Goal: Task Accomplishment & Management: Manage account settings

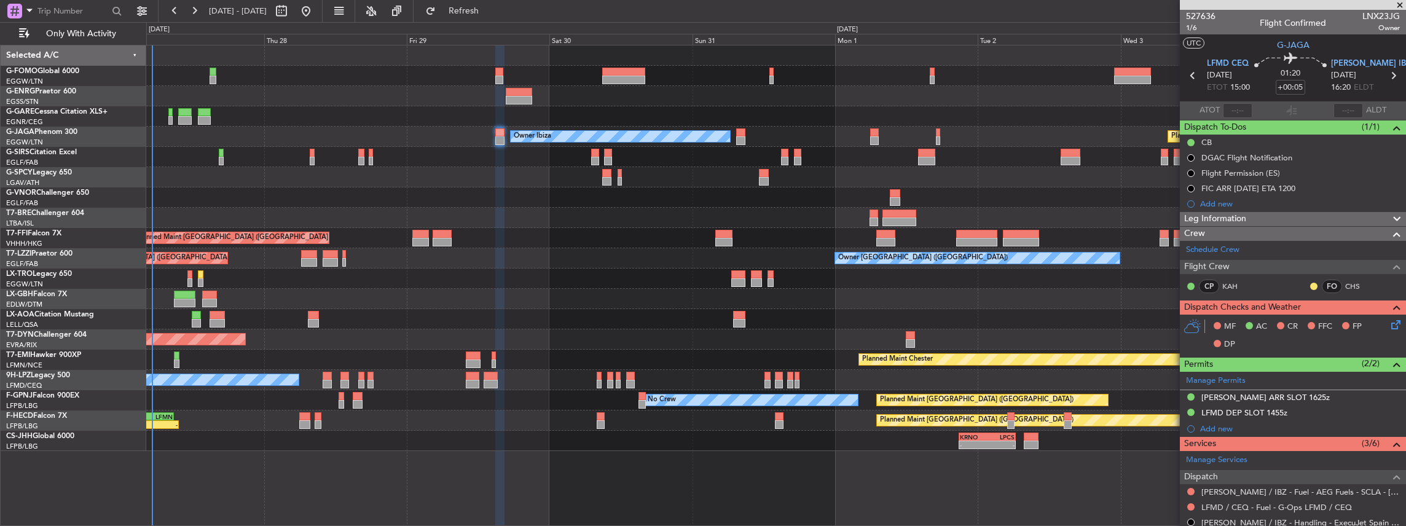
click at [520, 230] on div "No Crew Barcelona ([GEOGRAPHIC_DATA])" at bounding box center [776, 319] width 1260 height 20
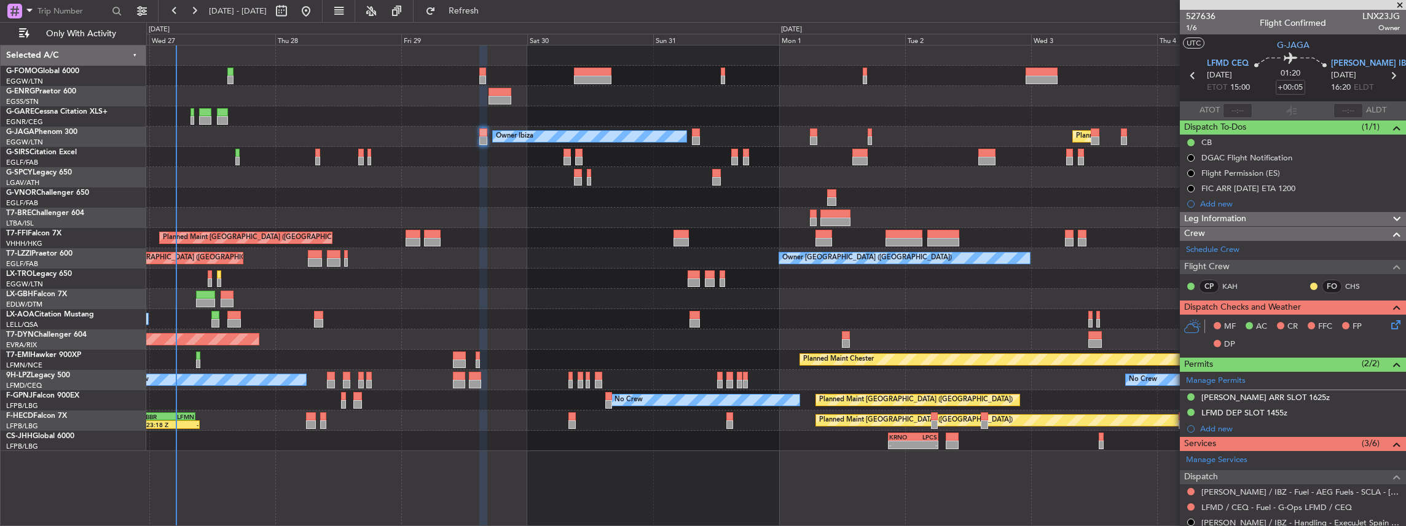
click at [520, 230] on div "Planned Maint London (Luton) Owner Ibiza No Crew Cannes (Mandelieu) Unplanned M…" at bounding box center [776, 248] width 1260 height 406
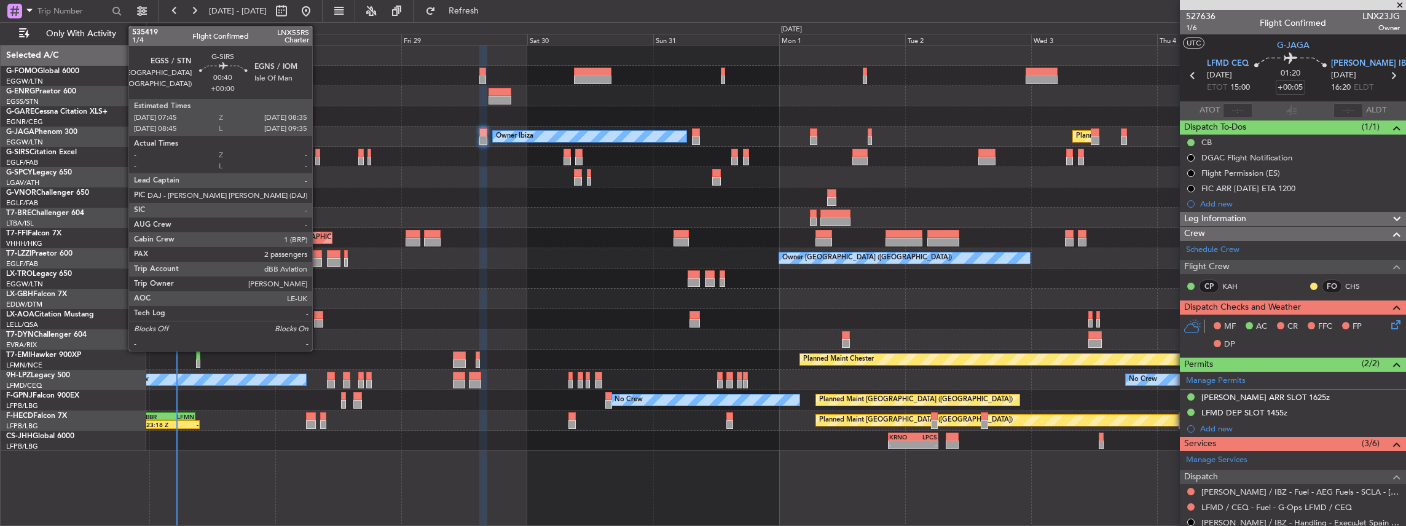
click at [318, 161] on div at bounding box center [317, 161] width 5 height 9
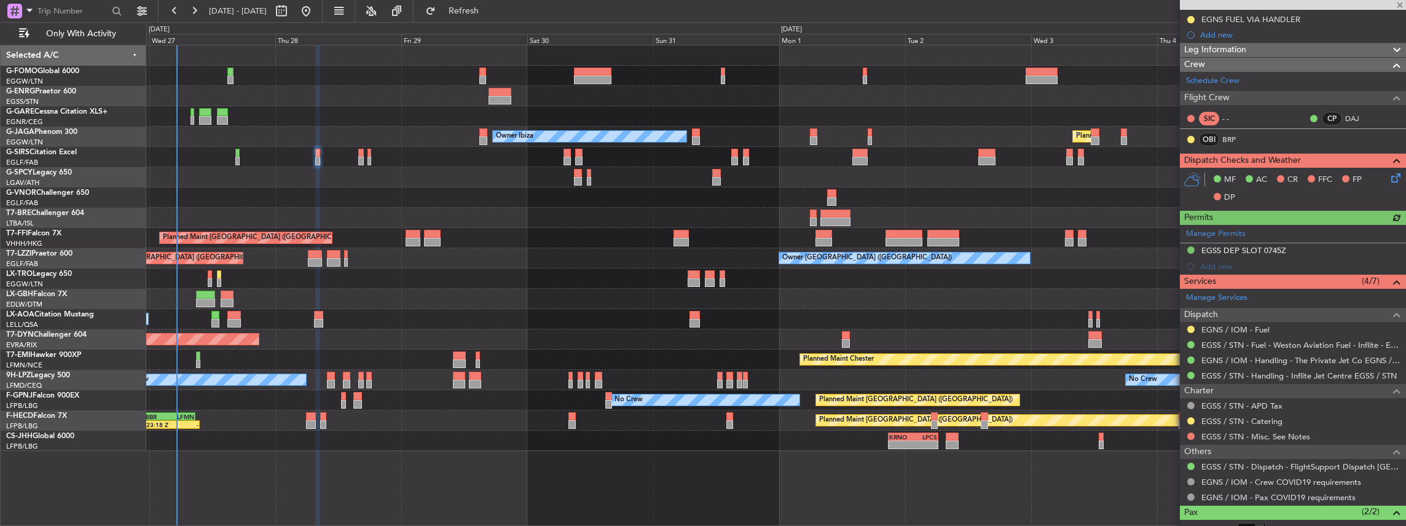
scroll to position [163, 0]
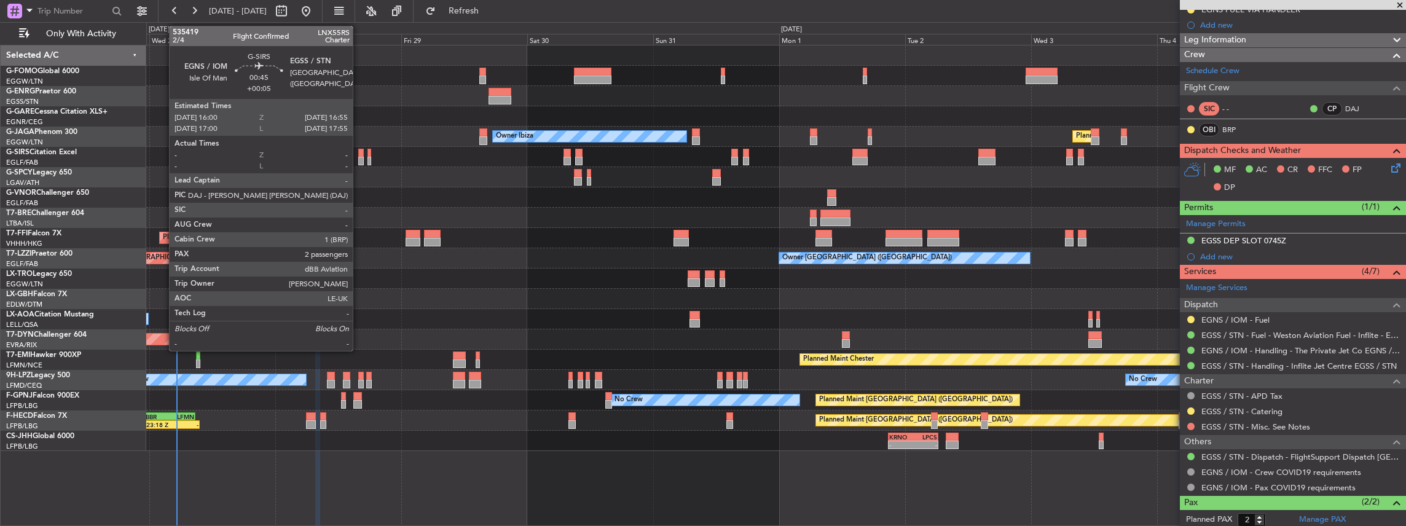
click at [359, 159] on div at bounding box center [360, 161] width 5 height 9
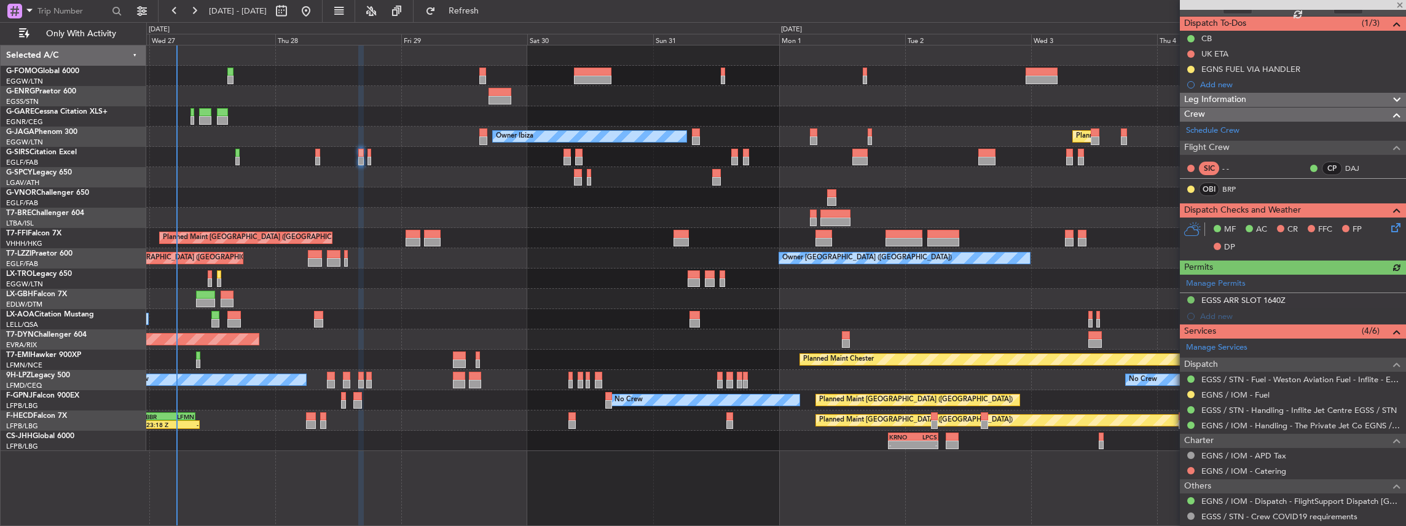
scroll to position [123, 0]
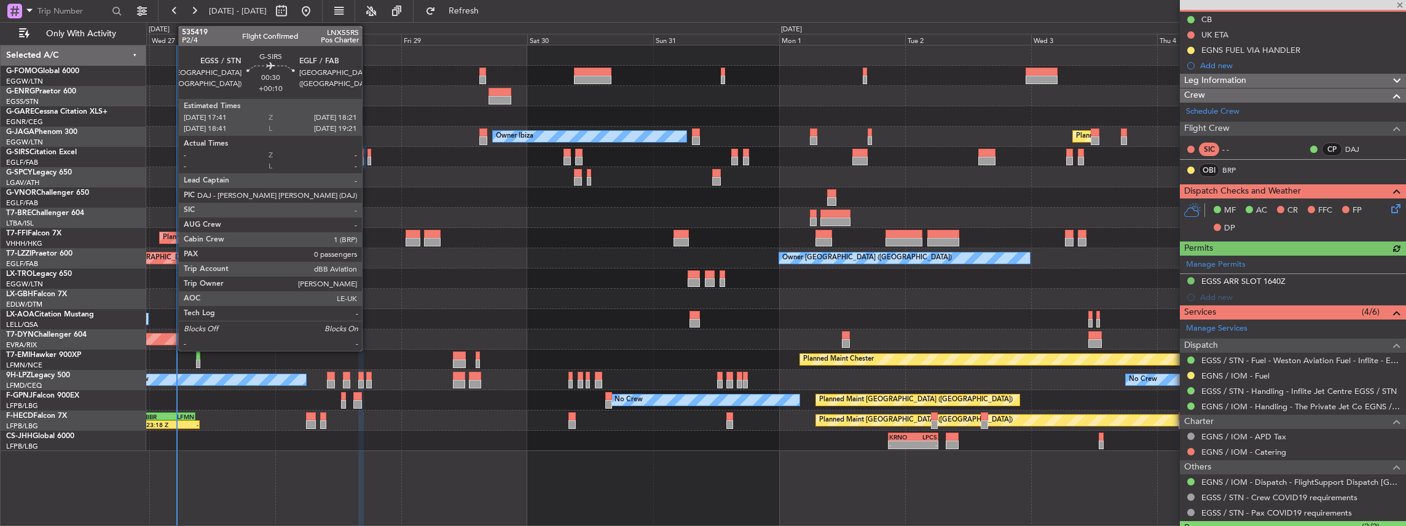
click at [368, 155] on div at bounding box center [369, 153] width 4 height 9
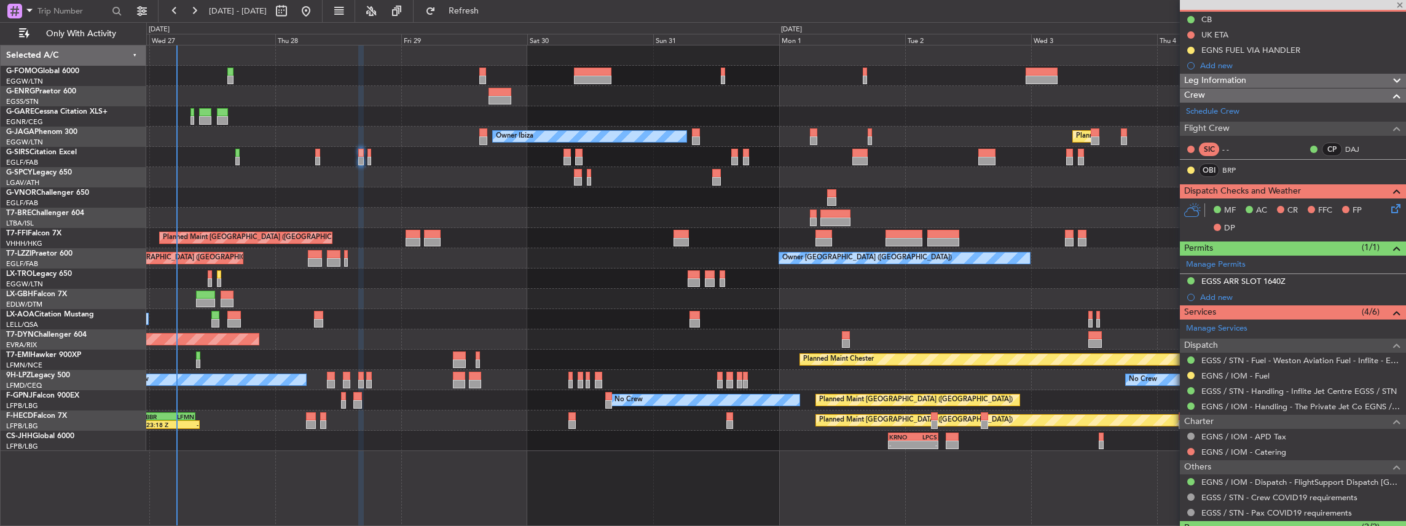
type input "+00:10"
type input "0"
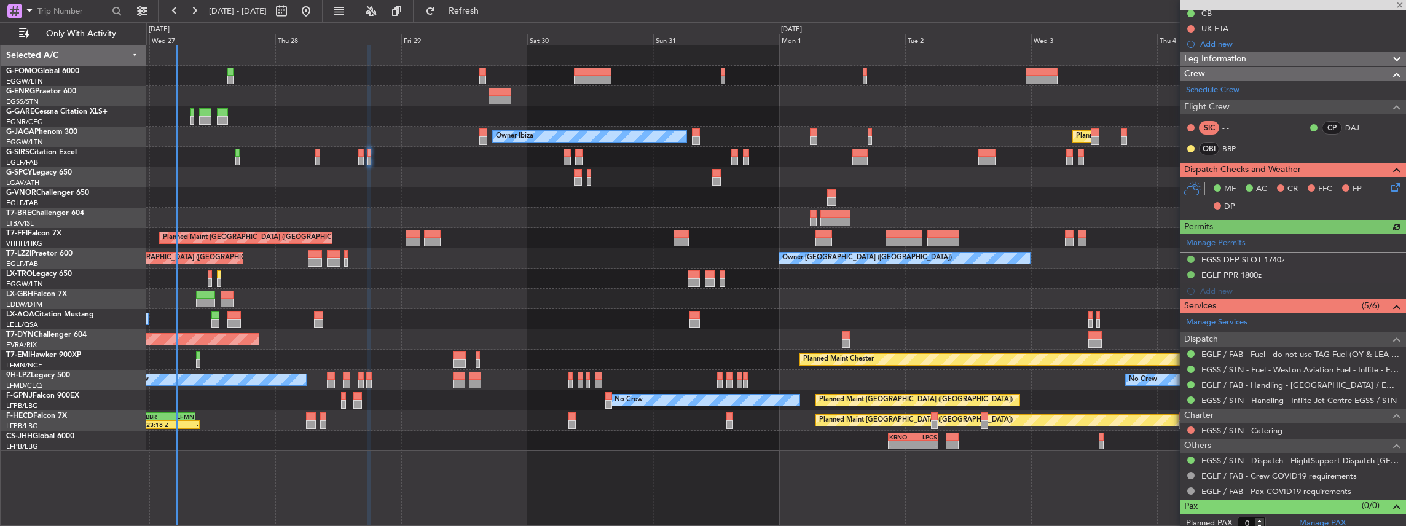
scroll to position [133, 0]
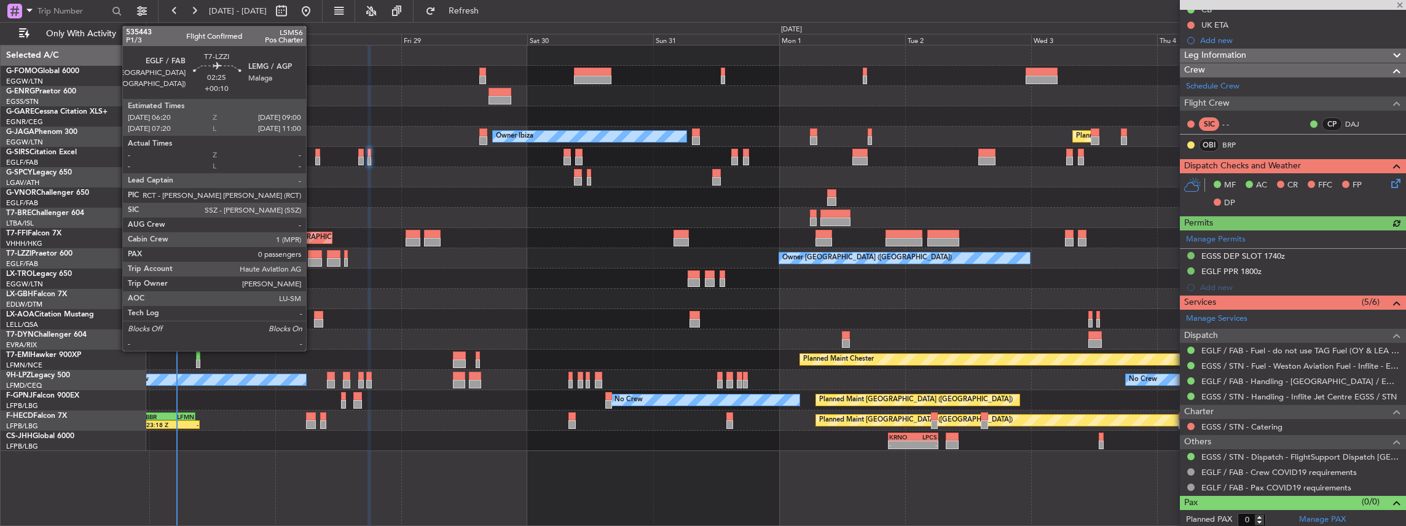
click at [312, 230] on div at bounding box center [315, 262] width 14 height 9
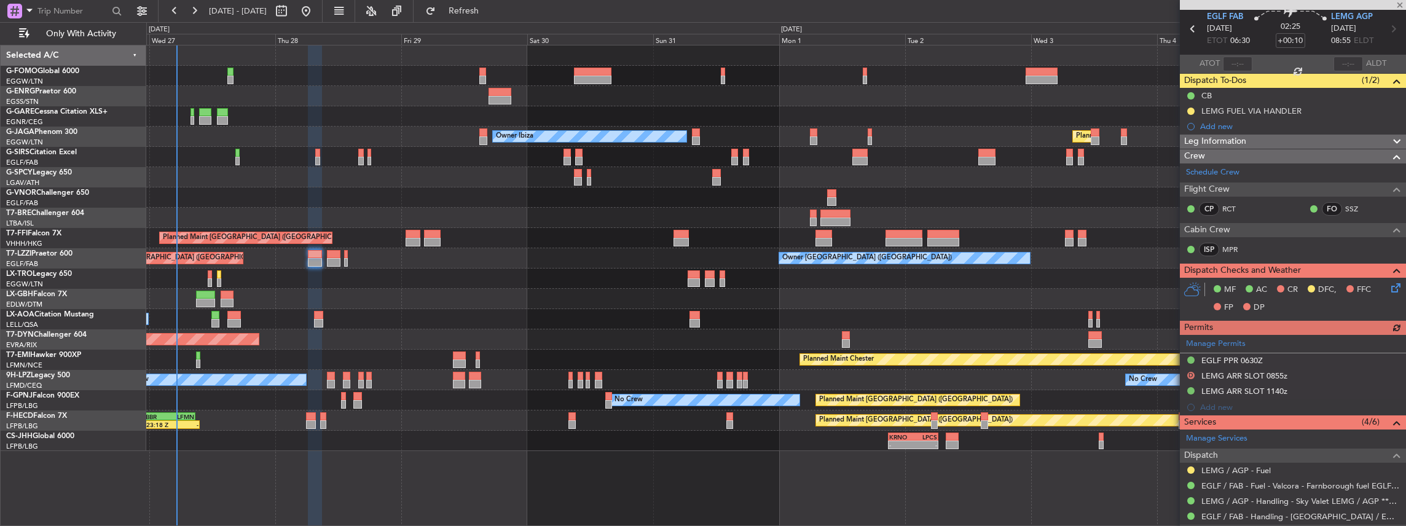
scroll to position [123, 0]
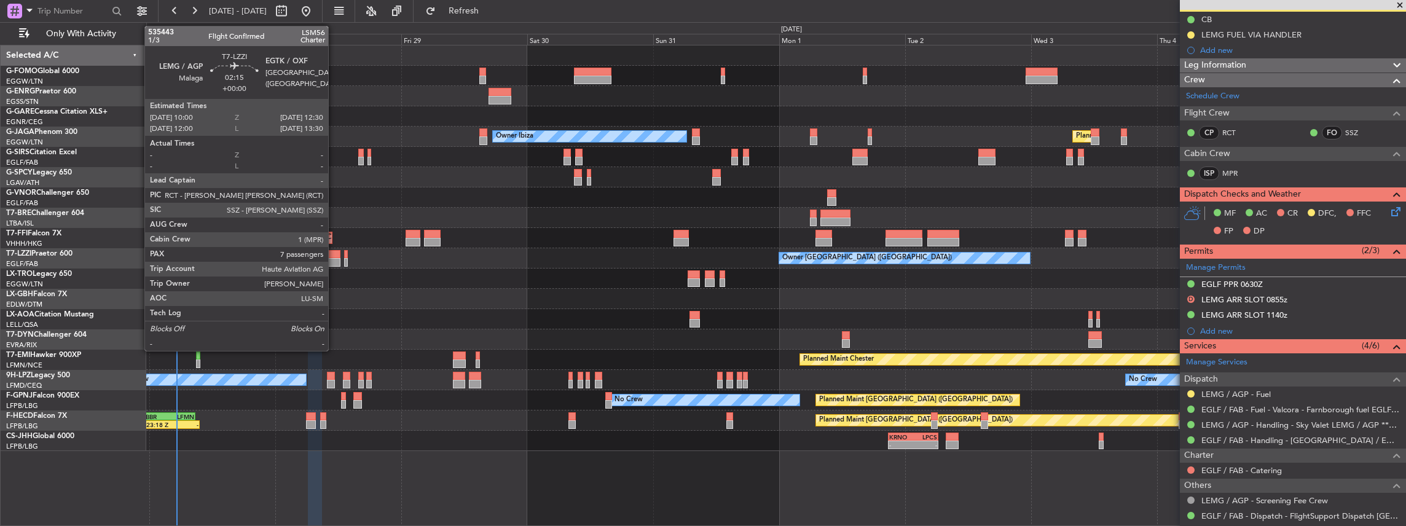
click at [334, 230] on div at bounding box center [334, 254] width 14 height 9
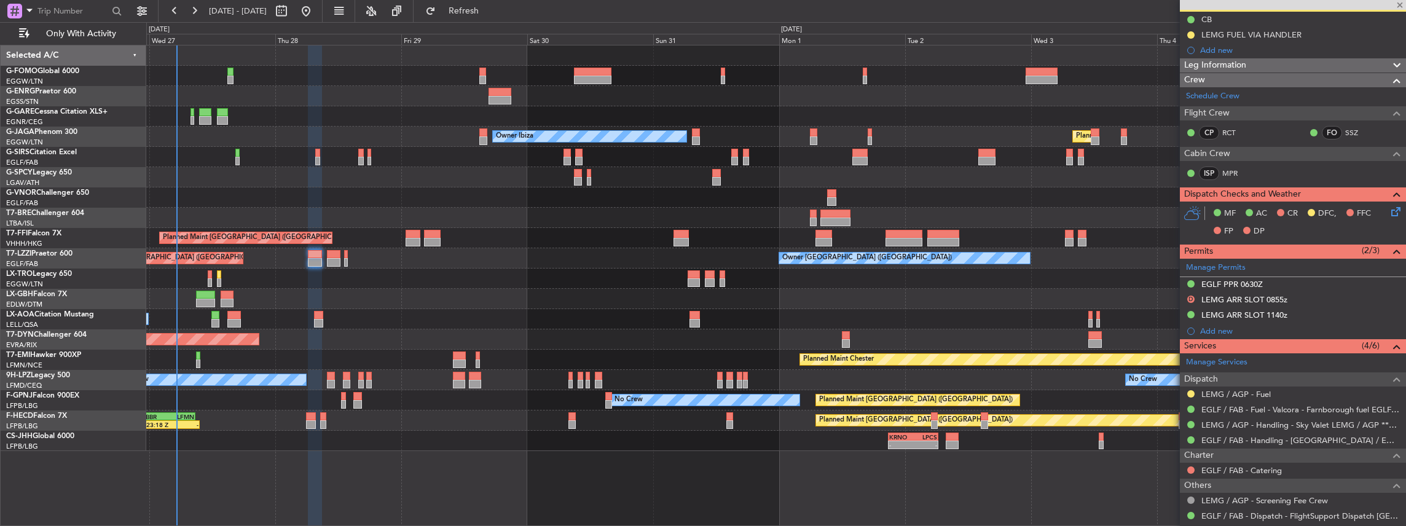
type input "7"
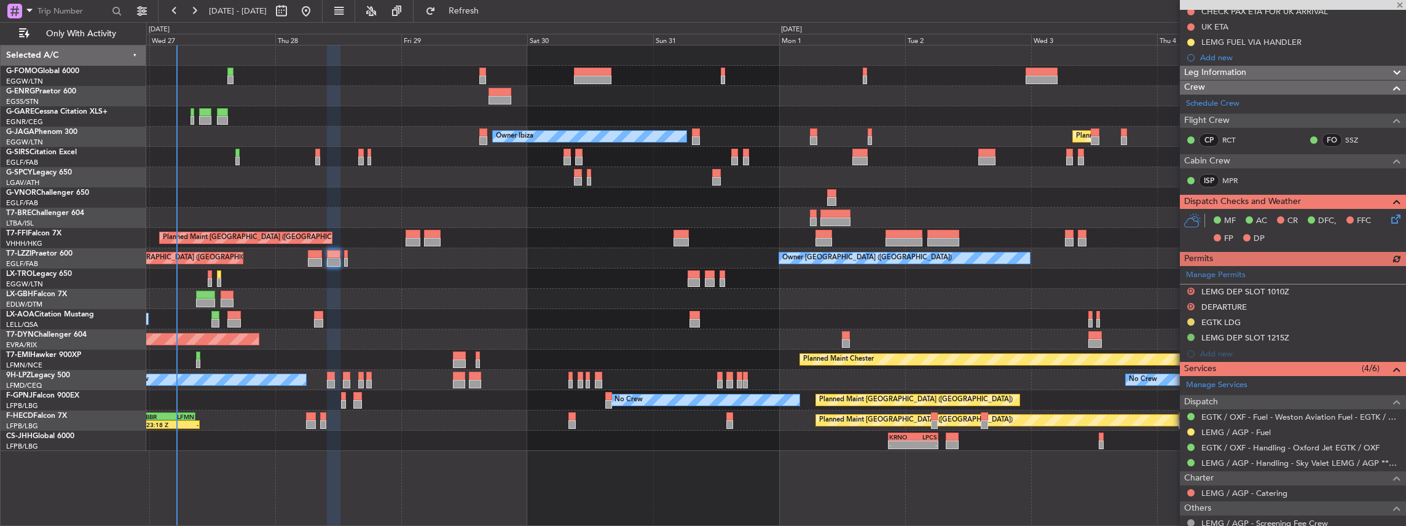
scroll to position [163, 0]
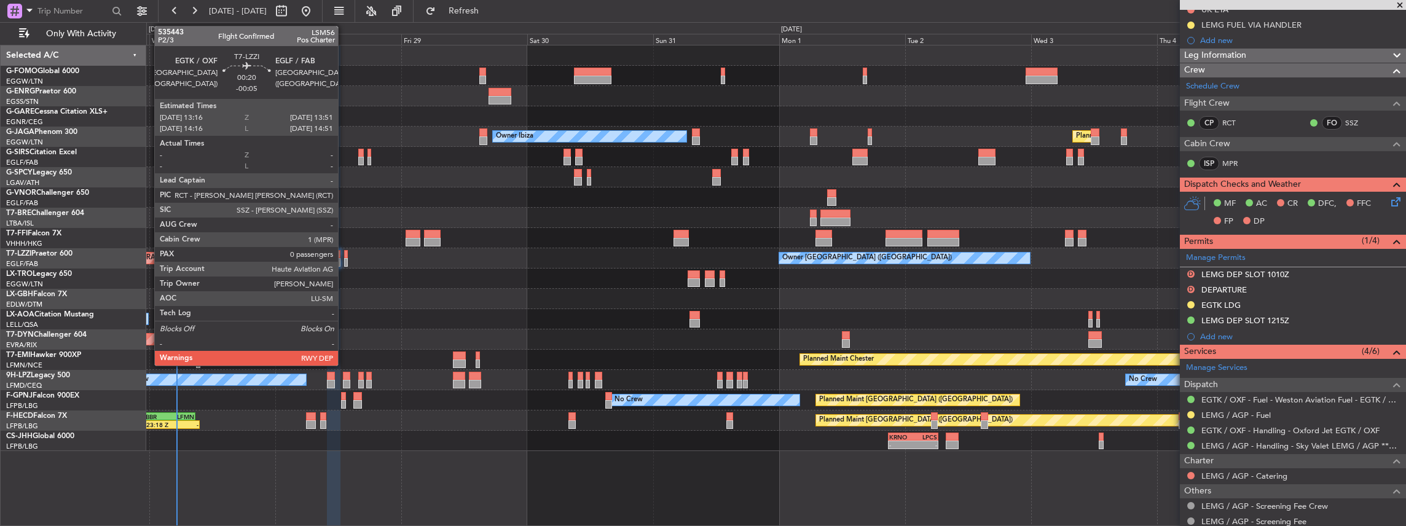
click at [344, 230] on div at bounding box center [345, 262] width 3 height 9
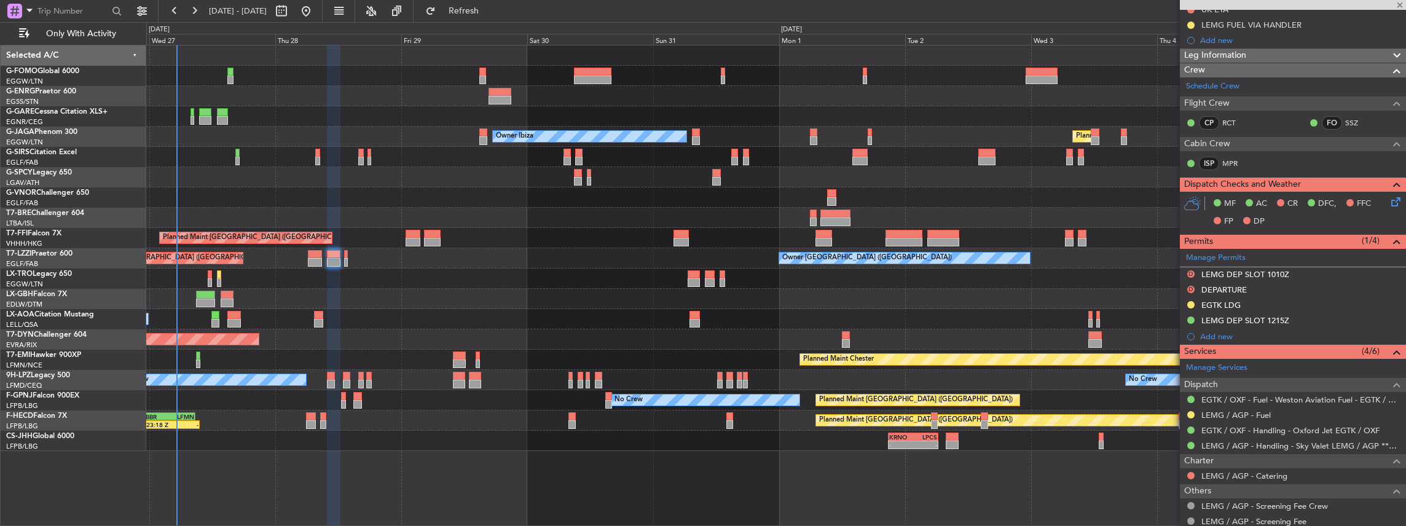
type input "-00:05"
type input "0"
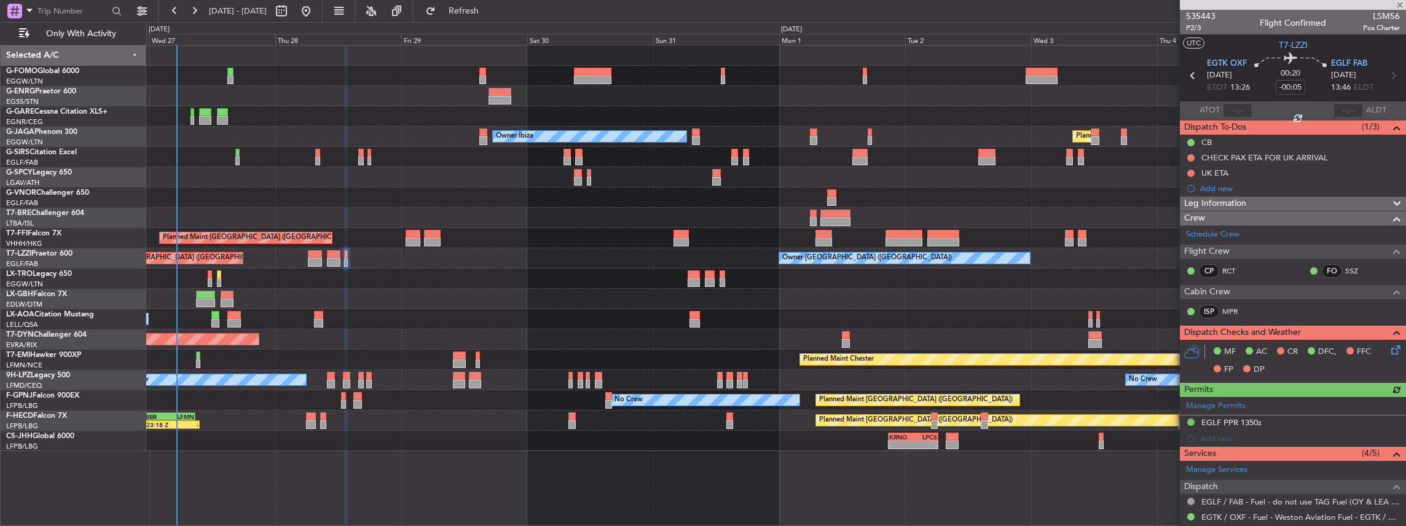
scroll to position [123, 0]
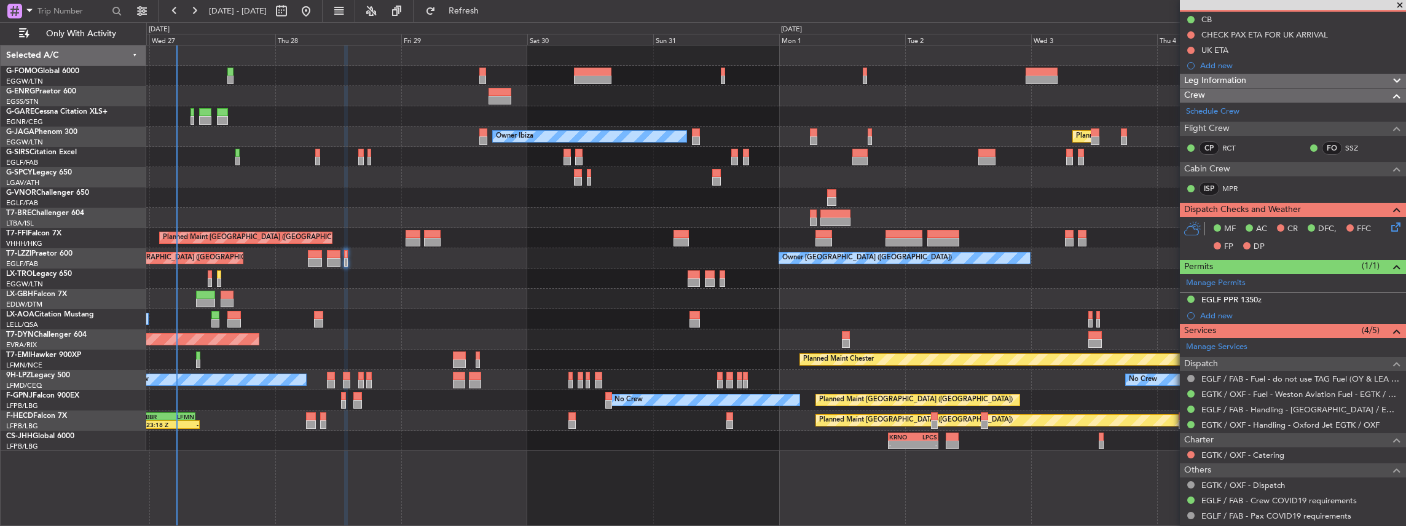
click at [206, 230] on div at bounding box center [776, 279] width 1260 height 20
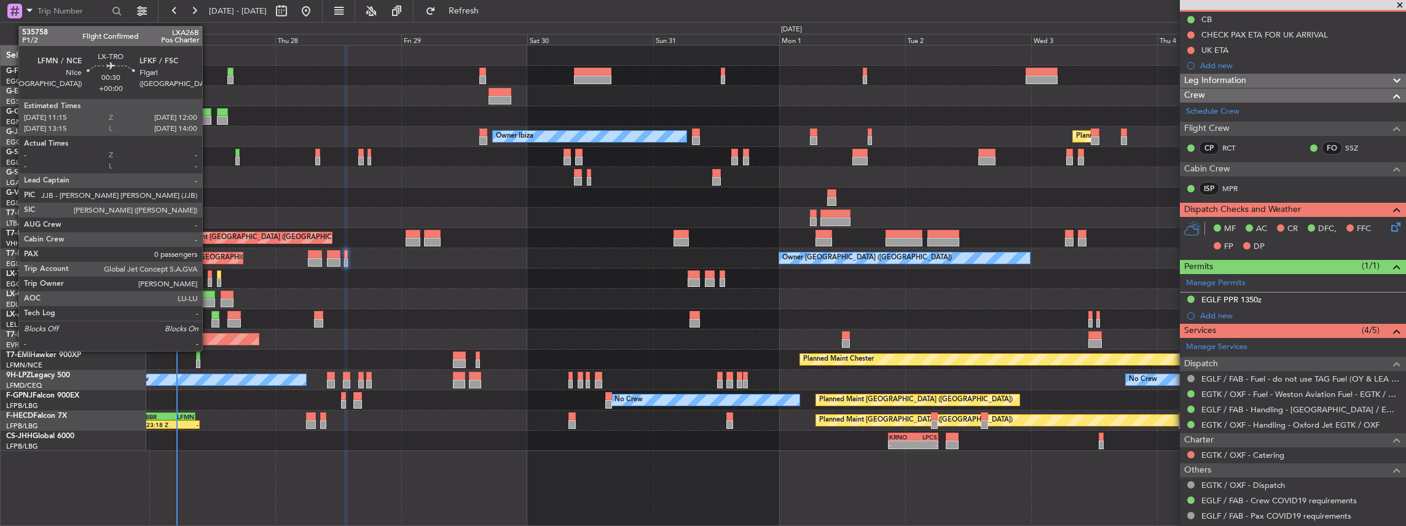
click at [208, 230] on div at bounding box center [210, 282] width 4 height 9
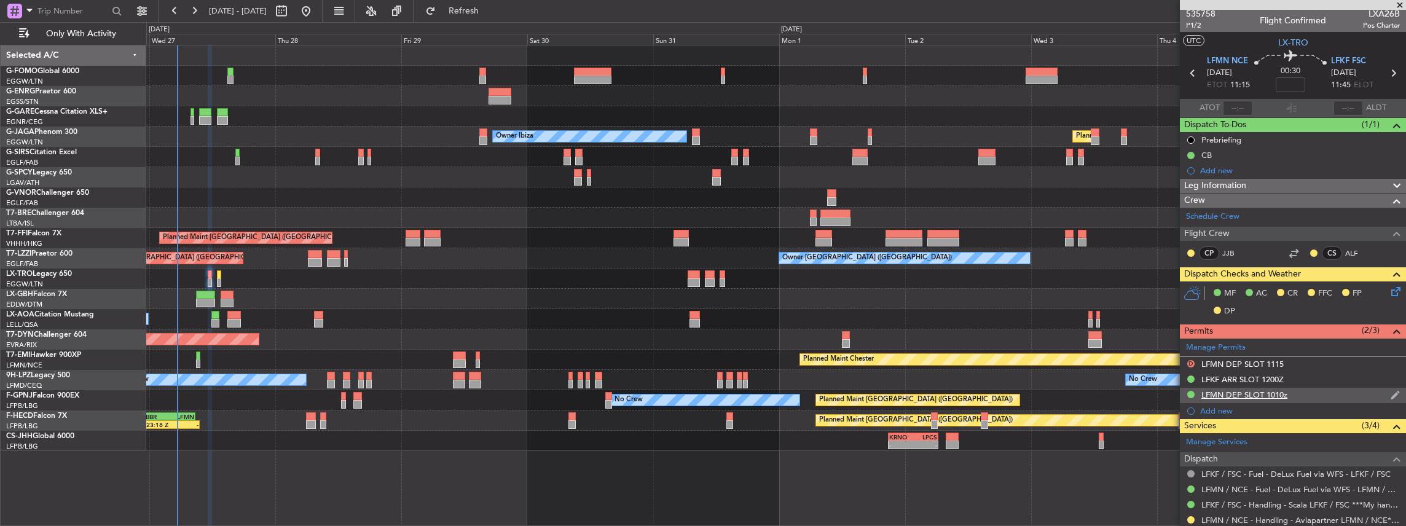
scroll to position [0, 0]
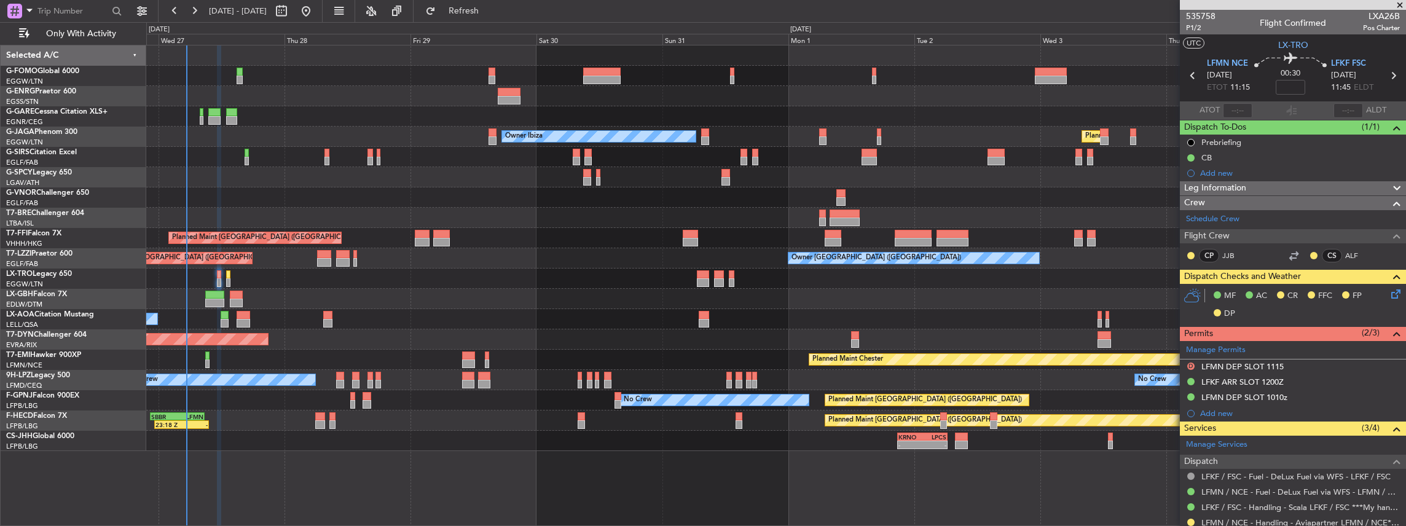
click at [400, 230] on div "Owner Ibiza Planned Maint London (Luton) No Crew Cannes (Mandelieu) Unplanned M…" at bounding box center [776, 248] width 1260 height 406
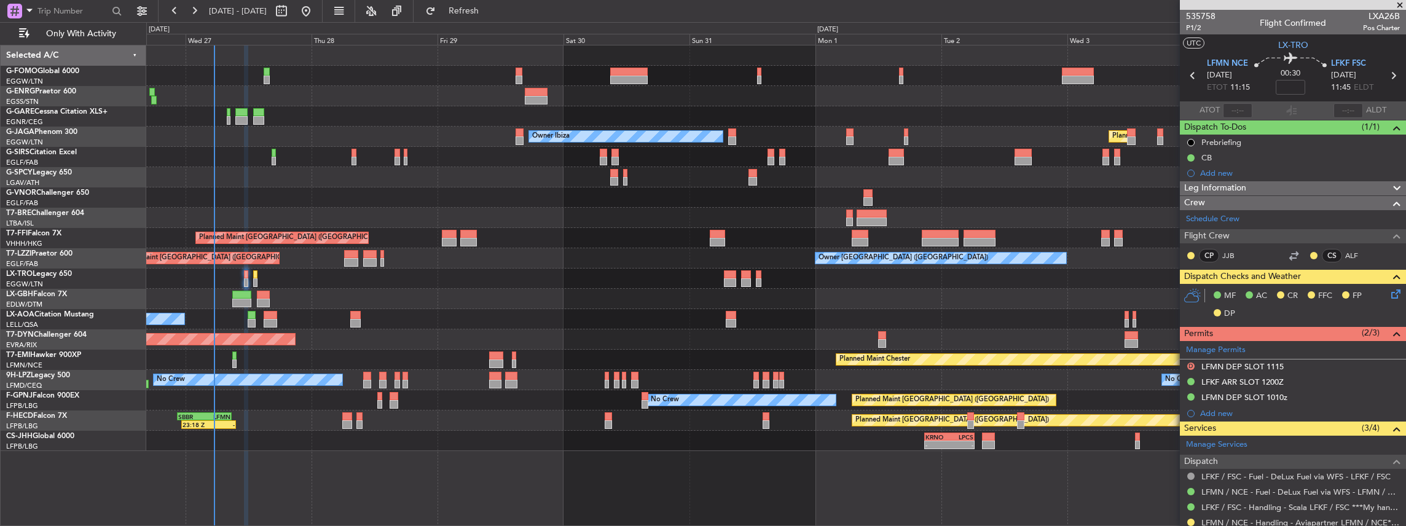
click at [356, 230] on div "Owner Ibiza Planned Maint London (Luton) No Crew Cannes (Mandelieu) Unplanned M…" at bounding box center [776, 248] width 1260 height 406
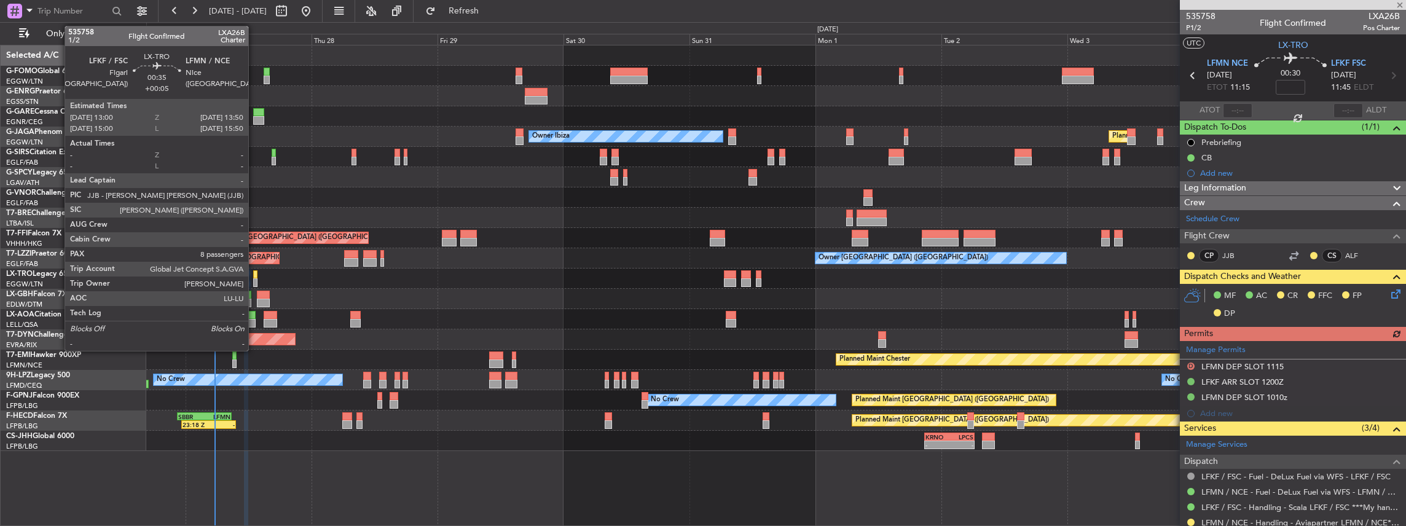
click at [254, 230] on div at bounding box center [255, 282] width 5 height 9
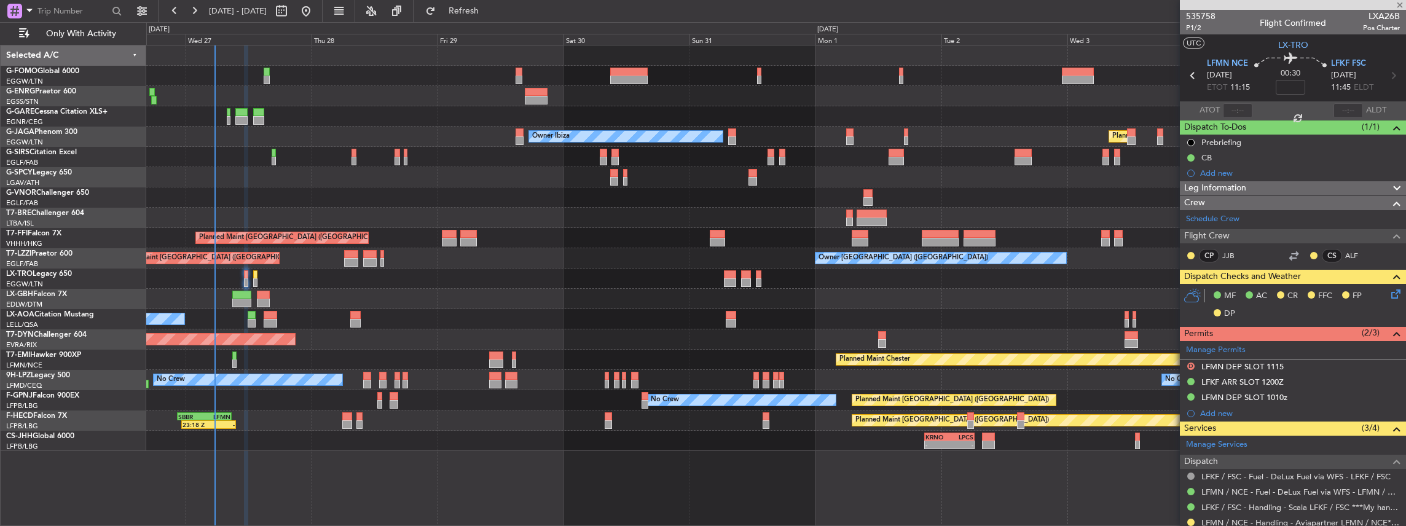
type input "+00:05"
type input "8"
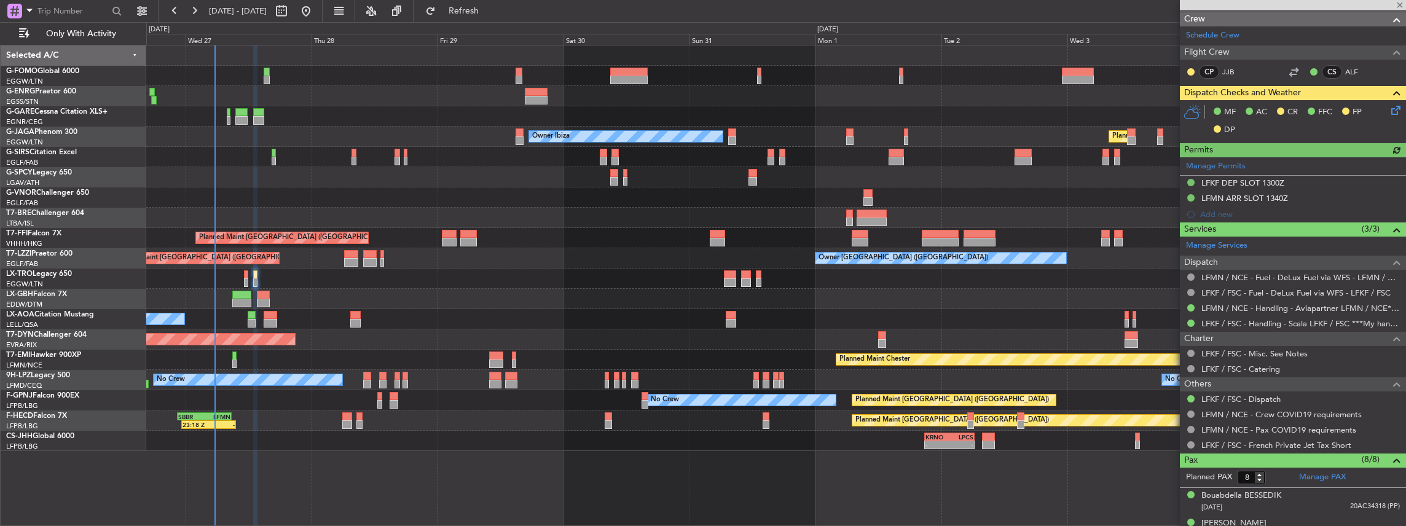
scroll to position [205, 0]
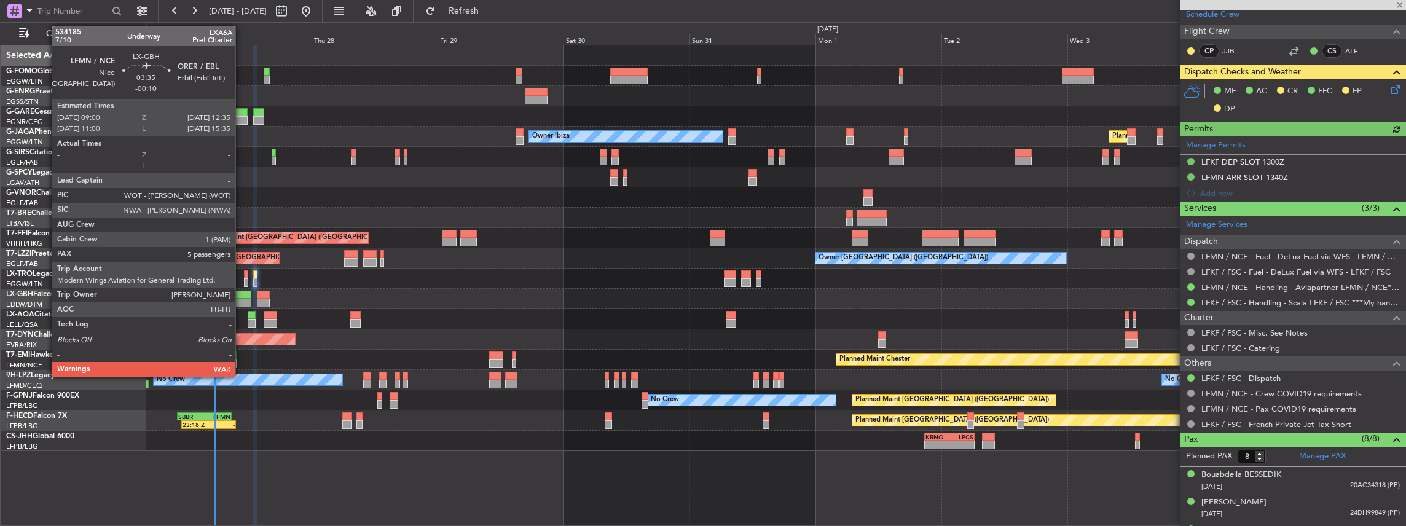
click at [241, 230] on div at bounding box center [241, 303] width 19 height 9
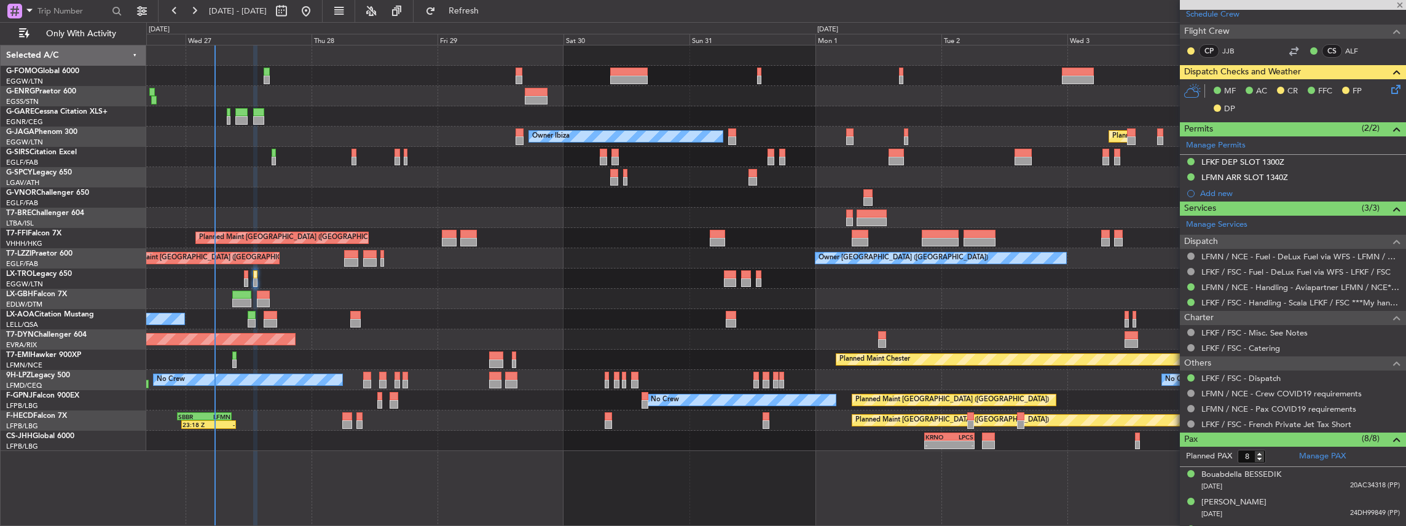
type input "-00:10"
type input "5"
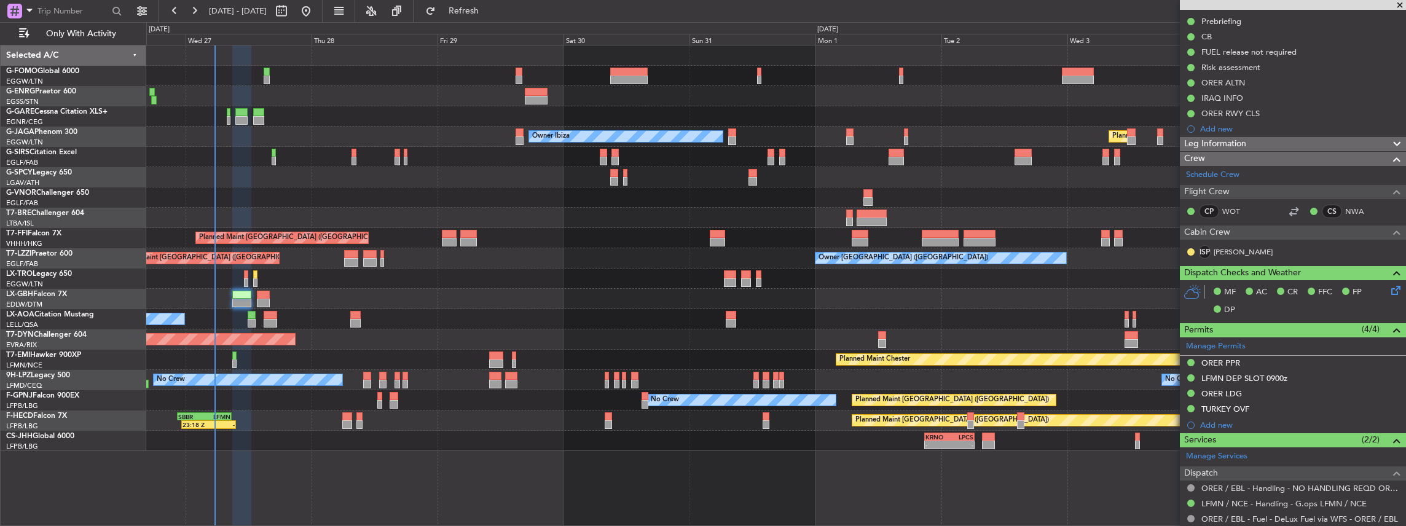
scroll to position [163, 0]
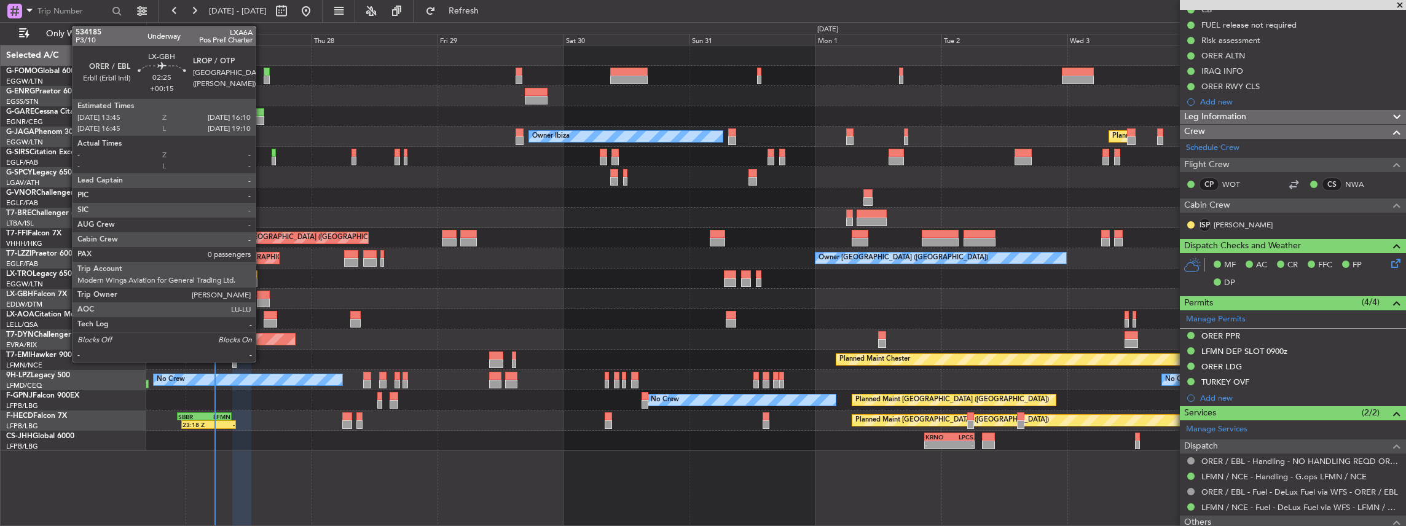
click at [262, 230] on div at bounding box center [263, 295] width 13 height 9
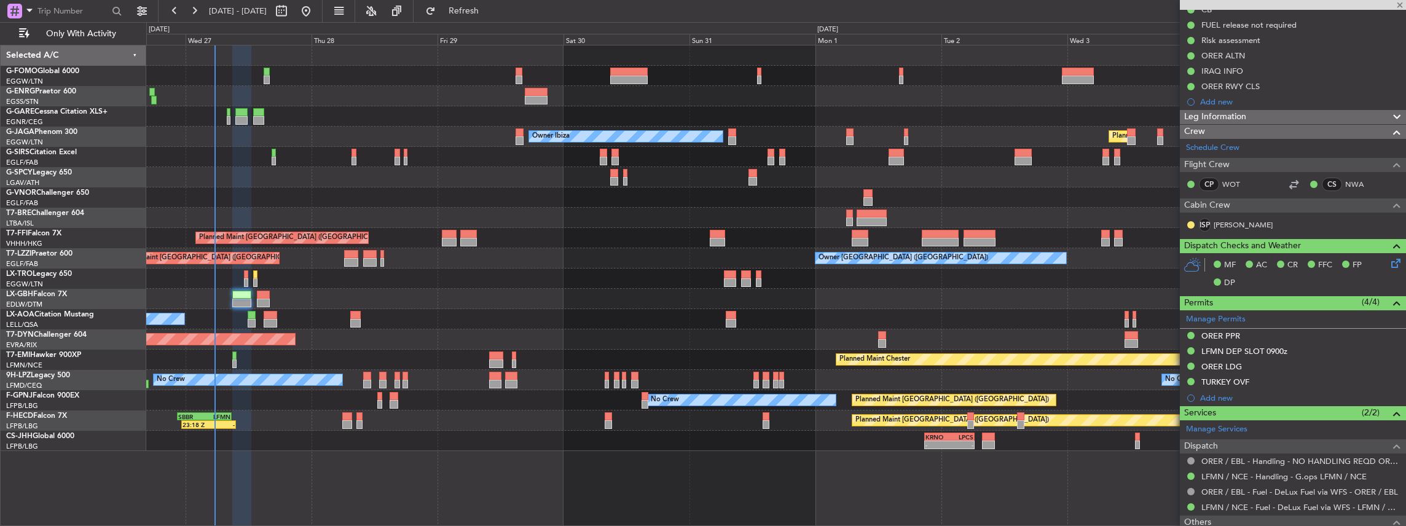
type input "+00:15"
type input "0"
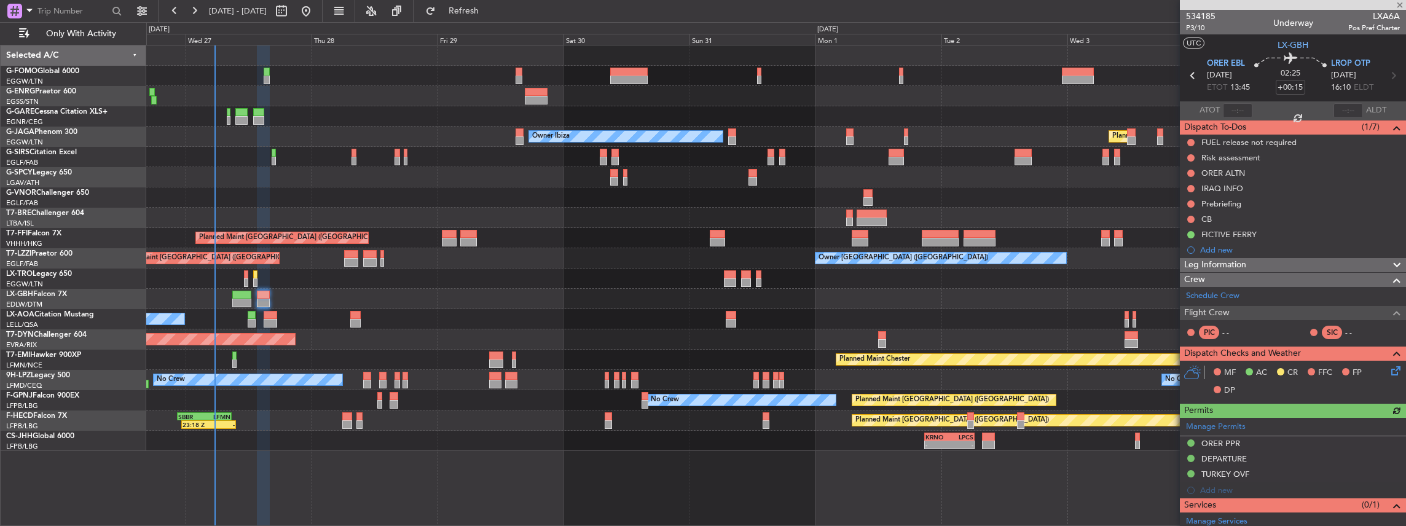
scroll to position [113, 0]
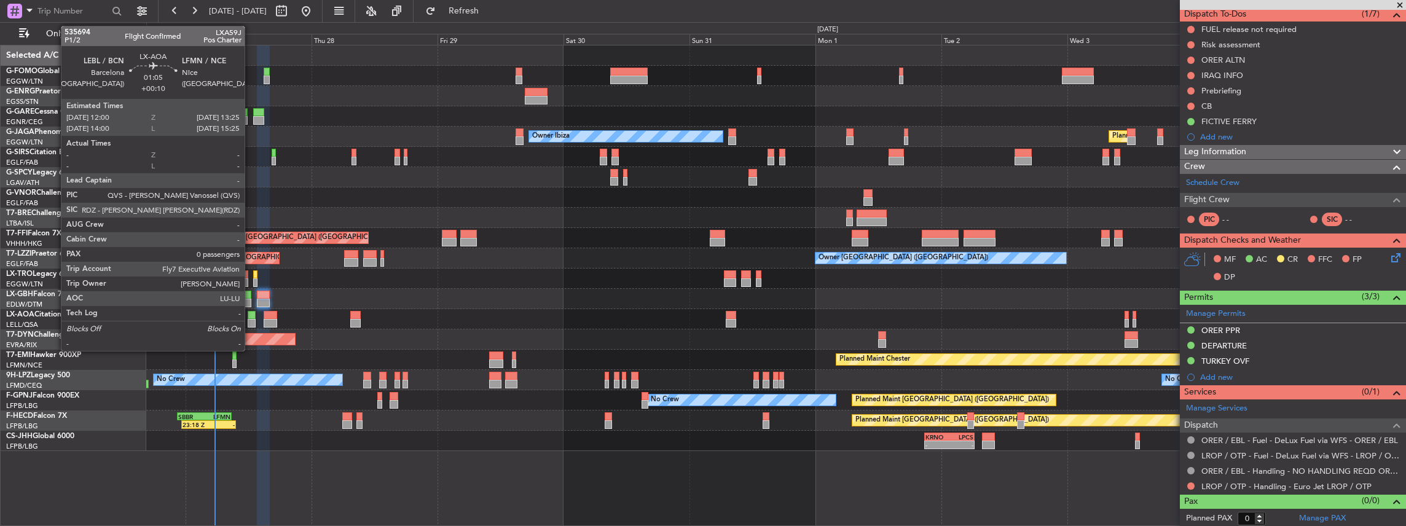
click at [251, 230] on div at bounding box center [252, 323] width 8 height 9
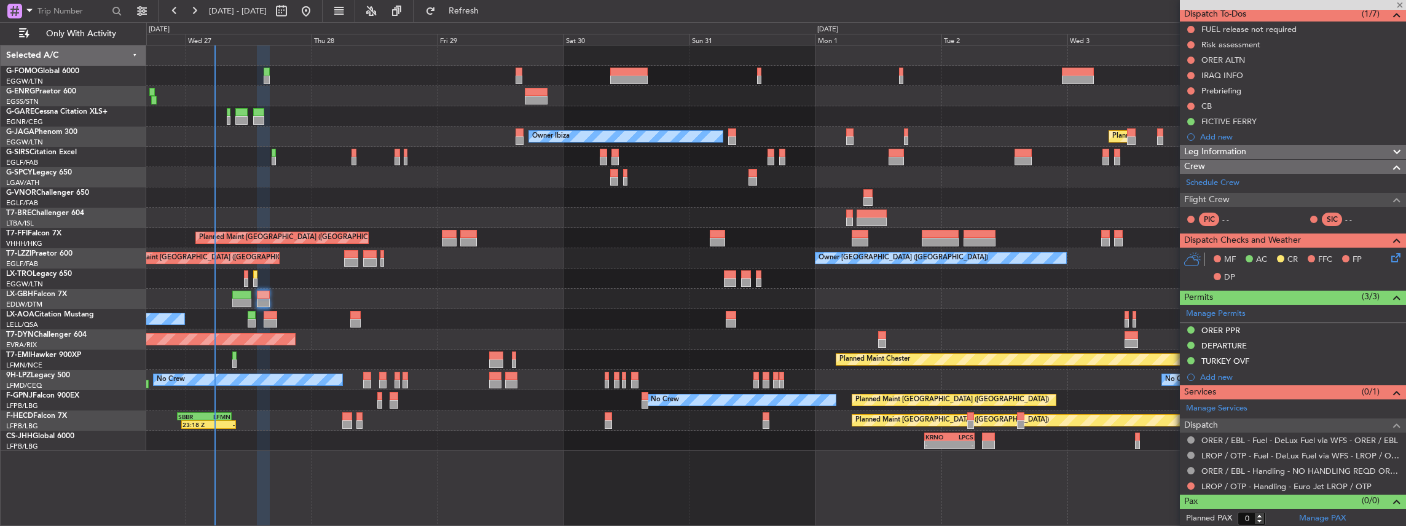
type input "+00:10"
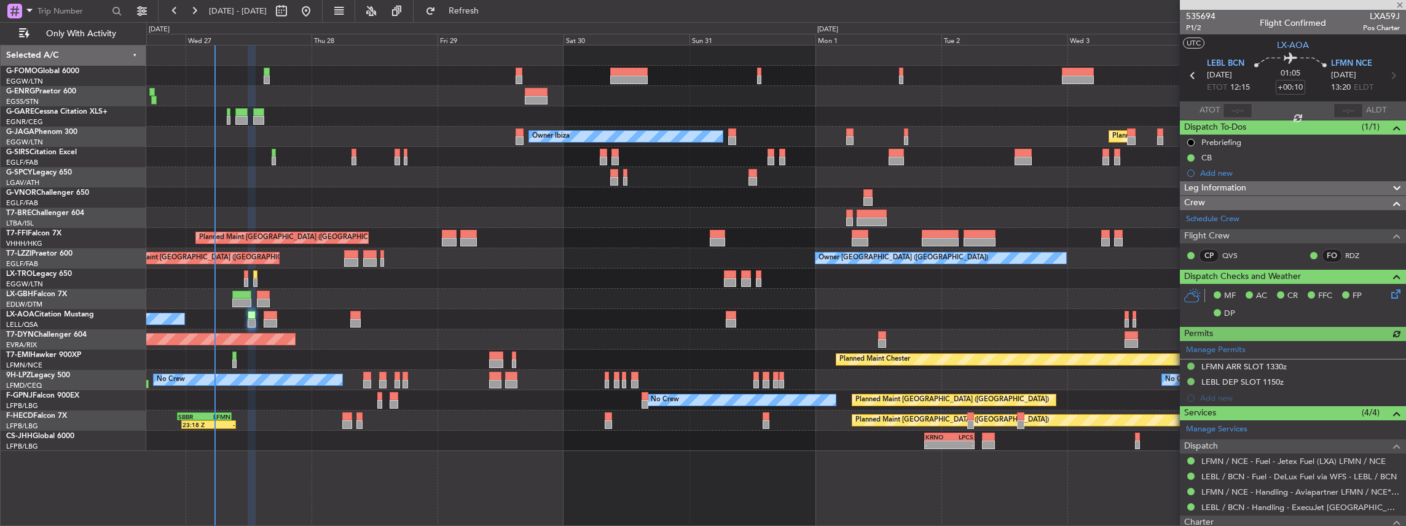
scroll to position [41, 0]
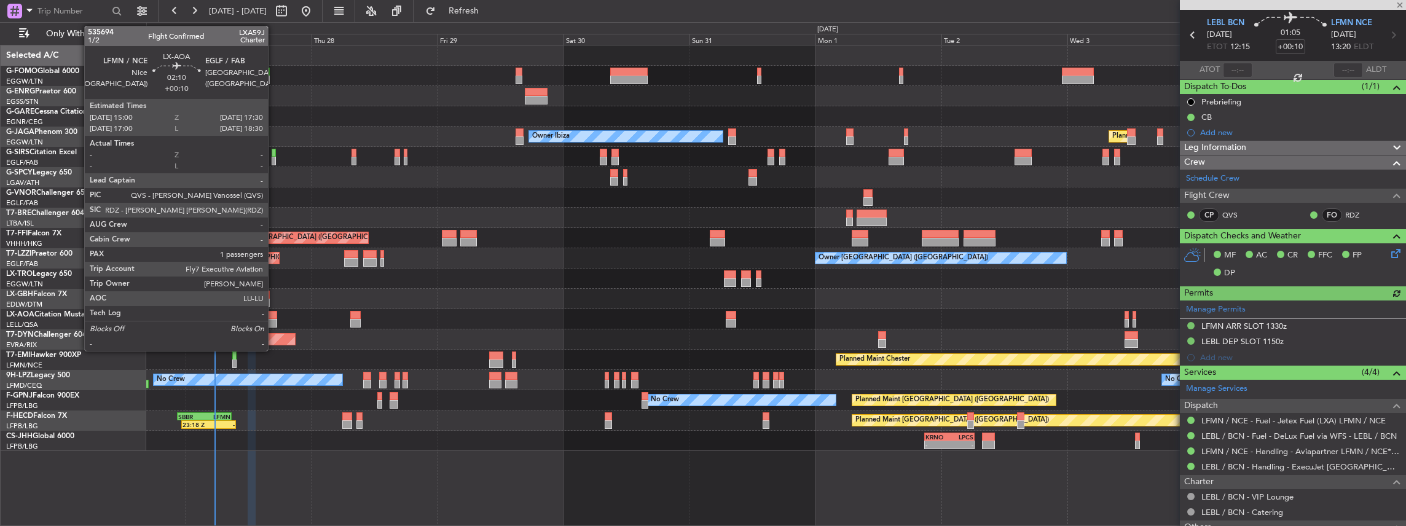
click at [274, 230] on div at bounding box center [271, 323] width 14 height 9
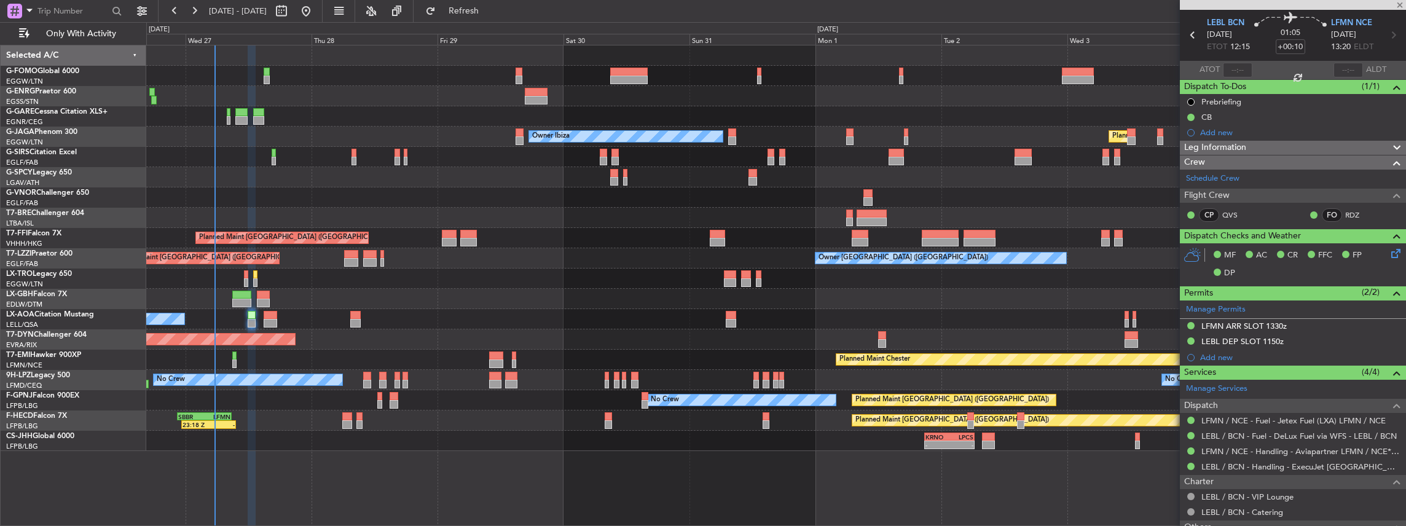
type input "1"
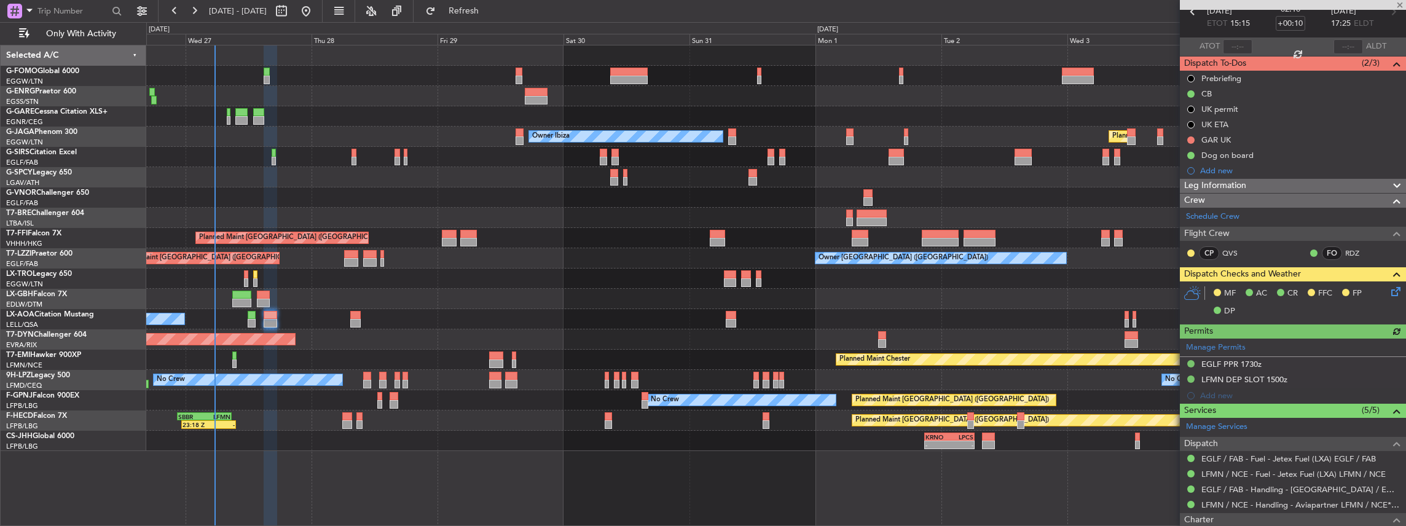
scroll to position [200, 0]
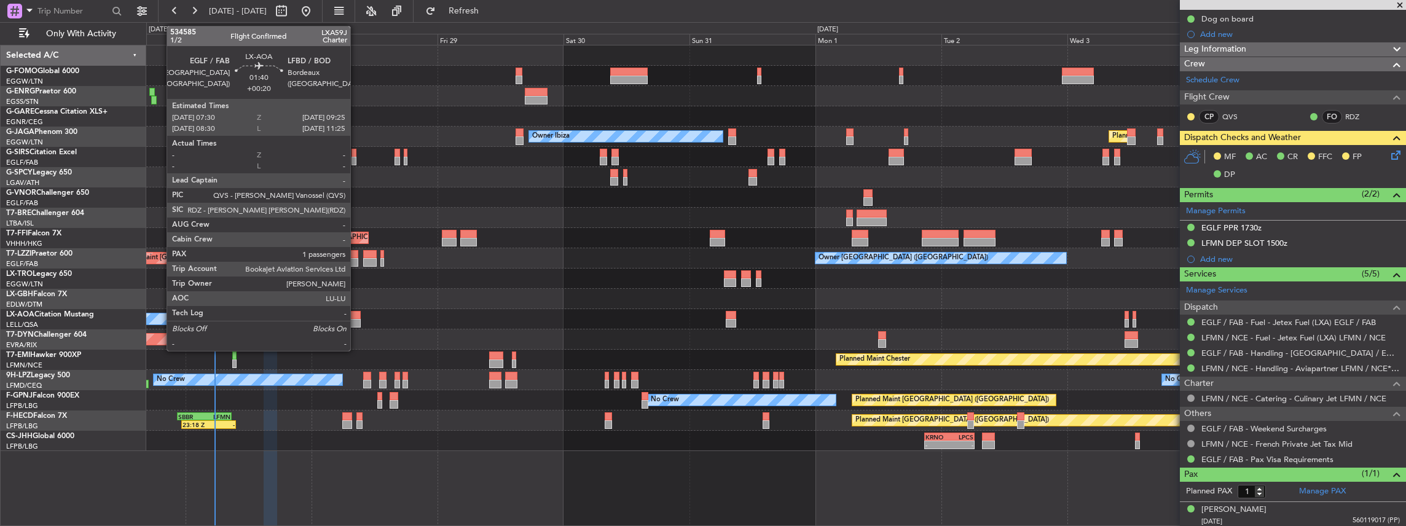
click at [355, 230] on div at bounding box center [355, 323] width 10 height 9
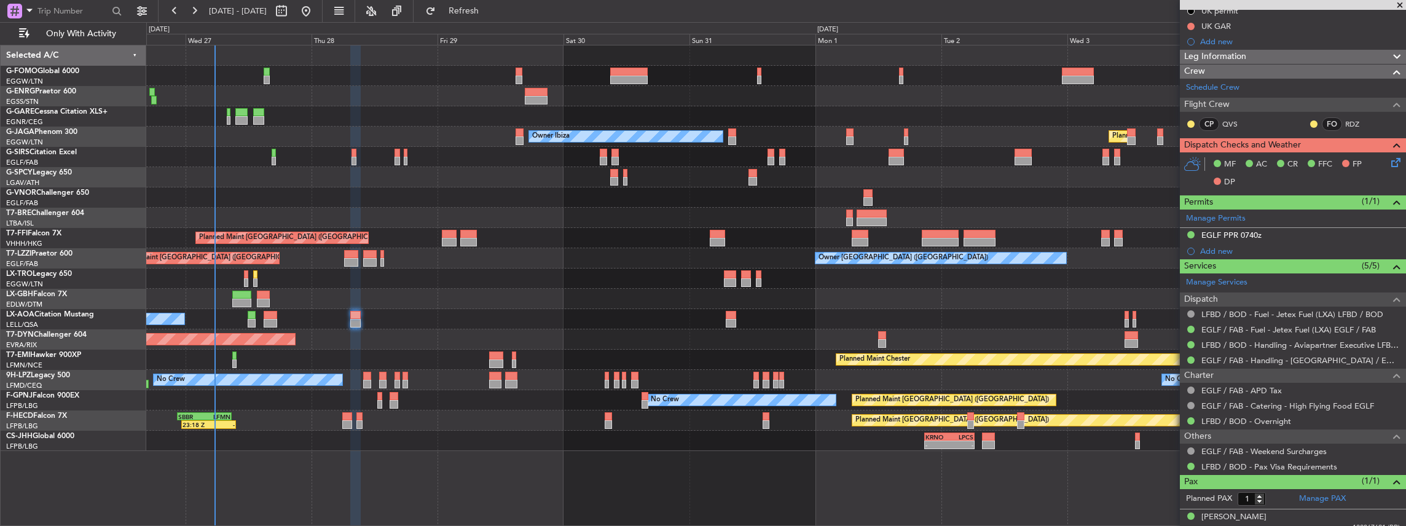
scroll to position [170, 0]
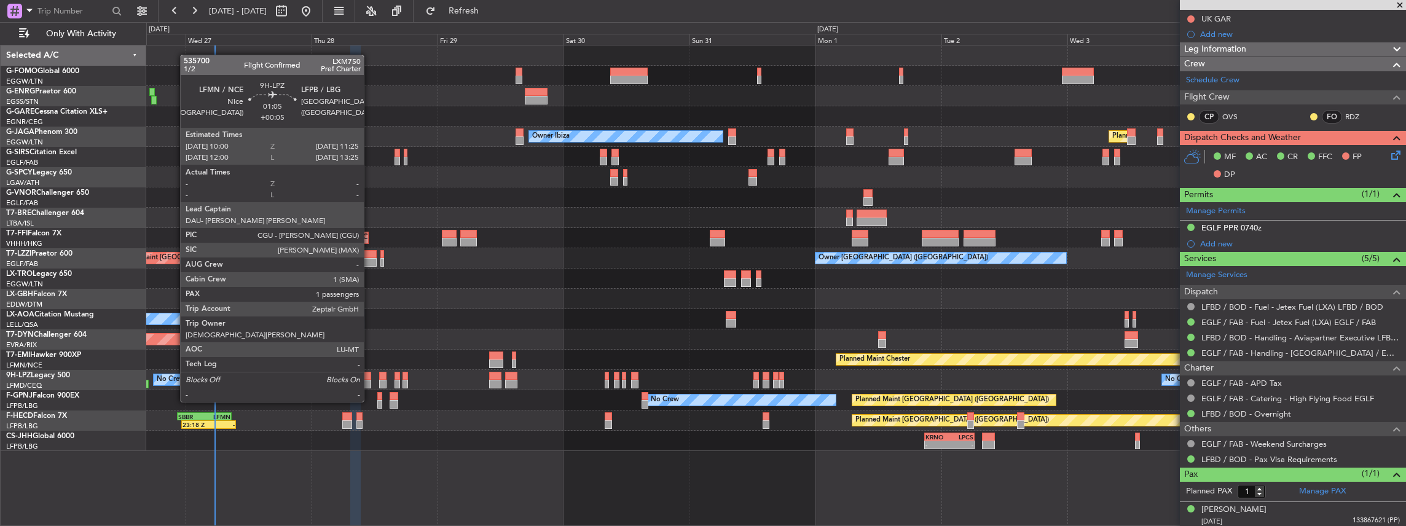
click at [367, 230] on div at bounding box center [367, 376] width 8 height 9
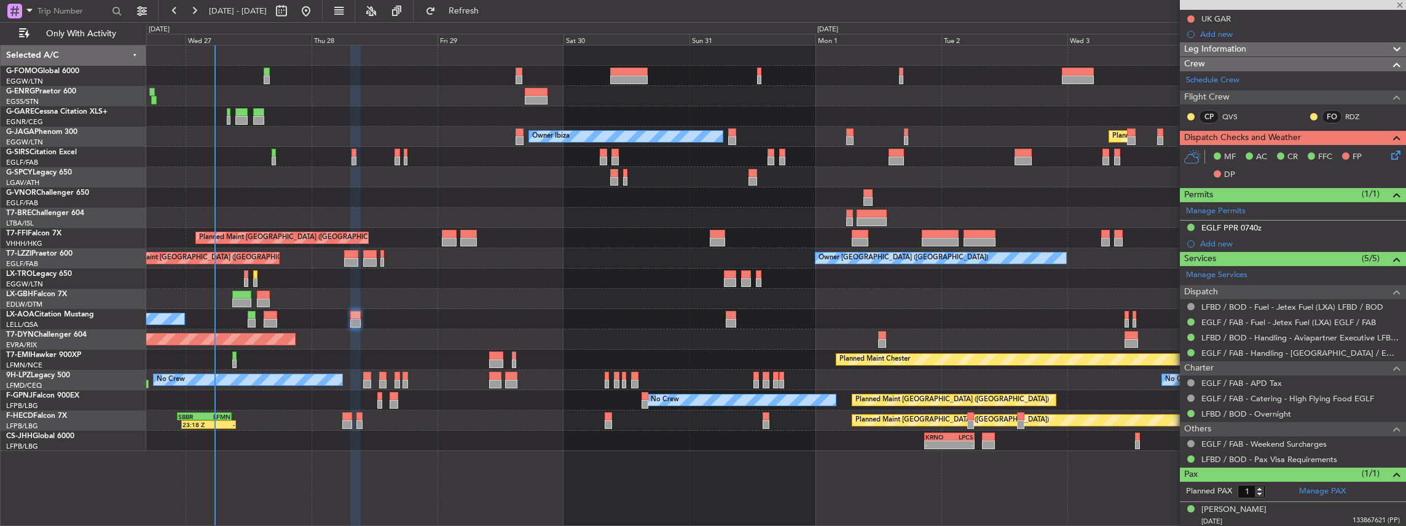
type input "+00:05"
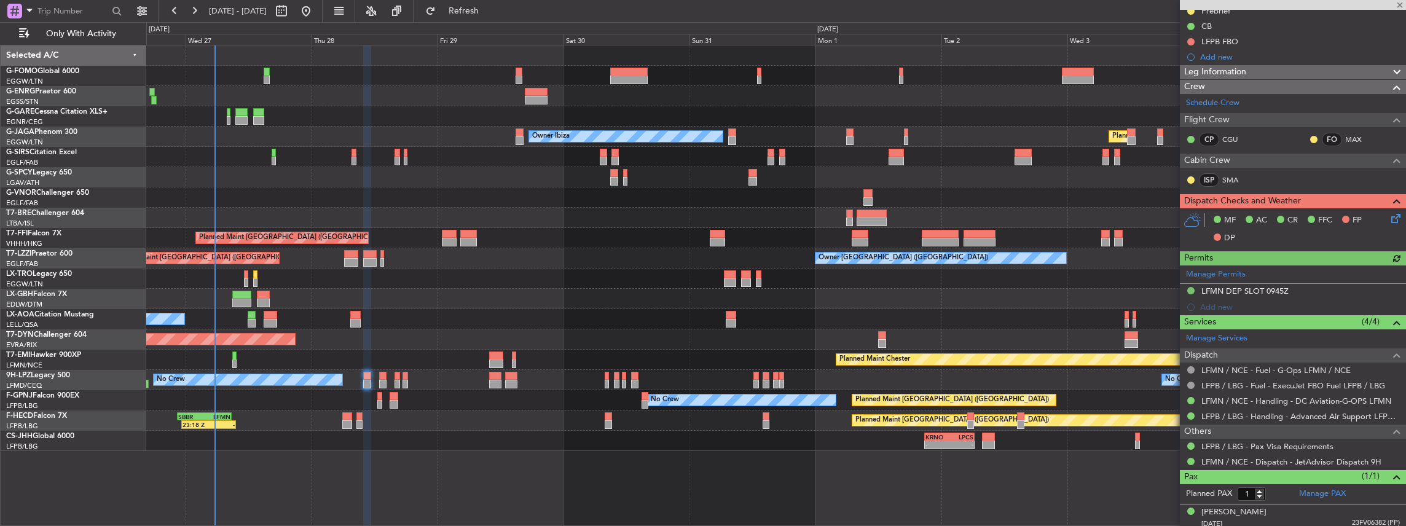
scroll to position [134, 0]
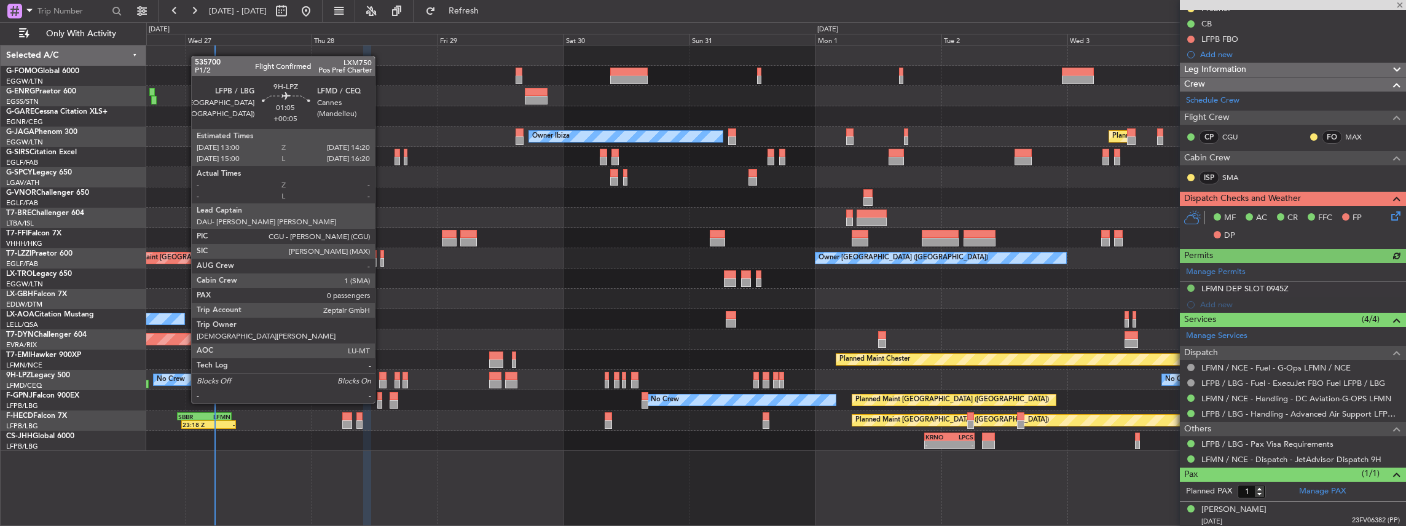
click at [381, 230] on div at bounding box center [382, 384] width 7 height 9
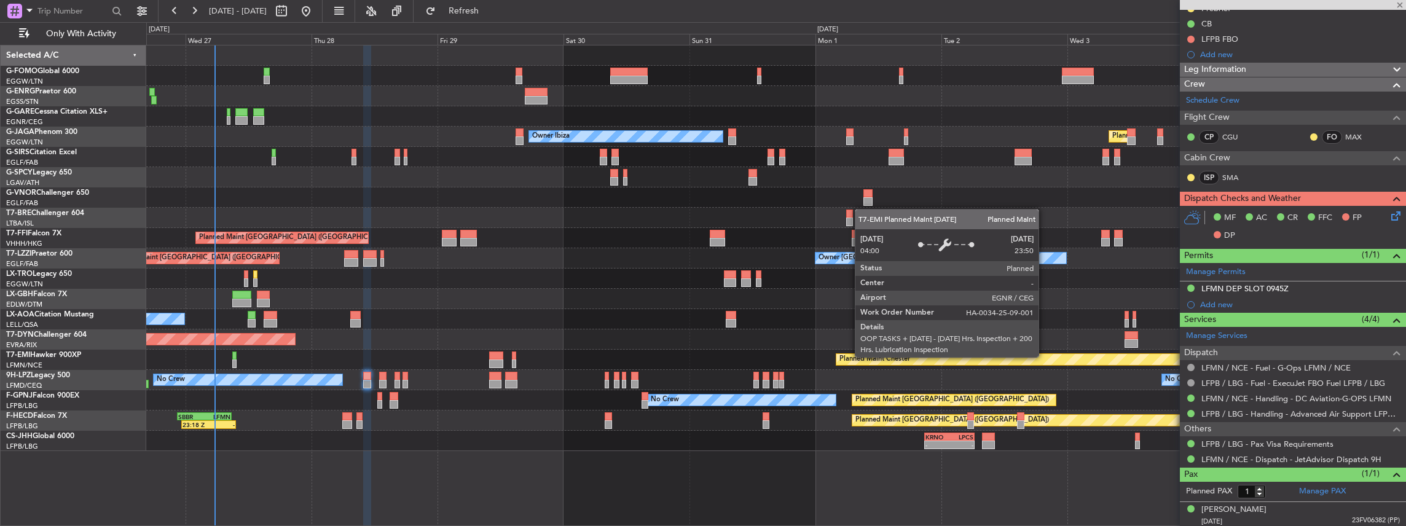
type input "0"
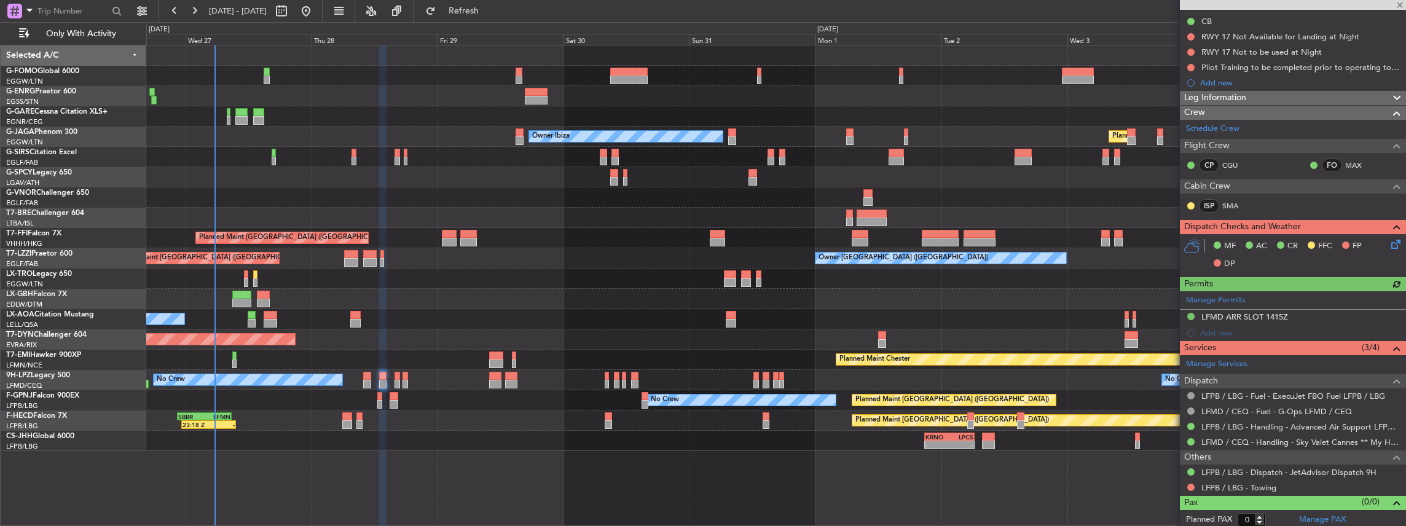
scroll to position [152, 0]
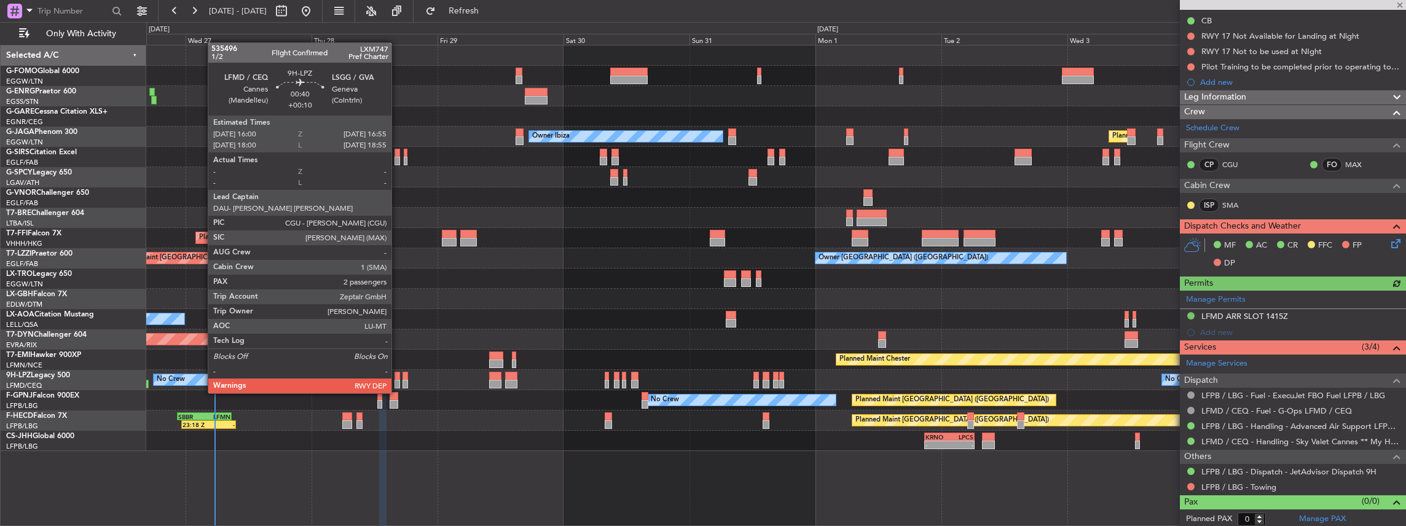
click at [398, 230] on div at bounding box center [396, 384] width 5 height 9
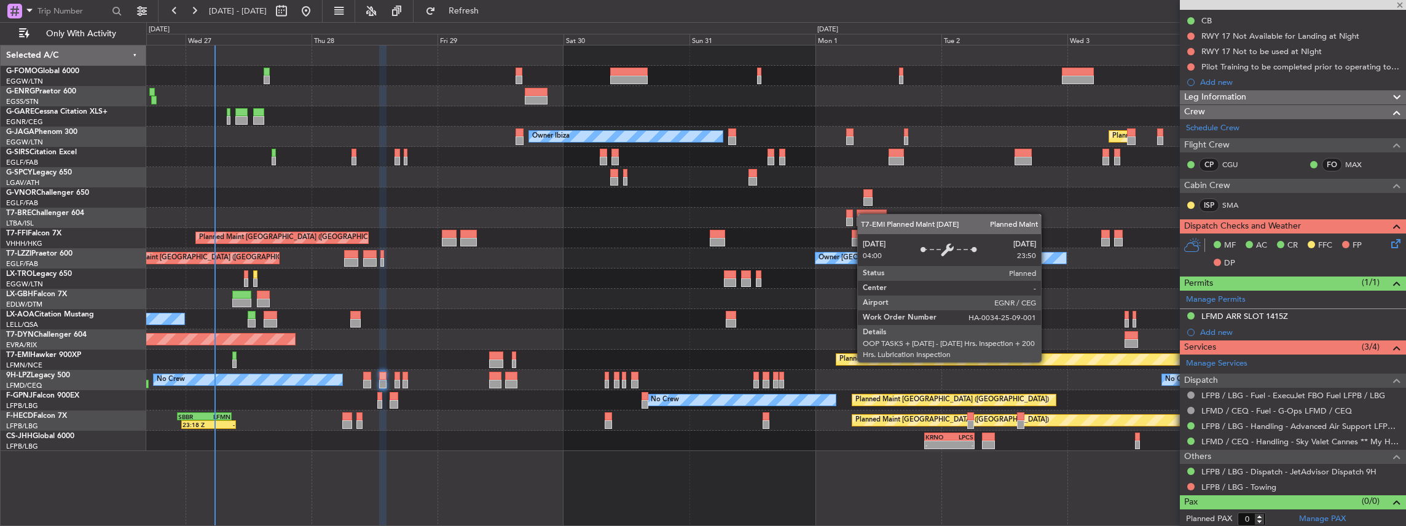
type input "+00:10"
type input "2"
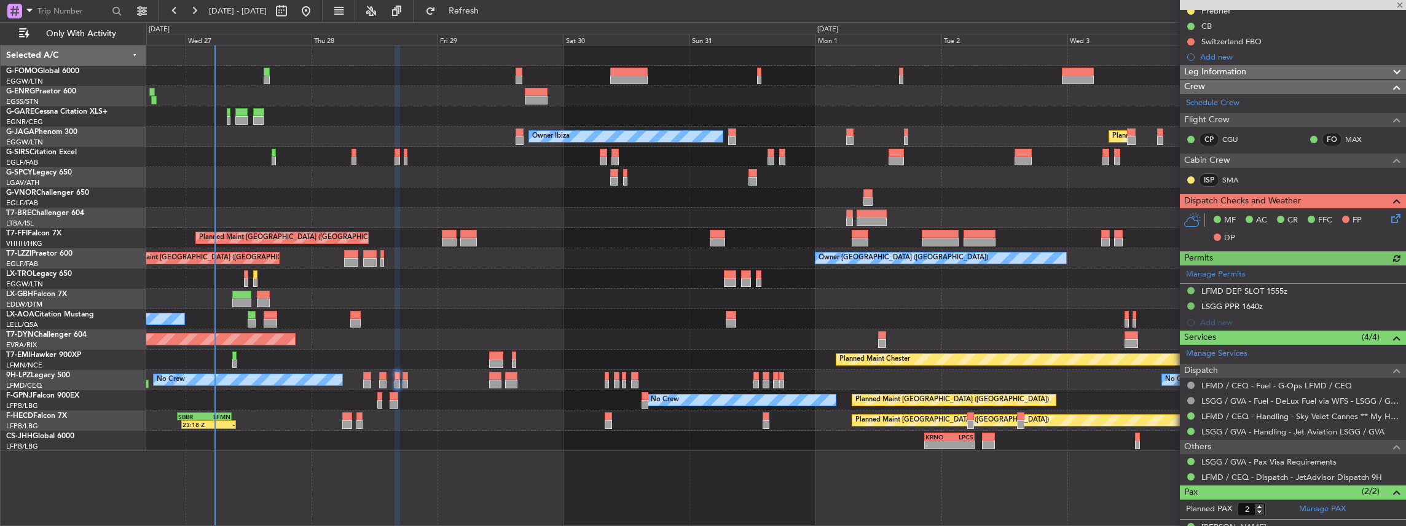
scroll to position [163, 0]
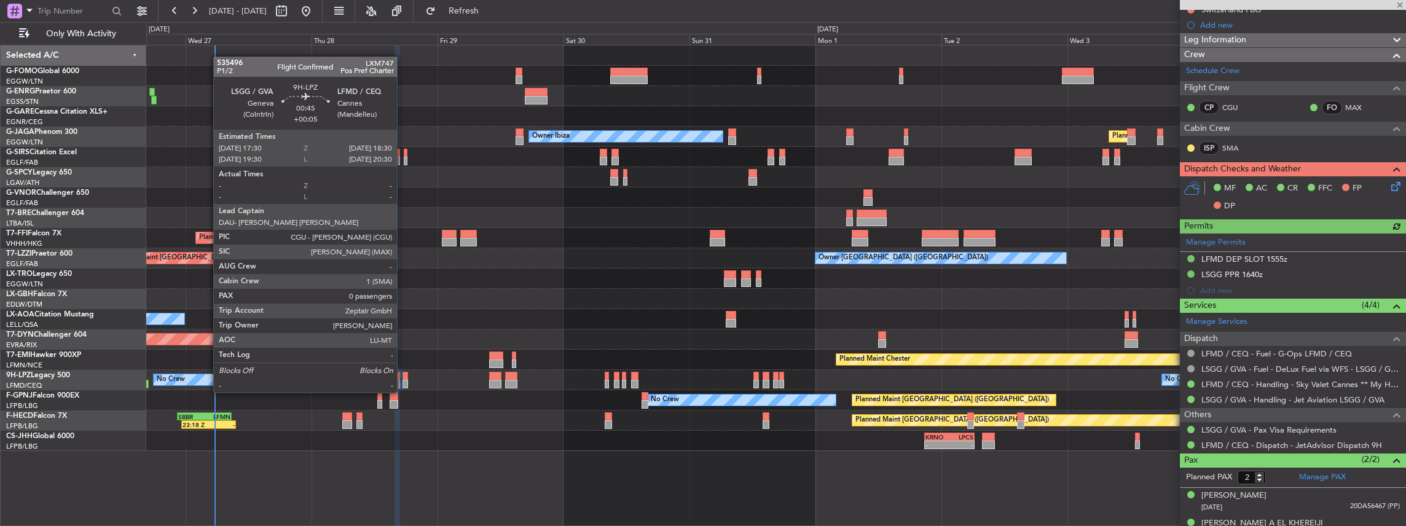
click at [404, 230] on div at bounding box center [405, 384] width 6 height 9
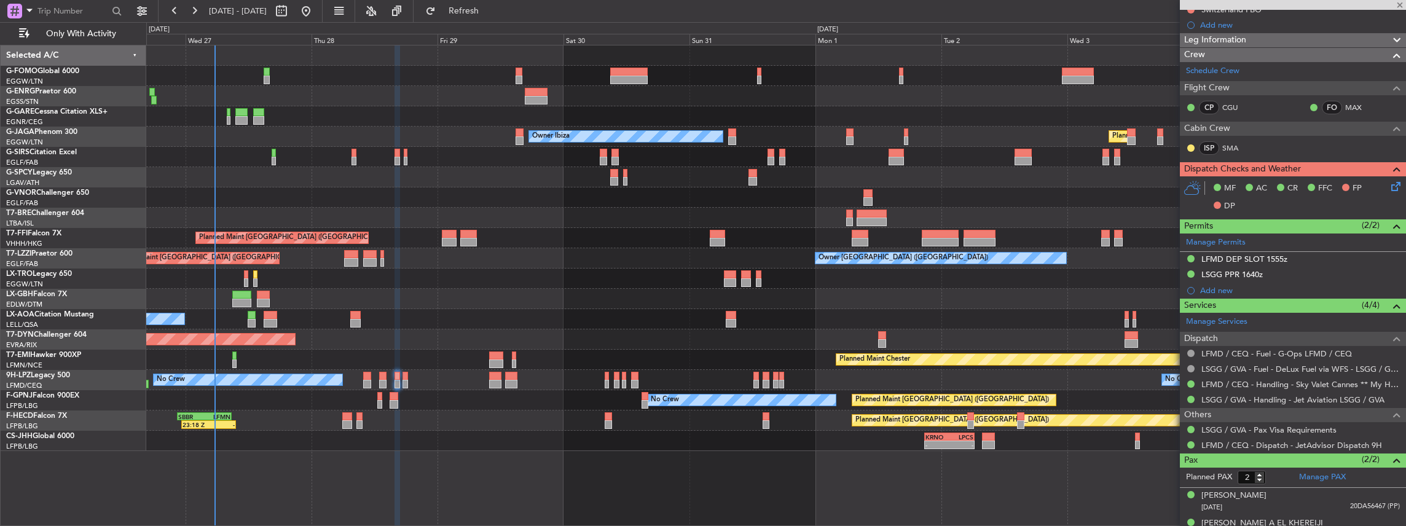
type input "+00:05"
type input "0"
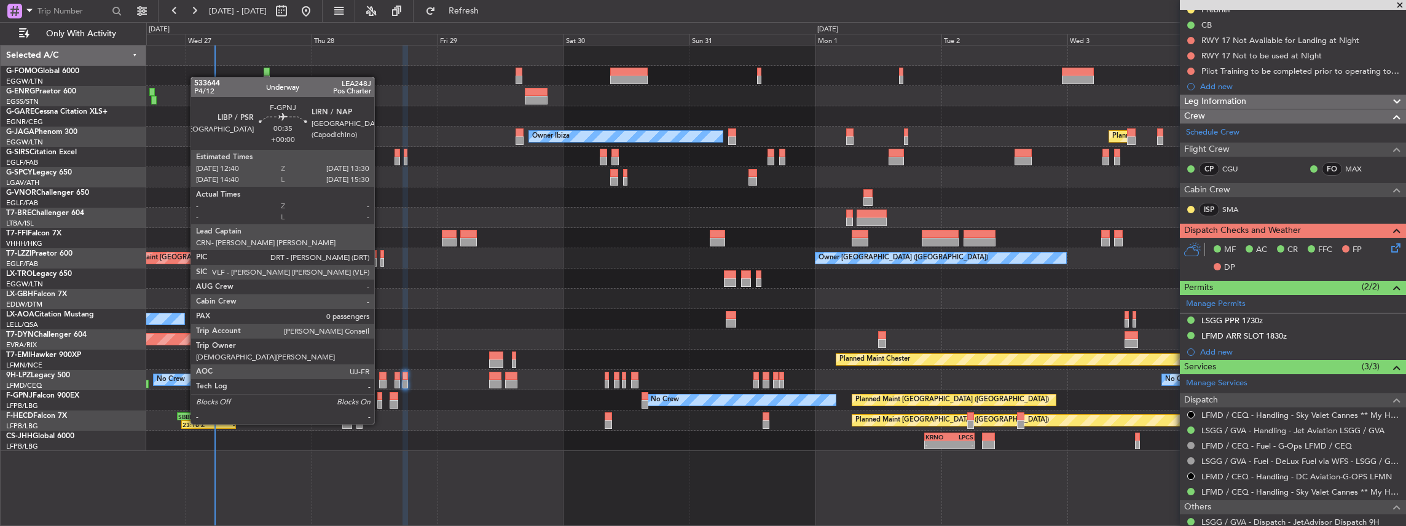
click at [380, 230] on div at bounding box center [379, 404] width 5 height 9
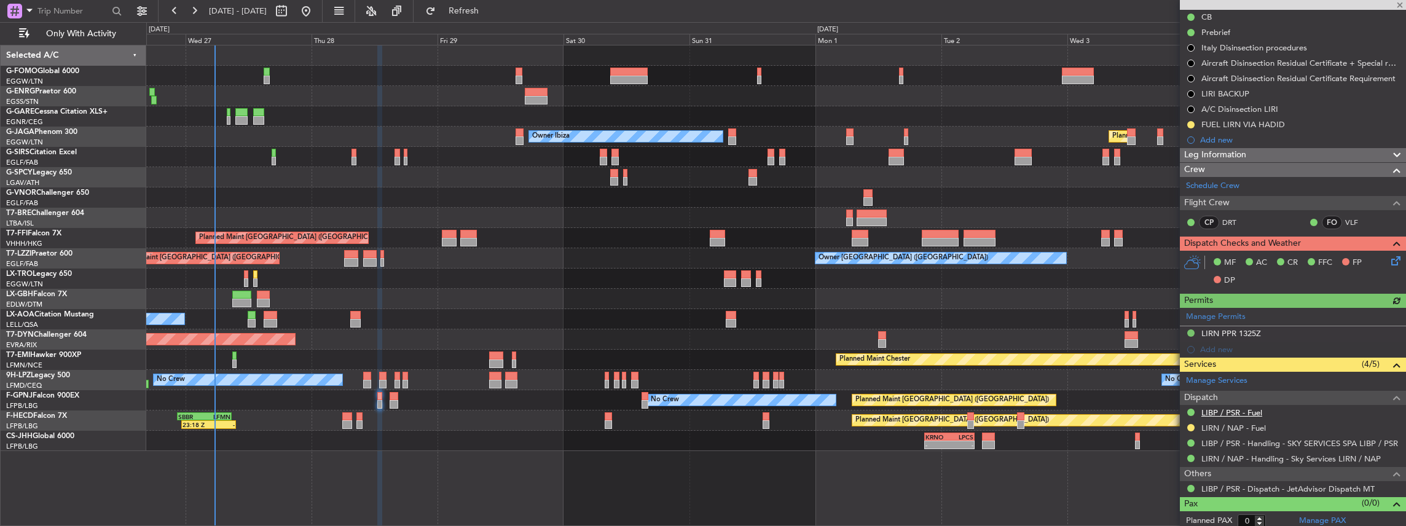
scroll to position [127, 0]
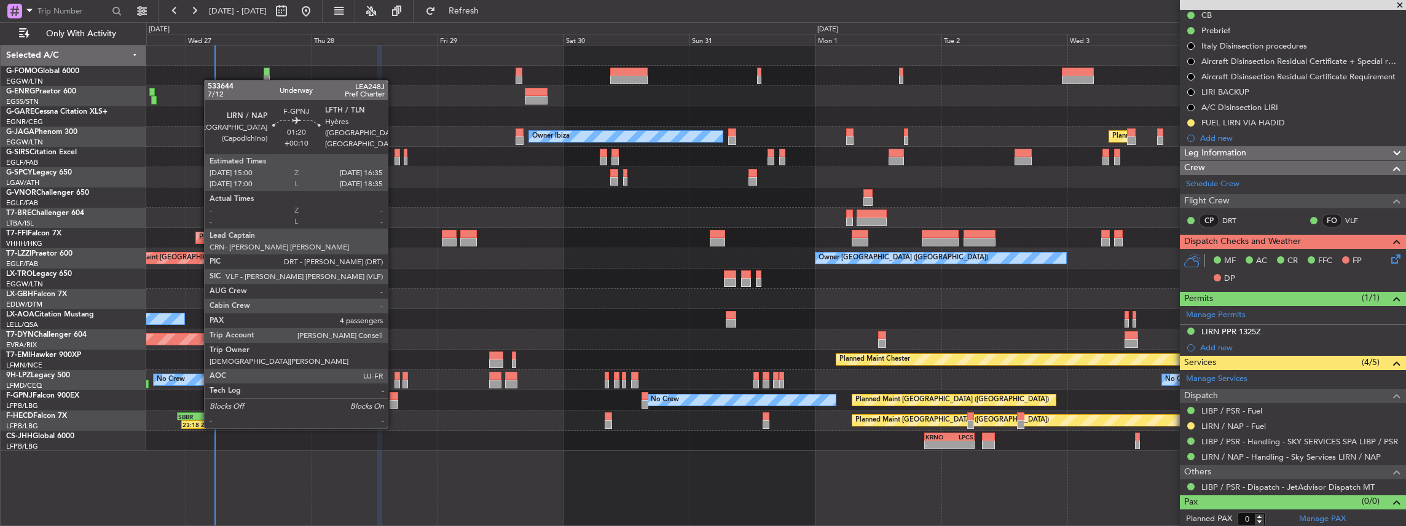
click at [394, 230] on div at bounding box center [394, 404] width 9 height 9
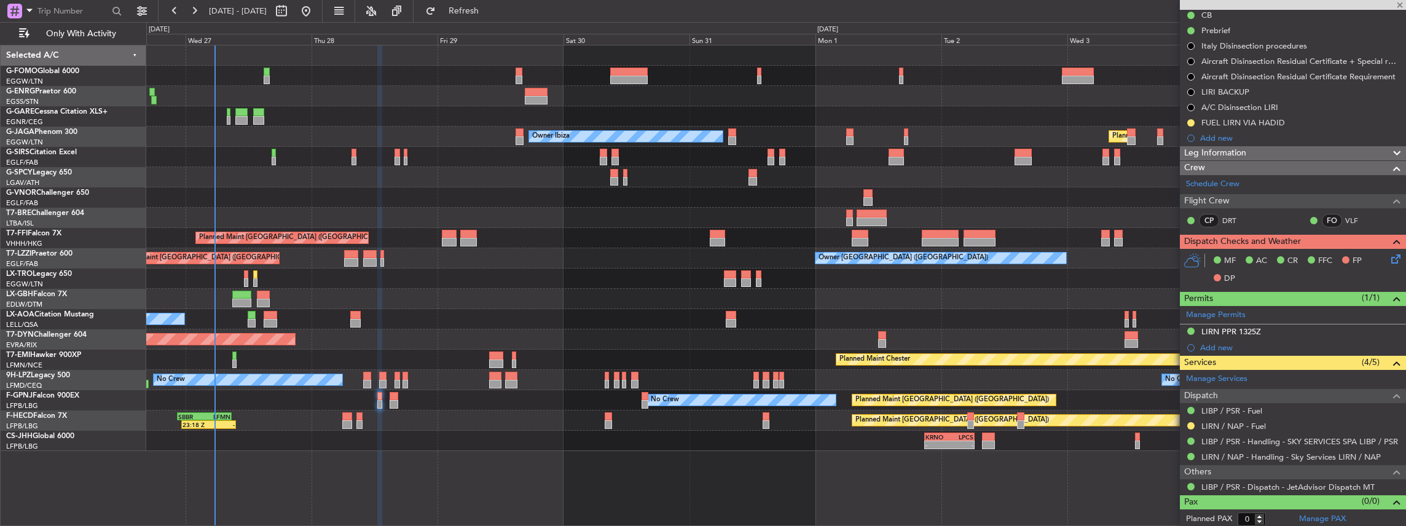
type input "+00:10"
type input "4"
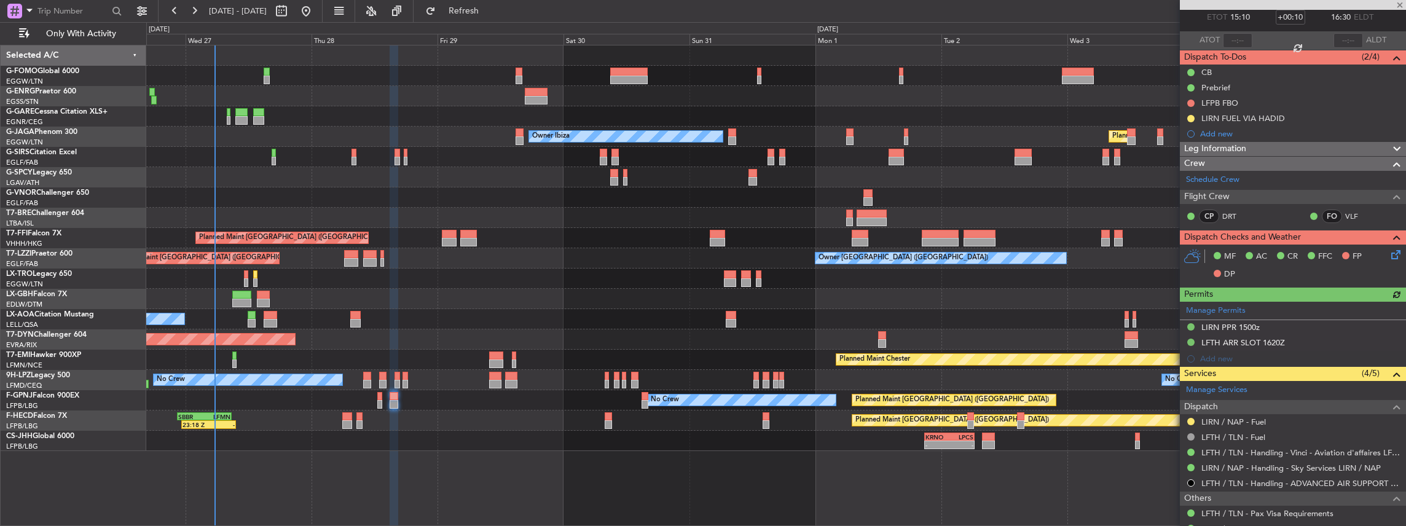
scroll to position [163, 0]
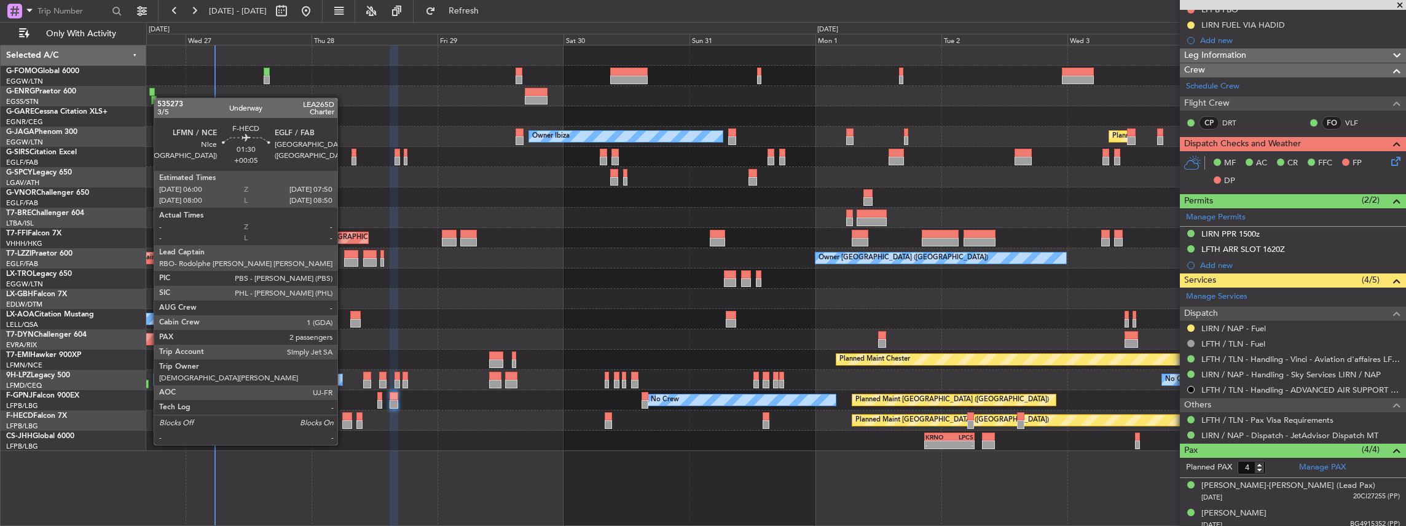
click at [343, 230] on div at bounding box center [347, 424] width 10 height 9
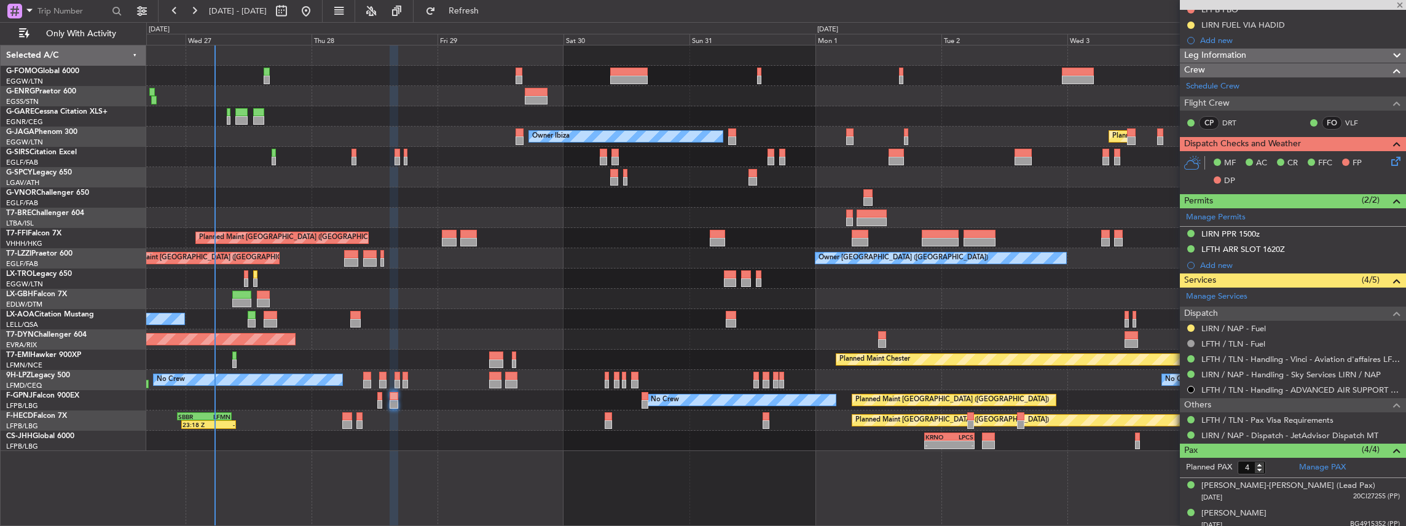
type input "+00:05"
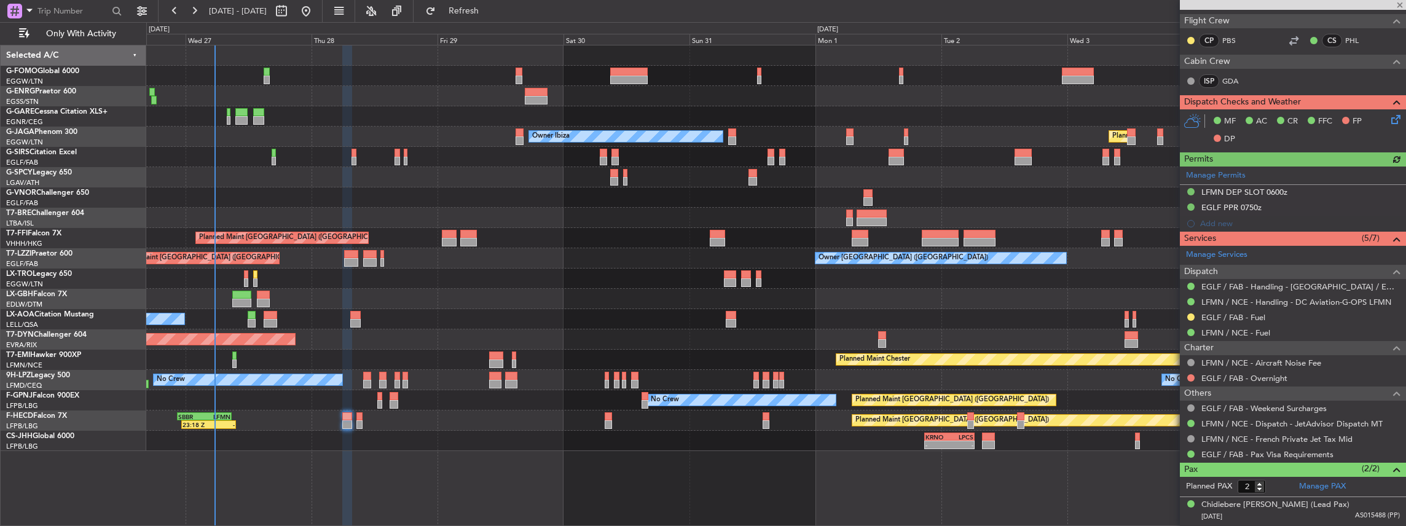
scroll to position [299, 0]
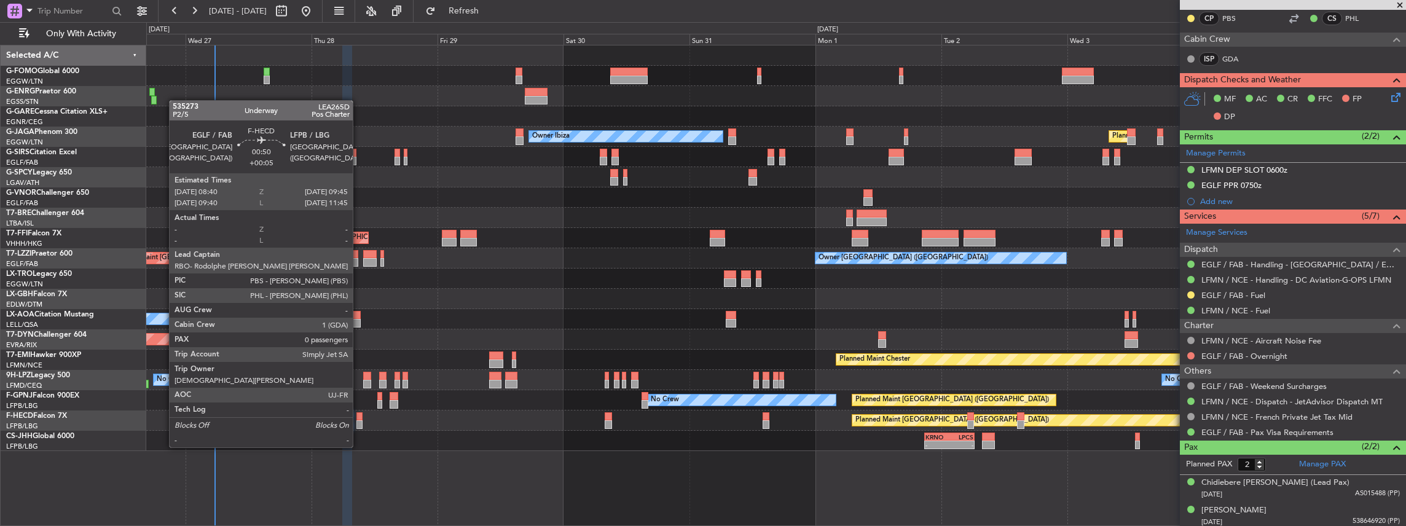
click at [359, 230] on div at bounding box center [359, 424] width 6 height 9
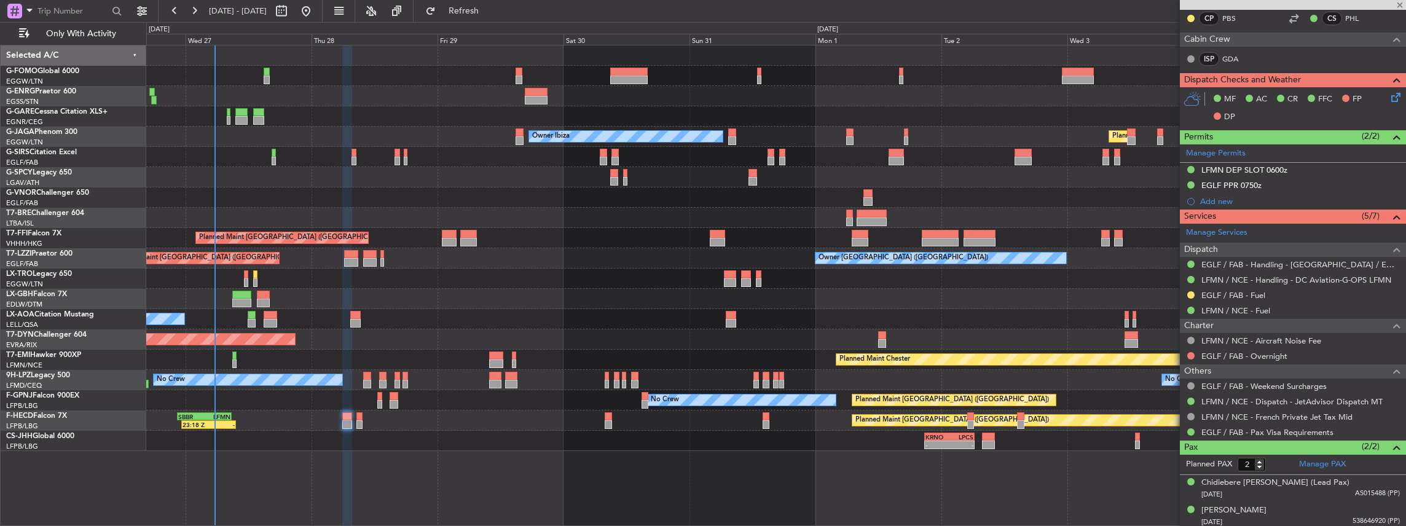
type input "0"
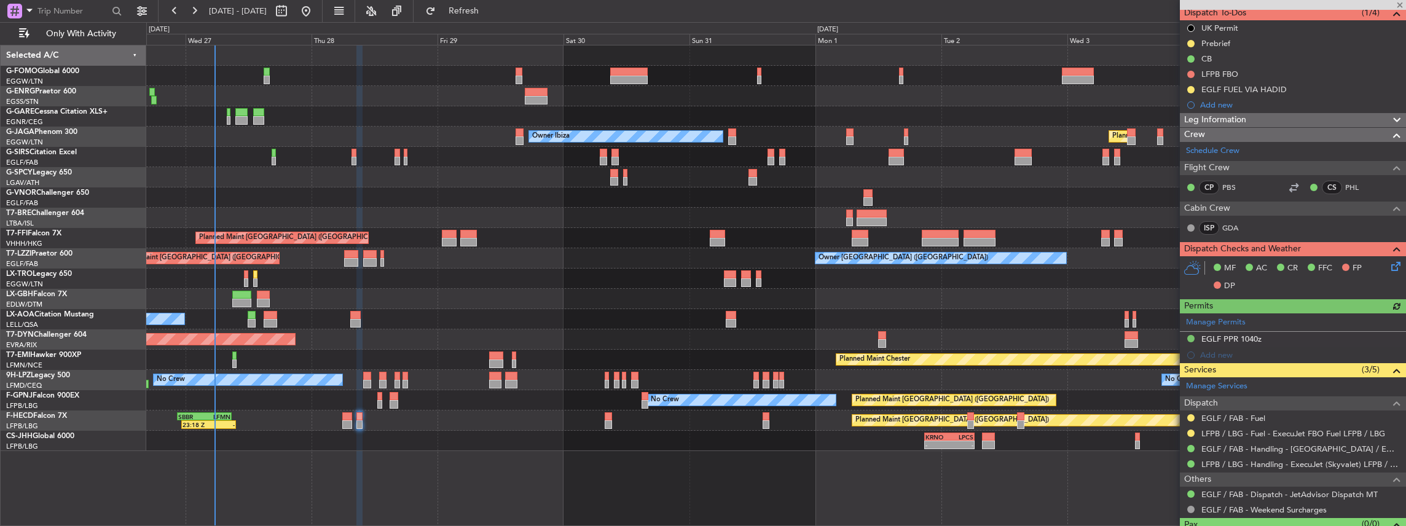
scroll to position [137, 0]
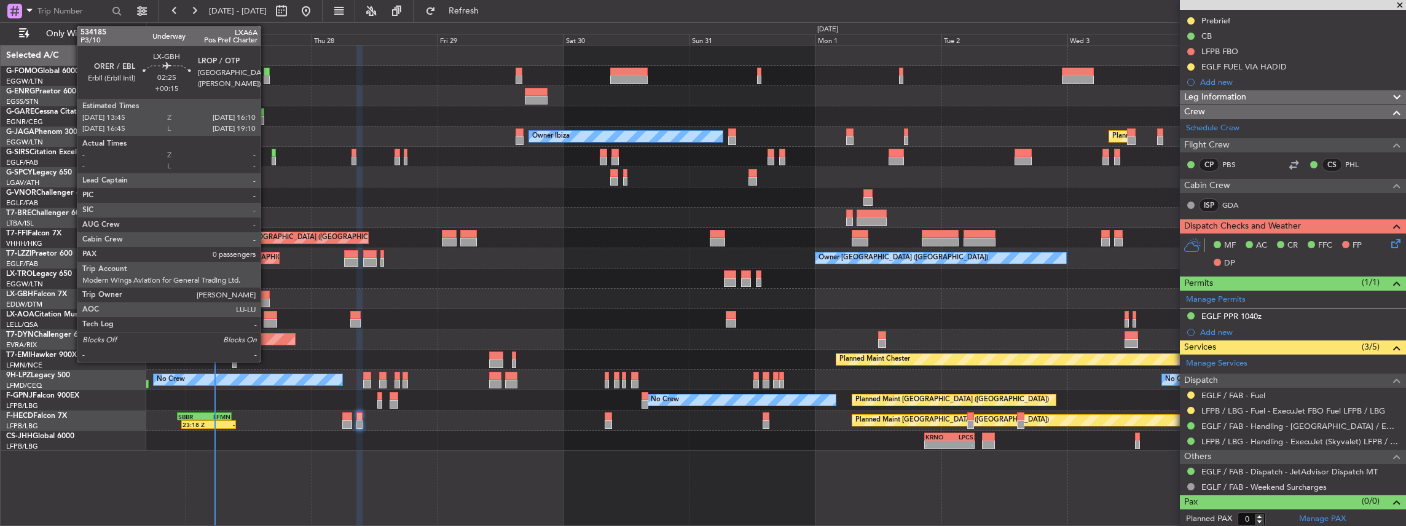
click at [265, 230] on div at bounding box center [263, 295] width 13 height 9
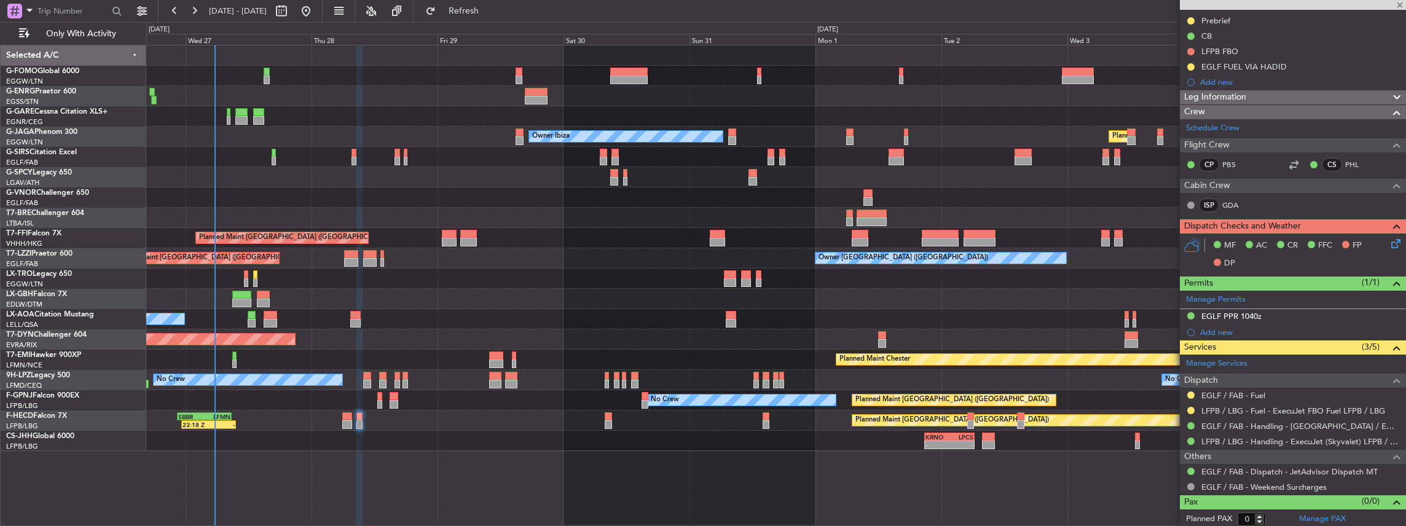
type input "+00:15"
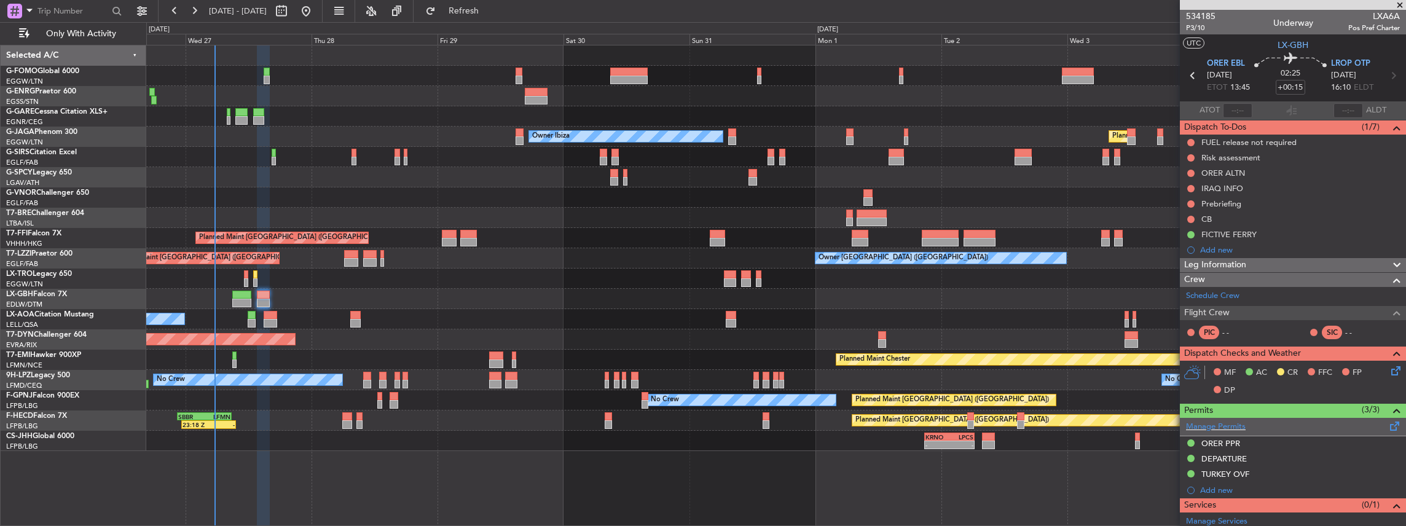
scroll to position [113, 0]
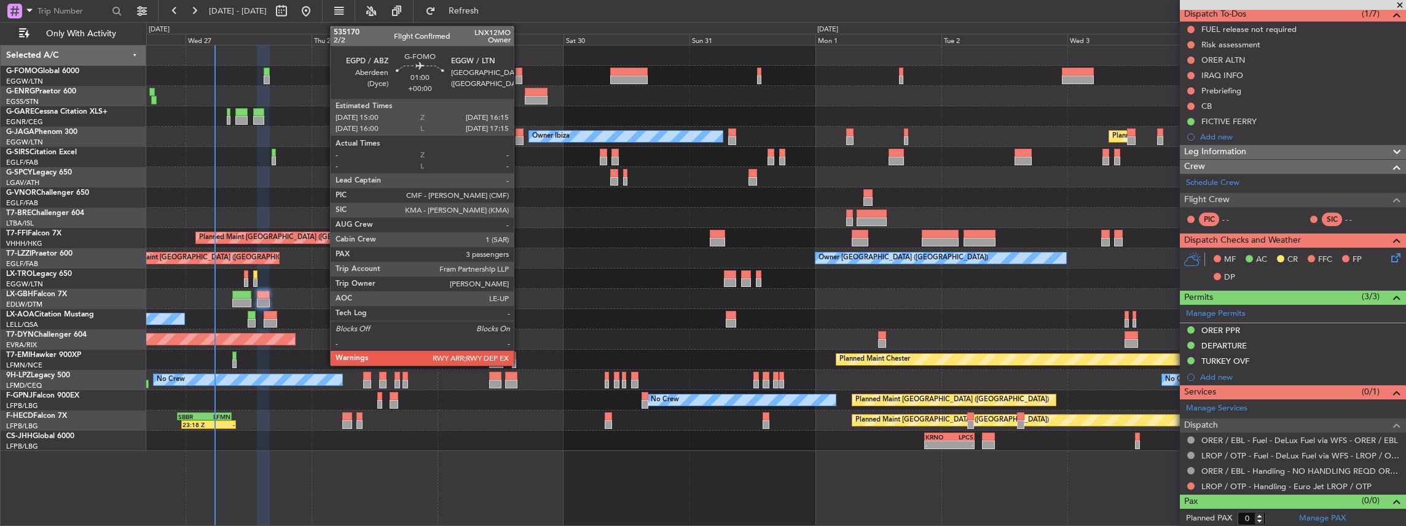
click at [520, 71] on div at bounding box center [519, 72] width 7 height 9
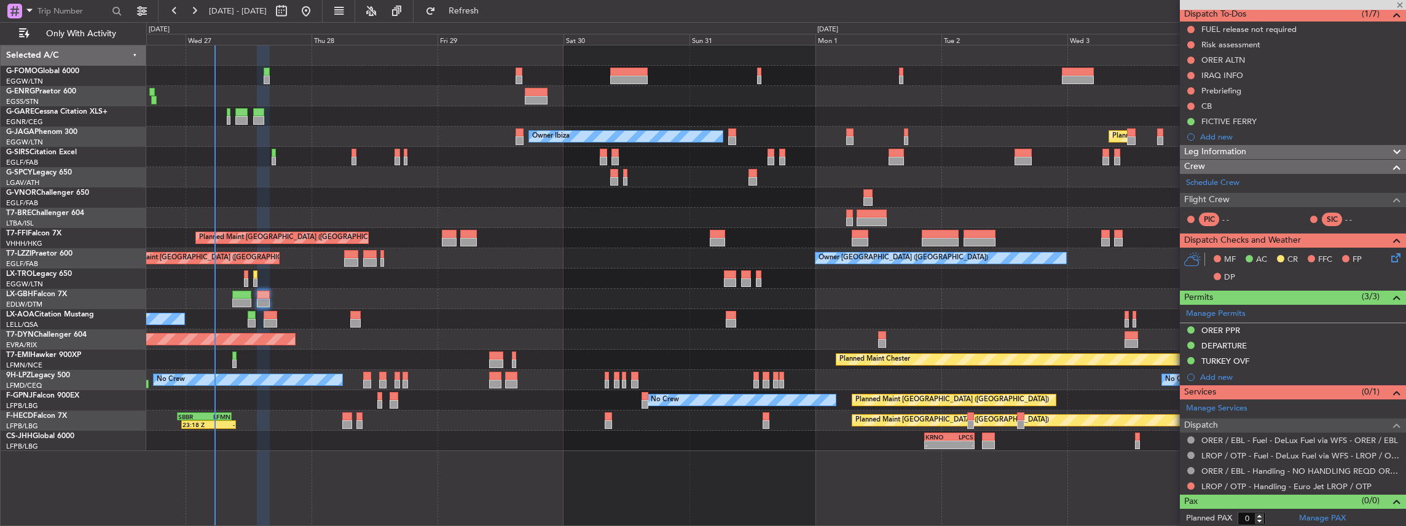
type input "3"
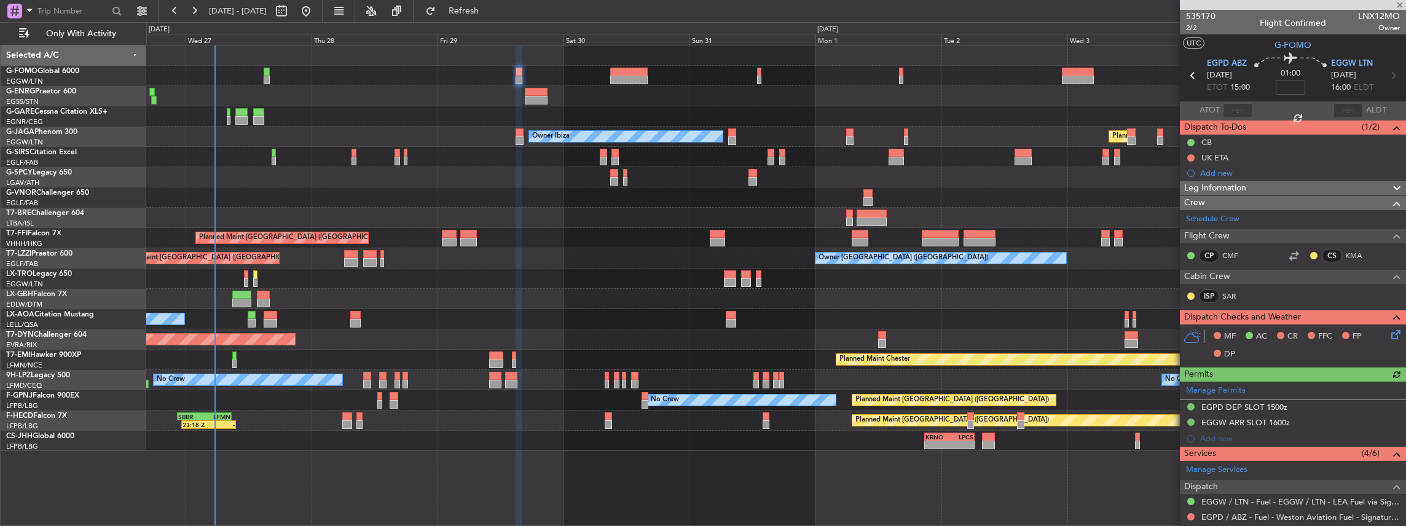
scroll to position [123, 0]
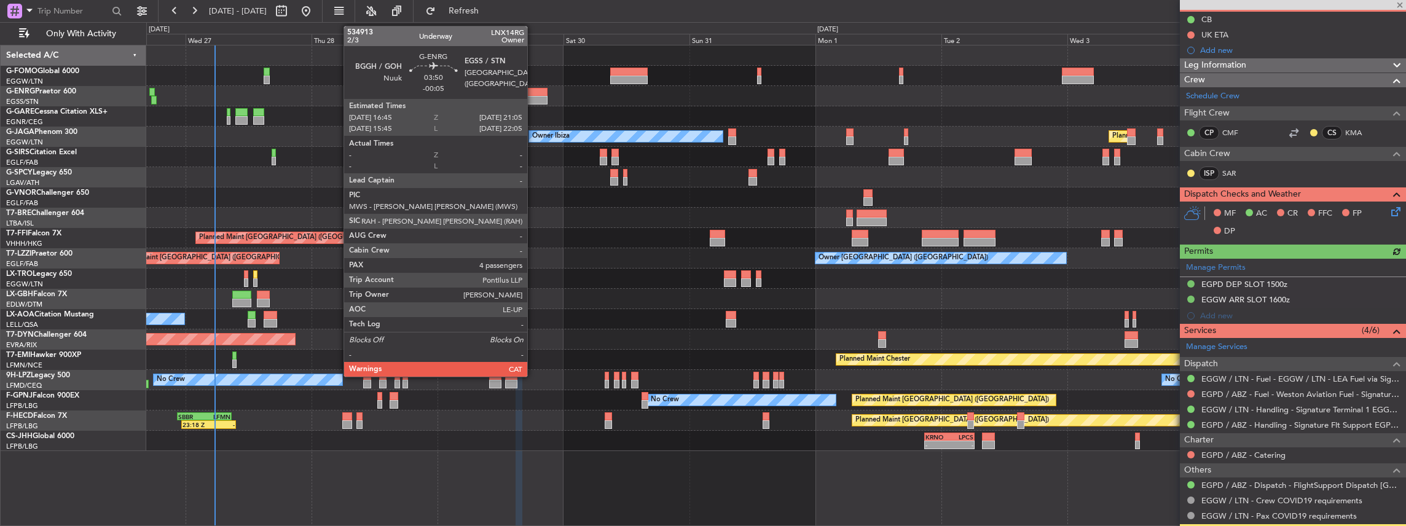
click at [520, 95] on div at bounding box center [536, 92] width 23 height 9
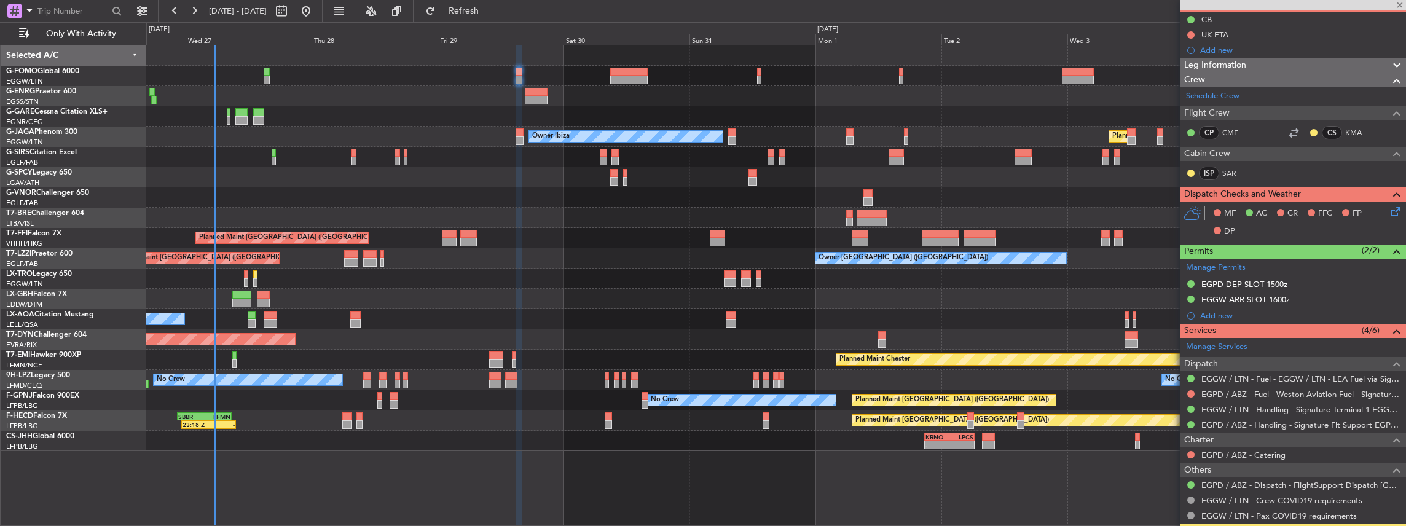
type input "-00:05"
type input "4"
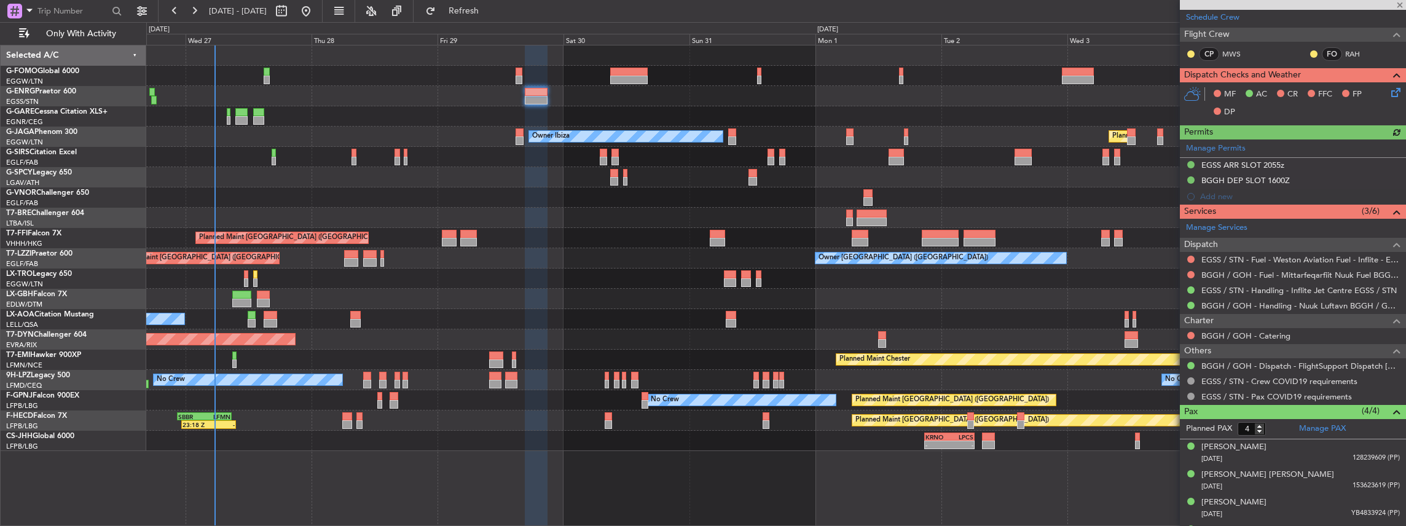
scroll to position [205, 0]
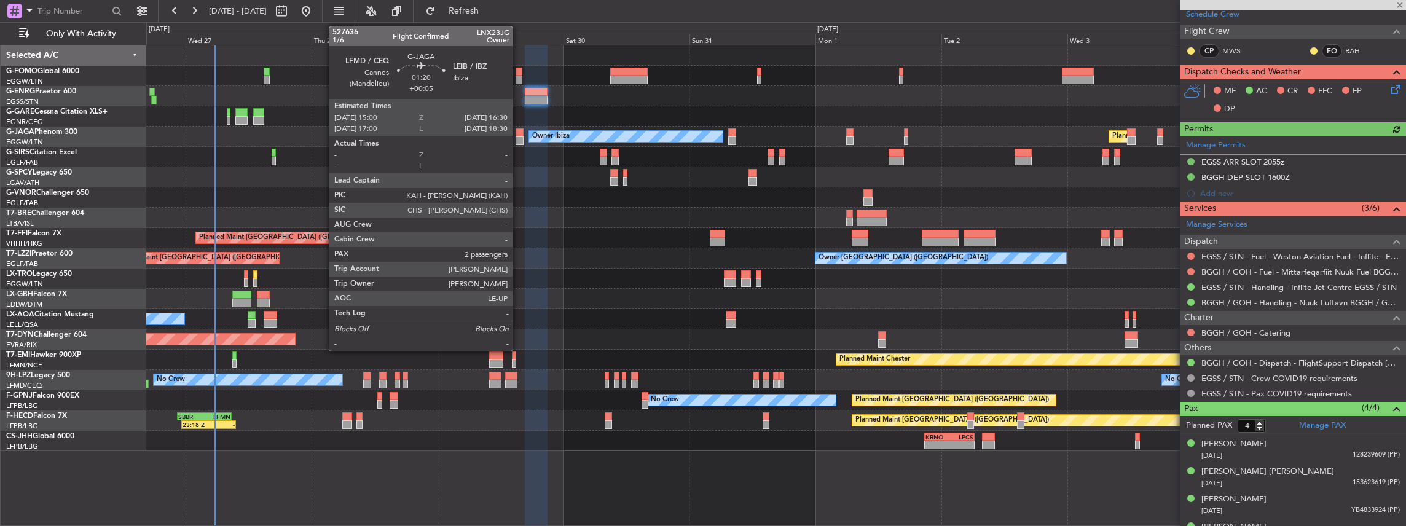
click at [519, 134] on div at bounding box center [520, 132] width 8 height 9
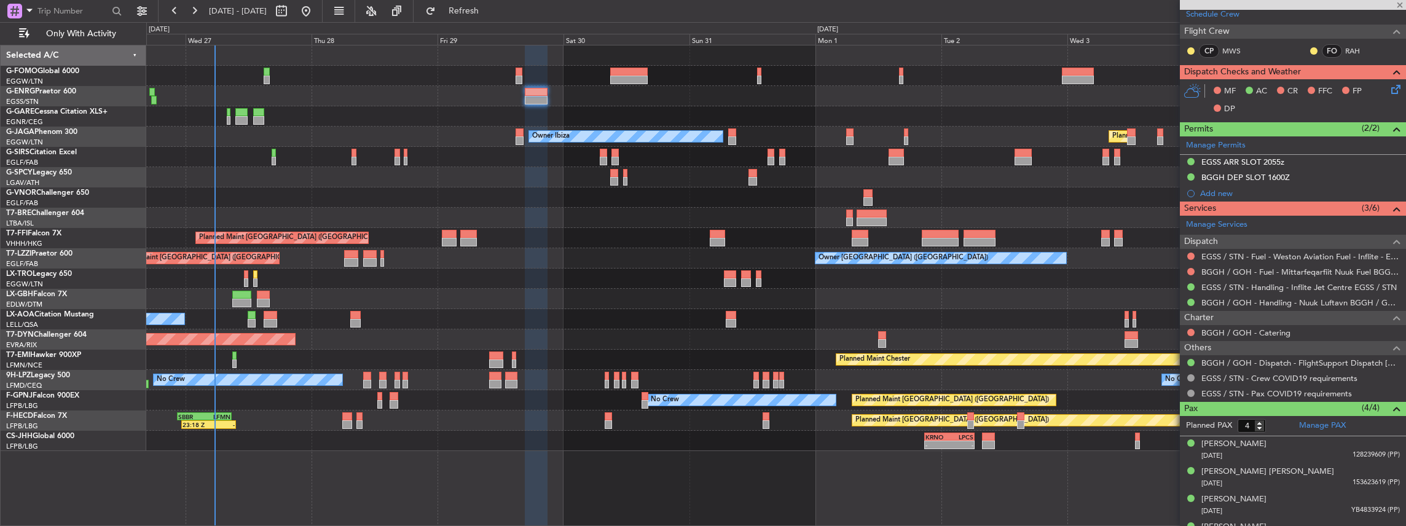
type input "+00:05"
type input "2"
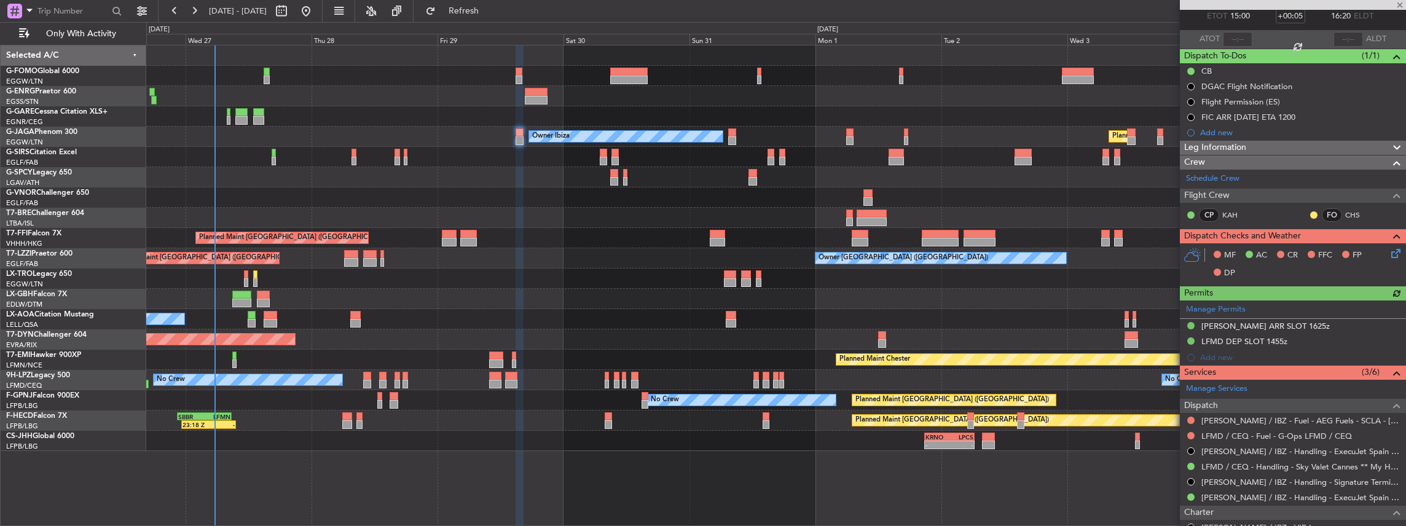
scroll to position [243, 0]
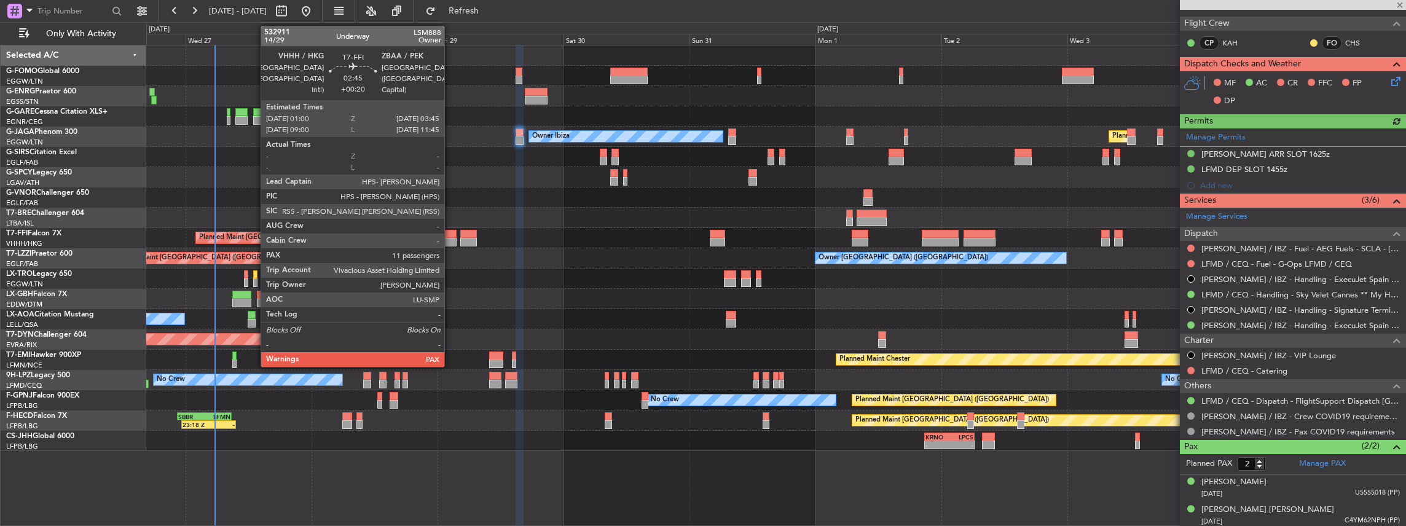
click at [447, 230] on div at bounding box center [449, 242] width 15 height 9
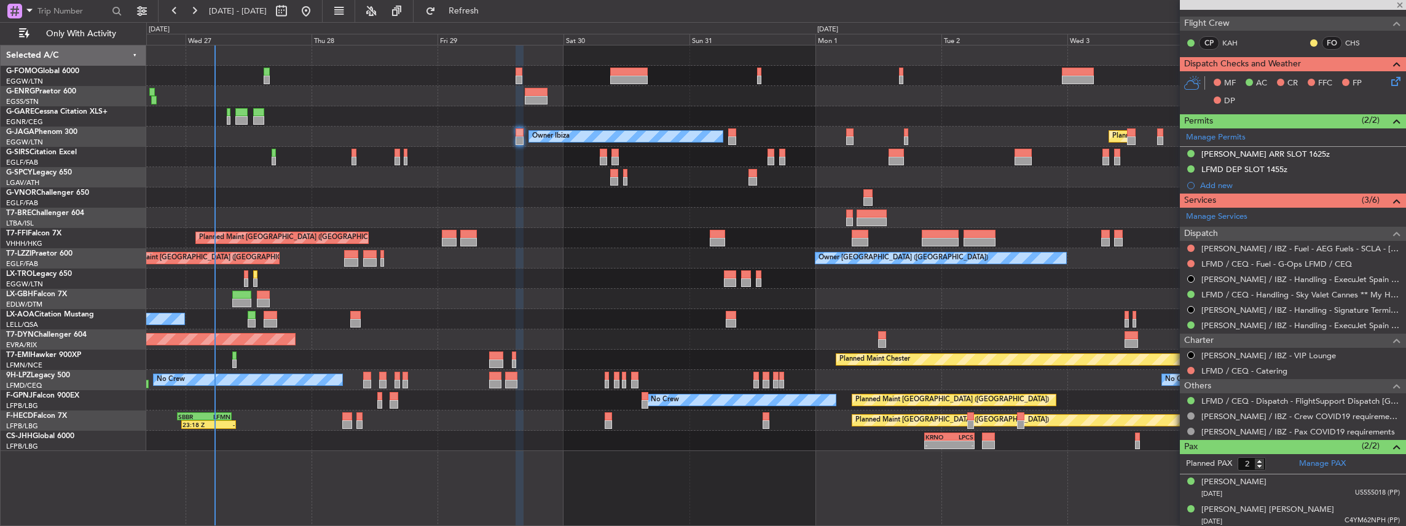
type input "+00:20"
type input "11"
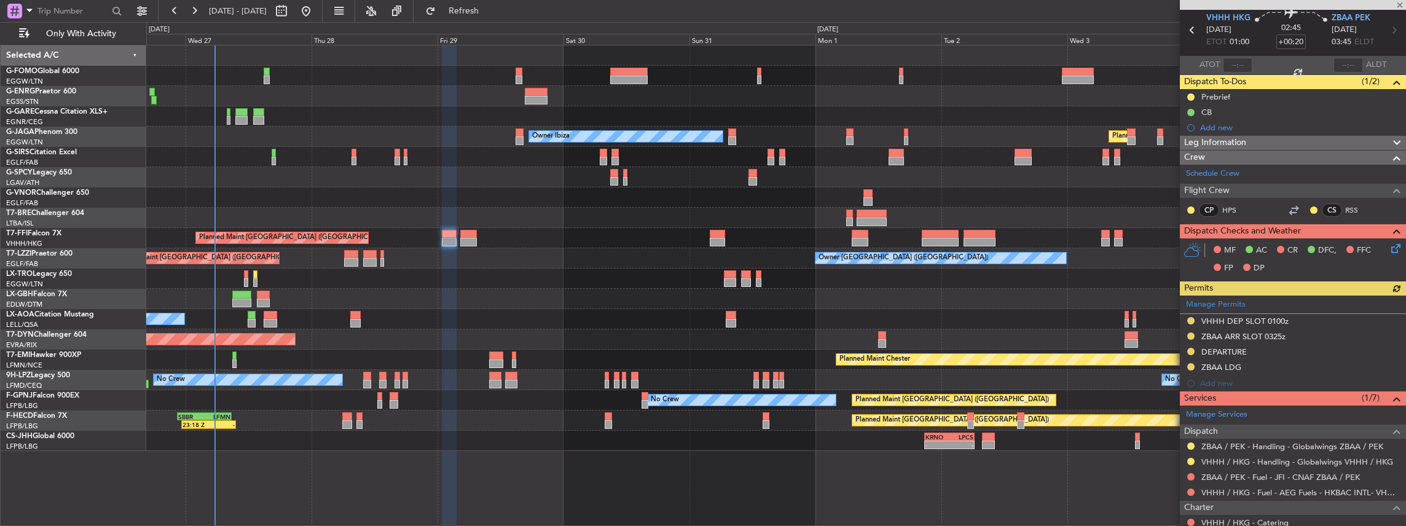
scroll to position [163, 0]
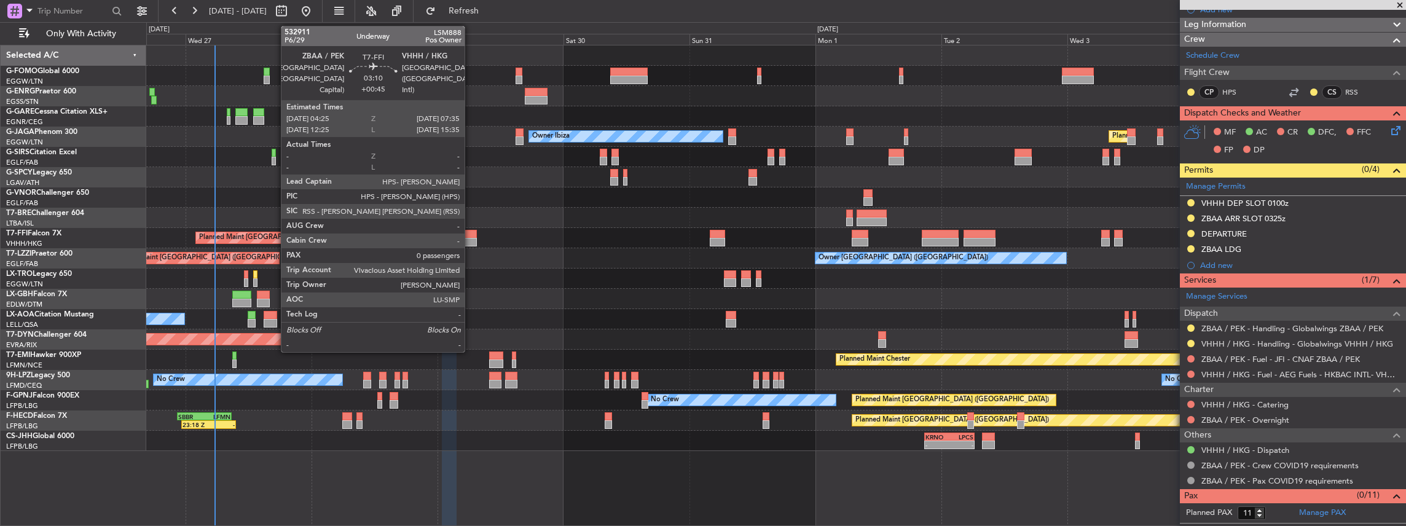
click at [471, 230] on div at bounding box center [468, 242] width 17 height 9
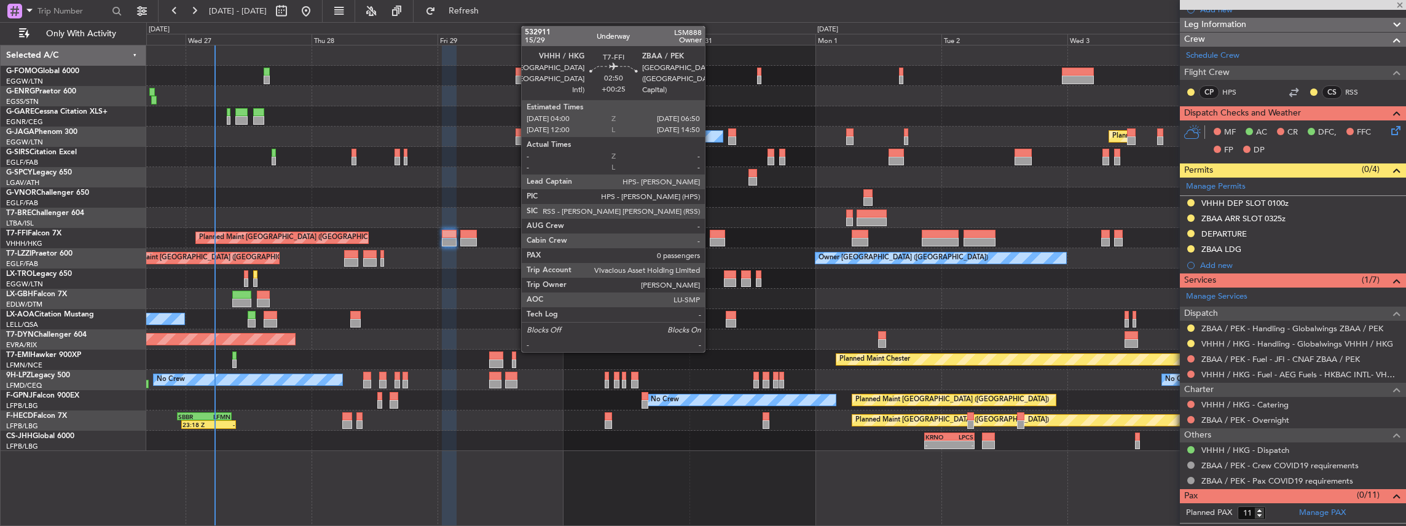
type input "+00:45"
type input "0"
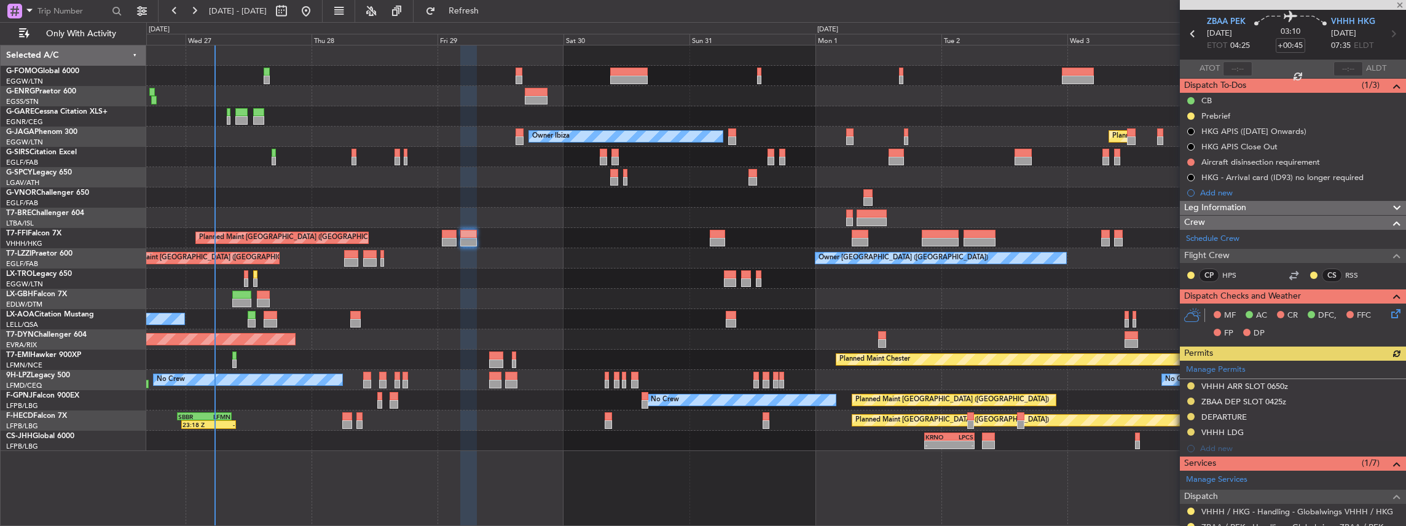
scroll to position [82, 0]
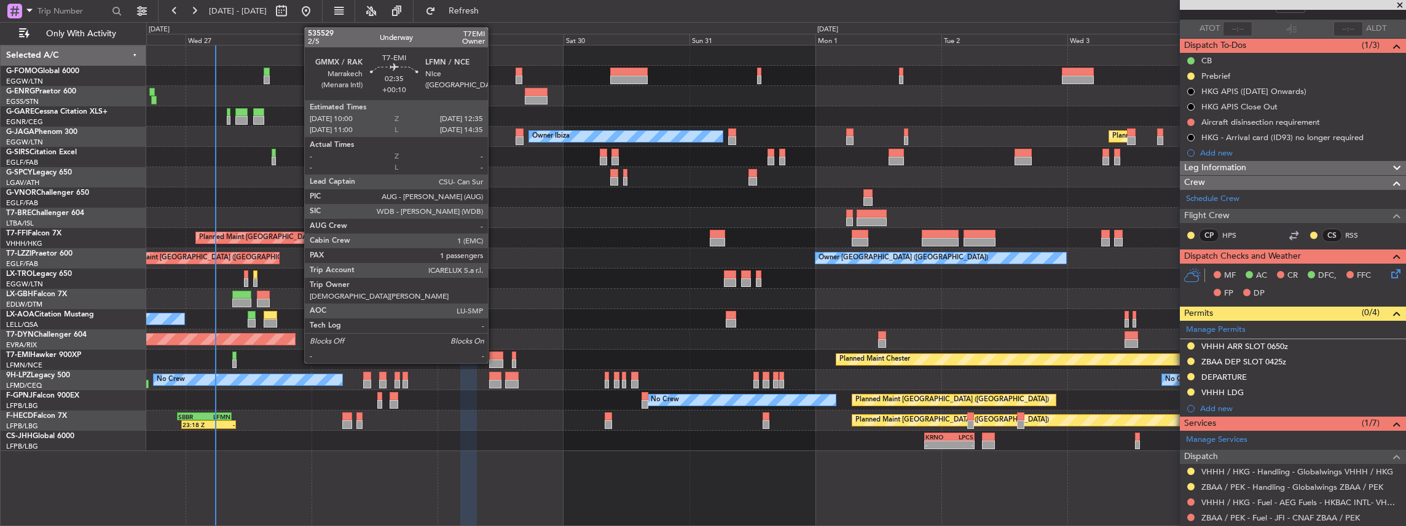
click at [494, 230] on div at bounding box center [496, 355] width 14 height 9
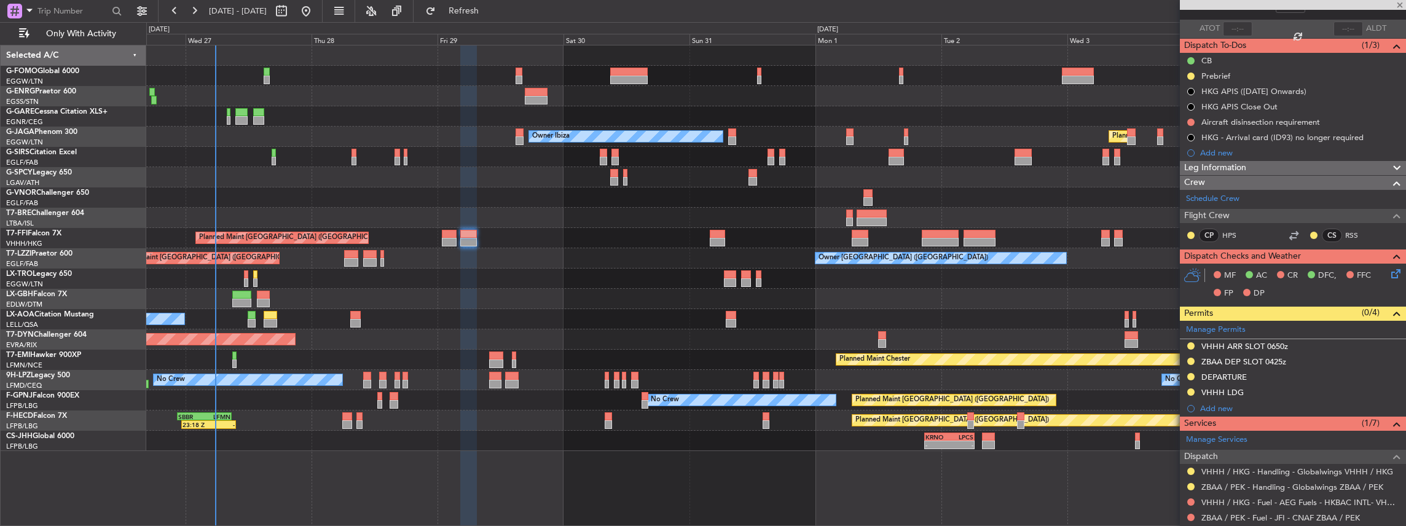
type input "+00:10"
type input "1"
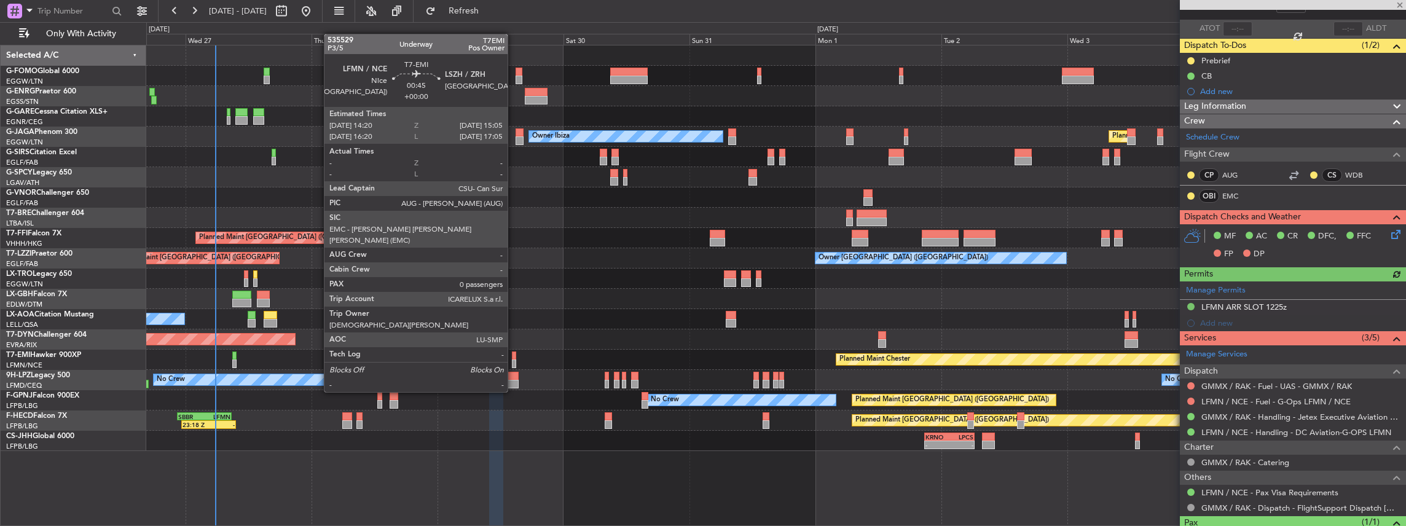
click at [514, 230] on div at bounding box center [514, 355] width 4 height 9
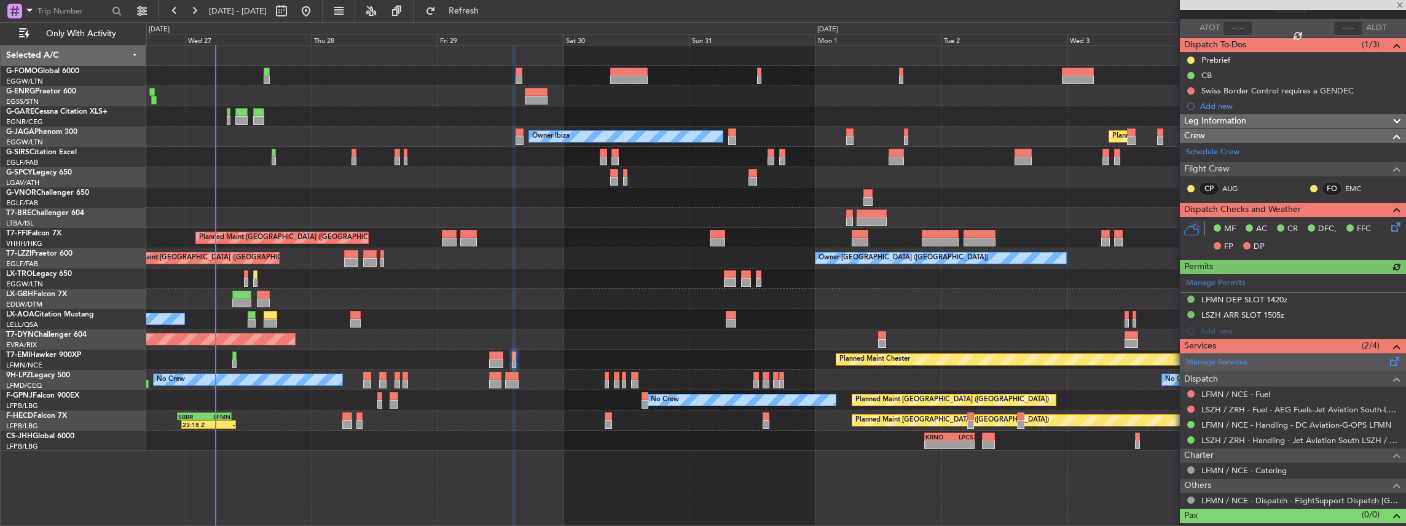
scroll to position [96, 0]
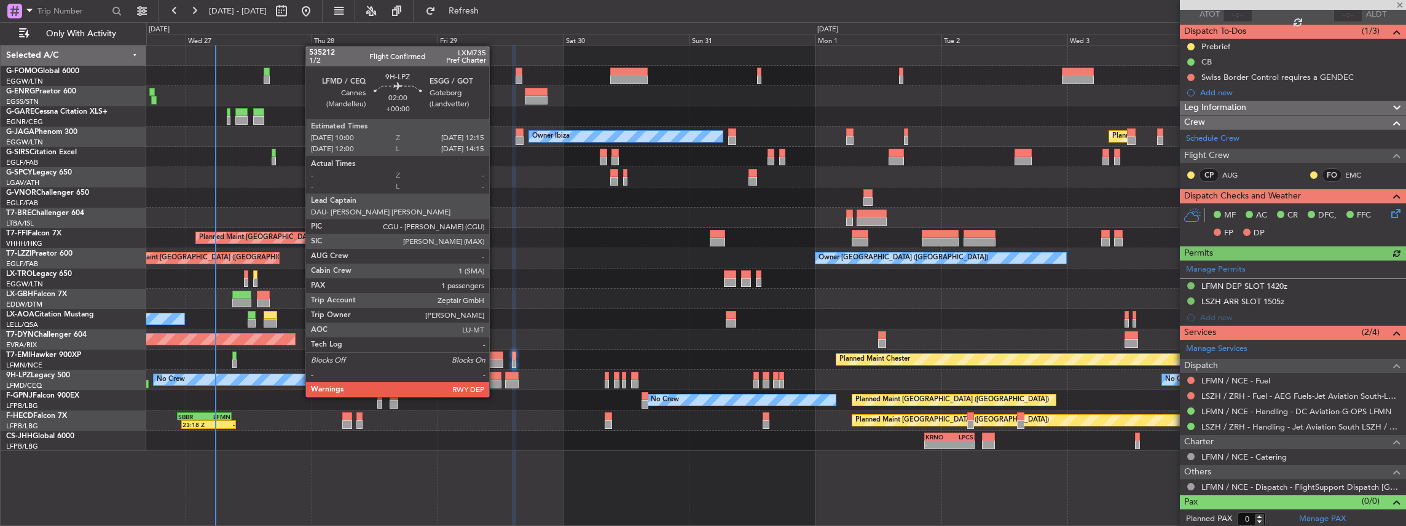
click at [495, 230] on div at bounding box center [495, 384] width 12 height 9
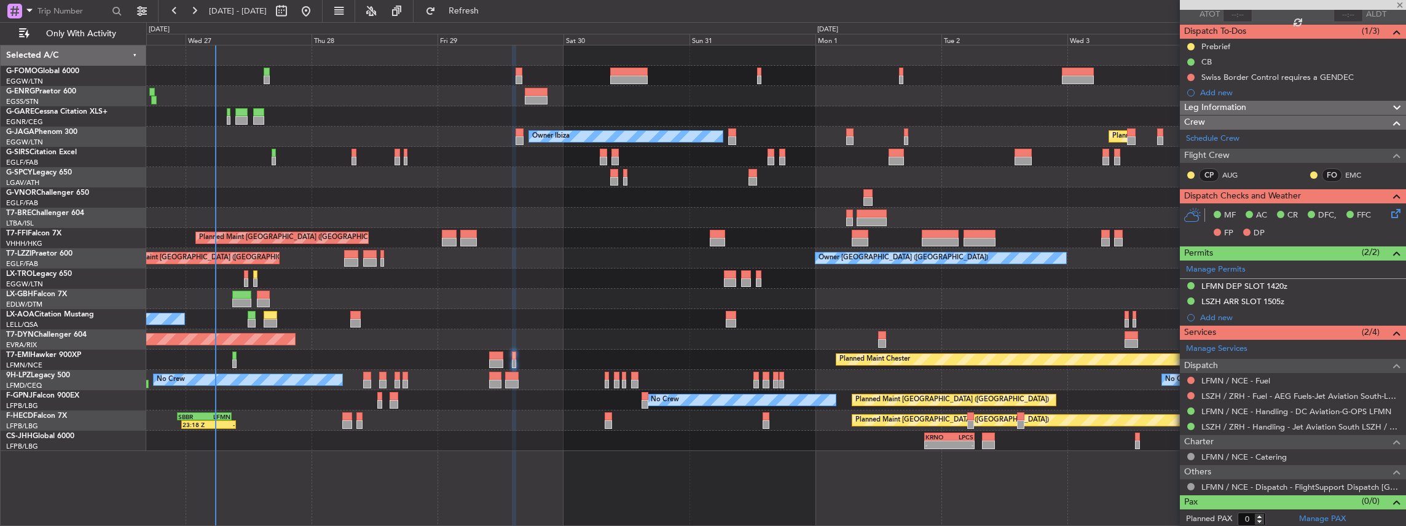
type input "1"
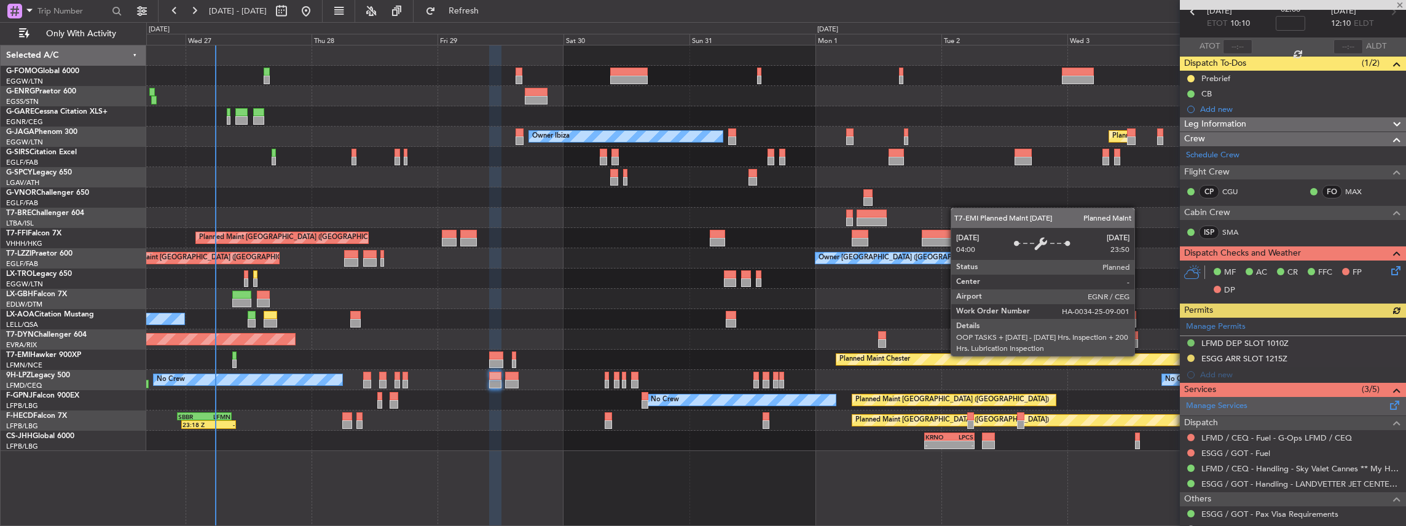
scroll to position [123, 0]
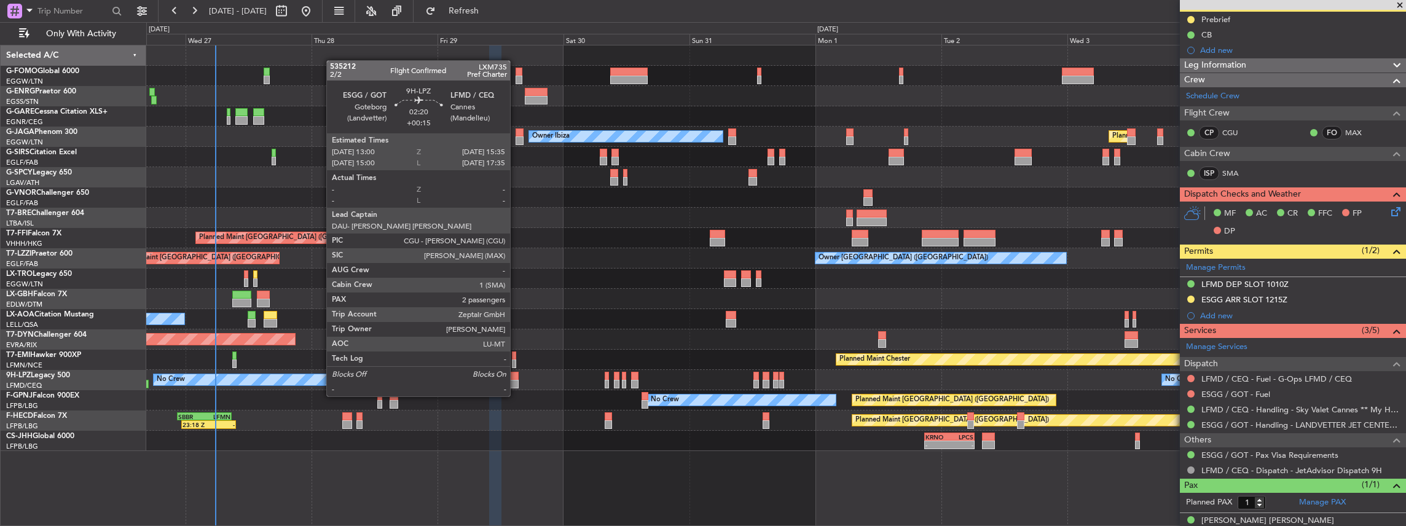
click at [516, 230] on div at bounding box center [512, 384] width 14 height 9
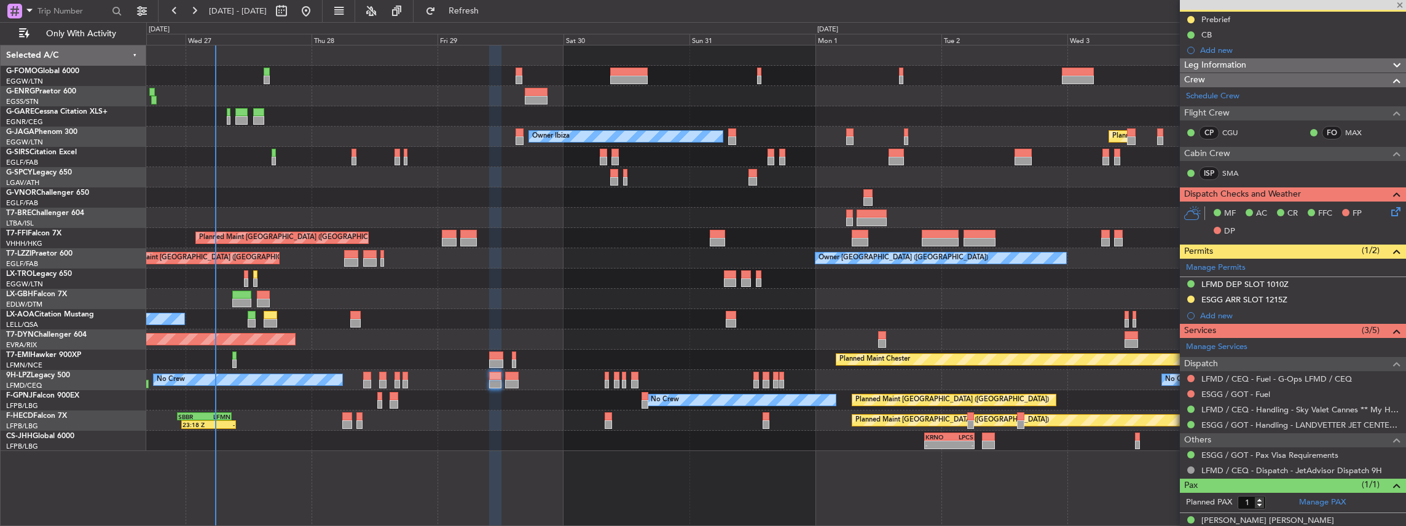
type input "+00:15"
type input "2"
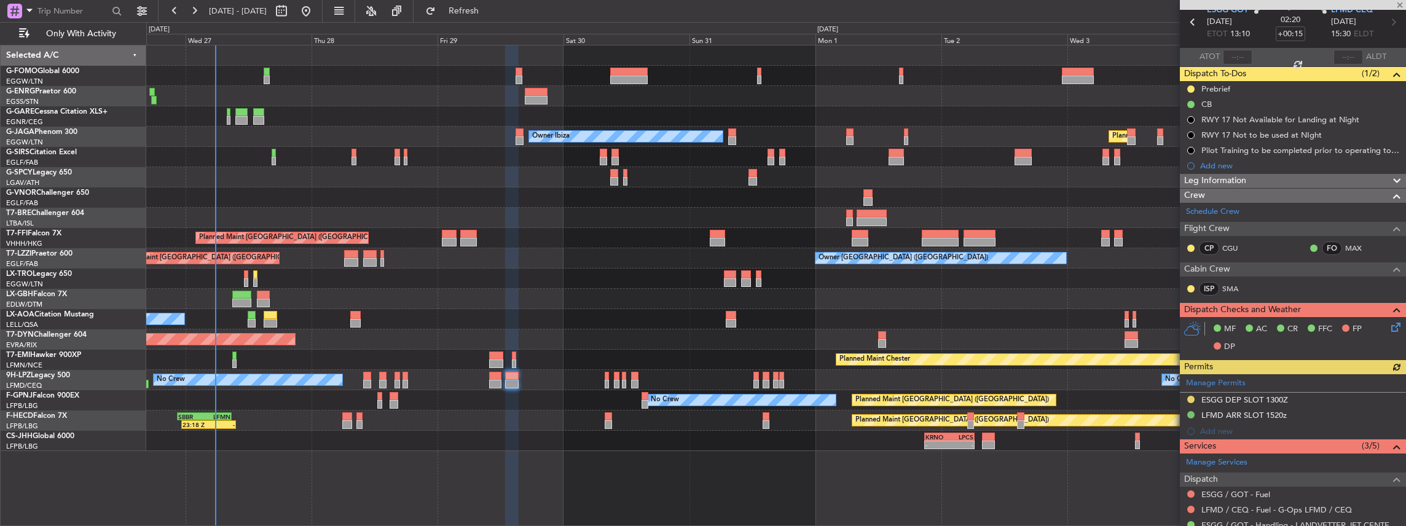
scroll to position [163, 0]
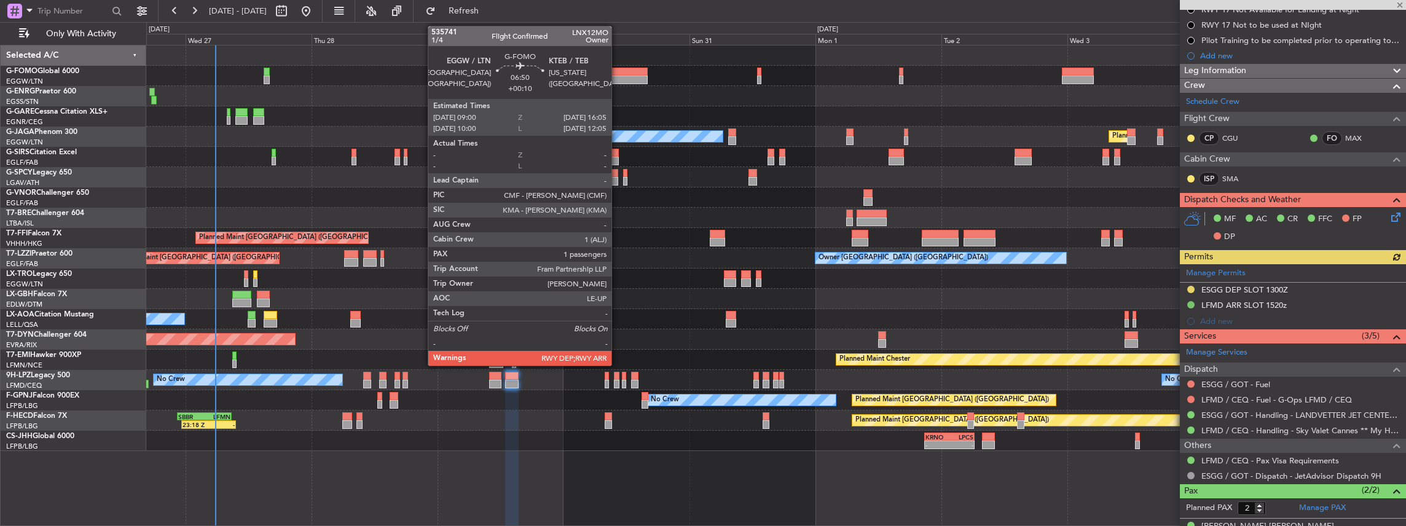
click at [520, 73] on div at bounding box center [628, 72] width 37 height 9
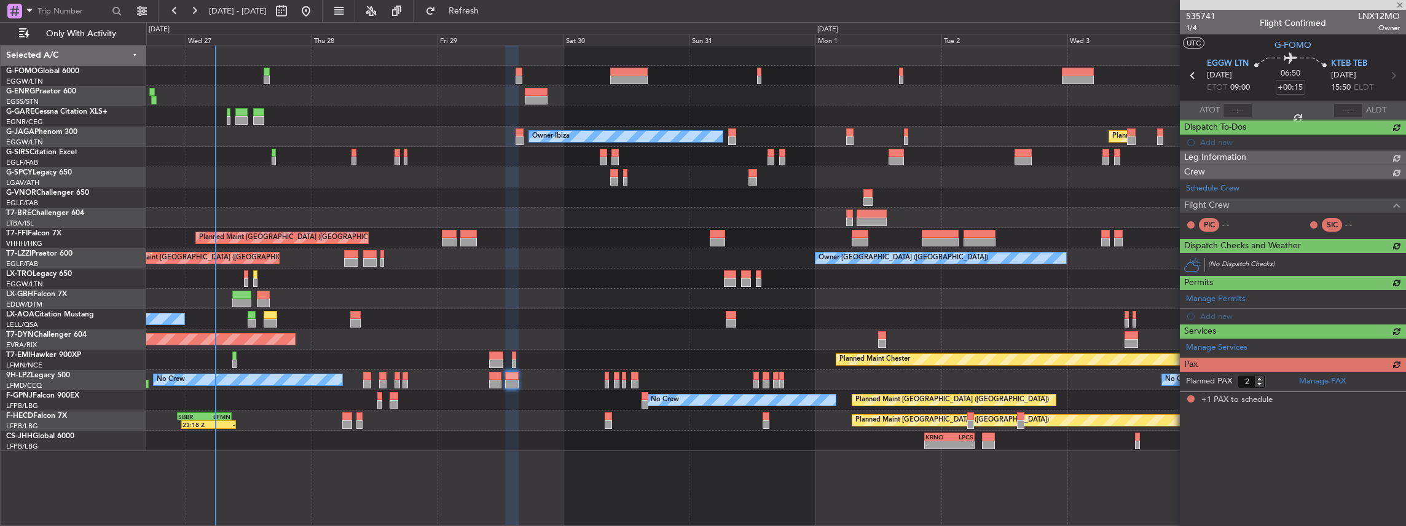
type input "+00:10"
type input "1"
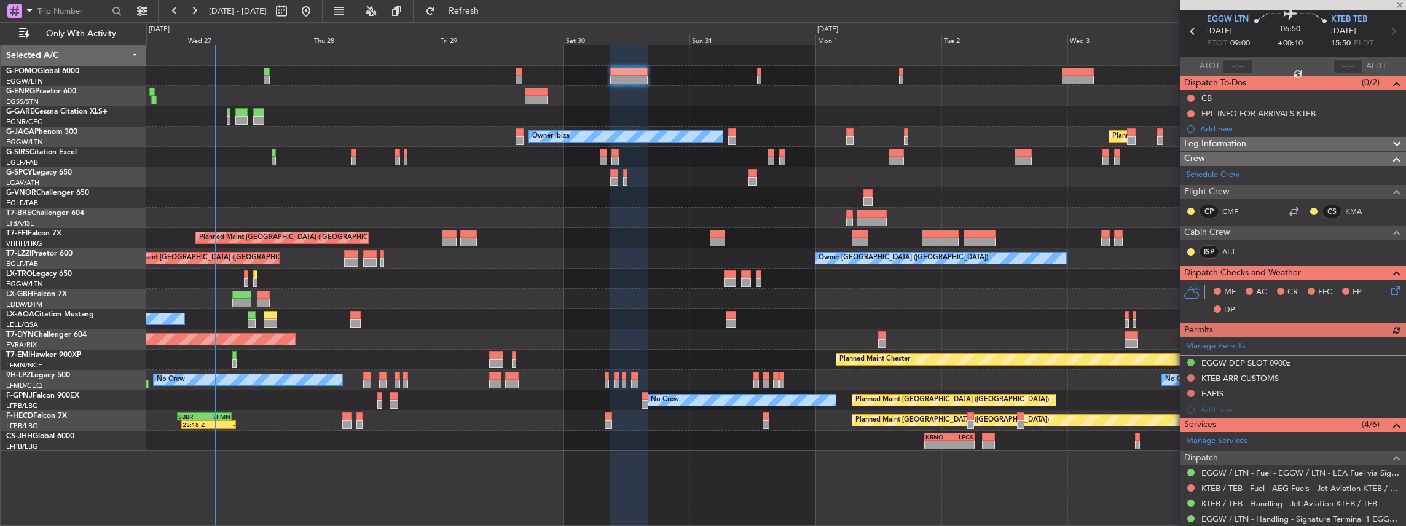
scroll to position [82, 0]
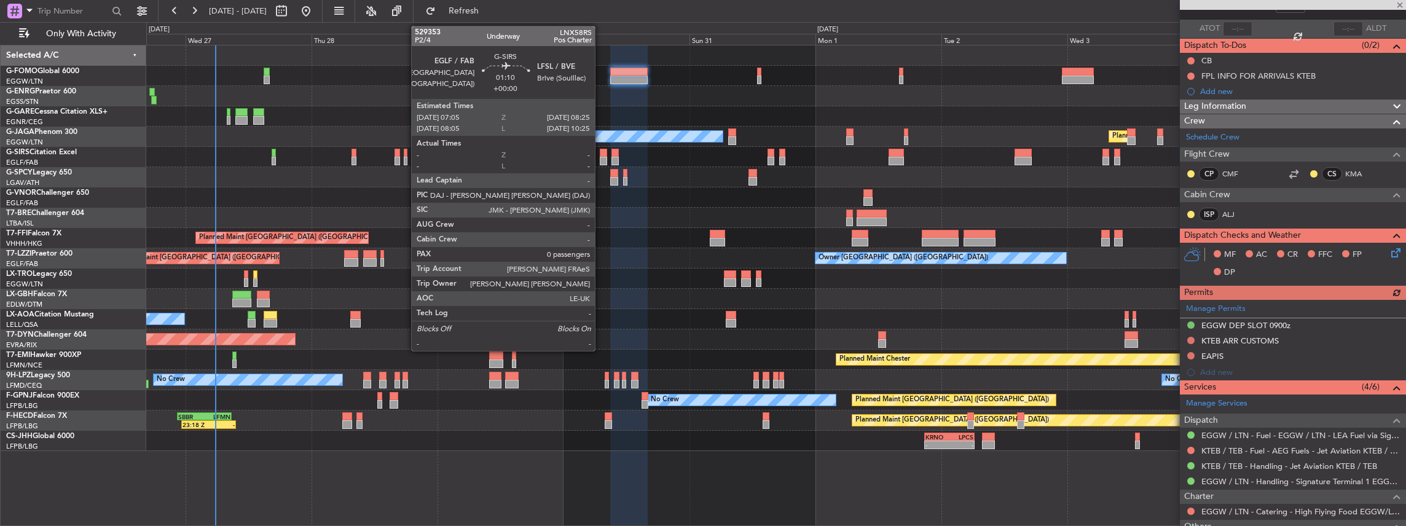
click at [520, 157] on div at bounding box center [603, 161] width 7 height 9
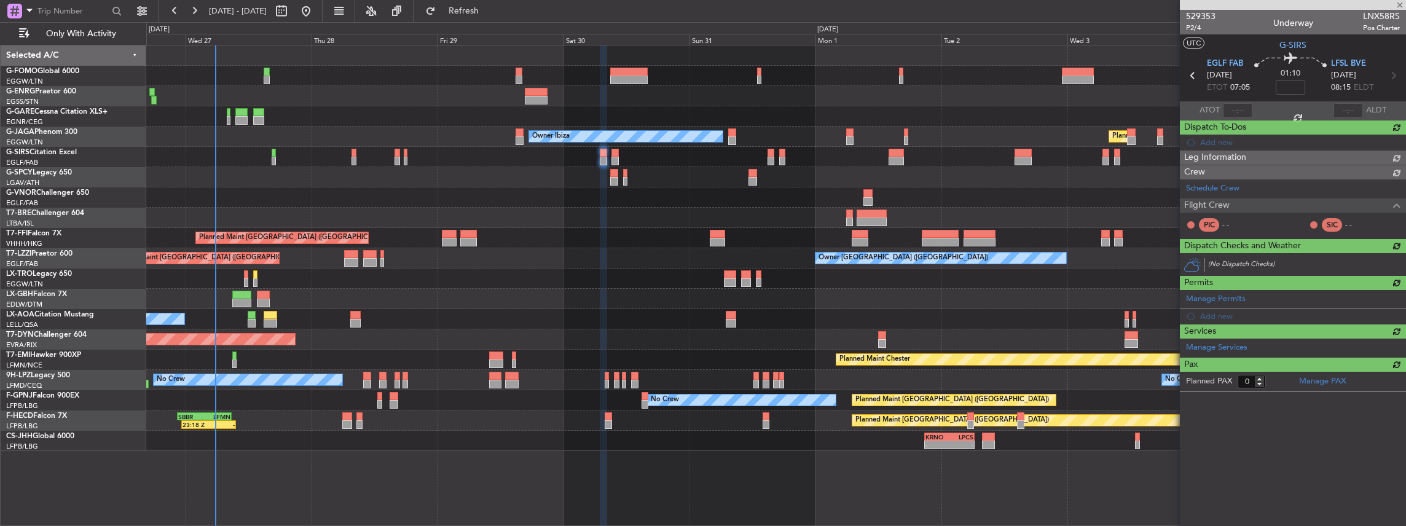
scroll to position [0, 0]
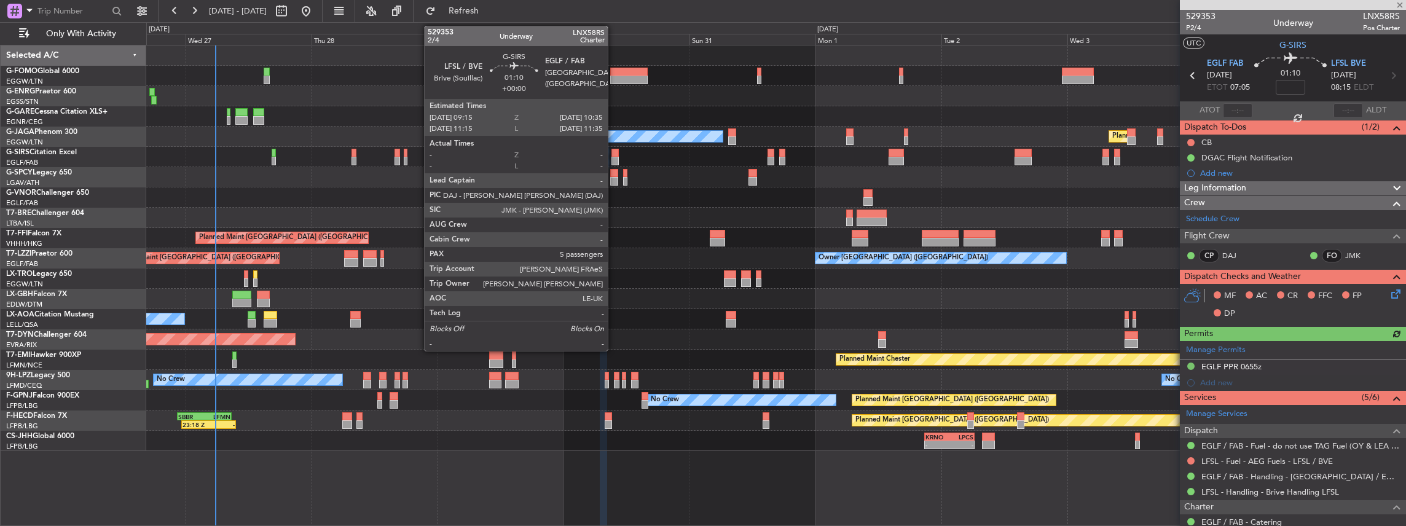
click at [520, 157] on div at bounding box center [614, 161] width 7 height 9
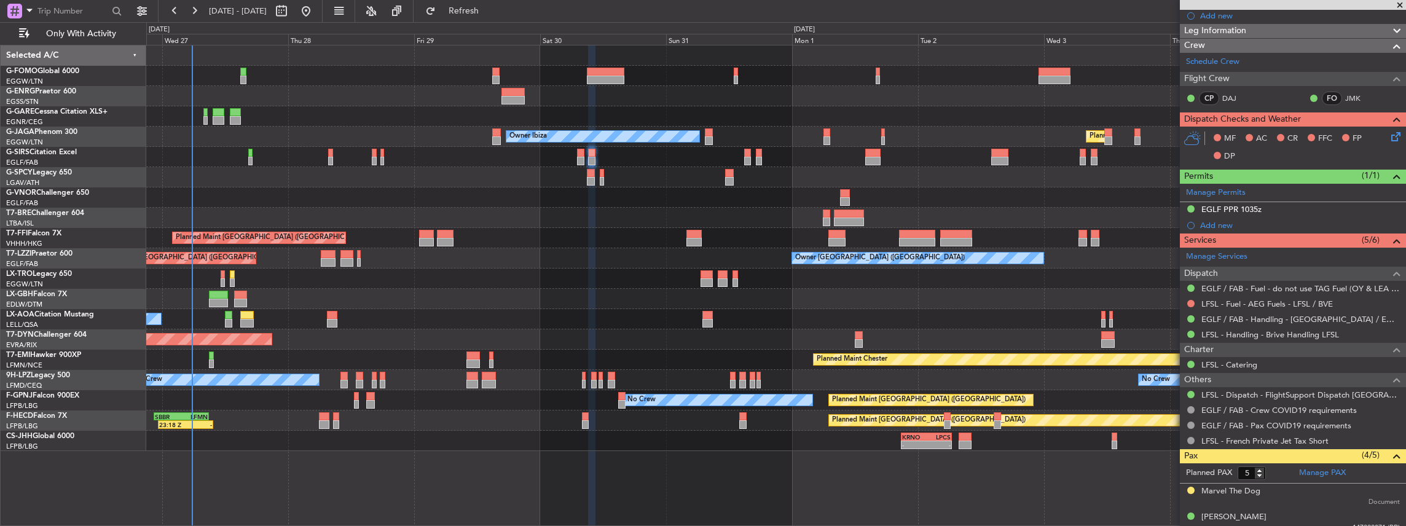
scroll to position [163, 0]
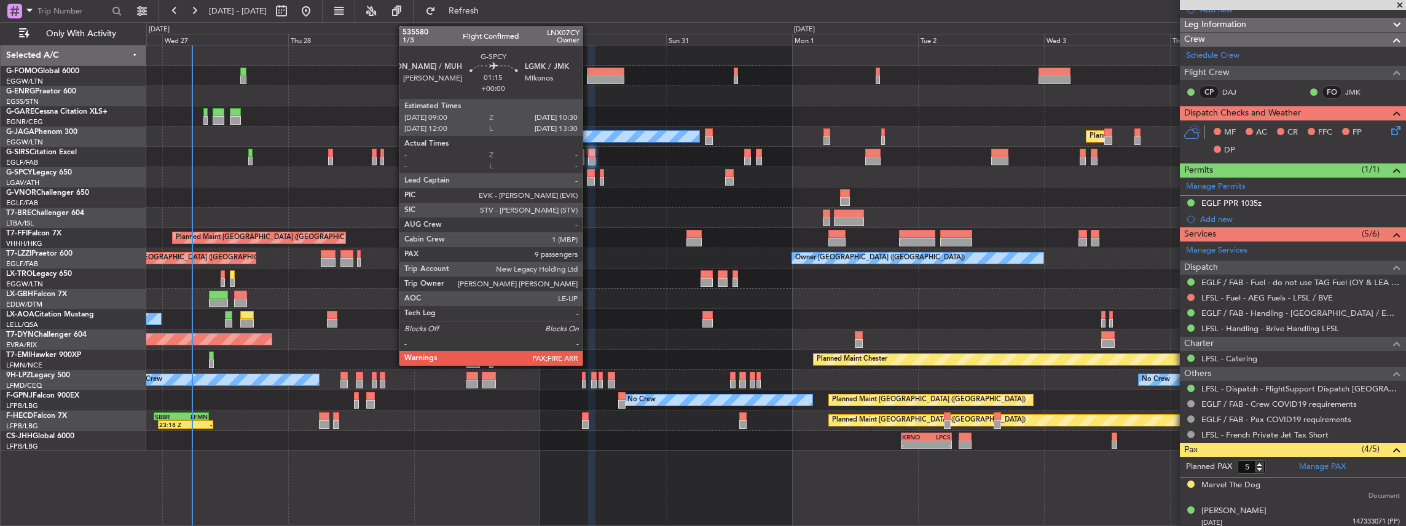
click at [520, 178] on div at bounding box center [591, 181] width 8 height 9
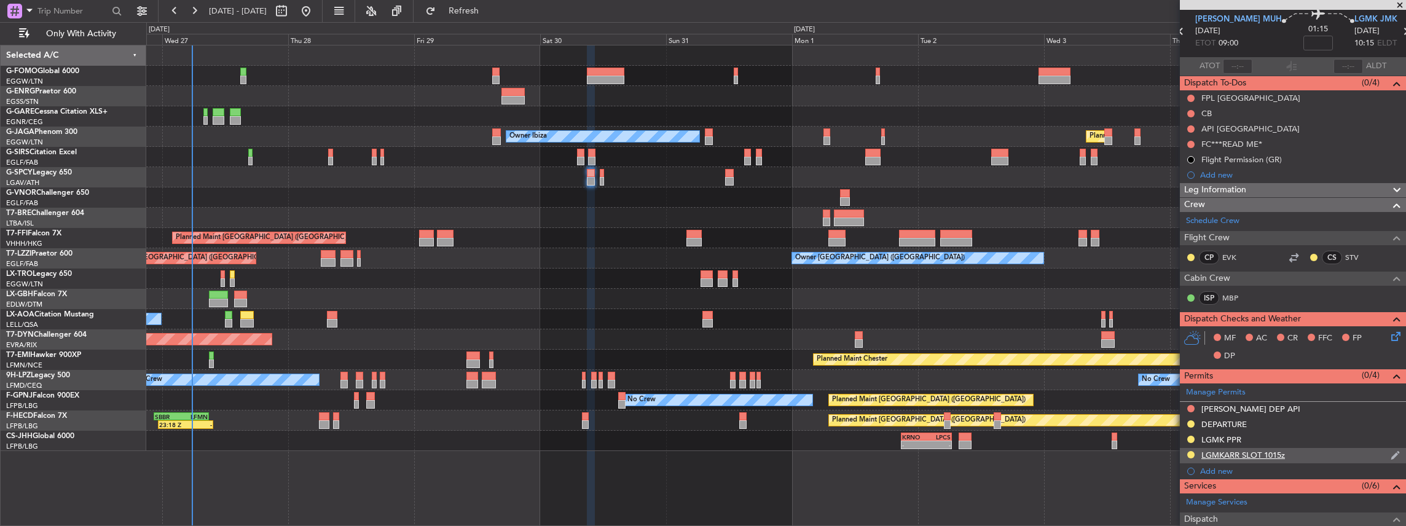
scroll to position [0, 0]
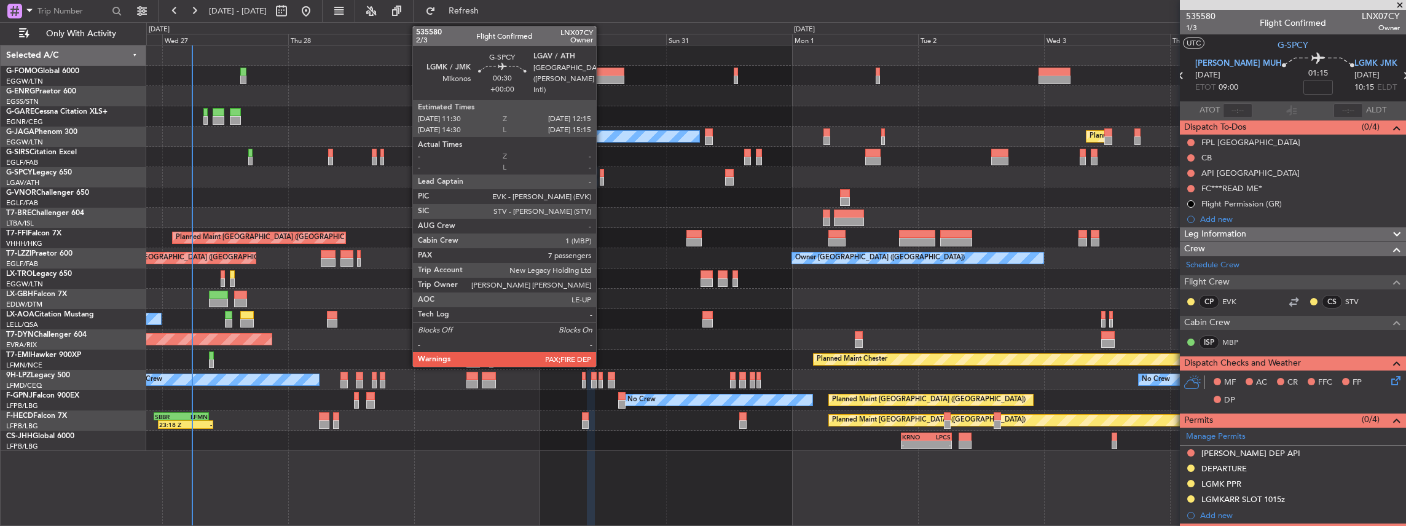
click at [520, 179] on div at bounding box center [602, 181] width 4 height 9
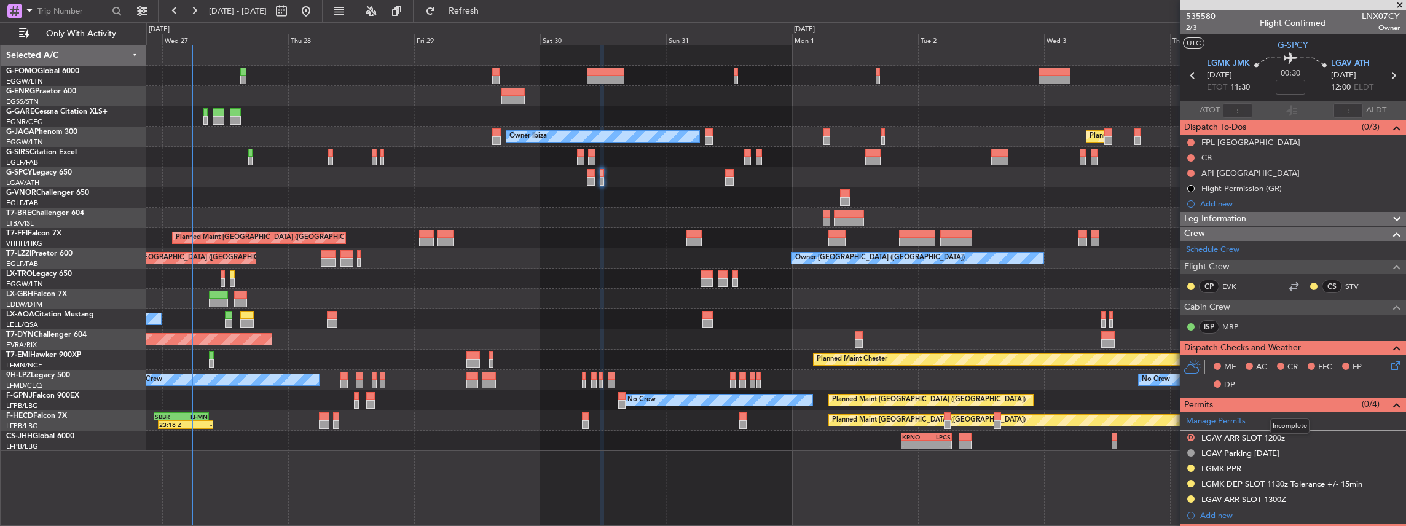
scroll to position [163, 0]
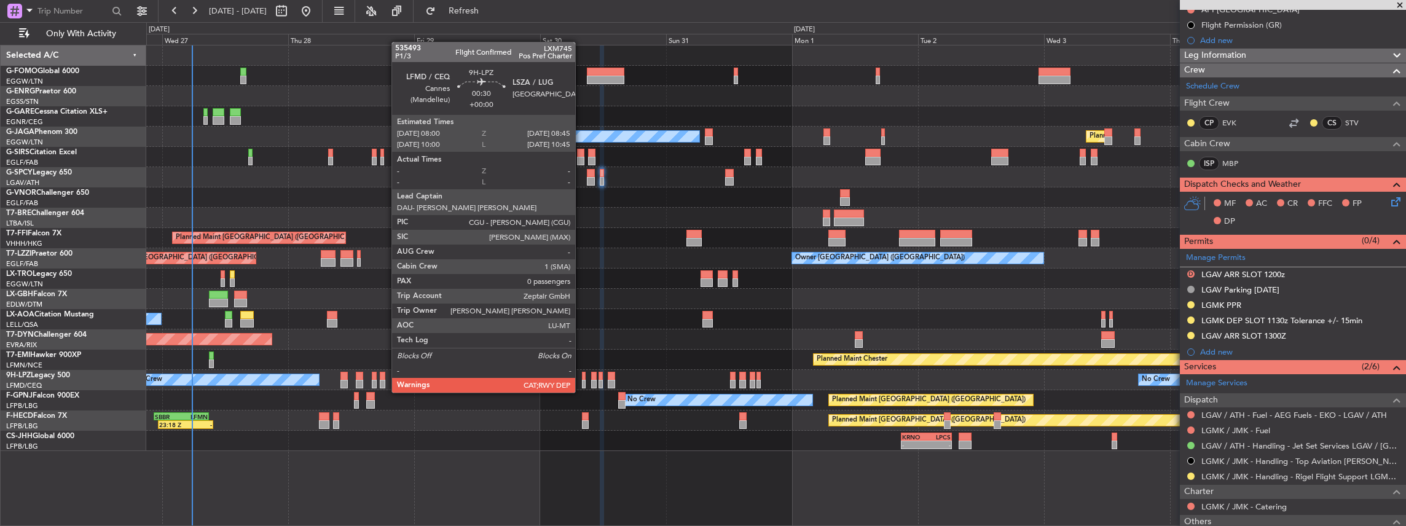
click at [520, 230] on div at bounding box center [584, 384] width 4 height 9
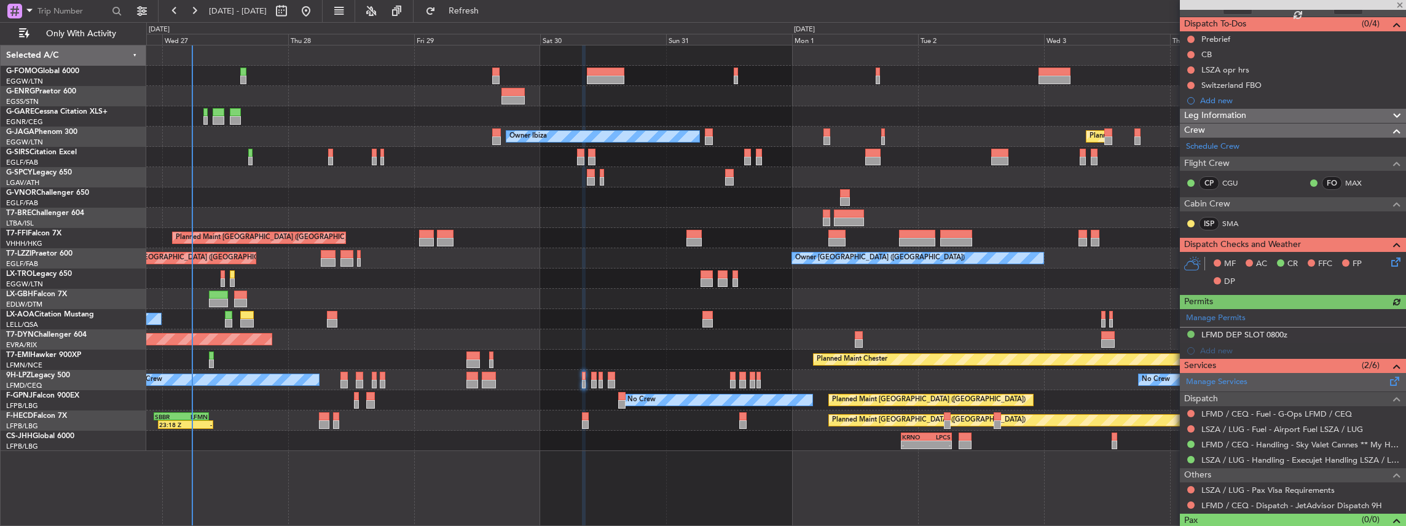
scroll to position [122, 0]
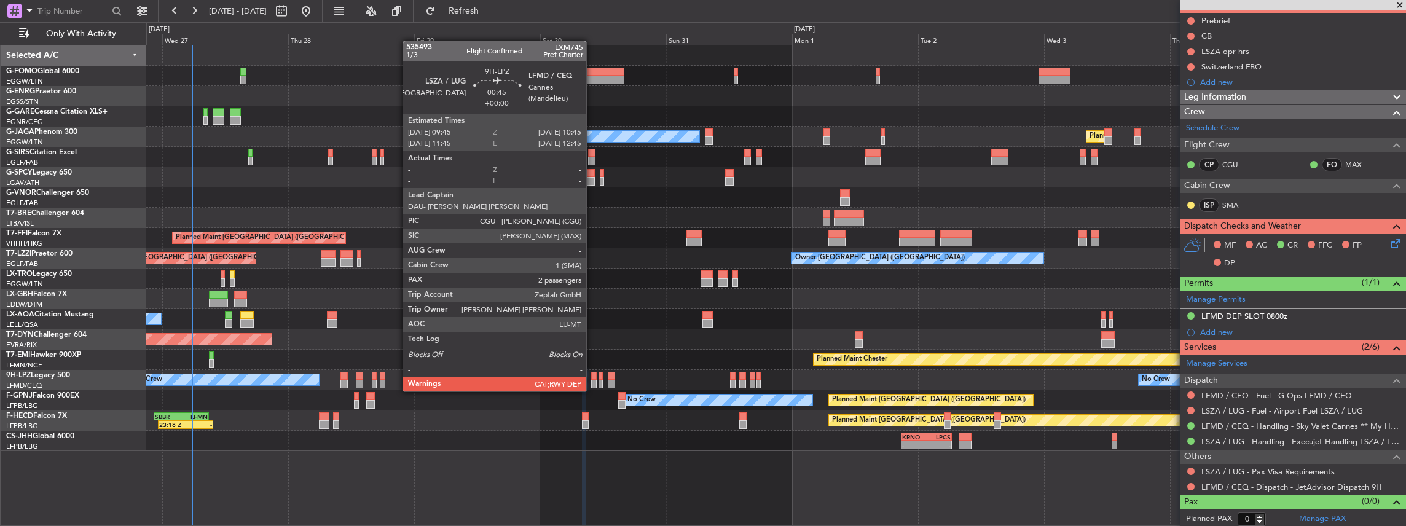
click at [520, 230] on div at bounding box center [594, 384] width 6 height 9
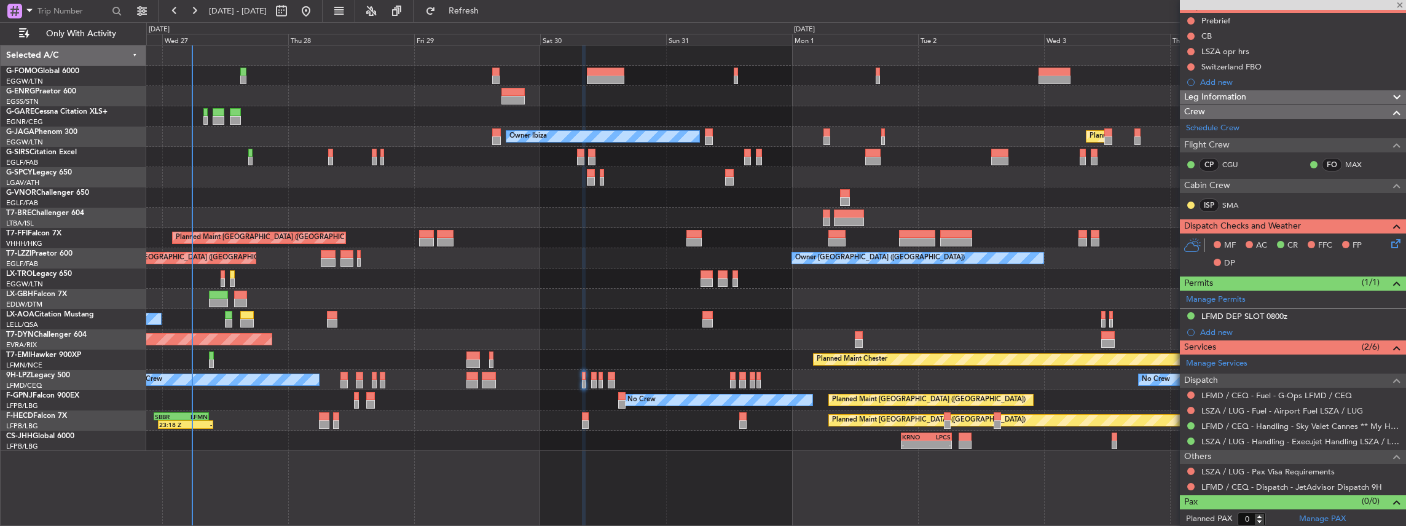
type input "2"
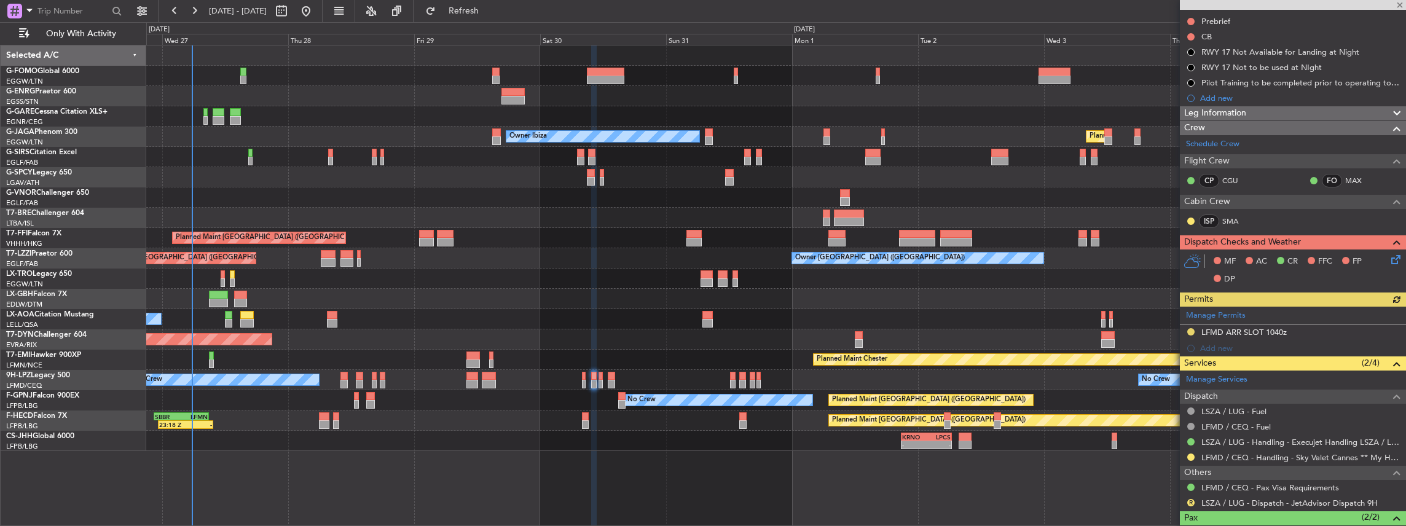
scroll to position [205, 0]
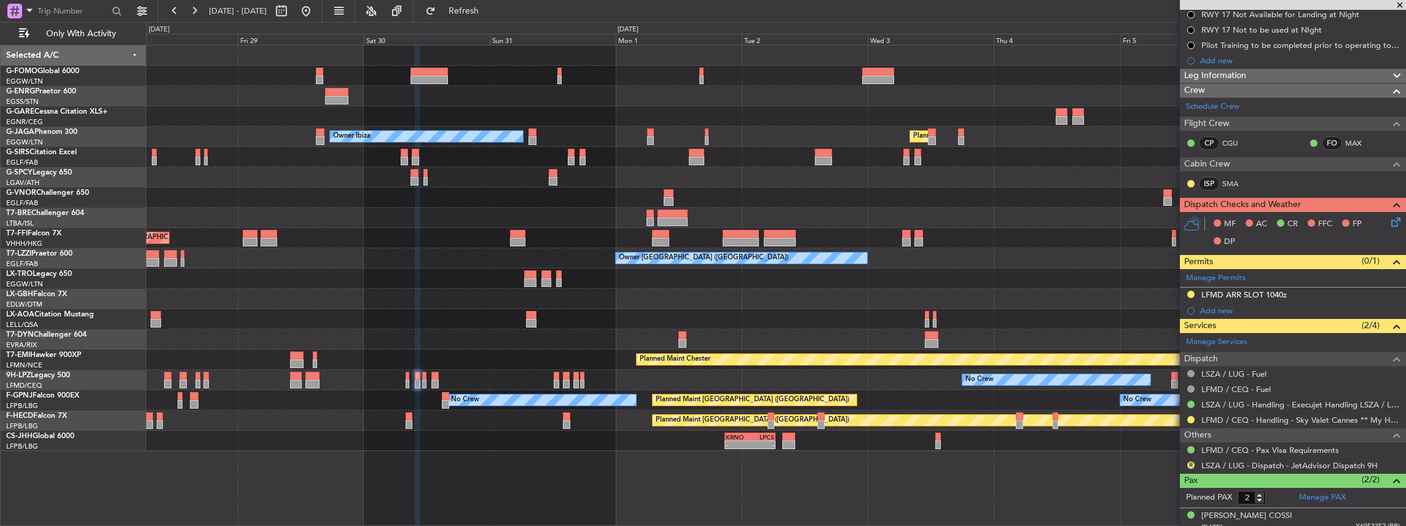
click at [520, 230] on div "Owner Ibiza Planned Maint London (Luton) Planned Maint Hong Kong (Hong Kong Int…" at bounding box center [776, 248] width 1260 height 406
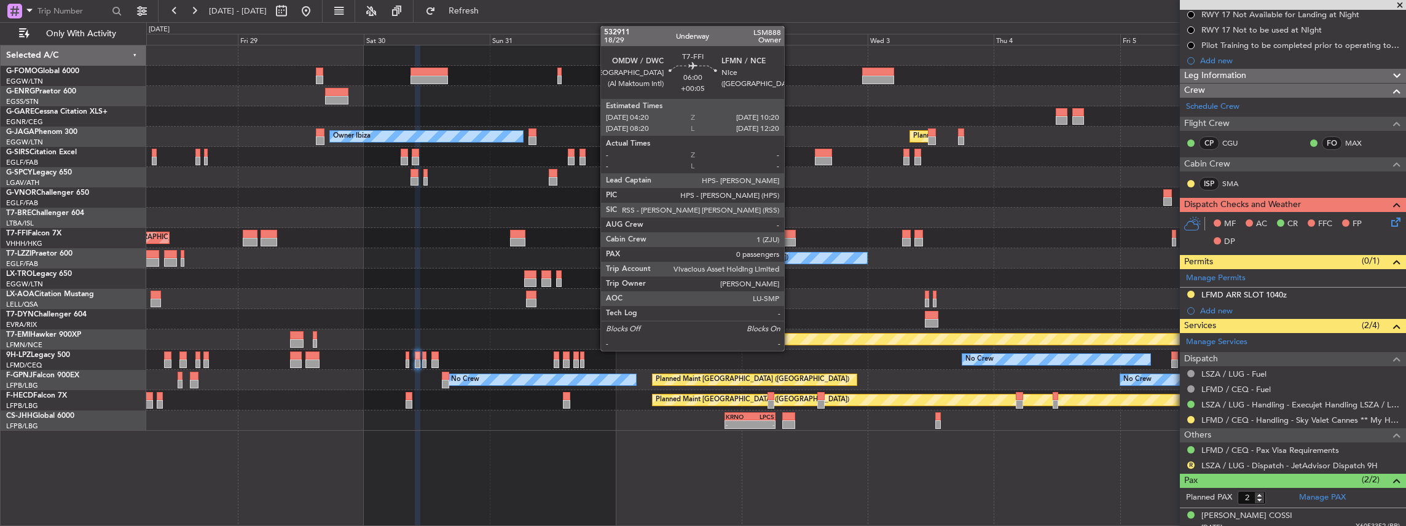
click at [520, 230] on div at bounding box center [780, 242] width 32 height 9
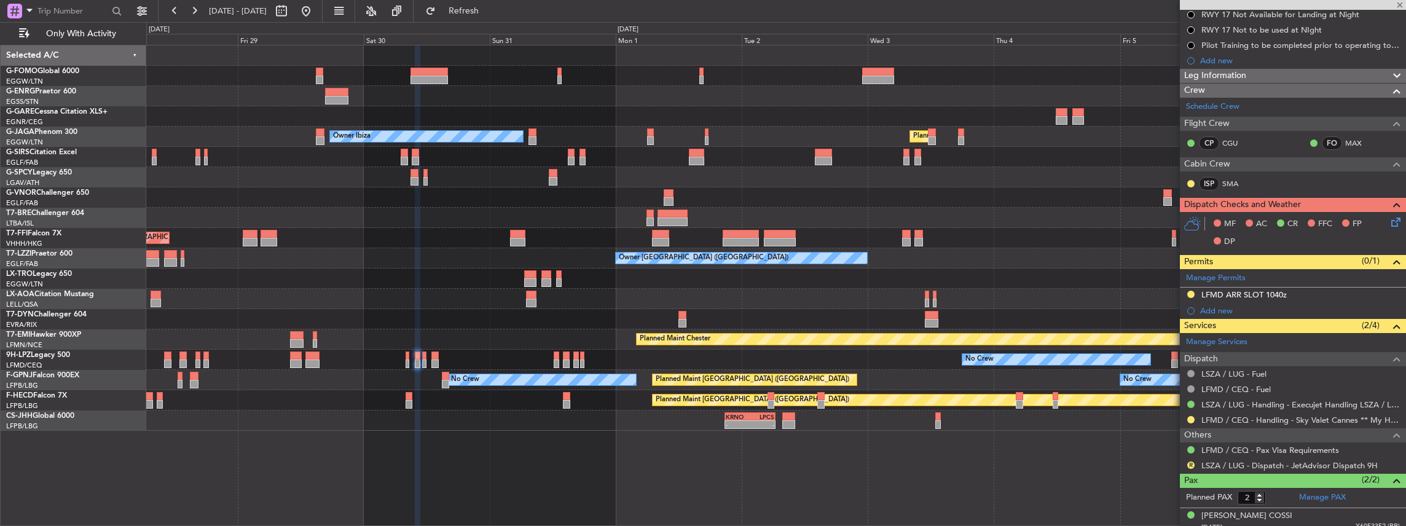
type input "+00:05"
type input "0"
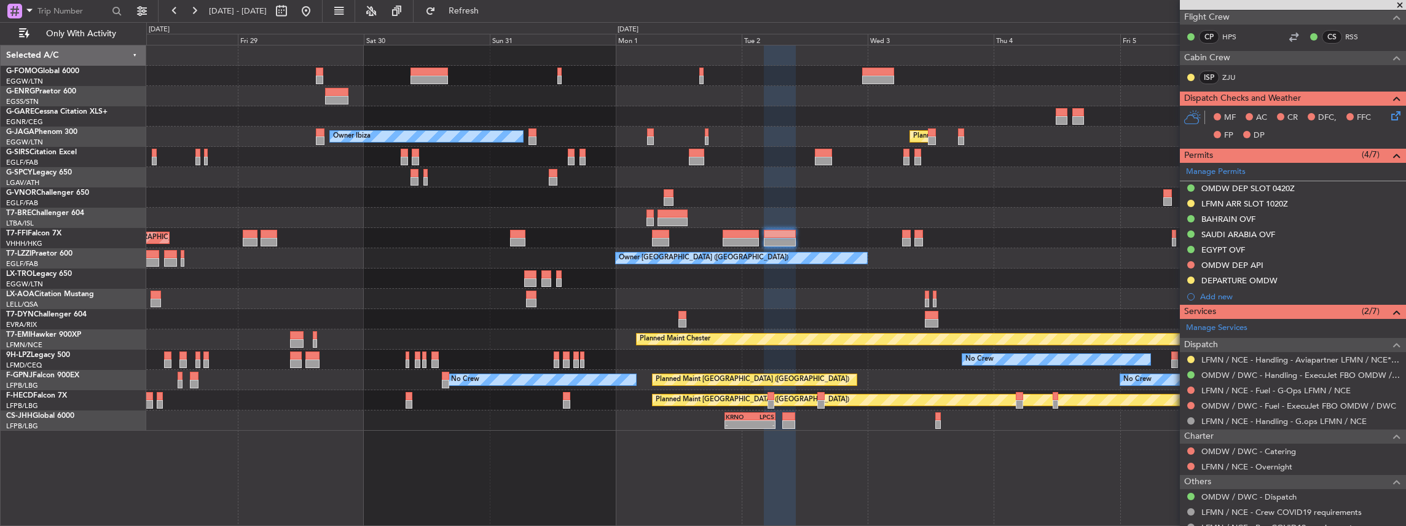
scroll to position [286, 0]
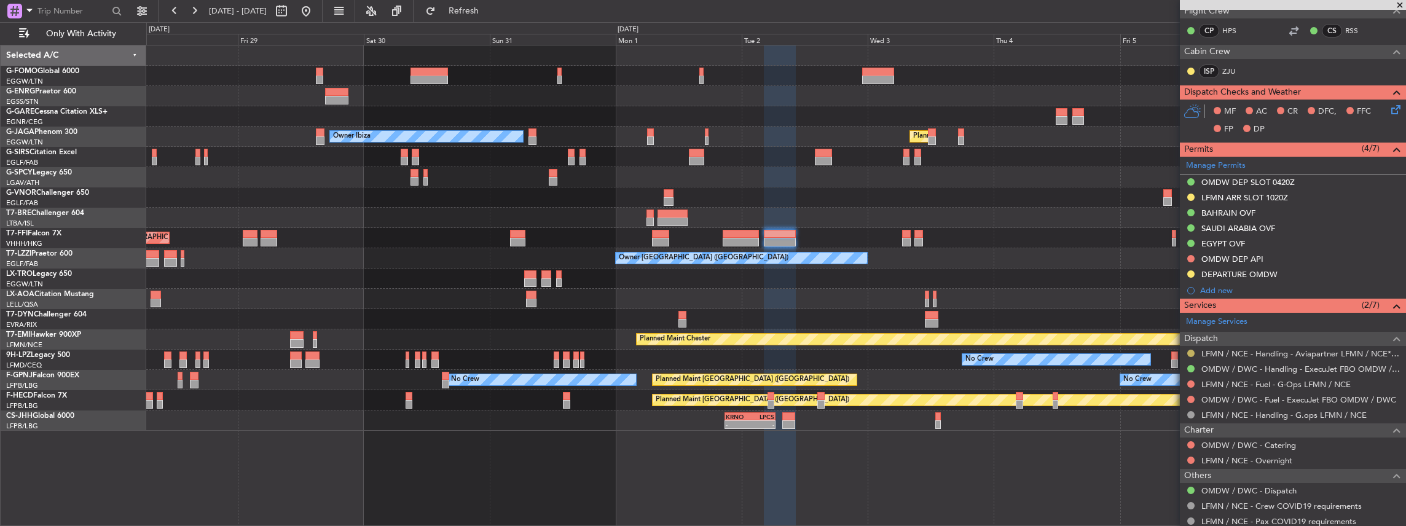
click at [1190, 350] on button at bounding box center [1190, 353] width 7 height 7
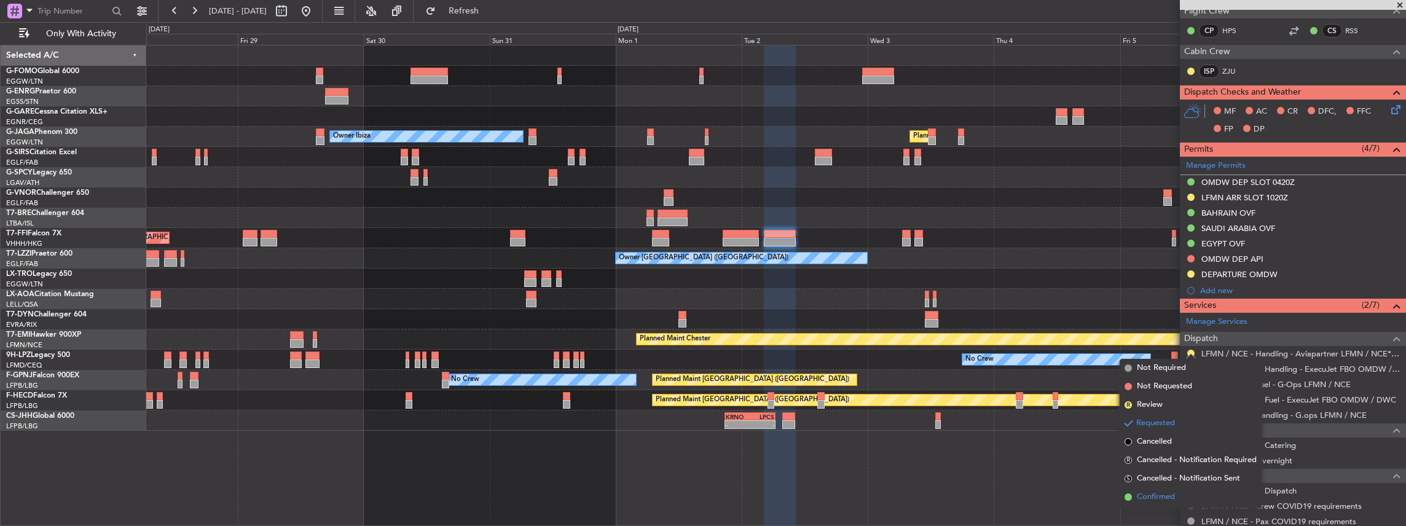
click at [1154, 491] on span "Confirmed" at bounding box center [1156, 497] width 38 height 12
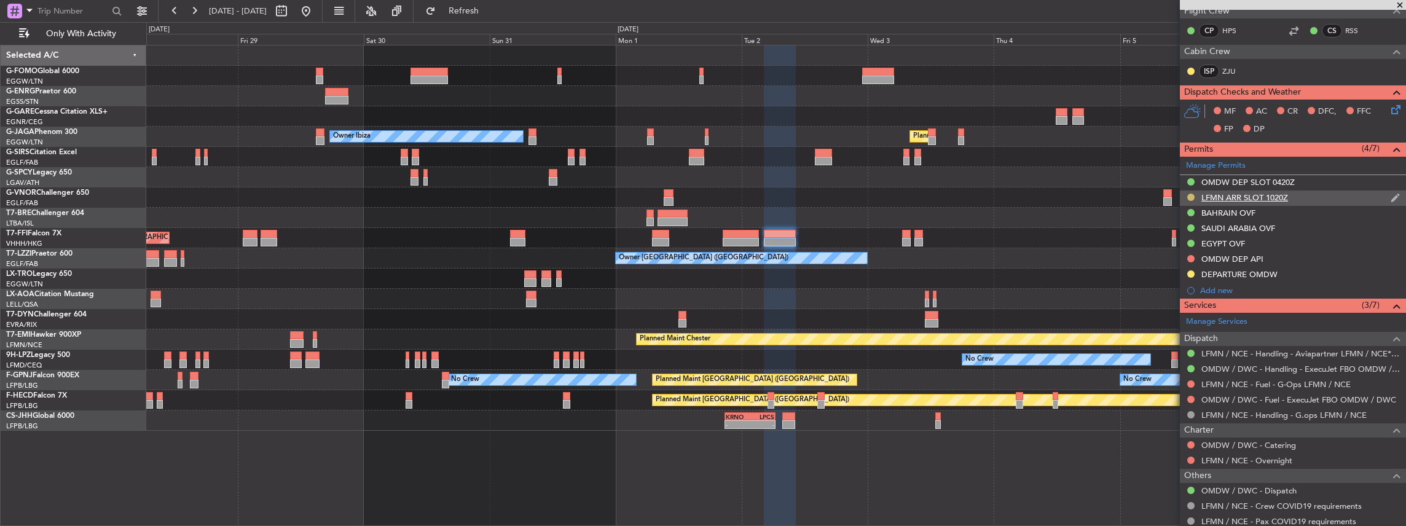
click at [1187, 194] on button at bounding box center [1190, 197] width 7 height 7
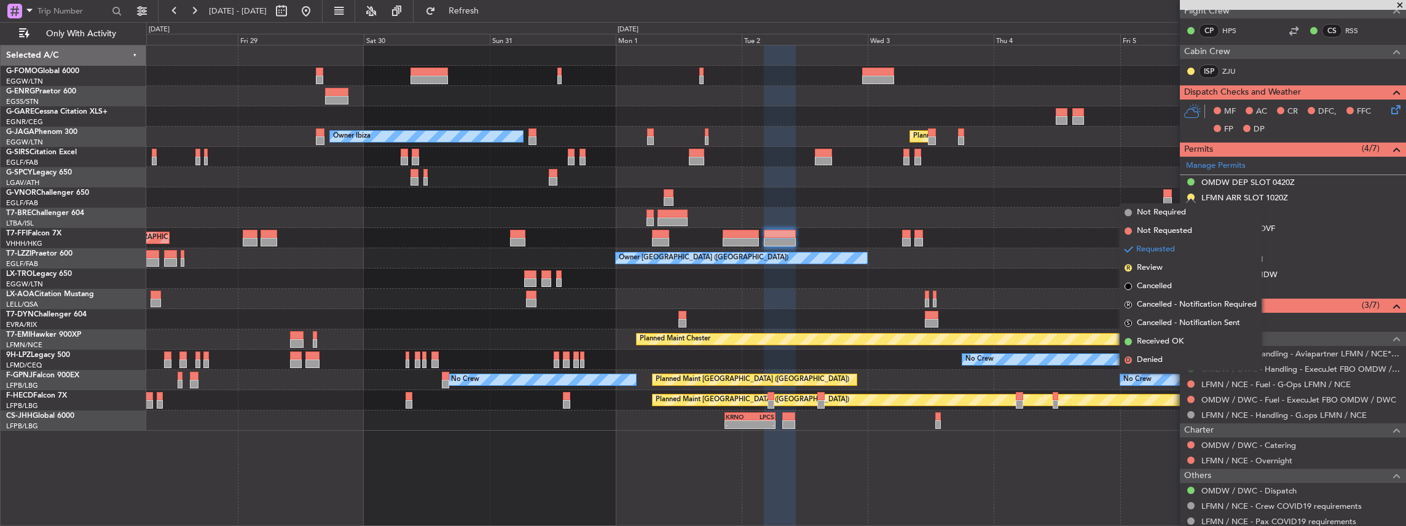
click at [1186, 337] on li "Received OK" at bounding box center [1191, 341] width 142 height 18
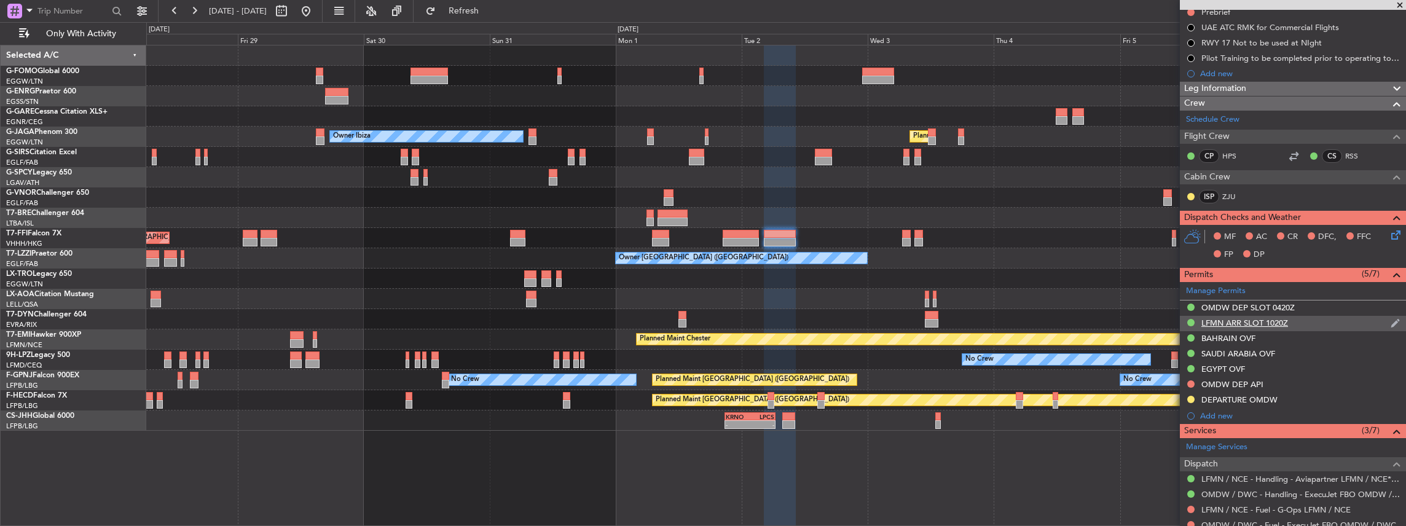
scroll to position [163, 0]
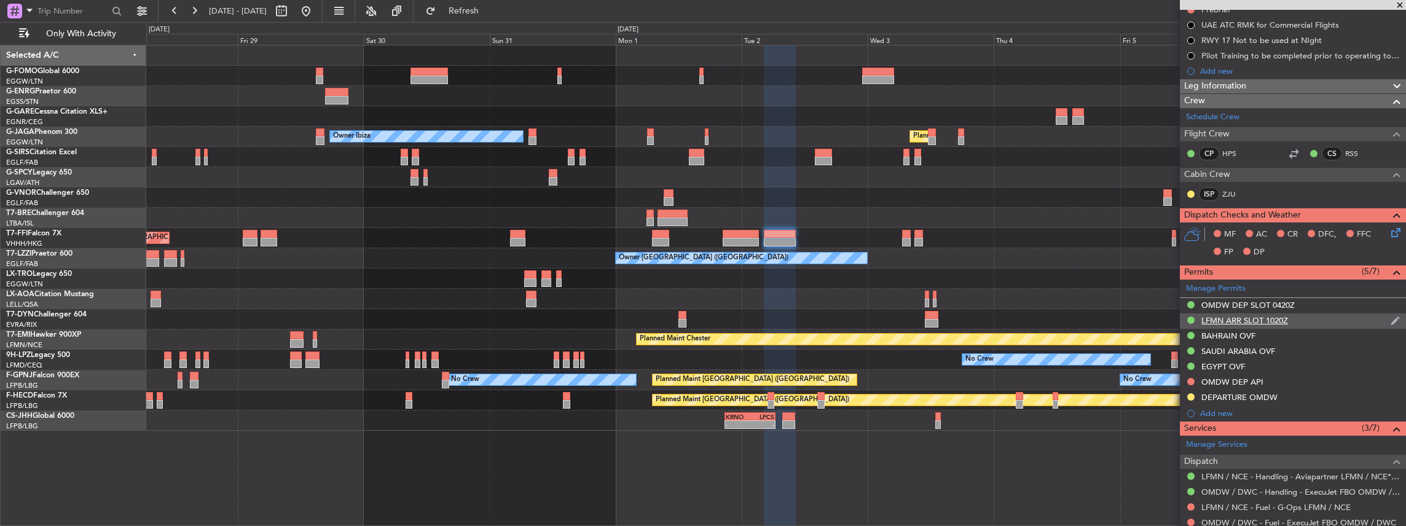
click at [1312, 320] on div "LFMN ARR SLOT 1020Z" at bounding box center [1293, 320] width 226 height 15
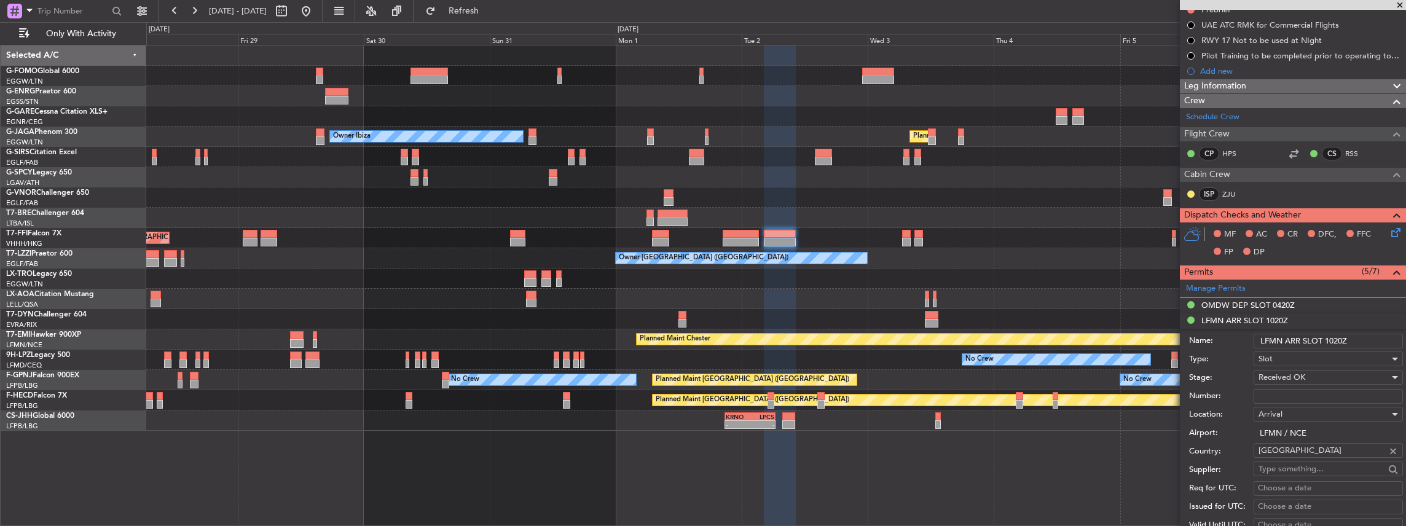
click at [1293, 394] on input "Number:" at bounding box center [1327, 396] width 149 height 15
paste input "LFMNA000074699"
type input "LFMNA000074699"
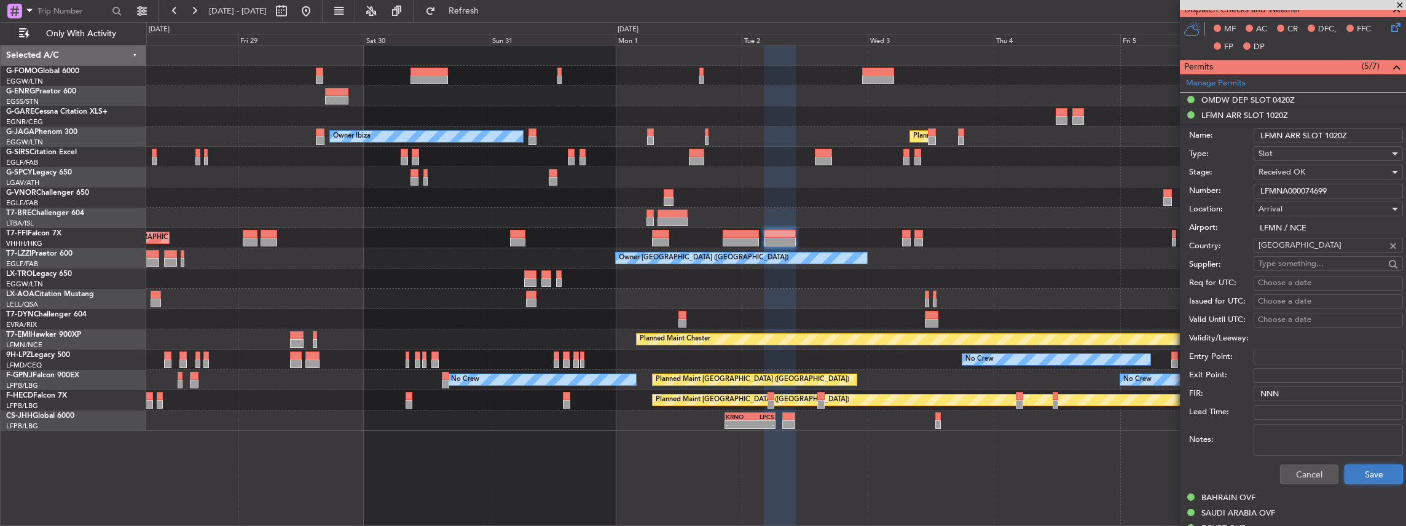
click at [1366, 469] on button "Save" at bounding box center [1373, 475] width 58 height 20
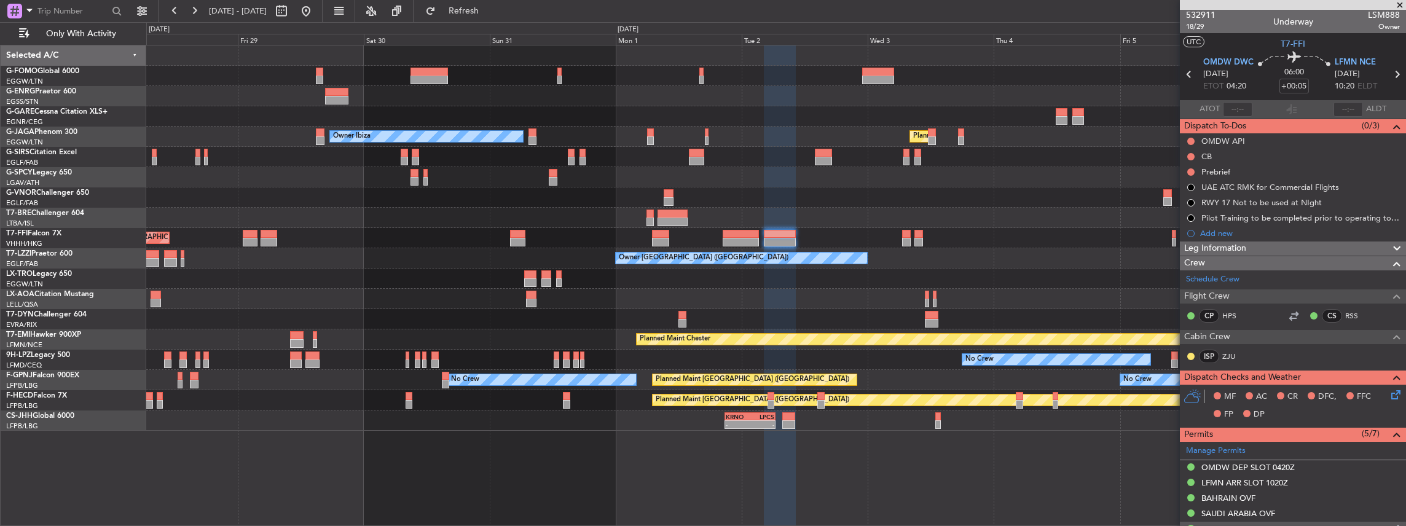
scroll to position [0, 0]
click at [1392, 74] on icon at bounding box center [1397, 76] width 16 height 16
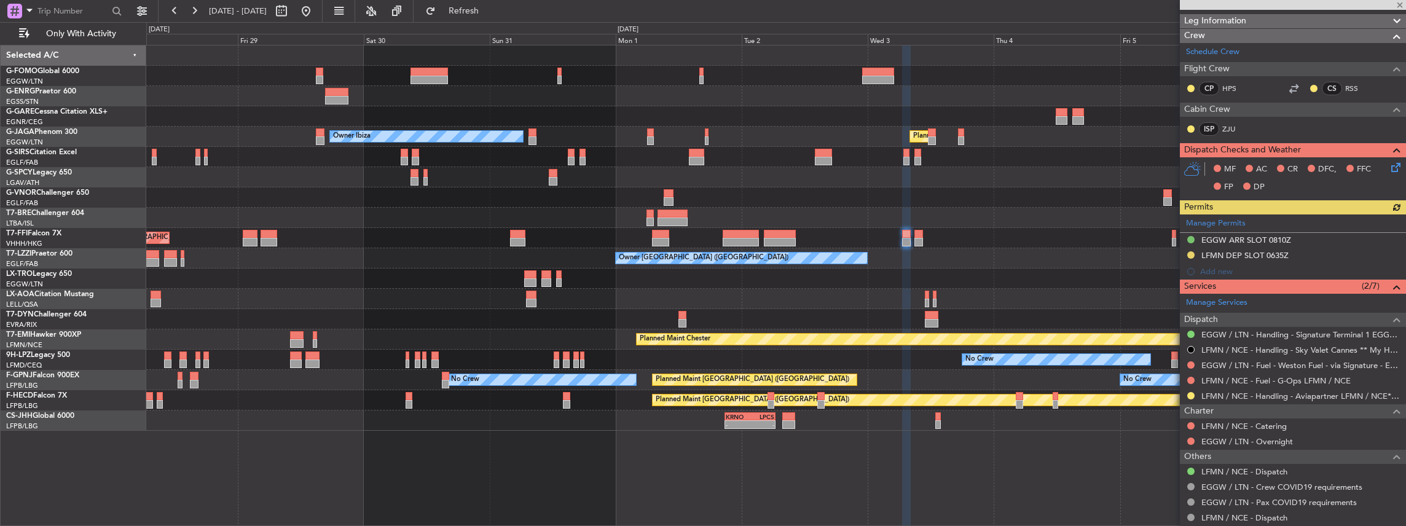
scroll to position [205, 0]
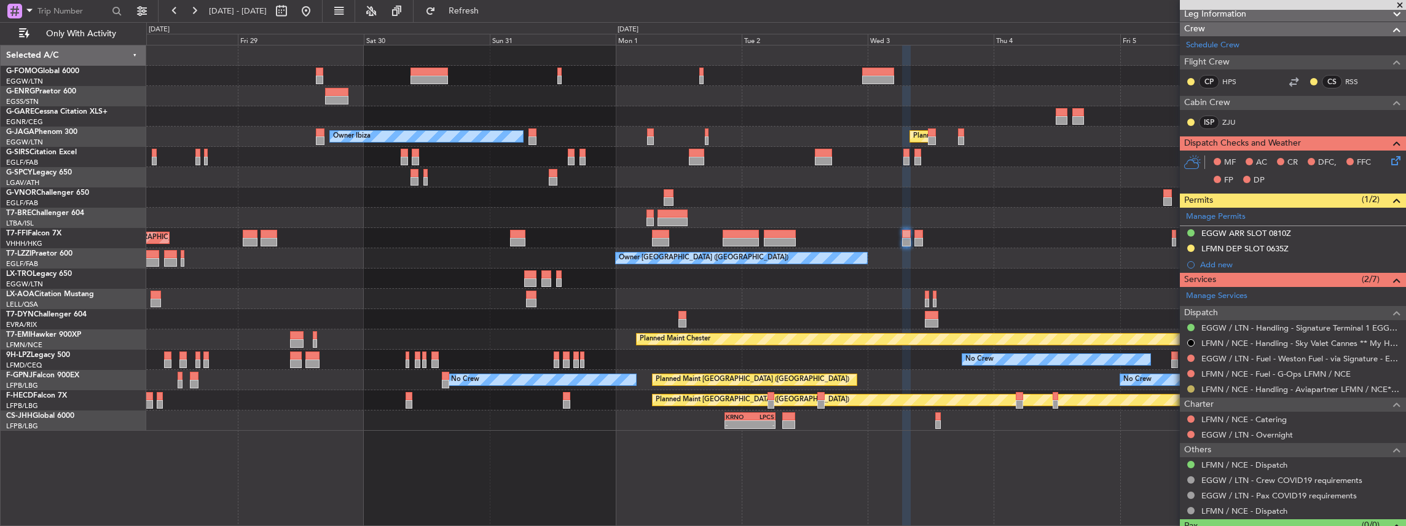
click at [1190, 386] on button at bounding box center [1190, 388] width 7 height 7
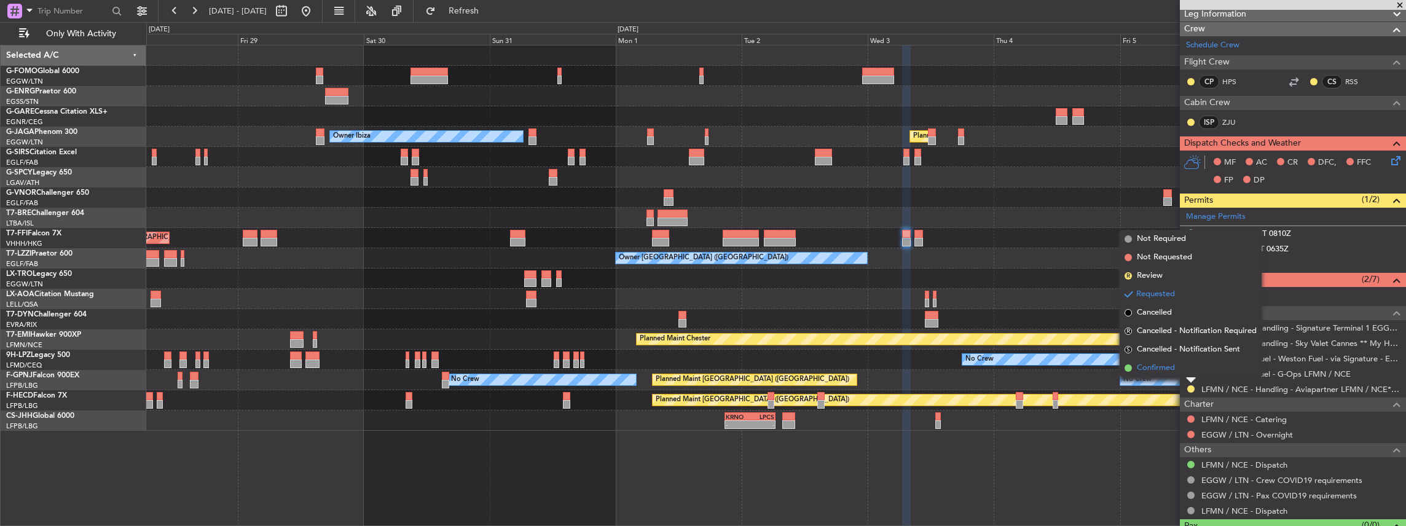
click at [1164, 373] on span "Confirmed" at bounding box center [1156, 368] width 38 height 12
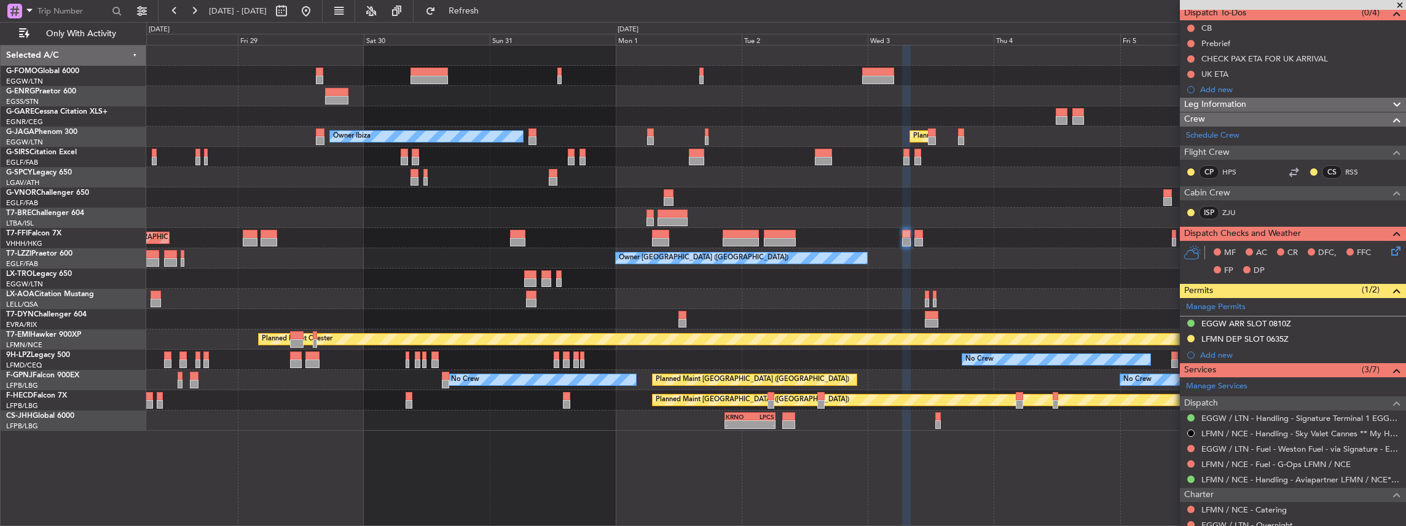
scroll to position [123, 0]
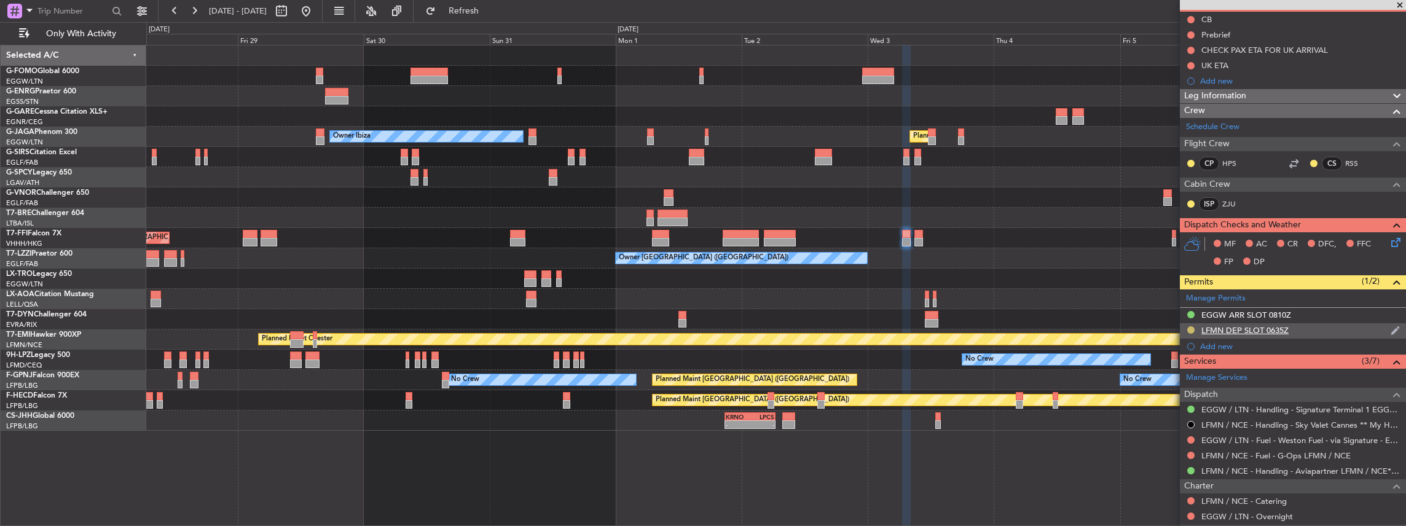
click at [1190, 327] on button at bounding box center [1190, 329] width 7 height 7
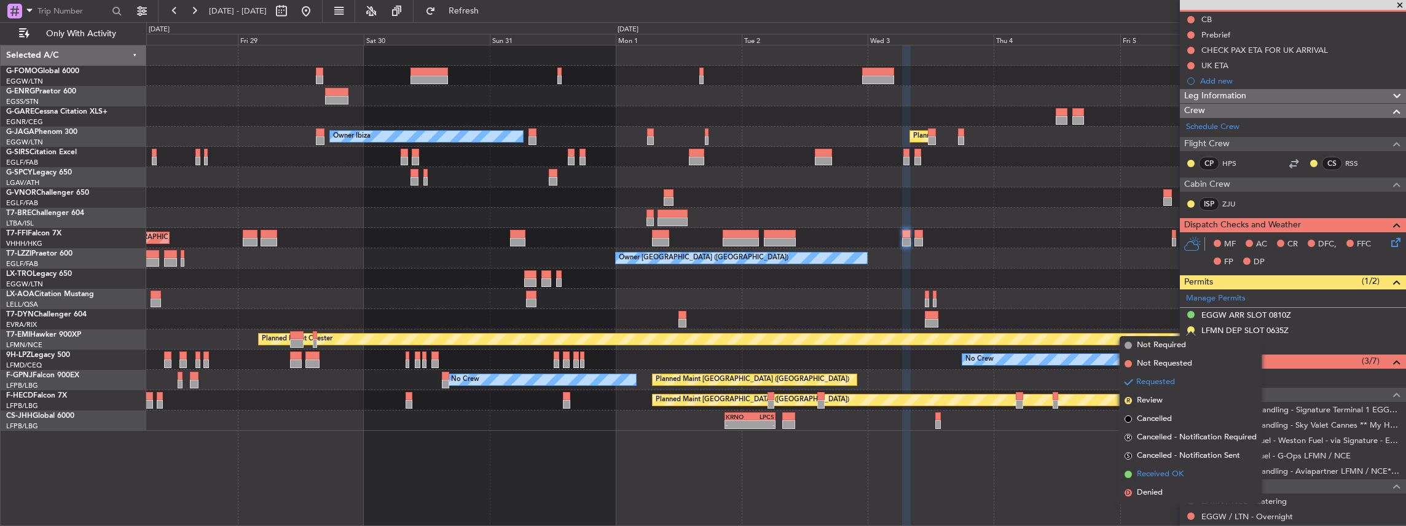
click at [1148, 474] on span "Received OK" at bounding box center [1160, 474] width 47 height 12
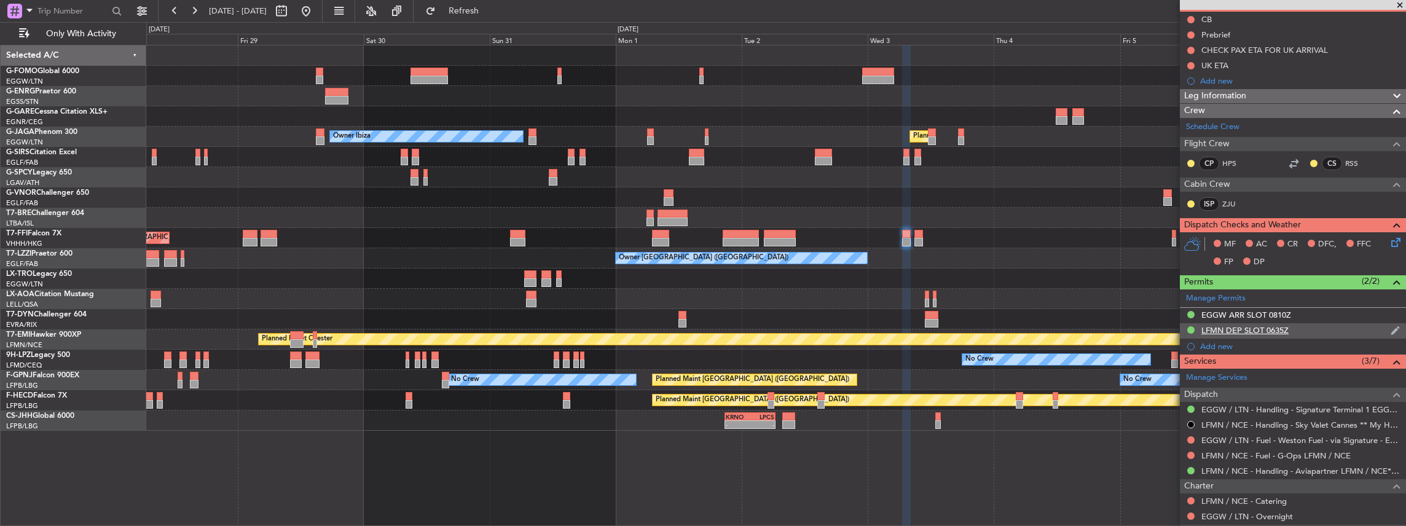
click at [1321, 331] on div "LFMN DEP SLOT 0635Z" at bounding box center [1293, 330] width 226 height 15
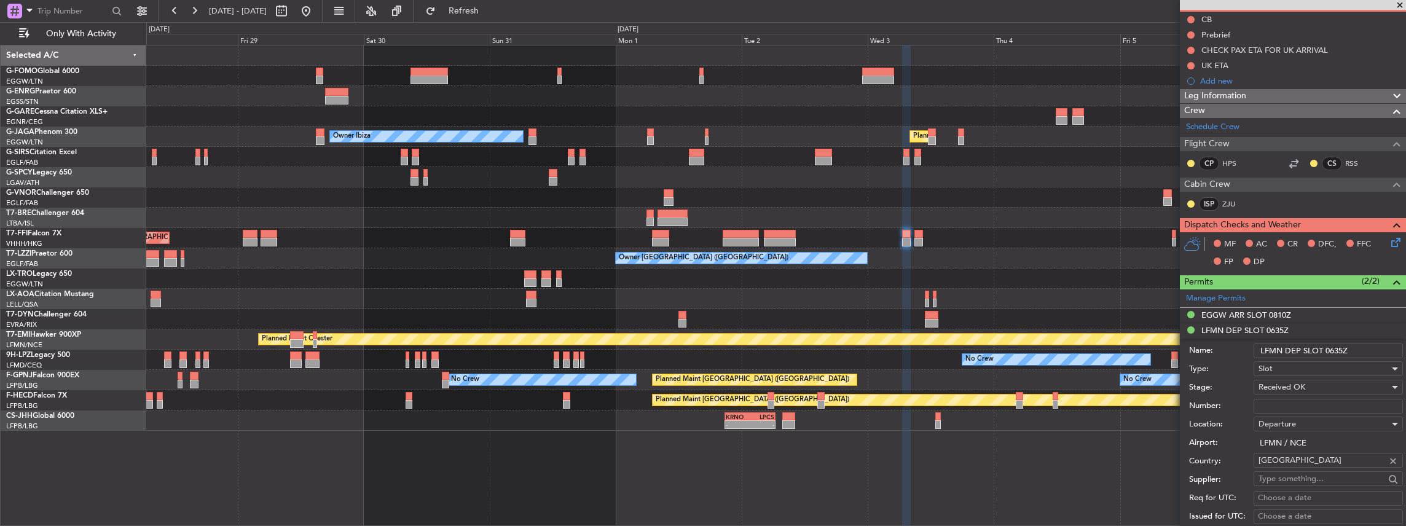
click at [1285, 406] on input "Number:" at bounding box center [1327, 406] width 149 height 15
paste input "LFMND000074700"
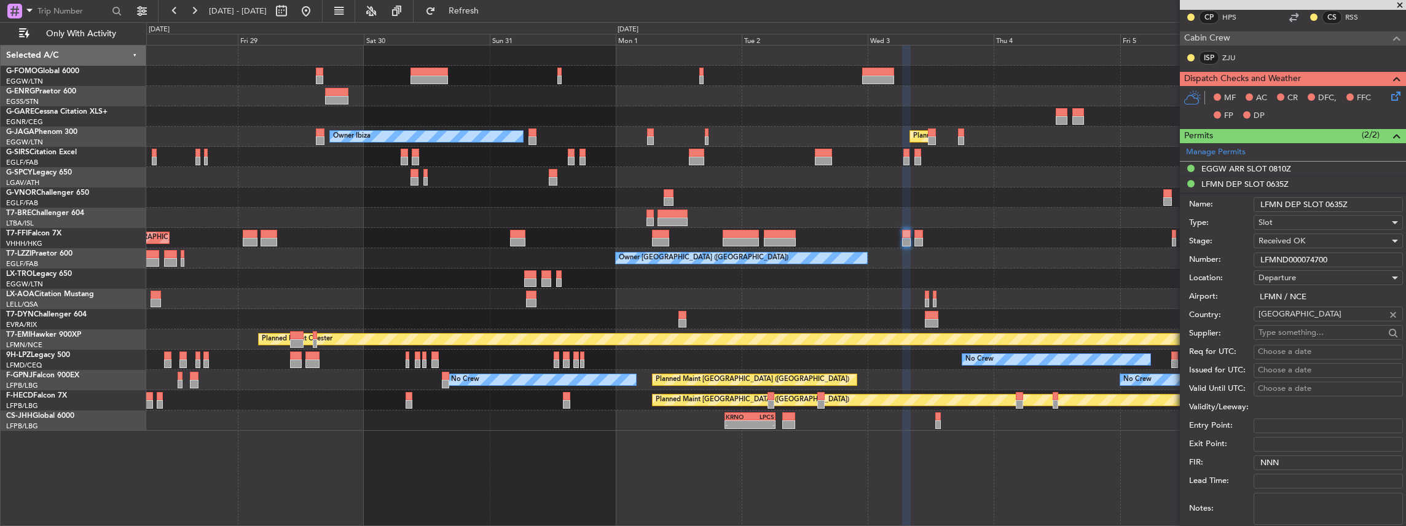
scroll to position [369, 0]
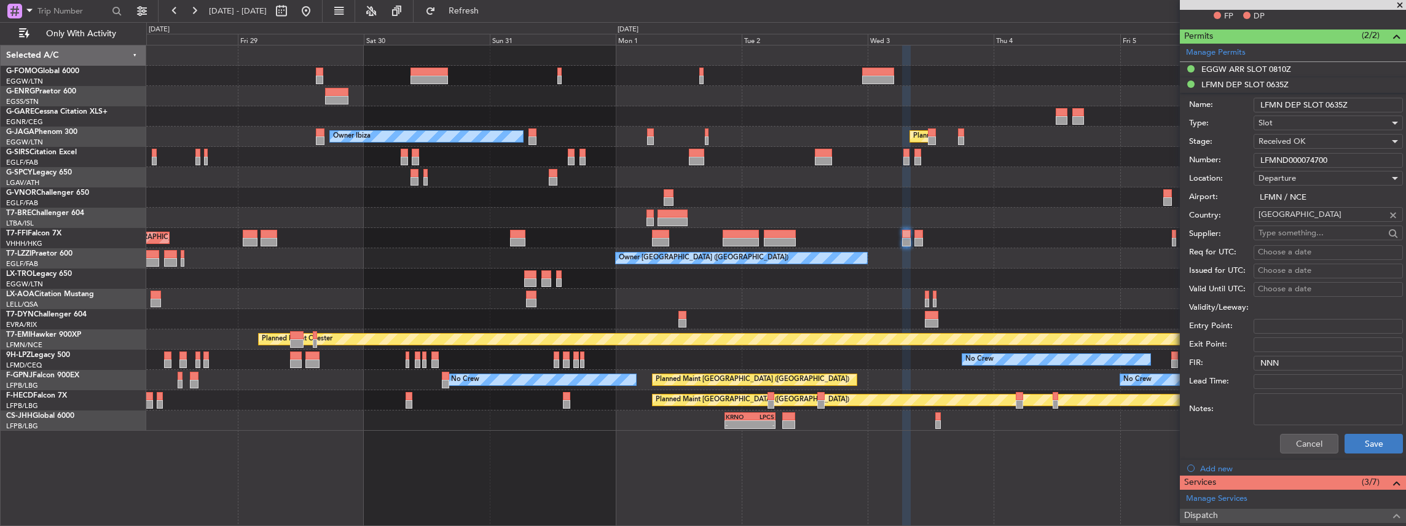
type input "LFMND000074700"
click at [1362, 447] on button "Save" at bounding box center [1373, 444] width 58 height 20
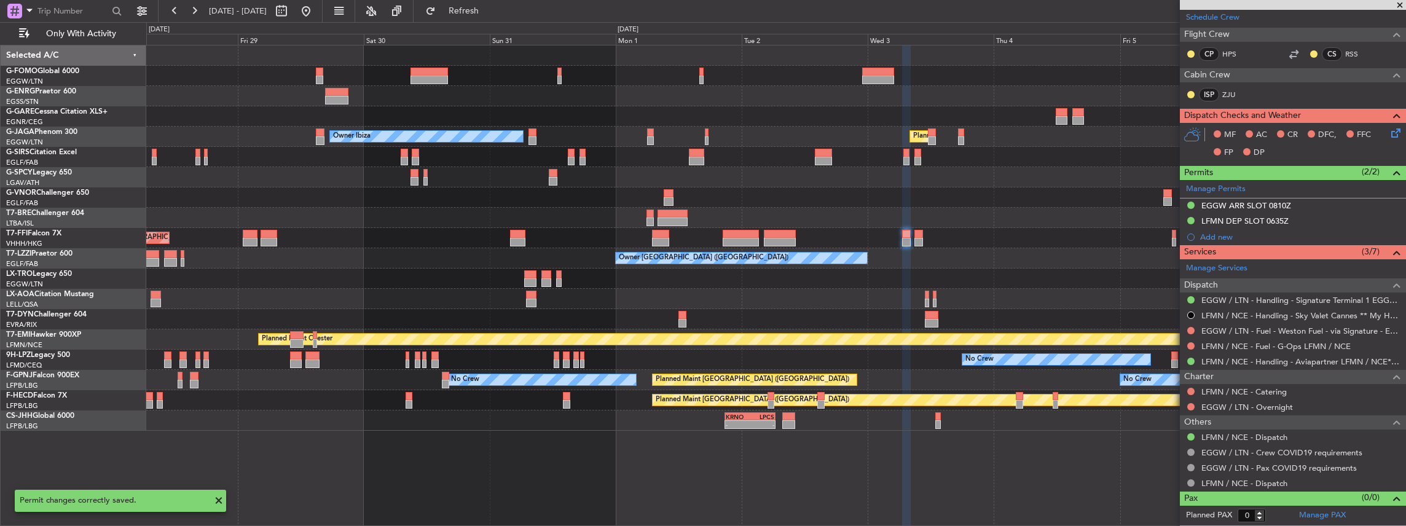
scroll to position [229, 0]
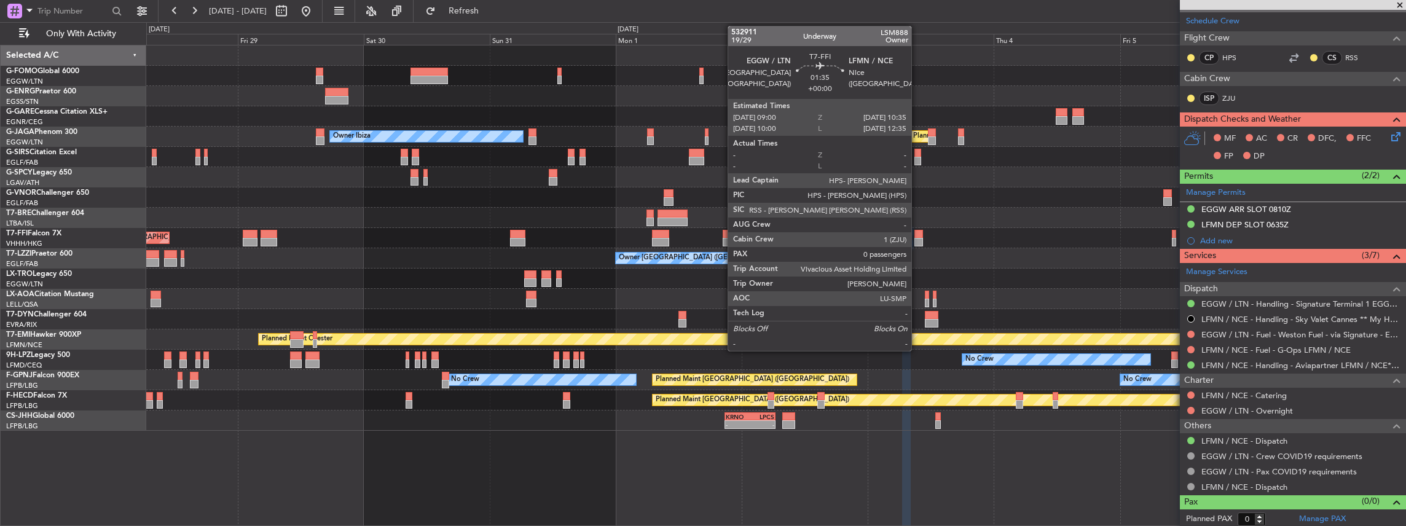
click at [917, 238] on div at bounding box center [918, 242] width 9 height 9
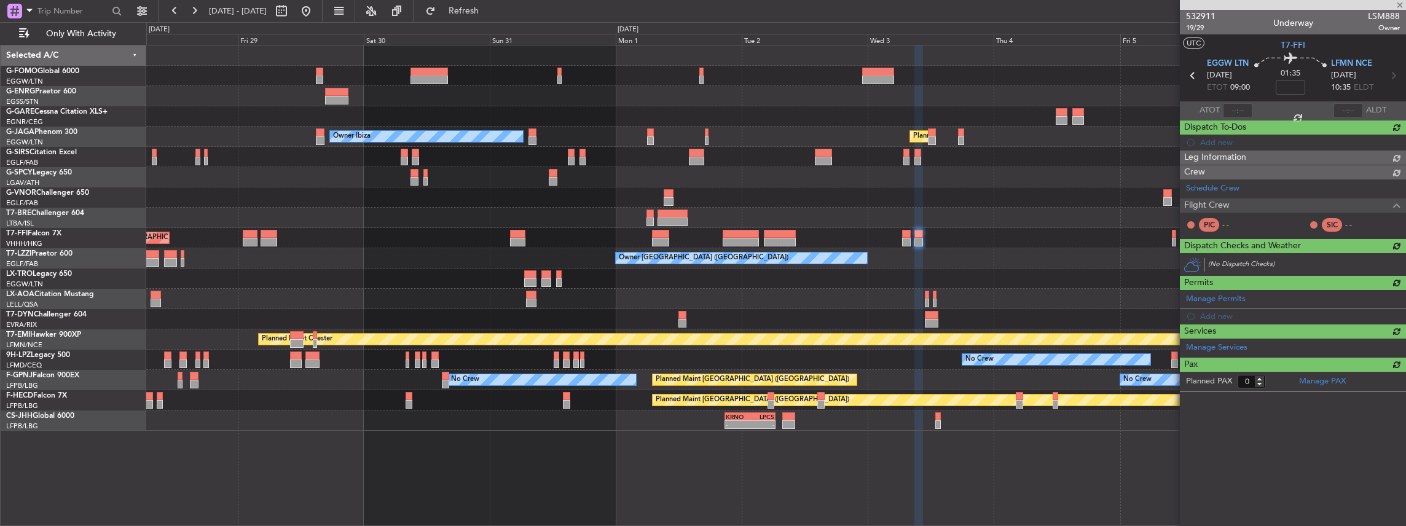
scroll to position [0, 0]
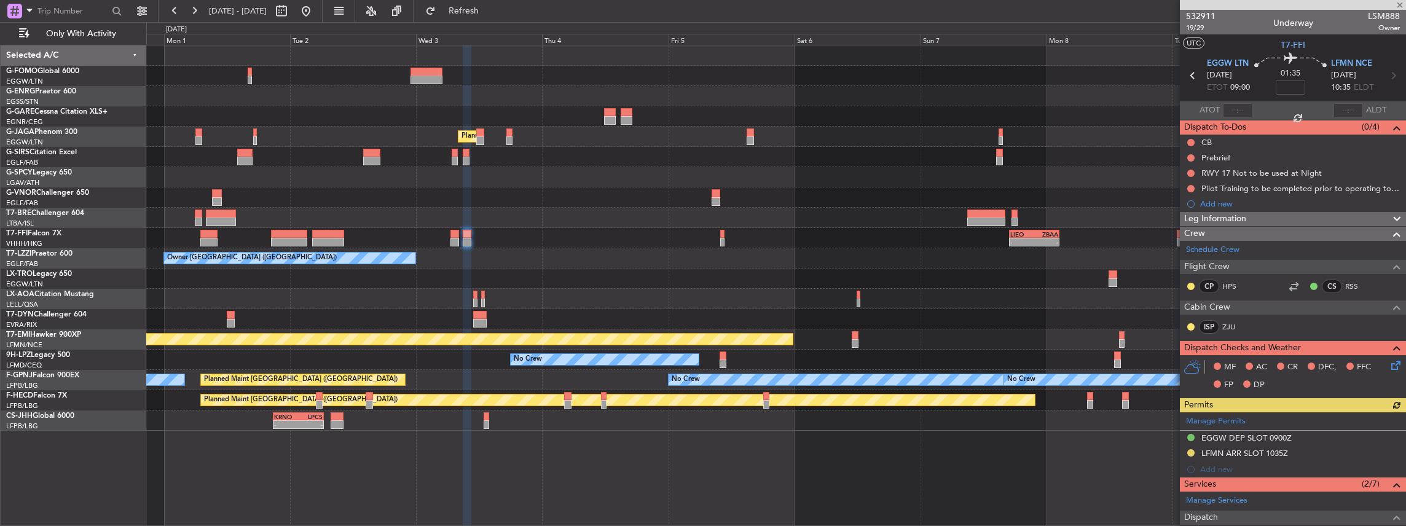
click at [579, 291] on div "Planned Maint London (Luton) Owner Ibiza - - LIEO 17:00 Z ZBAA 02:35 Z Planned …" at bounding box center [776, 237] width 1260 height 385
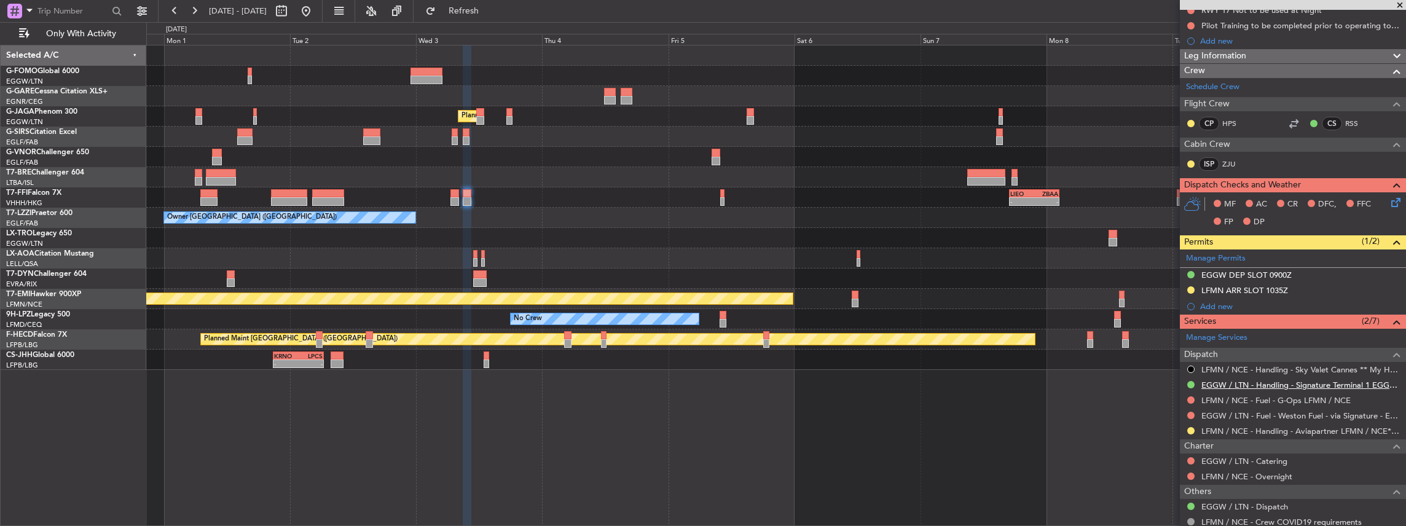
scroll to position [163, 0]
click at [1191, 428] on button at bounding box center [1190, 429] width 7 height 7
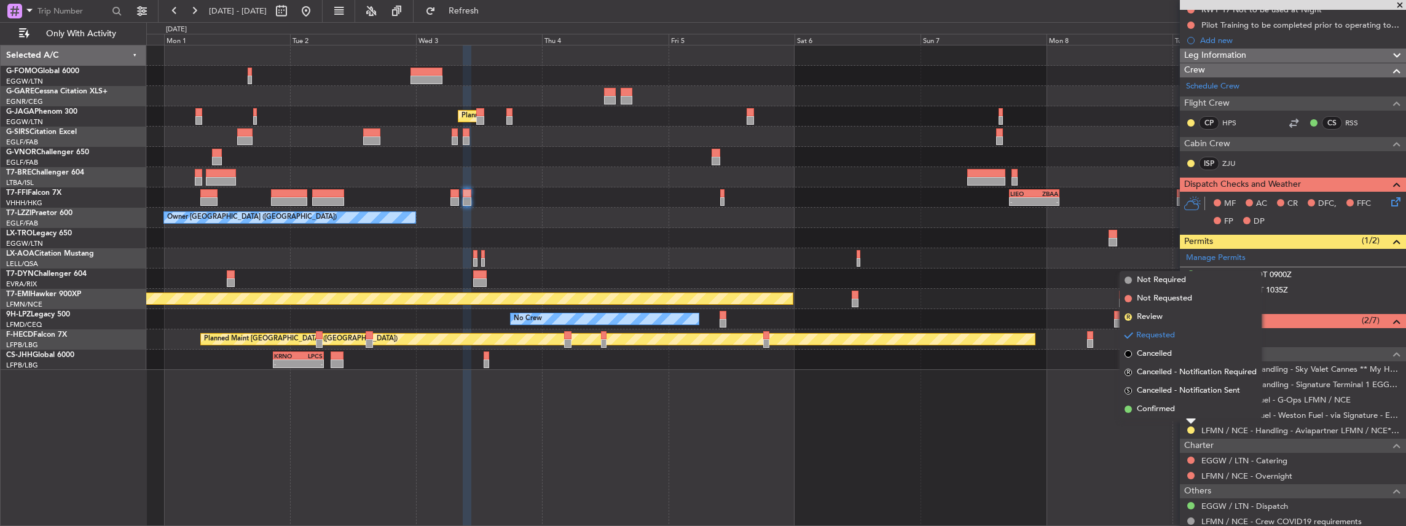
click at [1169, 412] on span "Confirmed" at bounding box center [1156, 409] width 38 height 12
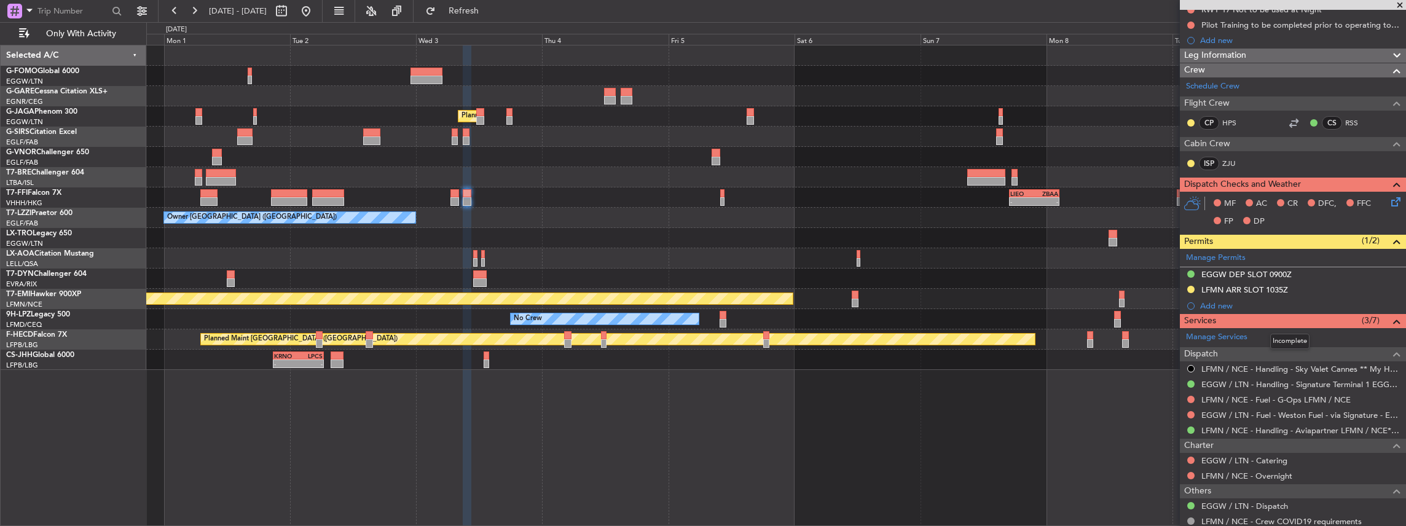
scroll to position [0, 0]
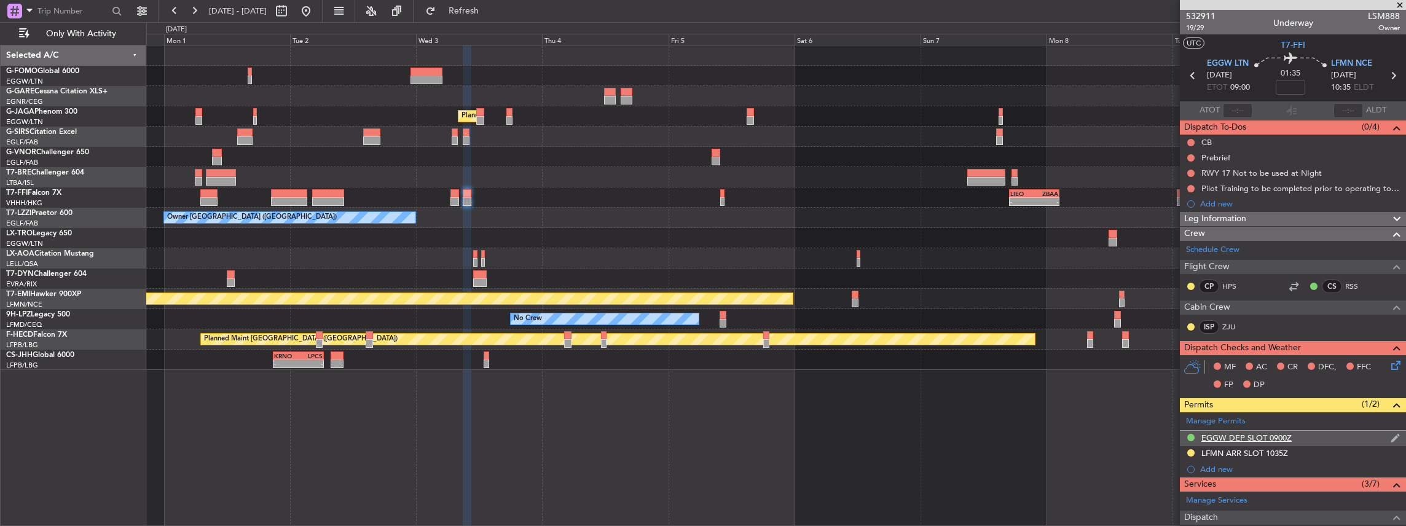
drag, startPoint x: 1316, startPoint y: 450, endPoint x: 1322, endPoint y: 439, distance: 12.1
click at [1316, 450] on div "LFMN ARR SLOT 1035Z" at bounding box center [1293, 453] width 226 height 15
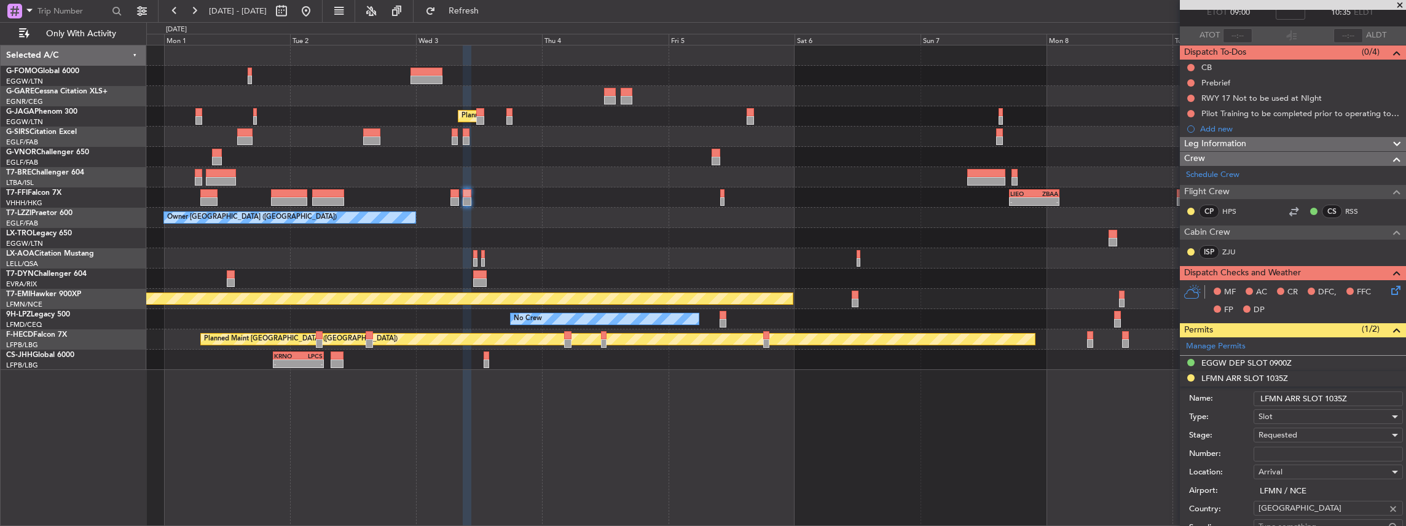
scroll to position [123, 0]
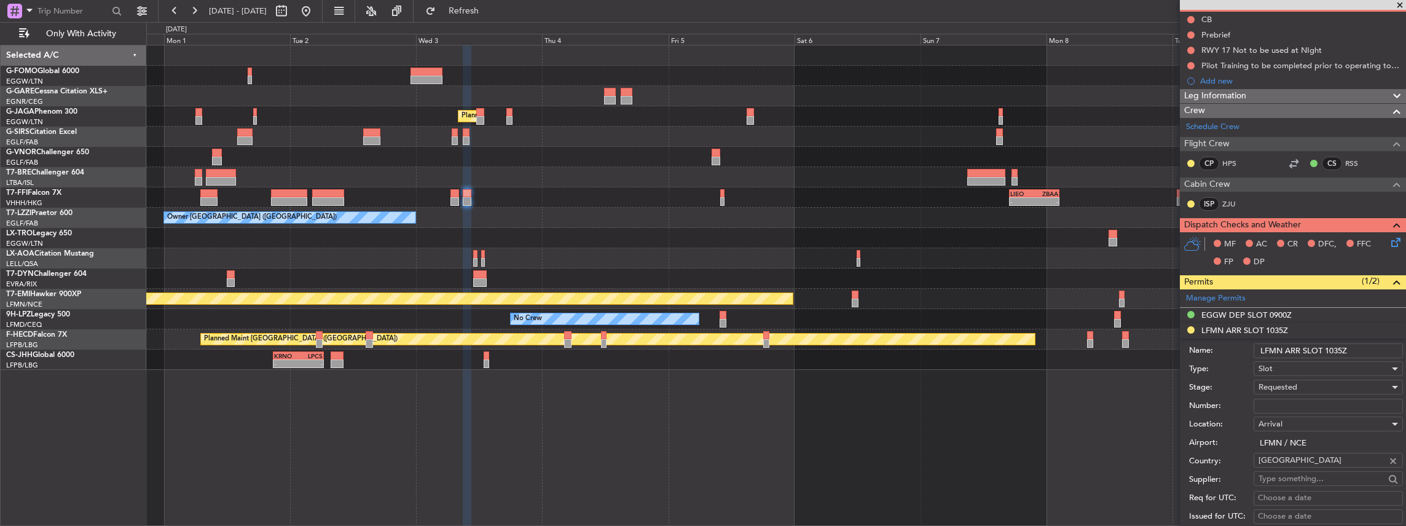
click at [1282, 411] on div "Number:" at bounding box center [1296, 406] width 214 height 18
click at [1279, 406] on input "Number:" at bounding box center [1327, 406] width 149 height 15
paste input "LFMND000074700"
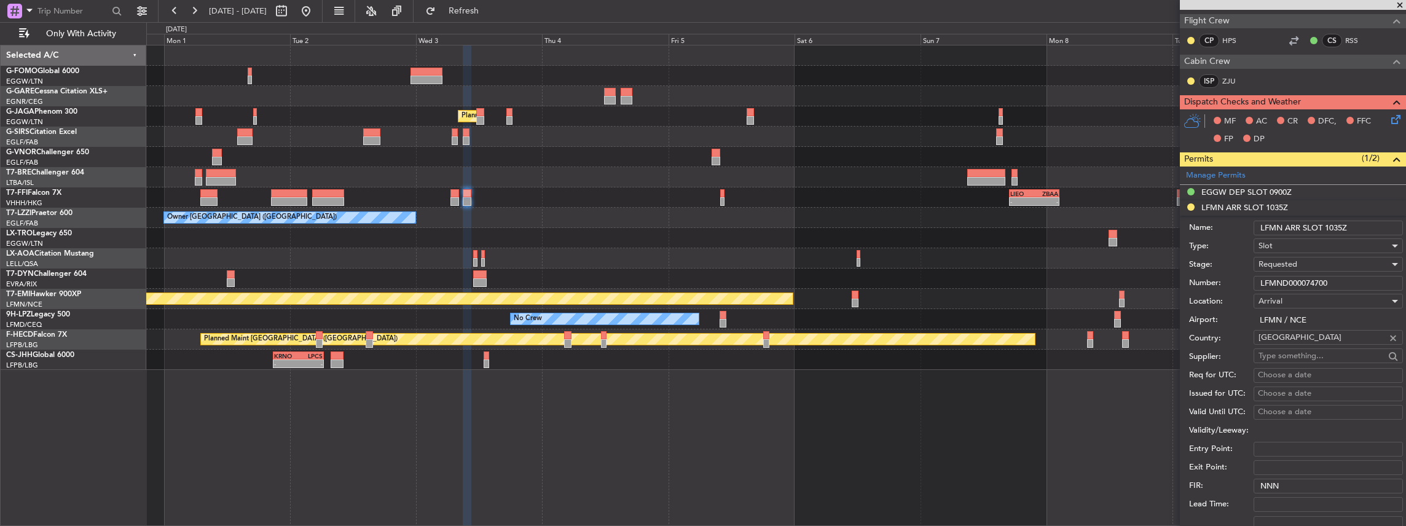
type input "LFMND000074700"
click at [1295, 265] on span "Requested" at bounding box center [1277, 264] width 39 height 11
click at [1295, 349] on span "Received OK" at bounding box center [1325, 356] width 133 height 18
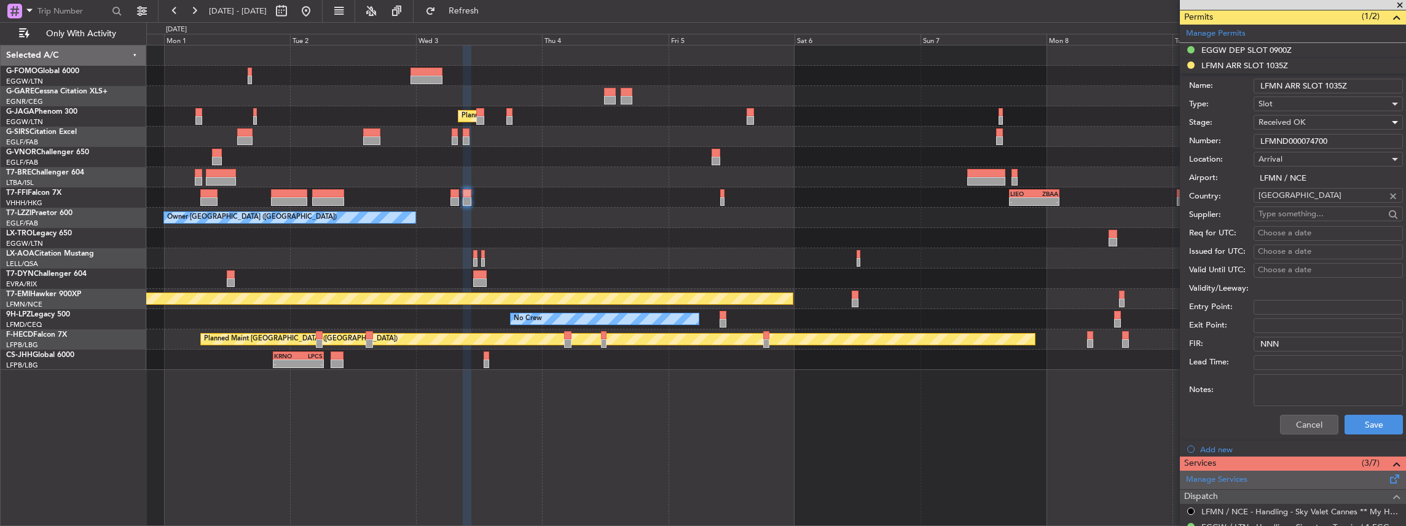
scroll to position [450, 0]
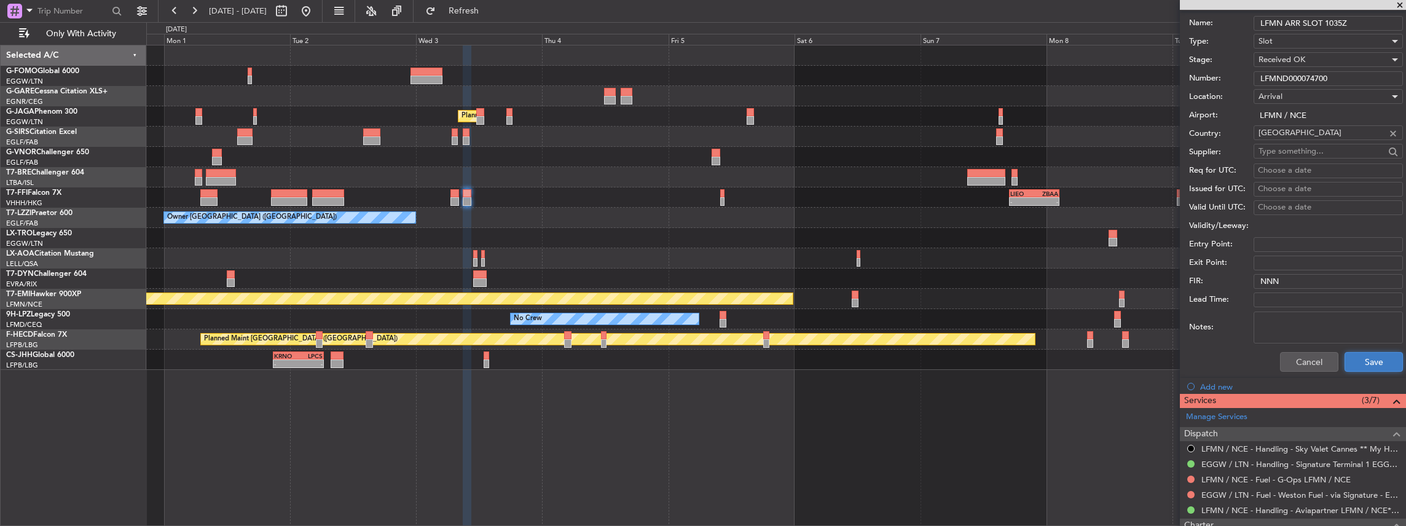
click at [1357, 352] on button "Save" at bounding box center [1373, 362] width 58 height 20
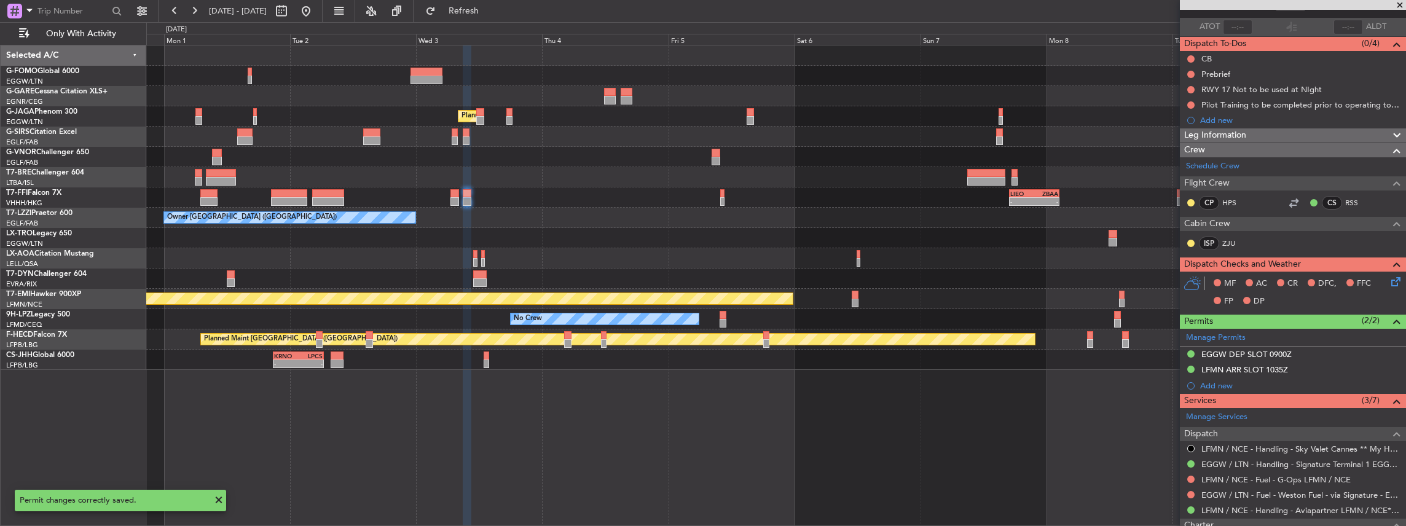
scroll to position [0, 0]
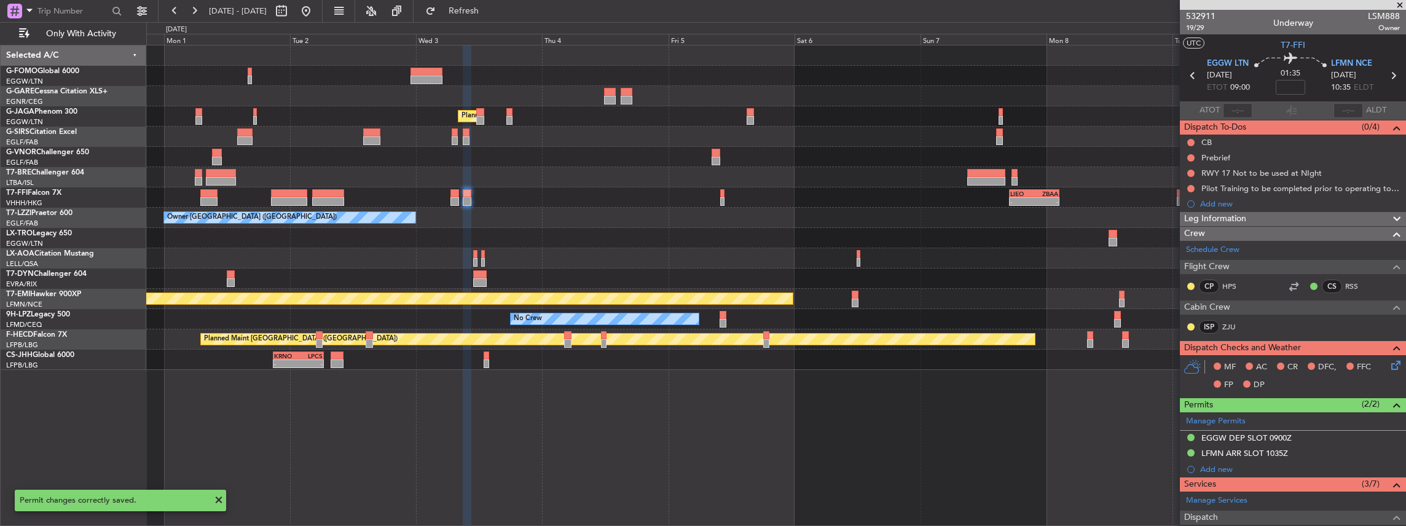
click at [1390, 77] on icon at bounding box center [1393, 76] width 16 height 16
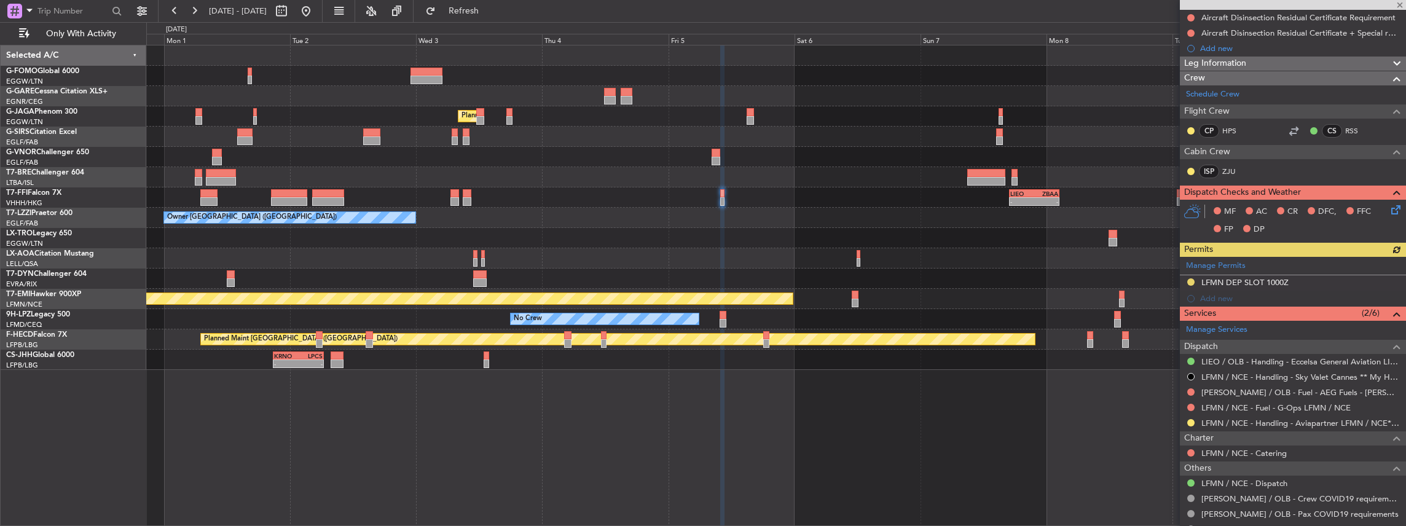
scroll to position [205, 0]
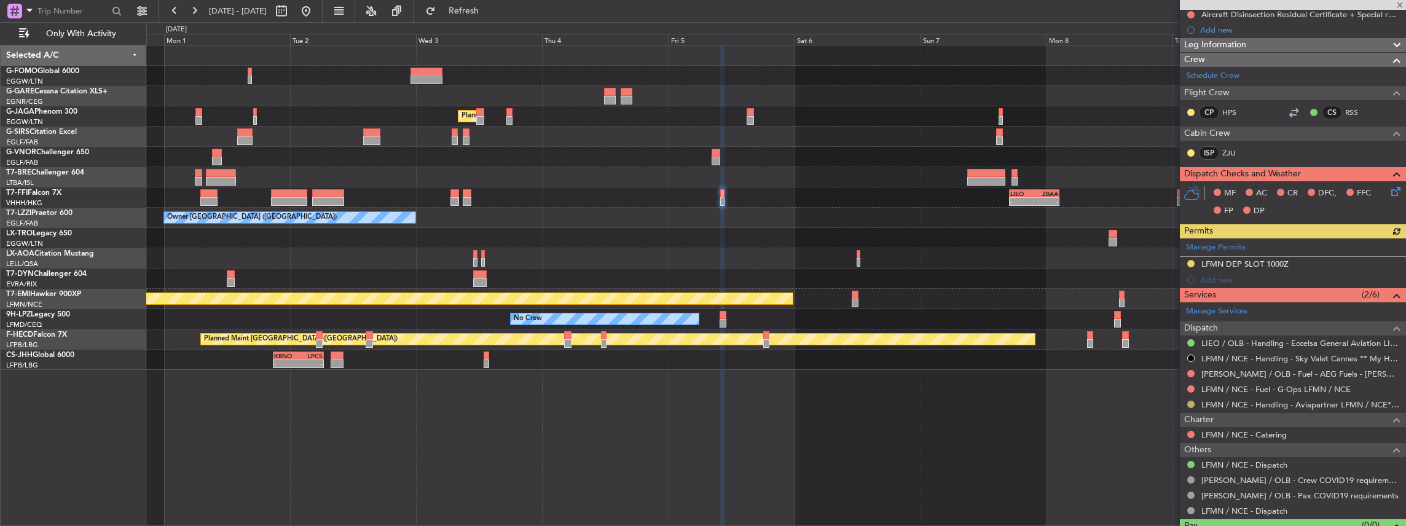
click at [1190, 402] on button at bounding box center [1190, 404] width 7 height 7
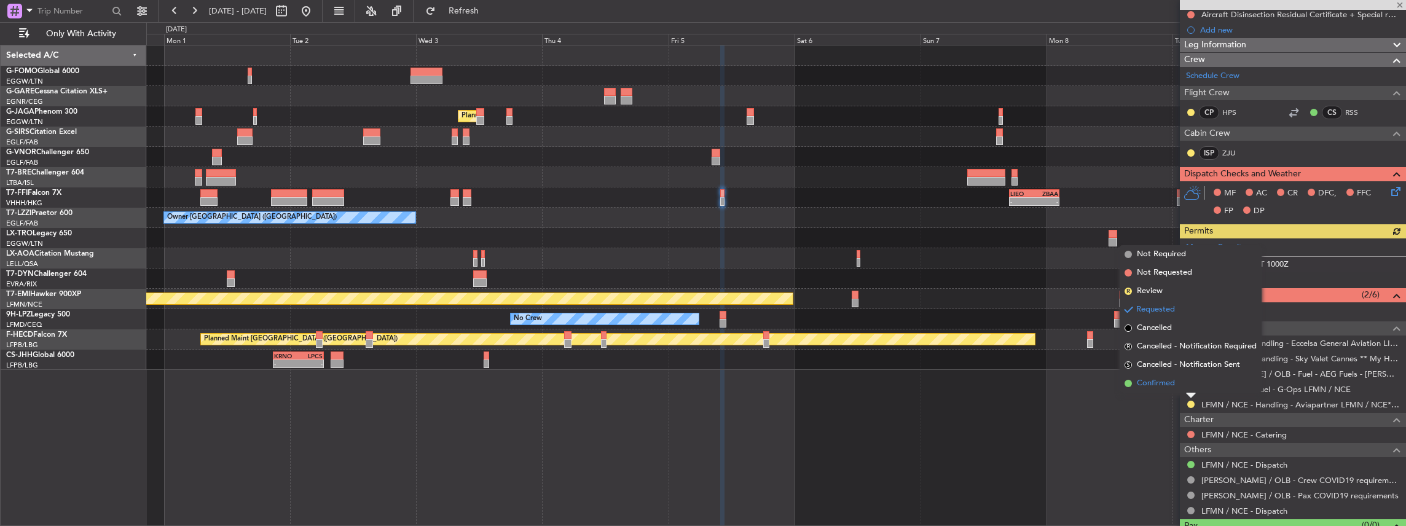
click at [1169, 388] on span "Confirmed" at bounding box center [1156, 383] width 38 height 12
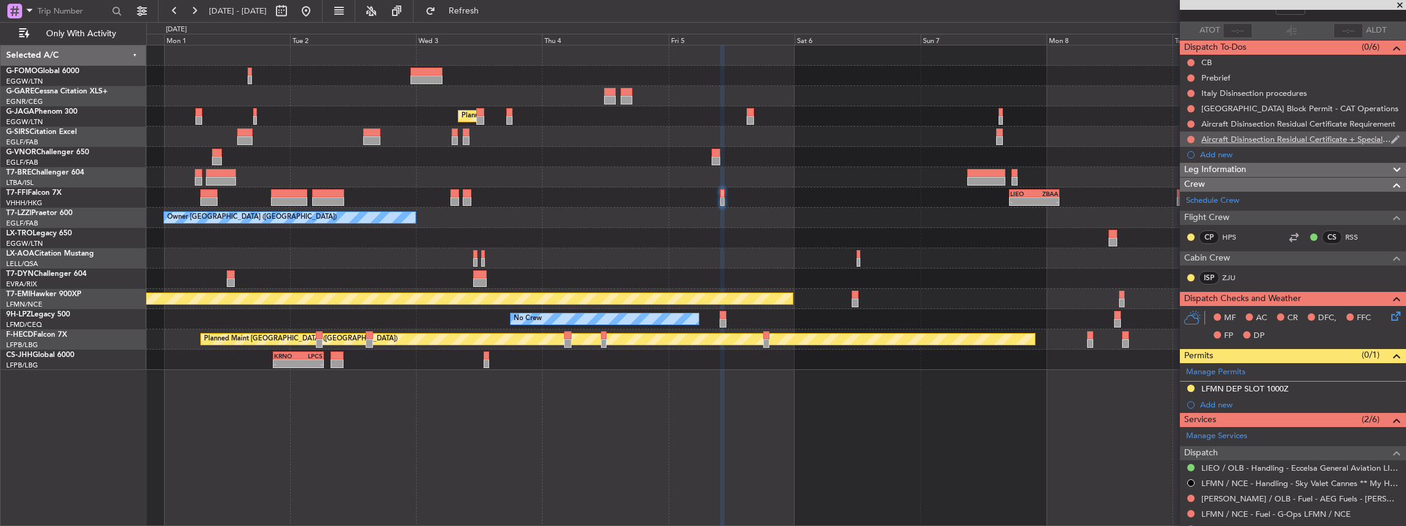
scroll to position [0, 0]
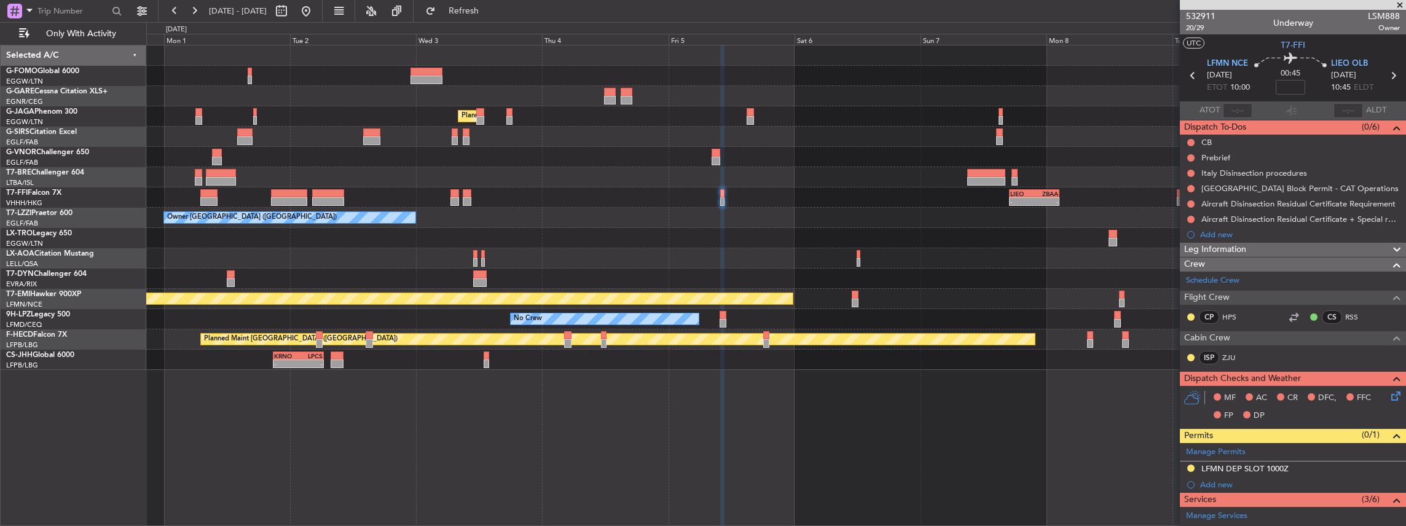
click at [1188, 74] on icon at bounding box center [1193, 76] width 16 height 16
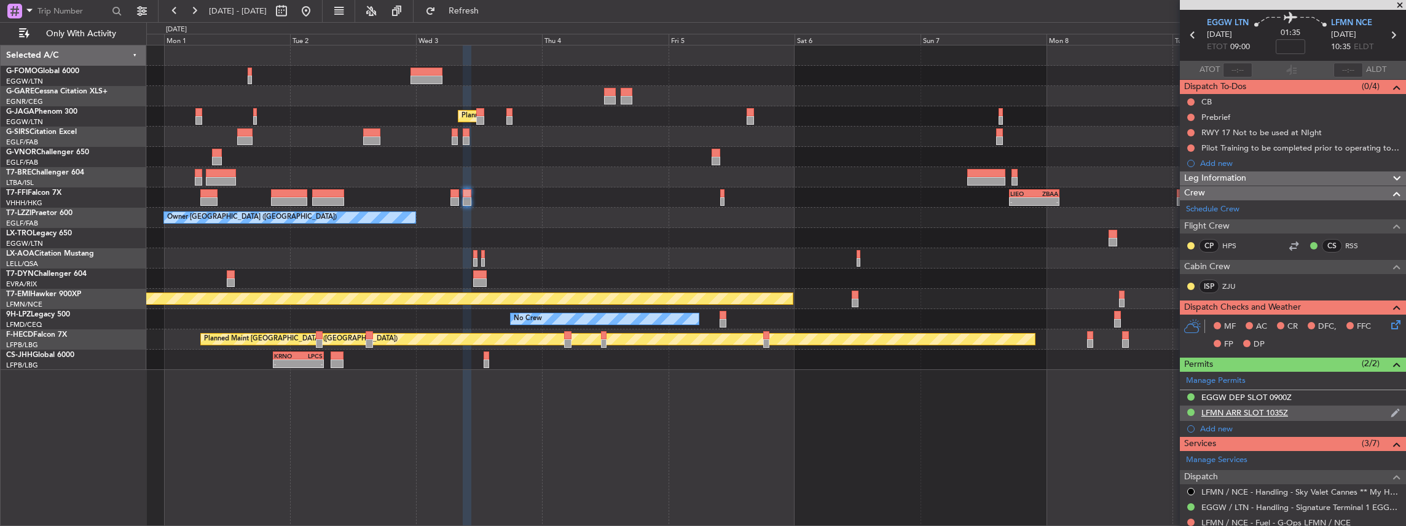
click at [1297, 410] on div "LFMN ARR SLOT 1035Z" at bounding box center [1293, 413] width 226 height 15
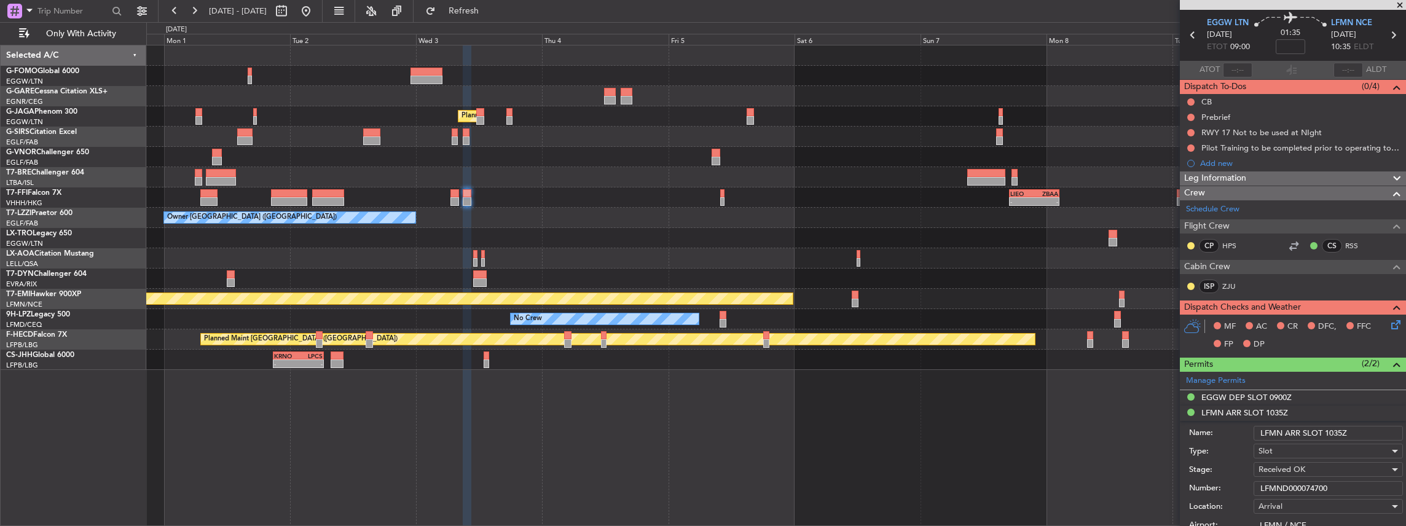
scroll to position [163, 0]
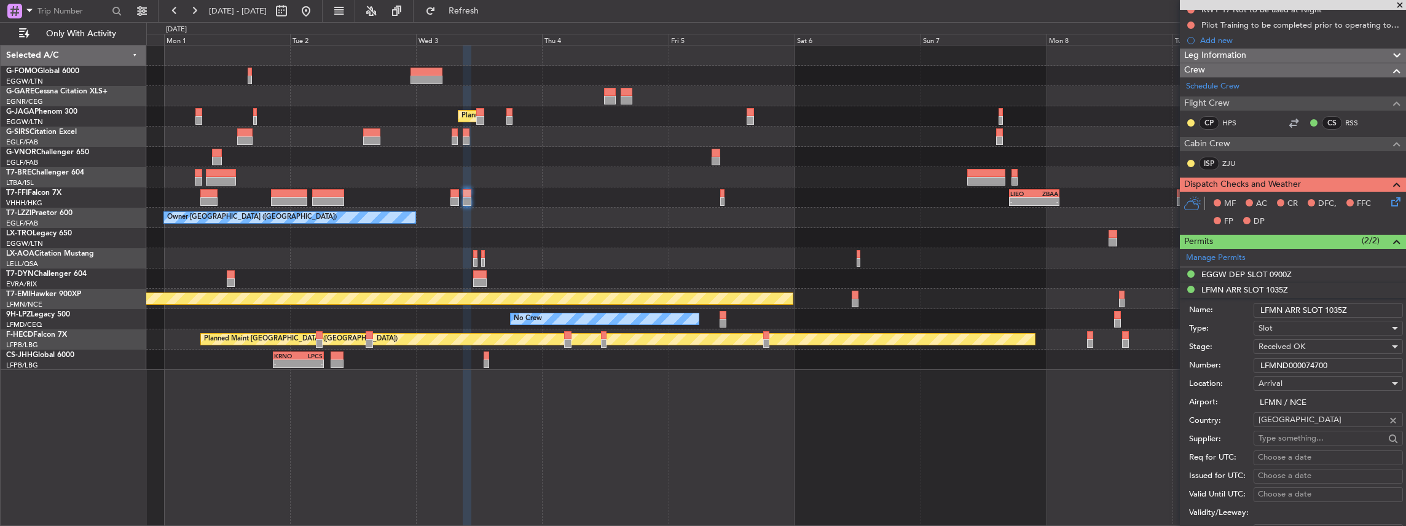
click at [1297, 364] on input "LFMND000074700" at bounding box center [1327, 365] width 149 height 15
paste input "A000080504"
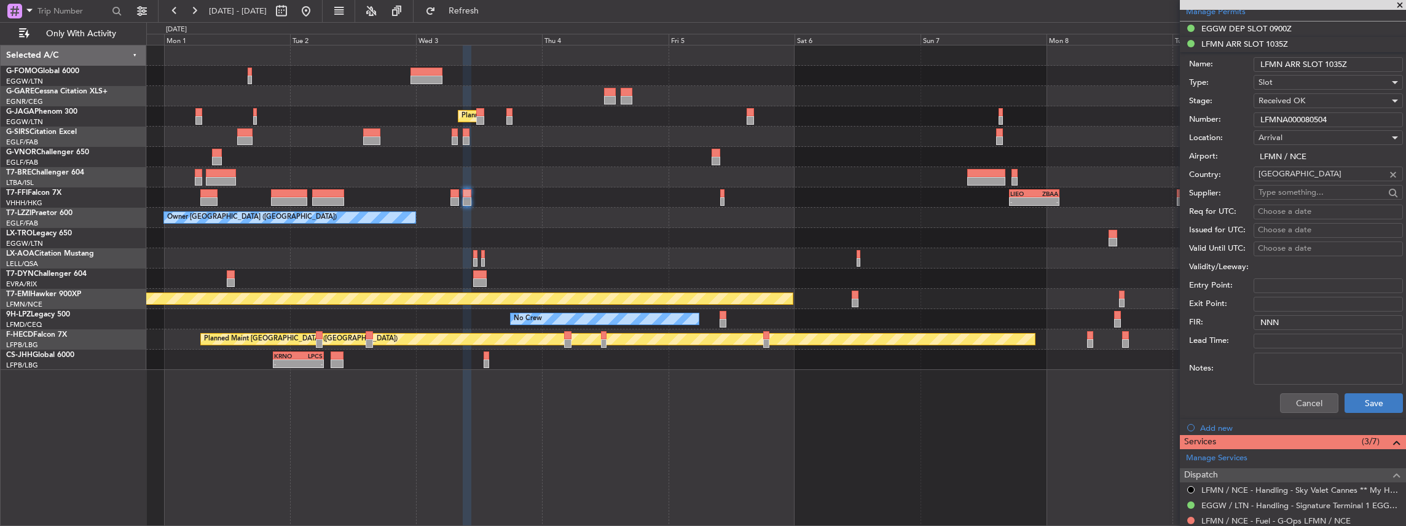
type input "LFMNA000080504"
click at [1372, 402] on button "Save" at bounding box center [1373, 403] width 58 height 20
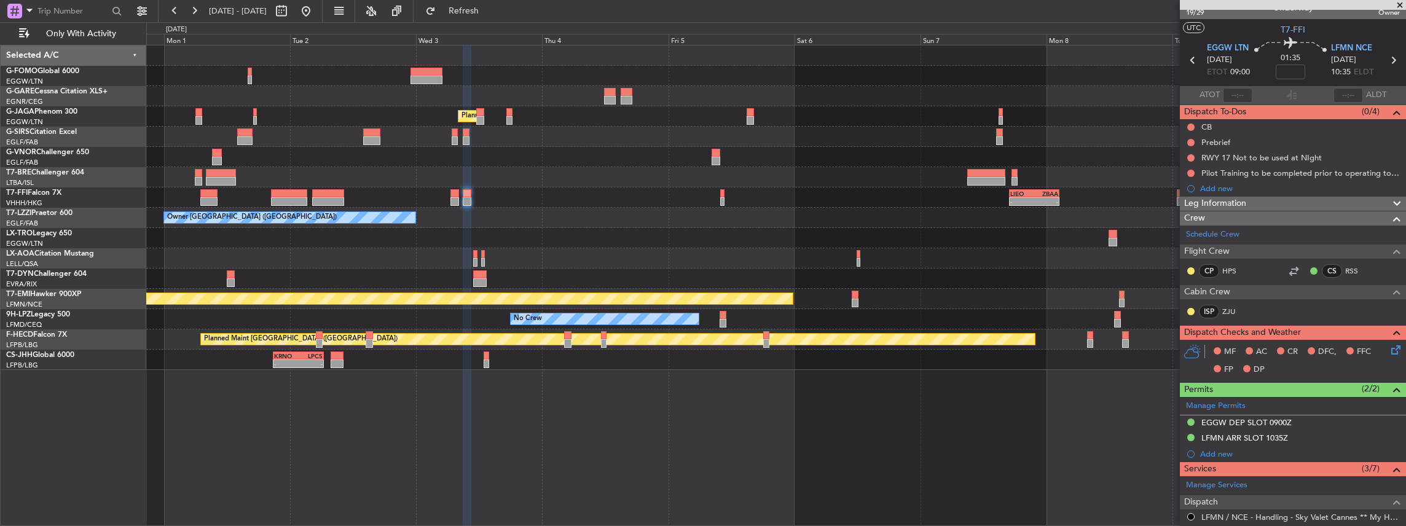
scroll to position [0, 0]
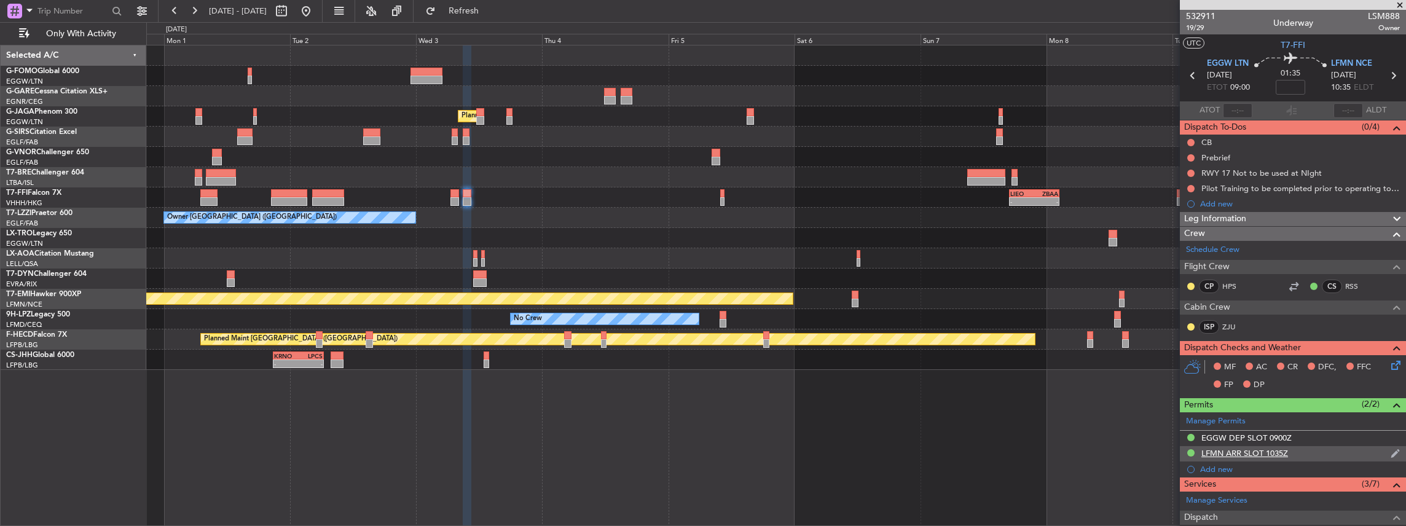
click at [1312, 457] on div "LFMN ARR SLOT 1035Z" at bounding box center [1293, 453] width 226 height 15
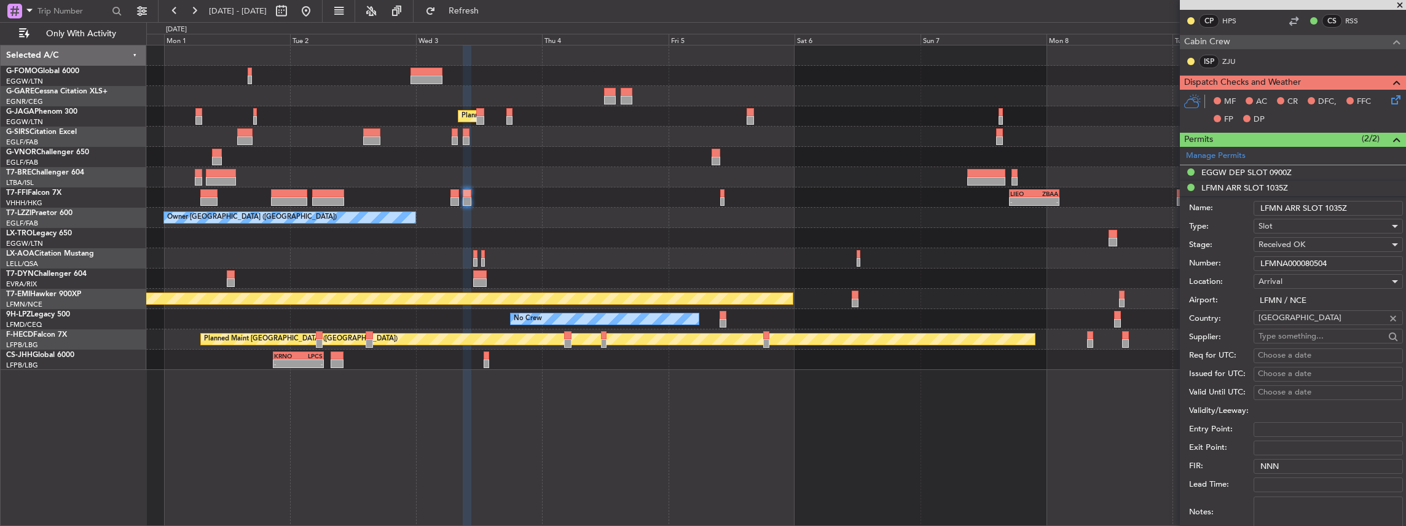
scroll to position [450, 0]
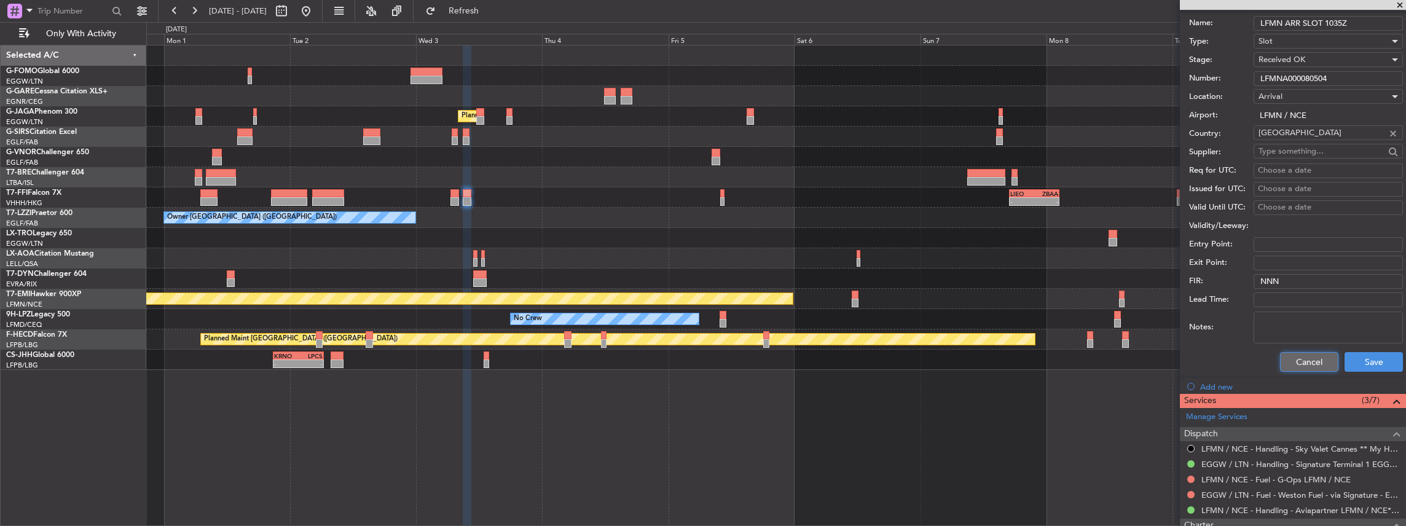
click at [1296, 363] on button "Cancel" at bounding box center [1309, 362] width 58 height 20
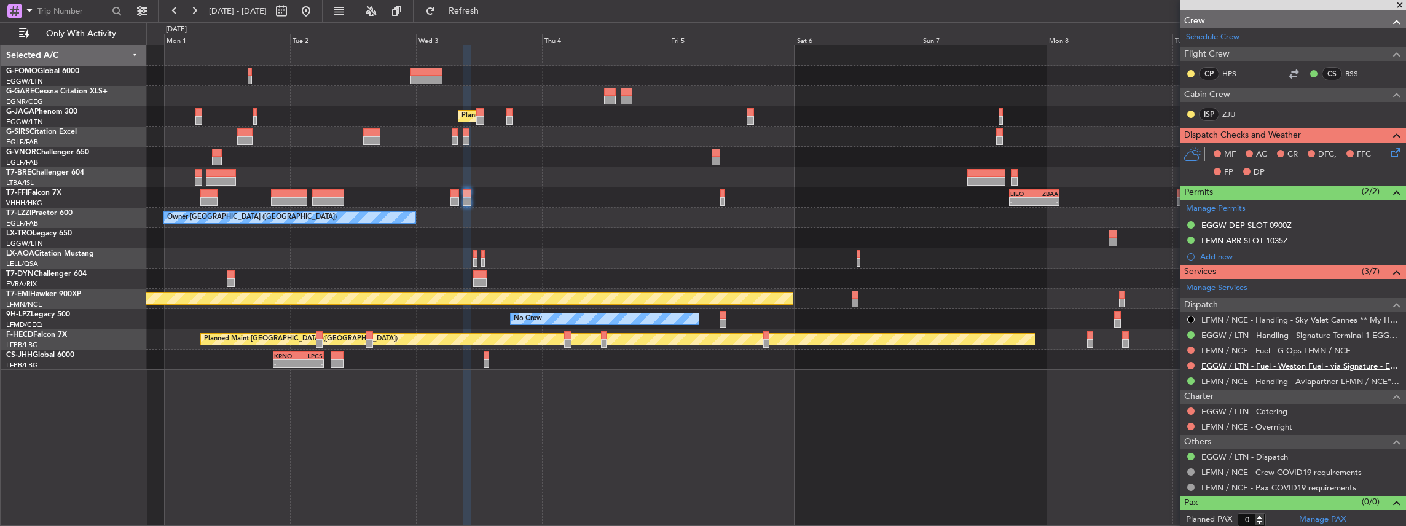
scroll to position [0, 0]
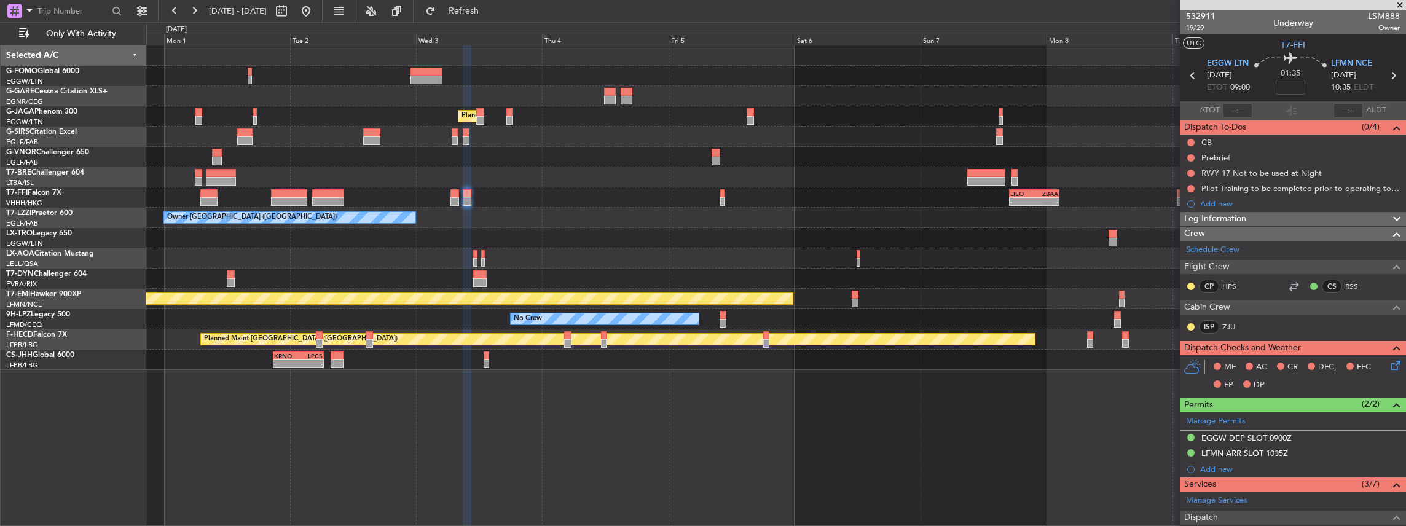
click at [1391, 70] on icon at bounding box center [1393, 76] width 16 height 16
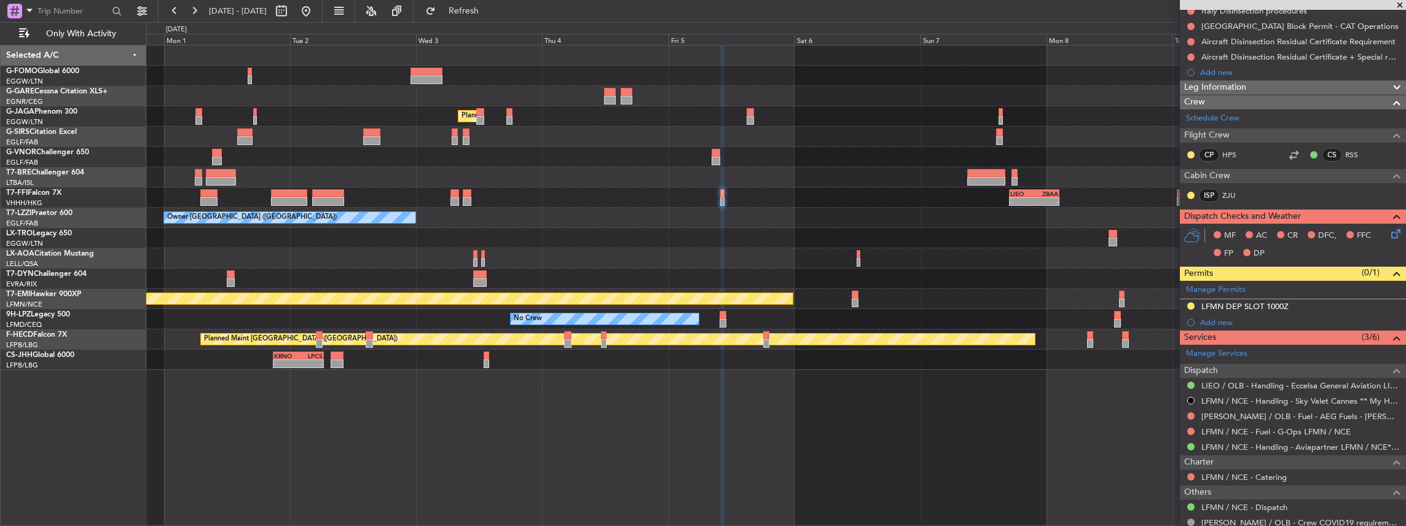
scroll to position [163, 0]
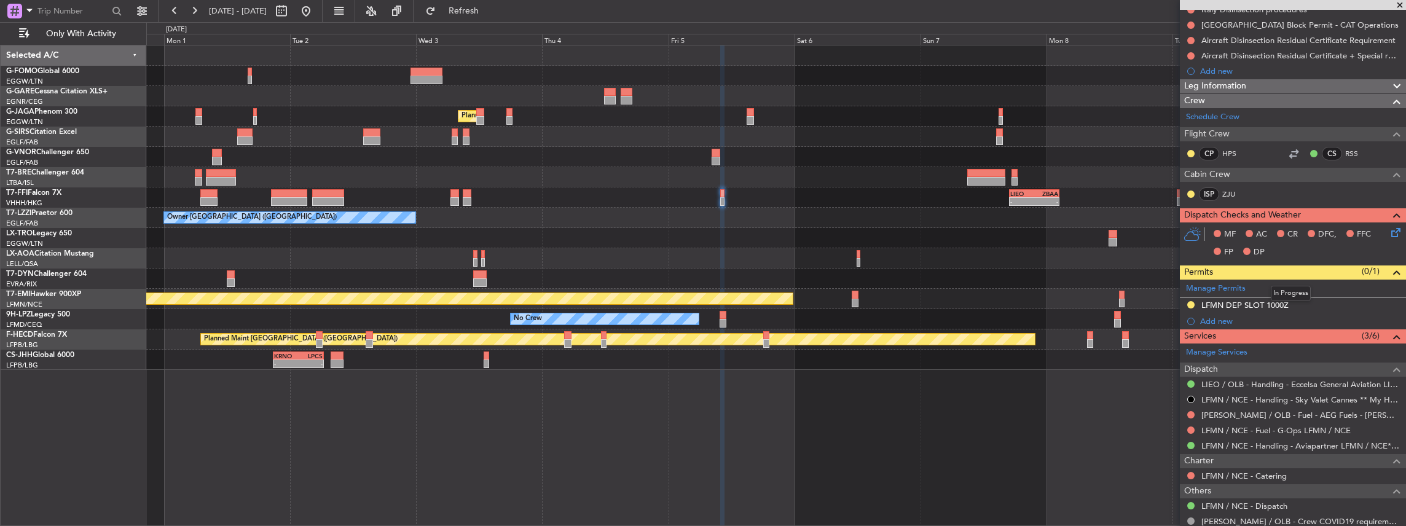
click at [1312, 299] on mat-tooltip-component "In Progress" at bounding box center [1290, 293] width 57 height 33
click at [1320, 306] on div "LFMN DEP SLOT 1000Z" at bounding box center [1293, 305] width 226 height 15
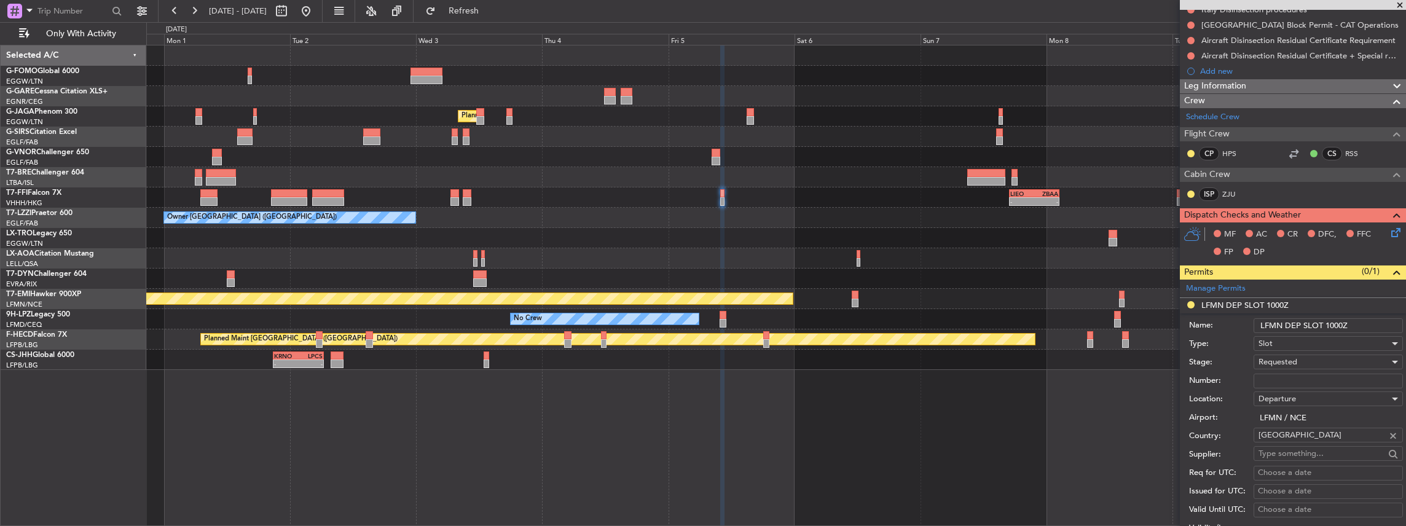
click at [1305, 355] on div "Requested" at bounding box center [1323, 362] width 131 height 18
click at [1289, 452] on span "Received OK" at bounding box center [1325, 453] width 133 height 18
click at [1314, 377] on input "Number:" at bounding box center [1327, 381] width 149 height 15
paste input "LFMND000080505"
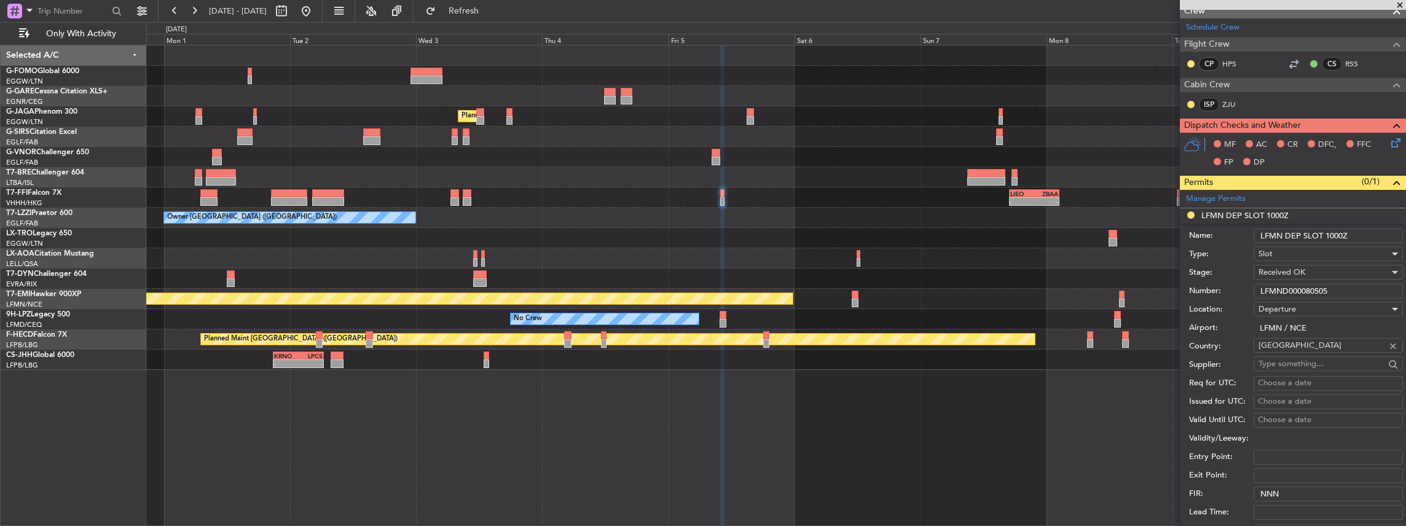
scroll to position [369, 0]
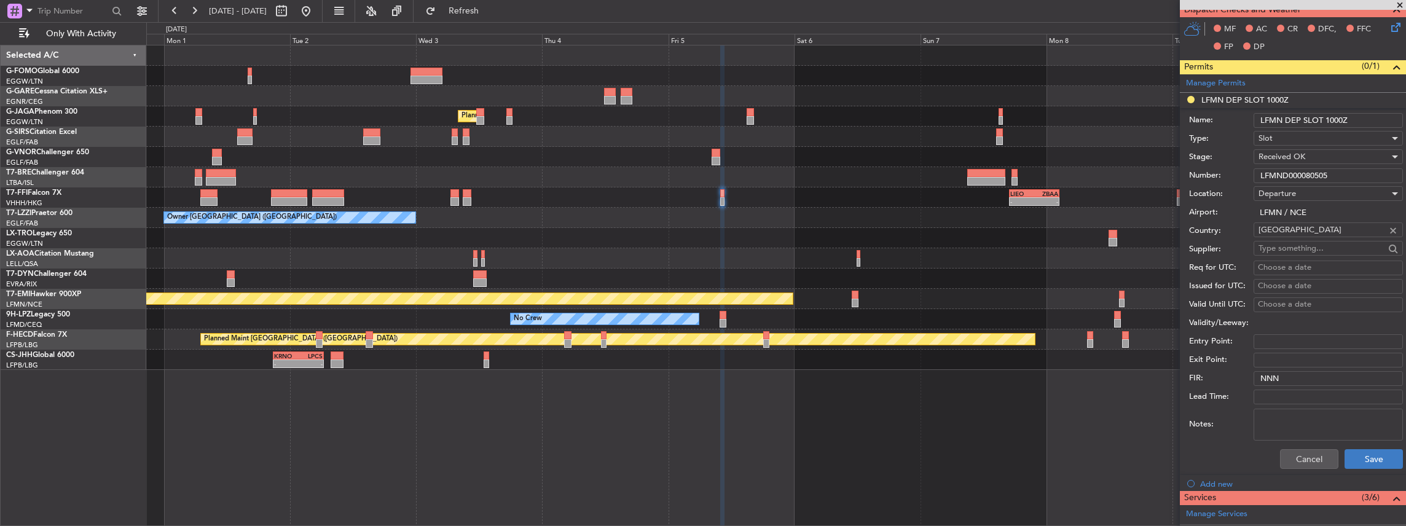
type input "LFMND000080505"
click at [1376, 458] on button "Save" at bounding box center [1373, 459] width 58 height 20
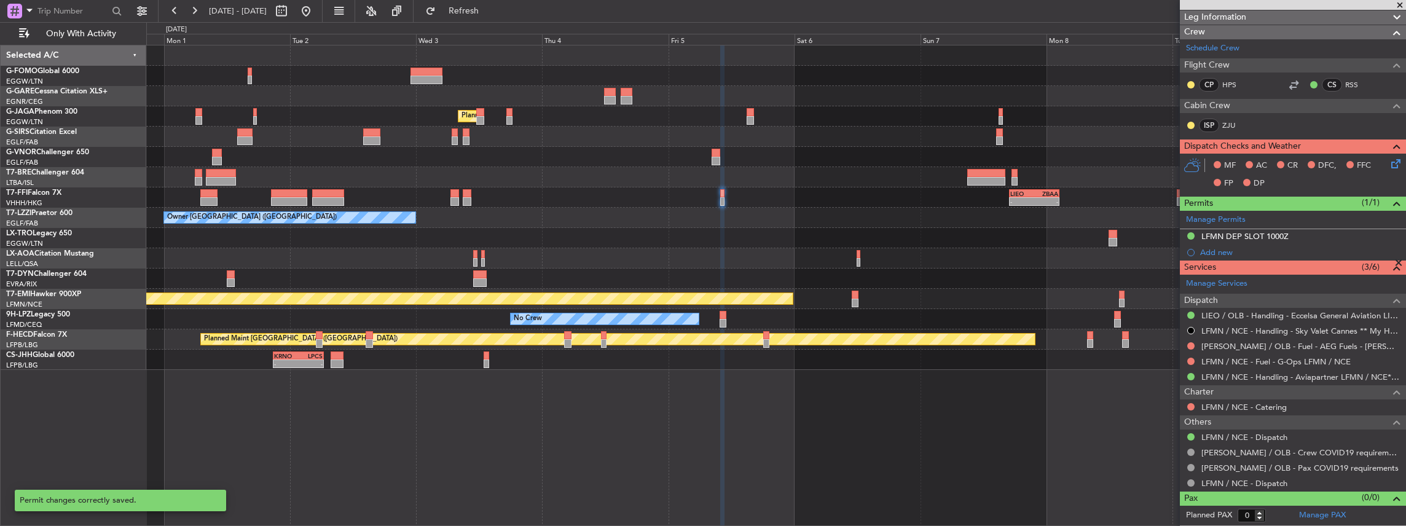
scroll to position [229, 0]
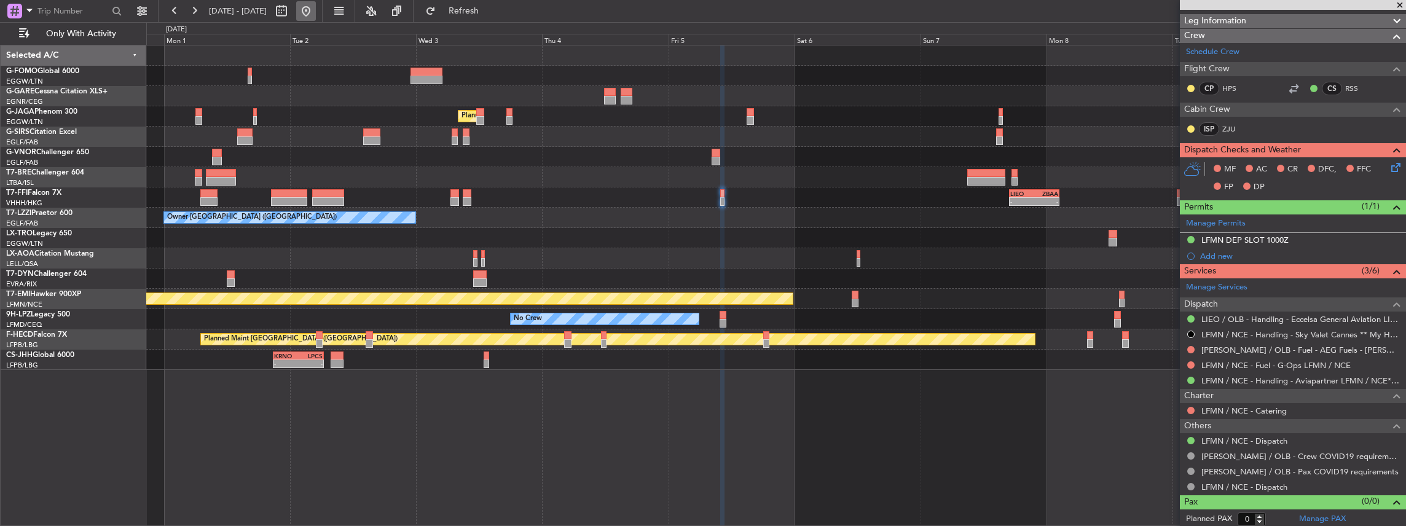
click at [316, 13] on button at bounding box center [306, 11] width 20 height 20
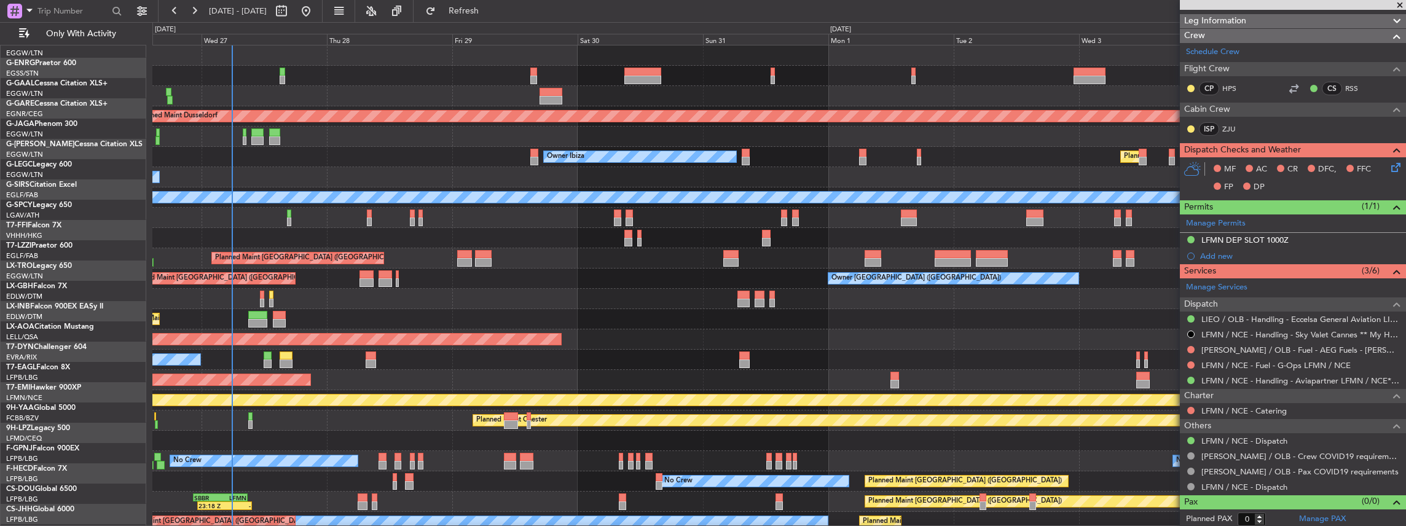
scroll to position [0, 0]
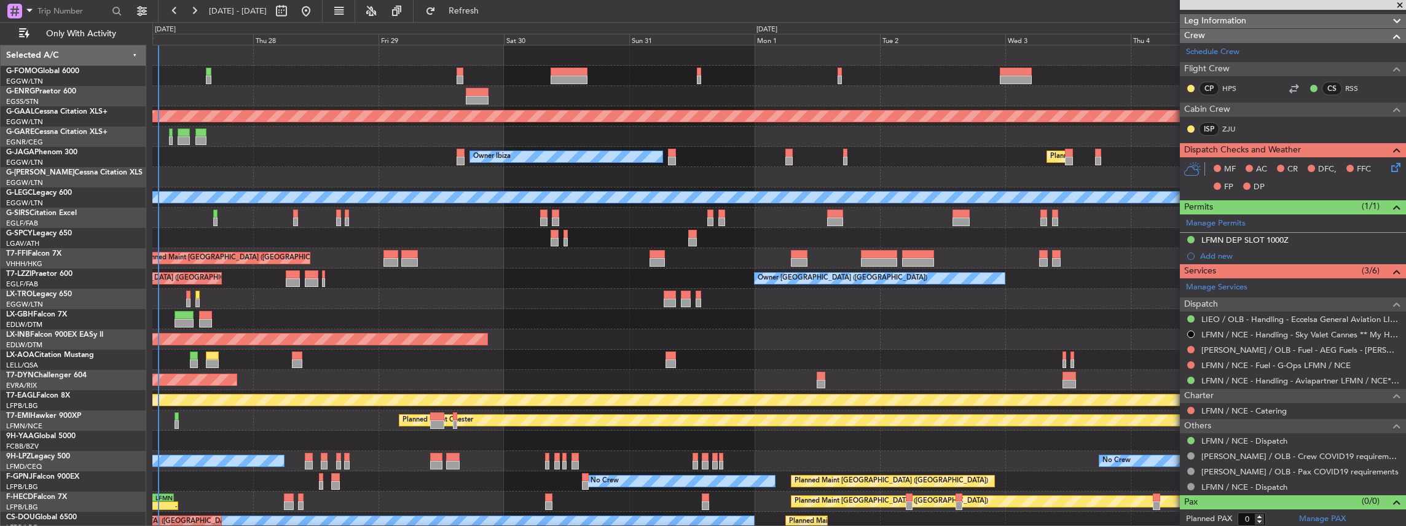
click at [318, 326] on div "Planned Maint Dusseldorf Owner Ibiza Planned Maint London (Luton) No Crew Canne…" at bounding box center [778, 318] width 1253 height 547
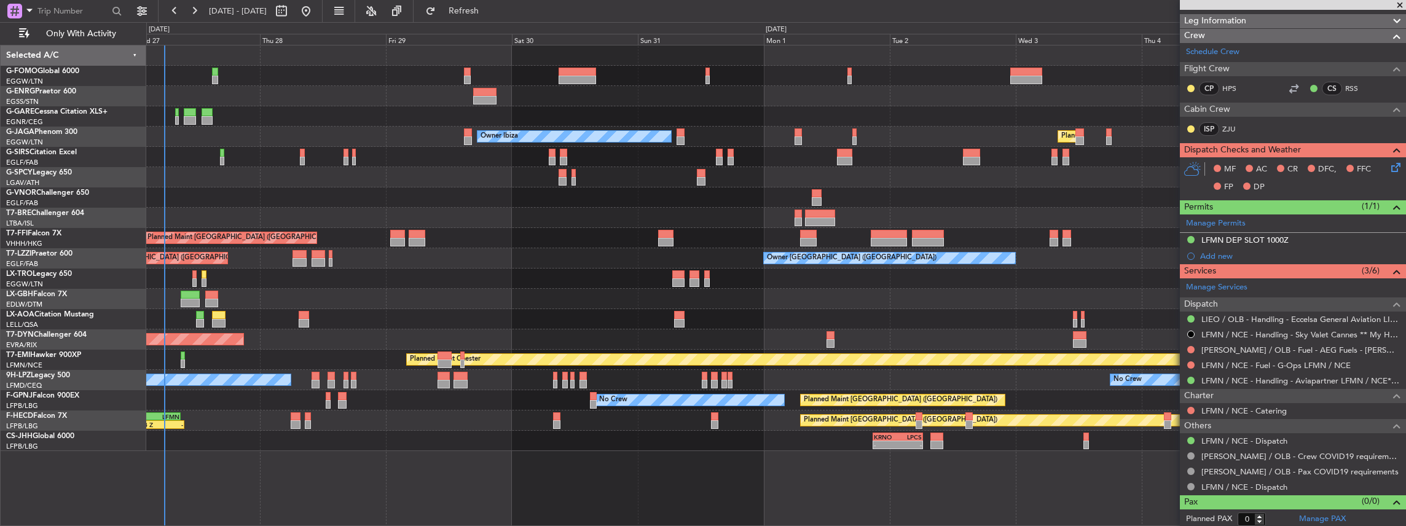
click at [329, 325] on div "No Crew Barcelona ([GEOGRAPHIC_DATA])" at bounding box center [776, 319] width 1260 height 20
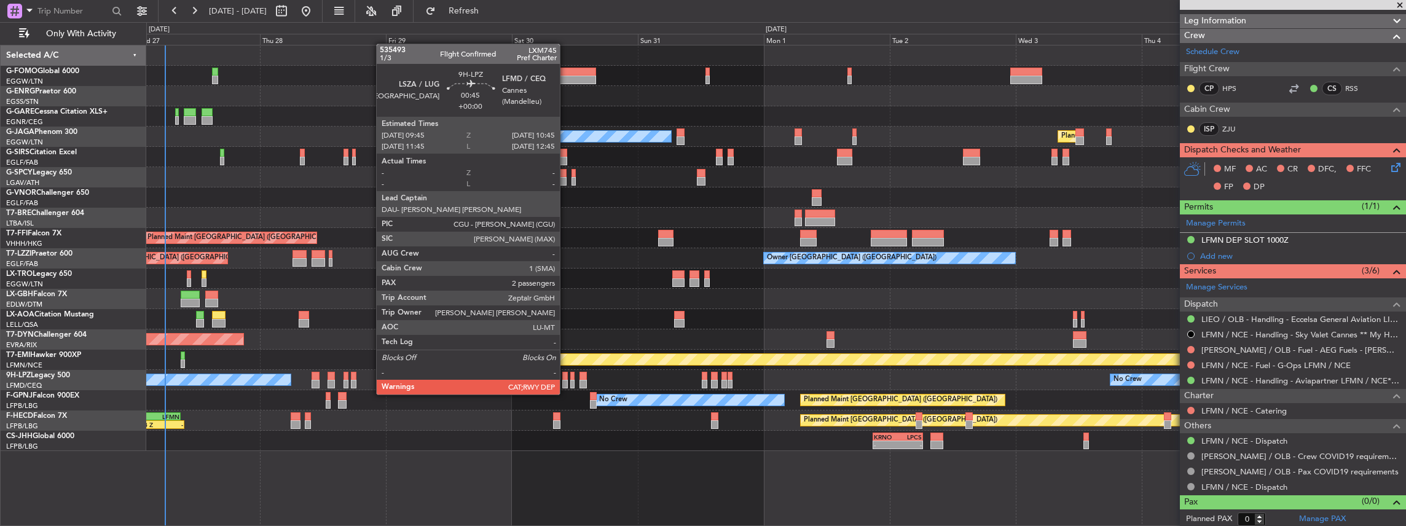
click at [566, 382] on div at bounding box center [565, 384] width 6 height 9
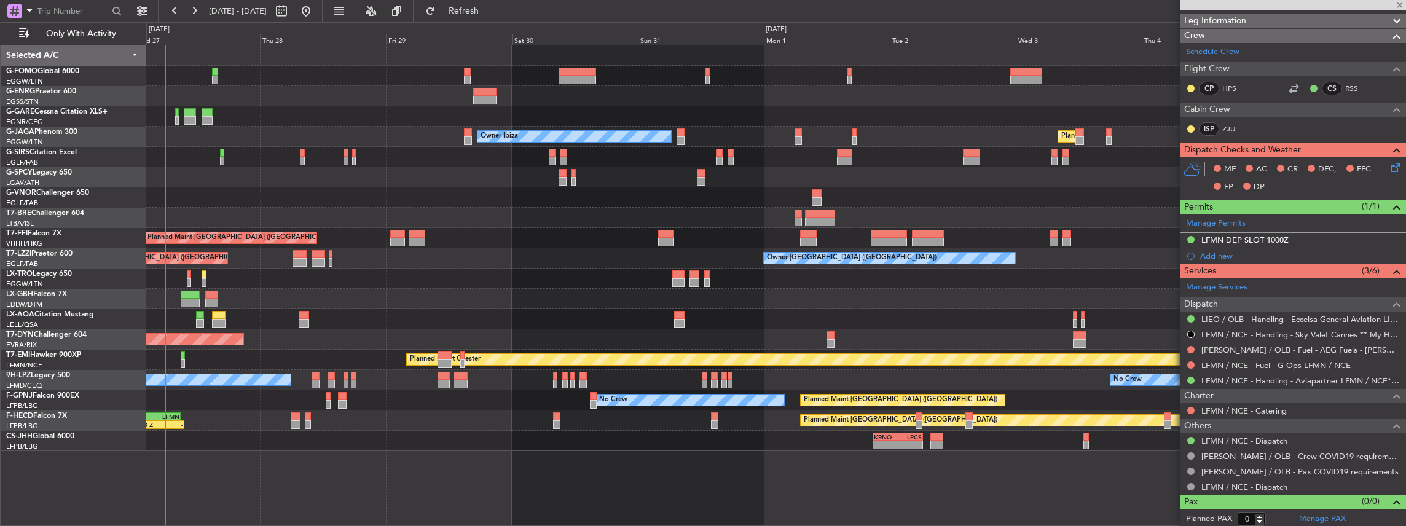
click at [567, 383] on div at bounding box center [565, 384] width 6 height 9
type input "2"
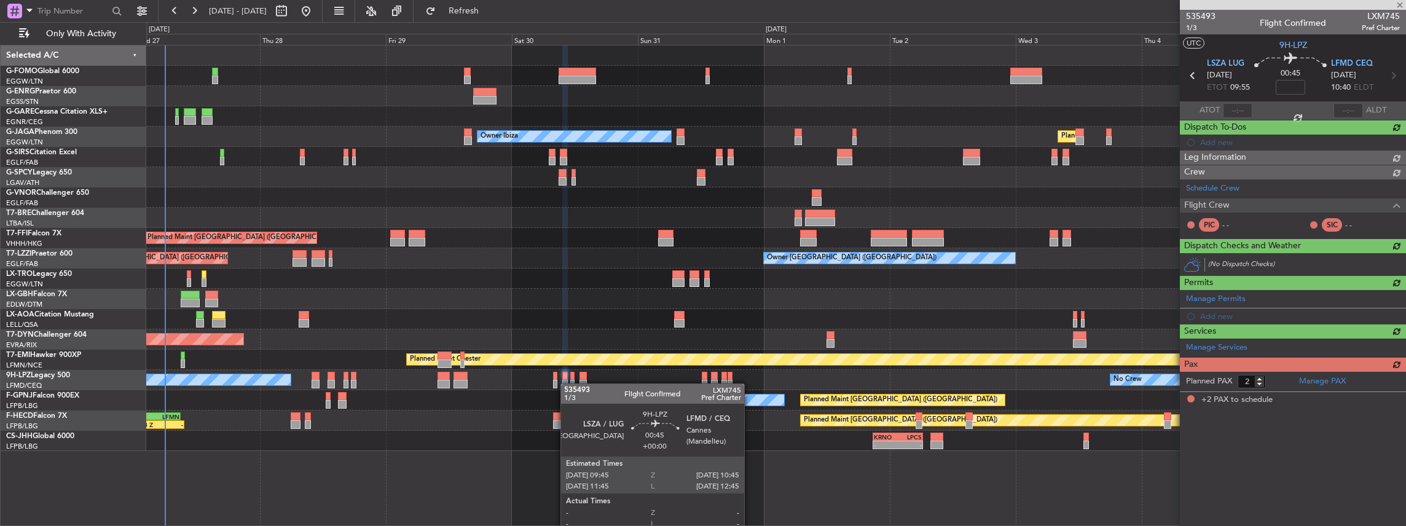
click at [567, 383] on div at bounding box center [565, 384] width 6 height 9
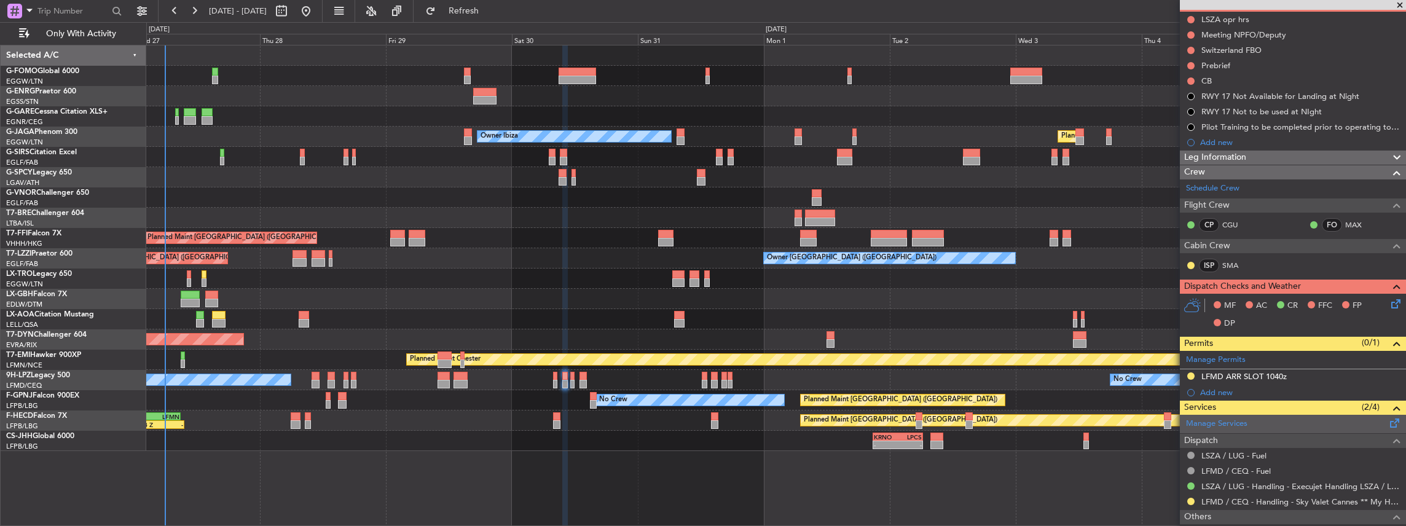
scroll to position [163, 0]
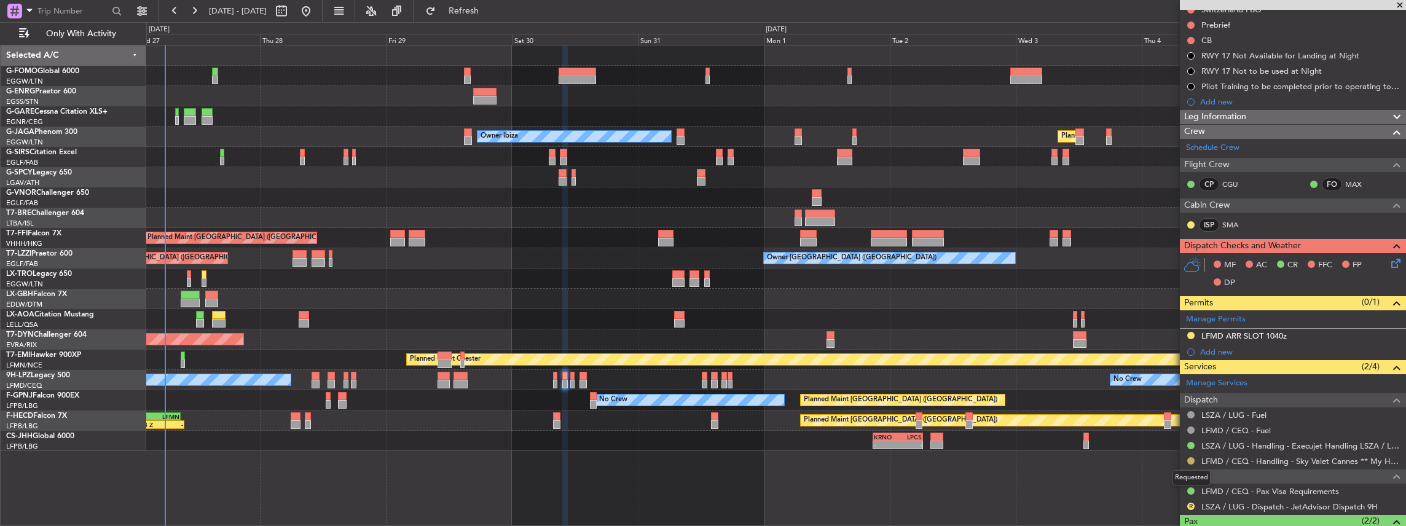
click at [1190, 457] on button at bounding box center [1190, 460] width 7 height 7
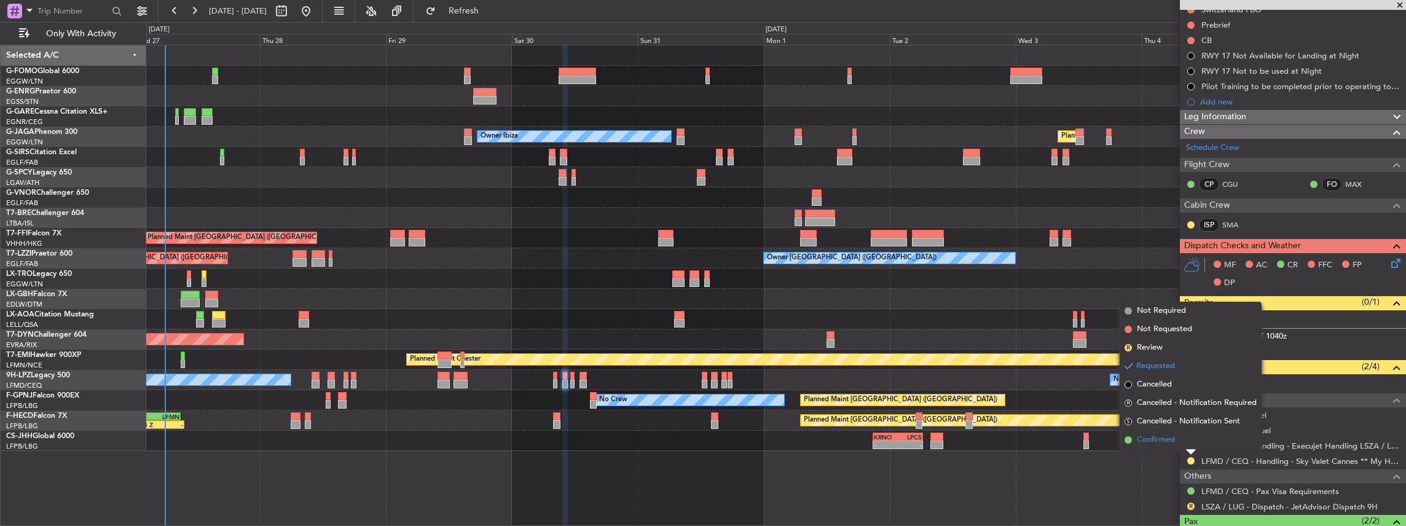
click at [1160, 443] on span "Confirmed" at bounding box center [1156, 440] width 38 height 12
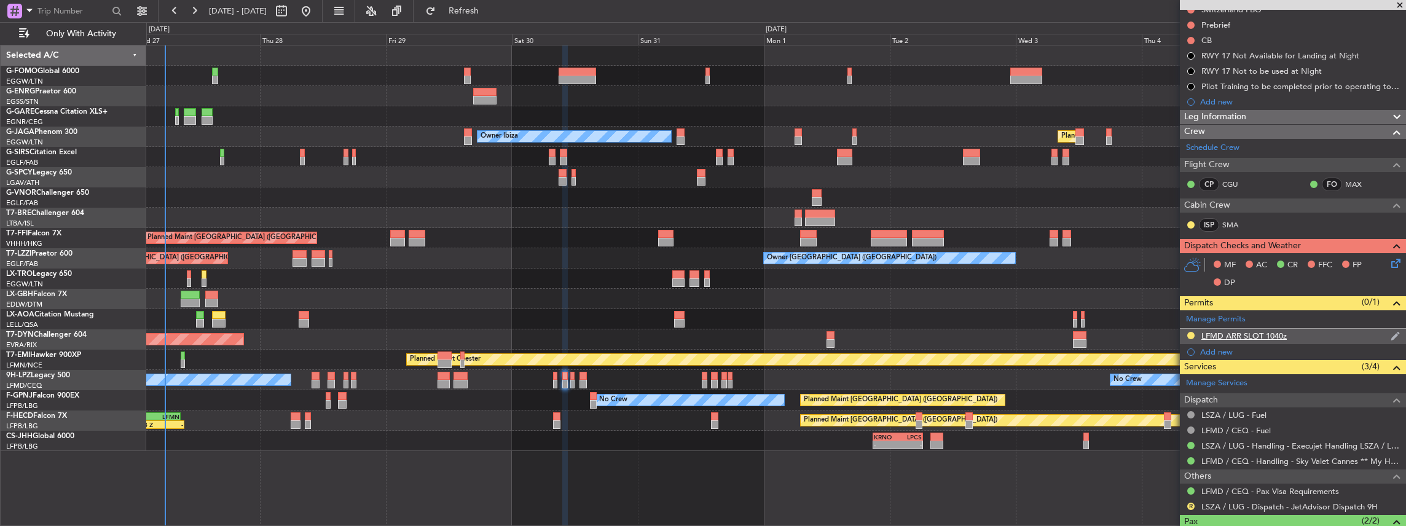
click at [1320, 331] on div "LFMD ARR SLOT 1040z" at bounding box center [1293, 336] width 226 height 15
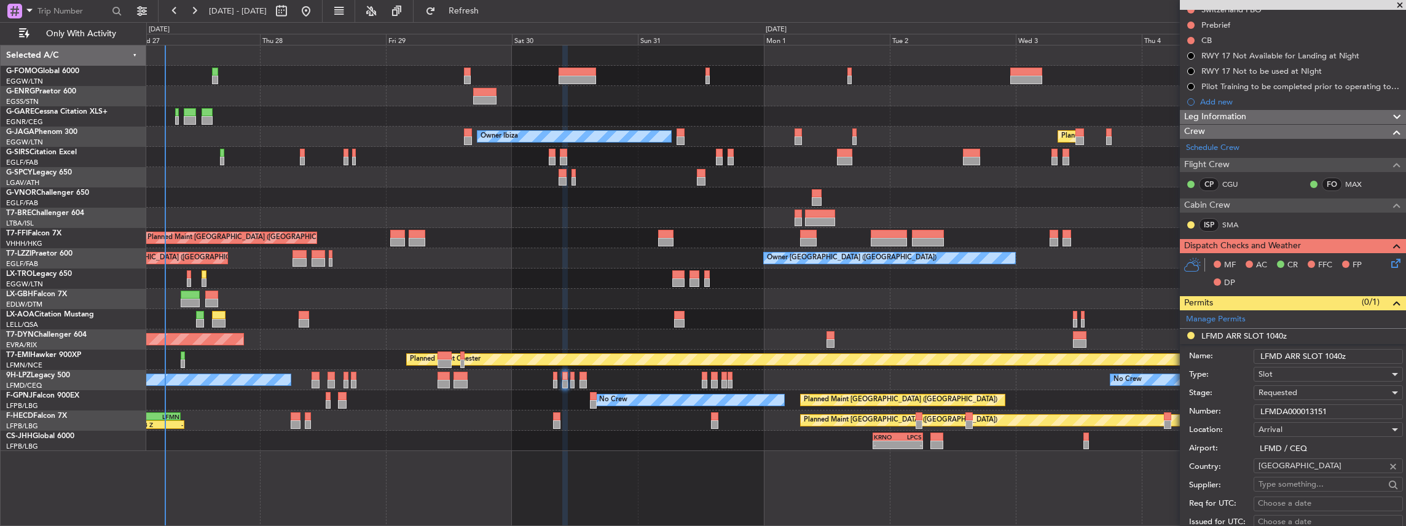
click at [1336, 351] on input "LFMD ARR SLOT 1040z" at bounding box center [1327, 356] width 149 height 15
type input "LFMD ARR SLOT 1050z"
click at [1296, 387] on span "Requested" at bounding box center [1277, 392] width 39 height 11
click at [1316, 490] on span "Received OK" at bounding box center [1325, 489] width 133 height 18
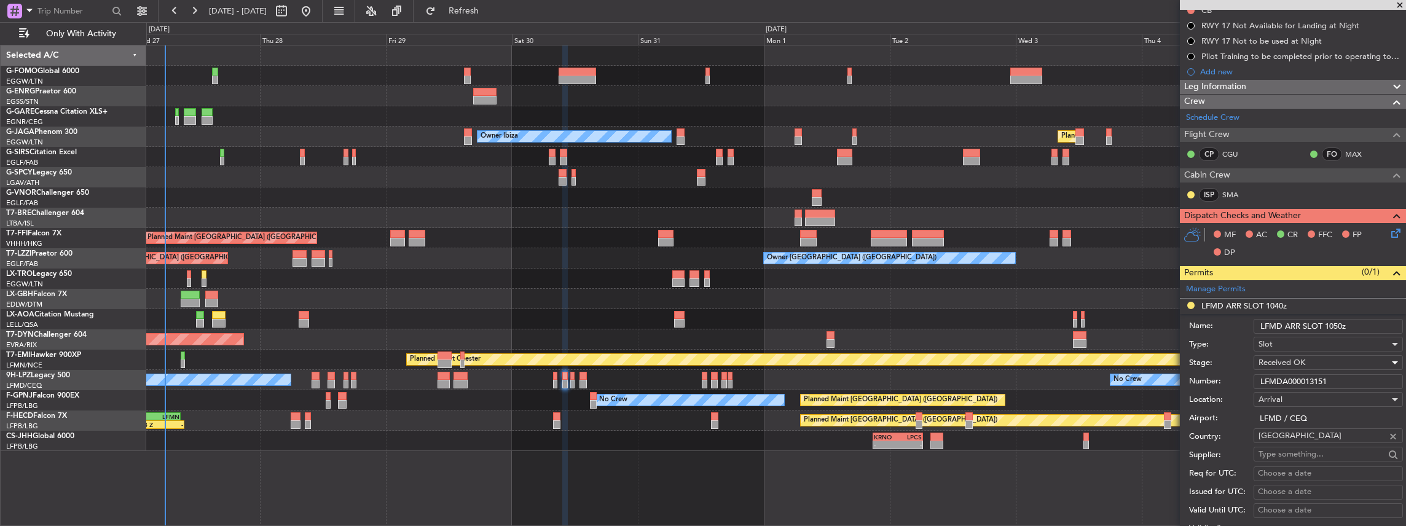
scroll to position [205, 0]
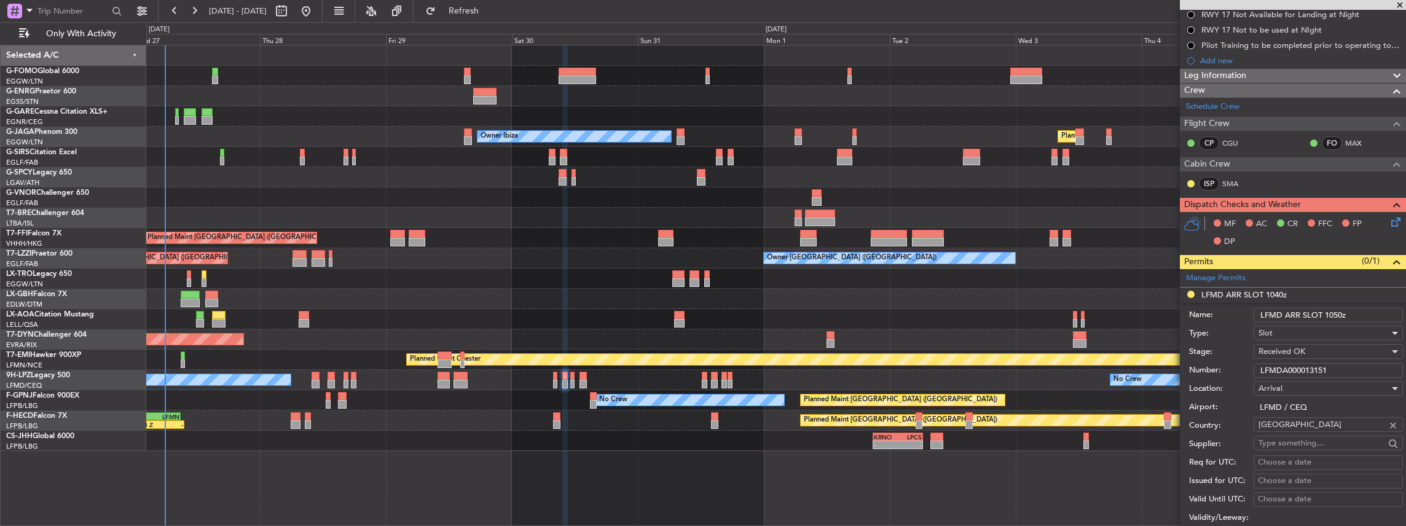
click at [1300, 367] on input "LFMDA000013151" at bounding box center [1327, 370] width 149 height 15
paste input "494"
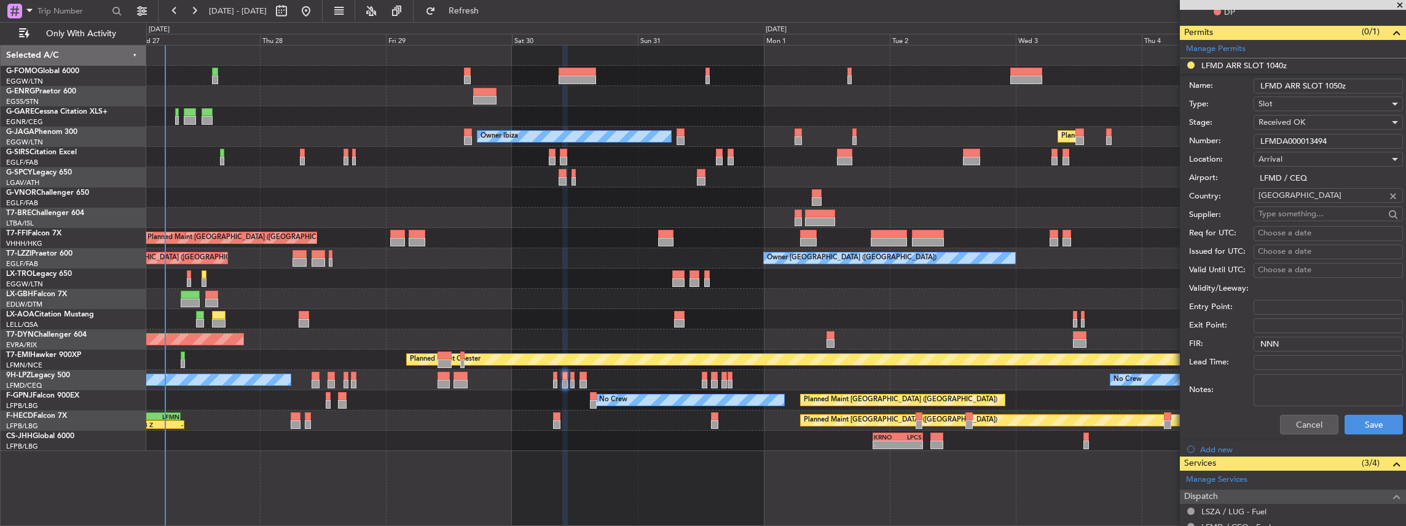
scroll to position [450, 0]
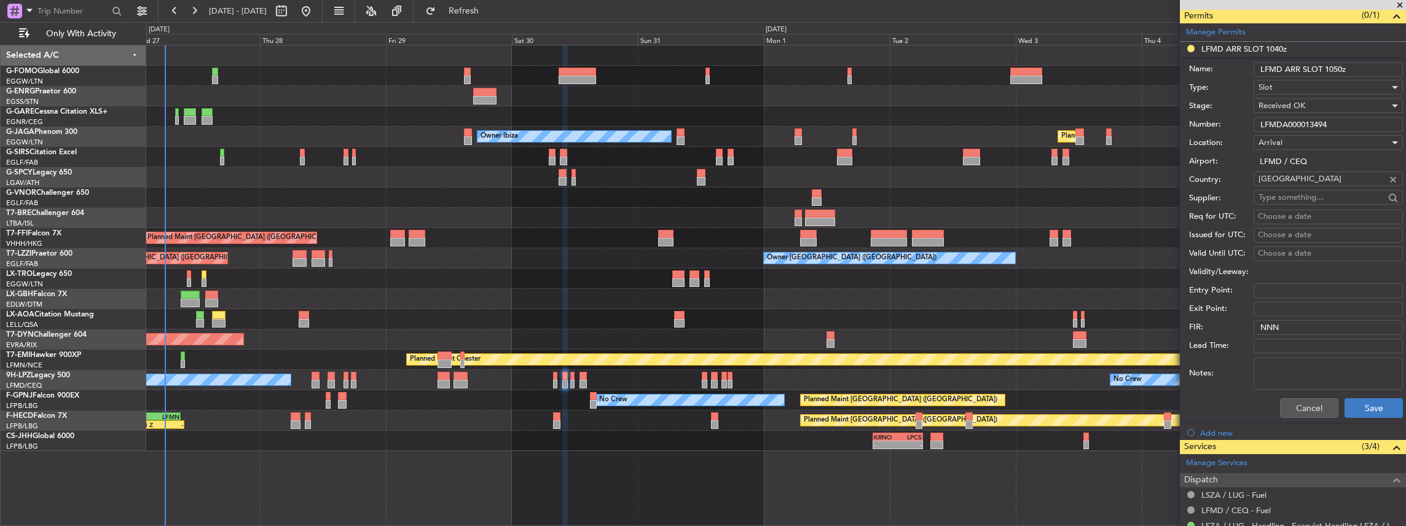
type input "LFMDA000013494"
click at [1356, 407] on button "Save" at bounding box center [1373, 408] width 58 height 20
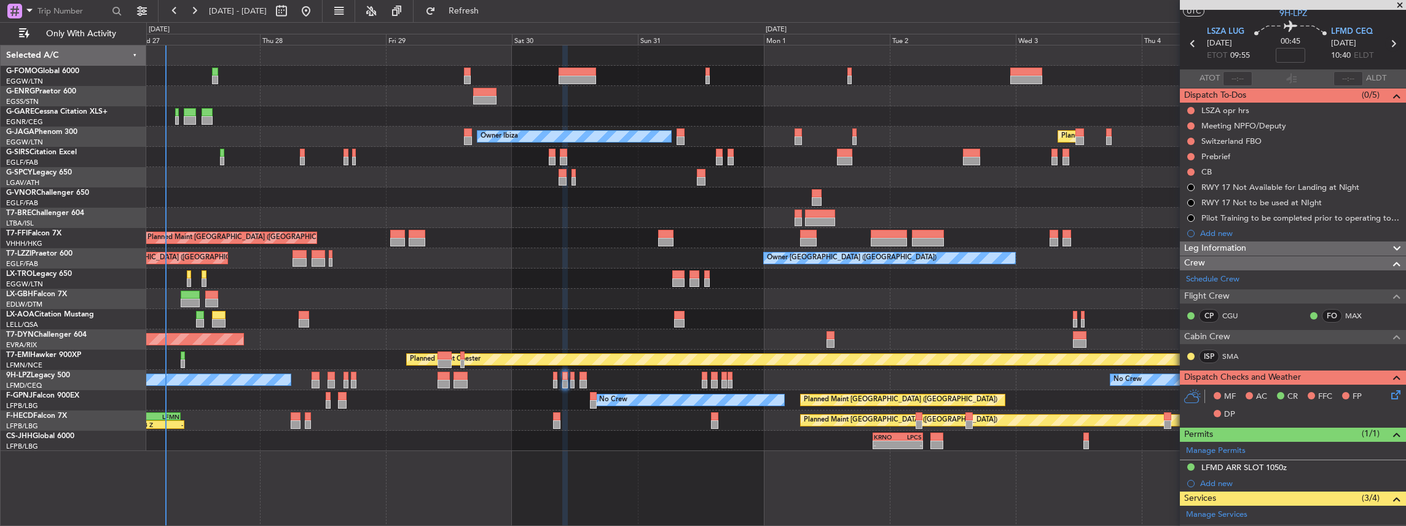
scroll to position [0, 0]
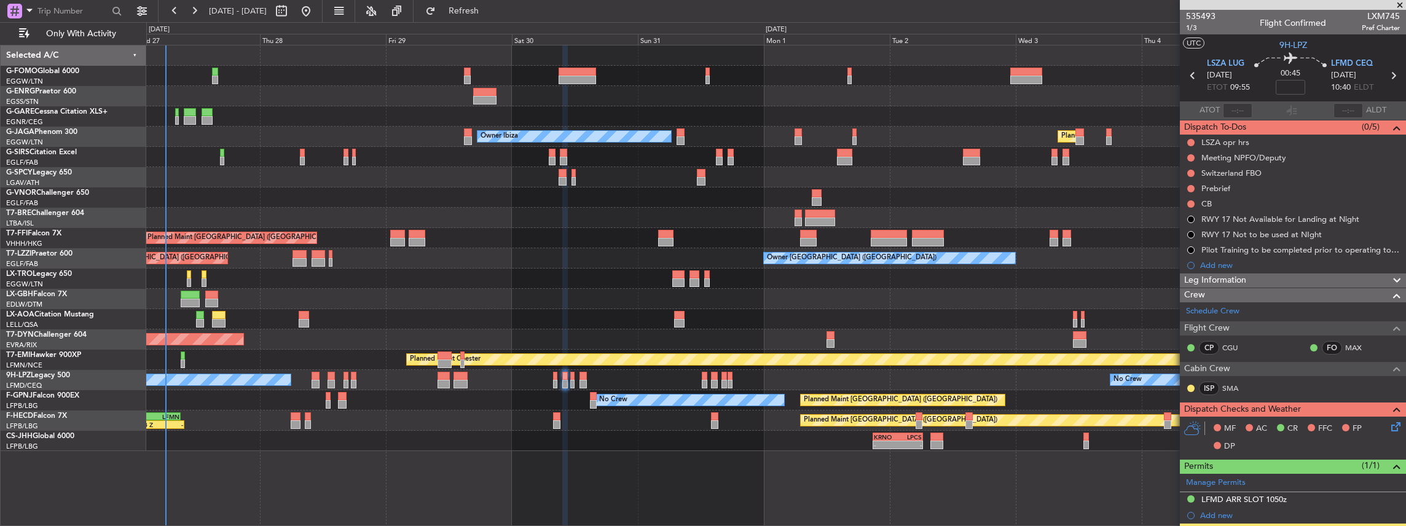
click at [1390, 74] on icon at bounding box center [1393, 76] width 16 height 16
type input "1"
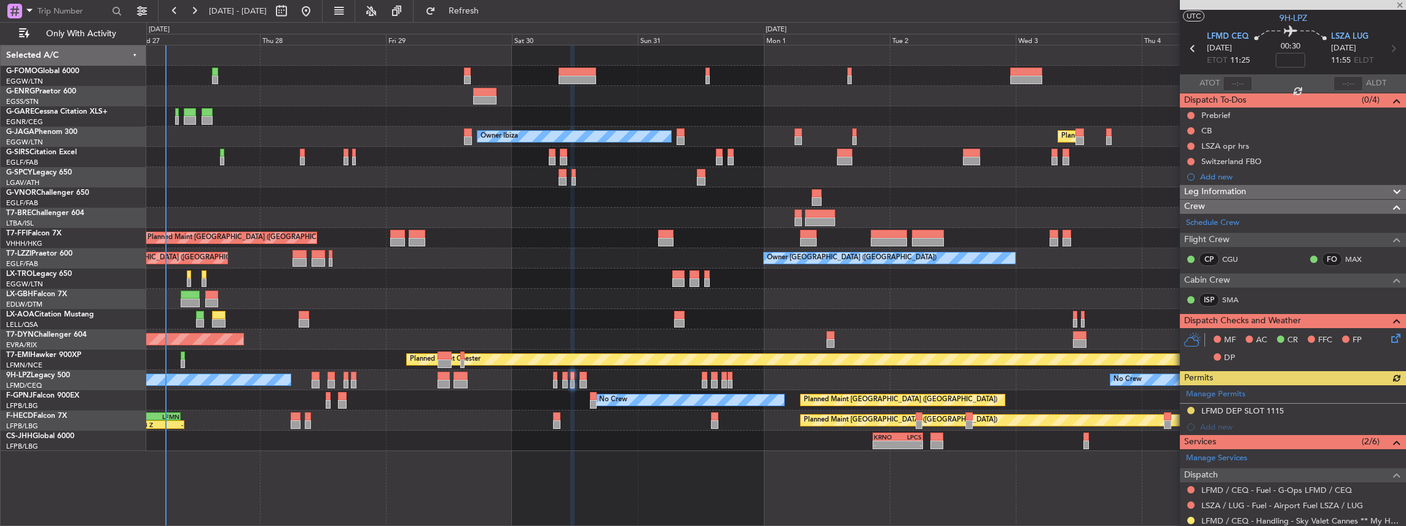
scroll to position [123, 0]
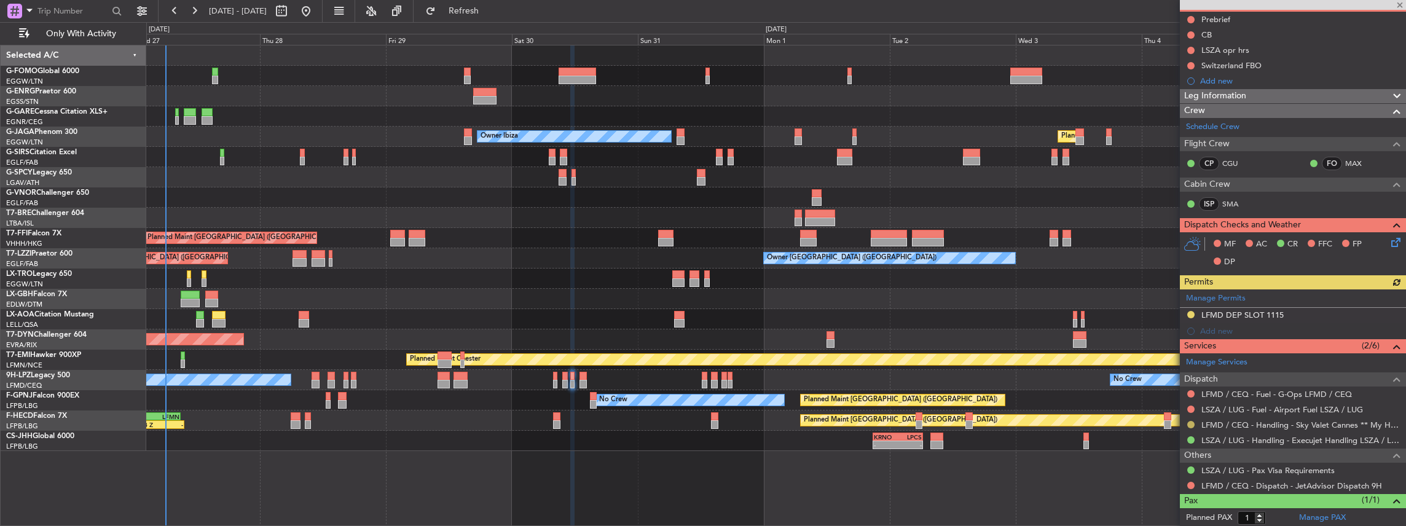
click at [1189, 421] on button at bounding box center [1190, 424] width 7 height 7
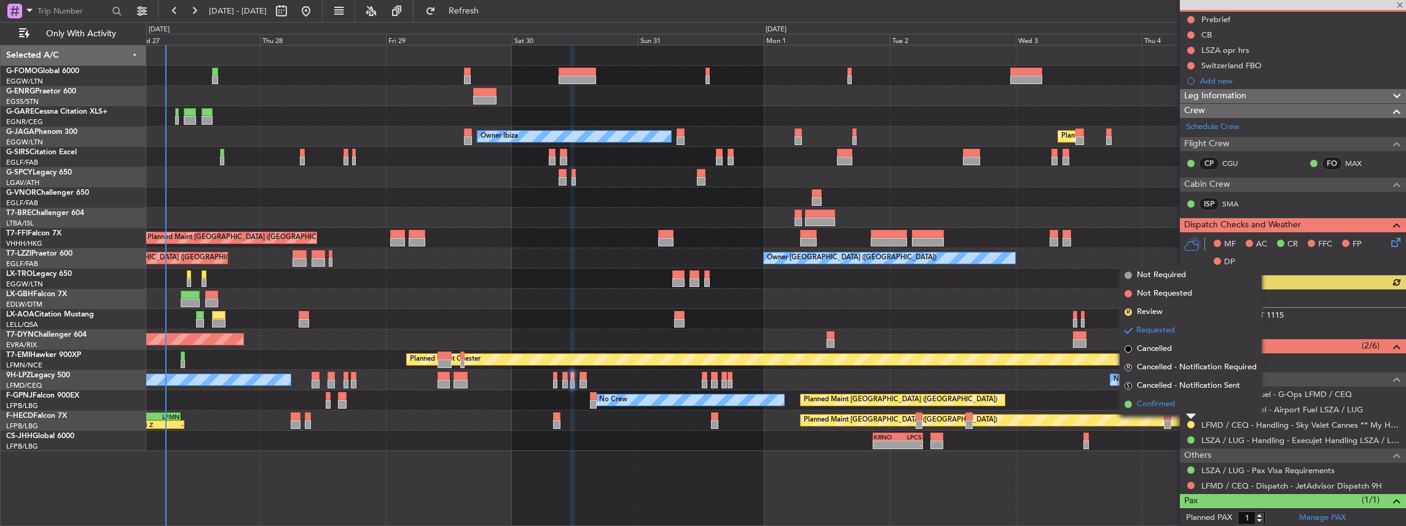
click at [1175, 407] on li "Confirmed" at bounding box center [1191, 404] width 142 height 18
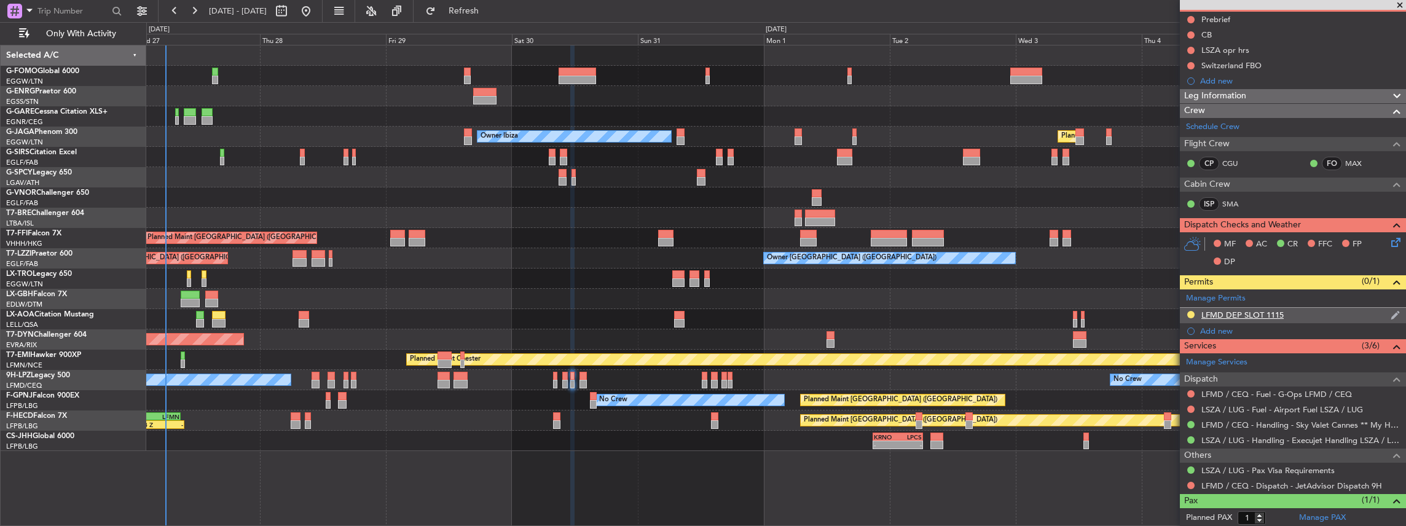
click at [1334, 314] on div "LFMD DEP SLOT 1115" at bounding box center [1293, 315] width 226 height 15
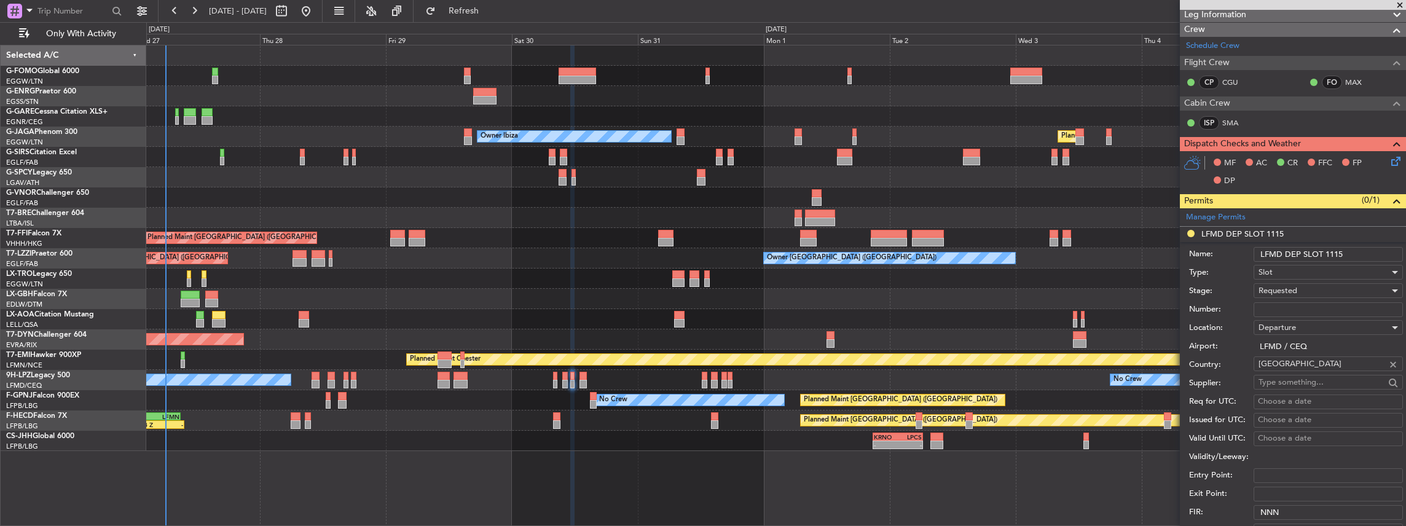
scroll to position [205, 0]
click at [1309, 287] on div "Requested" at bounding box center [1323, 290] width 131 height 18
click at [1289, 374] on span "Received OK" at bounding box center [1325, 382] width 133 height 18
drag, startPoint x: 1289, startPoint y: 374, endPoint x: 1257, endPoint y: 315, distance: 67.1
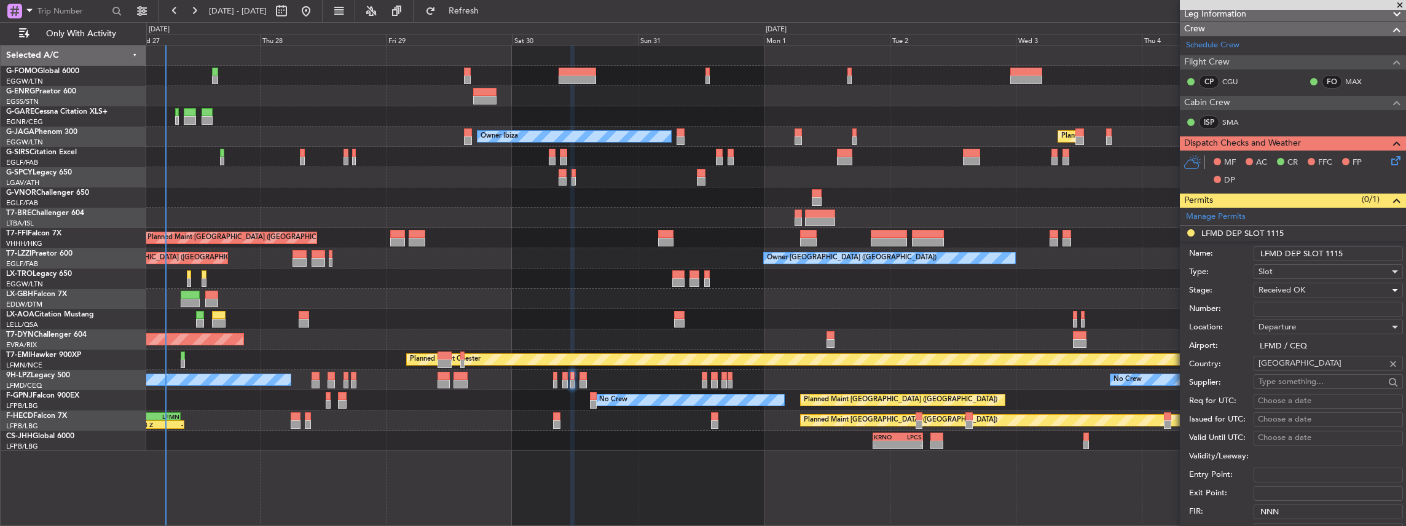
click at [1257, 315] on div "Number:" at bounding box center [1296, 309] width 214 height 18
drag, startPoint x: 1344, startPoint y: 249, endPoint x: 1332, endPoint y: 253, distance: 13.6
click at [1332, 253] on input "LFMD DEP SLOT 1115" at bounding box center [1327, 253] width 149 height 15
type input "LFMD DEP SLOT 1130z"
click at [1281, 302] on input "Number:" at bounding box center [1327, 309] width 149 height 15
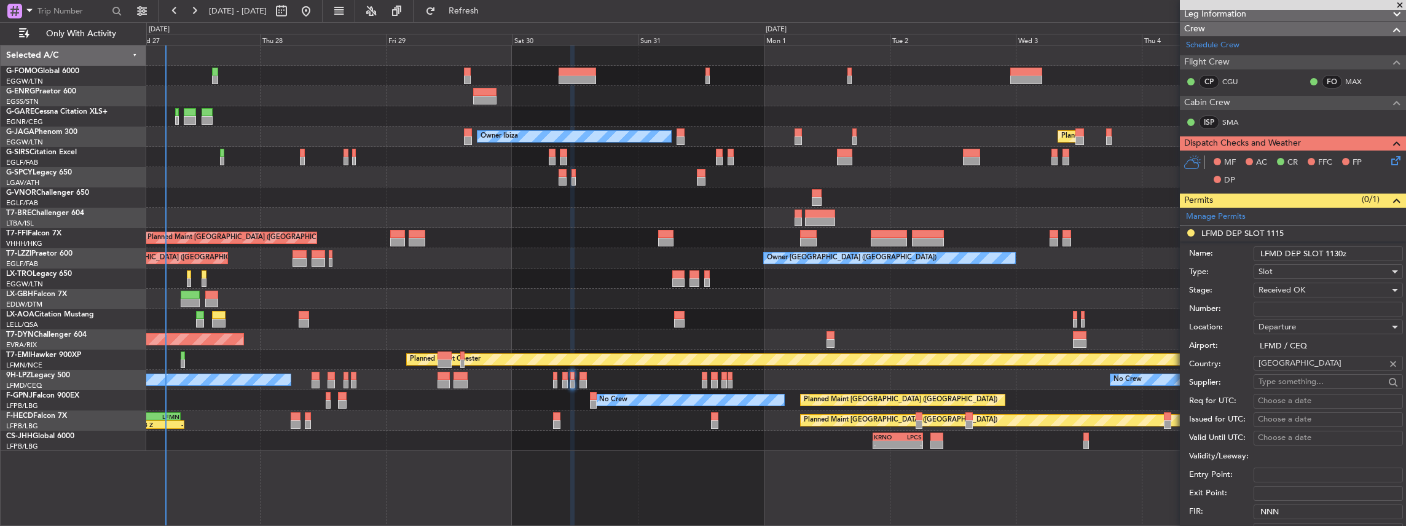
paste input "LFMDD000013495"
type input "LFMDD000013495"
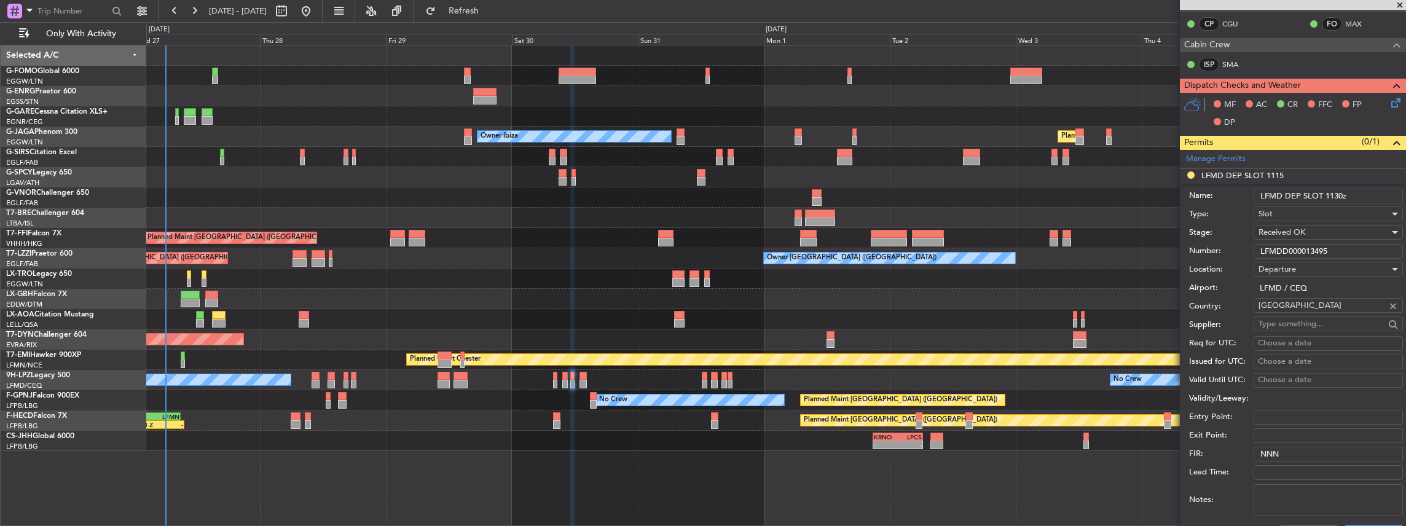
scroll to position [369, 0]
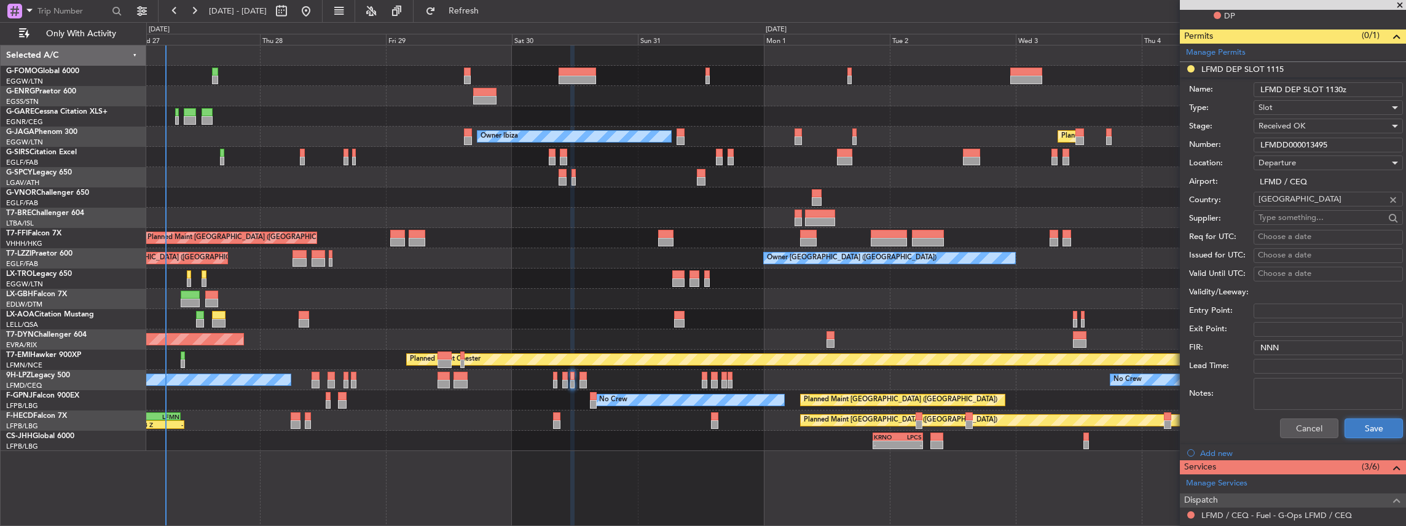
click at [1354, 422] on button "Save" at bounding box center [1373, 428] width 58 height 20
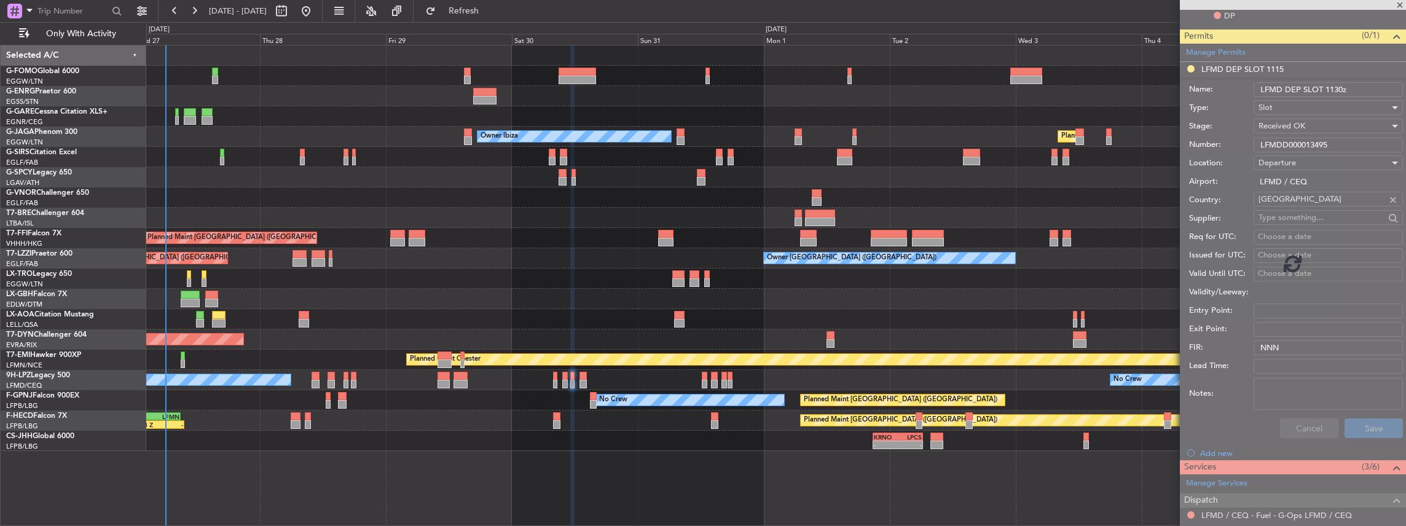
scroll to position [149, 0]
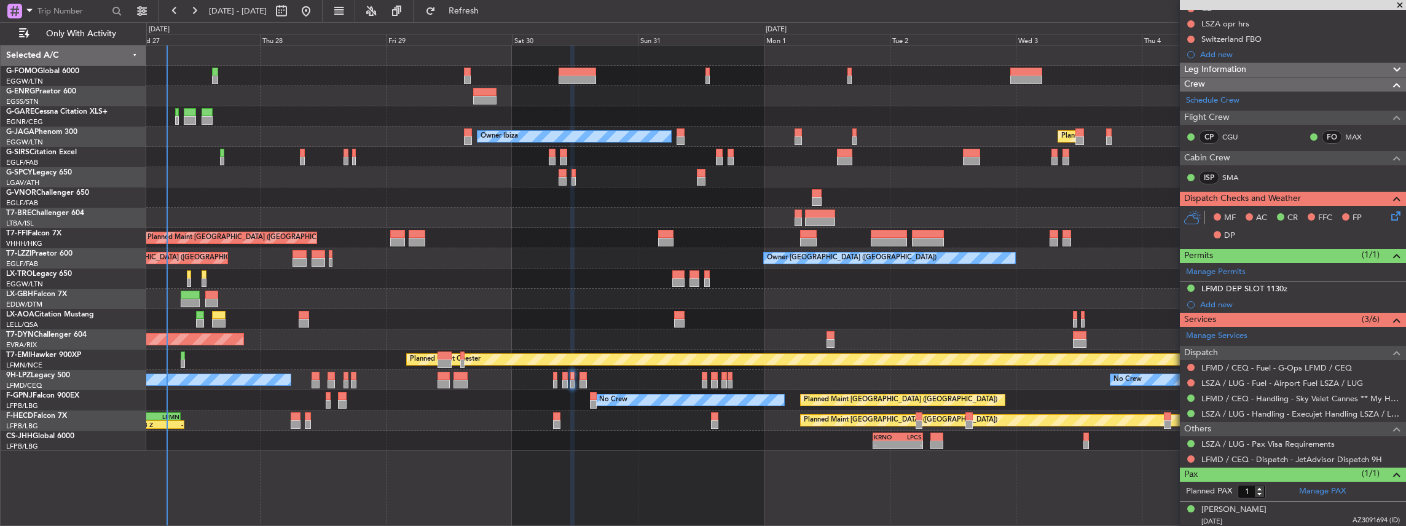
click at [723, 329] on div "Planned Maint London (Luton) Owner Ibiza No Crew Cannes (Mandelieu) Unplanned M…" at bounding box center [776, 248] width 1260 height 406
click at [490, 12] on span "Refresh" at bounding box center [464, 11] width 52 height 9
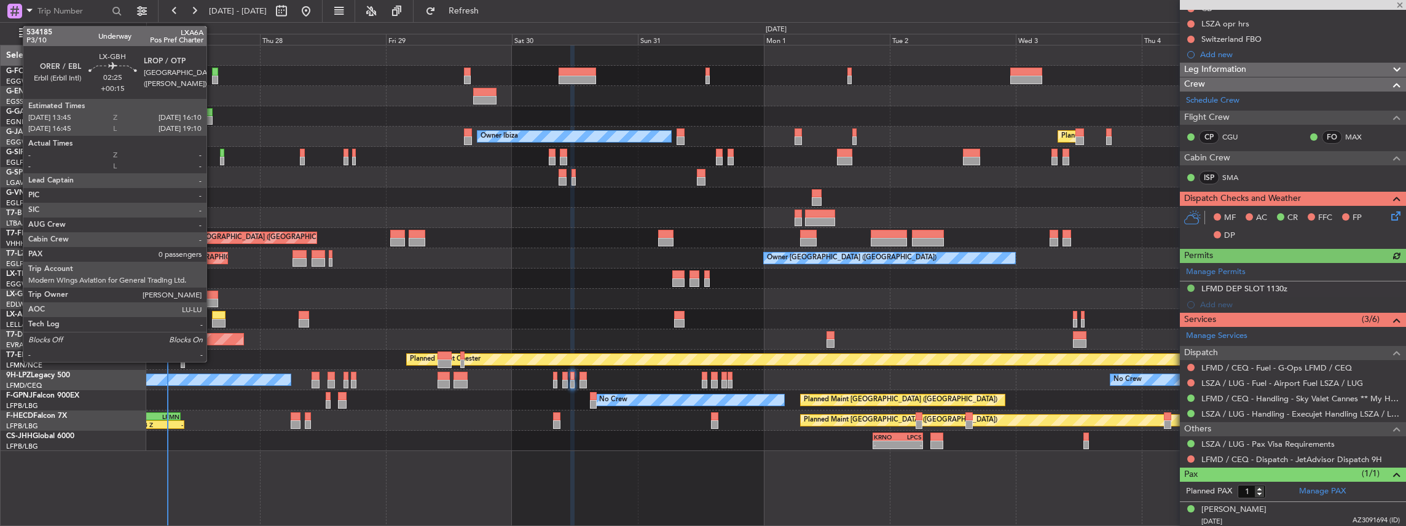
click at [213, 294] on div at bounding box center [211, 295] width 13 height 9
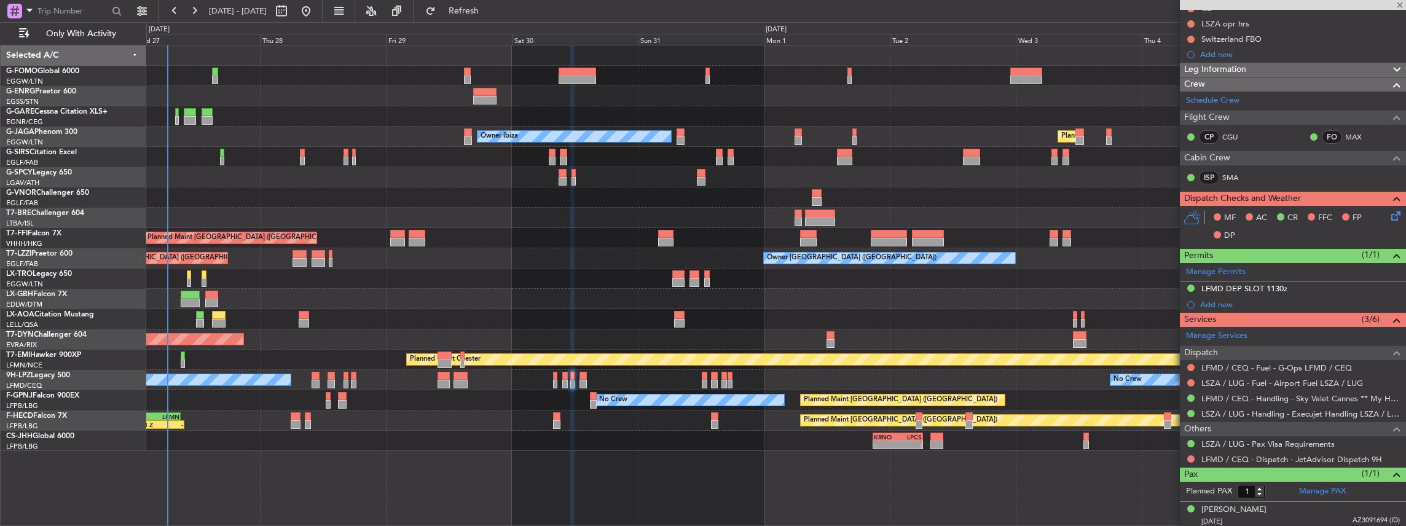
type input "+00:15"
type input "0"
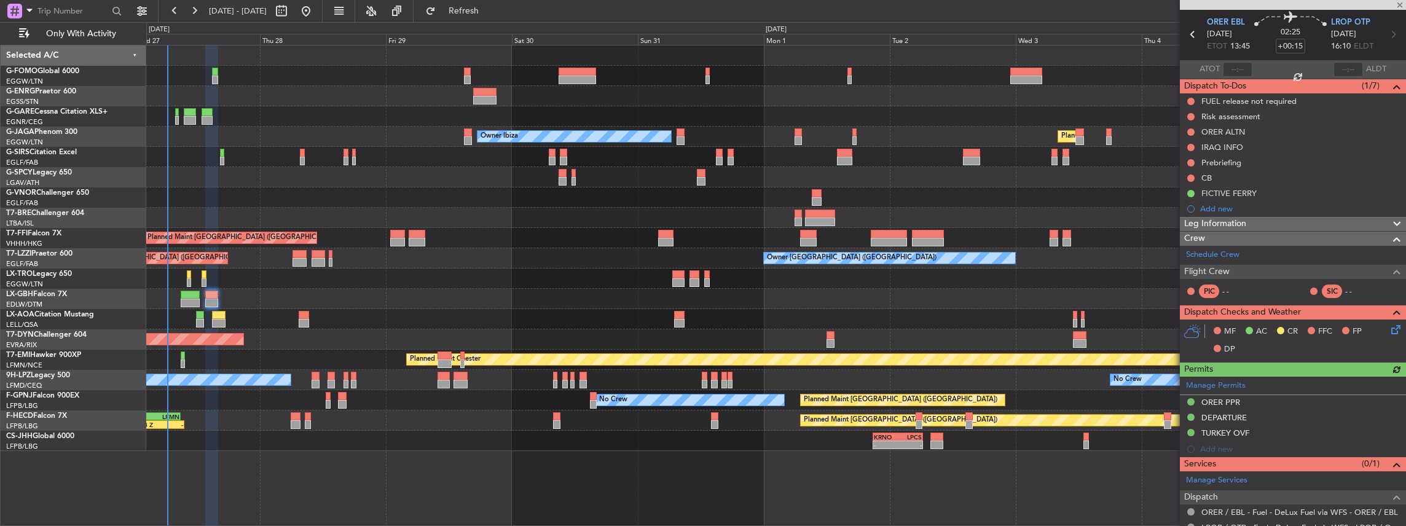
scroll to position [113, 0]
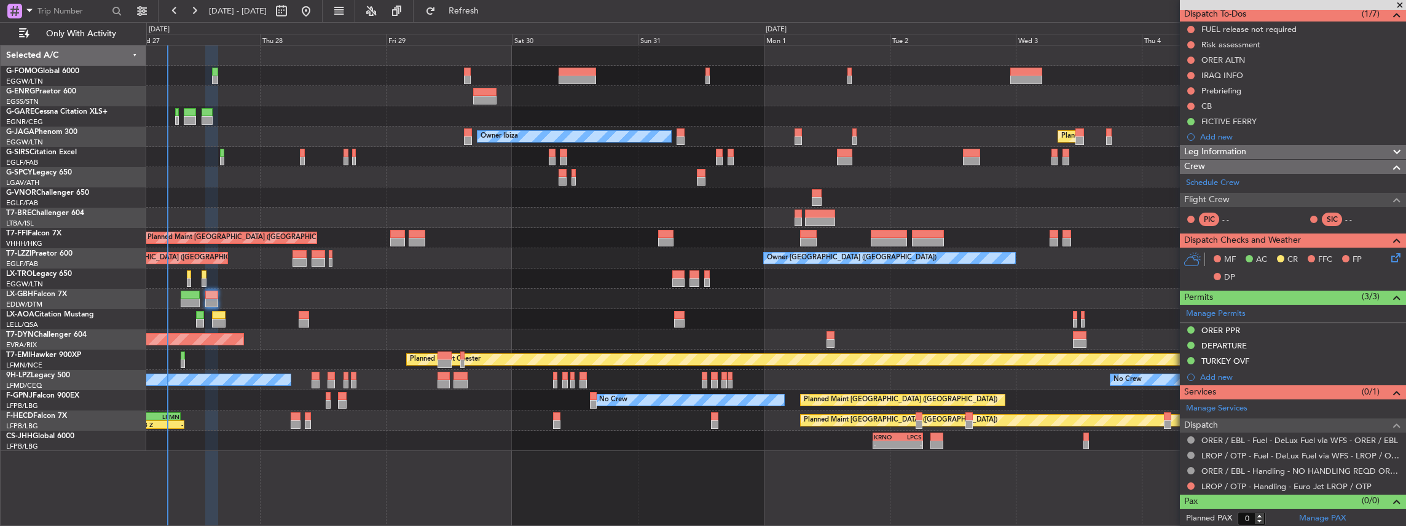
click at [940, 479] on div "Owner Ibiza Planned Maint London (Luton) No Crew Cannes (Mandelieu) Unplanned M…" at bounding box center [776, 286] width 1260 height 482
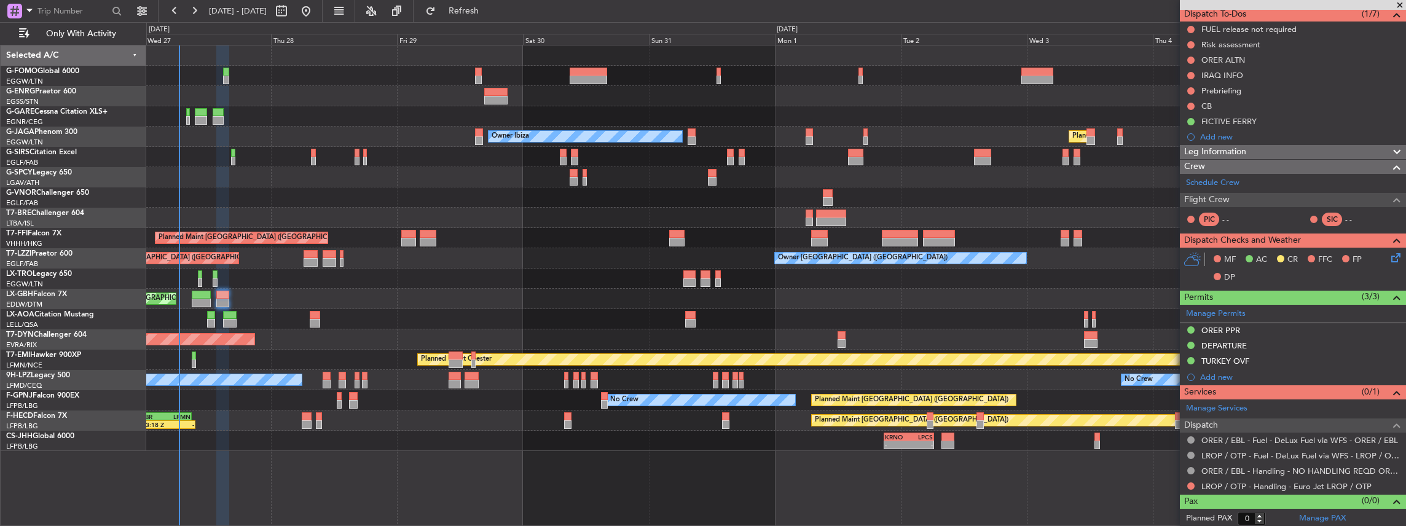
click at [1018, 377] on div "Planned Maint London (Luton) Owner Ibiza No Crew Cannes (Mandelieu) Unplanned M…" at bounding box center [776, 248] width 1260 height 406
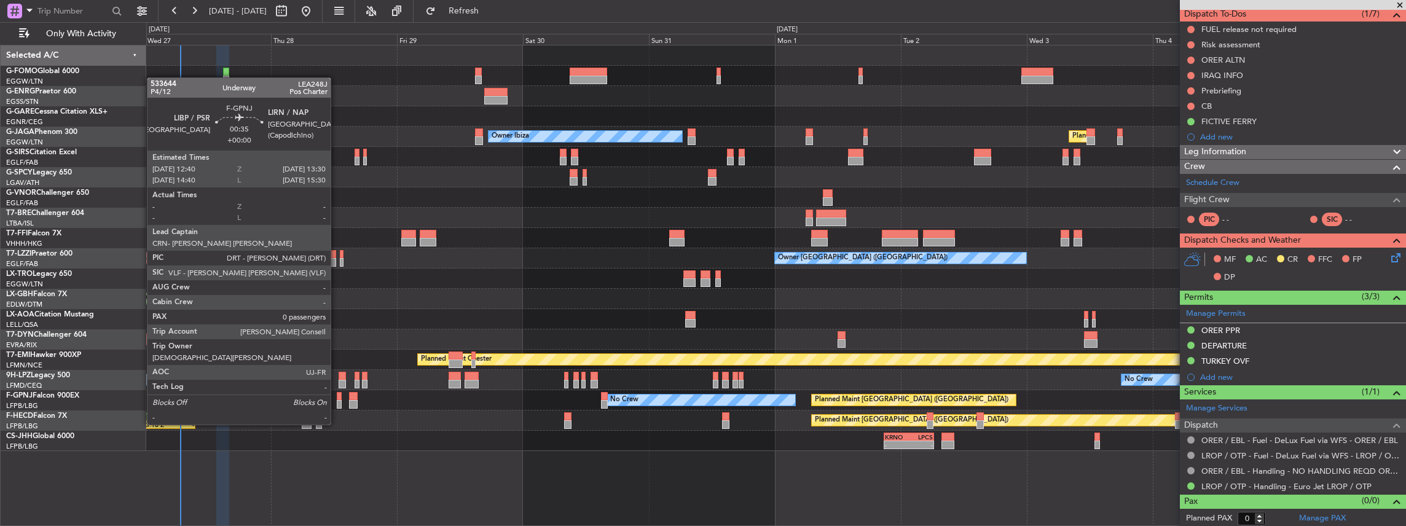
click at [337, 401] on div at bounding box center [339, 404] width 5 height 9
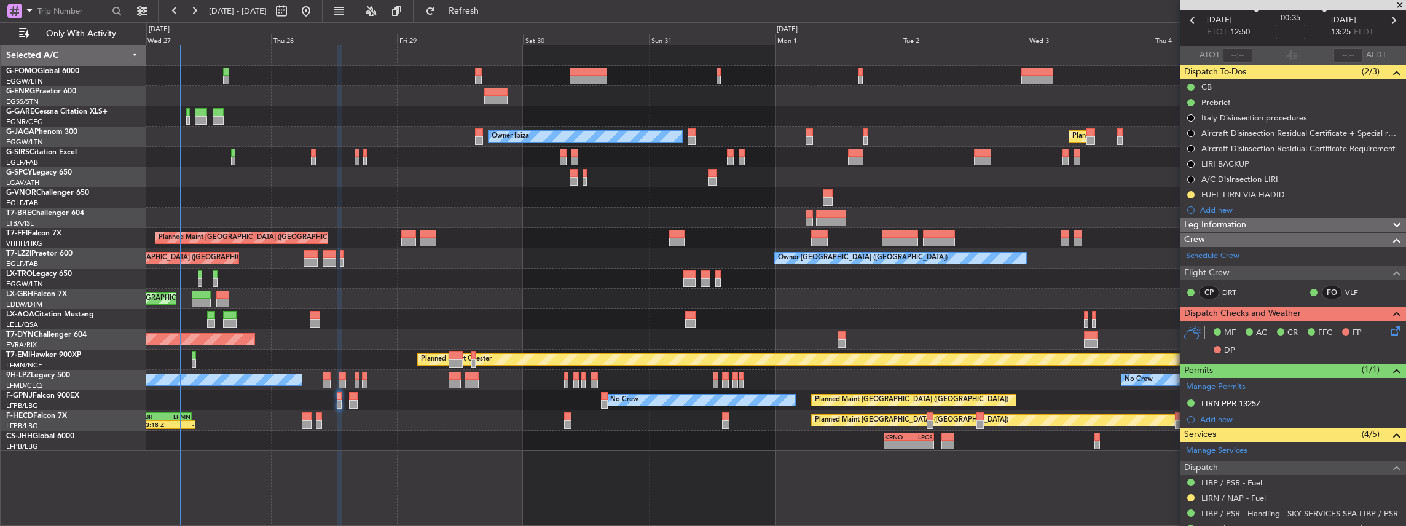
scroll to position [127, 0]
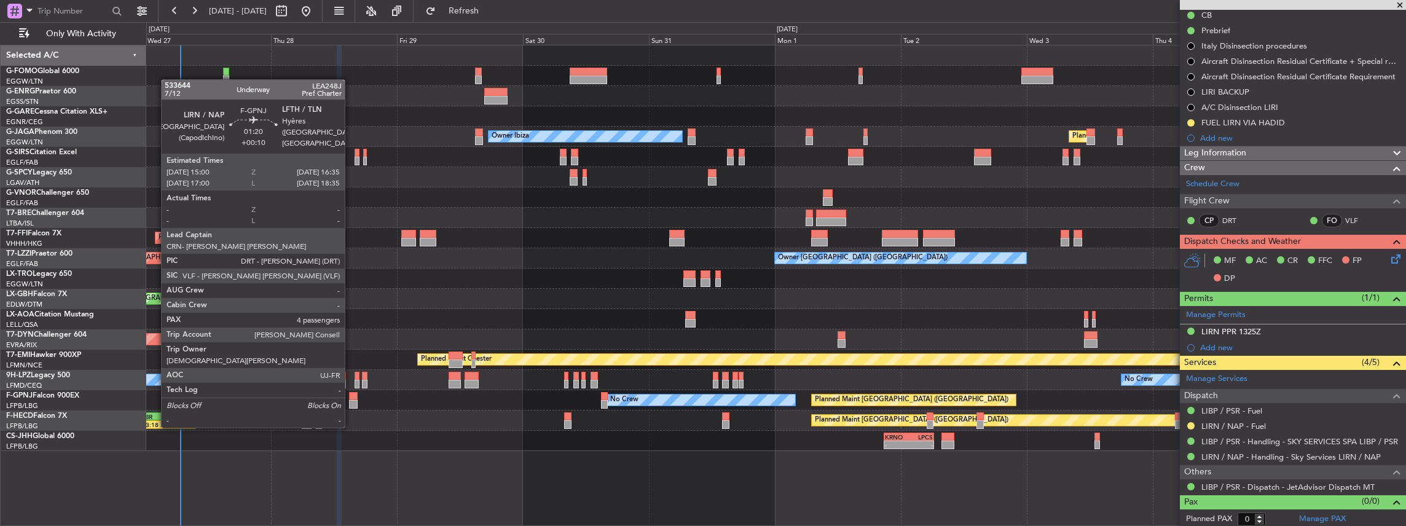
click at [351, 403] on div at bounding box center [353, 404] width 9 height 9
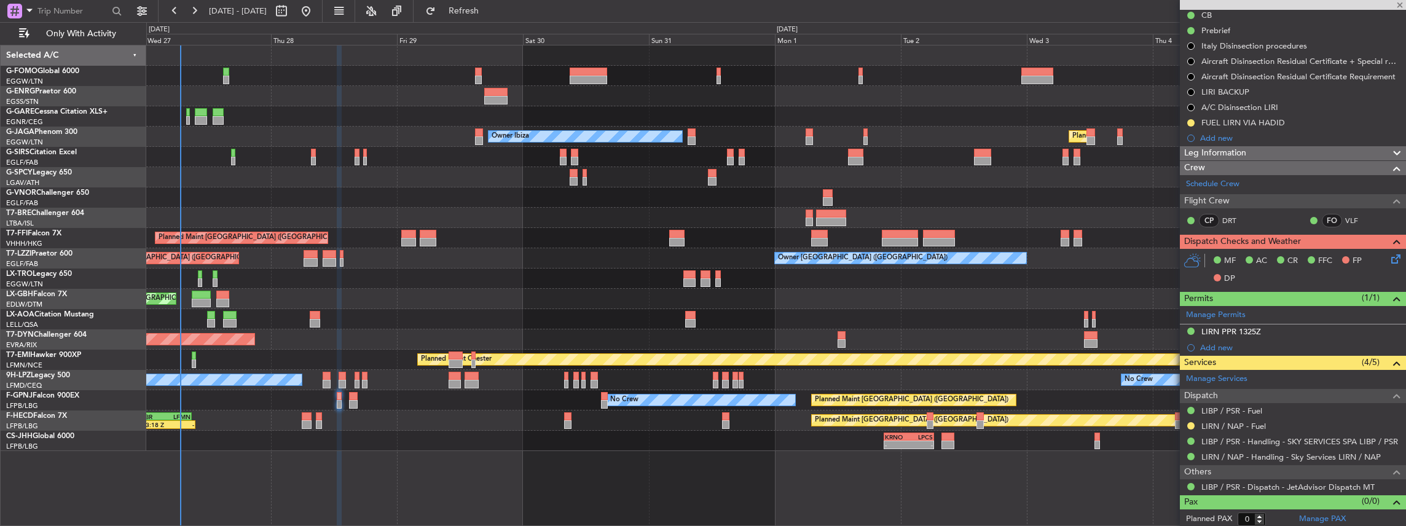
type input "+00:10"
type input "4"
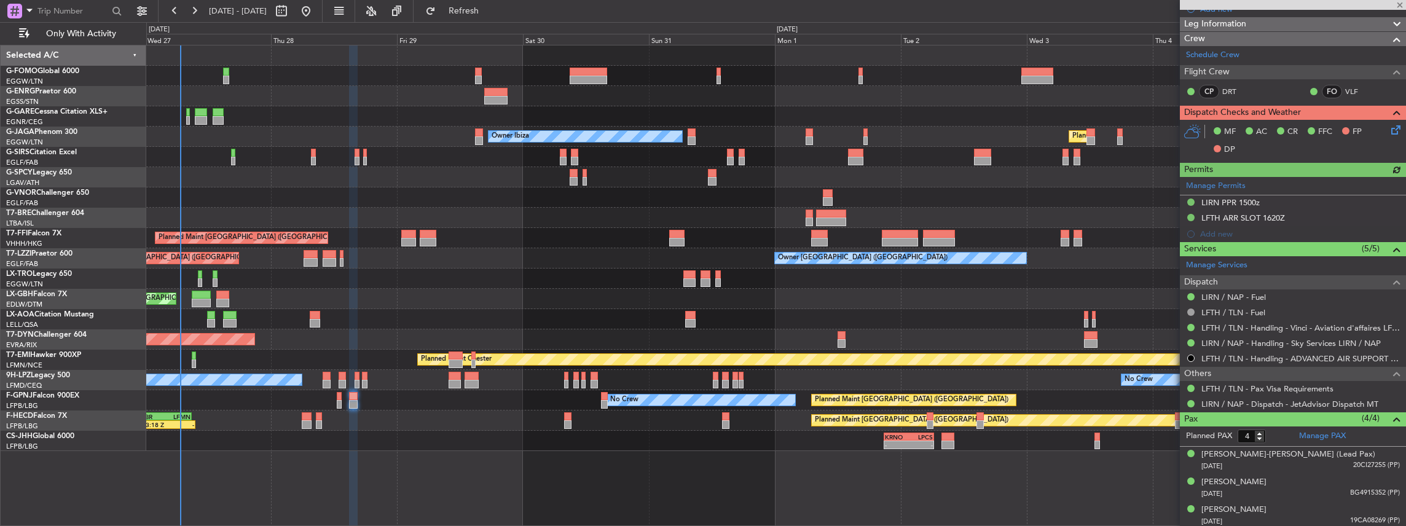
scroll to position [222, 0]
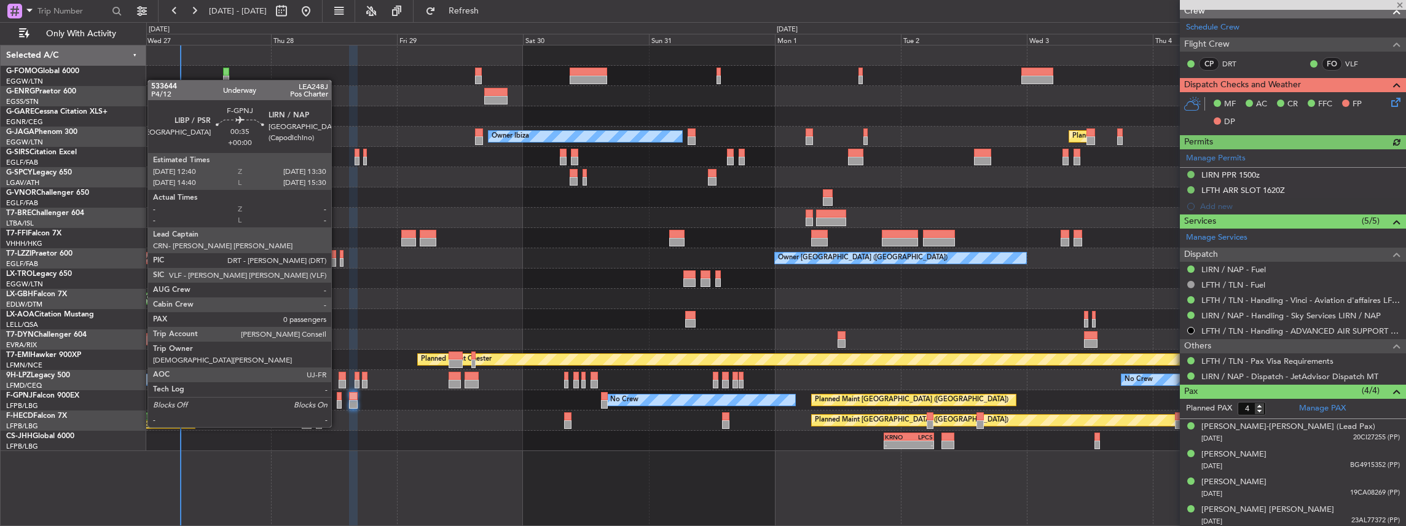
click at [337, 404] on div at bounding box center [339, 404] width 5 height 9
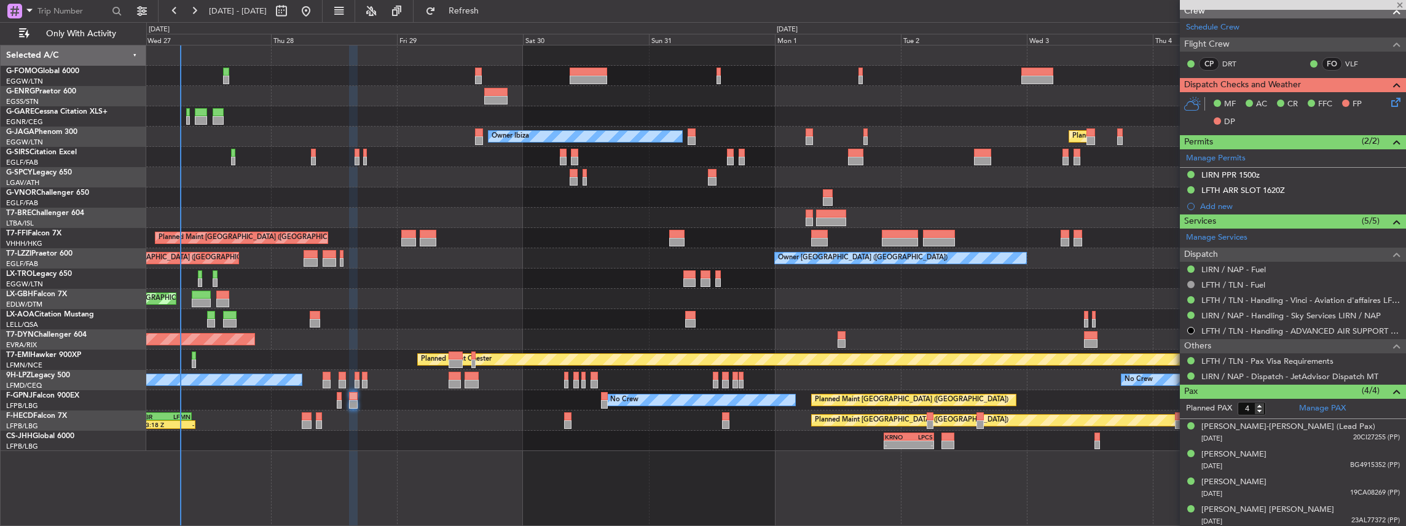
type input "0"
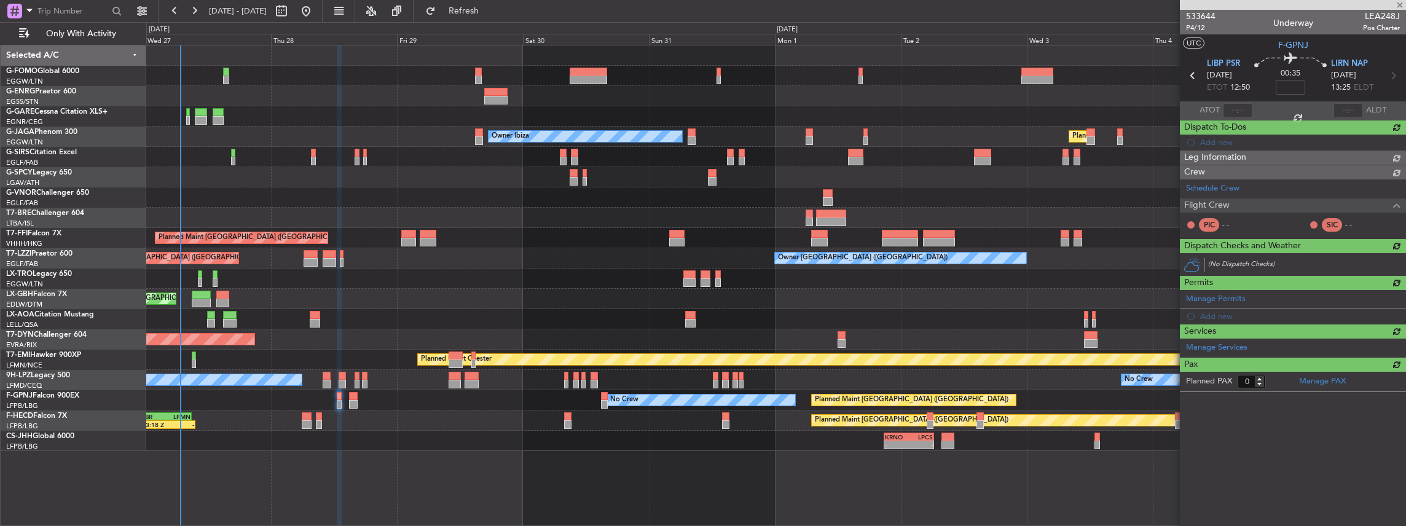
scroll to position [0, 0]
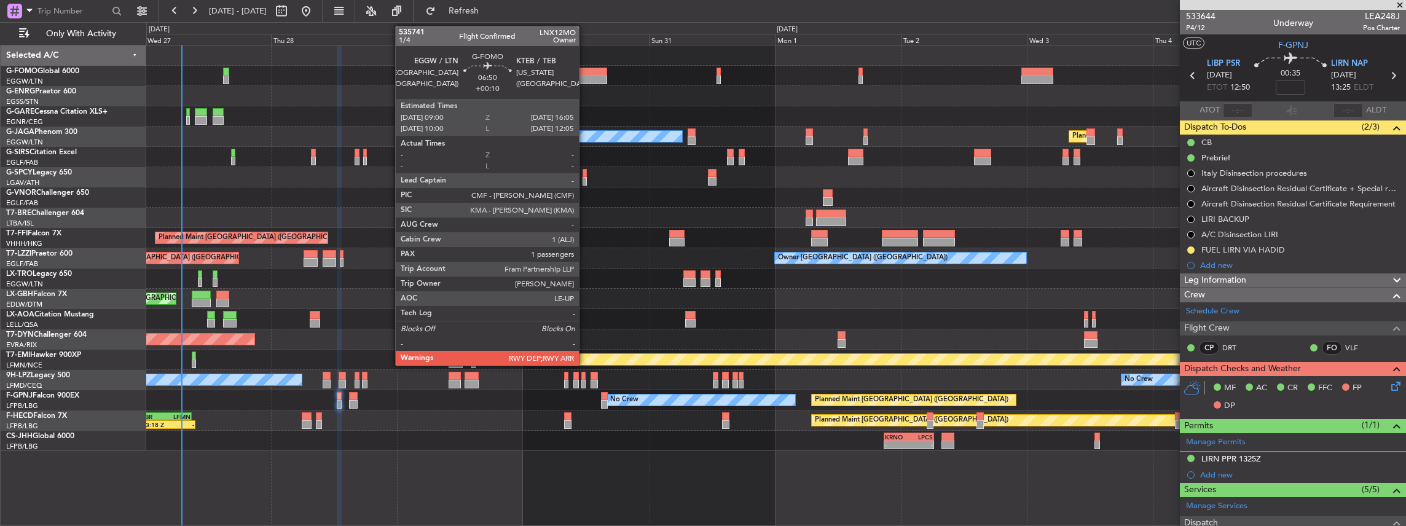
click at [585, 68] on div at bounding box center [588, 72] width 37 height 9
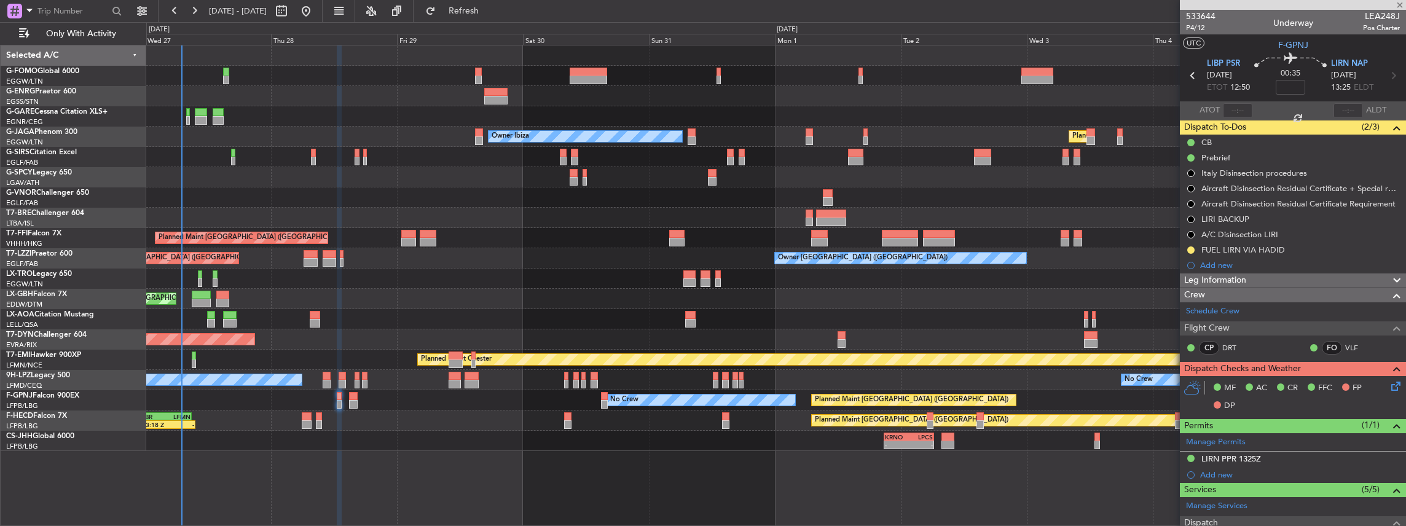
type input "+00:10"
type input "1"
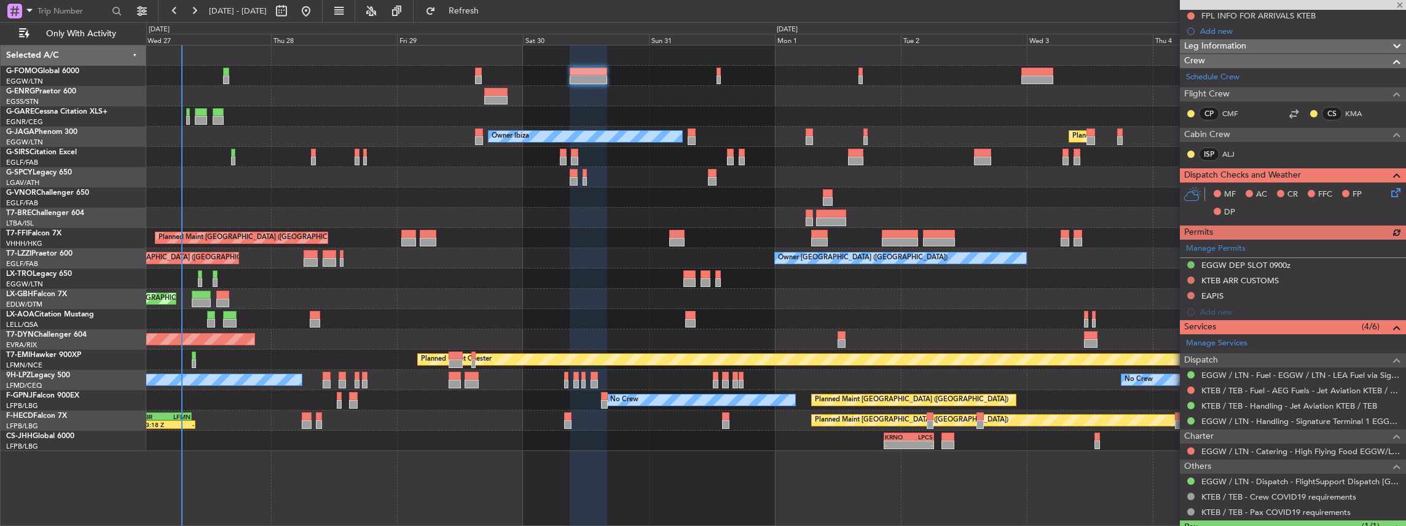
scroll to position [163, 0]
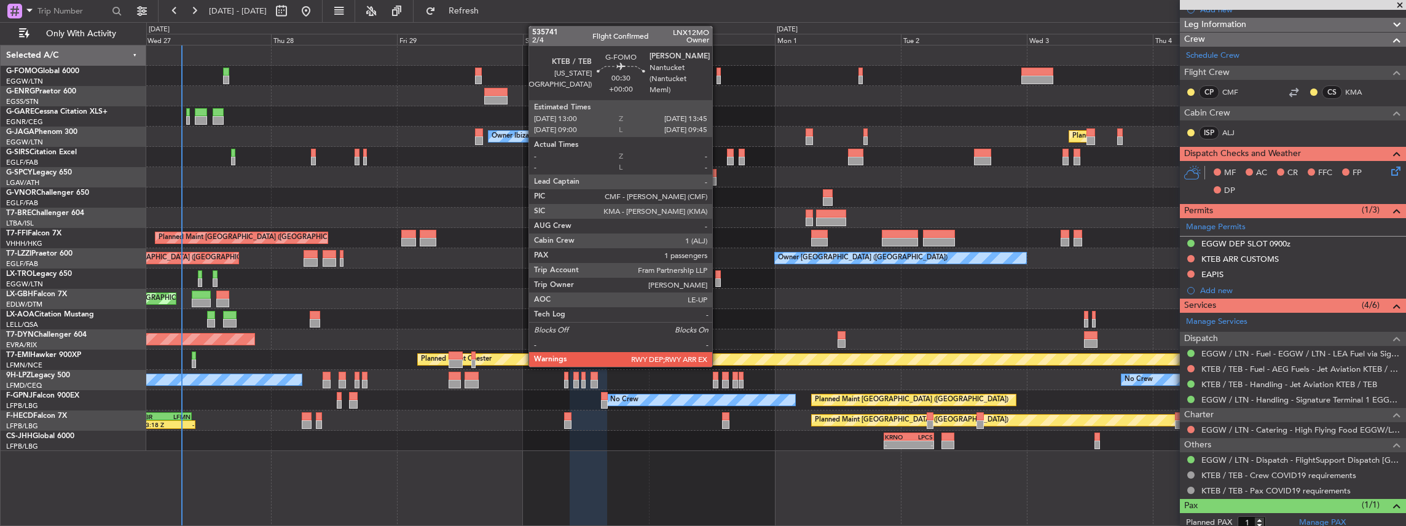
click at [718, 79] on div at bounding box center [718, 80] width 4 height 9
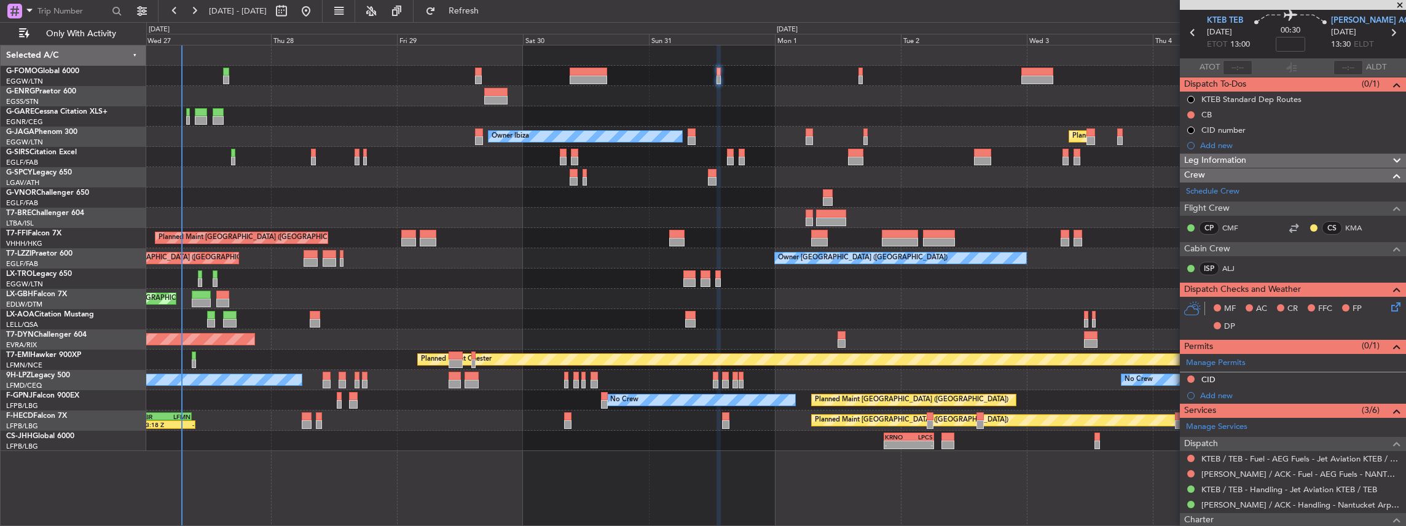
scroll to position [123, 0]
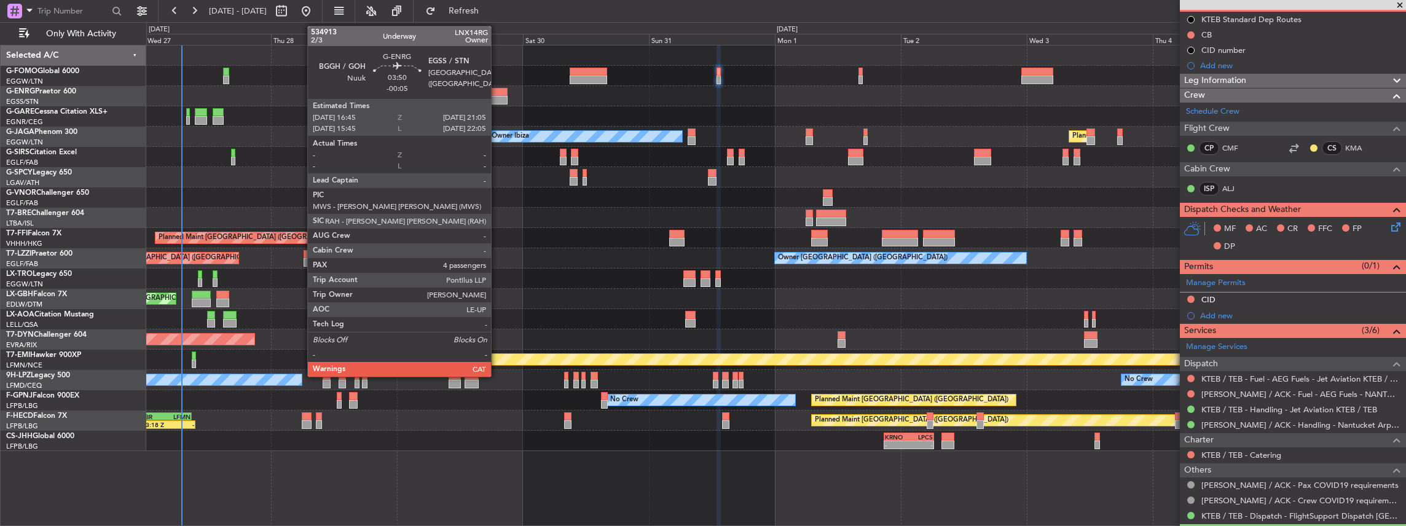
click at [497, 97] on div at bounding box center [495, 100] width 23 height 9
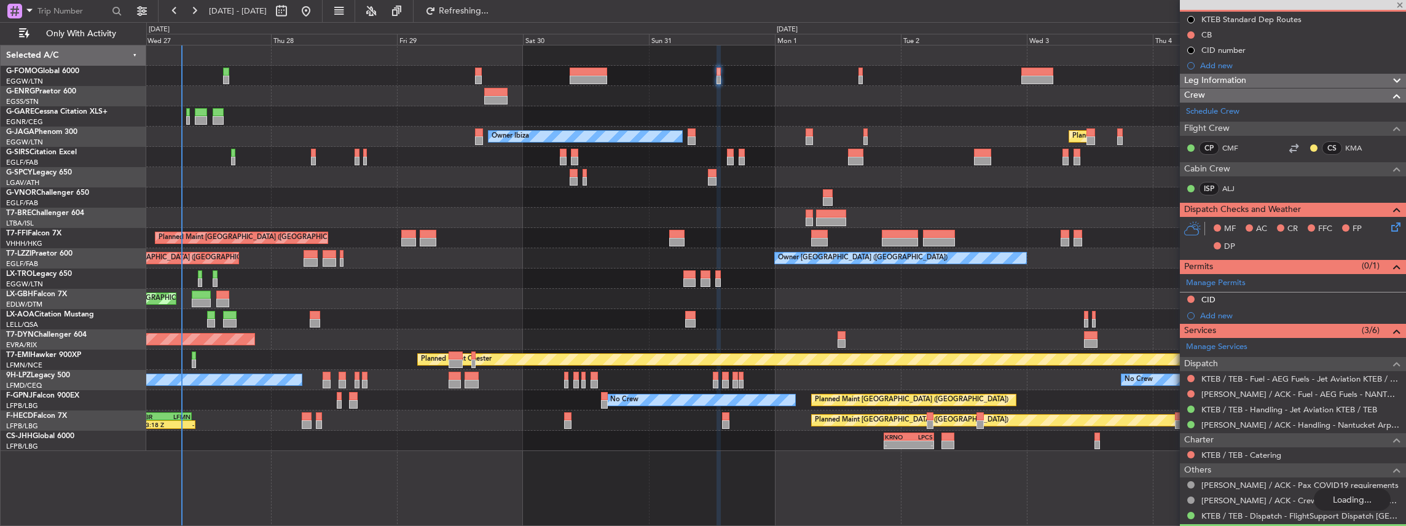
type input "-00:05"
type input "4"
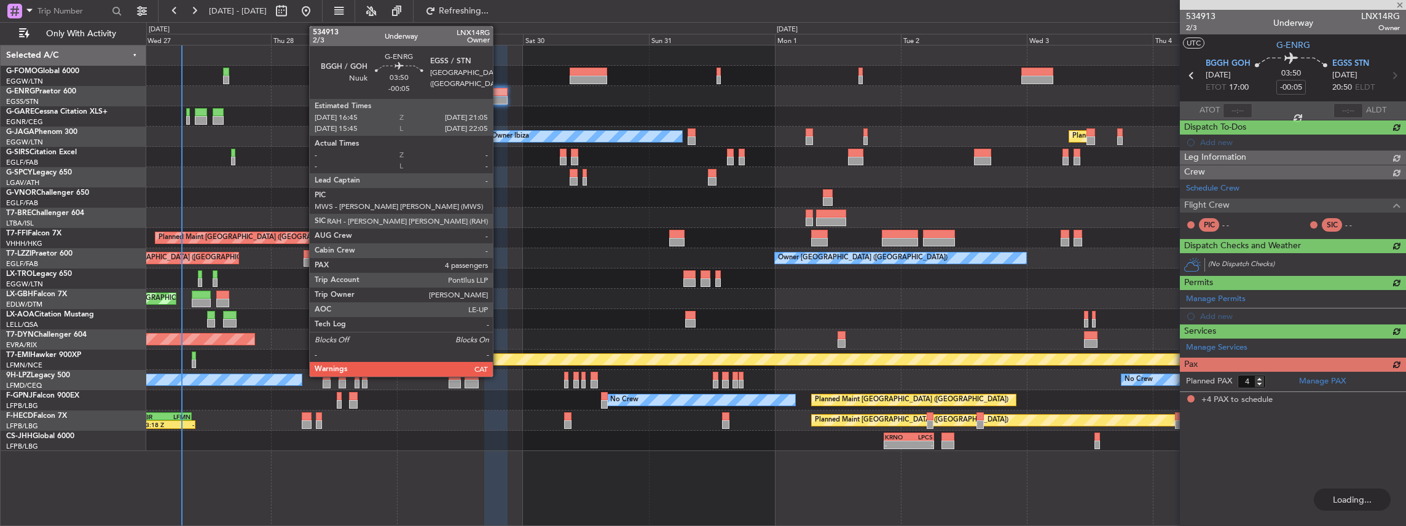
scroll to position [0, 0]
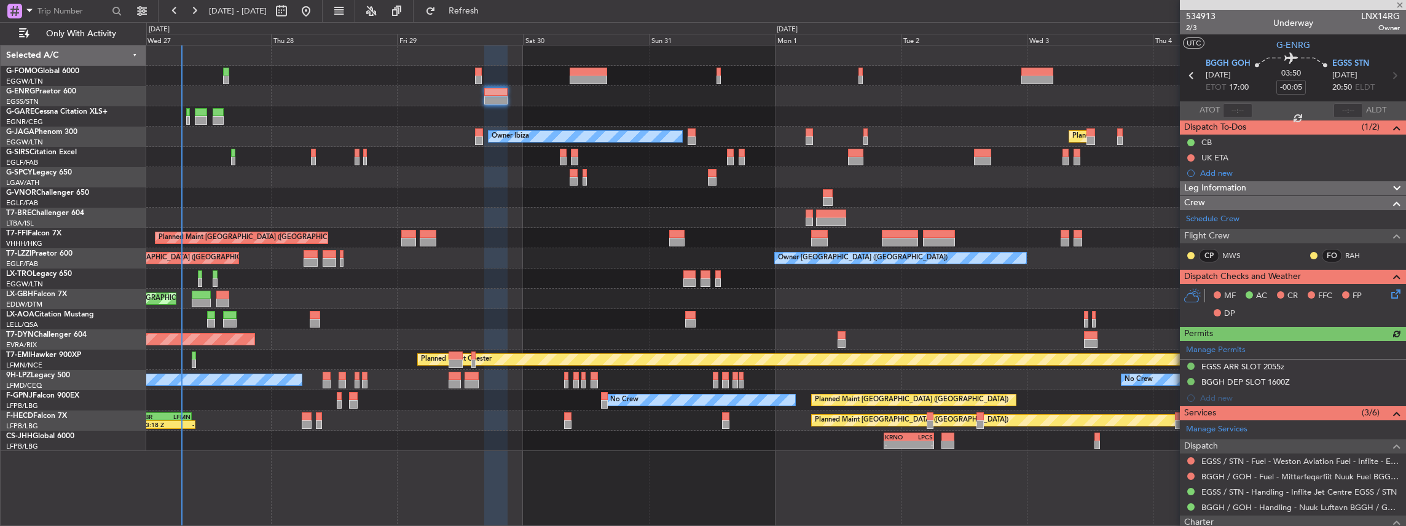
type input "1"
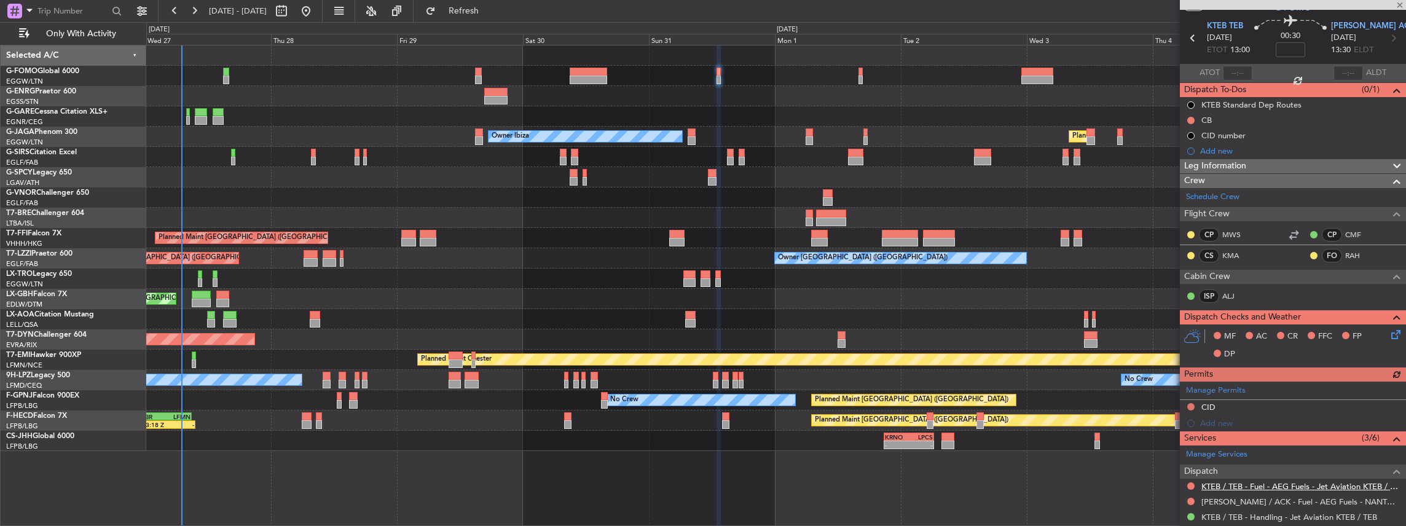
scroll to position [82, 0]
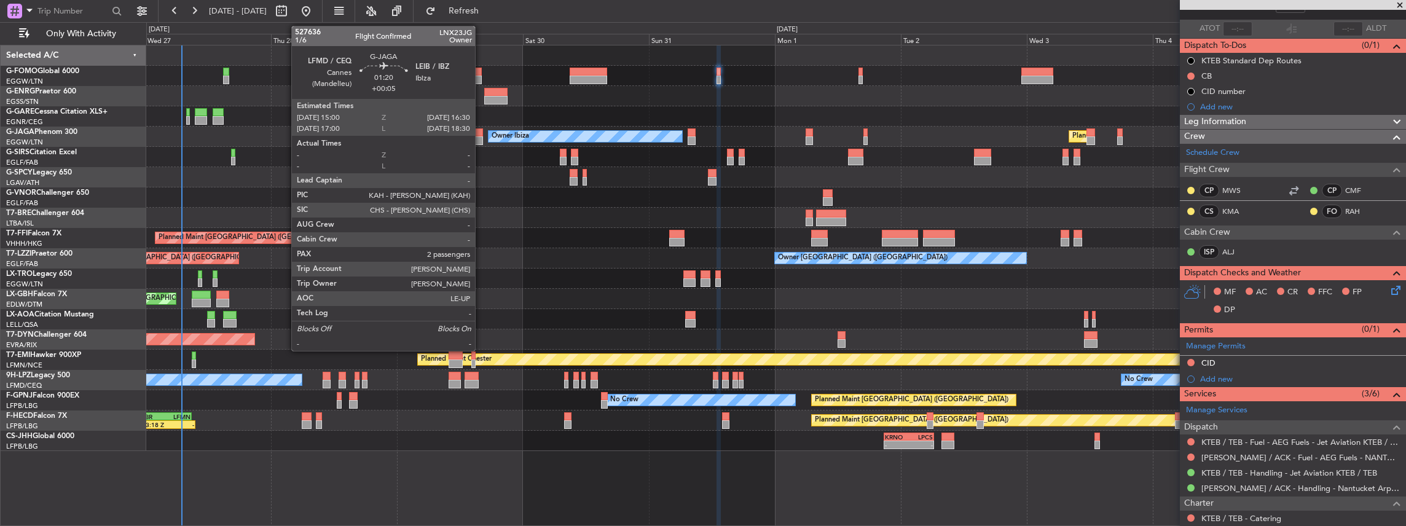
click at [481, 138] on div at bounding box center [479, 140] width 8 height 9
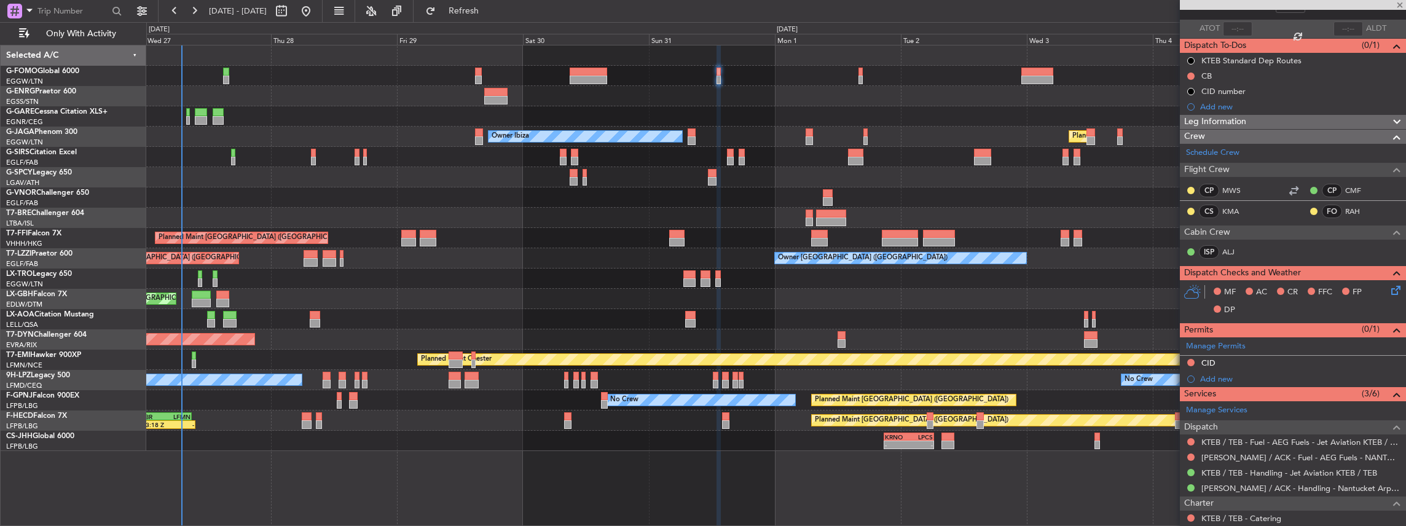
type input "+00:05"
type input "2"
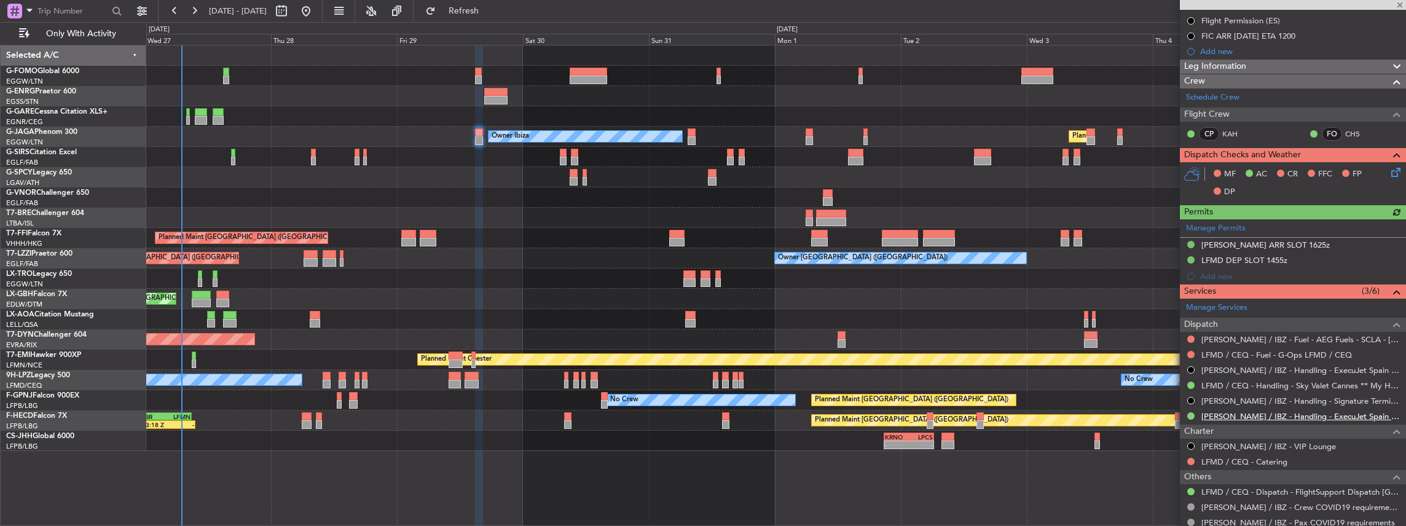
scroll to position [163, 0]
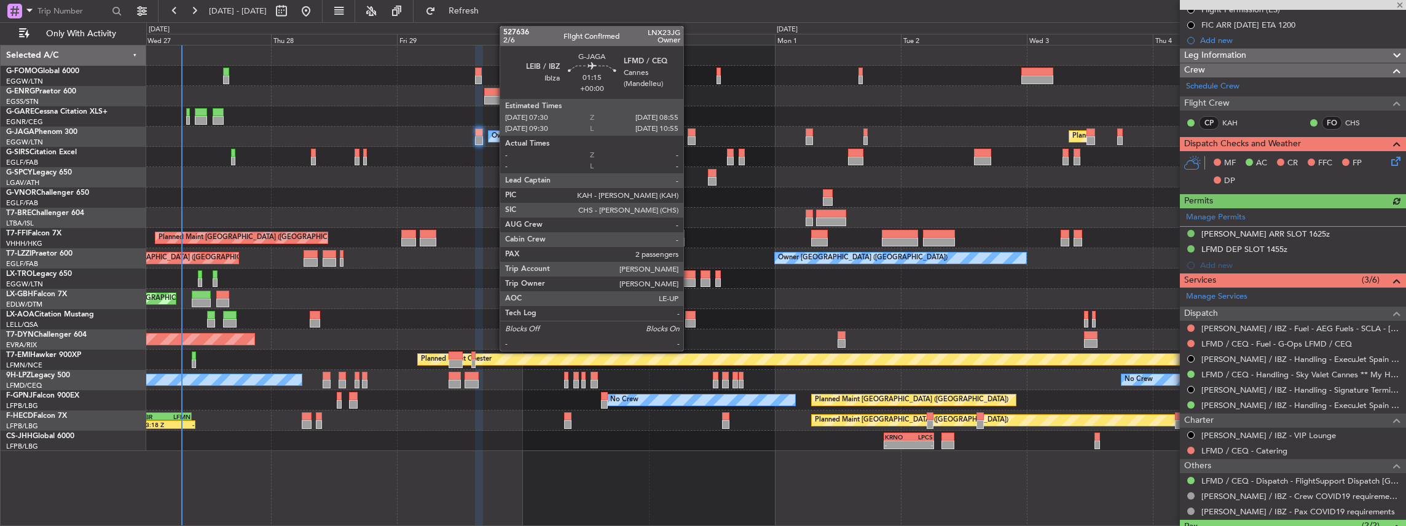
click at [689, 136] on div at bounding box center [692, 140] width 8 height 9
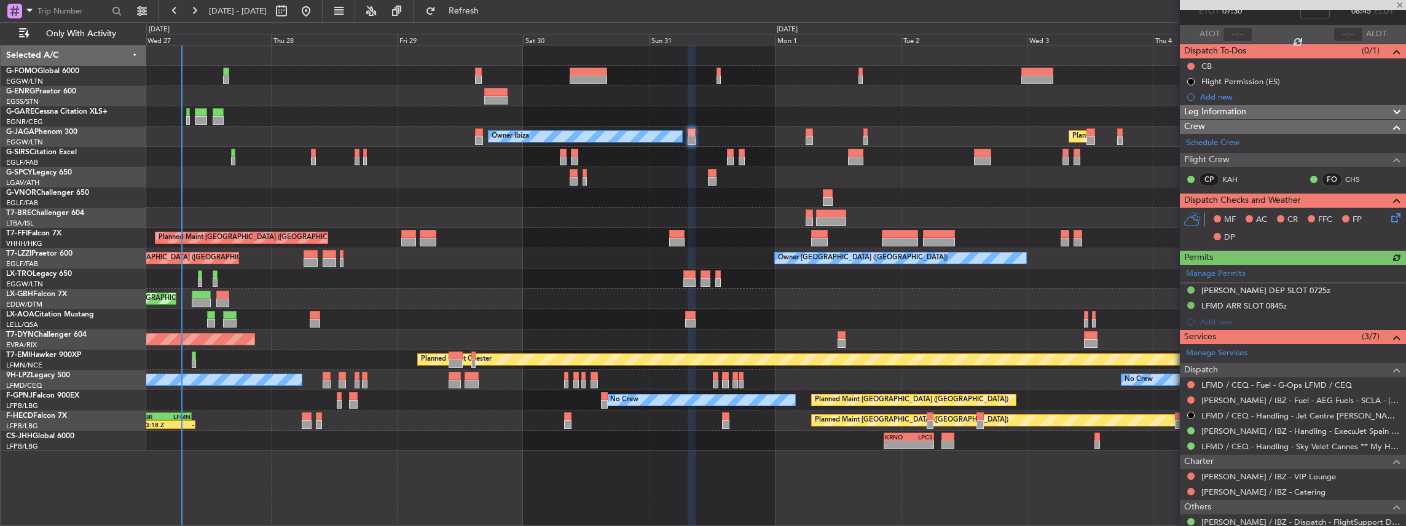
scroll to position [197, 0]
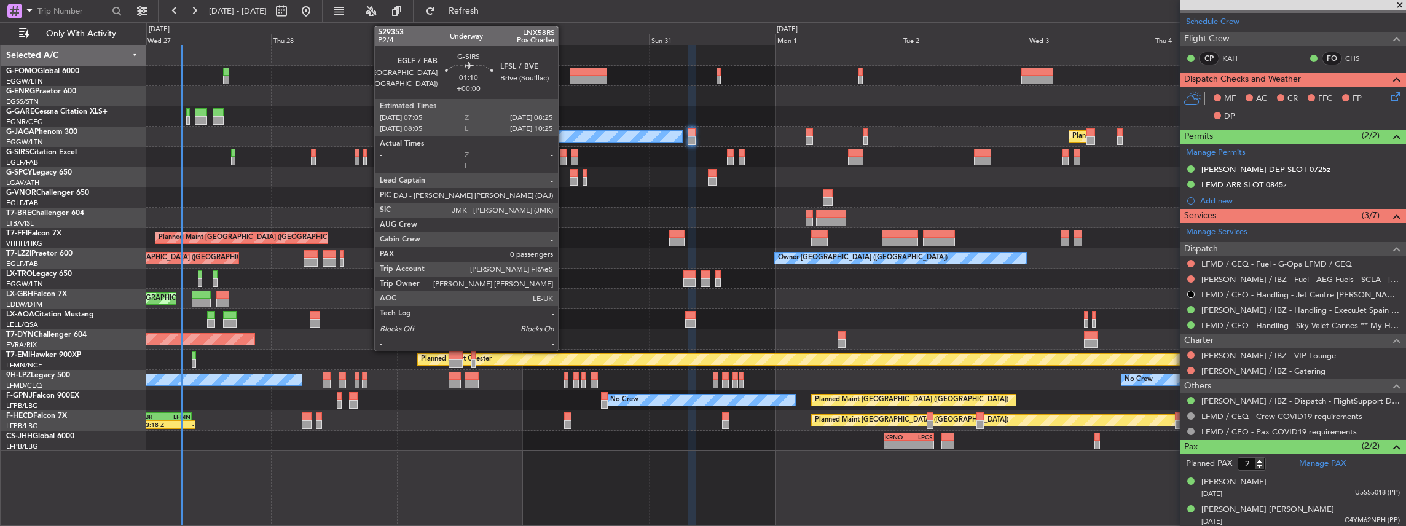
click at [564, 152] on div at bounding box center [563, 153] width 7 height 9
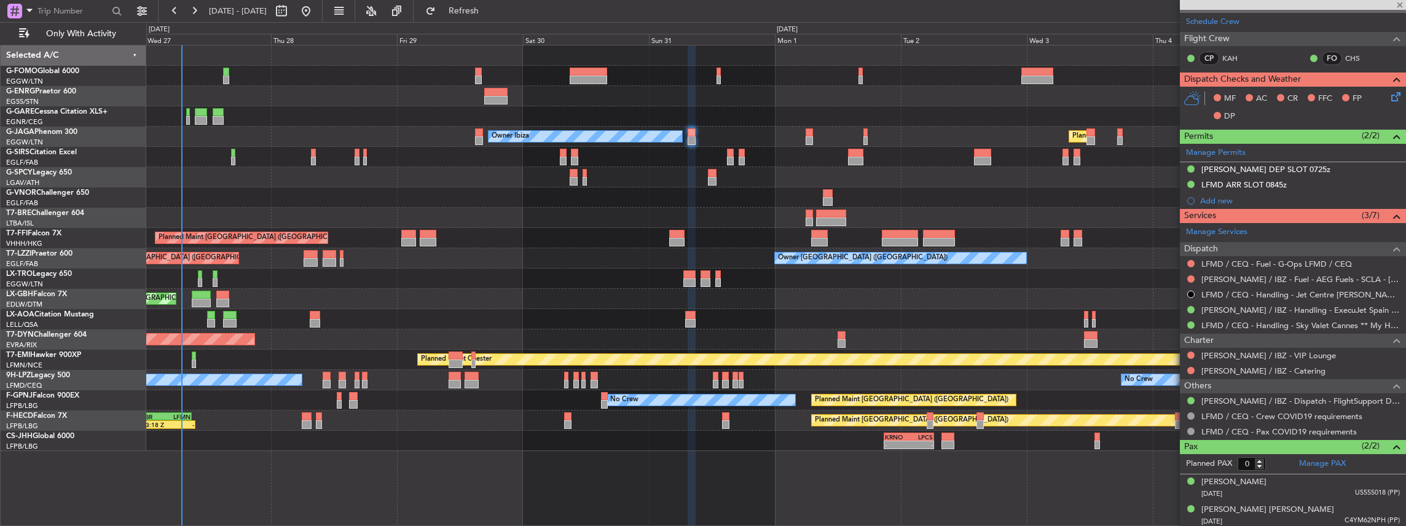
scroll to position [0, 0]
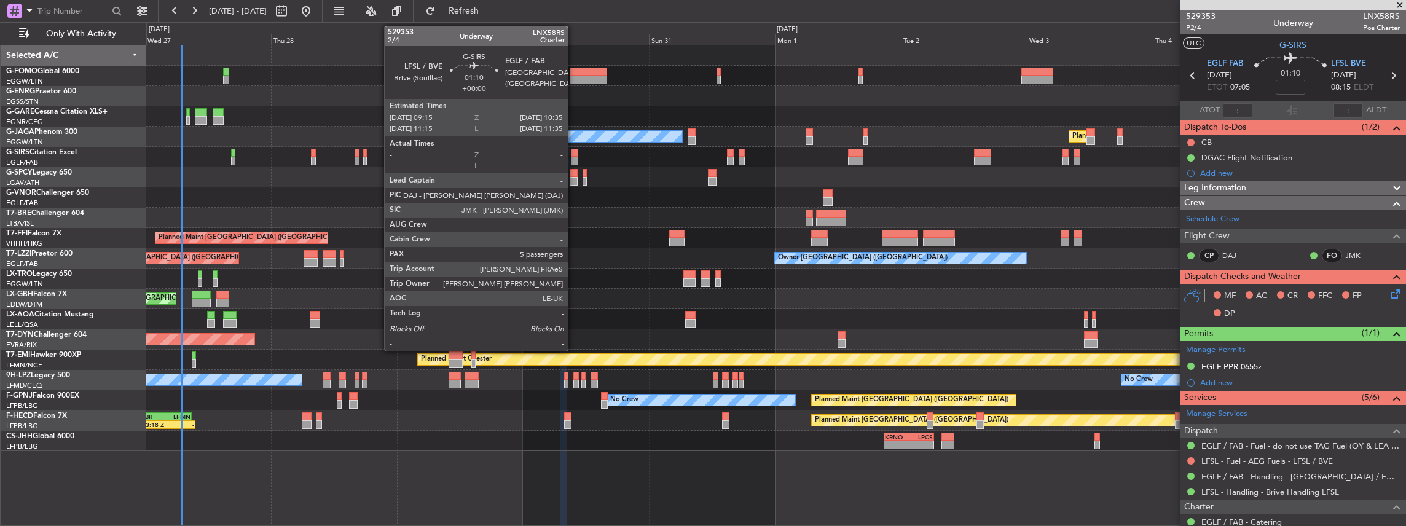
click at [574, 158] on div at bounding box center [574, 161] width 7 height 9
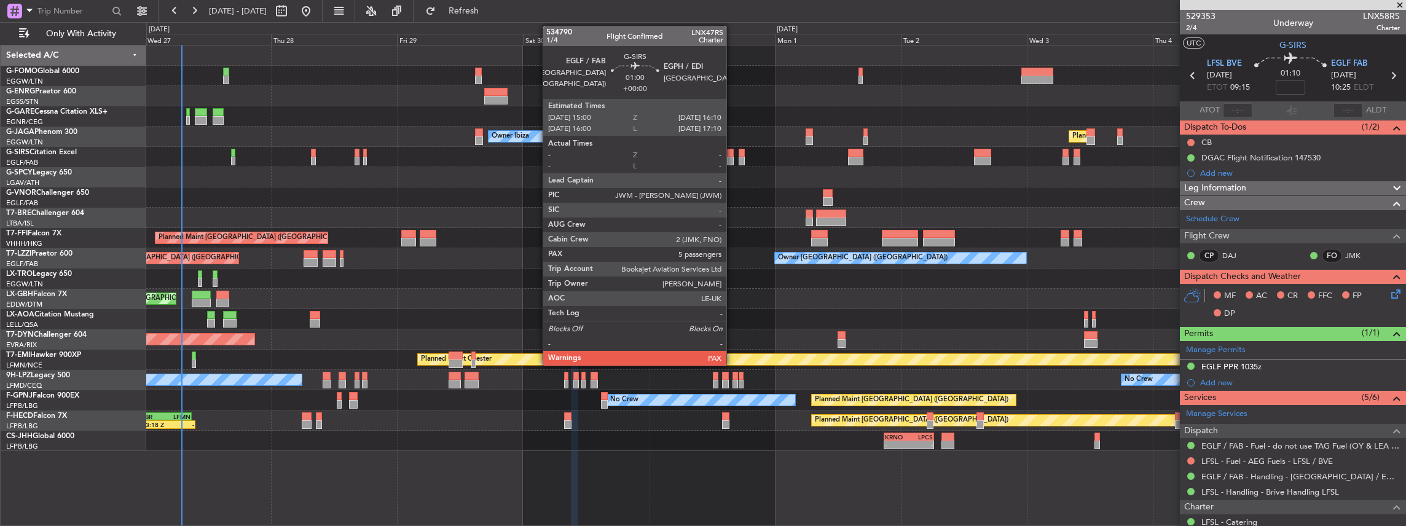
click at [732, 155] on div at bounding box center [730, 153] width 6 height 9
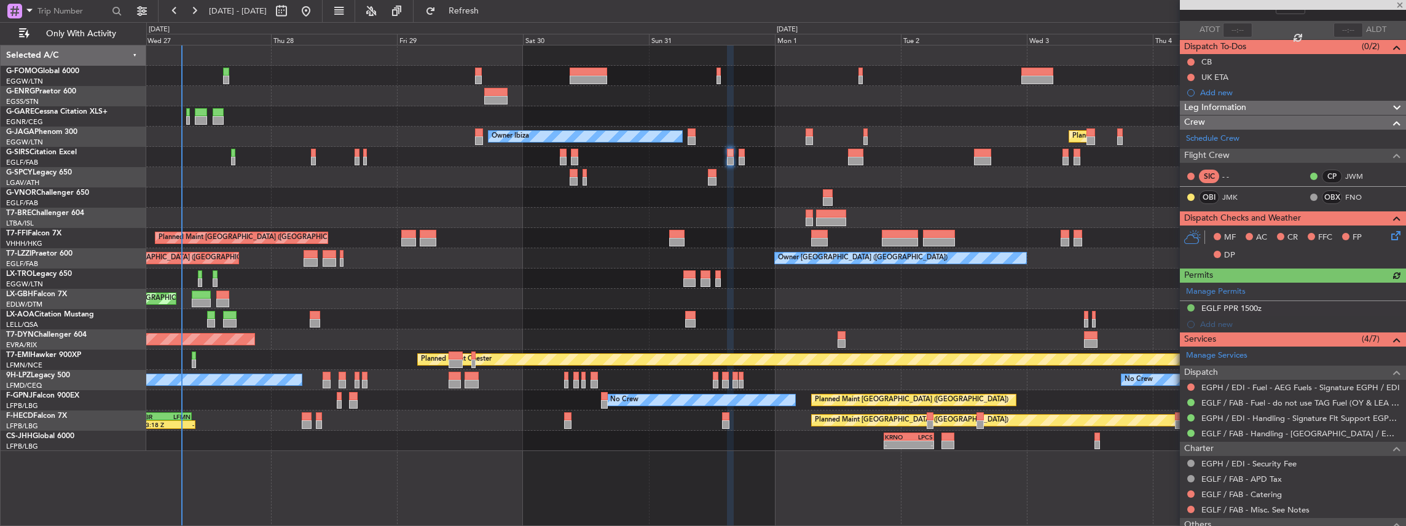
scroll to position [82, 0]
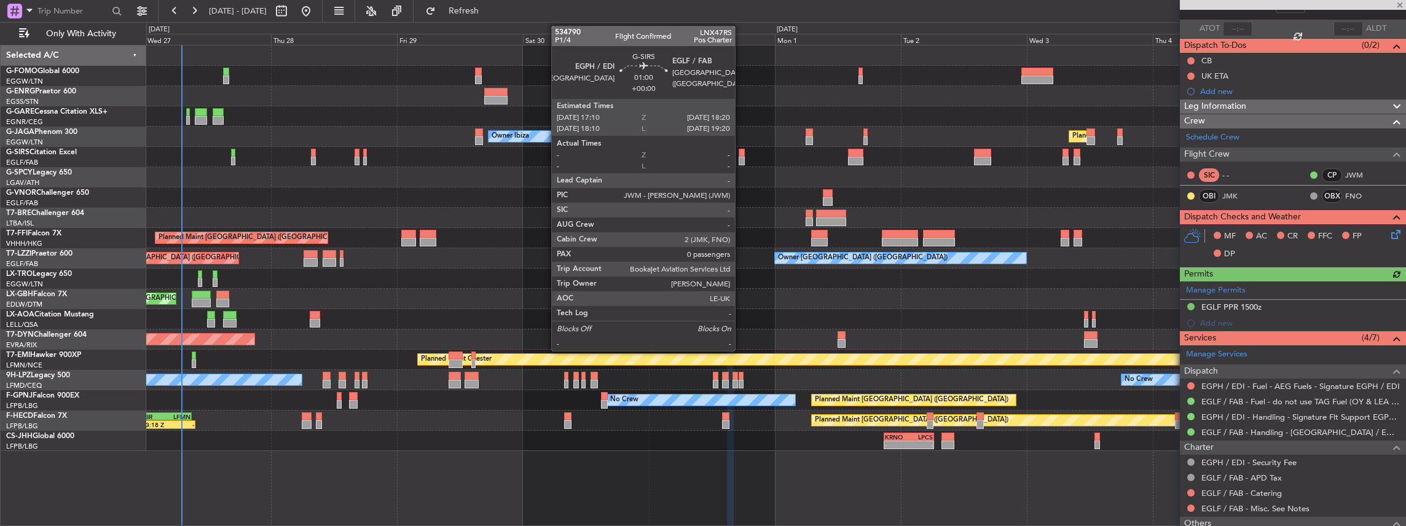
click at [740, 160] on div at bounding box center [742, 161] width 6 height 9
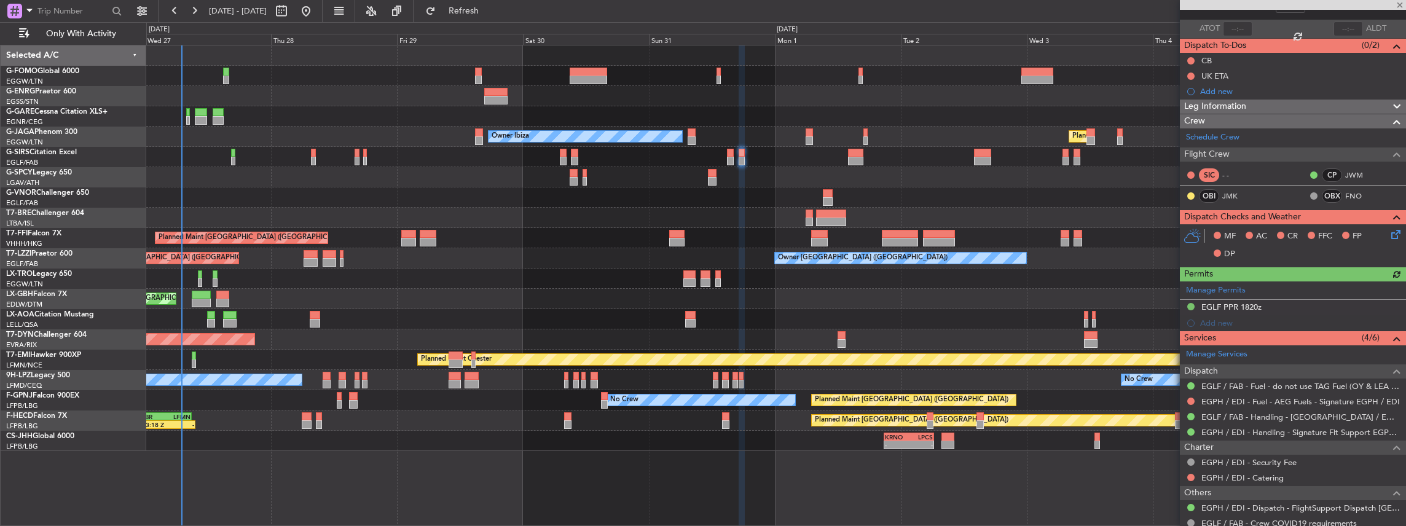
click at [570, 178] on div at bounding box center [574, 181] width 8 height 9
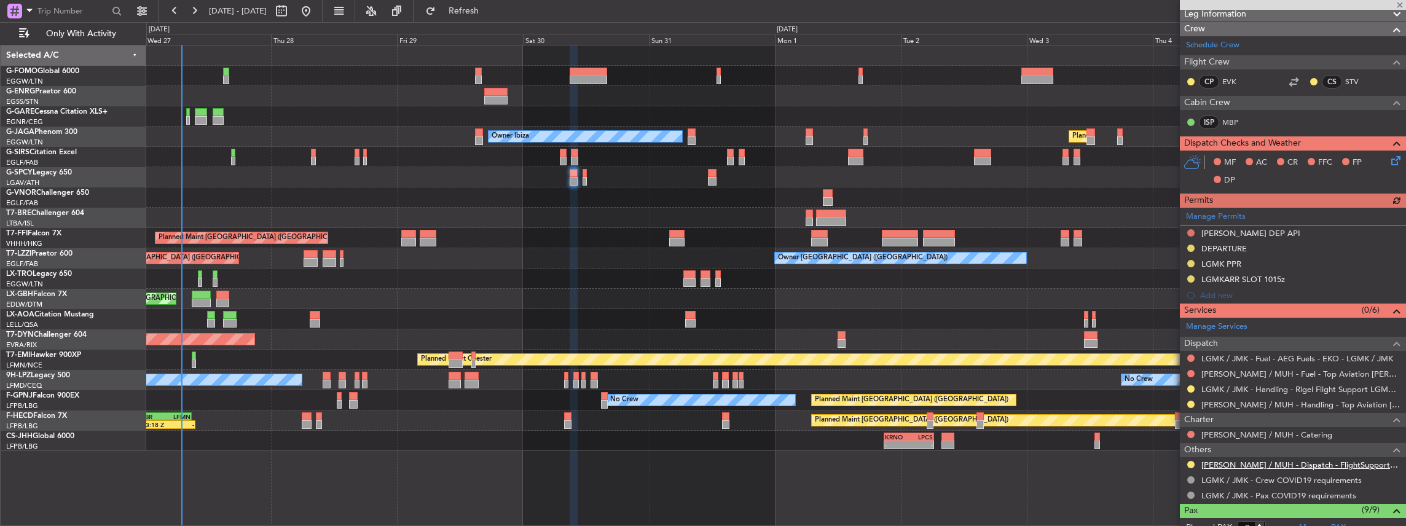
scroll to position [286, 0]
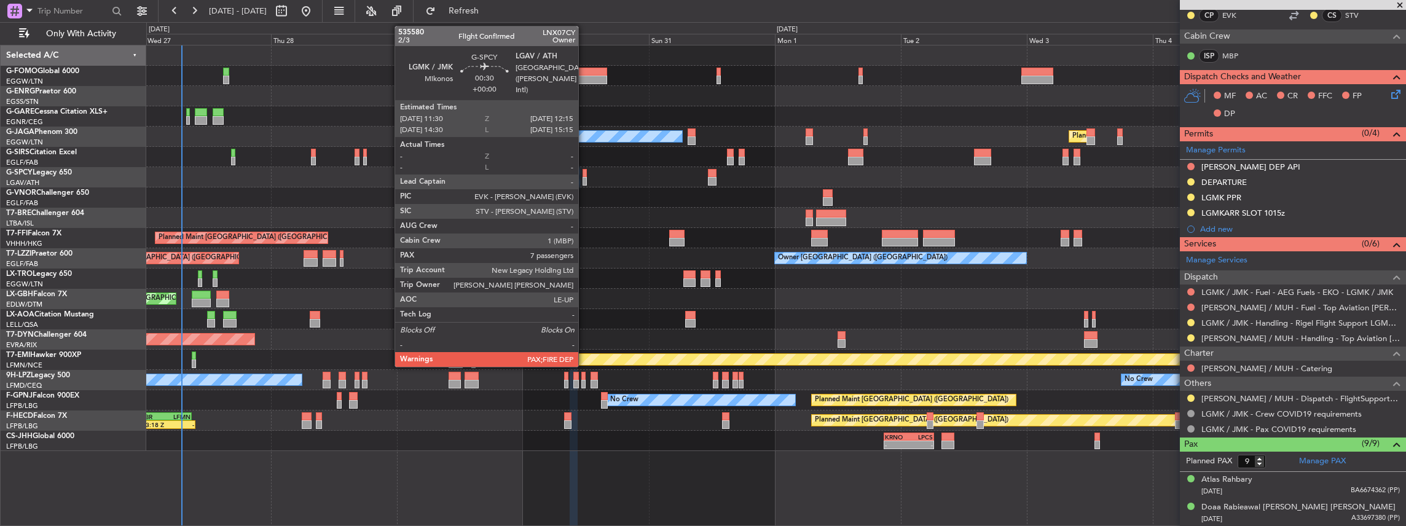
click at [584, 179] on div at bounding box center [584, 181] width 4 height 9
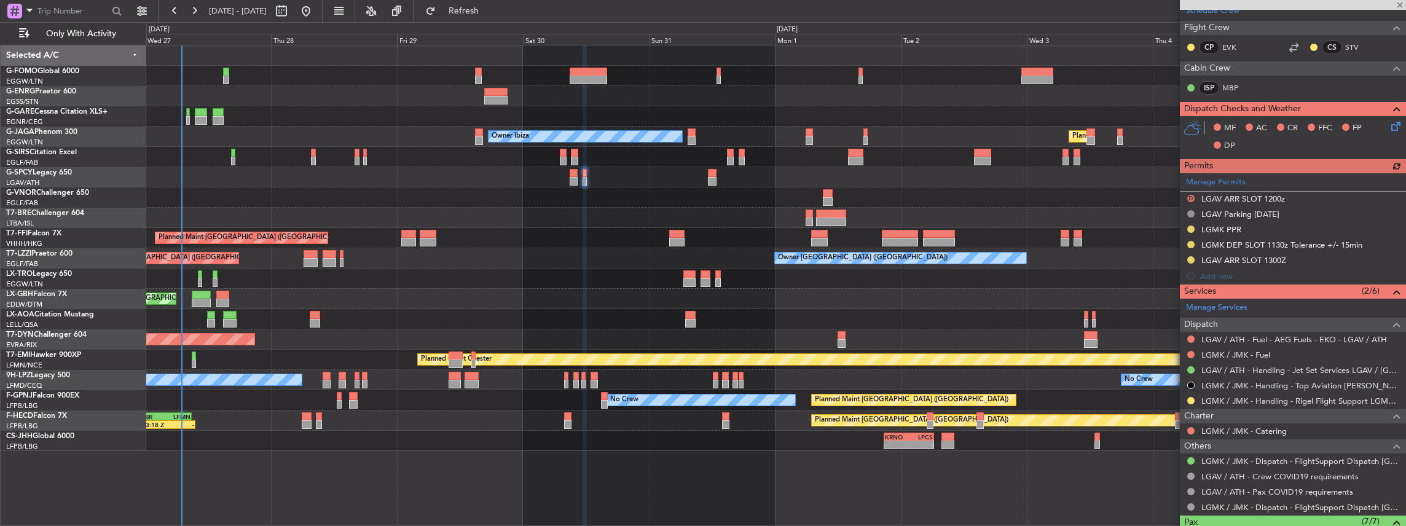
scroll to position [246, 0]
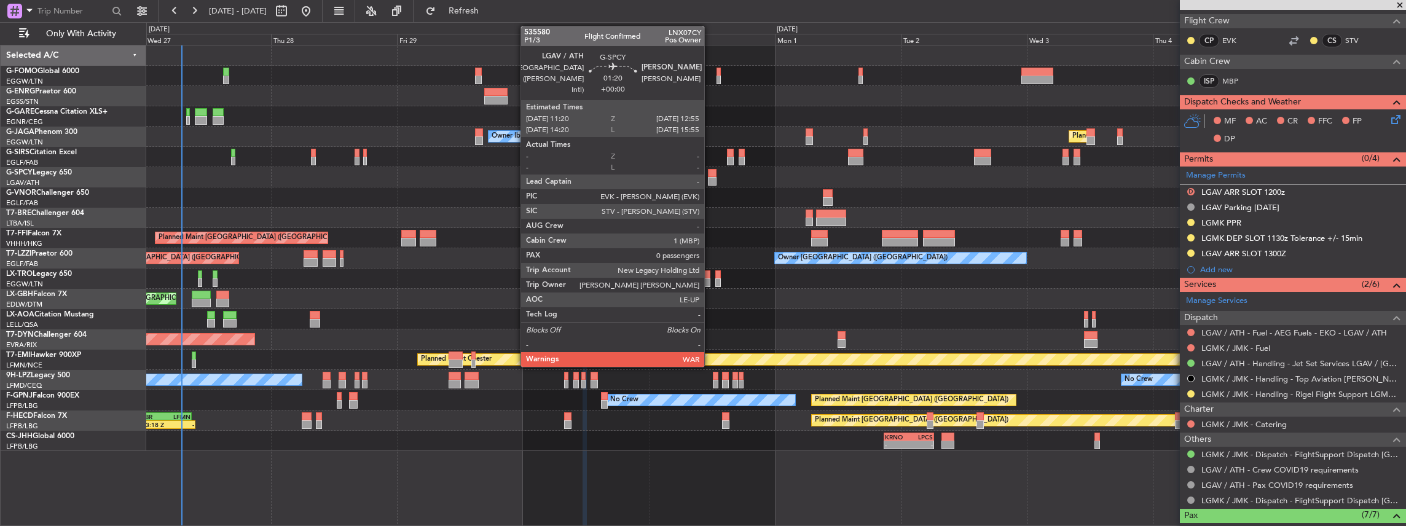
click at [710, 181] on div at bounding box center [712, 181] width 9 height 9
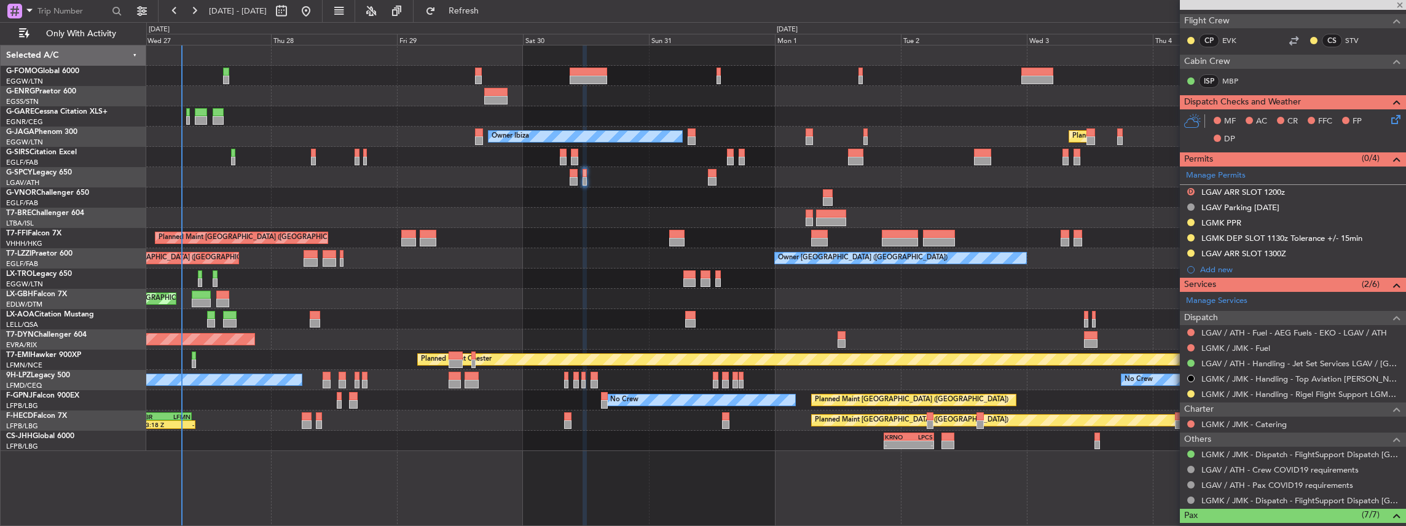
type input "0"
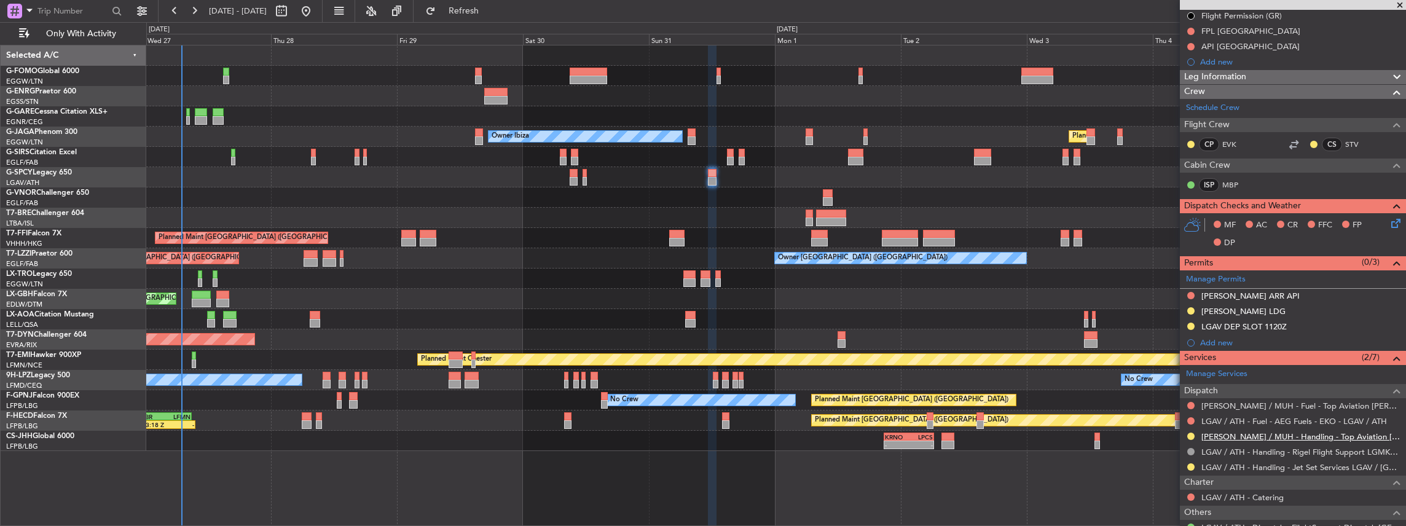
scroll to position [205, 0]
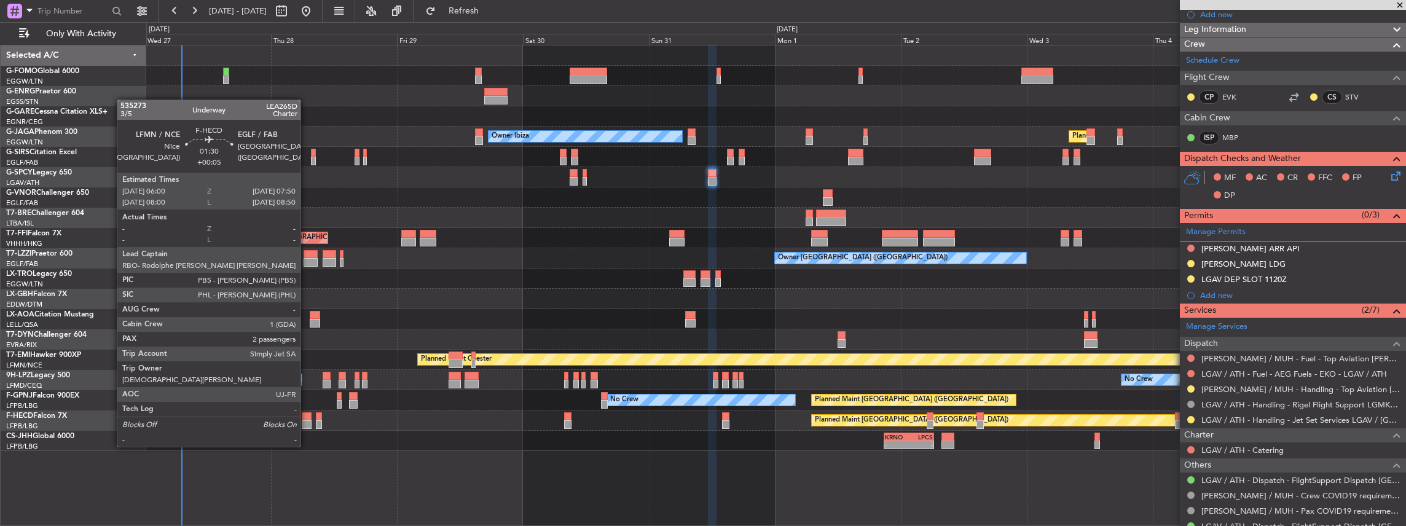
click at [307, 423] on div at bounding box center [307, 424] width 10 height 9
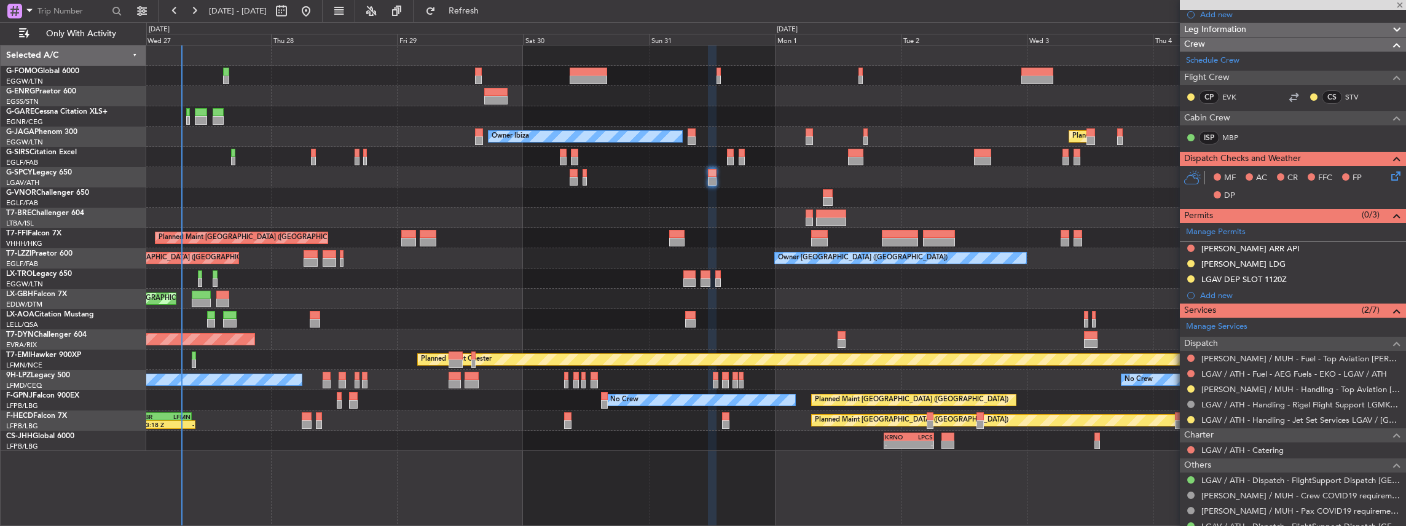
type input "+00:05"
type input "2"
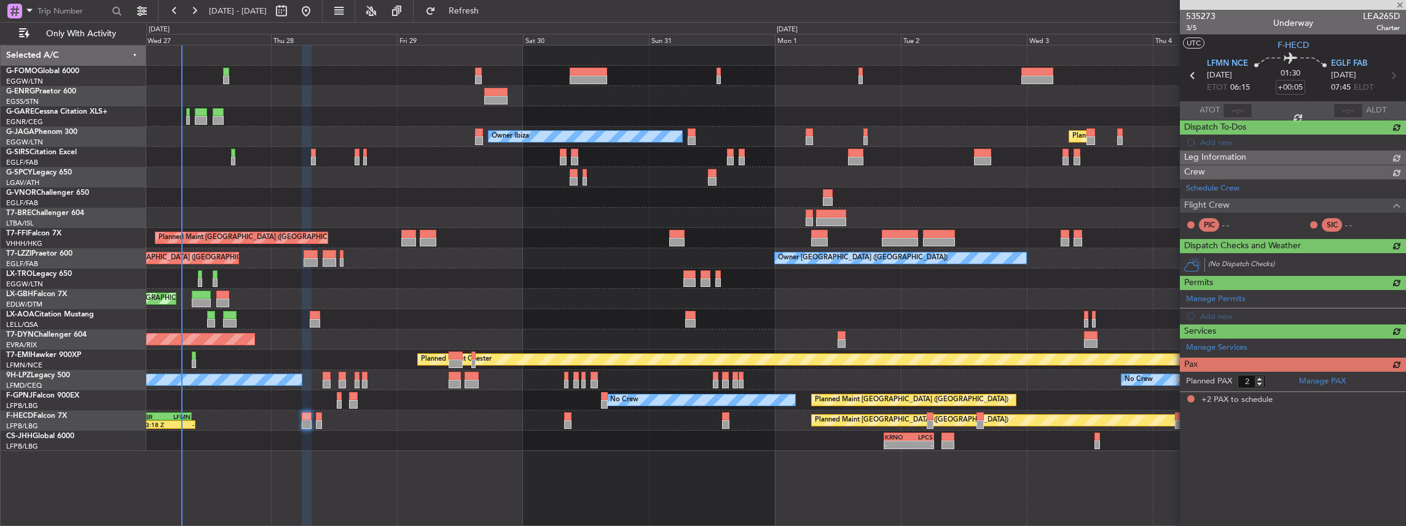
scroll to position [0, 0]
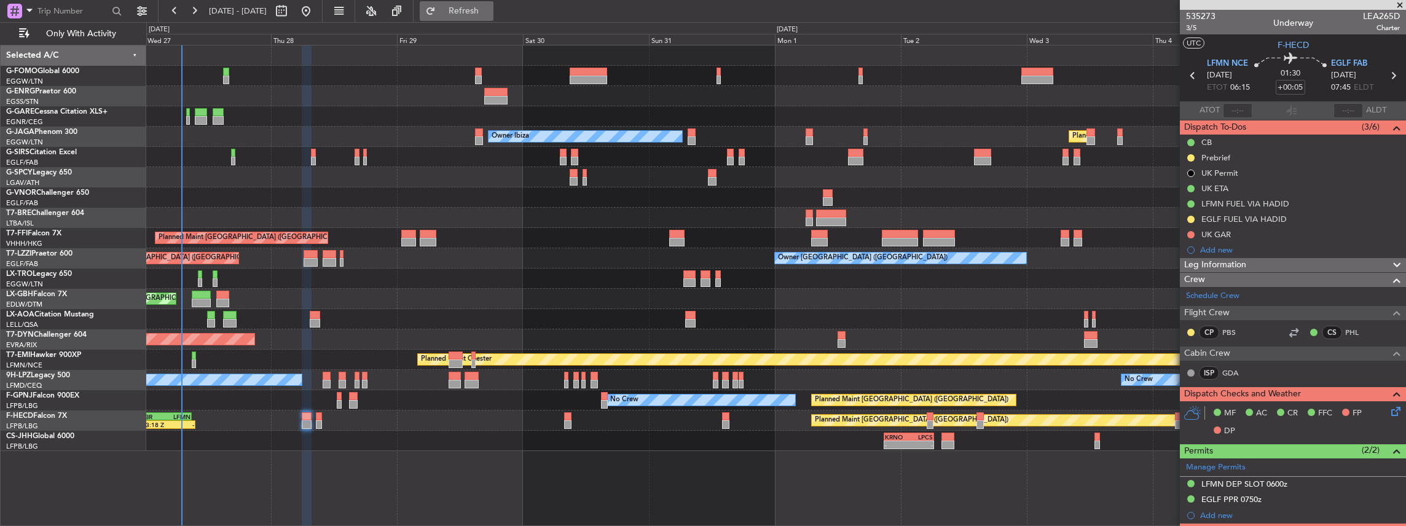
click at [490, 12] on span "Refresh" at bounding box center [464, 11] width 52 height 9
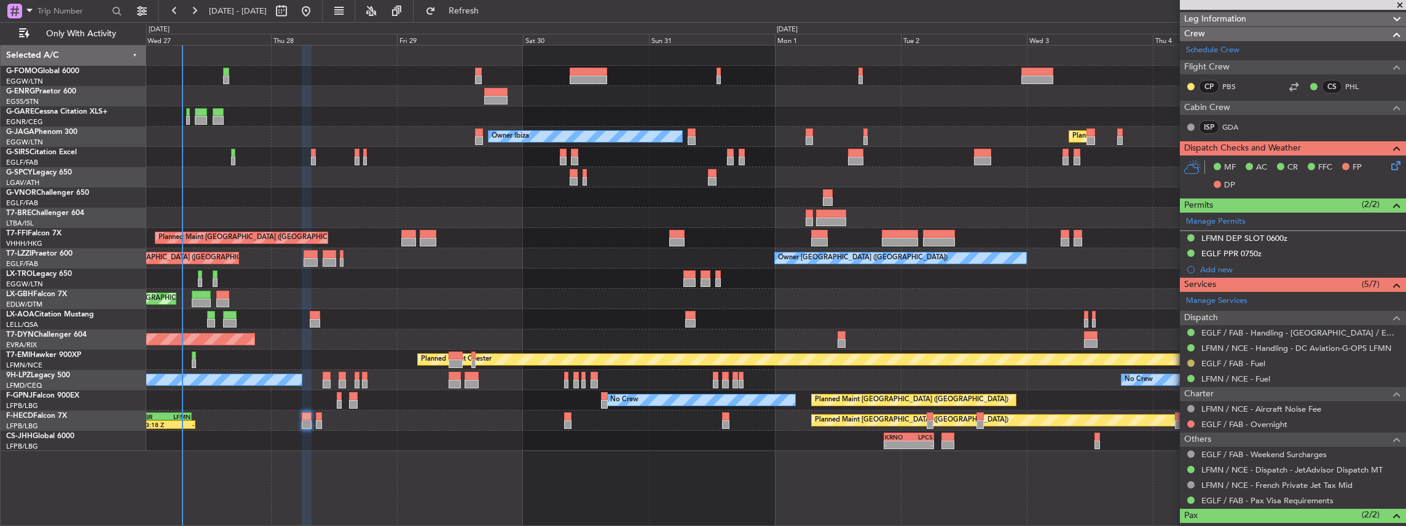
click at [1191, 361] on button at bounding box center [1190, 362] width 7 height 7
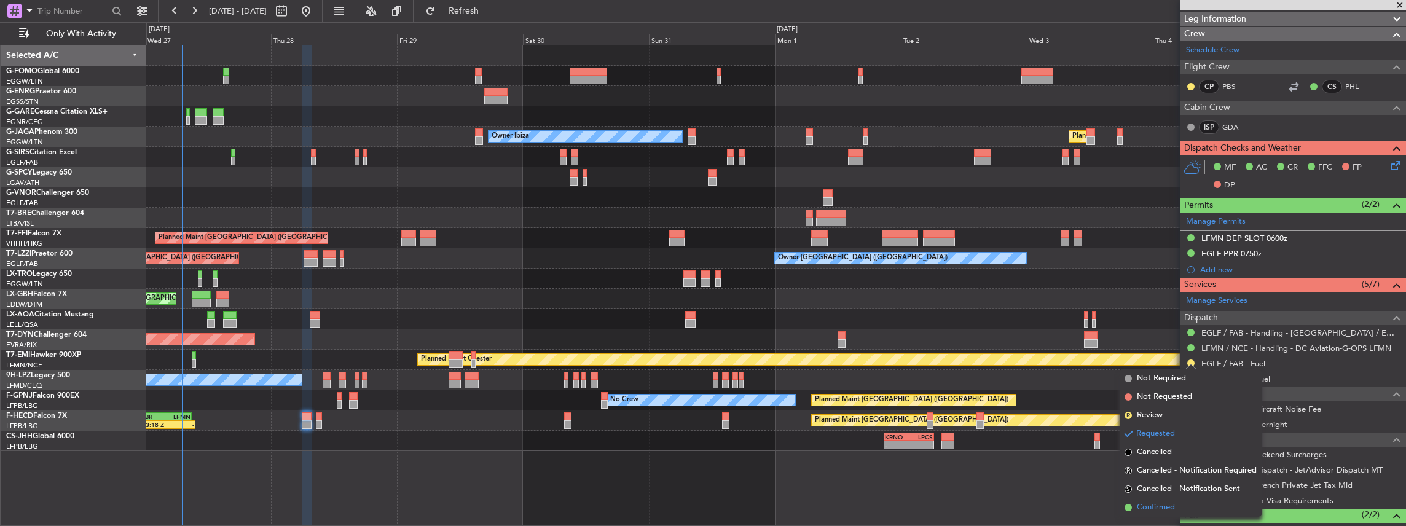
click at [1148, 510] on span "Confirmed" at bounding box center [1156, 507] width 38 height 12
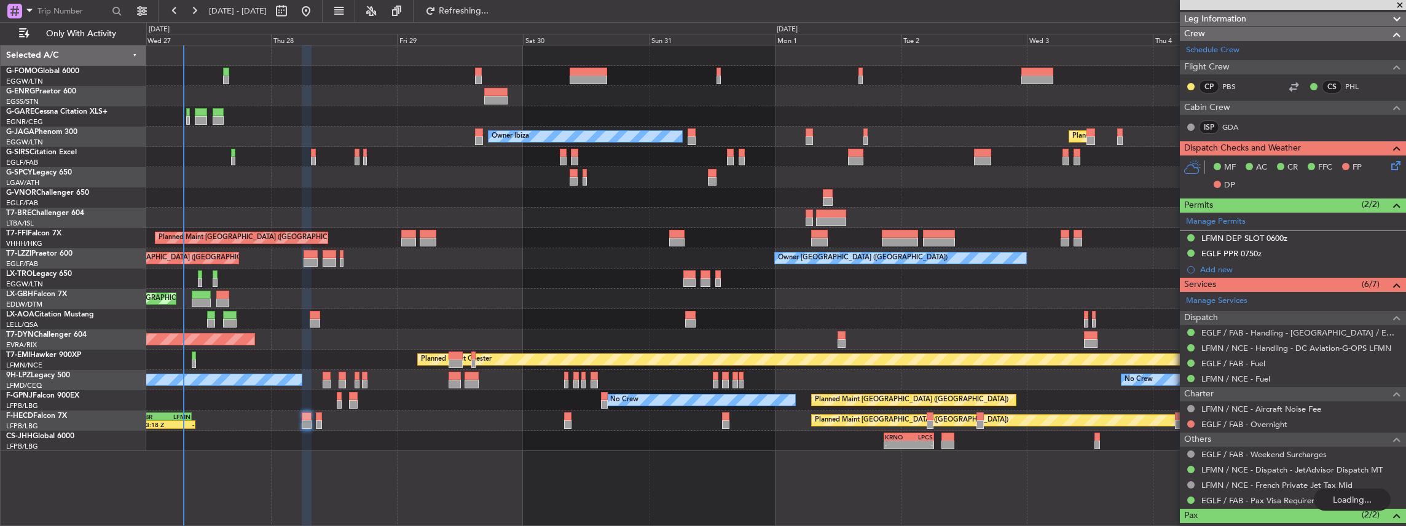
click at [380, 233] on div "Owner Ibiza Planned Maint London (Luton) No Crew Cannes (Mandelieu) Unplanned M…" at bounding box center [776, 248] width 1260 height 406
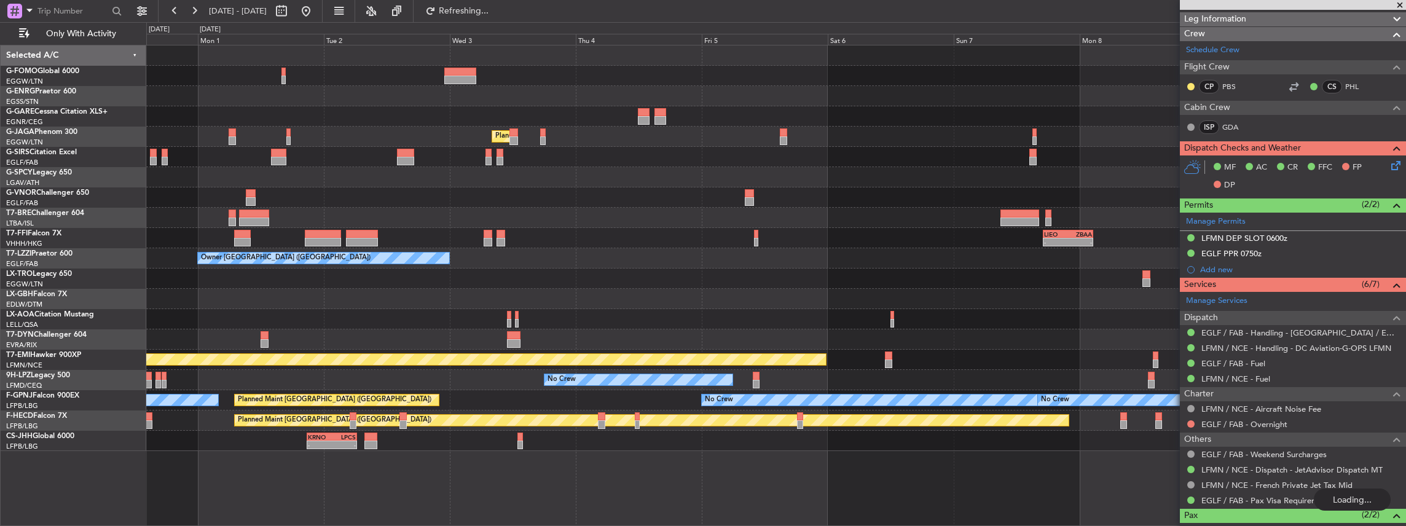
click at [528, 200] on div "Planned Maint London (Luton) Owner Ibiza - - LIEO 17:00 Z ZBAA 02:35 Z Planned …" at bounding box center [776, 248] width 1260 height 406
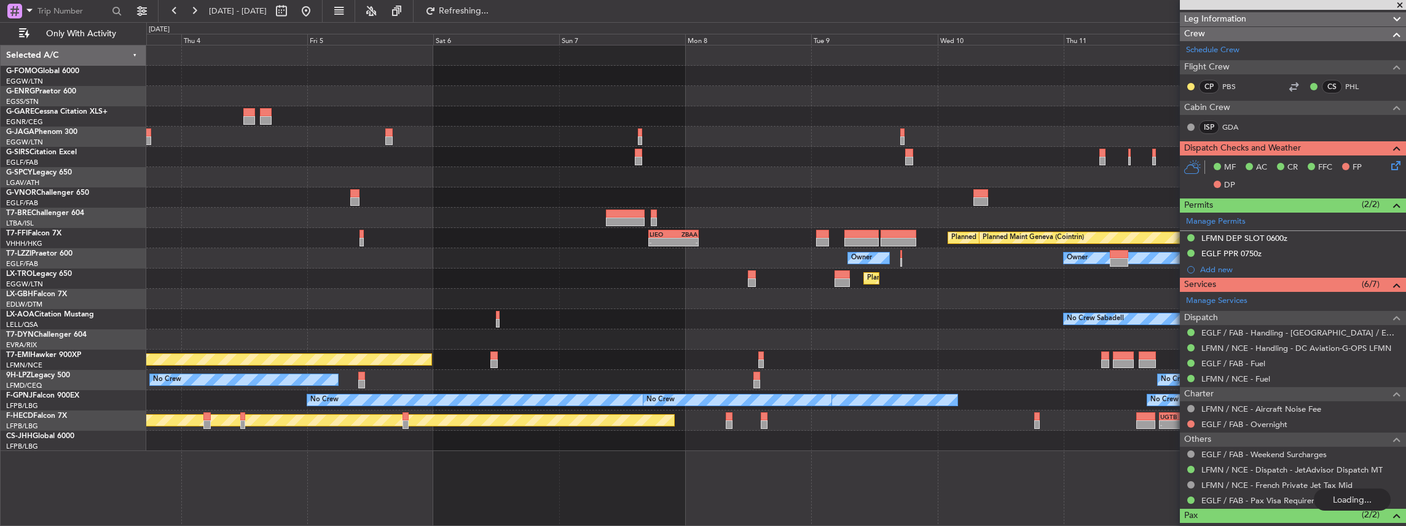
click at [563, 205] on div "Planned Maint London (Luton) - - LIEO 17:00 Z ZBAA 02:35 Z Planned Maint Tianji…" at bounding box center [776, 248] width 1260 height 406
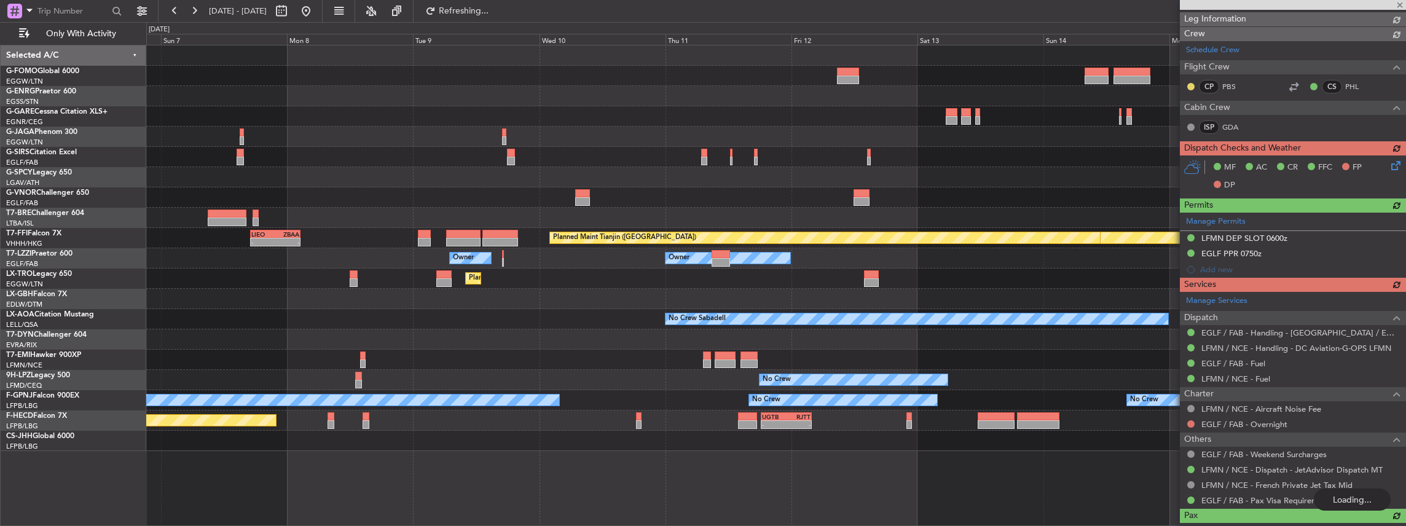
click at [535, 200] on div "Planned Maint Geneva (Cointrin) Planned Maint Tianjin (Binhai) - - LIEO 17:00 Z…" at bounding box center [776, 248] width 1260 height 406
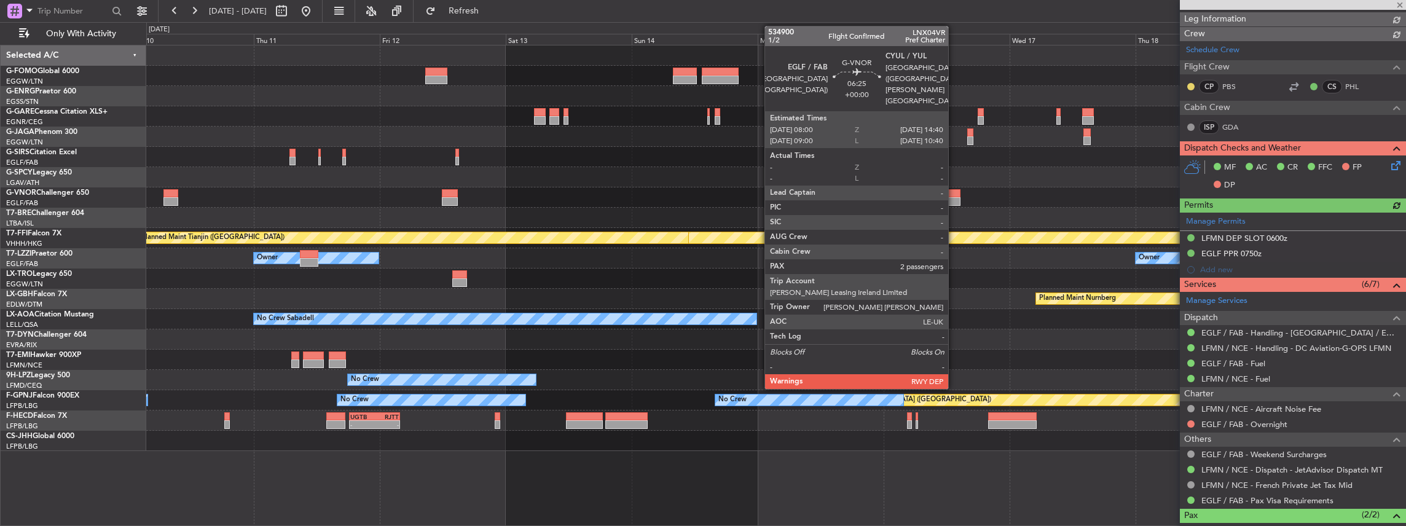
click at [516, 185] on div "Planned Maint Geneva (Cointrin) Planned Maint Tianjin (Binhai) LIEO 17:00 Z ZBA…" at bounding box center [776, 248] width 1260 height 406
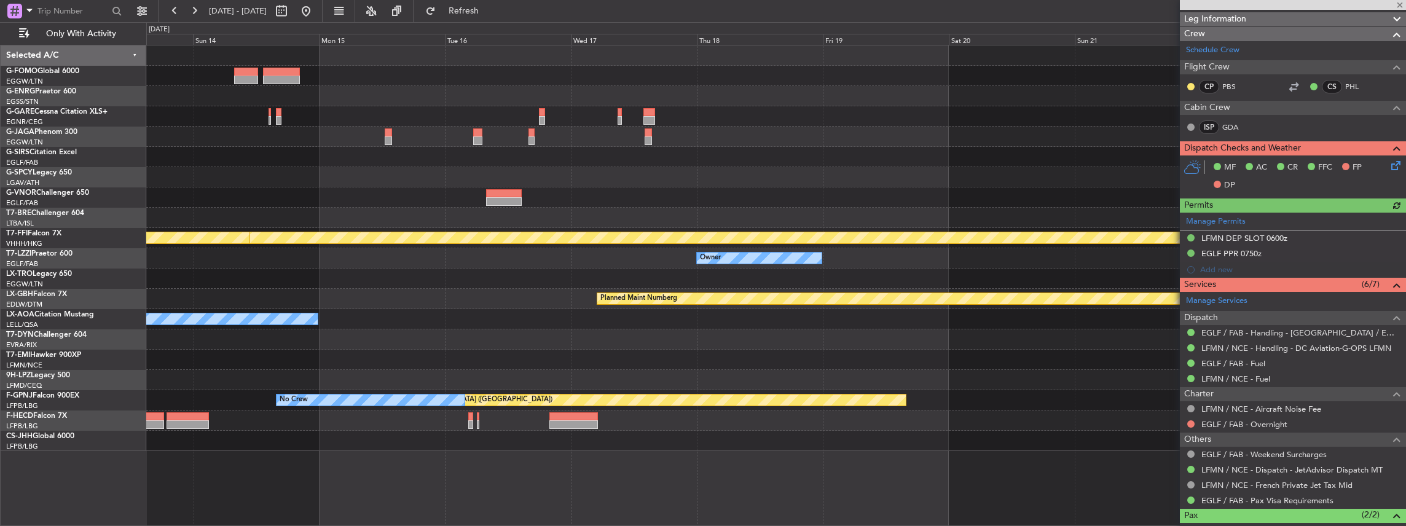
click at [555, 176] on div "Planned Maint Geneva (Cointrin) Planned Maint Tianjin (Binhai) Owner Owner Plan…" at bounding box center [776, 248] width 1260 height 406
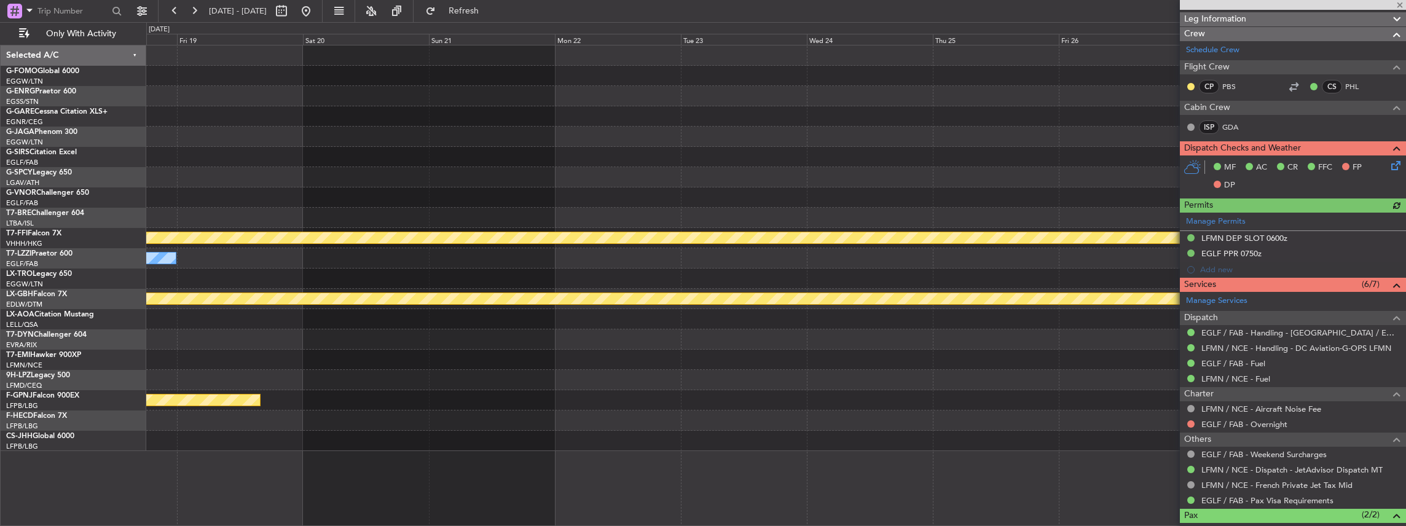
click at [484, 182] on div at bounding box center [776, 177] width 1260 height 20
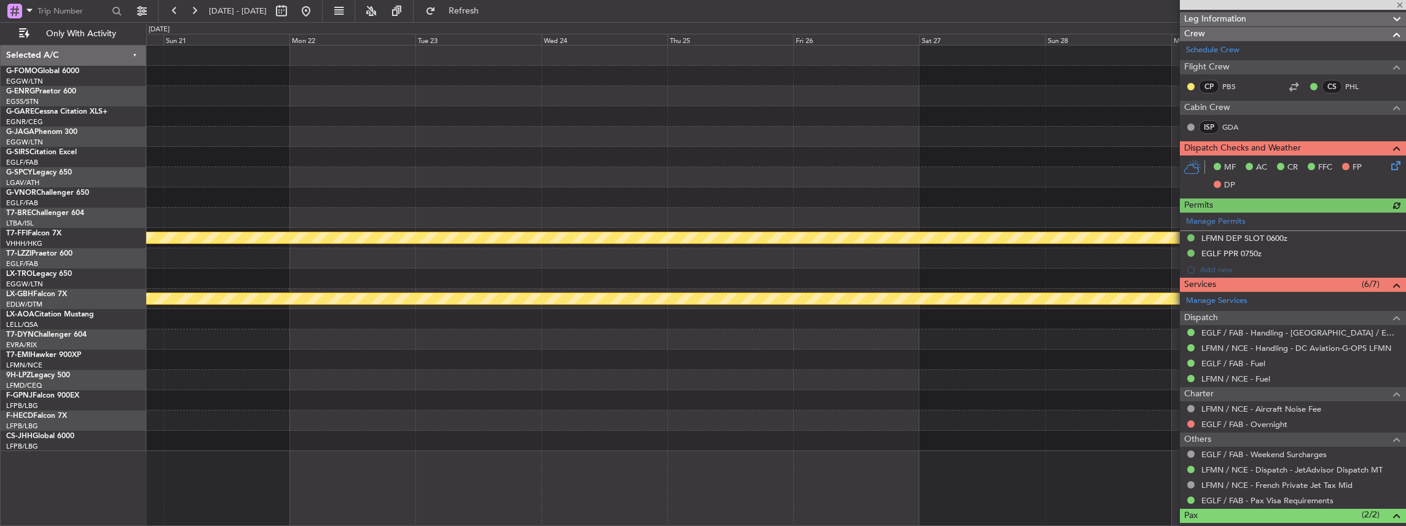
click at [658, 179] on div at bounding box center [776, 177] width 1260 height 20
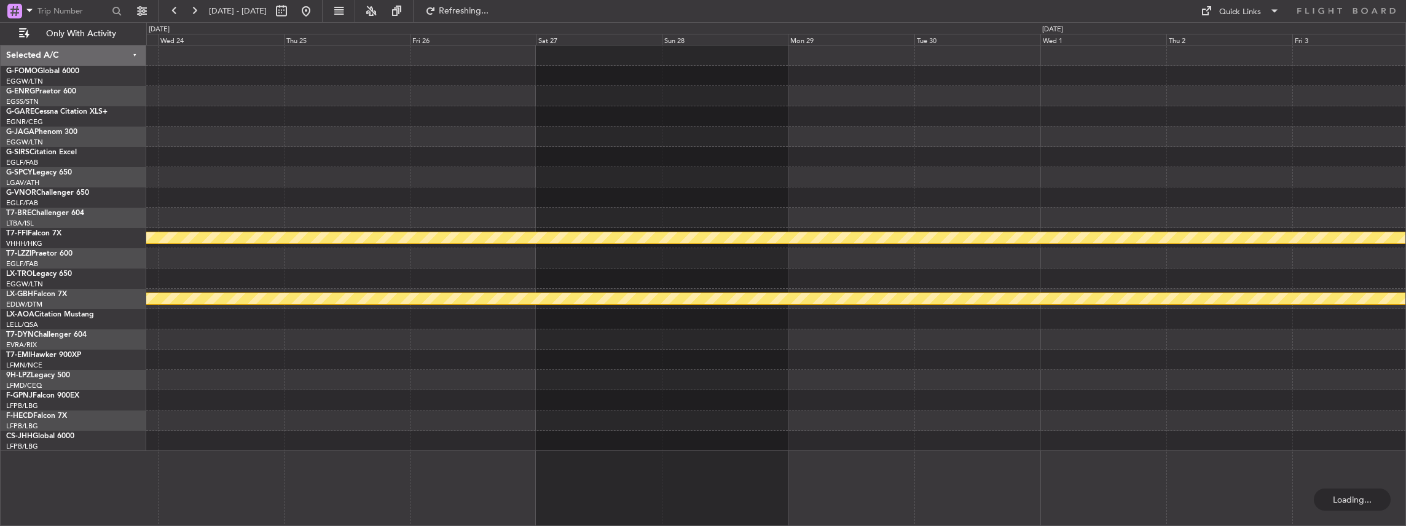
scroll to position [0, 0]
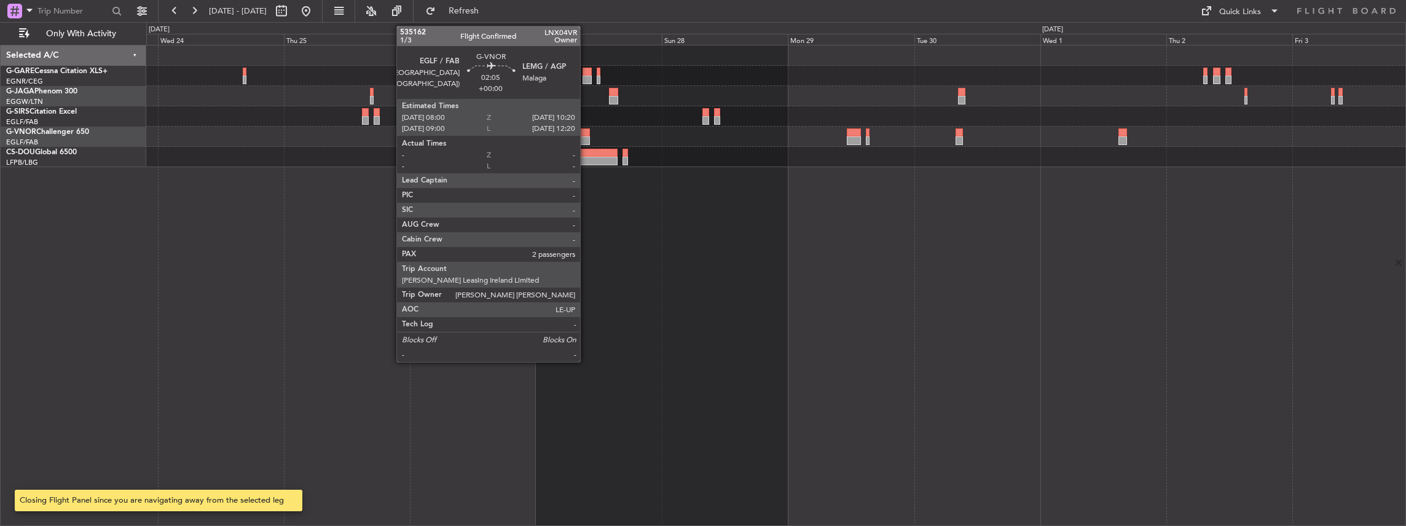
click at [586, 135] on div at bounding box center [584, 132] width 12 height 9
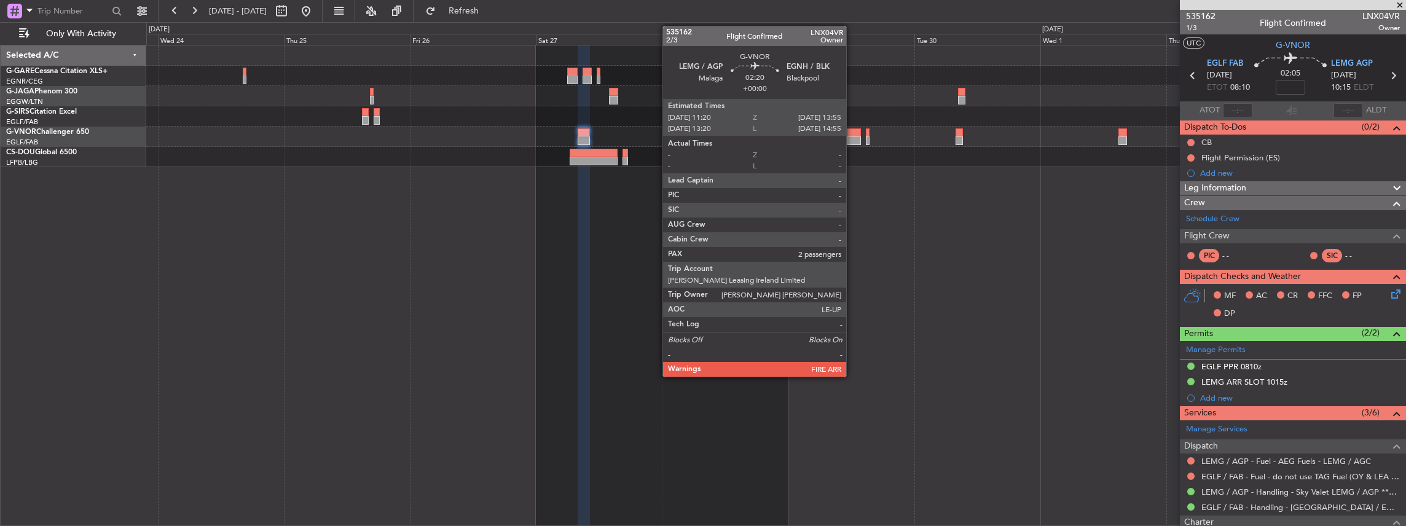
click at [852, 140] on div at bounding box center [854, 140] width 14 height 9
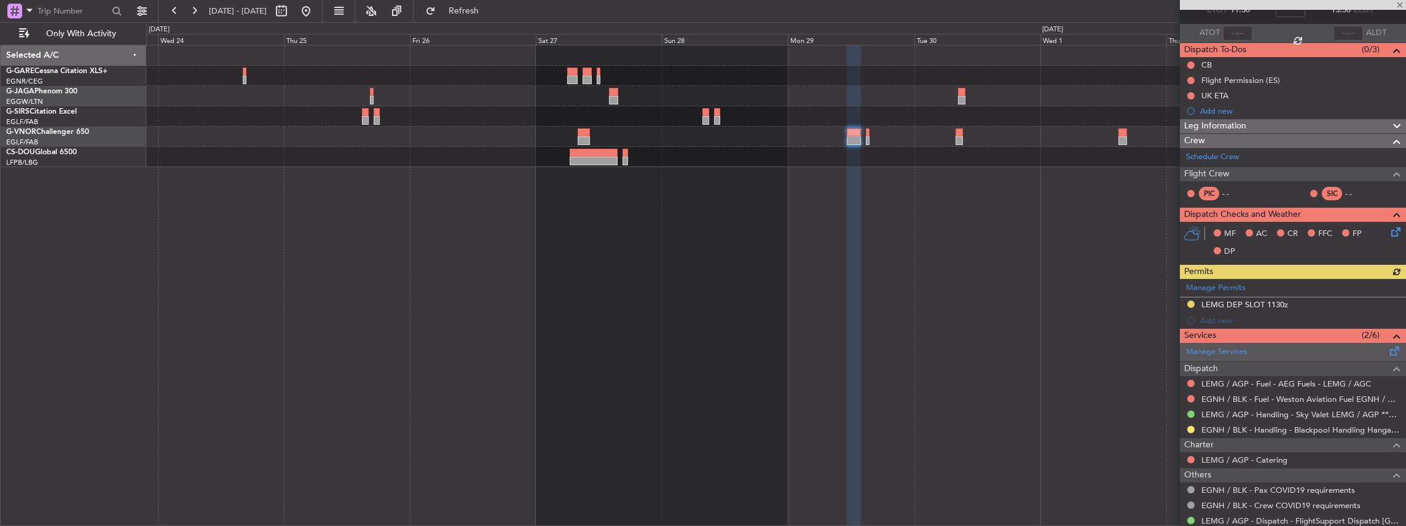
scroll to position [82, 0]
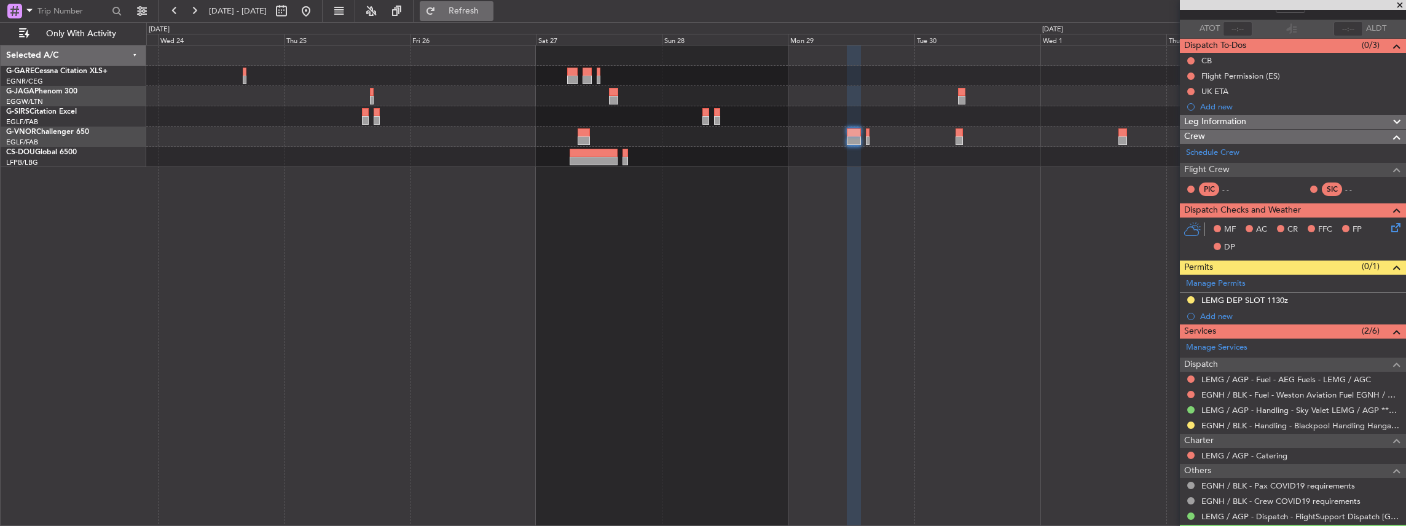
click at [490, 12] on span "Refresh" at bounding box center [464, 11] width 52 height 9
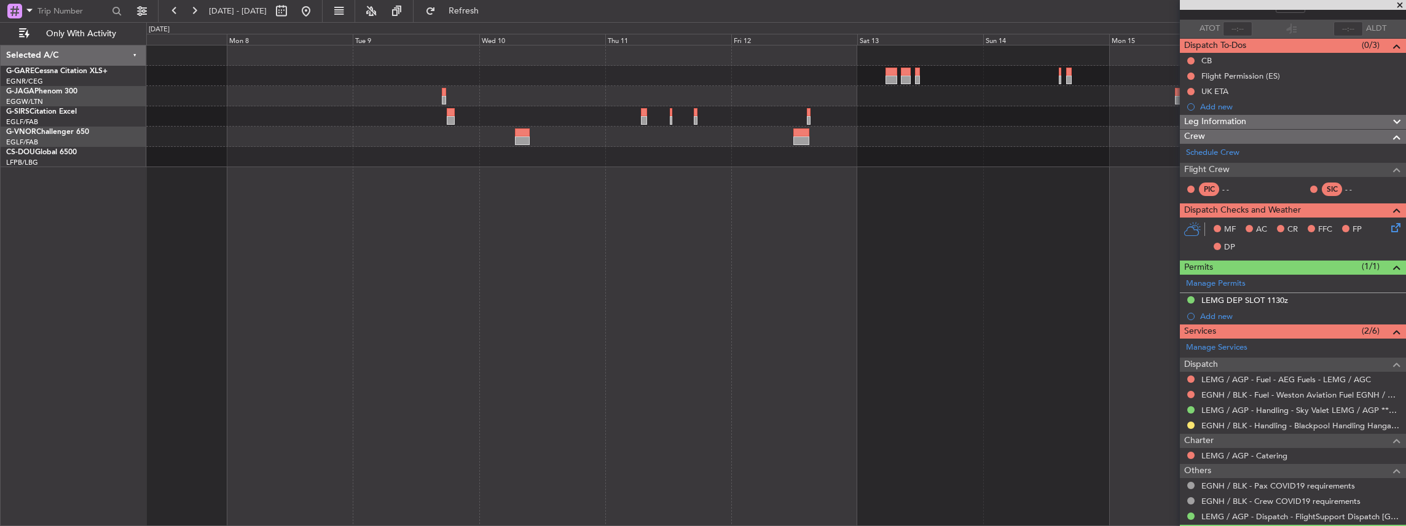
click at [1405, 26] on html "23 Sep 2025 - 03 Oct 2025 Refresh Quick Links Only With Activity Selected A/C G…" at bounding box center [703, 263] width 1406 height 526
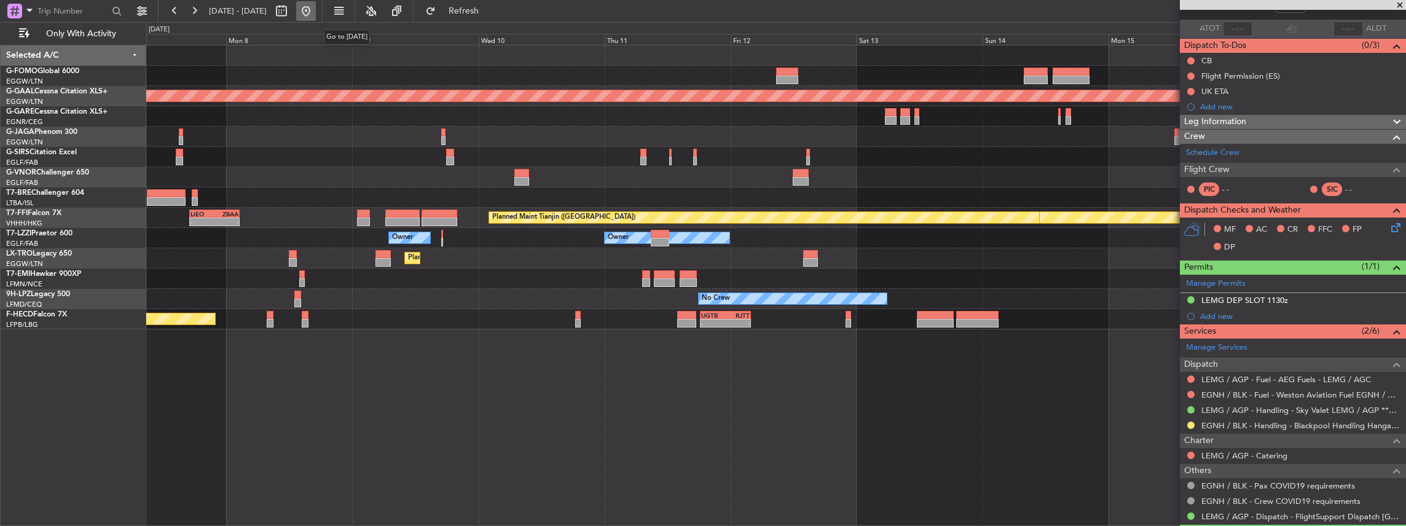
click at [316, 11] on button at bounding box center [306, 11] width 20 height 20
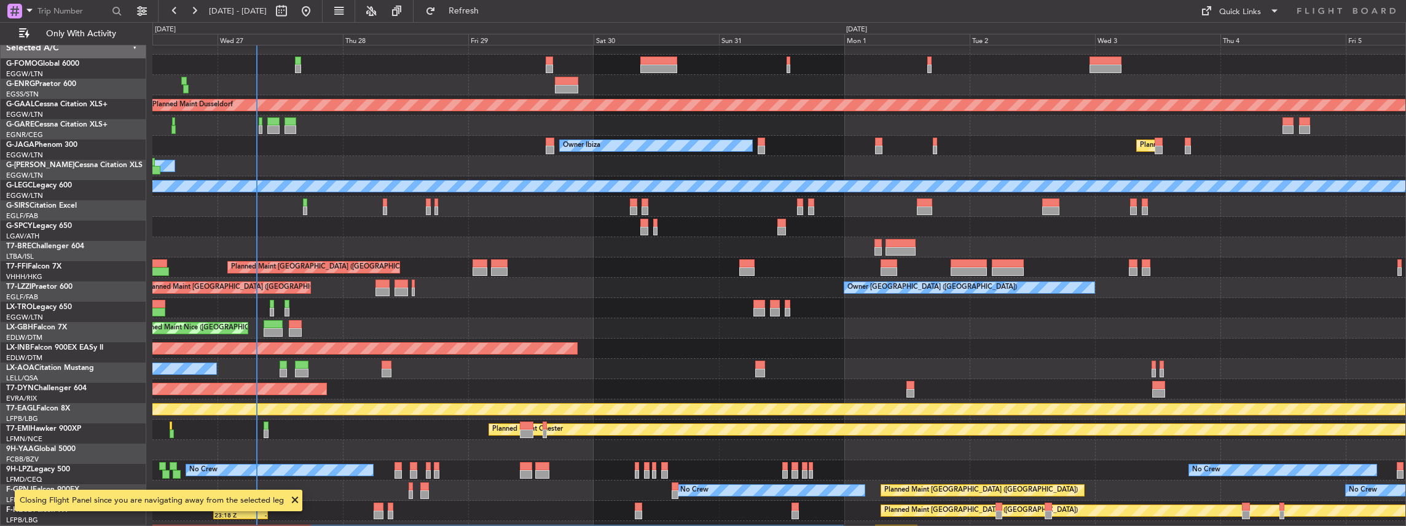
scroll to position [0, 0]
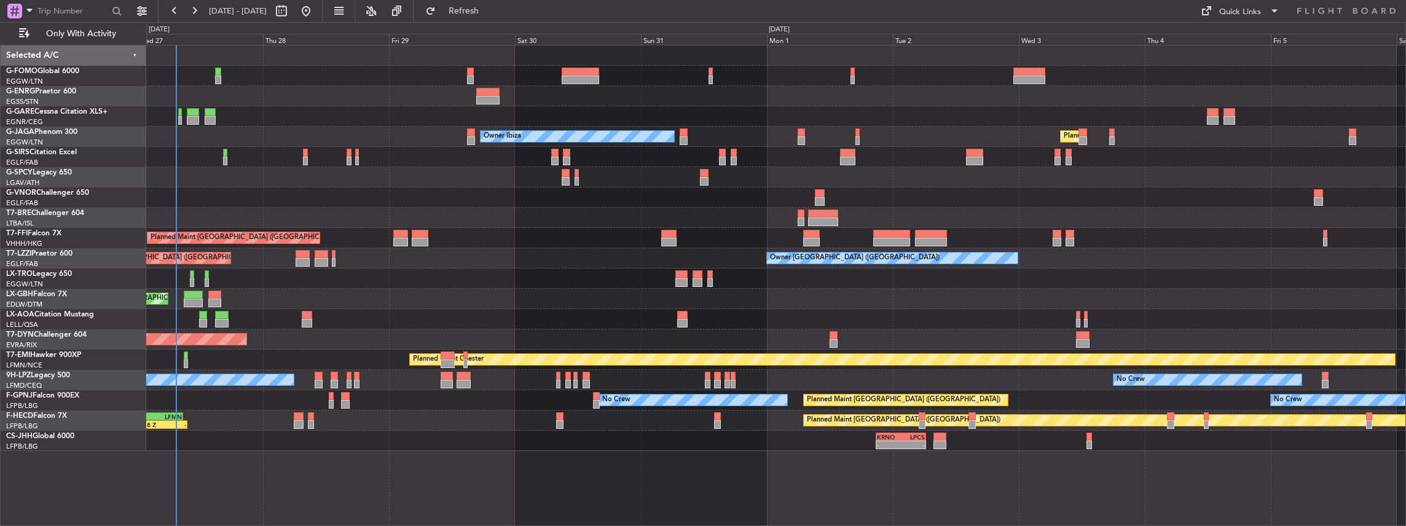
click at [837, 321] on div "Planned Maint London (Luton) Owner Ibiza No Crew Cannes (Mandelieu) Unplanned M…" at bounding box center [776, 248] width 1260 height 406
click at [826, 313] on div "No Crew Barcelona ([GEOGRAPHIC_DATA])" at bounding box center [776, 319] width 1260 height 20
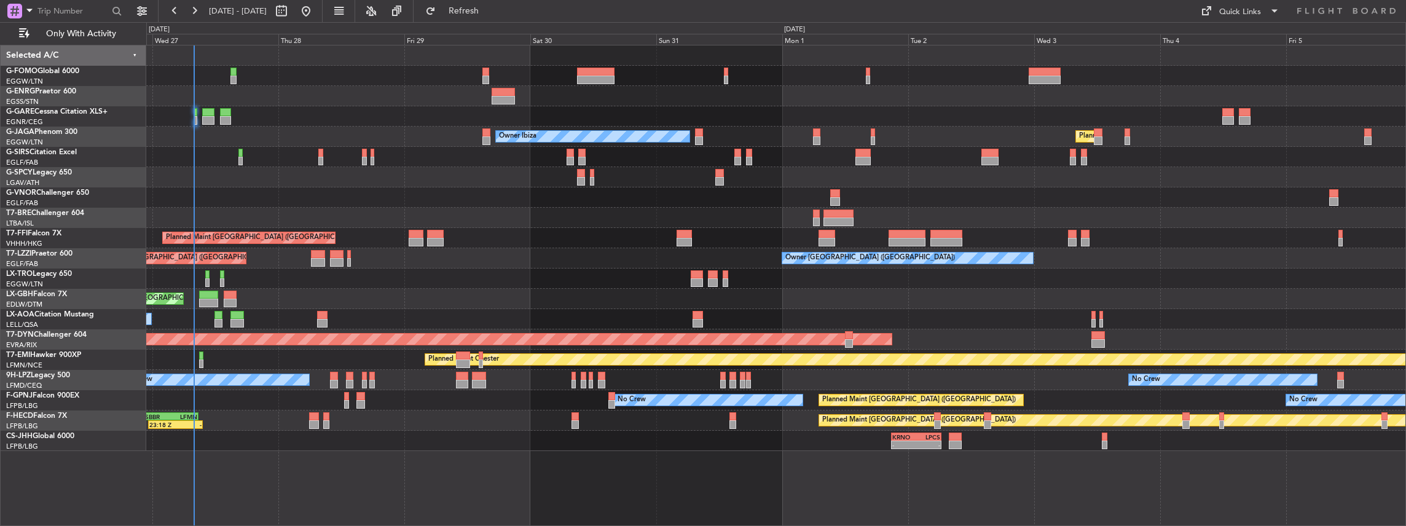
click at [456, 161] on div "Unplanned Maint Oxford ([GEOGRAPHIC_DATA])" at bounding box center [776, 157] width 1260 height 20
click at [585, 445] on div "Planned Maint London (Luton) Owner Ibiza No Crew Cannes (Mandelieu) Unplanned M…" at bounding box center [776, 248] width 1260 height 406
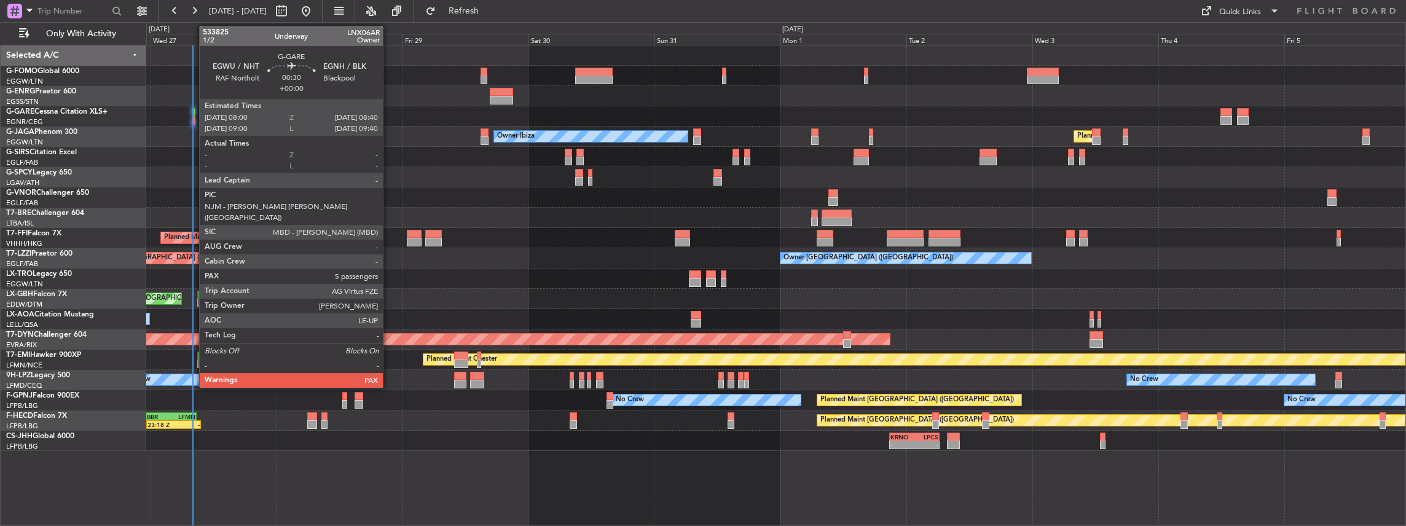
click at [193, 117] on div at bounding box center [194, 120] width 4 height 9
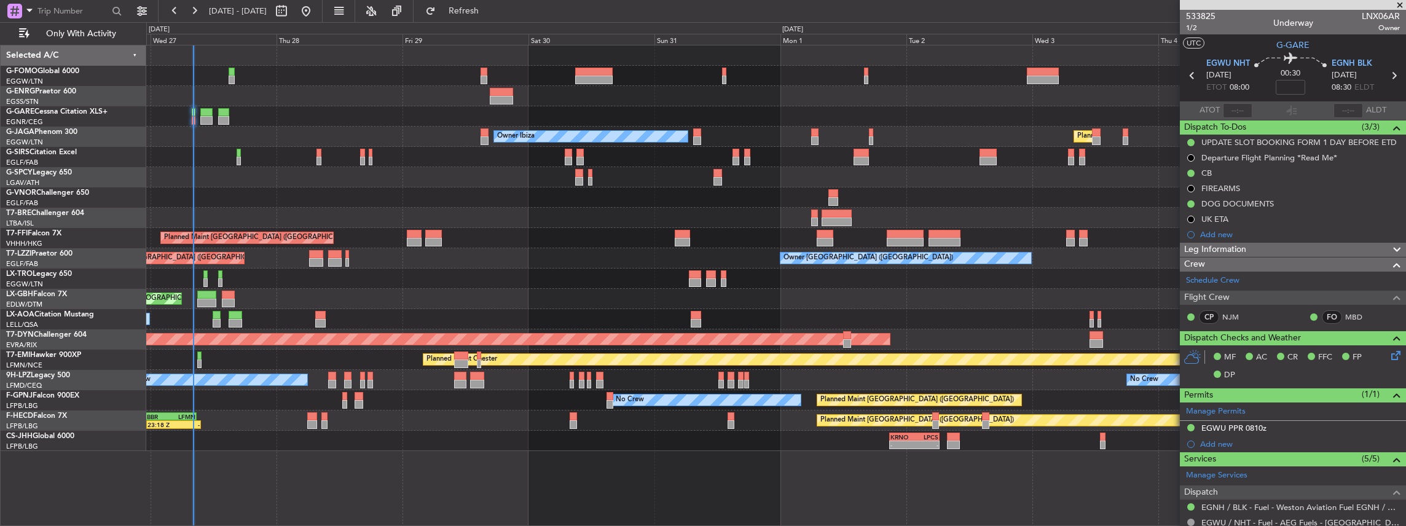
click at [1376, 14] on span "LNX06AR" at bounding box center [1381, 16] width 38 height 13
copy span "LNX06AR"
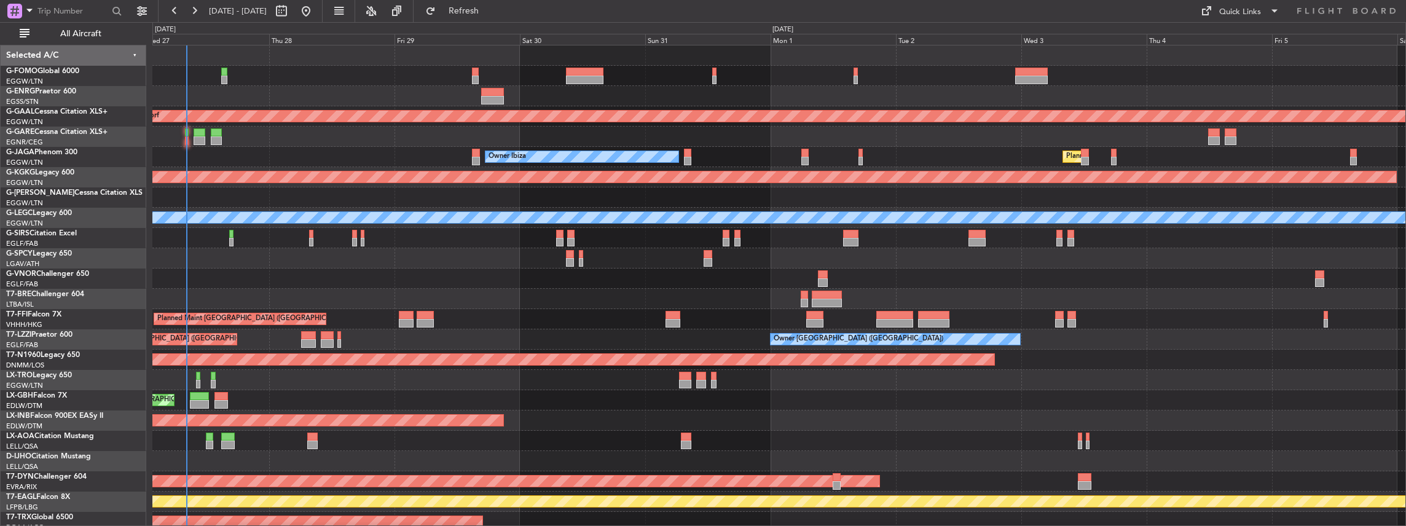
click at [624, 299] on div "Planned Maint Warsaw ([GEOGRAPHIC_DATA])" at bounding box center [778, 299] width 1253 height 20
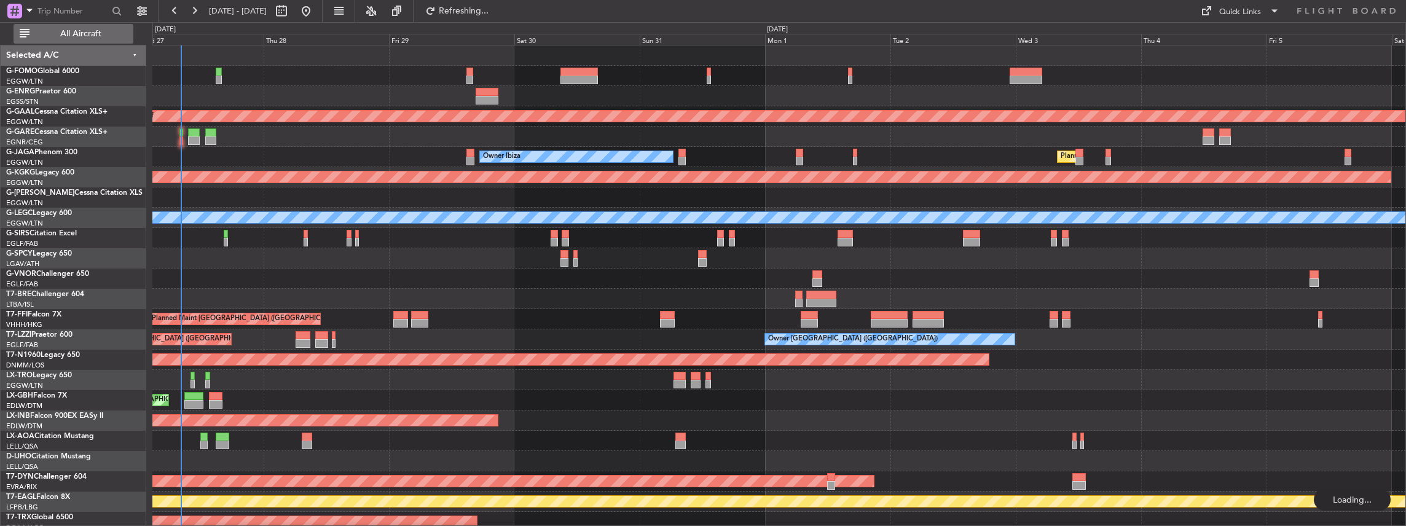
click at [80, 33] on span "All Aircraft" at bounding box center [81, 33] width 98 height 9
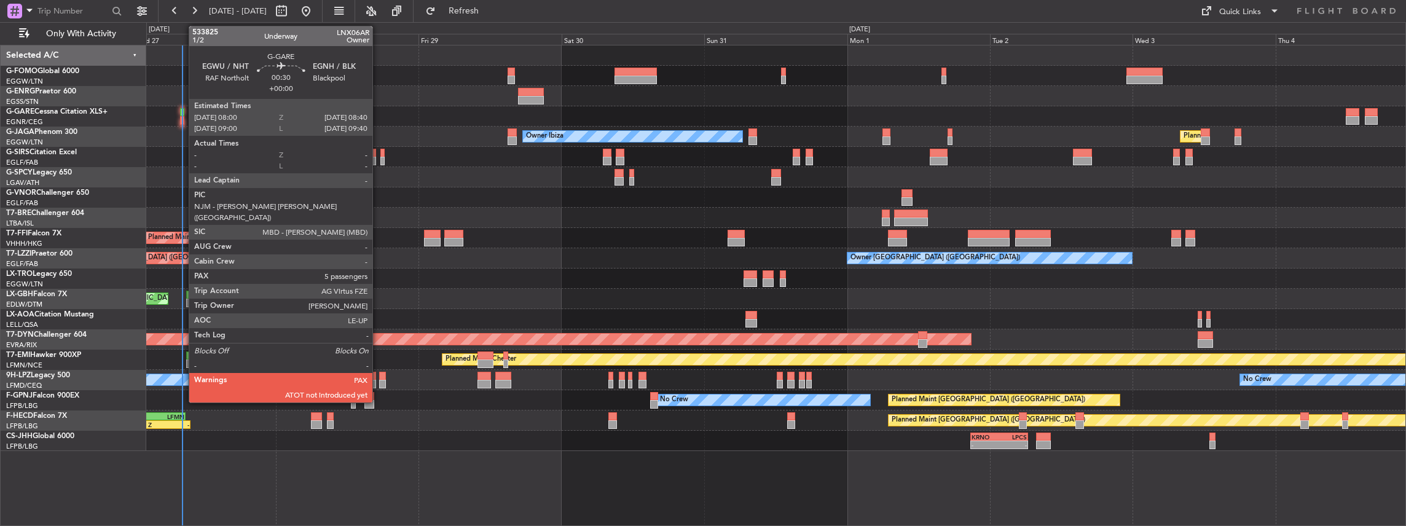
click at [182, 118] on div at bounding box center [182, 120] width 4 height 9
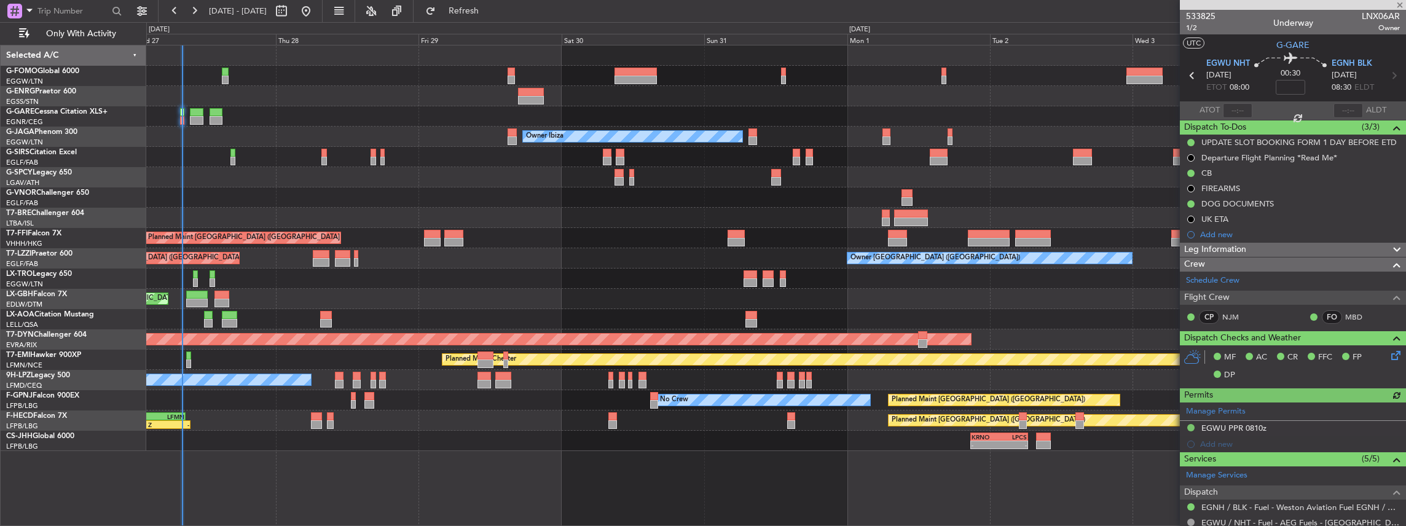
click at [1236, 111] on div at bounding box center [1237, 110] width 29 height 15
click at [1239, 108] on input "text" at bounding box center [1237, 110] width 29 height 15
click at [1291, 105] on div at bounding box center [1291, 110] width 15 height 15
type input "08:13"
click at [1323, 8] on div at bounding box center [1293, 5] width 226 height 10
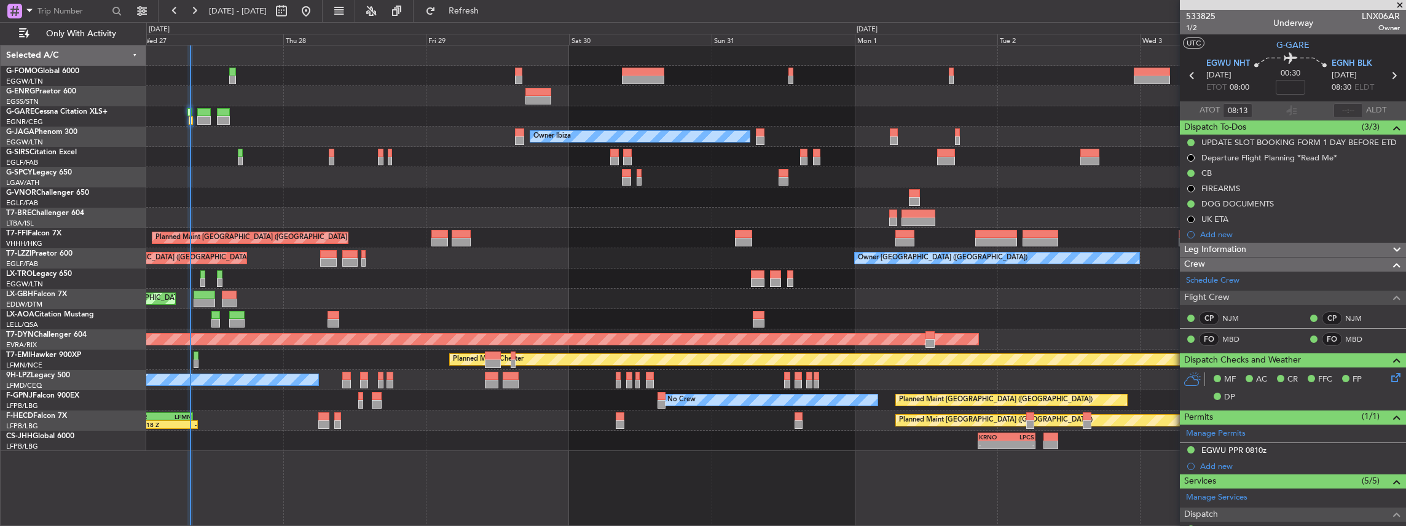
click at [366, 370] on div "Planned Maint [GEOGRAPHIC_DATA] ([GEOGRAPHIC_DATA]) Owner Ibiza No Crew Cannes …" at bounding box center [776, 248] width 1260 height 406
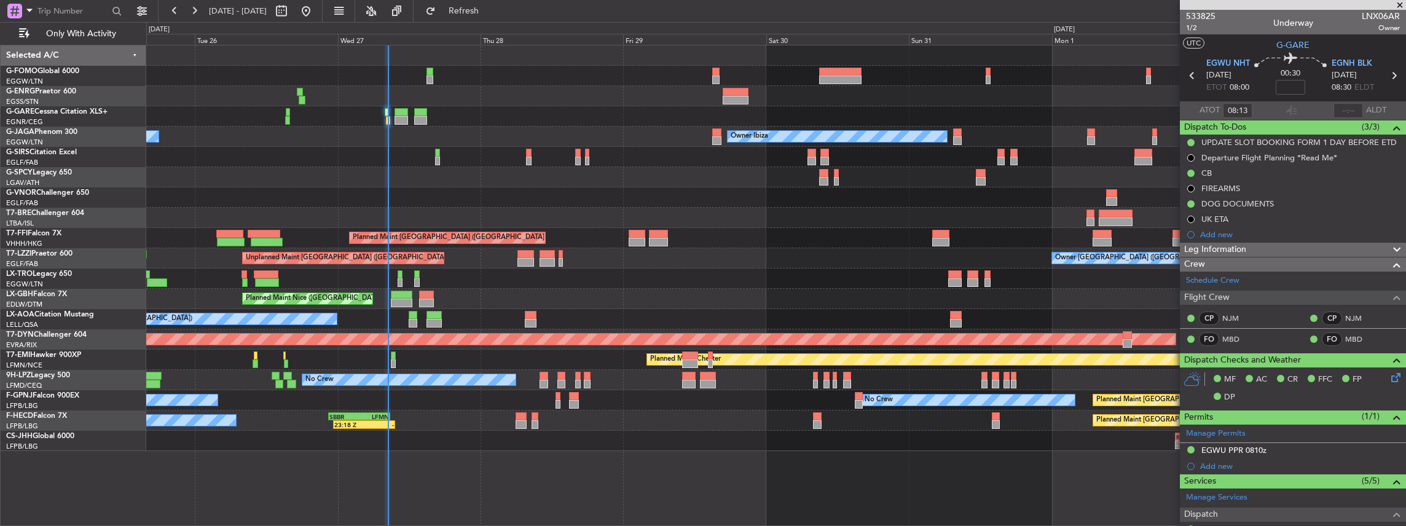
click at [484, 407] on div "Planned Maint [GEOGRAPHIC_DATA] ([GEOGRAPHIC_DATA]) Owner Ibiza No Crew Cannes …" at bounding box center [776, 248] width 1260 height 406
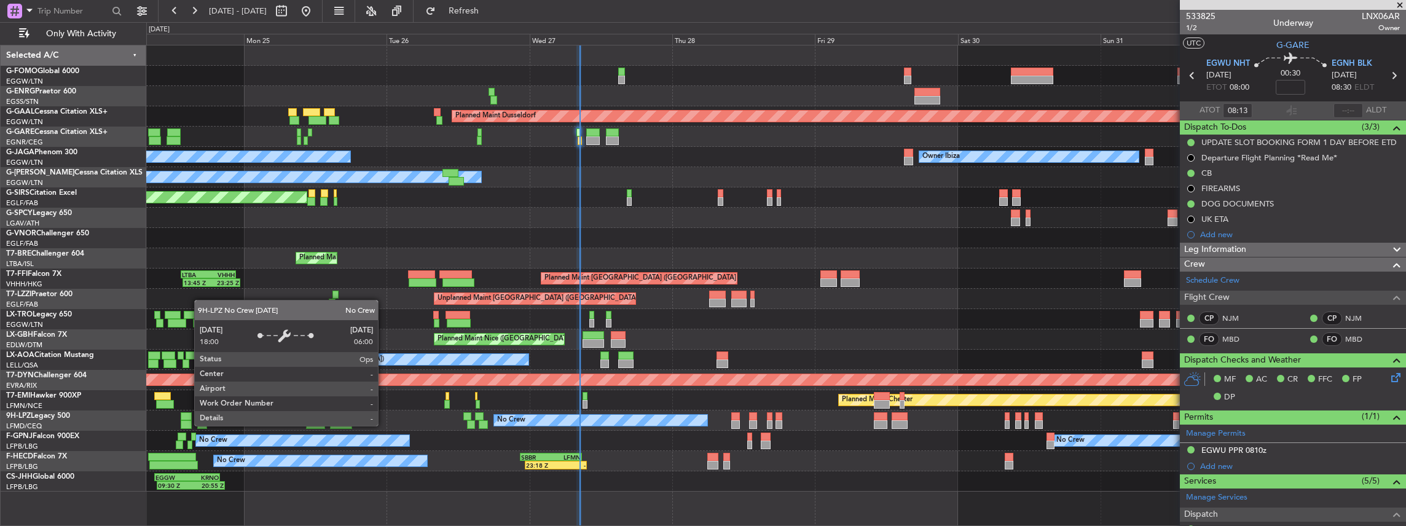
click at [578, 420] on div "No Crew" at bounding box center [600, 420] width 213 height 11
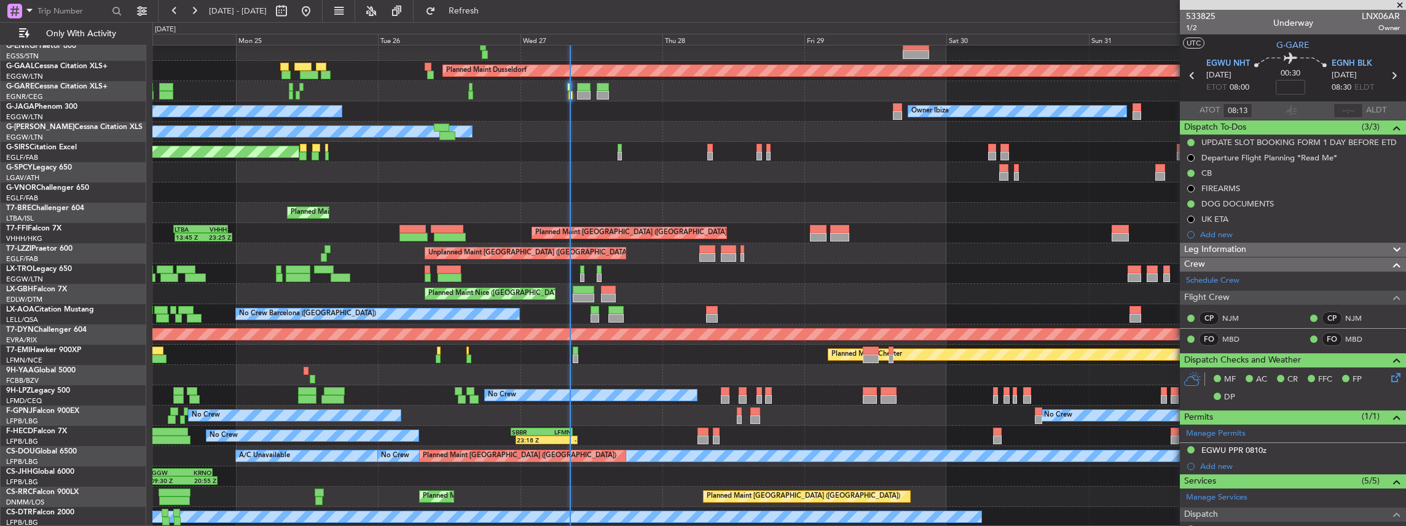
click at [404, 364] on div "Planned Maint Dusseldorf Owner Ibiza No Crew Cannes ([GEOGRAPHIC_DATA]) Planned…" at bounding box center [778, 263] width 1253 height 527
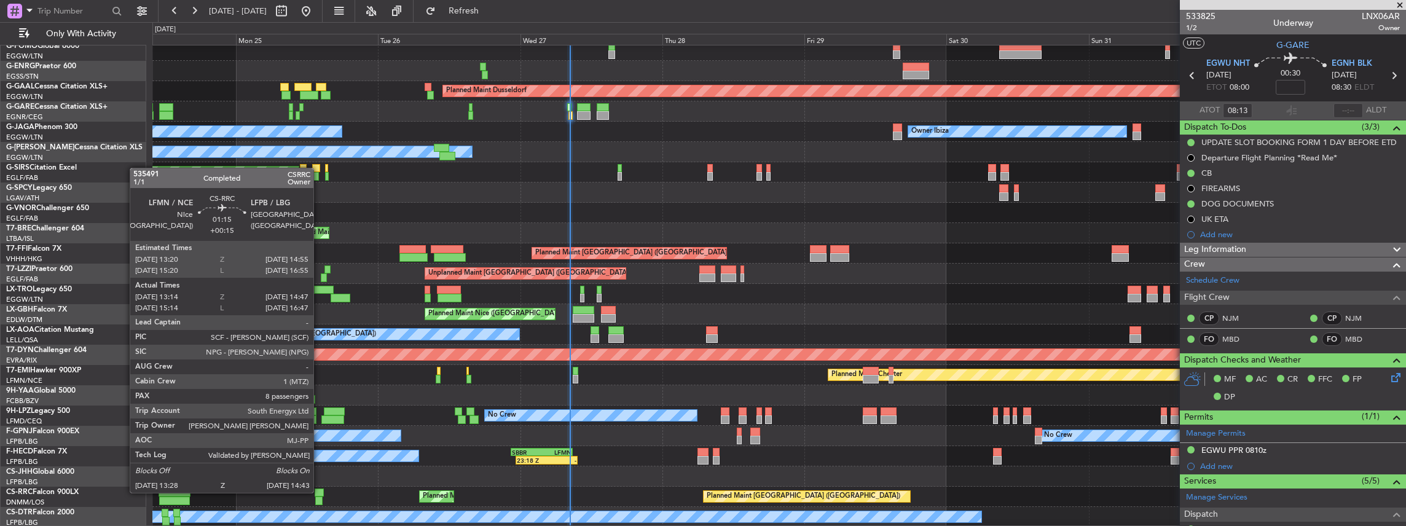
click at [320, 492] on div at bounding box center [320, 492] width 10 height 9
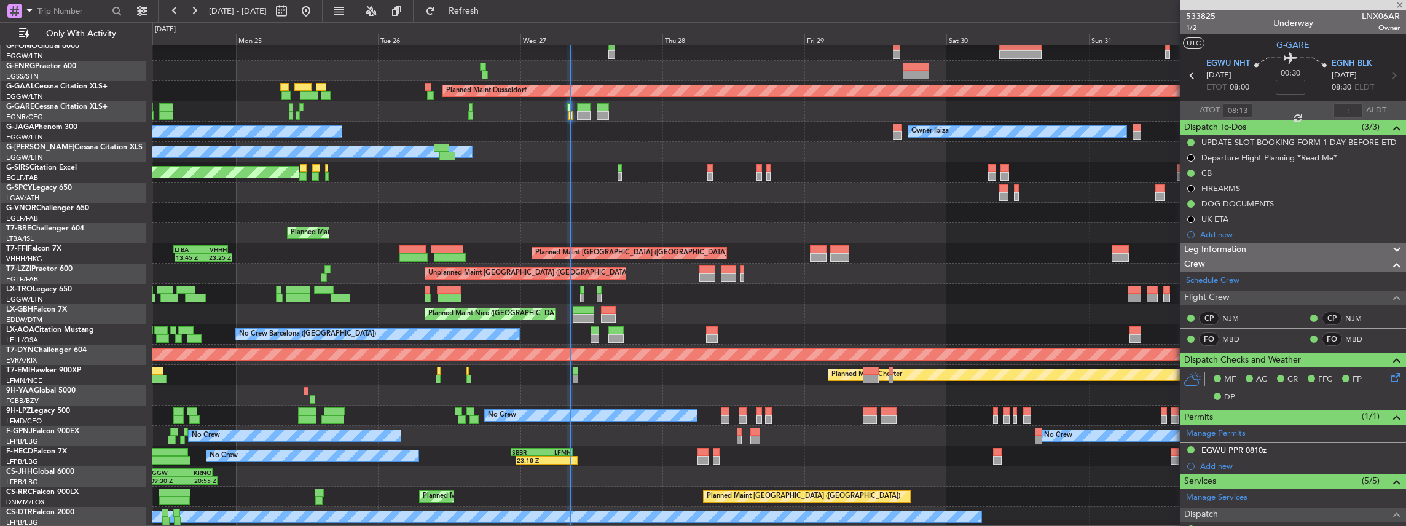
type input "+00:15"
type input "13:29"
type input "14:42"
type input "8"
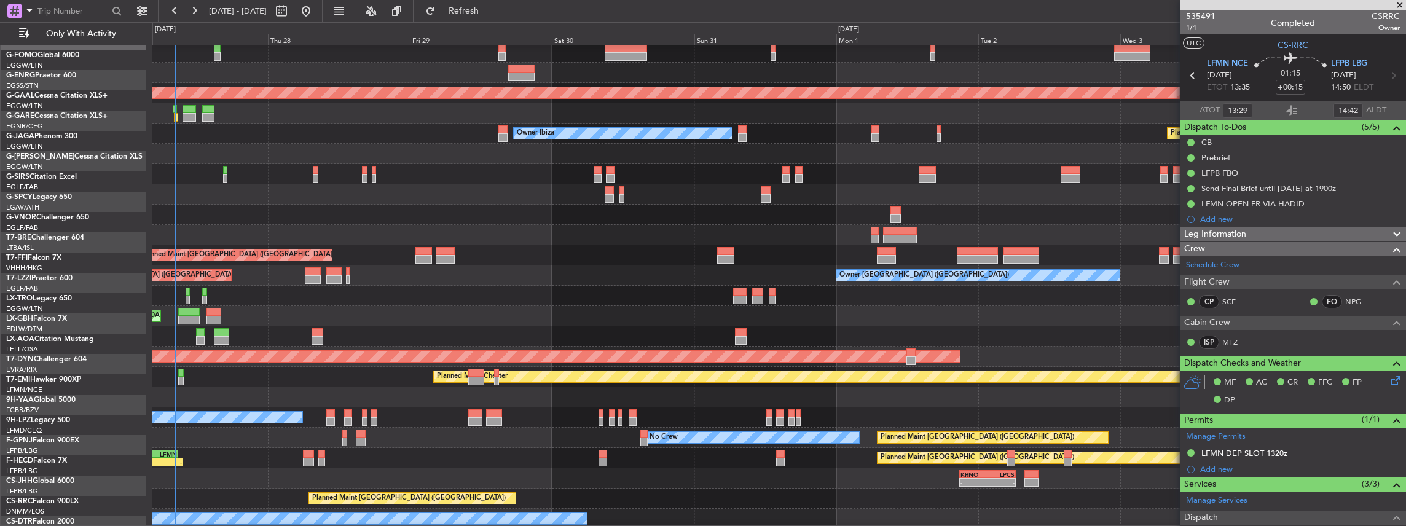
scroll to position [23, 0]
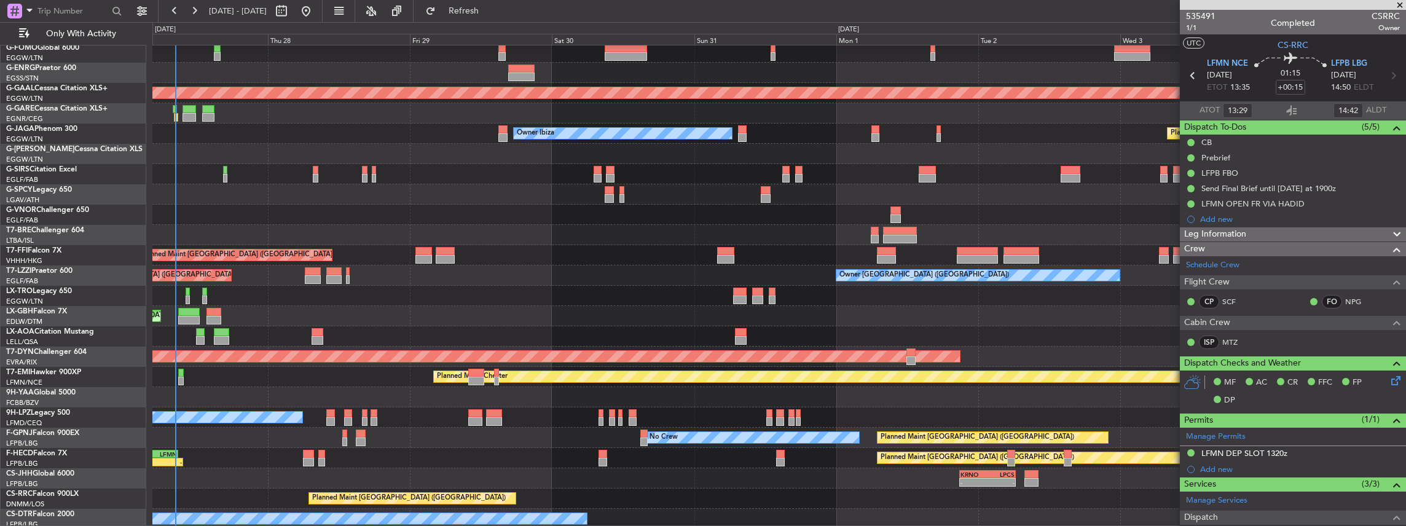
click at [493, 438] on div "Planned Maint [GEOGRAPHIC_DATA] ([GEOGRAPHIC_DATA]) No Crew No Crew No Crew" at bounding box center [778, 438] width 1253 height 20
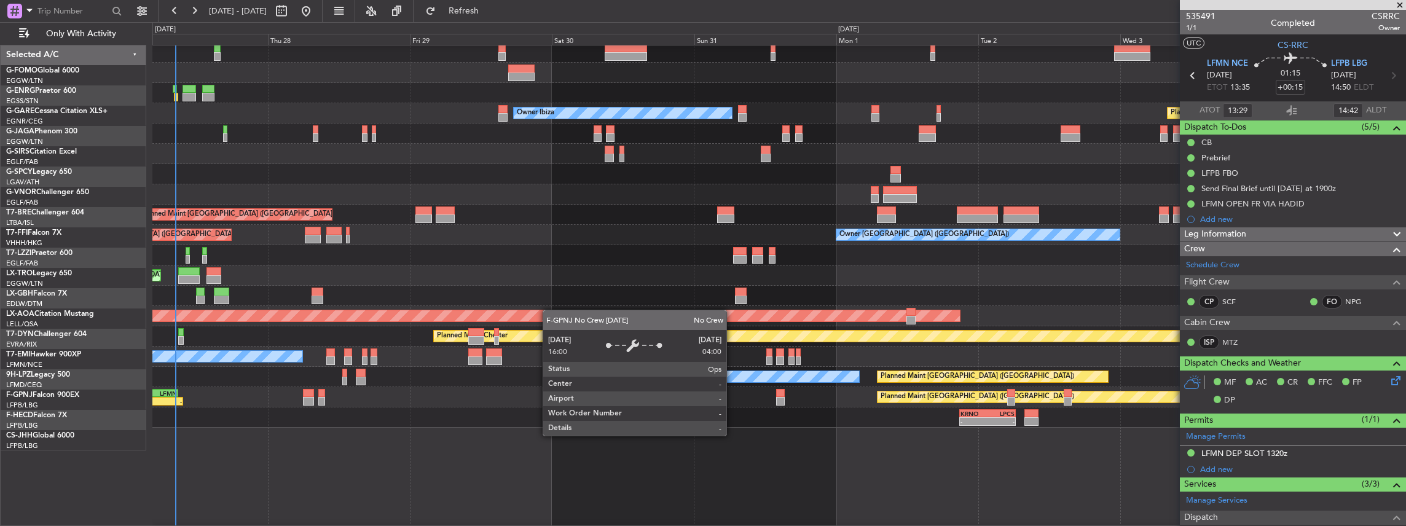
scroll to position [0, 0]
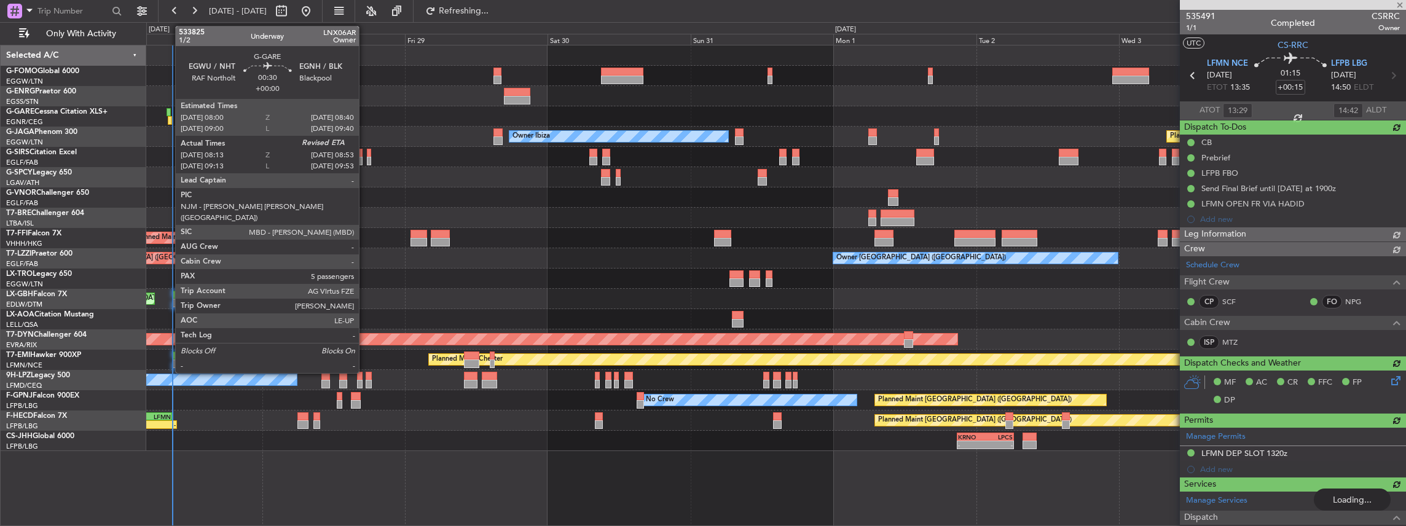
click at [169, 122] on div at bounding box center [170, 120] width 4 height 9
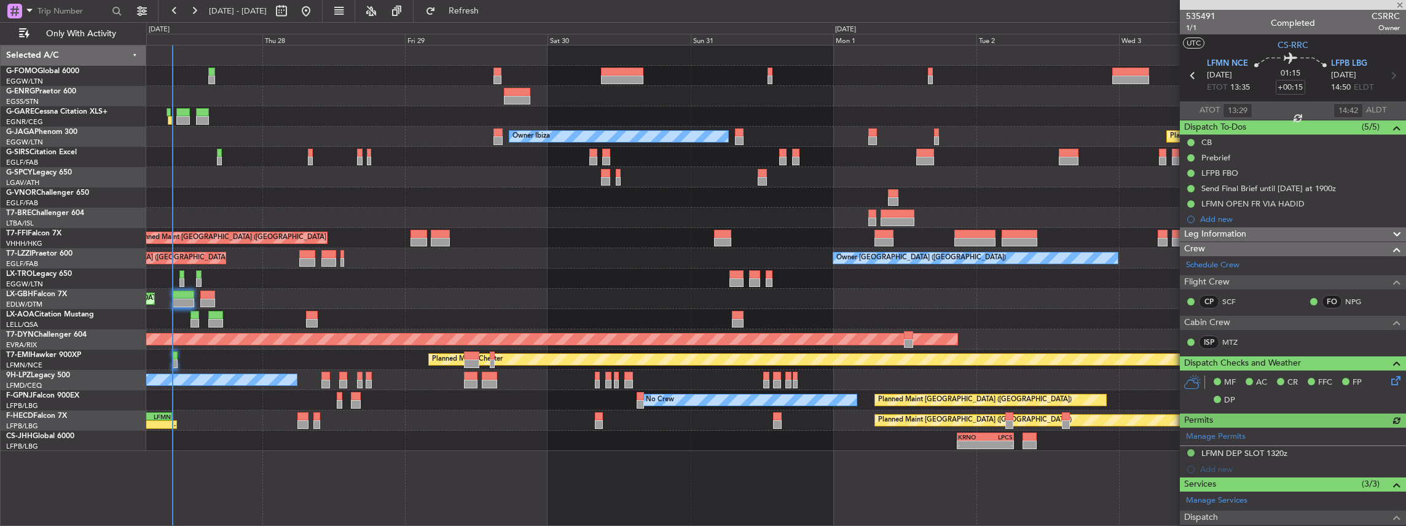
type input "08:13"
type input "5"
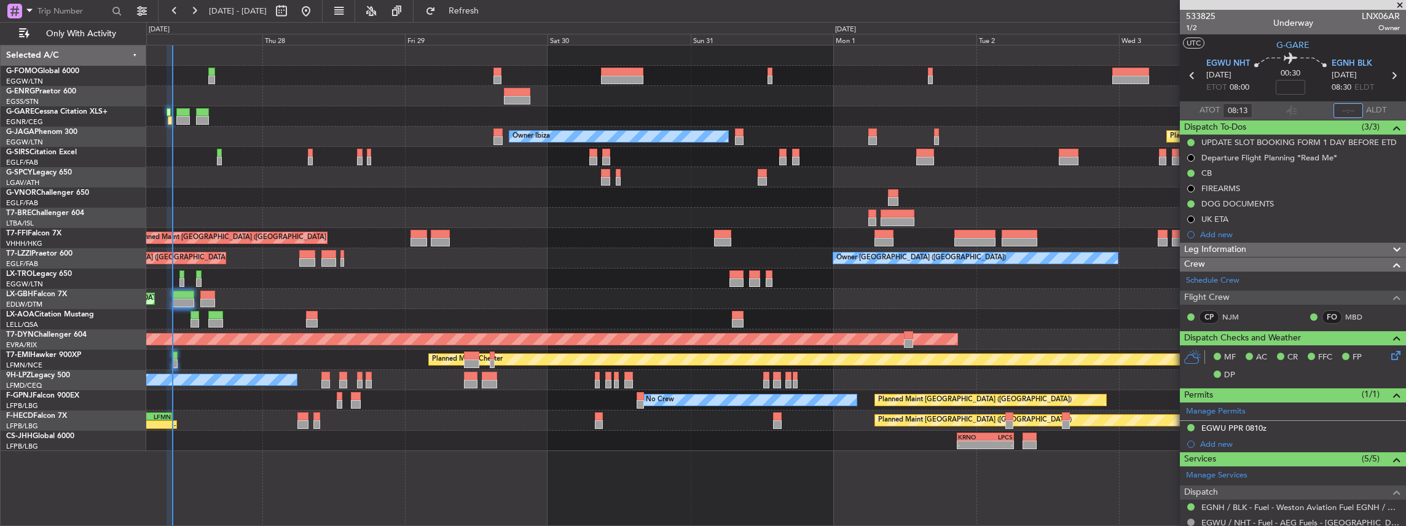
click at [1344, 111] on input "text" at bounding box center [1347, 110] width 29 height 15
click at [1290, 112] on div at bounding box center [1291, 110] width 15 height 15
type input "08:51"
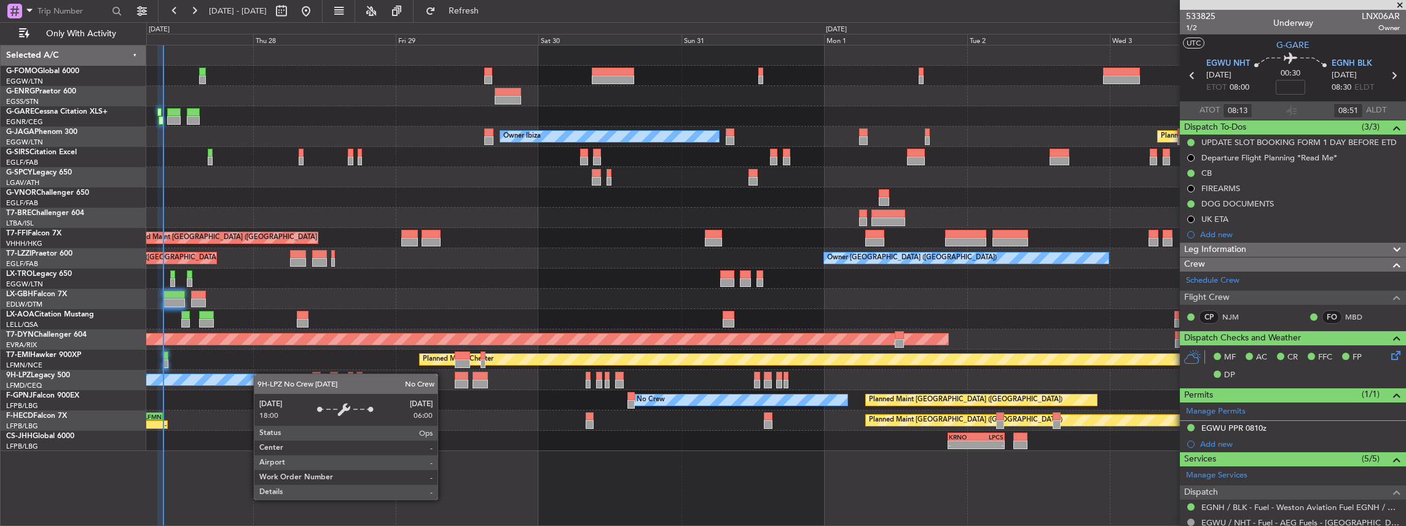
click at [258, 376] on div "No Crew" at bounding box center [180, 379] width 213 height 11
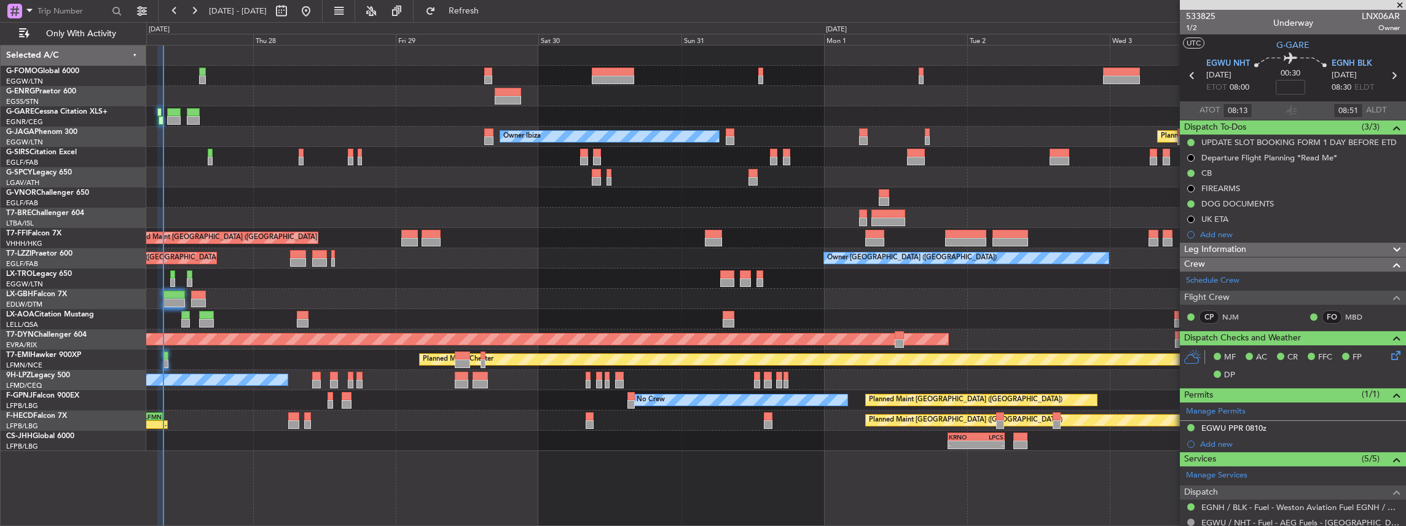
click at [166, 147] on div "Unplanned Maint Oxford ([GEOGRAPHIC_DATA])" at bounding box center [776, 157] width 1260 height 20
click at [480, 12] on span "Refresh" at bounding box center [464, 11] width 52 height 9
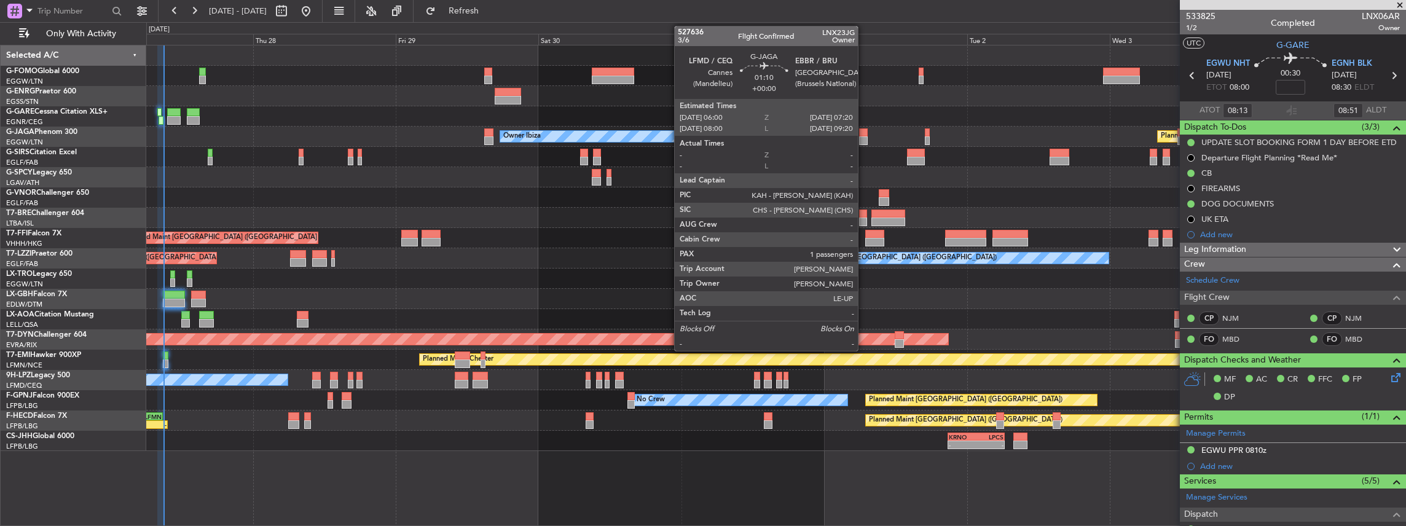
click at [863, 140] on div at bounding box center [863, 140] width 8 height 9
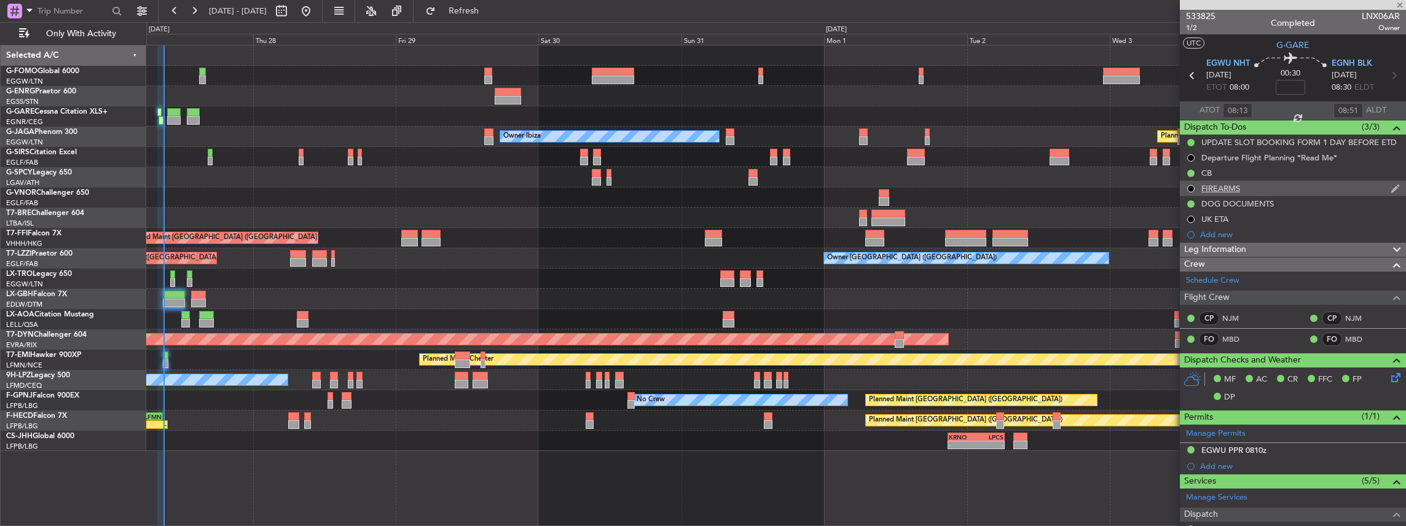
type input "1"
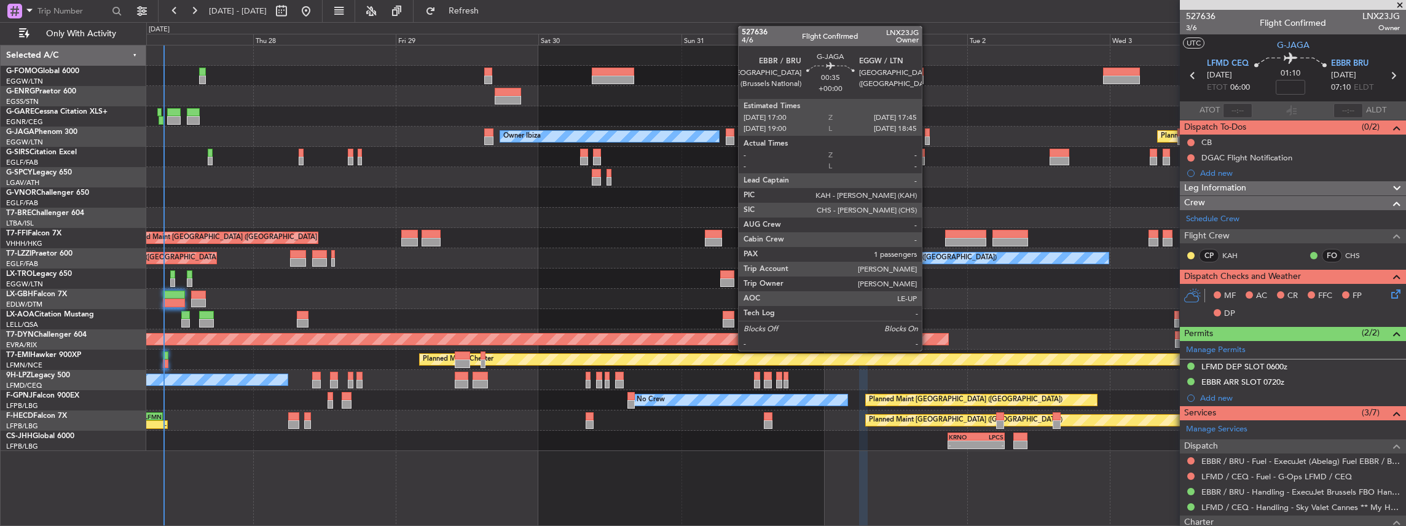
click at [927, 138] on div at bounding box center [927, 140] width 5 height 9
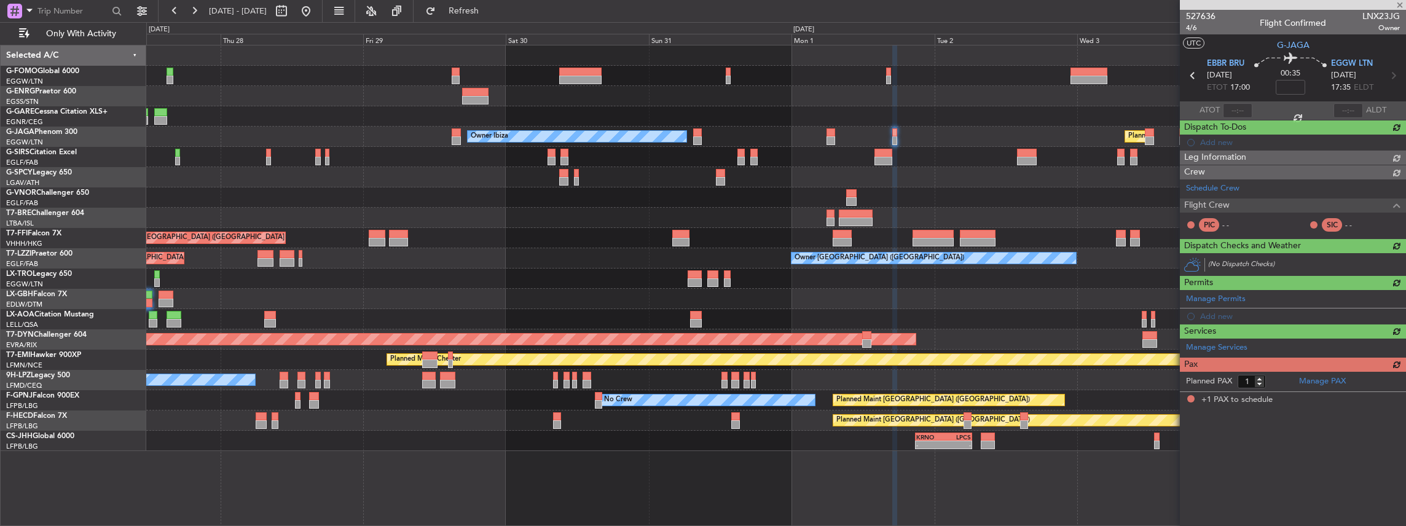
click at [980, 154] on div "Unplanned Maint Oxford ([GEOGRAPHIC_DATA])" at bounding box center [776, 157] width 1260 height 20
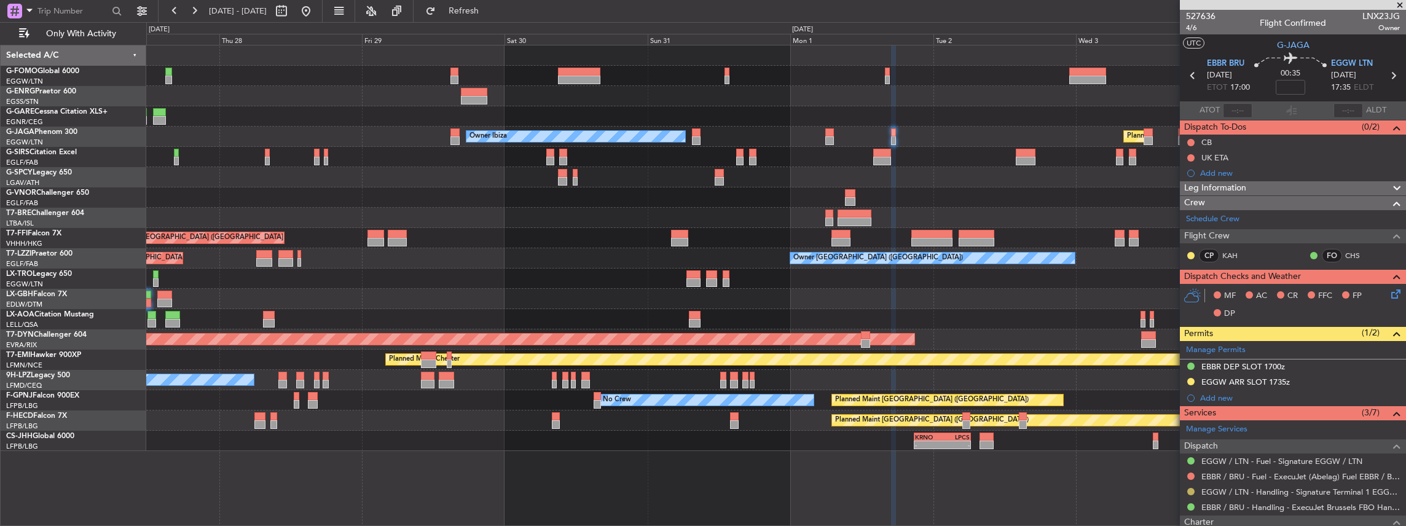
click at [1188, 489] on button at bounding box center [1190, 491] width 7 height 7
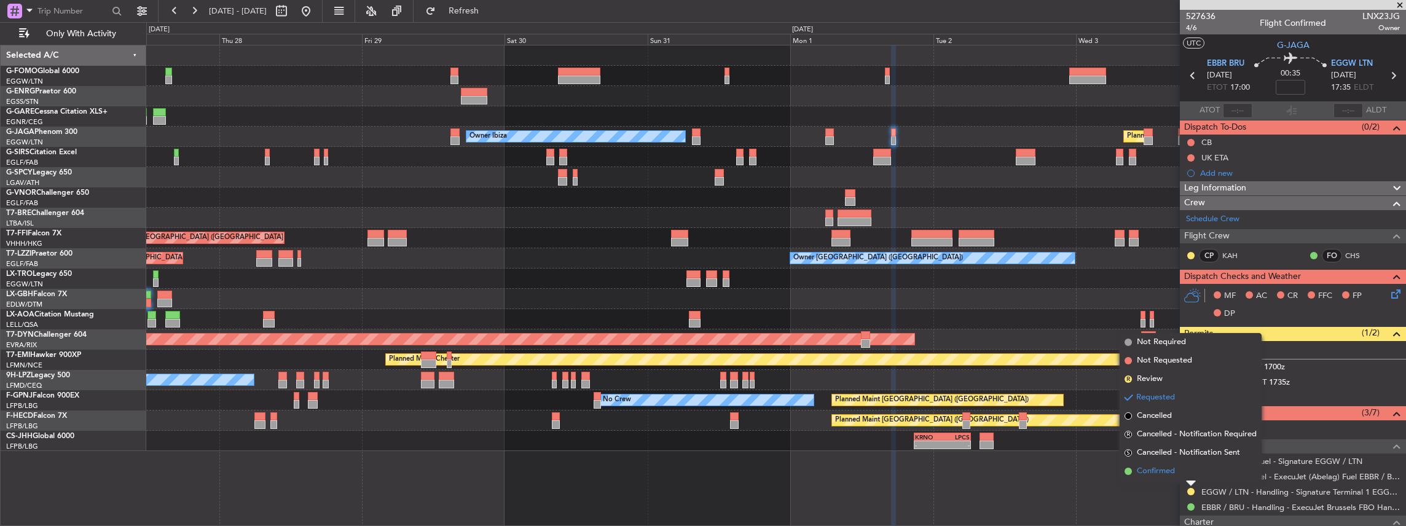
click at [1176, 469] on li "Confirmed" at bounding box center [1191, 471] width 142 height 18
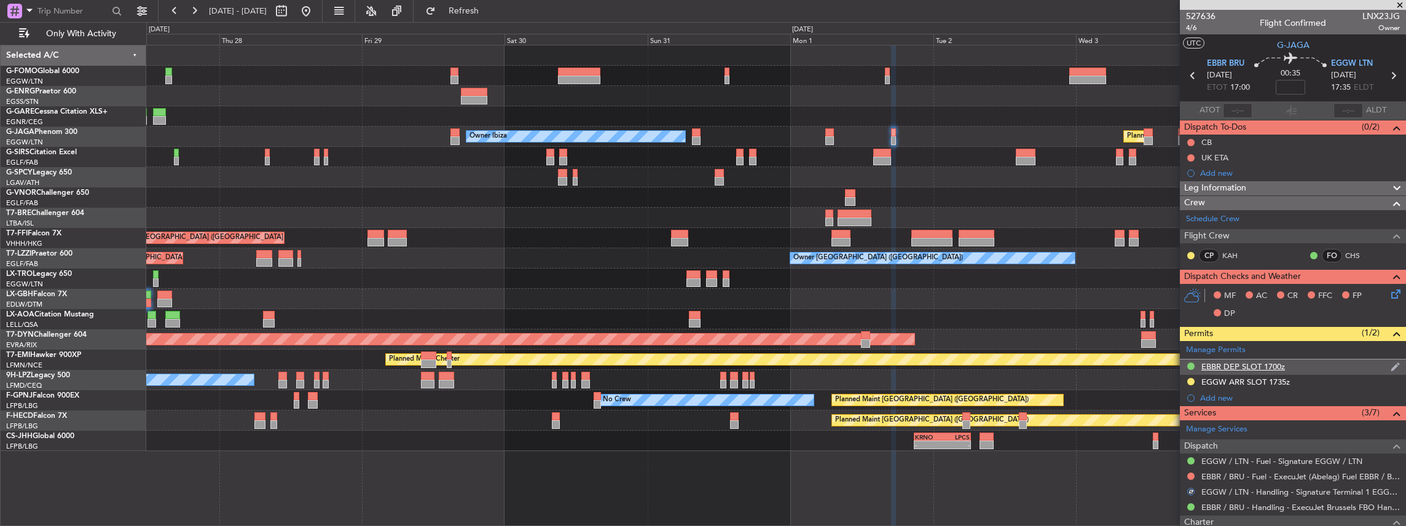
click at [1317, 363] on div "EBBR DEP SLOT 1700z" at bounding box center [1293, 366] width 226 height 15
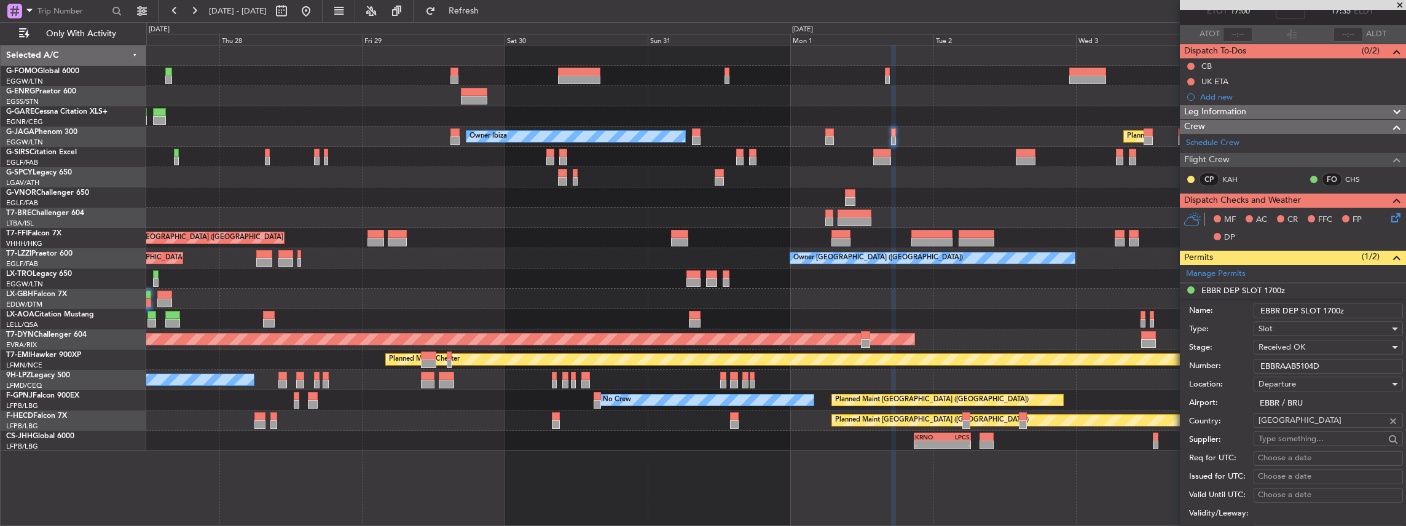
scroll to position [123, 0]
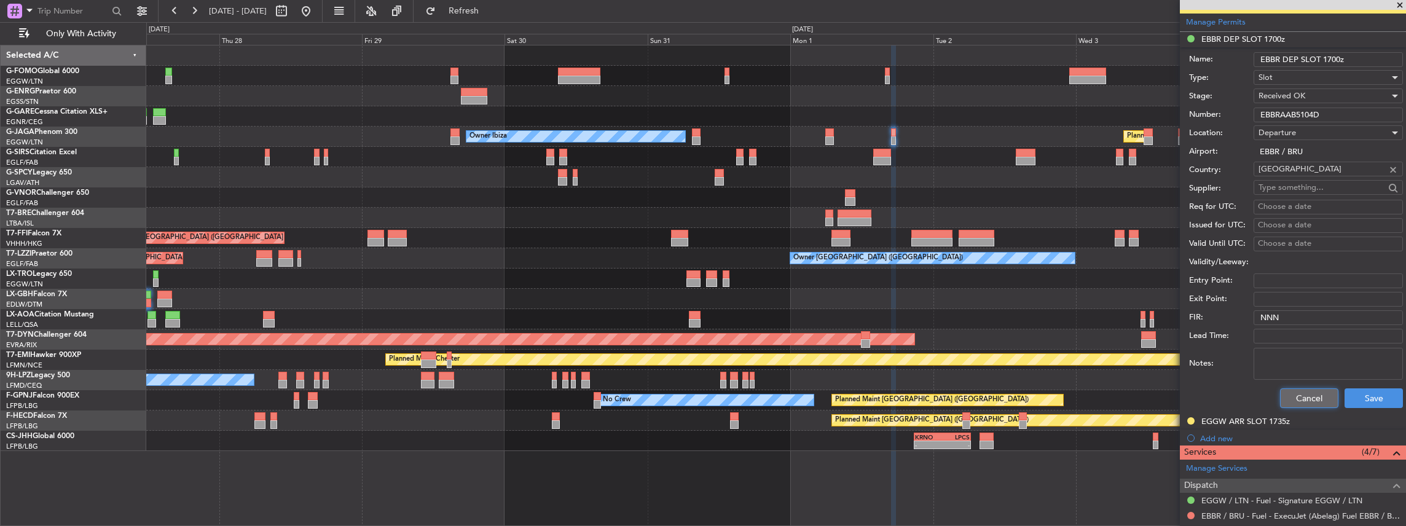
click at [1301, 394] on button "Cancel" at bounding box center [1309, 398] width 58 height 20
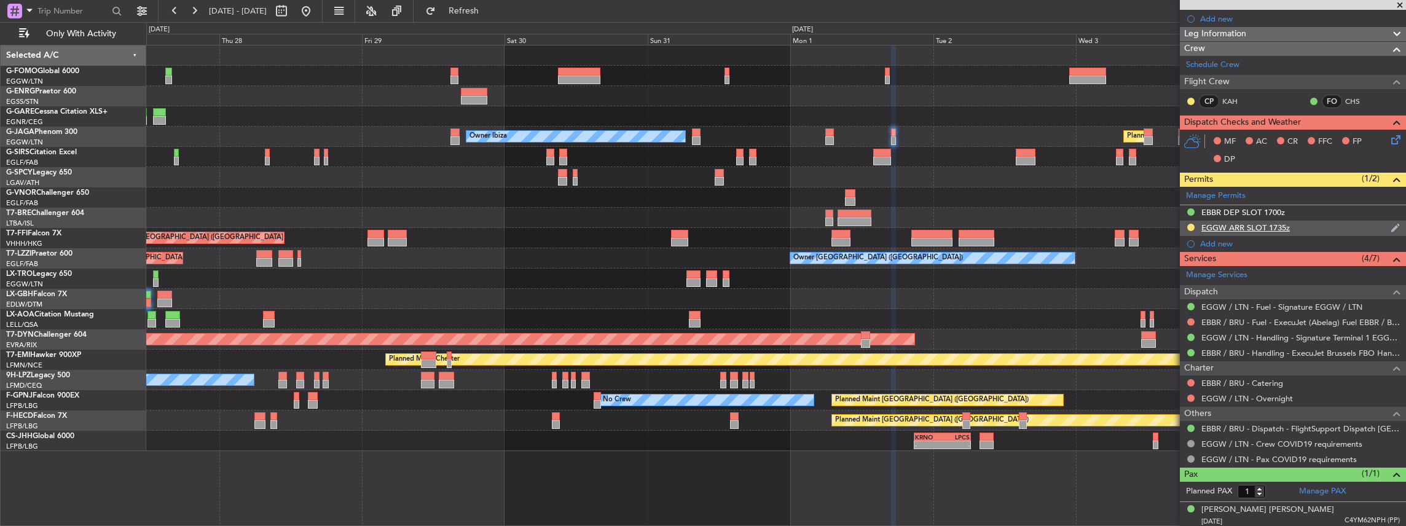
click at [1308, 226] on div "EGGW ARR SLOT 1735z" at bounding box center [1293, 228] width 226 height 15
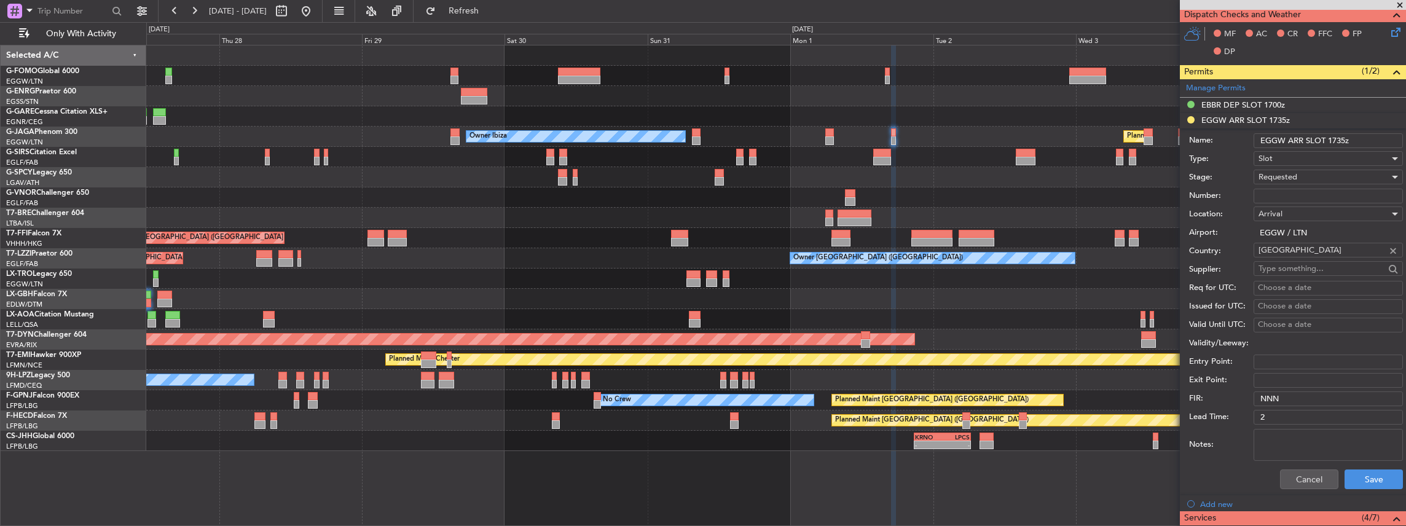
scroll to position [205, 0]
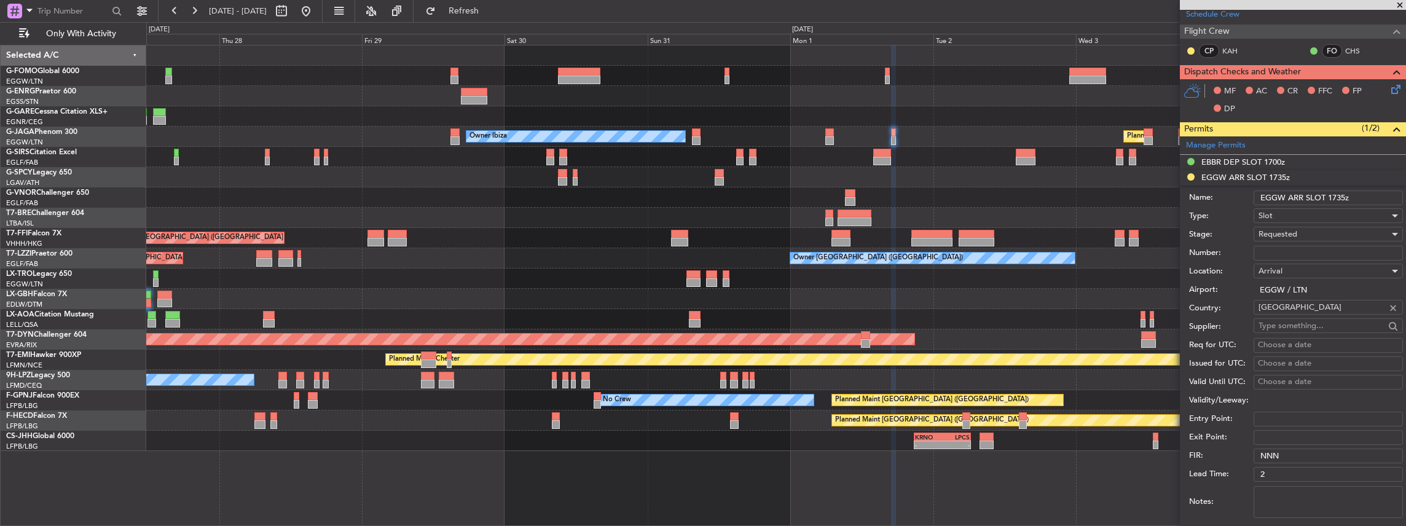
click at [1293, 250] on input "Number:" at bounding box center [1327, 253] width 149 height 15
paste input "7215"
type input "7215"
click at [1292, 232] on span "Requested" at bounding box center [1277, 234] width 39 height 11
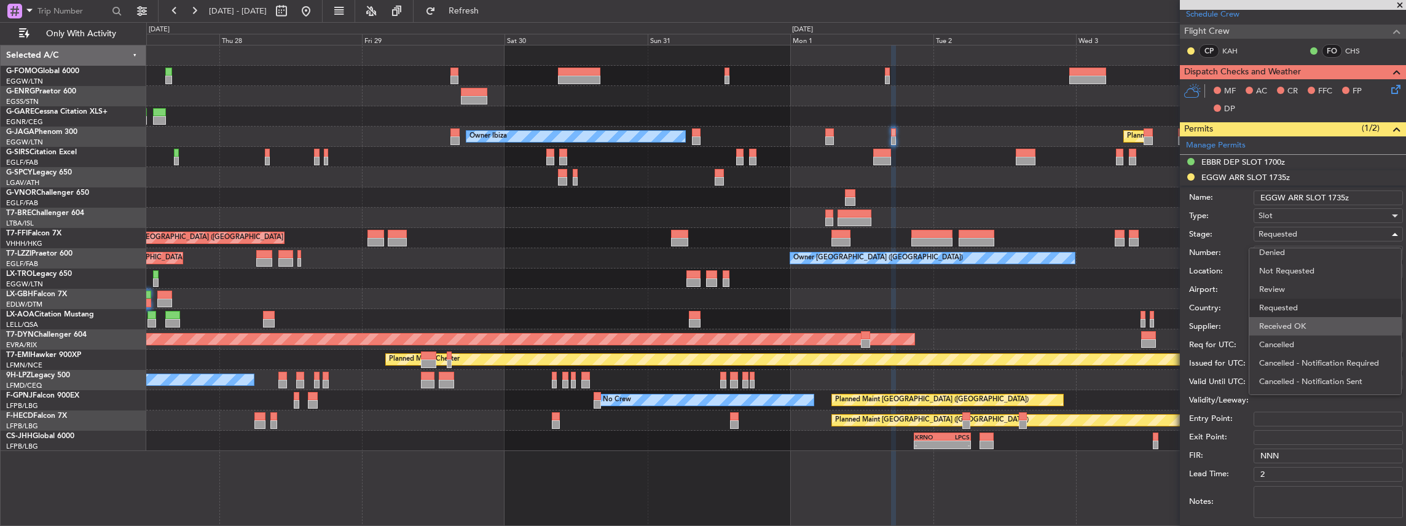
click at [1300, 326] on span "Received OK" at bounding box center [1325, 326] width 133 height 18
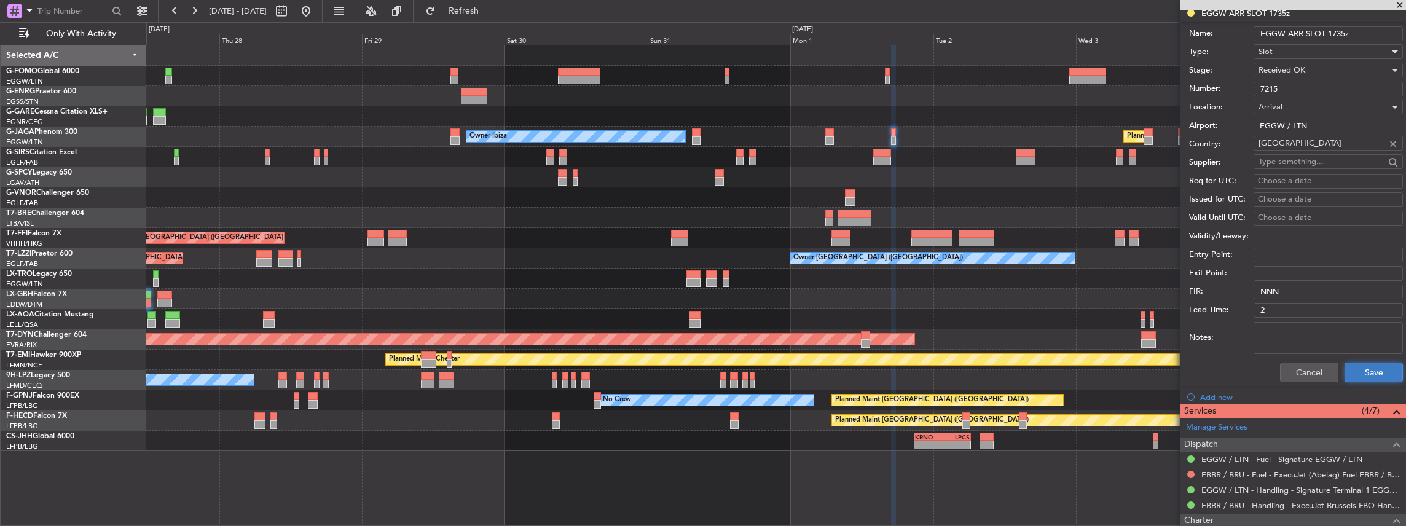
click at [1378, 367] on button "Save" at bounding box center [1373, 373] width 58 height 20
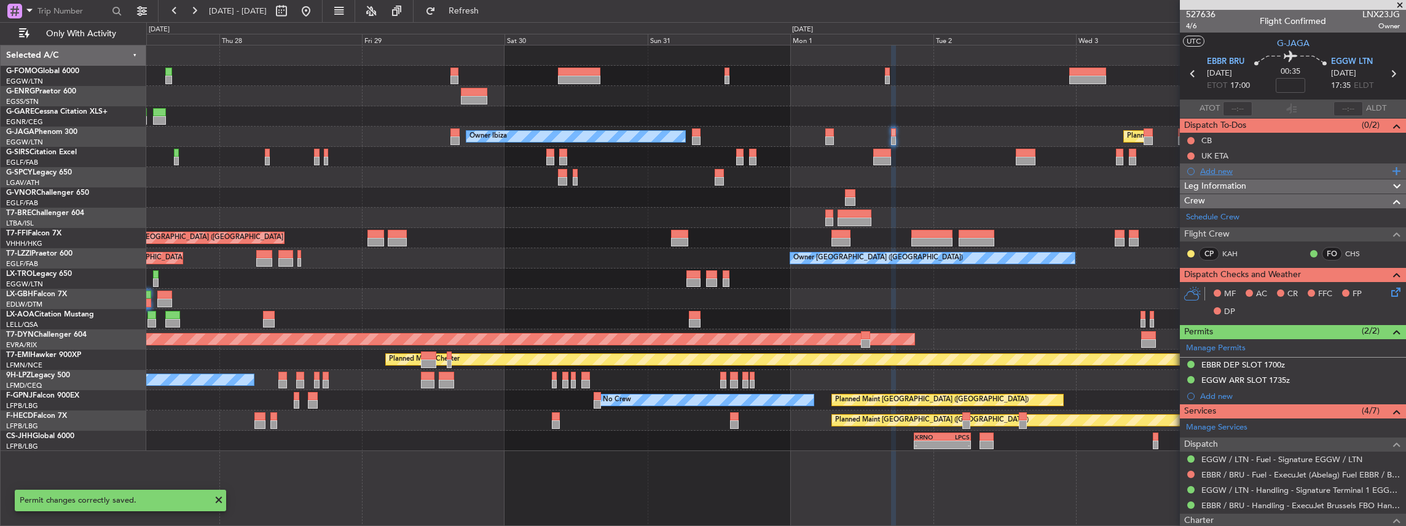
scroll to position [0, 0]
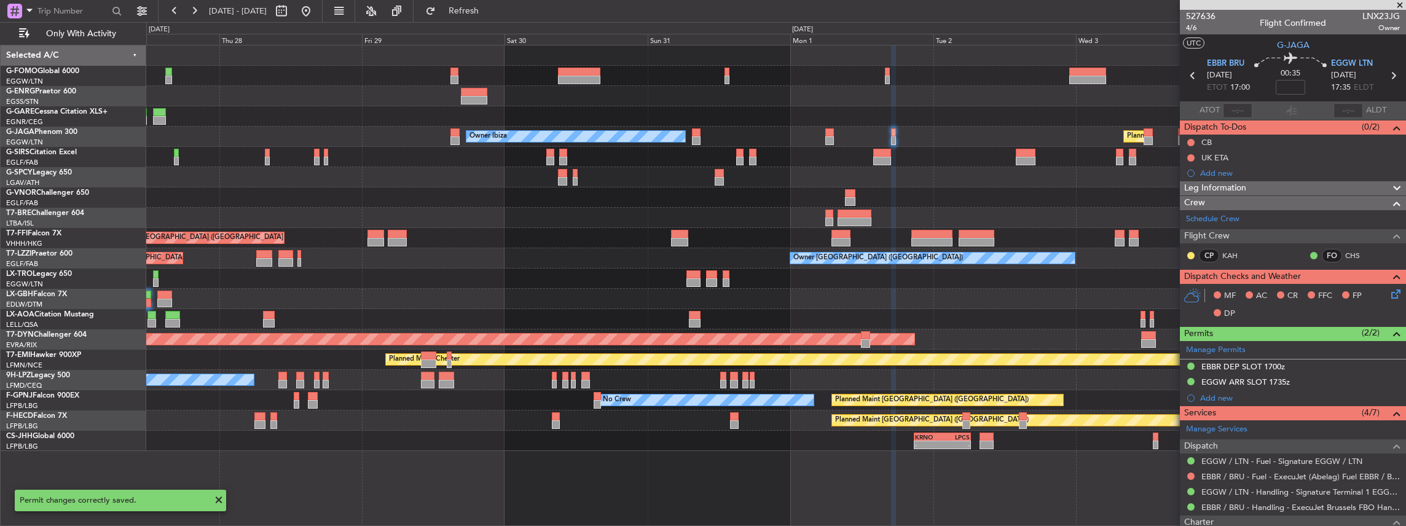
click at [1389, 74] on icon at bounding box center [1393, 76] width 16 height 16
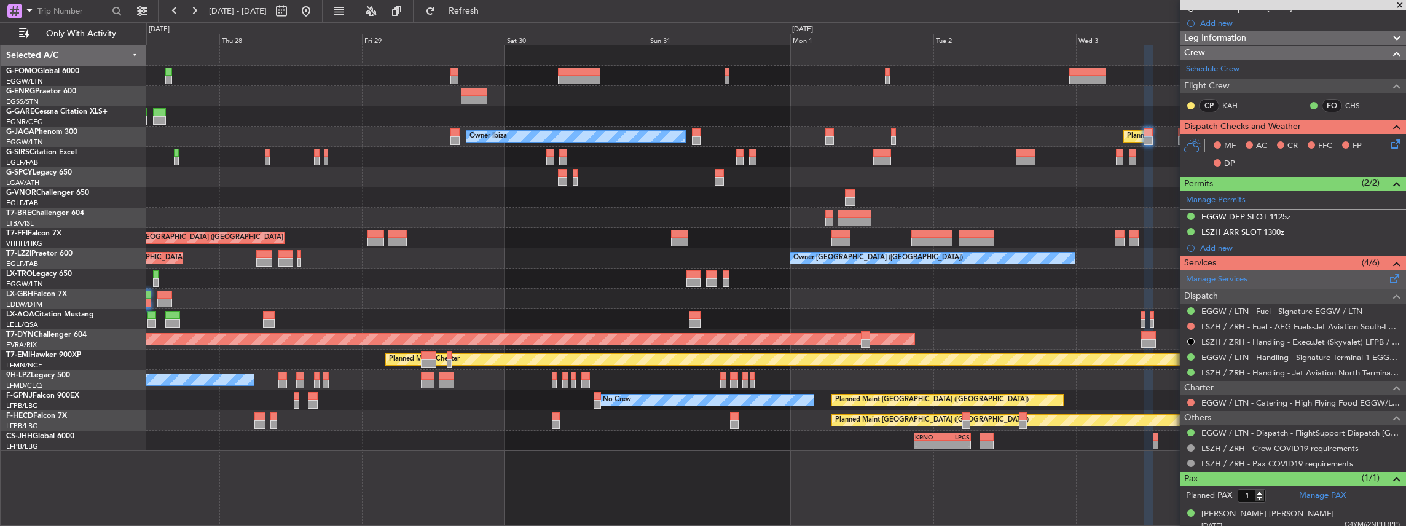
scroll to position [185, 0]
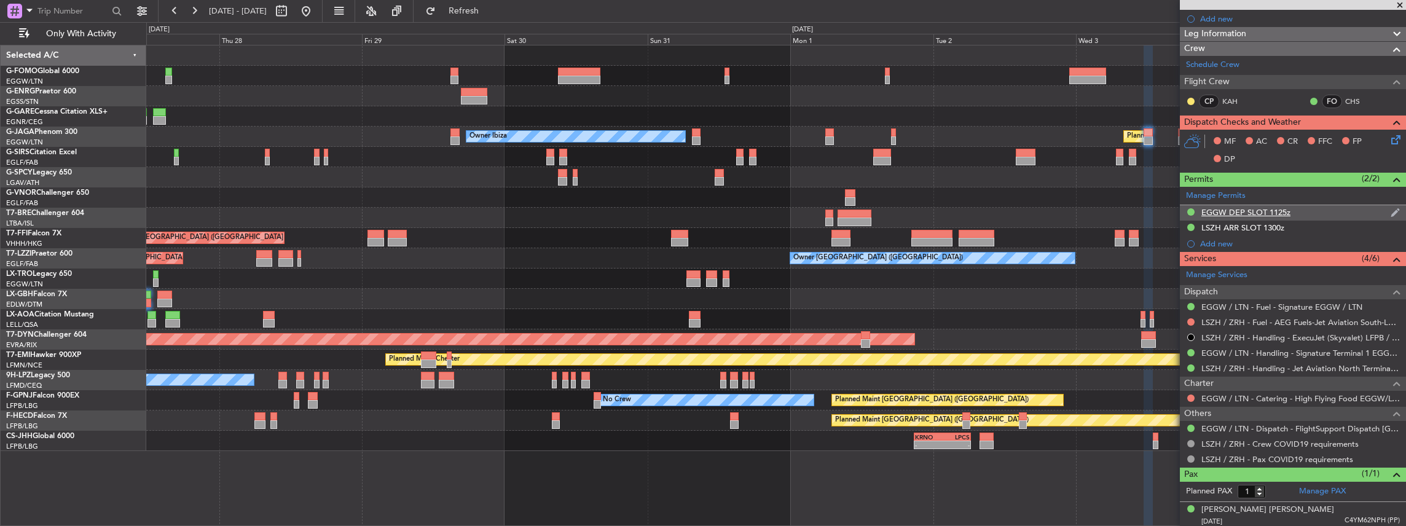
click at [1326, 208] on div "EGGW DEP SLOT 1125z" at bounding box center [1293, 212] width 226 height 15
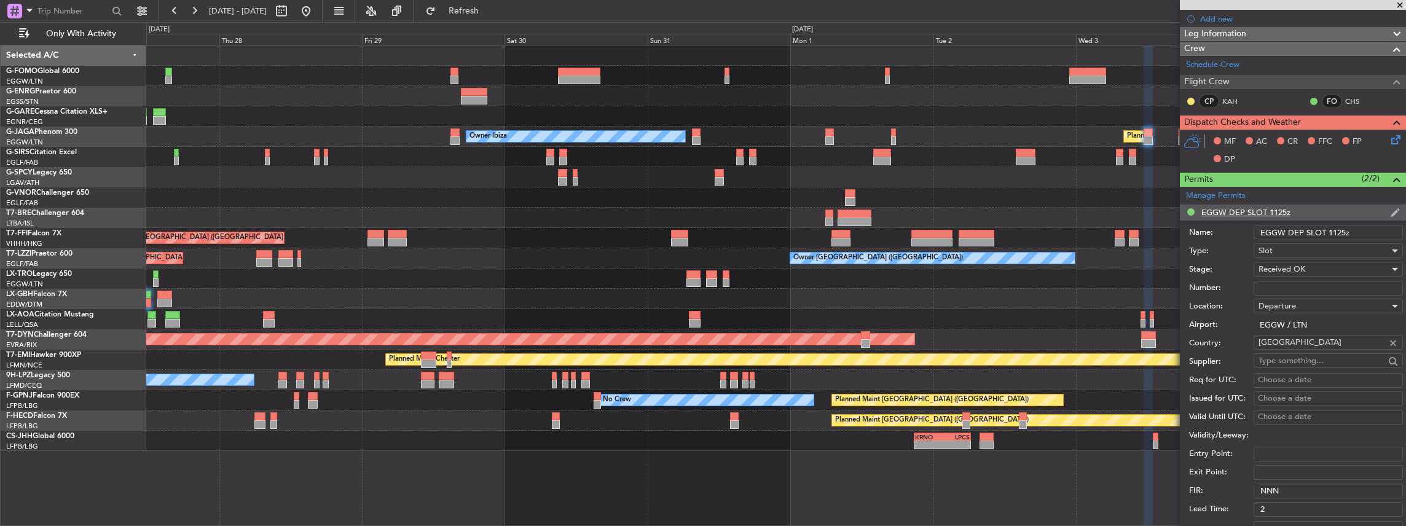
click at [1326, 208] on li "EGGW DEP SLOT 1125z Name: EGGW DEP SLOT 1125z Type: Slot Stage: Received OK Num…" at bounding box center [1293, 396] width 226 height 382
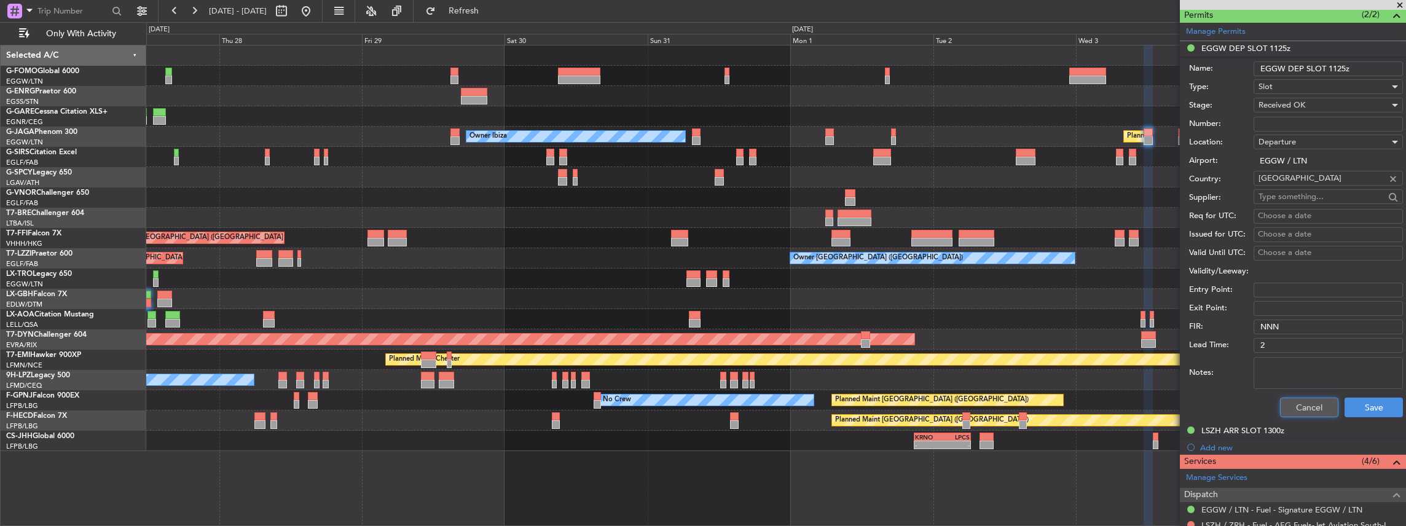
click at [1294, 405] on button "Cancel" at bounding box center [1309, 408] width 58 height 20
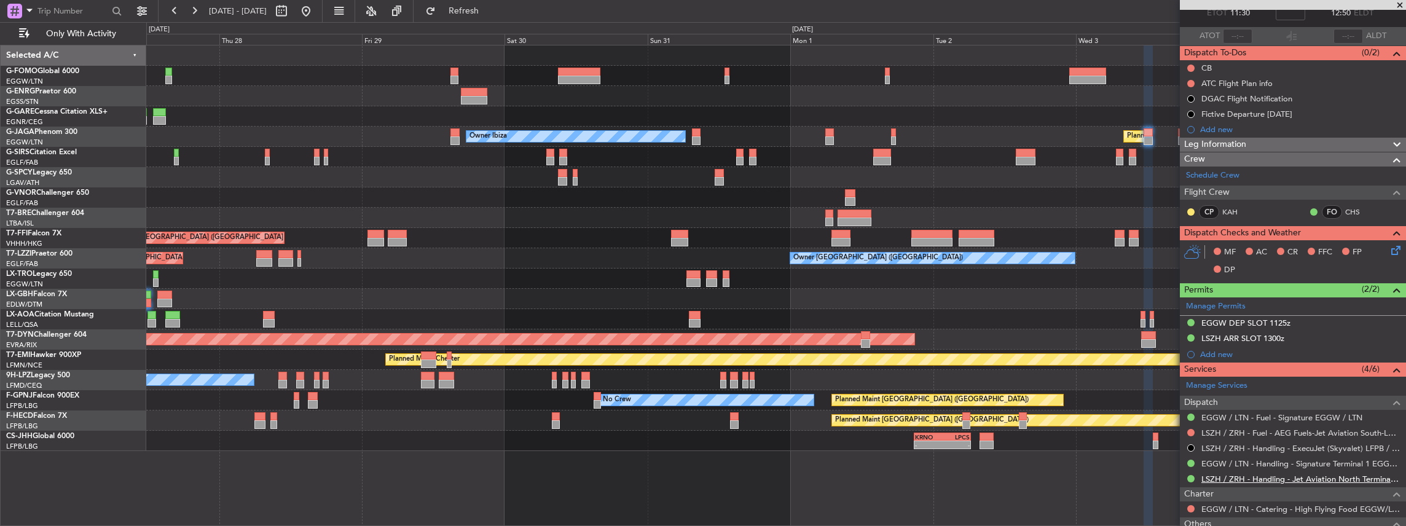
scroll to position [0, 0]
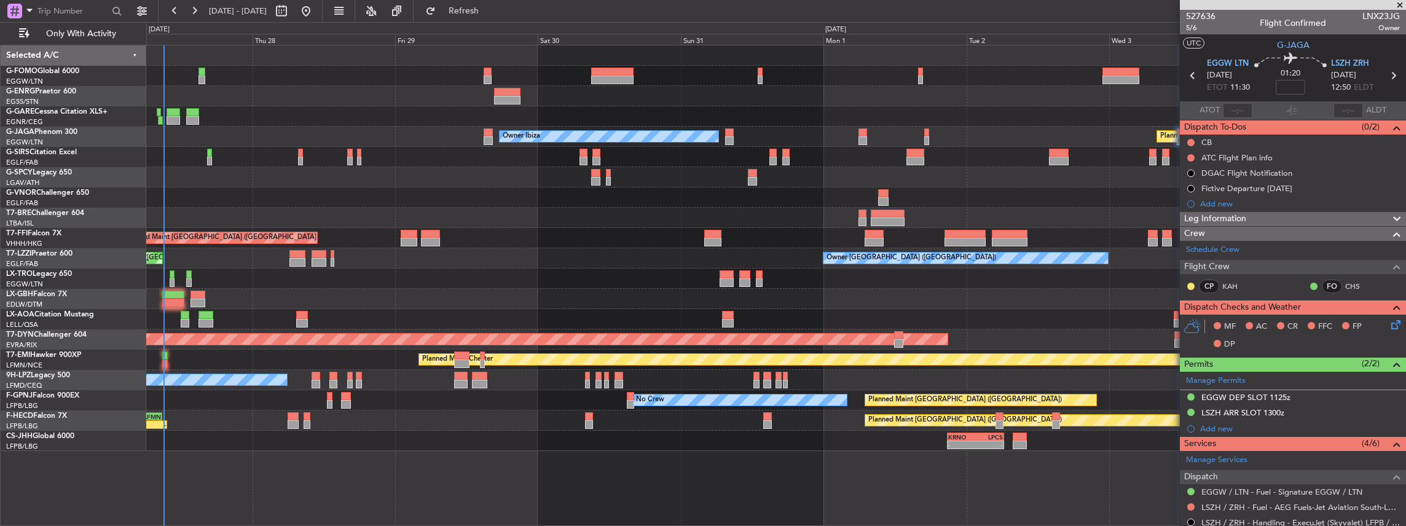
click at [422, 378] on div "No Crew No Crew" at bounding box center [776, 380] width 1260 height 20
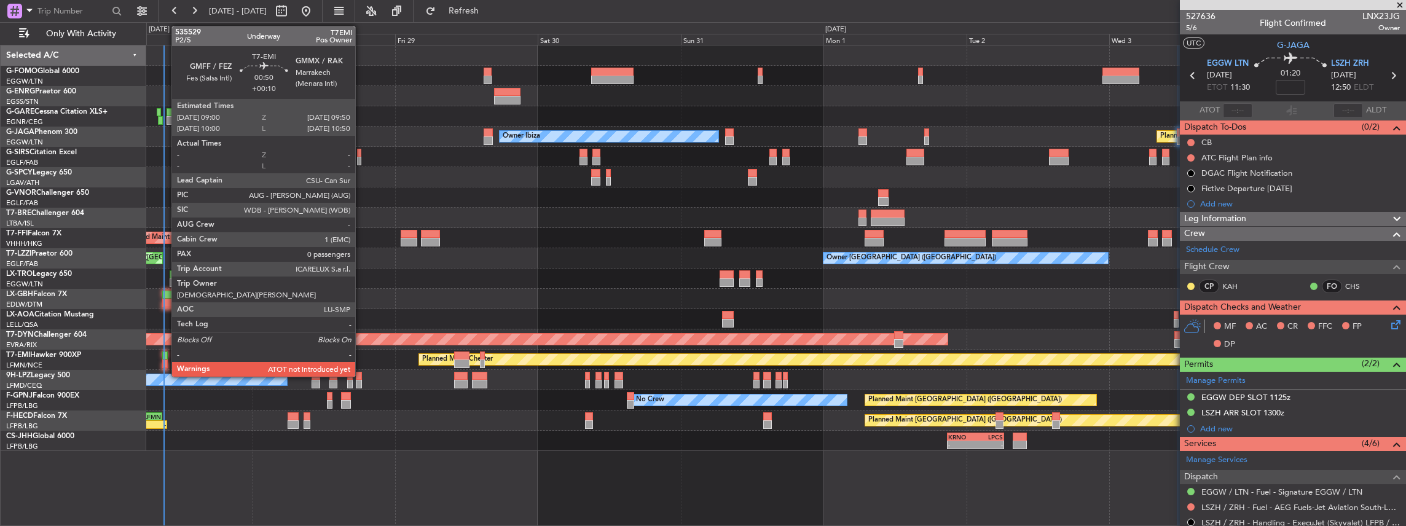
click at [165, 359] on div at bounding box center [165, 363] width 6 height 9
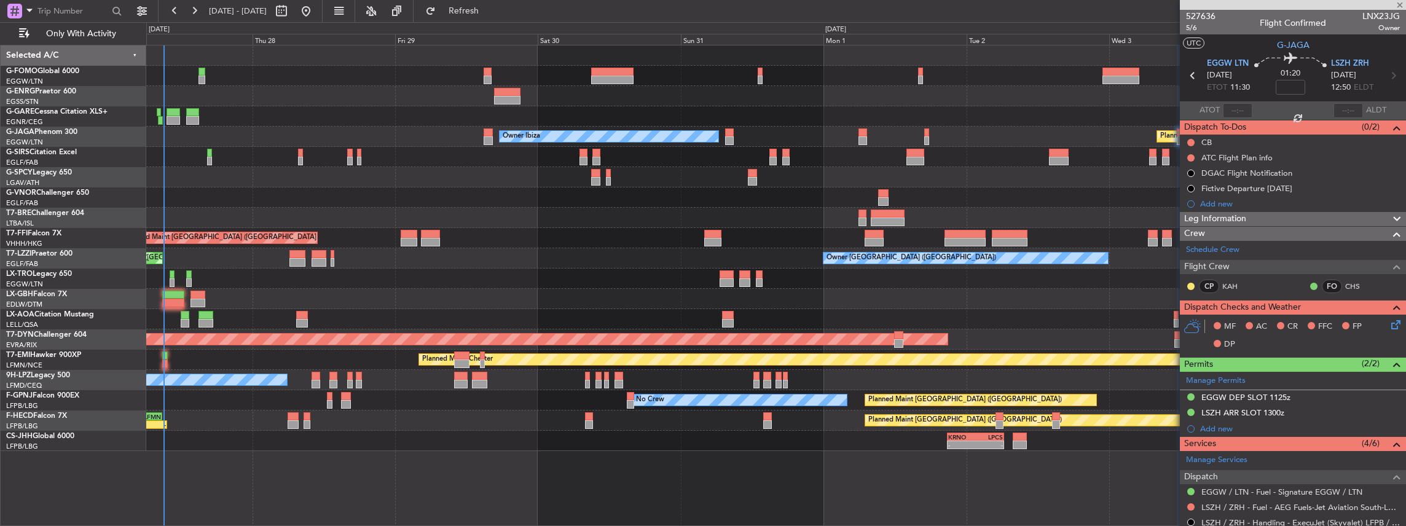
type input "+00:10"
type input "0"
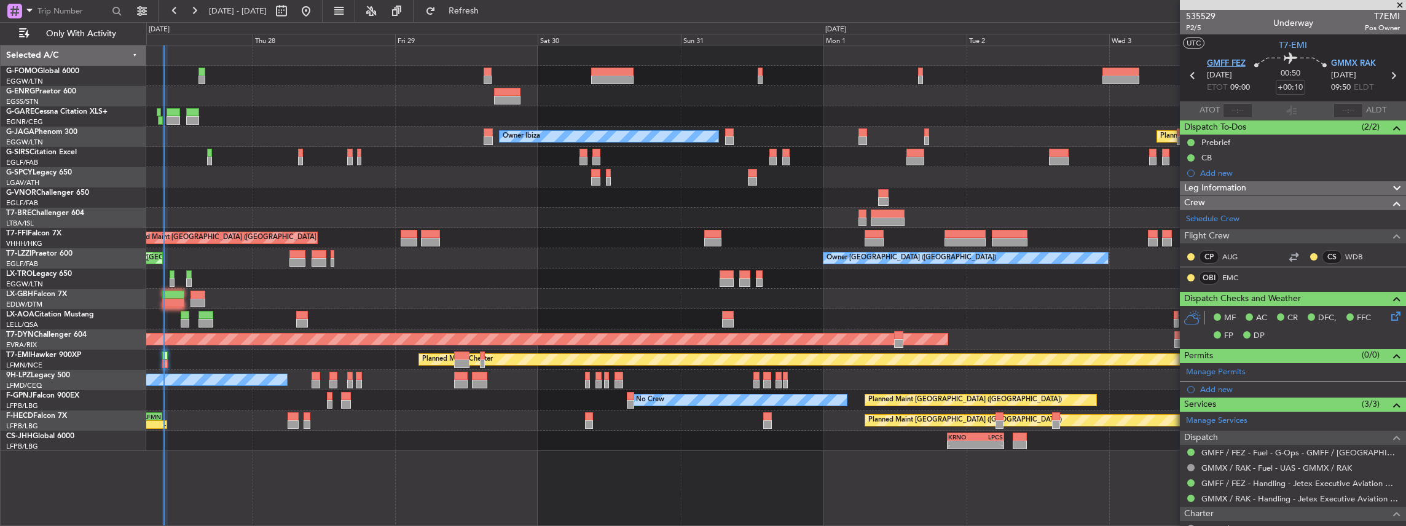
click at [1217, 64] on span "GMFF FEZ" at bounding box center [1226, 64] width 39 height 12
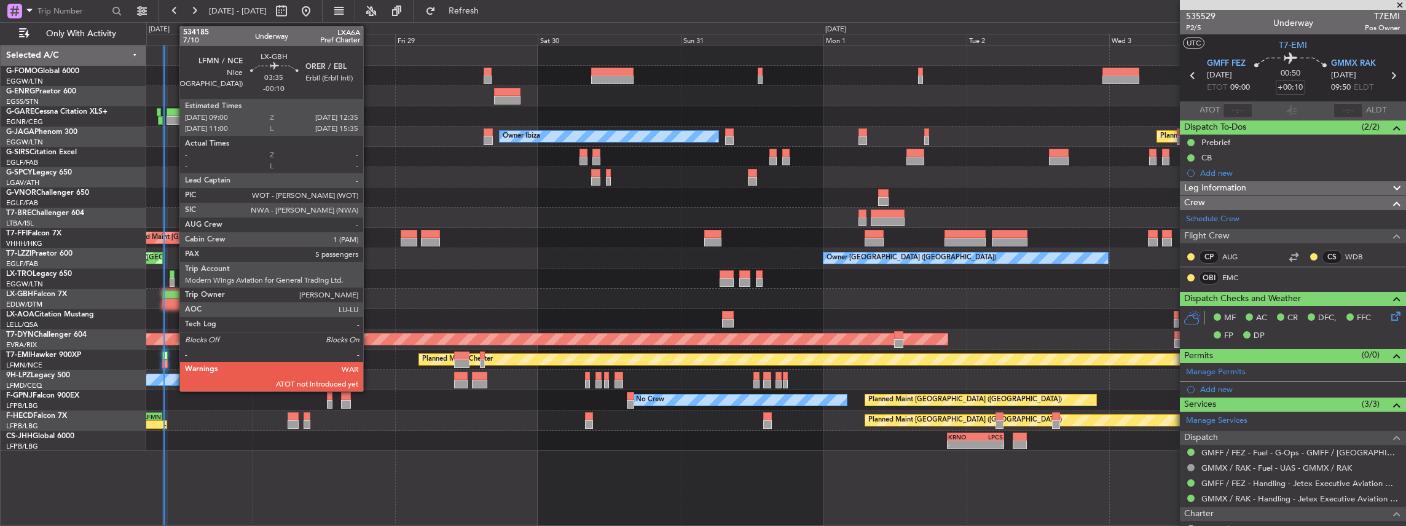
click at [173, 300] on div at bounding box center [173, 303] width 22 height 9
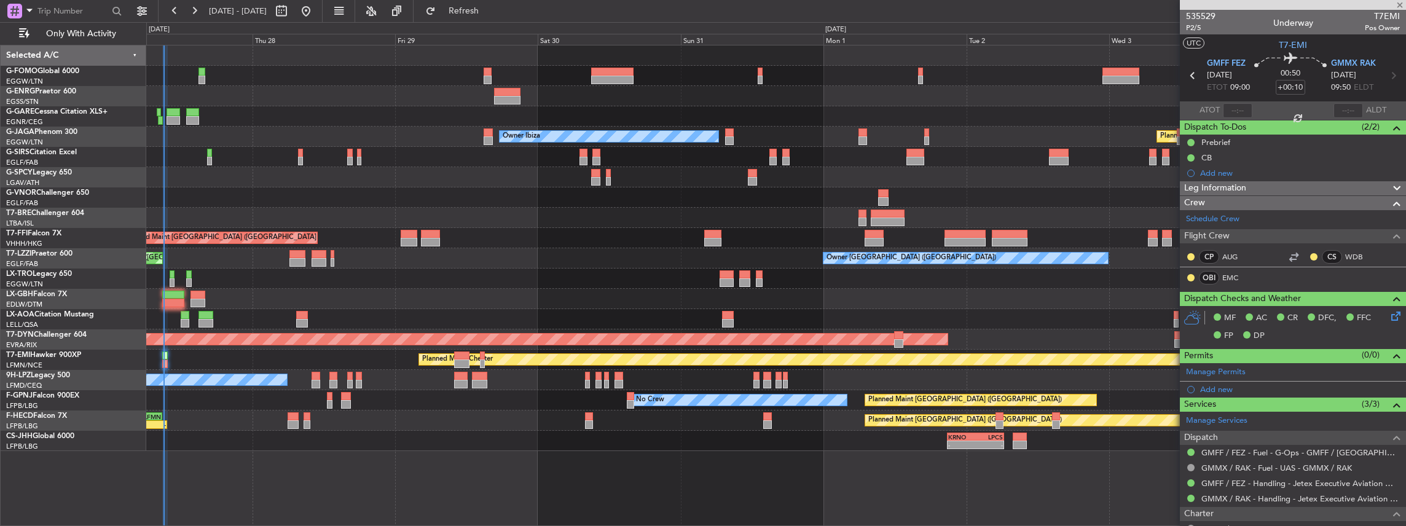
type input "-00:10"
type input "5"
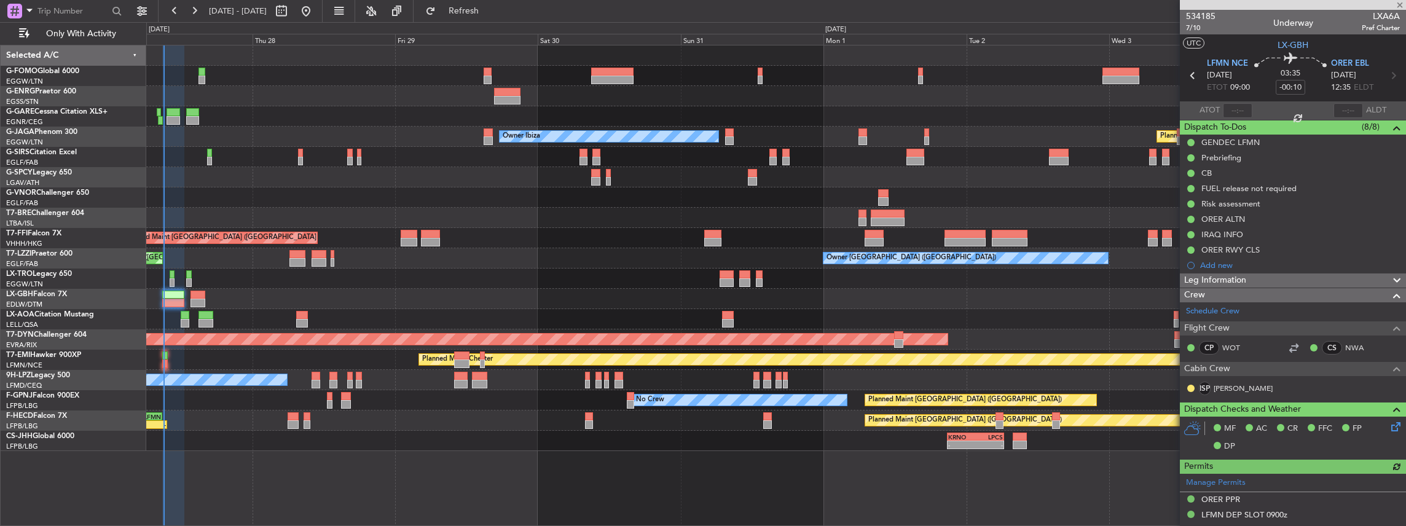
click at [1381, 10] on span "LXA6A" at bounding box center [1381, 16] width 38 height 13
copy span "LXA6A"
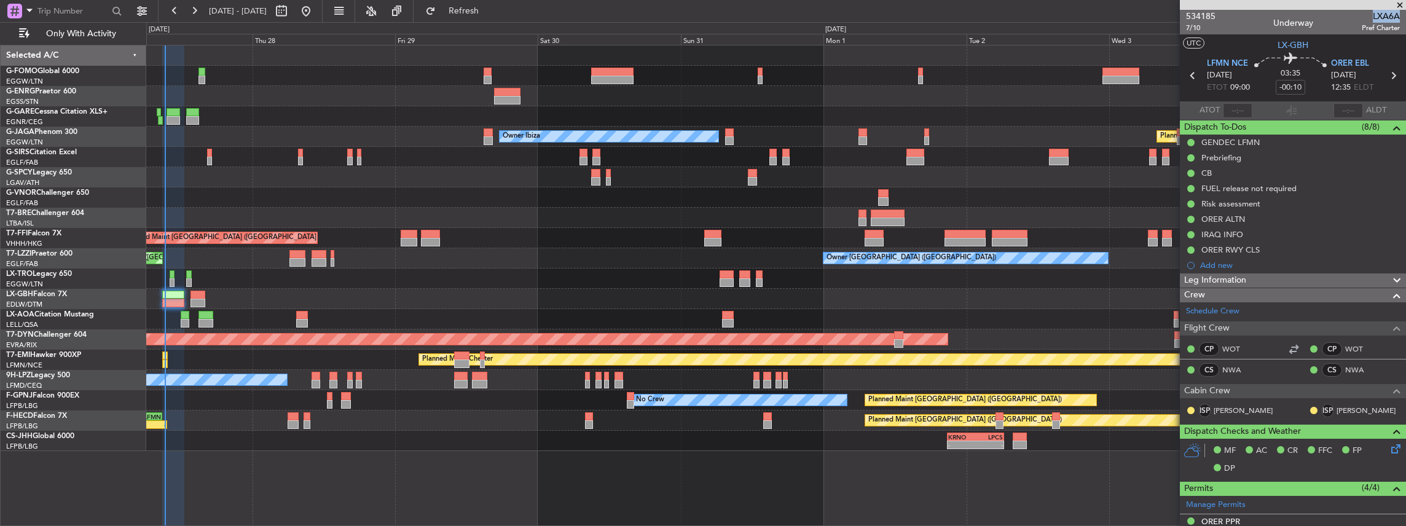
type input "09:13"
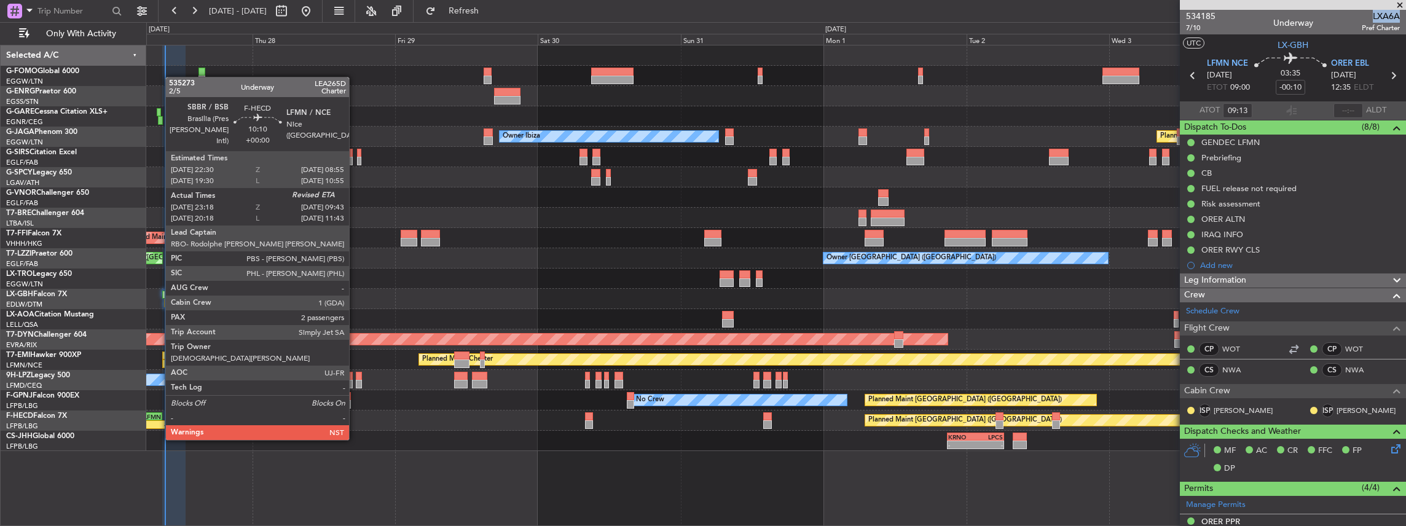
click at [158, 422] on div "-" at bounding box center [151, 424] width 30 height 7
type input "23:28"
type input "2"
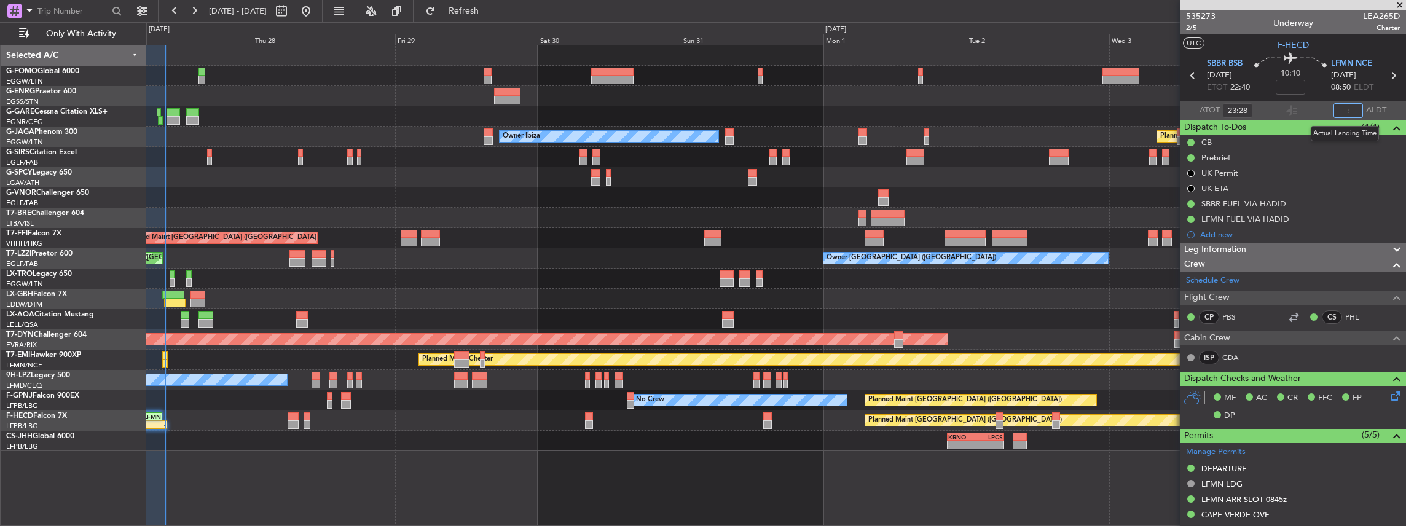
click at [1344, 109] on input "text" at bounding box center [1347, 110] width 29 height 15
click at [1300, 110] on section "ATOT 23:28 0916 ALDT" at bounding box center [1293, 110] width 226 height 18
type input "09:16"
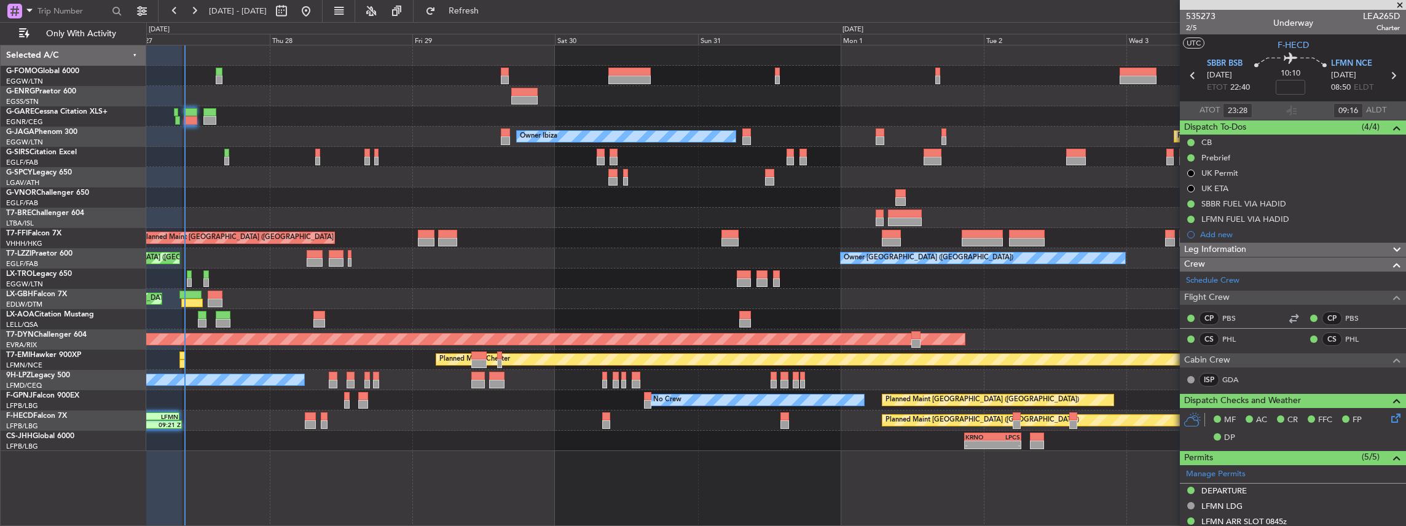
click at [639, 310] on div "No Crew Barcelona ([GEOGRAPHIC_DATA])" at bounding box center [776, 319] width 1260 height 20
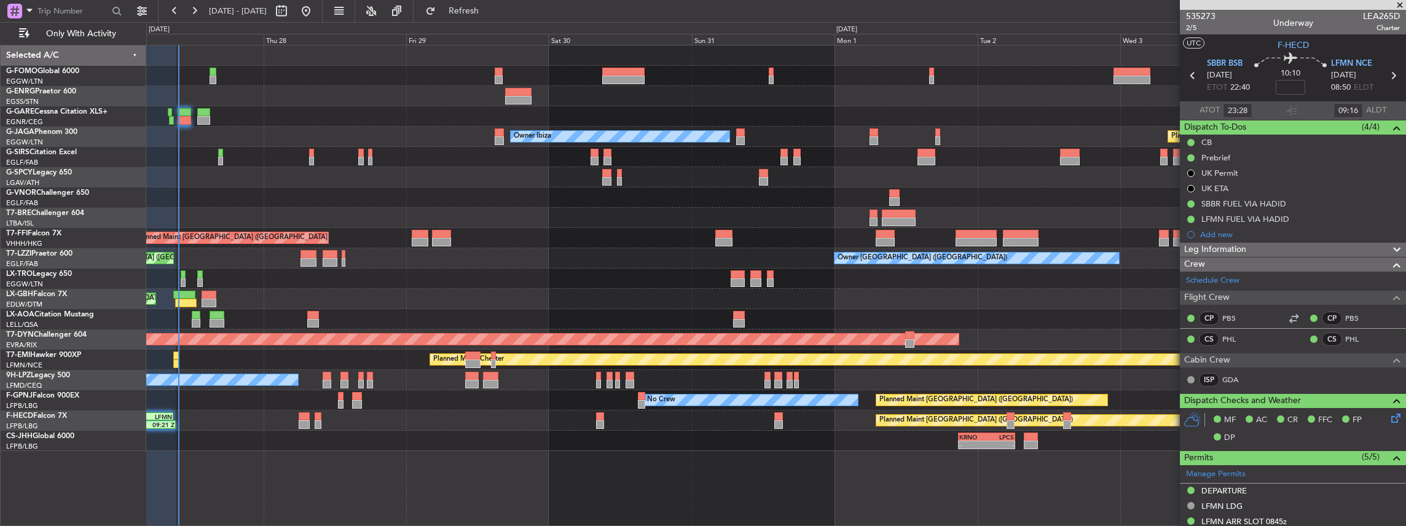
click at [712, 426] on div "Planned Maint Paris (Le Bourget) 23:18 Z 09:21 Z SBBR 22:30 Z LFMN 08:55 Z No C…" at bounding box center [776, 420] width 1260 height 20
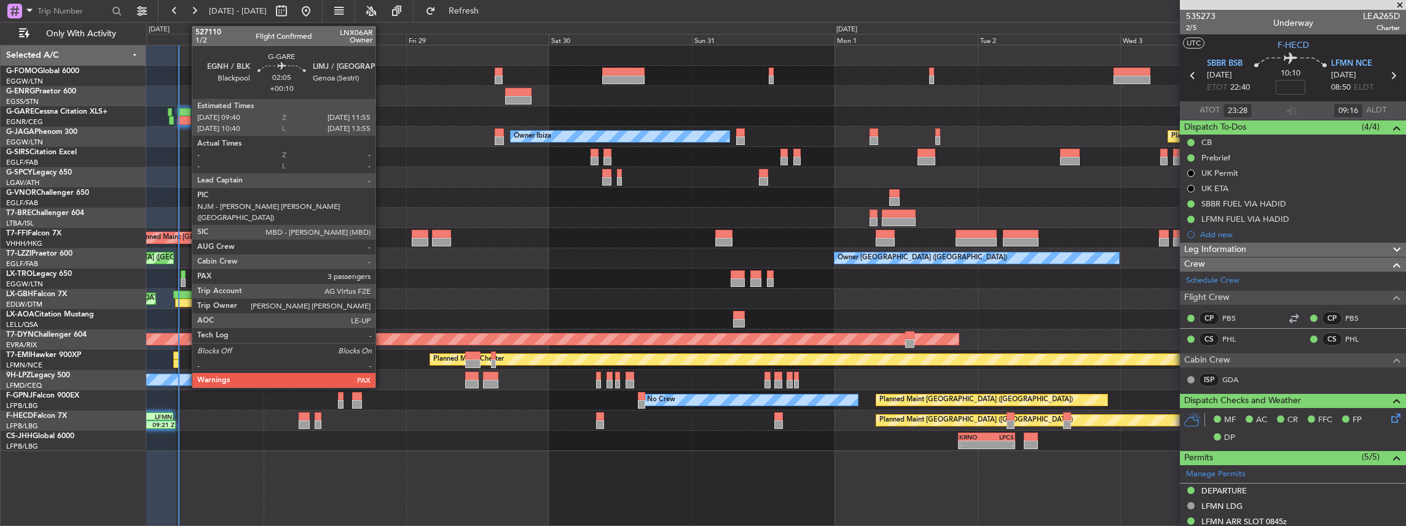
click at [186, 116] on div at bounding box center [185, 120] width 14 height 9
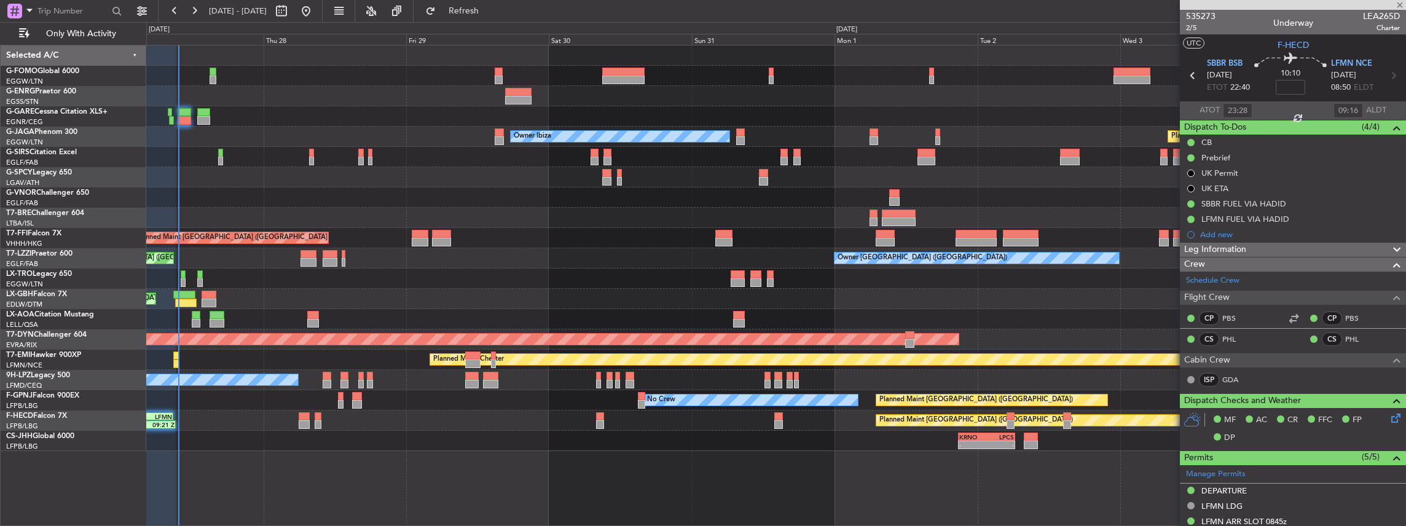
type input "+00:10"
type input "3"
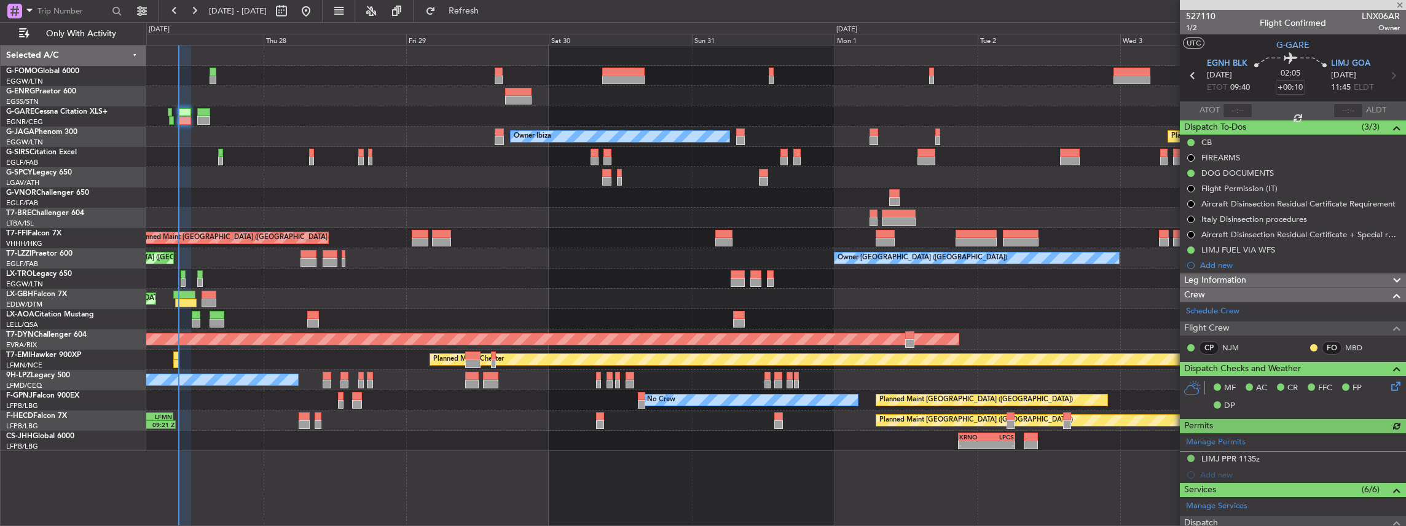
click at [1367, 14] on span "LNX06AR" at bounding box center [1381, 16] width 38 height 13
copy span "LNX06AR"
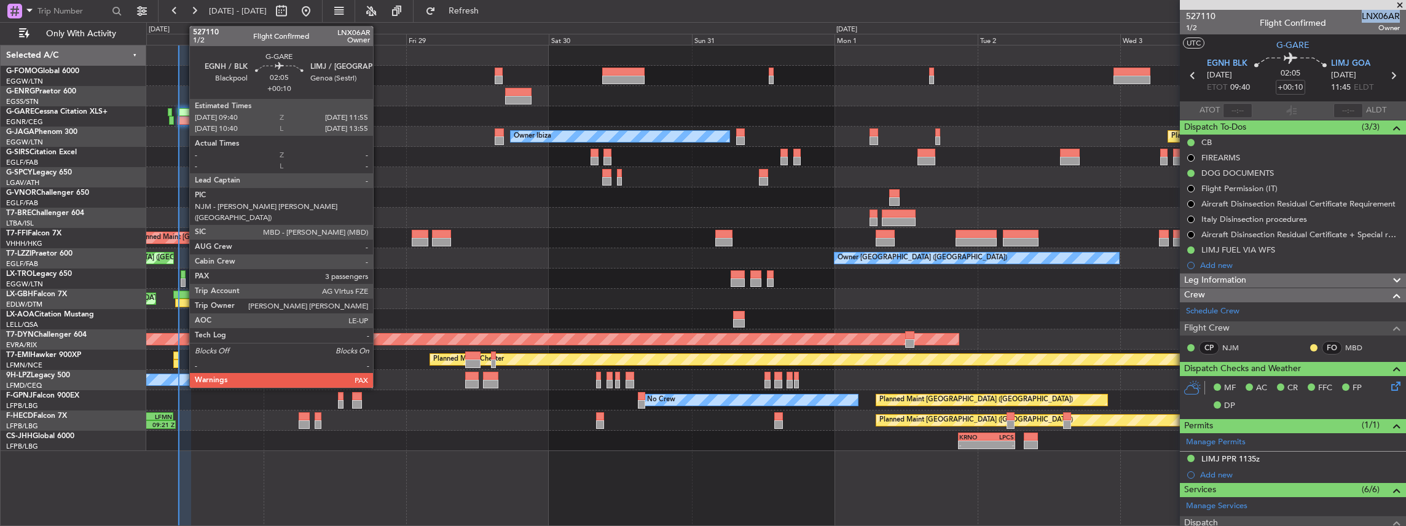
click at [183, 116] on div at bounding box center [185, 112] width 14 height 9
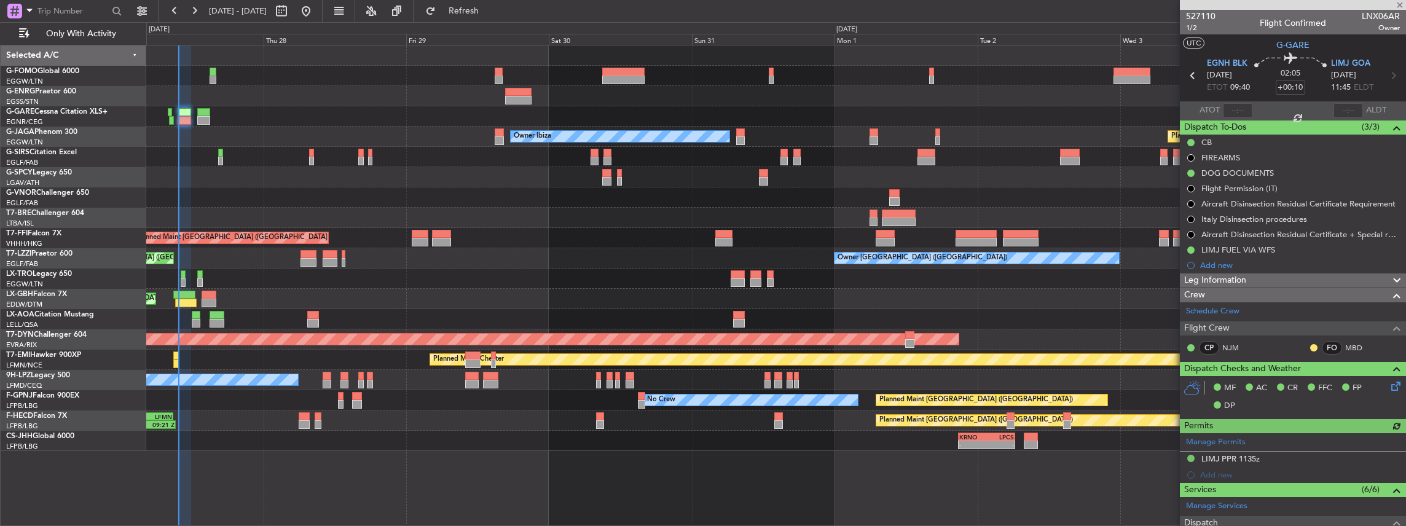
click at [1239, 111] on div at bounding box center [1237, 110] width 29 height 15
click at [1240, 109] on input "text" at bounding box center [1237, 110] width 29 height 15
click at [1236, 108] on div at bounding box center [1237, 110] width 29 height 15
click at [1239, 109] on input "text" at bounding box center [1237, 110] width 29 height 15
click at [1280, 104] on section "ATOT 0945 ALDT" at bounding box center [1293, 110] width 226 height 18
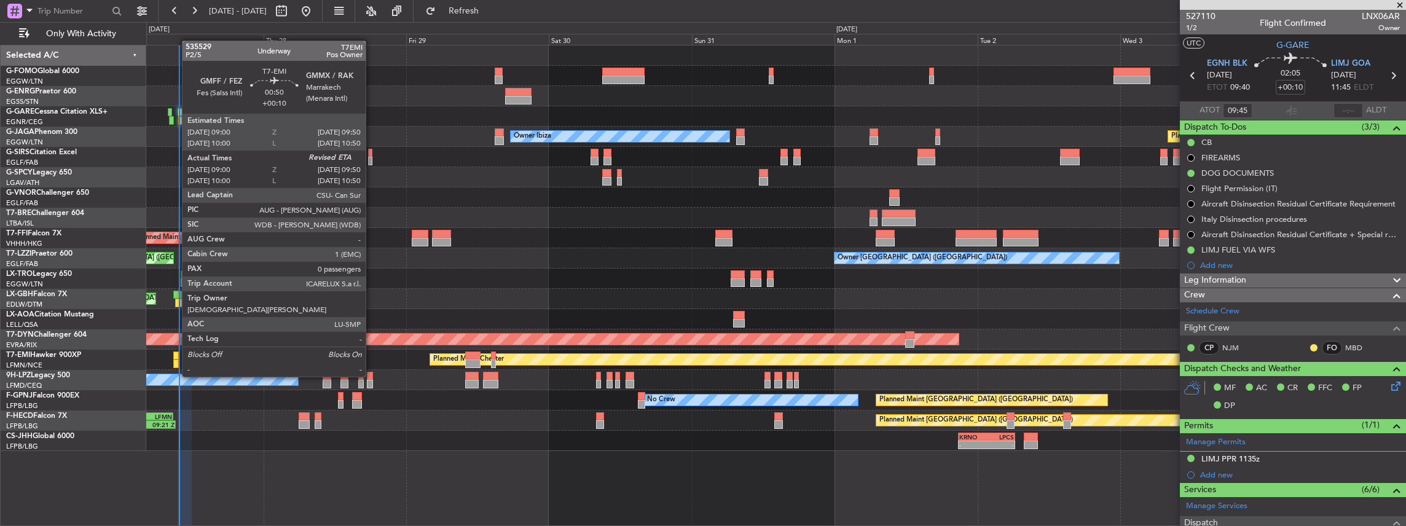
click at [176, 364] on div at bounding box center [176, 363] width 6 height 9
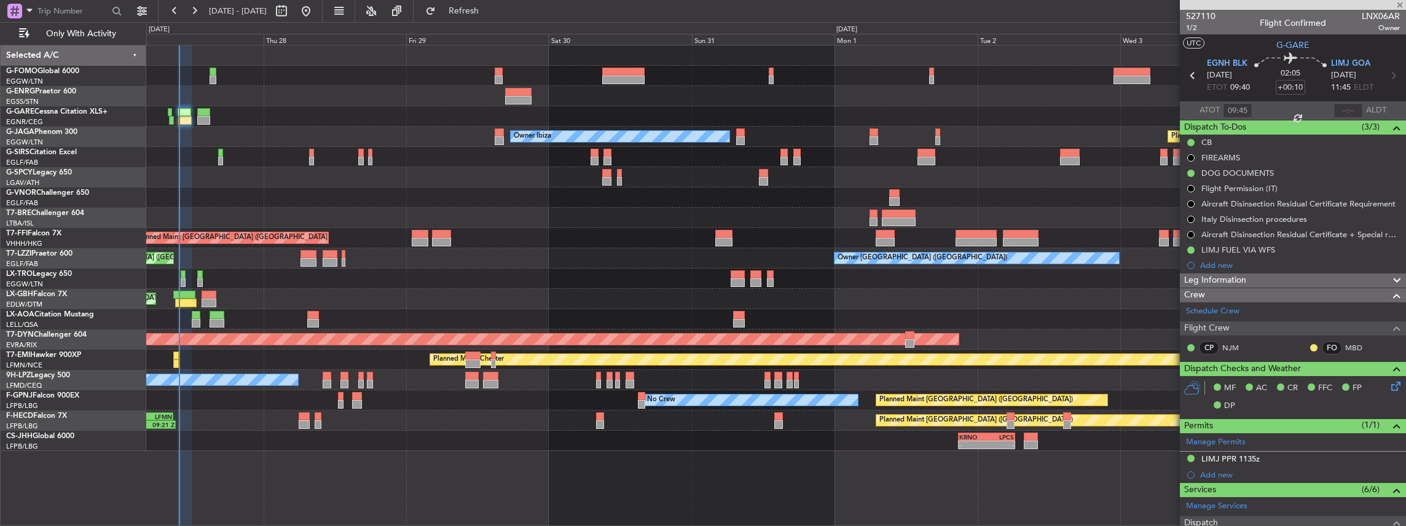
type input "09:00"
type input "0"
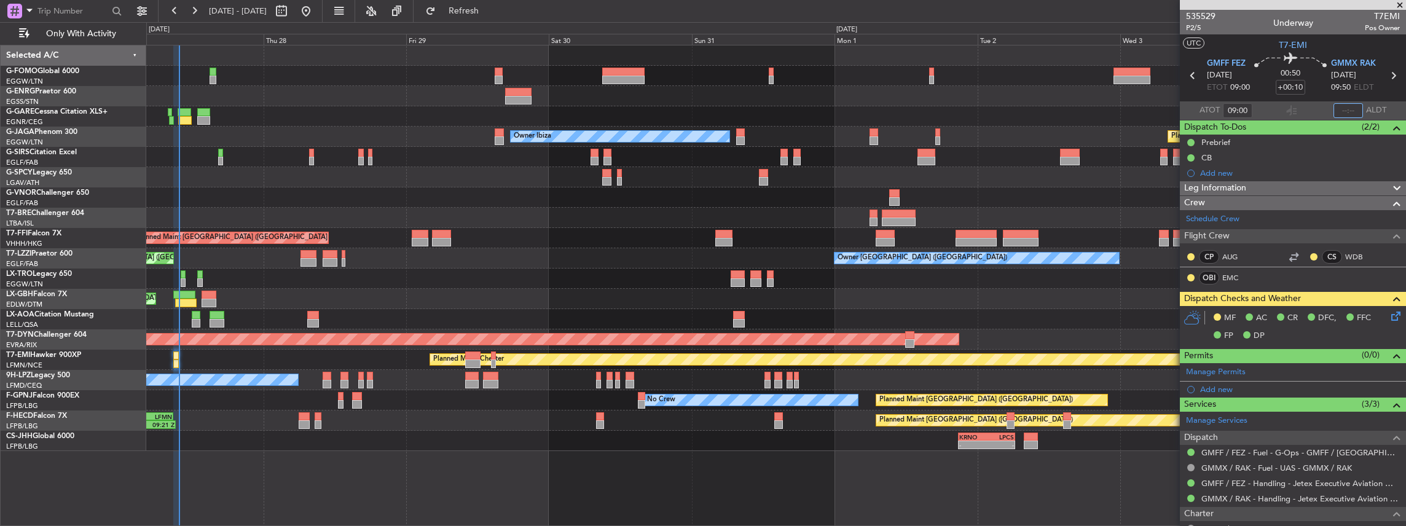
click at [1347, 108] on input "text" at bounding box center [1347, 110] width 29 height 15
click at [1302, 107] on section "ATOT 09:00 0945 ALDT" at bounding box center [1293, 110] width 226 height 18
type input "09:45"
click at [1284, 114] on div at bounding box center [1291, 110] width 15 height 15
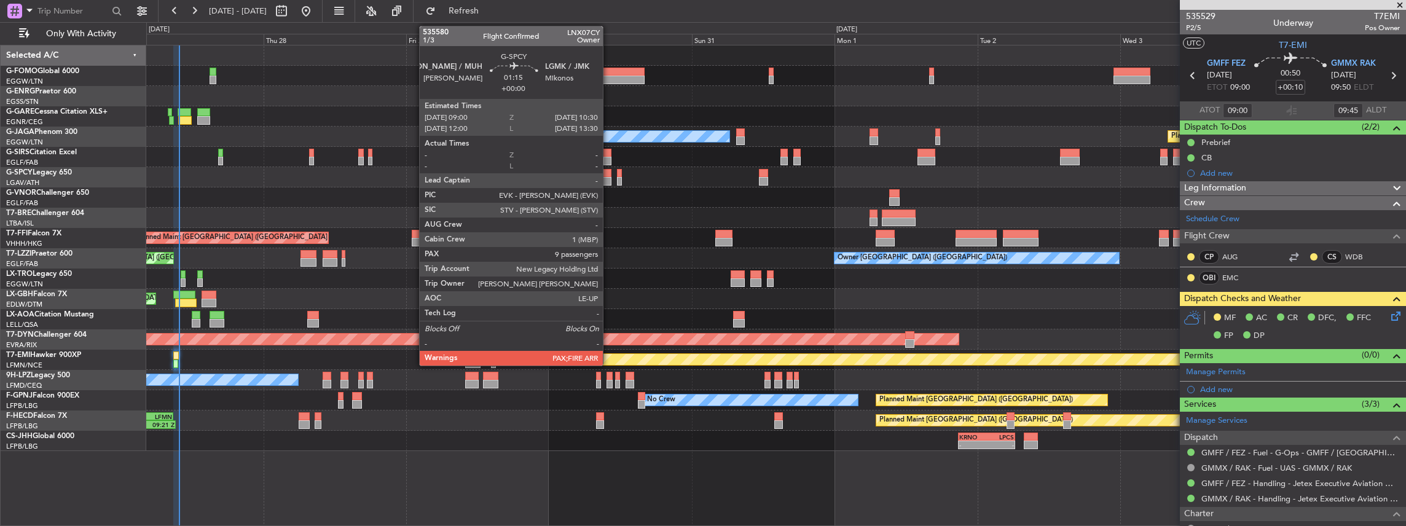
click at [609, 179] on div at bounding box center [606, 181] width 9 height 9
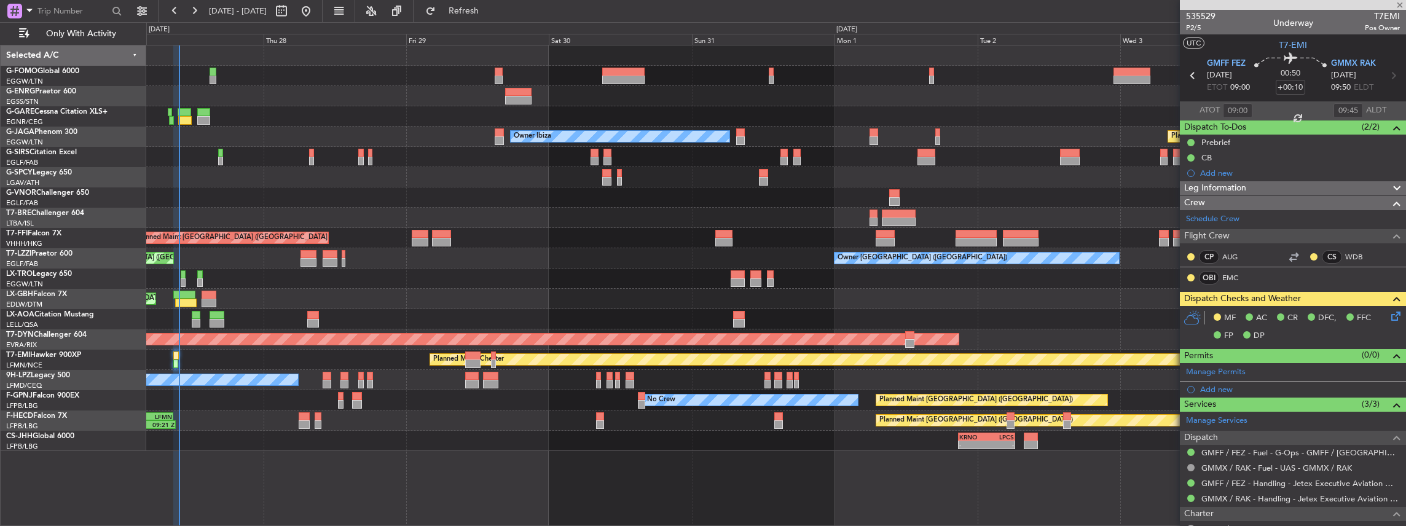
type input "9"
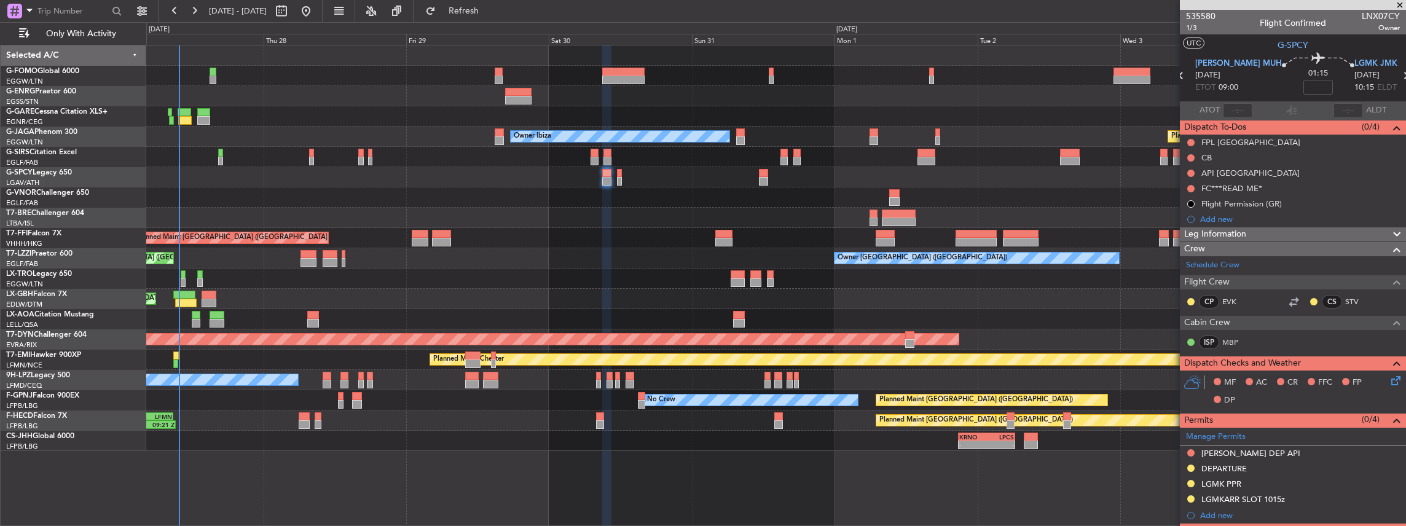
scroll to position [205, 0]
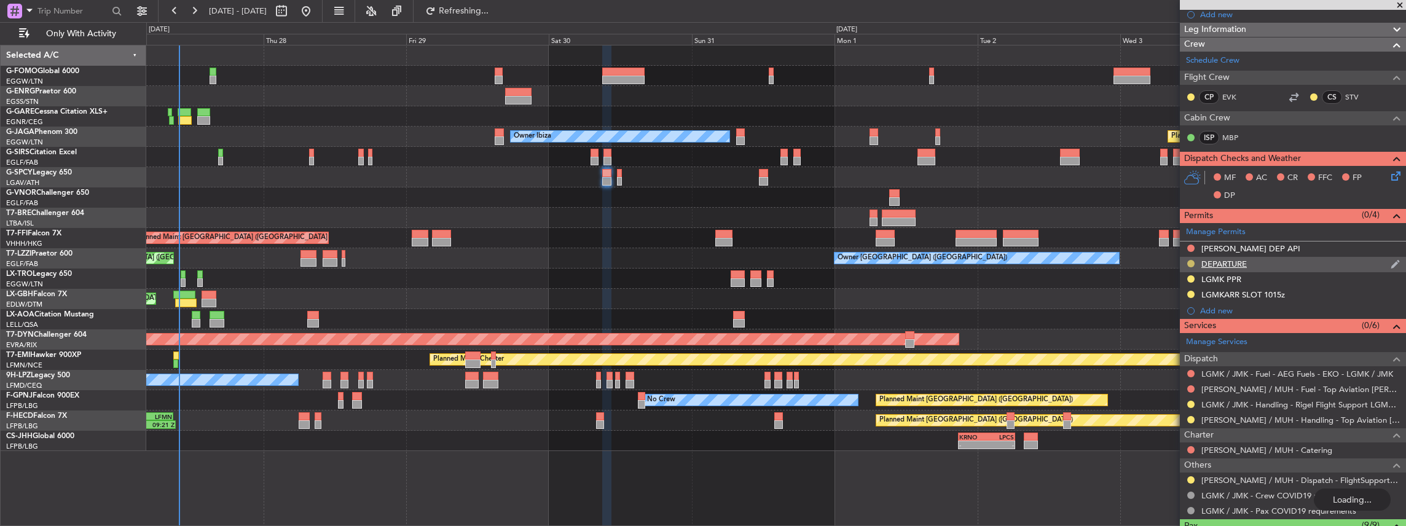
click at [1190, 261] on button at bounding box center [1190, 263] width 7 height 7
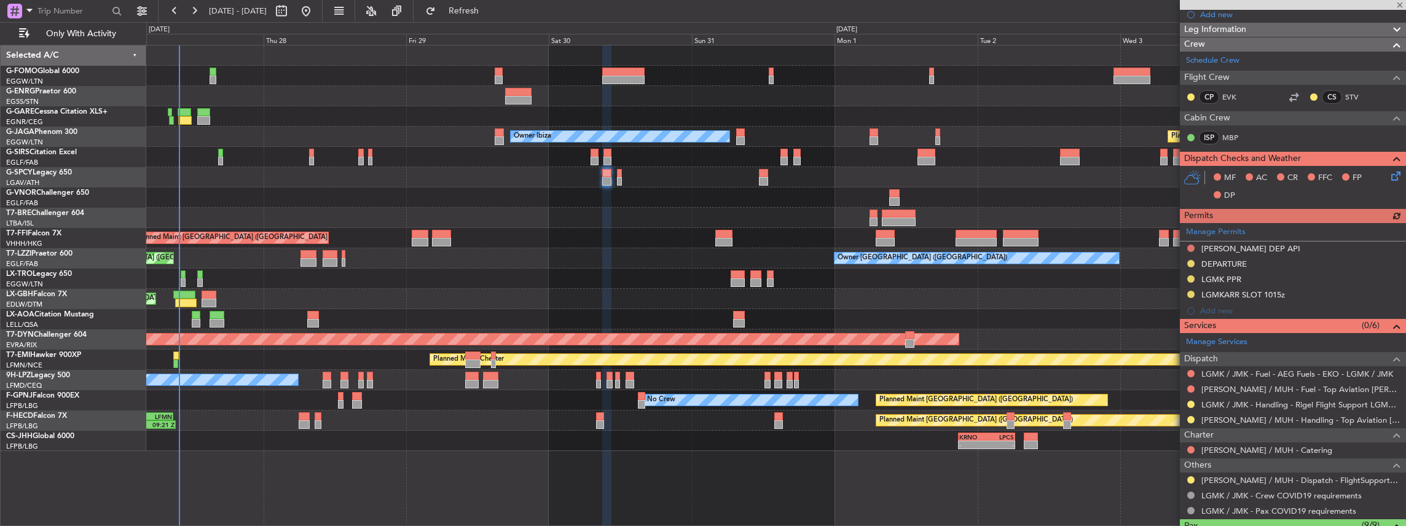
click at [1190, 261] on div "Manage Permits [PERSON_NAME] DEP API DEPARTURE LGMK PPR LGMKARR SLOT 1015z Add …" at bounding box center [1293, 271] width 226 height 96
click at [1191, 261] on button at bounding box center [1190, 263] width 7 height 7
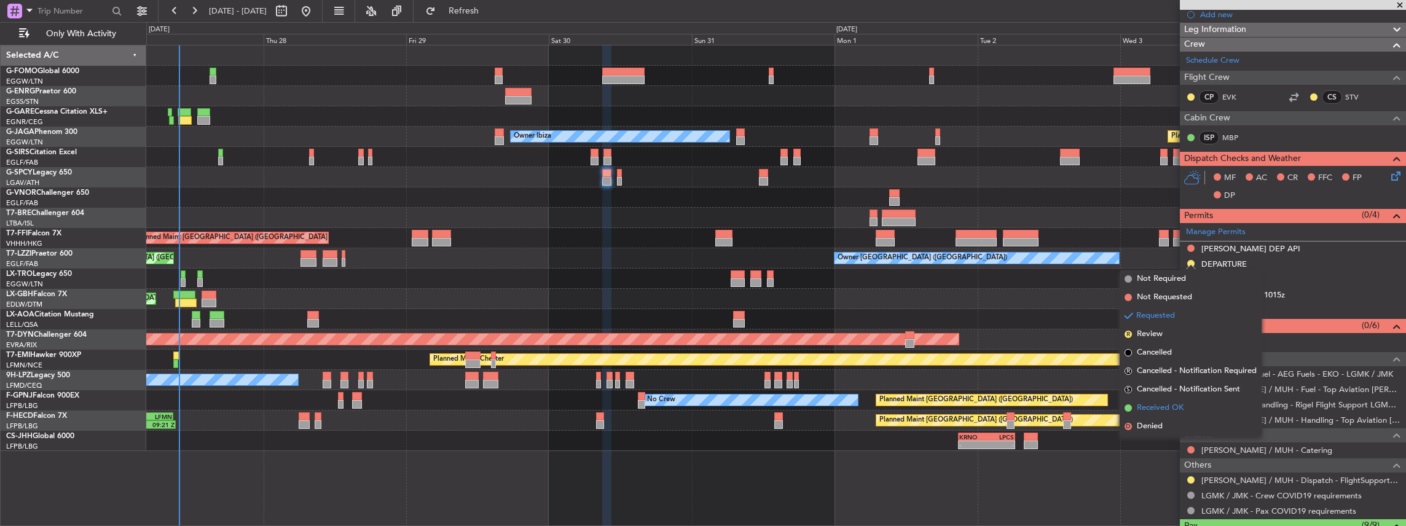
click at [1146, 406] on span "Received OK" at bounding box center [1160, 408] width 47 height 12
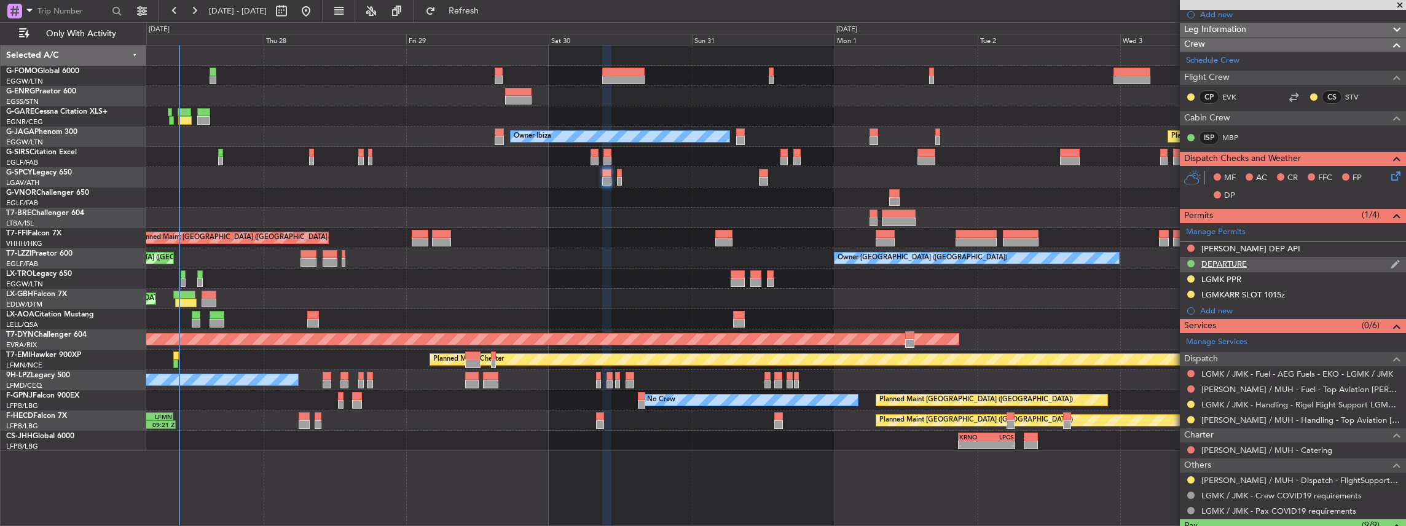
click at [1290, 257] on div "DEPARTURE" at bounding box center [1293, 264] width 226 height 15
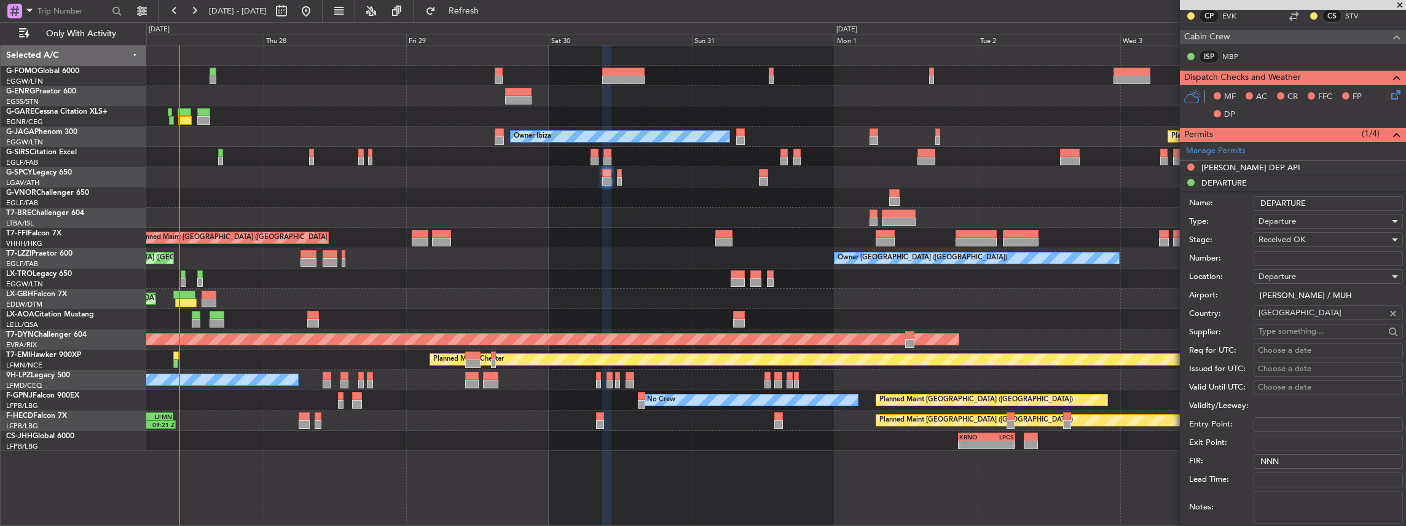
scroll to position [286, 0]
click at [1337, 259] on input "Number:" at bounding box center [1327, 258] width 149 height 15
paste input "CAA-11511"
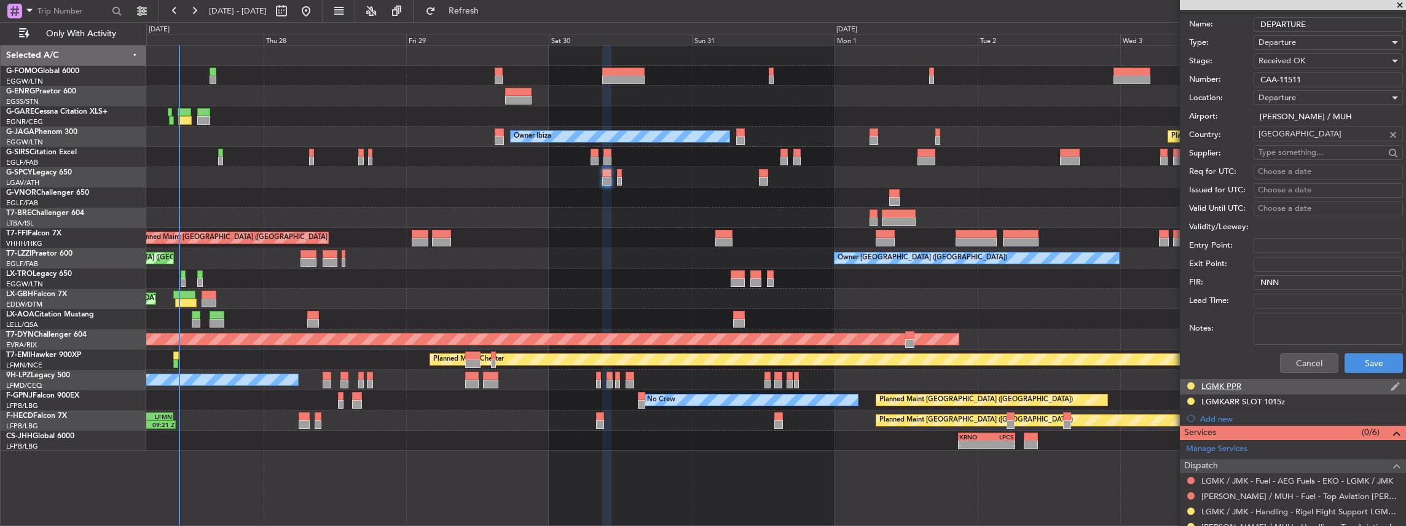
scroll to position [573, 0]
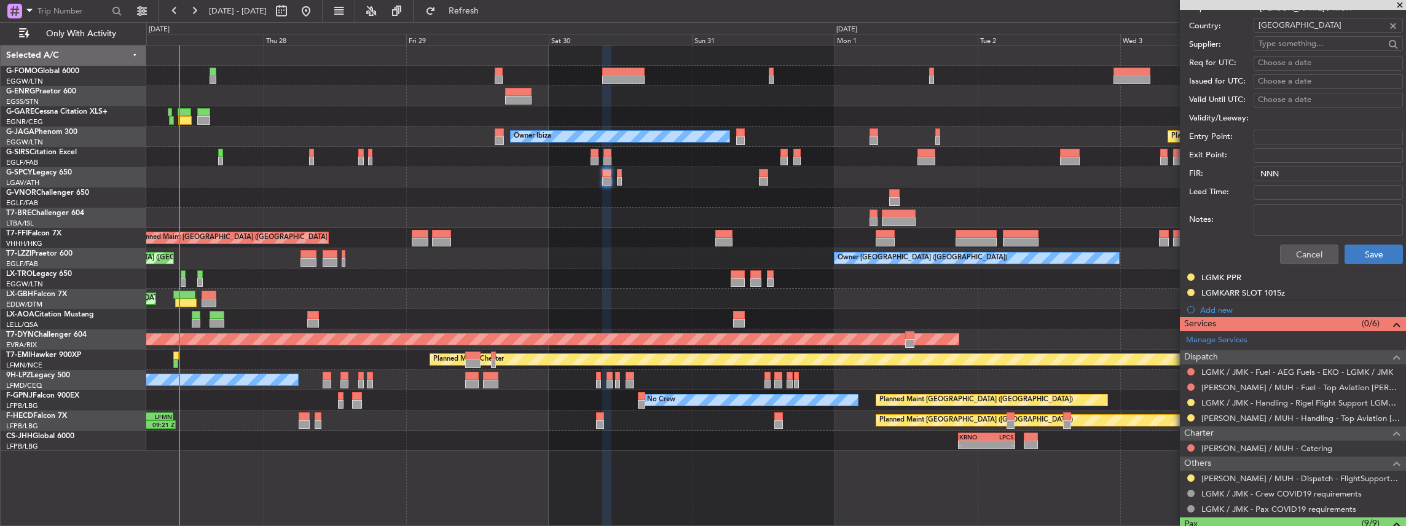
type input "CAA-11511"
click at [1367, 245] on button "Save" at bounding box center [1373, 255] width 58 height 20
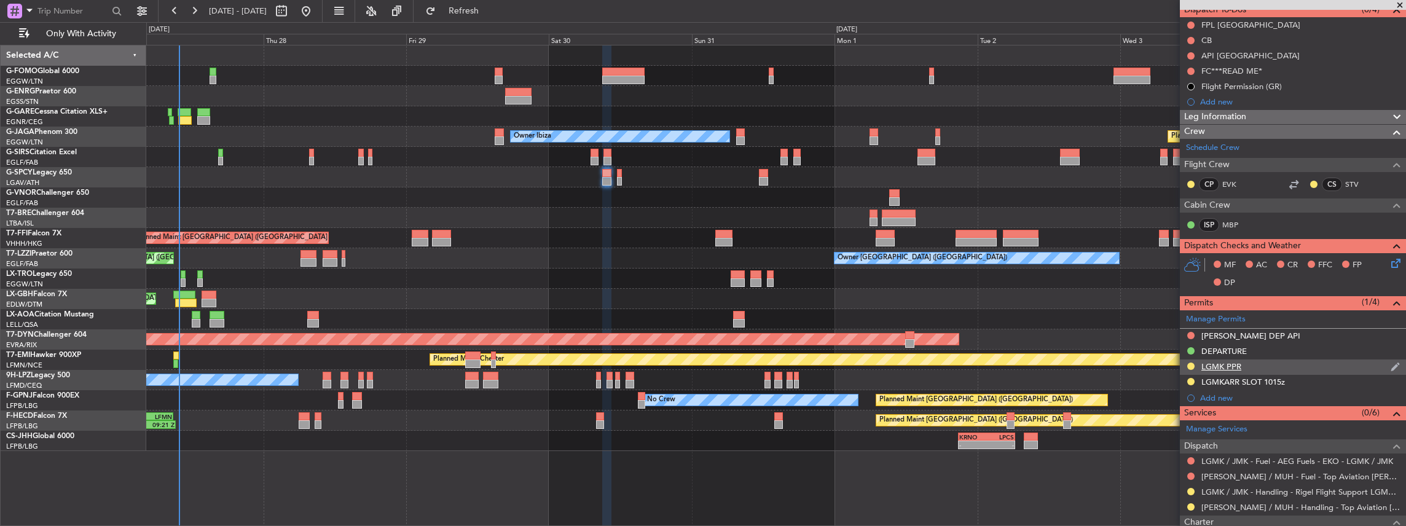
scroll to position [0, 0]
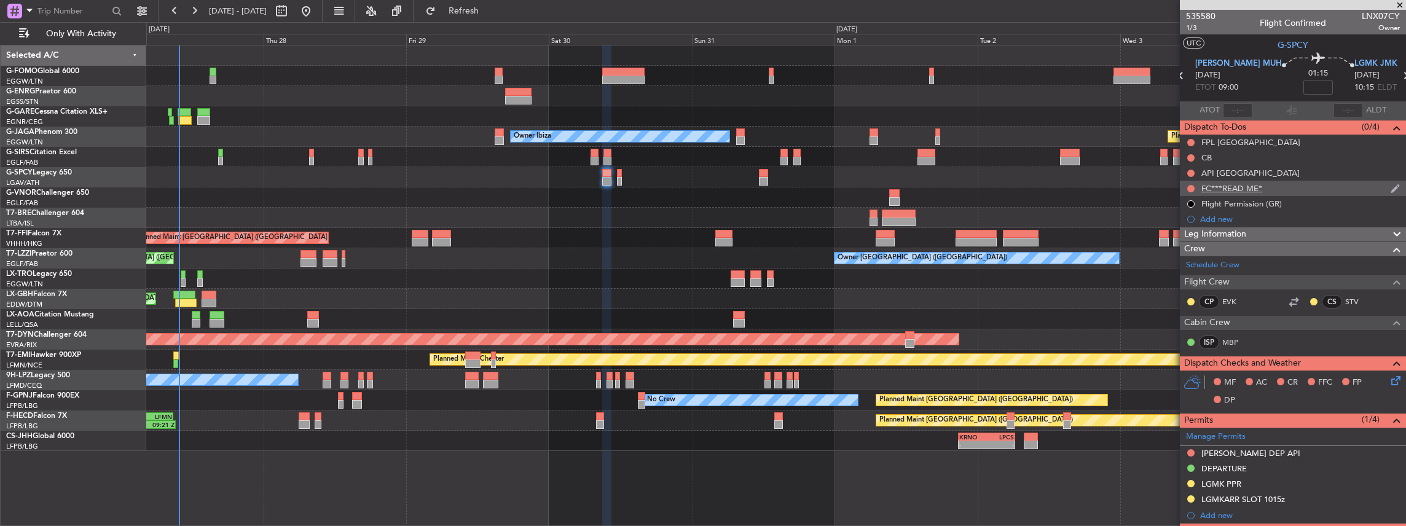
click at [1292, 183] on div "FC***READ ME*" at bounding box center [1293, 188] width 226 height 15
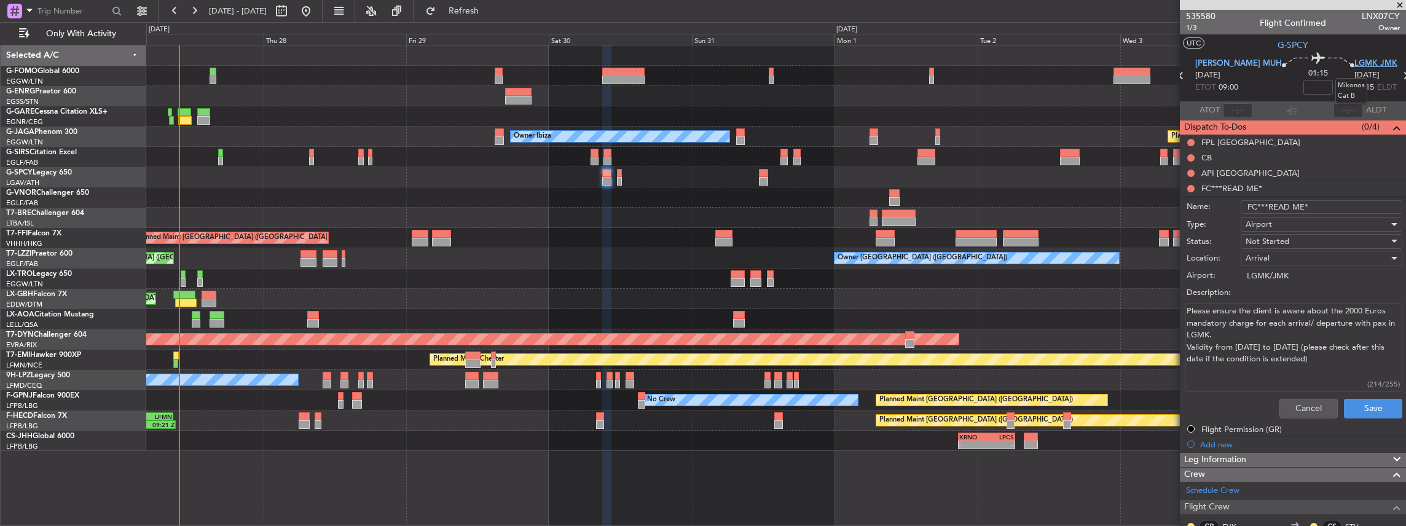
click at [1354, 66] on span "LGMK JMK" at bounding box center [1375, 64] width 43 height 12
click at [1296, 409] on button "Cancel" at bounding box center [1308, 409] width 58 height 20
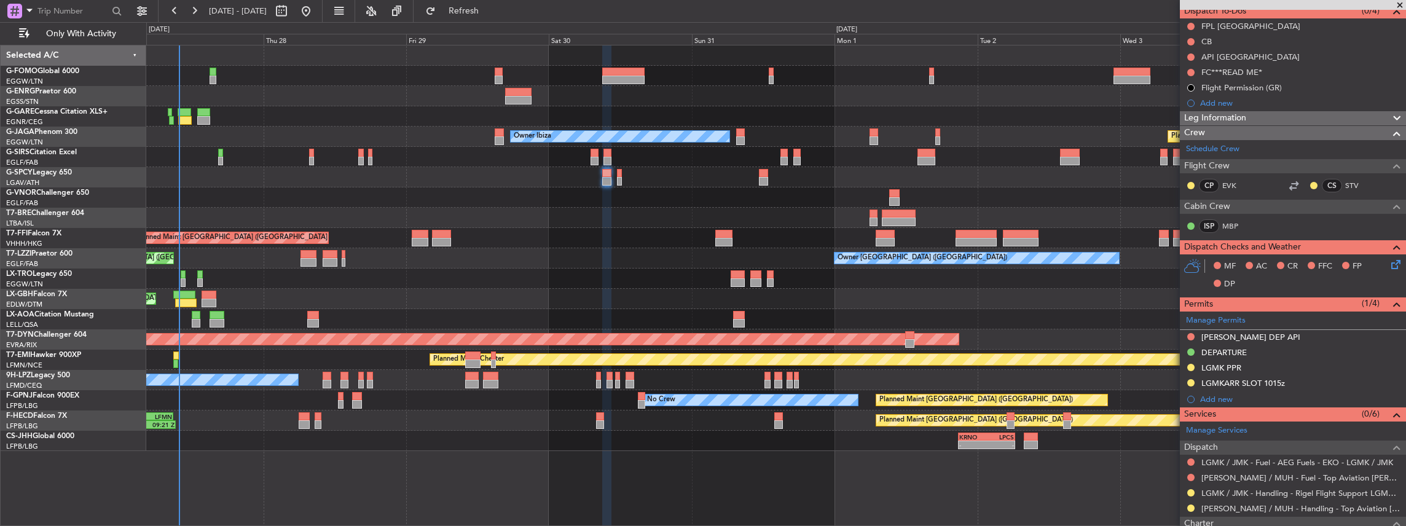
scroll to position [123, 0]
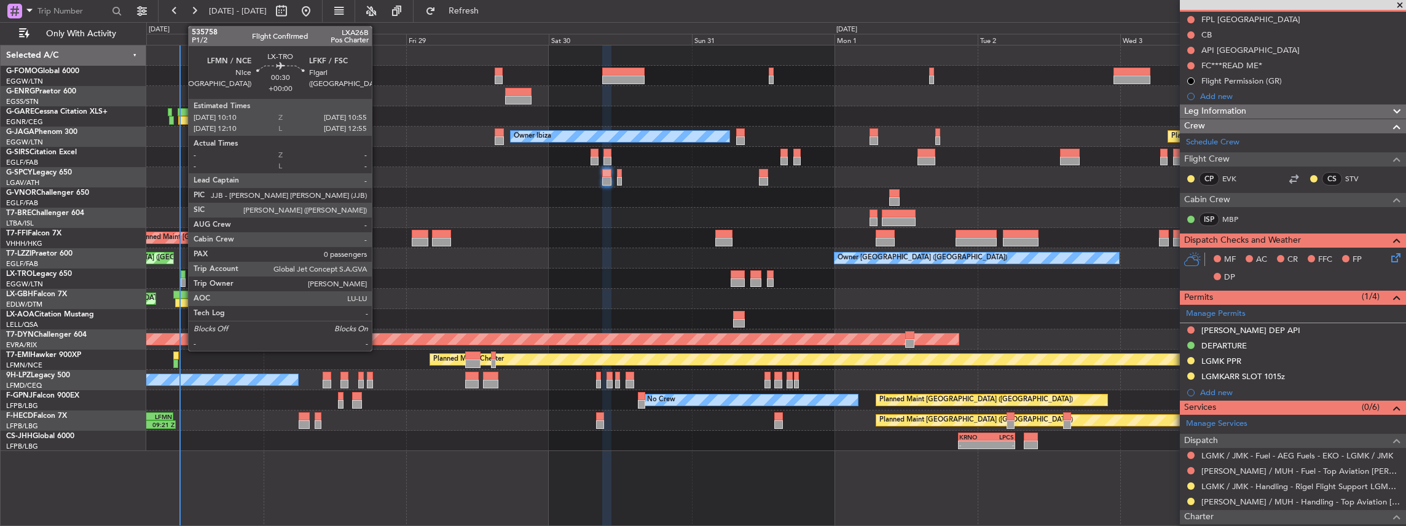
click at [182, 280] on div at bounding box center [183, 282] width 5 height 9
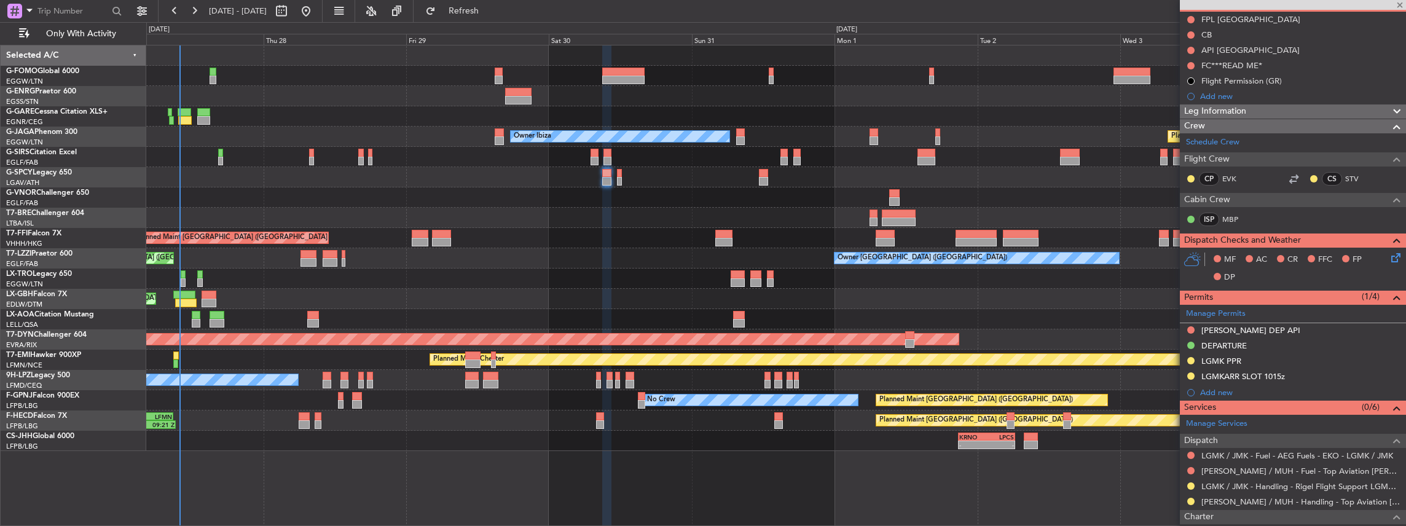
click at [187, 266] on div "Owner London (Farnborough) Unplanned Maint London (Farnborough)" at bounding box center [776, 258] width 1260 height 20
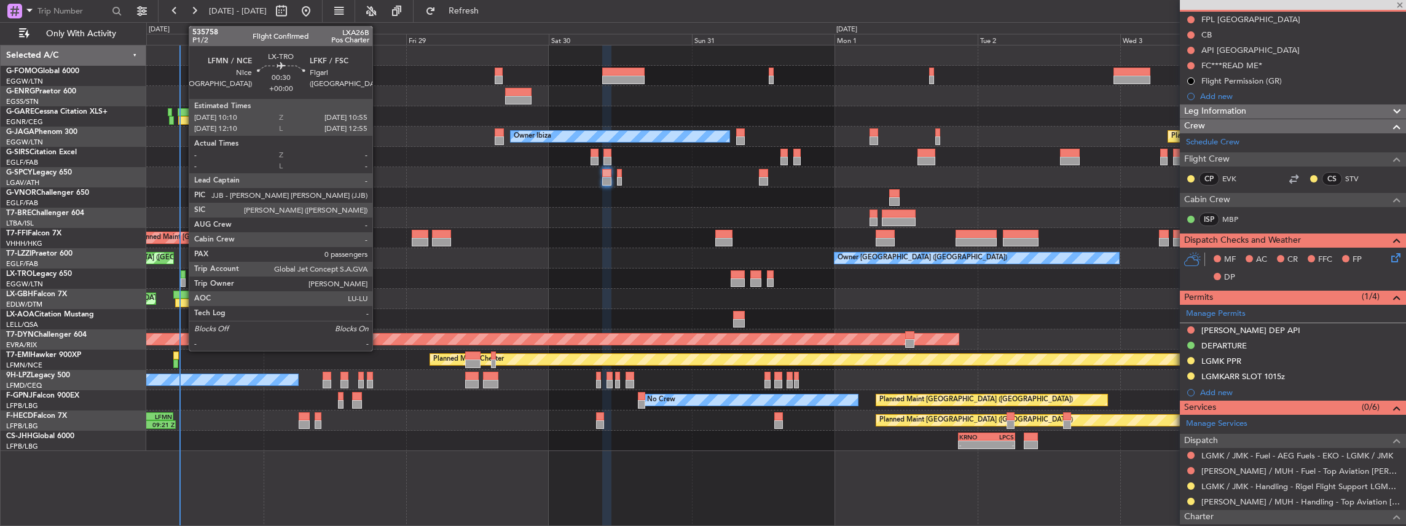
click at [182, 283] on div at bounding box center [183, 282] width 5 height 9
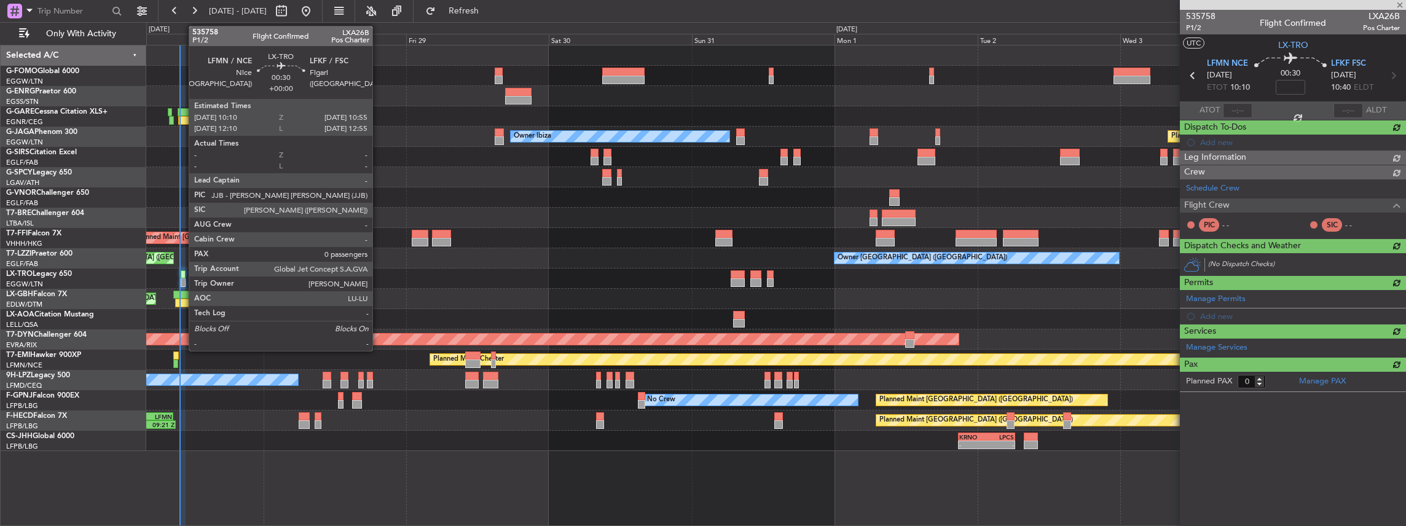
scroll to position [0, 0]
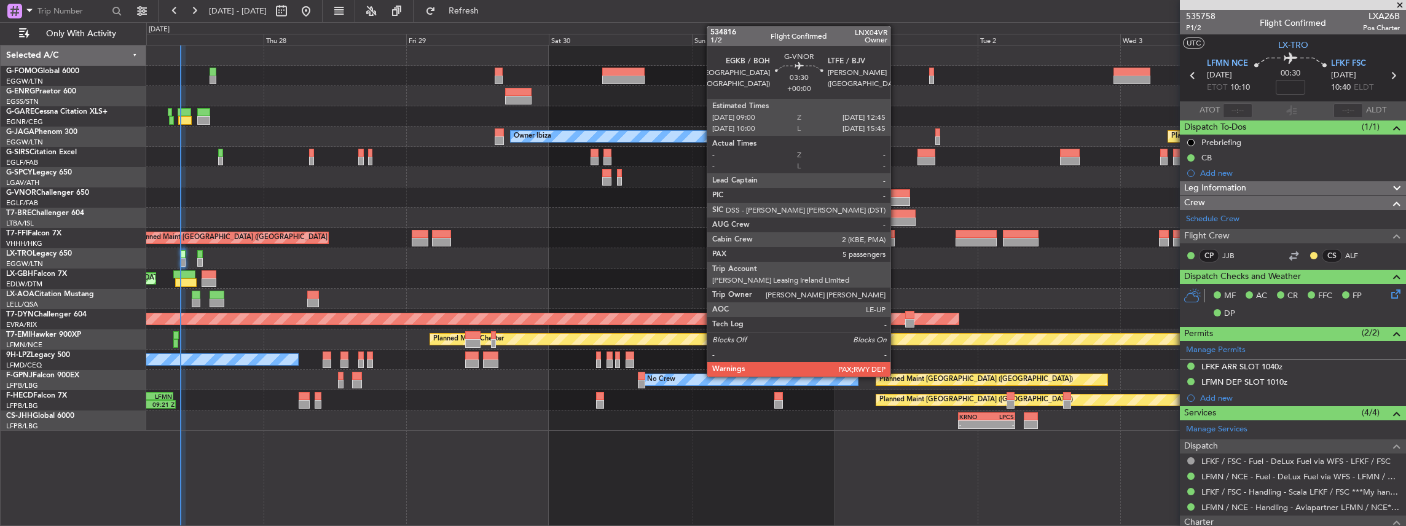
click at [896, 198] on div at bounding box center [898, 201] width 23 height 9
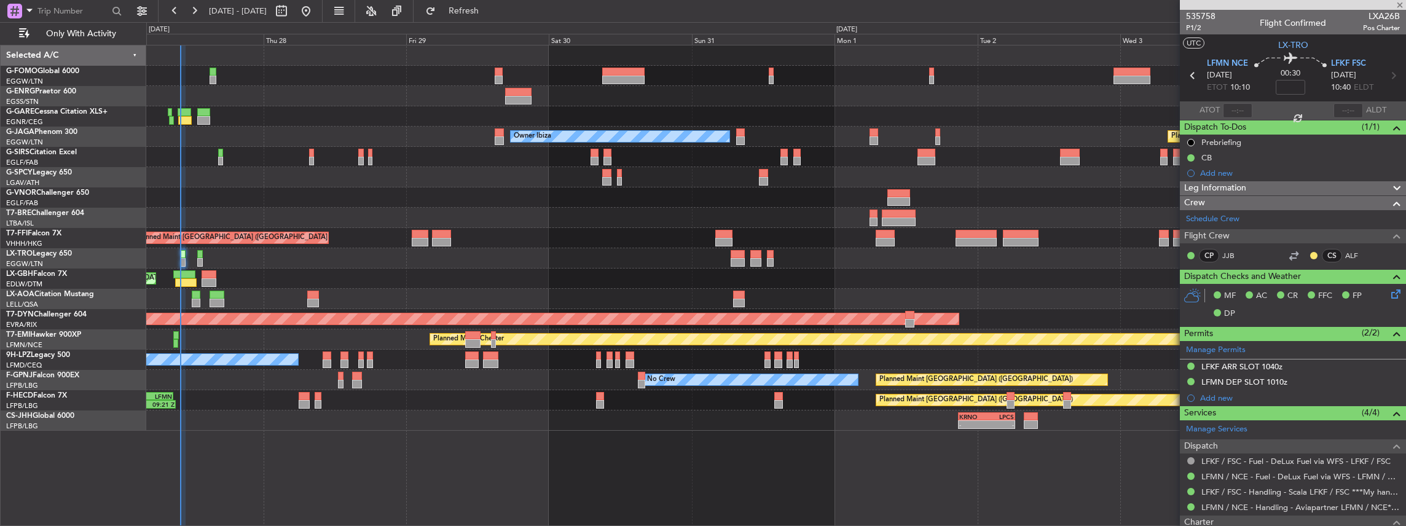
type input "5"
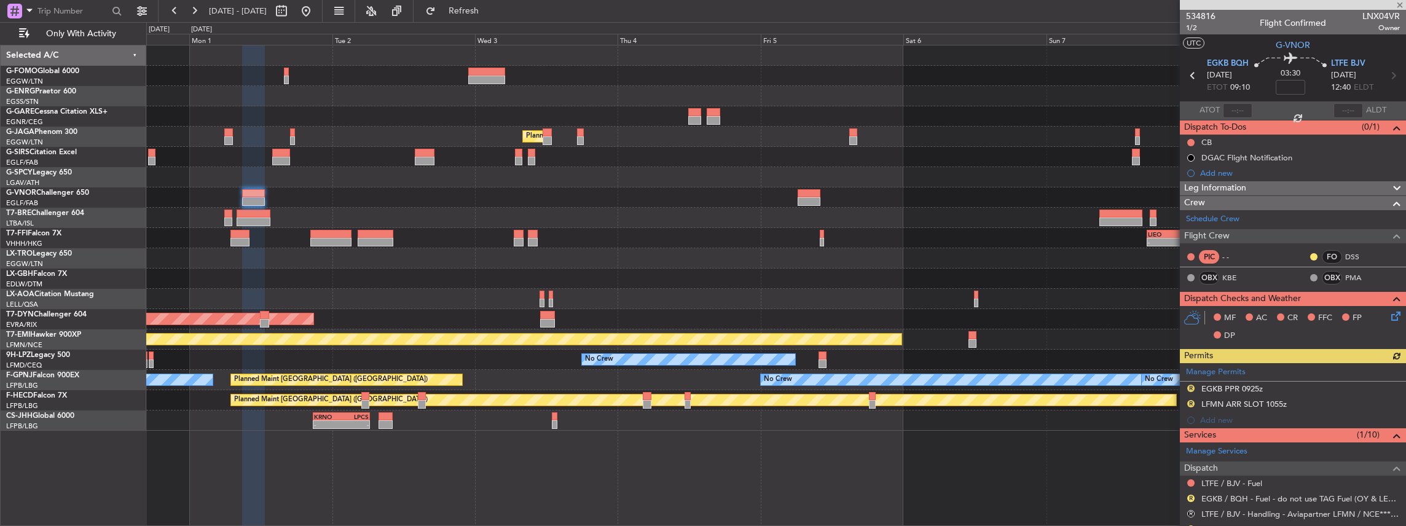
click at [369, 275] on div at bounding box center [776, 279] width 1260 height 20
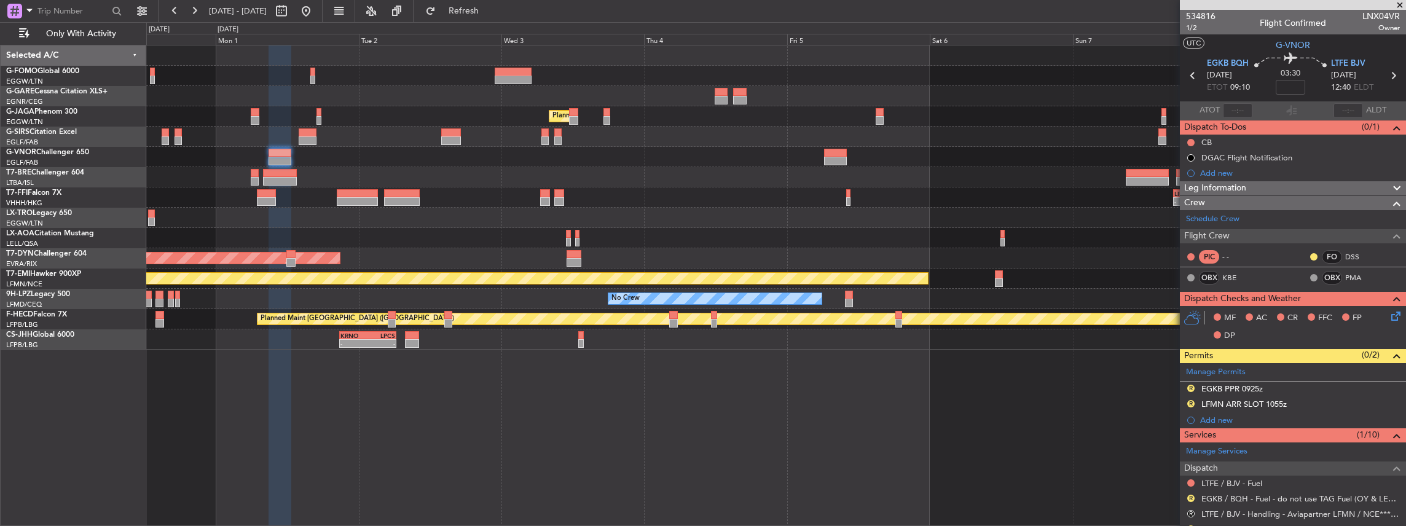
click at [299, 291] on div "No Crew" at bounding box center [776, 299] width 1260 height 20
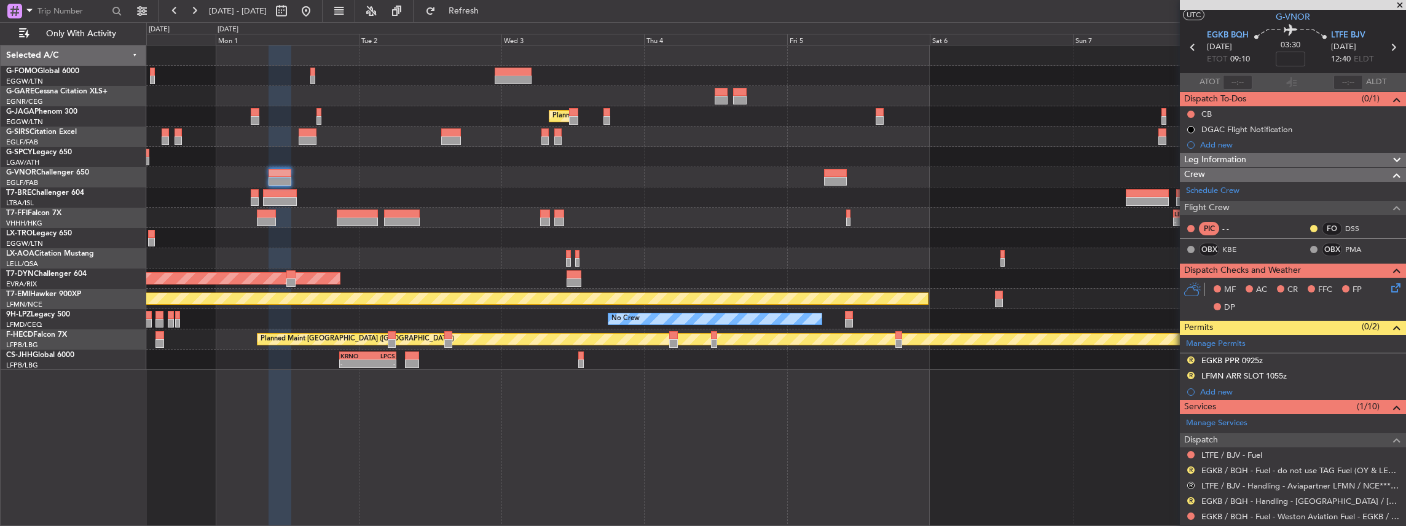
scroll to position [41, 0]
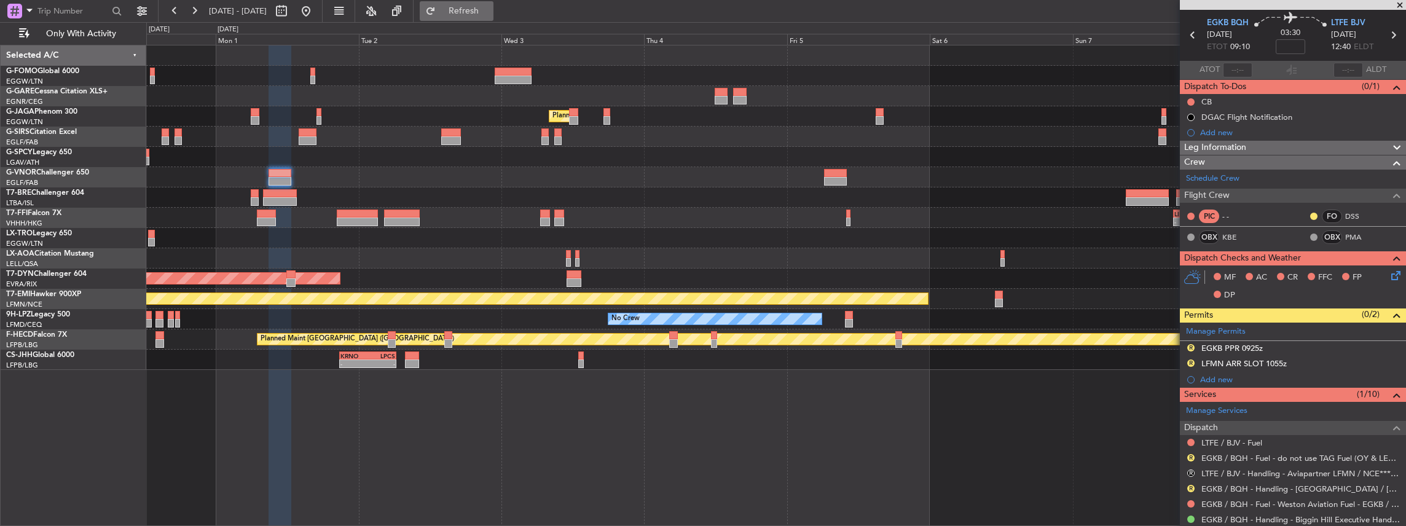
click at [490, 7] on span "Refresh" at bounding box center [464, 11] width 52 height 9
click at [493, 17] on button "Refresh" at bounding box center [457, 11] width 74 height 20
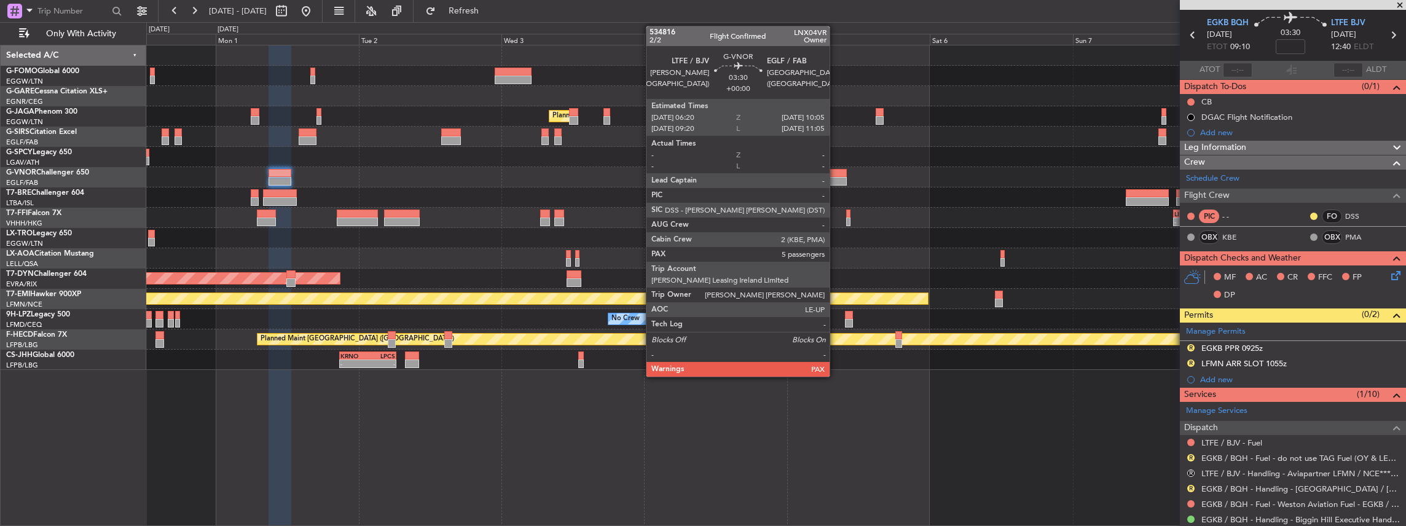
click at [836, 173] on div at bounding box center [835, 173] width 23 height 9
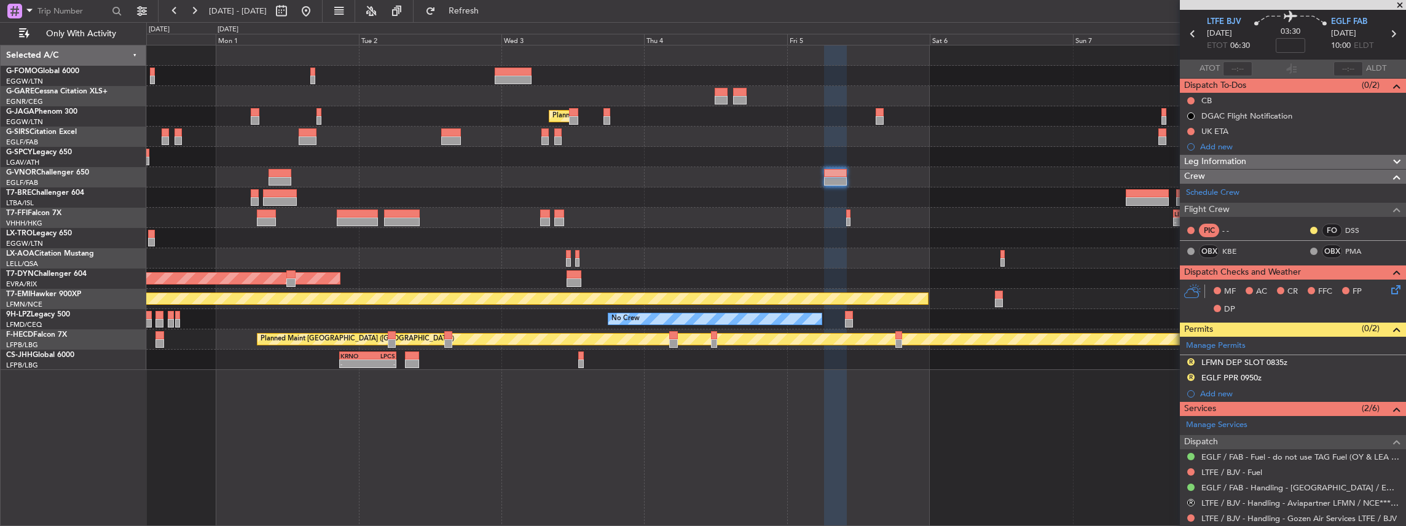
scroll to position [82, 0]
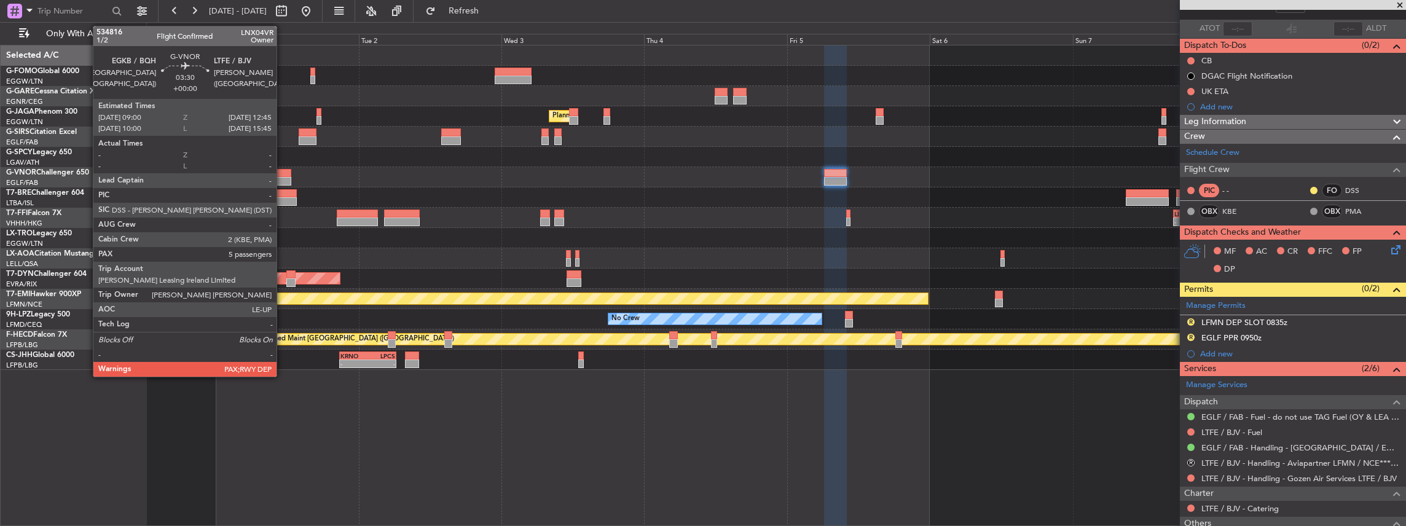
click at [283, 173] on div at bounding box center [280, 173] width 23 height 9
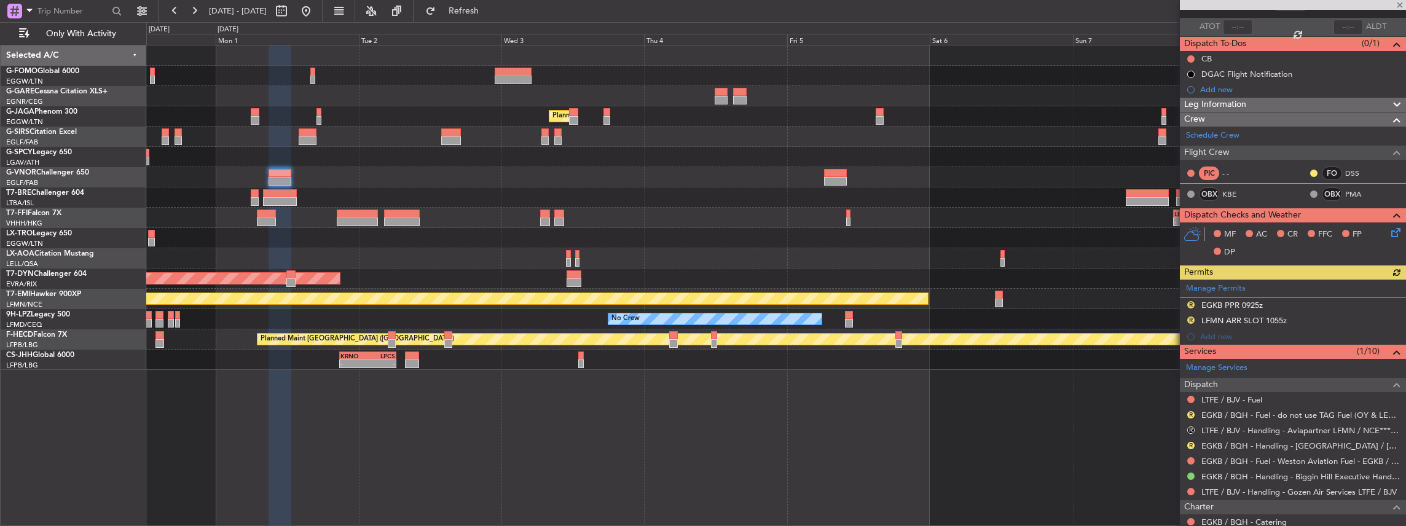
scroll to position [123, 0]
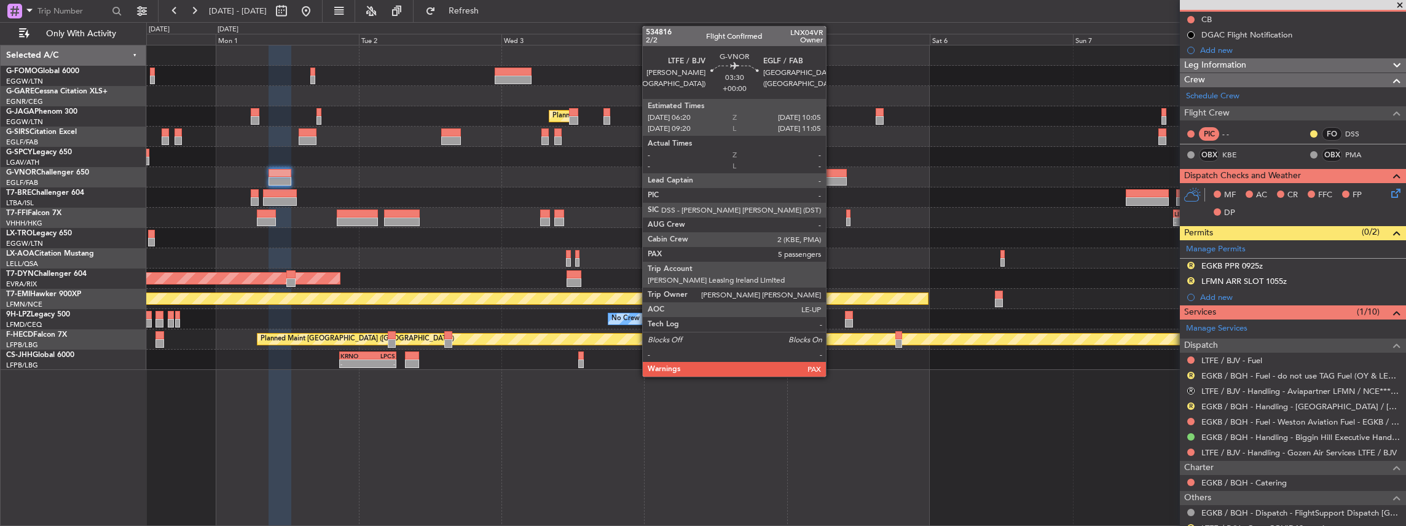
click at [833, 178] on div at bounding box center [835, 181] width 23 height 9
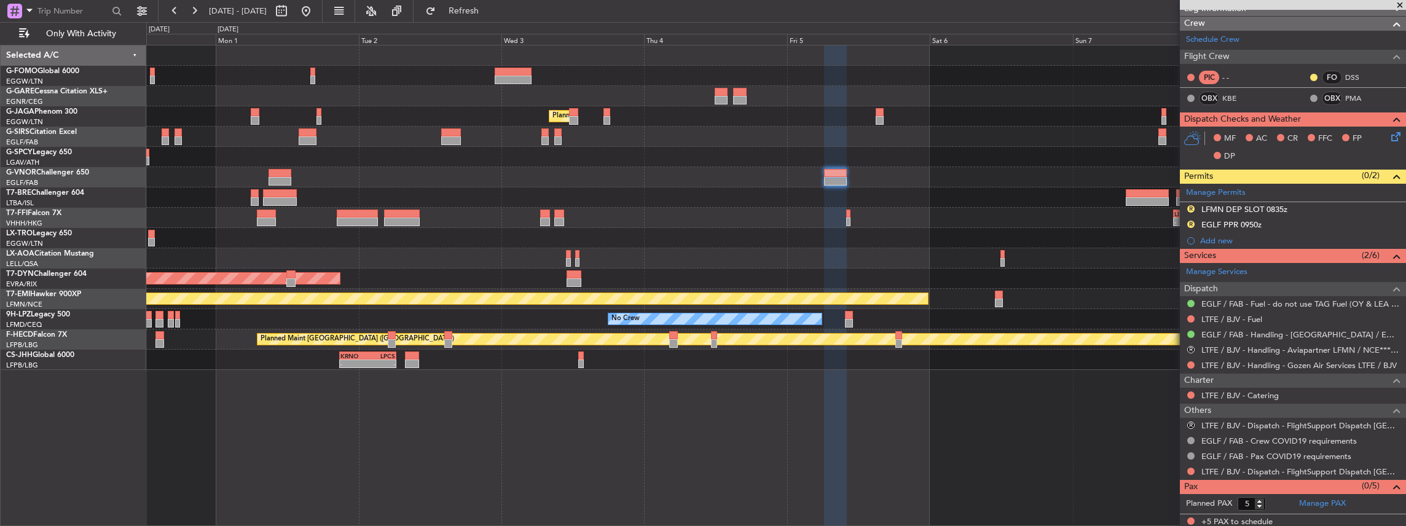
scroll to position [72, 0]
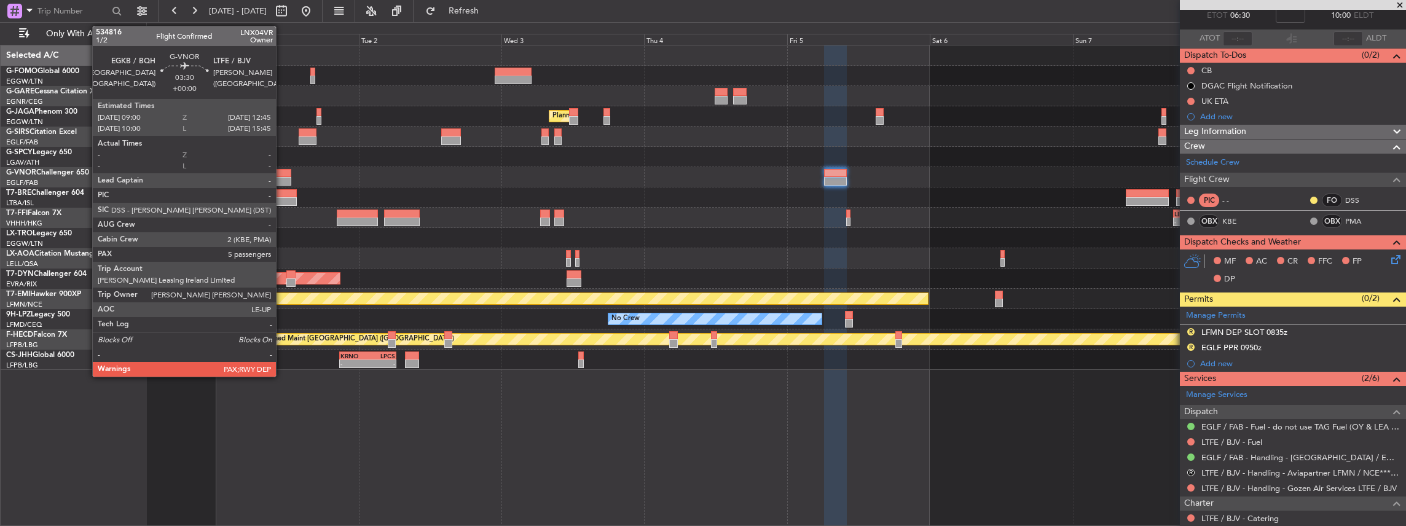
click at [282, 175] on div at bounding box center [280, 173] width 23 height 9
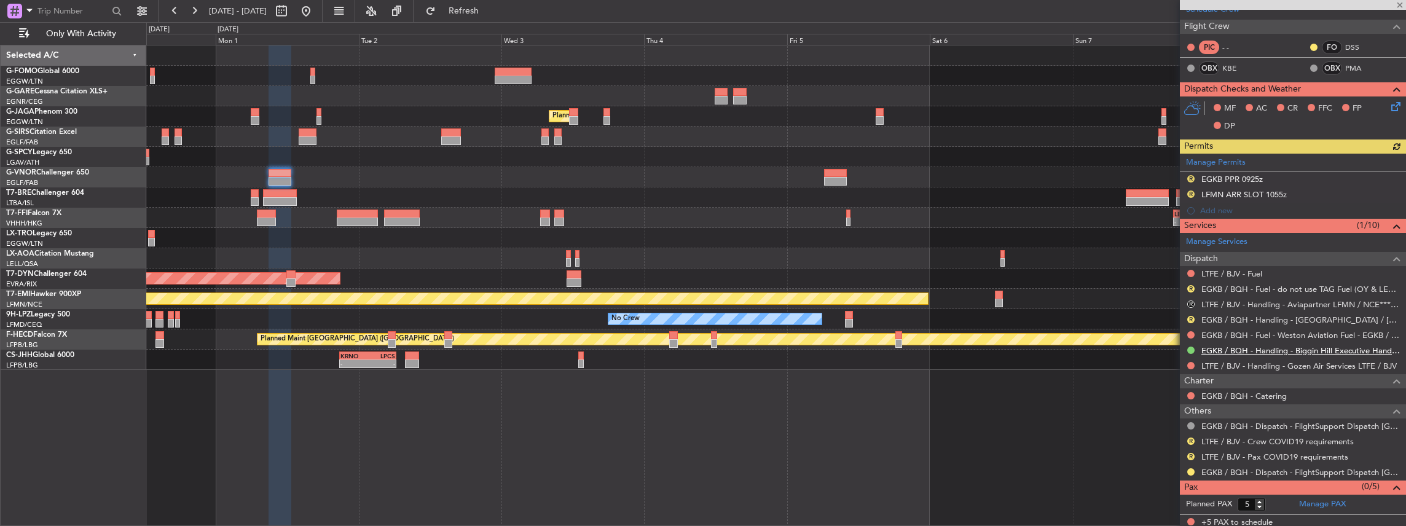
scroll to position [210, 0]
click at [1191, 318] on button "R" at bounding box center [1190, 318] width 7 height 7
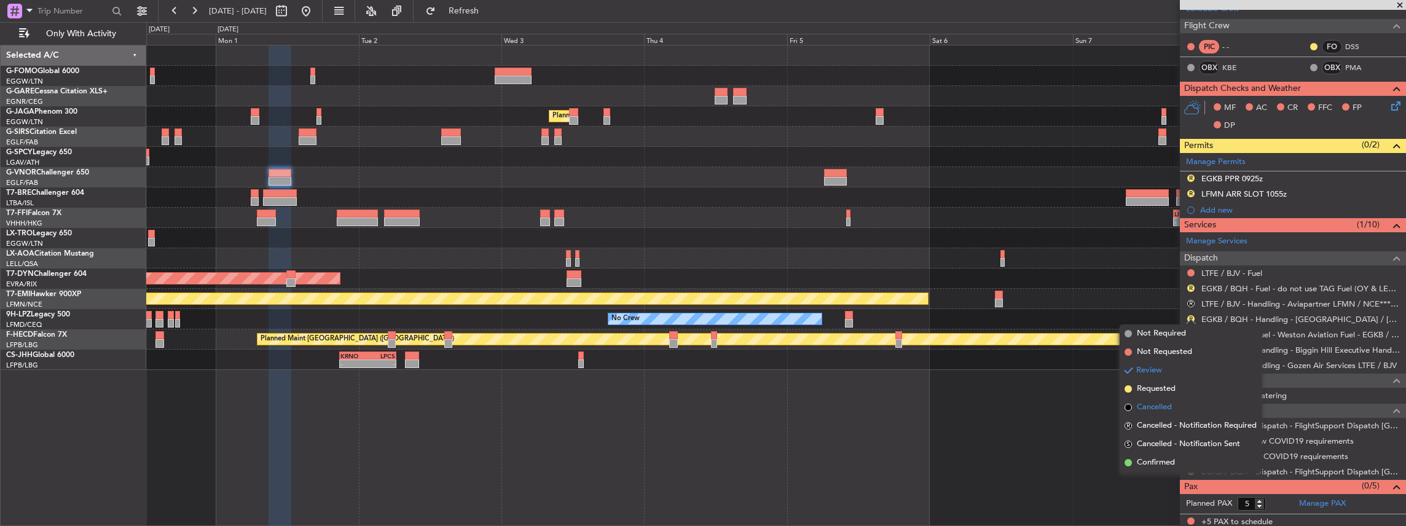
click at [1164, 409] on span "Cancelled" at bounding box center [1154, 407] width 35 height 12
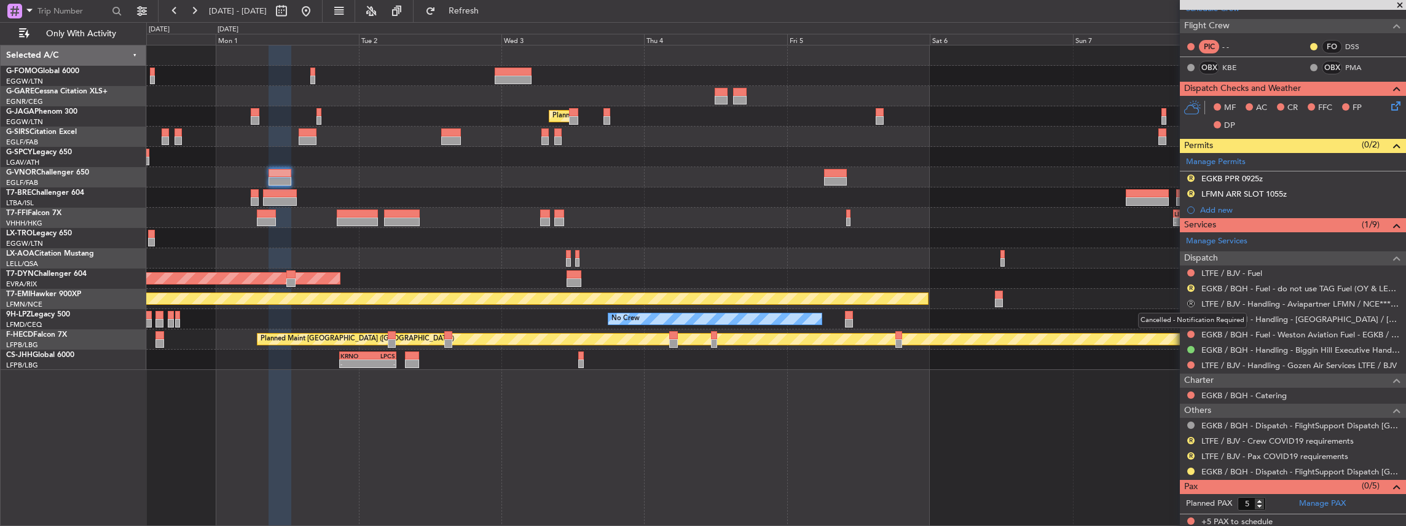
click at [1191, 300] on button "R" at bounding box center [1190, 303] width 7 height 7
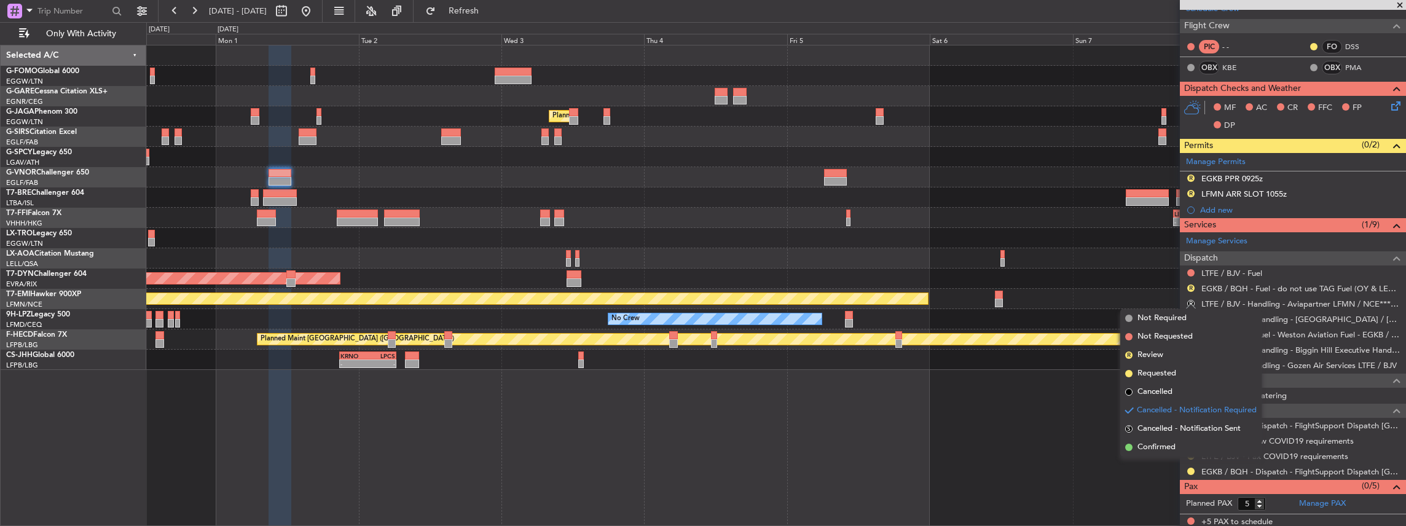
click at [1041, 383] on div "Planned Maint London (Luton) Owner Ibiza - - LIEO 17:00 Z ZBAA 02:35 Z Planned …" at bounding box center [776, 286] width 1260 height 482
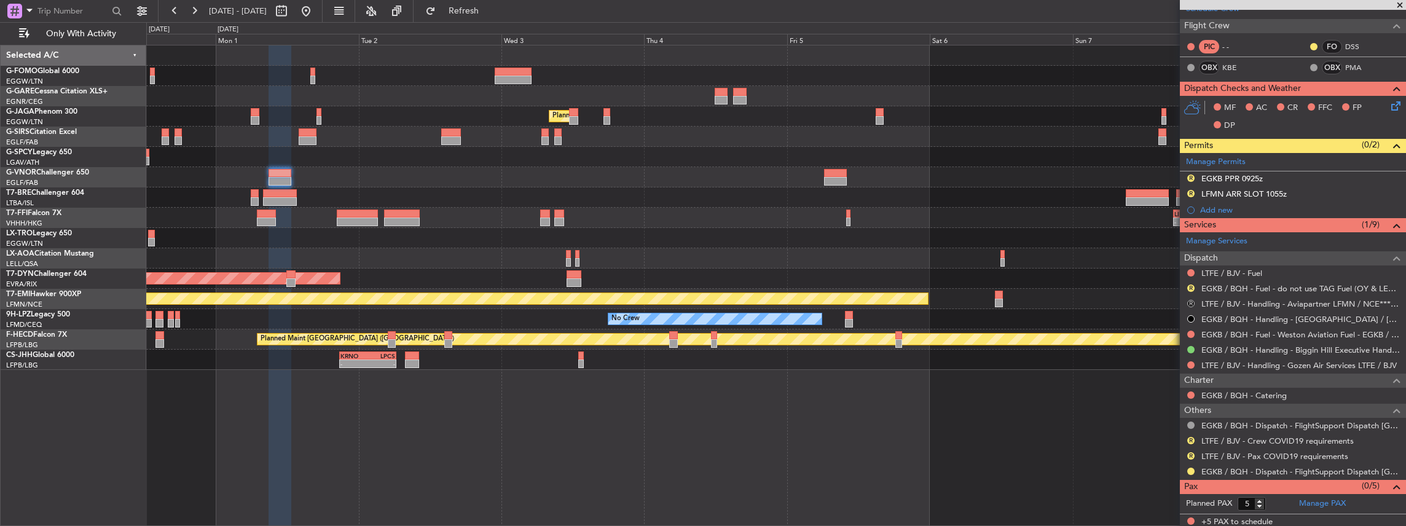
click at [1189, 303] on button "R" at bounding box center [1190, 303] width 7 height 7
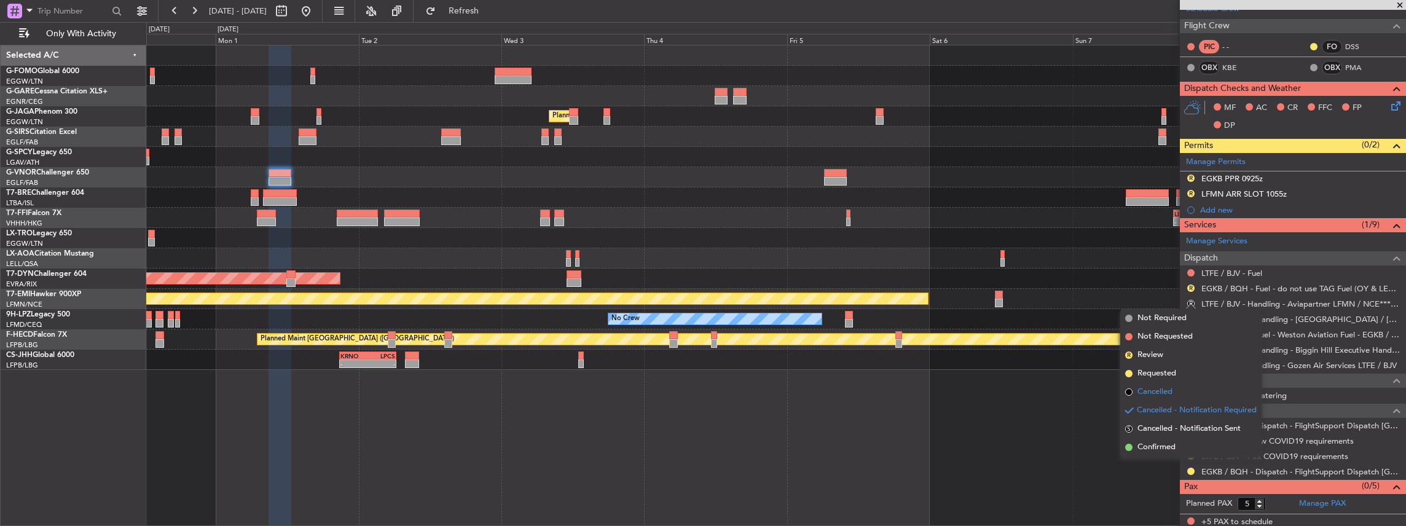
click at [1158, 392] on span "Cancelled" at bounding box center [1154, 392] width 35 height 12
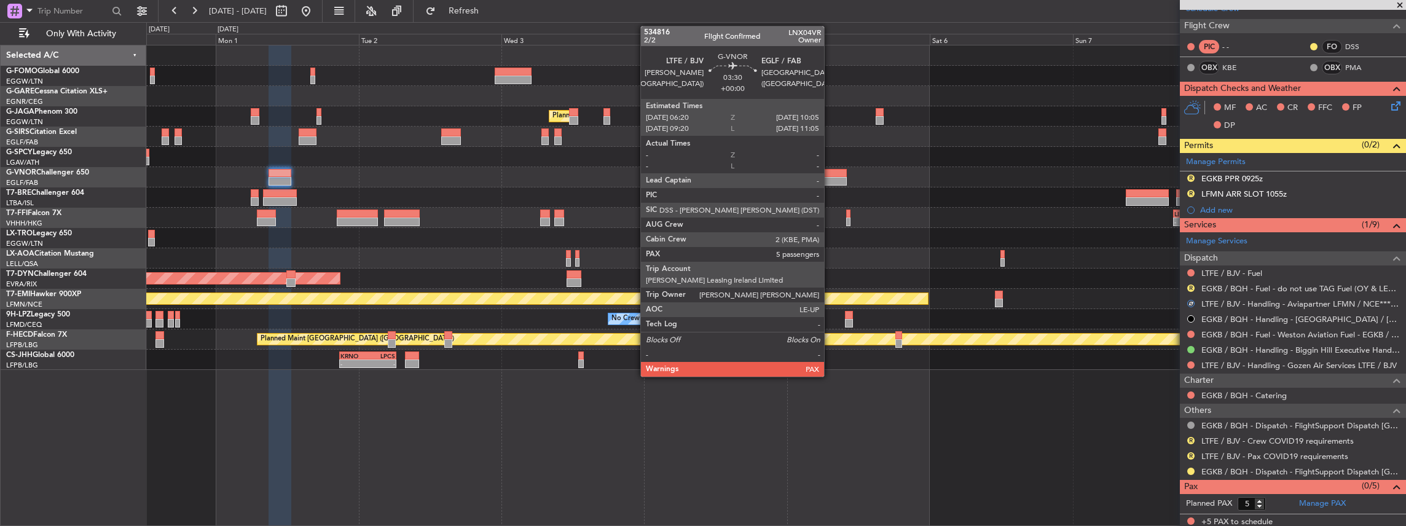
click at [830, 178] on div at bounding box center [835, 181] width 23 height 9
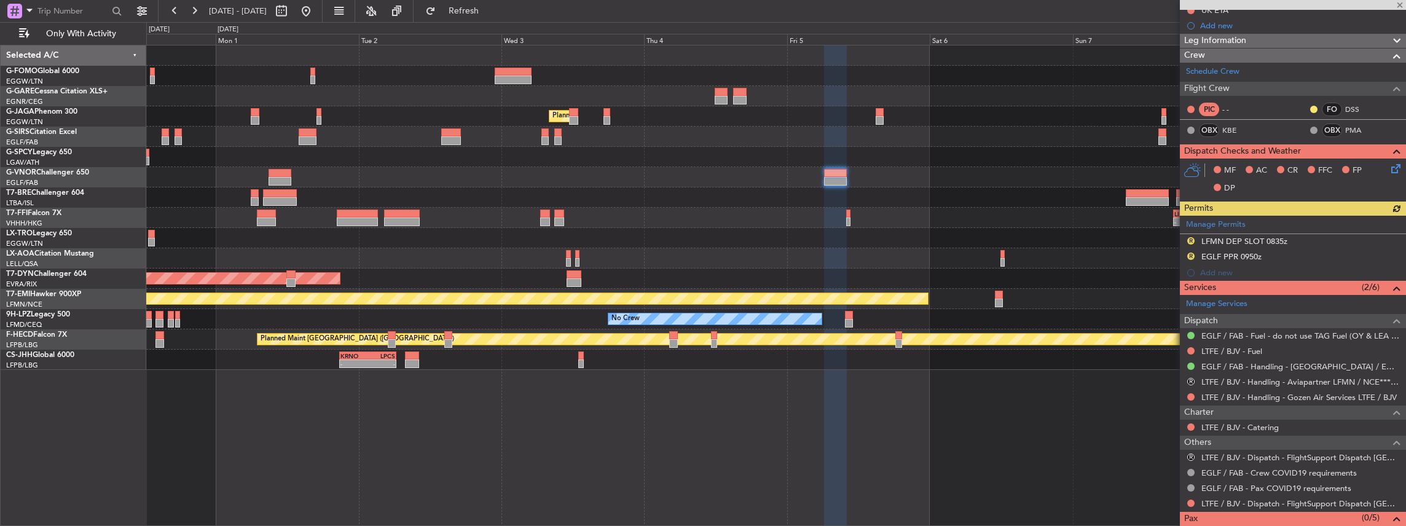
scroll to position [163, 0]
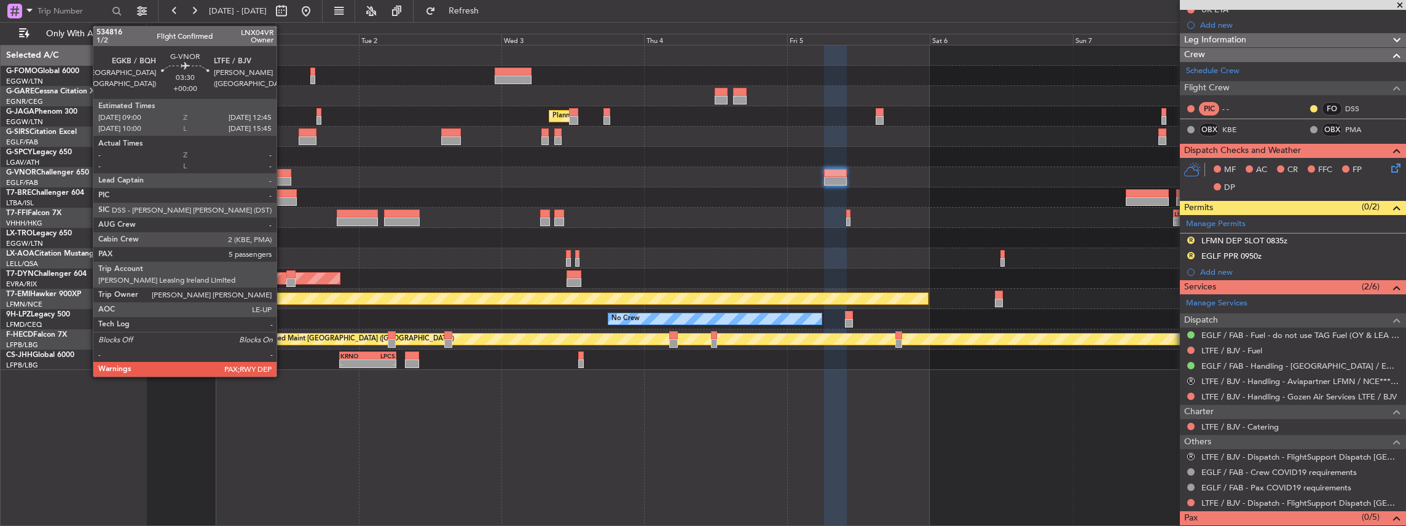
click at [283, 179] on div at bounding box center [280, 181] width 23 height 9
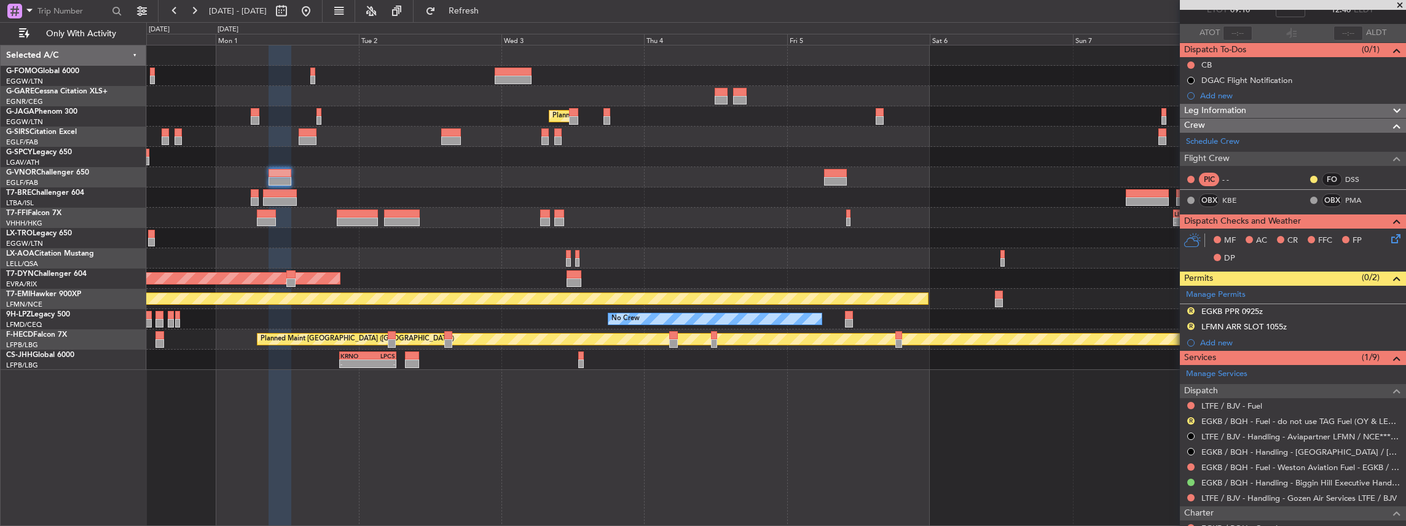
scroll to position [123, 0]
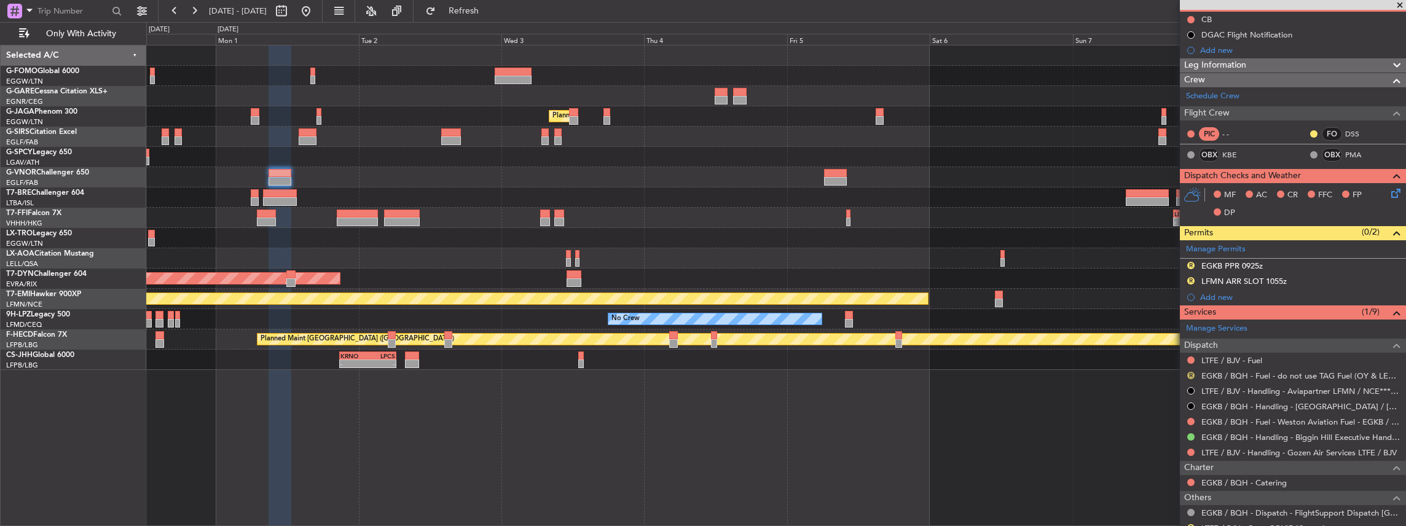
click at [1190, 372] on button "R" at bounding box center [1190, 375] width 7 height 7
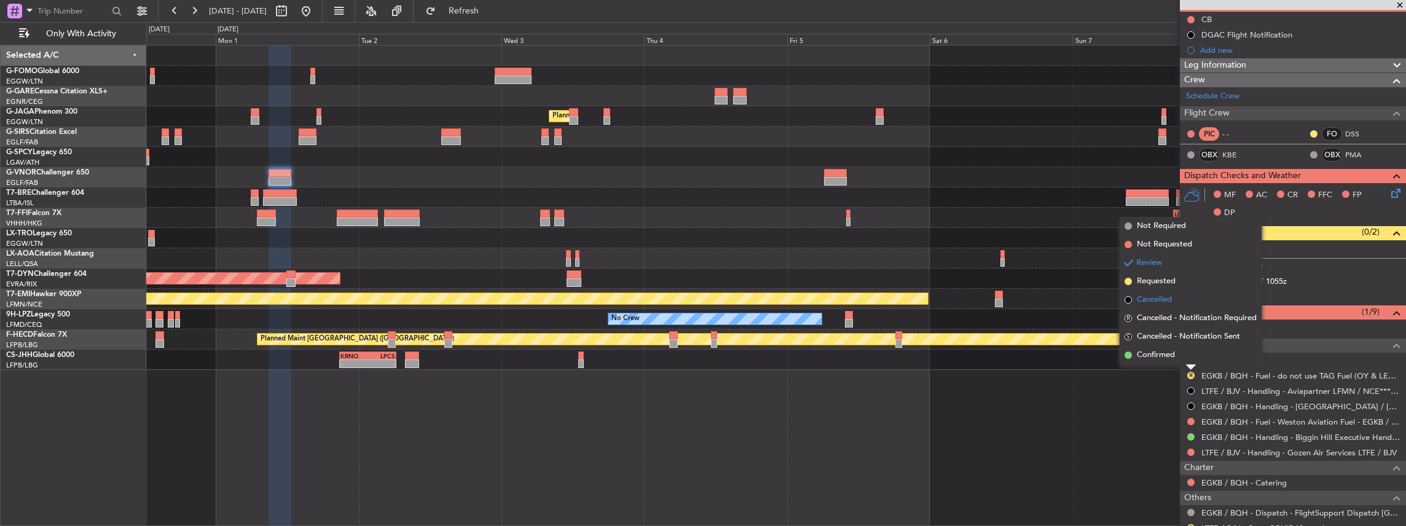
click at [1174, 299] on li "Cancelled" at bounding box center [1191, 300] width 142 height 18
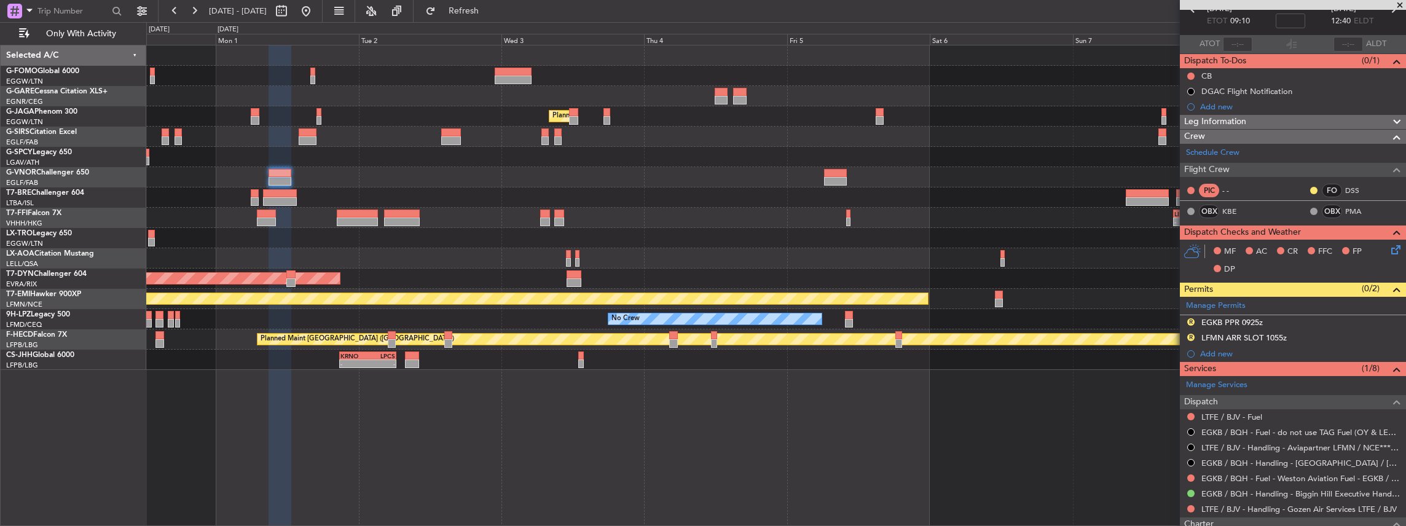
scroll to position [205, 0]
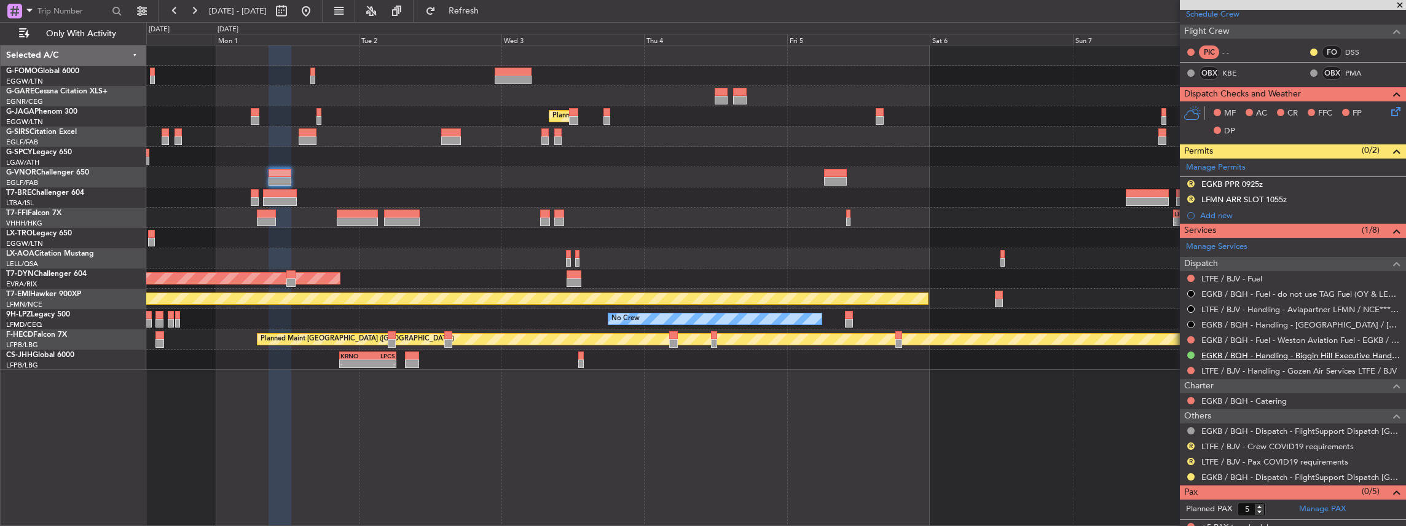
click at [1242, 355] on link "EGKB / BQH - Handling - Biggin Hill Executive Handling EGKB / BQH" at bounding box center [1300, 355] width 198 height 10
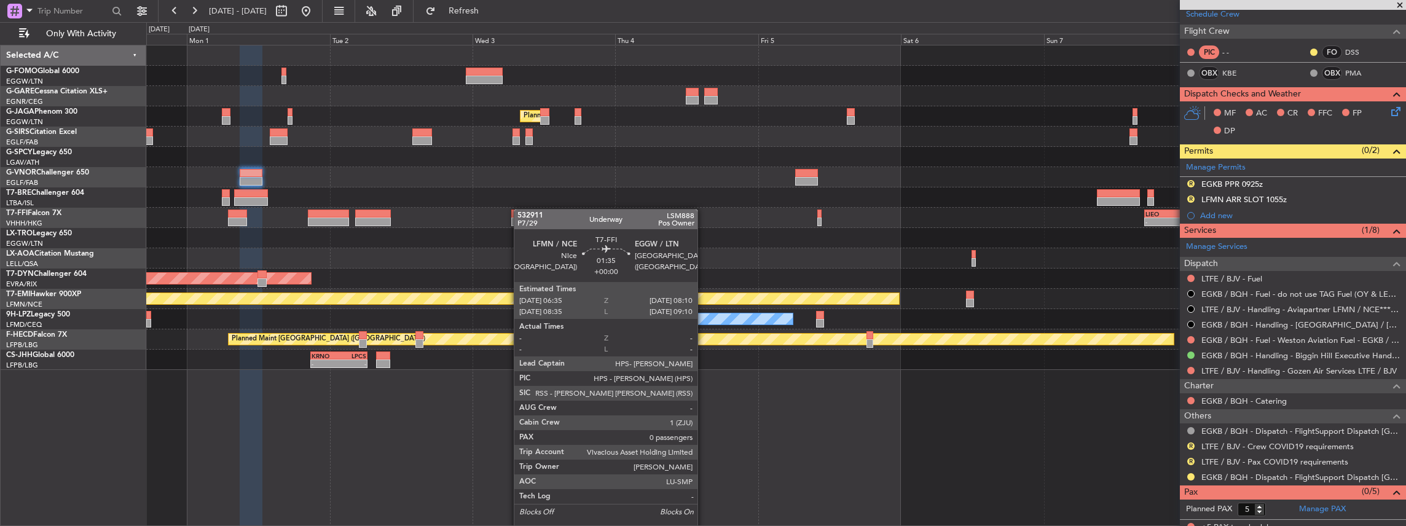
click at [519, 209] on div "Planned Maint London (Luton) Owner Ibiza - - LIEO 17:00 Z ZBAA 02:35 Z Planned …" at bounding box center [776, 207] width 1260 height 324
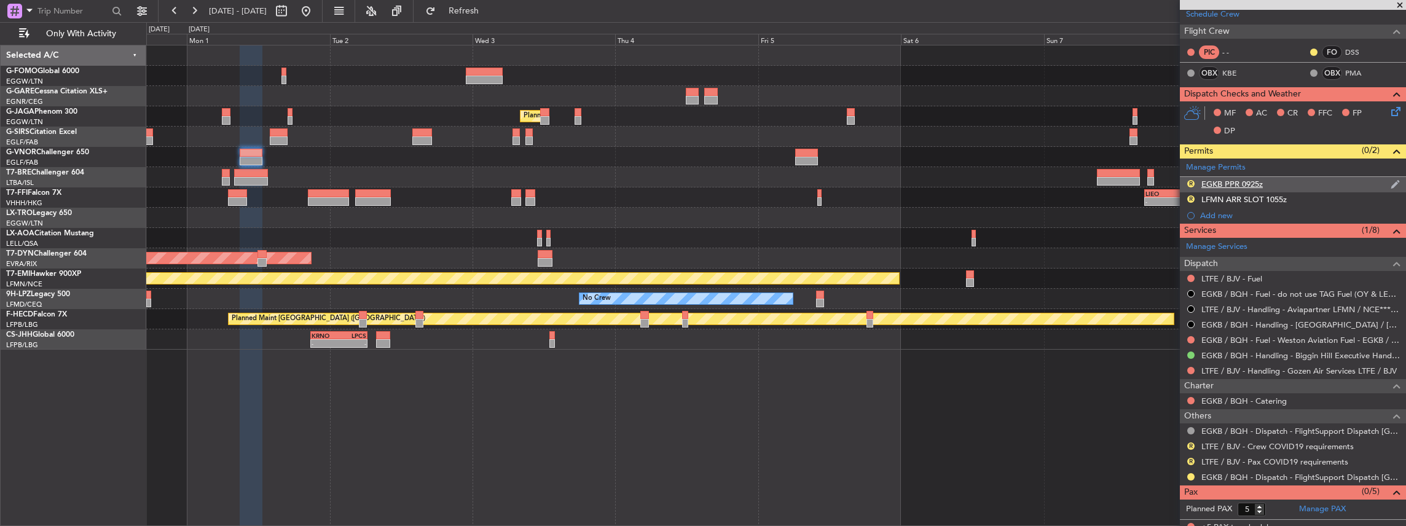
scroll to position [0, 0]
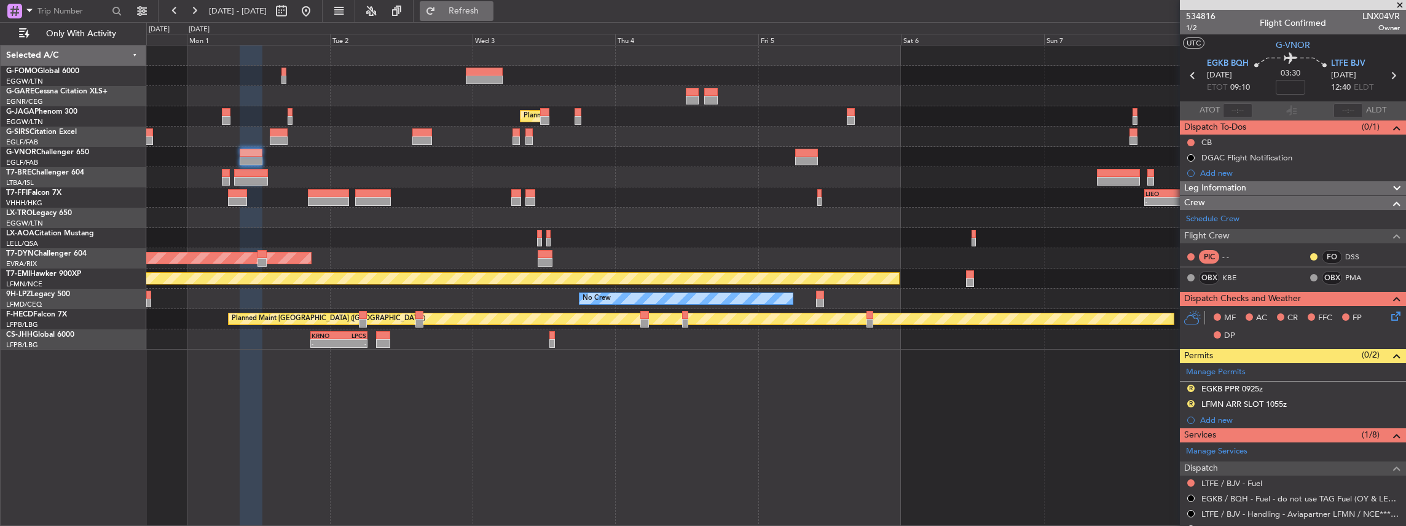
click at [490, 9] on span "Refresh" at bounding box center [464, 11] width 52 height 9
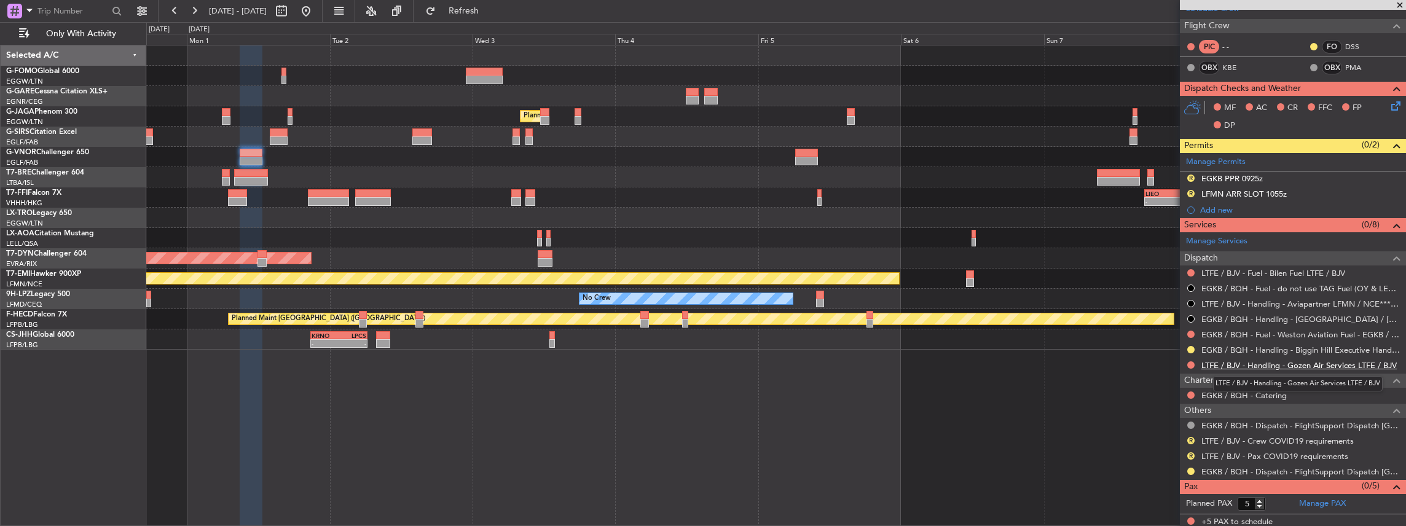
click at [1235, 362] on link "LTFE / BJV - Handling - Gozen Air Services LTFE / BJV" at bounding box center [1298, 365] width 195 height 10
click at [490, 15] on span "Refresh" at bounding box center [464, 11] width 52 height 9
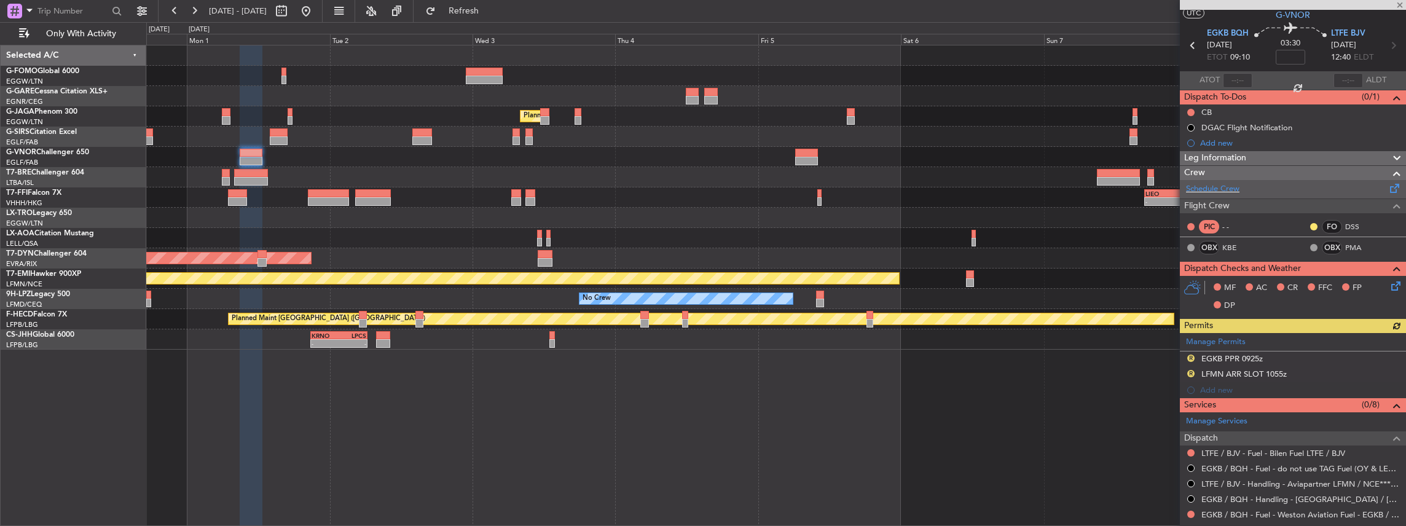
scroll to position [6, 0]
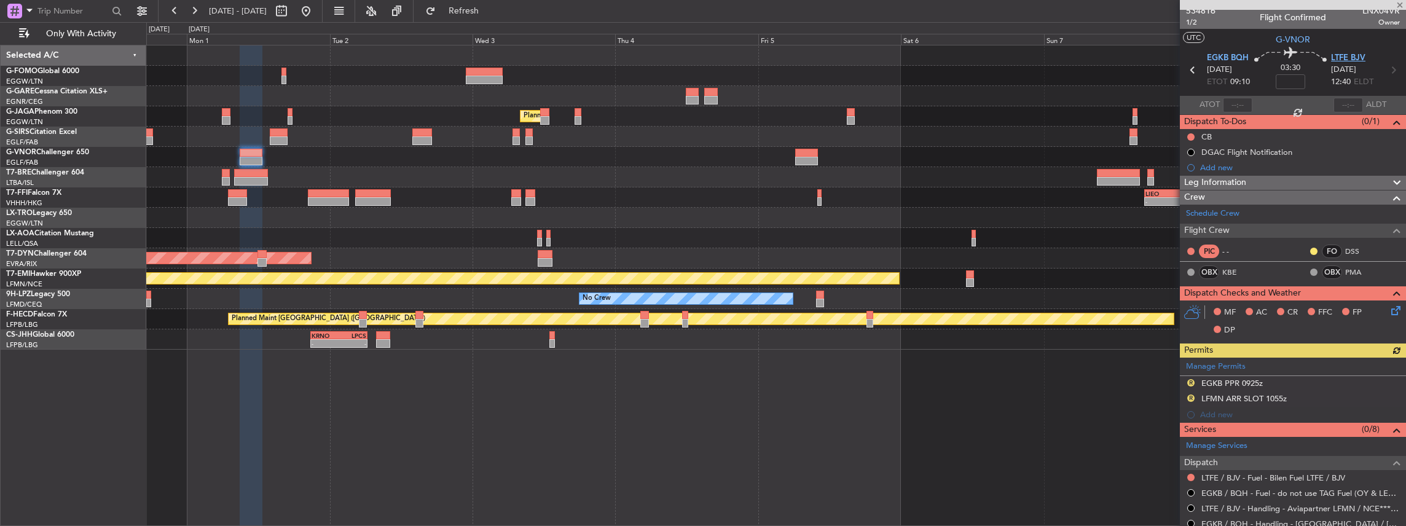
click at [1343, 54] on span "LTFE BJV" at bounding box center [1348, 58] width 34 height 12
click at [1387, 366] on span at bounding box center [1394, 363] width 15 height 9
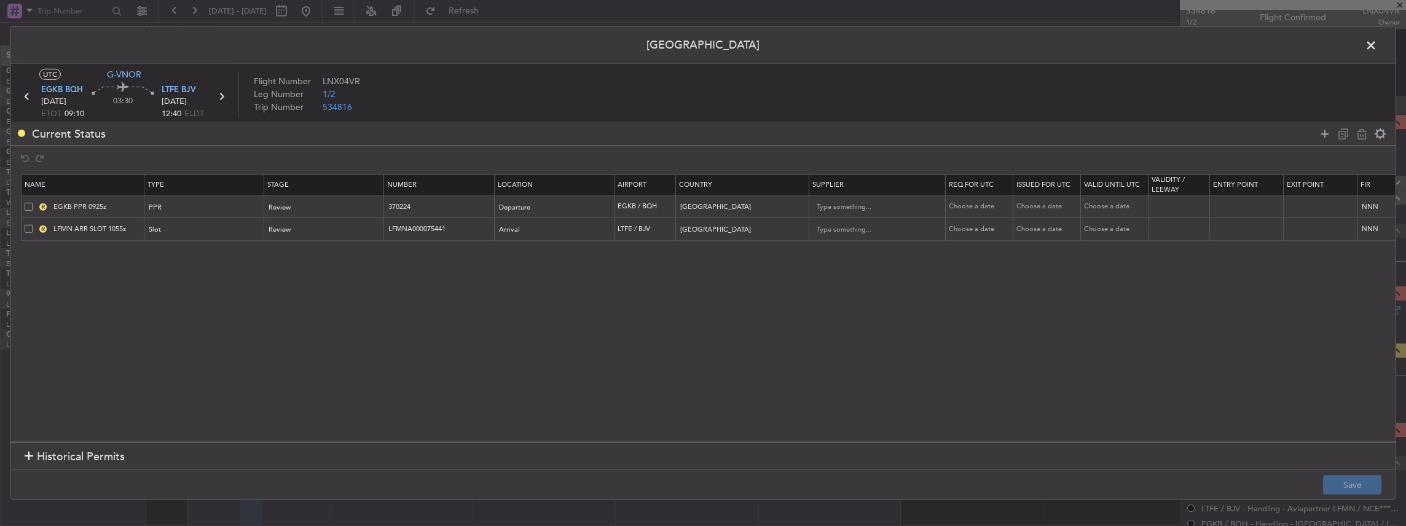
click at [28, 226] on span at bounding box center [29, 229] width 8 height 8
click at [33, 225] on input "checkbox" at bounding box center [33, 225] width 0 height 0
click at [1357, 130] on icon at bounding box center [1361, 133] width 15 height 15
click at [1322, 131] on icon at bounding box center [1324, 133] width 15 height 15
click at [213, 229] on div "Type" at bounding box center [201, 230] width 102 height 18
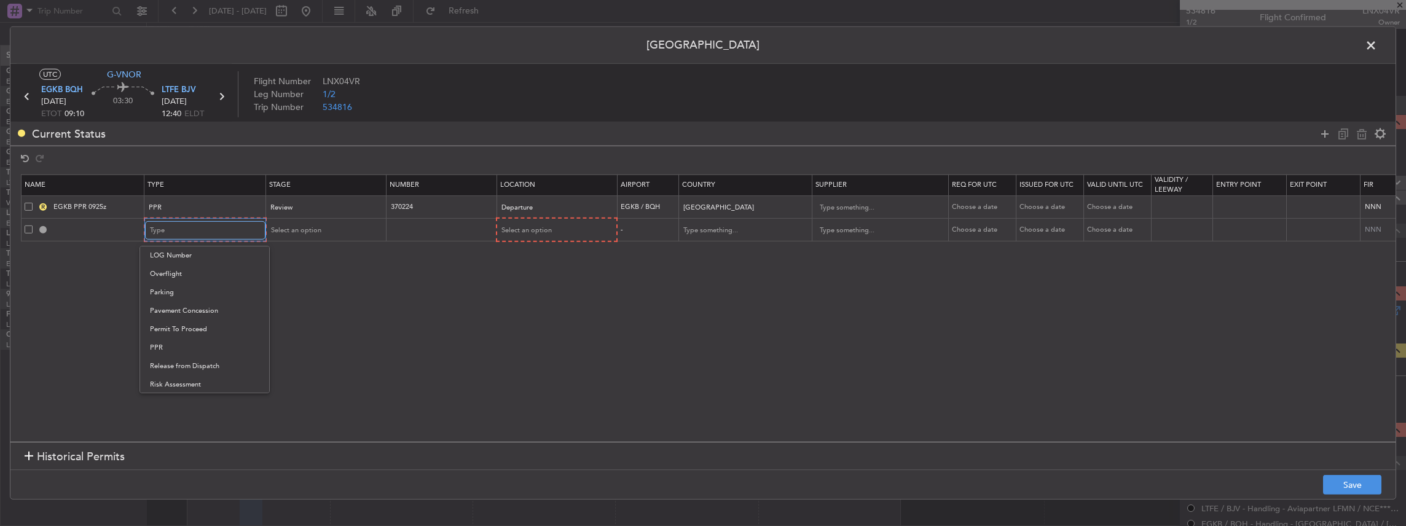
scroll to position [369, 0]
click at [166, 350] on span "Slot" at bounding box center [204, 347] width 109 height 18
click at [316, 231] on span "Select an option" at bounding box center [294, 230] width 50 height 9
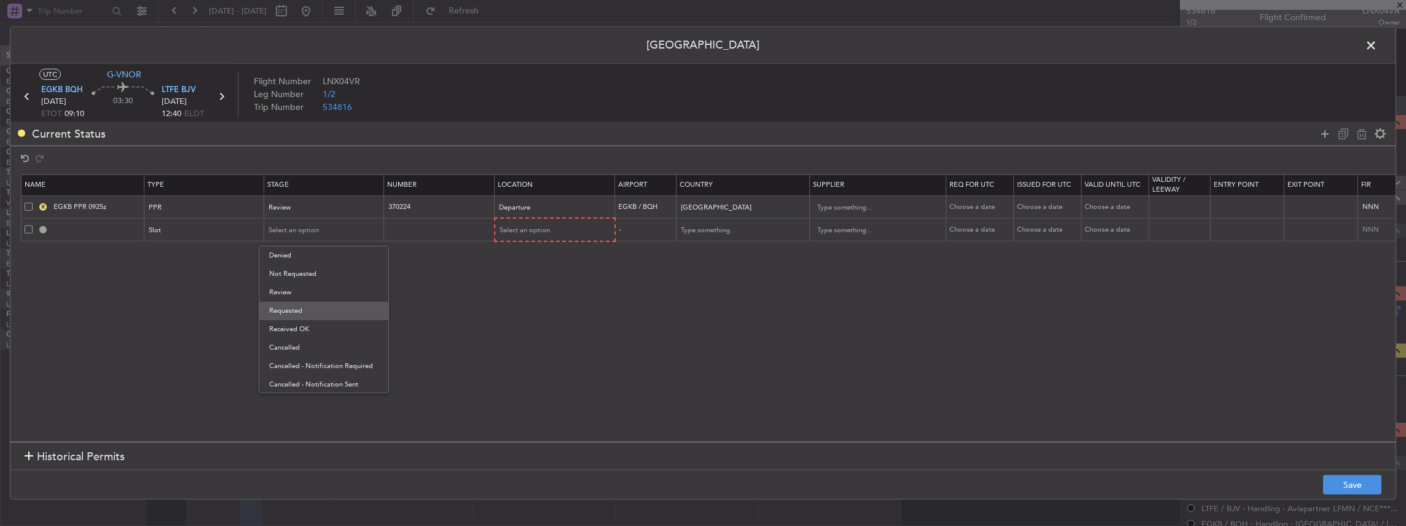
click at [297, 317] on span "Requested" at bounding box center [323, 311] width 109 height 18
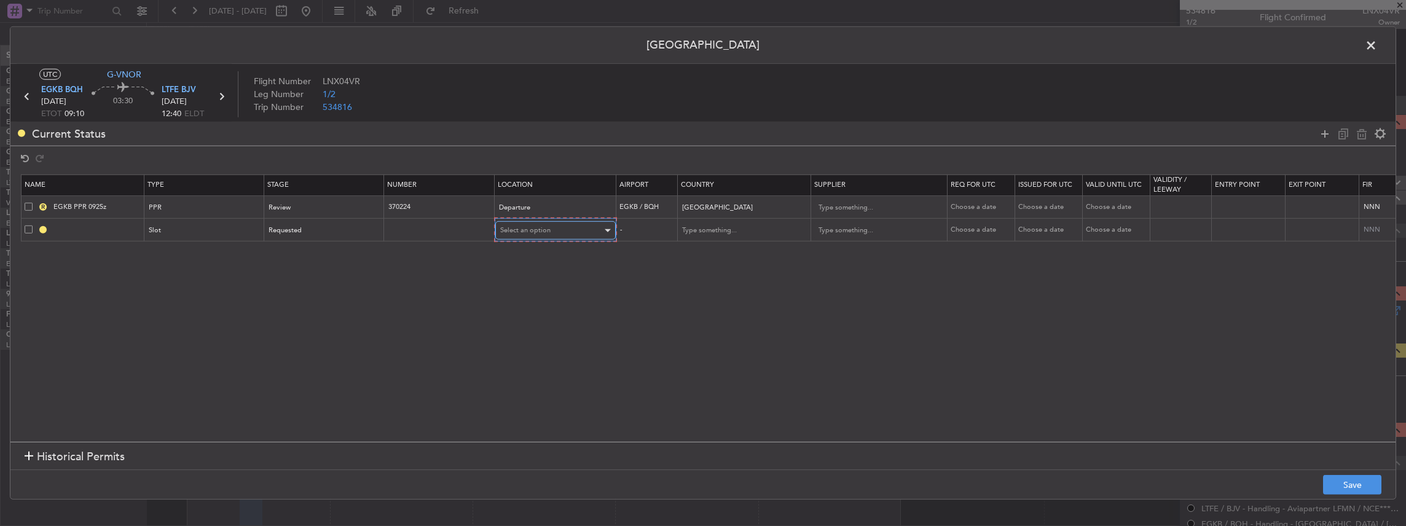
click at [522, 233] on span "Select an option" at bounding box center [525, 230] width 50 height 9
click at [521, 292] on span "Arrival" at bounding box center [554, 292] width 109 height 18
click at [450, 238] on td at bounding box center [439, 229] width 111 height 23
click at [437, 227] on input "text" at bounding box center [440, 229] width 107 height 10
click at [1352, 484] on button "Save" at bounding box center [1352, 485] width 58 height 20
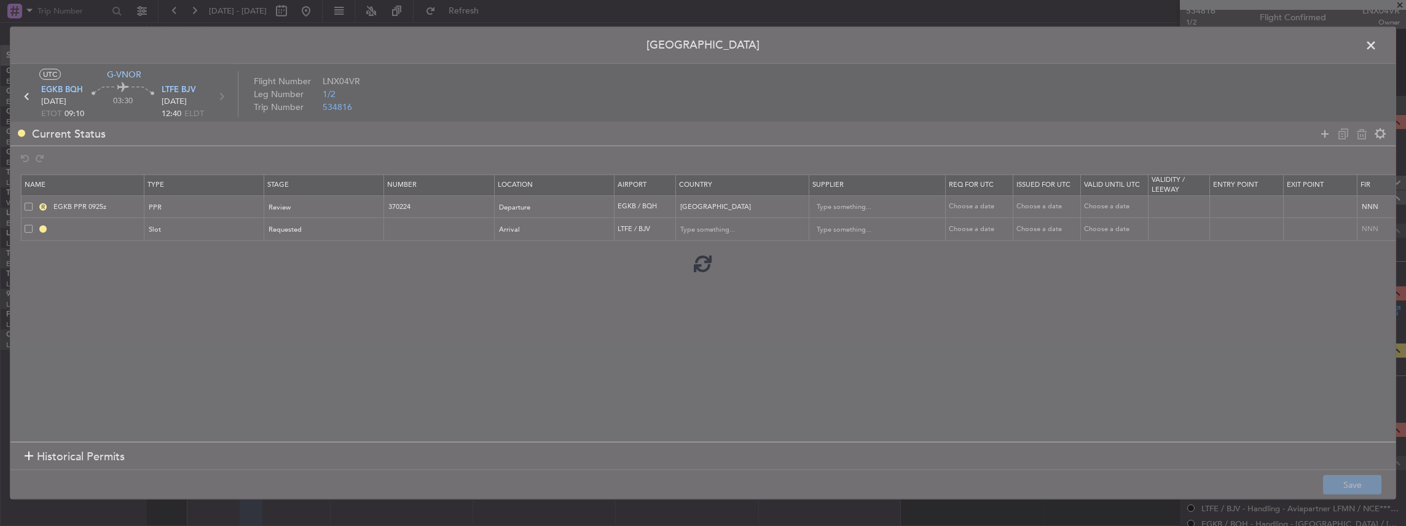
type input "LTFE ARR SLOT"
type input "Turkey"
type input "NNN"
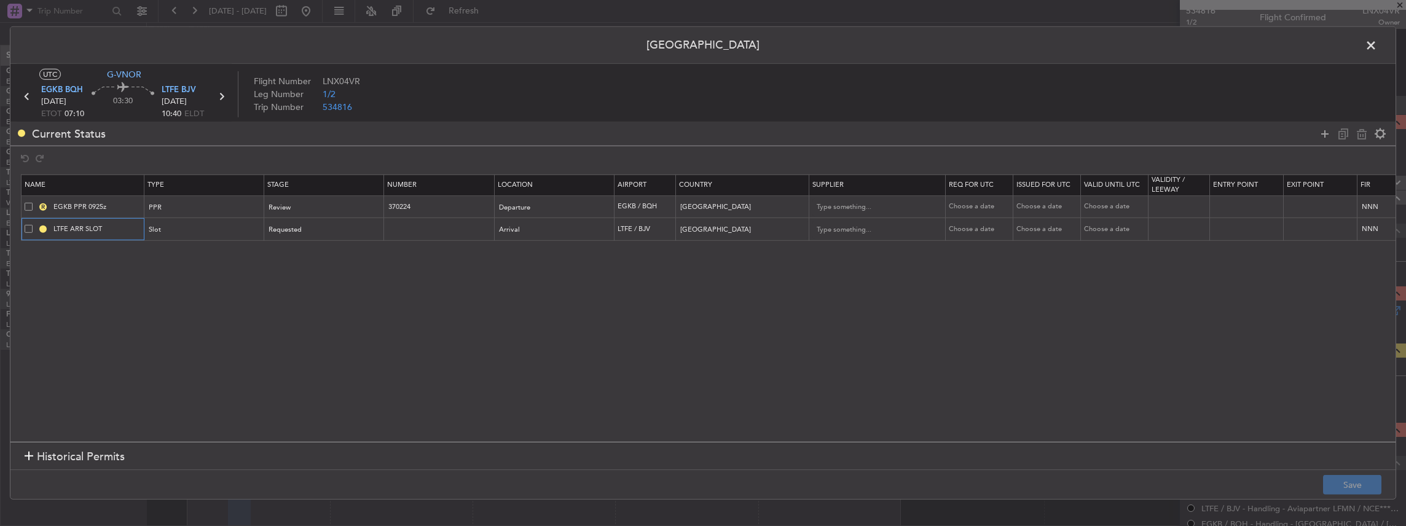
click at [117, 226] on input "LTFE ARR SLOT" at bounding box center [97, 229] width 92 height 10
type input "LTFE ARR SLOT 1040z"
click at [1347, 485] on button "Save" at bounding box center [1352, 485] width 58 height 20
click at [1377, 45] on span at bounding box center [1377, 48] width 0 height 25
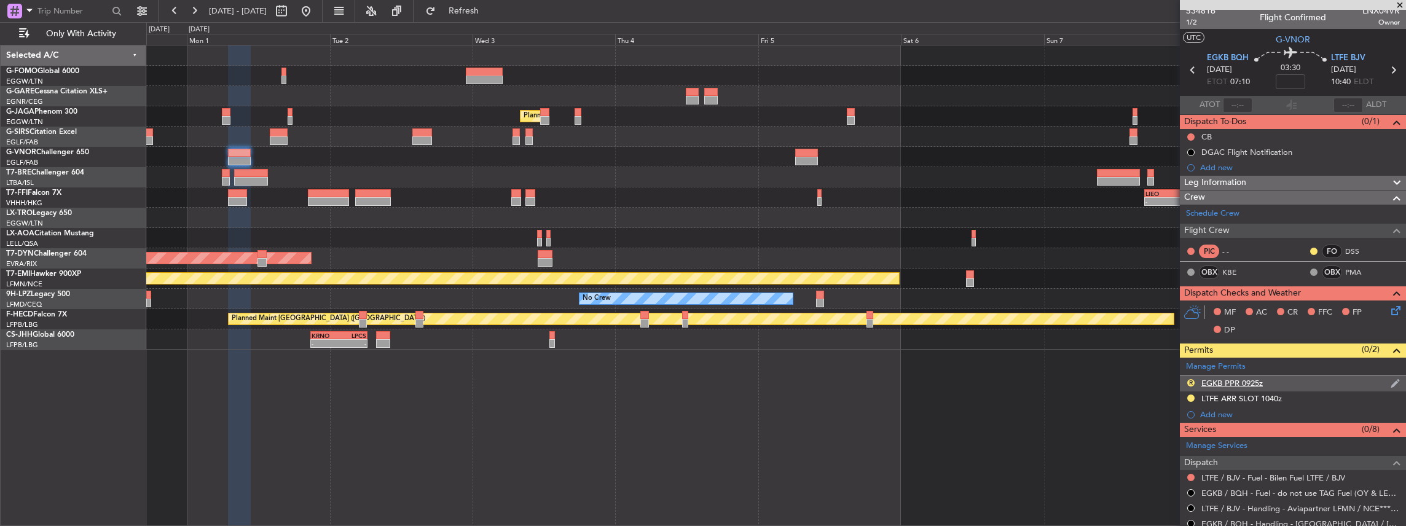
click at [1303, 376] on div "R EGKB PPR 0925z" at bounding box center [1293, 383] width 226 height 15
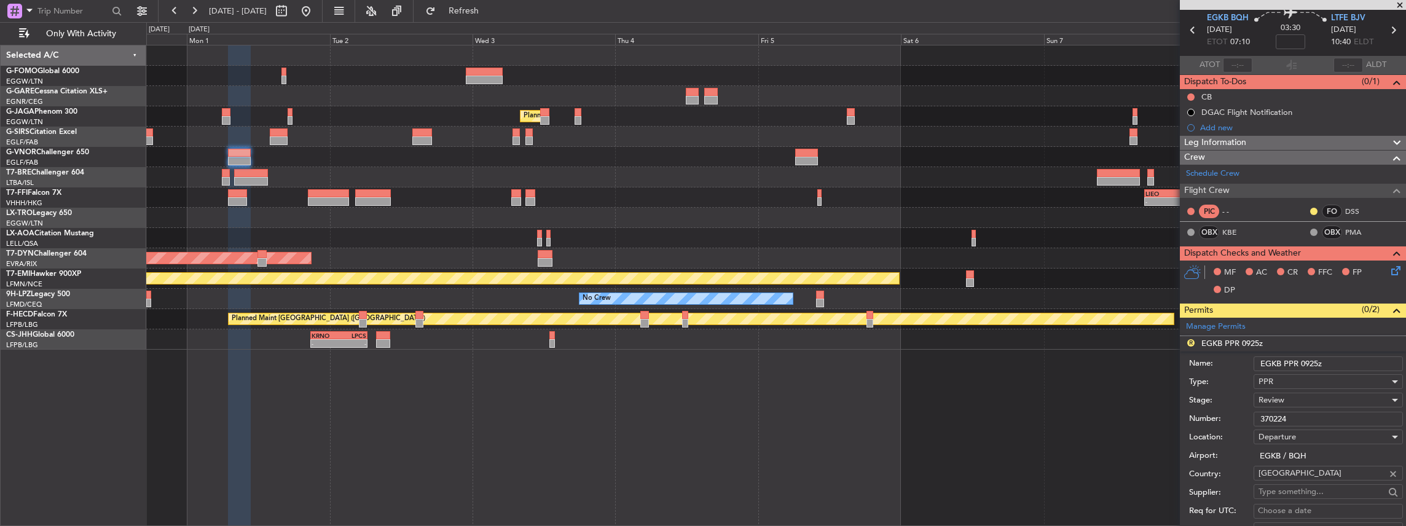
scroll to position [87, 0]
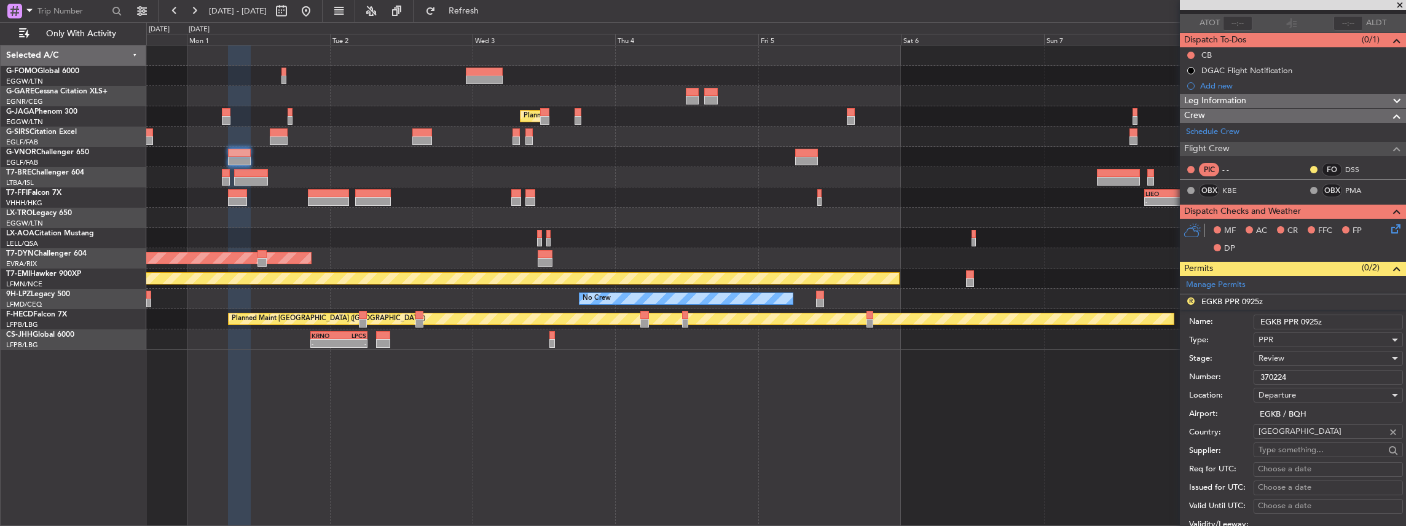
click at [1303, 319] on input "EGKB PPR 0925z" at bounding box center [1327, 322] width 149 height 15
type input "EGKB PPR 0700z"
click at [1277, 359] on span "Review" at bounding box center [1271, 358] width 26 height 11
click at [1282, 437] on span "Requested" at bounding box center [1325, 436] width 133 height 18
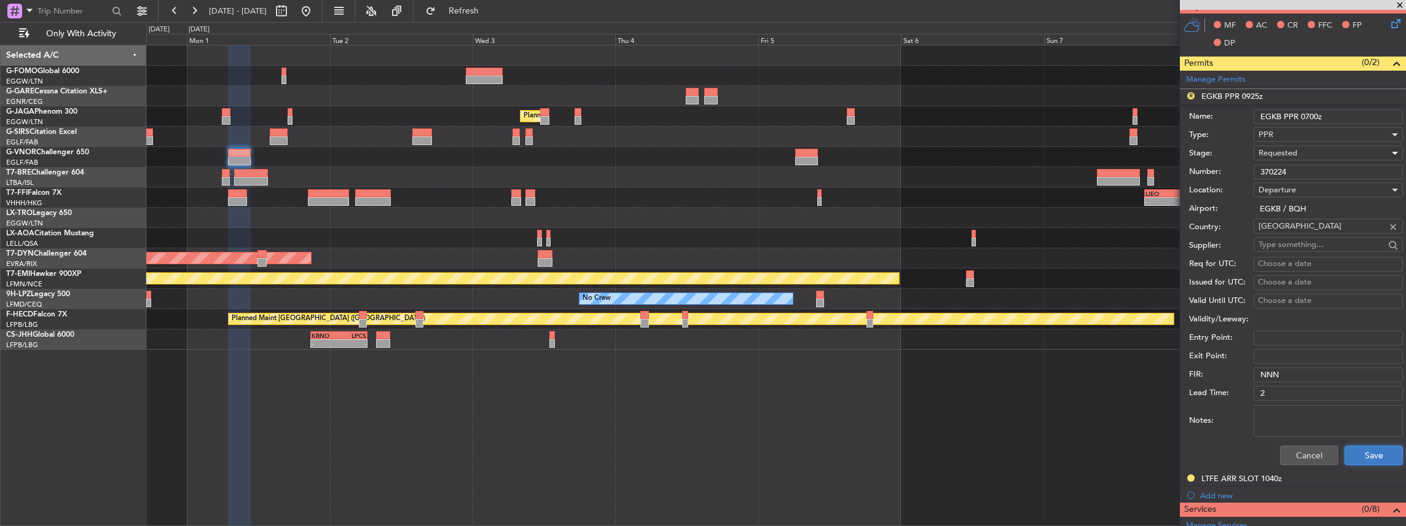
click at [1358, 456] on button "Save" at bounding box center [1373, 455] width 58 height 20
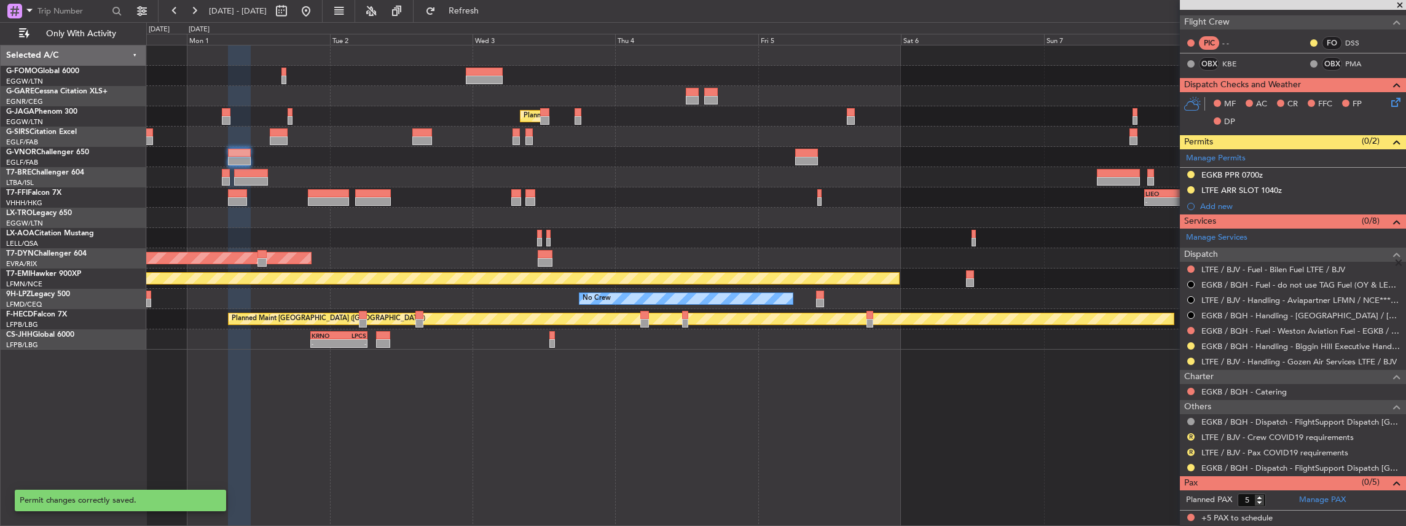
scroll to position [210, 0]
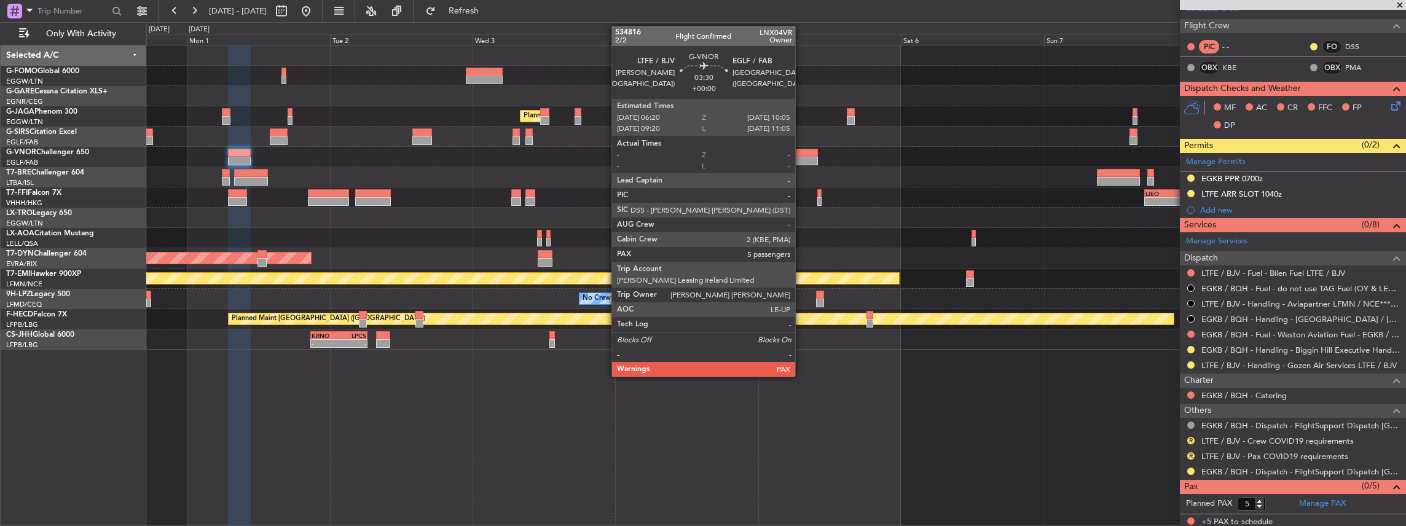
click at [801, 157] on div at bounding box center [806, 161] width 23 height 9
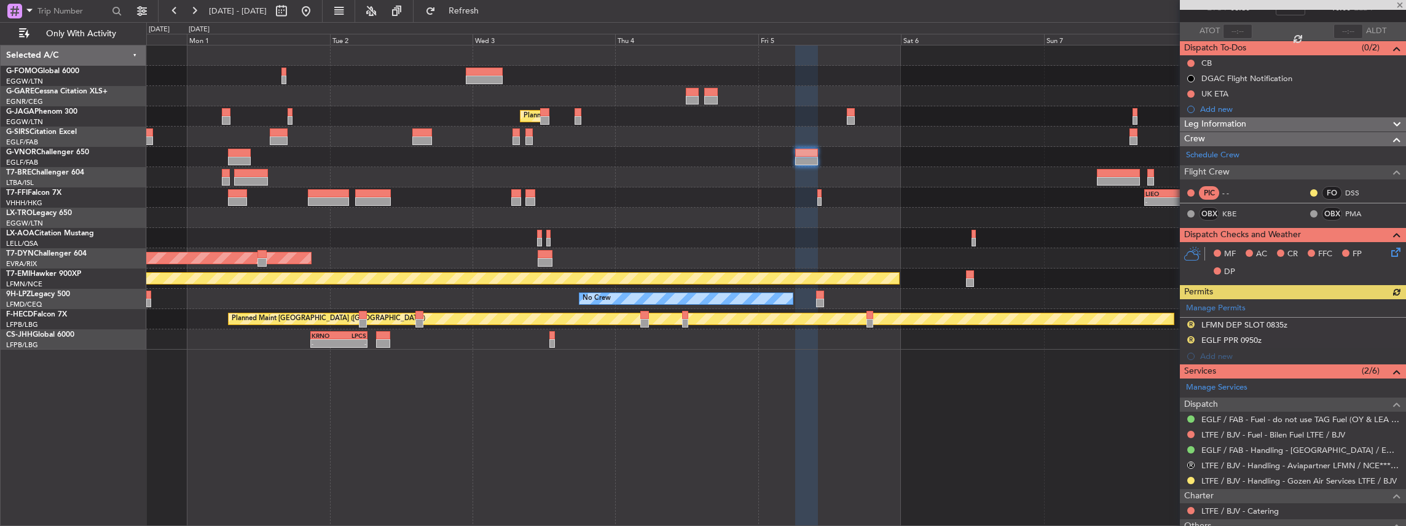
scroll to position [82, 0]
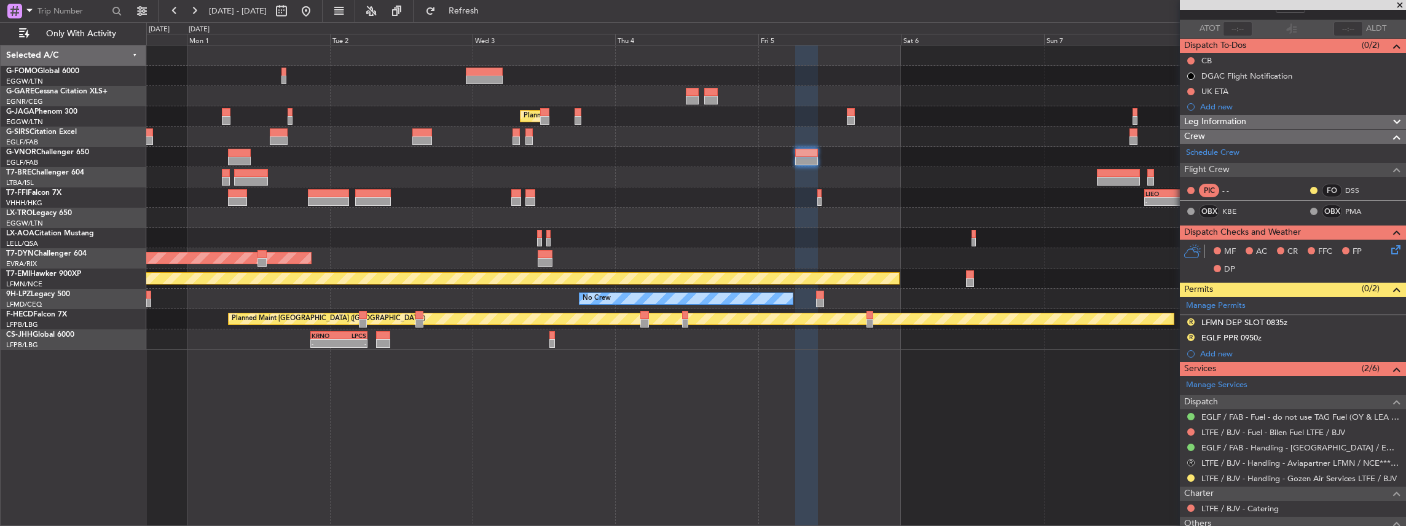
click at [1190, 459] on button "R" at bounding box center [1190, 462] width 7 height 7
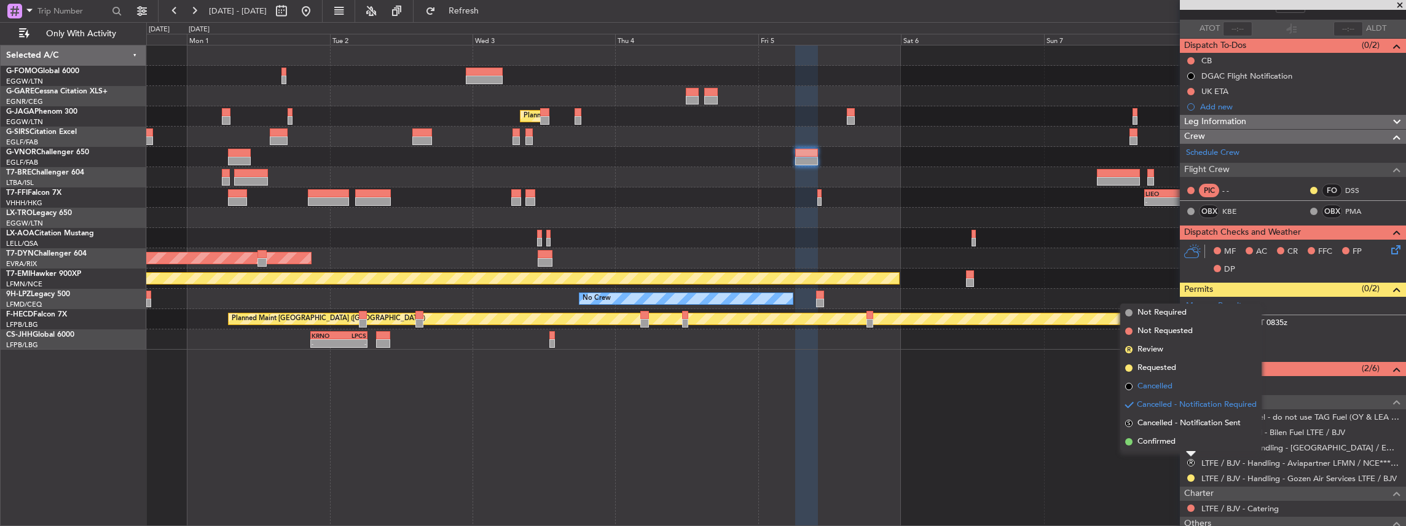
click at [1163, 386] on span "Cancelled" at bounding box center [1154, 386] width 35 height 12
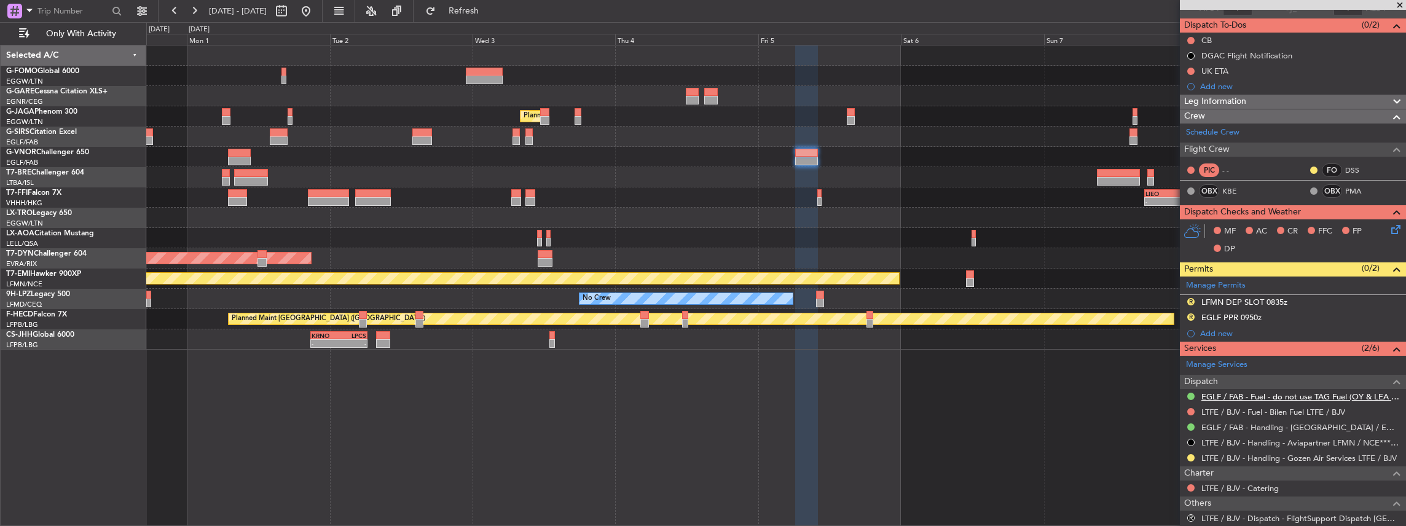
scroll to position [123, 0]
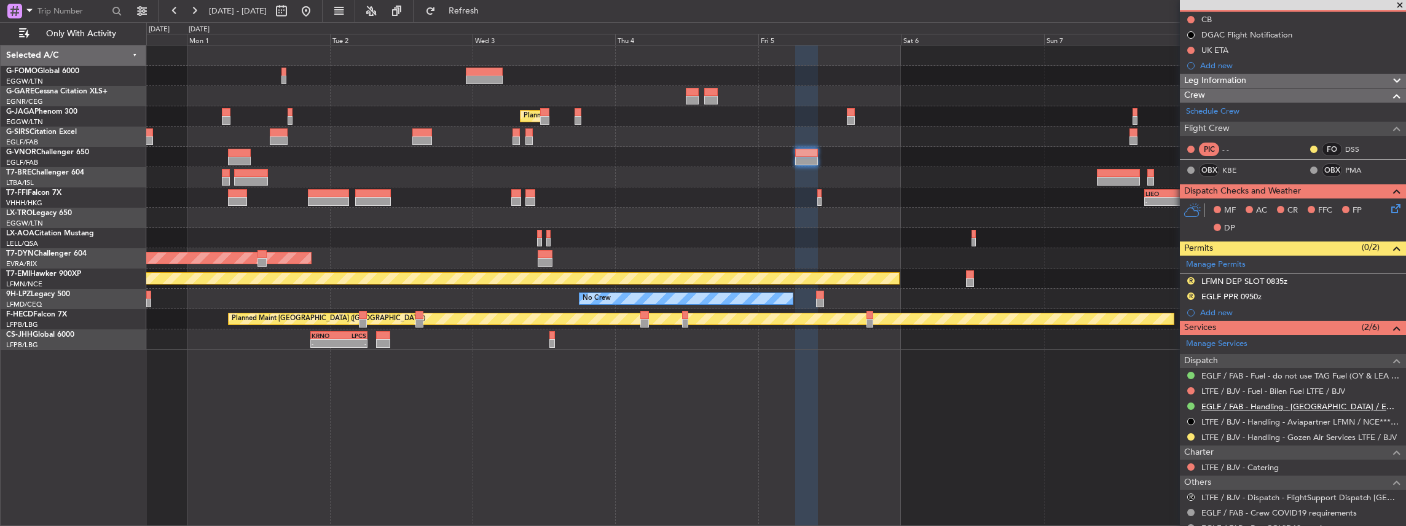
click at [1238, 407] on link "EGLF / FAB - Handling - Farnborough Airport / EGLF / FAB" at bounding box center [1300, 406] width 198 height 10
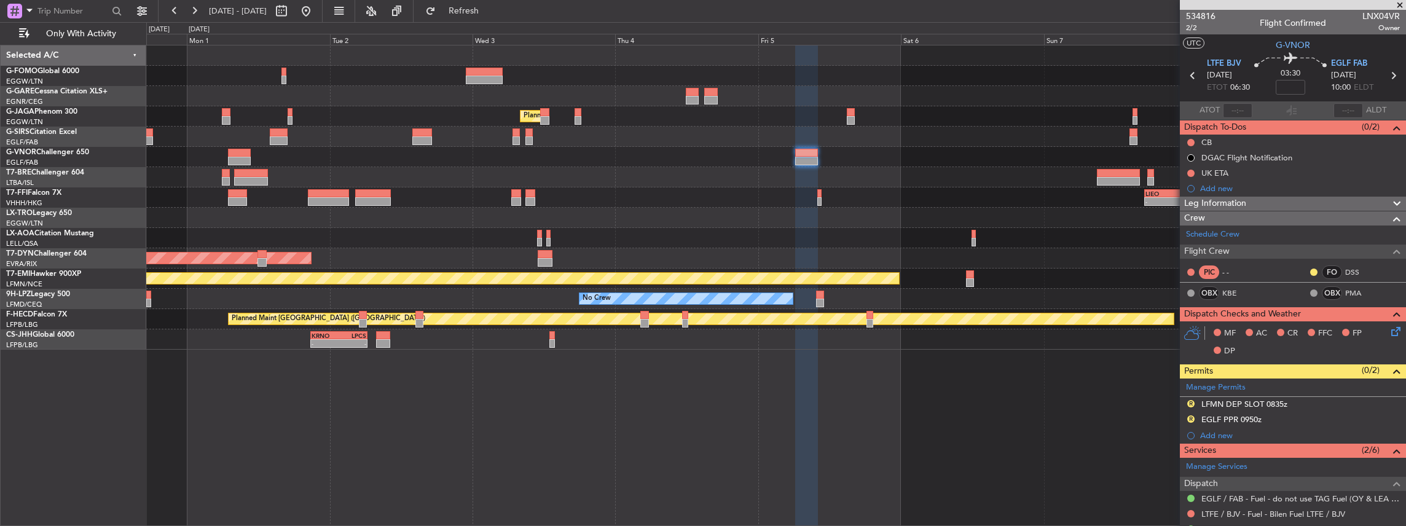
scroll to position [82, 0]
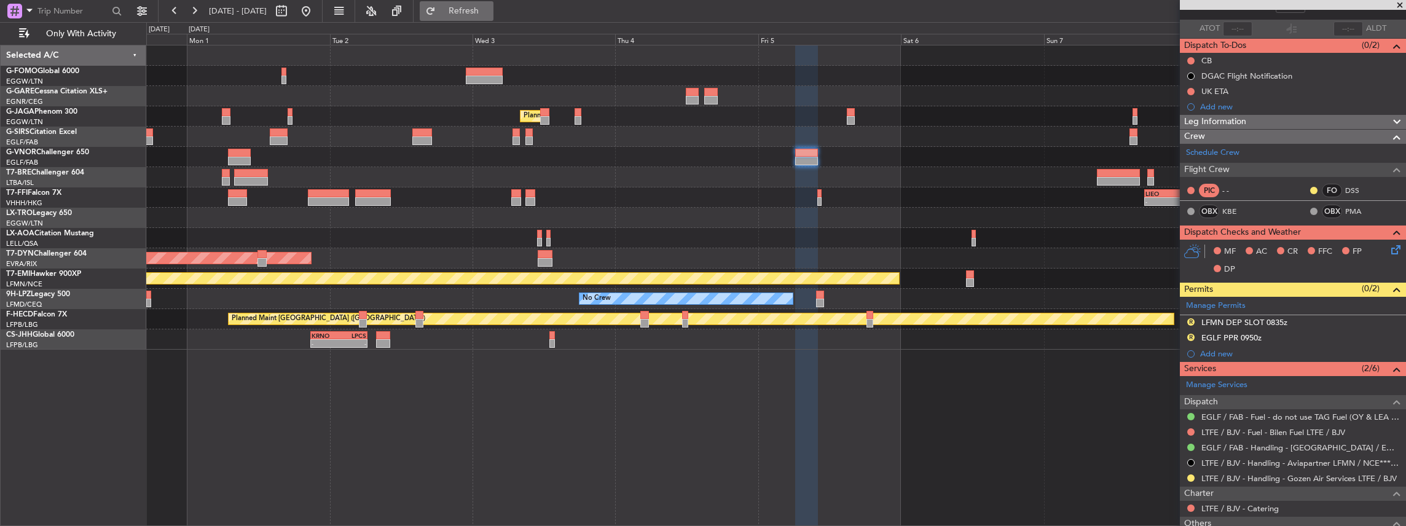
click at [490, 14] on span "Refresh" at bounding box center [464, 11] width 52 height 9
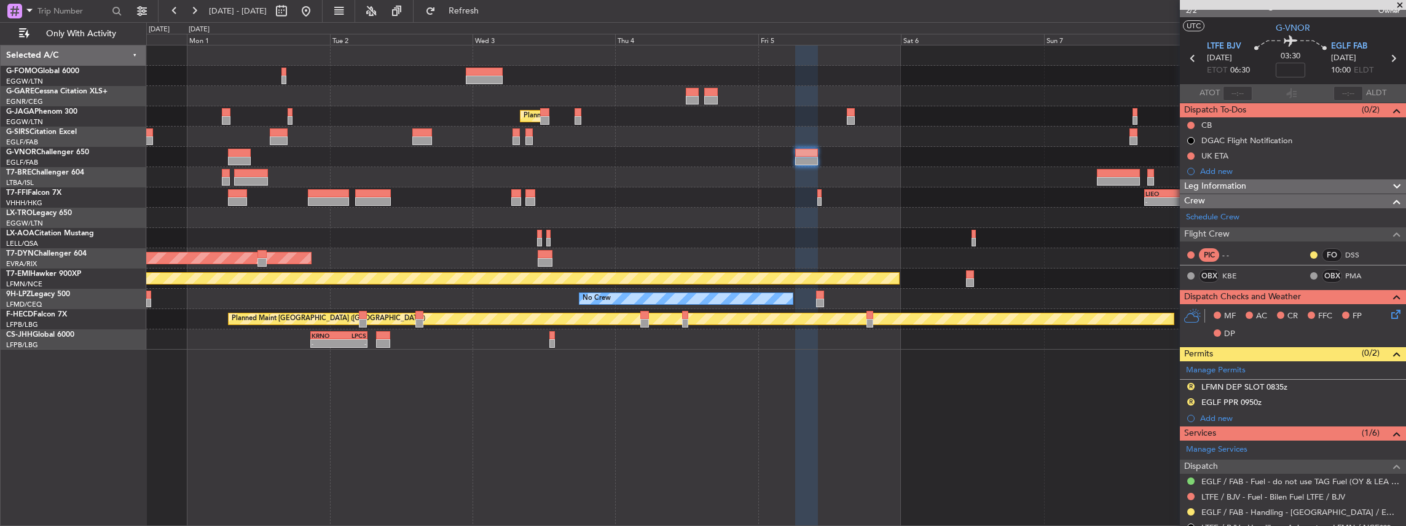
scroll to position [0, 0]
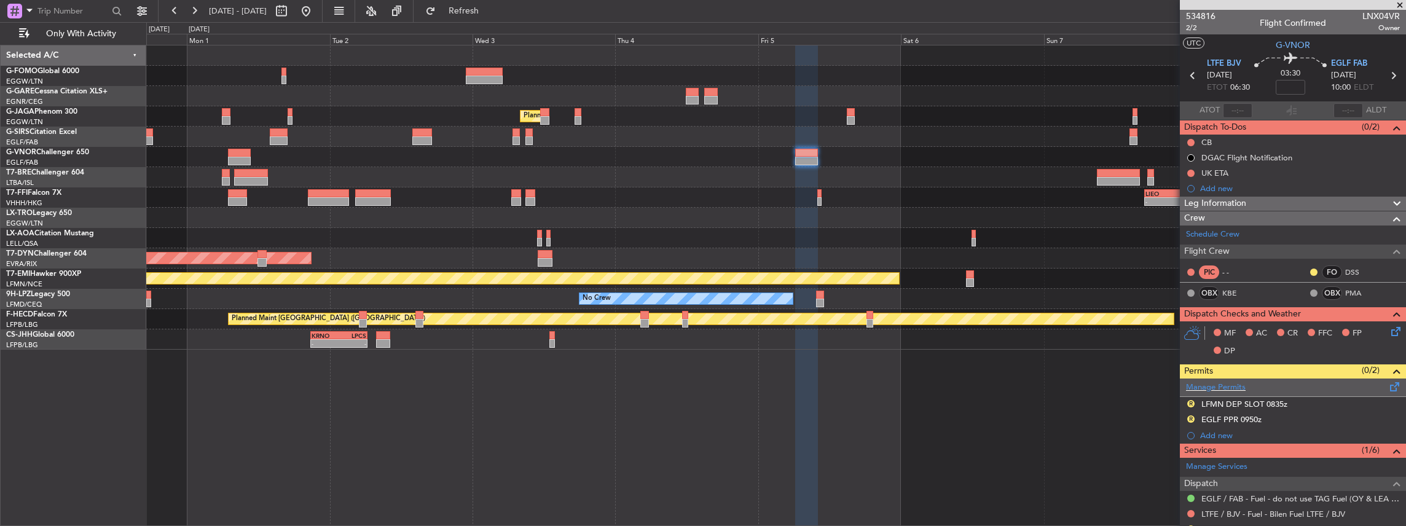
click at [1387, 382] on span at bounding box center [1394, 384] width 15 height 9
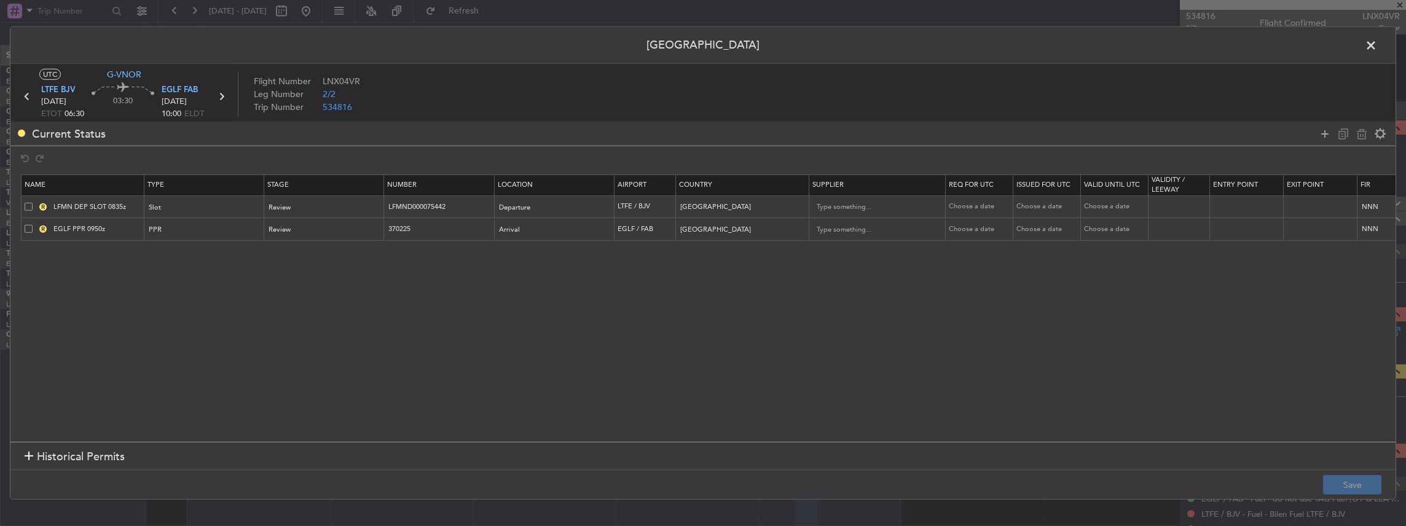
click at [27, 206] on span at bounding box center [29, 206] width 8 height 8
click at [33, 202] on input "checkbox" at bounding box center [33, 202] width 0 height 0
click at [1360, 135] on icon at bounding box center [1361, 133] width 15 height 15
type input "EGLF PPR 0950z"
type input "370225"
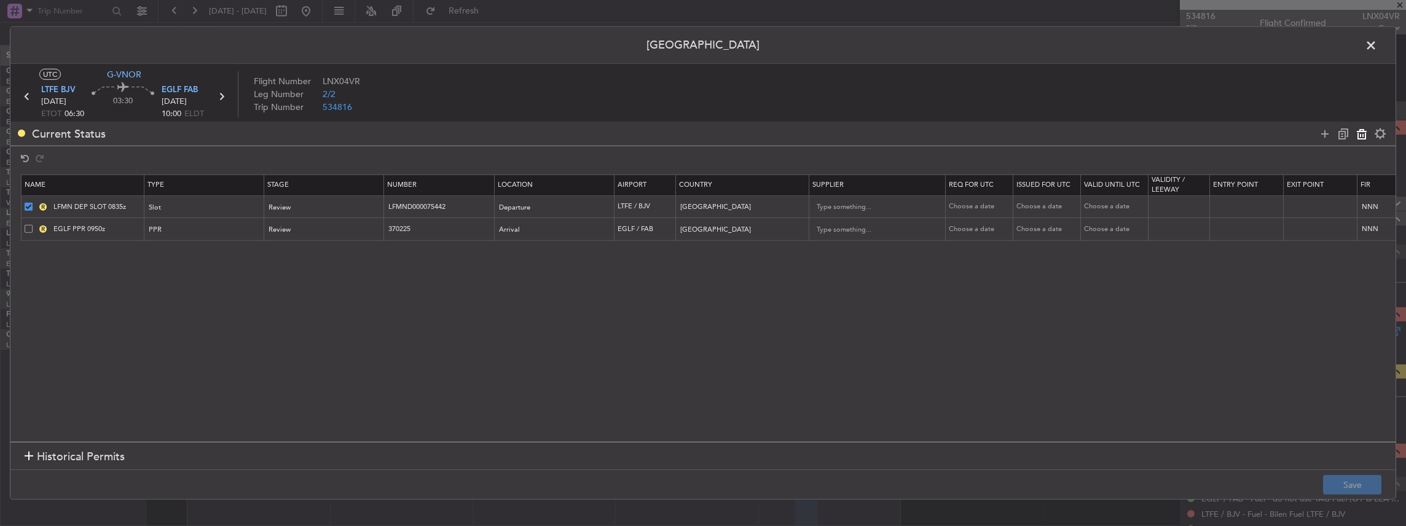
type input "United Kingdom"
type input "2"
click at [1327, 131] on icon at bounding box center [1324, 133] width 15 height 15
click at [202, 229] on div "Type" at bounding box center [201, 230] width 102 height 18
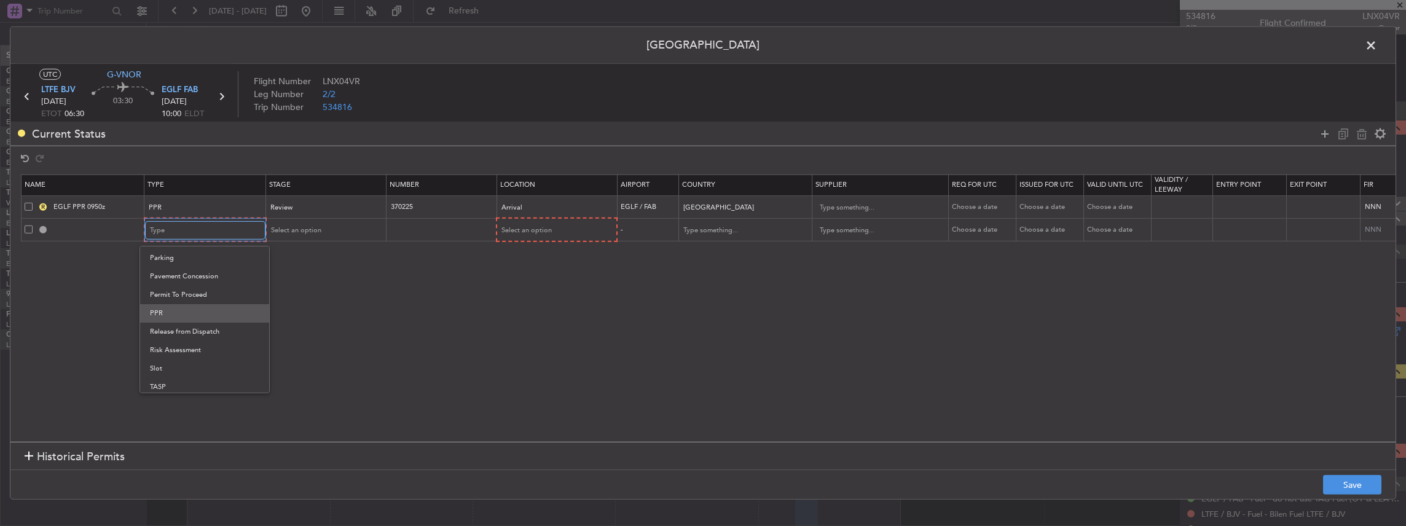
scroll to position [369, 0]
click at [171, 343] on span "Slot" at bounding box center [204, 347] width 109 height 18
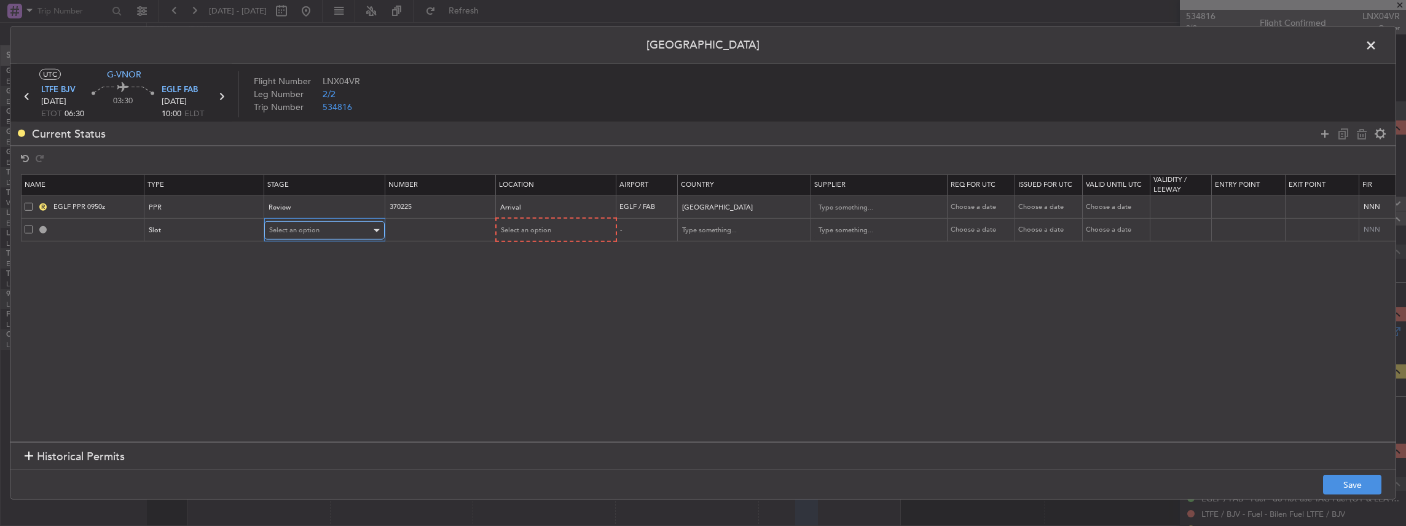
click at [338, 233] on div "Select an option" at bounding box center [320, 230] width 102 height 18
drag, startPoint x: 291, startPoint y: 291, endPoint x: 305, endPoint y: 288, distance: 14.5
click at [291, 291] on span "Requested" at bounding box center [323, 292] width 109 height 18
click at [537, 229] on span "Select an option" at bounding box center [525, 230] width 50 height 9
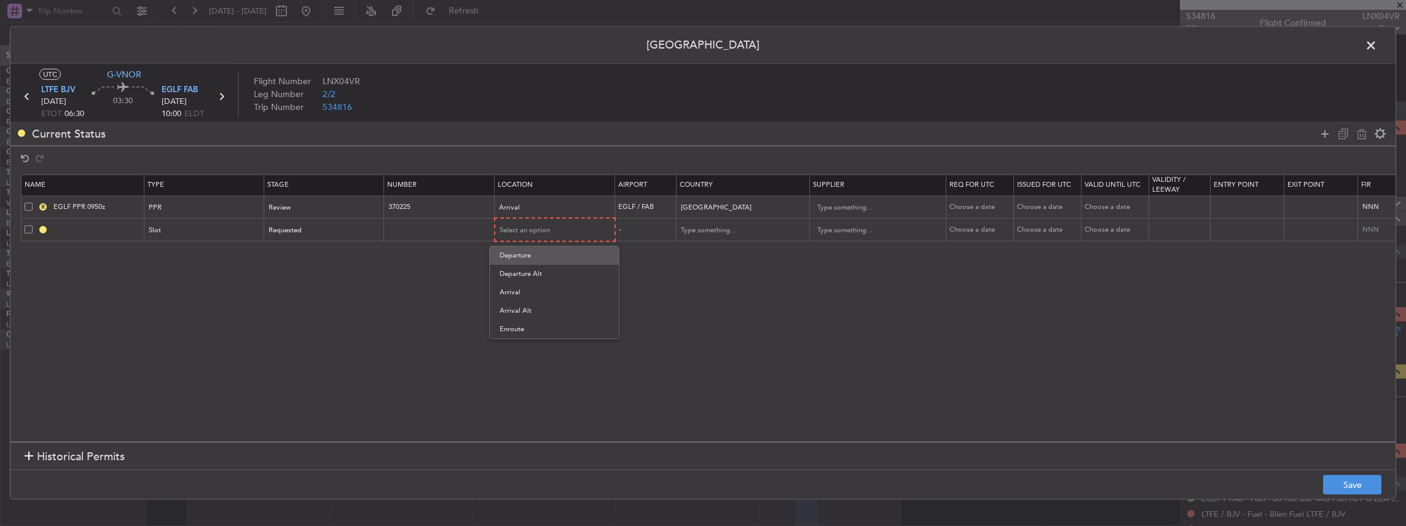
click at [530, 252] on span "Departure" at bounding box center [554, 255] width 109 height 18
click at [1353, 485] on button "Save" at bounding box center [1352, 485] width 58 height 20
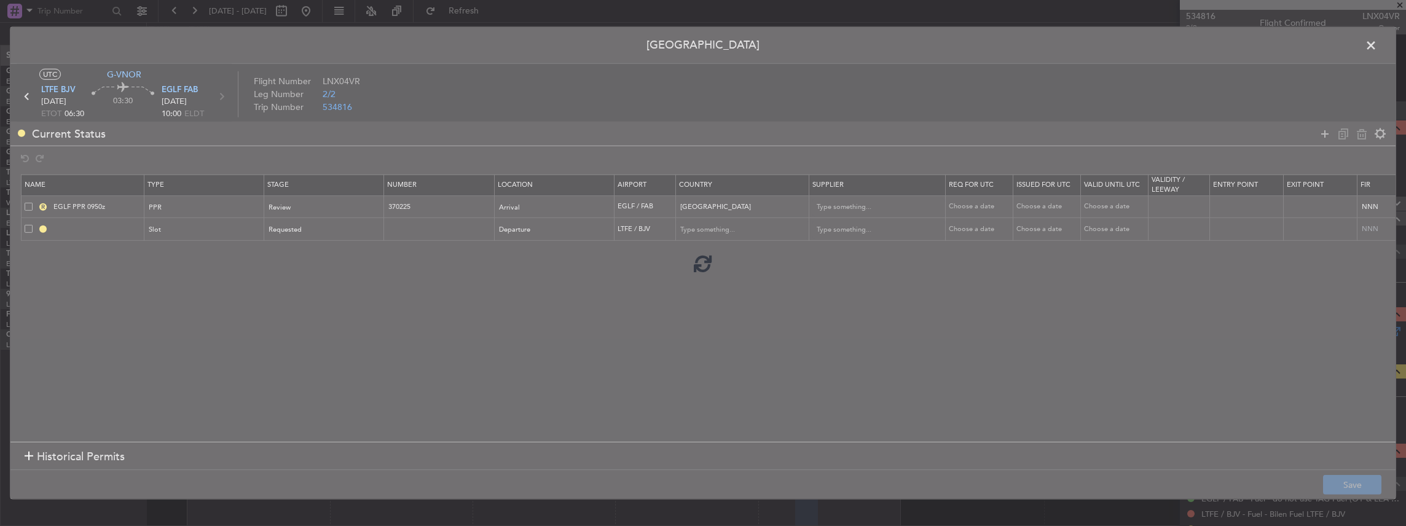
type input "LTFE DEP SLOT"
type input "Turkey"
type input "NNN"
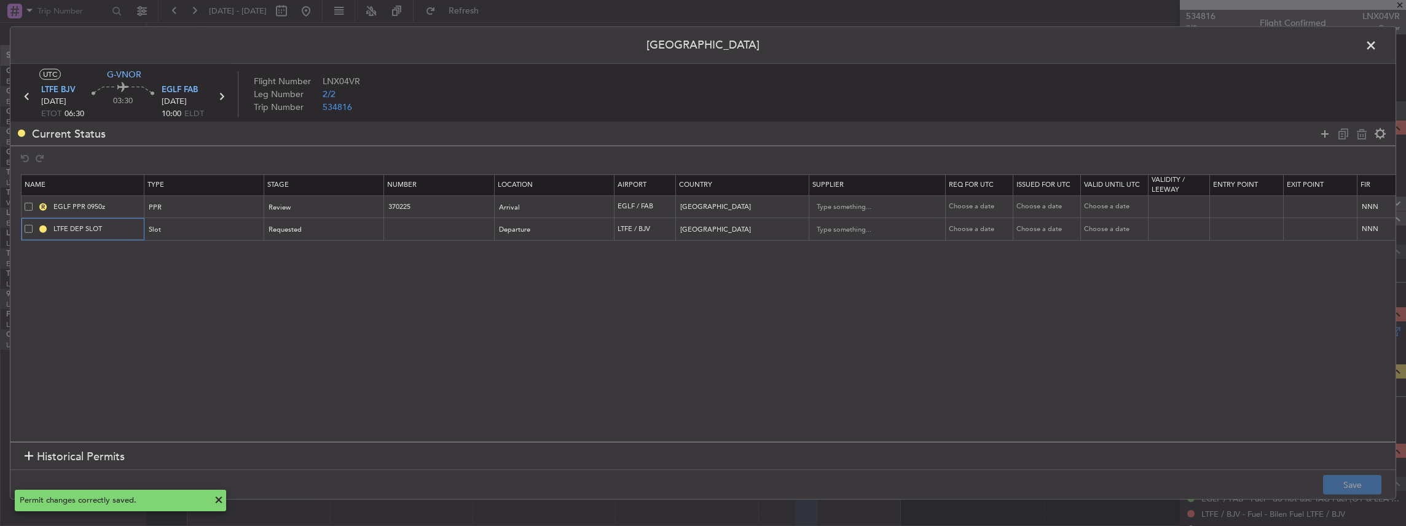
click at [95, 227] on input "LTFE DEP SLOT" at bounding box center [97, 229] width 92 height 10
click at [129, 229] on input "LTFE DEP SLOT" at bounding box center [97, 229] width 92 height 10
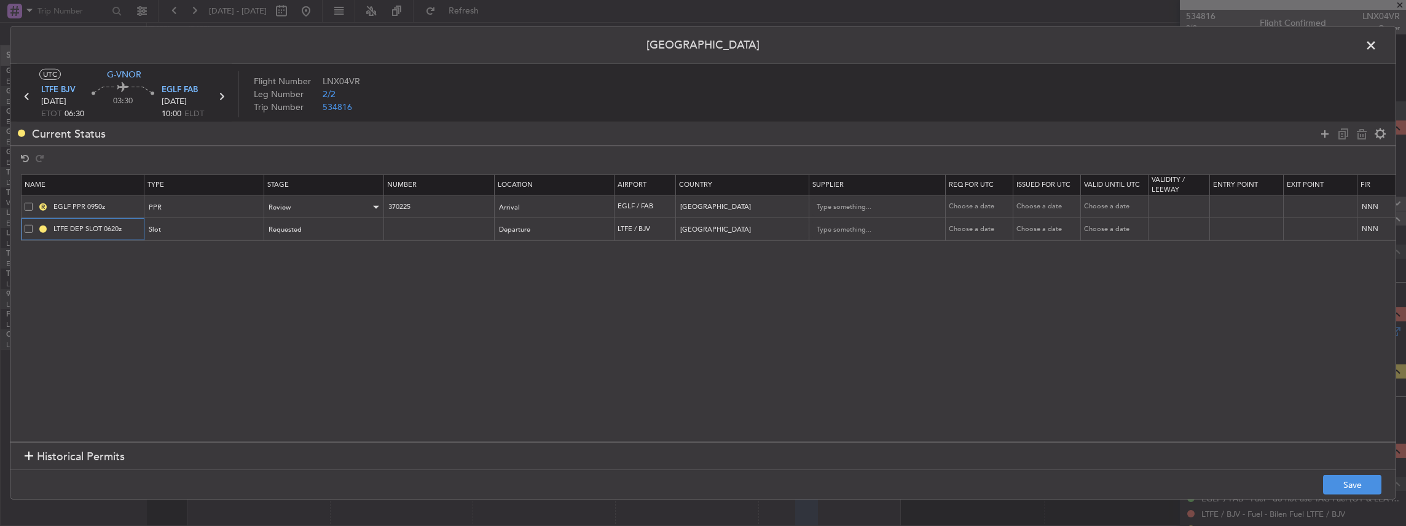
type input "LTFE DEP SLOT 0620z"
click at [328, 203] on div "Review" at bounding box center [320, 207] width 102 height 18
click at [301, 288] on span "Requested" at bounding box center [323, 287] width 109 height 18
click at [109, 203] on input "EGLF PPR 0950z" at bounding box center [97, 207] width 92 height 10
drag, startPoint x: 117, startPoint y: 209, endPoint x: 87, endPoint y: 209, distance: 29.5
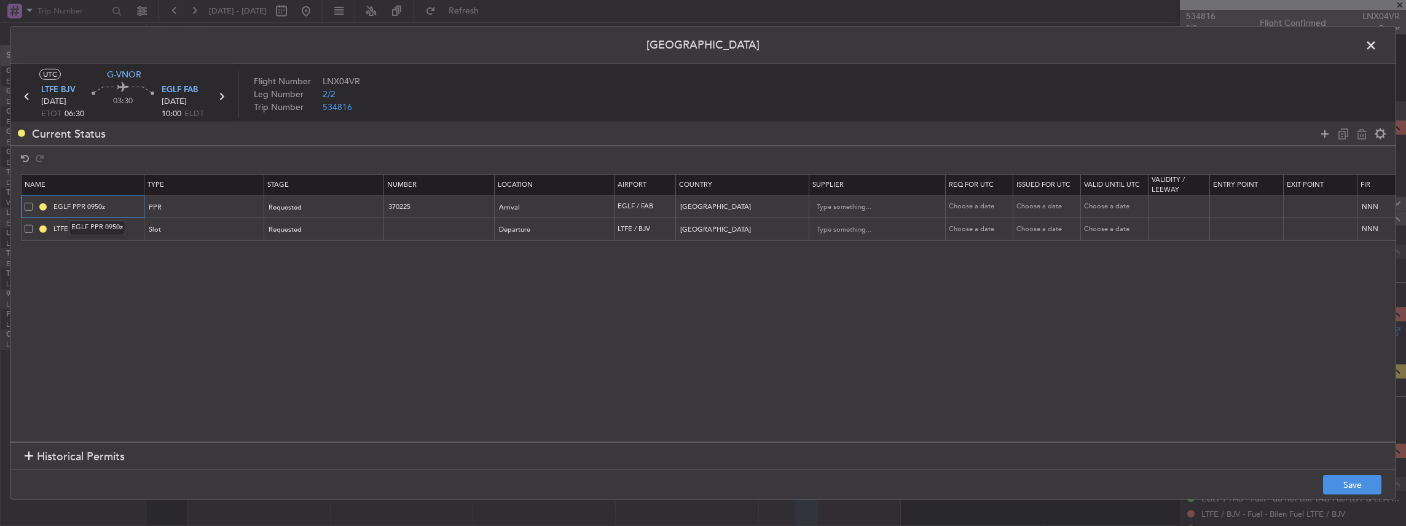
click at [87, 209] on input "EGLF PPR 0950z" at bounding box center [97, 207] width 92 height 10
click at [178, 276] on section "Name Type Stage Number Location Airport Country Supplier Req For Utc Issued For…" at bounding box center [702, 306] width 1385 height 270
click at [99, 202] on input "EGLF PPR 0950z" at bounding box center [97, 207] width 92 height 10
type input "EGLF PPR 0955z"
click at [1355, 482] on button "Save" at bounding box center [1352, 485] width 58 height 20
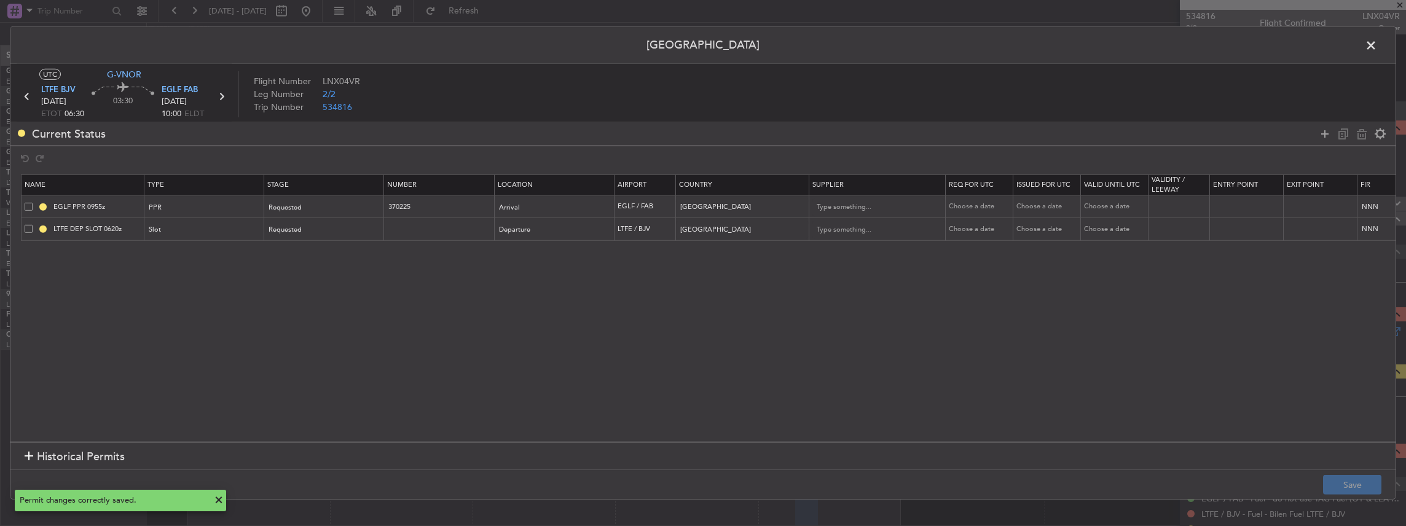
click at [1377, 47] on span at bounding box center [1377, 48] width 0 height 25
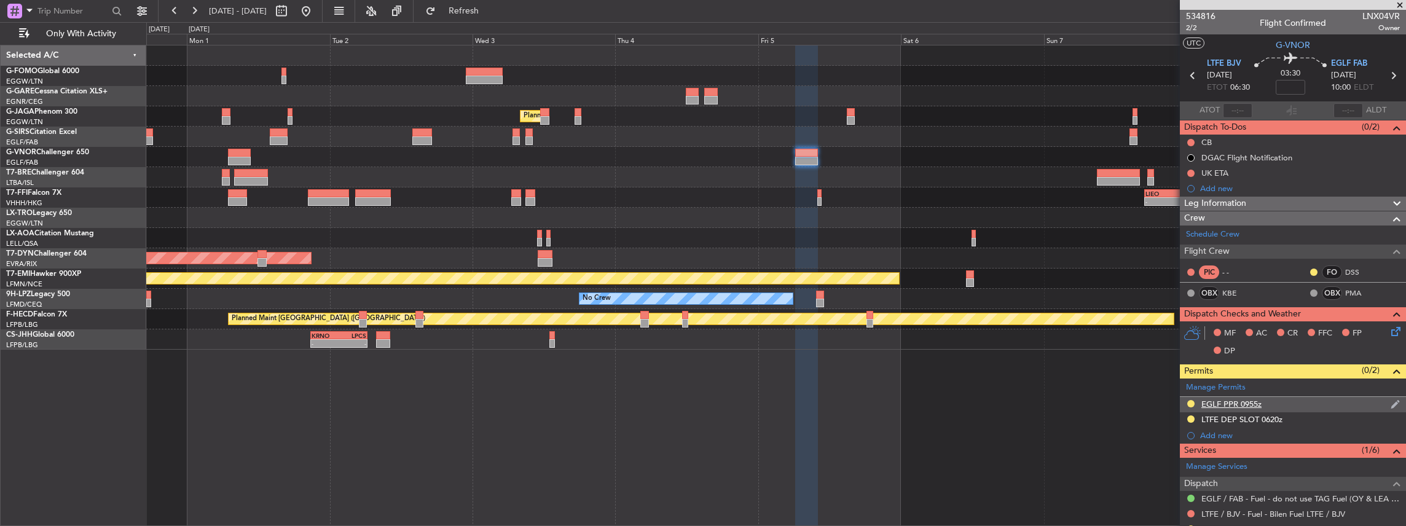
click at [1390, 403] on img at bounding box center [1394, 404] width 9 height 11
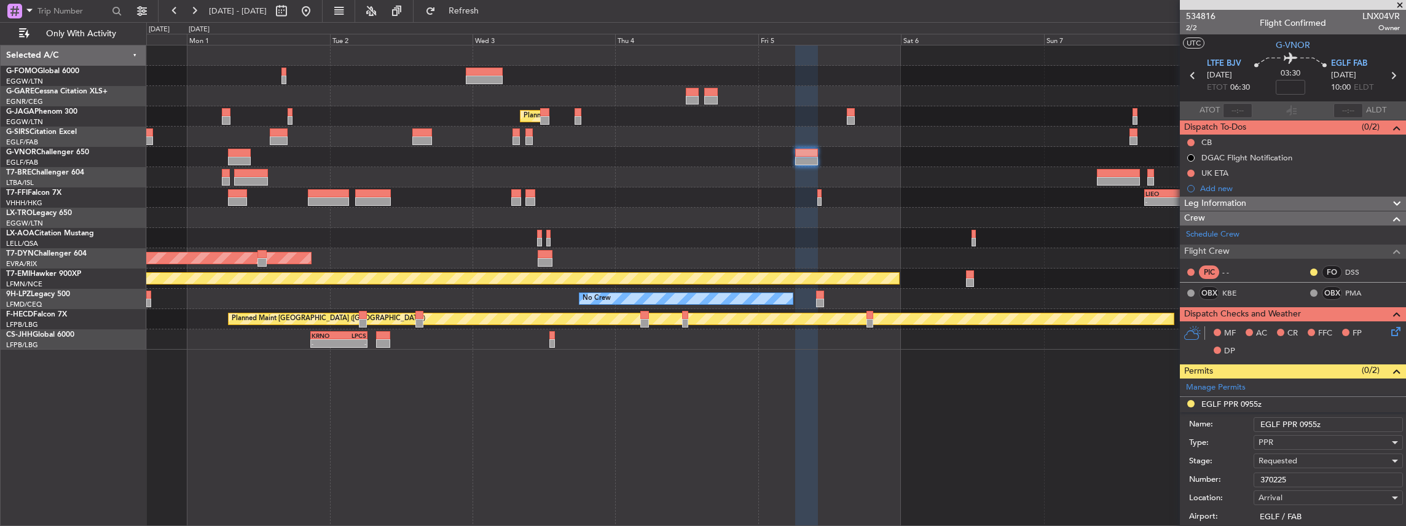
drag, startPoint x: 1311, startPoint y: 423, endPoint x: 1300, endPoint y: 425, distance: 11.2
click at [1300, 425] on input "EGLF PPR 0955z" at bounding box center [1327, 424] width 149 height 15
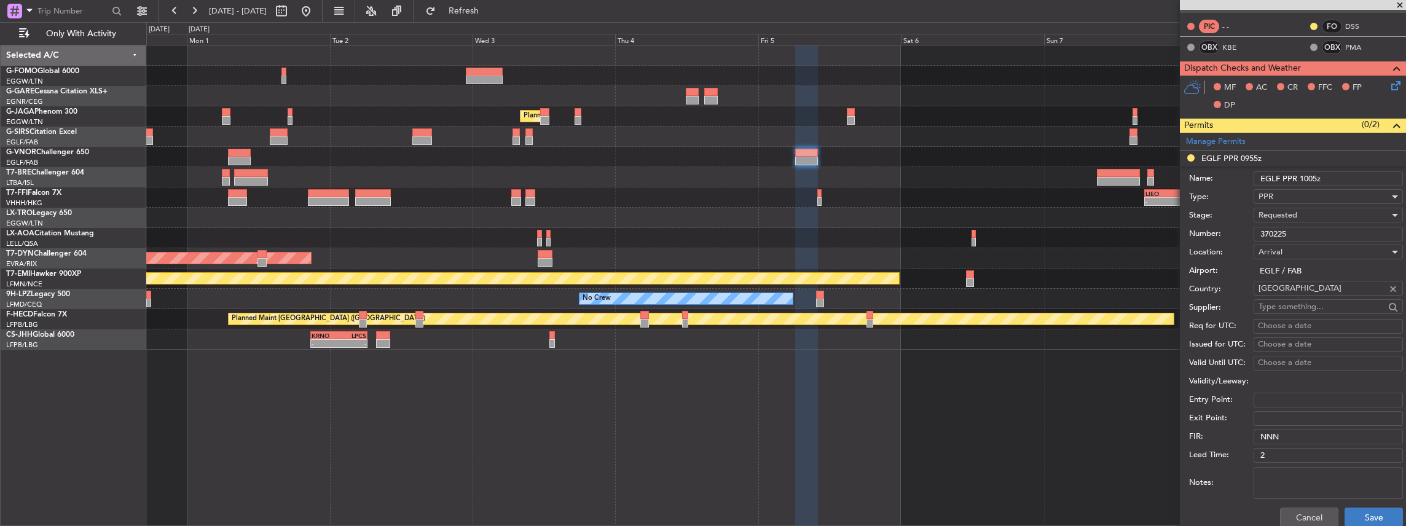
type input "EGLF PPR 1005z"
click at [1365, 512] on button "Save" at bounding box center [1373, 518] width 58 height 20
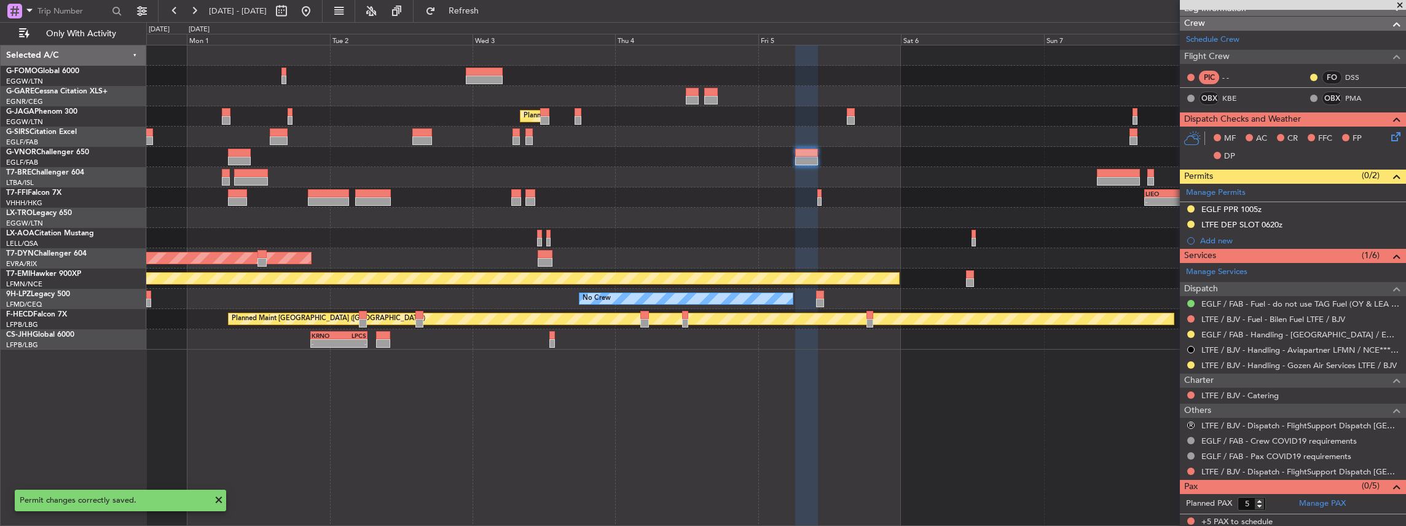
scroll to position [0, 0]
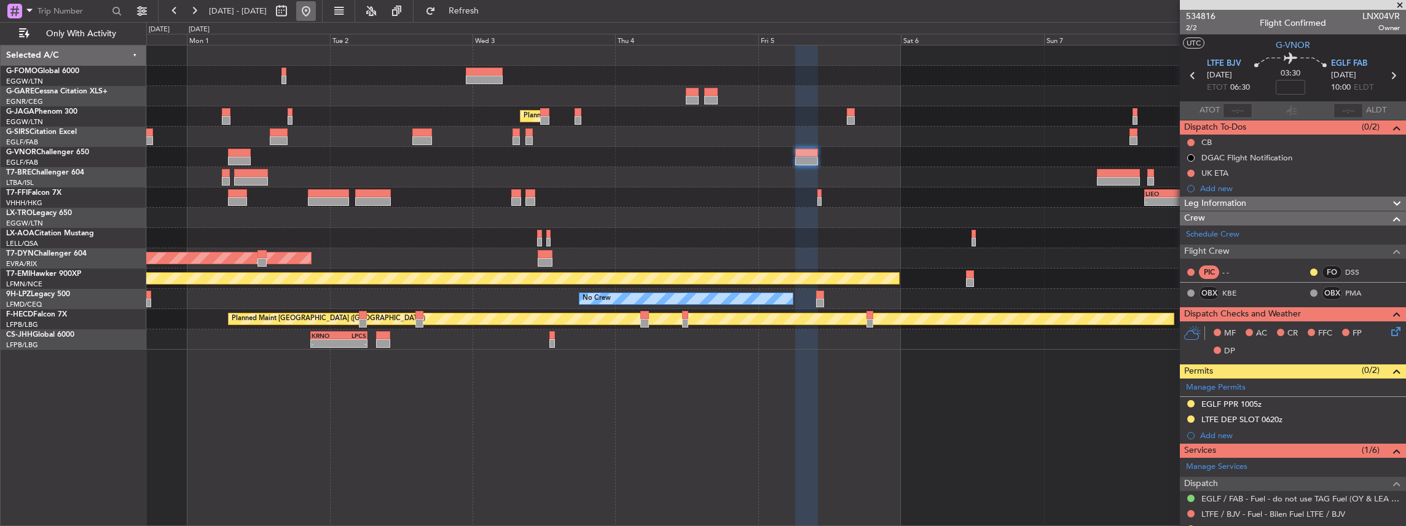
click at [316, 7] on button at bounding box center [306, 11] width 20 height 20
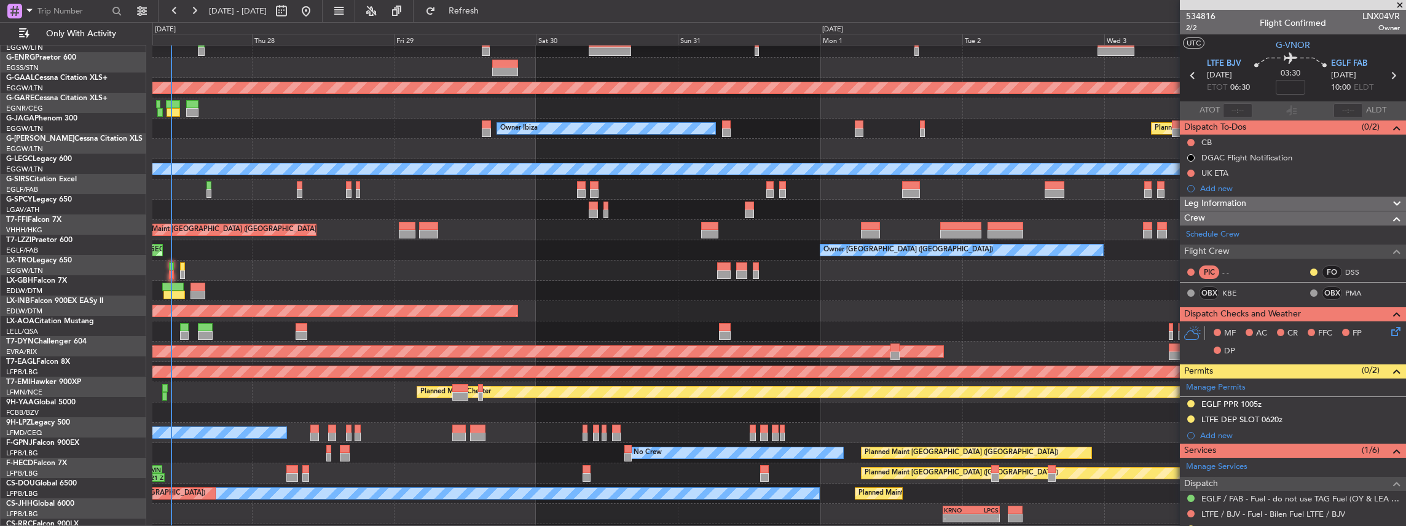
scroll to position [28, 0]
click at [214, 304] on div "Unplanned Maint Dubai (Al Maktoum Intl)" at bounding box center [778, 311] width 1253 height 20
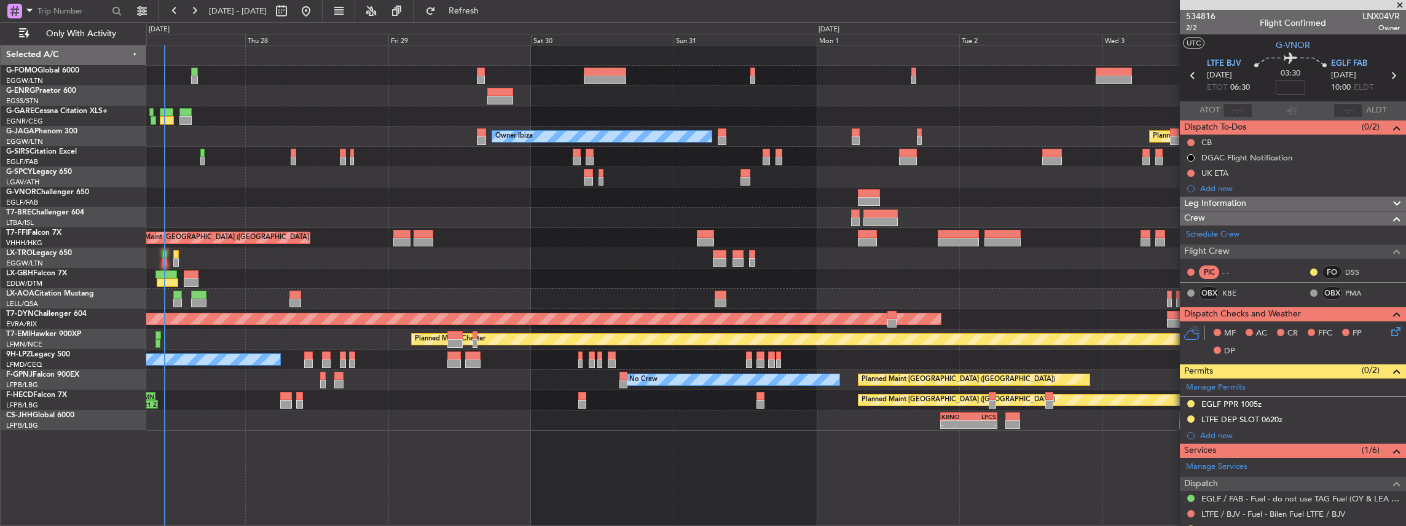
scroll to position [0, 0]
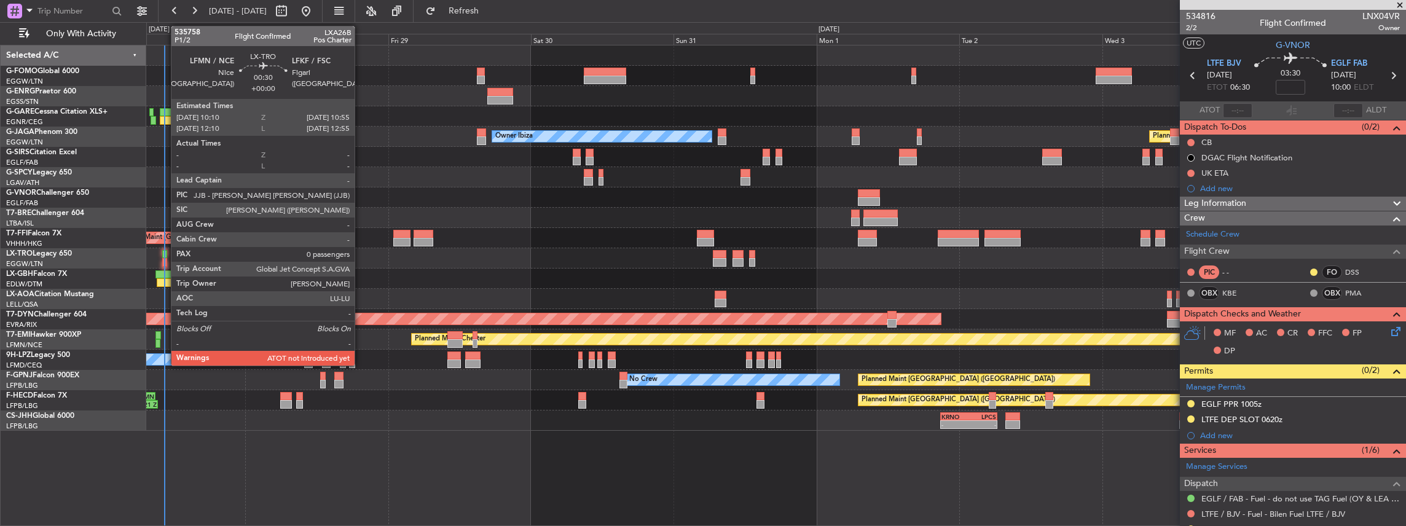
click at [165, 261] on div at bounding box center [164, 262] width 5 height 9
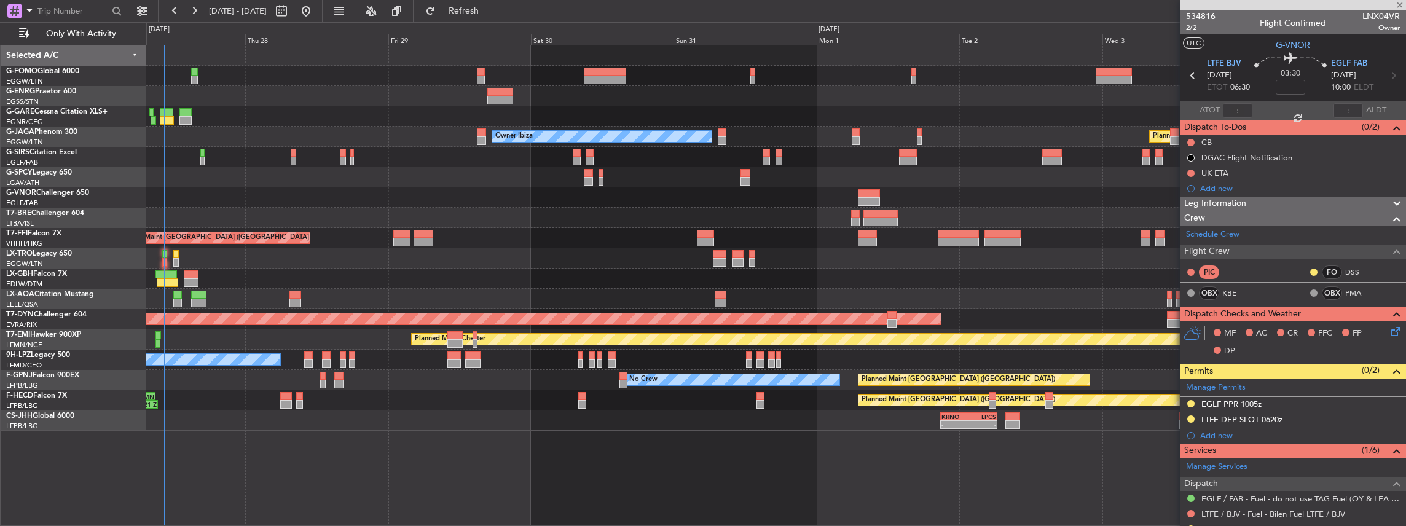
type input "0"
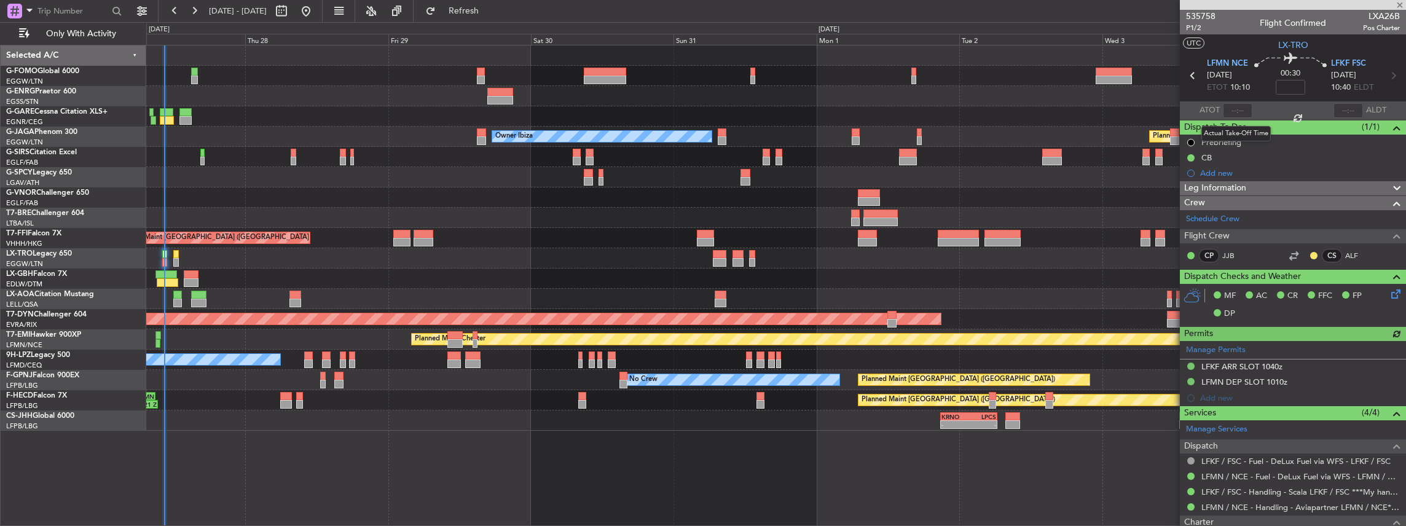
click at [1233, 108] on div at bounding box center [1237, 110] width 29 height 15
click at [1239, 111] on input "text" at bounding box center [1237, 110] width 29 height 15
type input "10:20"
click at [1285, 112] on div at bounding box center [1291, 110] width 15 height 15
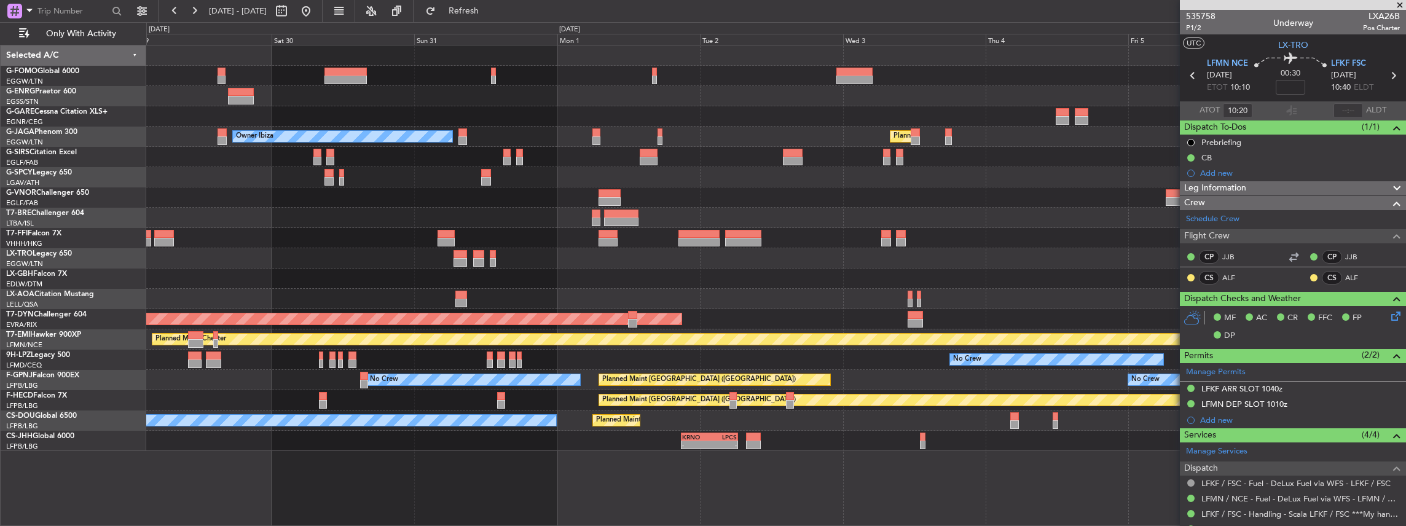
click at [771, 428] on div "No Crew Planned Maint Paris (Le Bourget) Planned Maint Paris (Le Bourget)" at bounding box center [776, 420] width 1260 height 20
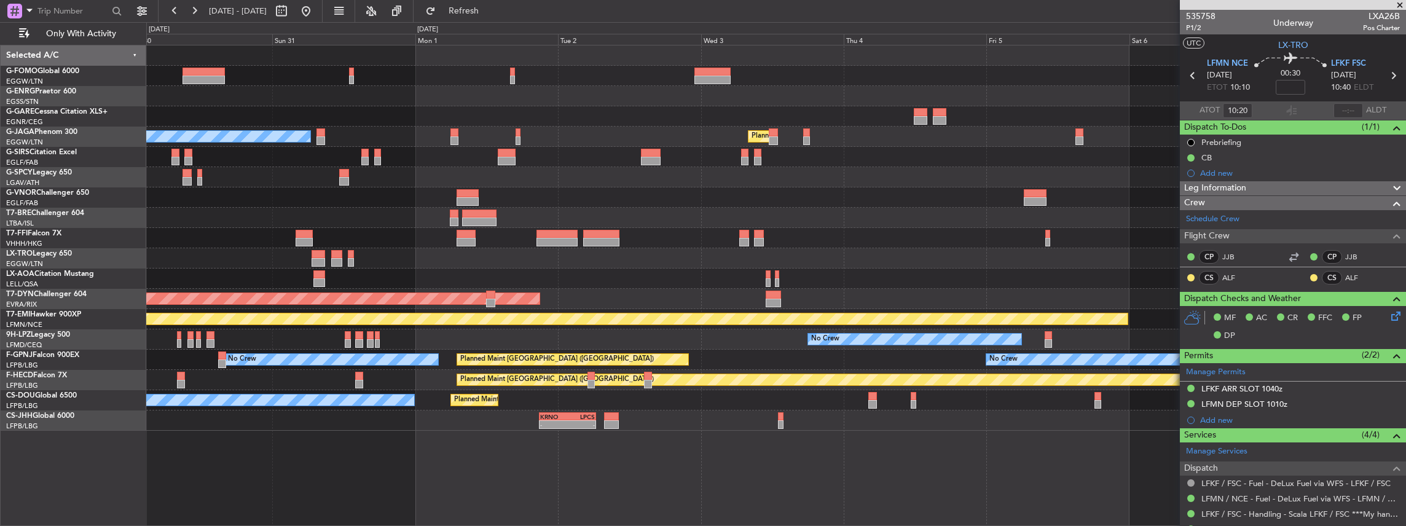
click at [925, 428] on div "- - KRNO 20:50 Z LPCS 06:25 Z" at bounding box center [776, 420] width 1260 height 20
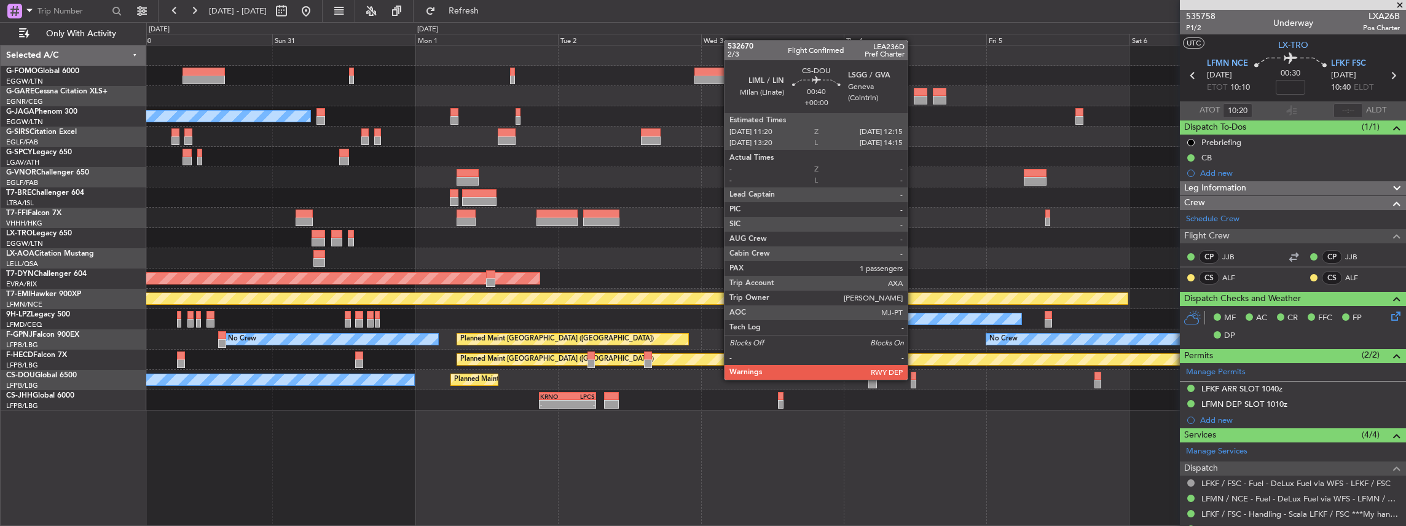
click at [914, 378] on div at bounding box center [914, 376] width 6 height 9
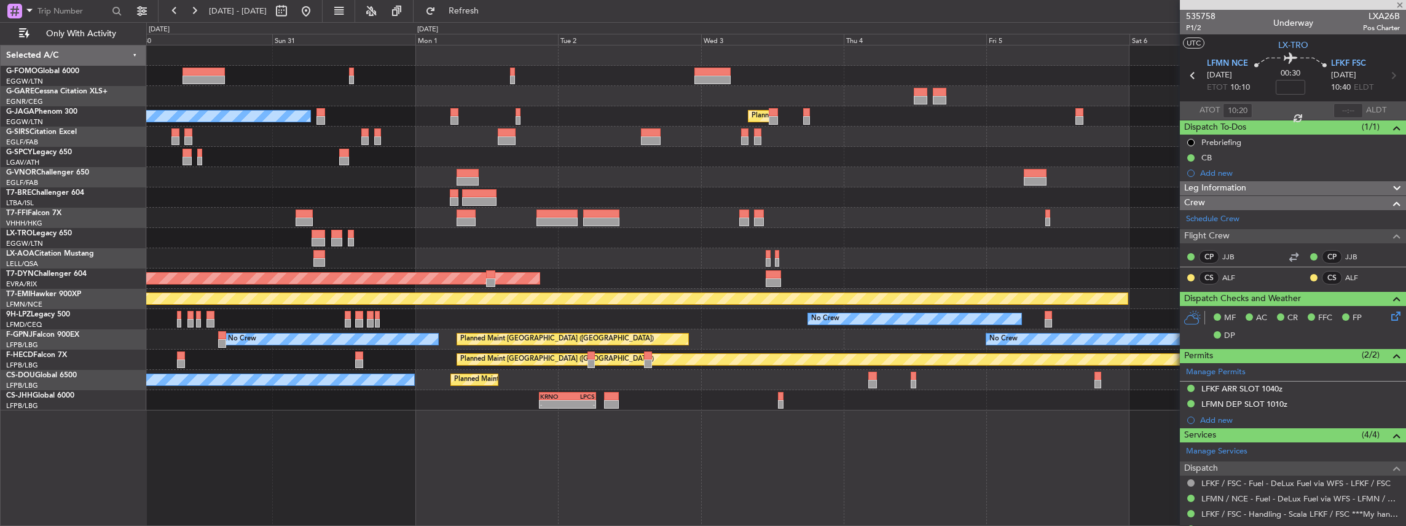
type input "1"
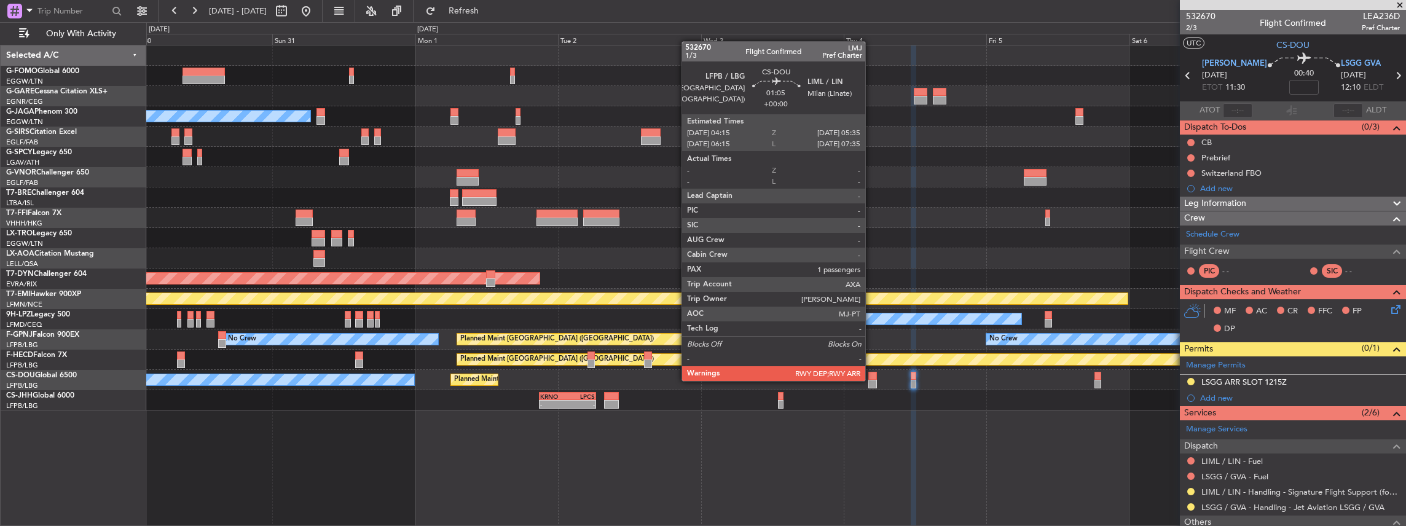
click at [871, 380] on div at bounding box center [872, 384] width 8 height 9
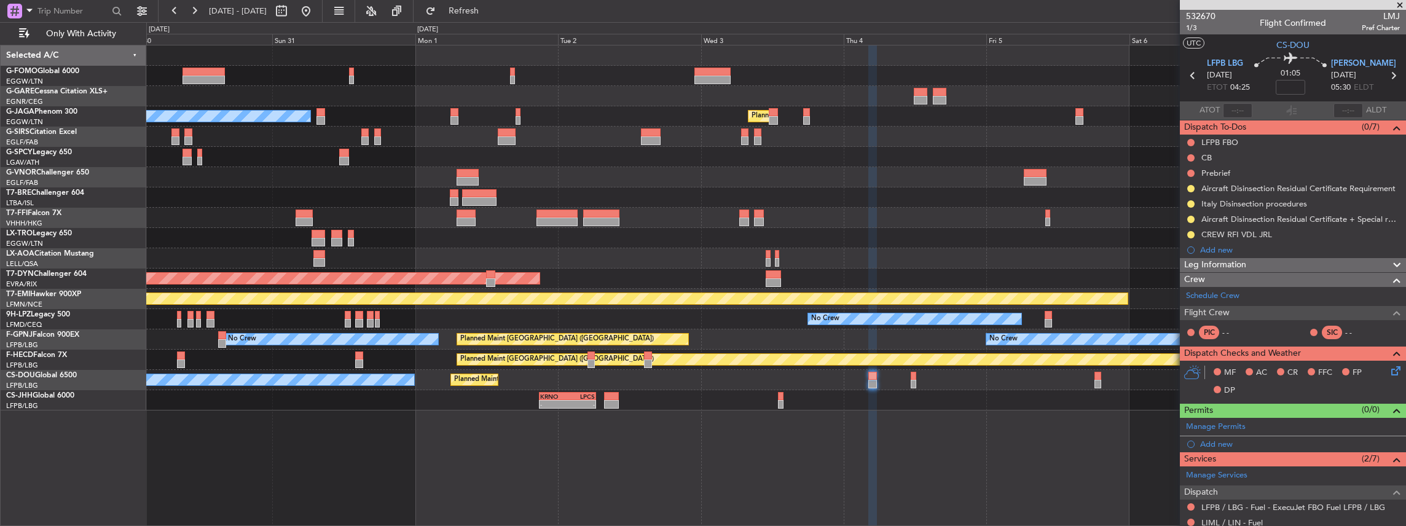
scroll to position [82, 0]
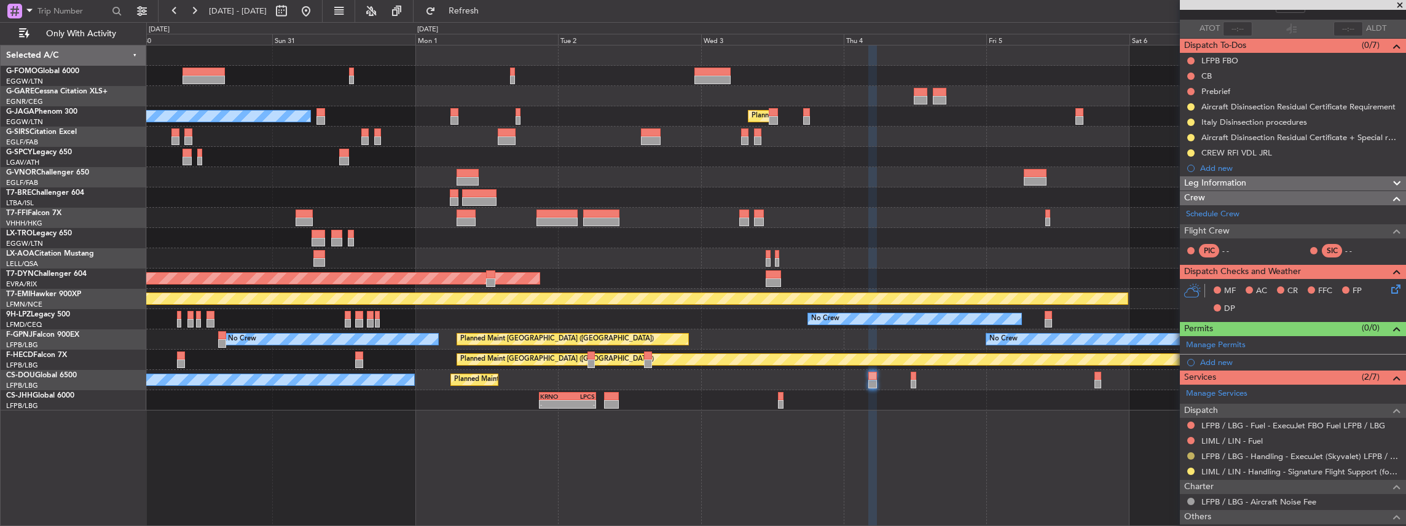
click at [1190, 455] on button at bounding box center [1190, 455] width 7 height 7
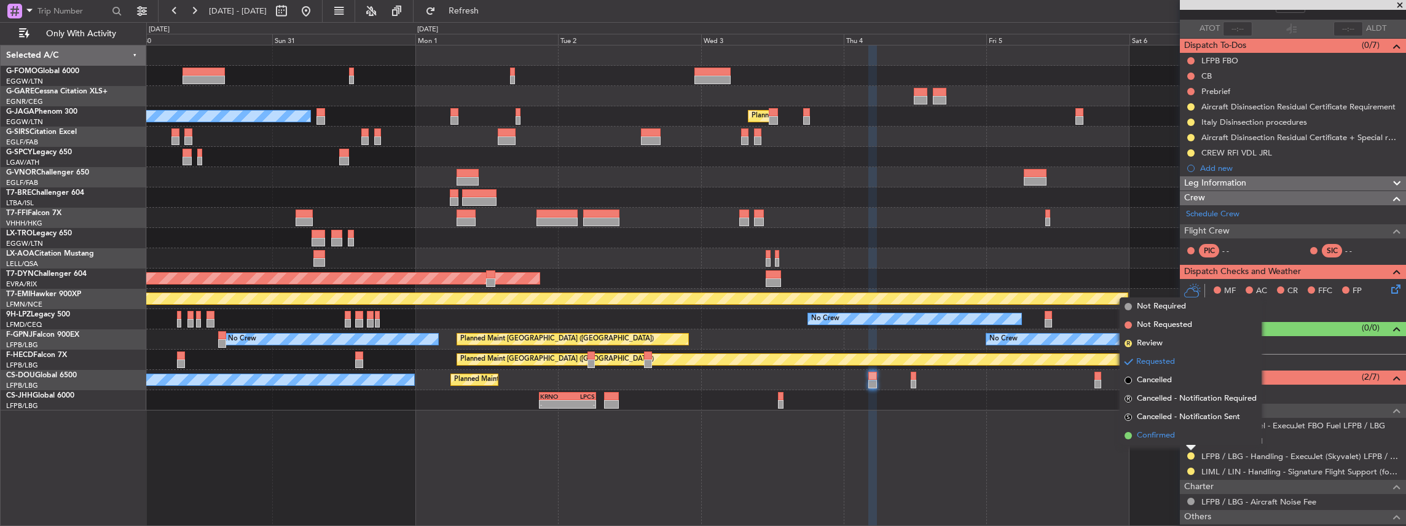
click at [1170, 439] on span "Confirmed" at bounding box center [1156, 435] width 38 height 12
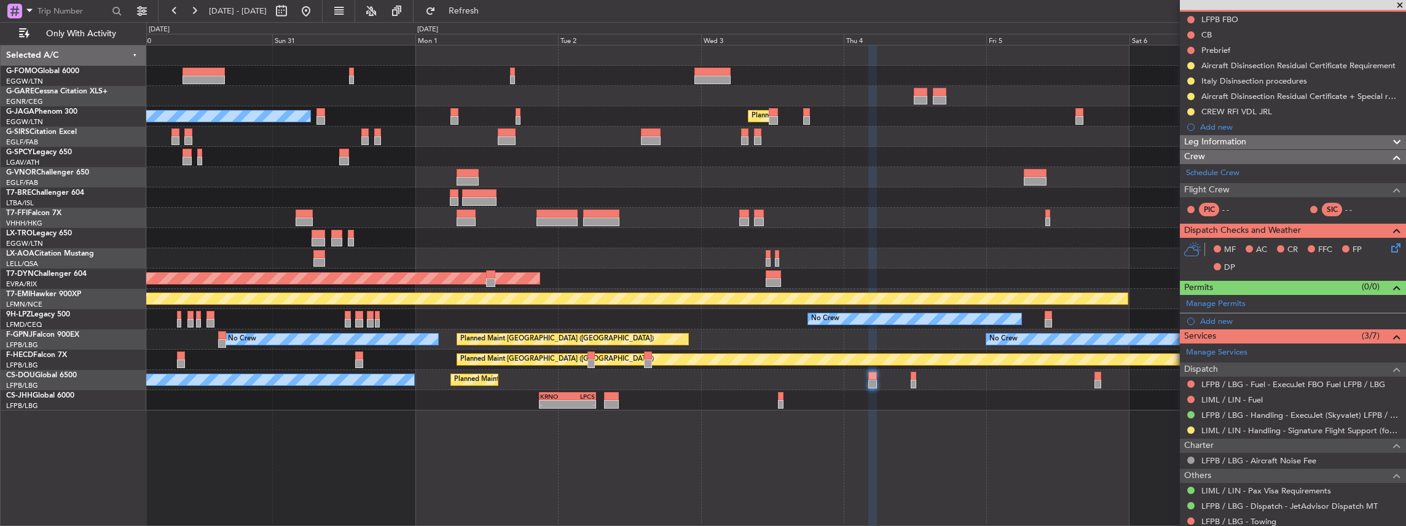
scroll to position [0, 0]
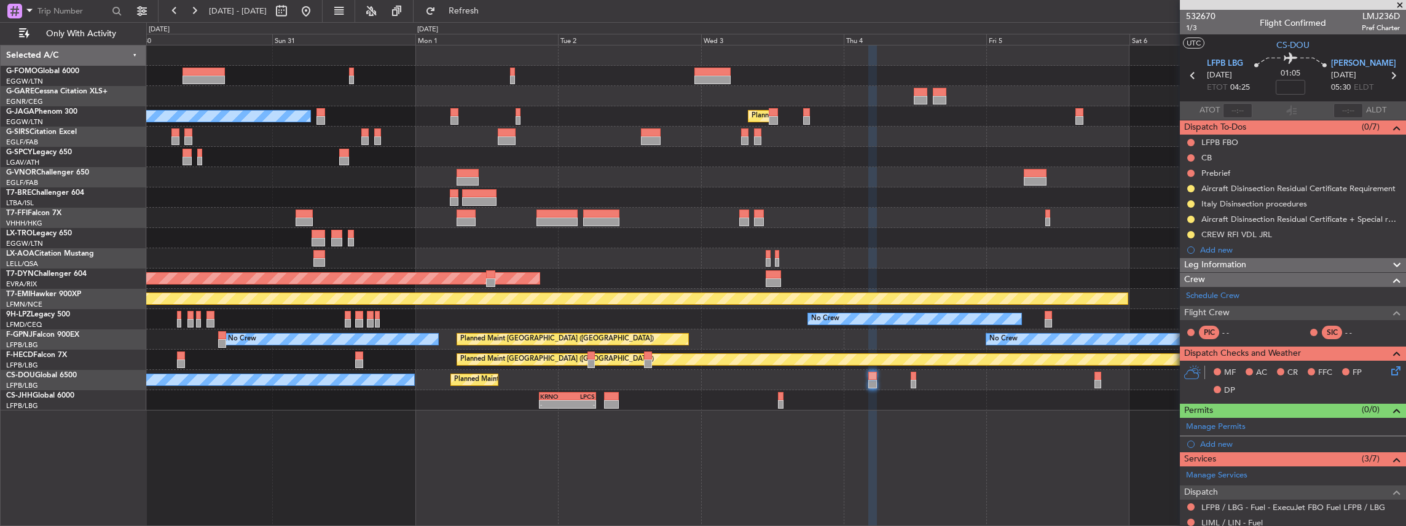
click at [1093, 381] on div "No Crew Planned Maint Paris (Le Bourget)" at bounding box center [776, 380] width 1260 height 20
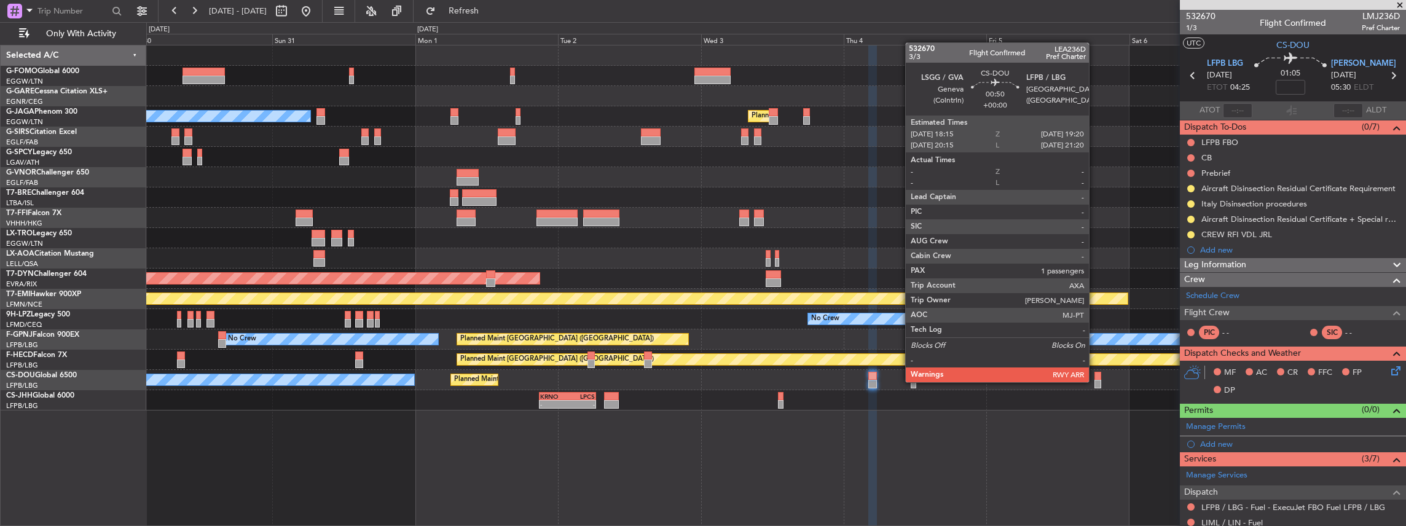
click at [1095, 382] on div at bounding box center [1097, 384] width 7 height 9
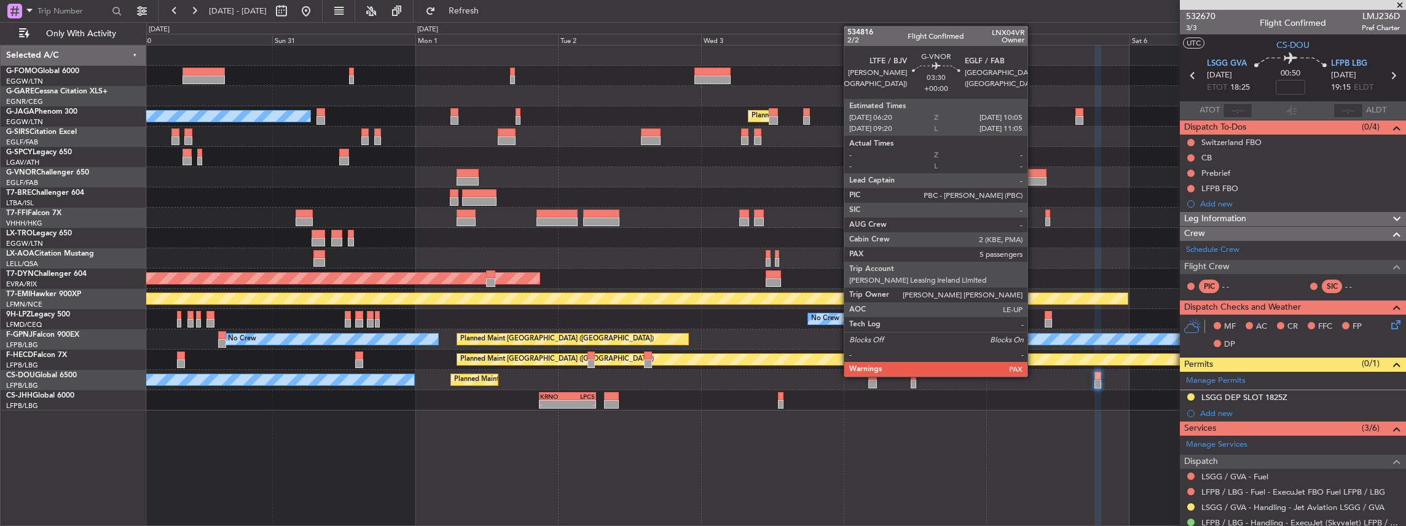
click at [1033, 172] on div at bounding box center [1035, 173] width 23 height 9
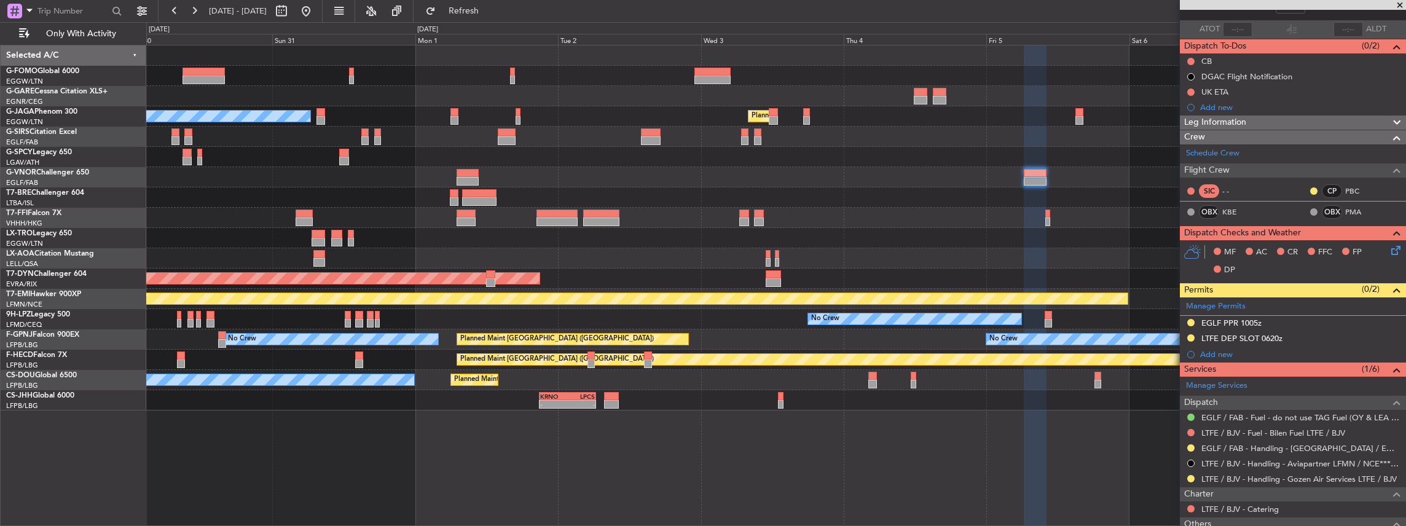
scroll to position [82, 0]
click at [1240, 446] on link "EGLF / FAB - Handling - [GEOGRAPHIC_DATA] / EGLF / FAB" at bounding box center [1300, 447] width 198 height 10
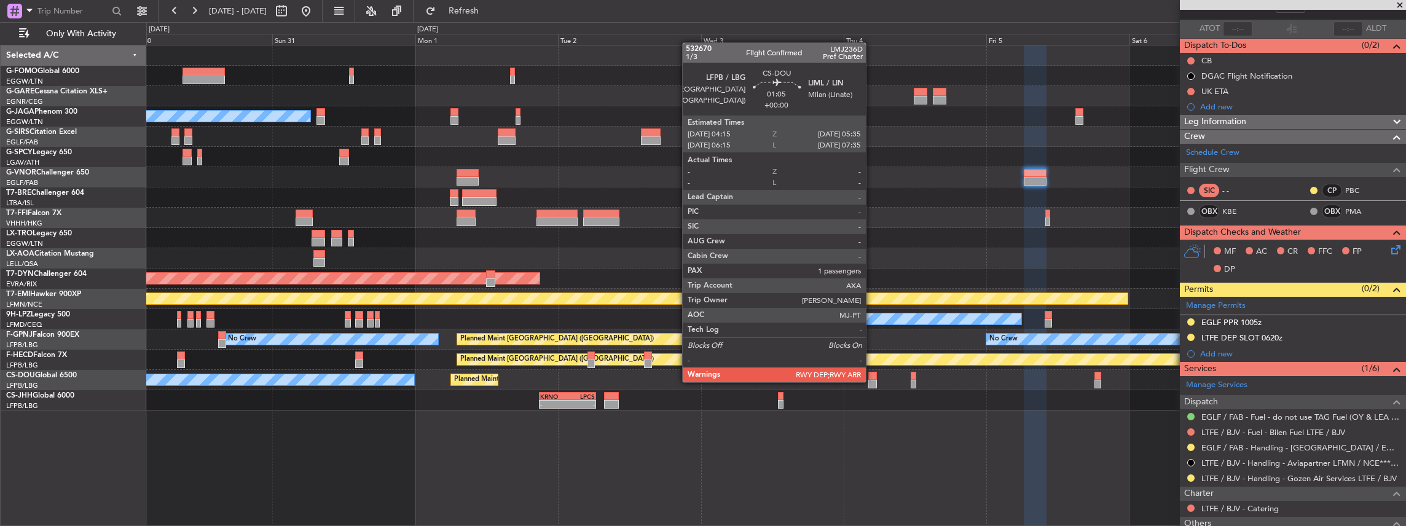
click at [872, 381] on div at bounding box center [872, 384] width 8 height 9
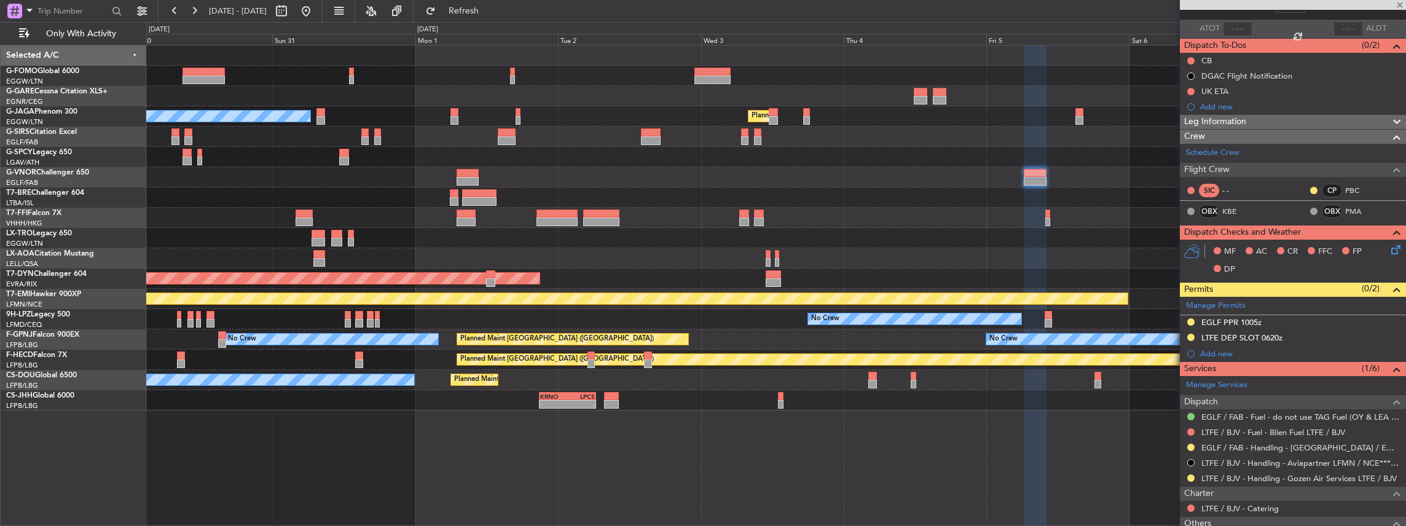
type input "1"
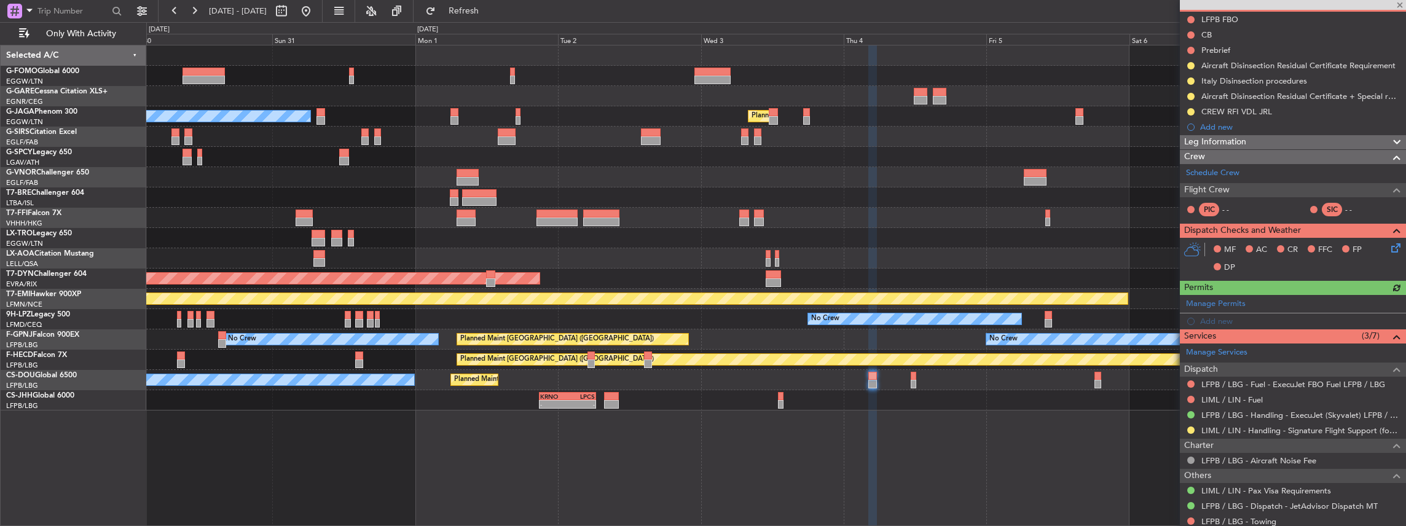
scroll to position [163, 0]
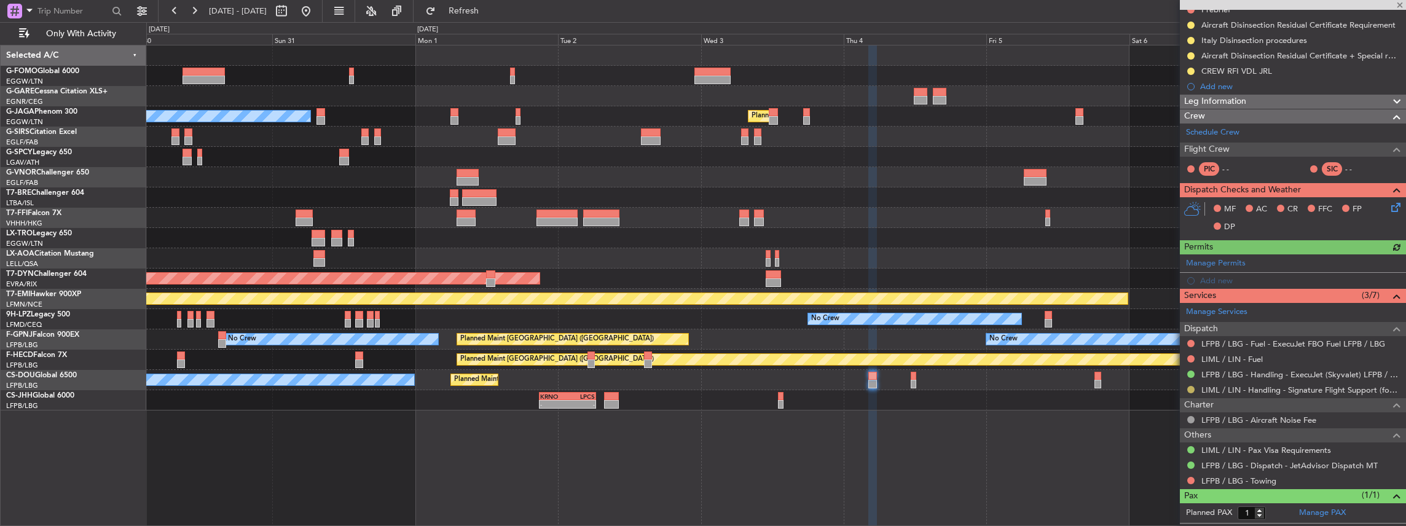
click at [1191, 386] on button at bounding box center [1190, 389] width 7 height 7
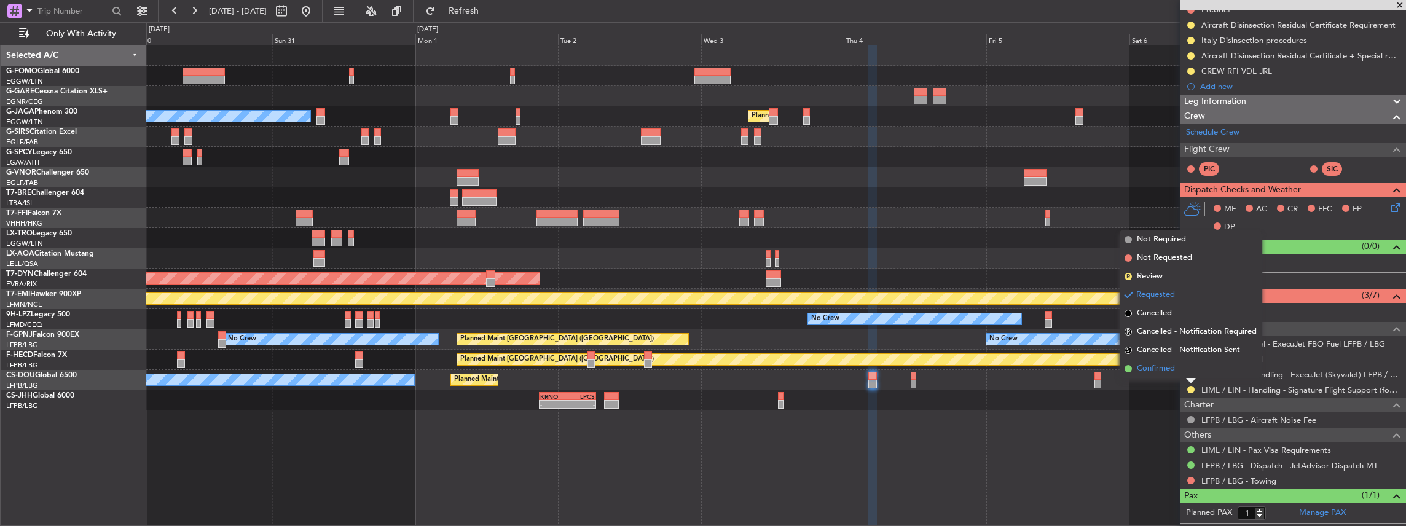
click at [1169, 369] on span "Confirmed" at bounding box center [1156, 369] width 38 height 12
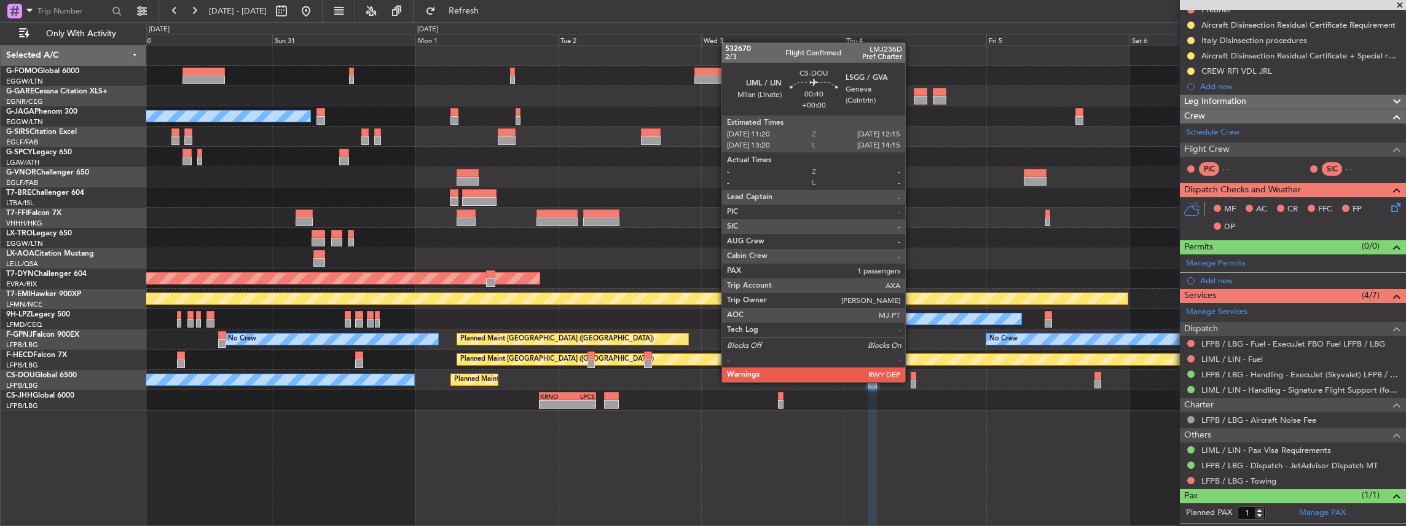
click at [911, 381] on div at bounding box center [914, 384] width 6 height 9
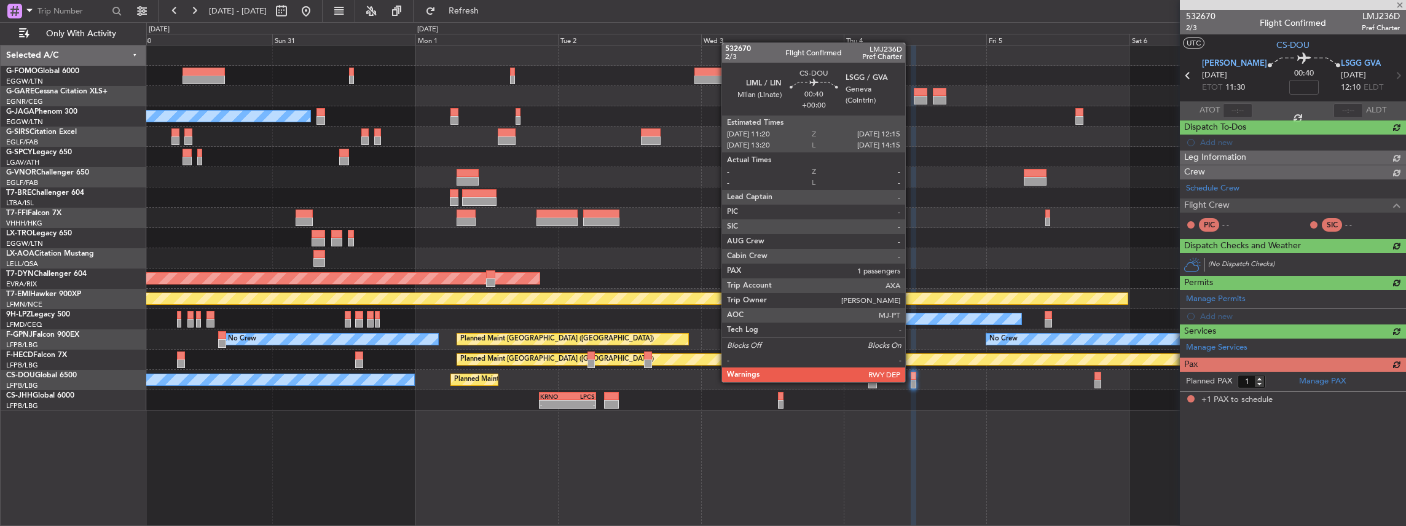
scroll to position [0, 0]
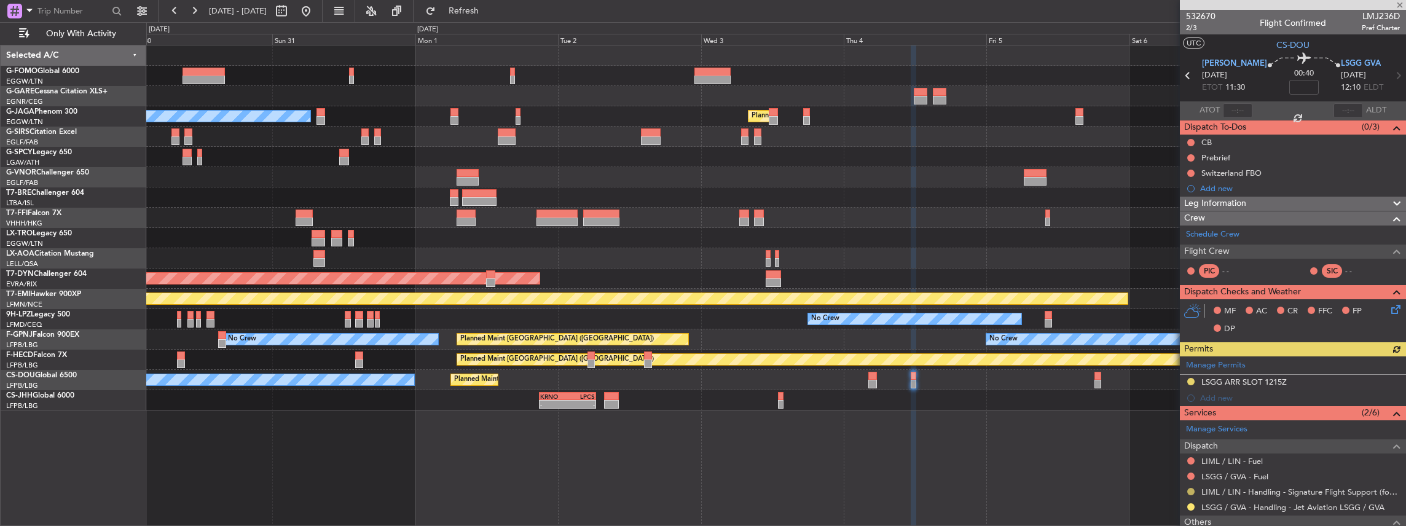
click at [1191, 490] on button at bounding box center [1190, 491] width 7 height 7
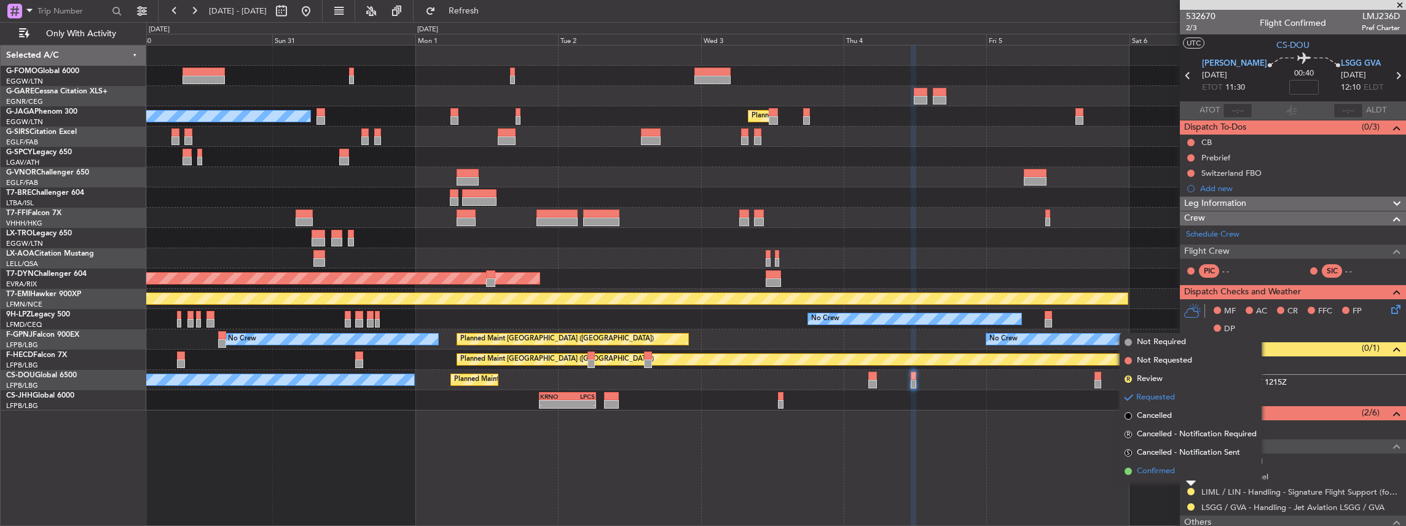
click at [1134, 472] on li "Confirmed" at bounding box center [1191, 471] width 142 height 18
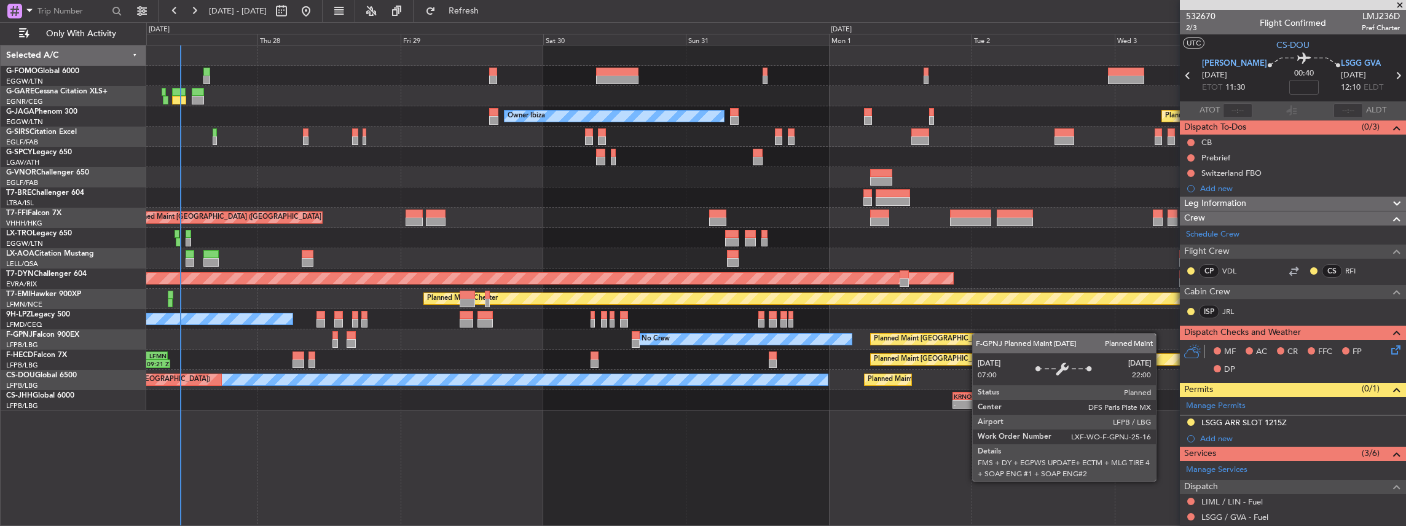
click at [952, 344] on div "Owner Ibiza Planned Maint [GEOGRAPHIC_DATA] ([GEOGRAPHIC_DATA]) No Crew Cannes …" at bounding box center [776, 227] width 1260 height 365
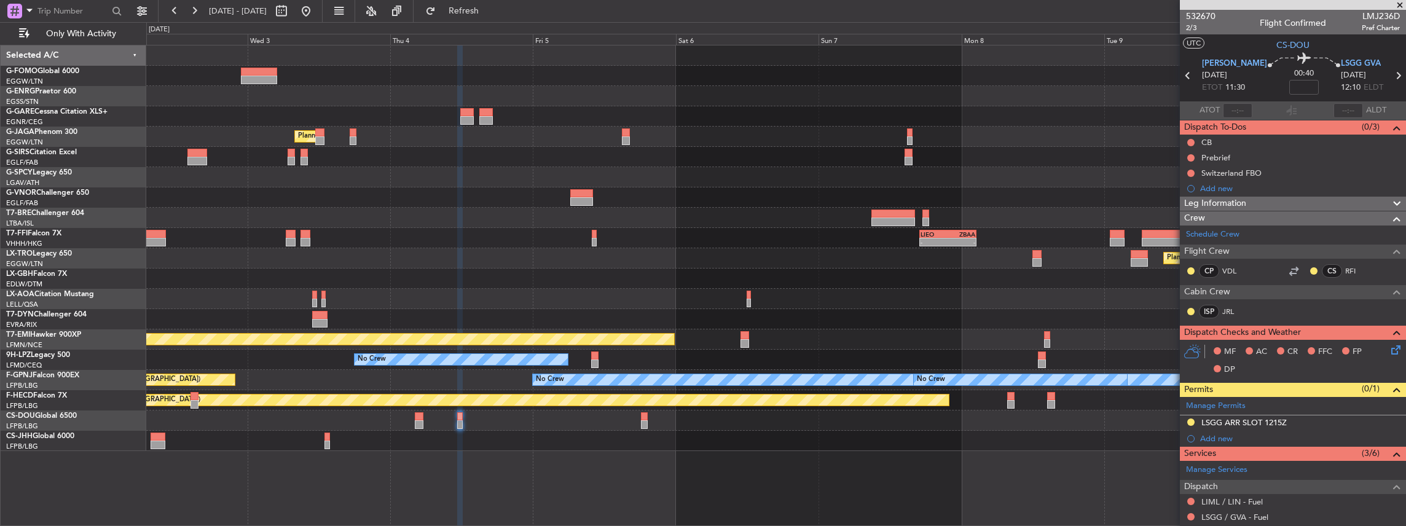
click at [37, 282] on div "Planned Maint [GEOGRAPHIC_DATA] ([GEOGRAPHIC_DATA]) Owner Ibiza - - [PERSON_NAM…" at bounding box center [703, 274] width 1406 height 504
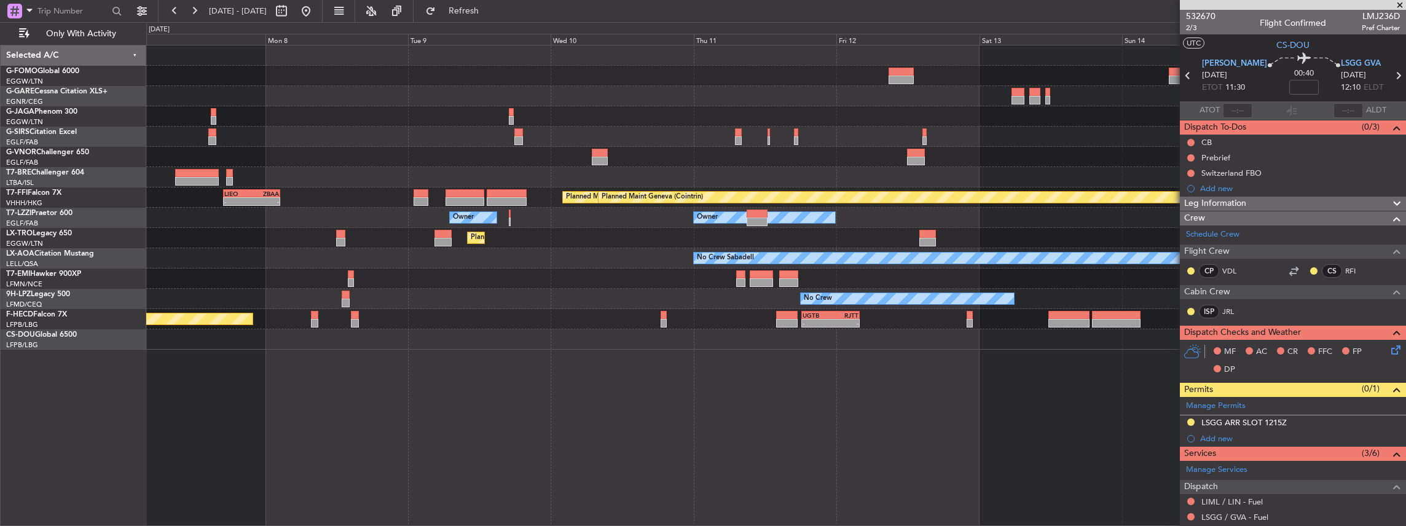
click at [506, 235] on div "Planned Maint Dusseldorf" at bounding box center [776, 238] width 1260 height 20
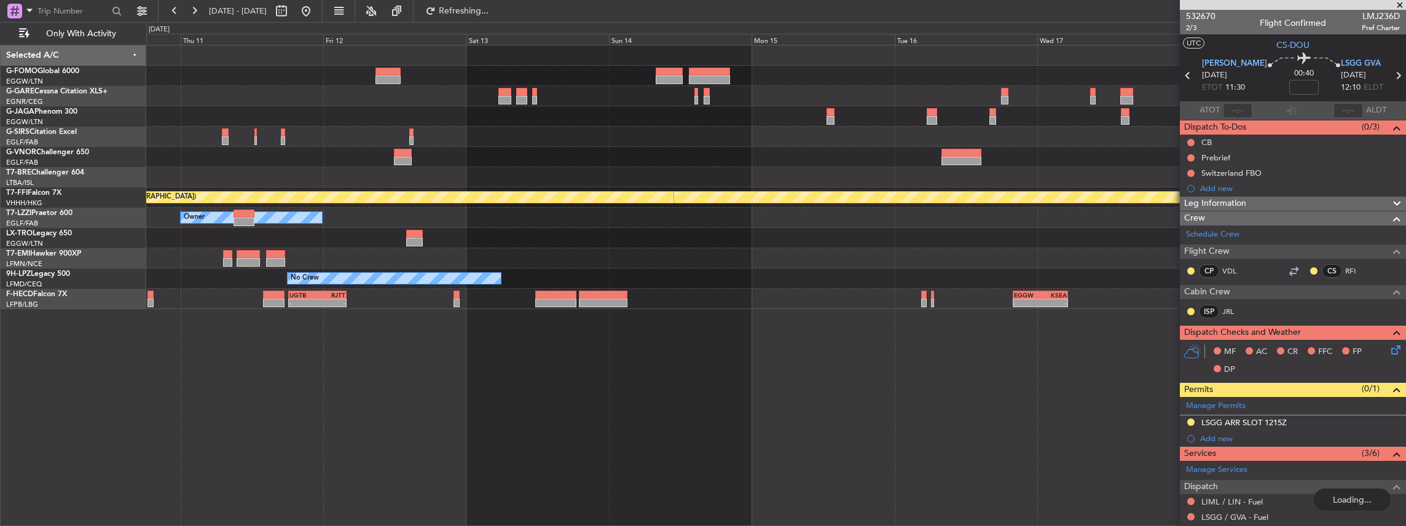
click at [453, 254] on div at bounding box center [776, 258] width 1260 height 20
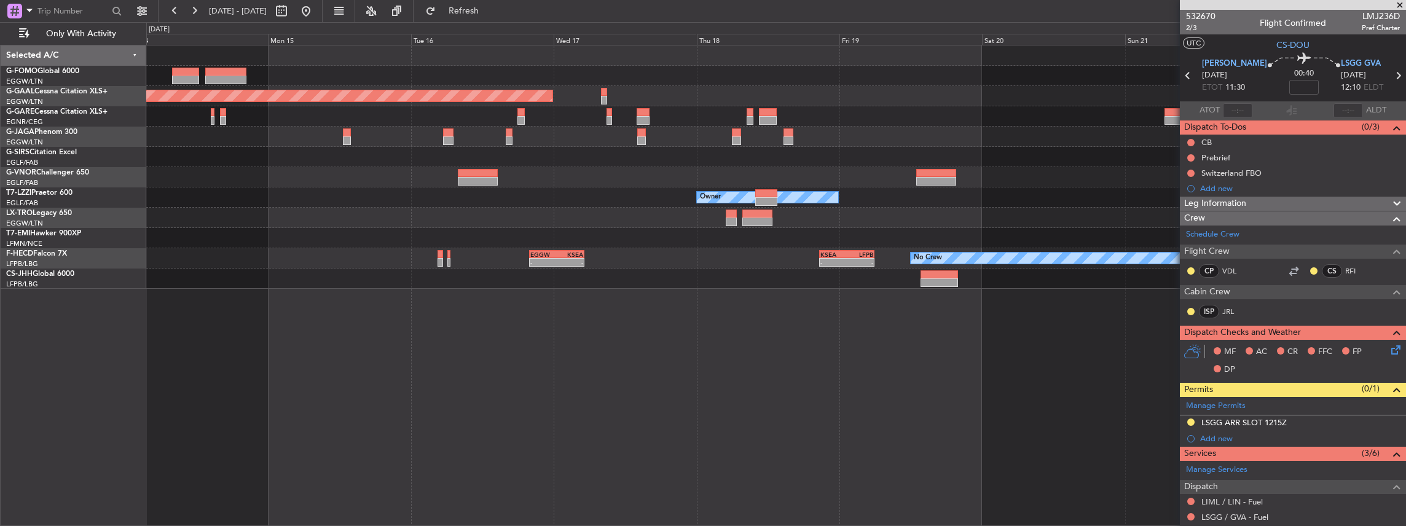
click at [562, 225] on div at bounding box center [776, 218] width 1260 height 20
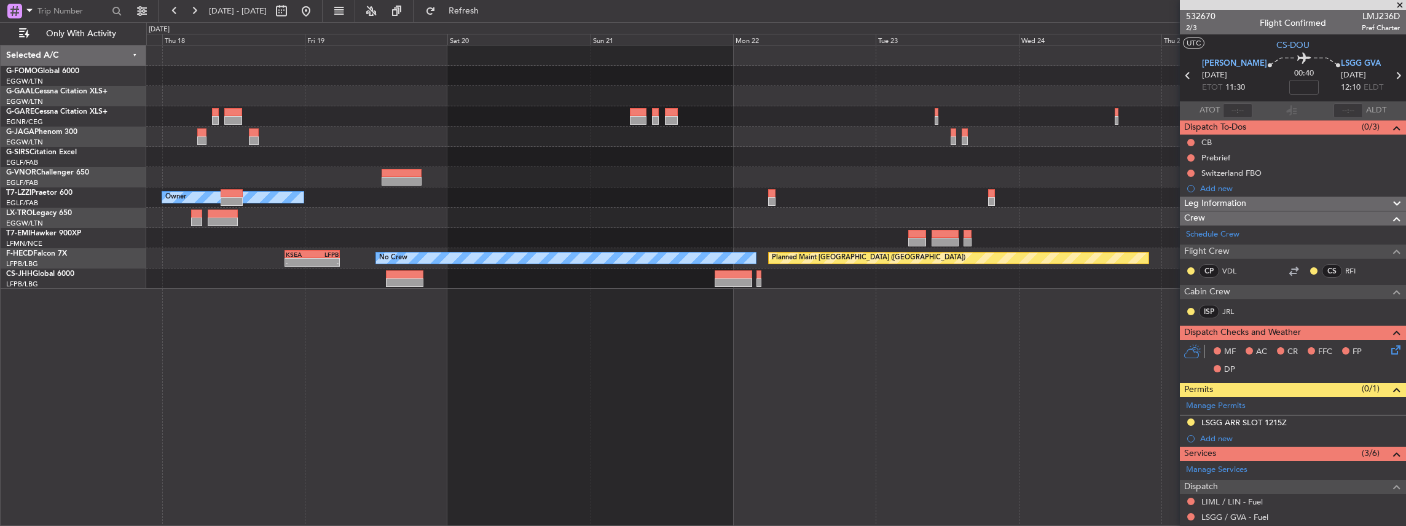
click at [442, 230] on div "Planned Maint Dusseldorf Owner No Crew - - KSEA 20:45 Z LFPB 05:55 Z Planned Ma…" at bounding box center [776, 166] width 1260 height 243
click at [371, 226] on div "Planned Maint Dusseldorf Owner No Crew - - KSEA 20:45 Z LFPB 05:55 Z Planned Ma…" at bounding box center [776, 166] width 1260 height 243
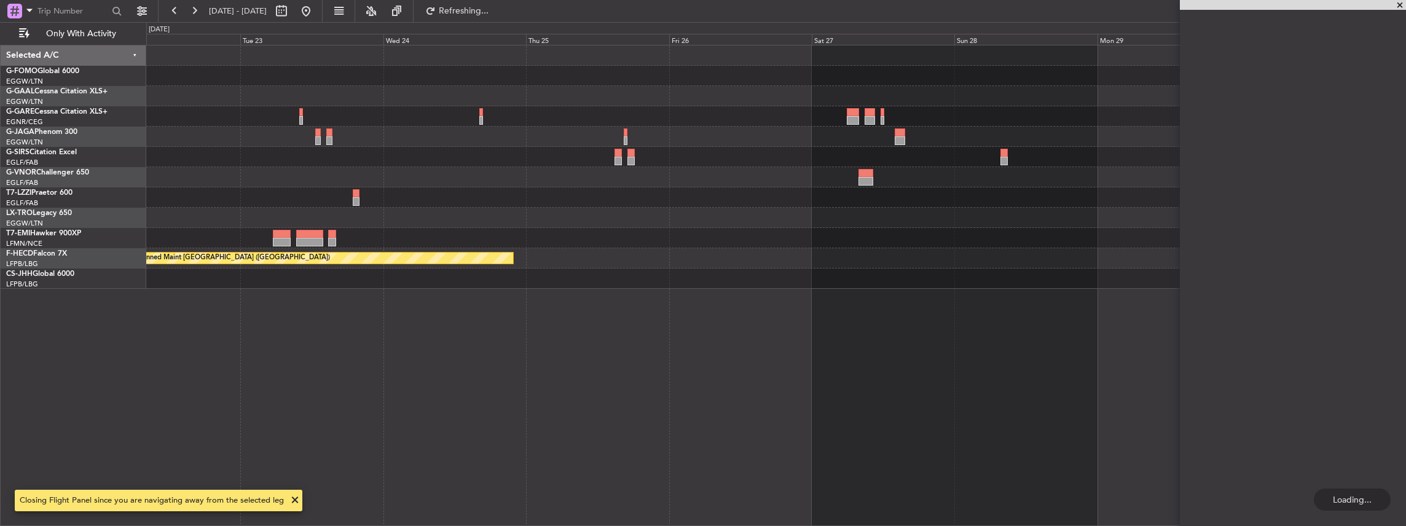
click at [307, 219] on div "Planned Maint [GEOGRAPHIC_DATA] ([GEOGRAPHIC_DATA]) No Crew" at bounding box center [776, 166] width 1260 height 243
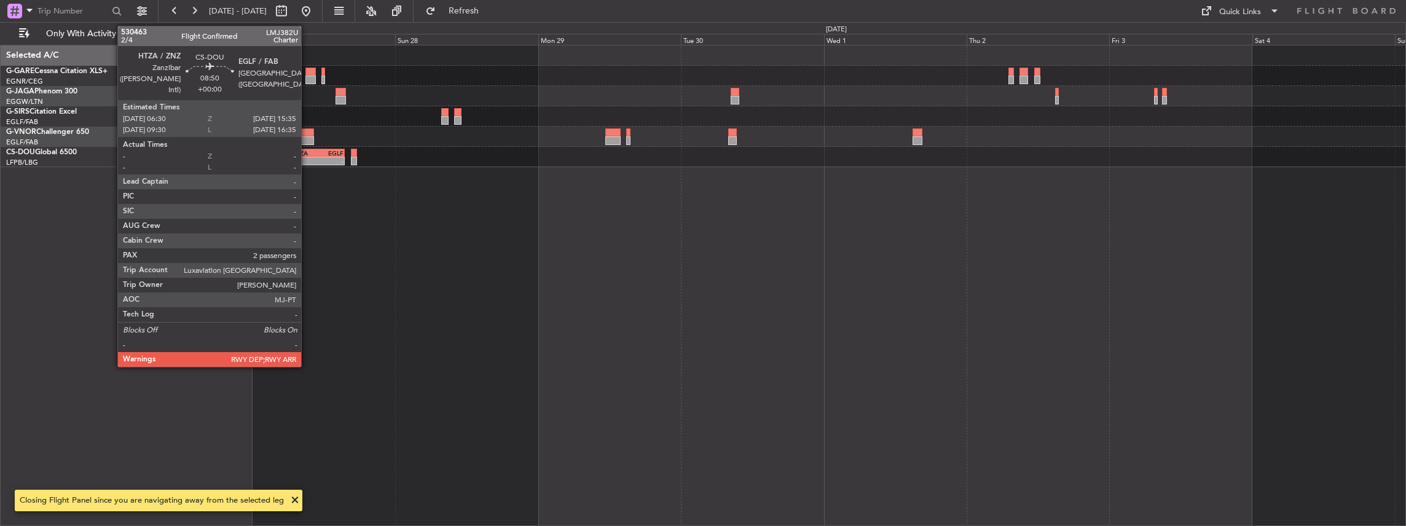
click at [927, 246] on div "- - HTZA 06:30 Z EGLF 15:35 Z" at bounding box center [776, 286] width 1260 height 482
click at [469, 155] on div "- - HTZA 06:30 Z EGLF 15:35 Z" at bounding box center [776, 157] width 1260 height 20
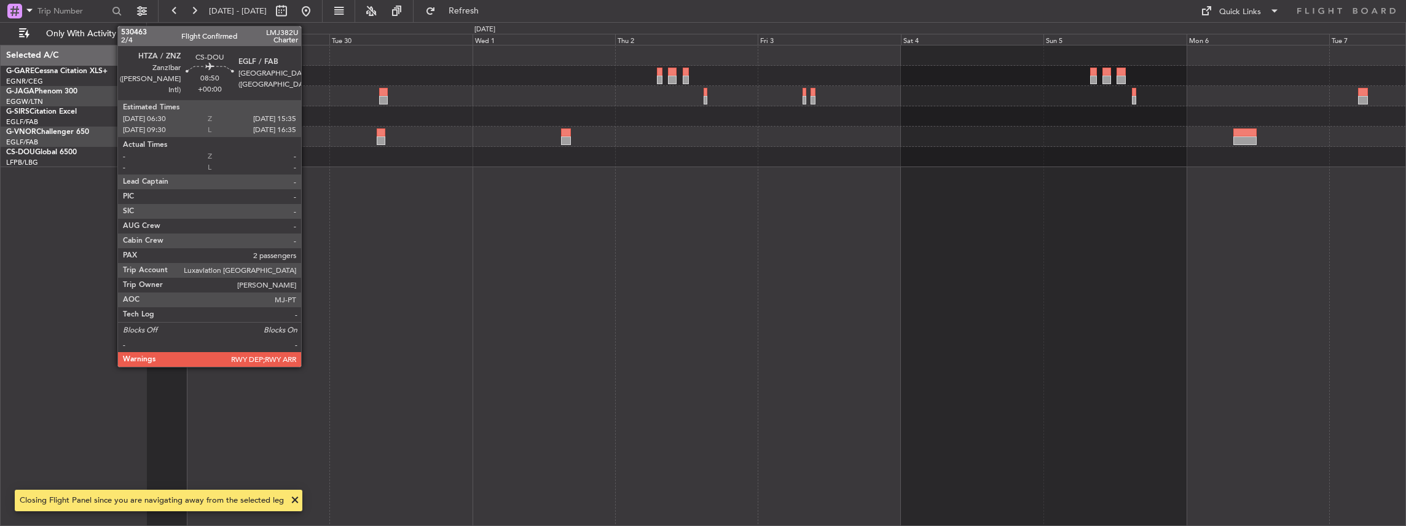
click at [560, 159] on div "HTZA 06:30 Z EGLF 15:35 Z - -" at bounding box center [776, 157] width 1260 height 20
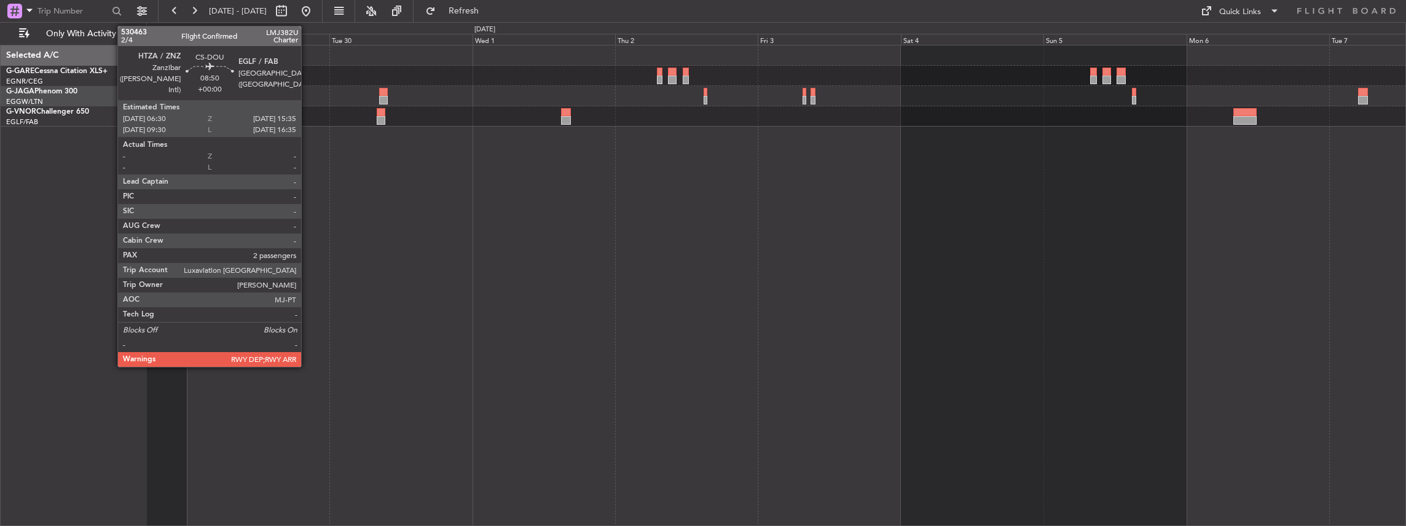
click at [415, 179] on div at bounding box center [776, 286] width 1260 height 482
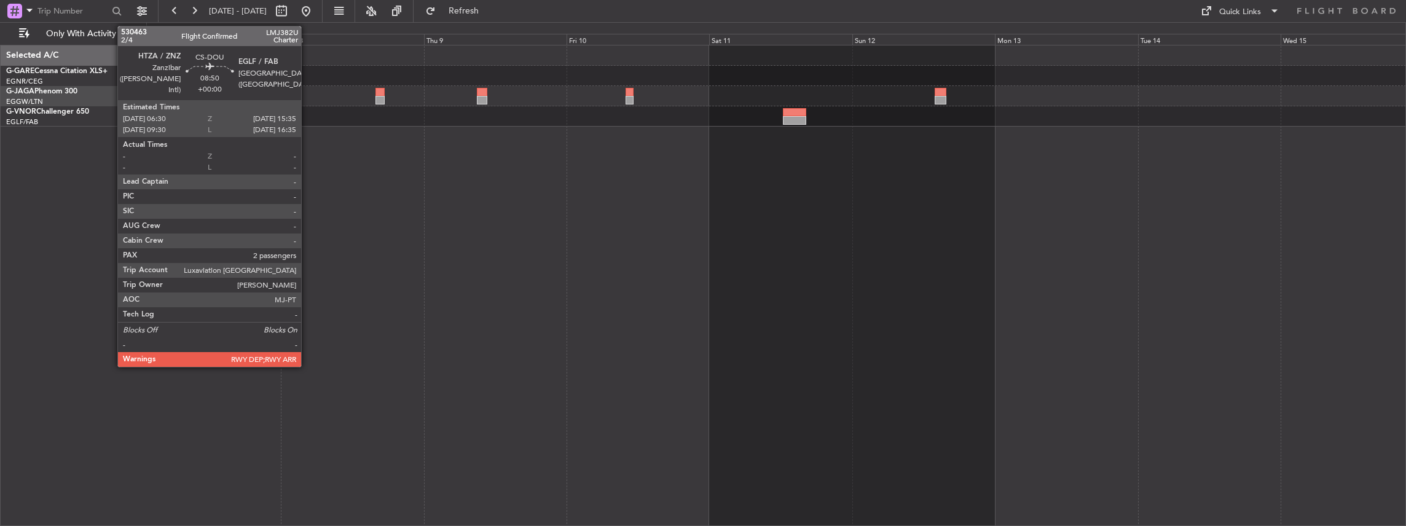
click at [408, 141] on div at bounding box center [776, 286] width 1260 height 482
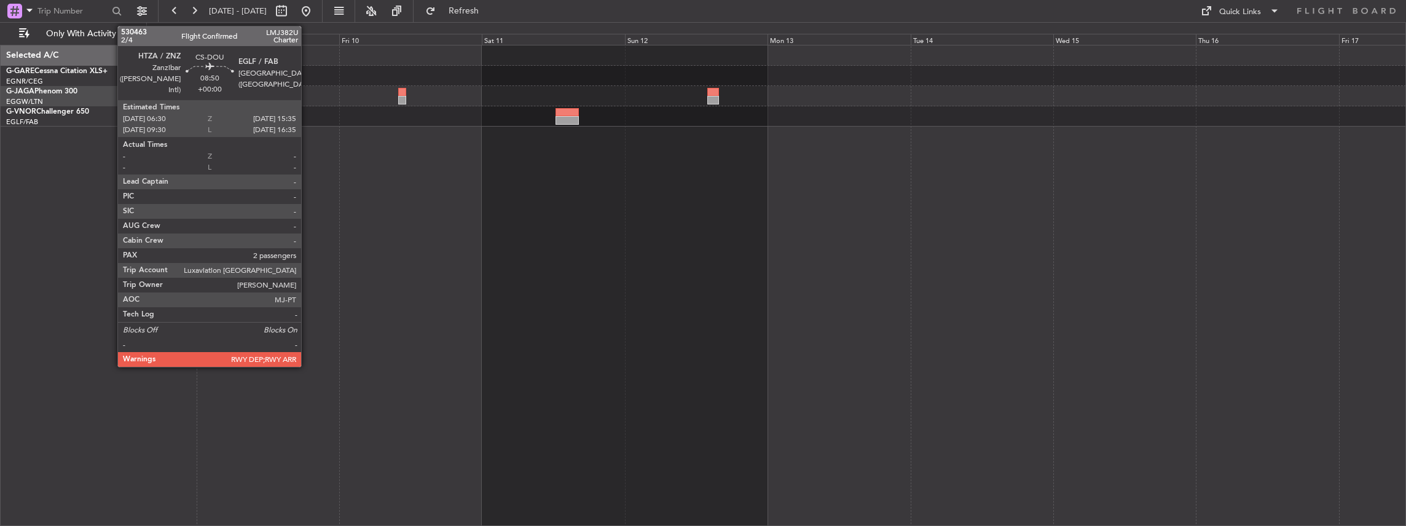
click at [495, 146] on div at bounding box center [776, 286] width 1260 height 482
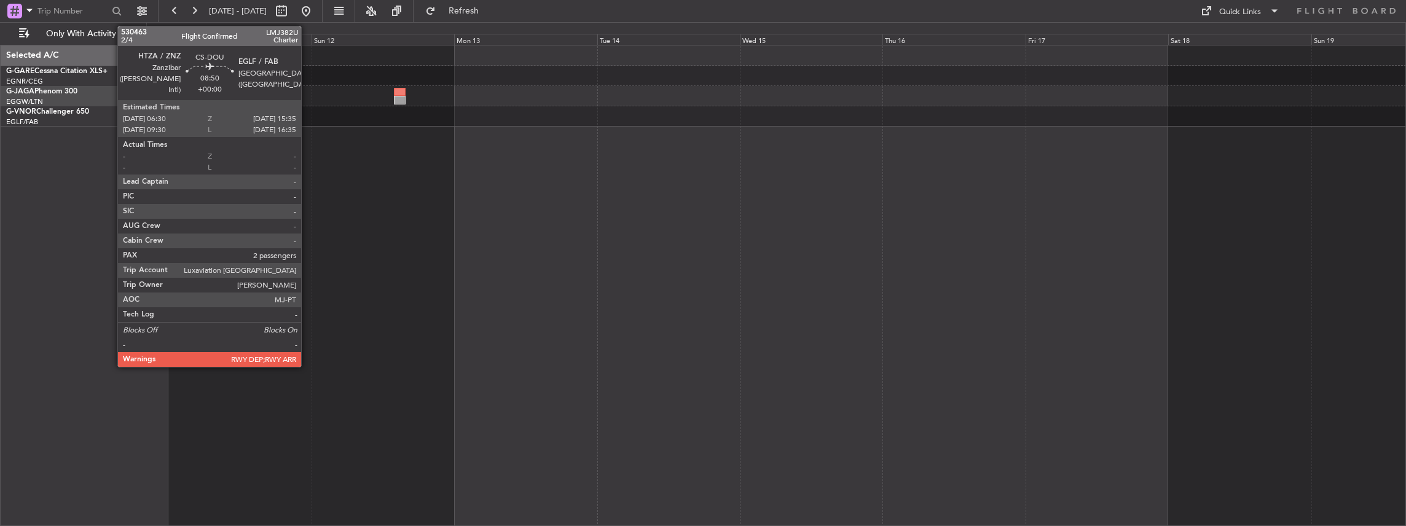
click at [403, 161] on div at bounding box center [776, 286] width 1260 height 482
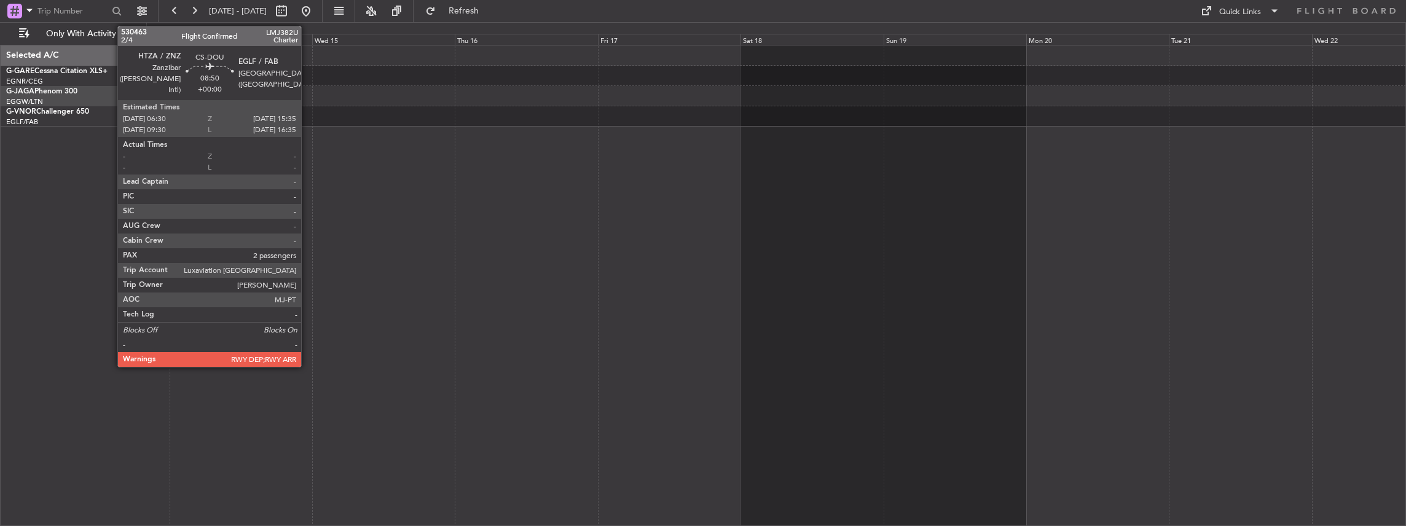
click at [349, 155] on div at bounding box center [776, 286] width 1260 height 482
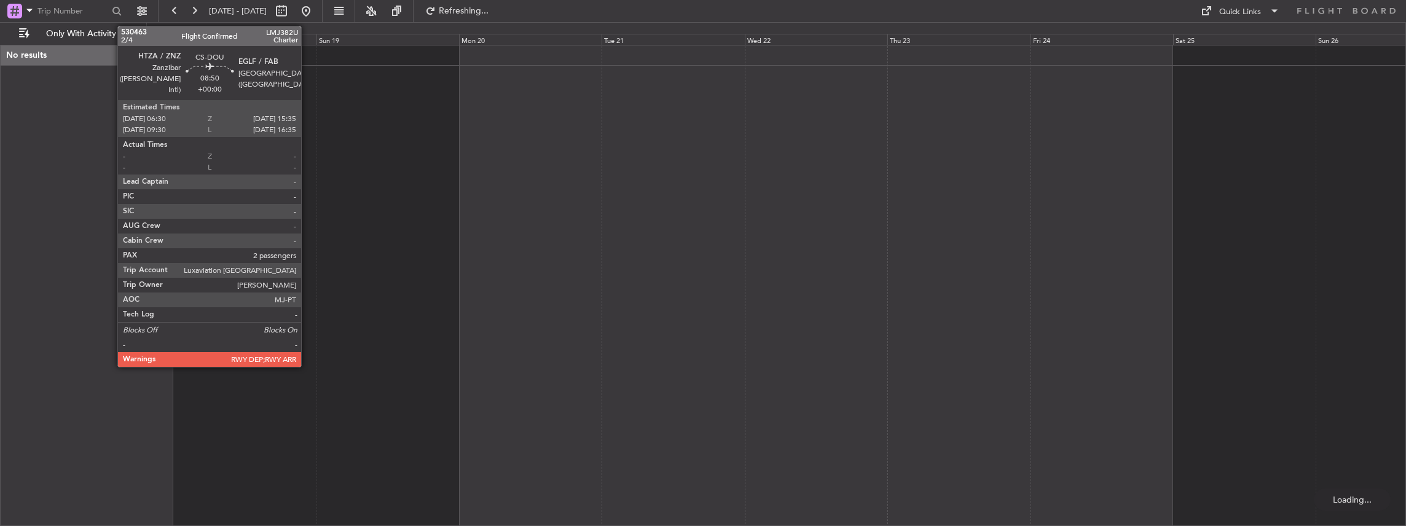
click at [178, 128] on div at bounding box center [776, 286] width 1260 height 482
click at [1182, 125] on div at bounding box center [776, 286] width 1260 height 482
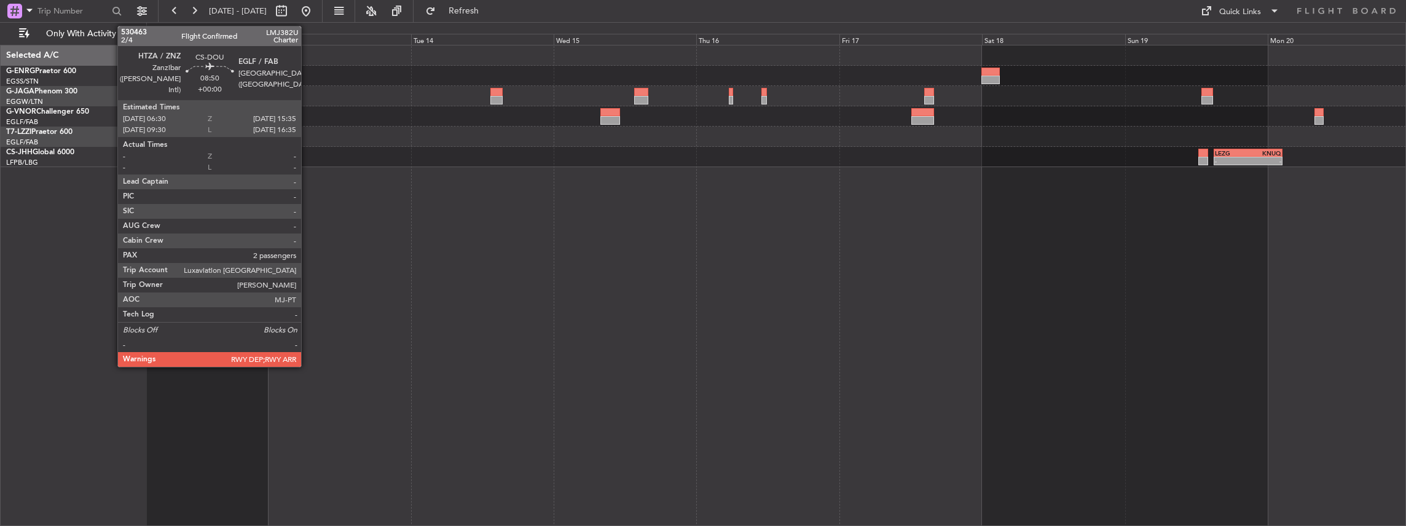
click at [1102, 109] on div "- - LEZG 15:00 Z KNUQ 02:35 Z" at bounding box center [776, 106] width 1260 height 122
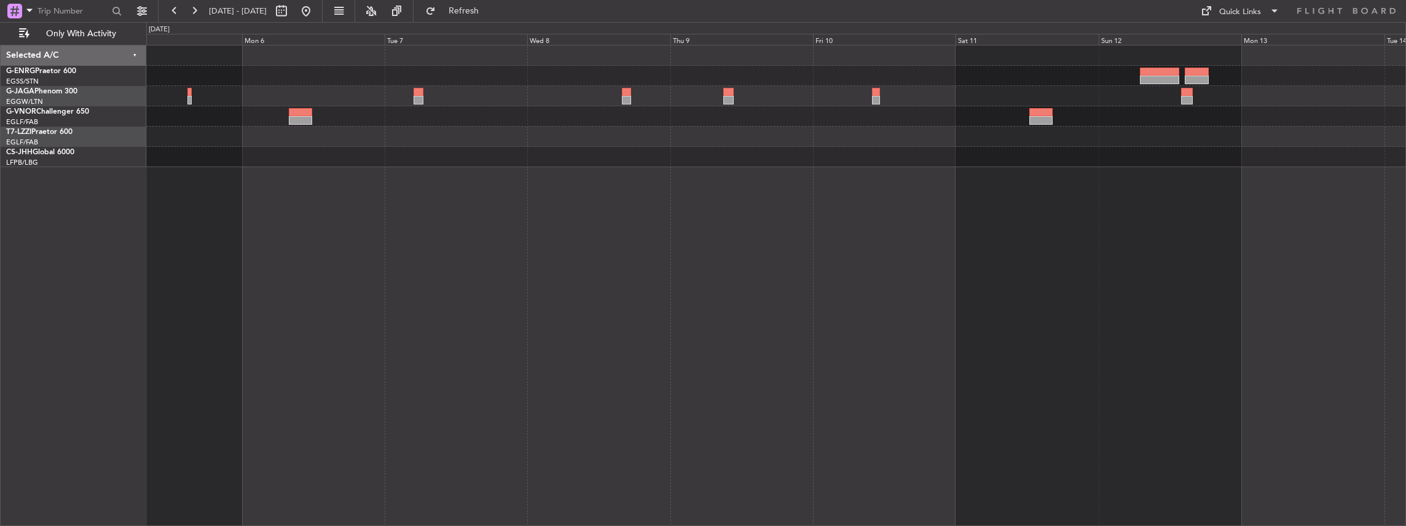
click at [875, 114] on div at bounding box center [776, 106] width 1260 height 122
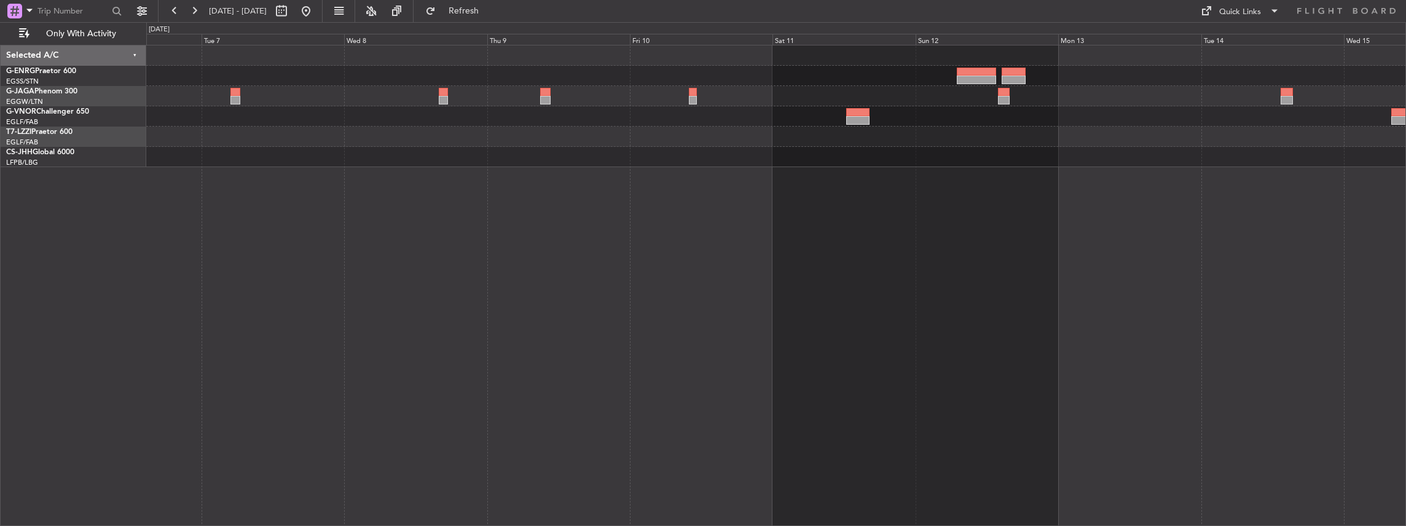
click at [773, 118] on div at bounding box center [776, 116] width 1260 height 20
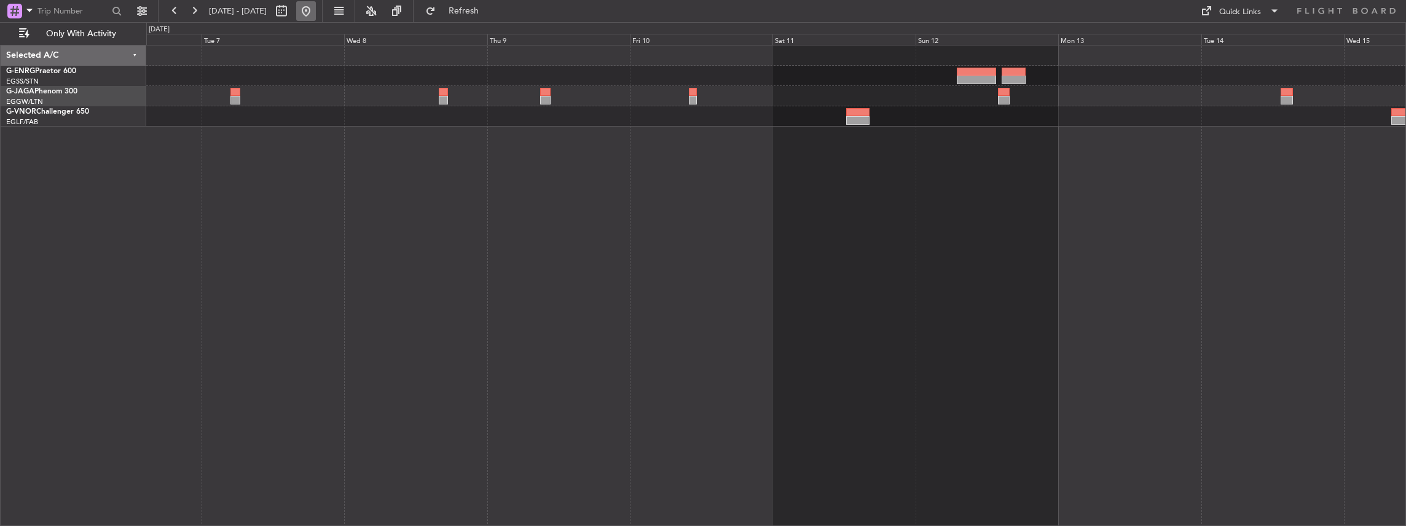
drag, startPoint x: 338, startPoint y: 11, endPoint x: 347, endPoint y: 18, distance: 11.8
click at [316, 11] on button at bounding box center [306, 11] width 20 height 20
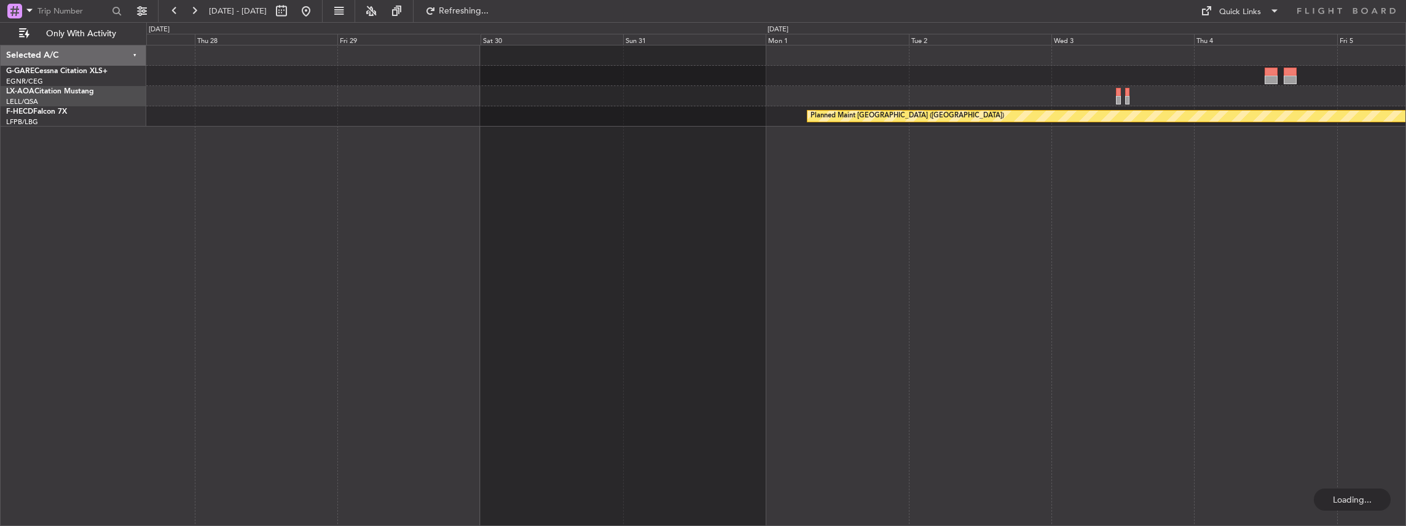
click at [415, 205] on div "Planned Maint [GEOGRAPHIC_DATA] ([GEOGRAPHIC_DATA])" at bounding box center [776, 286] width 1260 height 482
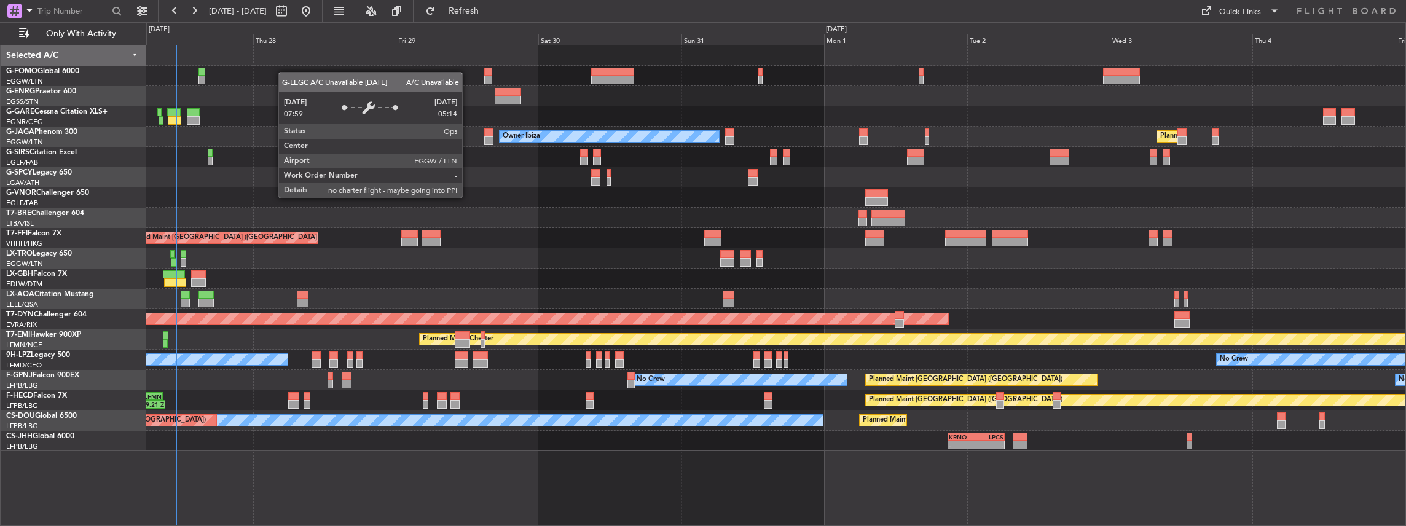
click at [486, 248] on div "Planned Maint [GEOGRAPHIC_DATA] ([GEOGRAPHIC_DATA]) Owner Ibiza No Crew Cannes …" at bounding box center [776, 248] width 1260 height 406
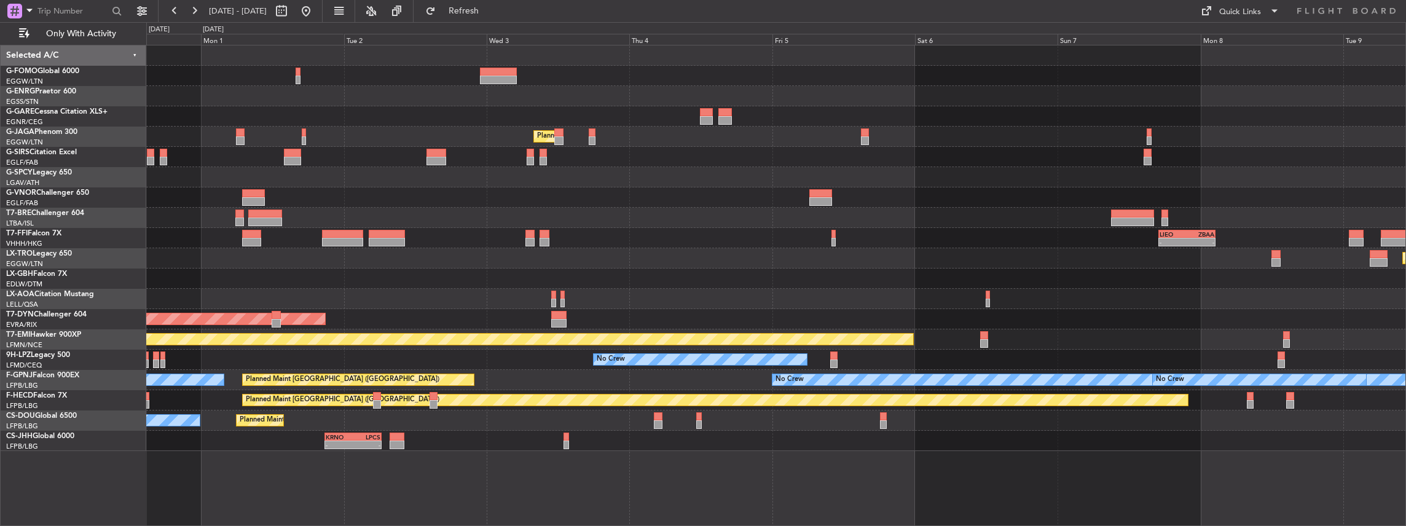
click at [422, 275] on div "Planned Maint [GEOGRAPHIC_DATA] ([GEOGRAPHIC_DATA]) Owner Ibiza - - [PERSON_NAM…" at bounding box center [776, 248] width 1260 height 406
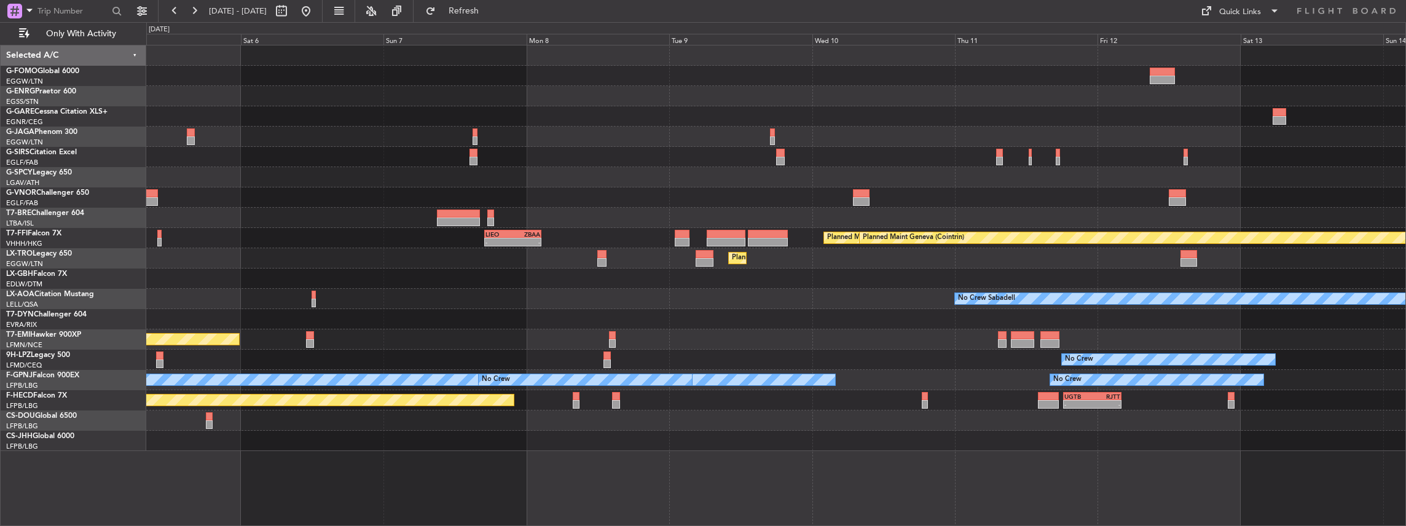
click at [533, 258] on div "Planned Maint London (Luton) - - LIEO 17:00 Z ZBAA 02:35 Z Planned Maint Tianji…" at bounding box center [776, 248] width 1260 height 406
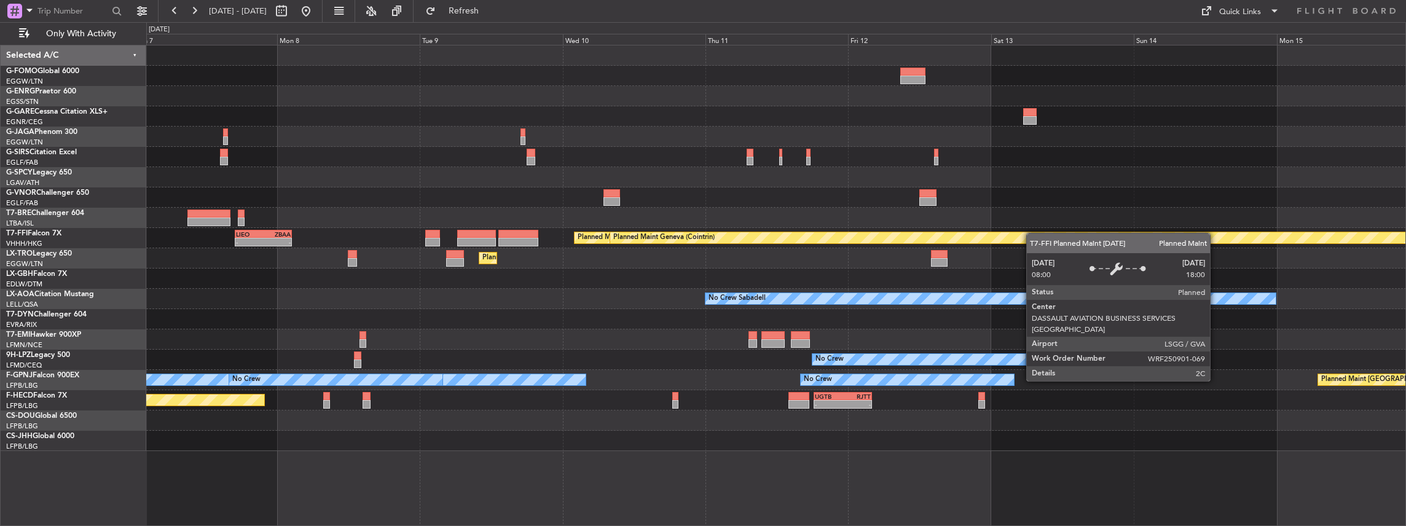
click at [696, 264] on div "- - LIEO 17:00 Z ZBAA 02:35 Z Planned Maint Tianjin (Binhai) Planned Maint Gene…" at bounding box center [776, 248] width 1260 height 406
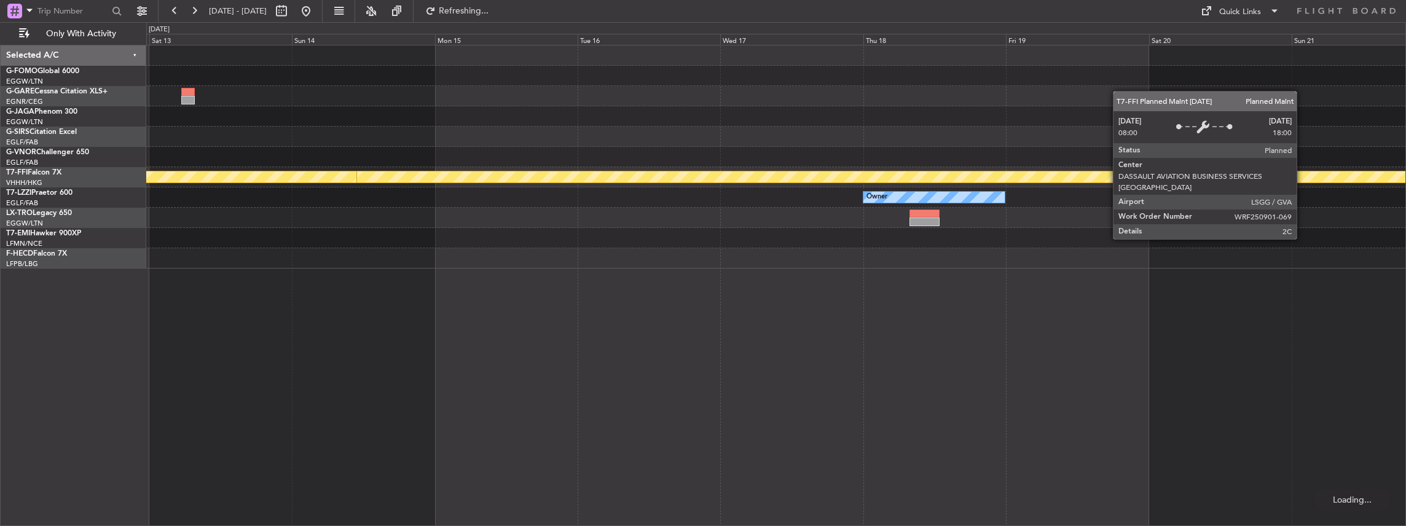
click at [547, 317] on div "Planned Maint Geneva (Cointrin) Planned Maint Tianjin (Binhai) Owner Owner - - …" at bounding box center [776, 286] width 1260 height 482
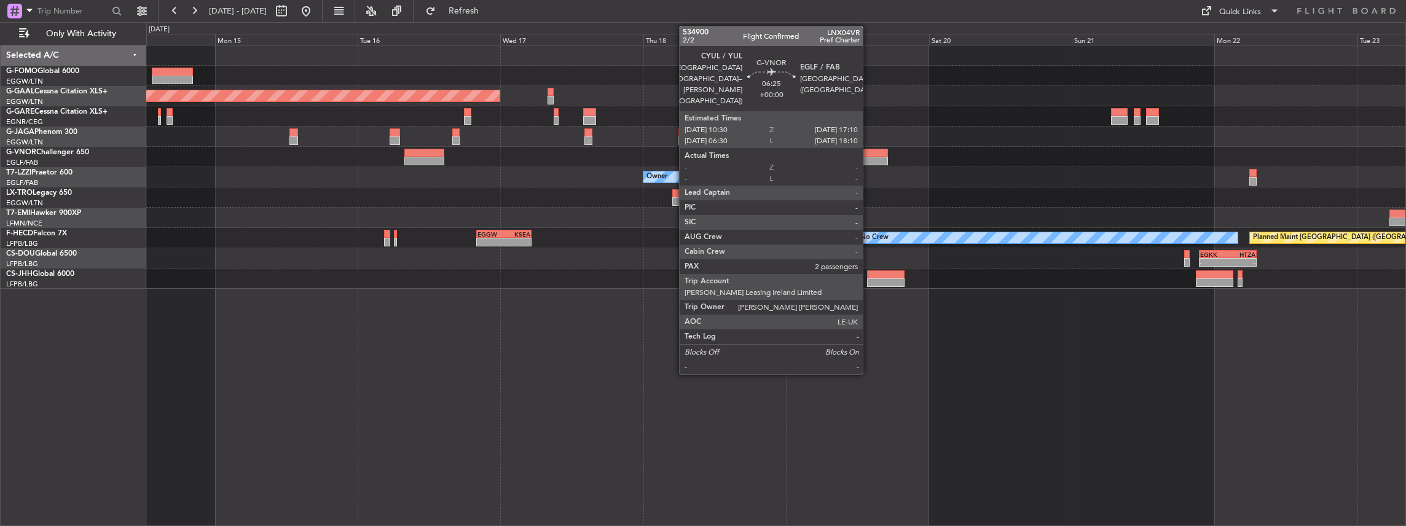
click at [869, 159] on div at bounding box center [868, 161] width 40 height 9
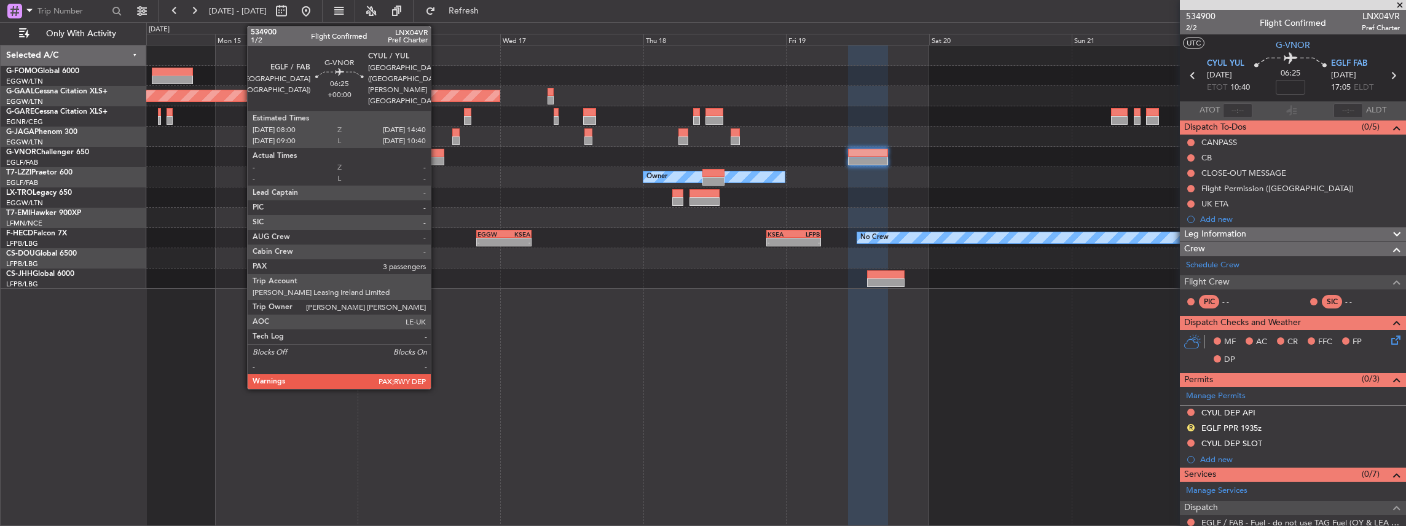
click at [437, 152] on div at bounding box center [424, 153] width 40 height 9
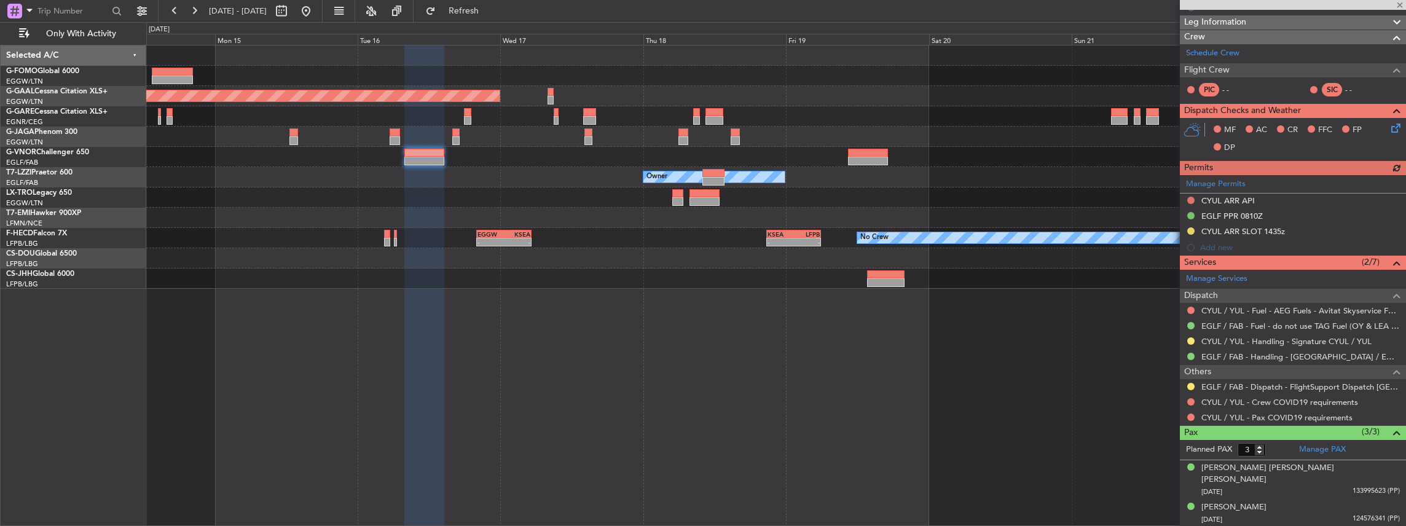
scroll to position [205, 0]
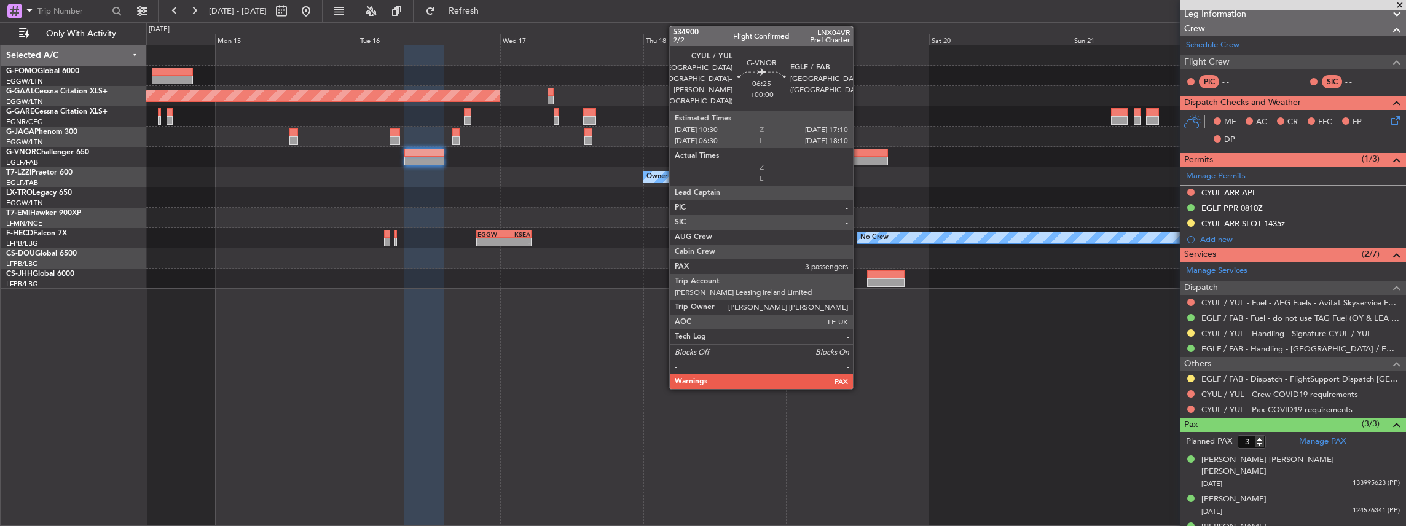
click at [859, 154] on div at bounding box center [868, 153] width 40 height 9
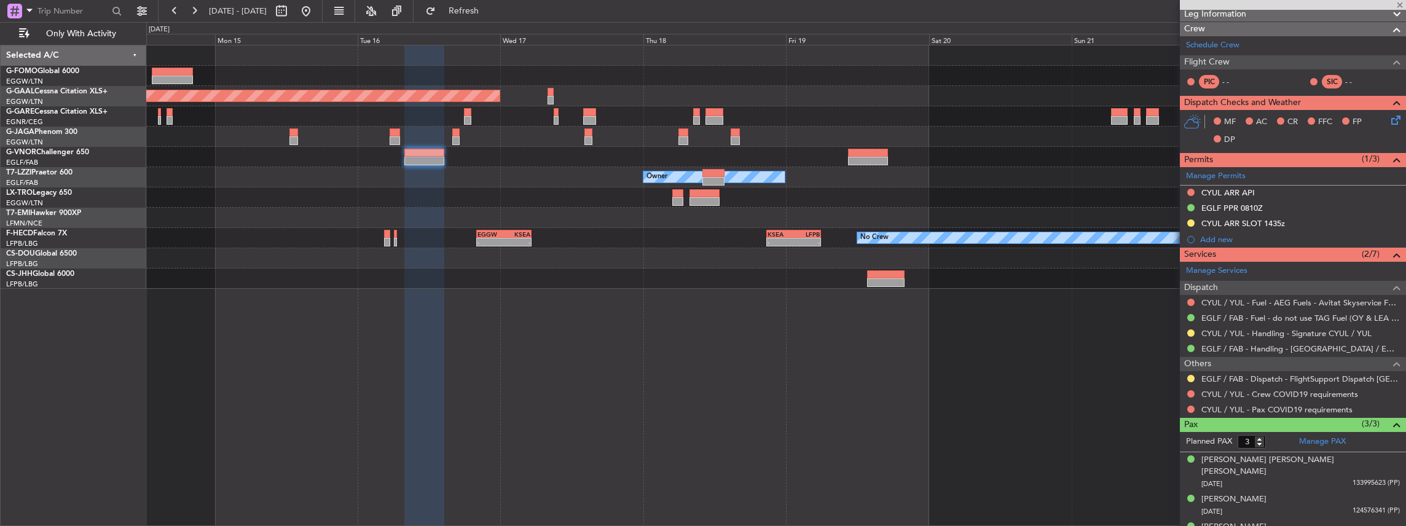
scroll to position [0, 0]
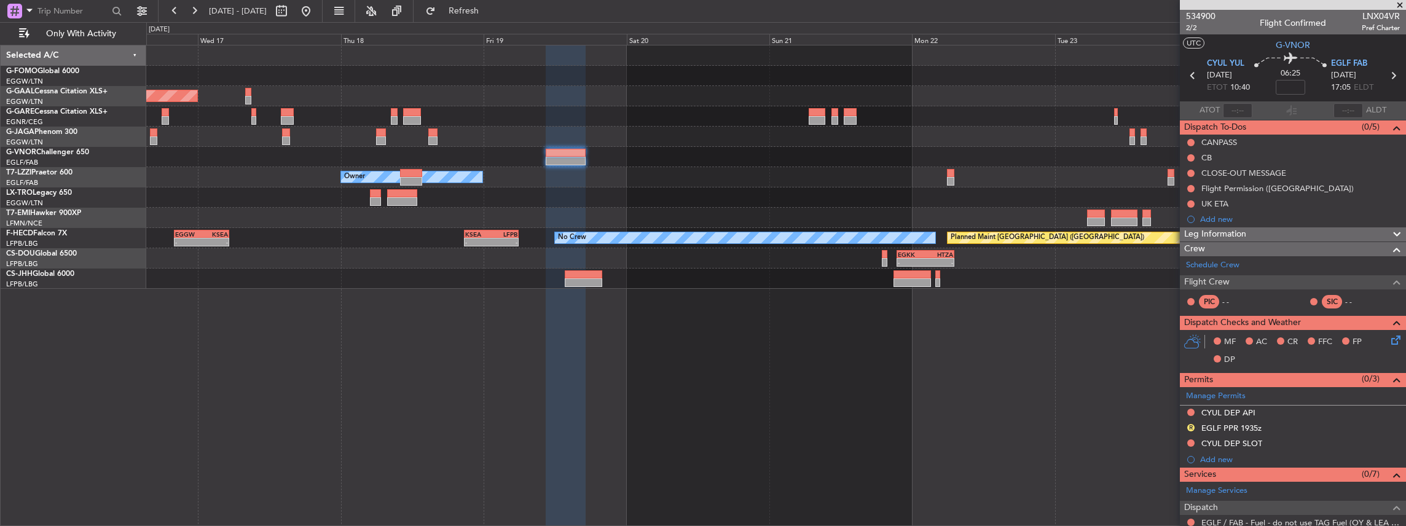
click at [715, 269] on div at bounding box center [776, 279] width 1260 height 20
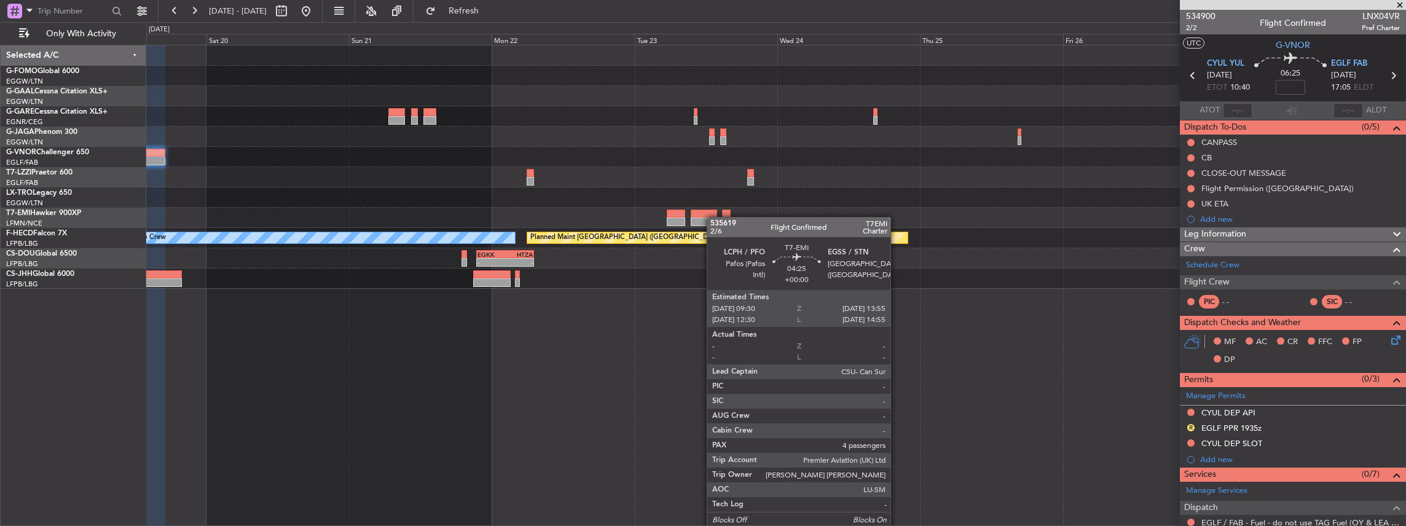
click at [711, 219] on div "Owner Planned Maint Paris (Le Bourget) No Crew KSEA 20:45 Z LFPB 05:55 Z - - - …" at bounding box center [776, 166] width 1260 height 243
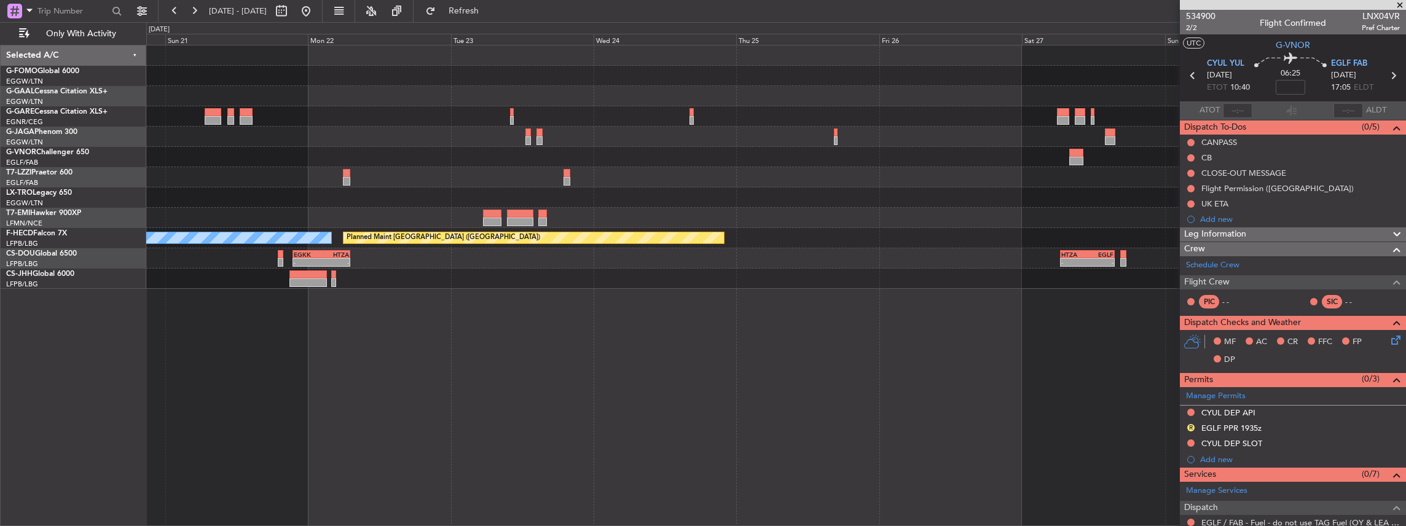
click at [868, 227] on div "Owner Planned Maint Paris (Le Bourget) No Crew KSEA 20:45 Z LFPB 05:55 Z - - - …" at bounding box center [776, 166] width 1260 height 243
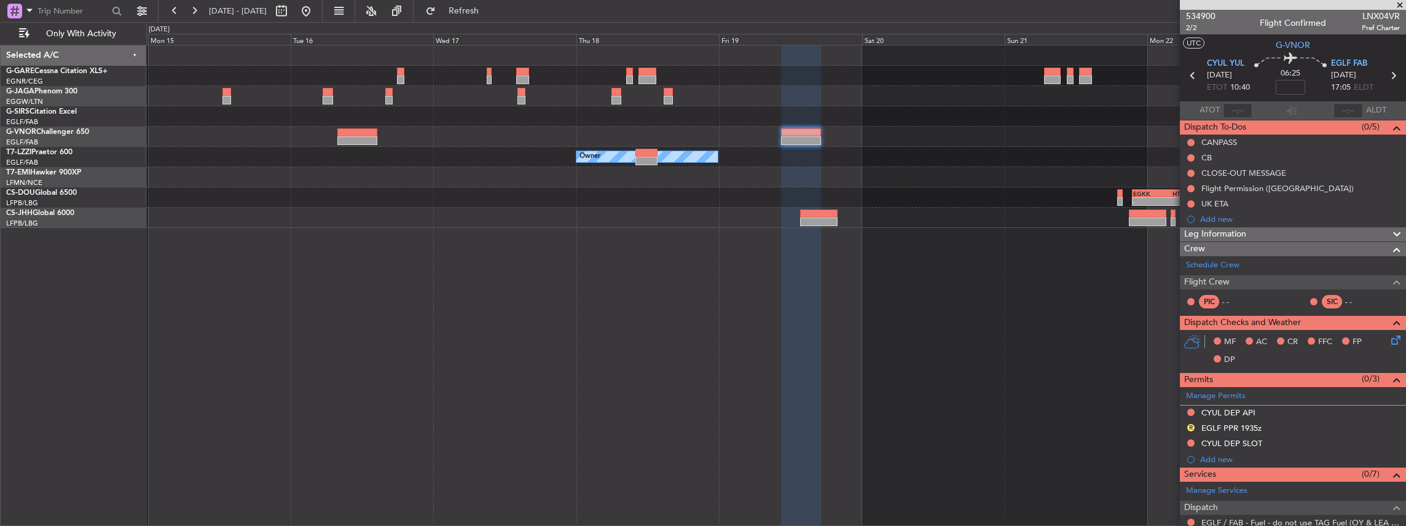
click at [1405, 291] on html "20 Sep 2025 - 29 Sep 2025 Refresh Quick Links Only With Activity Owner - - EGKK…" at bounding box center [703, 263] width 1406 height 526
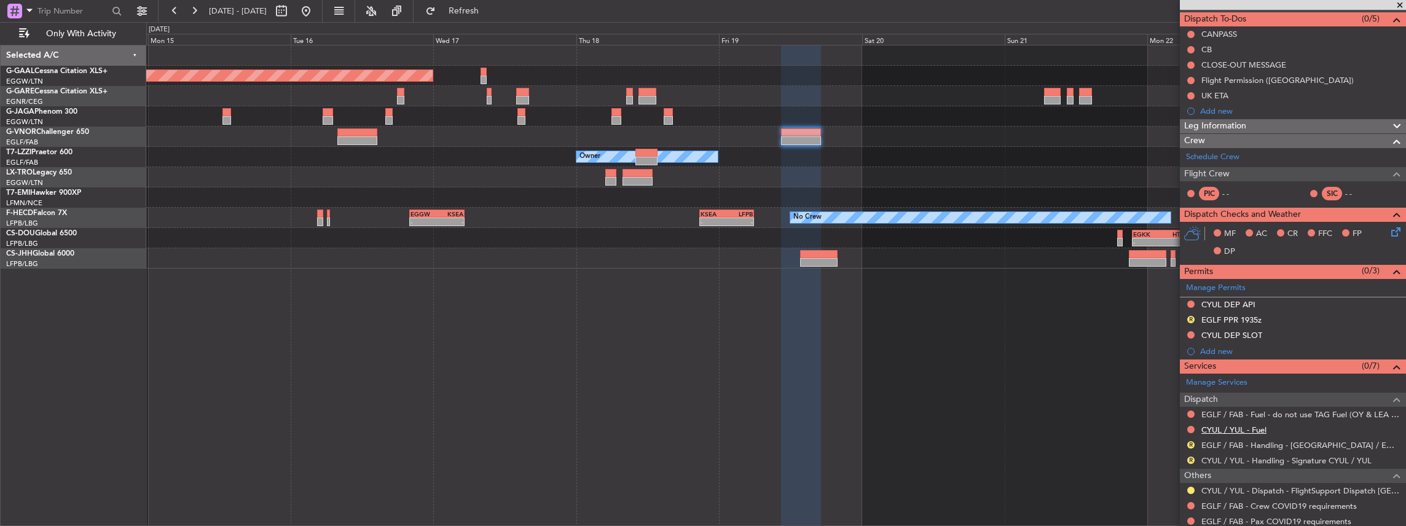
scroll to position [163, 0]
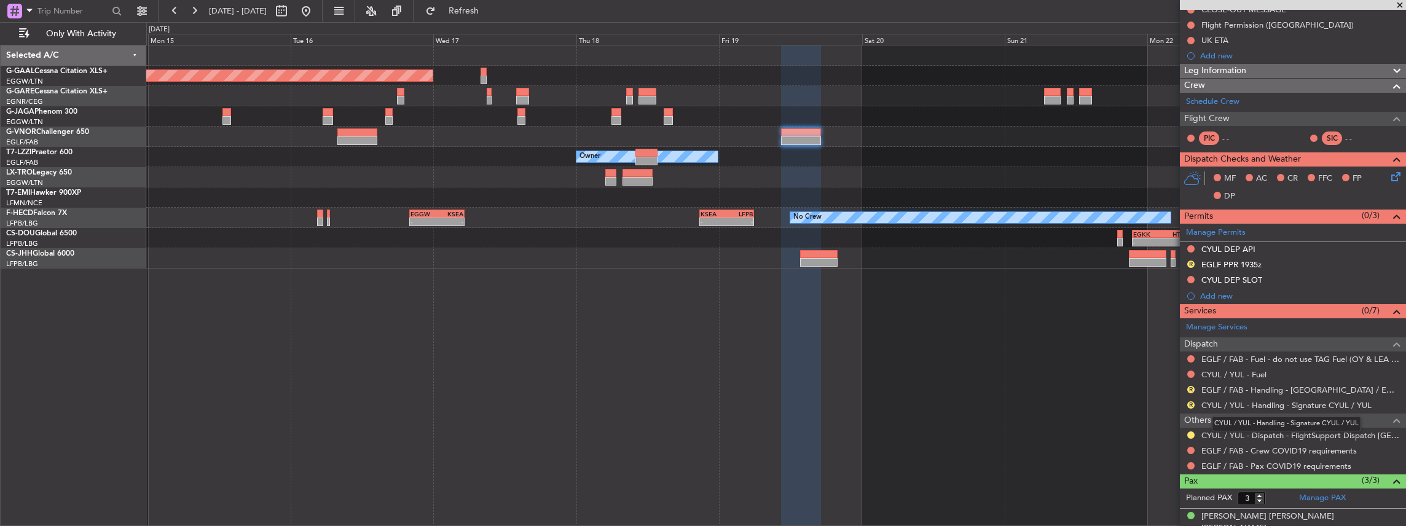
click at [1228, 407] on mat-tooltip-component "CYUL / YUL - Handling - Signature CYUL / YUL" at bounding box center [1286, 423] width 167 height 33
click at [1228, 403] on link "CYUL / YUL - Handling - Signature CYUL / YUL" at bounding box center [1286, 405] width 170 height 10
click at [484, 5] on button "Refresh" at bounding box center [457, 11] width 74 height 20
click at [1265, 387] on link "EGLF / FAB - Handling - [GEOGRAPHIC_DATA] / EGLF / FAB" at bounding box center [1300, 390] width 198 height 10
click at [490, 9] on span "Refresh" at bounding box center [464, 11] width 52 height 9
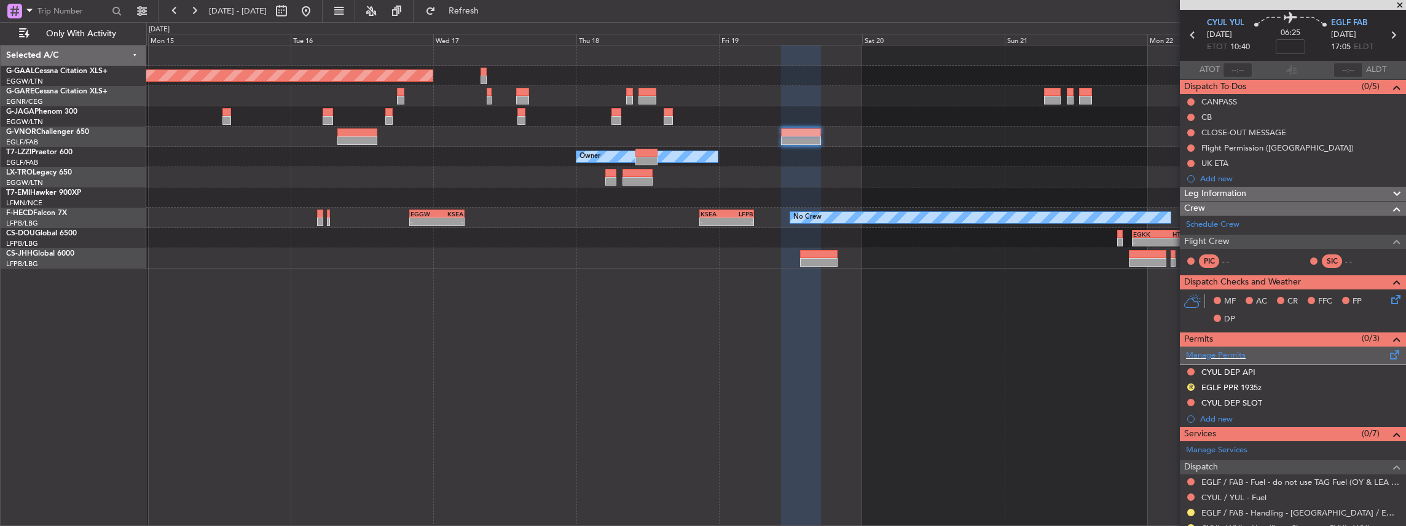
scroll to position [0, 0]
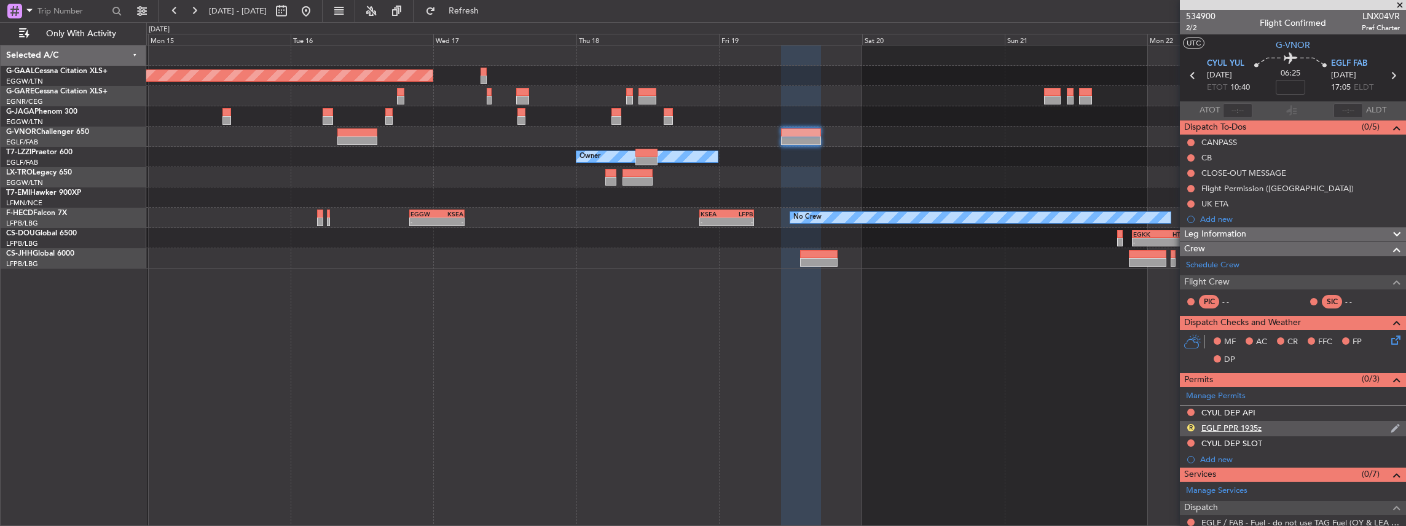
click at [1284, 424] on div "R EGLF PPR 1935z" at bounding box center [1293, 428] width 226 height 15
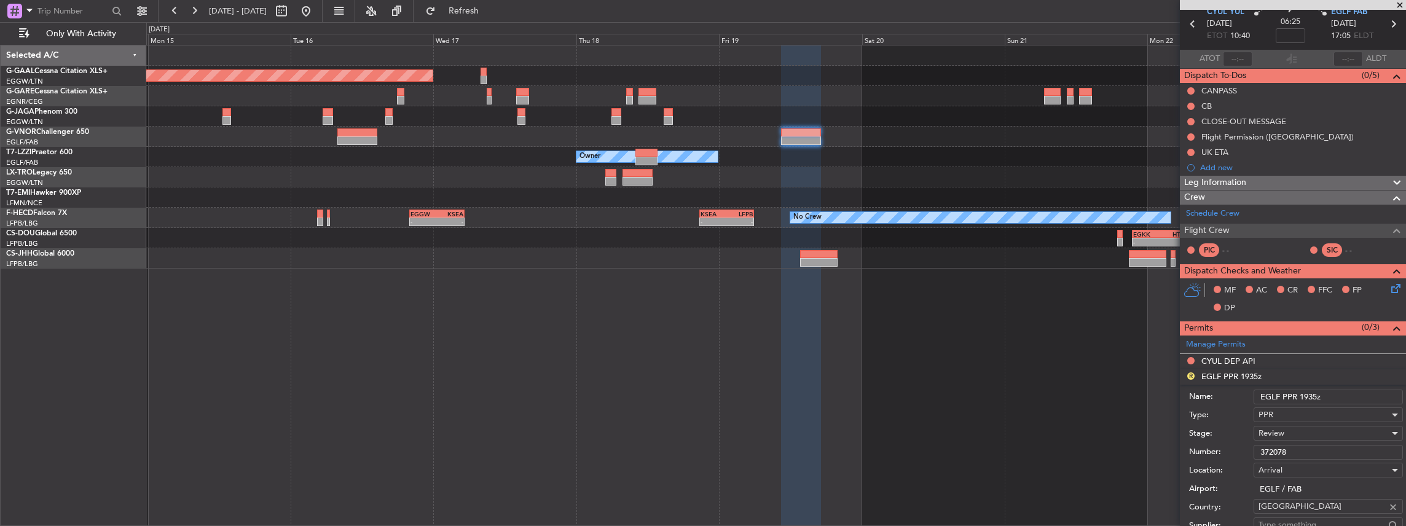
scroll to position [82, 0]
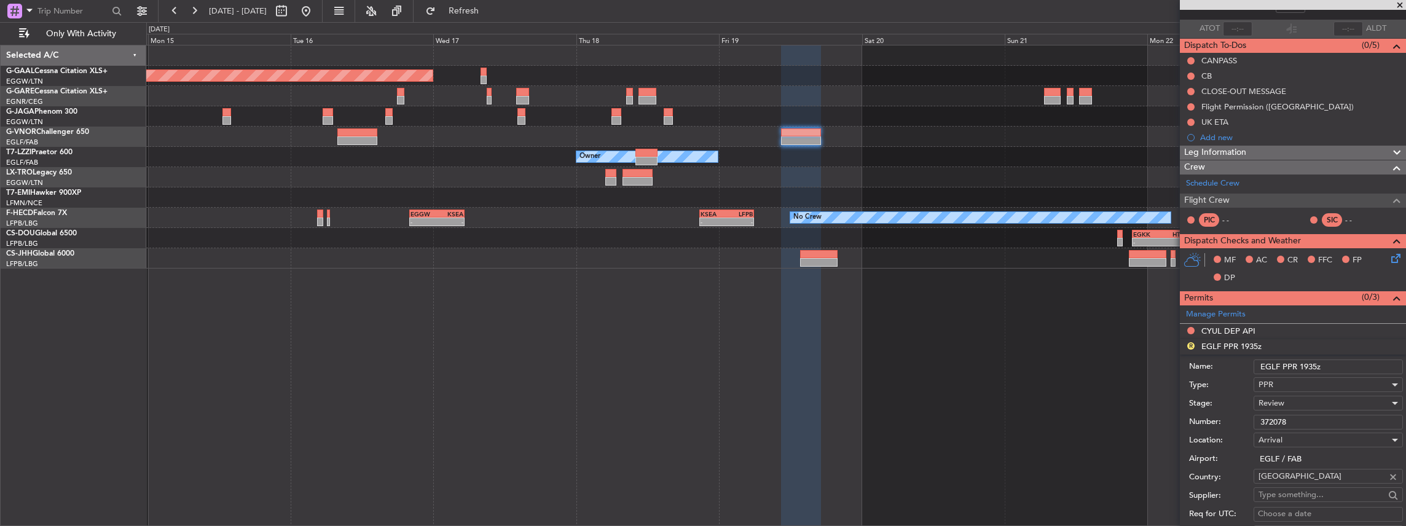
drag, startPoint x: 1315, startPoint y: 364, endPoint x: 1303, endPoint y: 363, distance: 12.3
click at [1303, 363] on input "EGLF PPR 1935z" at bounding box center [1327, 366] width 149 height 15
type input "EGLF PPR 1710z"
click at [1286, 396] on div "Review" at bounding box center [1323, 403] width 131 height 18
click at [1289, 493] on span "Received OK" at bounding box center [1325, 500] width 133 height 18
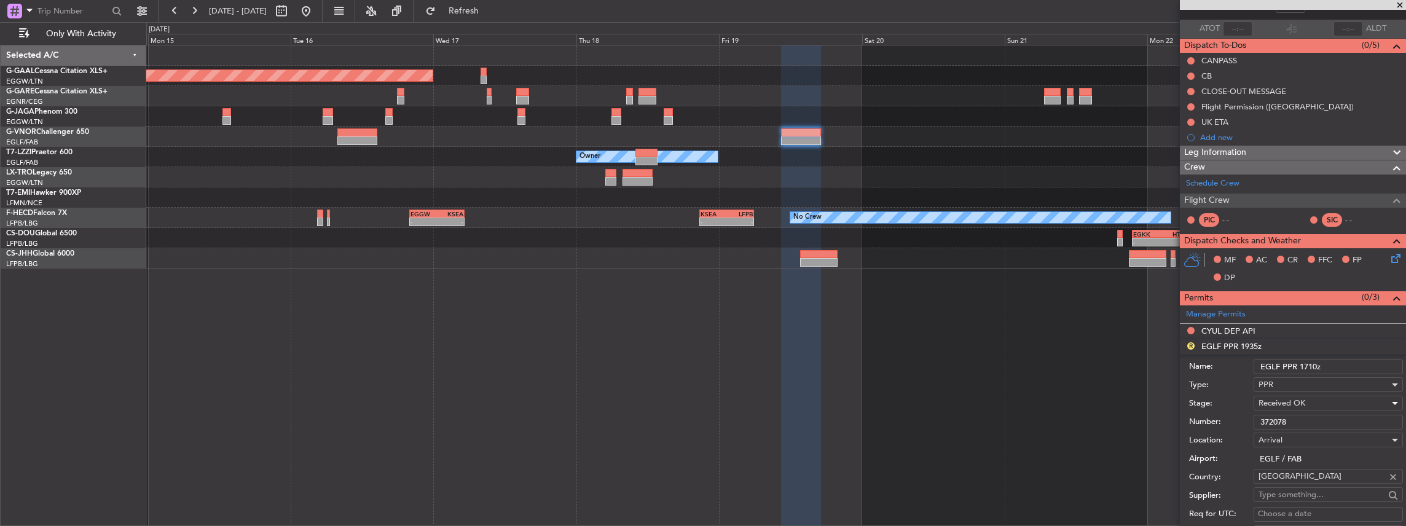
click at [1290, 402] on span "Received OK" at bounding box center [1281, 403] width 47 height 11
click at [1294, 481] on span "Requested" at bounding box center [1325, 482] width 133 height 18
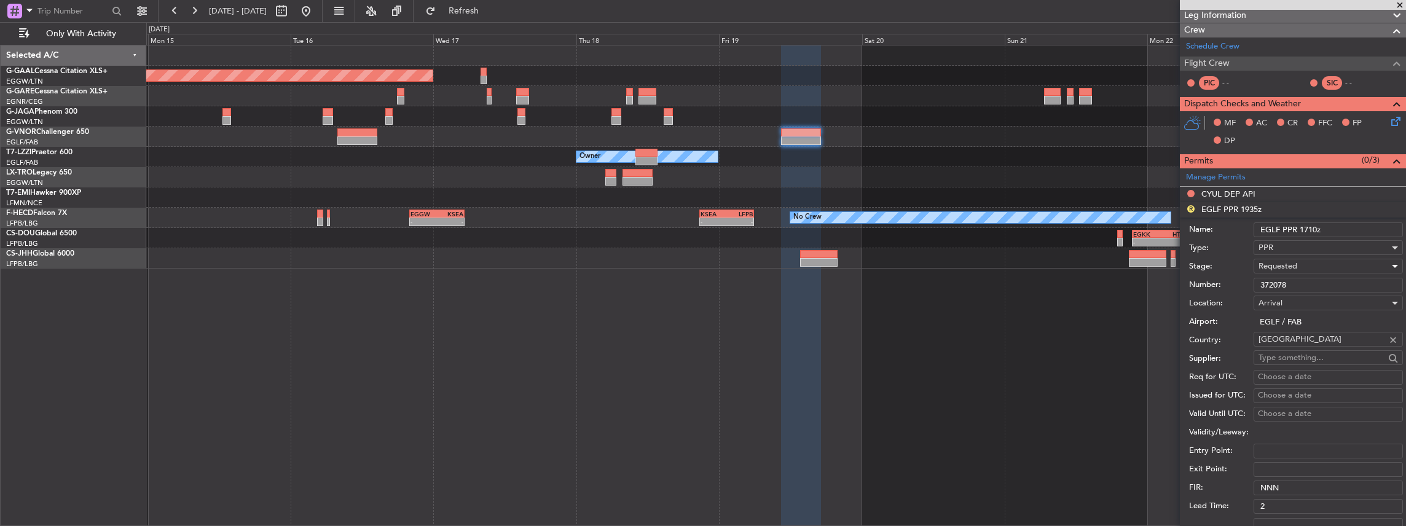
scroll to position [327, 0]
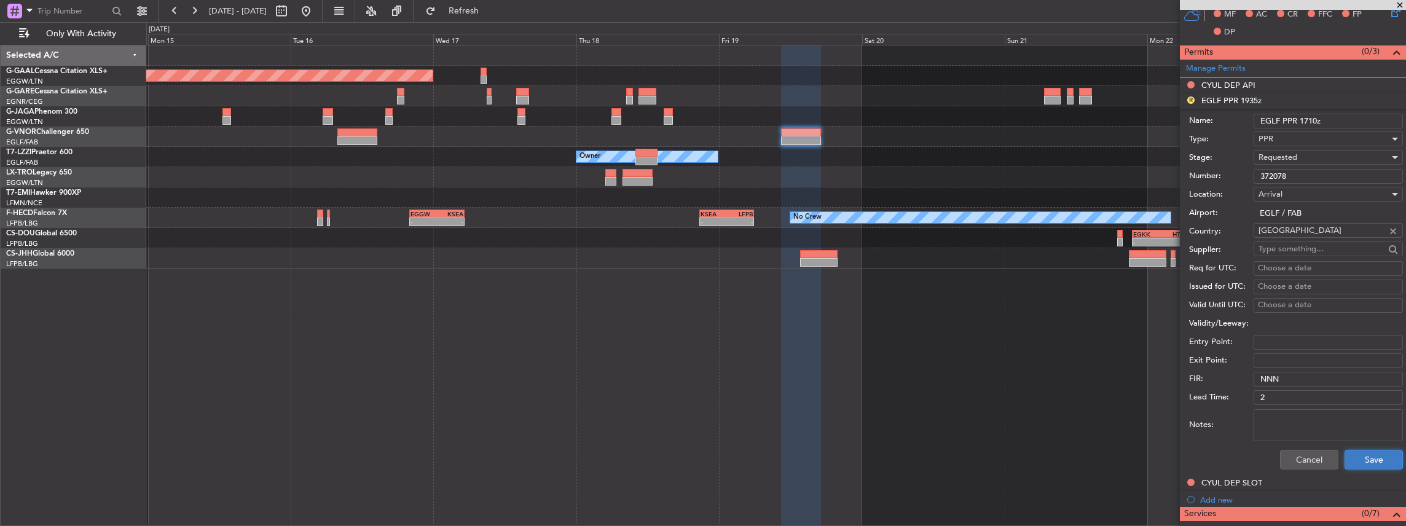
click at [1376, 455] on button "Save" at bounding box center [1373, 460] width 58 height 20
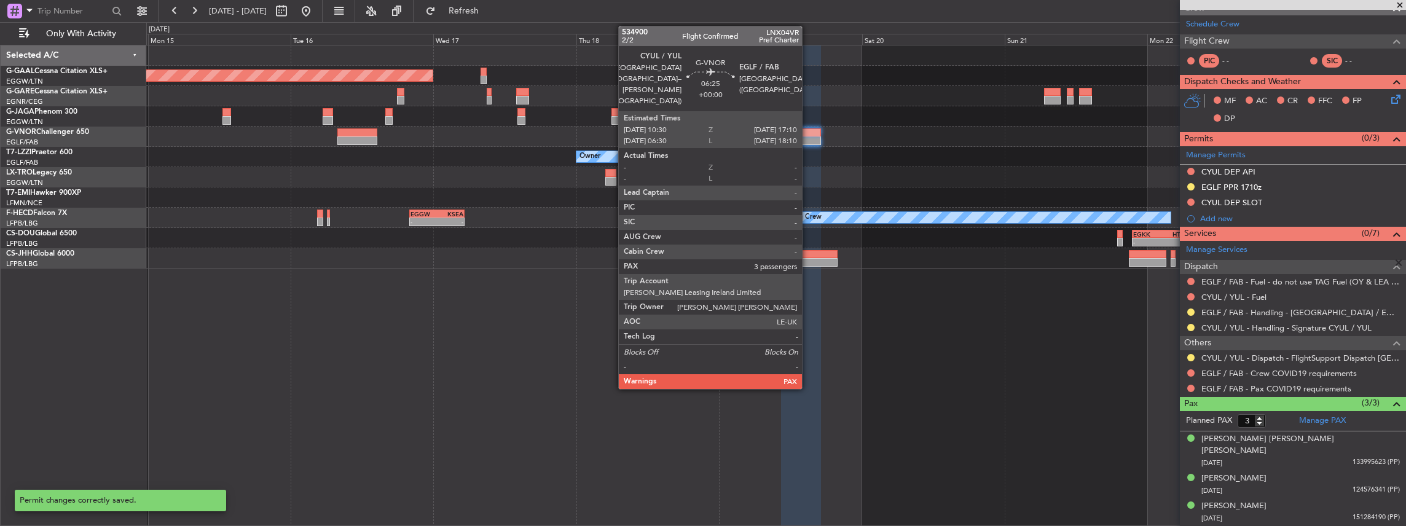
scroll to position [226, 0]
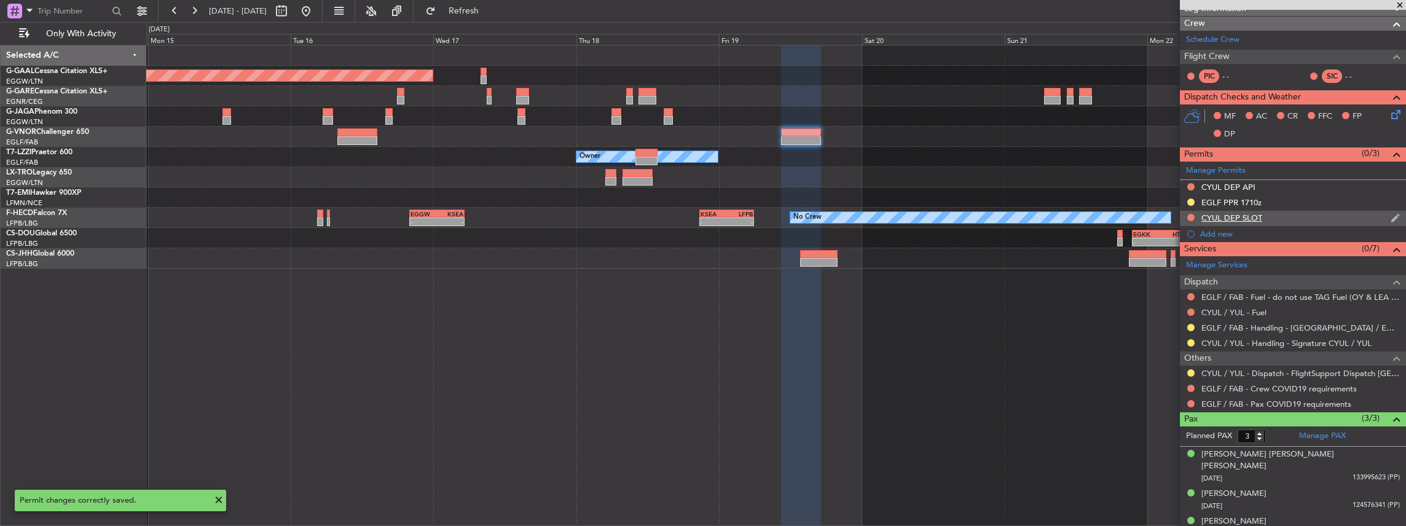
click at [1301, 216] on div "CYUL DEP SLOT" at bounding box center [1293, 218] width 226 height 15
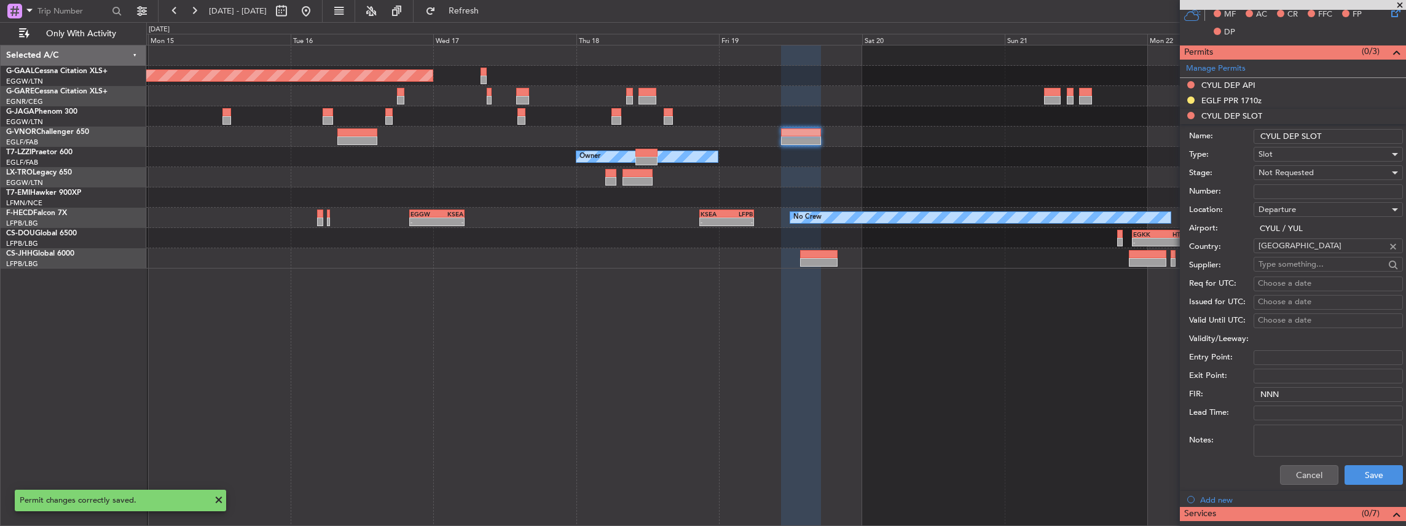
click at [1349, 136] on input "CYUL DEP SLOT" at bounding box center [1327, 136] width 149 height 15
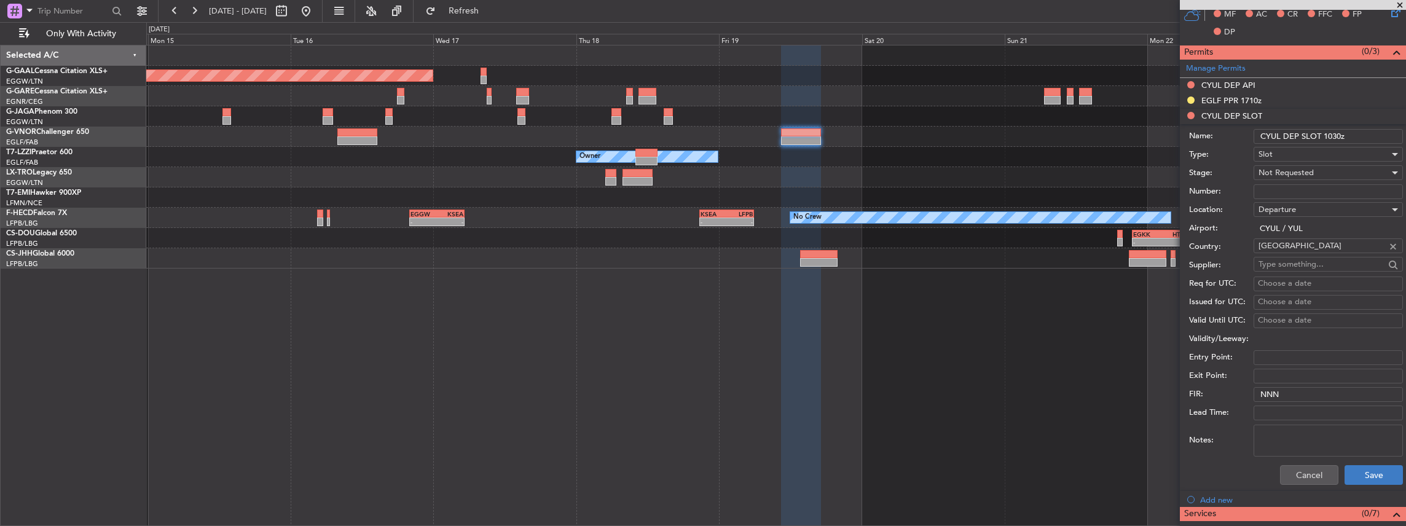
type input "CYUL DEP SLOT 1030z"
click at [1385, 477] on button "Save" at bounding box center [1373, 475] width 58 height 20
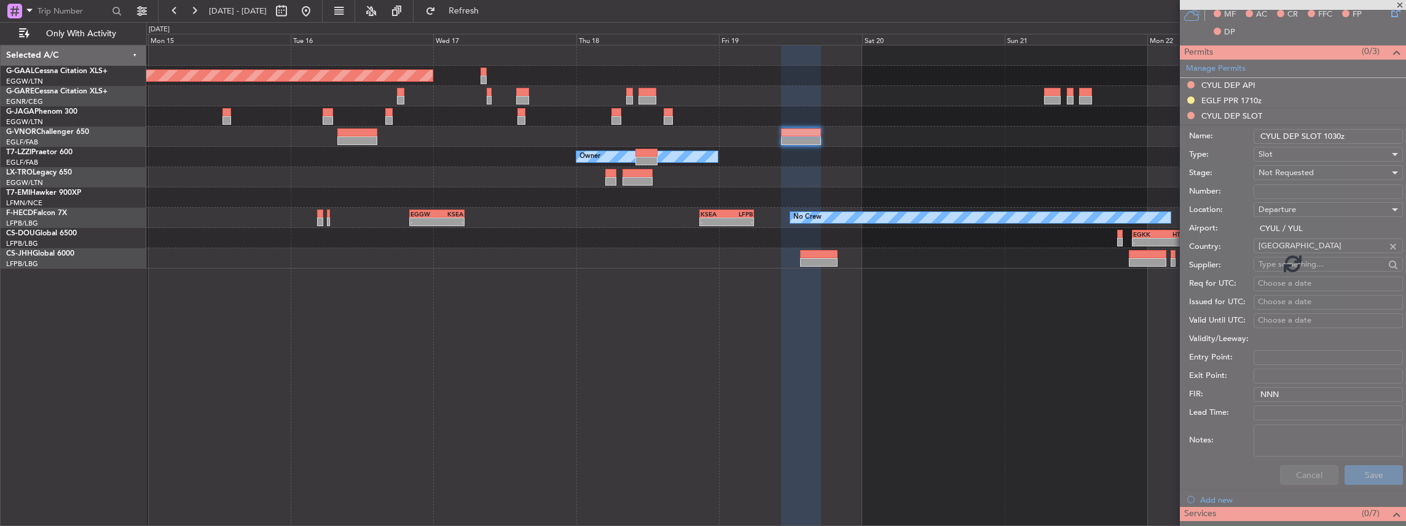
scroll to position [226, 0]
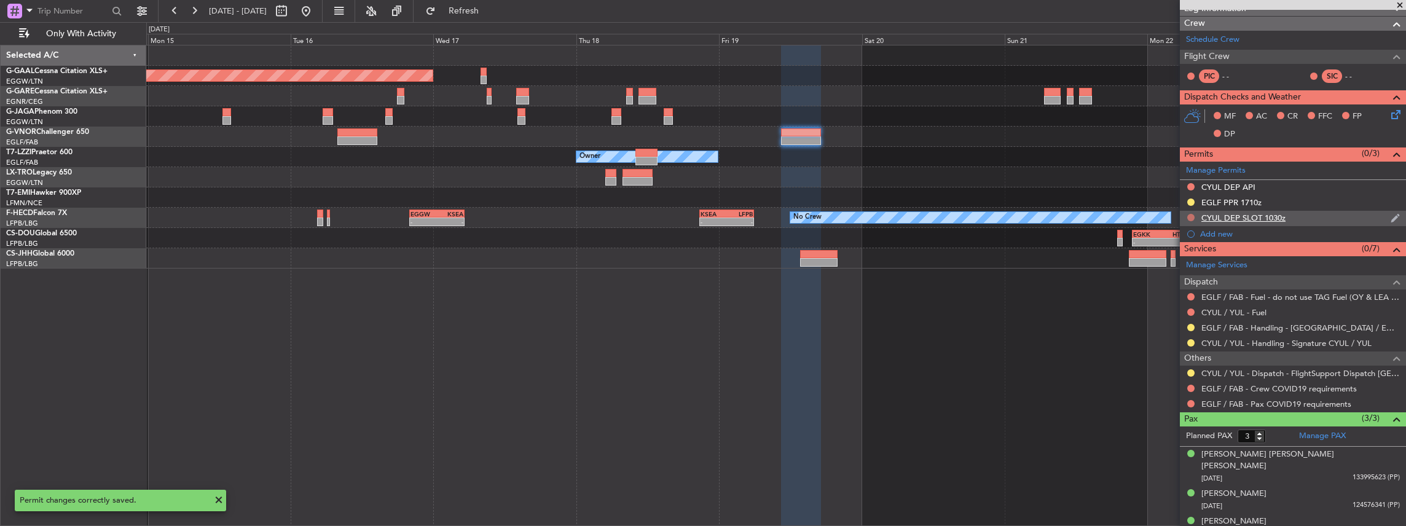
click at [1190, 217] on button at bounding box center [1190, 217] width 7 height 7
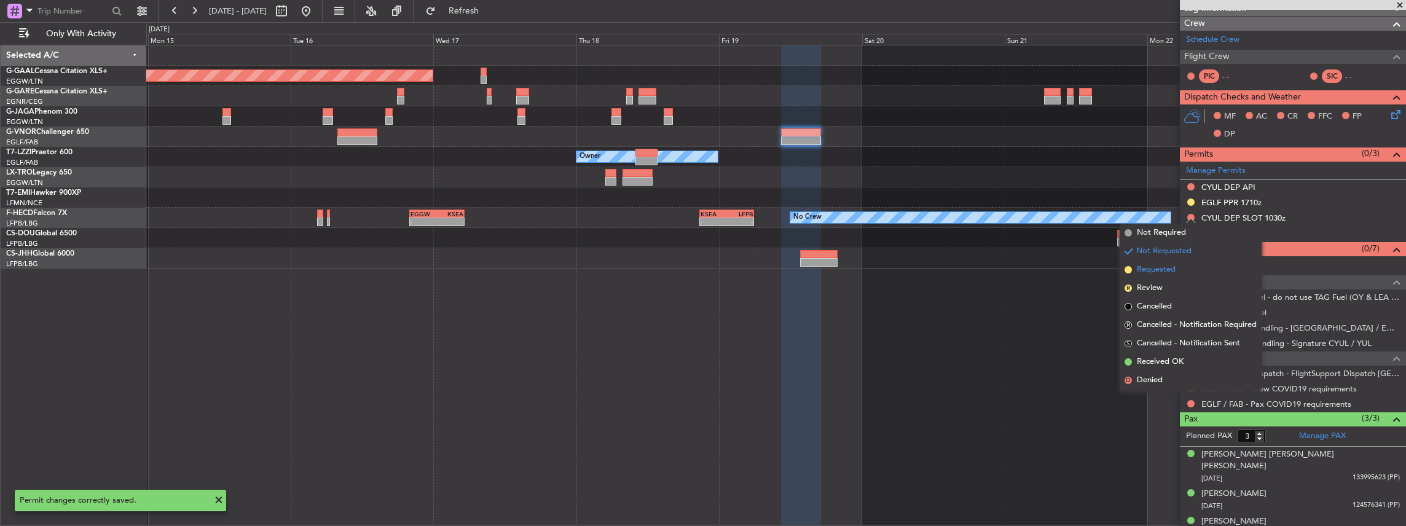
click at [1167, 273] on span "Requested" at bounding box center [1156, 270] width 39 height 12
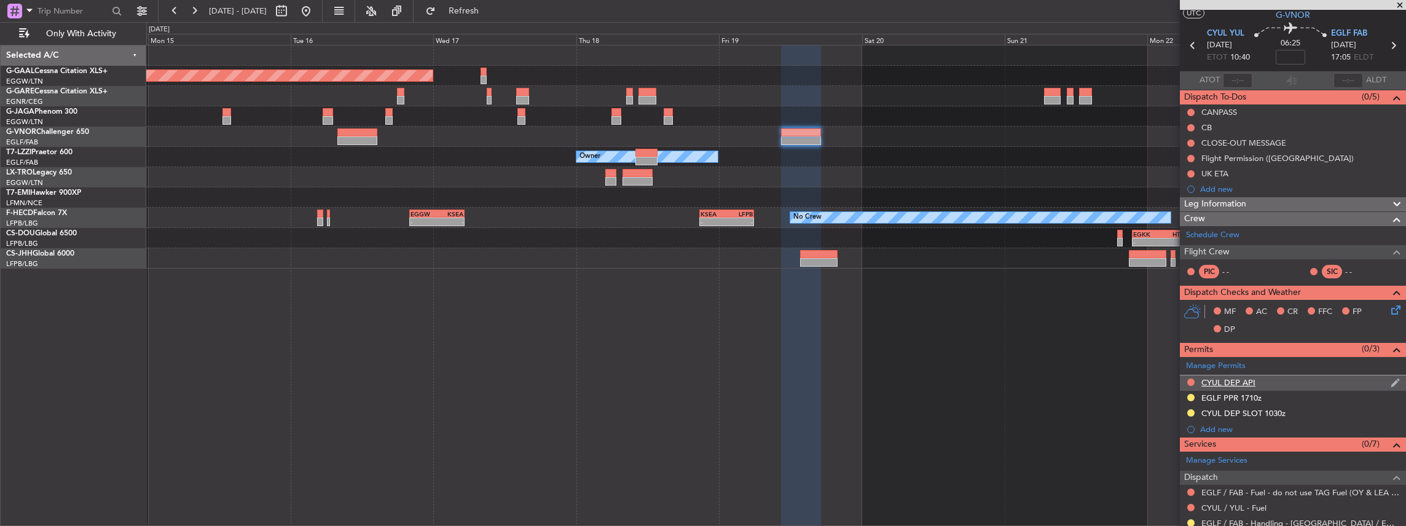
scroll to position [0, 0]
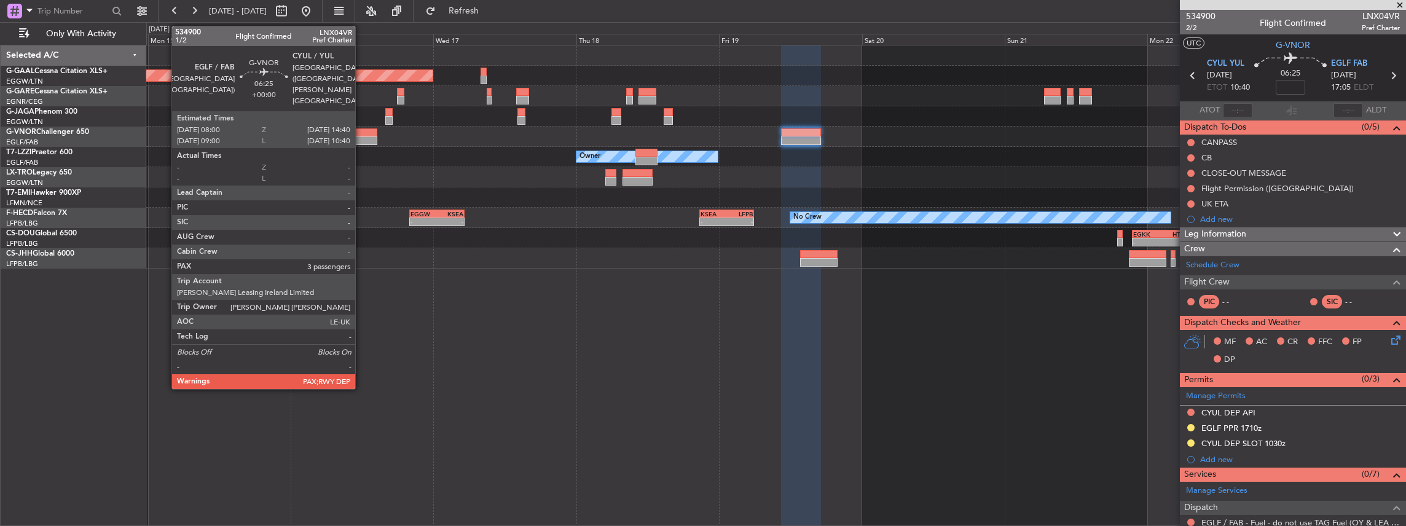
click at [361, 131] on div at bounding box center [357, 132] width 40 height 9
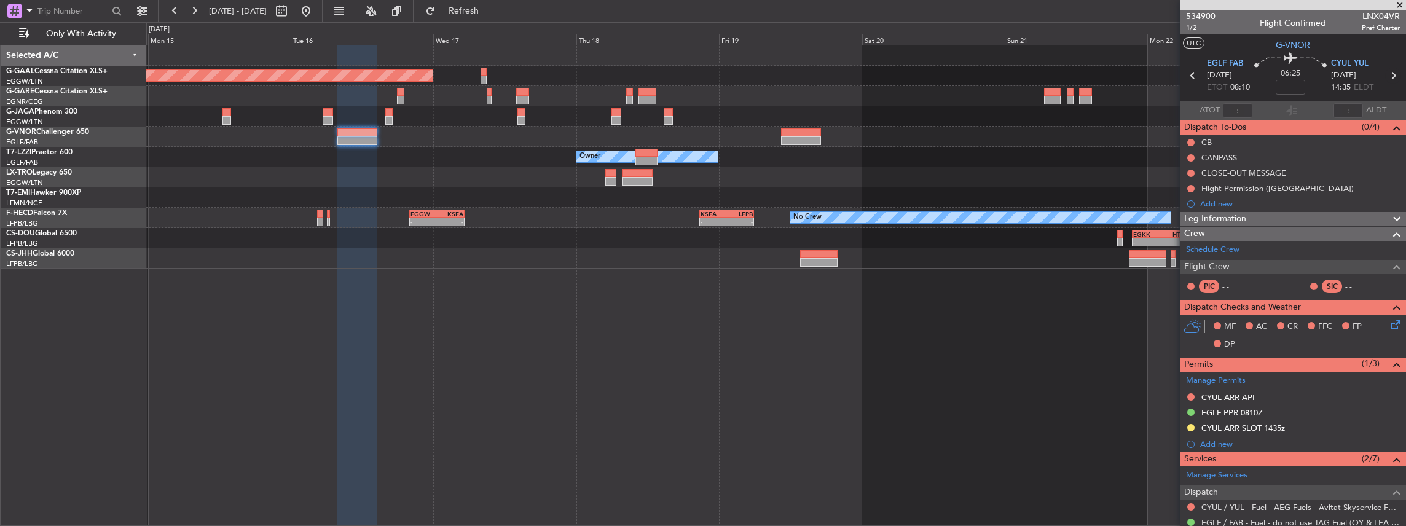
click at [1389, 74] on icon at bounding box center [1393, 76] width 16 height 16
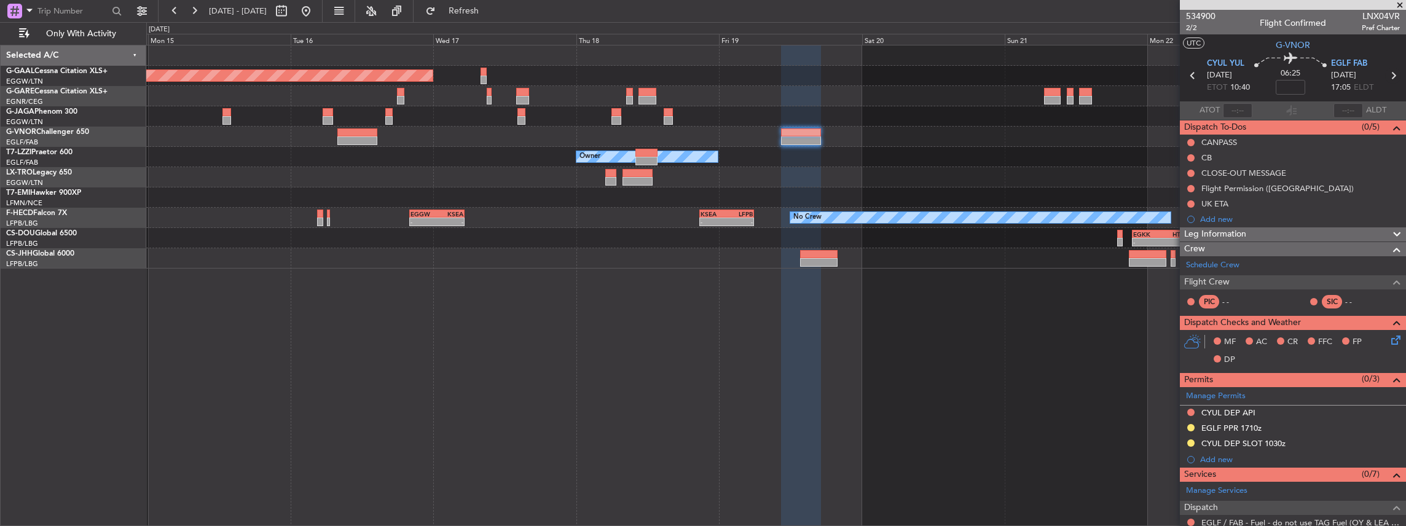
click at [1389, 73] on icon at bounding box center [1393, 76] width 16 height 16
type input "2"
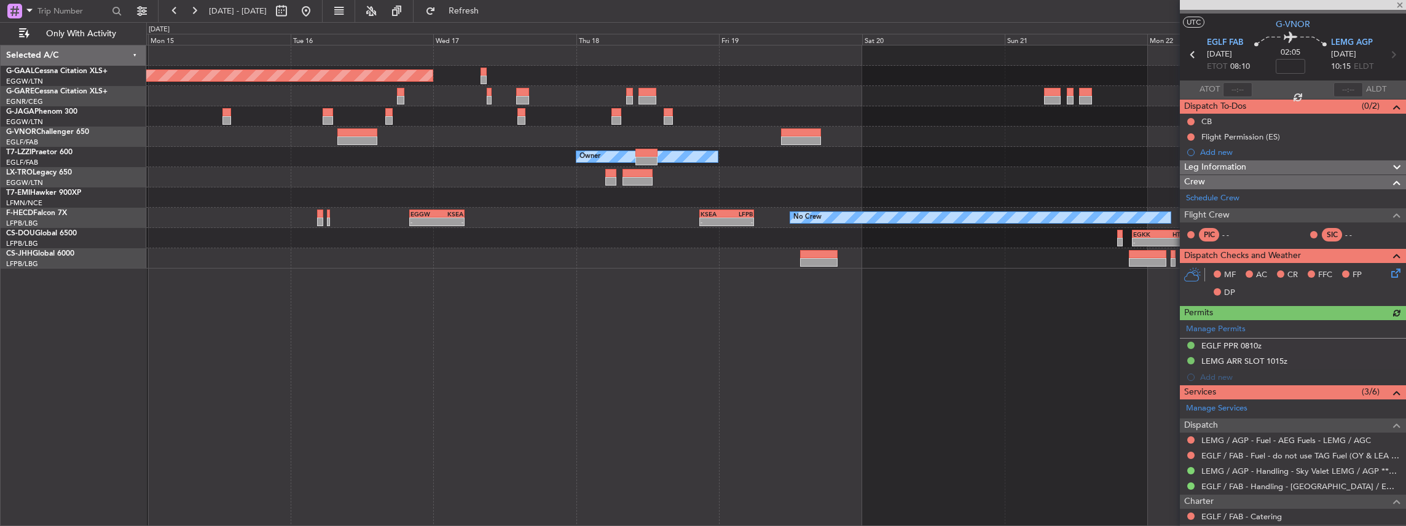
scroll to position [41, 0]
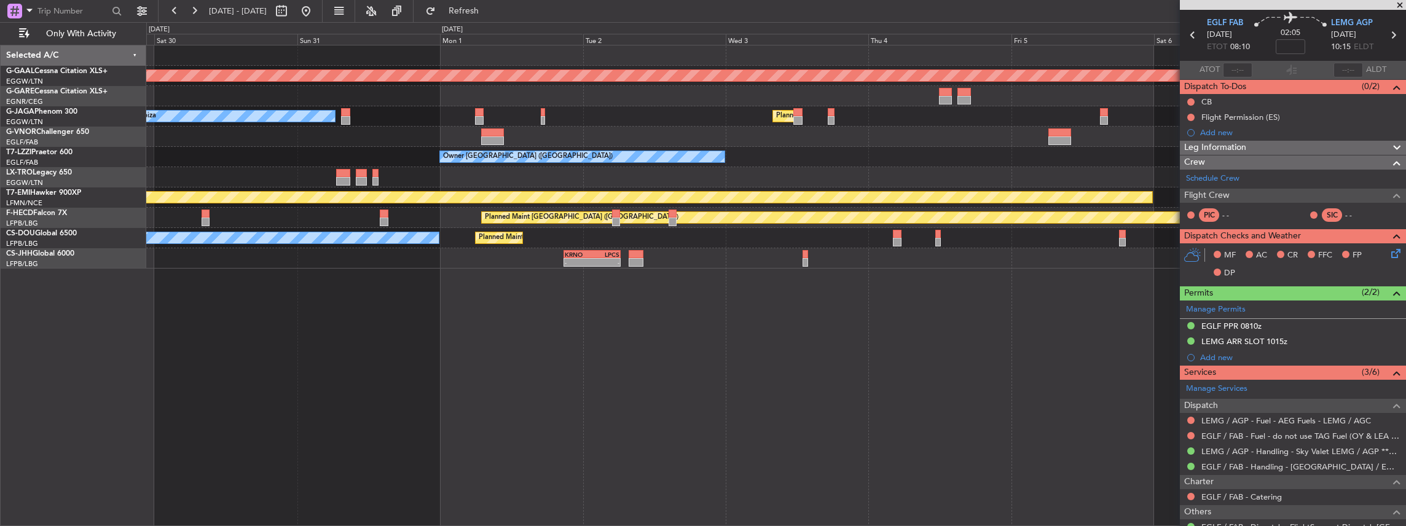
click at [1405, 0] on html "14 Sep 2025 - 23 Sep 2025 Refresh Quick Links Only With Activity Planned Maint …" at bounding box center [703, 263] width 1406 height 526
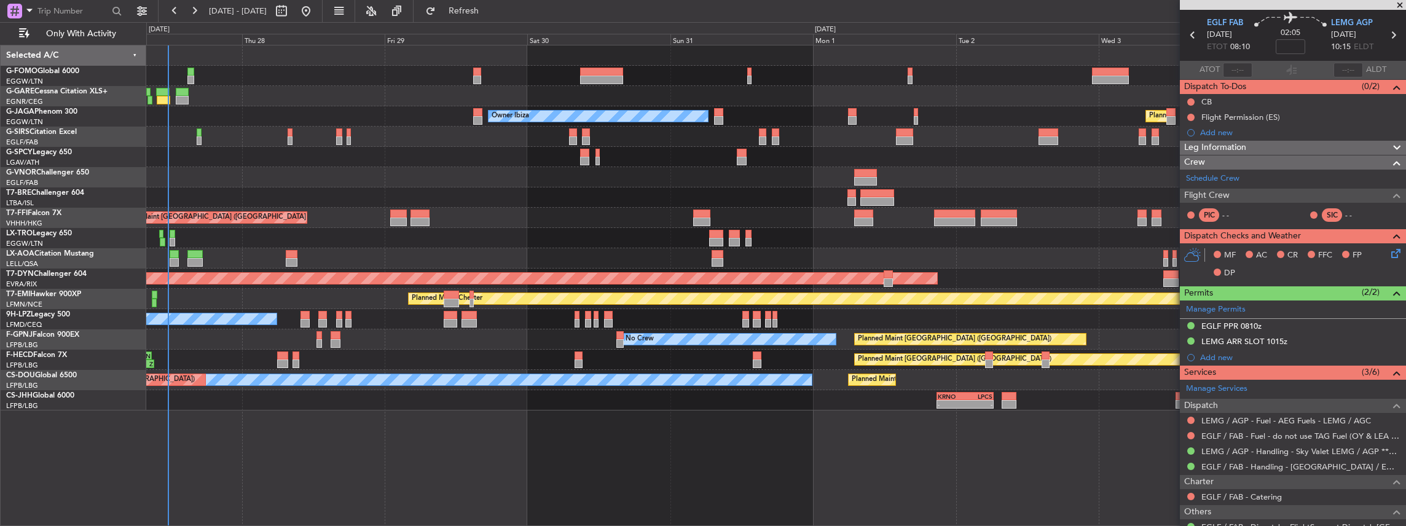
click at [724, 229] on div "Planned Maint London (Luton) Owner Ibiza No Crew Cannes (Mandelieu) Unplanned M…" at bounding box center [776, 227] width 1260 height 365
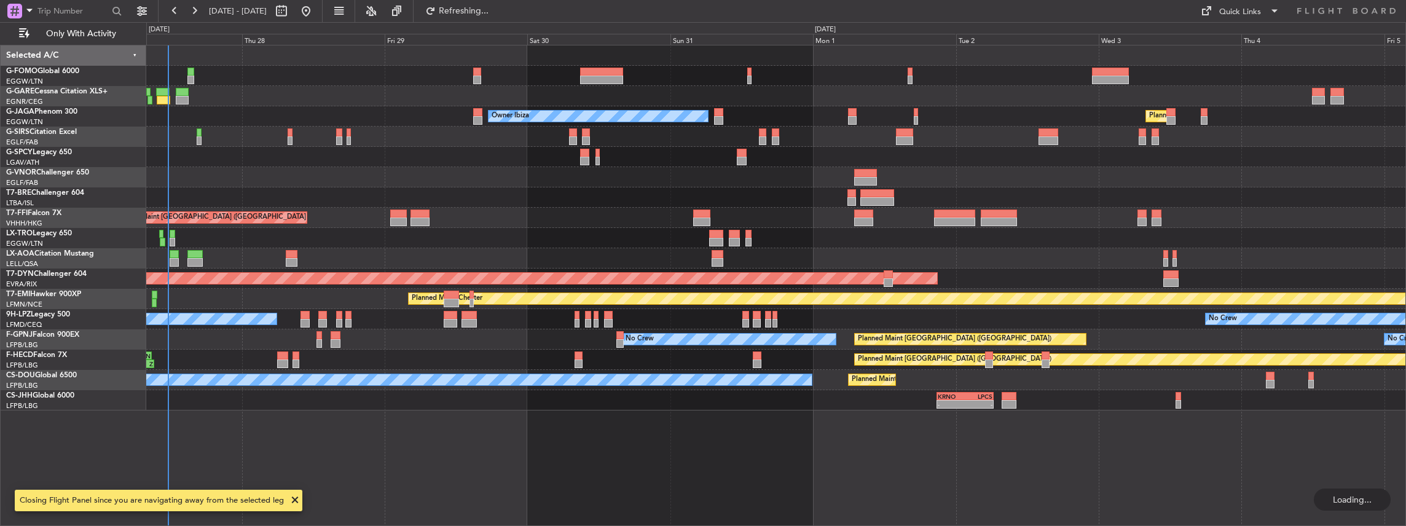
scroll to position [0, 0]
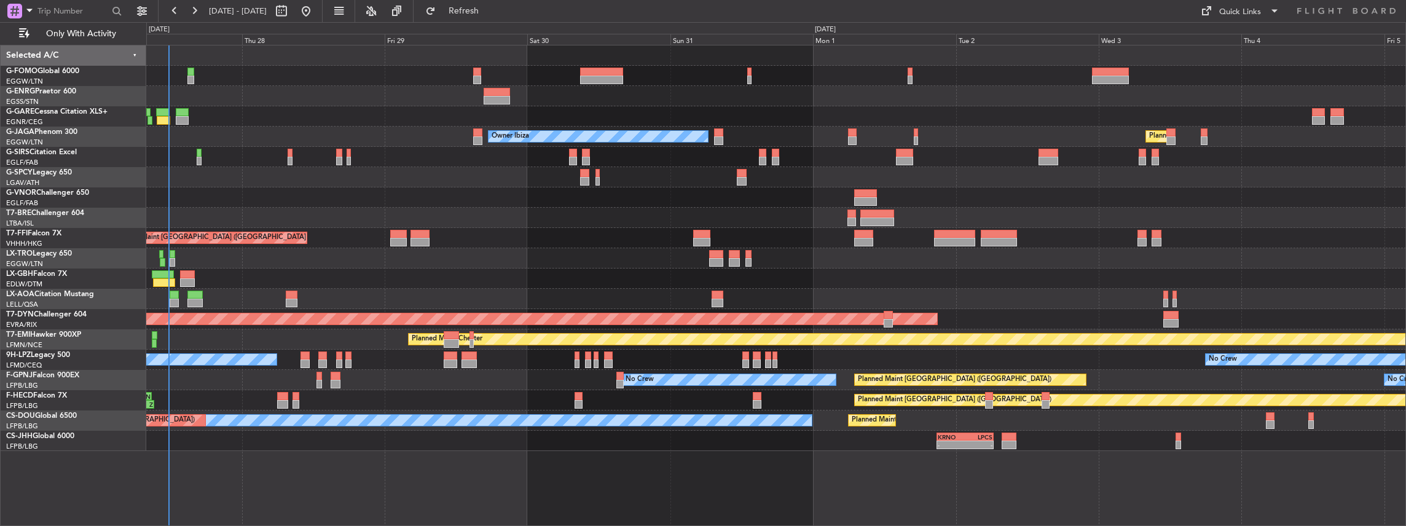
click at [656, 261] on div at bounding box center [776, 258] width 1260 height 20
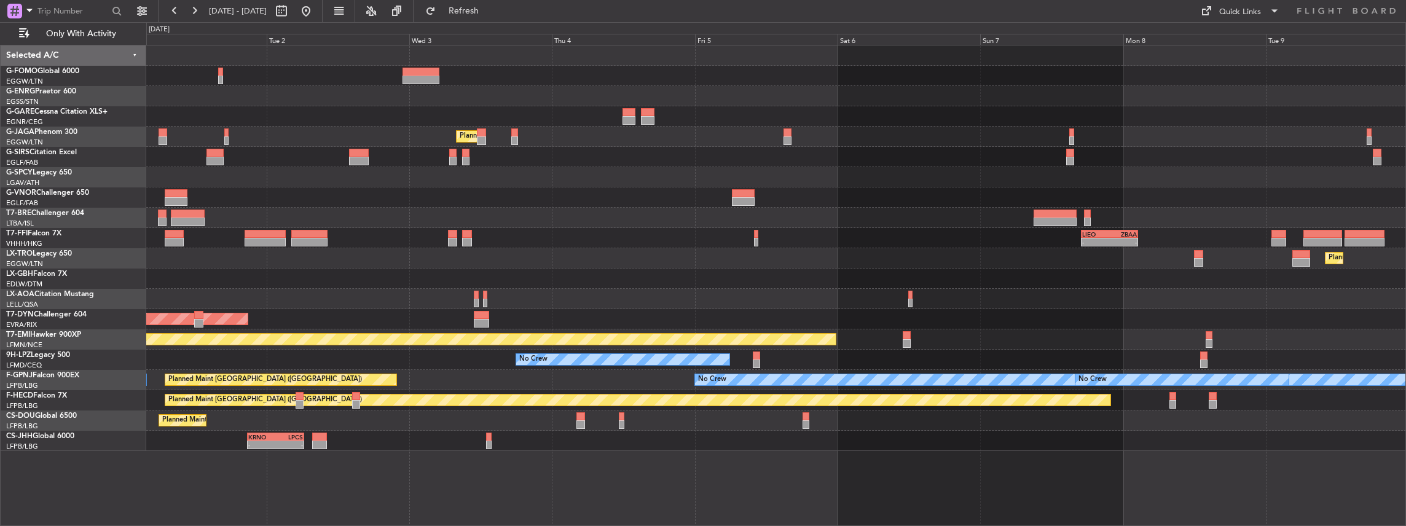
click at [533, 278] on div "Planned Maint London (Luton) Owner Ibiza - - LIEO 17:00 Z ZBAA 02:35 Z Planned …" at bounding box center [776, 248] width 1260 height 406
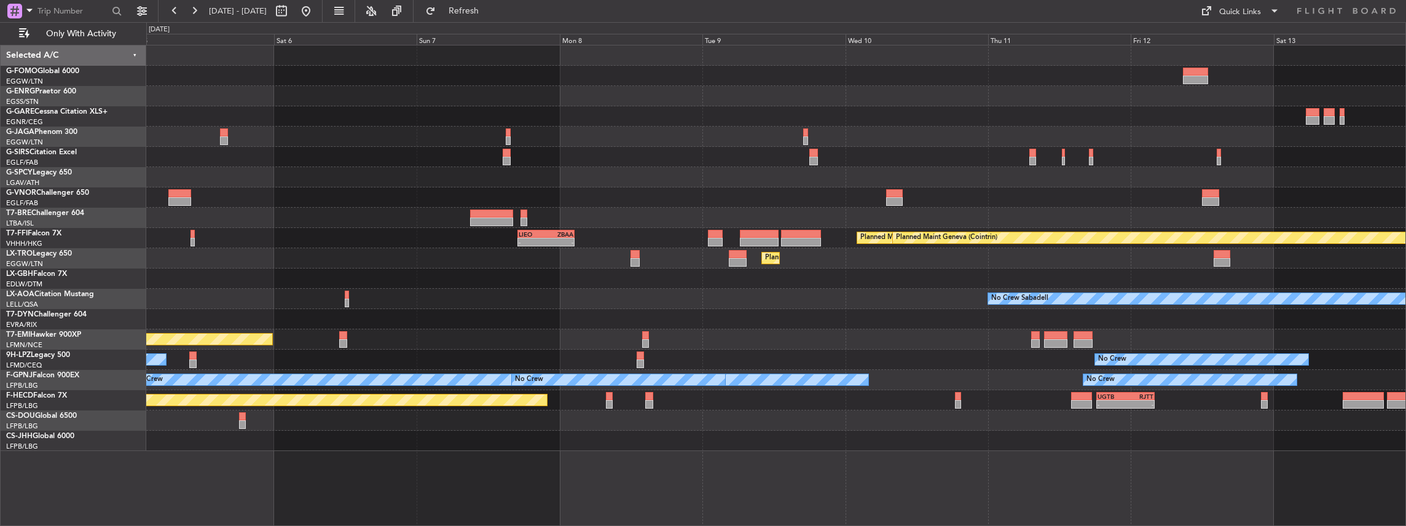
click at [643, 264] on div "Planned Maint Dusseldorf" at bounding box center [776, 258] width 1260 height 20
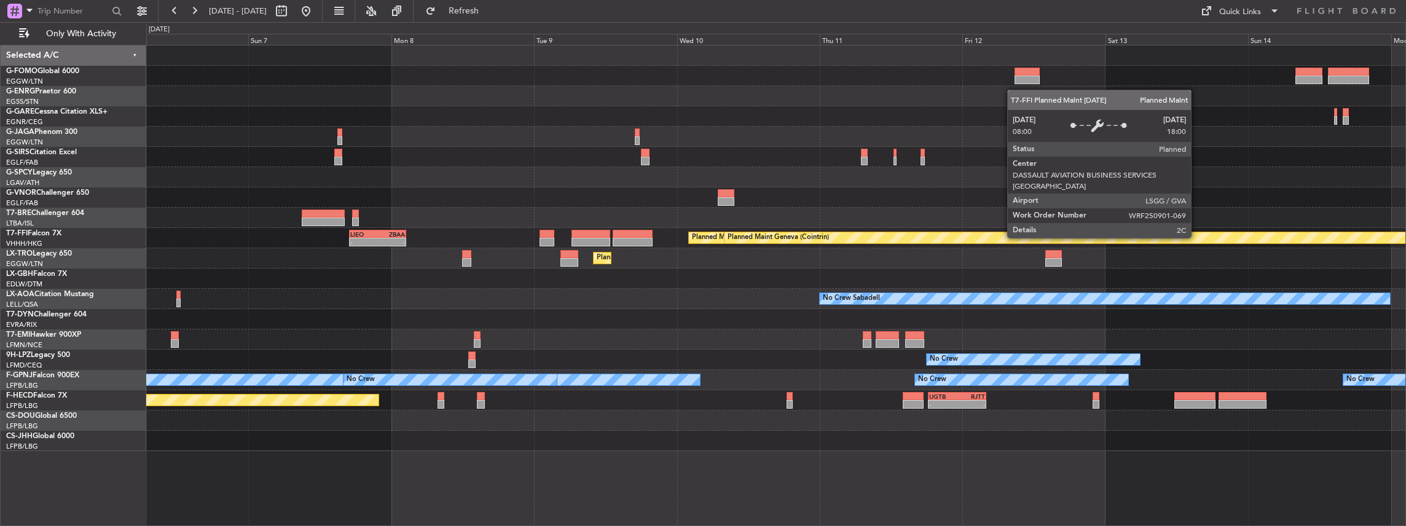
click at [649, 248] on div "- - LIEO 17:00 Z ZBAA 02:35 Z Planned Maint Tianjin (Binhai) Planned Maint Gene…" at bounding box center [776, 248] width 1260 height 406
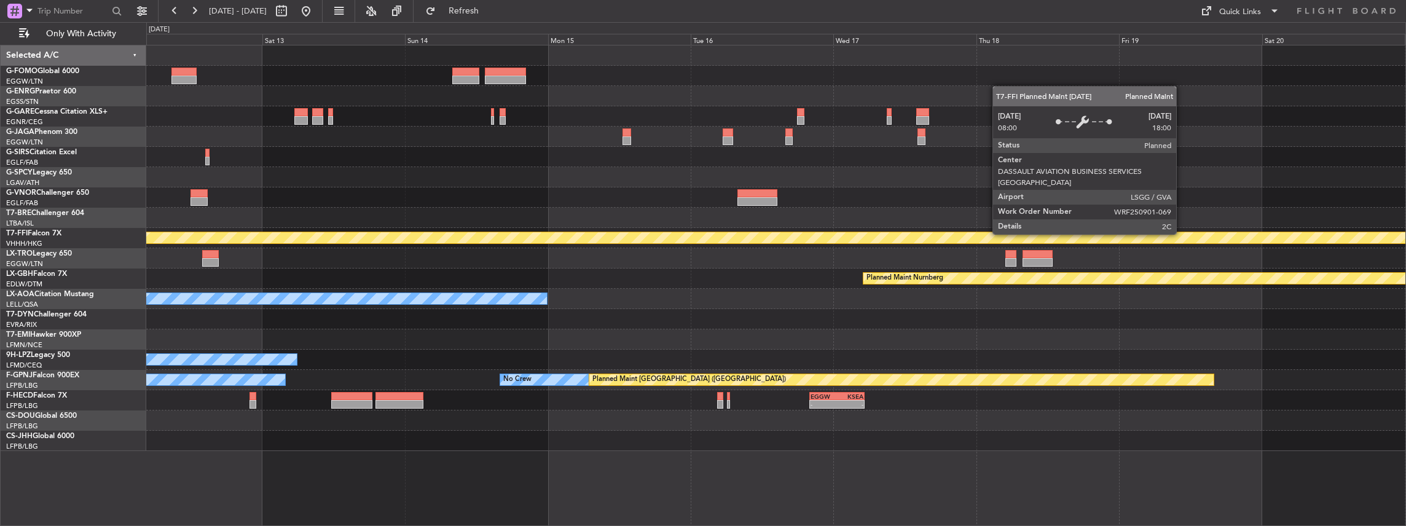
click at [713, 242] on div "Planned Maint Geneva (Cointrin)" at bounding box center [1272, 237] width 2783 height 11
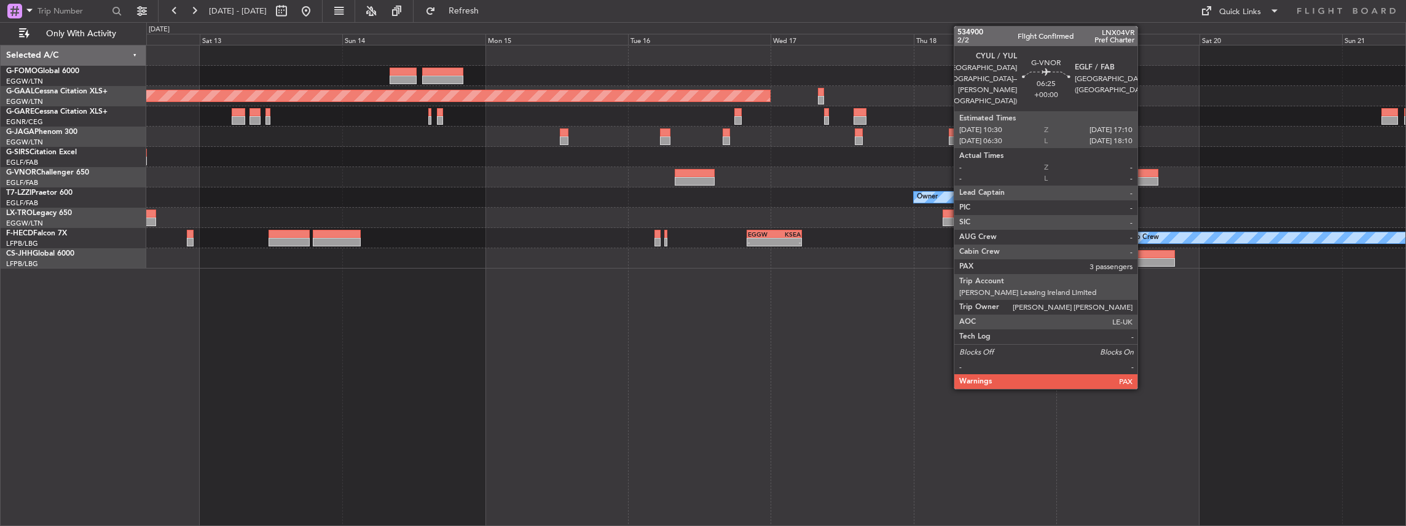
click at [1143, 175] on div at bounding box center [1138, 173] width 40 height 9
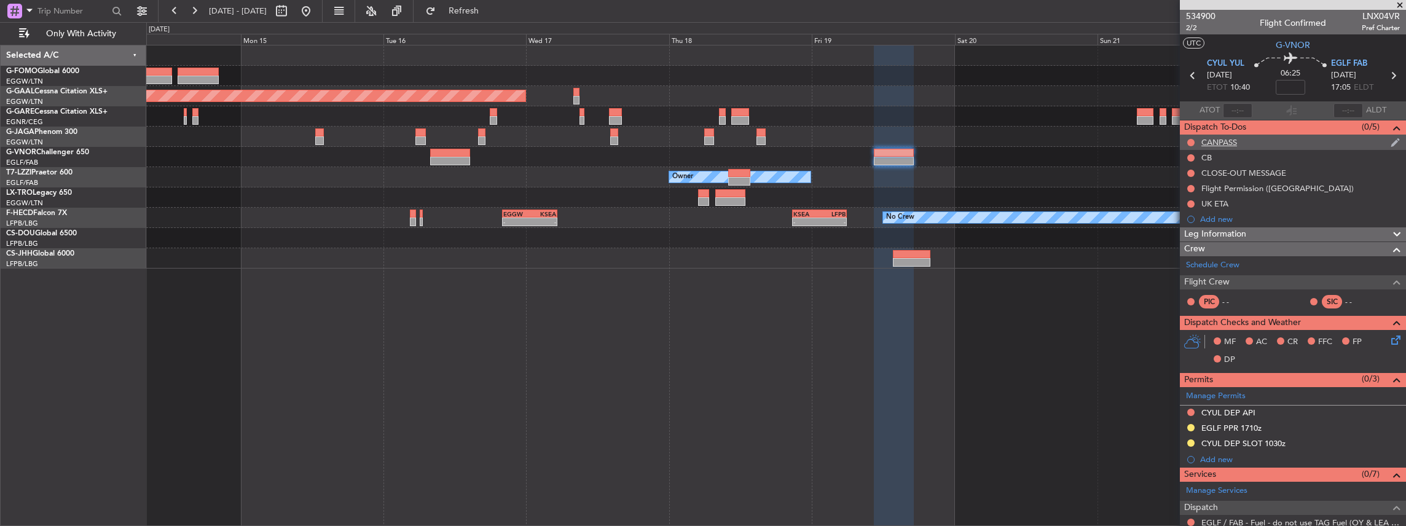
click at [1357, 141] on fb-app "14 Sep 2025 - 23 Sep 2025 Refresh Quick Links Only With Activity Planned Maint …" at bounding box center [703, 267] width 1406 height 517
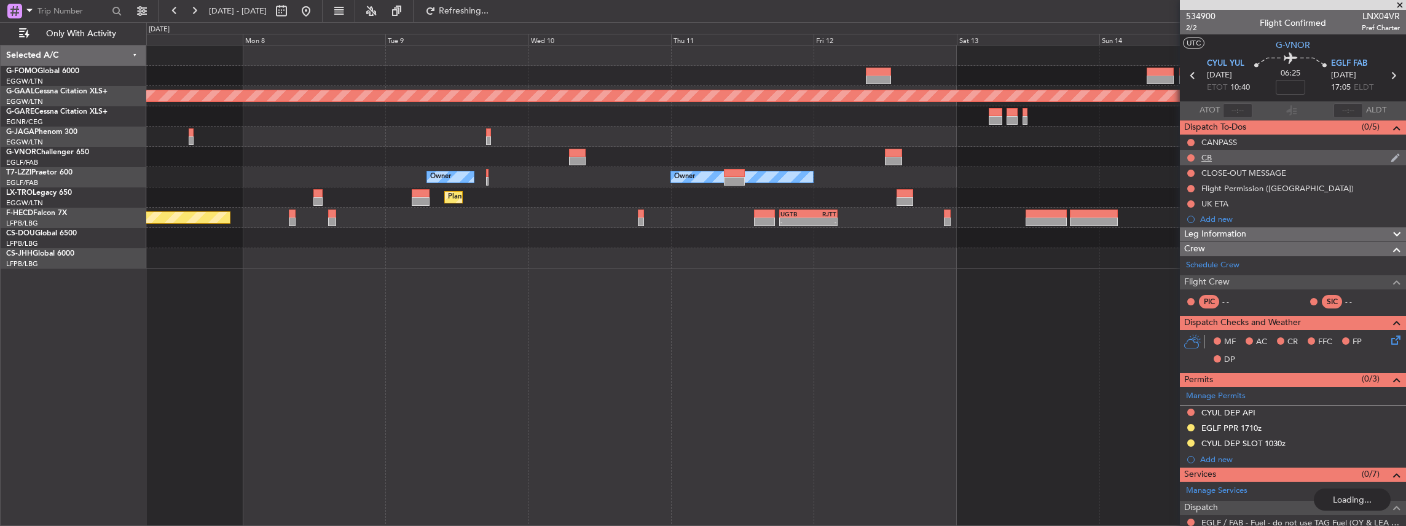
click at [1255, 157] on fb-app "14 Sep 2025 - 23 Sep 2025 Refreshing... Quick Links Only With Activity Planned …" at bounding box center [703, 267] width 1406 height 517
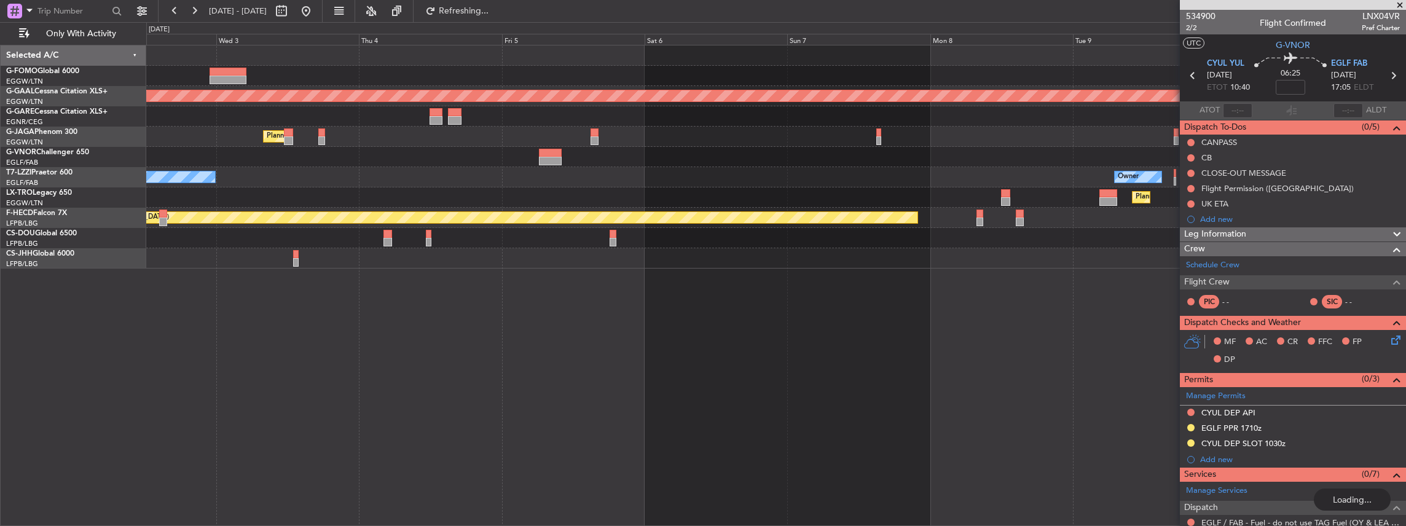
click at [813, 179] on div "Planned Maint Dusseldorf Planned Maint London (Luton) Owner Owner Owner London …" at bounding box center [776, 156] width 1260 height 223
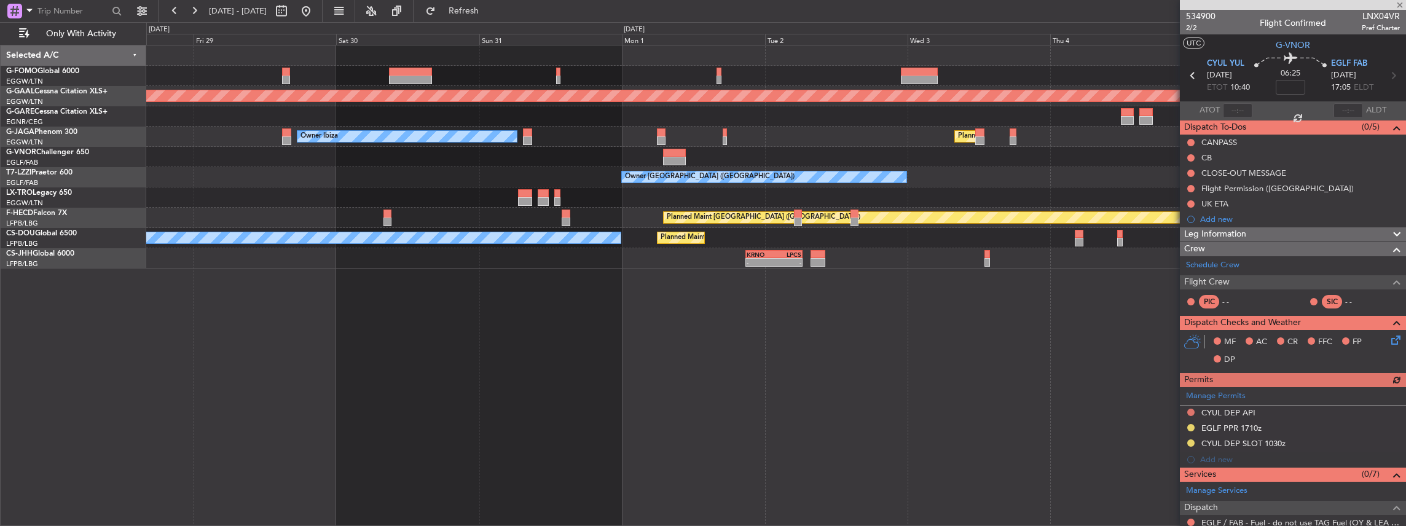
click at [1094, 155] on div "Planned Maint Dusseldorf Planned Maint London (Luton) Owner Ibiza Owner London …" at bounding box center [776, 156] width 1260 height 223
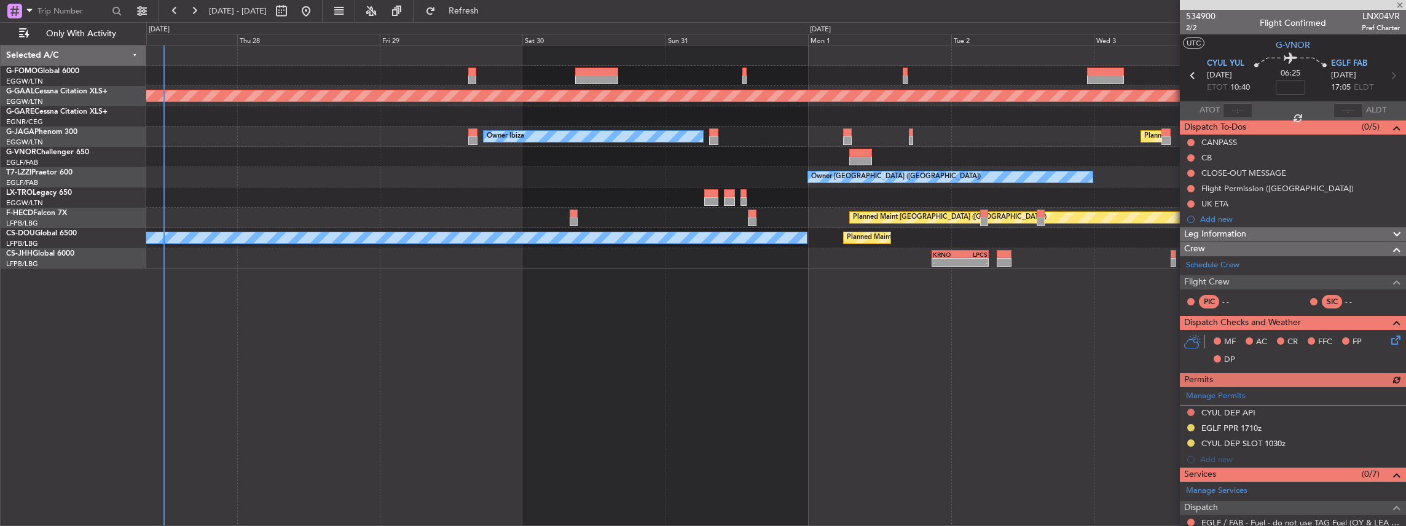
click at [386, 230] on div "Planned Maint Dusseldorf Owner Ibiza Planned Maint London (Luton) No Crew Canne…" at bounding box center [776, 156] width 1260 height 223
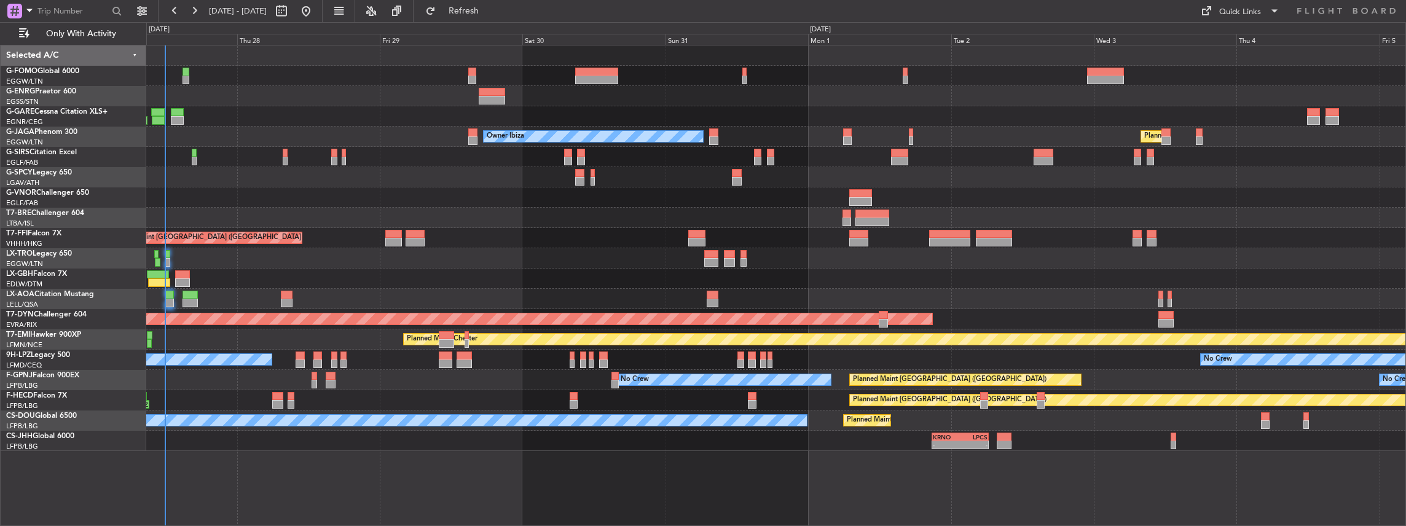
click at [463, 353] on div "Owner Ibiza Planned Maint [GEOGRAPHIC_DATA] ([GEOGRAPHIC_DATA]) No Crew Cannes …" at bounding box center [776, 248] width 1260 height 406
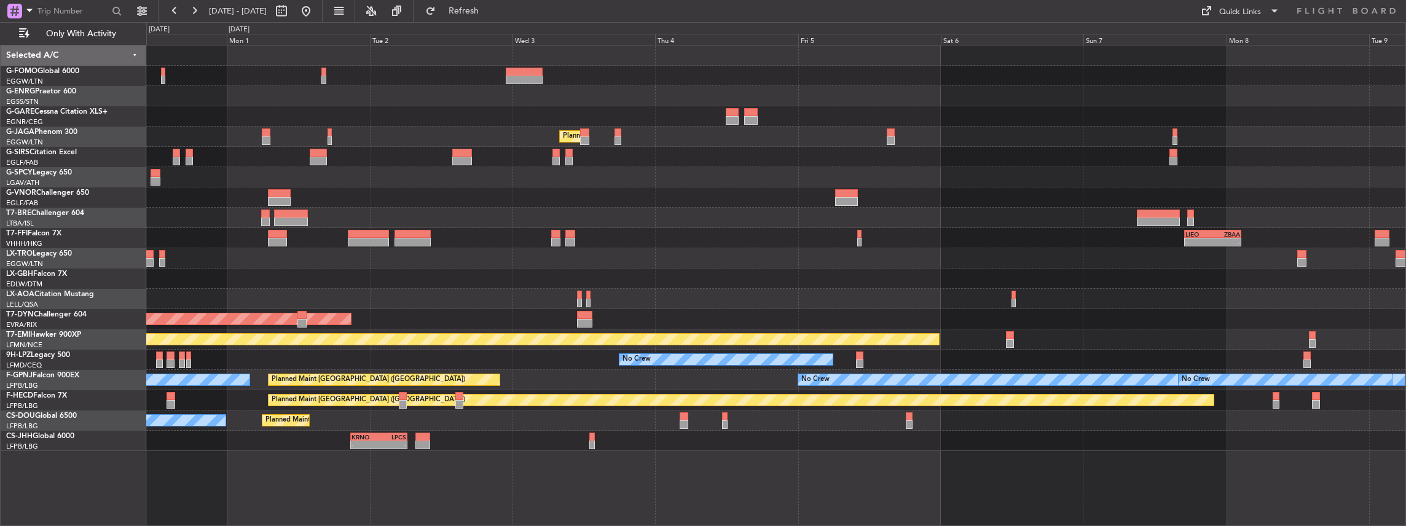
click at [560, 339] on div "Planned Maint London (Luton) Owner Ibiza - - LIEO 17:00 Z ZBAA 02:35 Z Planned …" at bounding box center [776, 248] width 1260 height 406
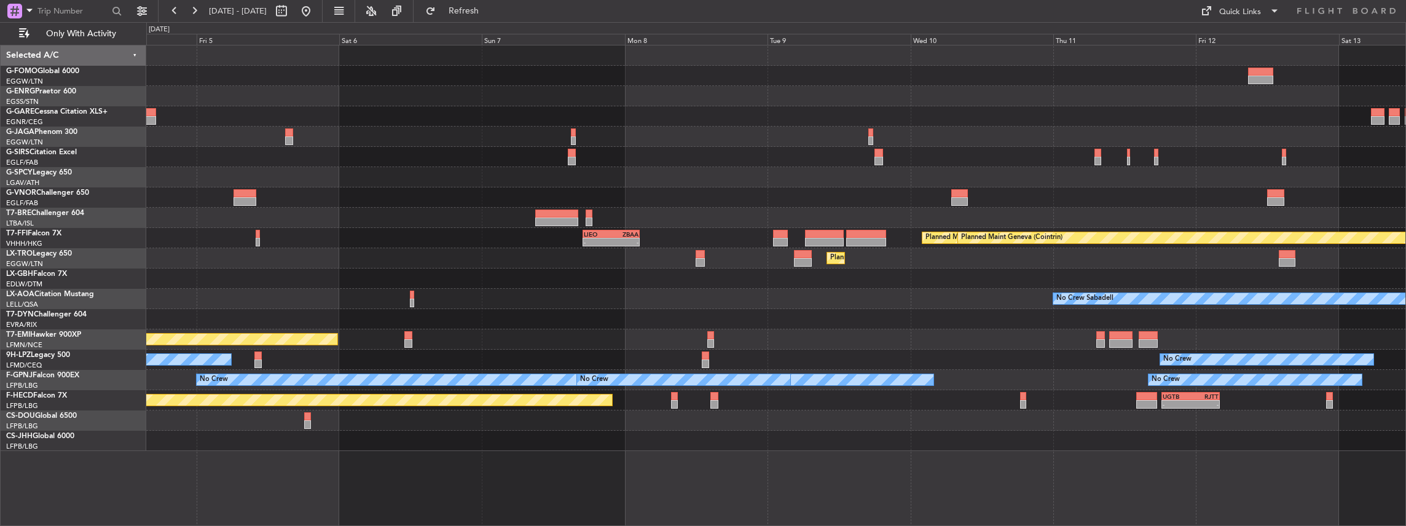
click at [568, 354] on div "Planned Maint London (Luton) - - LIEO 17:00 Z ZBAA 02:35 Z Planned Maint Tianji…" at bounding box center [776, 248] width 1260 height 406
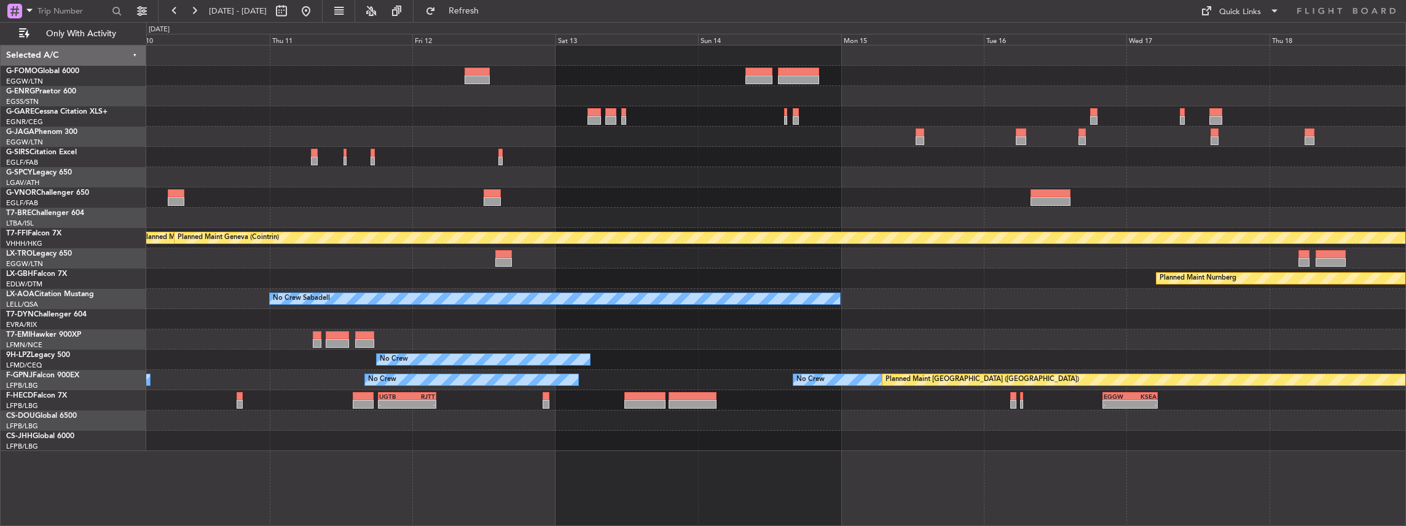
click at [597, 359] on div "Planned Maint Tianjin (Binhai) Planned Maint Geneva (Cointrin) - - LIEO 17:00 Z…" at bounding box center [776, 248] width 1260 height 406
click at [514, 380] on div "Planned Maint Tianjin (Binhai) Planned Maint Geneva (Cointrin) - - LIEO 17:00 Z…" at bounding box center [776, 248] width 1260 height 406
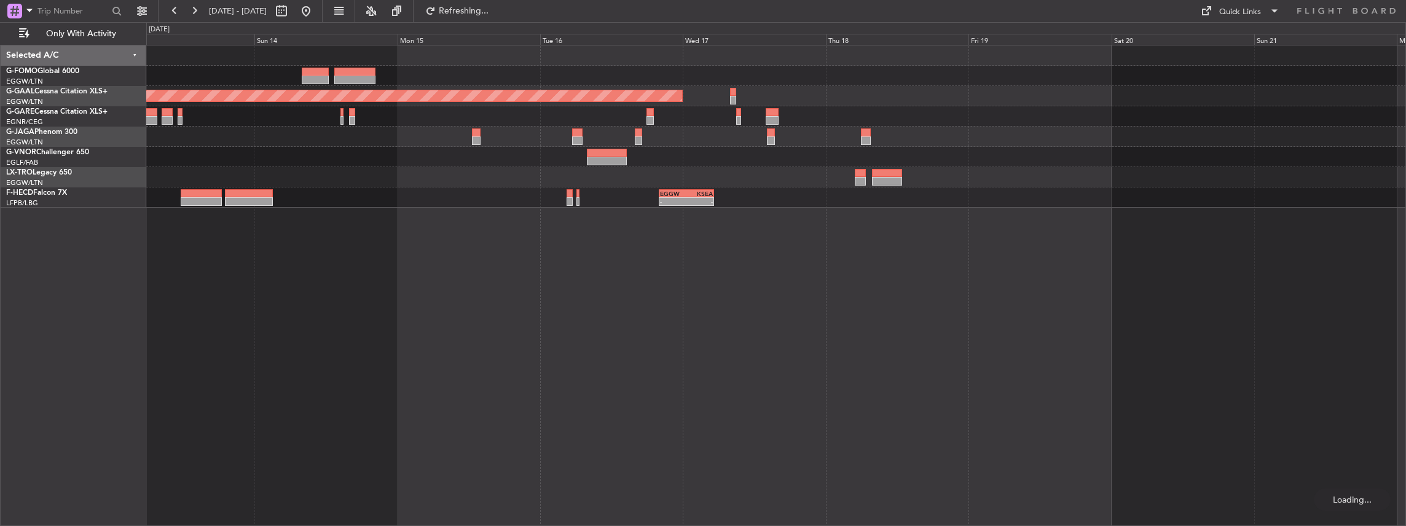
click at [930, 291] on div "Planned Maint Dusseldorf - - EGGW 20:00 Z KSEA 05:15 Z UGTB 18:15 Z RJTT 04:00 …" at bounding box center [776, 286] width 1260 height 482
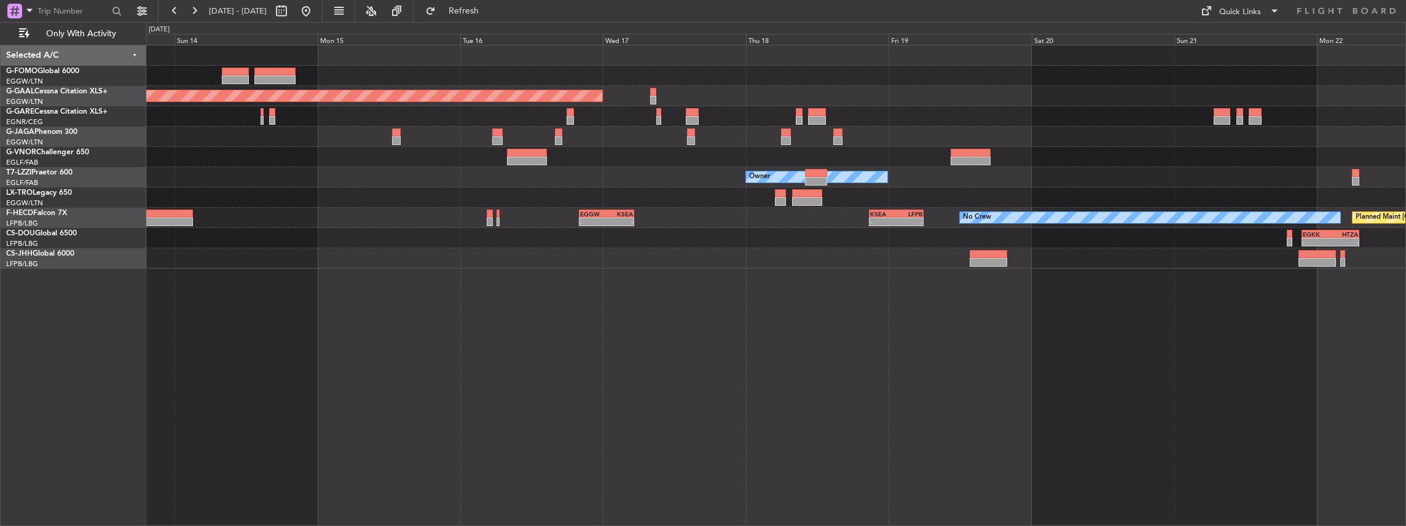
click at [993, 154] on div at bounding box center [776, 157] width 1260 height 20
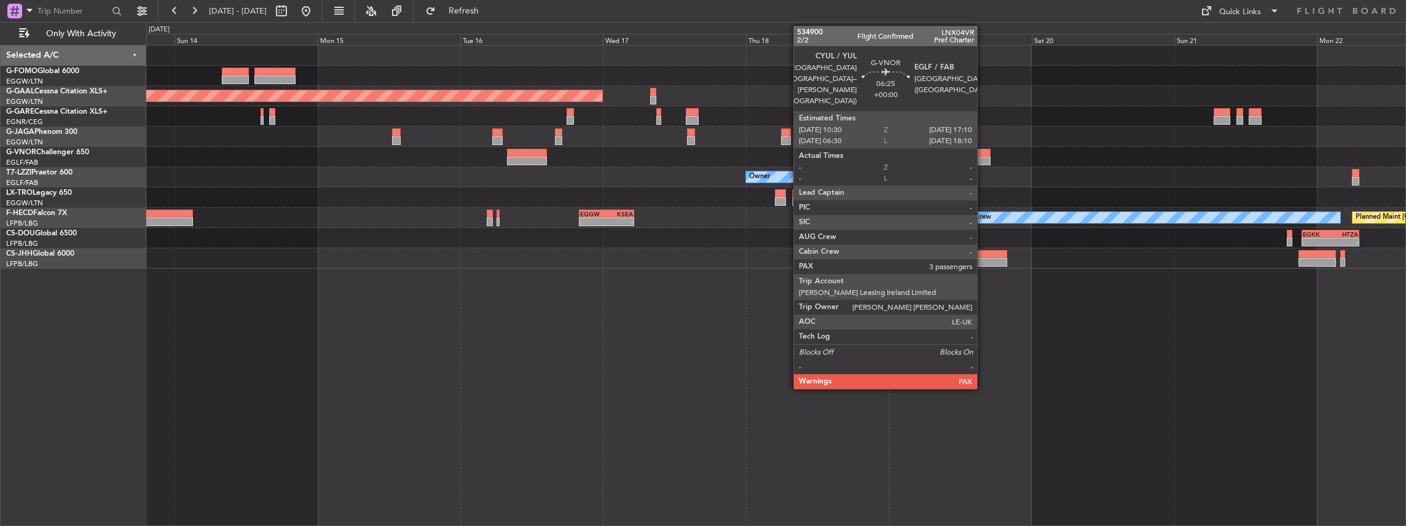
click at [983, 158] on div at bounding box center [971, 161] width 40 height 9
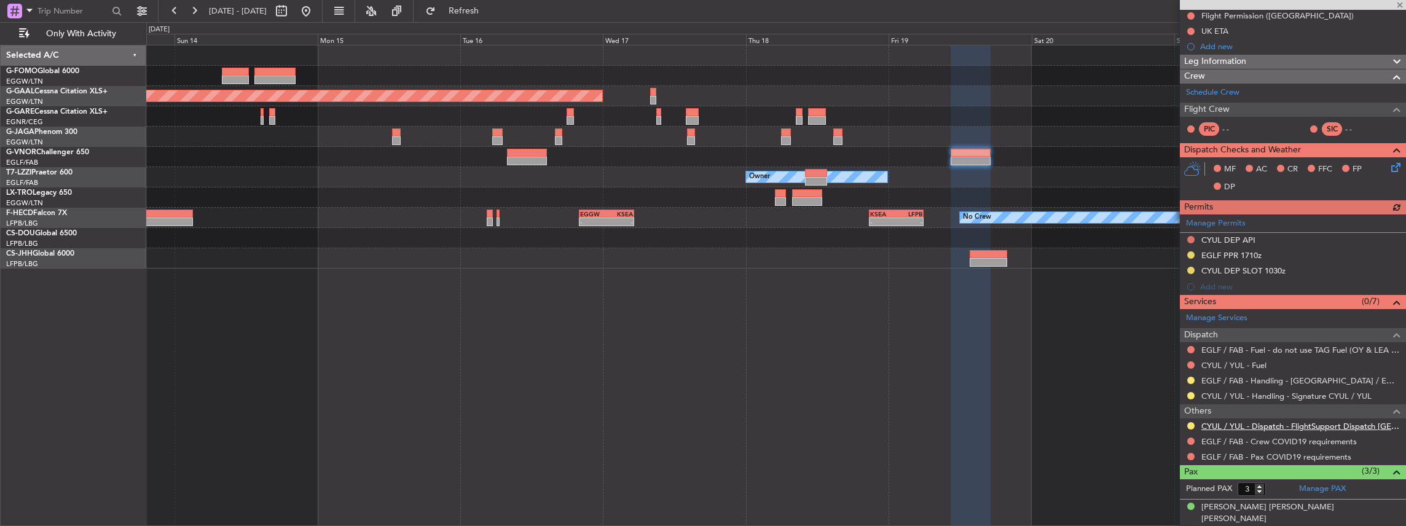
scroll to position [205, 0]
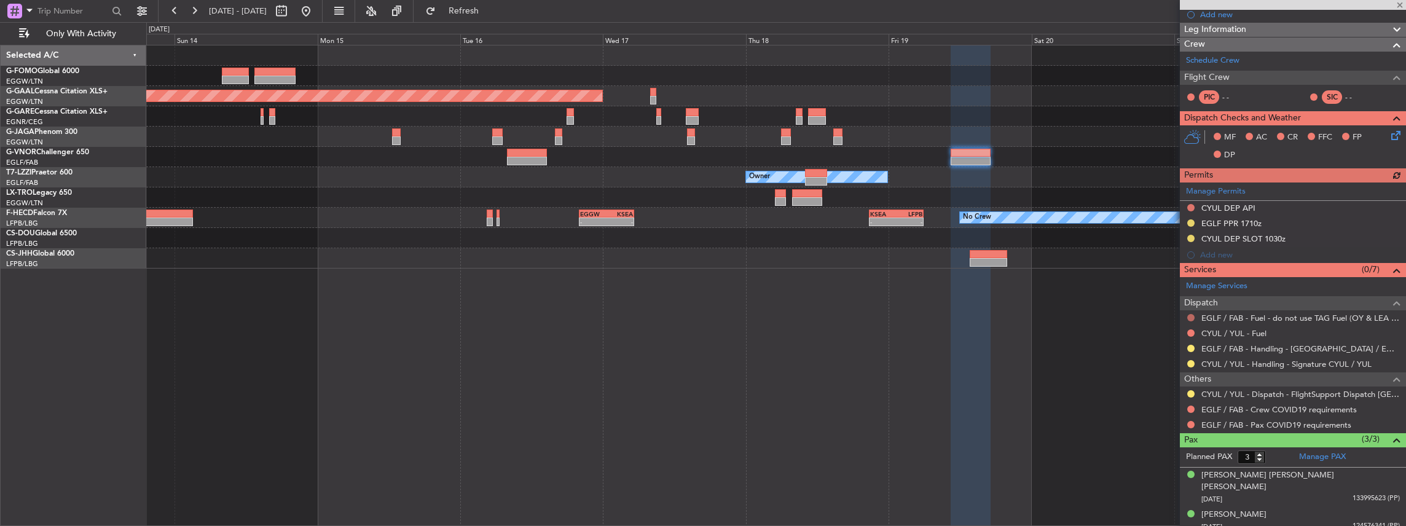
click at [1189, 314] on button at bounding box center [1190, 317] width 7 height 7
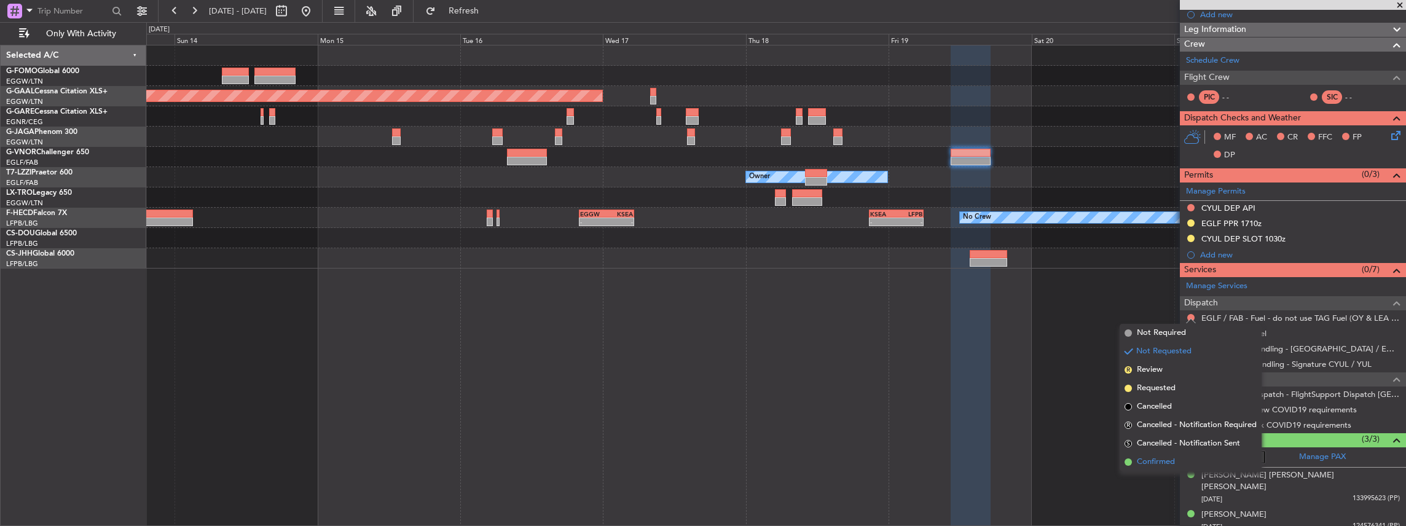
click at [1148, 458] on span "Confirmed" at bounding box center [1156, 462] width 38 height 12
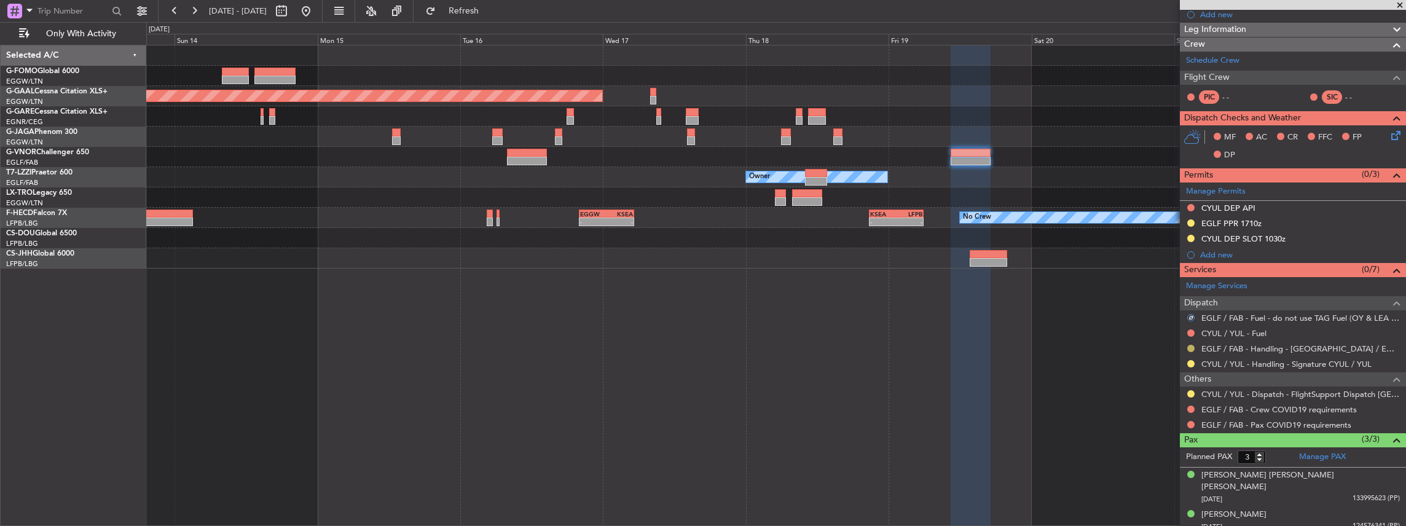
click at [1188, 346] on button at bounding box center [1190, 348] width 7 height 7
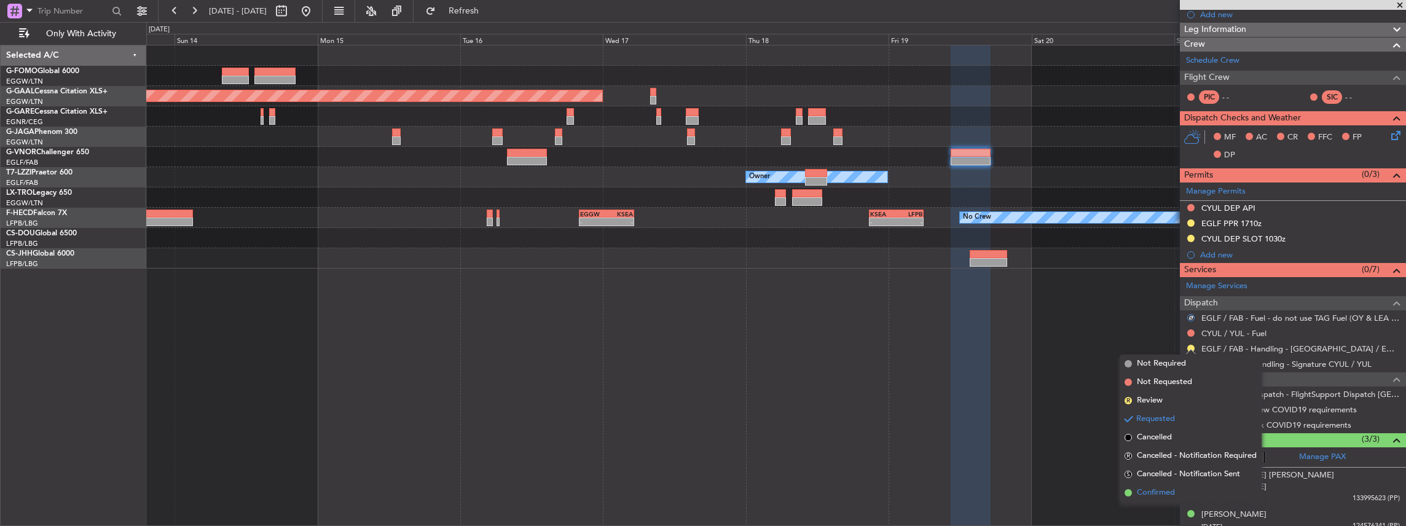
click at [1145, 496] on span "Confirmed" at bounding box center [1156, 493] width 38 height 12
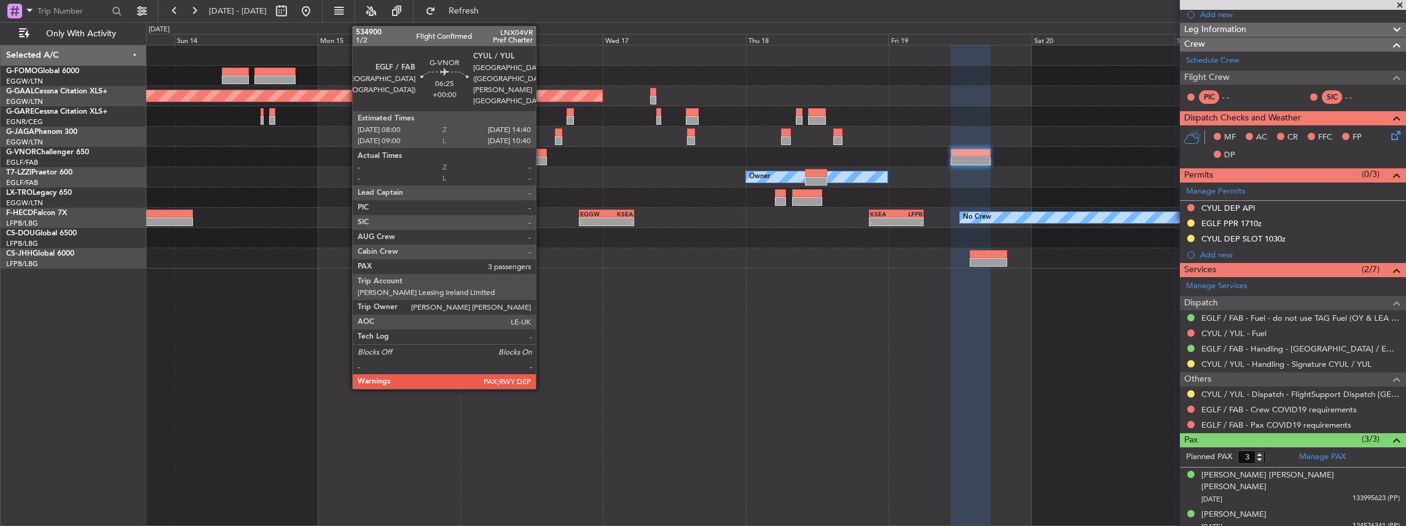
click at [542, 162] on div at bounding box center [527, 161] width 40 height 9
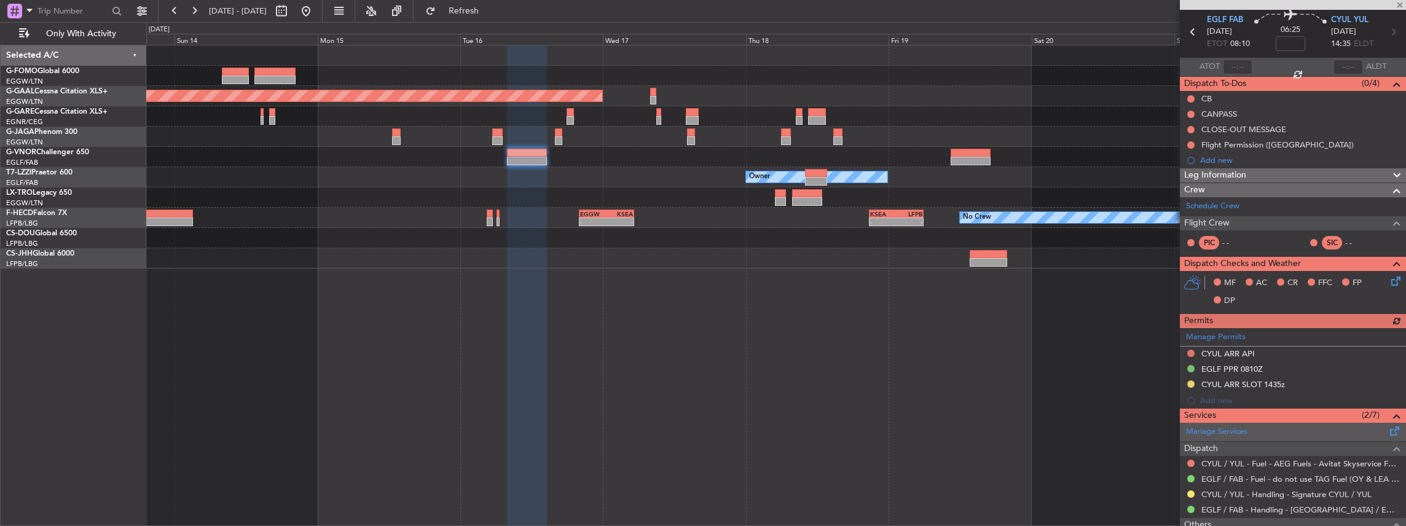
scroll to position [123, 0]
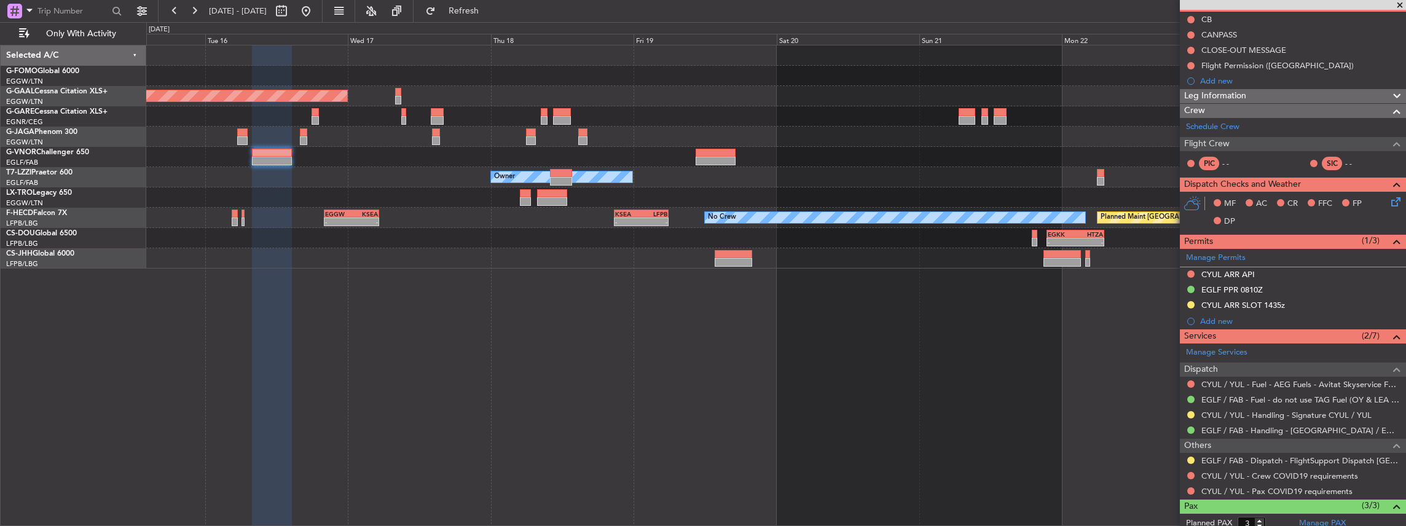
click at [724, 291] on div "Planned Maint Dusseldorf Owner Planned Maint [GEOGRAPHIC_DATA] ([GEOGRAPHIC_DAT…" at bounding box center [776, 286] width 1260 height 482
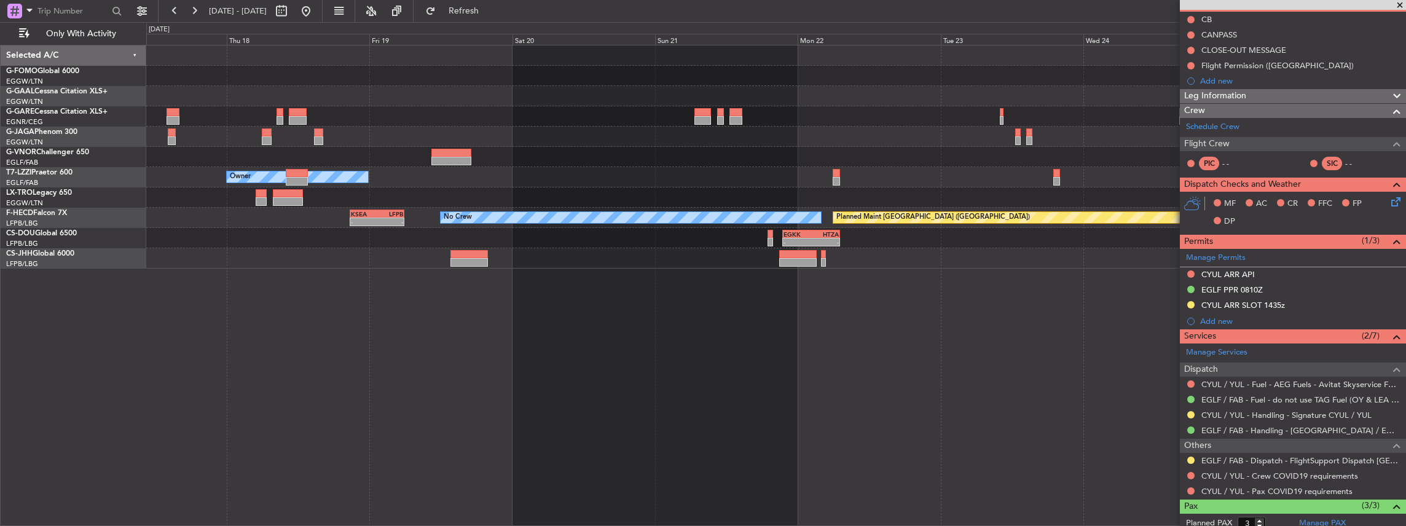
click at [701, 304] on div "Planned Maint Dusseldorf Owner Planned Maint [GEOGRAPHIC_DATA] ([GEOGRAPHIC_DAT…" at bounding box center [776, 286] width 1260 height 482
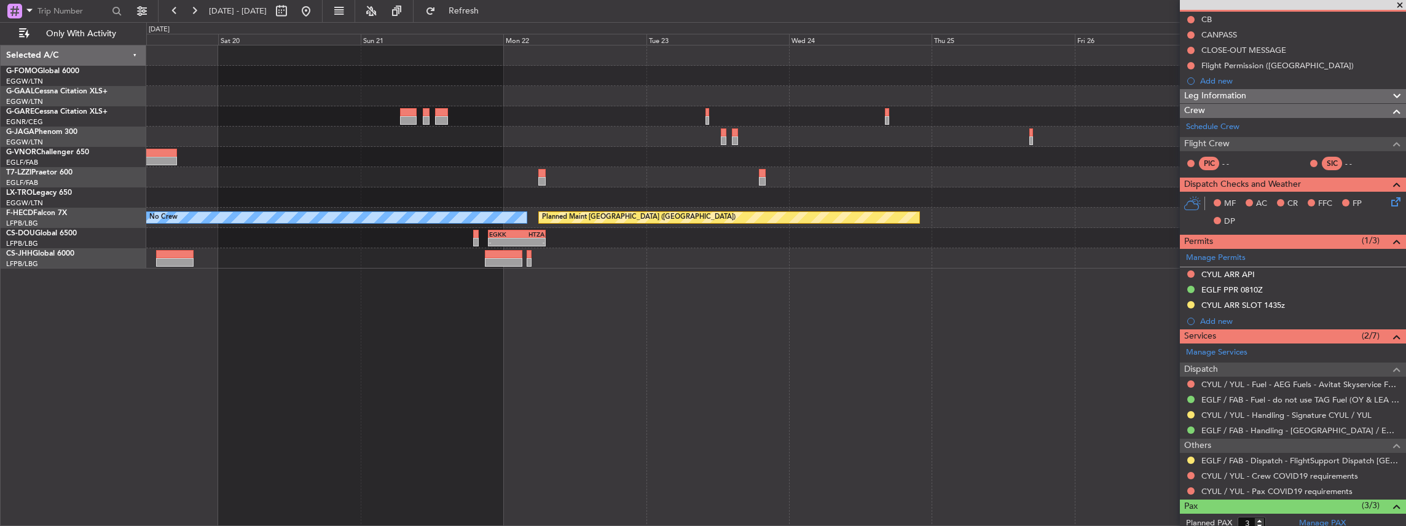
click at [760, 275] on div "Owner Planned Maint Paris (Le Bourget) No Crew KSEA 20:45 Z LFPB 05:55 Z - - - …" at bounding box center [776, 286] width 1260 height 482
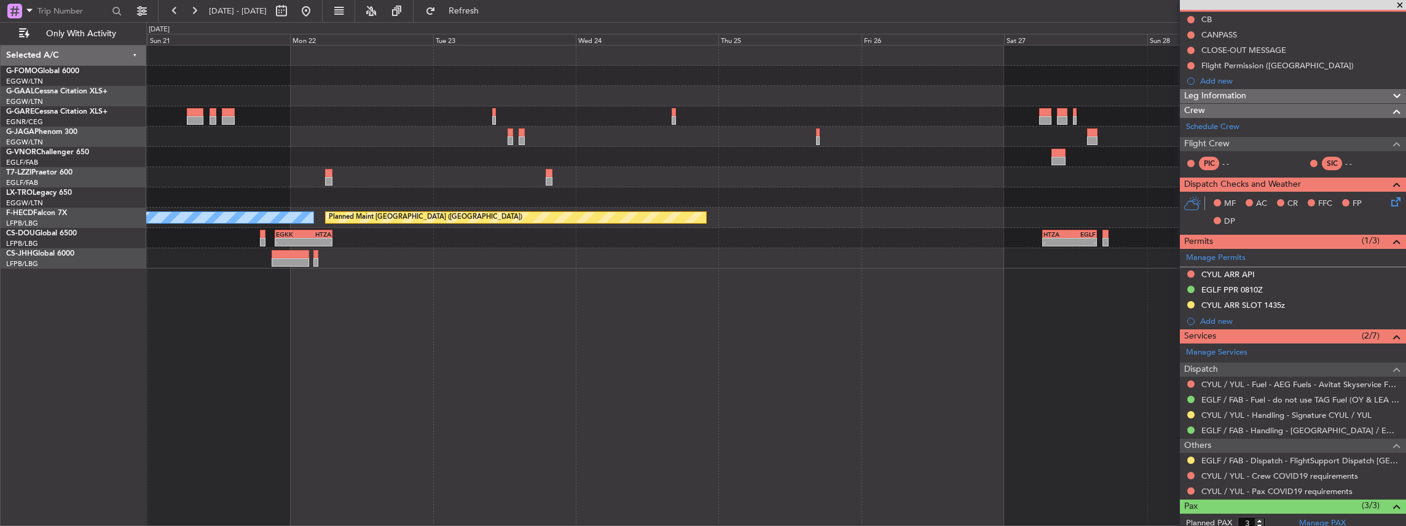
click at [832, 227] on div "Owner Planned Maint Paris (Le Bourget) No Crew KSEA 20:45 Z LFPB 05:55 Z - - - …" at bounding box center [776, 156] width 1260 height 223
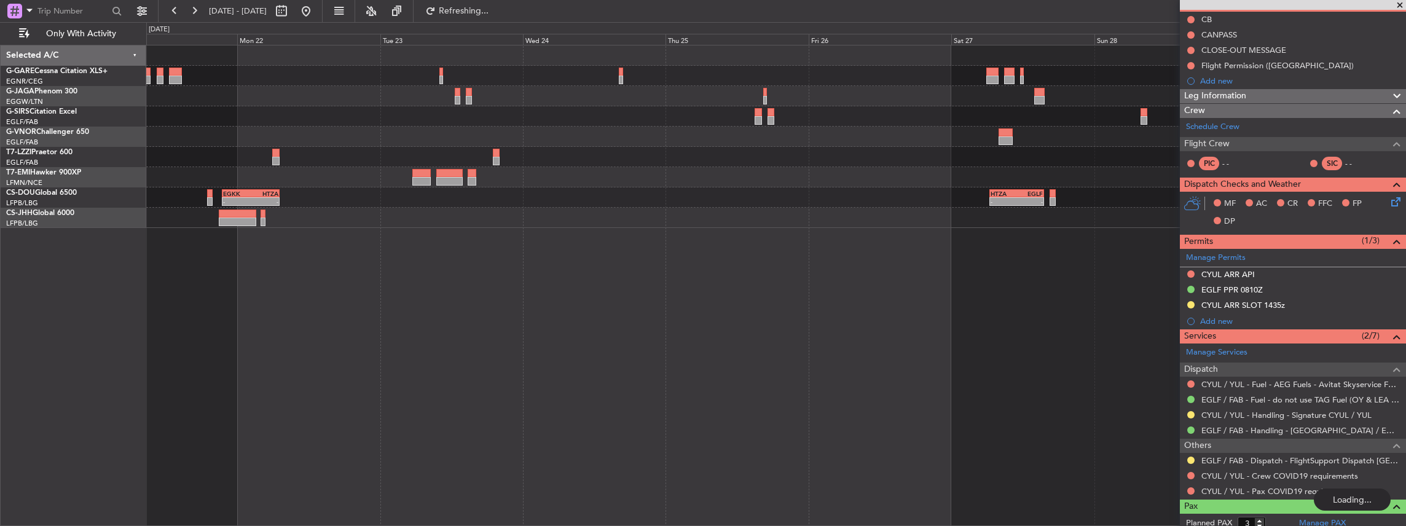
click at [1010, 155] on div at bounding box center [776, 157] width 1260 height 20
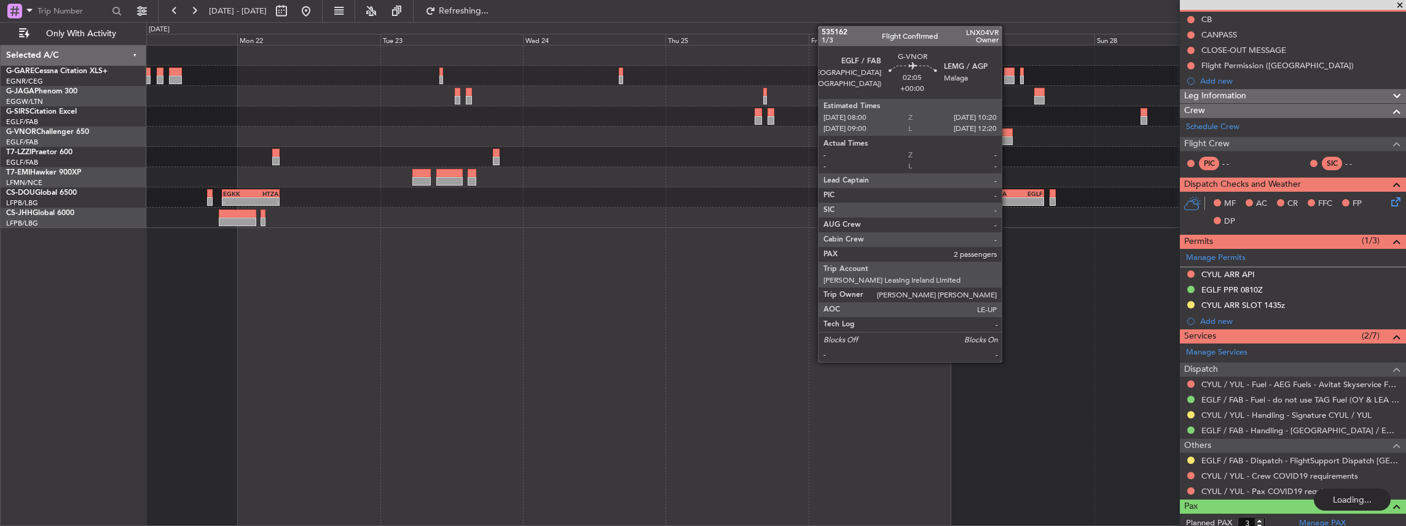
click at [1008, 131] on div at bounding box center [1005, 132] width 14 height 9
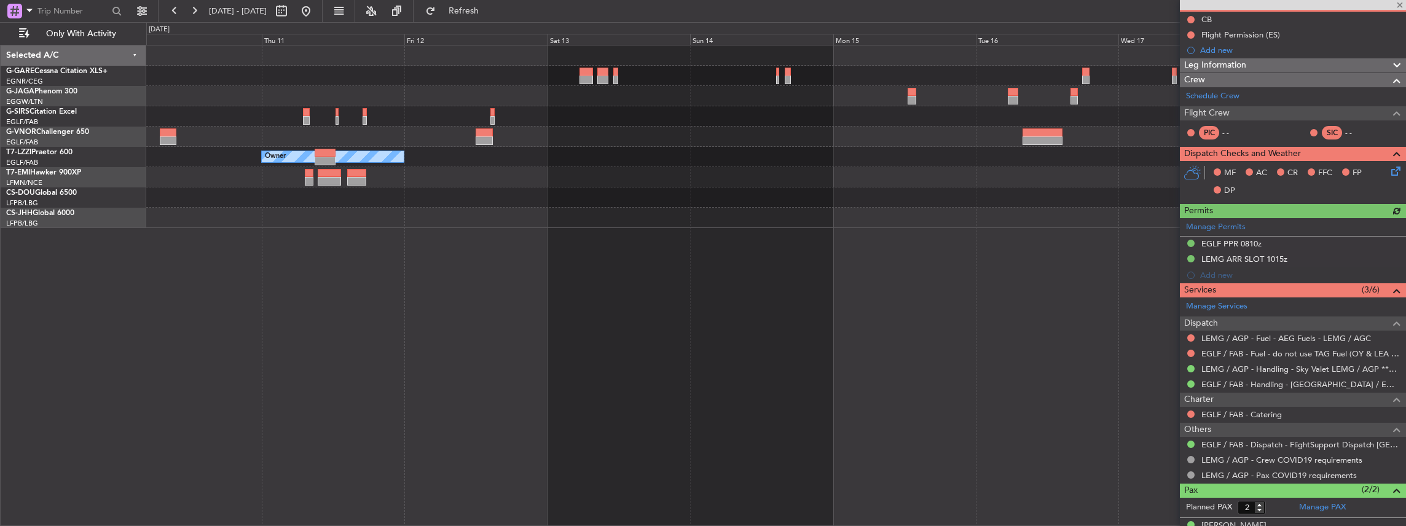
click at [1405, 251] on html "21 Sep 2025 - 30 Sep 2025 Refresh Quick Links Only With Activity Owner Owner Ow…" at bounding box center [703, 263] width 1406 height 526
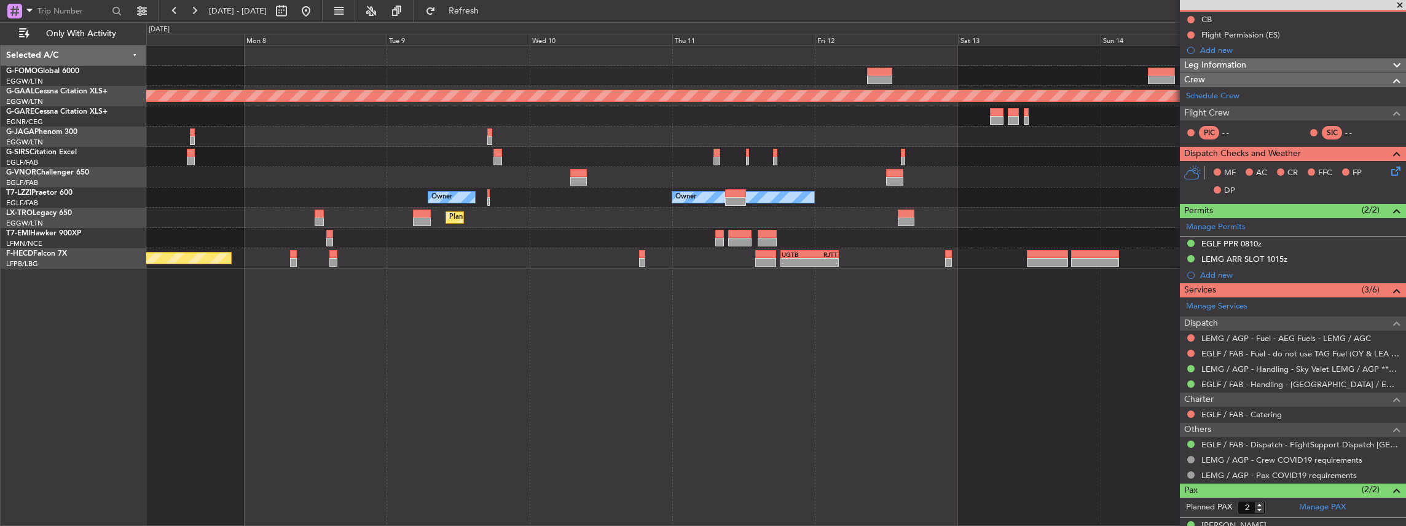
click at [1094, 228] on div "Planned Maint Dusseldorf Owner Owner Owner Planned Maint Dusseldorf Planned Mai…" at bounding box center [776, 156] width 1260 height 223
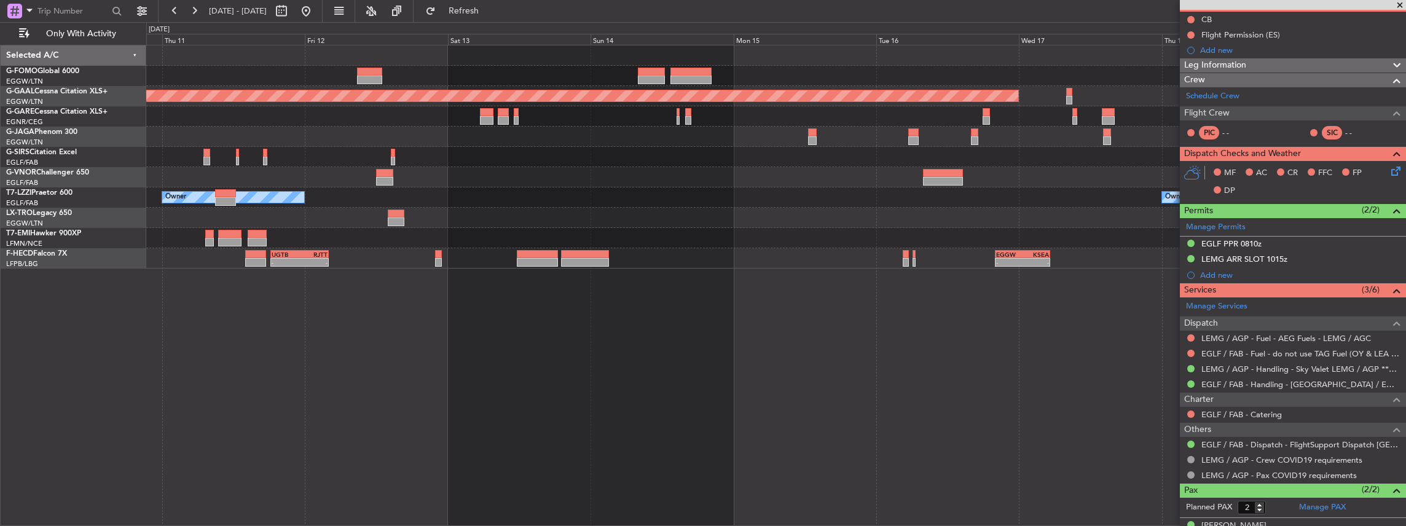
click at [509, 301] on div "Planned Maint Dusseldorf Owner Owner Owner Planned Maint Dusseldorf - - UGTB 18…" at bounding box center [776, 286] width 1260 height 482
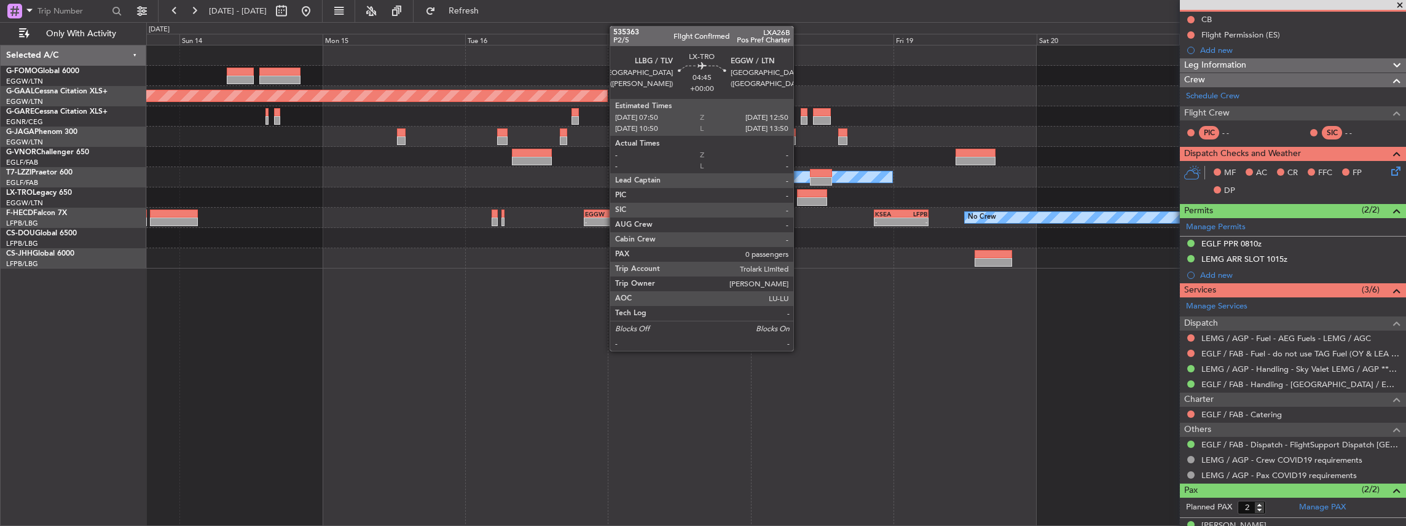
click at [799, 195] on div at bounding box center [812, 193] width 30 height 9
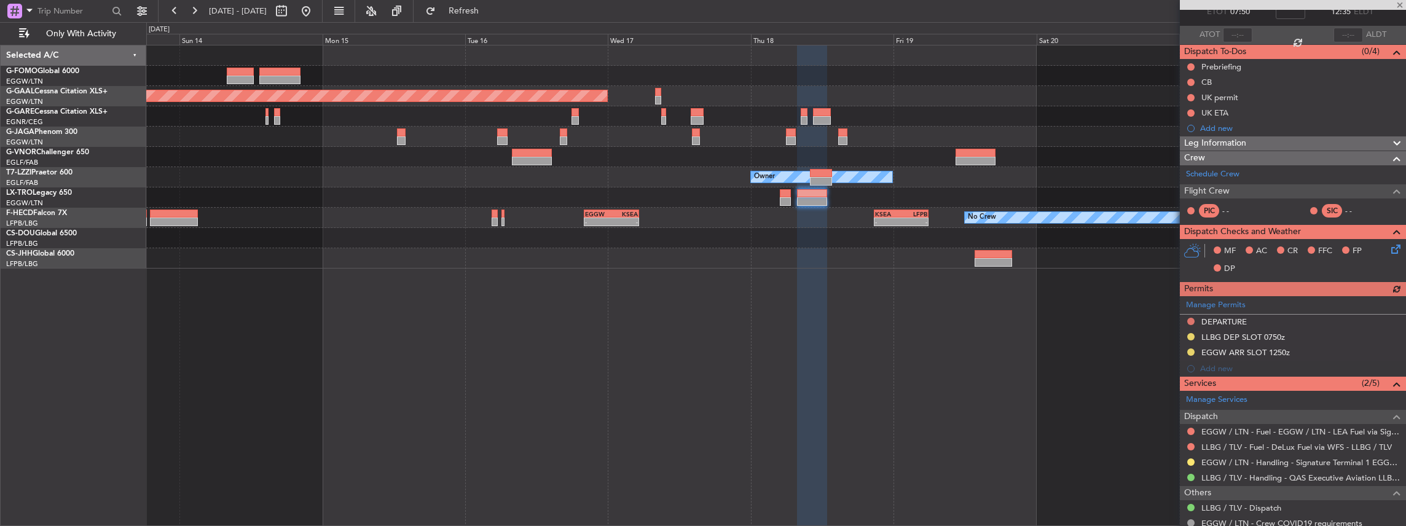
scroll to position [127, 0]
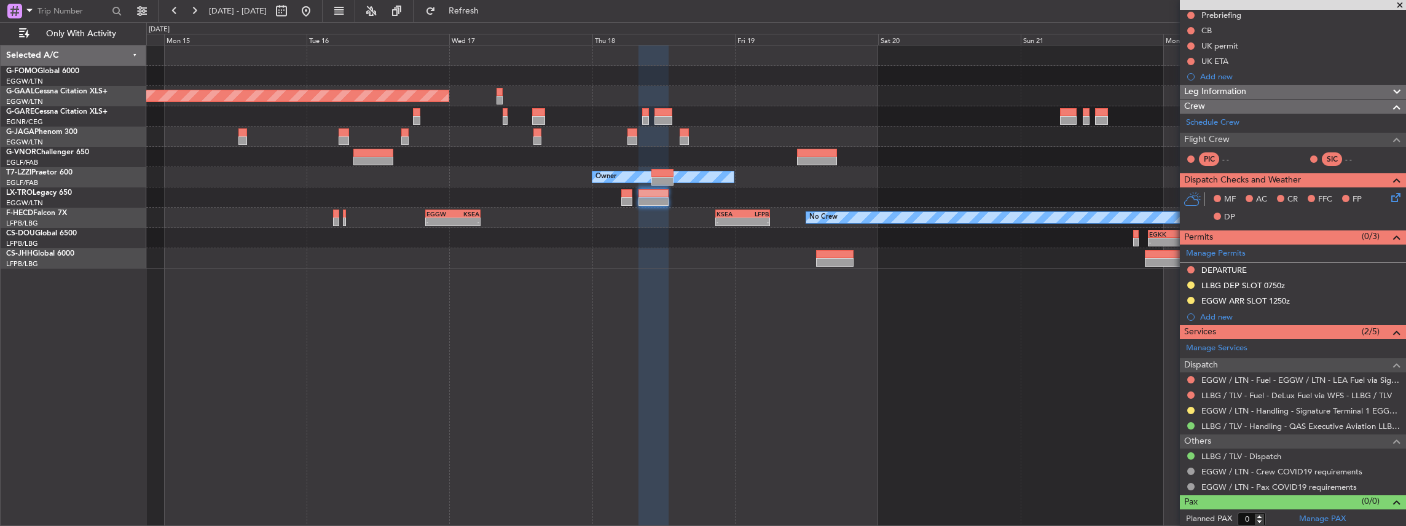
click at [545, 321] on div "Planned Maint Dusseldorf Owner Planned Maint Paris (Le Bourget) No Crew - - EGG…" at bounding box center [776, 286] width 1260 height 482
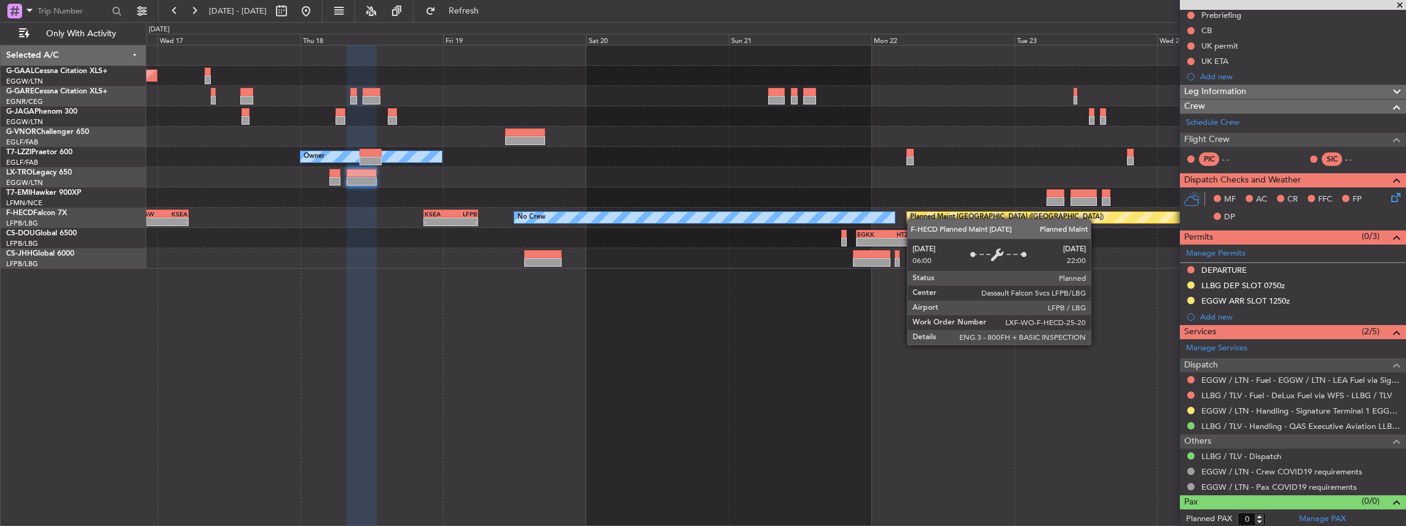
click at [909, 219] on div "Planned Maint Paris (Le Bourget) No Crew - - EGGW 20:00 Z KSEA 05:15 Z - - KSEA…" at bounding box center [776, 218] width 1260 height 20
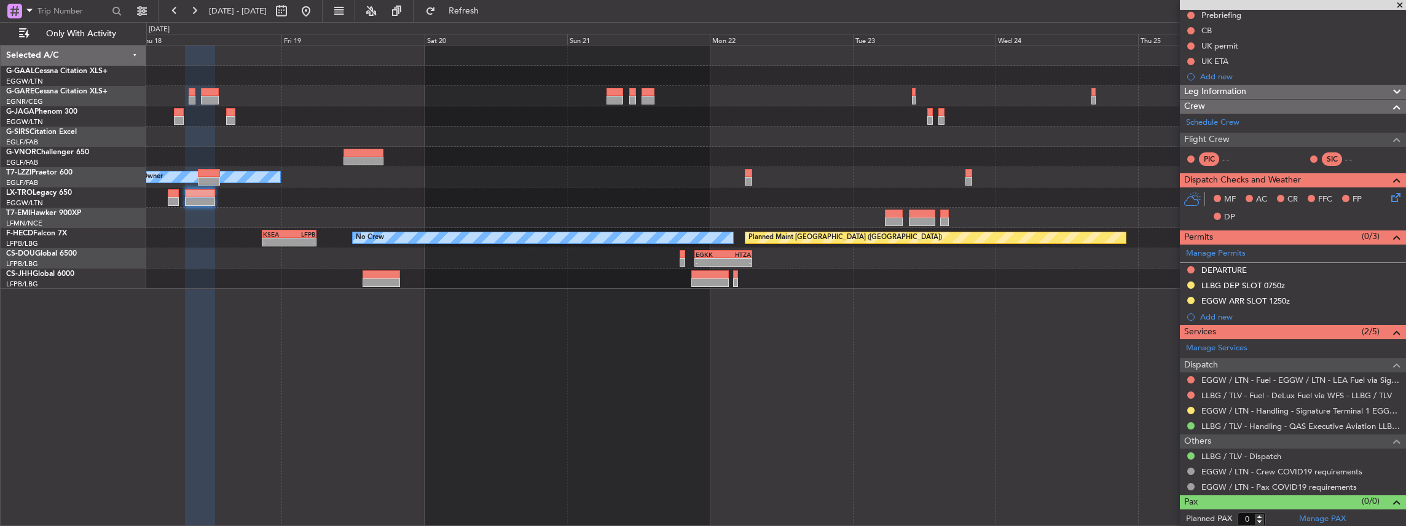
click at [809, 204] on div "Planned Maint Dusseldorf Owner Planned Maint Paris (Le Bourget) No Crew - - KSE…" at bounding box center [776, 166] width 1260 height 243
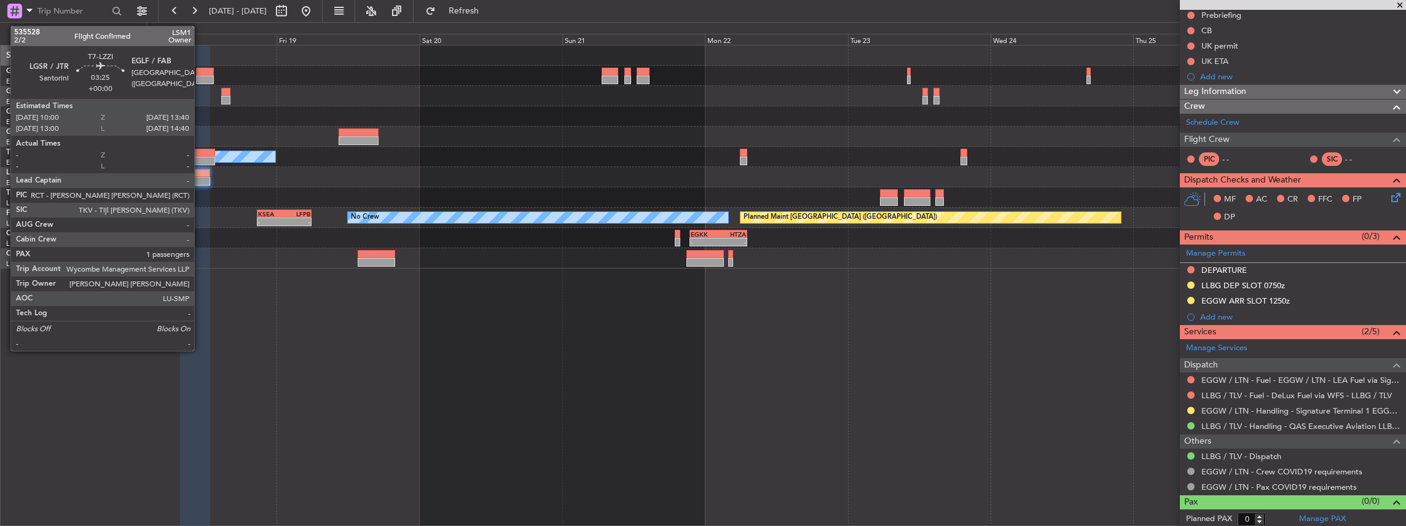
click at [200, 154] on div at bounding box center [204, 153] width 22 height 9
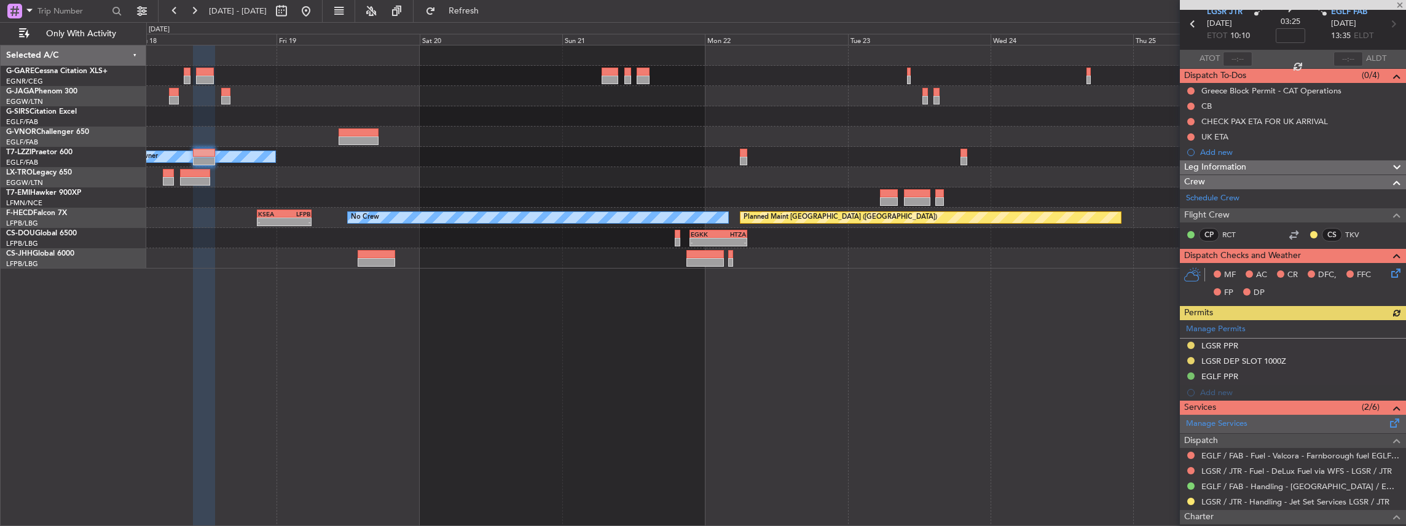
scroll to position [123, 0]
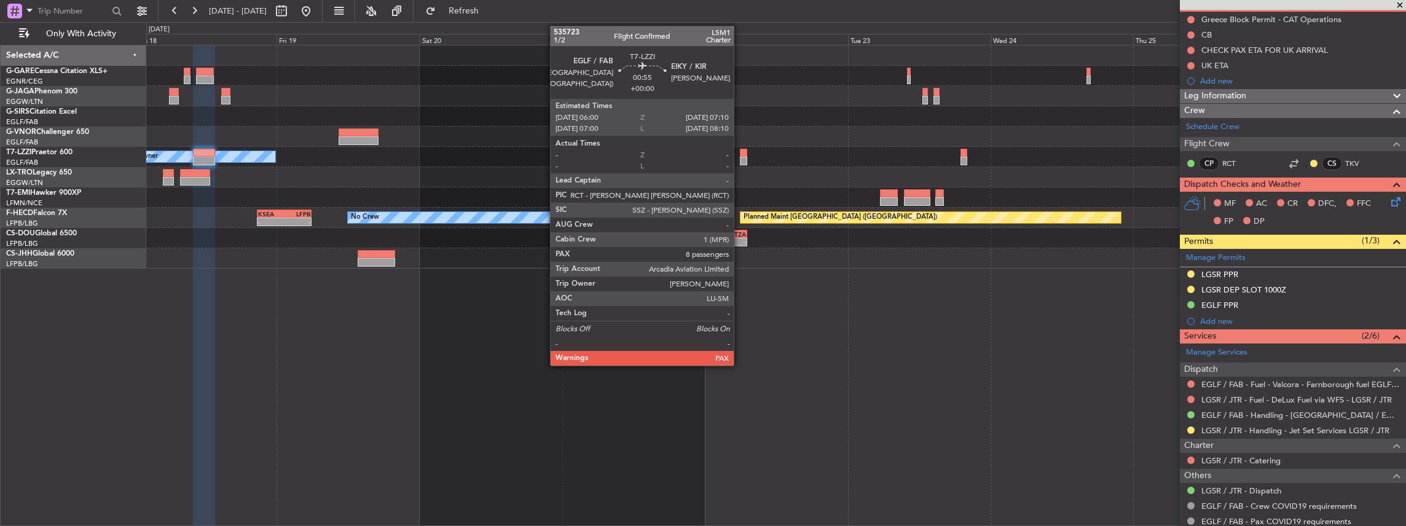
click at [740, 160] on div at bounding box center [743, 161] width 7 height 9
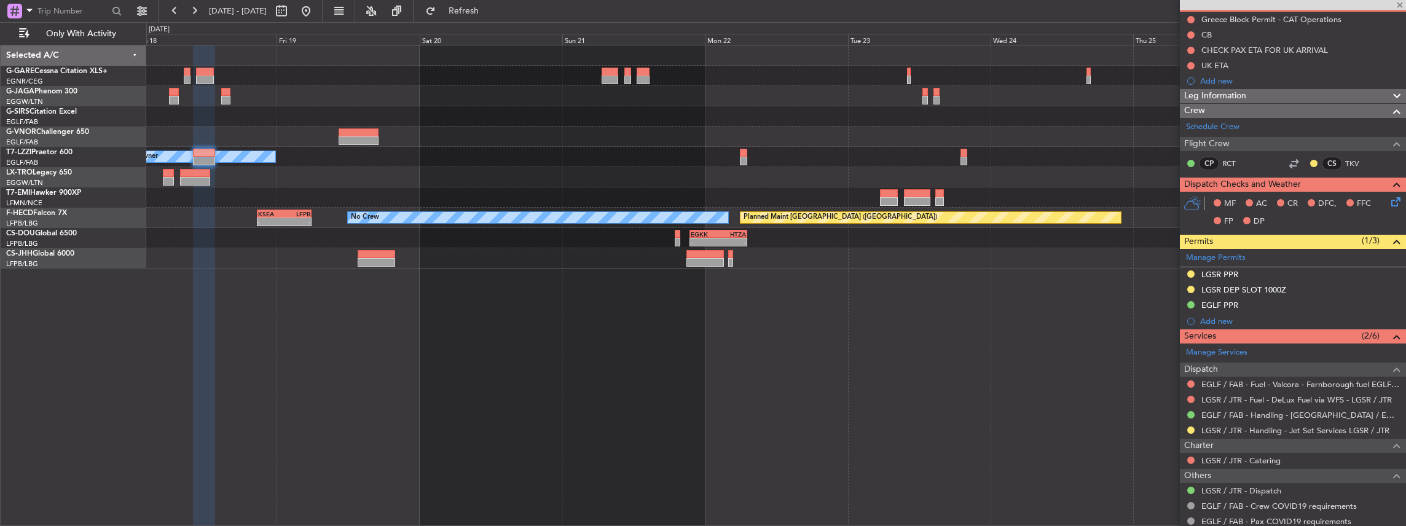
type input "8"
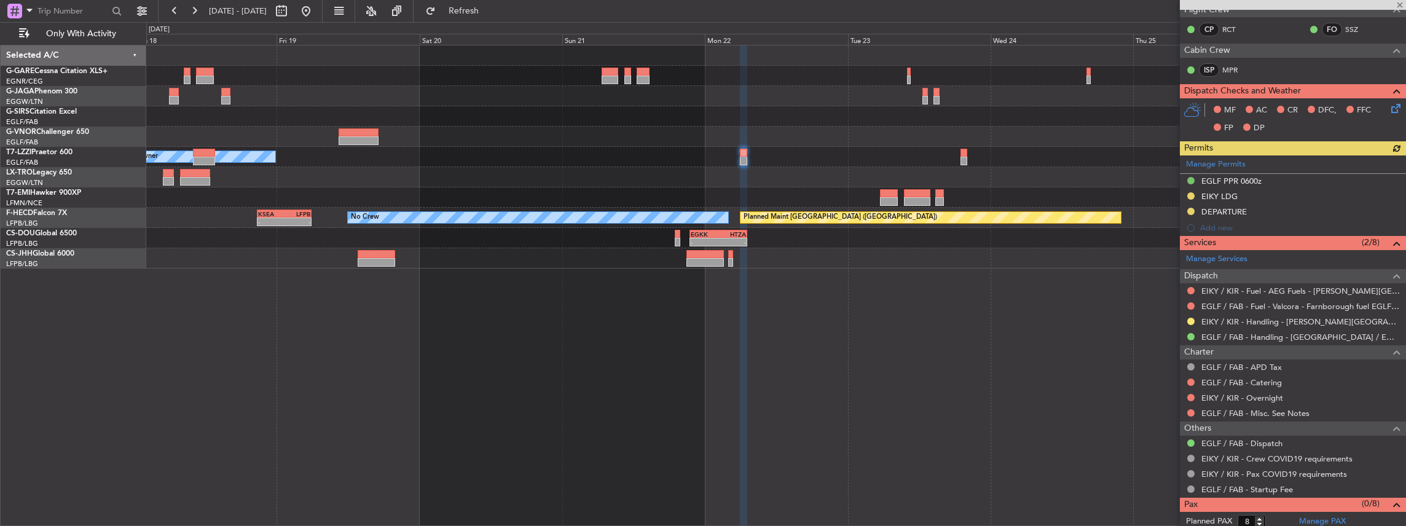
scroll to position [244, 0]
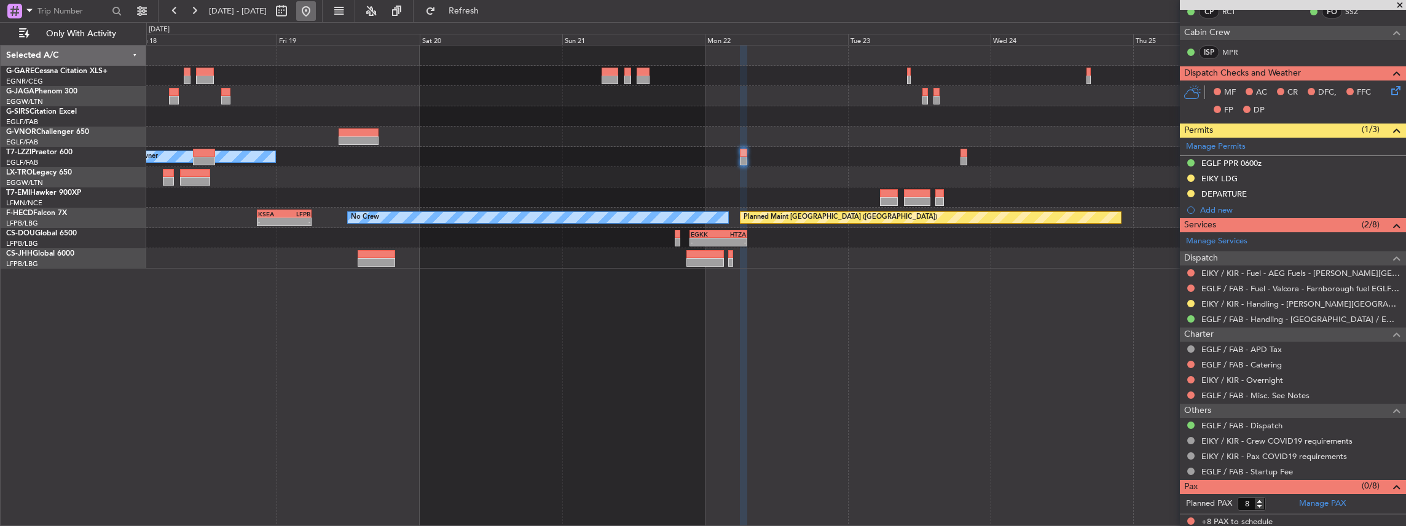
click at [316, 10] on button at bounding box center [306, 11] width 20 height 20
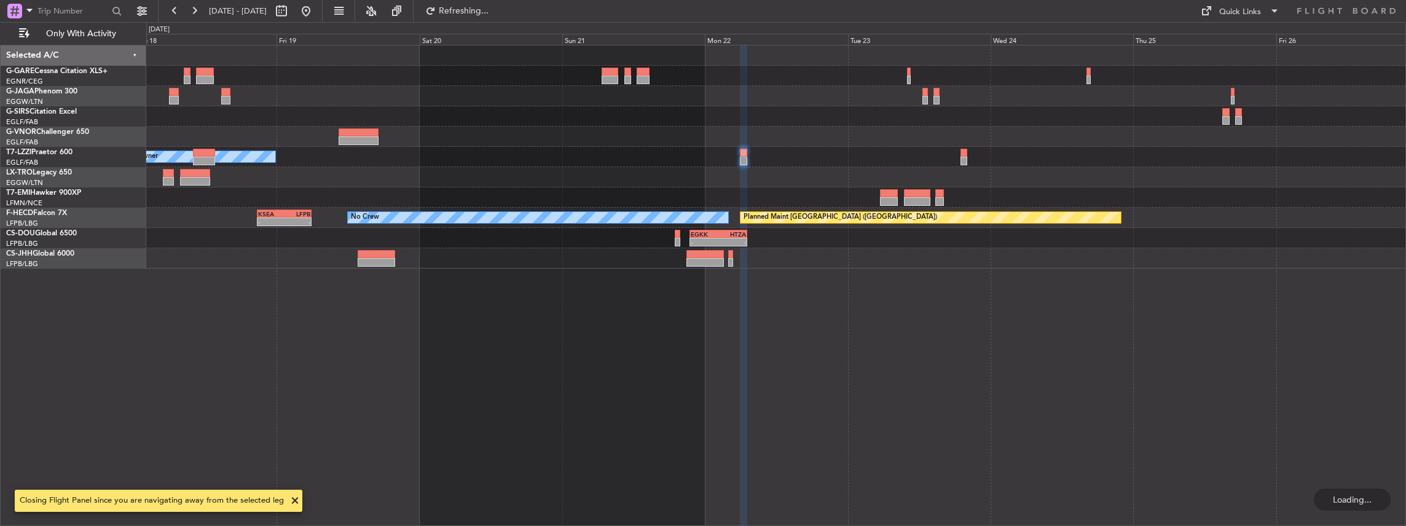
scroll to position [0, 0]
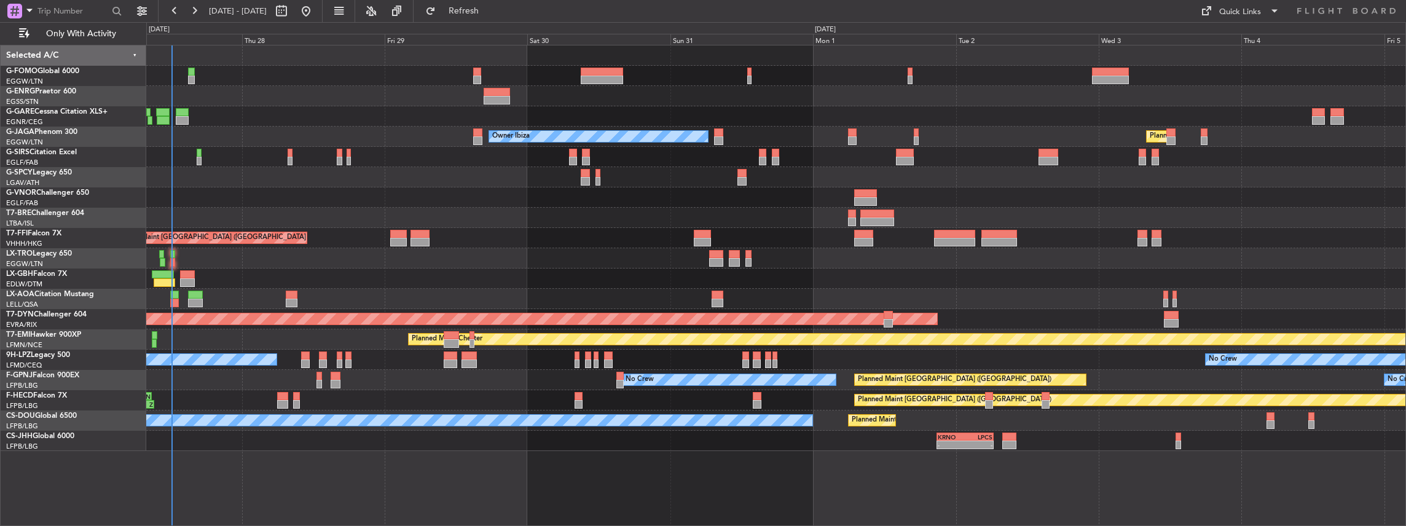
click at [1099, 436] on div "Owner Ibiza Planned Maint [GEOGRAPHIC_DATA] ([GEOGRAPHIC_DATA]) No Crew Cannes …" at bounding box center [776, 248] width 1260 height 406
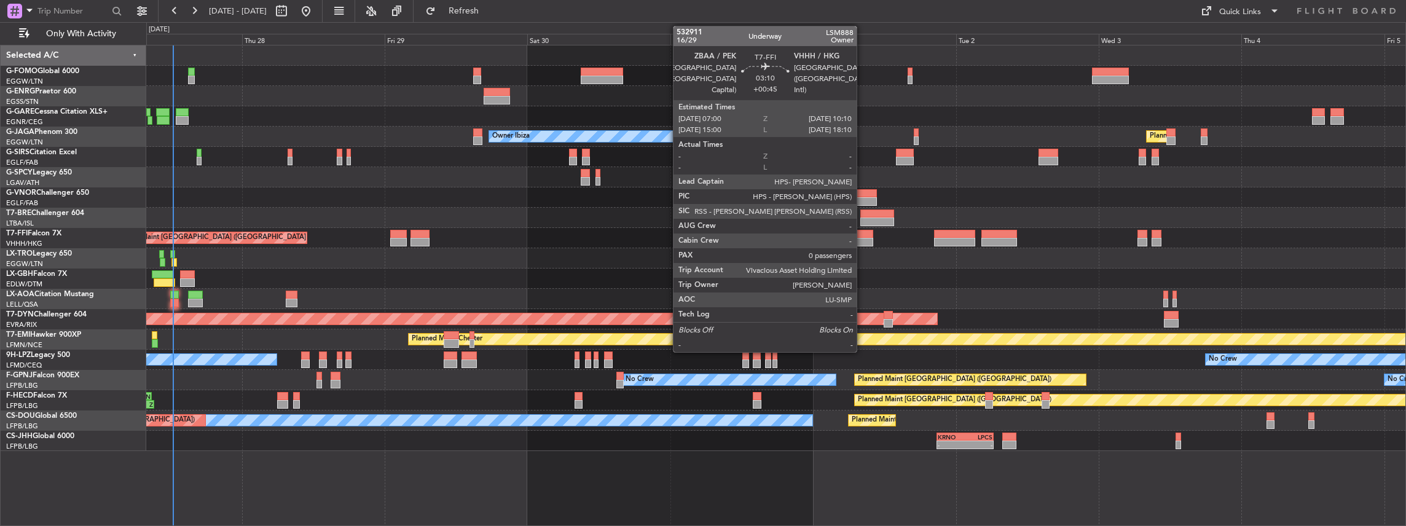
click at [863, 237] on div at bounding box center [863, 234] width 19 height 9
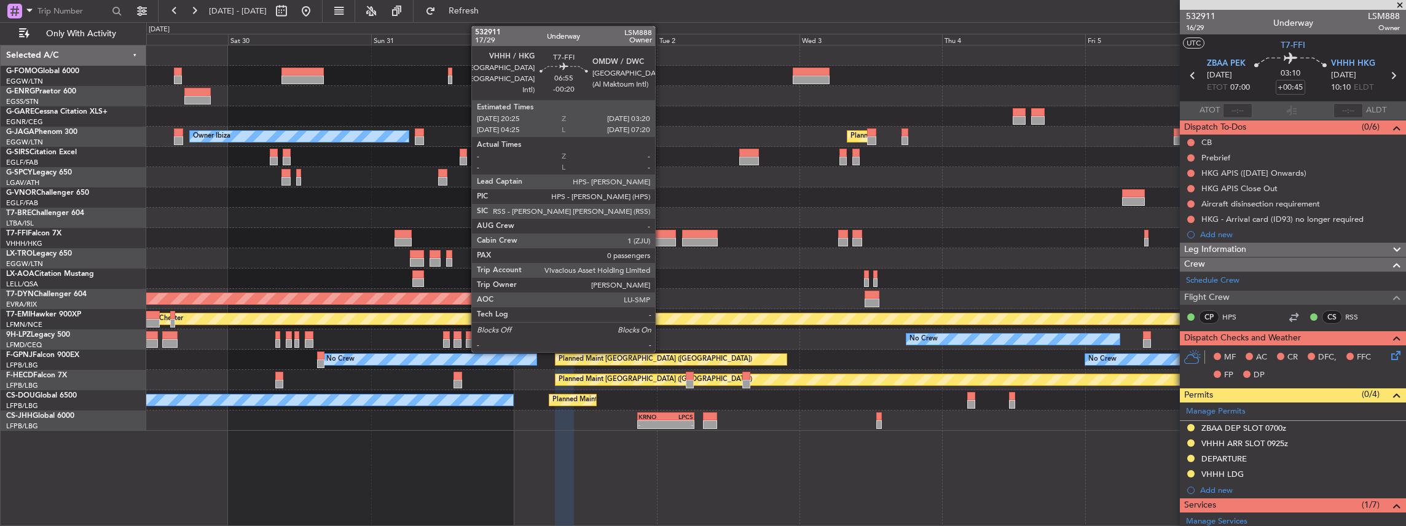
click at [661, 236] on div at bounding box center [655, 234] width 41 height 9
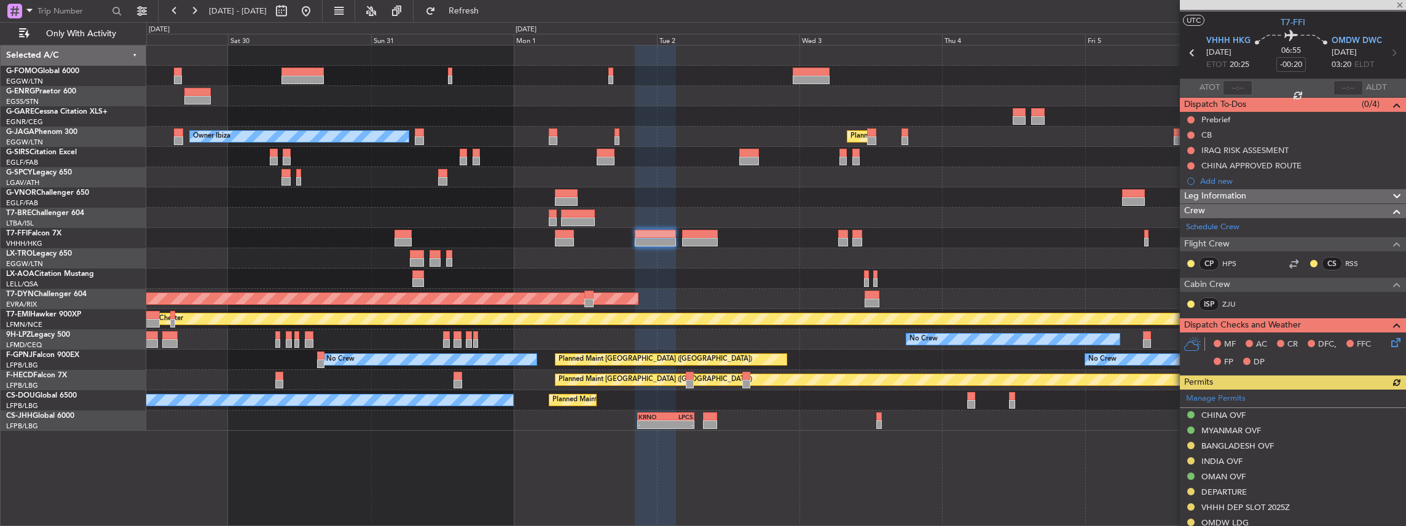
scroll to position [82, 0]
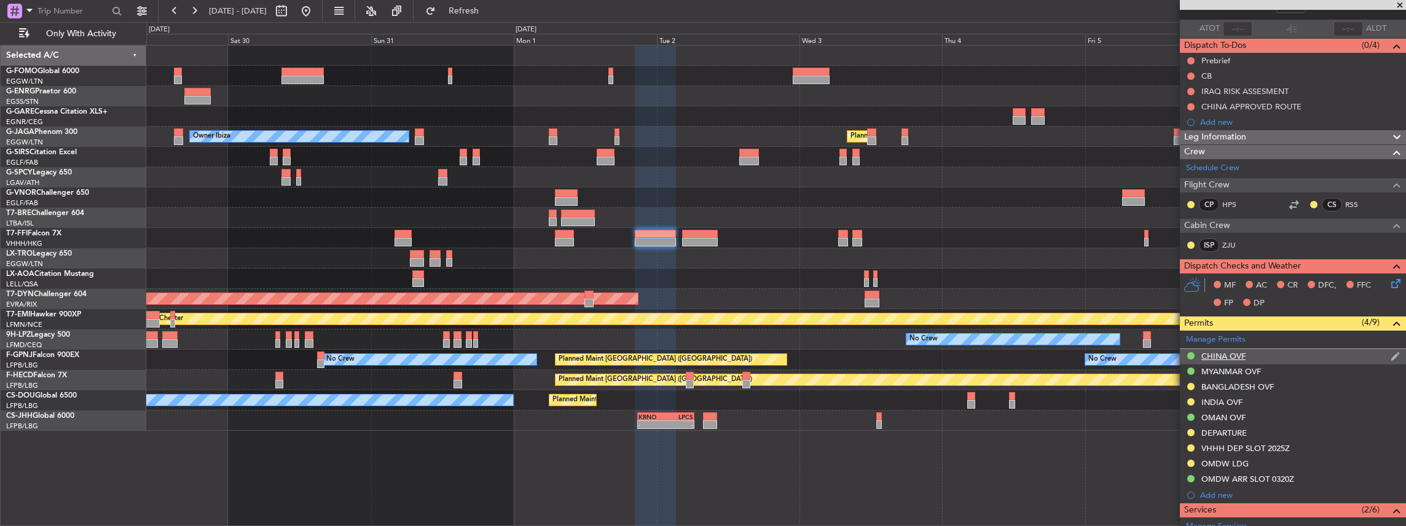
click at [1277, 355] on div "CHINA OVF" at bounding box center [1293, 356] width 226 height 15
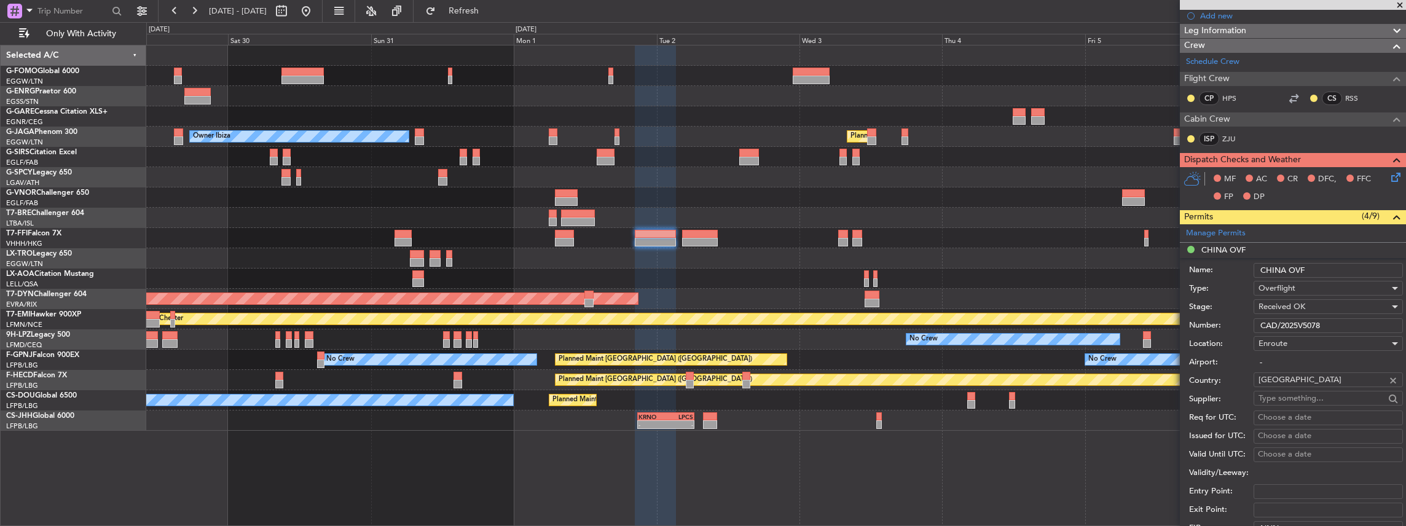
scroll to position [327, 0]
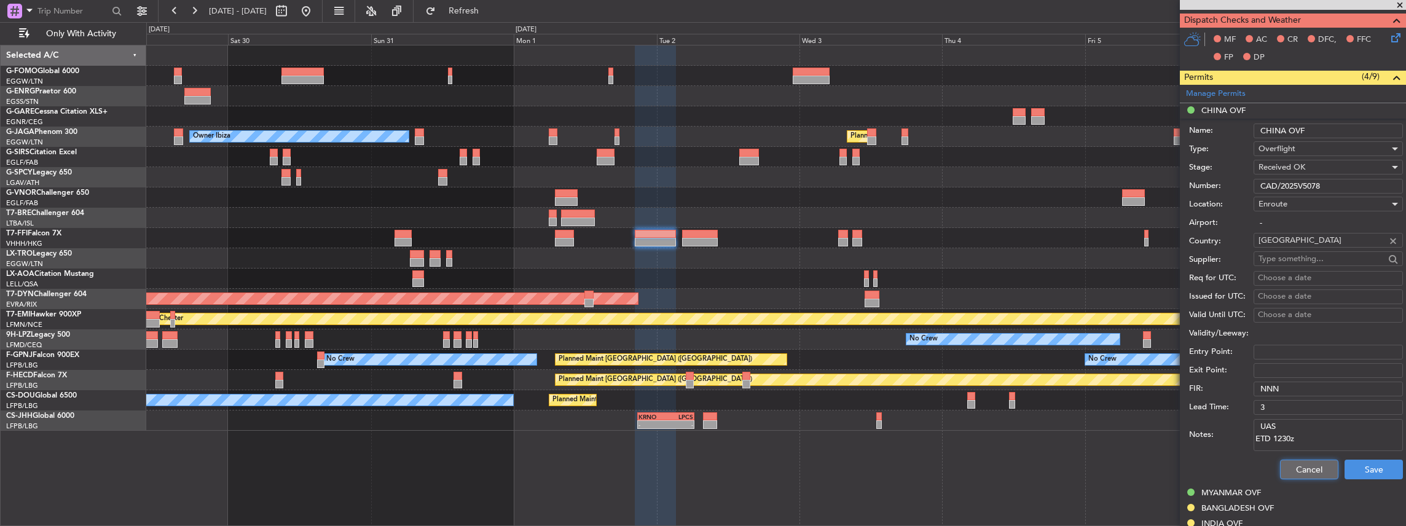
click at [1302, 470] on button "Cancel" at bounding box center [1309, 470] width 58 height 20
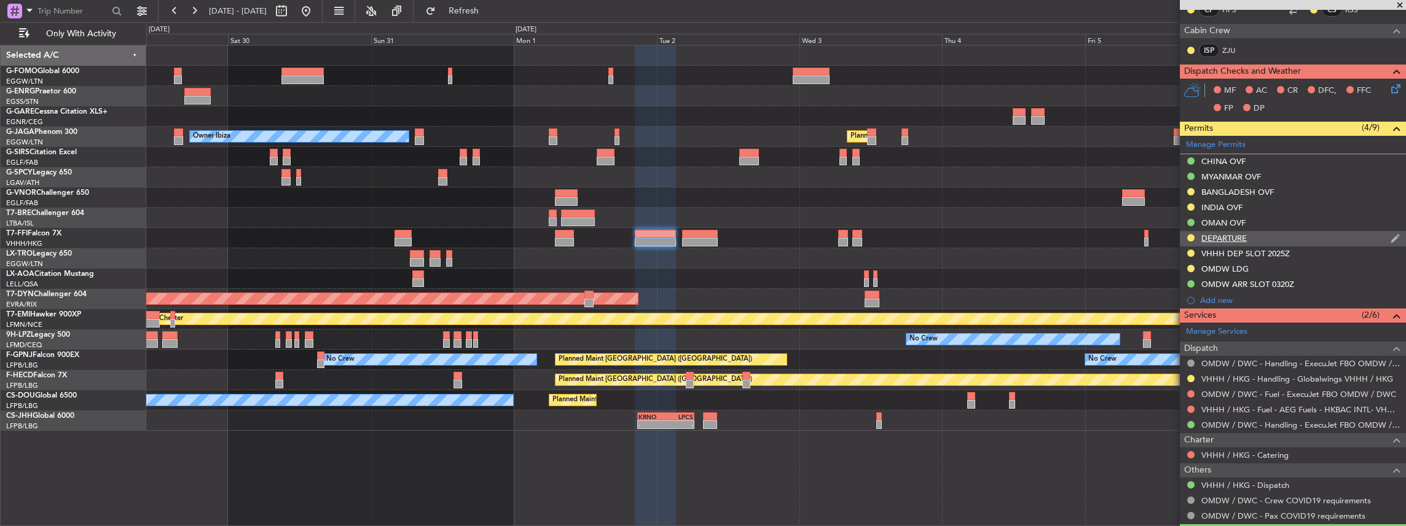
scroll to position [264, 0]
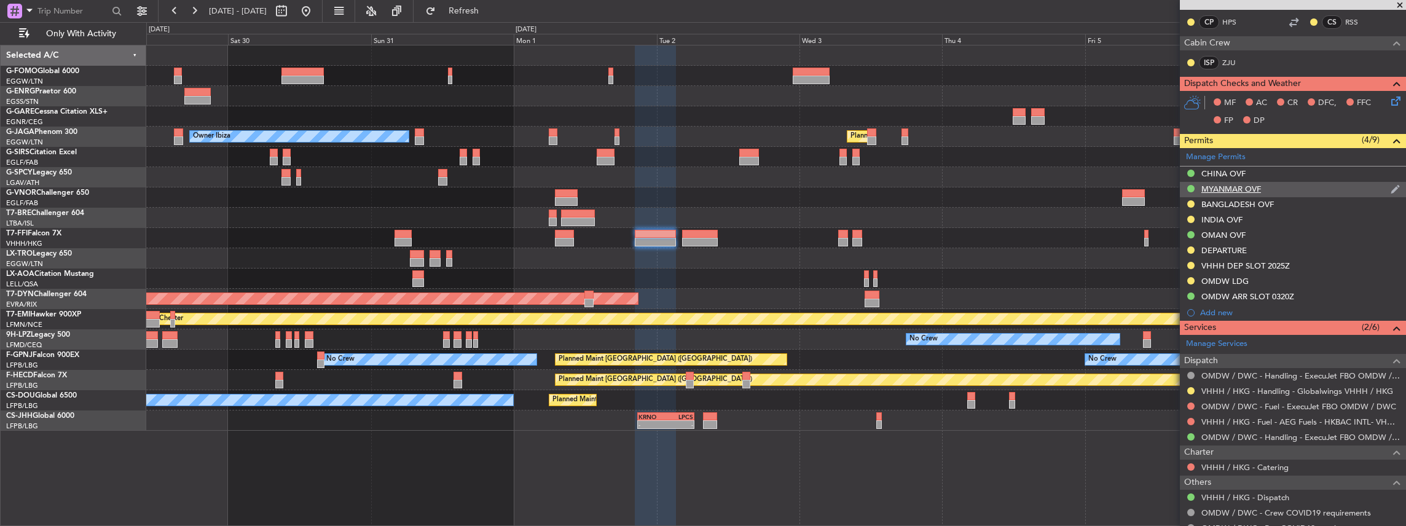
click at [1279, 189] on div "MYANMAR OVF" at bounding box center [1293, 189] width 226 height 15
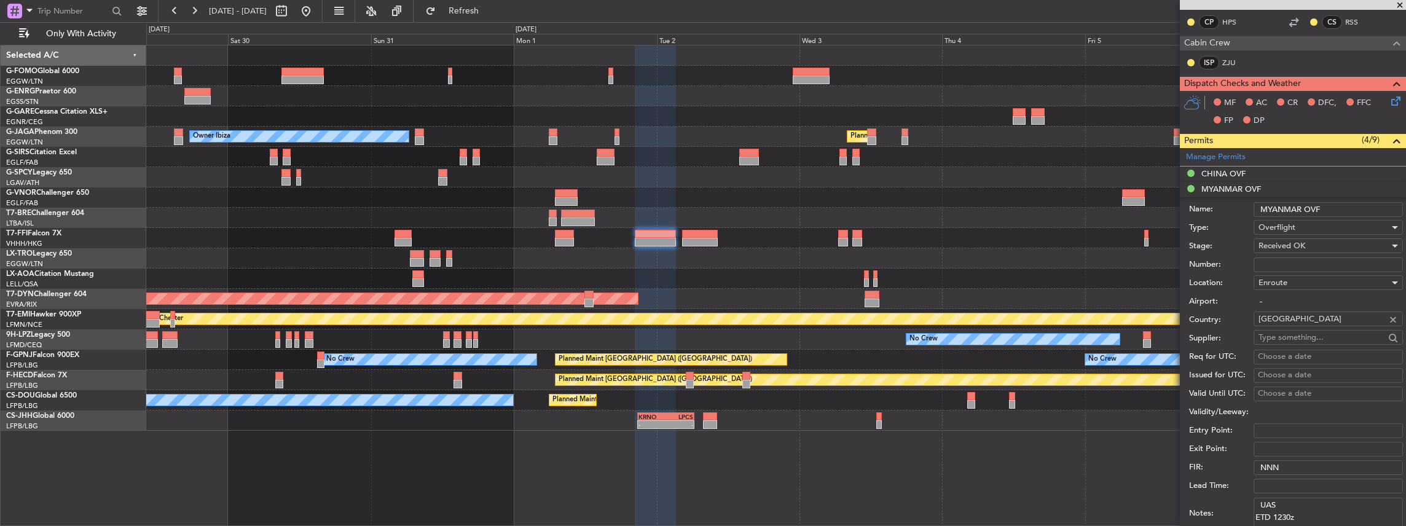
click at [1287, 188] on li "MYANMAR OVF Name: [GEOGRAPHIC_DATA] OVF Type: Overflight Stage: Received OK Num…" at bounding box center [1293, 373] width 226 height 382
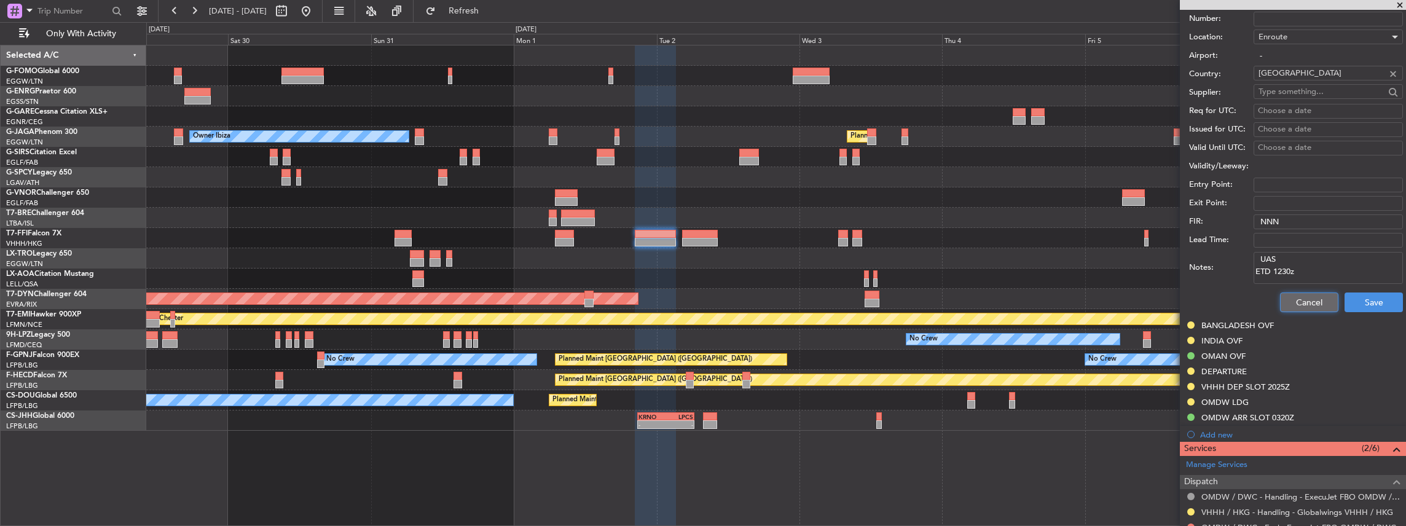
click at [1297, 300] on button "Cancel" at bounding box center [1309, 302] width 58 height 20
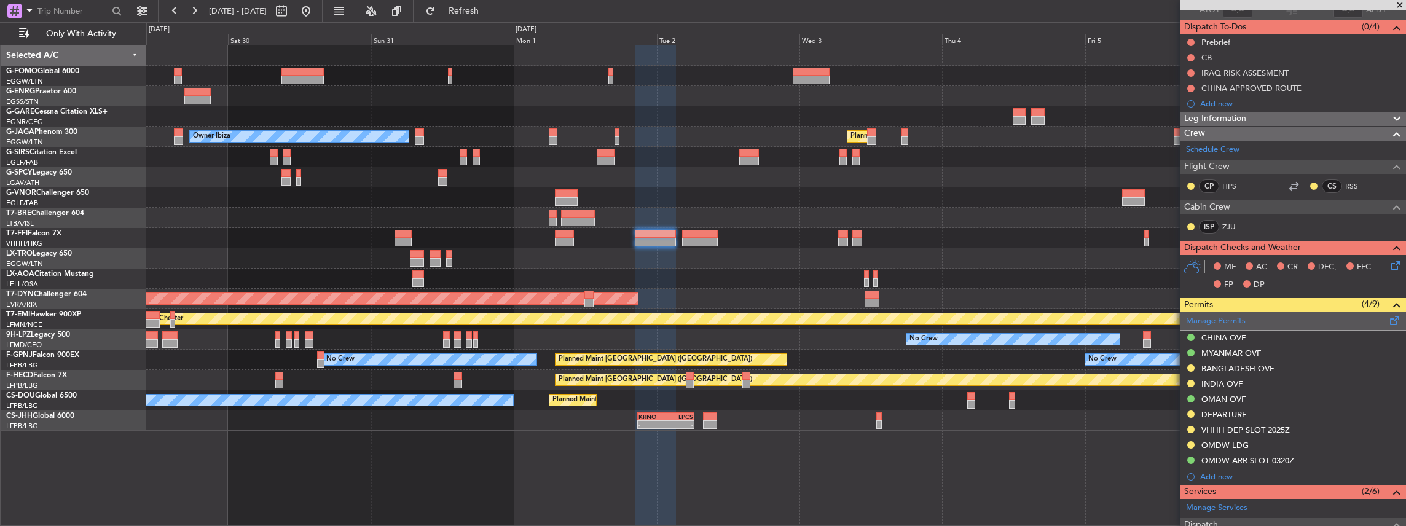
scroll to position [0, 0]
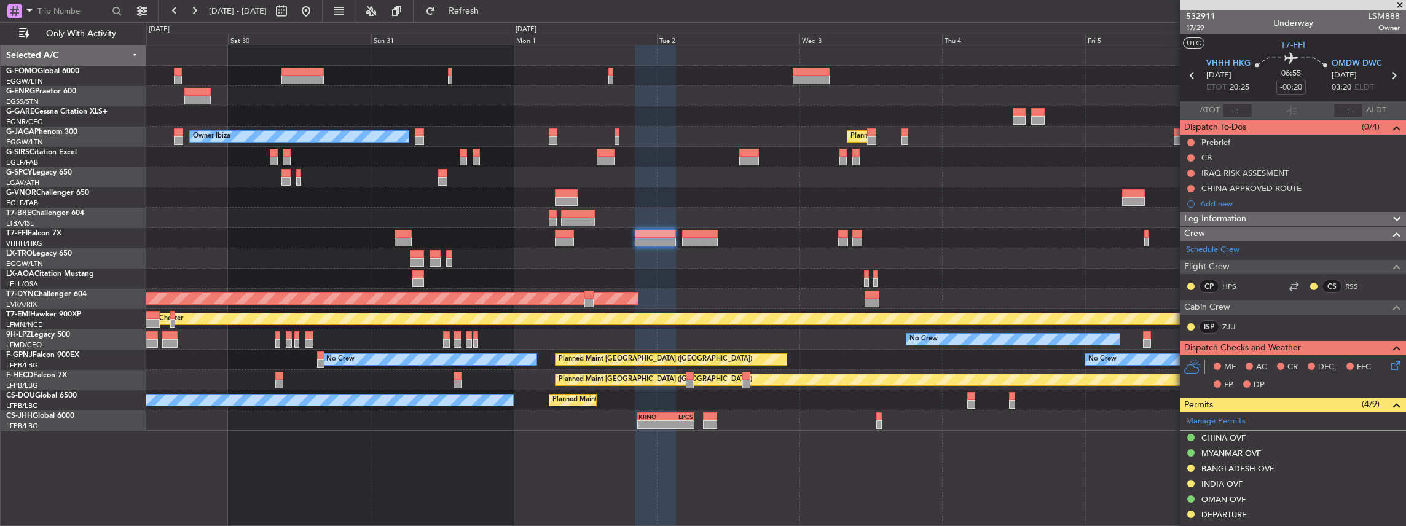
click at [1387, 74] on icon at bounding box center [1394, 76] width 16 height 16
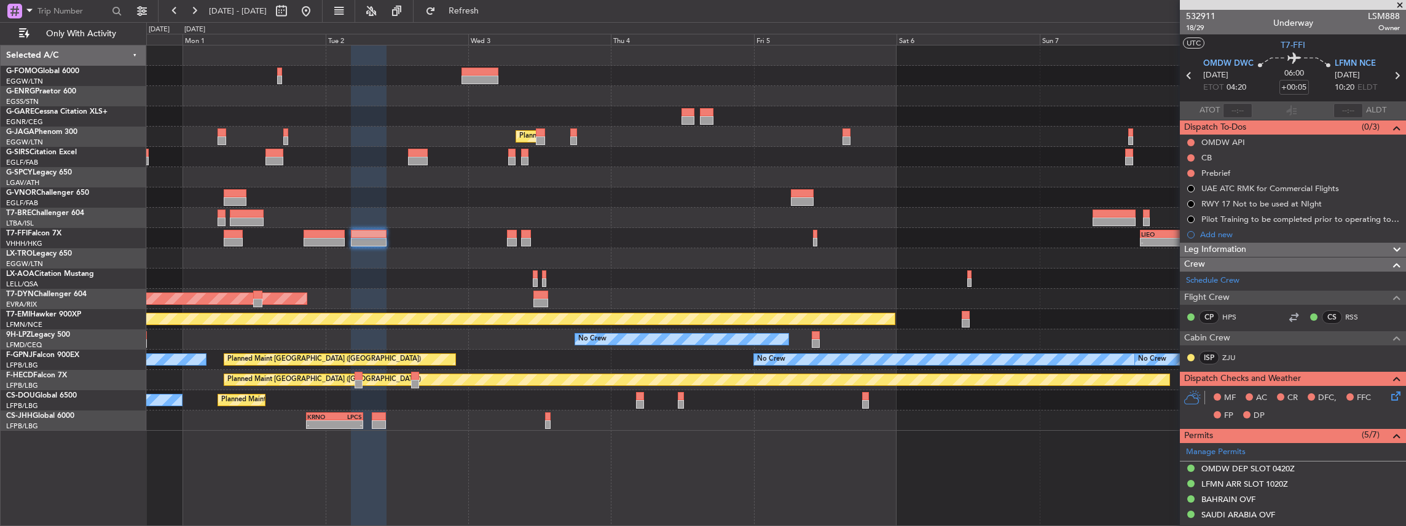
click at [678, 247] on div "- - [PERSON_NAME] 17:00 Z ZBAA 02:35 Z Planned Maint Tianjin ([GEOGRAPHIC_DATA]…" at bounding box center [776, 238] width 1260 height 20
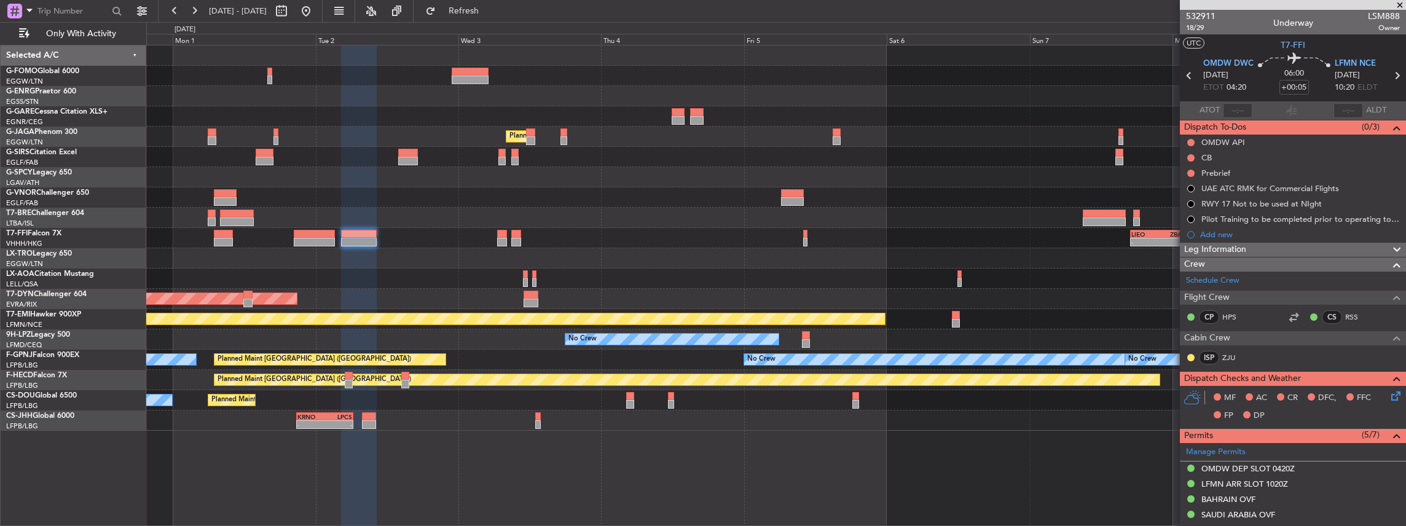
click at [943, 238] on div "- - [PERSON_NAME] 17:00 Z ZBAA 02:35 Z Planned Maint Tianjin ([GEOGRAPHIC_DATA]…" at bounding box center [776, 238] width 1260 height 20
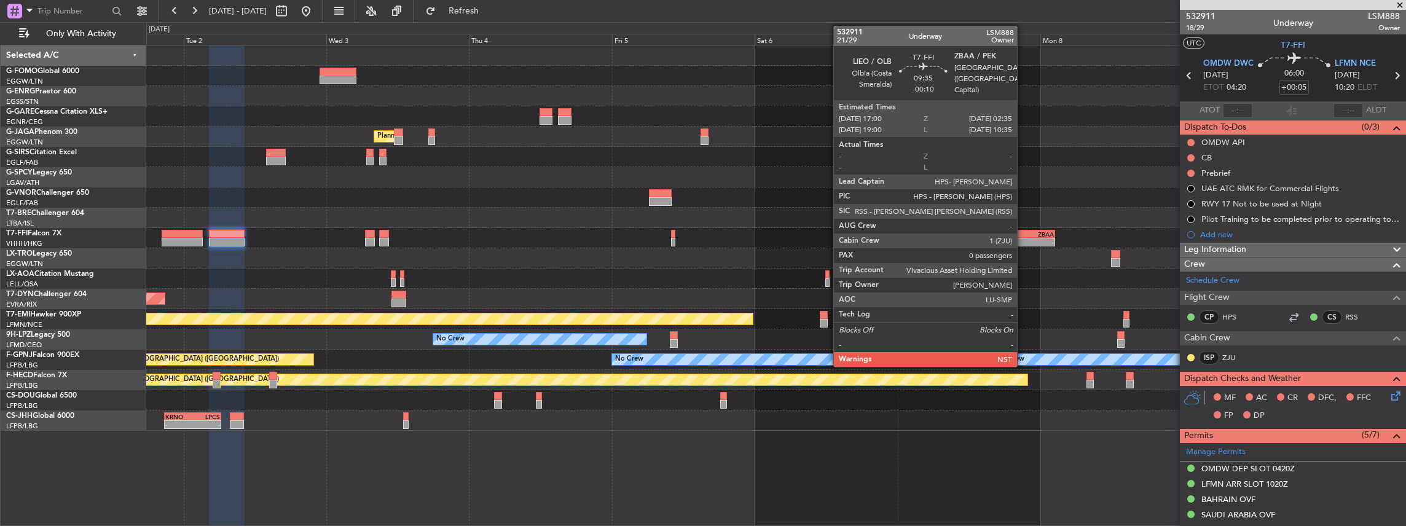
click at [1023, 233] on div "LIEO" at bounding box center [1013, 233] width 28 height 7
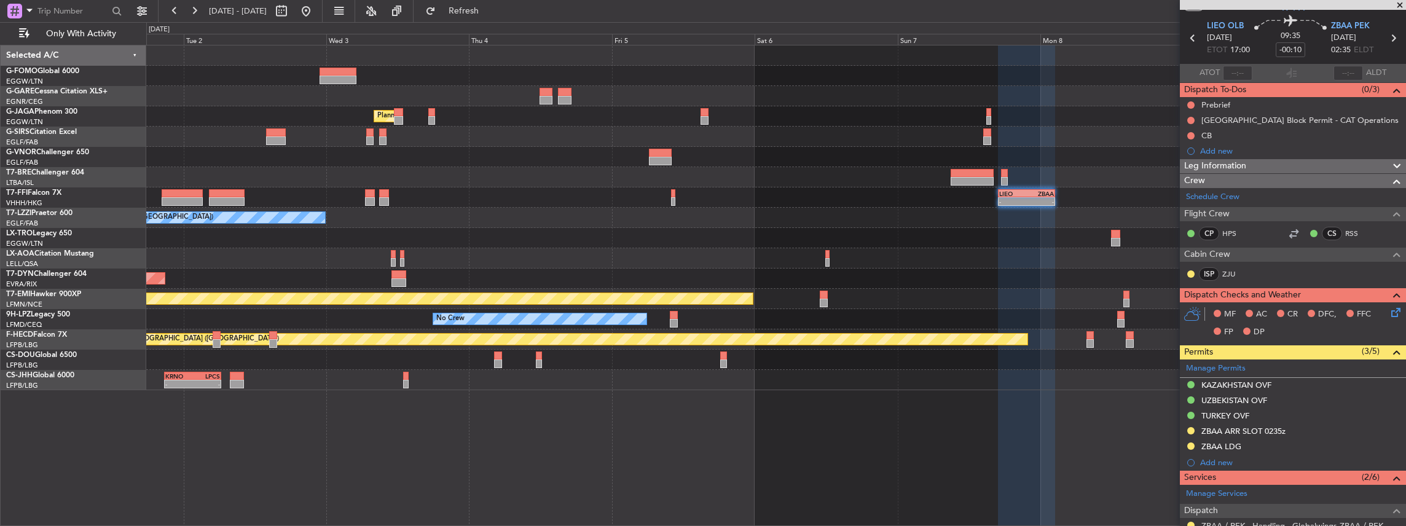
scroll to position [82, 0]
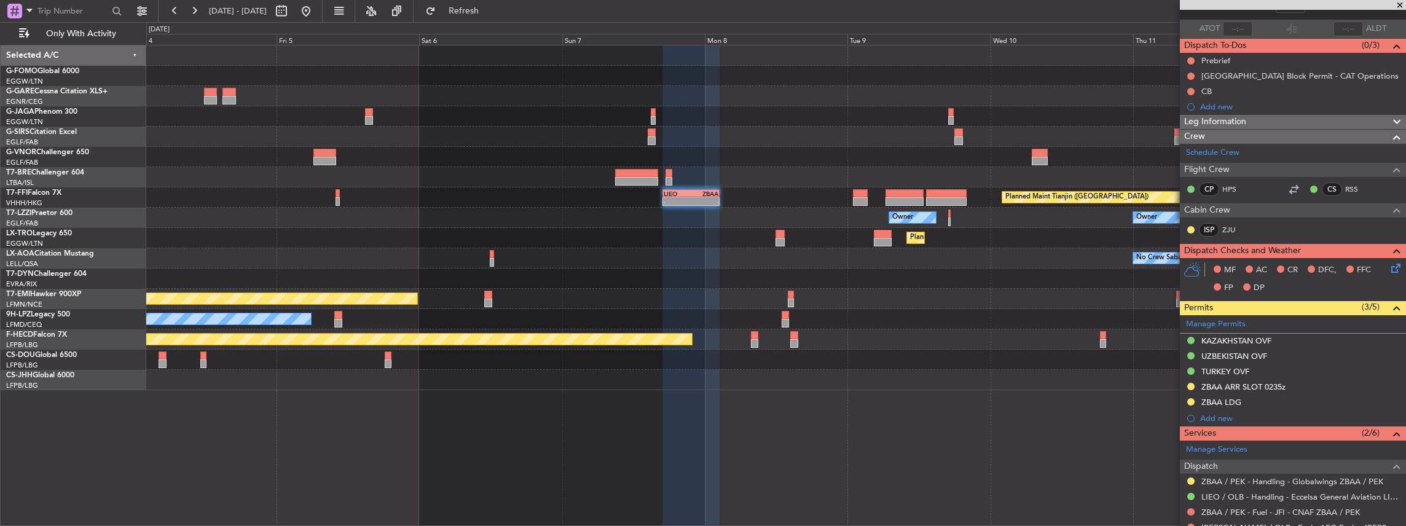
click at [651, 324] on div "Planned Maint [GEOGRAPHIC_DATA] ([GEOGRAPHIC_DATA]) Planned Maint Geneva ([GEOG…" at bounding box center [776, 217] width 1260 height 345
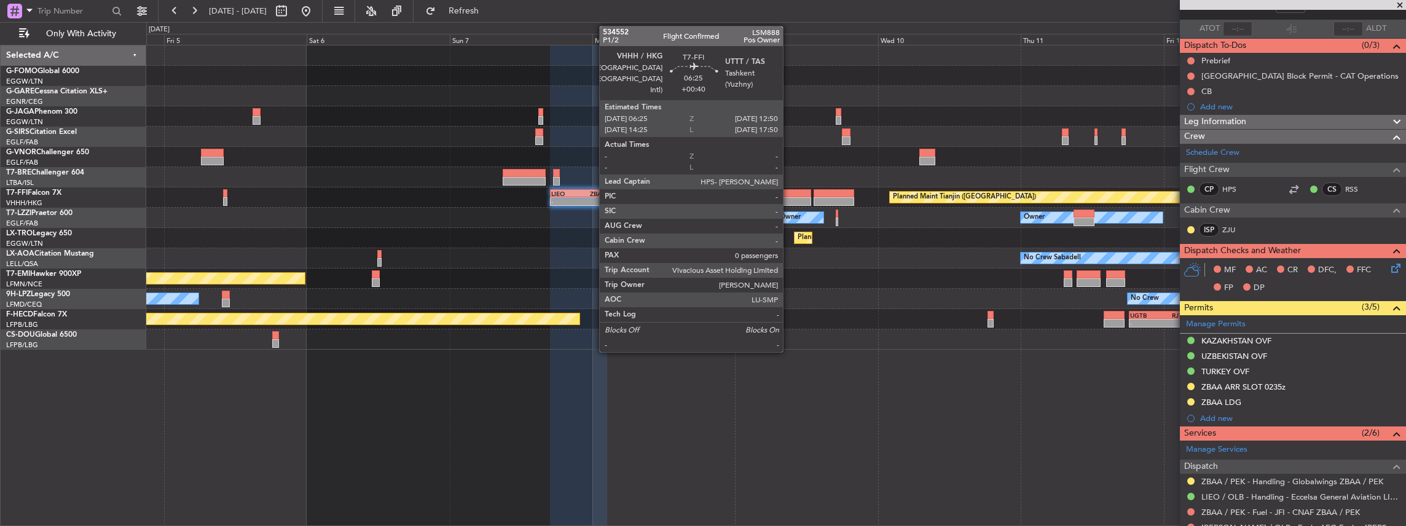
click at [789, 197] on div at bounding box center [792, 201] width 39 height 9
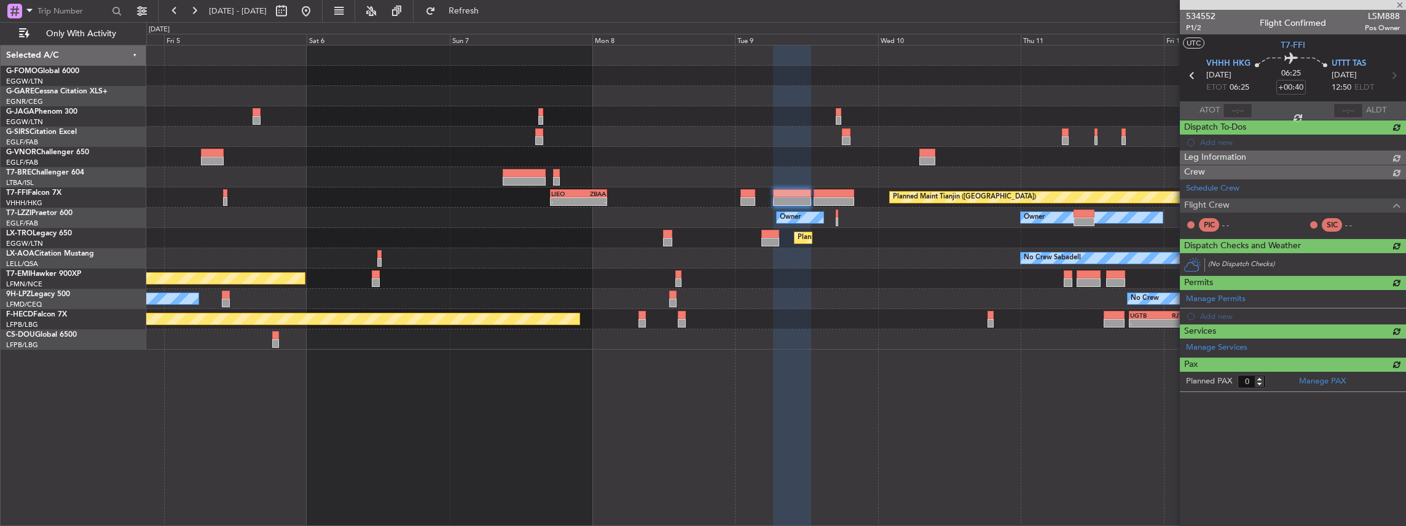
scroll to position [0, 0]
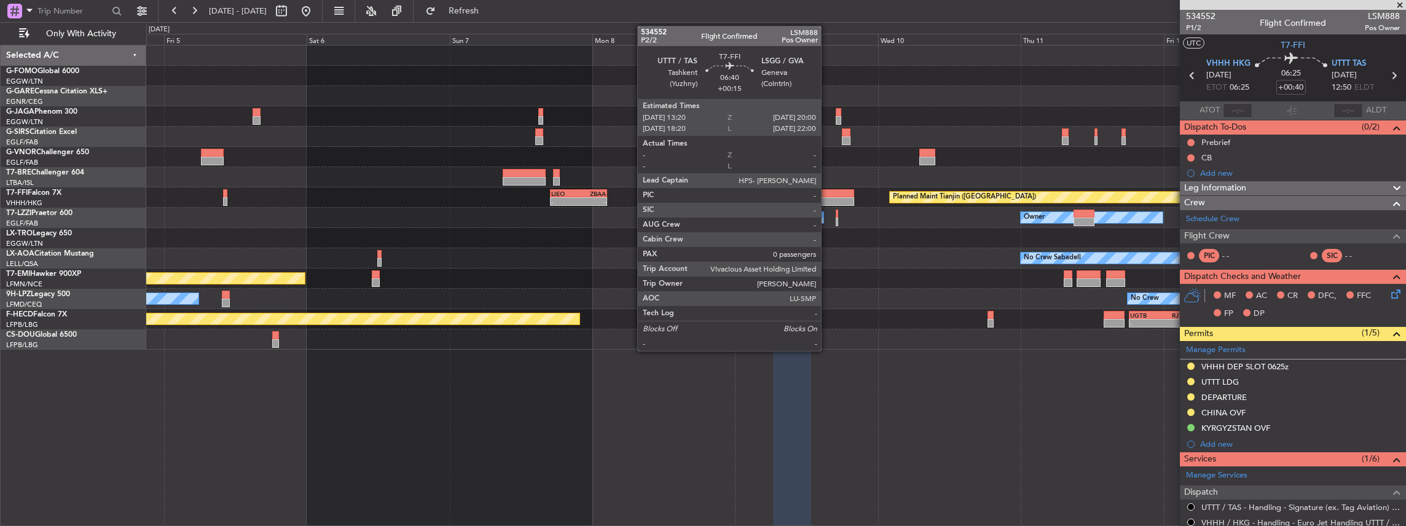
click at [827, 192] on div at bounding box center [834, 193] width 40 height 9
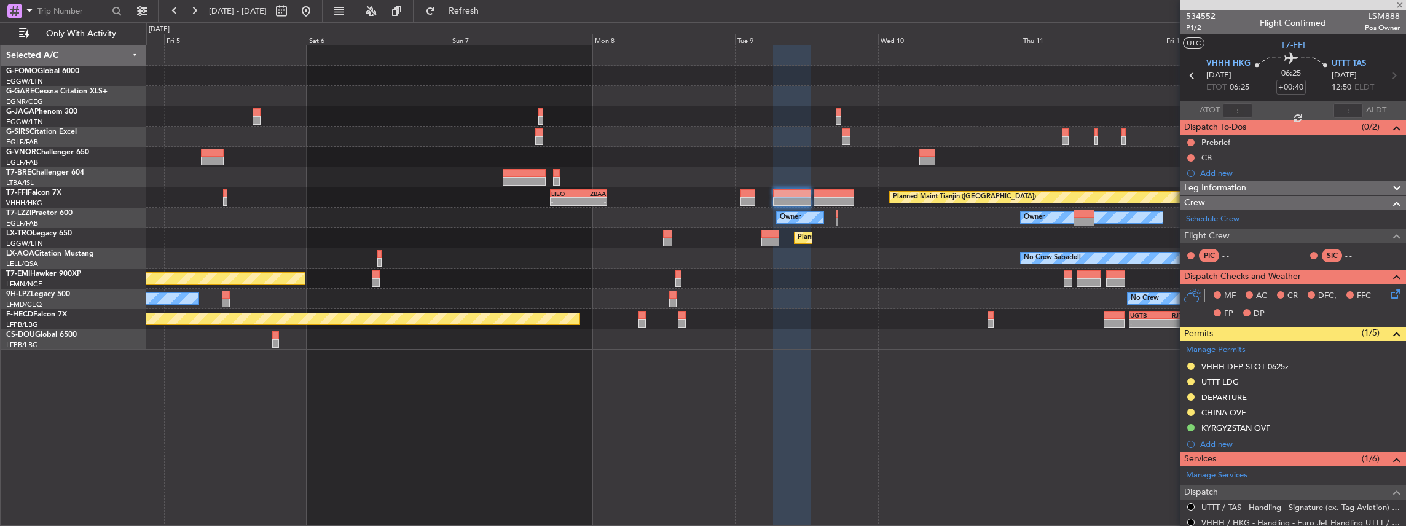
type input "+00:15"
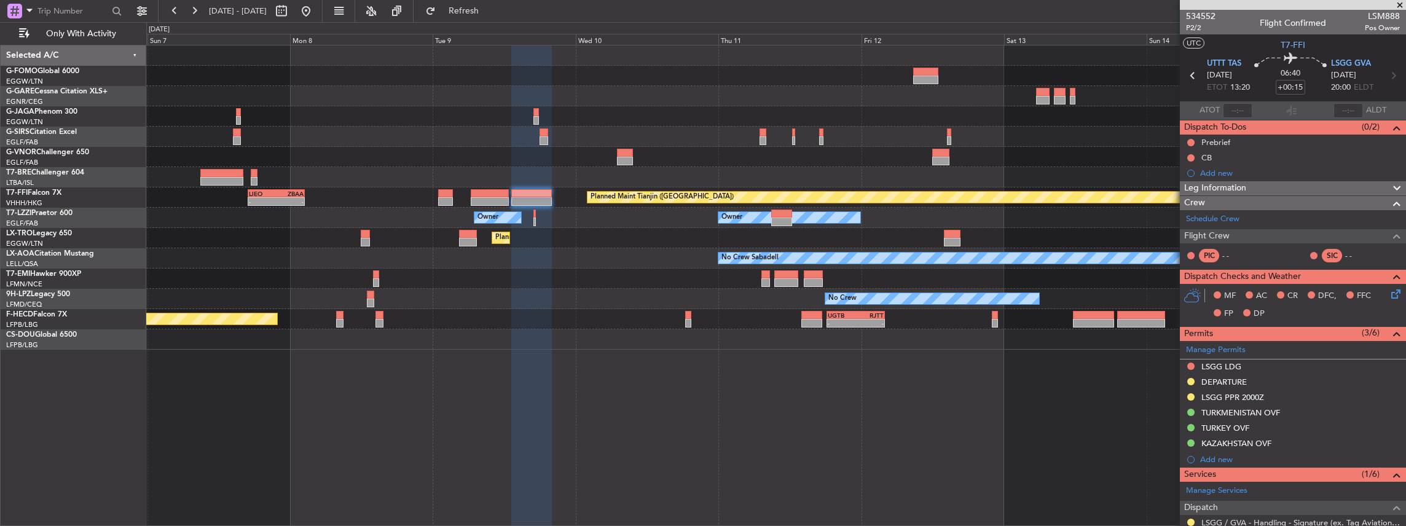
click at [514, 295] on div "Planned Maint Geneva (Cointrin) Planned Maint Tianjin ([GEOGRAPHIC_DATA]) - - […" at bounding box center [776, 197] width 1260 height 304
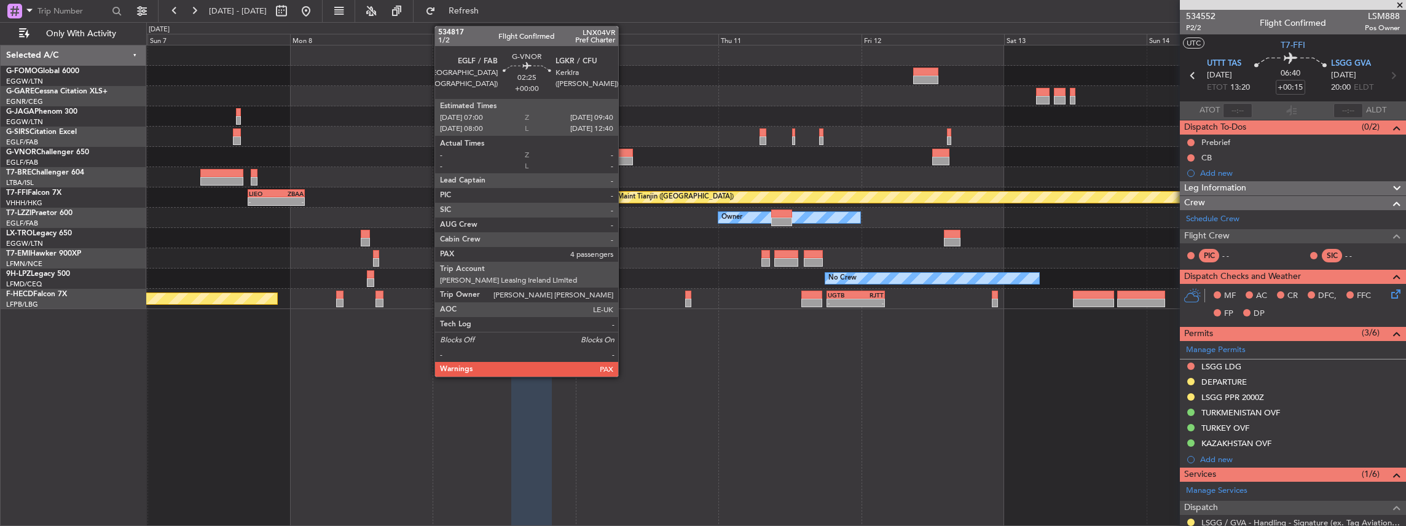
click at [624, 154] on div at bounding box center [625, 153] width 16 height 9
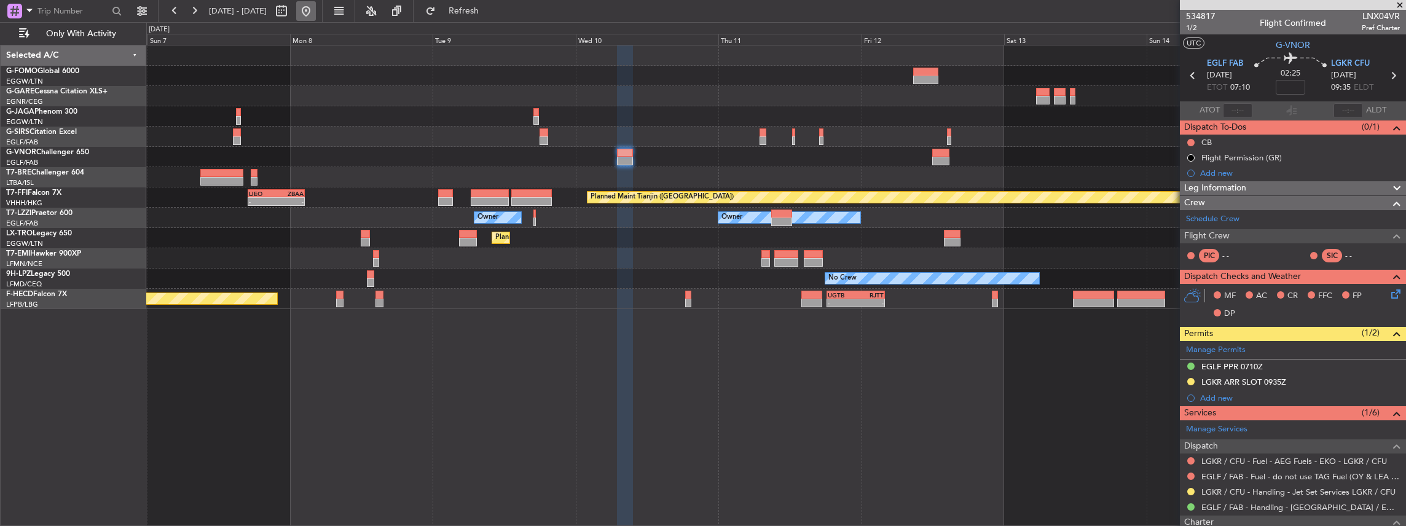
click at [316, 7] on button at bounding box center [306, 11] width 20 height 20
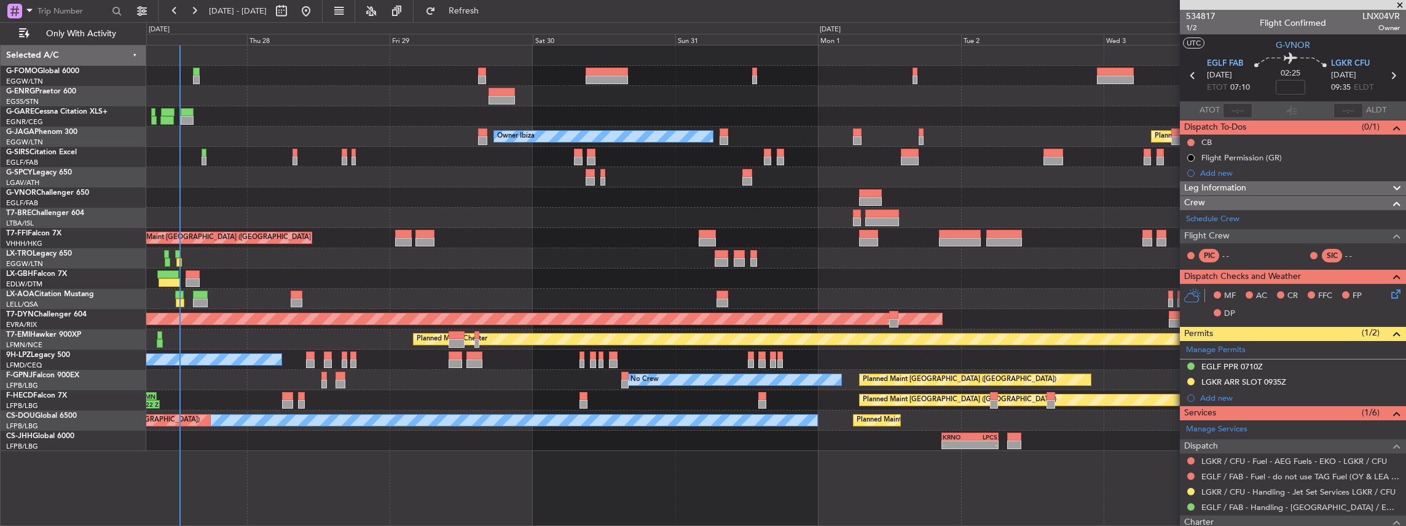
click at [288, 455] on div "Planned Maint [GEOGRAPHIC_DATA] ([GEOGRAPHIC_DATA]) Owner Ibiza No Crew Cannes …" at bounding box center [776, 286] width 1260 height 482
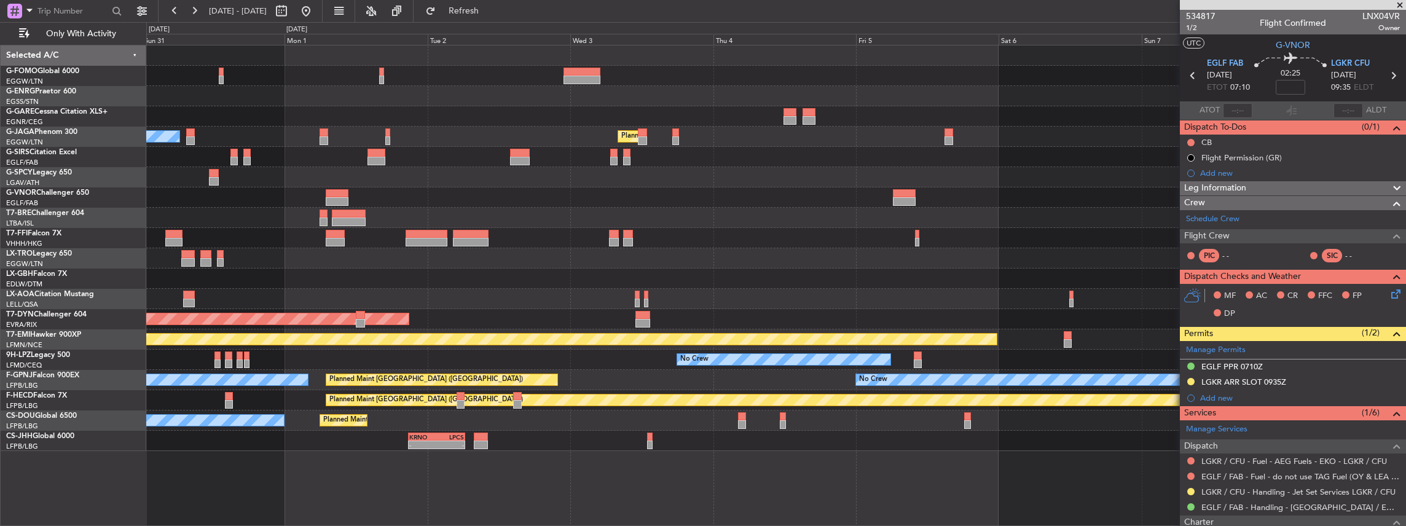
click at [438, 315] on div "Planned Maint [GEOGRAPHIC_DATA] ([GEOGRAPHIC_DATA]) Owner Ibiza - - [PERSON_NAM…" at bounding box center [776, 248] width 1260 height 406
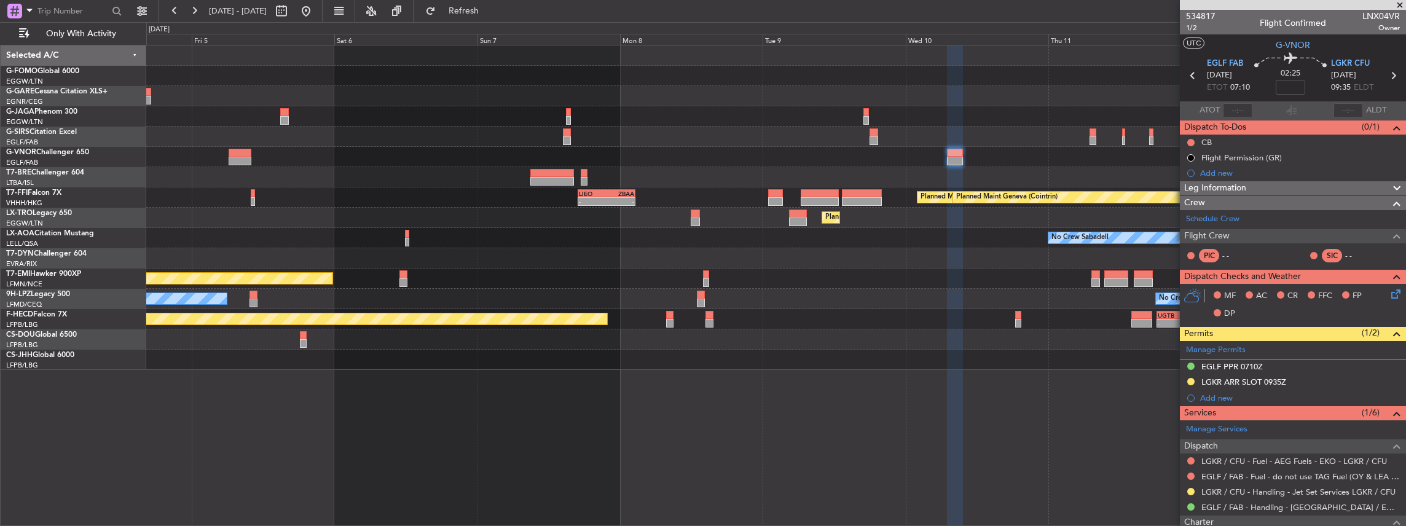
click at [505, 144] on div at bounding box center [776, 137] width 1260 height 20
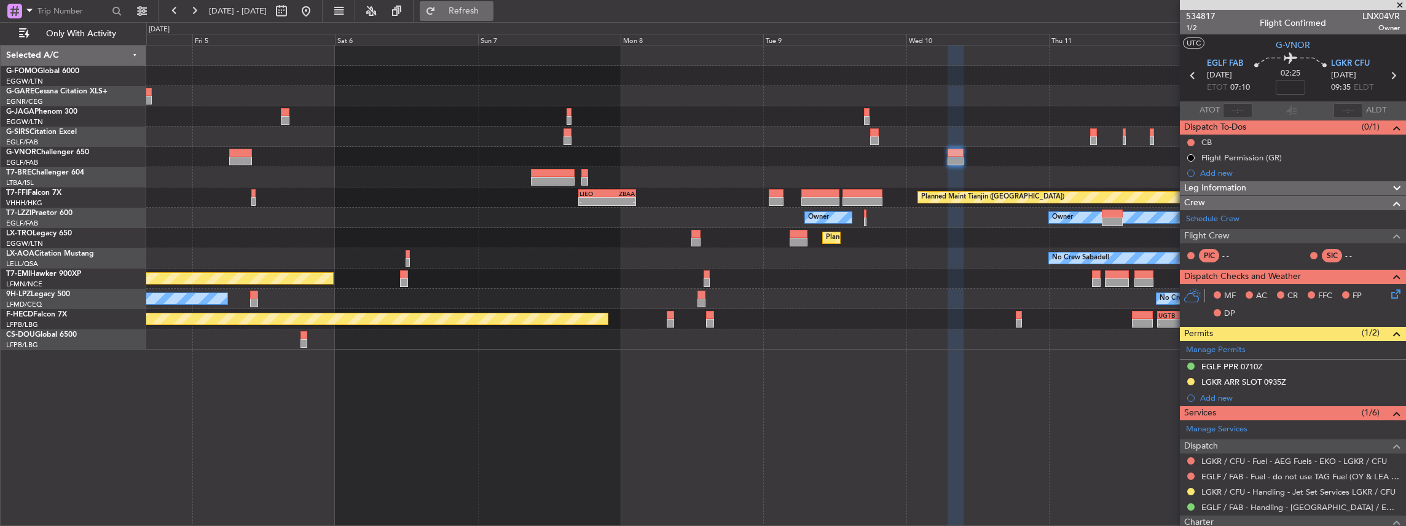
click at [490, 11] on span "Refresh" at bounding box center [464, 11] width 52 height 9
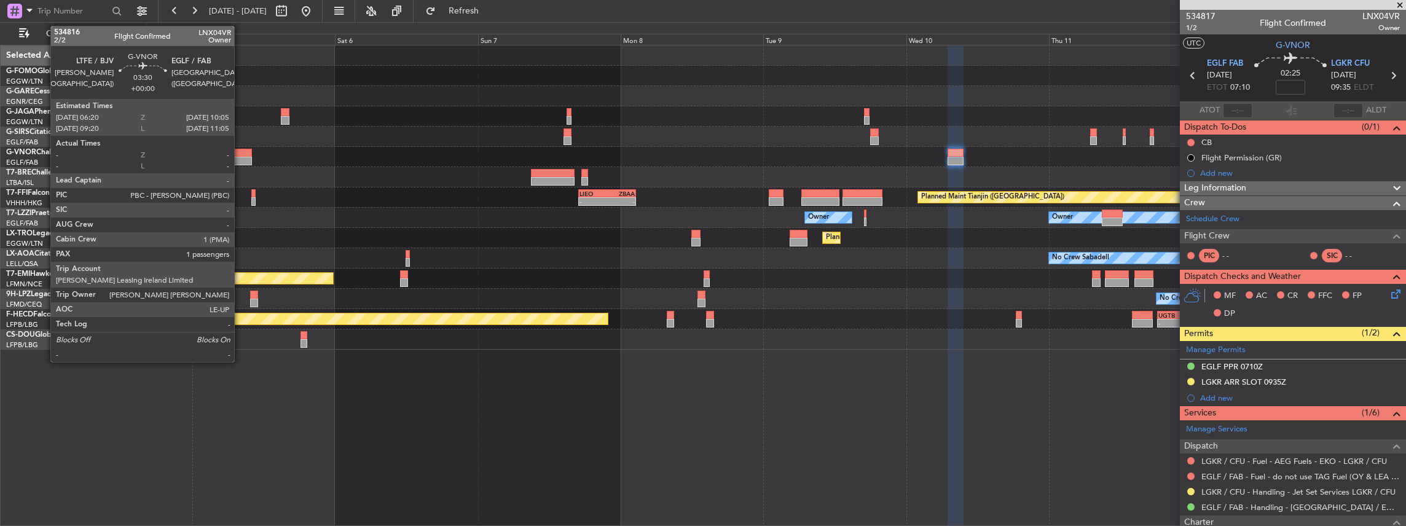
click at [240, 157] on div at bounding box center [240, 161] width 23 height 9
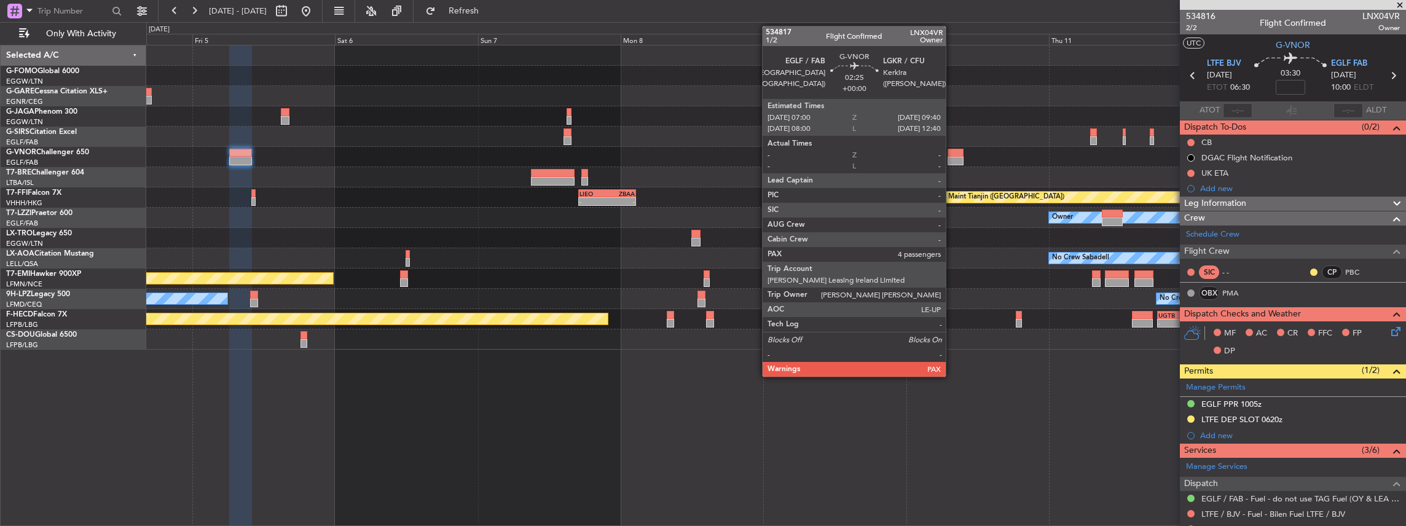
click at [952, 154] on div at bounding box center [955, 153] width 16 height 9
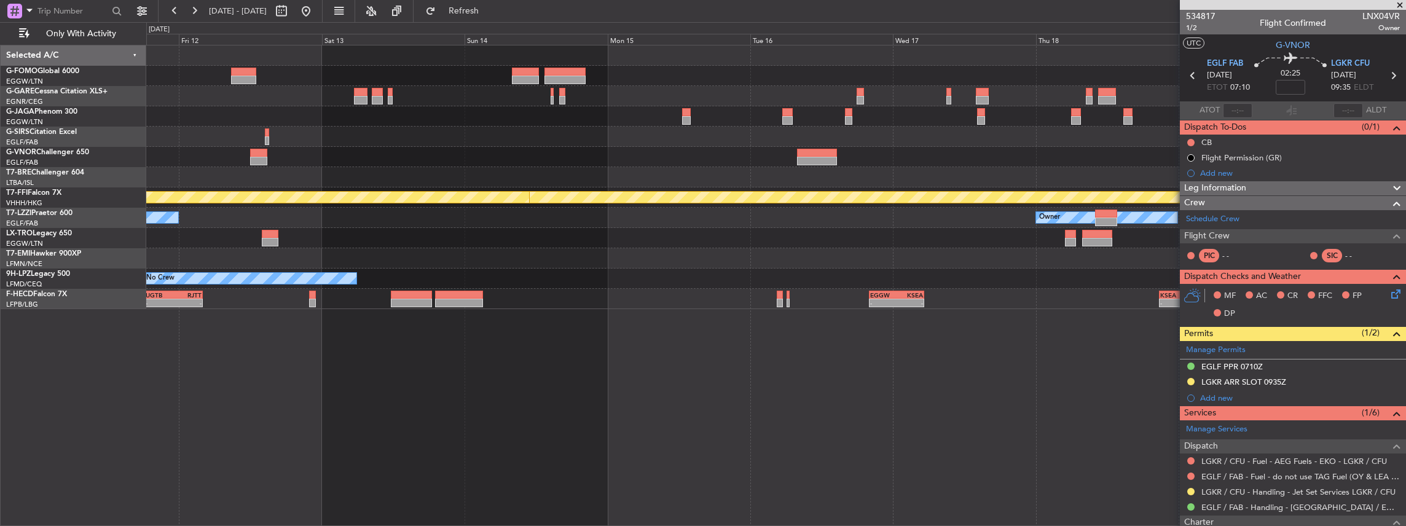
click at [347, 307] on div "Planned Maint Geneva (Cointrin) Planned Maint Tianjin (Binhai) Owner Owner Owne…" at bounding box center [776, 177] width 1260 height 264
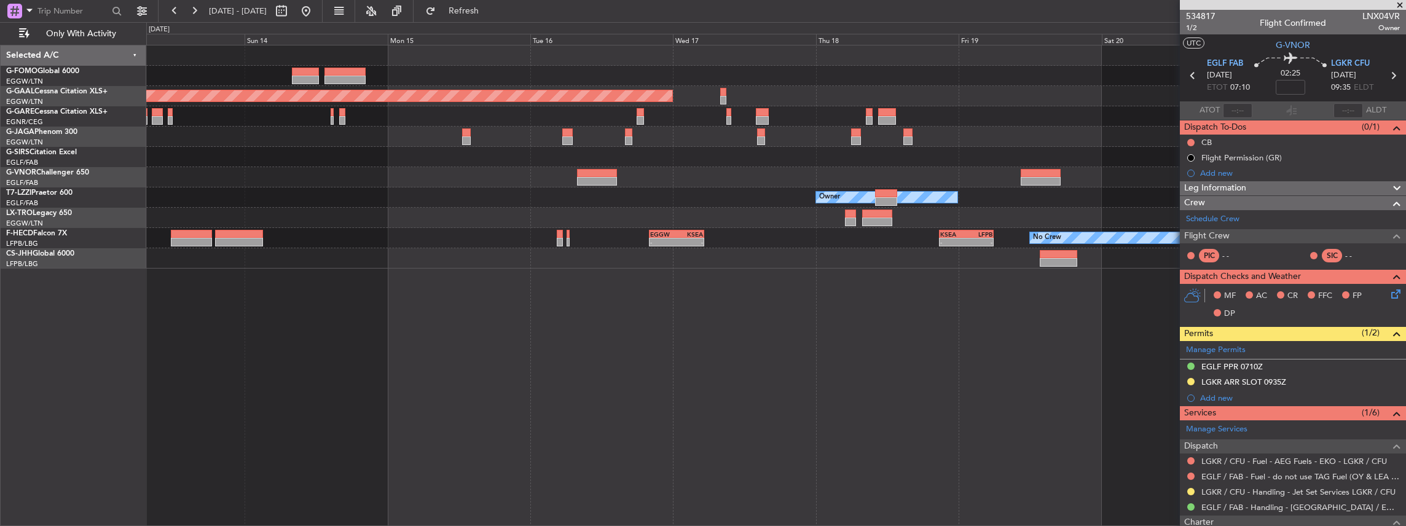
click at [799, 214] on div "Planned Maint Dusseldorf Owner Owner No Crew - - EGGW 20:00 Z KSEA 05:15 Z - - …" at bounding box center [776, 156] width 1260 height 223
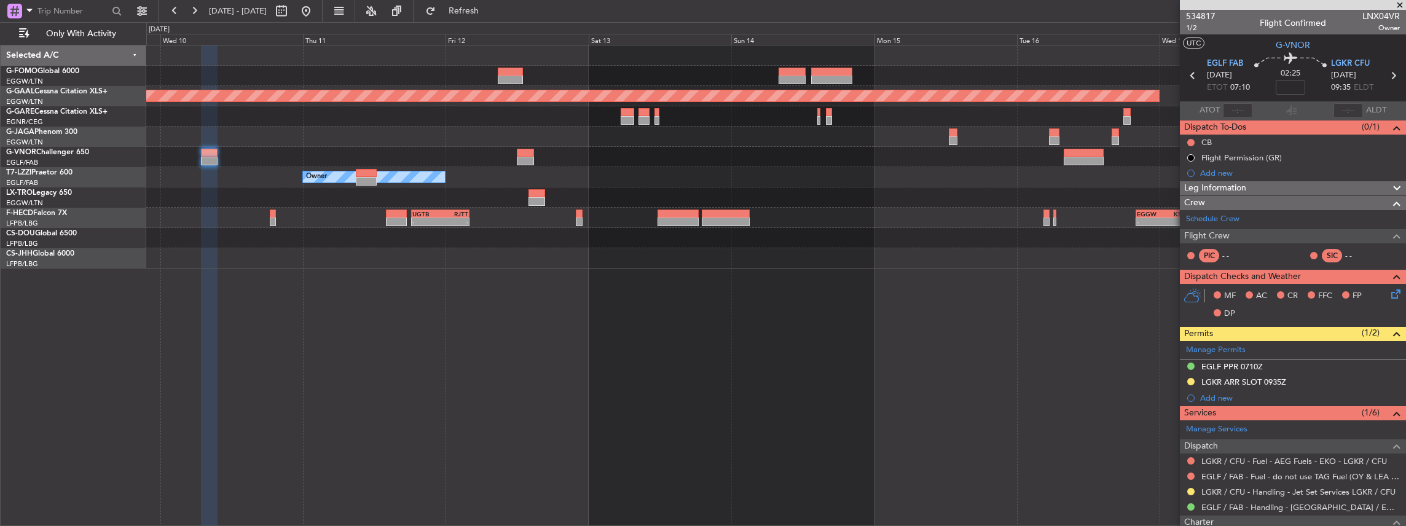
click at [1091, 244] on div "Planned Maint Dusseldorf Owner Owner Owner Planned Maint Dusseldorf UGTB 18:15 …" at bounding box center [776, 156] width 1260 height 223
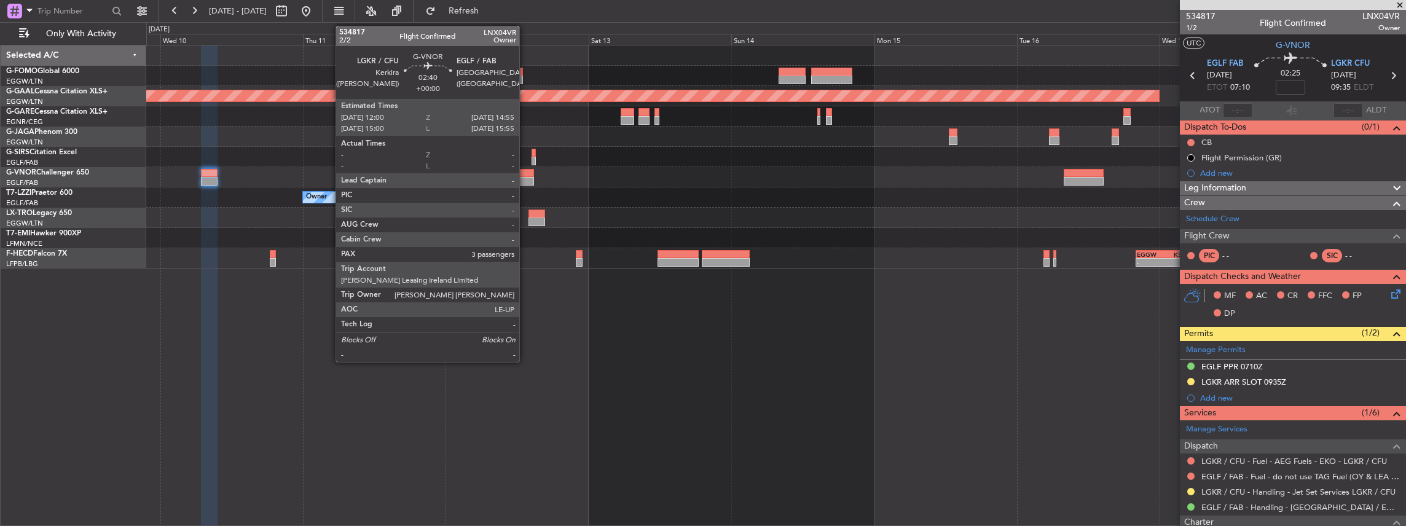
click at [525, 171] on div at bounding box center [526, 173] width 18 height 9
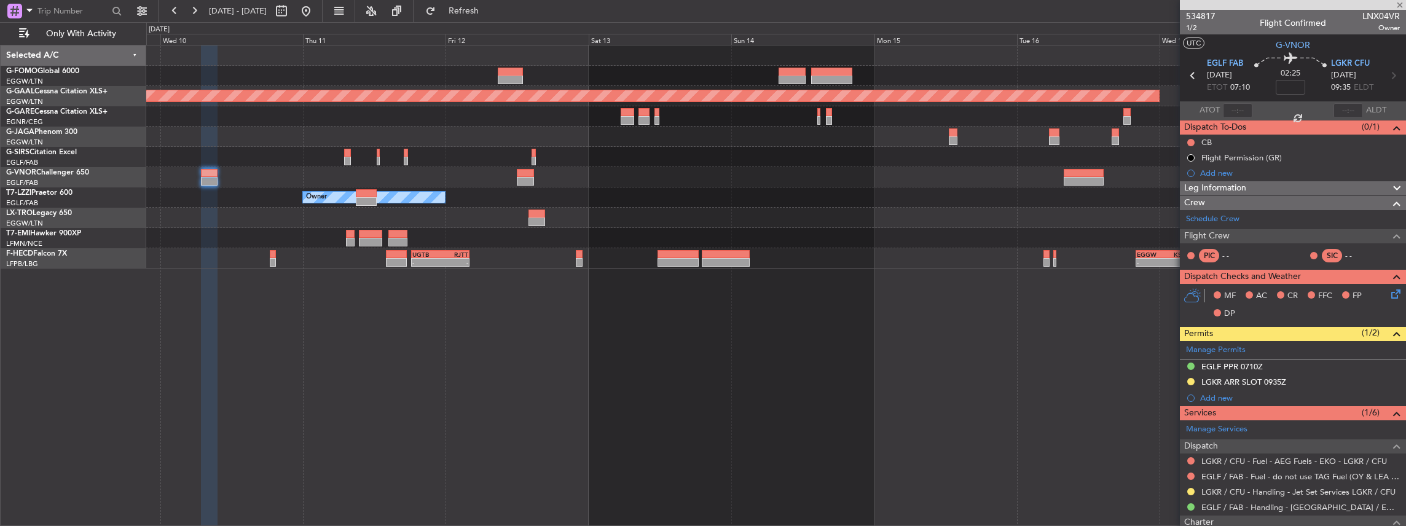
type input "3"
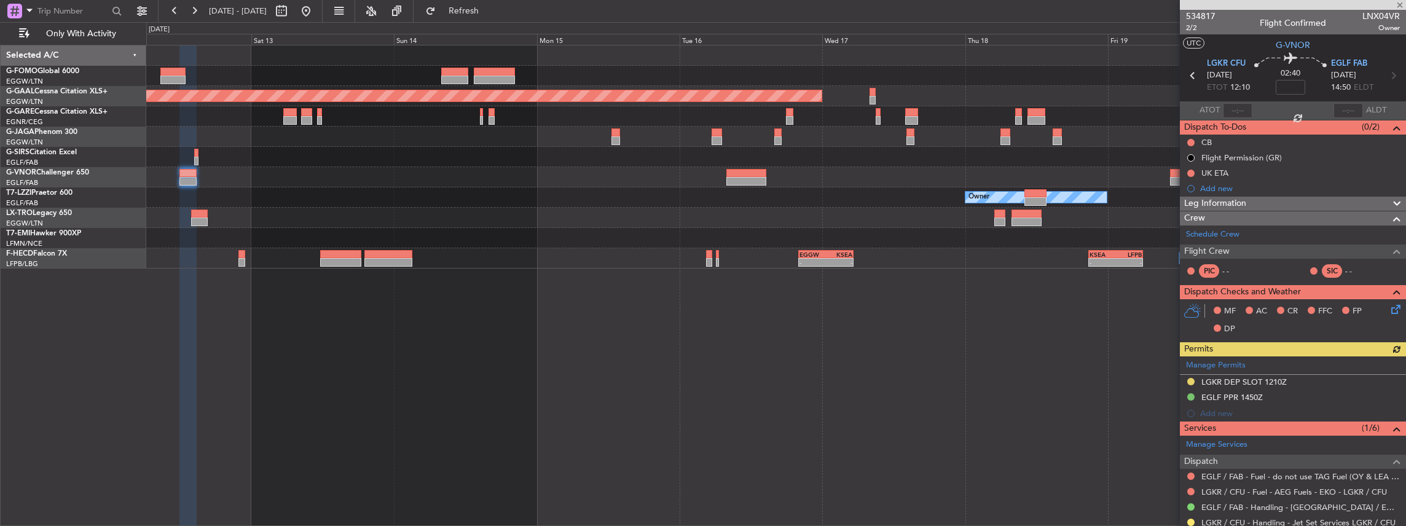
click at [622, 223] on div at bounding box center [776, 218] width 1260 height 20
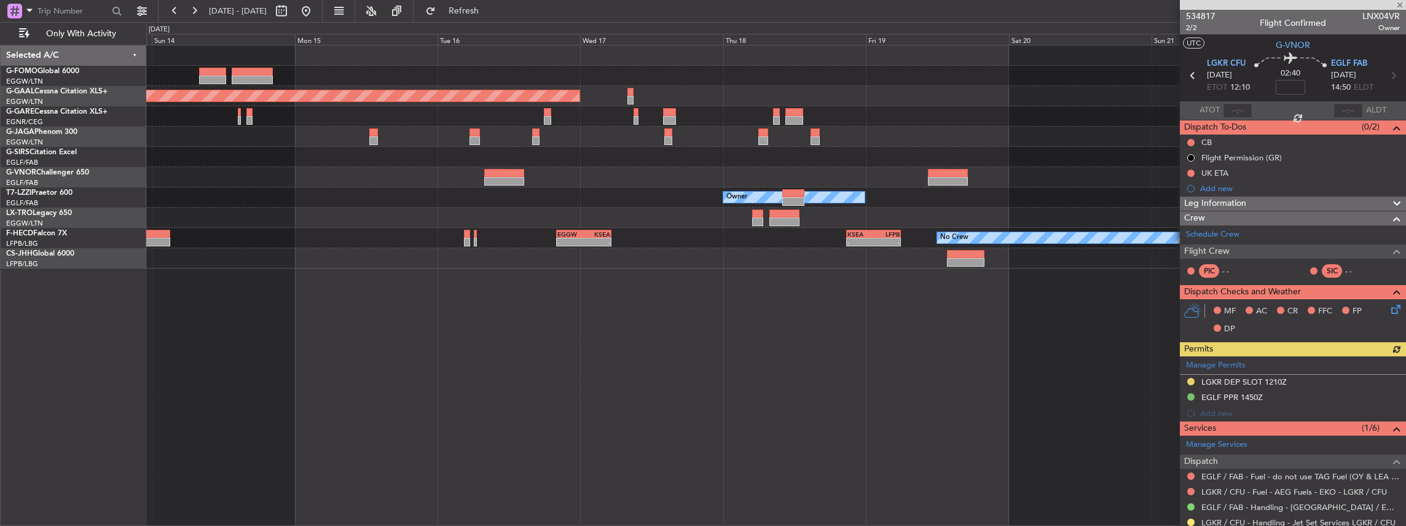
click at [653, 219] on div at bounding box center [776, 218] width 1260 height 20
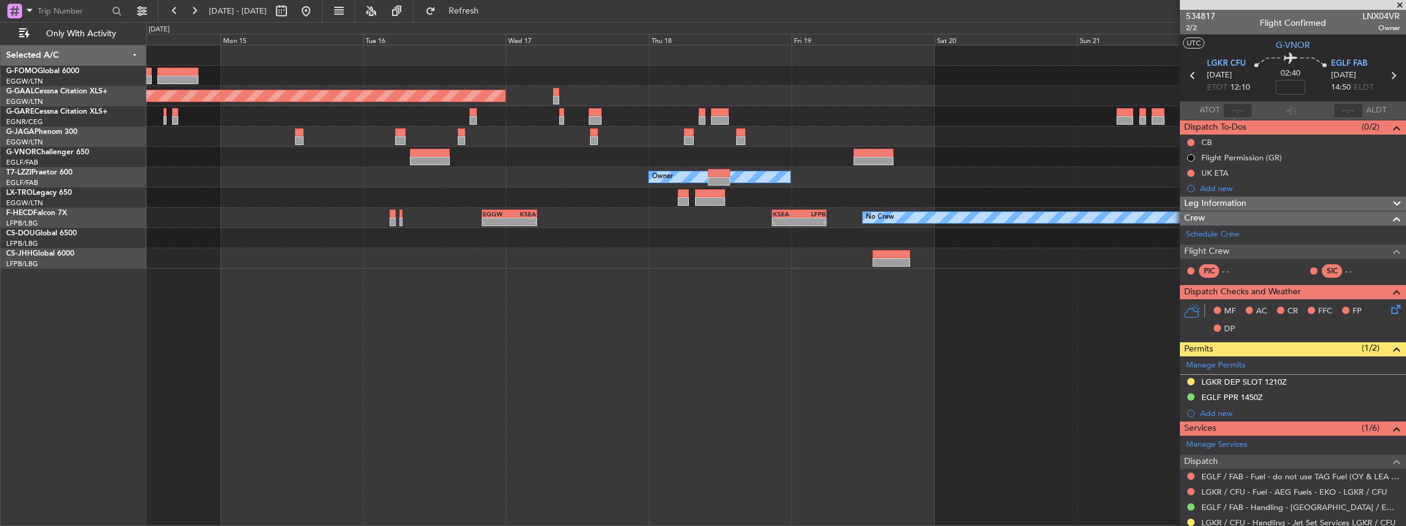
click at [810, 202] on div at bounding box center [776, 197] width 1260 height 20
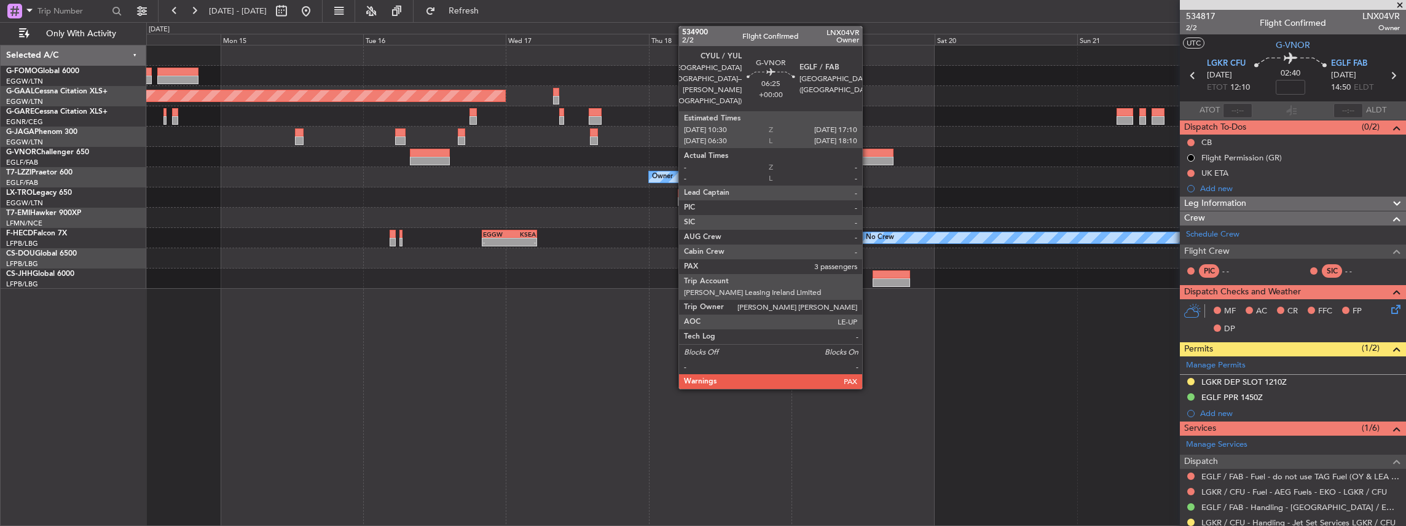
click at [868, 157] on div at bounding box center [873, 161] width 40 height 9
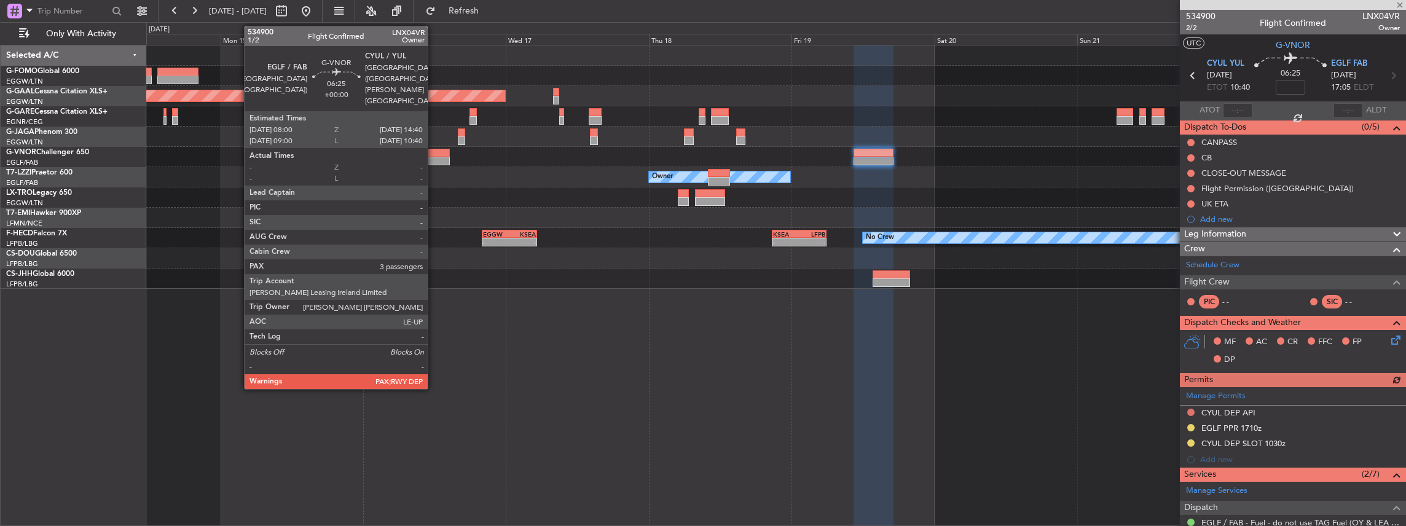
click at [434, 155] on div at bounding box center [430, 153] width 40 height 9
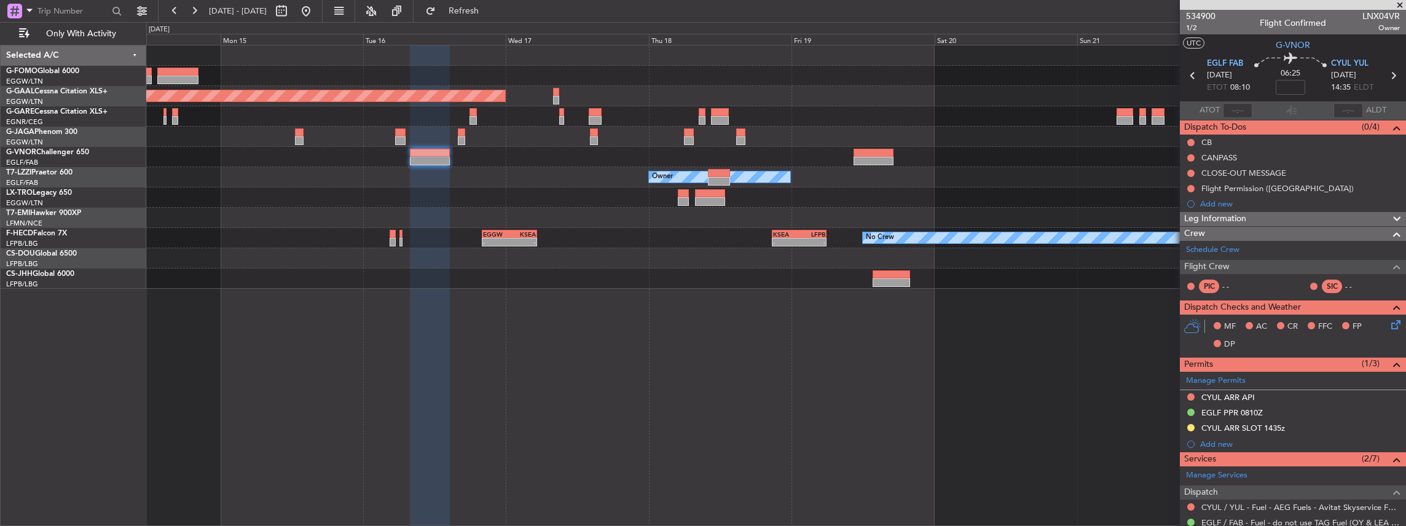
click at [802, 237] on div "Planned Maint Dusseldorf Owner Planned Maint Paris (Le Bourget) No Crew - - EGG…" at bounding box center [776, 166] width 1260 height 243
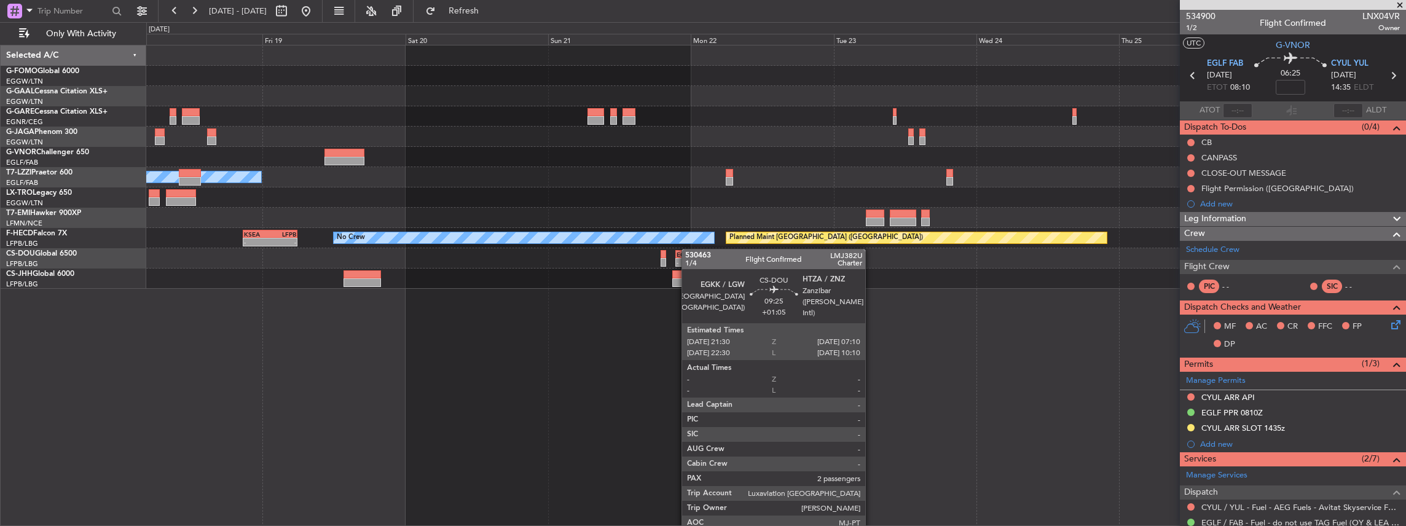
click at [689, 249] on div "Planned Maint Dusseldorf Owner Planned Maint Paris (Le Bourget) No Crew - - KSE…" at bounding box center [776, 166] width 1260 height 243
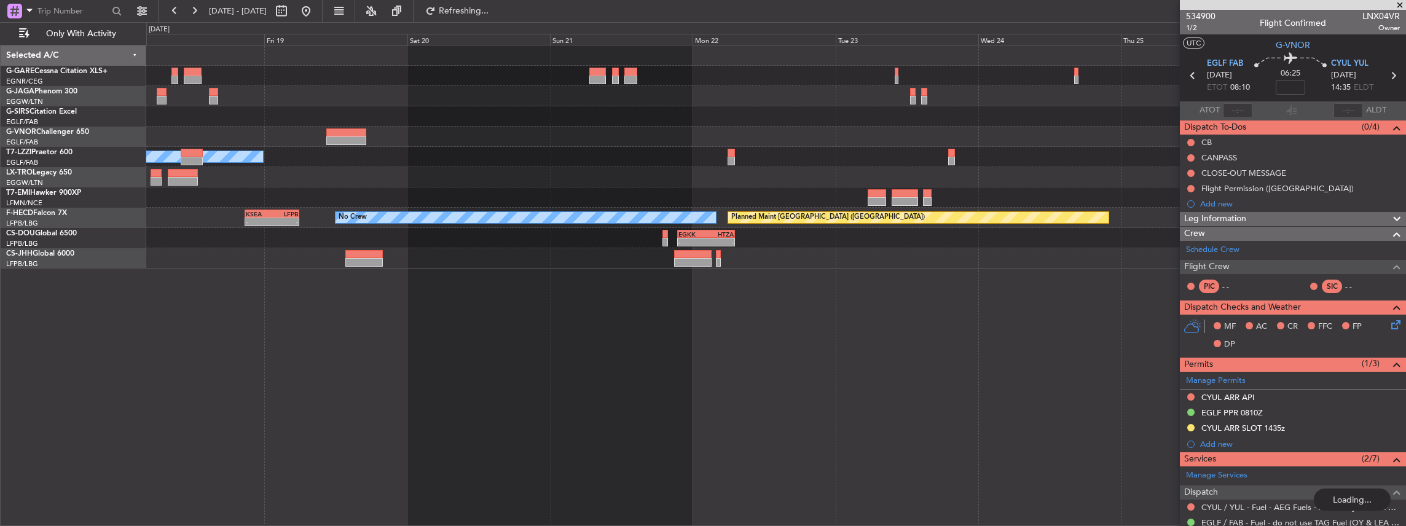
click at [686, 192] on div "Owner Planned Maint Paris (Le Bourget) No Crew - - KSEA 20:45 Z LFPB 05:55 Z - …" at bounding box center [776, 156] width 1260 height 223
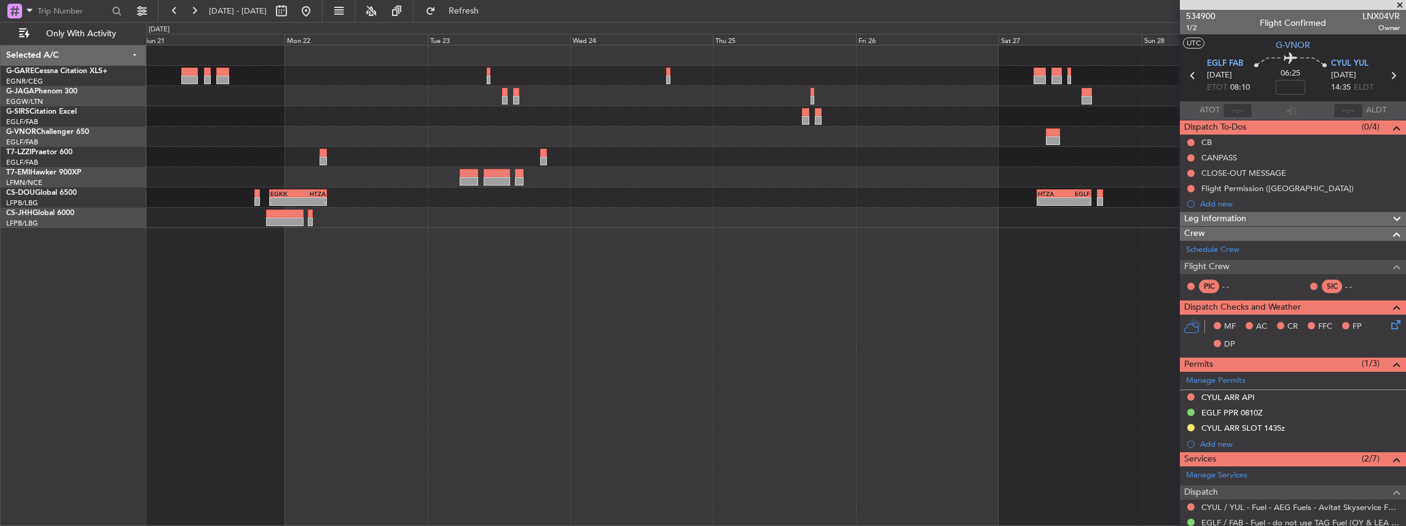
click at [841, 141] on div at bounding box center [776, 137] width 1260 height 20
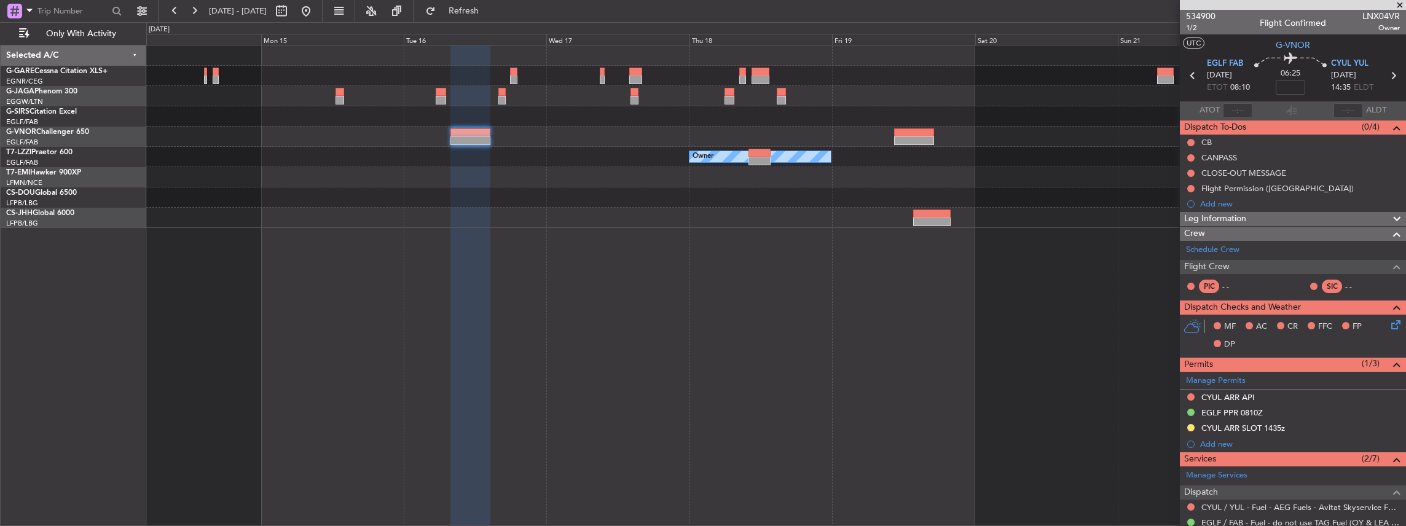
click at [1405, 132] on html "21 Sep 2025 - 29 Sep 2025 Refresh Quick Links Only With Activity Owner Owner EG…" at bounding box center [703, 263] width 1406 height 526
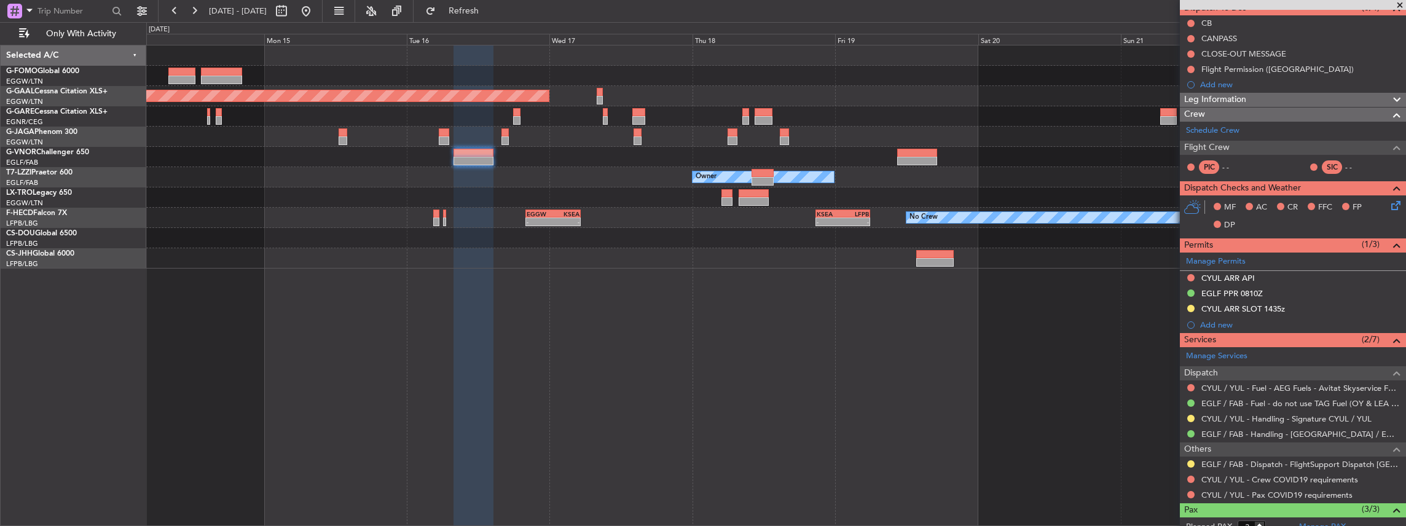
scroll to position [123, 0]
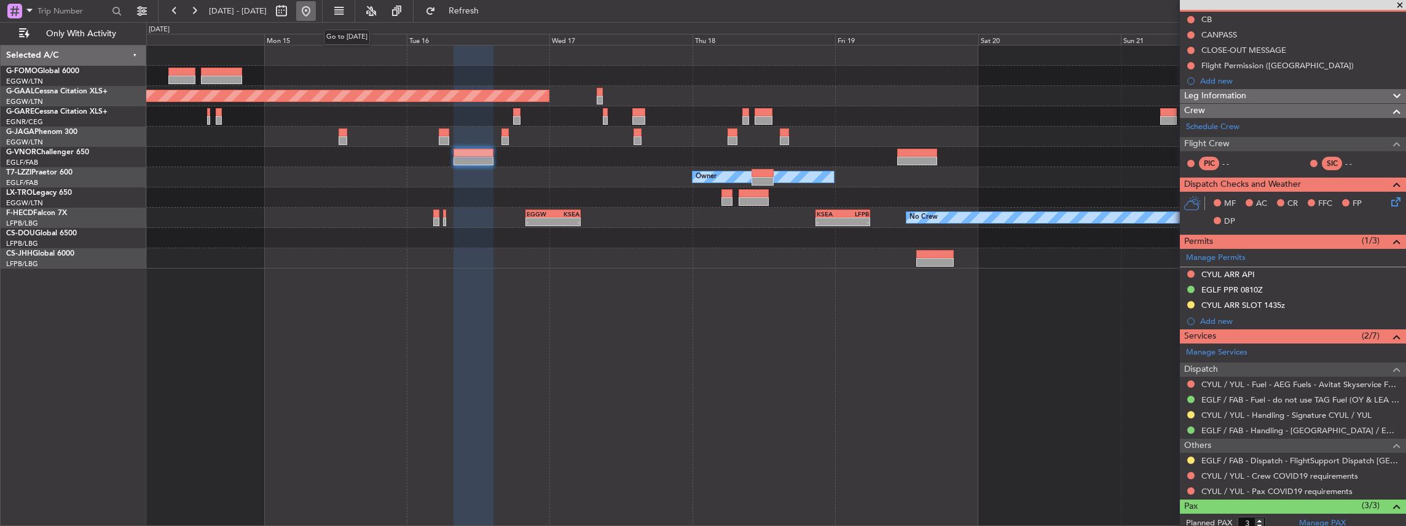
click at [316, 12] on button at bounding box center [306, 11] width 20 height 20
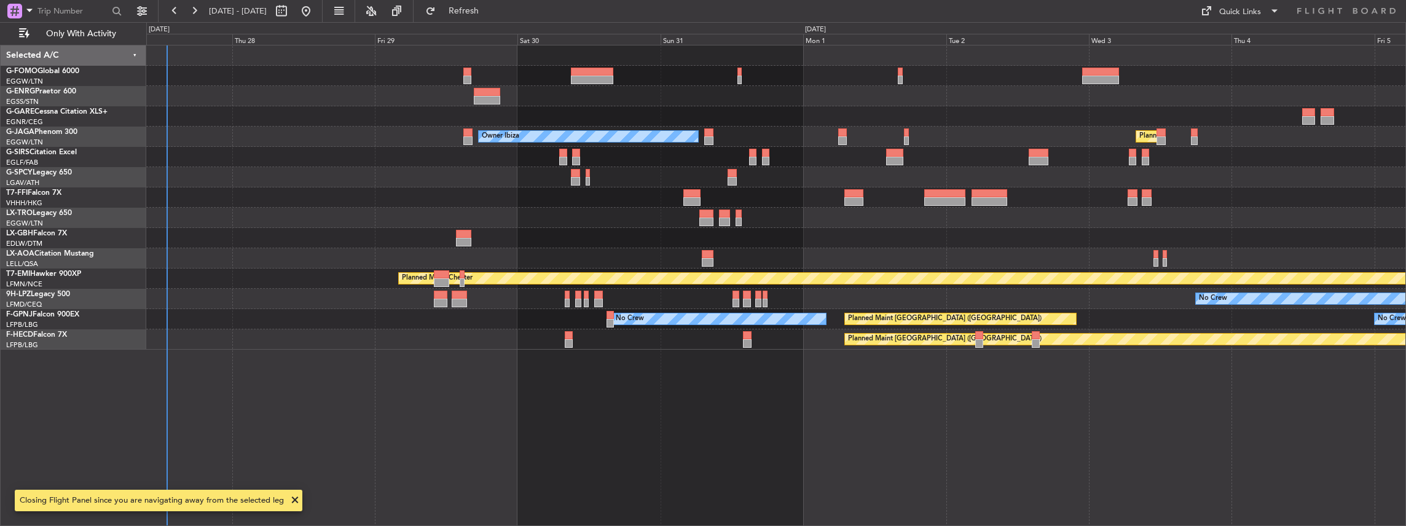
click at [398, 225] on div "Planned Maint London (Luton) Owner Ibiza No Crew Cannes (Mandelieu) Unplanned M…" at bounding box center [776, 286] width 1260 height 482
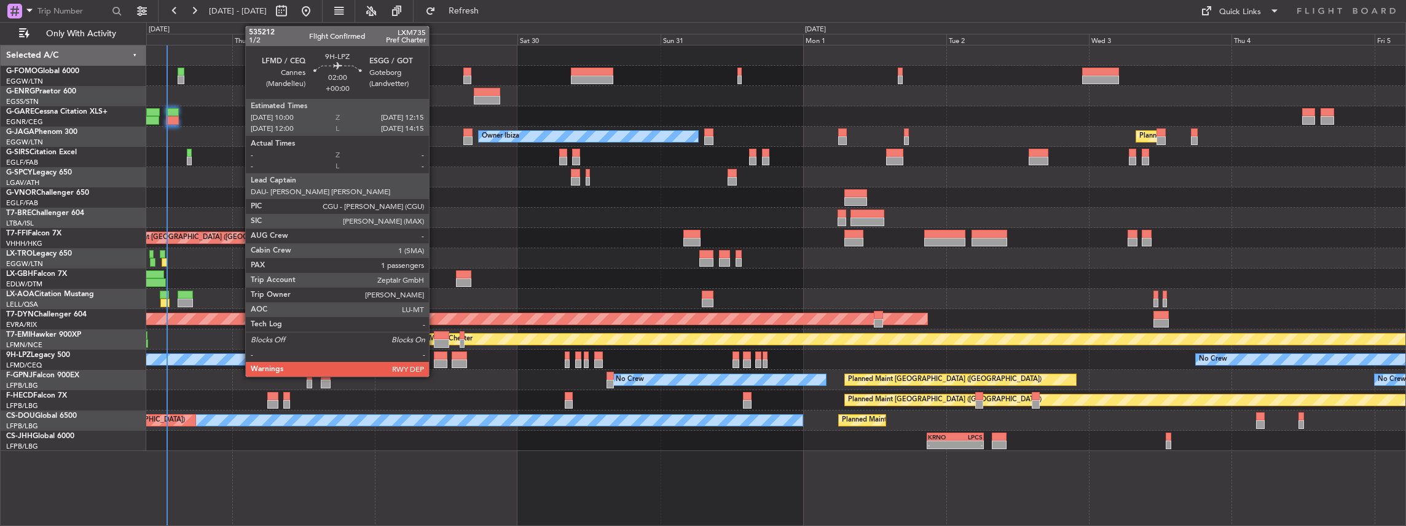
click at [435, 364] on div at bounding box center [441, 363] width 14 height 9
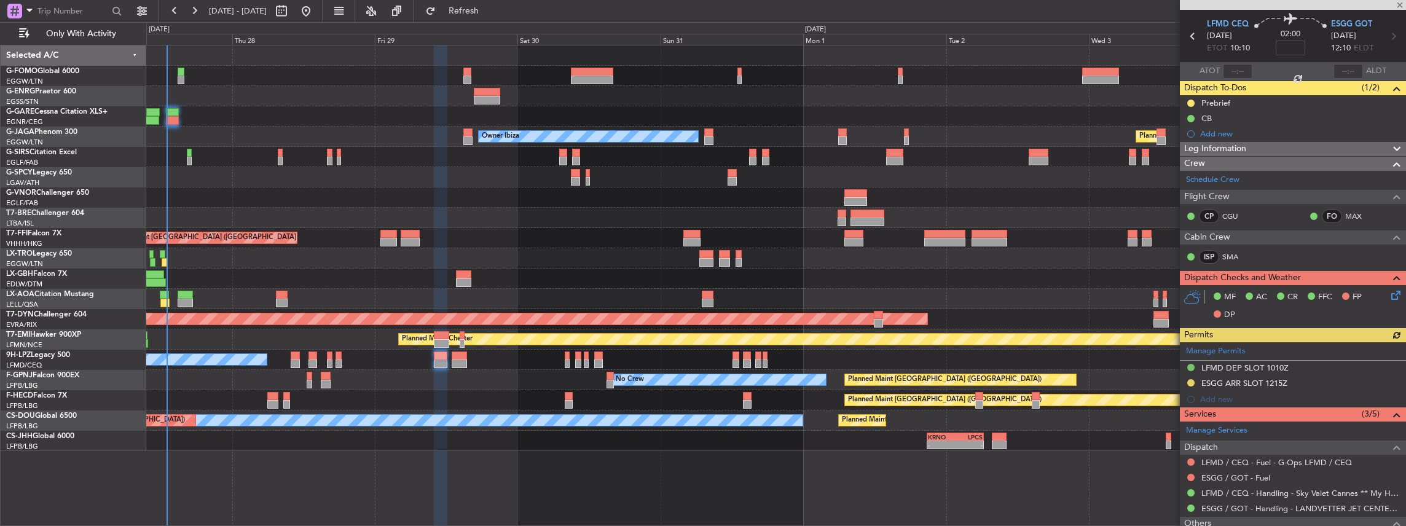
scroll to position [82, 0]
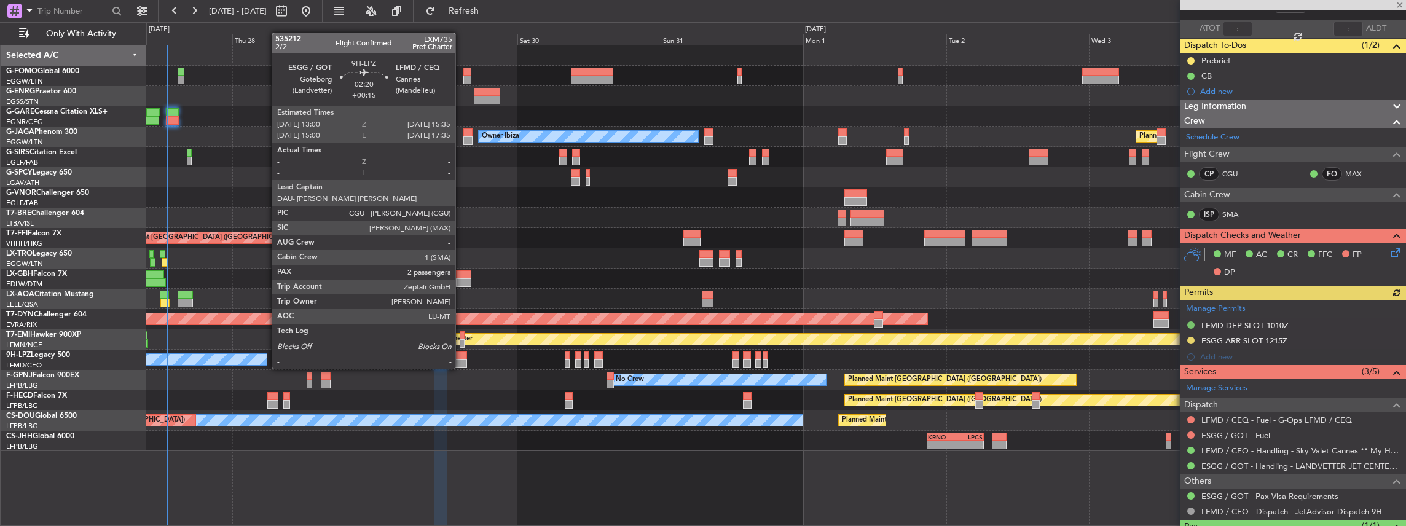
click at [461, 356] on div at bounding box center [460, 355] width 16 height 9
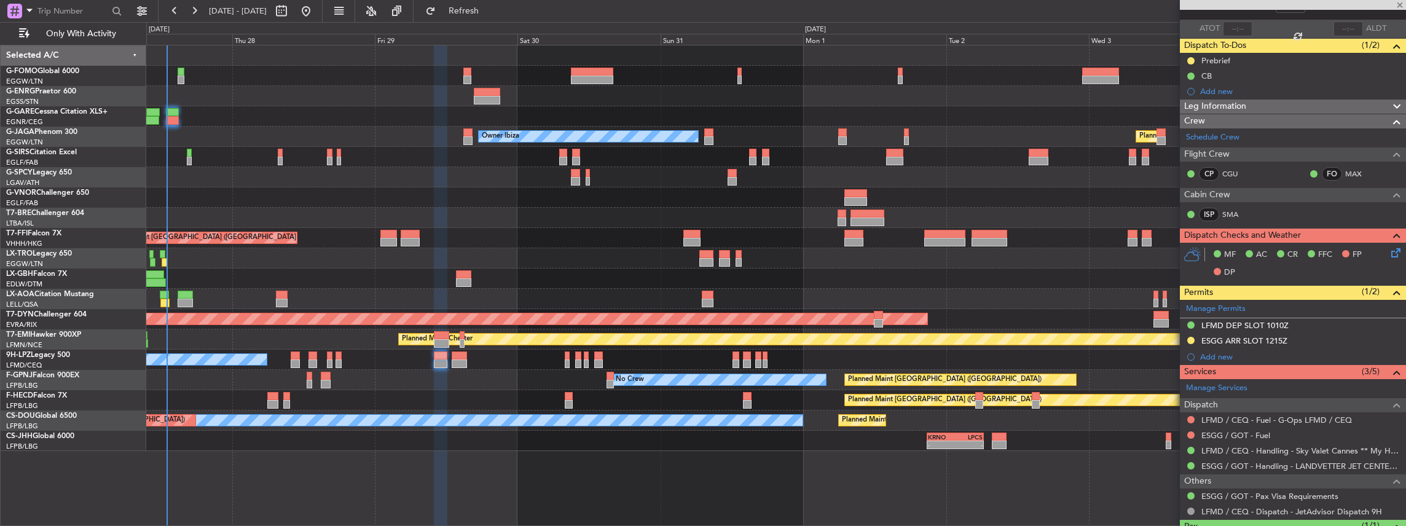
type input "+00:15"
type input "2"
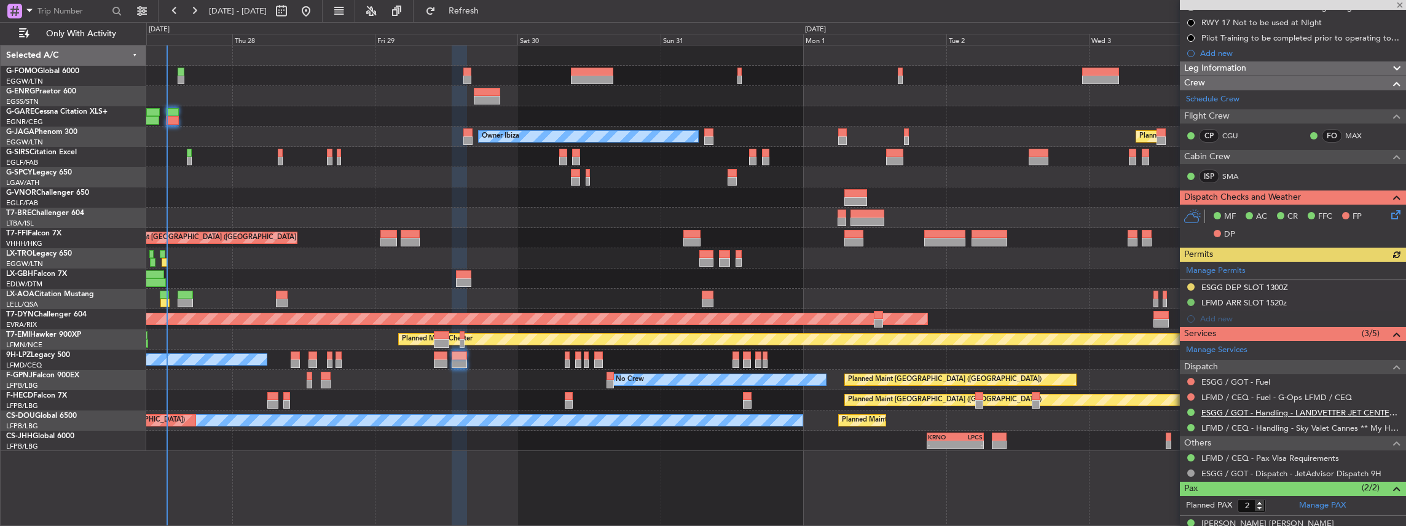
scroll to position [205, 0]
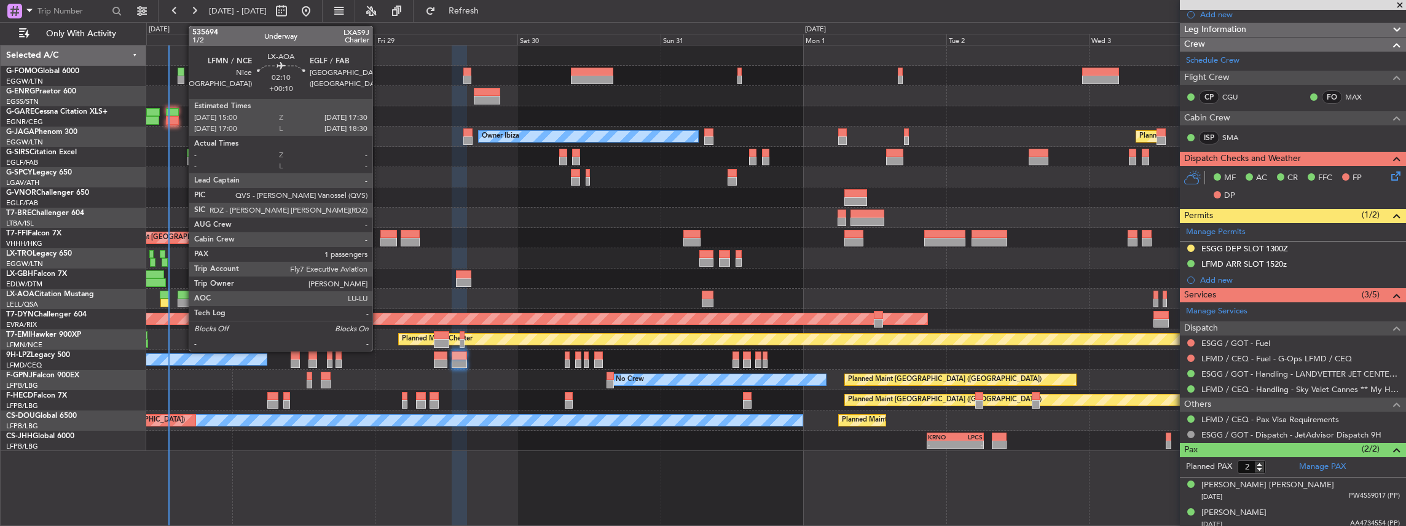
click at [182, 293] on div at bounding box center [185, 295] width 15 height 9
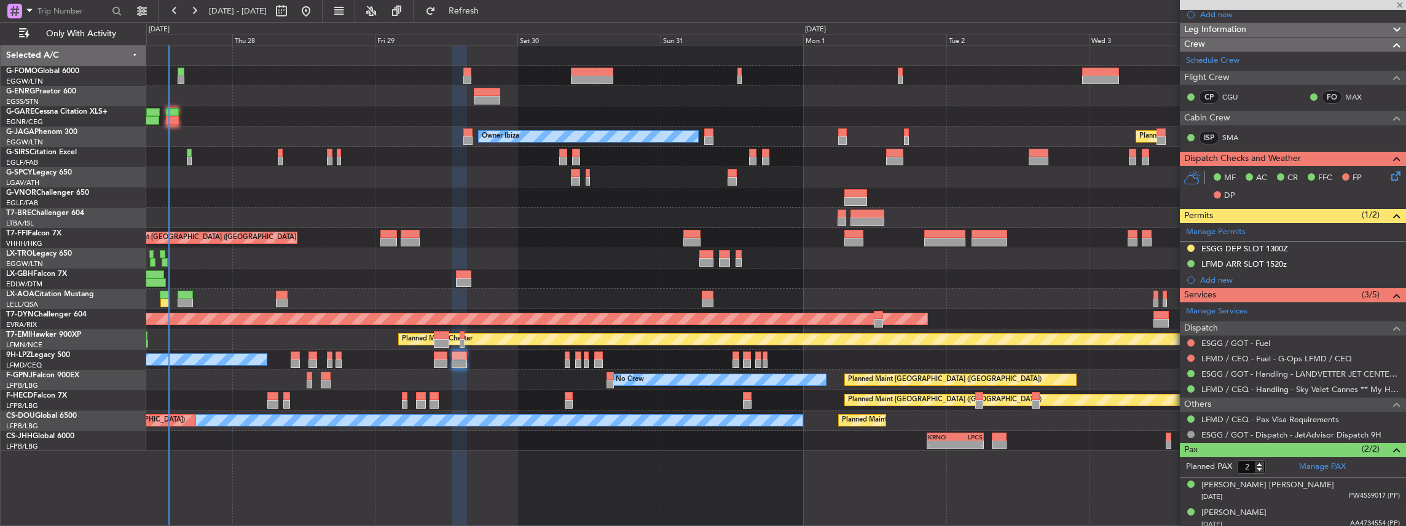
type input "+00:10"
type input "1"
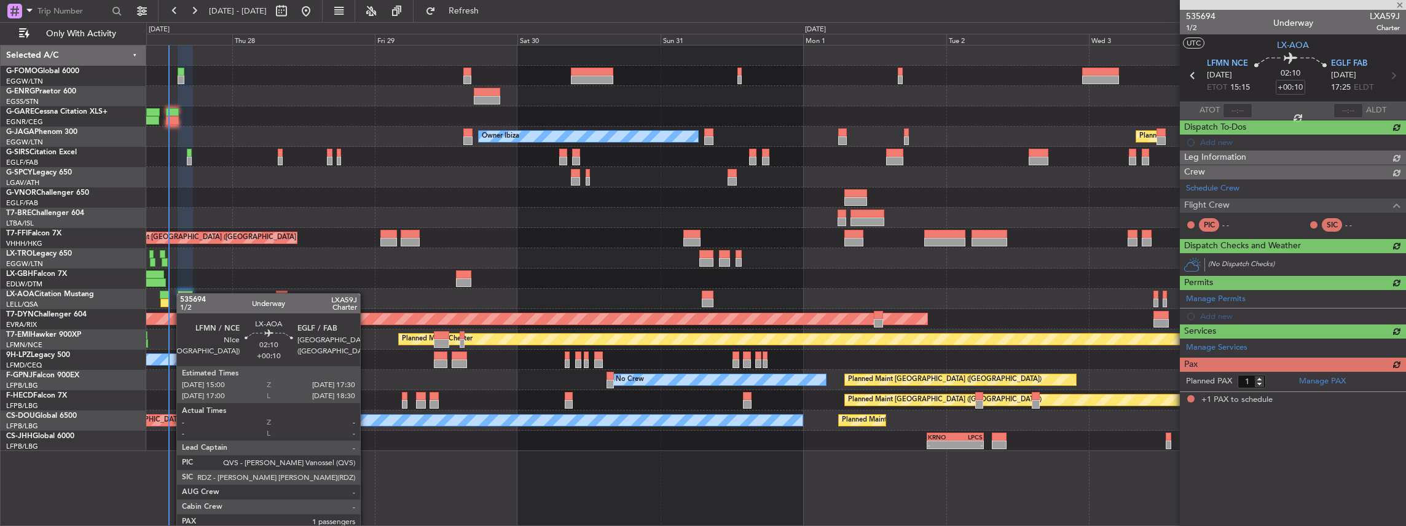
scroll to position [0, 0]
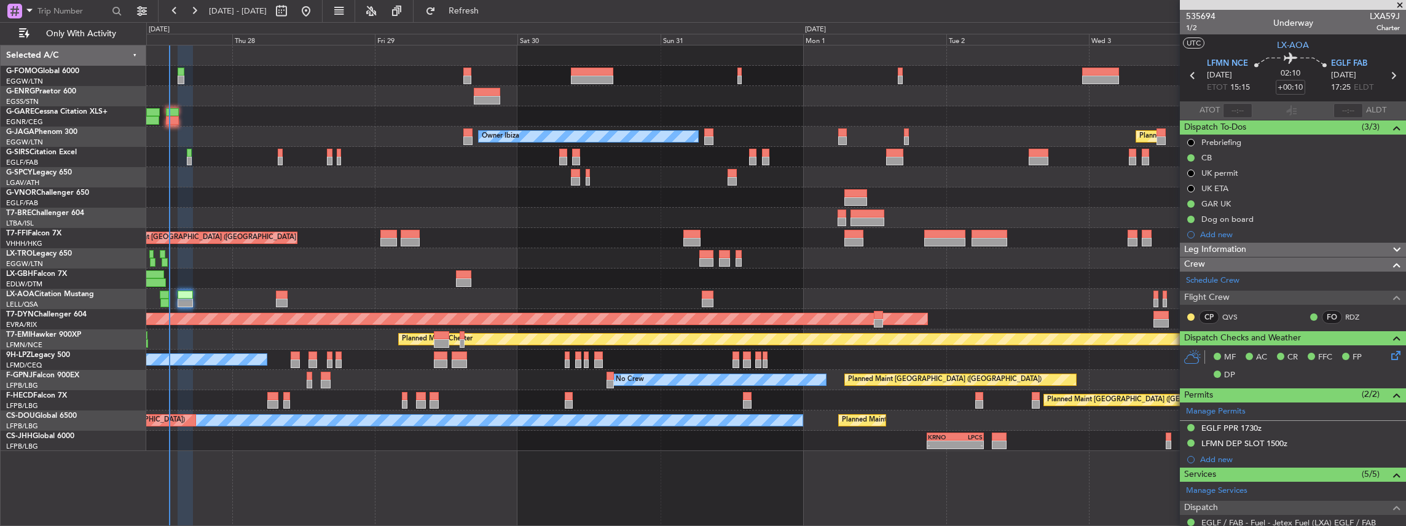
click at [329, 235] on div "Planned Maint [GEOGRAPHIC_DATA] ([GEOGRAPHIC_DATA]) Owner Ibiza No Crew Cannes …" at bounding box center [776, 248] width 1260 height 406
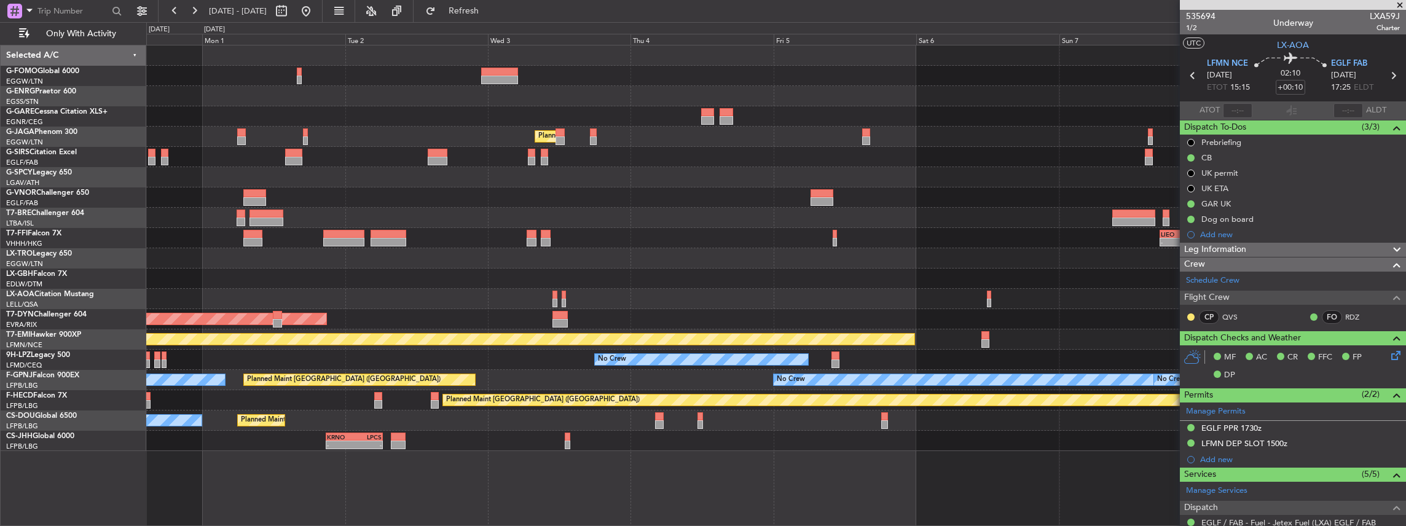
click at [267, 238] on div "Planned Maint [GEOGRAPHIC_DATA] ([GEOGRAPHIC_DATA]) Owner Ibiza - - [PERSON_NAM…" at bounding box center [776, 248] width 1260 height 406
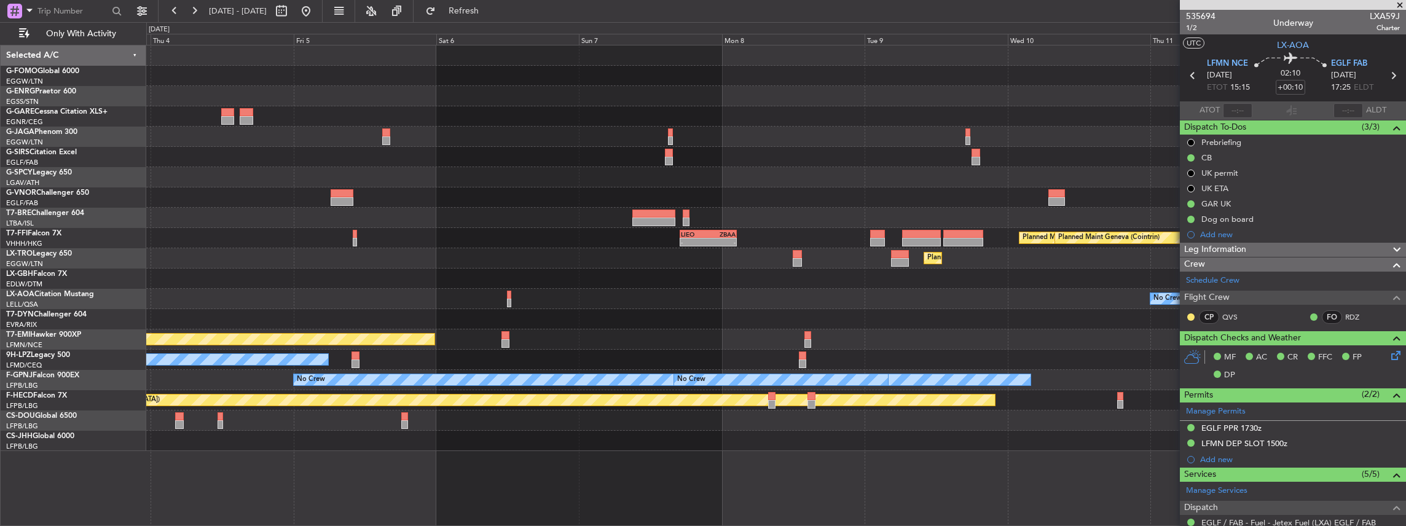
click at [349, 230] on div "- - [PERSON_NAME] 17:00 Z ZBAA 02:35 Z Planned Maint Tianjin ([GEOGRAPHIC_DATA]…" at bounding box center [776, 238] width 1260 height 20
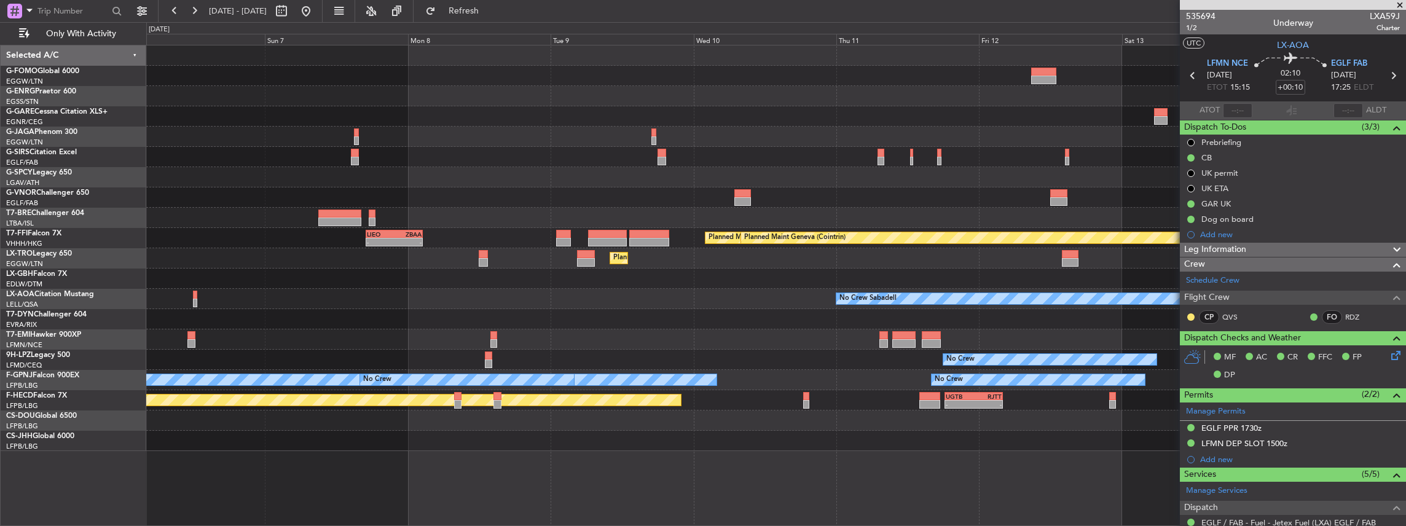
click at [260, 230] on div "- - [PERSON_NAME] 17:00 Z ZBAA 02:35 Z Planned Maint Tianjin ([GEOGRAPHIC_DATA]…" at bounding box center [776, 248] width 1260 height 406
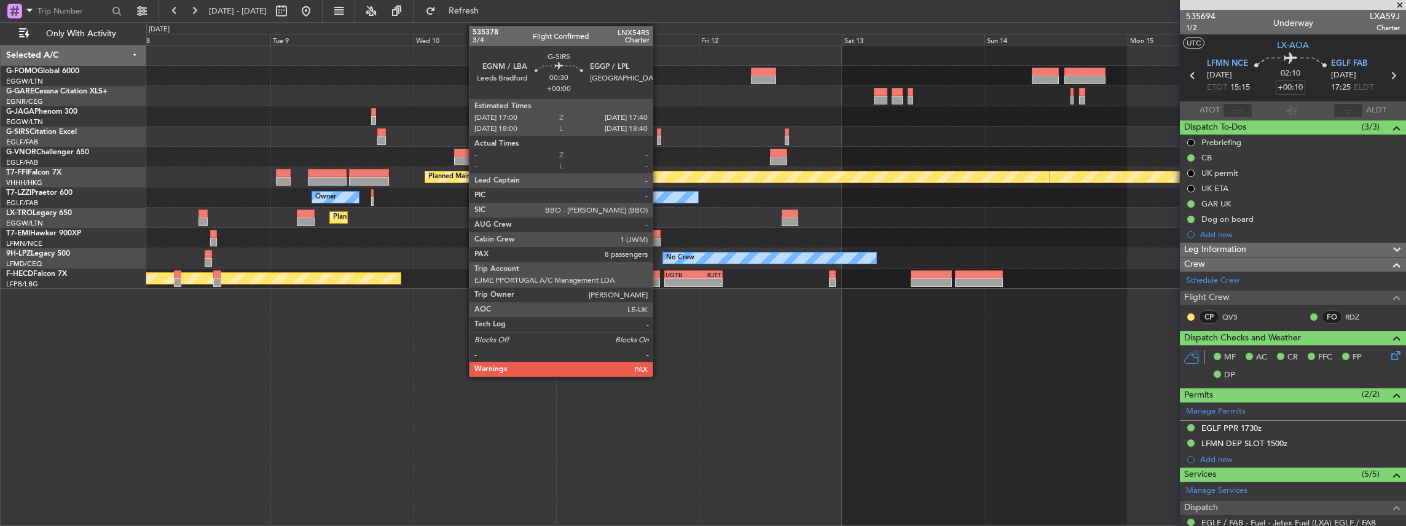
click at [659, 138] on div at bounding box center [659, 140] width 4 height 9
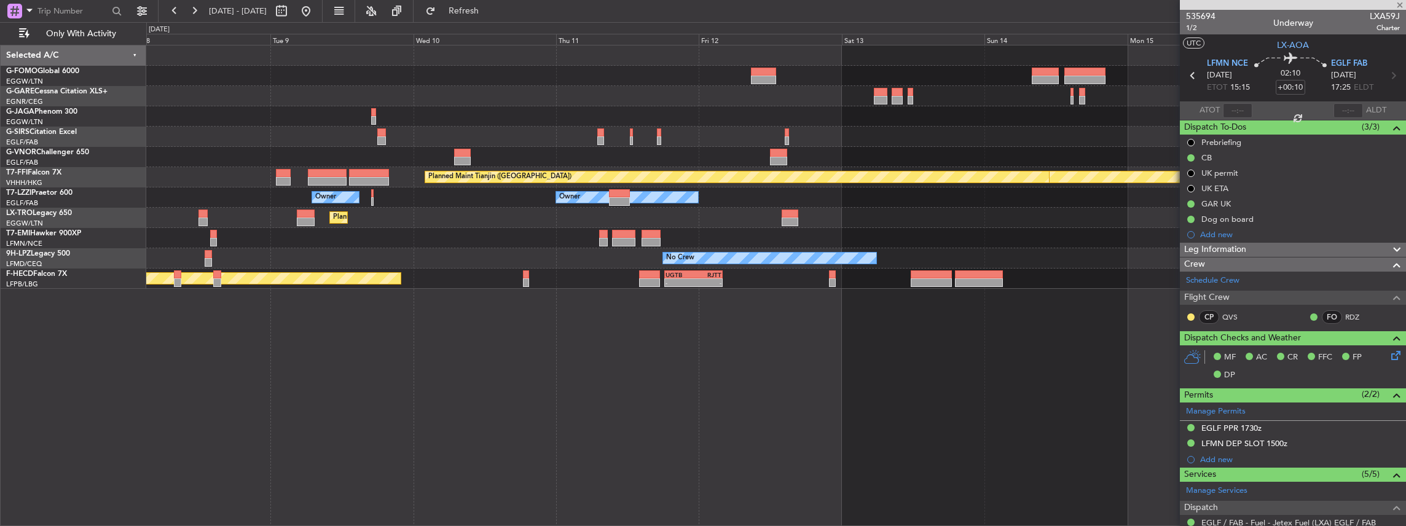
type input "8"
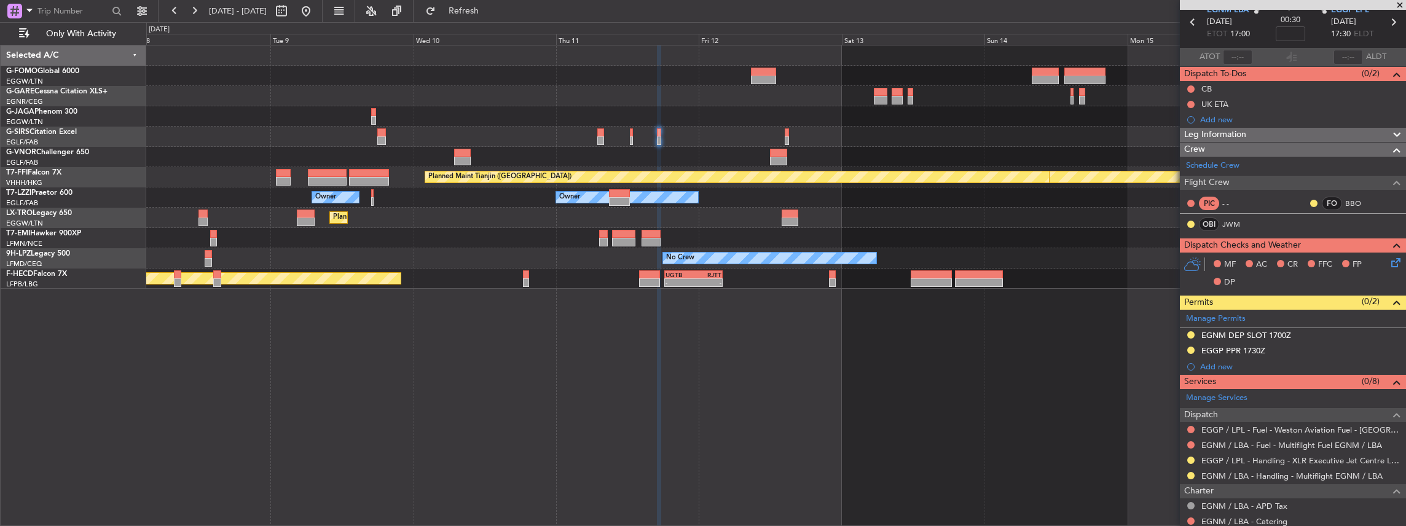
scroll to position [41, 0]
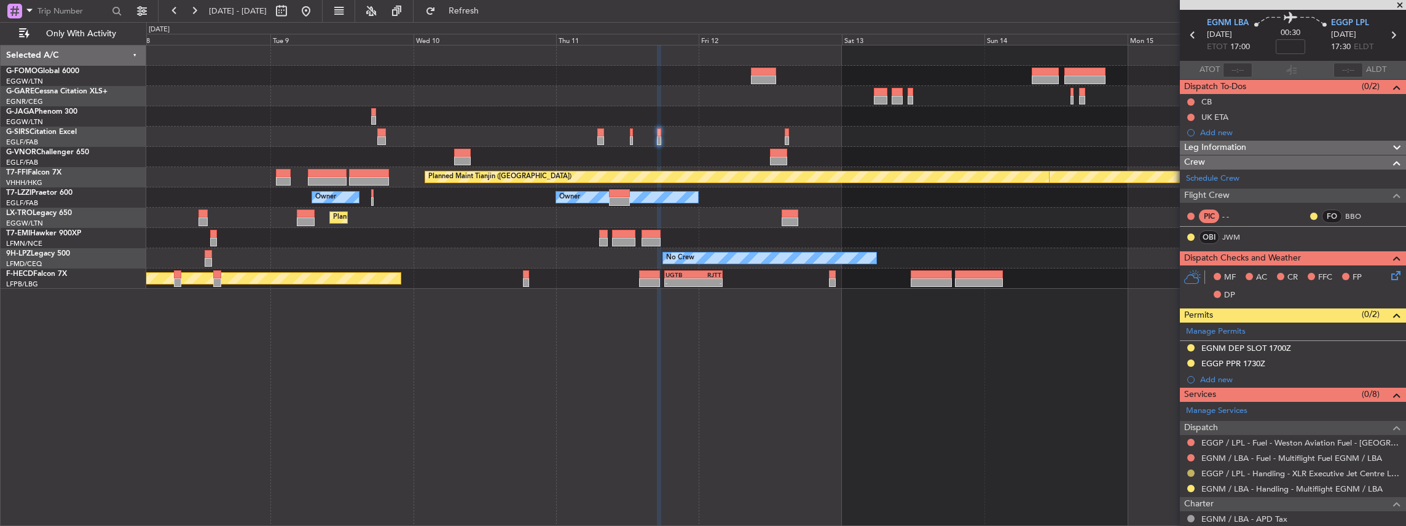
click at [1188, 469] on button at bounding box center [1190, 472] width 7 height 7
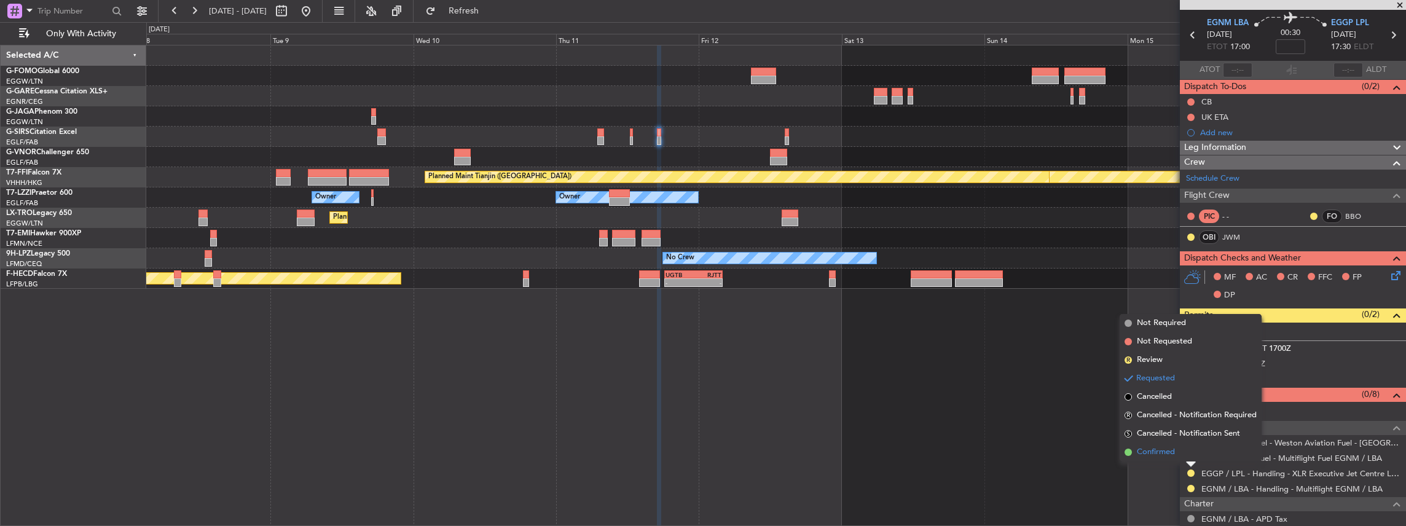
click at [1172, 455] on span "Confirmed" at bounding box center [1156, 452] width 38 height 12
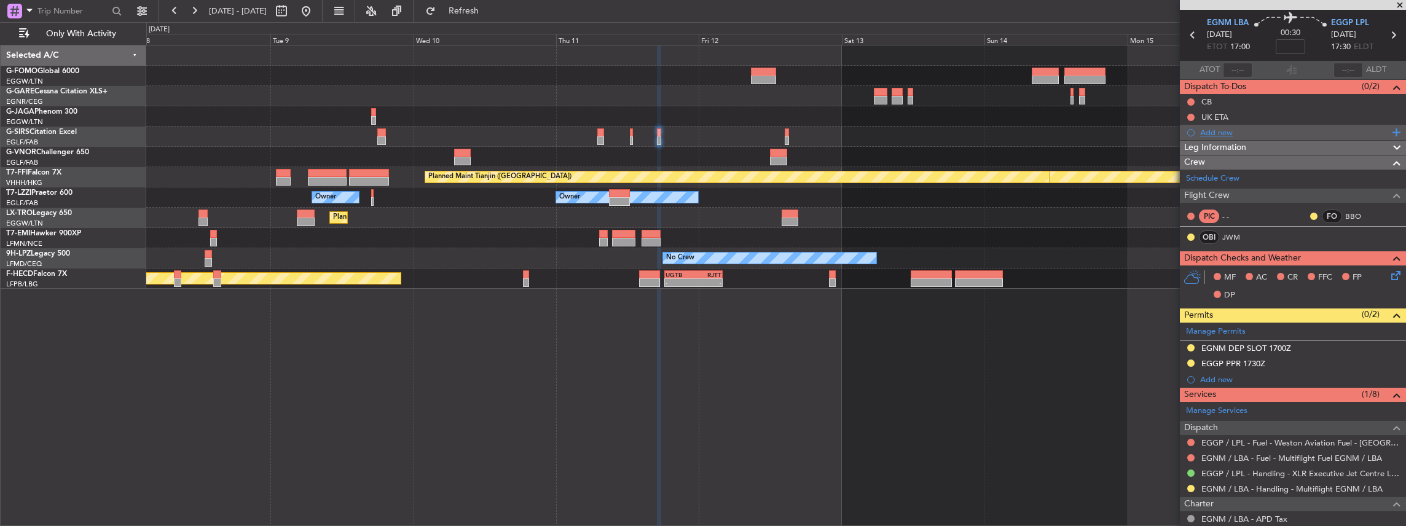
scroll to position [0, 0]
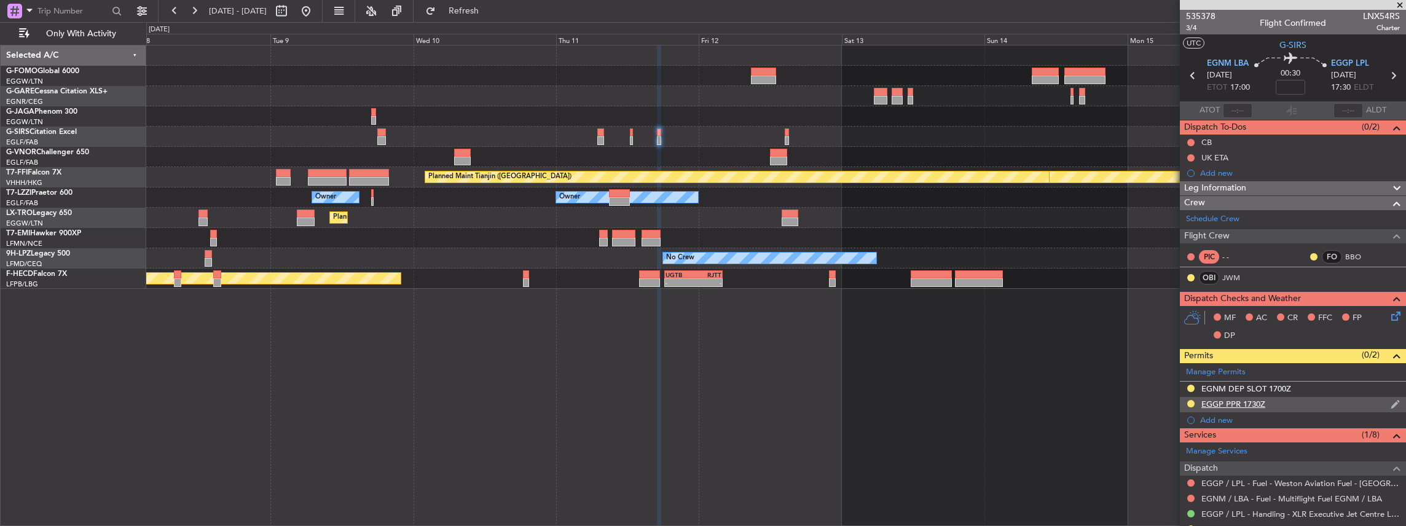
click at [1290, 399] on div "EGGP PPR 1730Z" at bounding box center [1293, 404] width 226 height 15
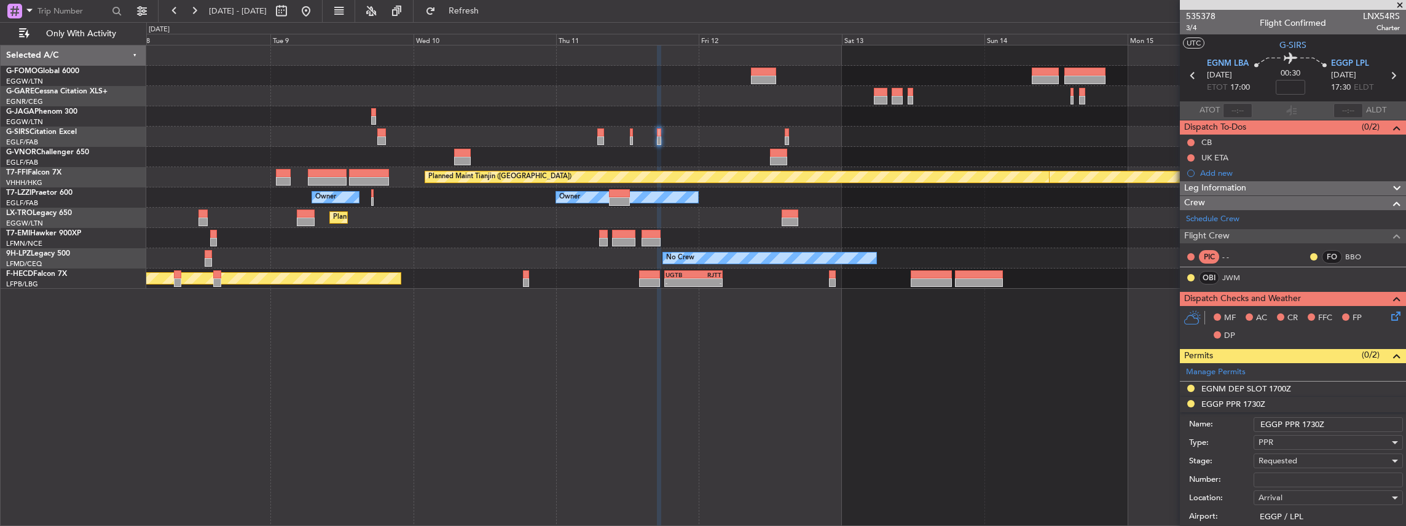
click at [1313, 423] on input "EGGP PPR 1730Z" at bounding box center [1327, 424] width 149 height 15
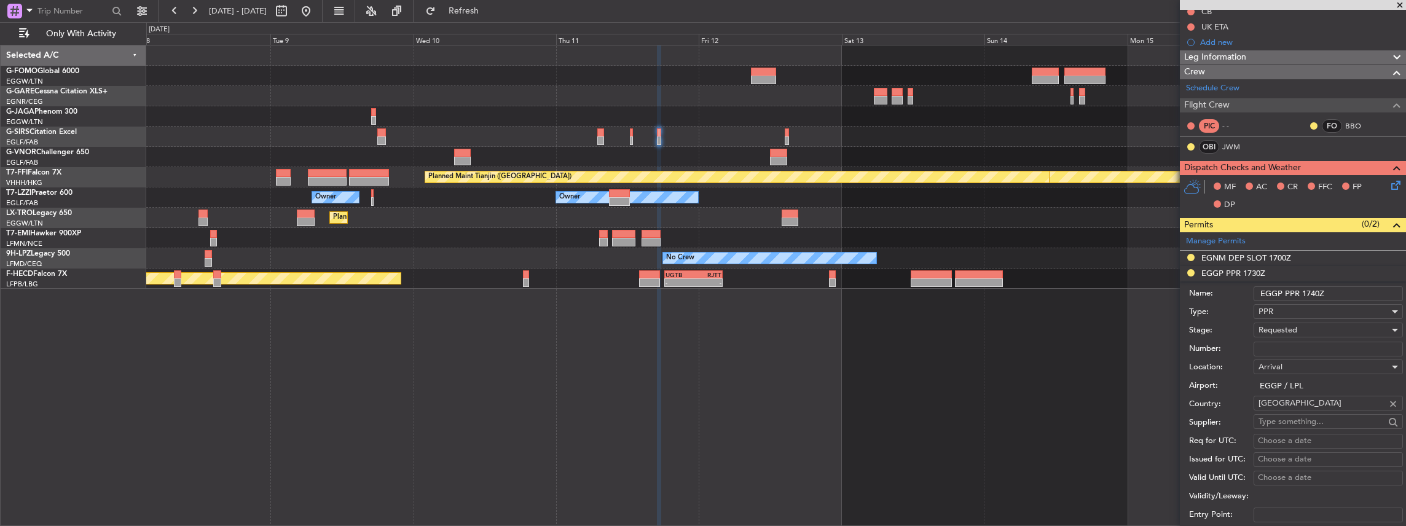
scroll to position [205, 0]
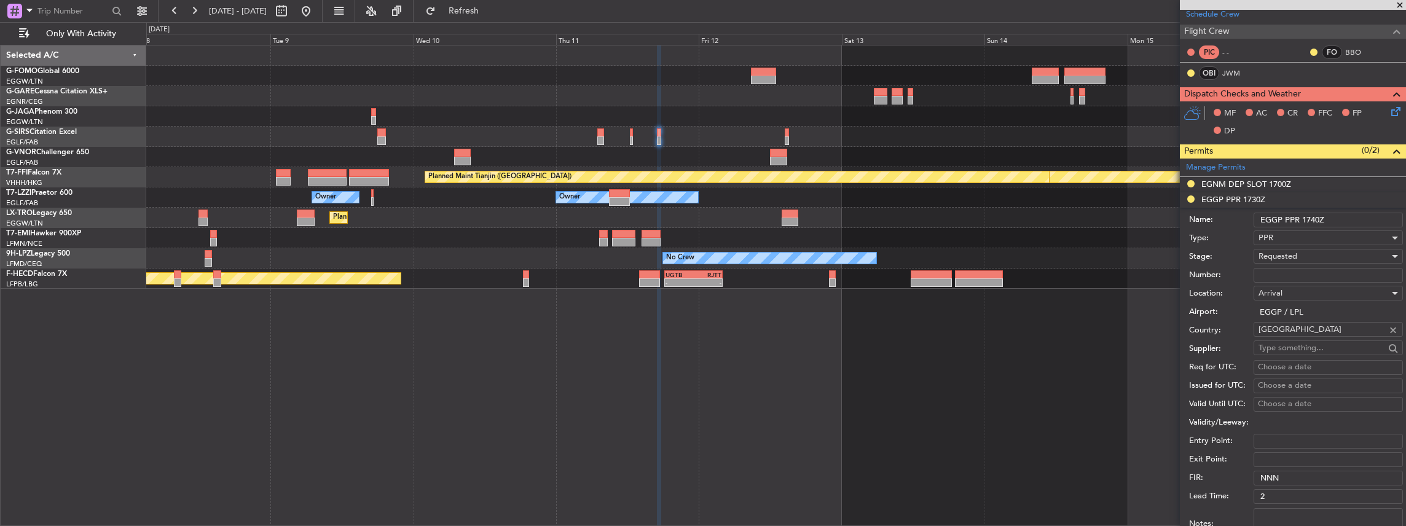
type input "EGGP PPR 1740Z"
click at [1276, 251] on span "Requested" at bounding box center [1277, 256] width 39 height 11
click at [1285, 350] on span "Received OK" at bounding box center [1325, 348] width 133 height 18
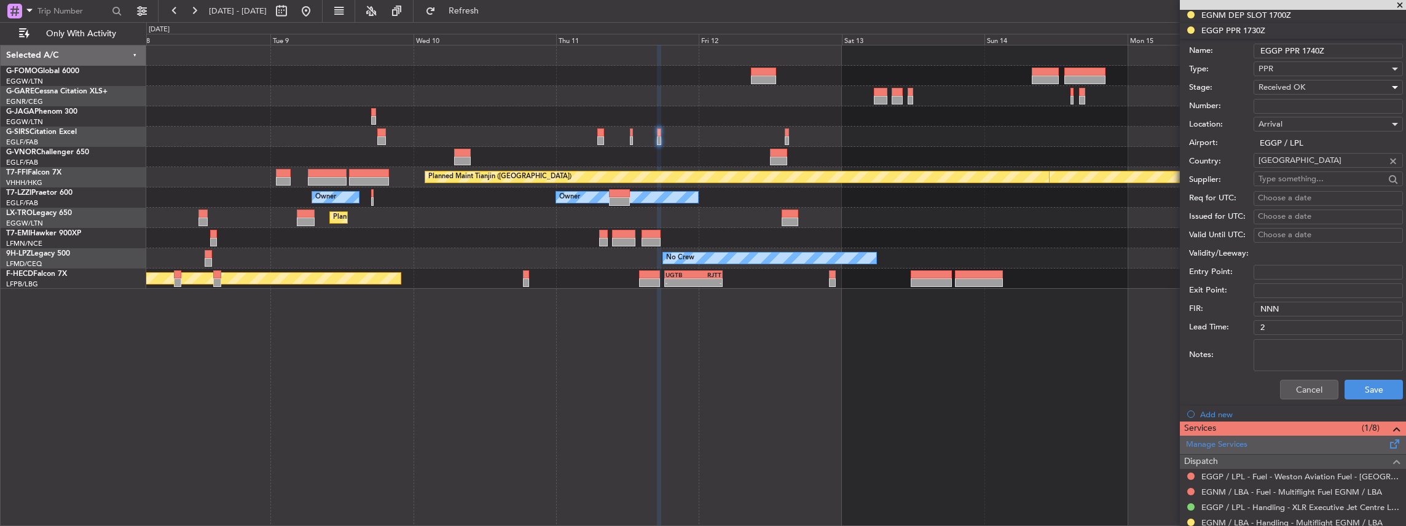
scroll to position [450, 0]
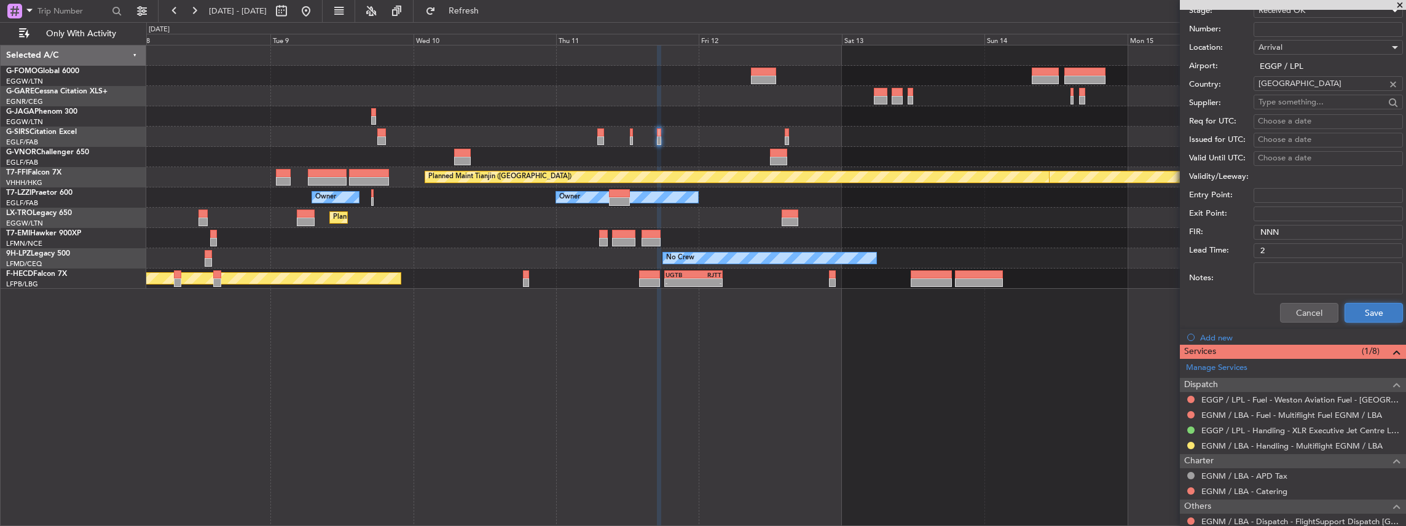
click at [1375, 306] on button "Save" at bounding box center [1373, 313] width 58 height 20
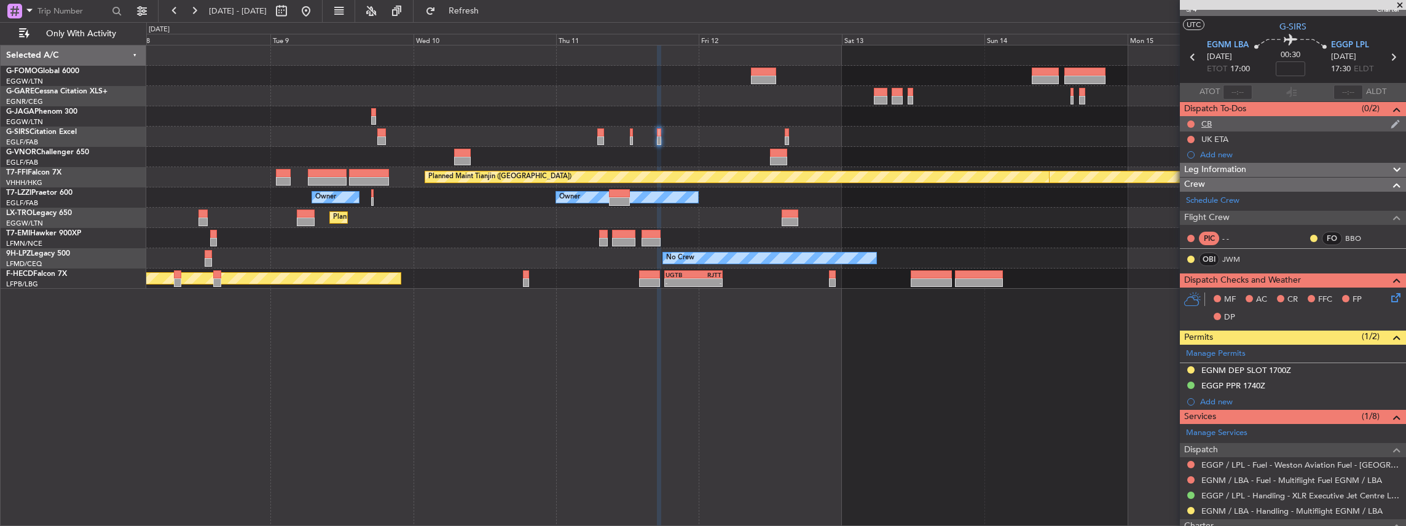
scroll to position [0, 0]
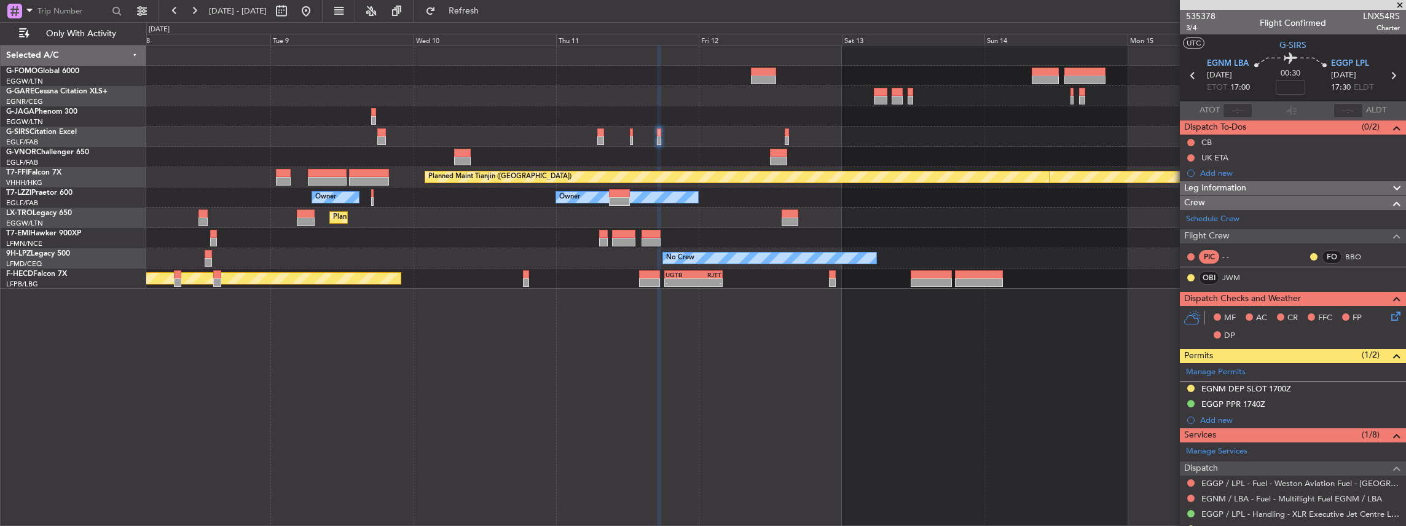
click at [1389, 74] on icon at bounding box center [1393, 76] width 16 height 16
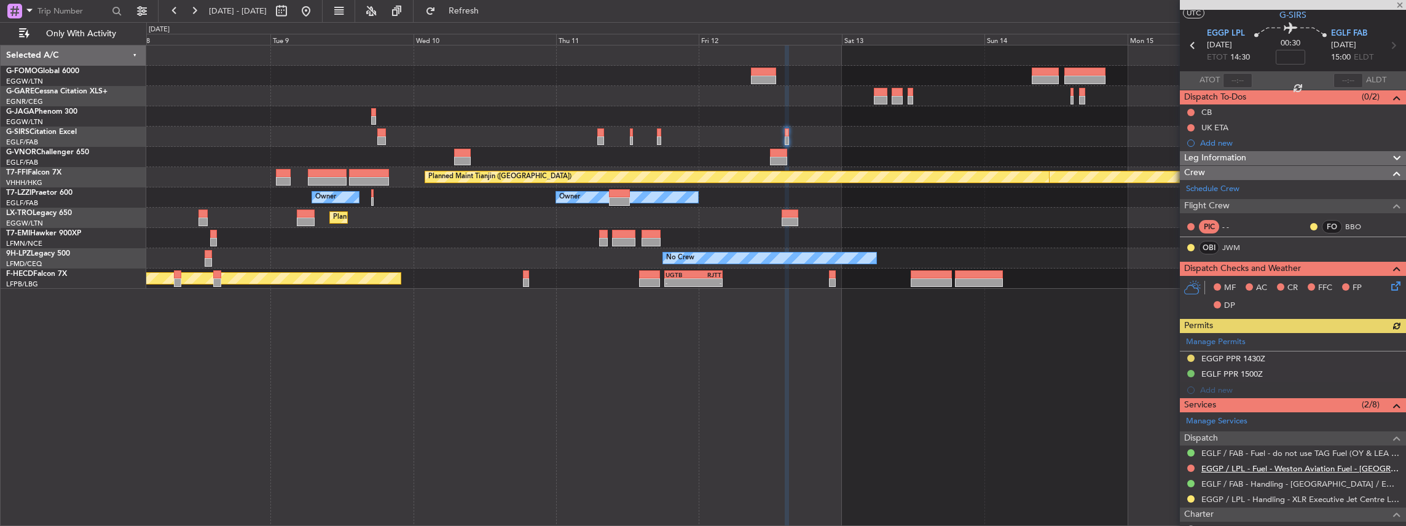
scroll to position [82, 0]
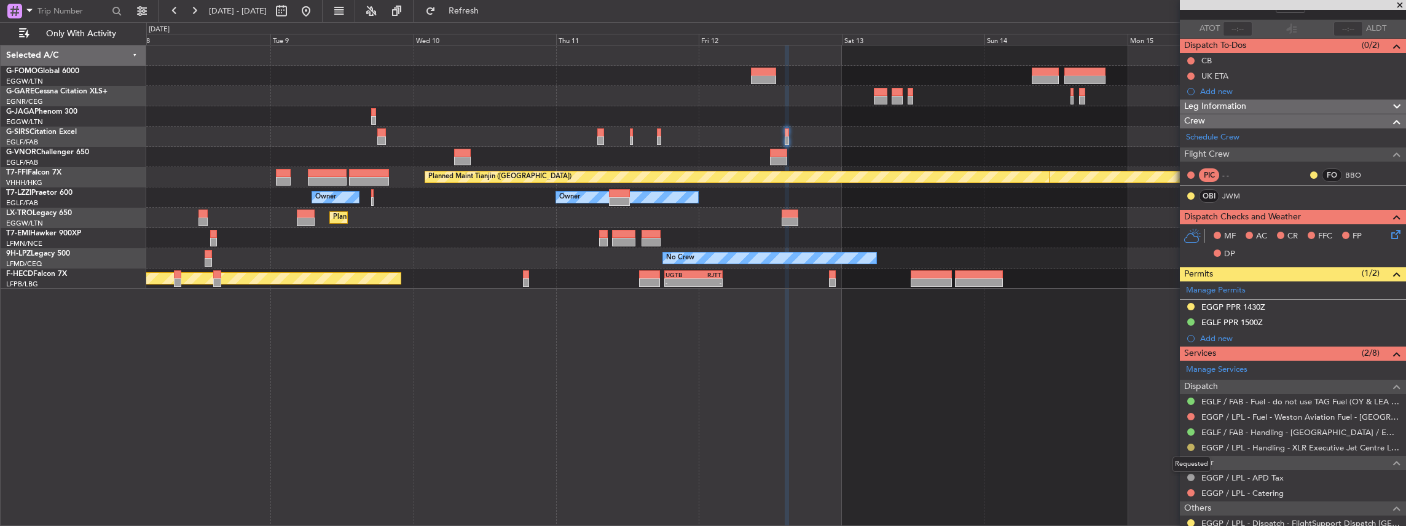
click at [1188, 445] on button at bounding box center [1190, 447] width 7 height 7
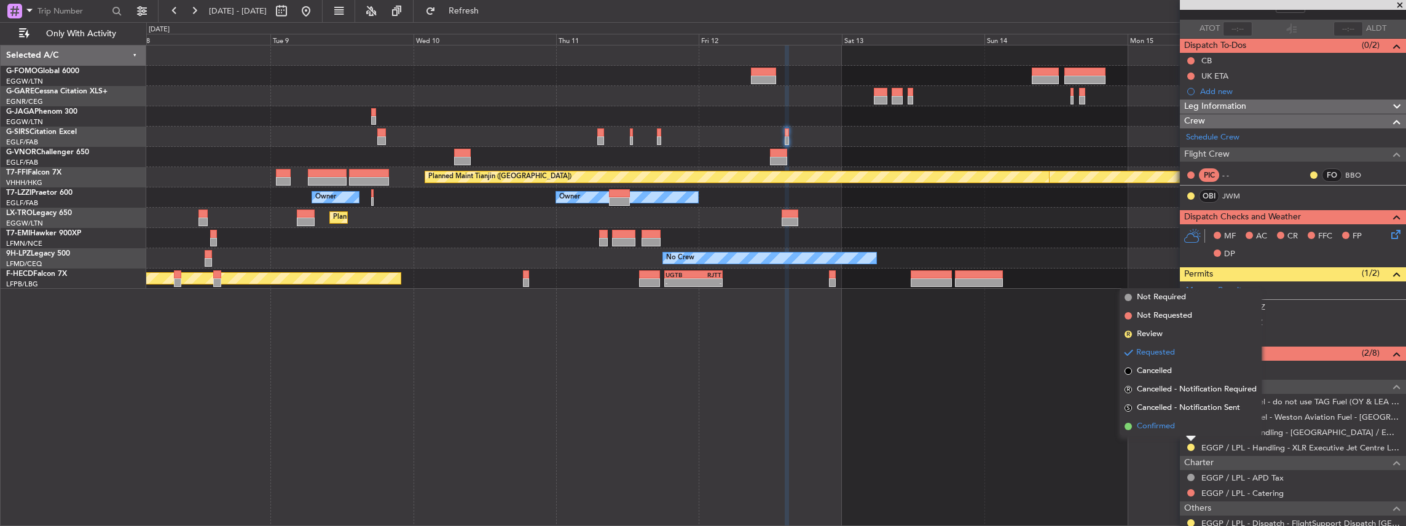
click at [1183, 426] on li "Confirmed" at bounding box center [1191, 426] width 142 height 18
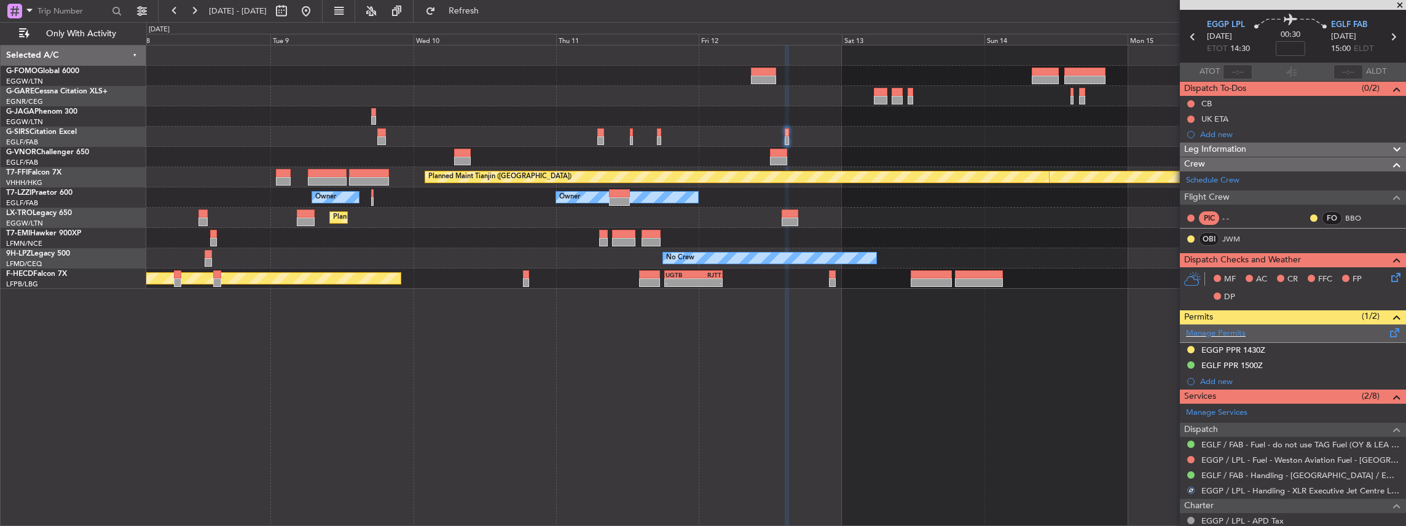
scroll to position [0, 0]
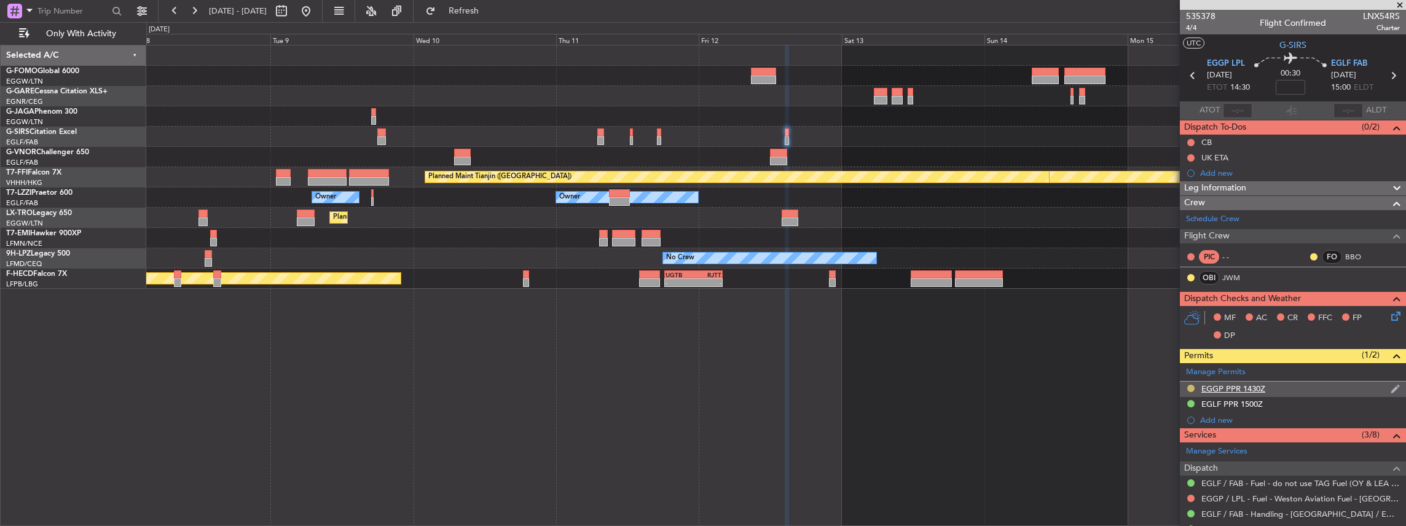
click at [1191, 386] on button at bounding box center [1190, 388] width 7 height 7
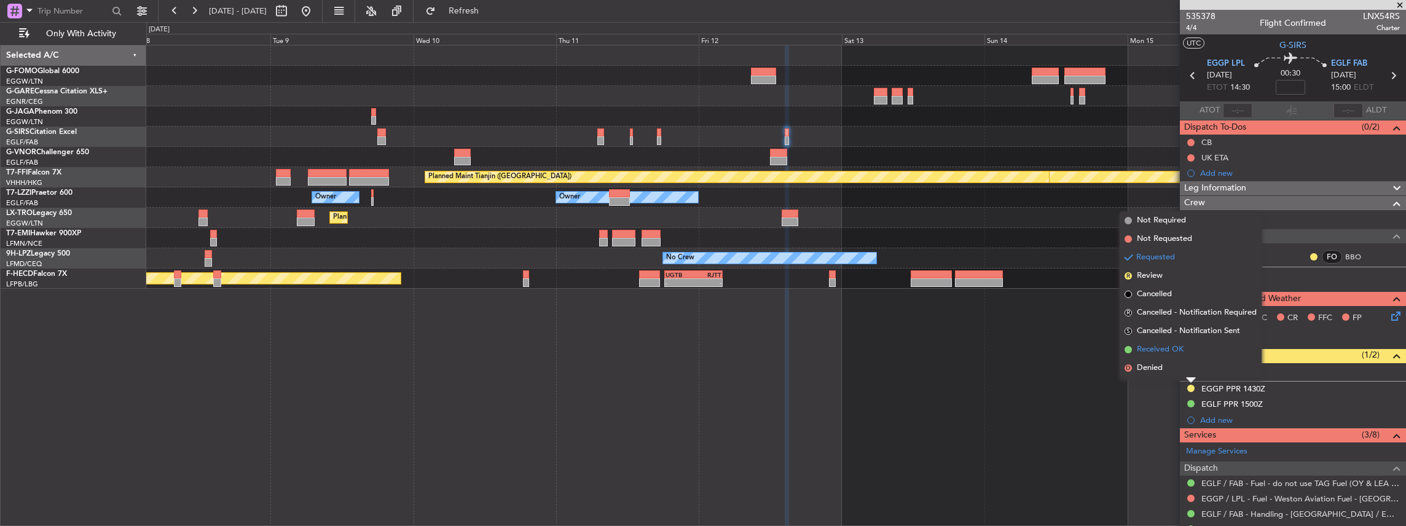
click at [1180, 348] on span "Received OK" at bounding box center [1160, 349] width 47 height 12
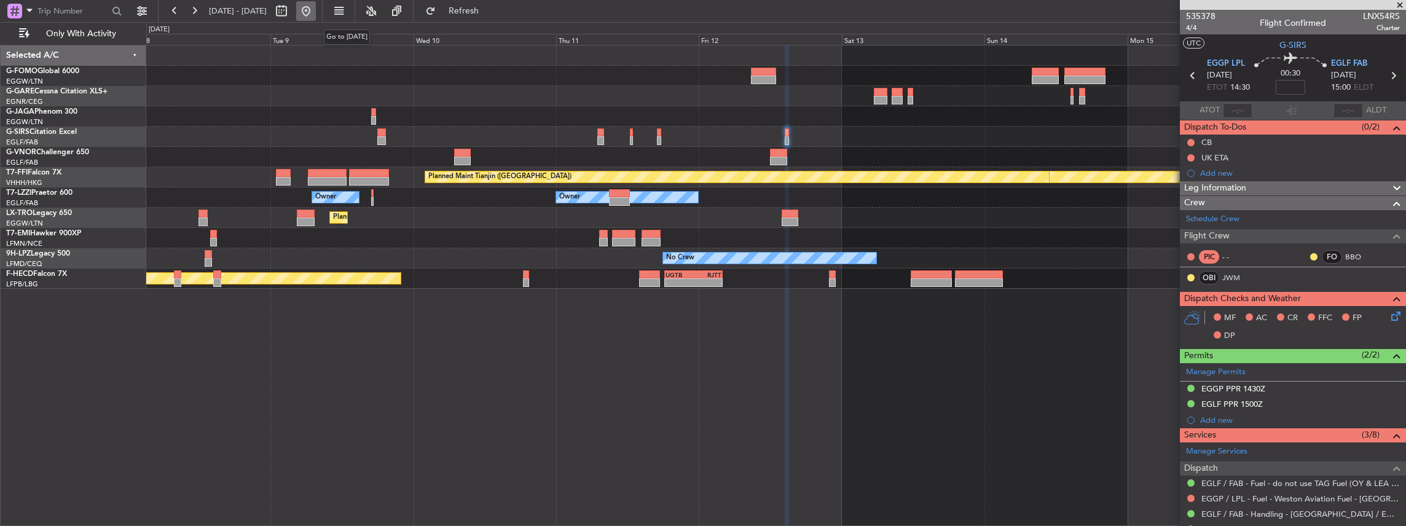
click at [316, 14] on button at bounding box center [306, 11] width 20 height 20
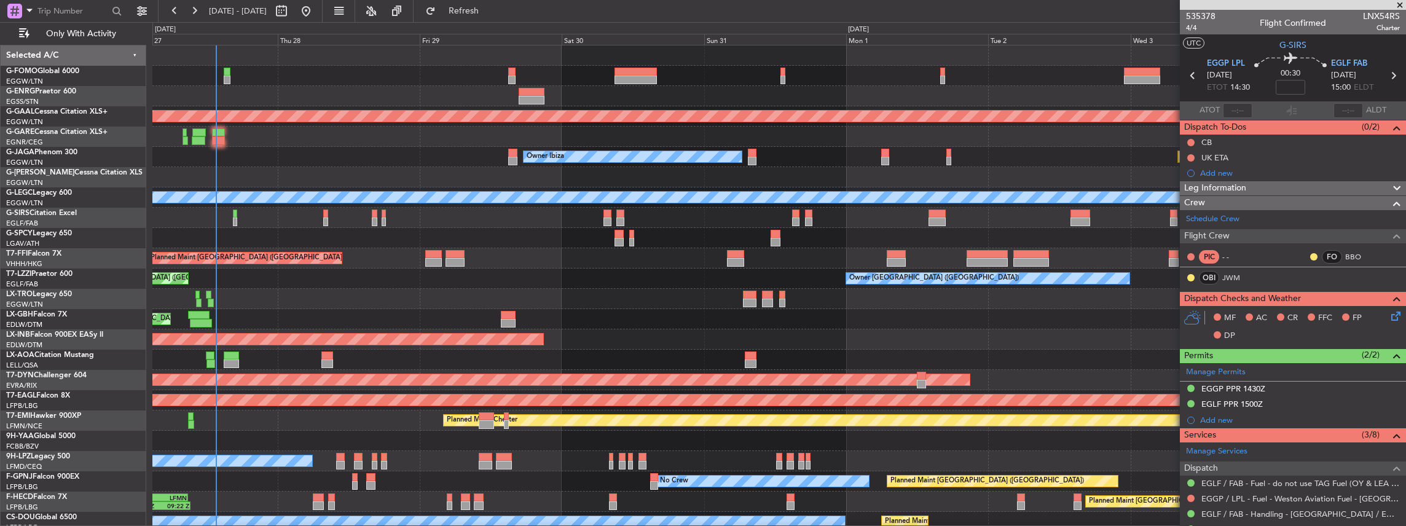
click at [525, 318] on div "Planned Maint Nice ([GEOGRAPHIC_DATA])" at bounding box center [778, 319] width 1253 height 20
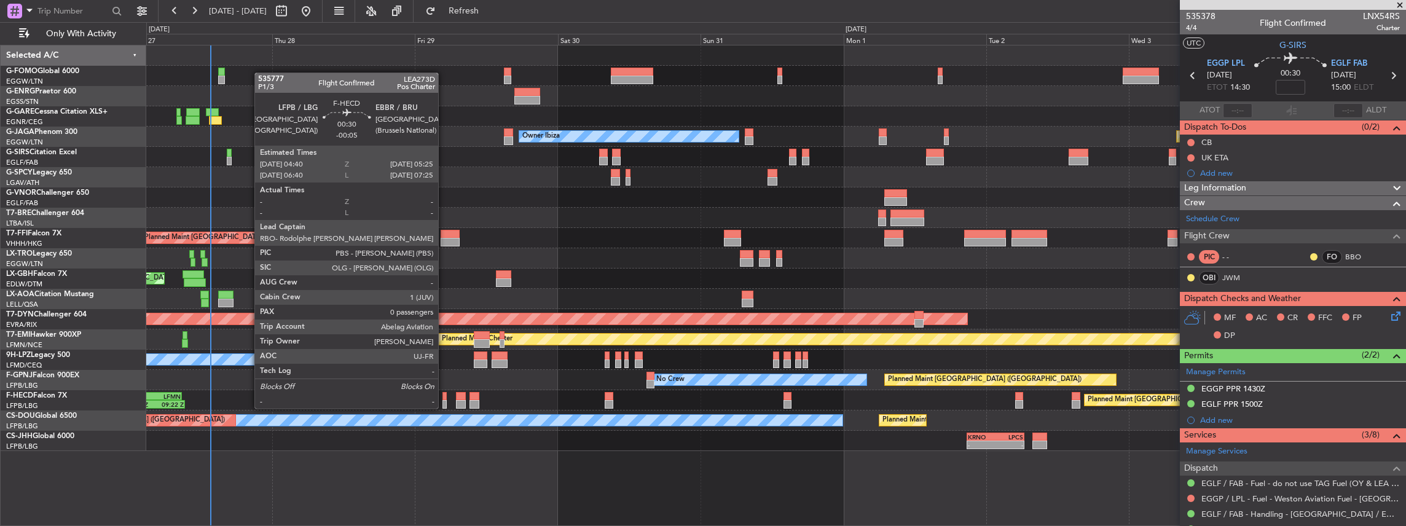
click at [444, 398] on div at bounding box center [444, 396] width 5 height 9
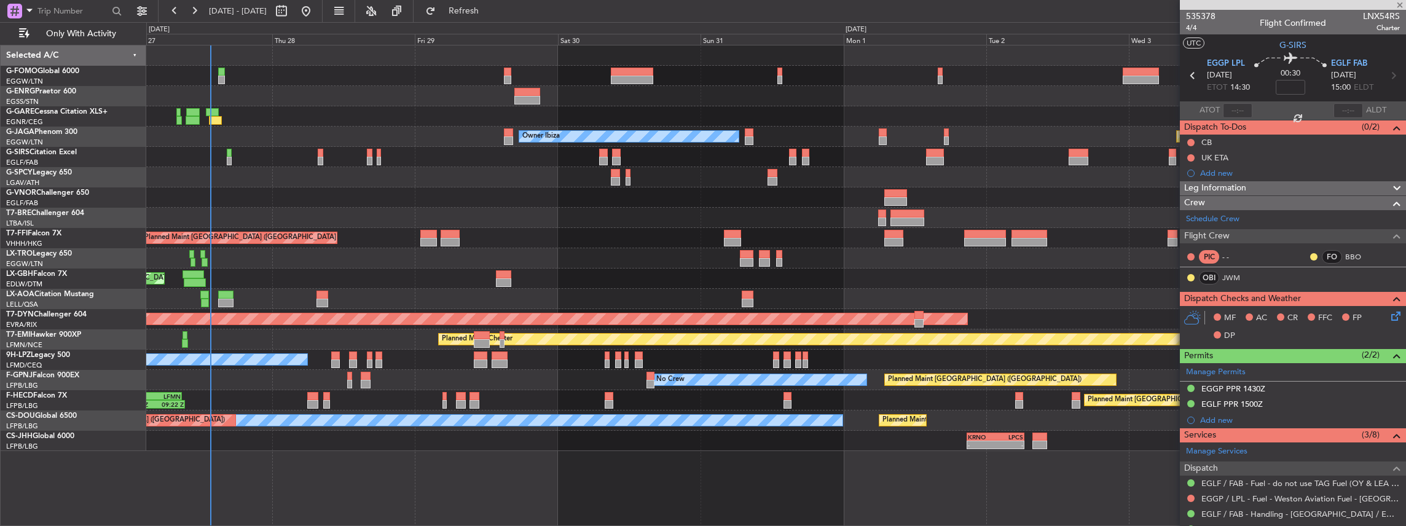
type input "-00:05"
type input "0"
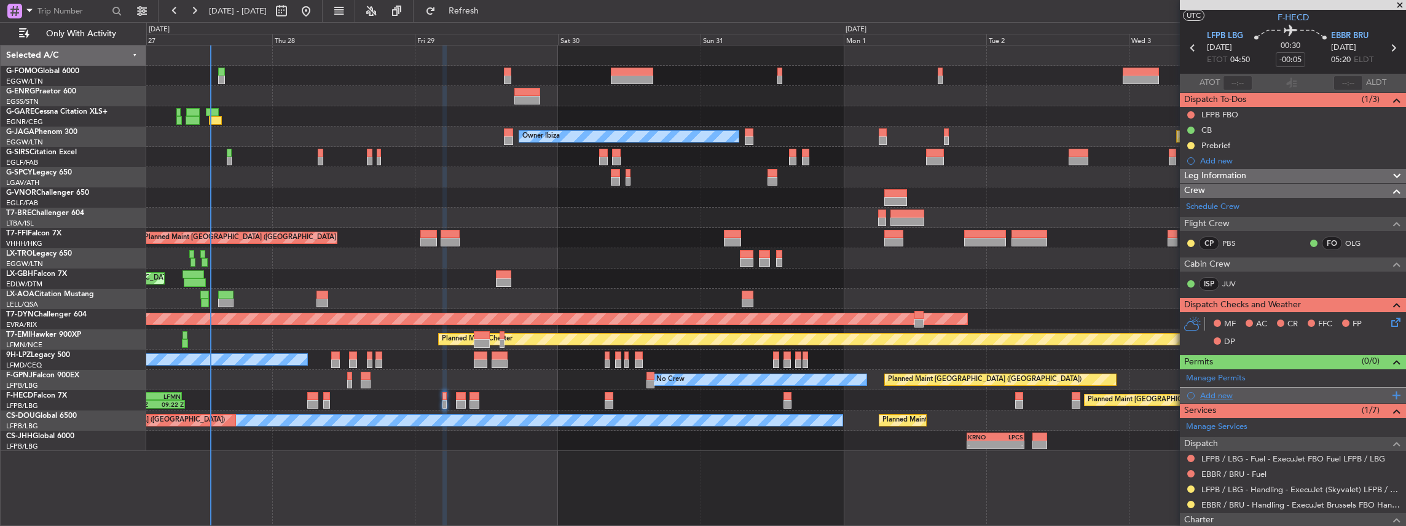
scroll to position [41, 0]
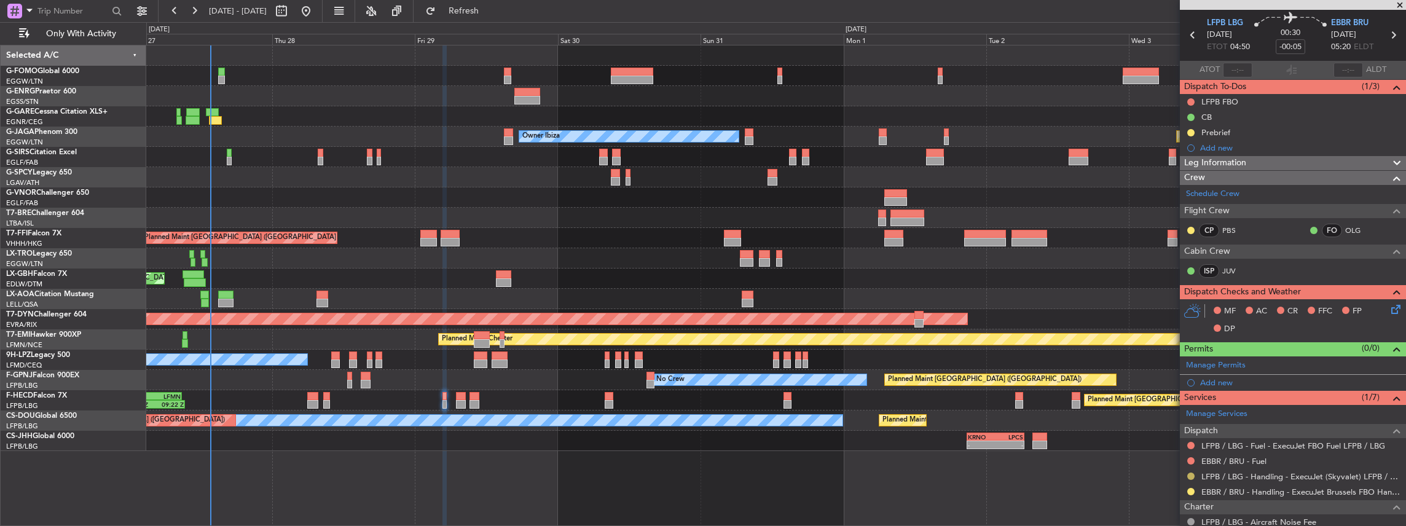
click at [1191, 474] on button at bounding box center [1190, 476] width 7 height 7
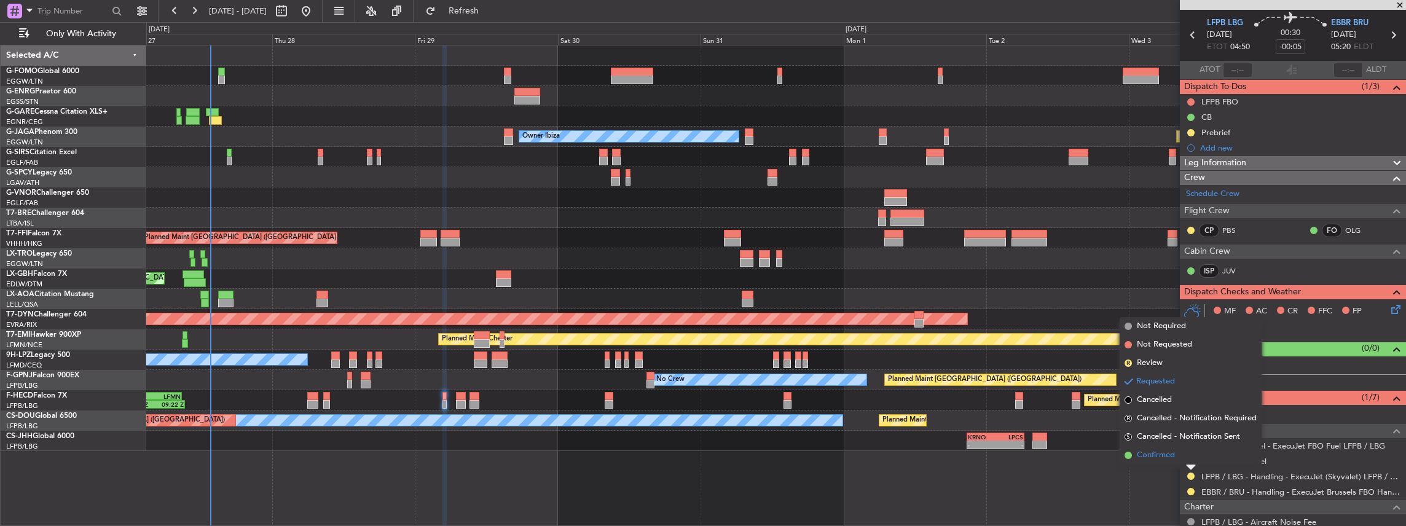
click at [1139, 453] on span "Confirmed" at bounding box center [1156, 455] width 38 height 12
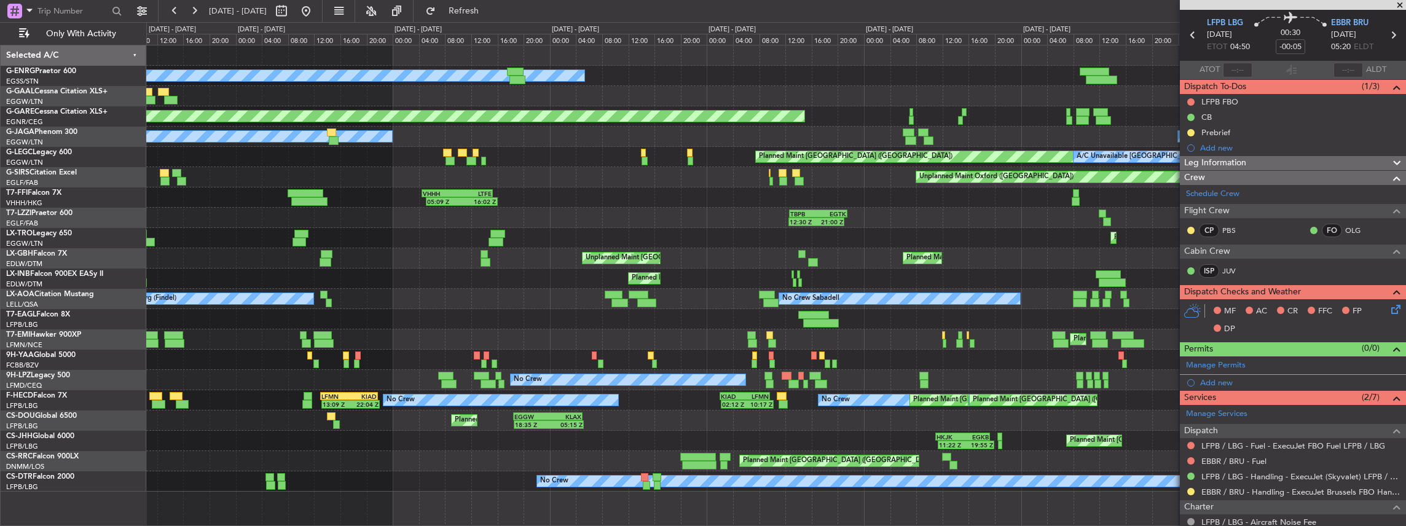
click at [262, 361] on div at bounding box center [776, 360] width 1260 height 20
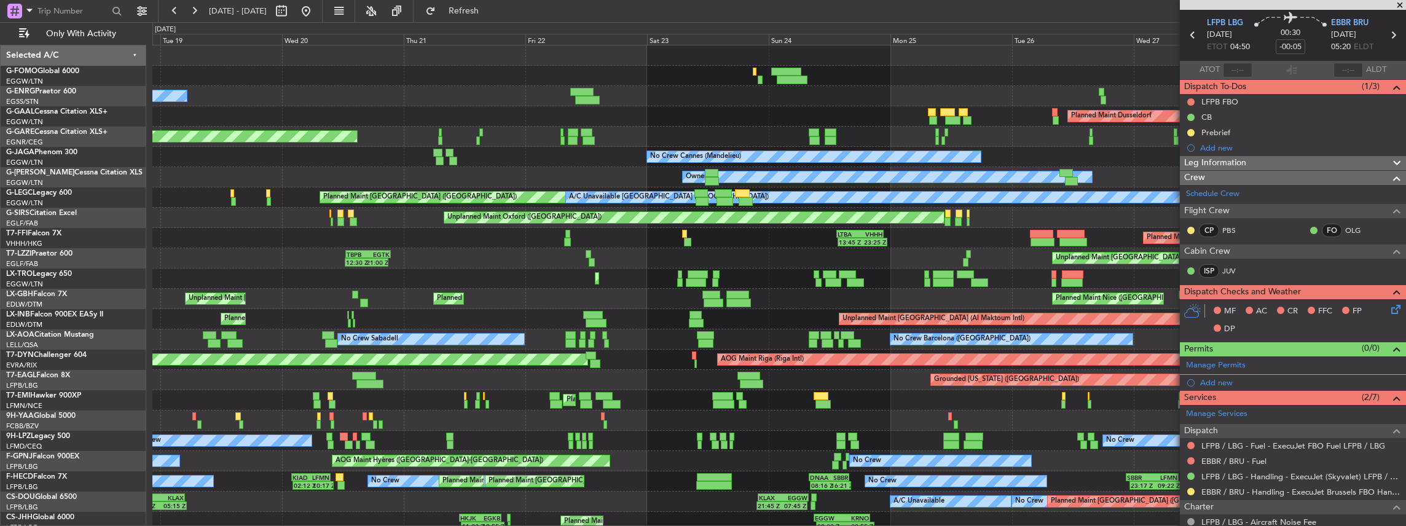
click at [476, 351] on div "Planned Maint Windsor Locks (Bradley Intl) Owner Planned Maint Dusseldorf Unpla…" at bounding box center [778, 308] width 1253 height 527
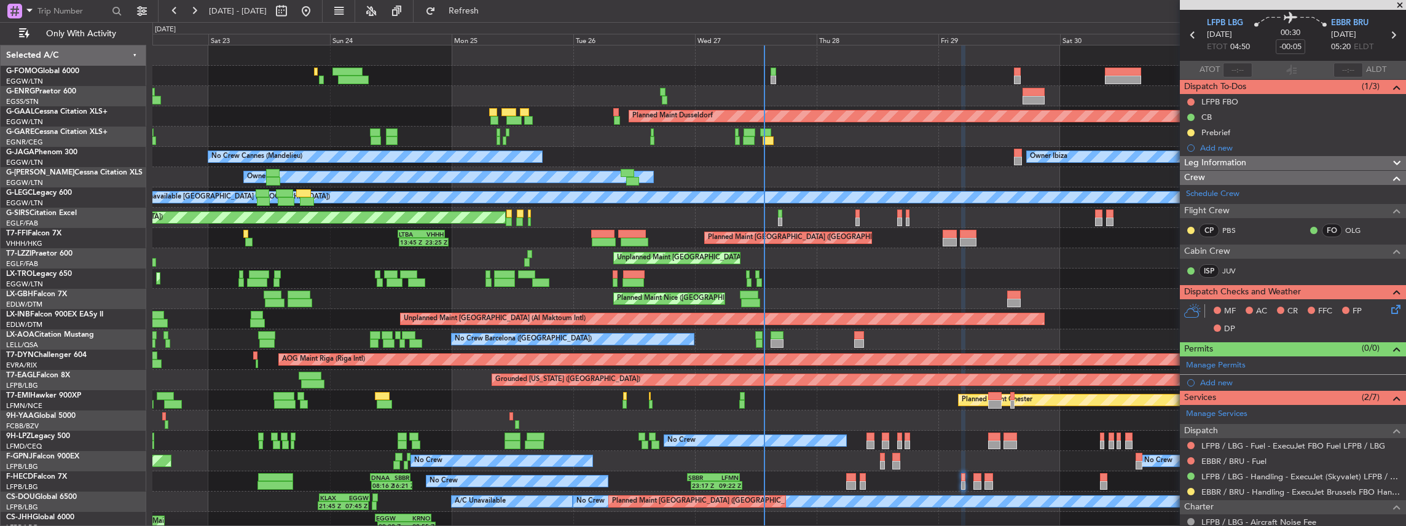
click at [339, 355] on div "Planned Maint Dusseldorf Unplanned Maint Chester No Crew Cannes (Mandelieu) Own…" at bounding box center [778, 308] width 1253 height 527
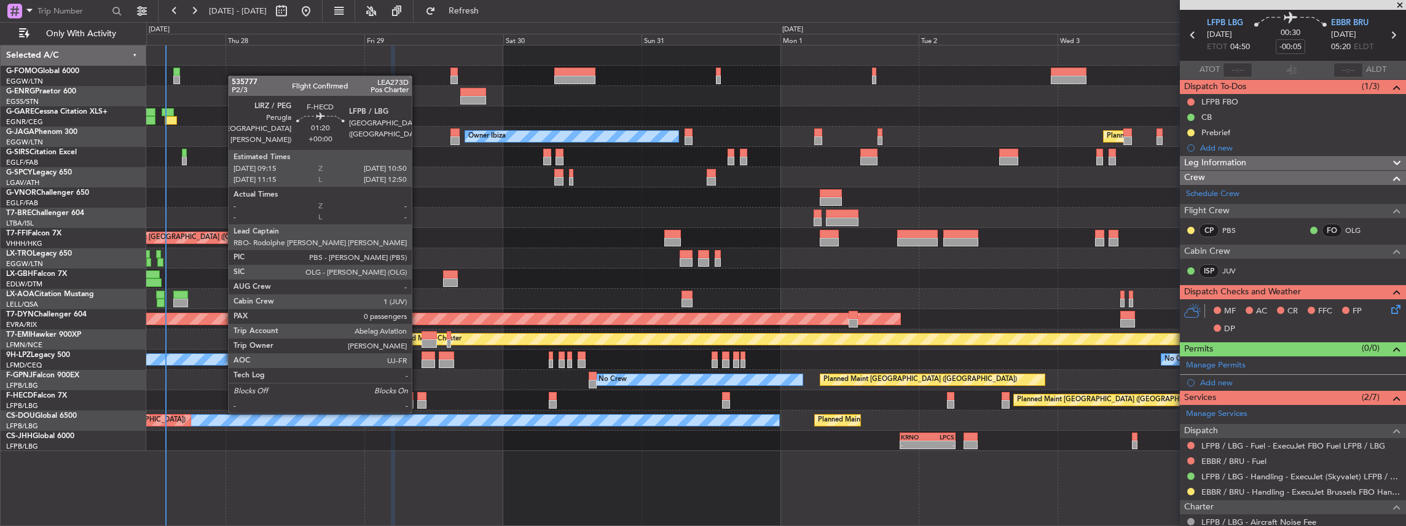
click at [418, 400] on div at bounding box center [421, 404] width 9 height 9
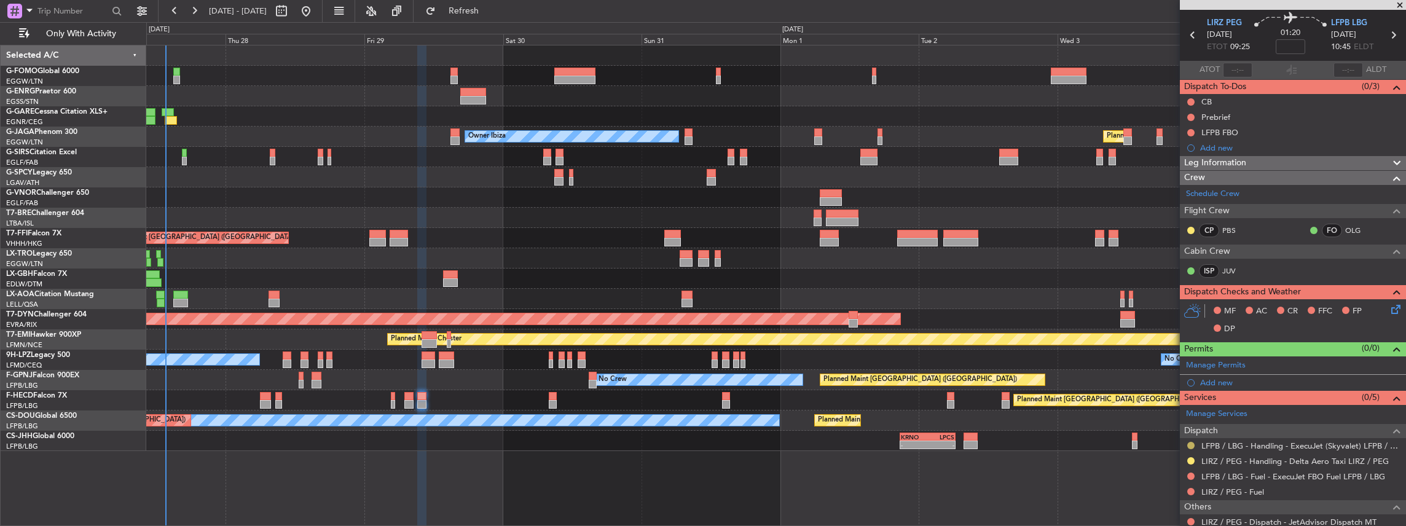
click at [1190, 442] on button at bounding box center [1190, 445] width 7 height 7
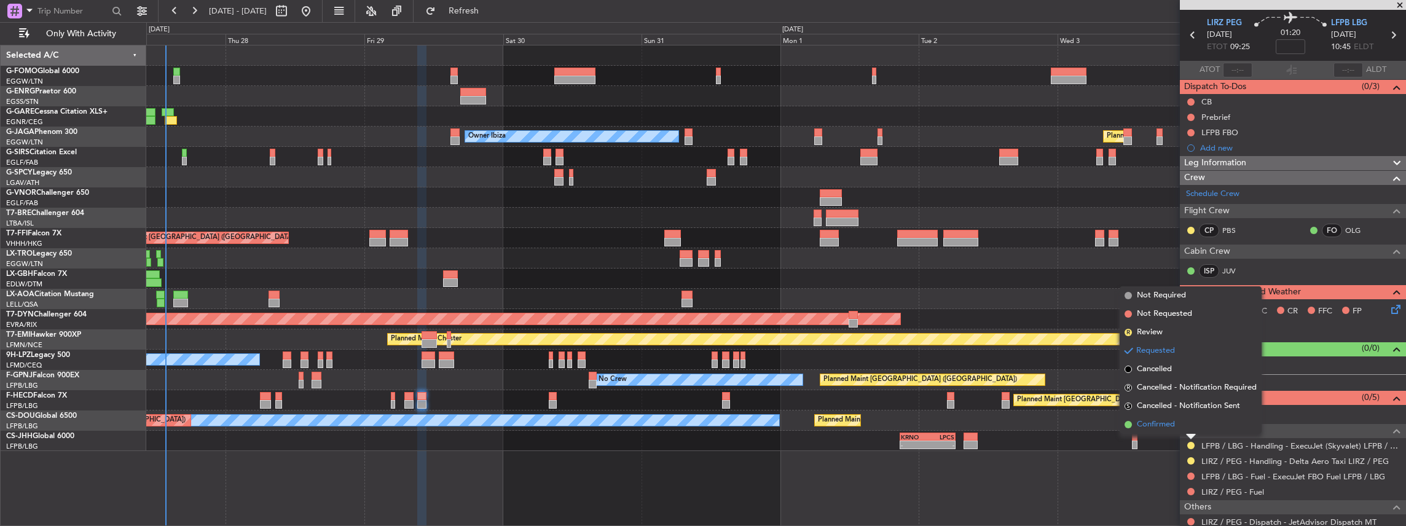
click at [1183, 429] on li "Confirmed" at bounding box center [1191, 424] width 142 height 18
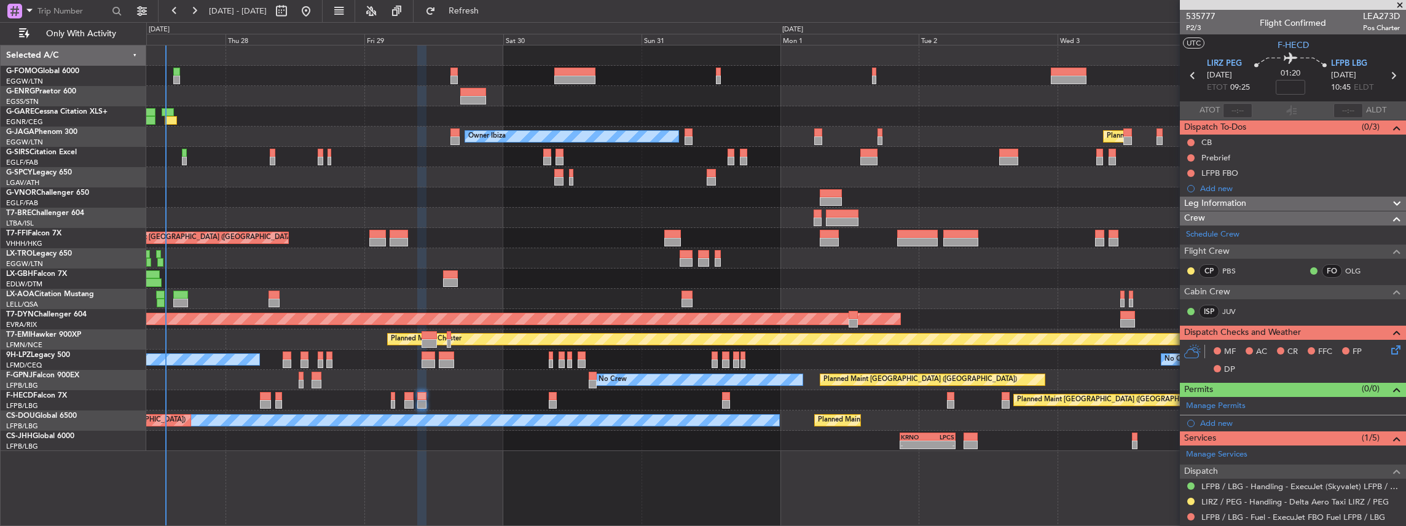
scroll to position [76, 0]
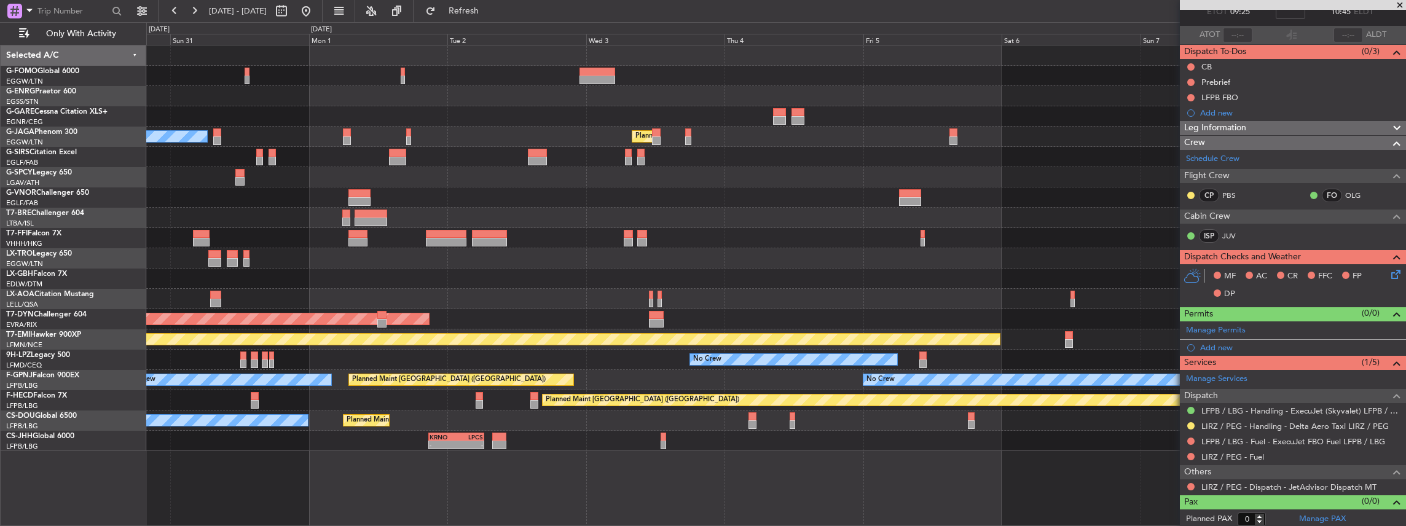
click at [551, 127] on div "Planned Maint London (Luton) Owner Ibiza" at bounding box center [776, 137] width 1260 height 20
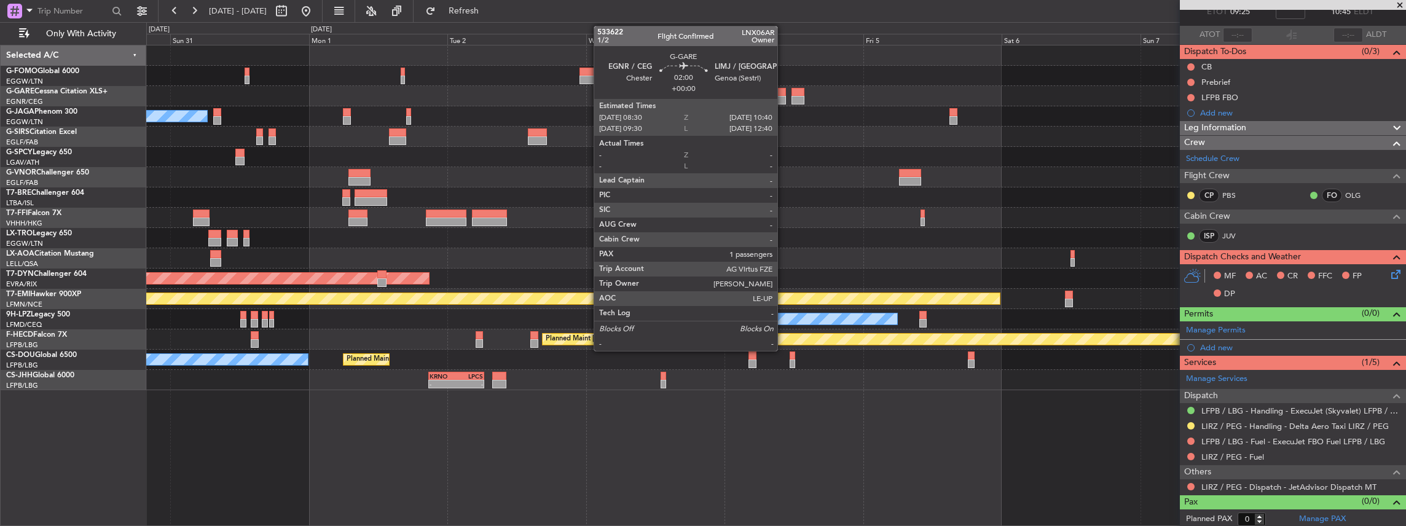
click at [783, 96] on div at bounding box center [779, 100] width 13 height 9
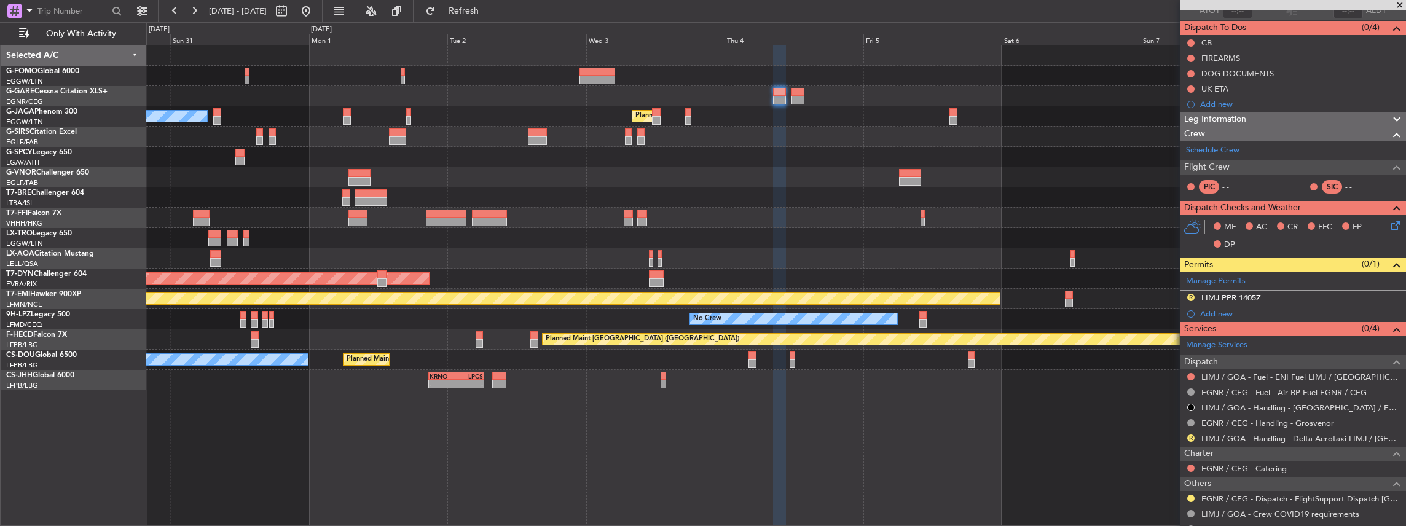
scroll to position [123, 0]
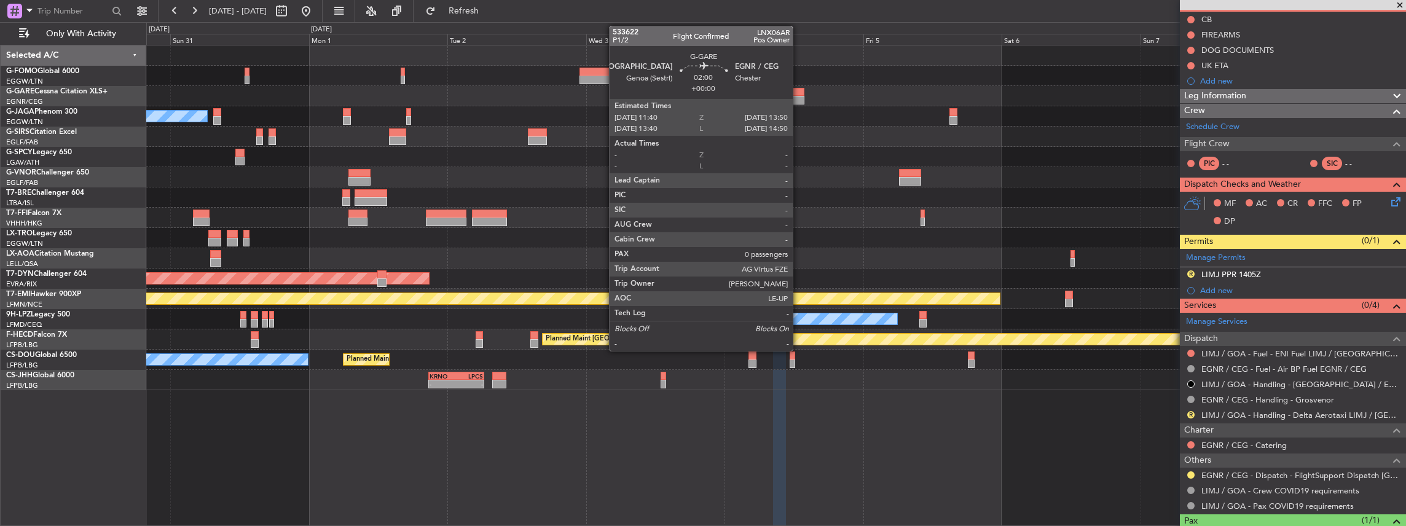
click at [799, 95] on div at bounding box center [797, 92] width 13 height 9
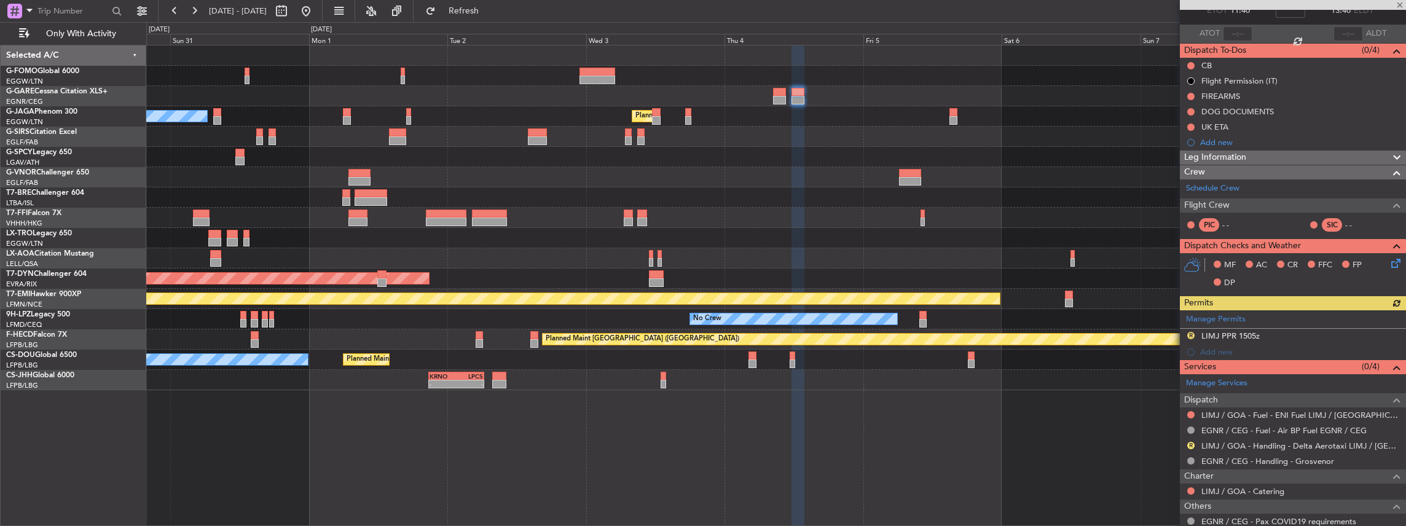
scroll to position [82, 0]
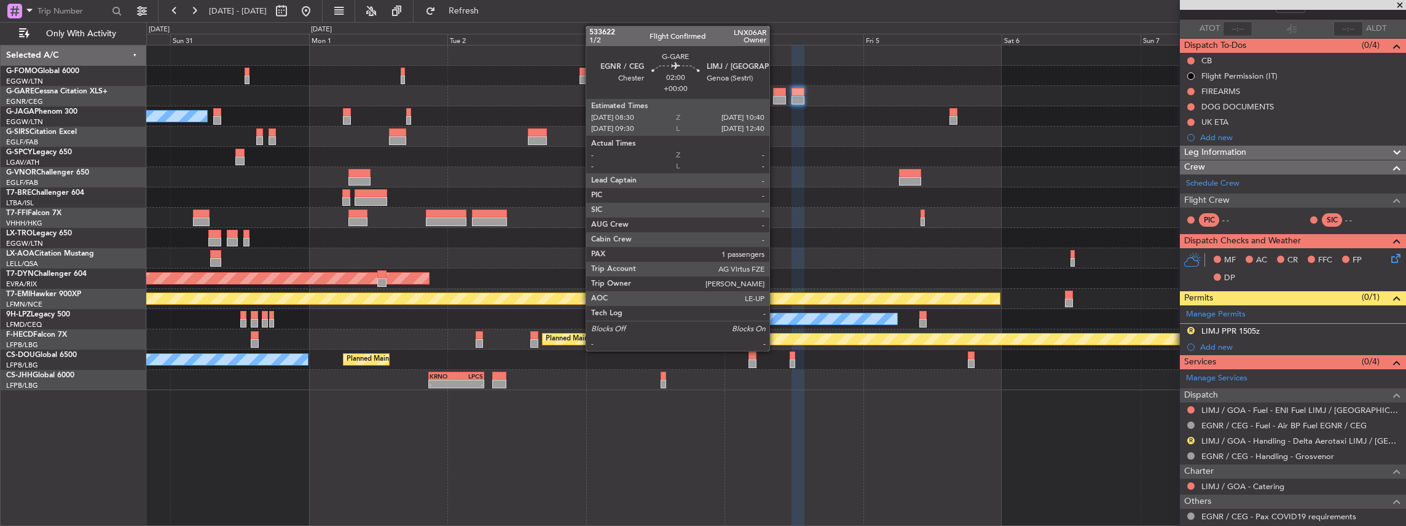
click at [775, 96] on div at bounding box center [779, 100] width 13 height 9
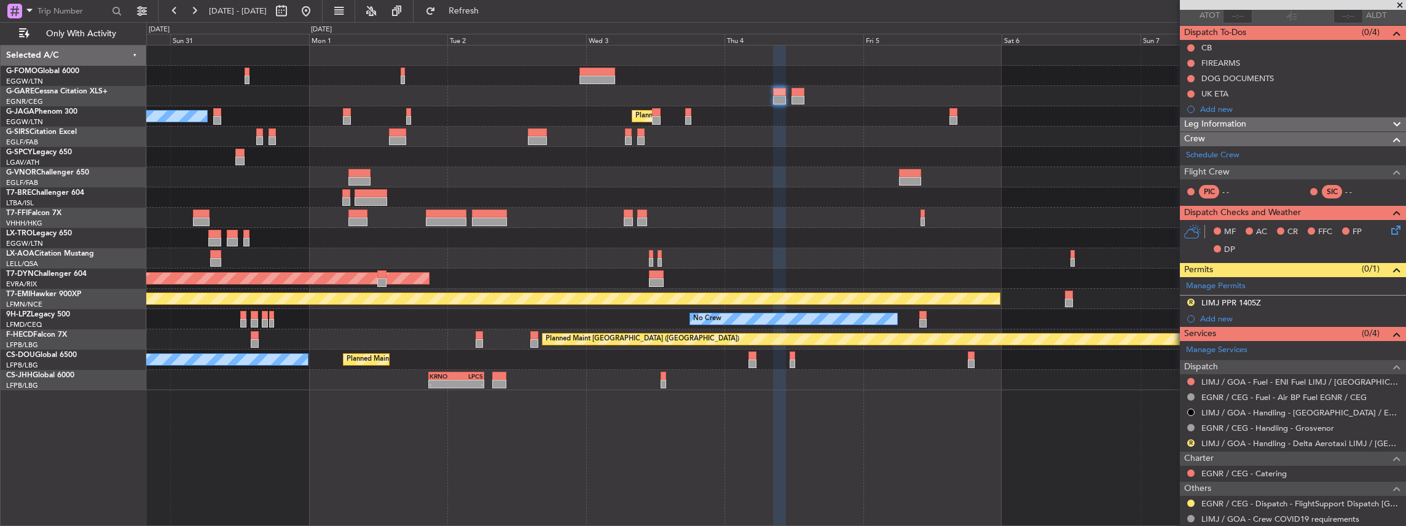
scroll to position [123, 0]
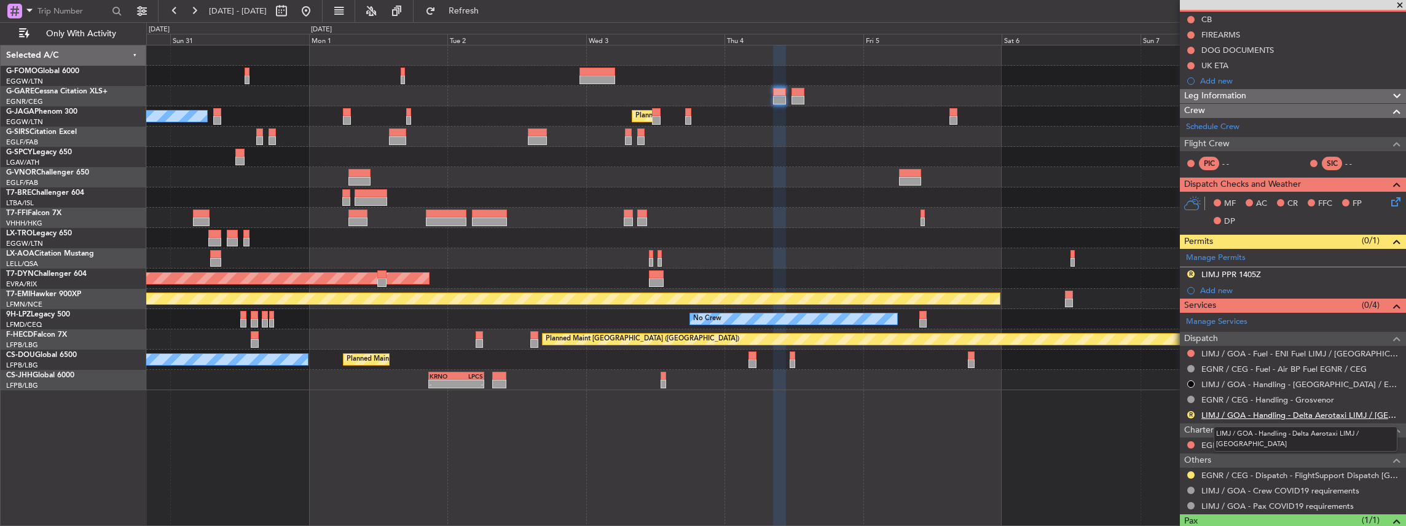
click at [1304, 411] on link "LIMJ / GOA - Handling - Delta Aerotaxi LIMJ / GOA" at bounding box center [1300, 415] width 198 height 10
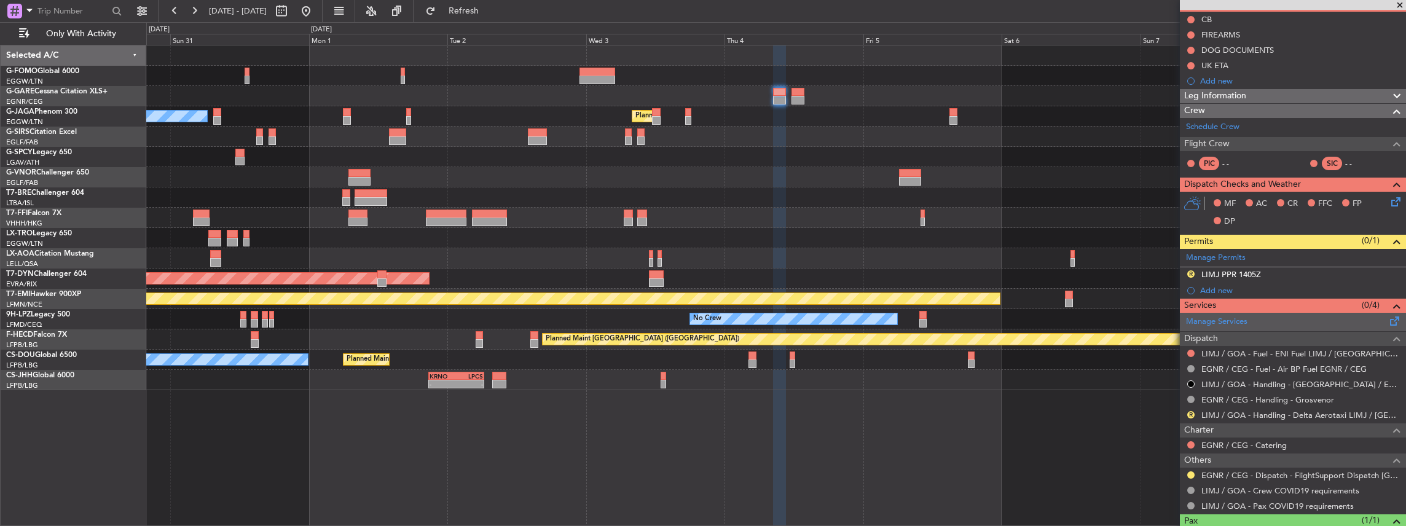
scroll to position [0, 0]
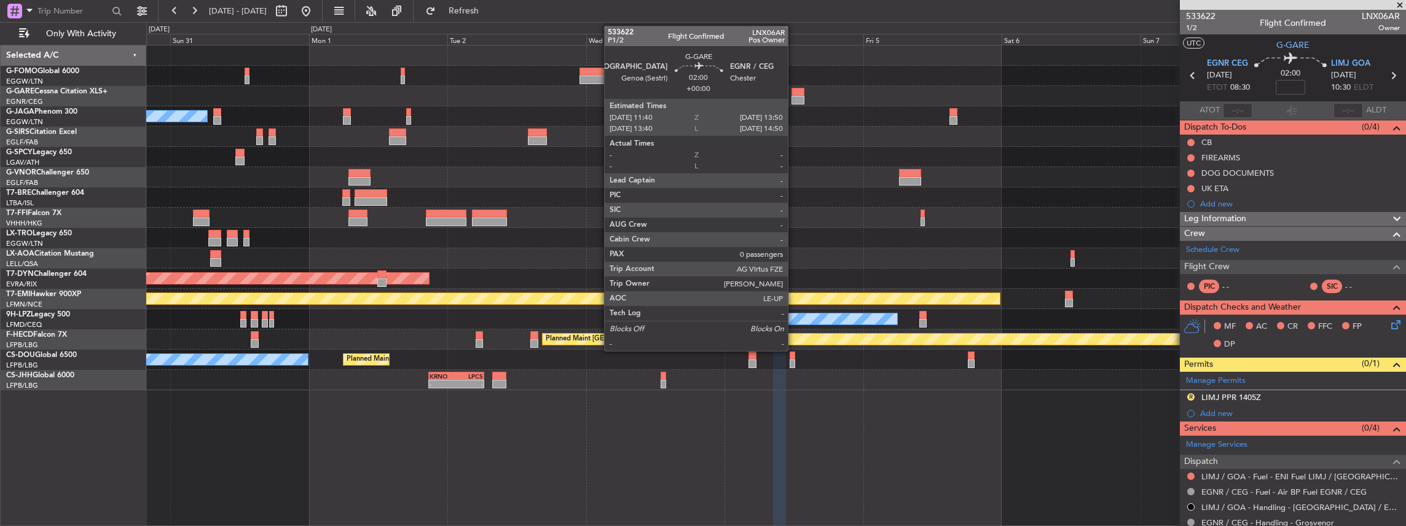
click at [794, 96] on div at bounding box center [797, 100] width 13 height 9
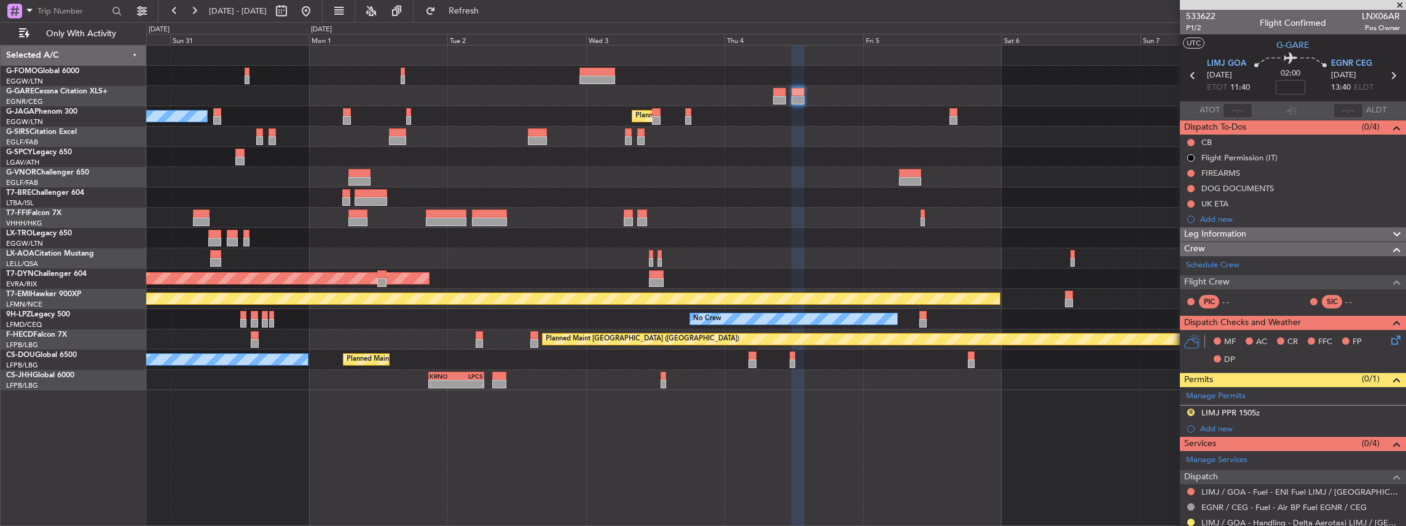
click at [335, 241] on div "Planned Maint Dusseldorf" at bounding box center [776, 238] width 1260 height 20
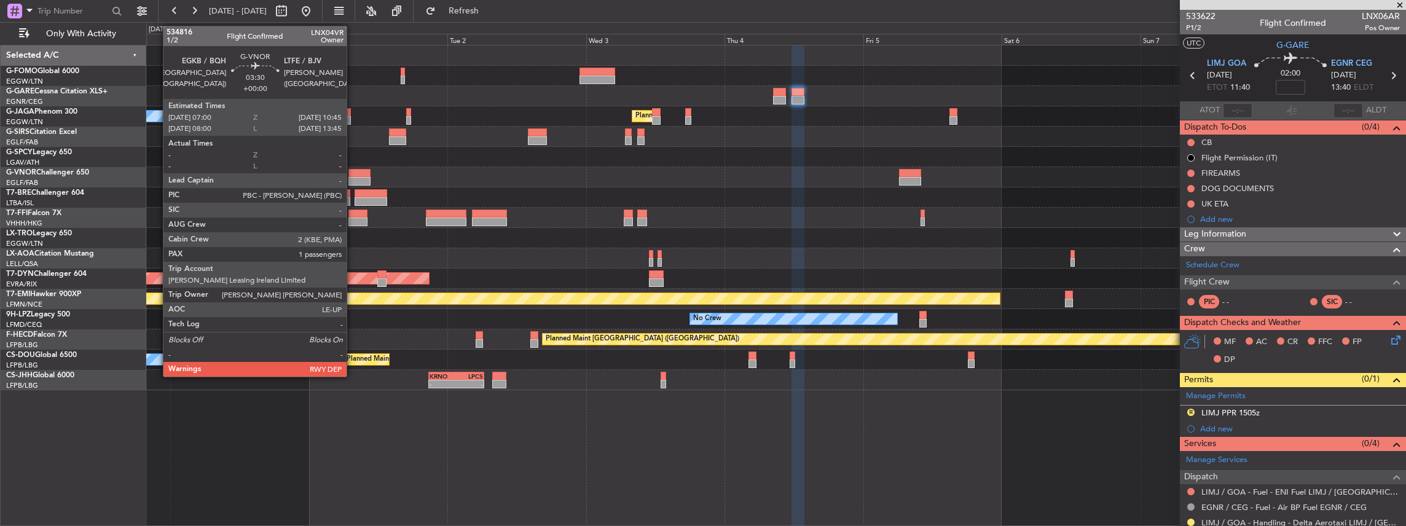
click at [353, 175] on div at bounding box center [359, 173] width 22 height 9
type input "1"
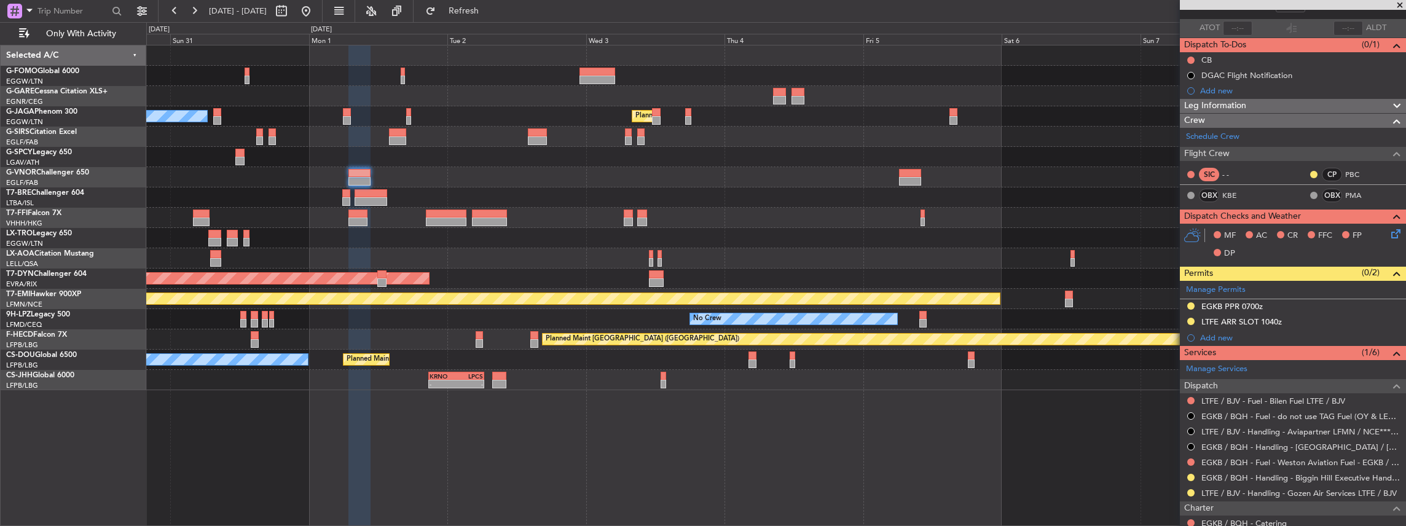
scroll to position [163, 0]
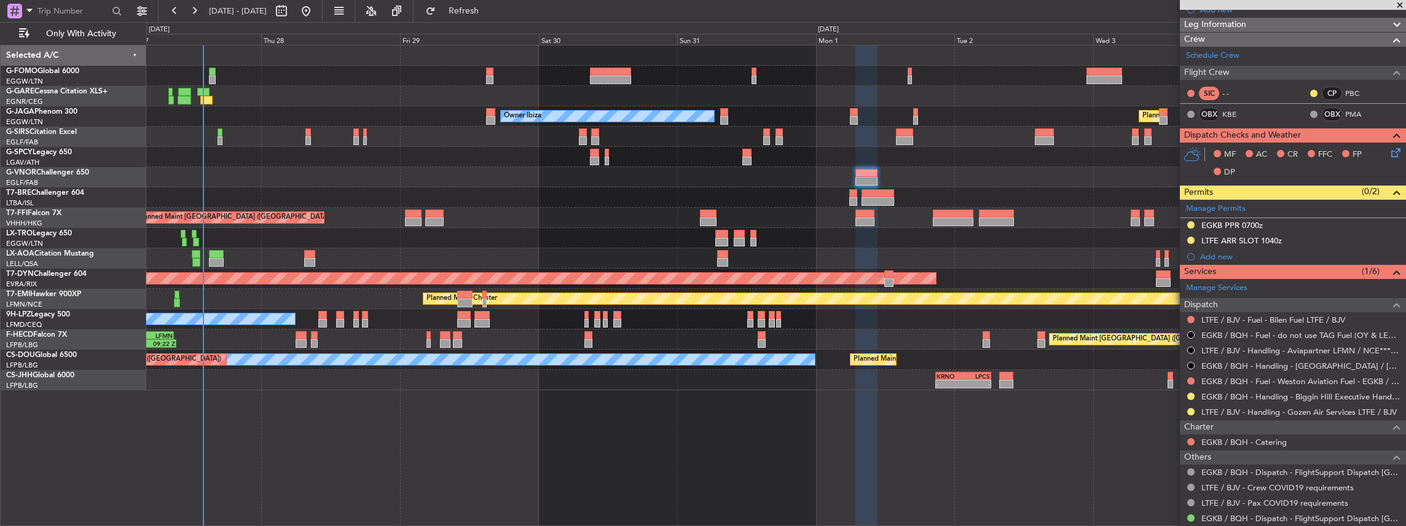
click at [1011, 340] on div "23:17 Z 09:22 Z SBBR 22:30 Z LFMN 08:55 Z Planned Maint Paris (Le Bourget) No C…" at bounding box center [776, 339] width 1260 height 20
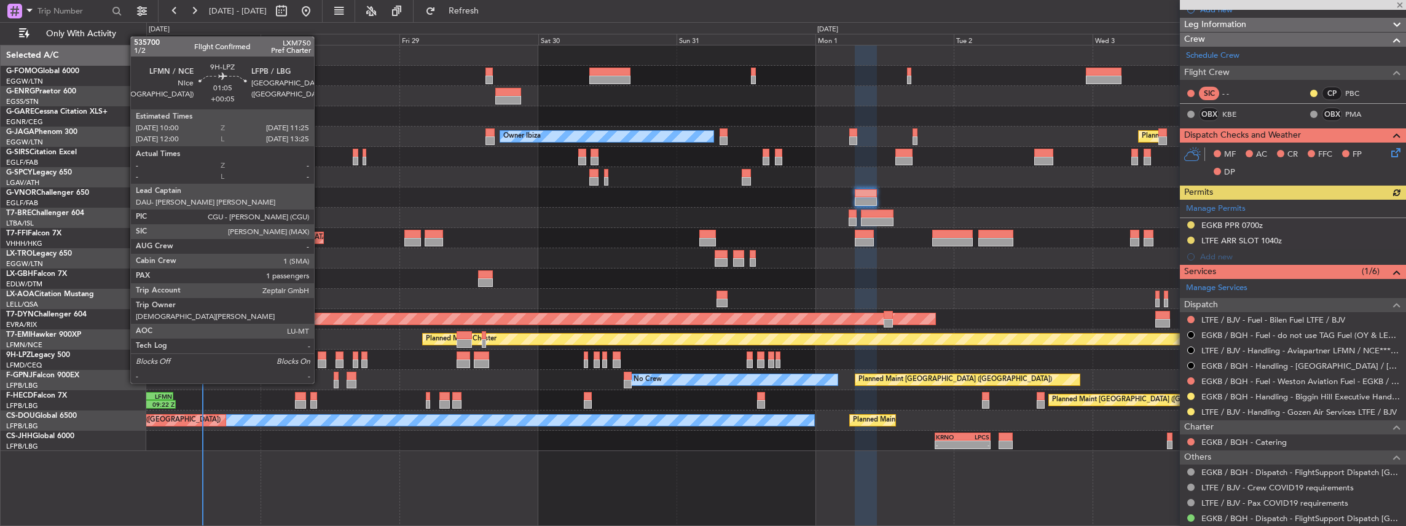
click at [321, 360] on div at bounding box center [322, 363] width 9 height 9
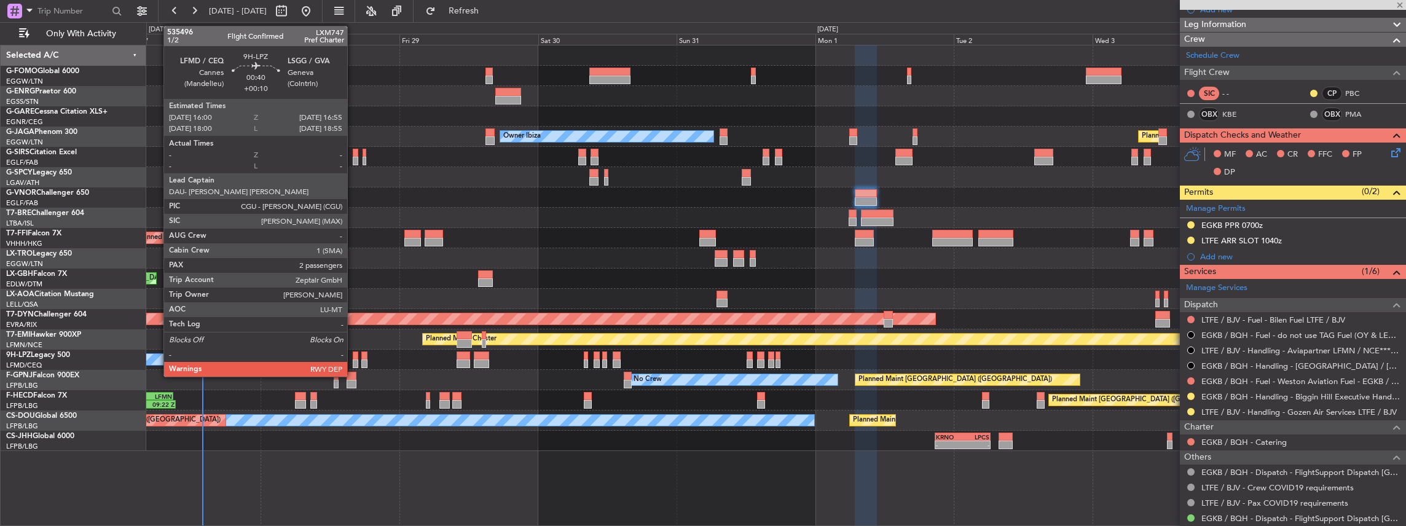
type input "+00:05"
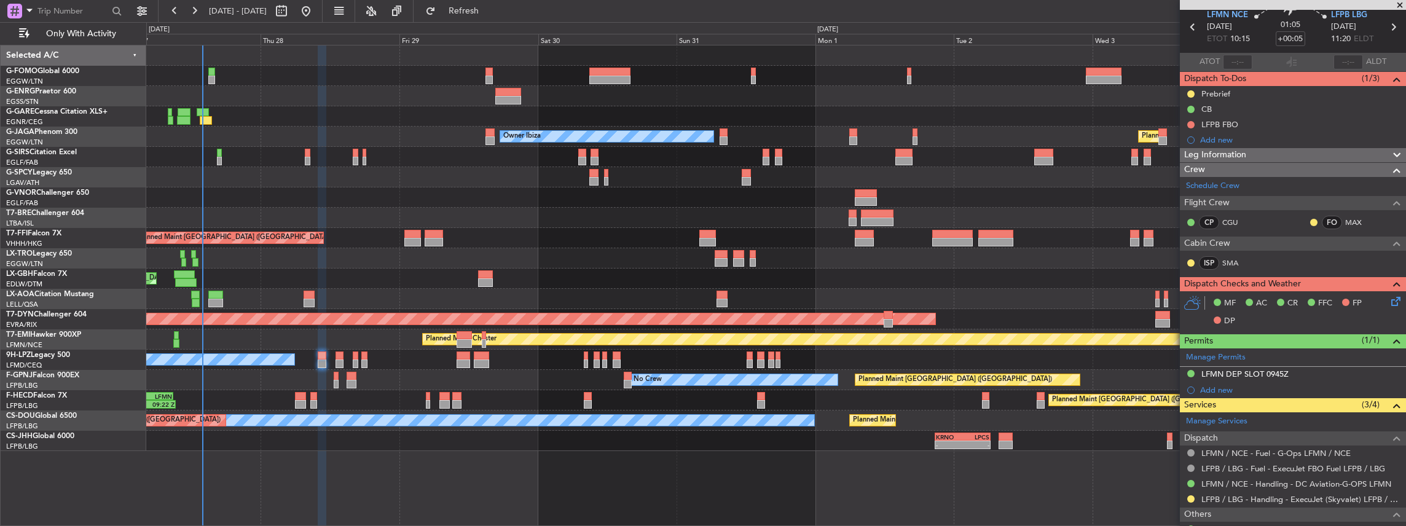
scroll to position [82, 0]
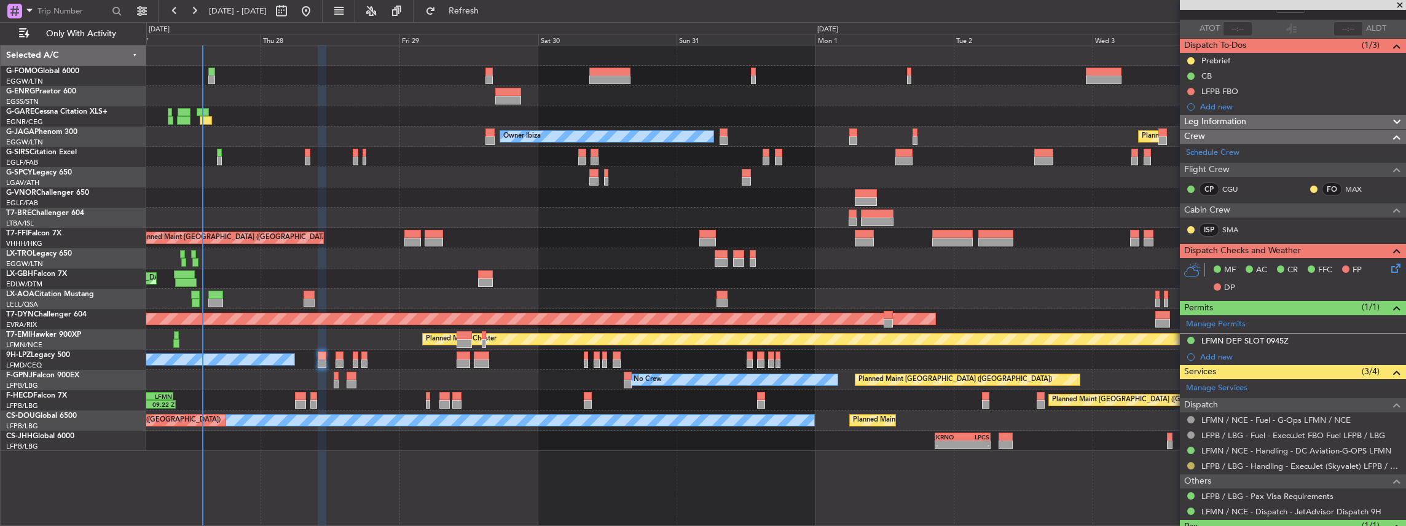
click at [1191, 462] on button at bounding box center [1190, 465] width 7 height 7
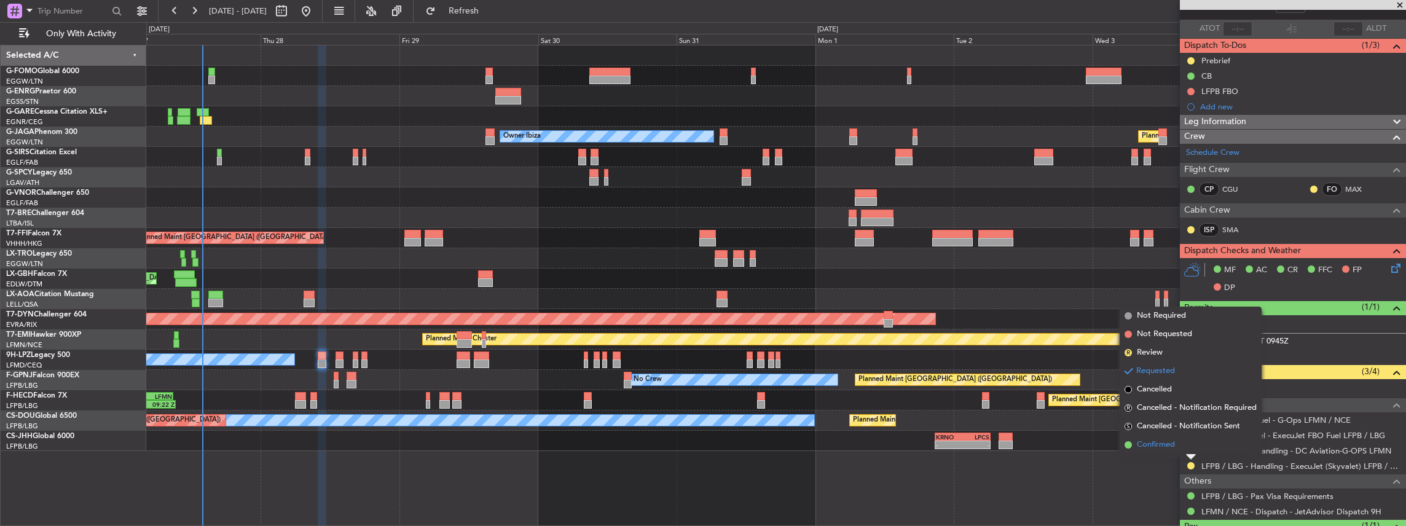
click at [1174, 444] on span "Confirmed" at bounding box center [1156, 445] width 38 height 12
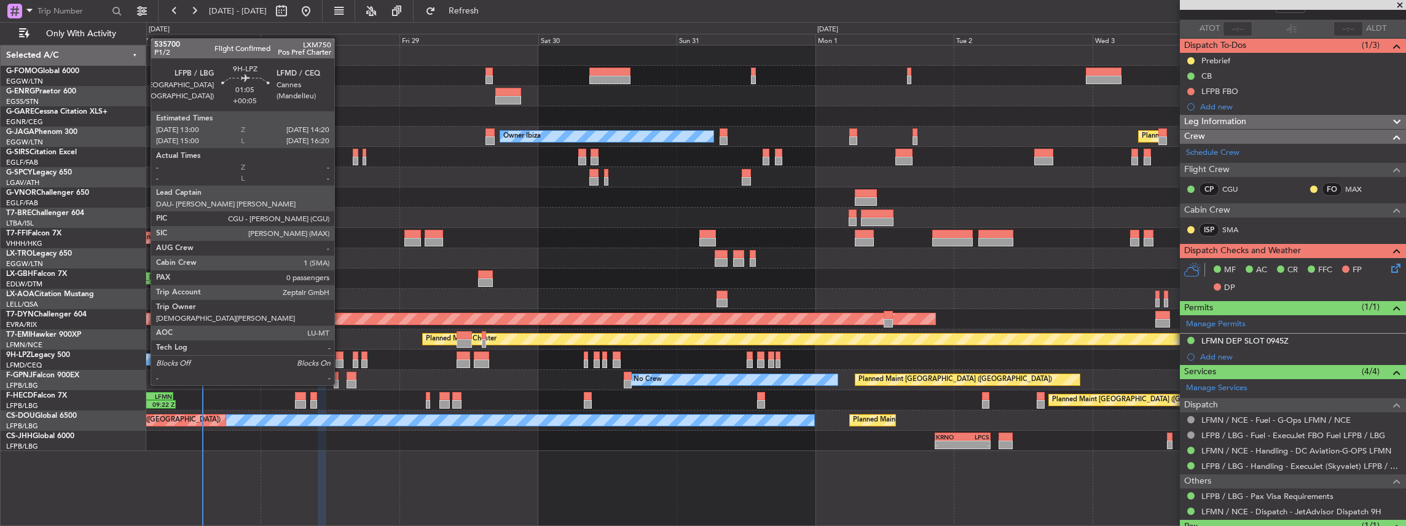
click at [340, 362] on div at bounding box center [339, 363] width 8 height 9
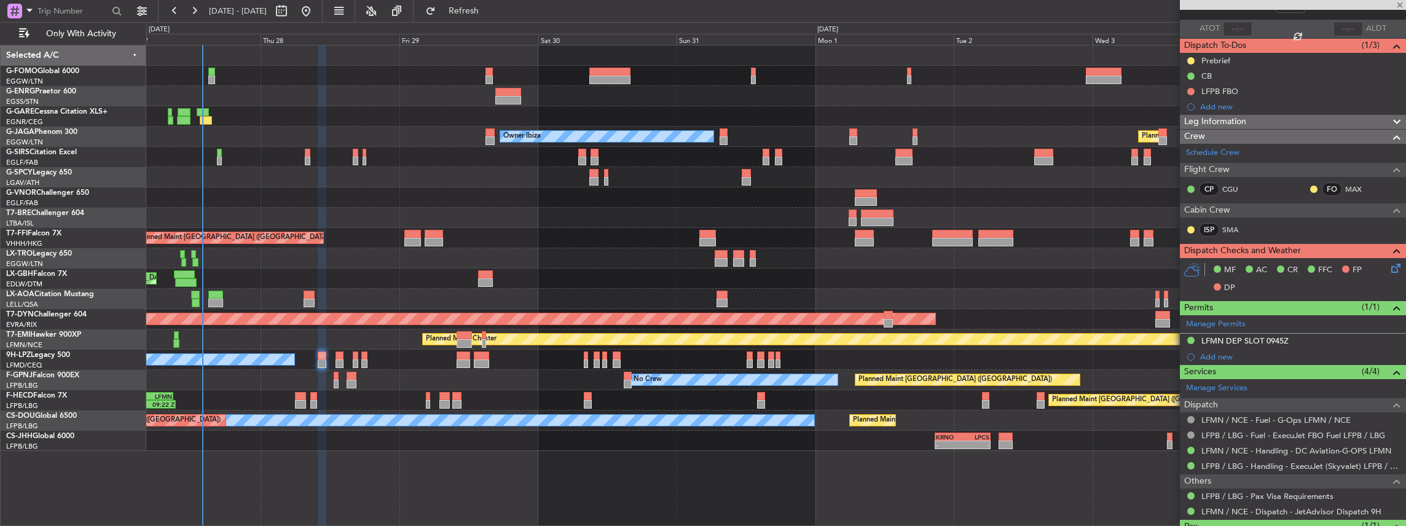
type input "0"
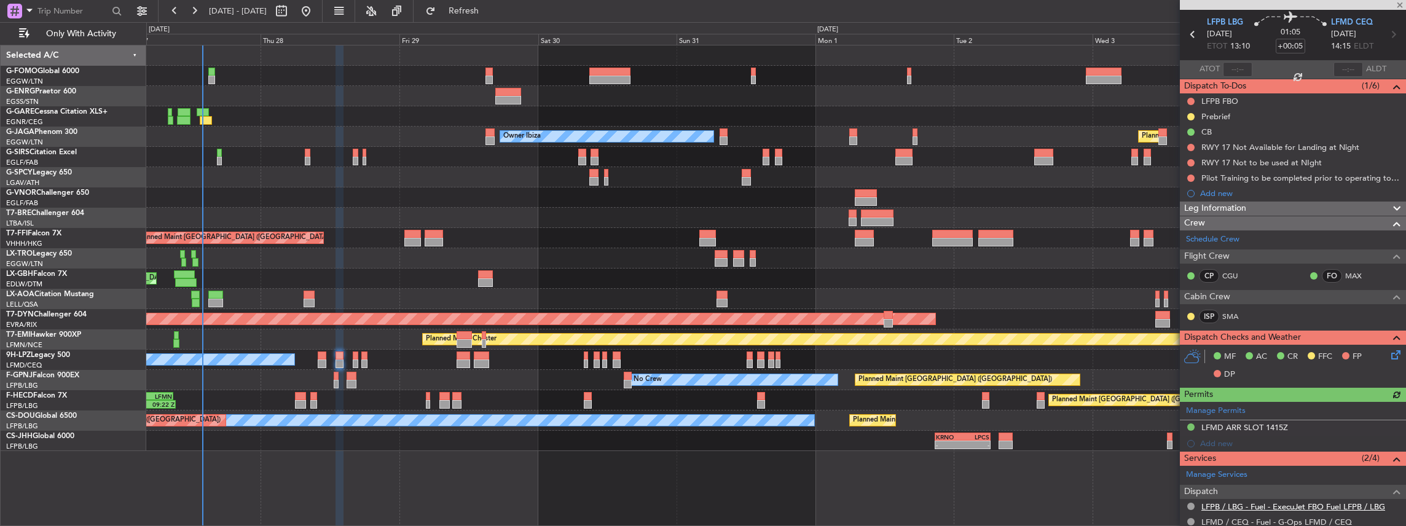
scroll to position [152, 0]
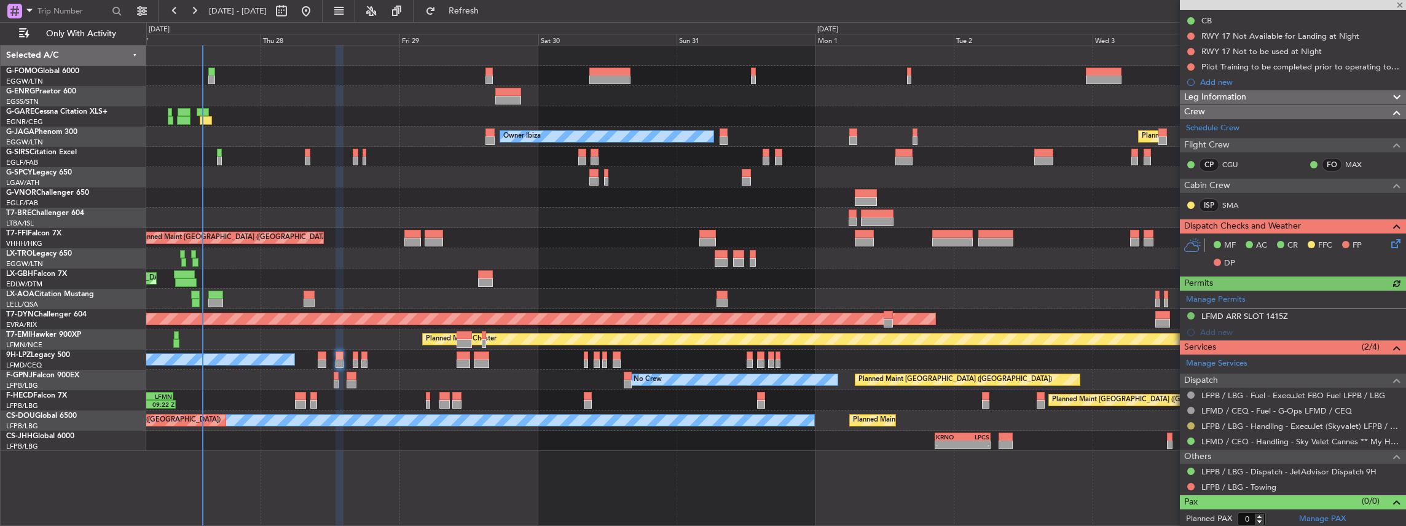
click at [1190, 424] on button at bounding box center [1190, 425] width 7 height 7
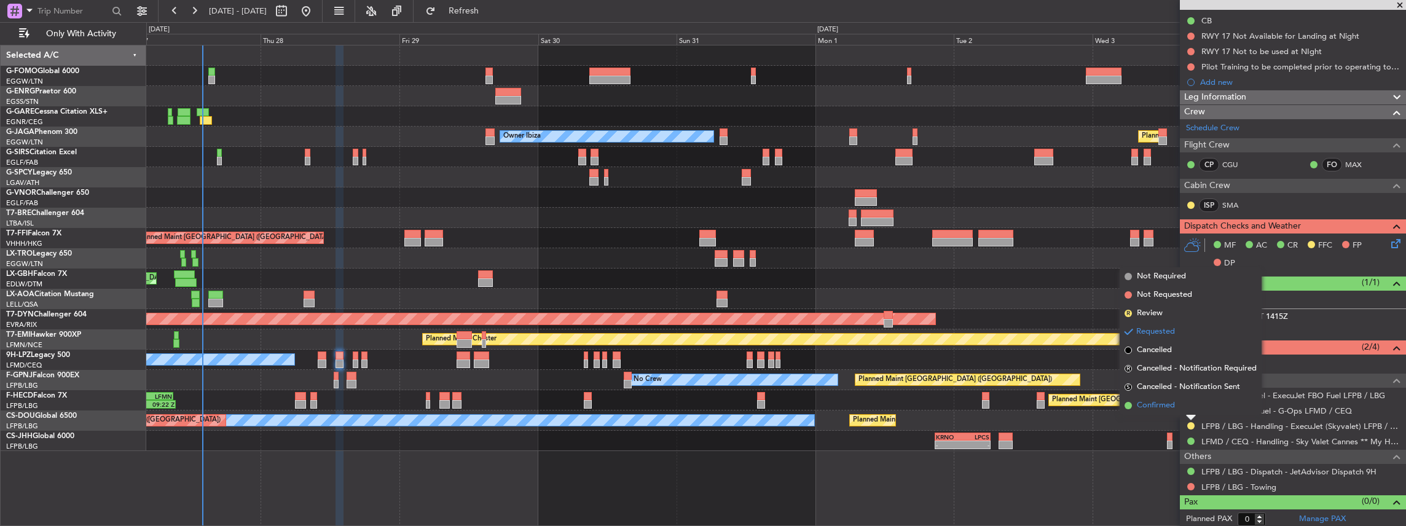
click at [1163, 406] on span "Confirmed" at bounding box center [1156, 405] width 38 height 12
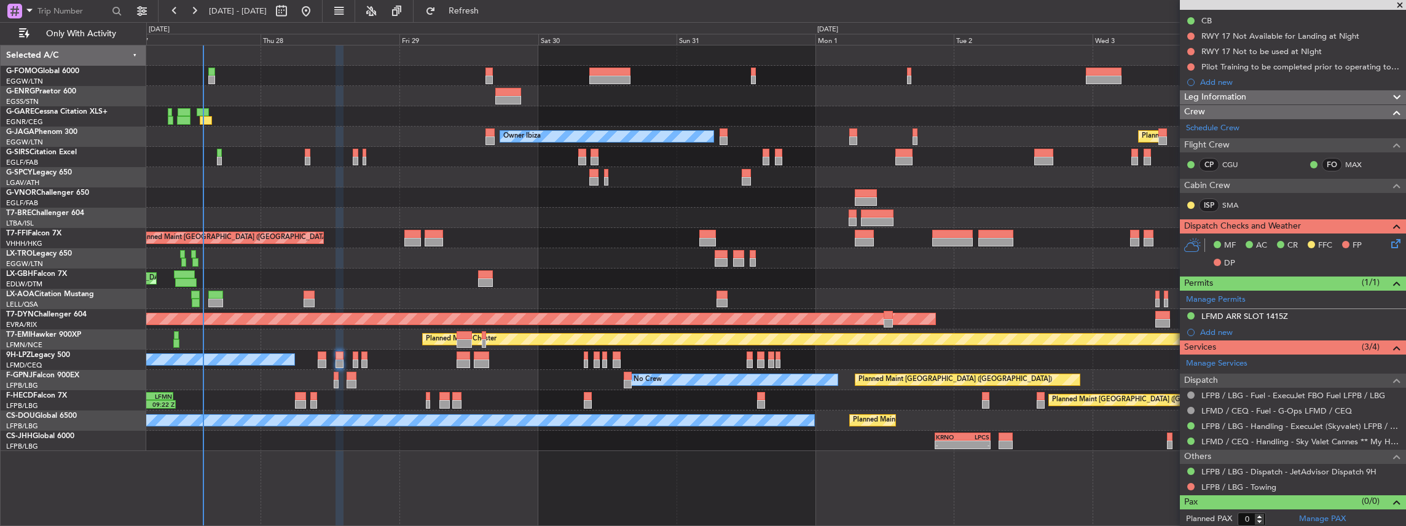
click at [723, 259] on div at bounding box center [776, 258] width 1260 height 20
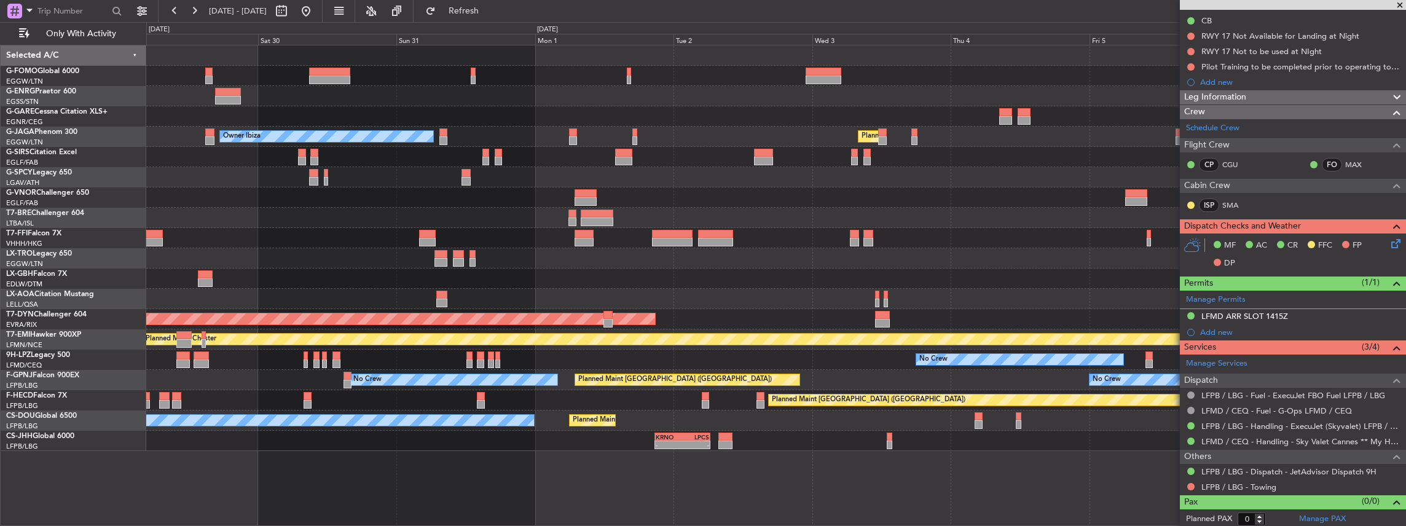
click at [630, 257] on div "Owner Ibiza Planned Maint London (Luton) Planned Maint Hong Kong (Hong Kong Int…" at bounding box center [776, 248] width 1260 height 406
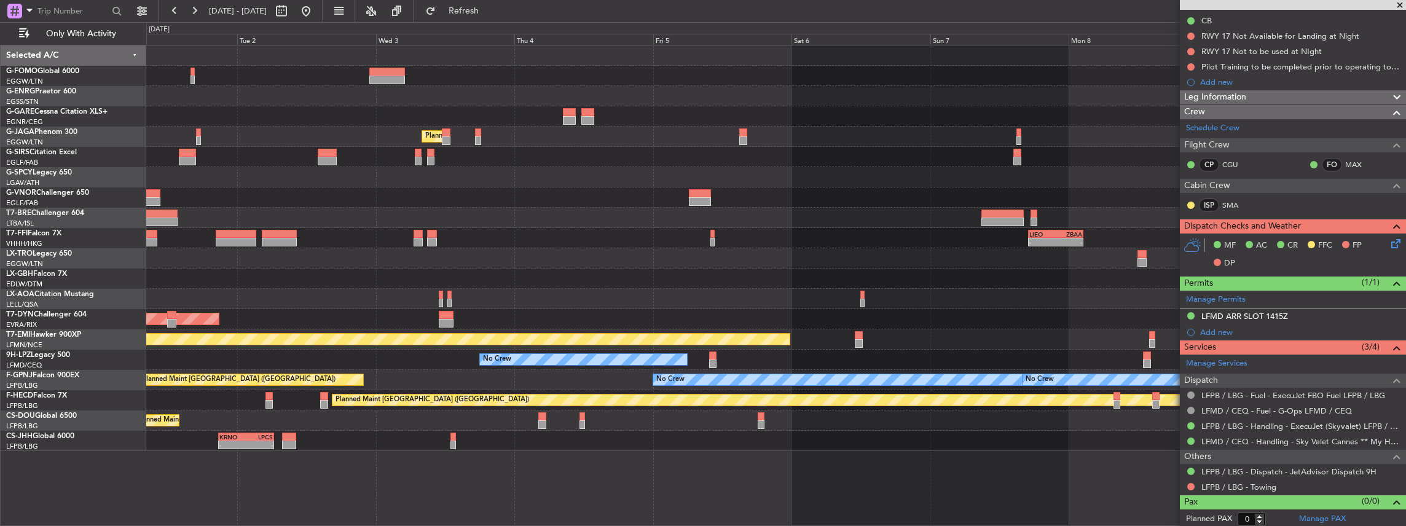
click at [650, 282] on div "Planned Maint London (Luton) Owner Ibiza - - LIEO 17:00 Z ZBAA 02:35 Z Planned …" at bounding box center [776, 248] width 1260 height 406
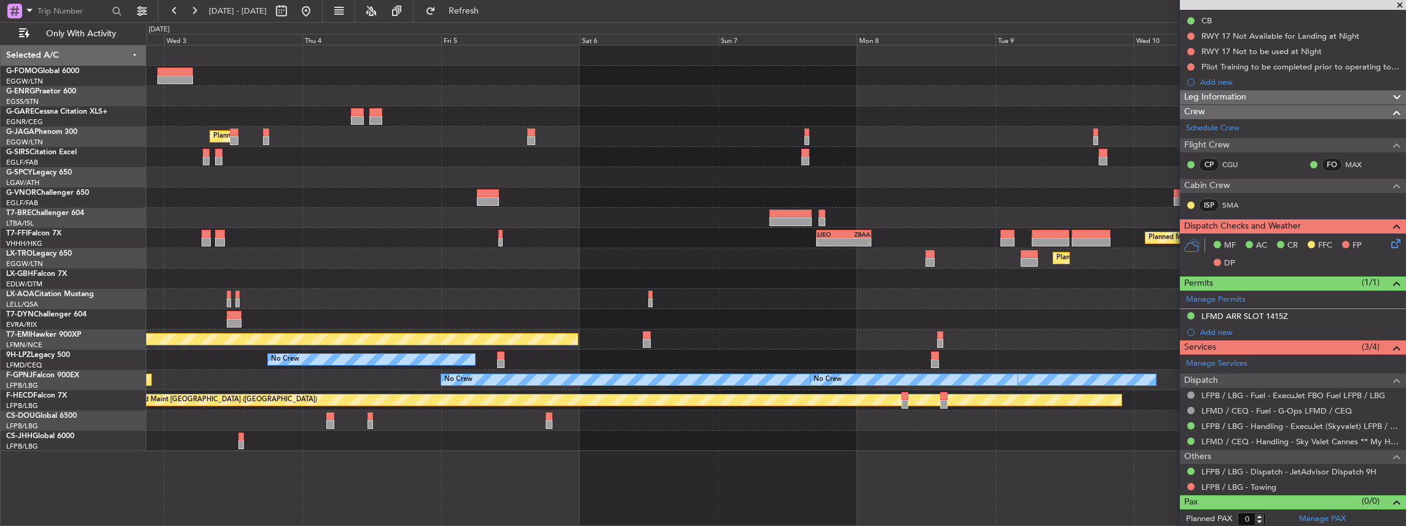
click at [584, 282] on div "Planned Maint London (Luton) - - LIEO 17:00 Z ZBAA 02:35 Z Planned Maint Tianji…" at bounding box center [776, 248] width 1260 height 406
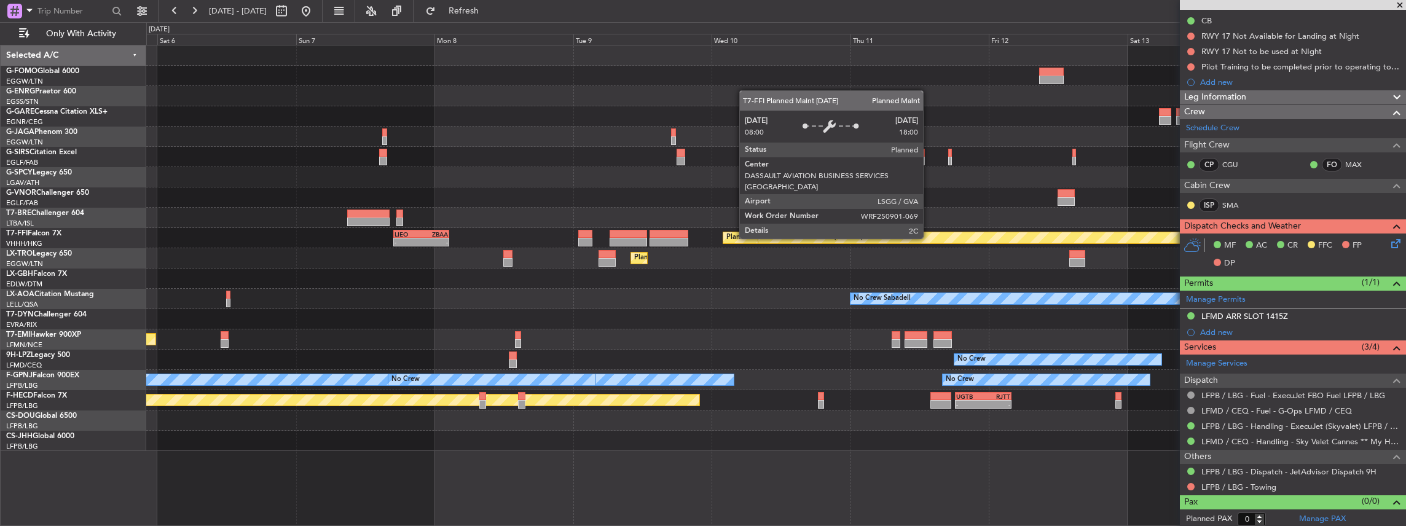
click at [557, 280] on div "- - LIEO 17:00 Z ZBAA 02:35 Z Planned Maint Tianjin (Binhai) Planned Maint Gene…" at bounding box center [776, 248] width 1260 height 406
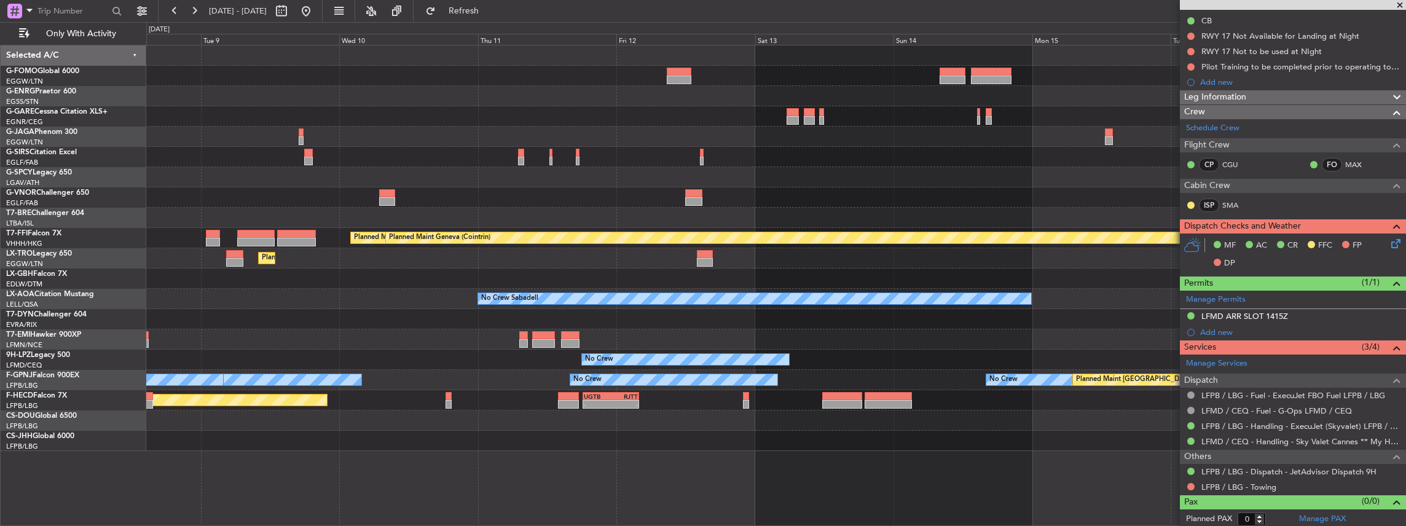
click at [565, 287] on div "Planned Maint Tianjin (Binhai) Planned Maint Geneva (Cointrin) LIEO 17:00 Z ZBA…" at bounding box center [776, 248] width 1260 height 406
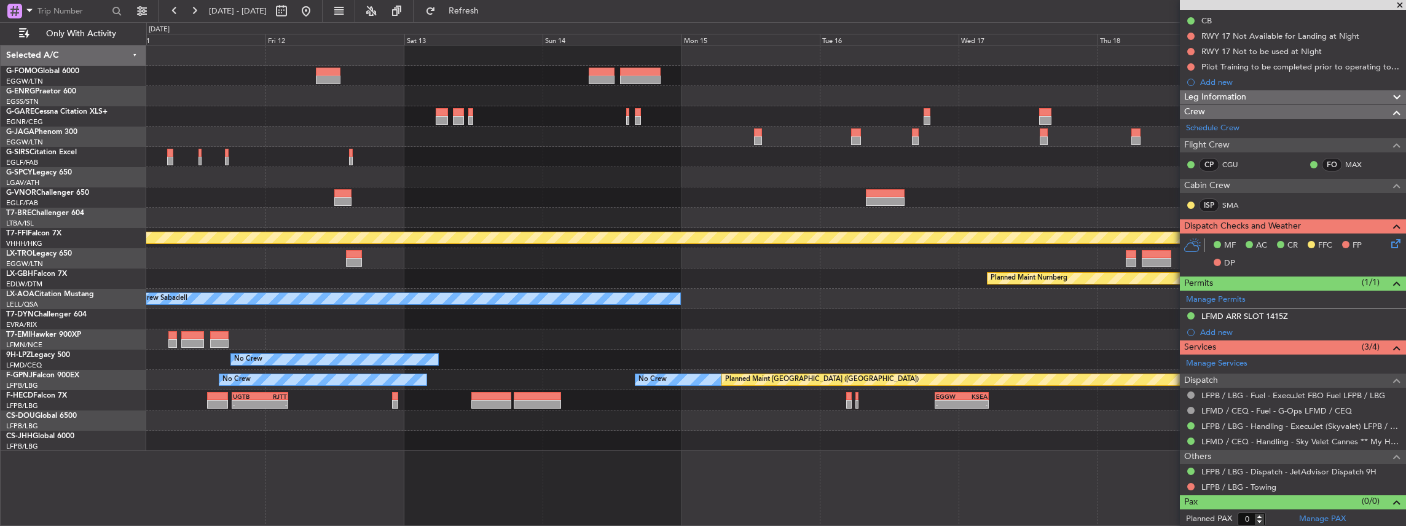
click at [495, 296] on div "Planned Maint Tianjin (Binhai) Planned Maint Geneva (Cointrin) Planned Maint Du…" at bounding box center [776, 248] width 1260 height 406
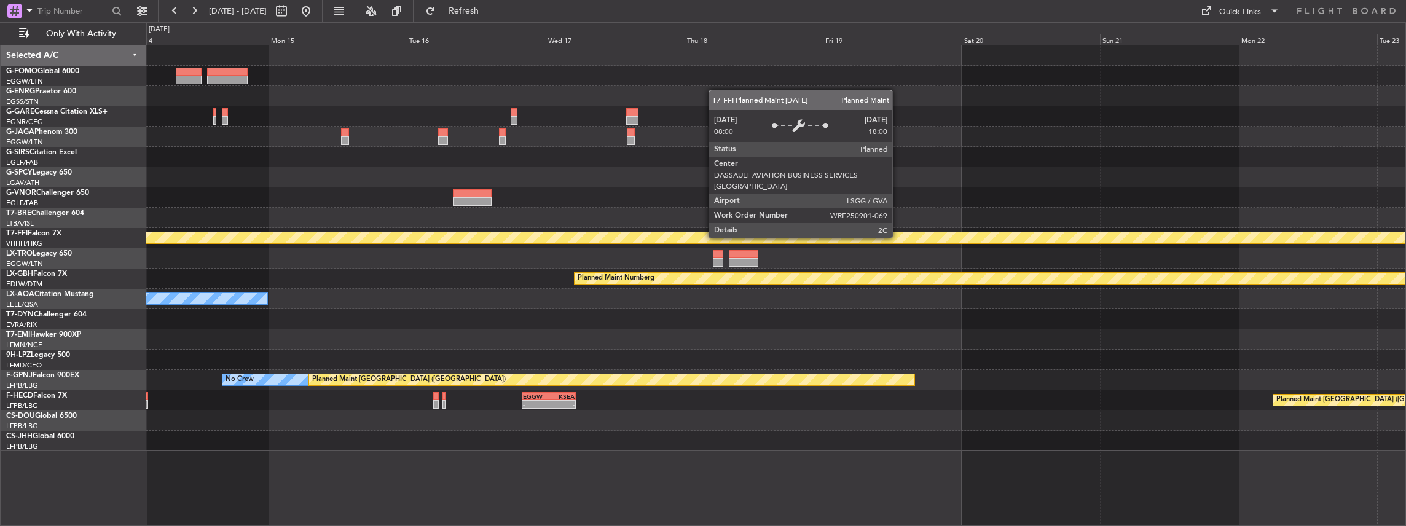
scroll to position [0, 0]
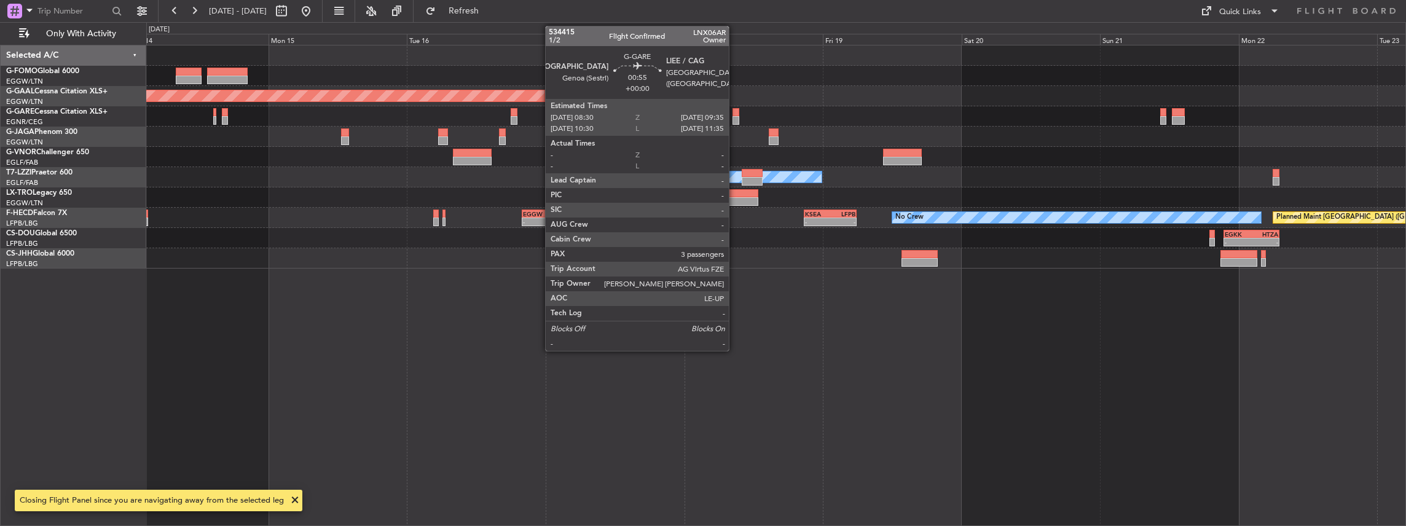
click at [735, 117] on div at bounding box center [735, 120] width 7 height 9
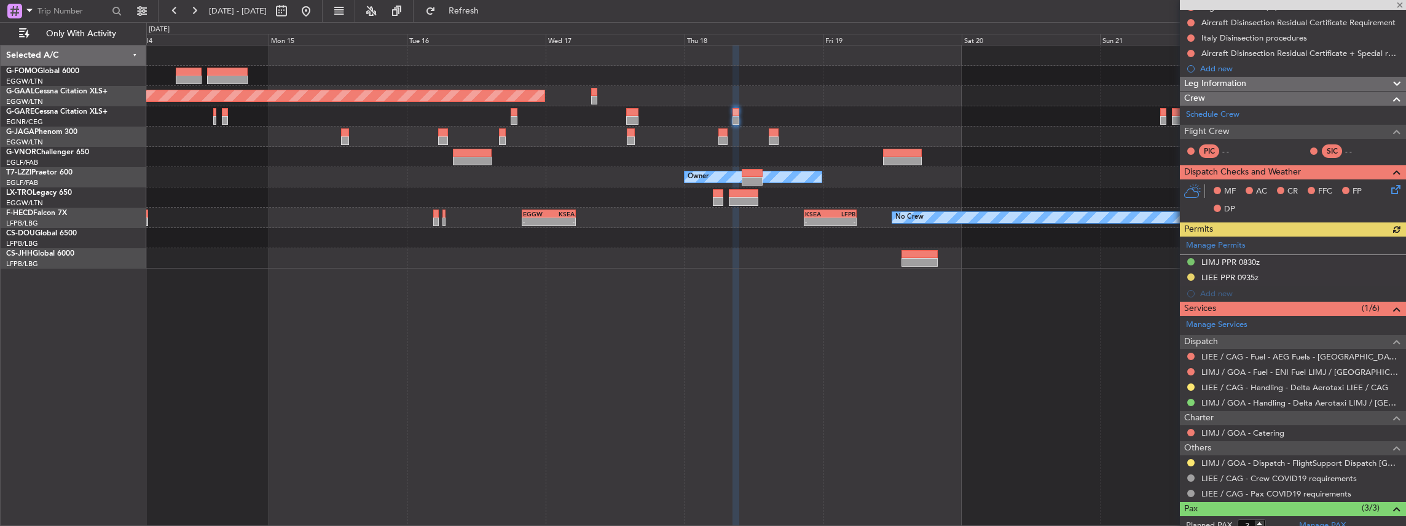
scroll to position [205, 0]
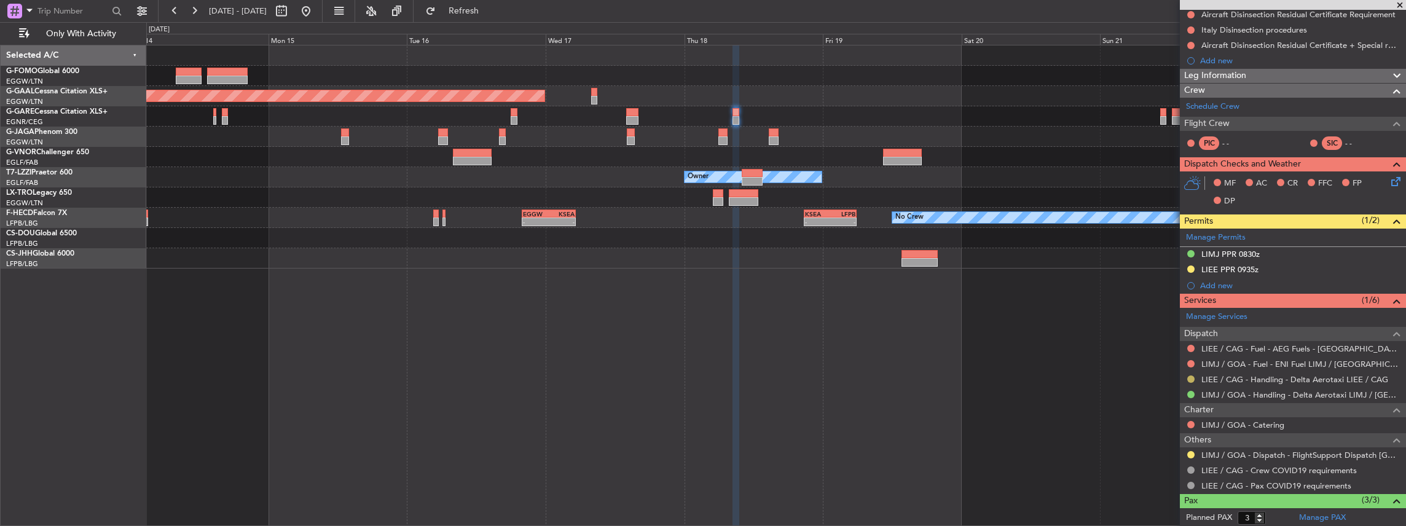
click at [1190, 377] on button at bounding box center [1190, 378] width 7 height 7
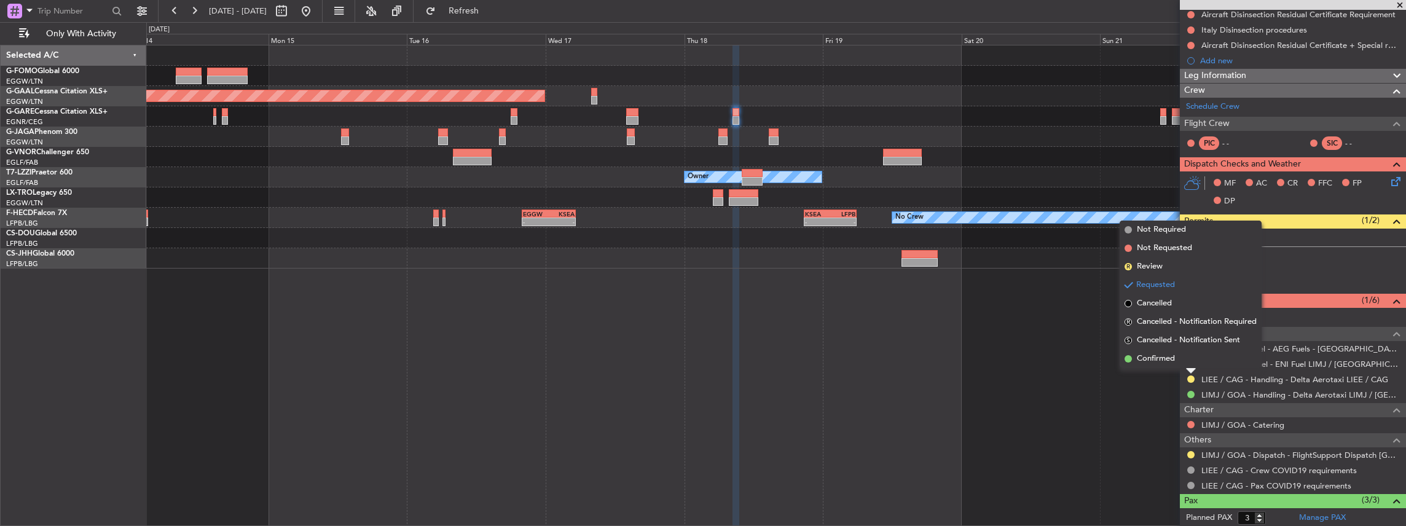
click at [1160, 359] on span "Confirmed" at bounding box center [1156, 359] width 38 height 12
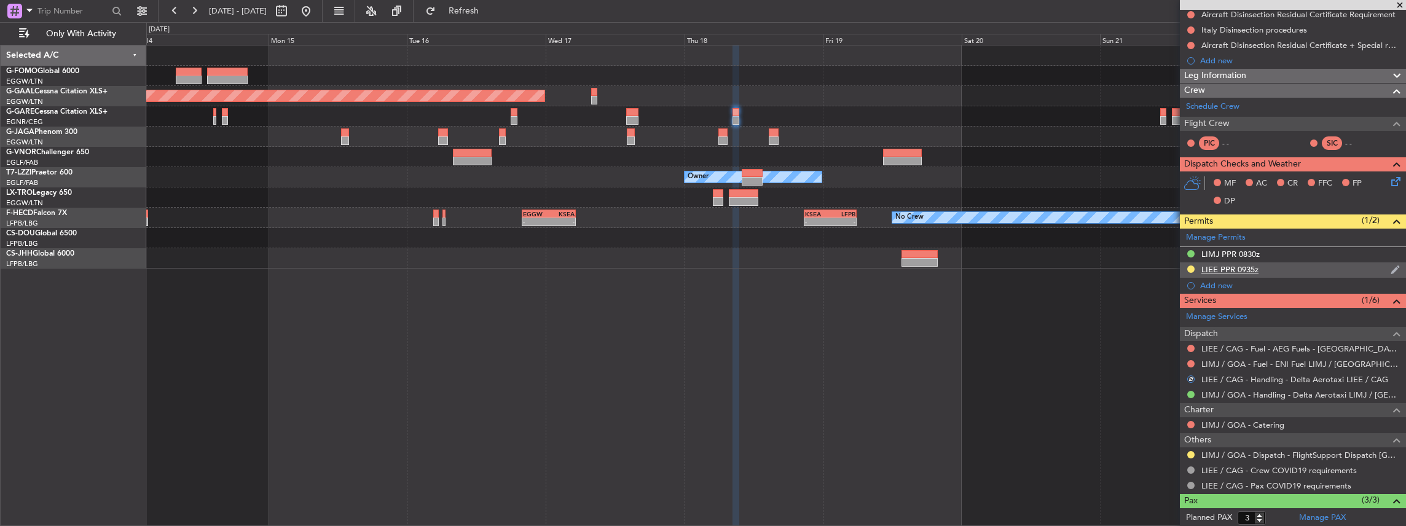
click at [1186, 267] on div at bounding box center [1191, 269] width 10 height 10
click at [1190, 267] on button at bounding box center [1190, 268] width 7 height 7
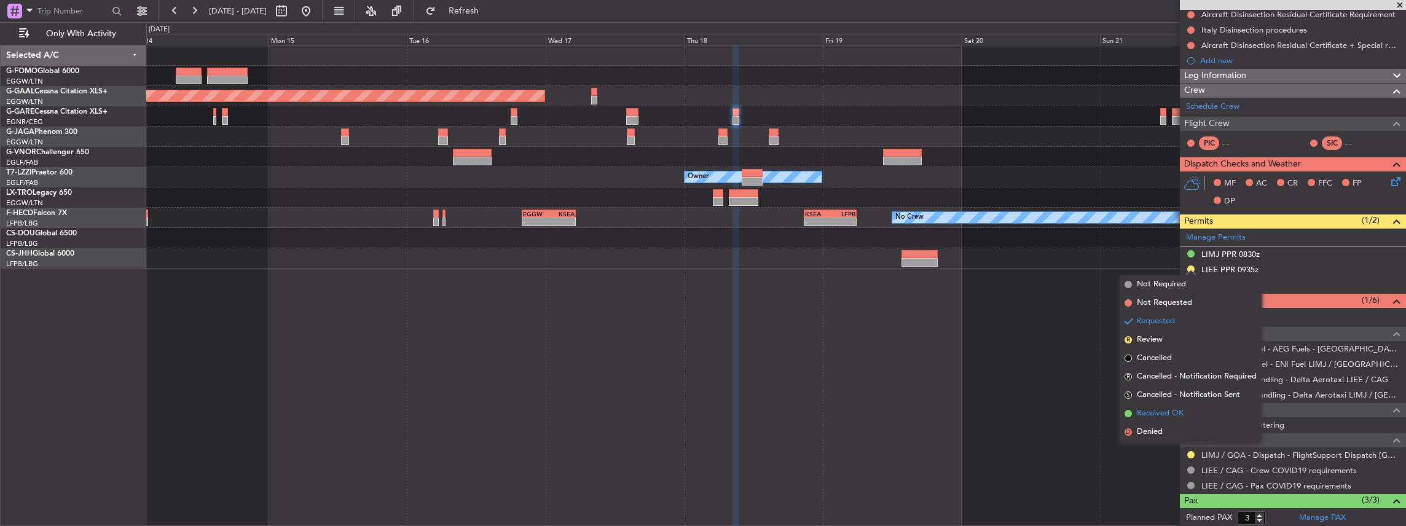
click at [1150, 416] on span "Received OK" at bounding box center [1160, 413] width 47 height 12
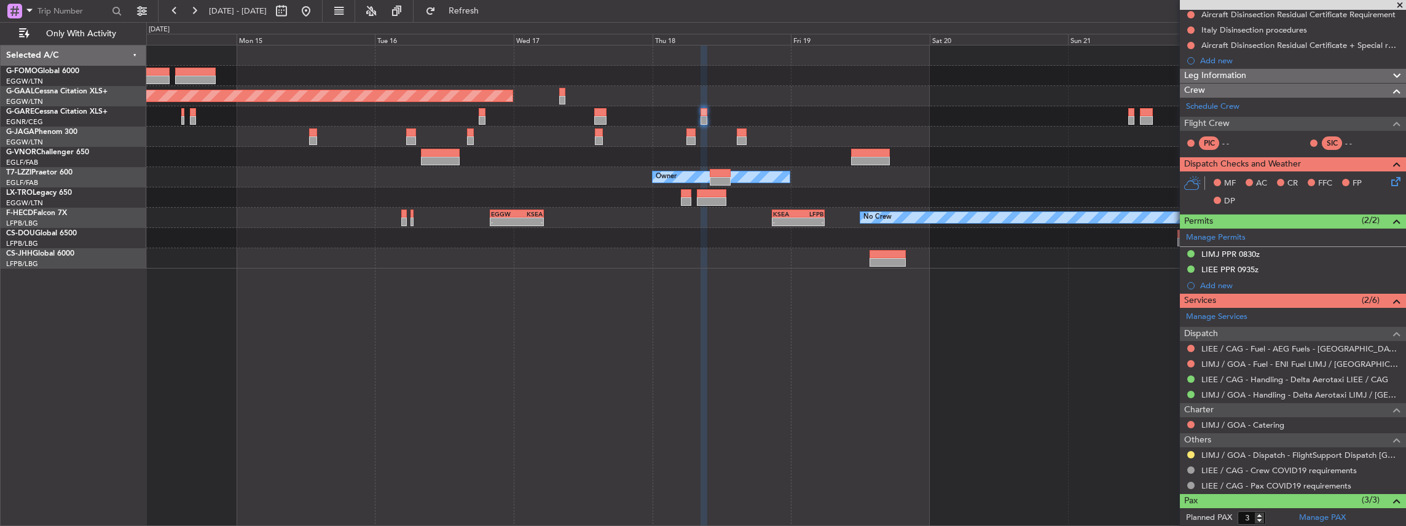
click at [947, 150] on div at bounding box center [776, 157] width 1260 height 20
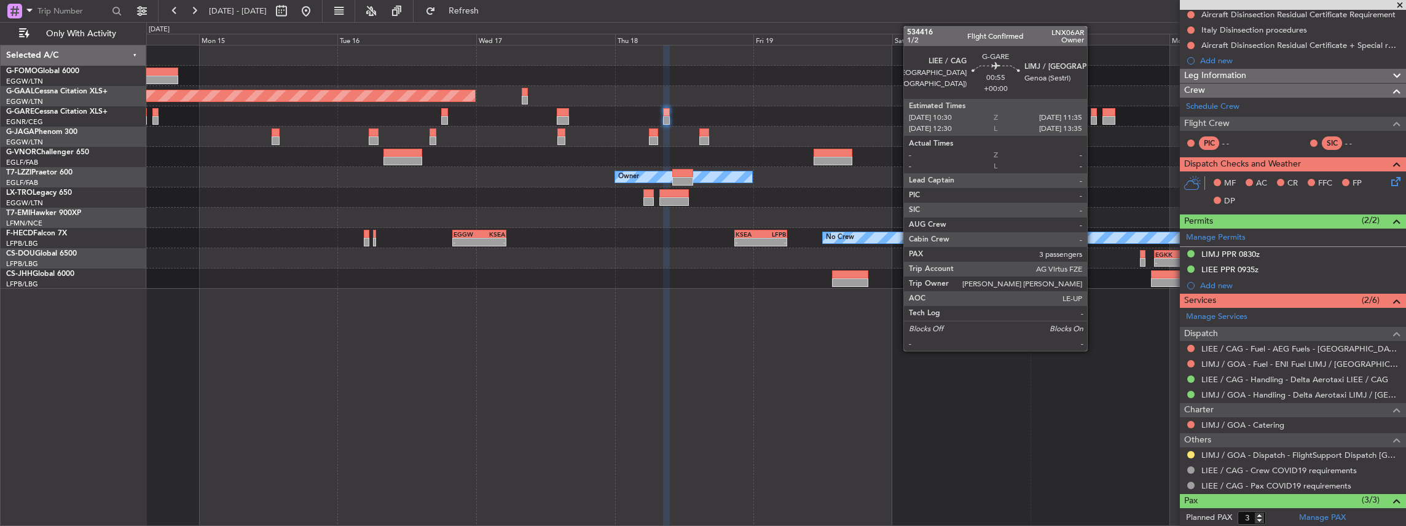
click at [1092, 119] on div at bounding box center [1094, 120] width 7 height 9
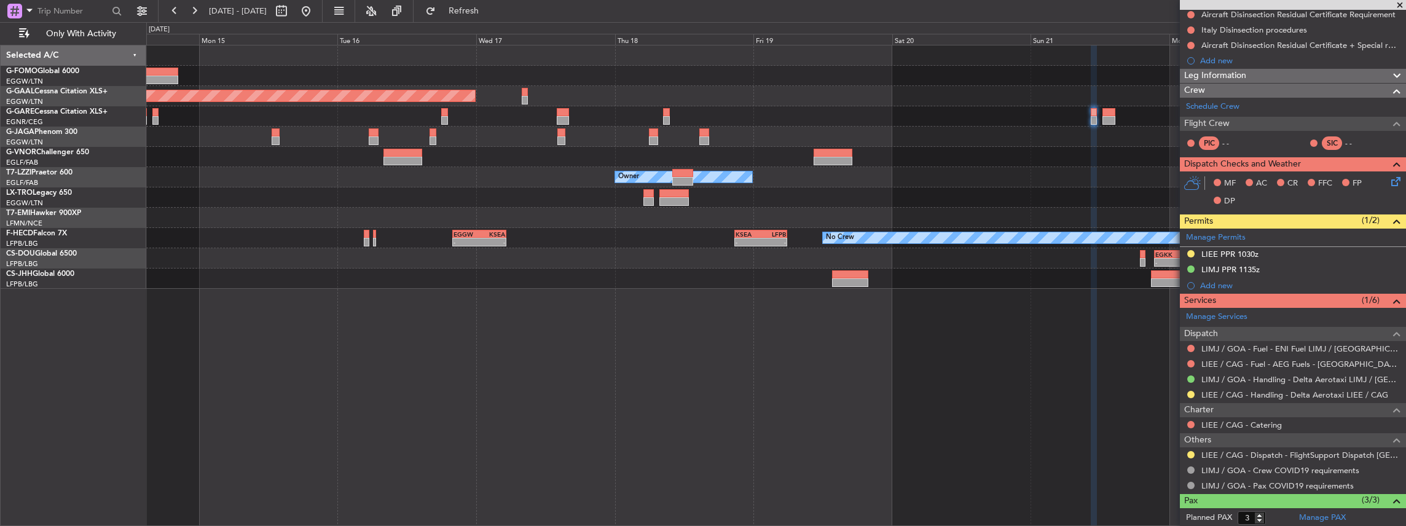
click at [1187, 390] on div at bounding box center [1191, 395] width 10 height 10
click at [1190, 391] on button at bounding box center [1190, 394] width 7 height 7
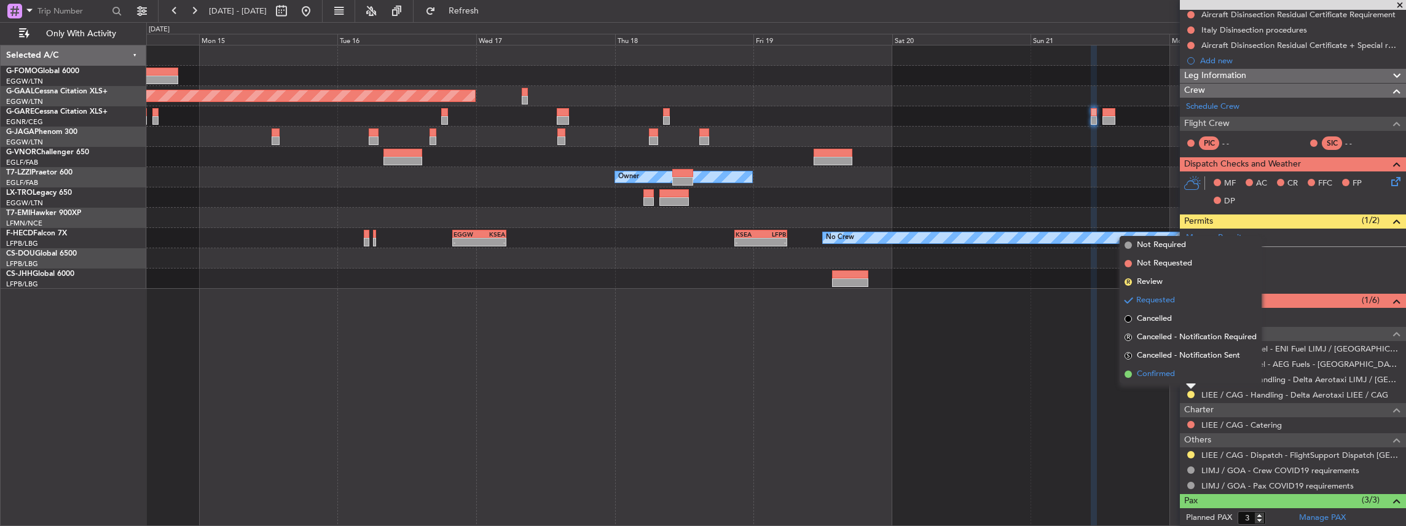
click at [1171, 374] on span "Confirmed" at bounding box center [1156, 374] width 38 height 12
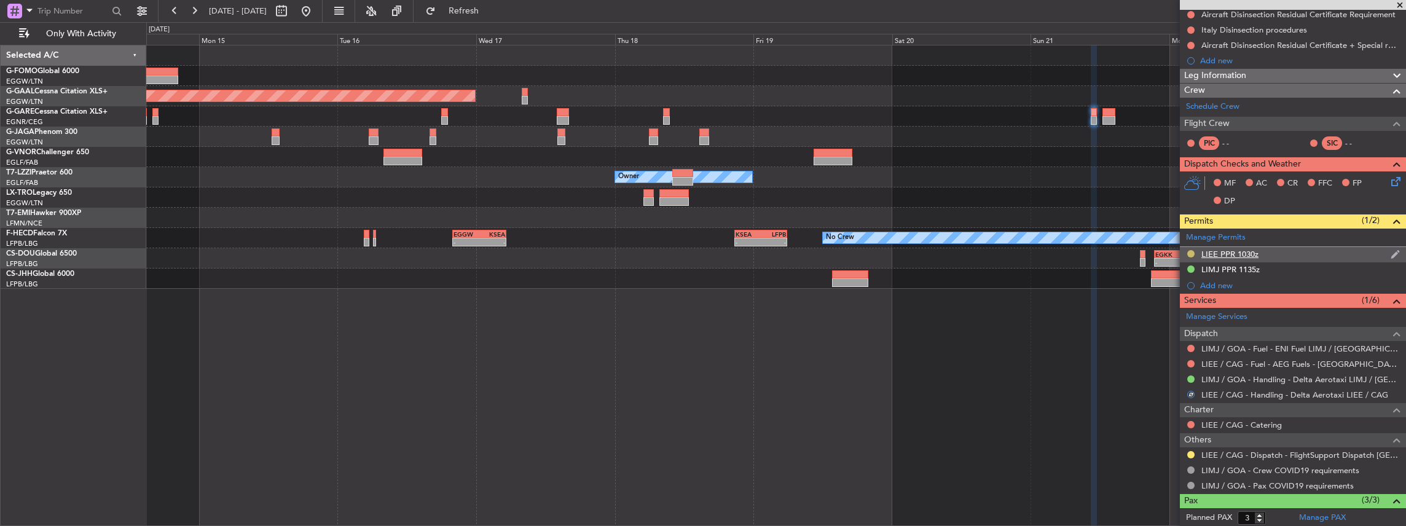
click at [1191, 250] on button at bounding box center [1190, 253] width 7 height 7
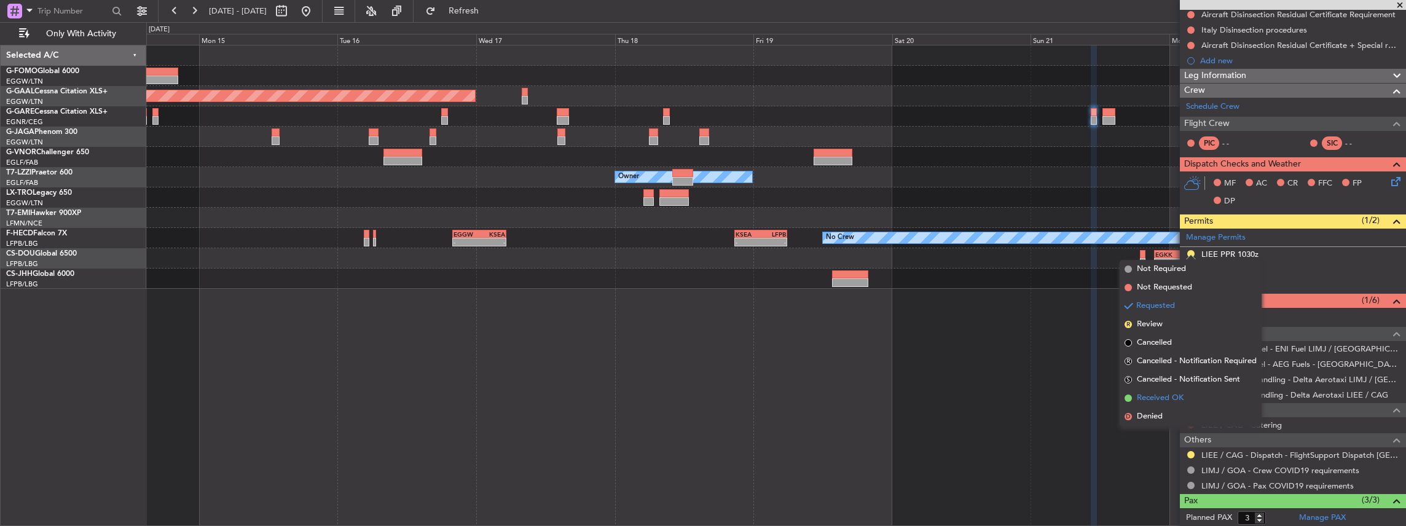
click at [1171, 399] on span "Received OK" at bounding box center [1160, 398] width 47 height 12
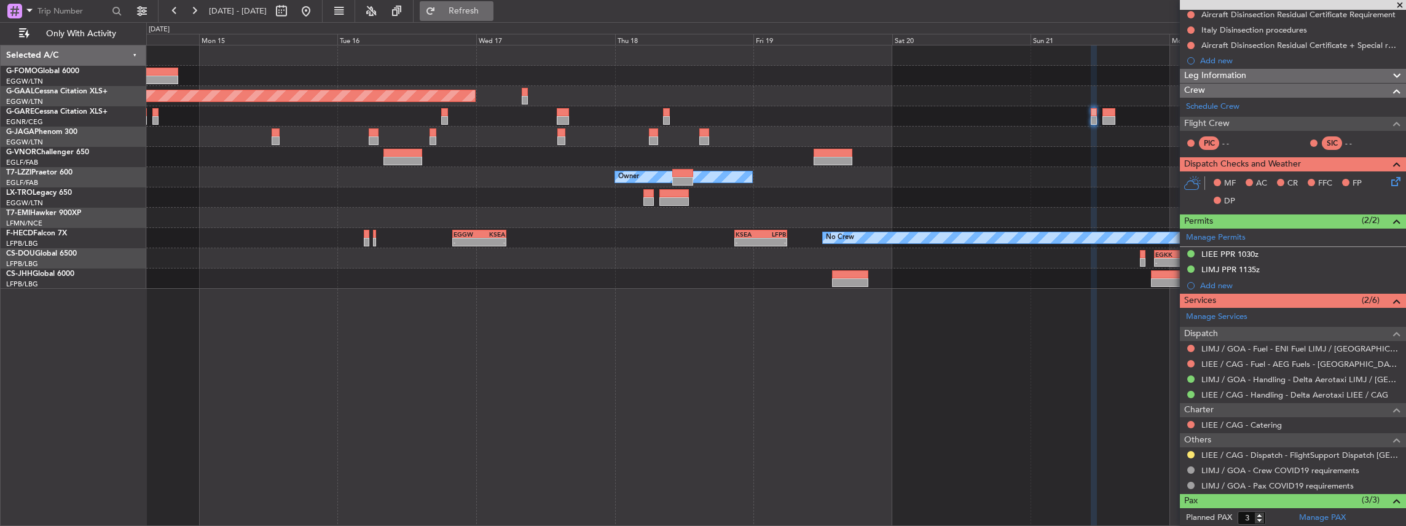
click at [485, 11] on span "Refresh" at bounding box center [464, 11] width 52 height 9
click at [316, 8] on button at bounding box center [306, 11] width 20 height 20
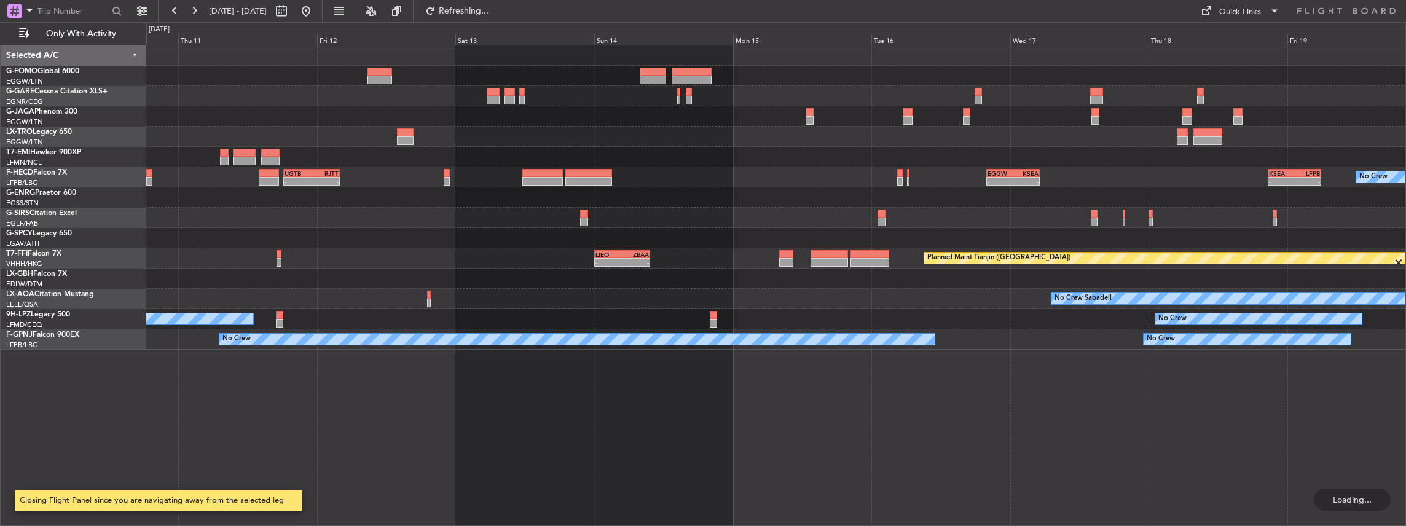
scroll to position [0, 0]
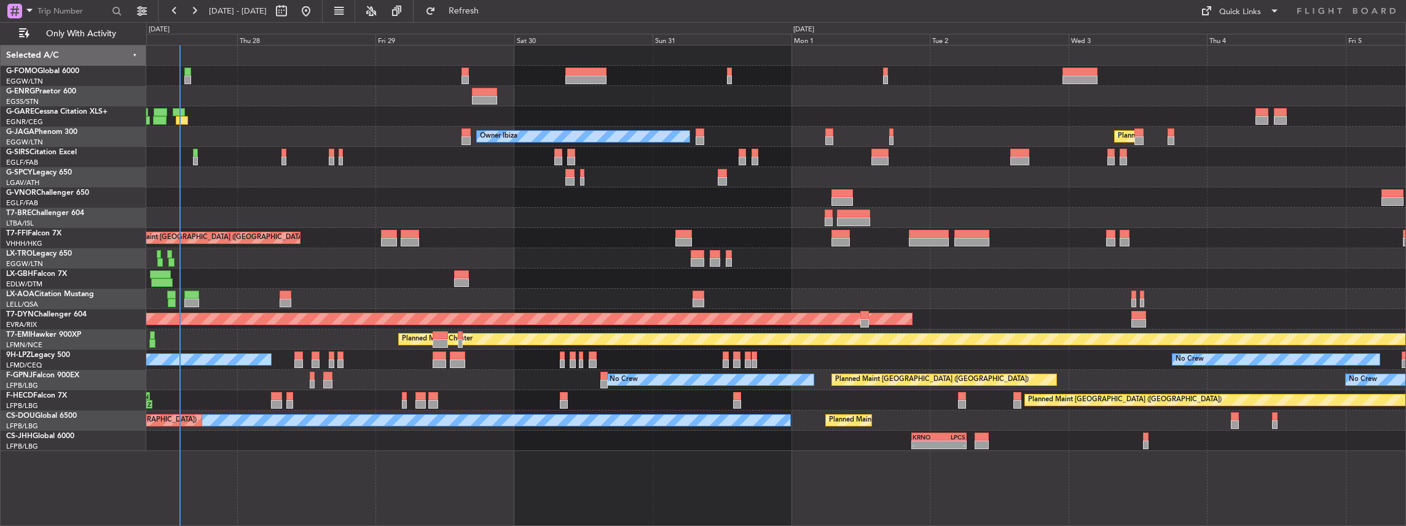
click at [608, 274] on div "Planned Maint Nice ([GEOGRAPHIC_DATA])" at bounding box center [776, 279] width 1260 height 20
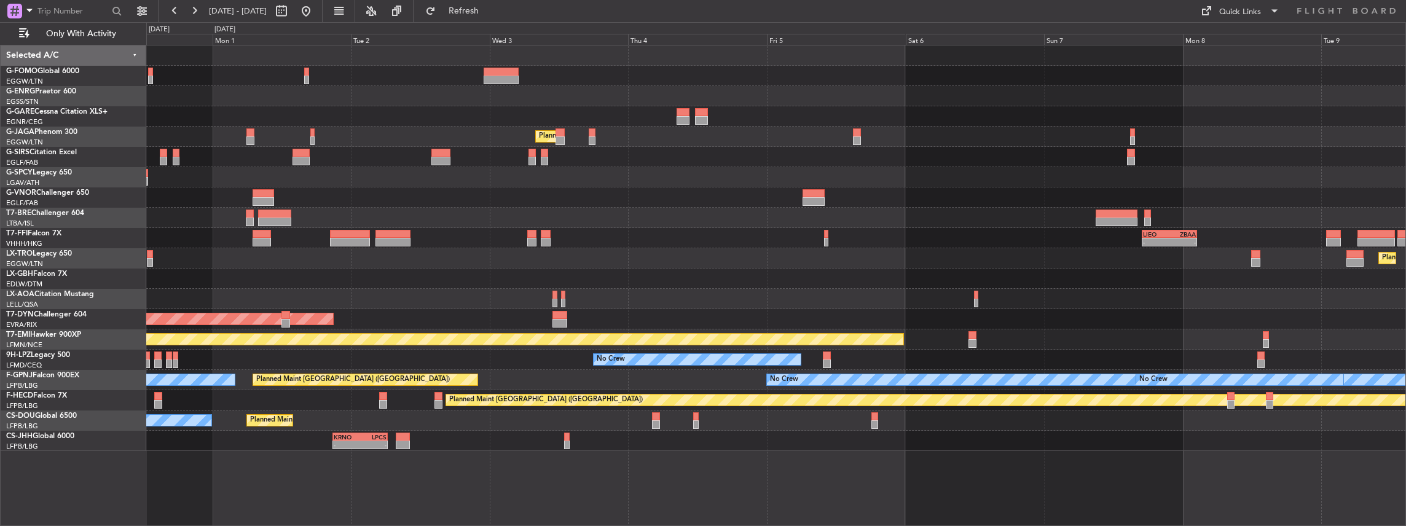
click at [809, 262] on div "Planned Maint Dusseldorf" at bounding box center [776, 258] width 1260 height 20
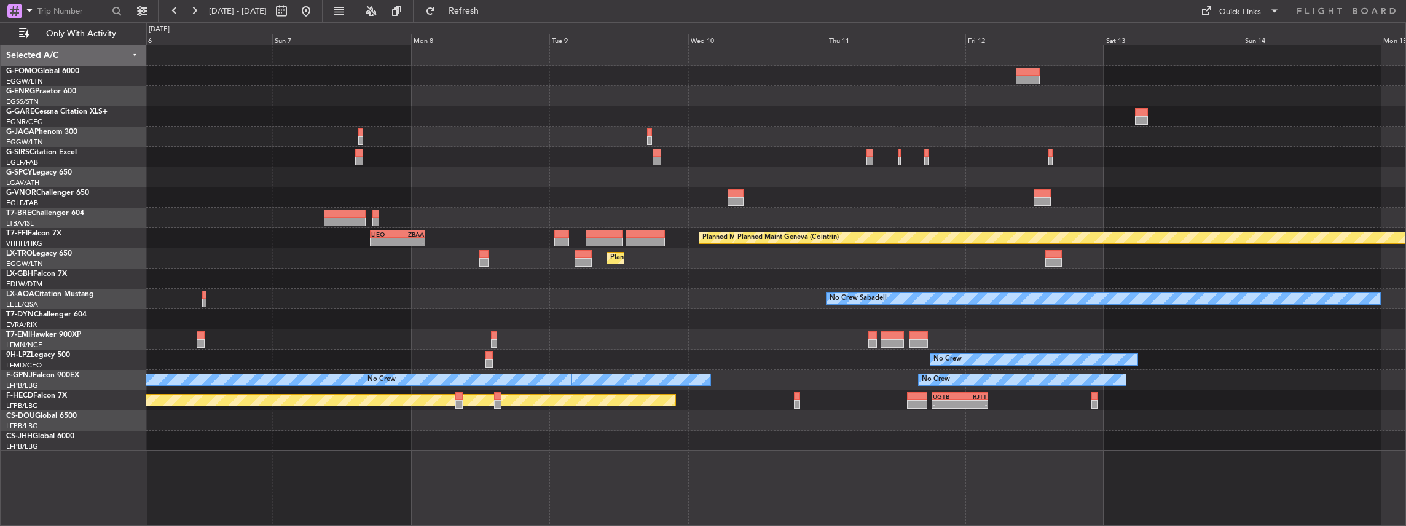
click at [811, 248] on div "Planned Maint Dusseldorf" at bounding box center [776, 258] width 1260 height 20
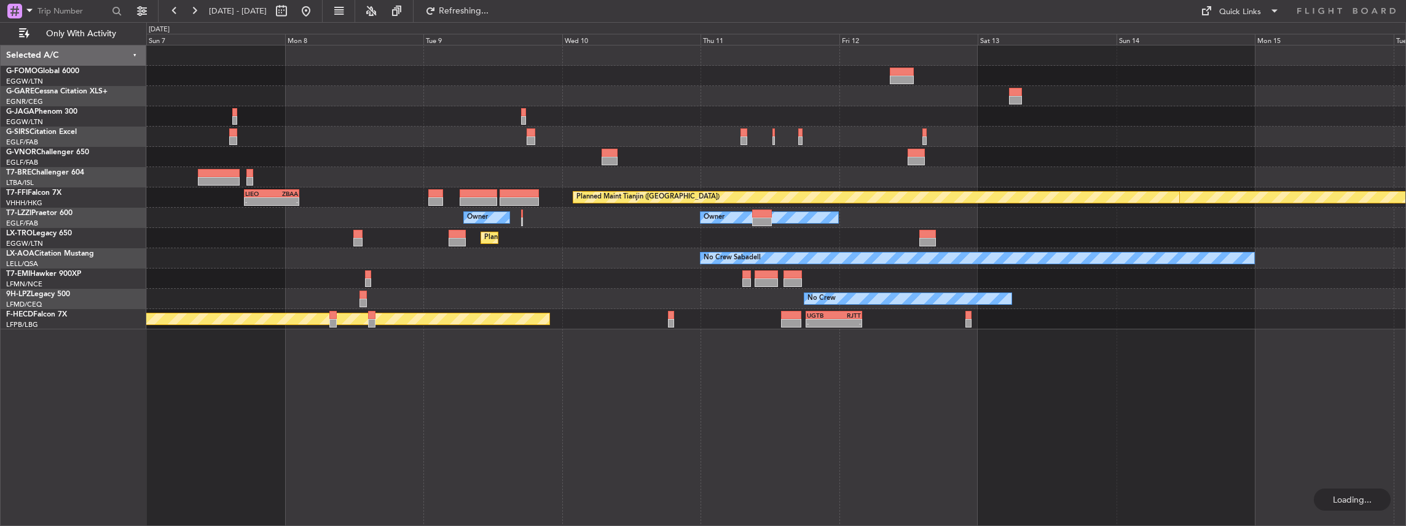
click at [712, 210] on div "Planned Maint Geneva (Cointrin) Planned Maint Tianjin (Binhai) - - LIEO 17:00 Z…" at bounding box center [776, 187] width 1260 height 284
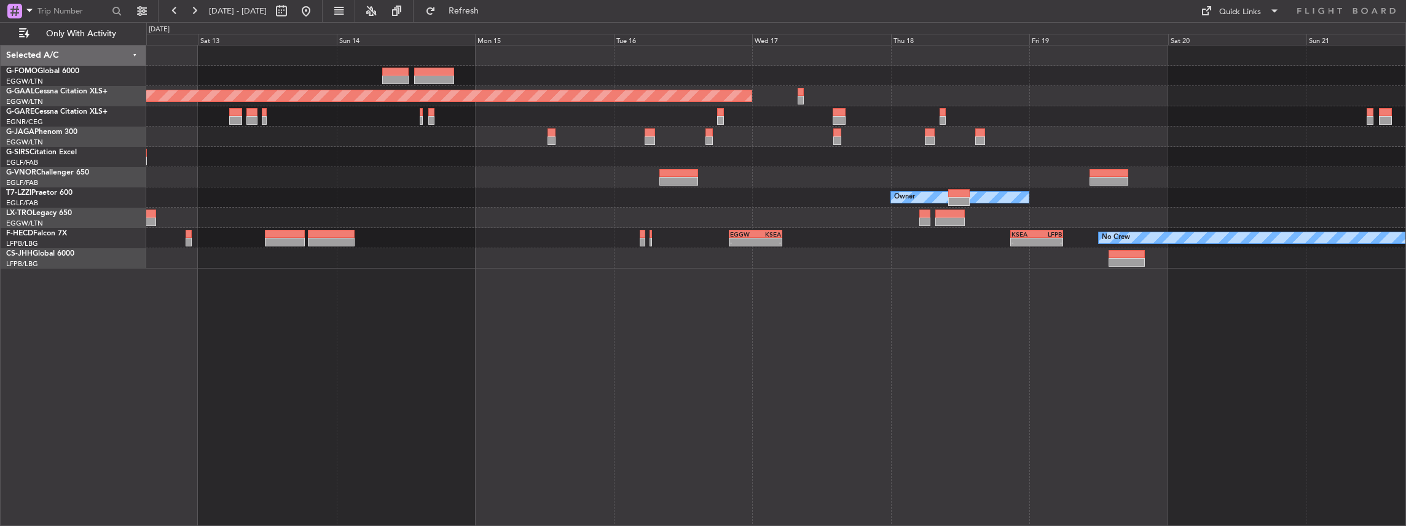
click at [1118, 185] on div at bounding box center [776, 177] width 1260 height 20
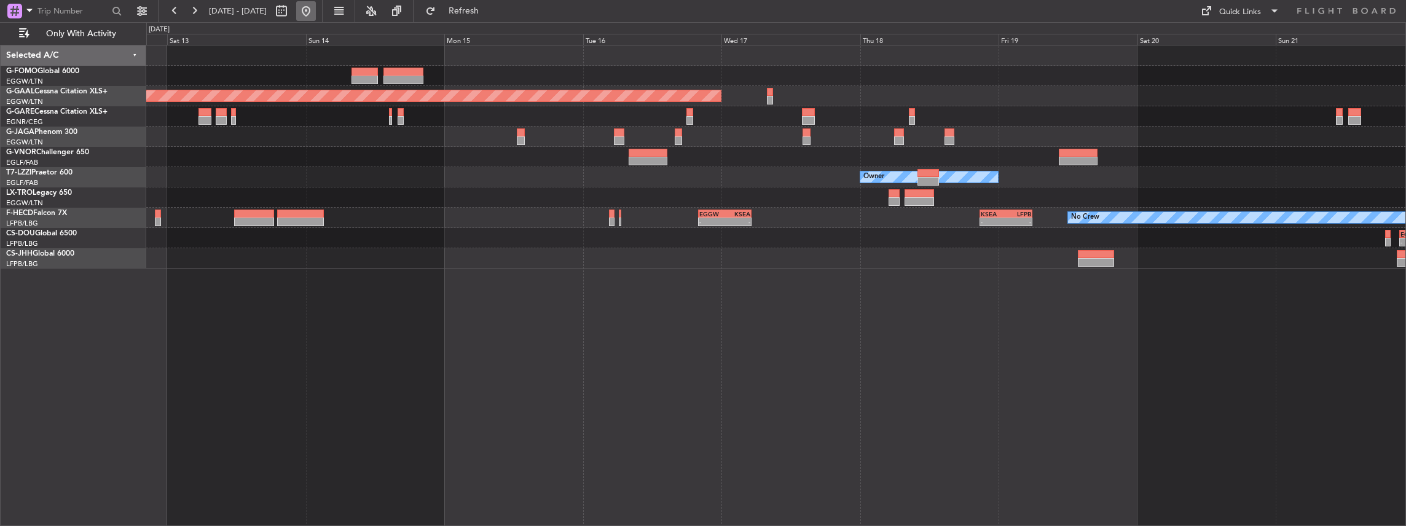
click at [316, 11] on button at bounding box center [306, 11] width 20 height 20
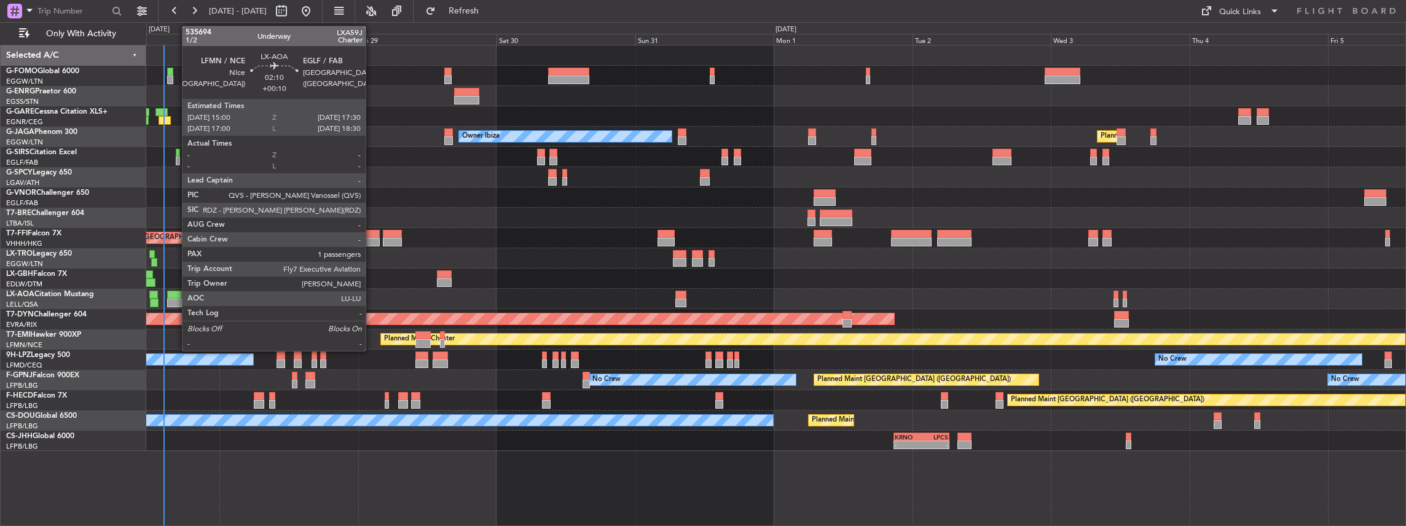
click at [176, 300] on div at bounding box center [174, 303] width 15 height 9
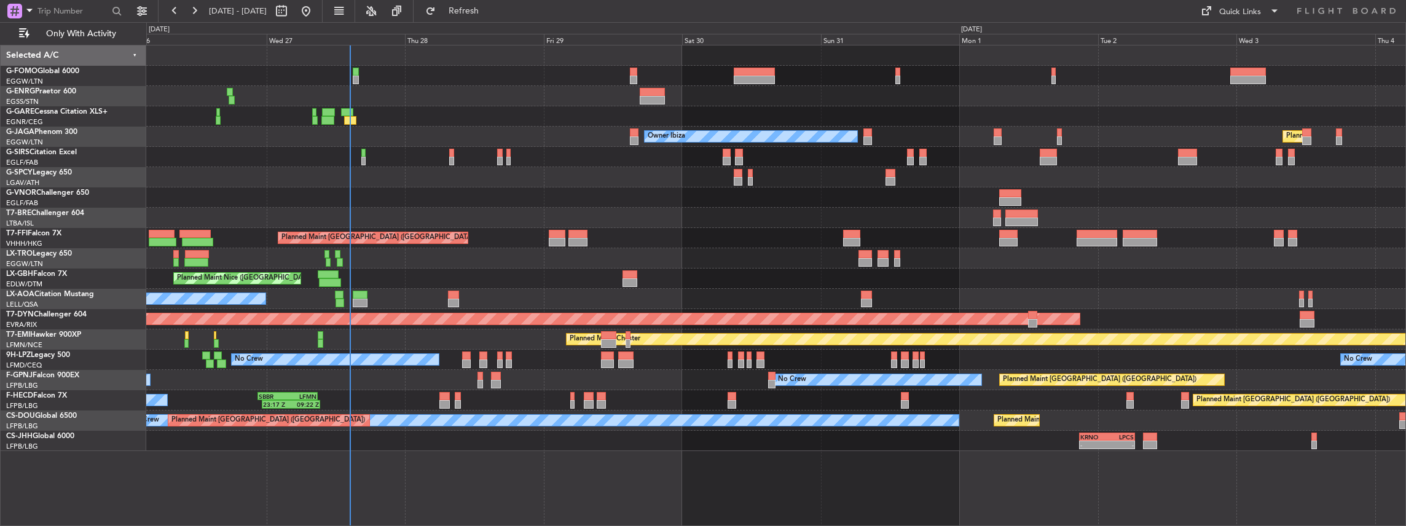
click at [510, 291] on div "No Crew Barcelona ([GEOGRAPHIC_DATA])" at bounding box center [776, 299] width 1260 height 20
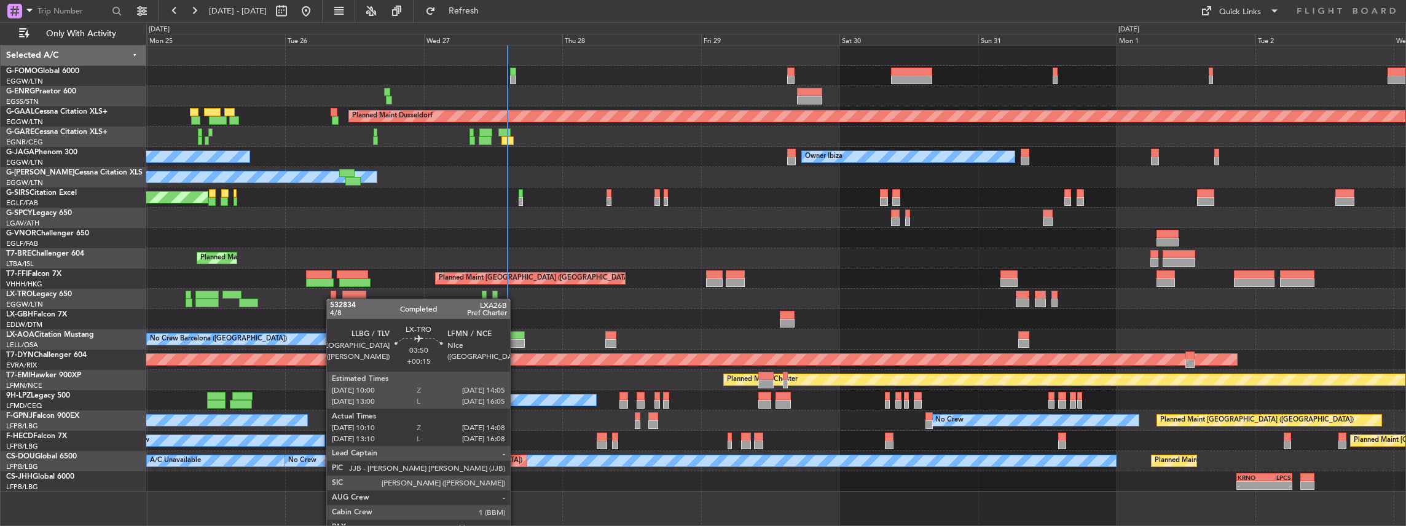
click at [355, 299] on div at bounding box center [776, 299] width 1260 height 20
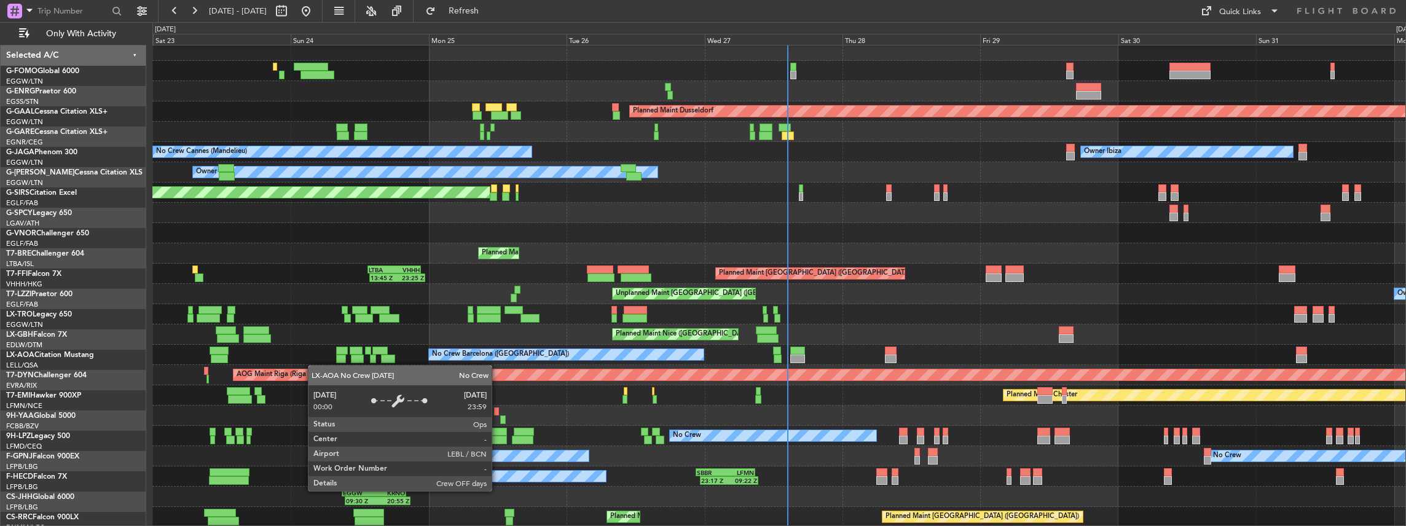
click at [553, 352] on div "No Crew Barcelona ([GEOGRAPHIC_DATA]) No Crew Sabadell" at bounding box center [778, 355] width 1253 height 20
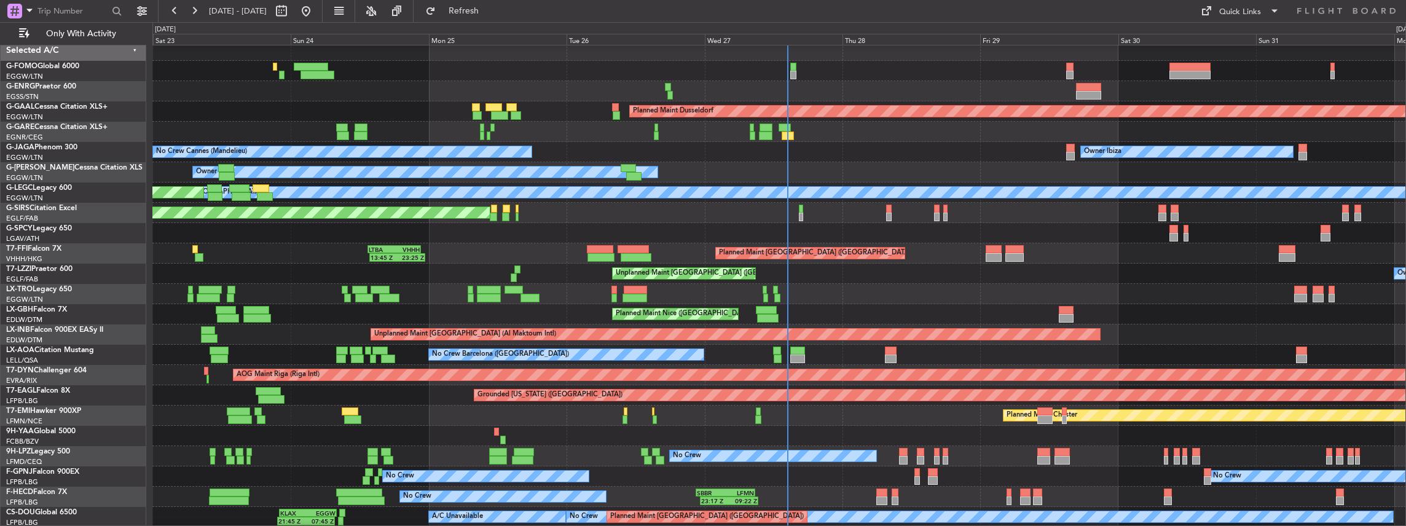
scroll to position [19, 0]
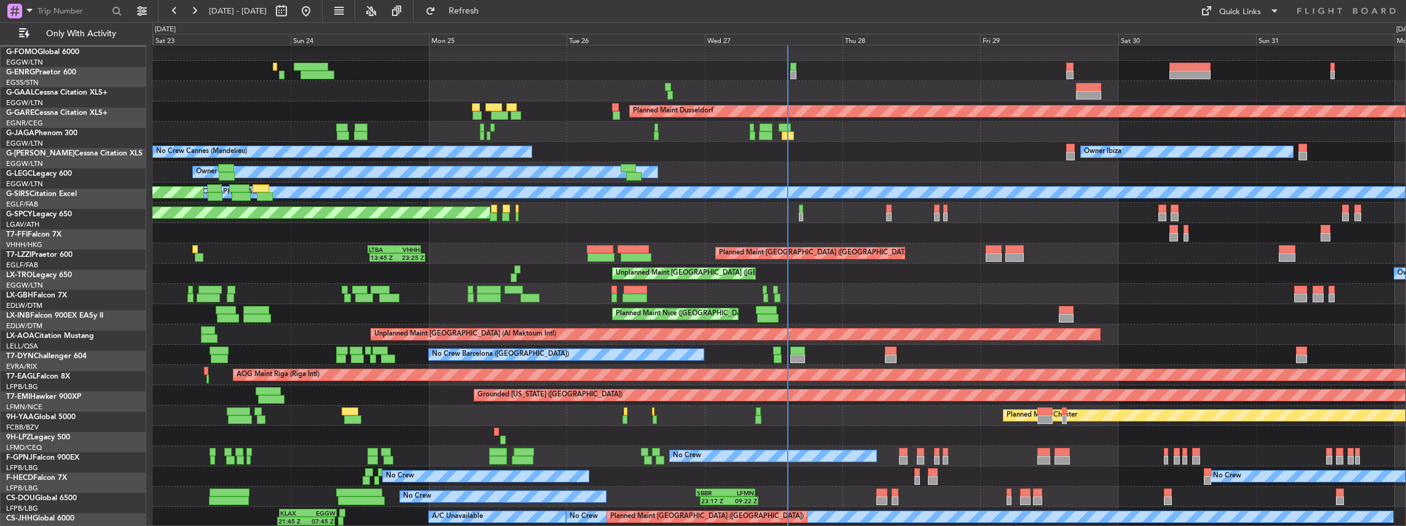
click at [508, 406] on div "Planned Maint [PERSON_NAME] Planned Maint [PERSON_NAME]" at bounding box center [778, 416] width 1253 height 20
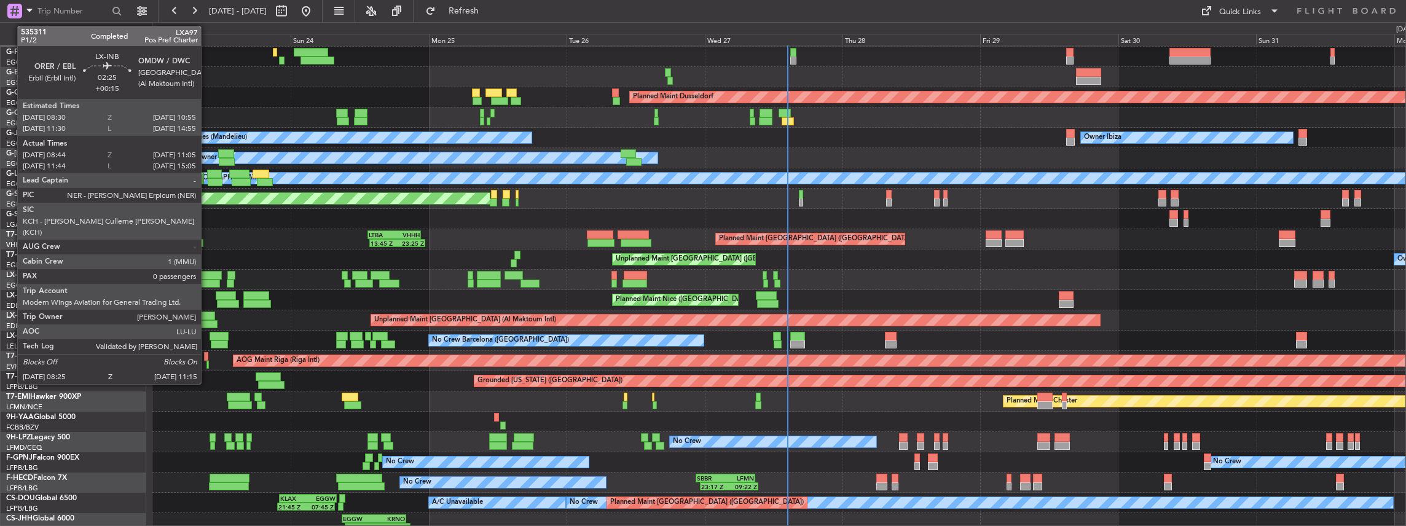
click at [207, 316] on div at bounding box center [208, 316] width 14 height 9
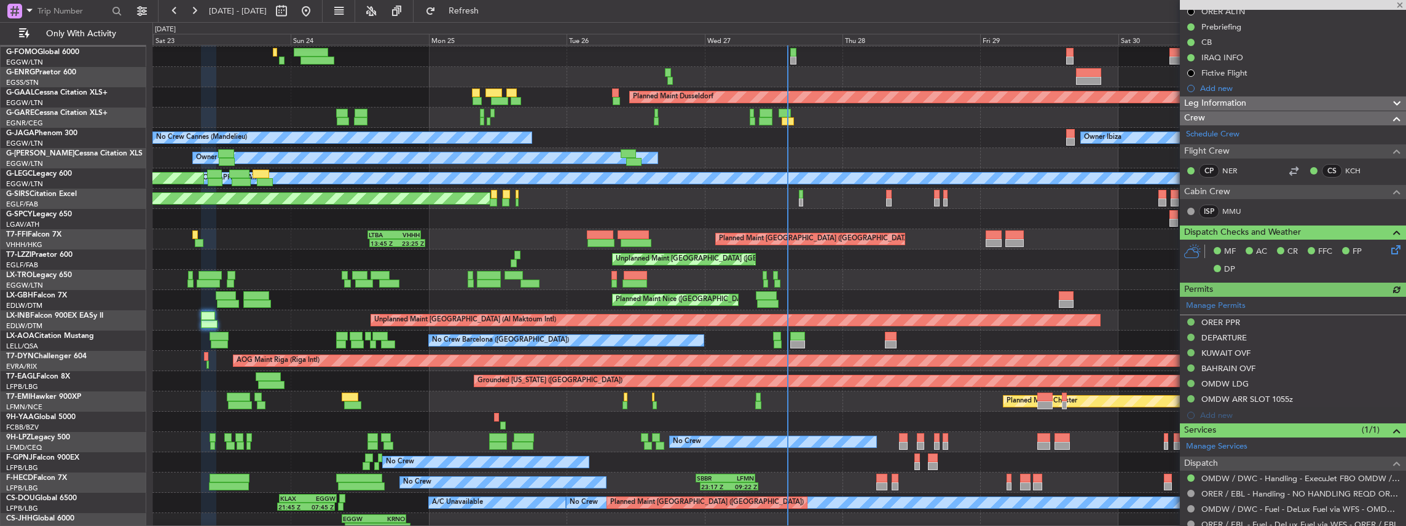
scroll to position [163, 0]
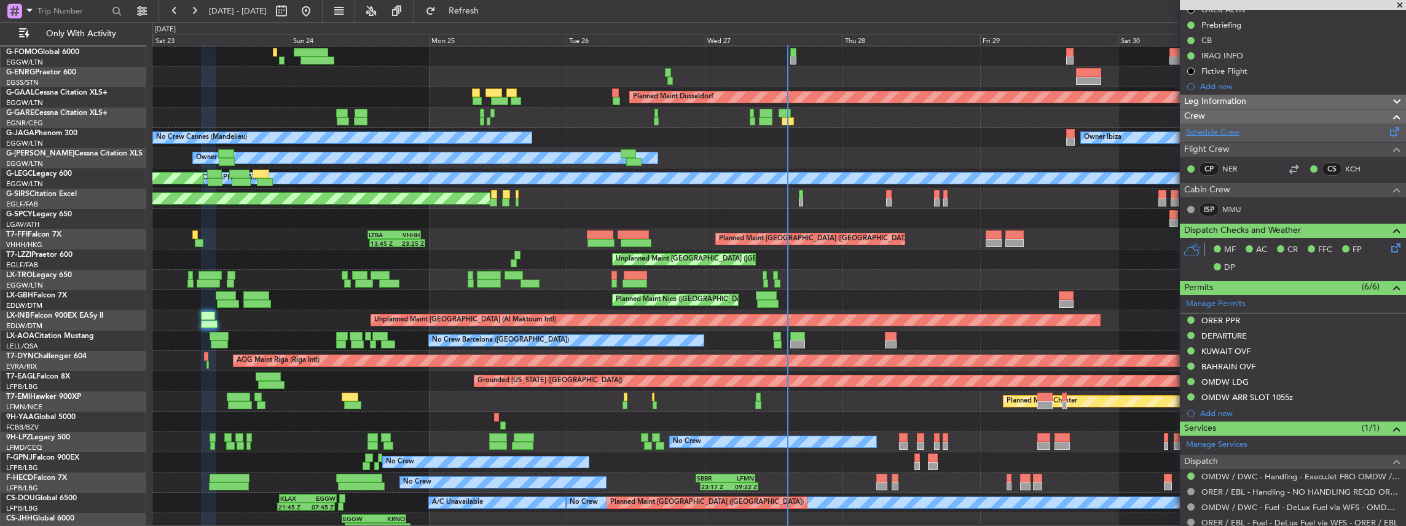
click at [1233, 135] on link "Schedule Crew" at bounding box center [1212, 133] width 53 height 12
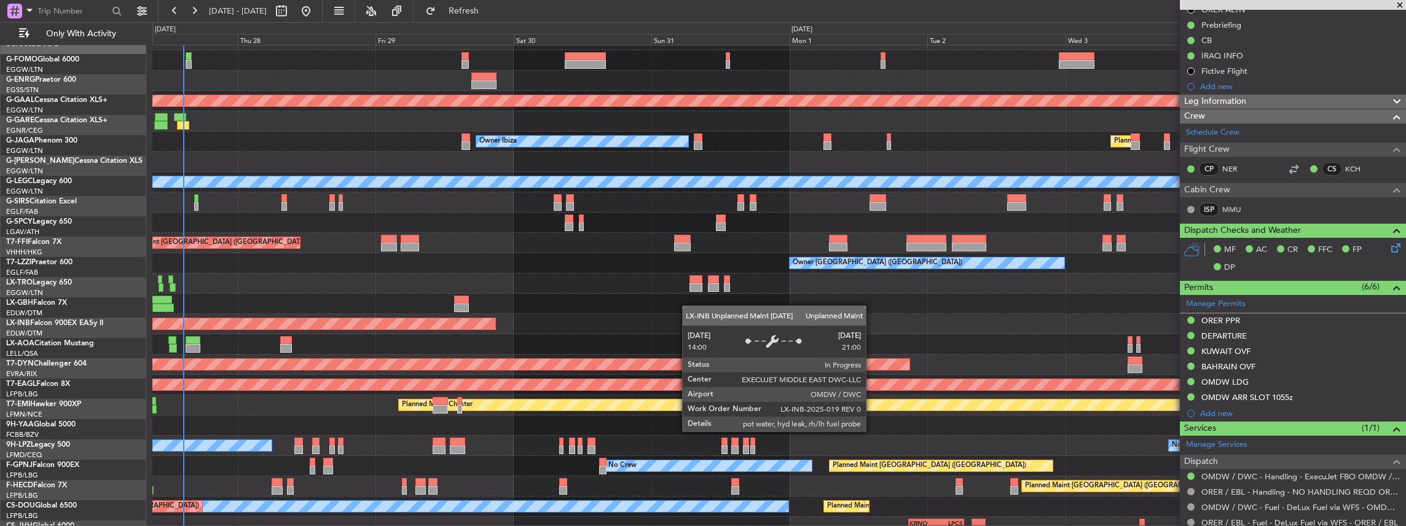
scroll to position [15, 0]
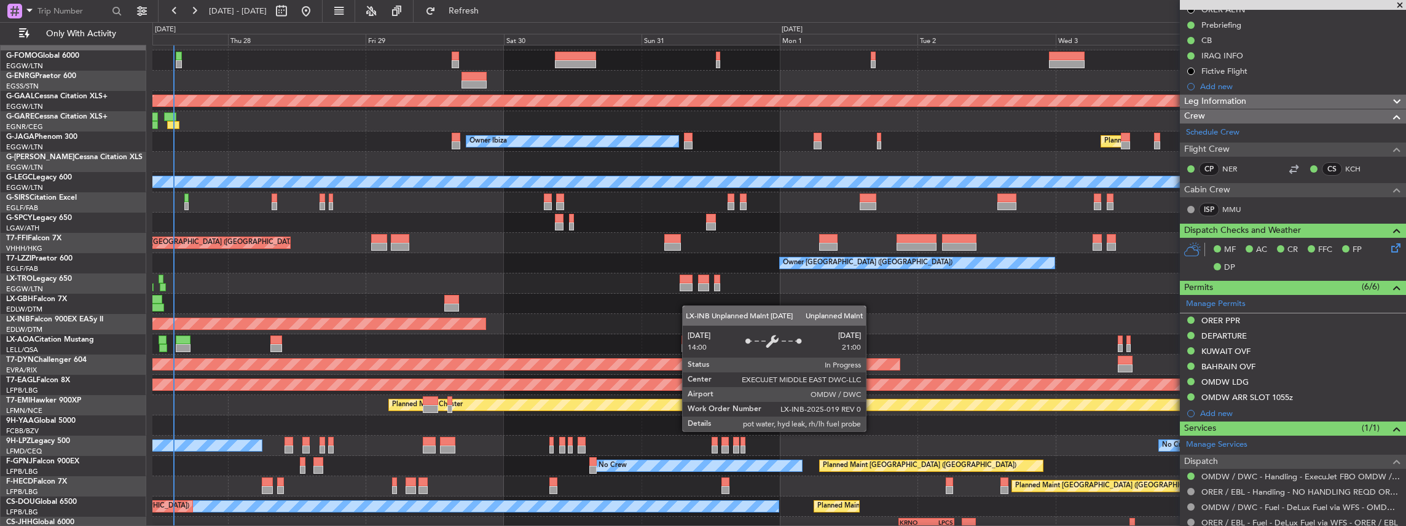
click at [320, 319] on div "Unplanned Maint [GEOGRAPHIC_DATA] (Al Maktoum Intl)" at bounding box center [121, 323] width 729 height 11
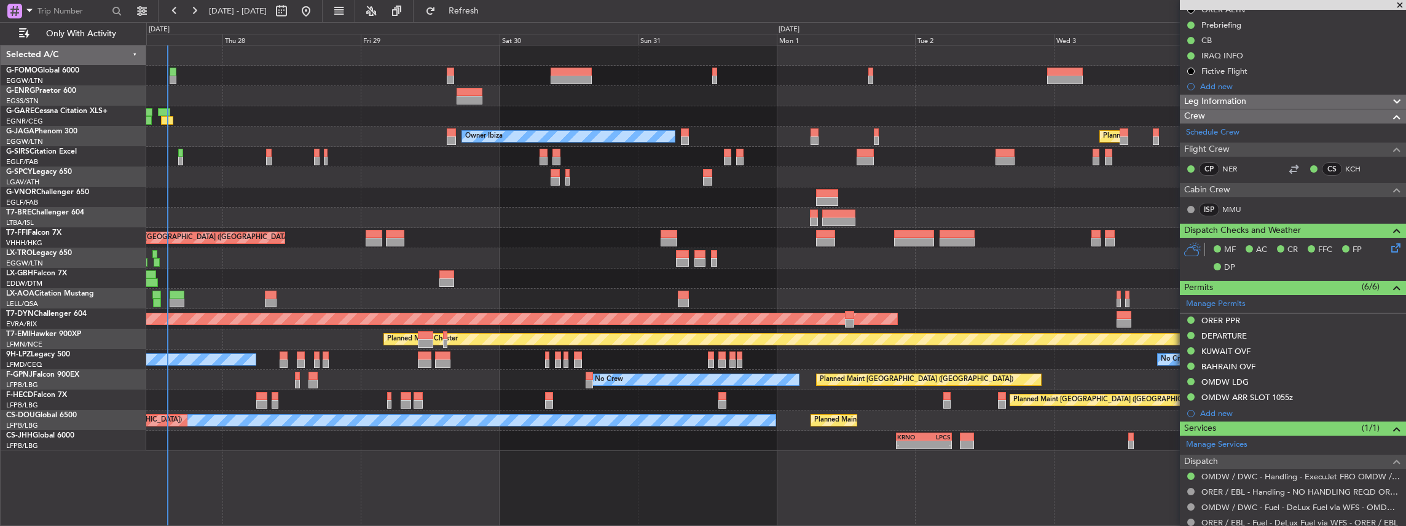
scroll to position [0, 0]
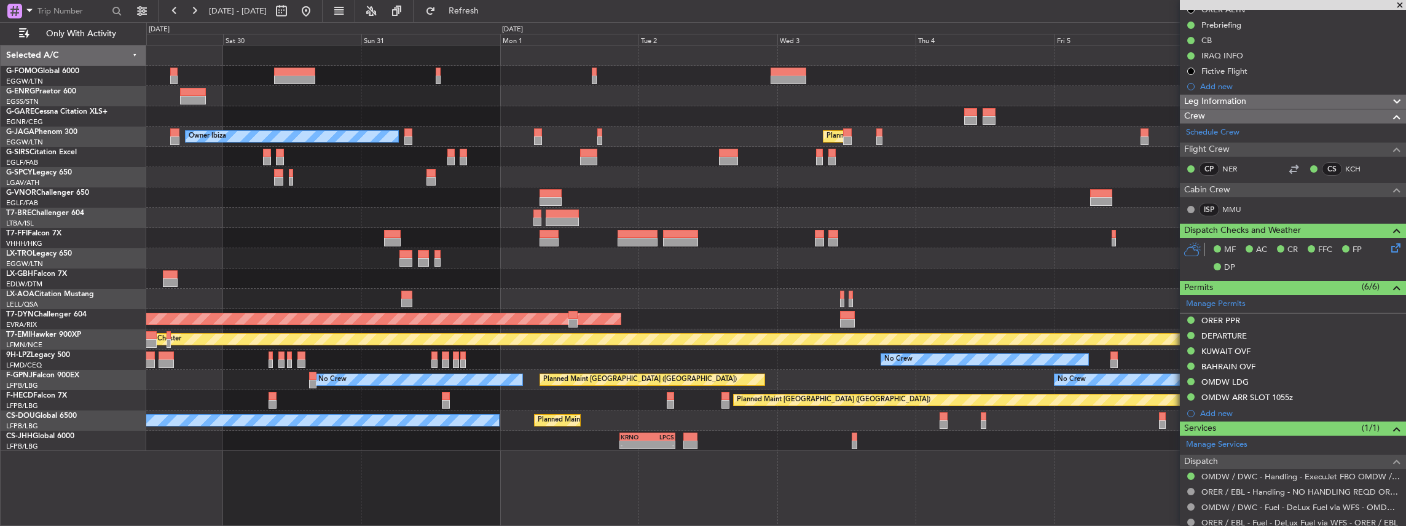
click at [721, 345] on div "Planned Maint Chester" at bounding box center [776, 339] width 1260 height 20
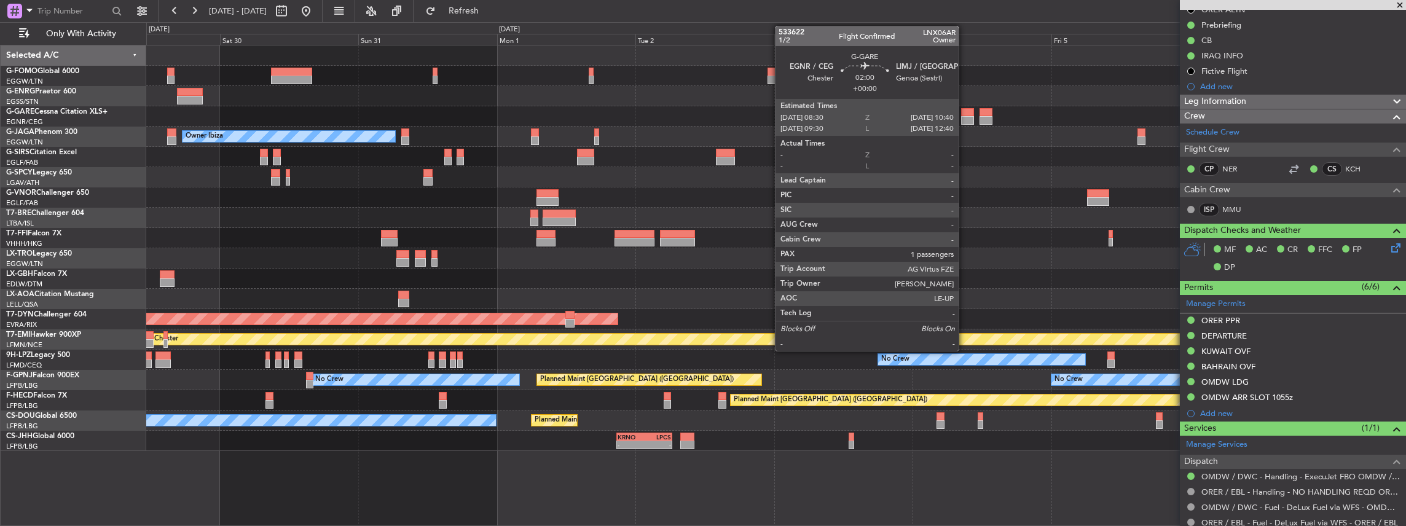
click at [965, 118] on div at bounding box center [967, 120] width 13 height 9
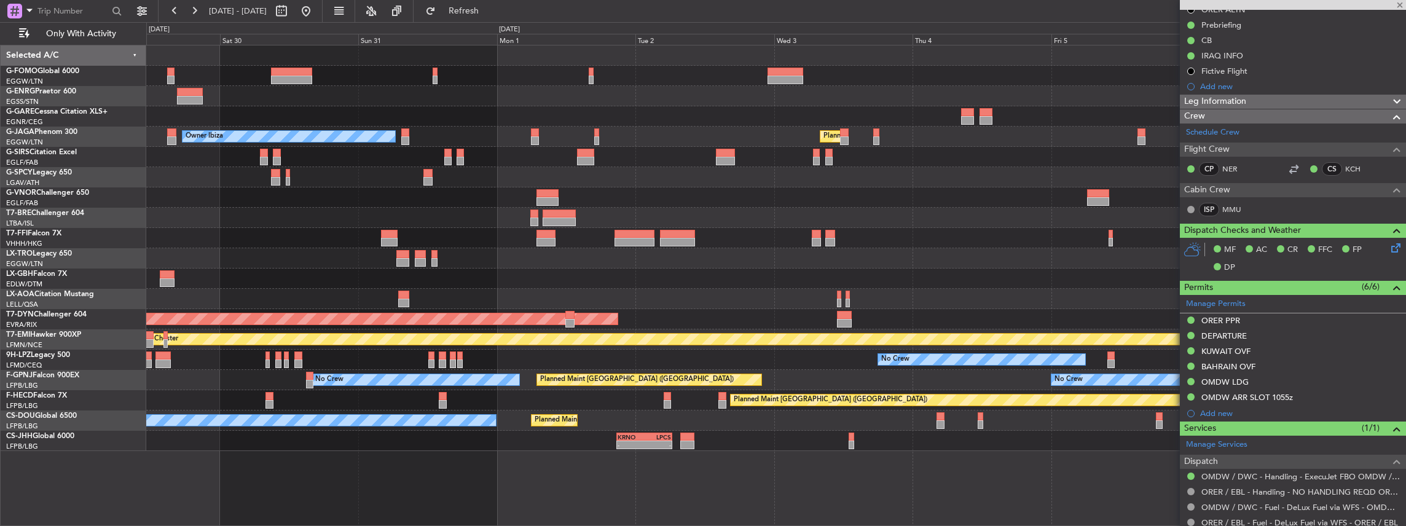
type input "1"
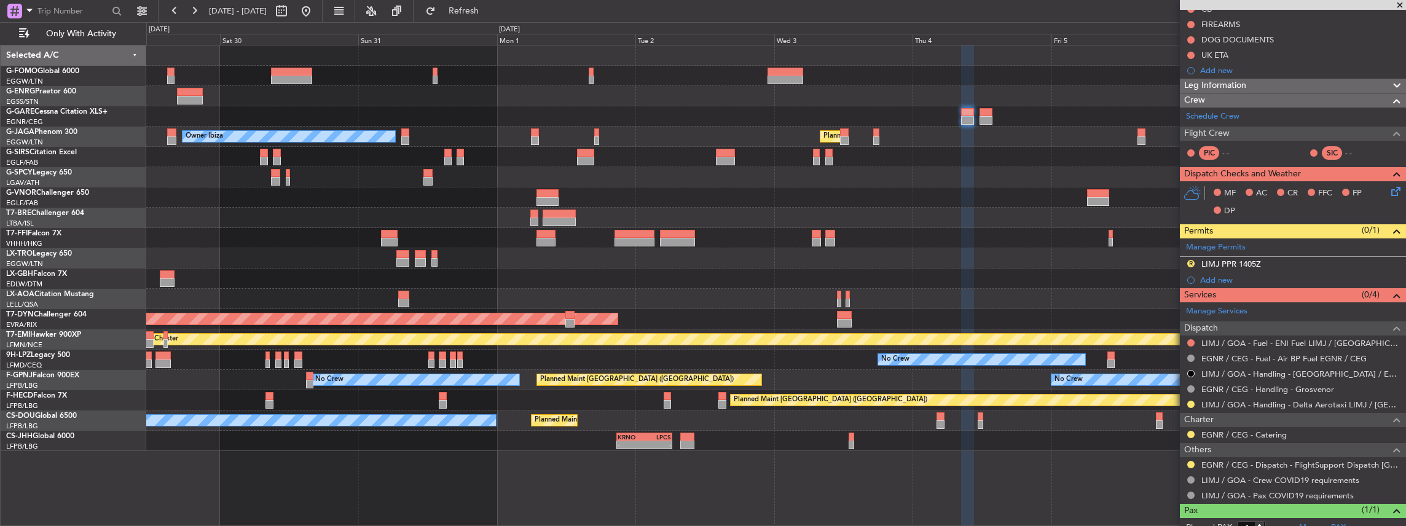
scroll to position [163, 0]
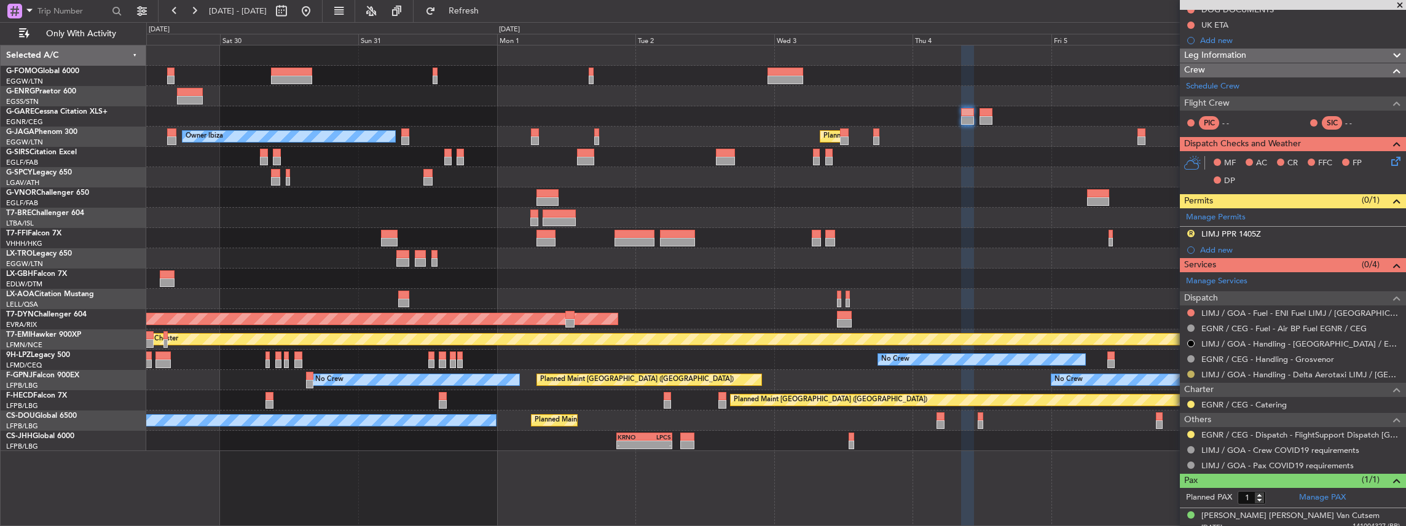
click at [1188, 371] on button at bounding box center [1190, 374] width 7 height 7
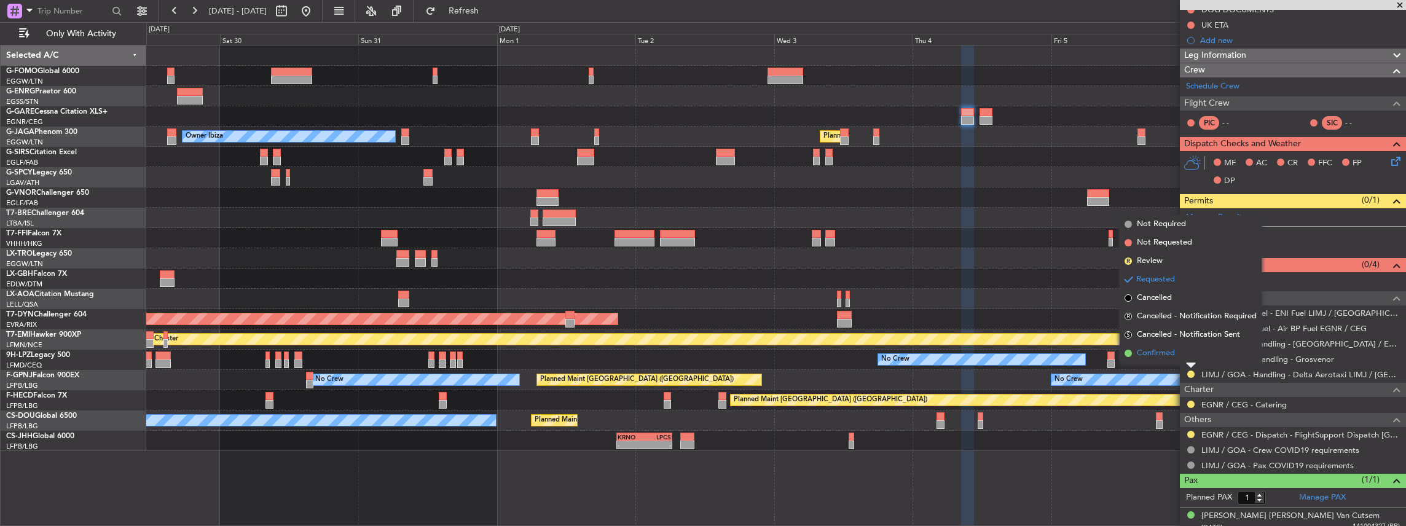
click at [1143, 344] on li "Confirmed" at bounding box center [1191, 353] width 142 height 18
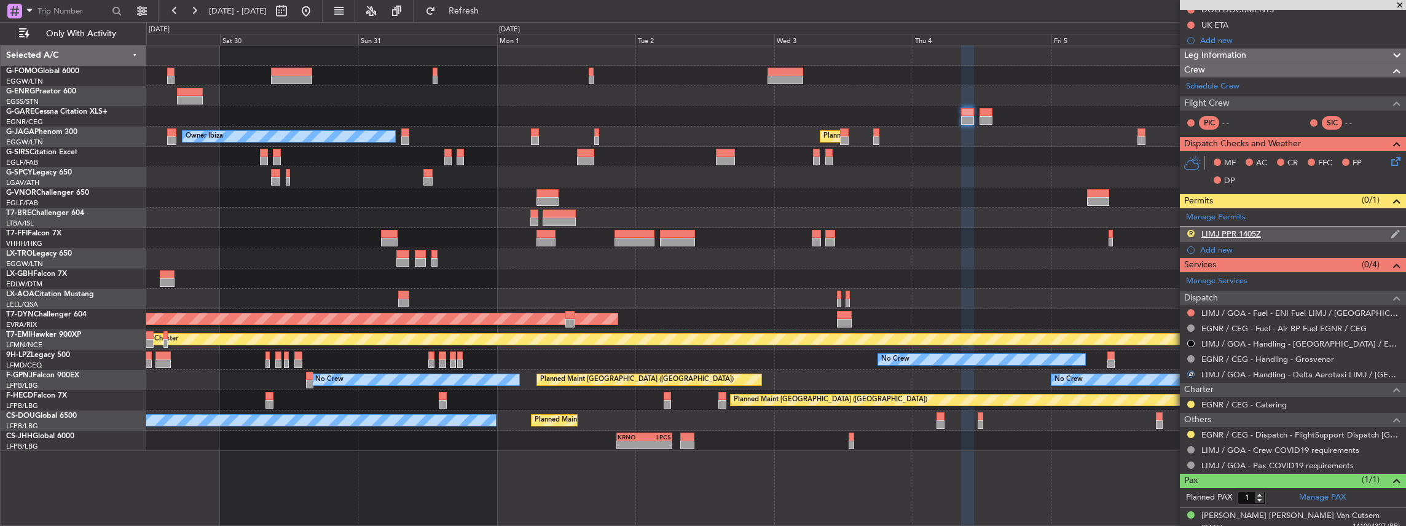
click at [1311, 232] on div "R LIMJ PPR 1405Z" at bounding box center [1293, 234] width 226 height 15
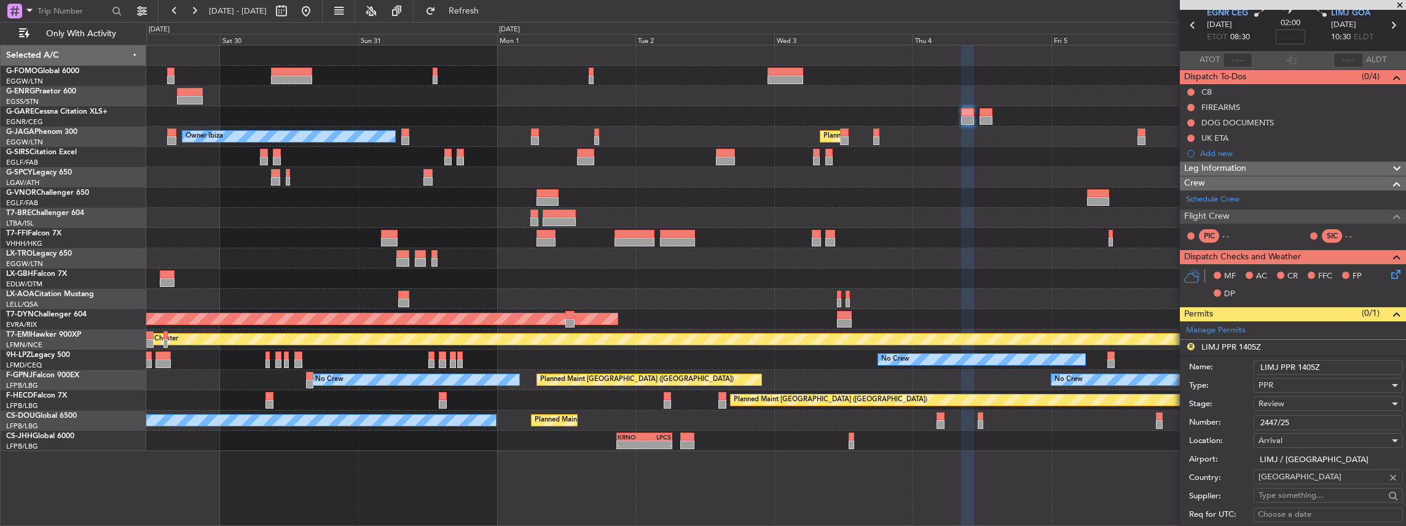
scroll to position [0, 0]
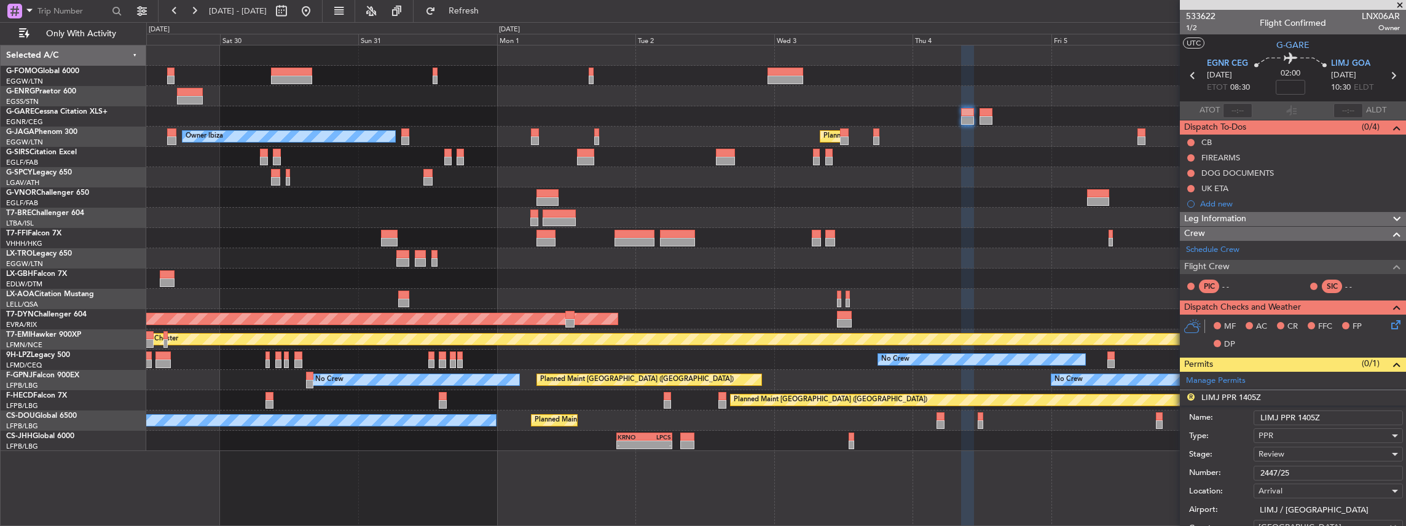
drag, startPoint x: 1312, startPoint y: 415, endPoint x: 1301, endPoint y: 417, distance: 10.7
click at [1301, 417] on input "LIMJ PPR 1405Z" at bounding box center [1327, 417] width 149 height 15
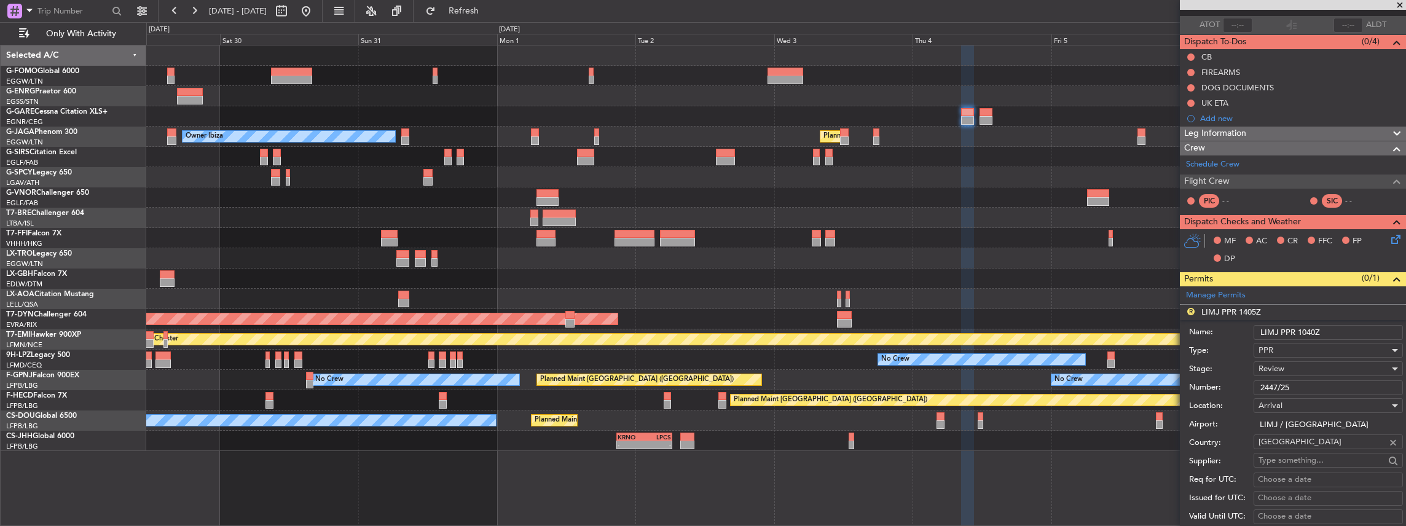
scroll to position [163, 0]
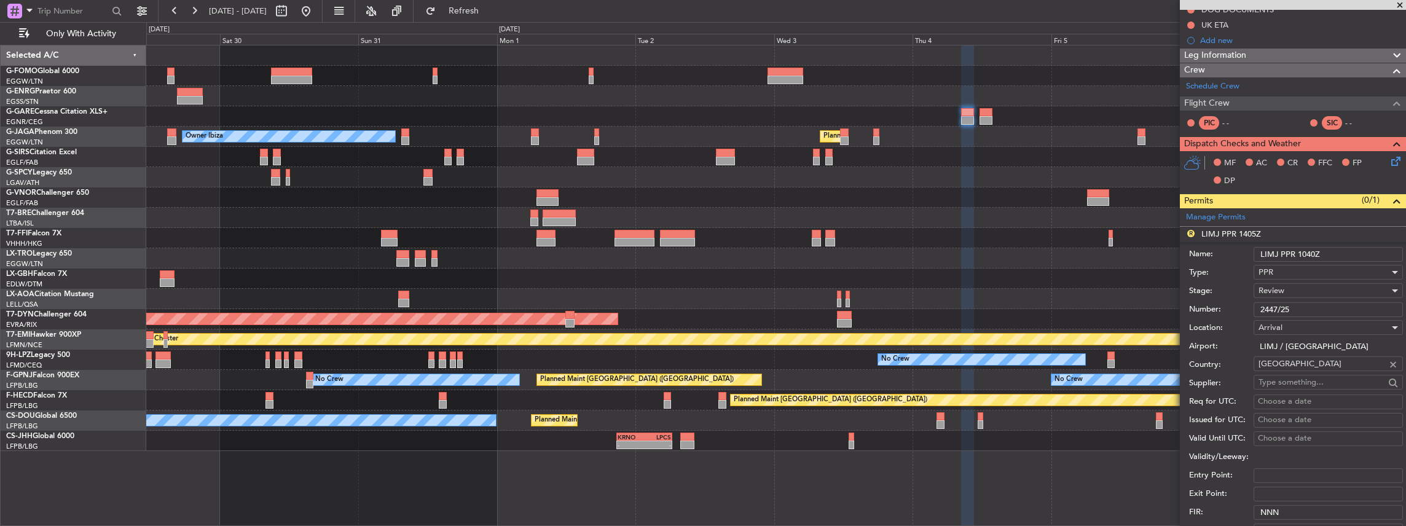
type input "LIMJ PPR 1040Z"
click at [1283, 285] on span "Review" at bounding box center [1271, 290] width 26 height 11
click at [1293, 386] on span "Received OK" at bounding box center [1325, 387] width 133 height 18
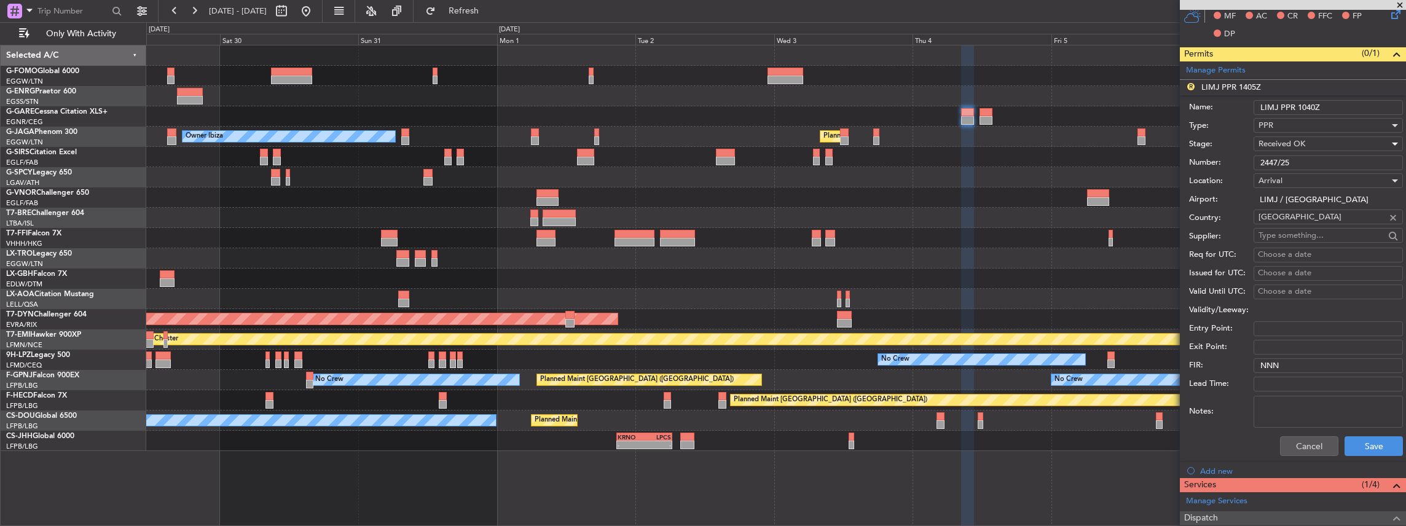
scroll to position [369, 0]
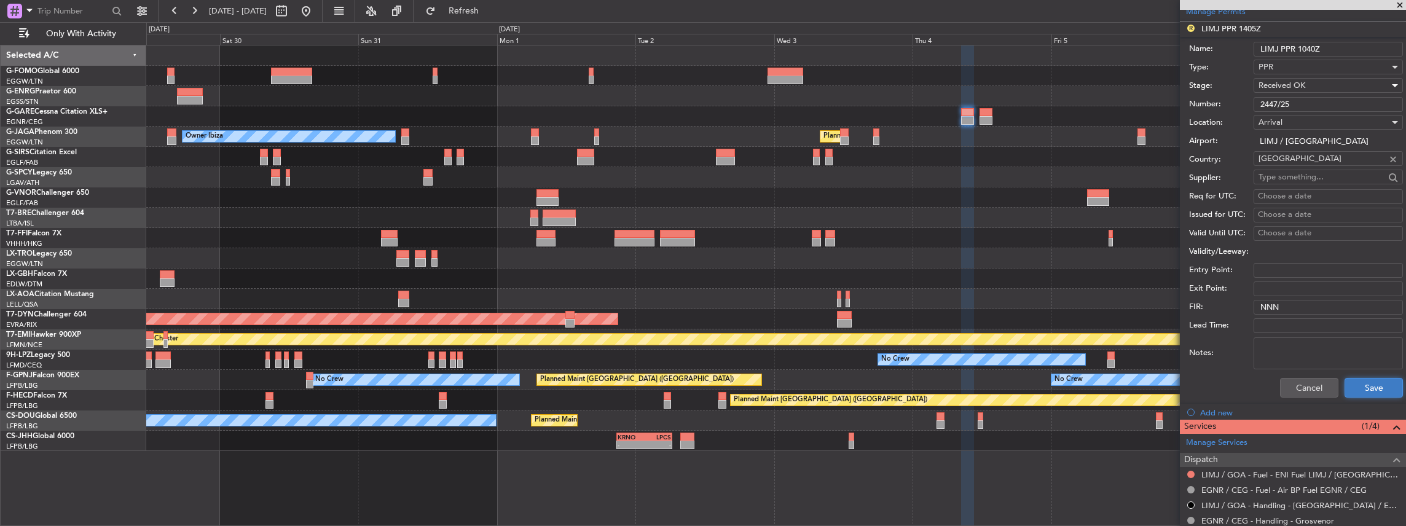
click at [1370, 387] on button "Save" at bounding box center [1373, 388] width 58 height 20
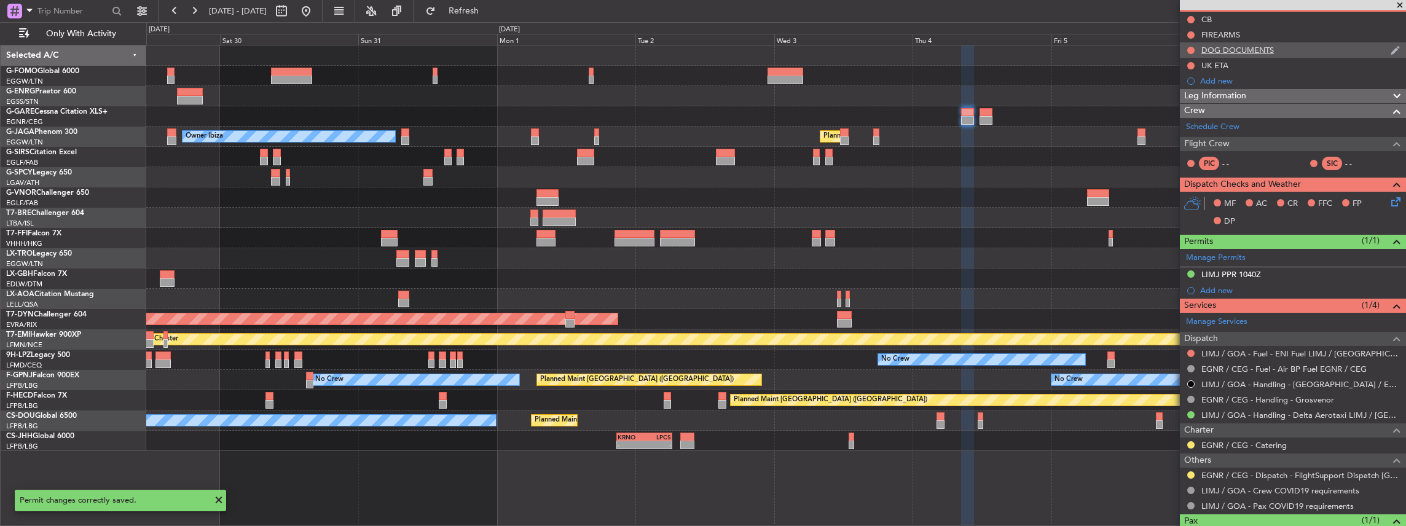
scroll to position [0, 0]
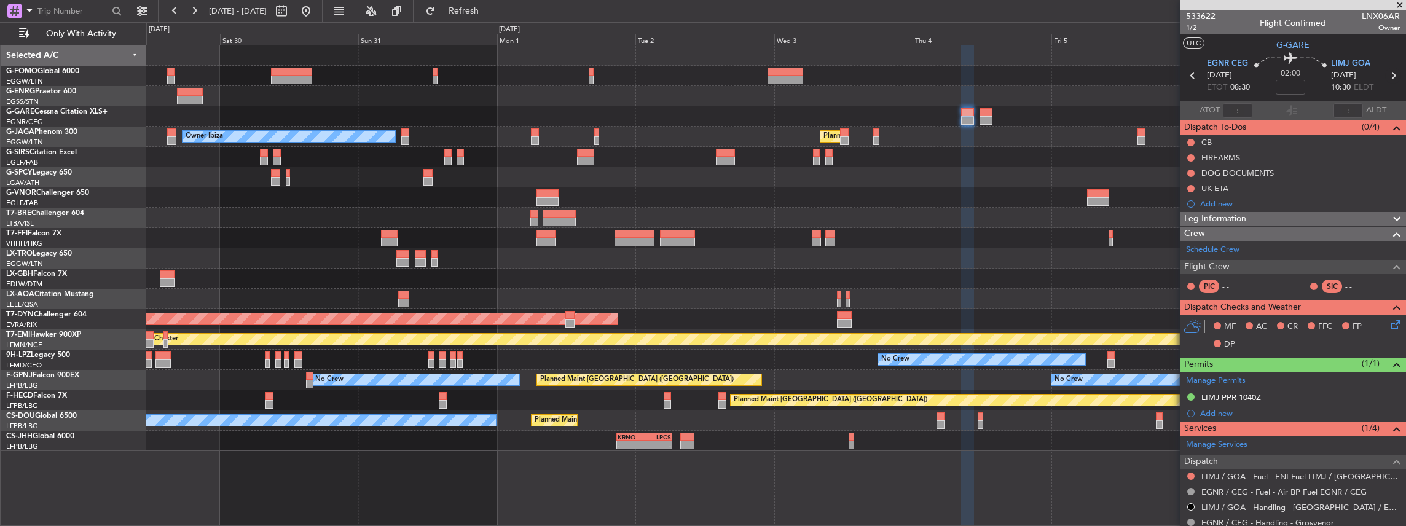
click at [1389, 74] on icon at bounding box center [1393, 76] width 16 height 16
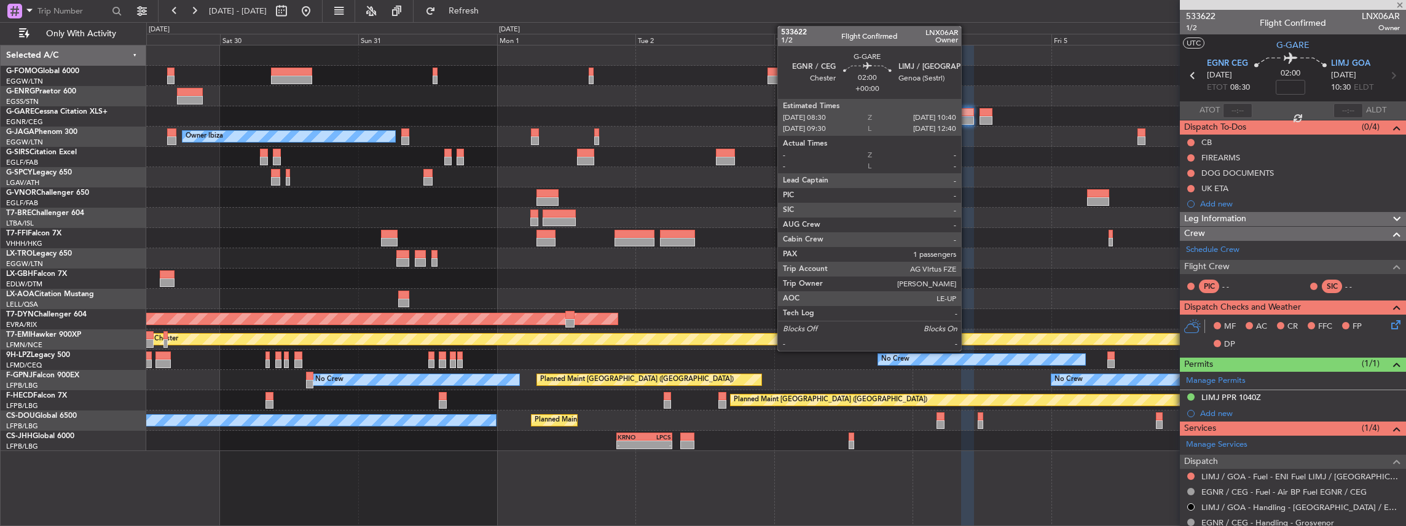
type input "0"
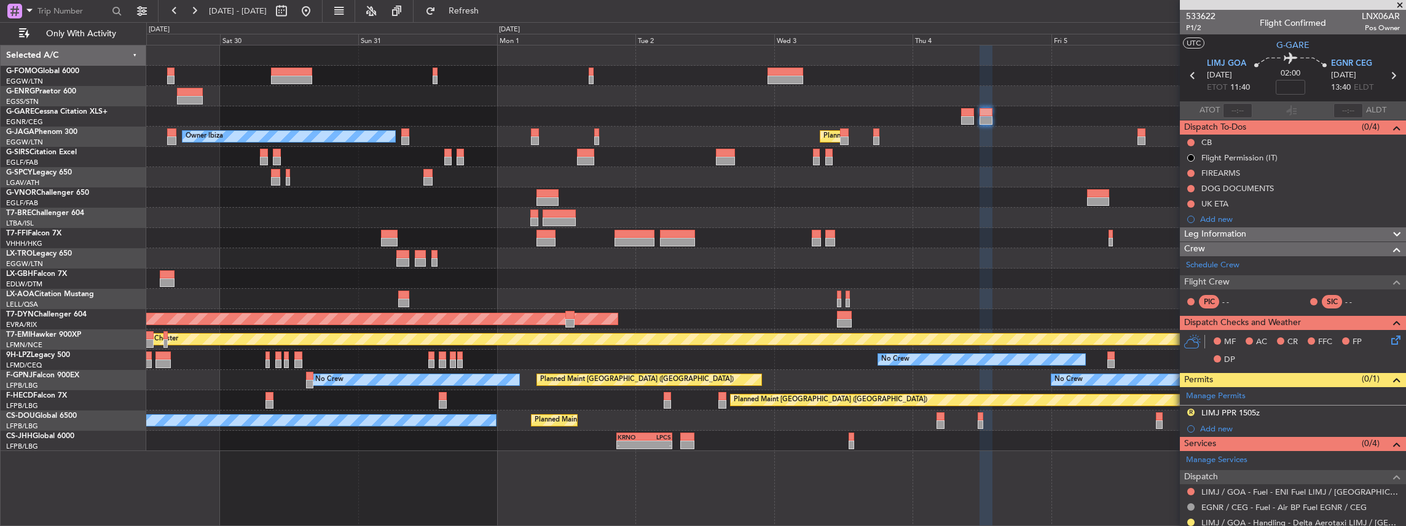
scroll to position [123, 0]
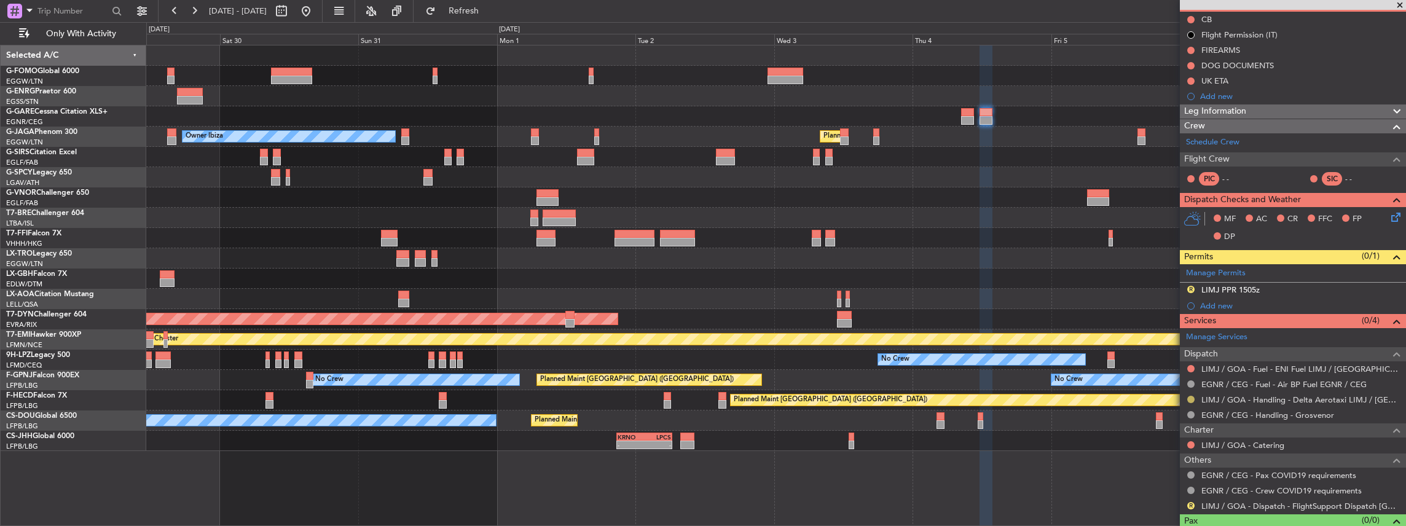
click at [1190, 397] on button at bounding box center [1190, 399] width 7 height 7
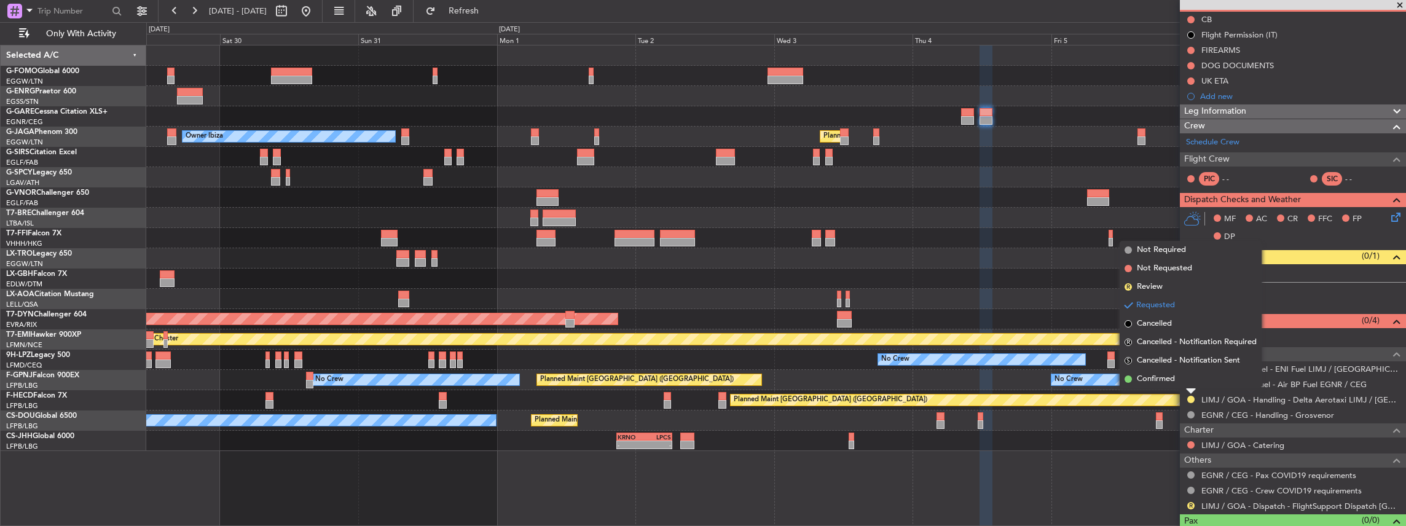
click at [1177, 378] on li "Confirmed" at bounding box center [1191, 379] width 142 height 18
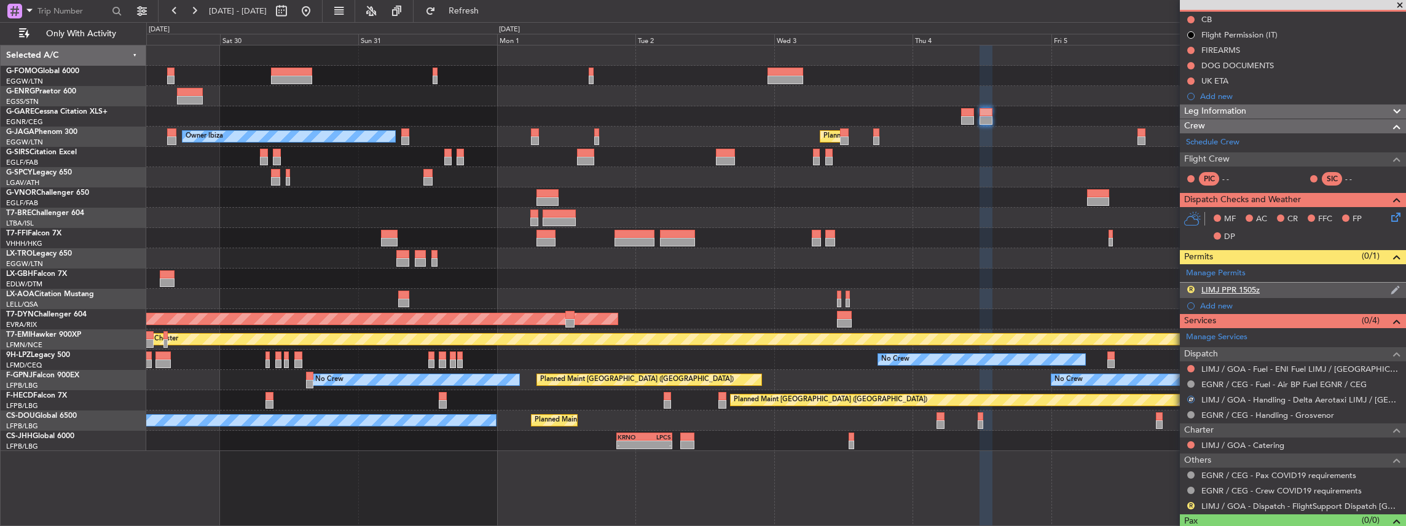
click at [1288, 292] on div "R LIMJ PPR 1505z" at bounding box center [1293, 290] width 226 height 15
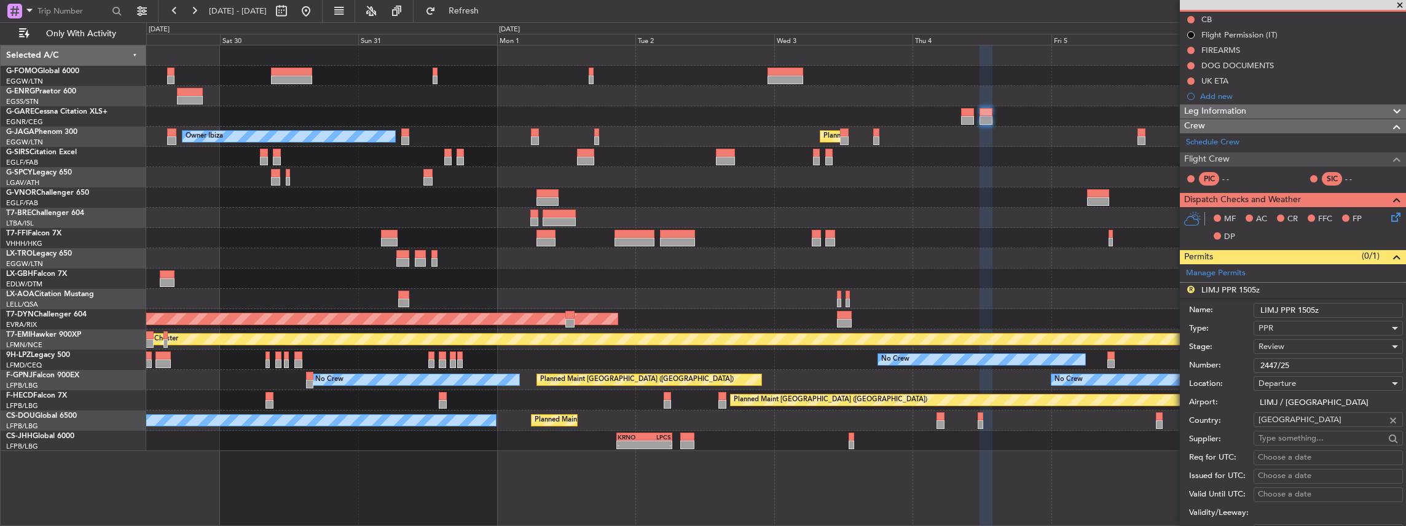
click at [1312, 307] on input "LIMJ PPR 1505z" at bounding box center [1327, 310] width 149 height 15
drag, startPoint x: 1312, startPoint y: 307, endPoint x: 1300, endPoint y: 310, distance: 13.1
click at [1300, 310] on input "LIMJ PPR 1505z" at bounding box center [1327, 310] width 149 height 15
type input "LIMJ PPR 1140z"
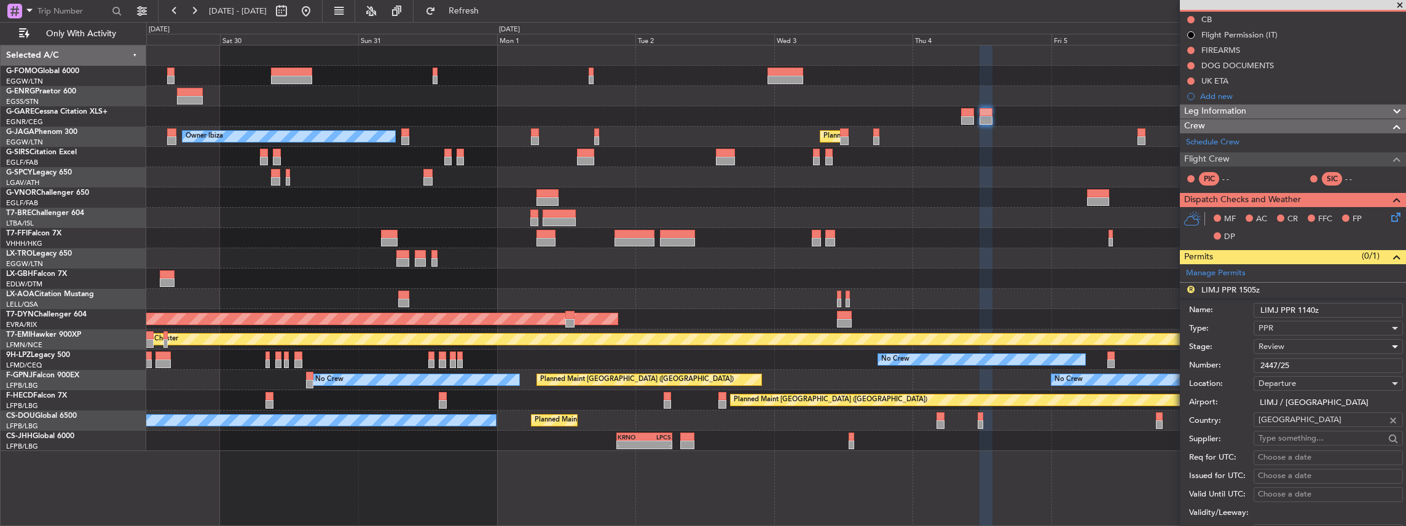
click at [1296, 343] on div "Review" at bounding box center [1323, 346] width 131 height 18
click at [1314, 449] on span "Received OK" at bounding box center [1325, 443] width 133 height 18
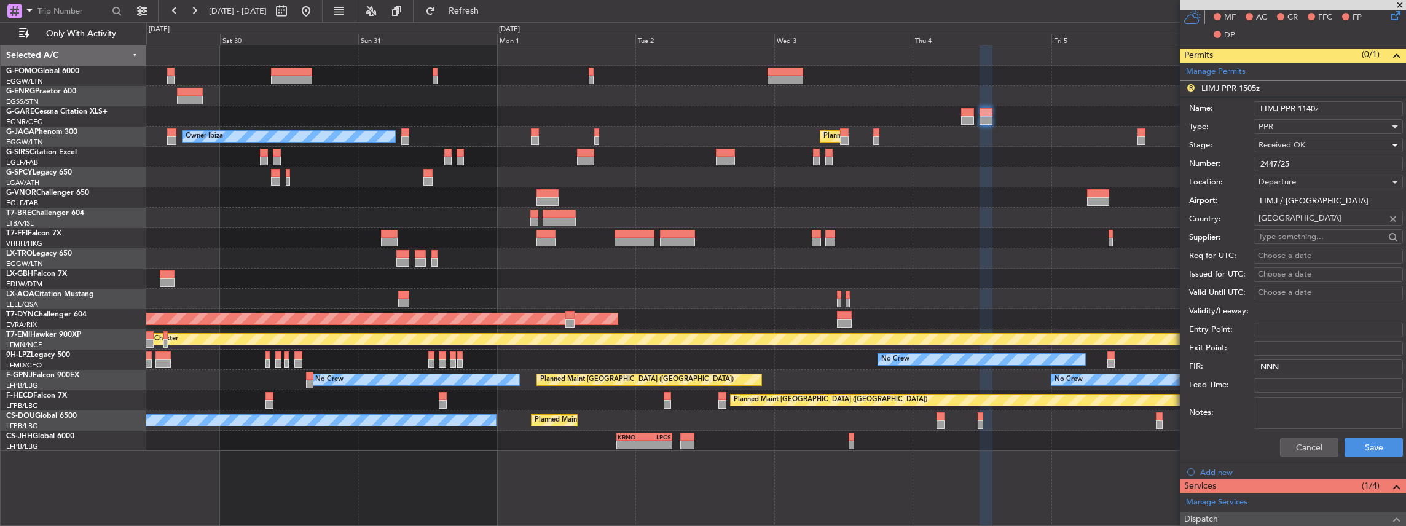
scroll to position [327, 0]
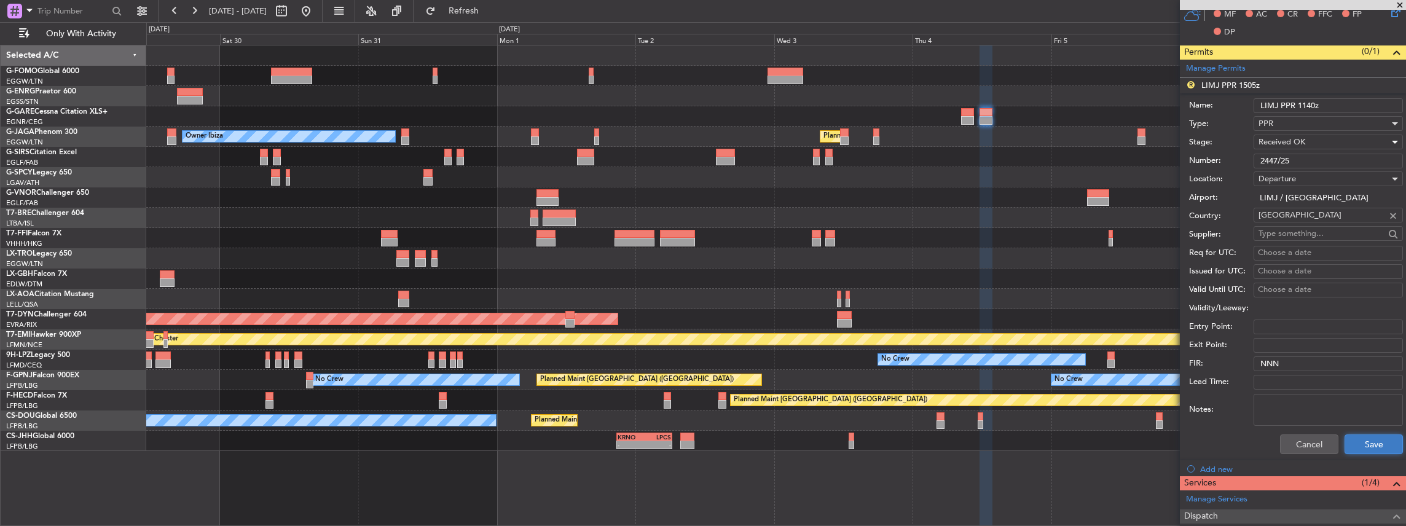
click at [1371, 439] on button "Save" at bounding box center [1373, 444] width 58 height 20
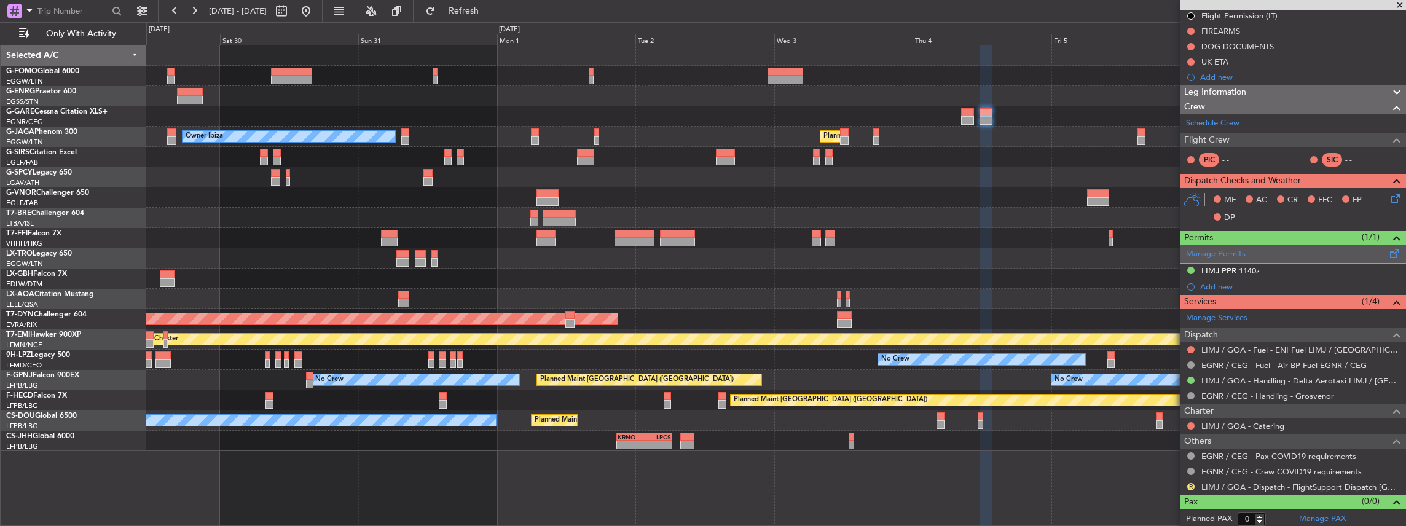
scroll to position [0, 0]
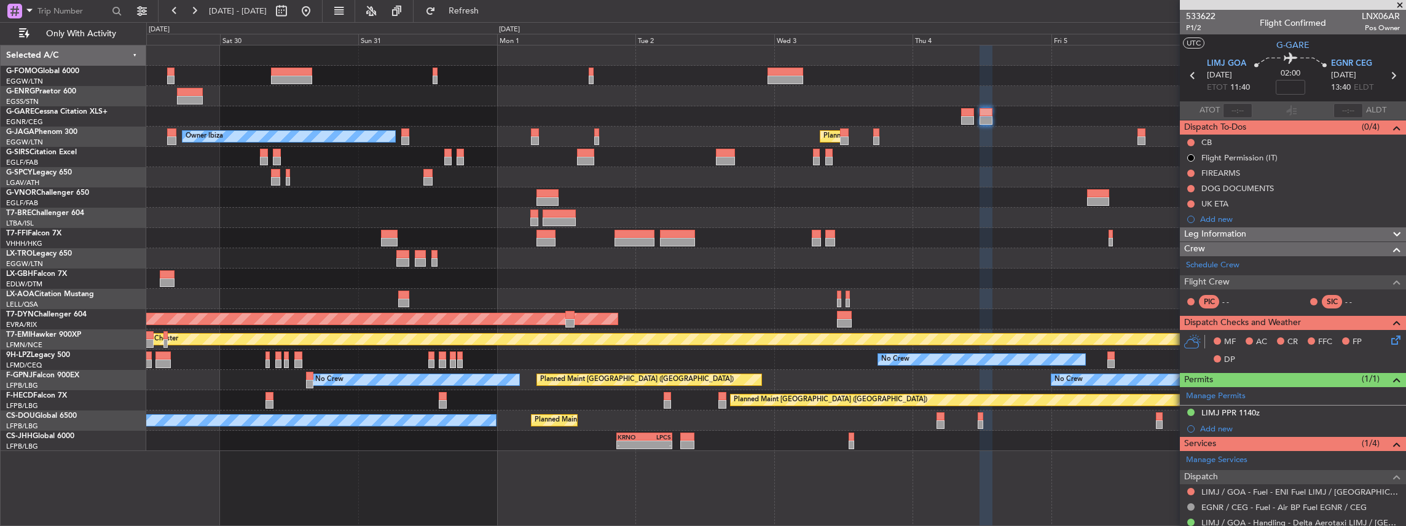
click at [1398, 4] on span at bounding box center [1400, 5] width 12 height 11
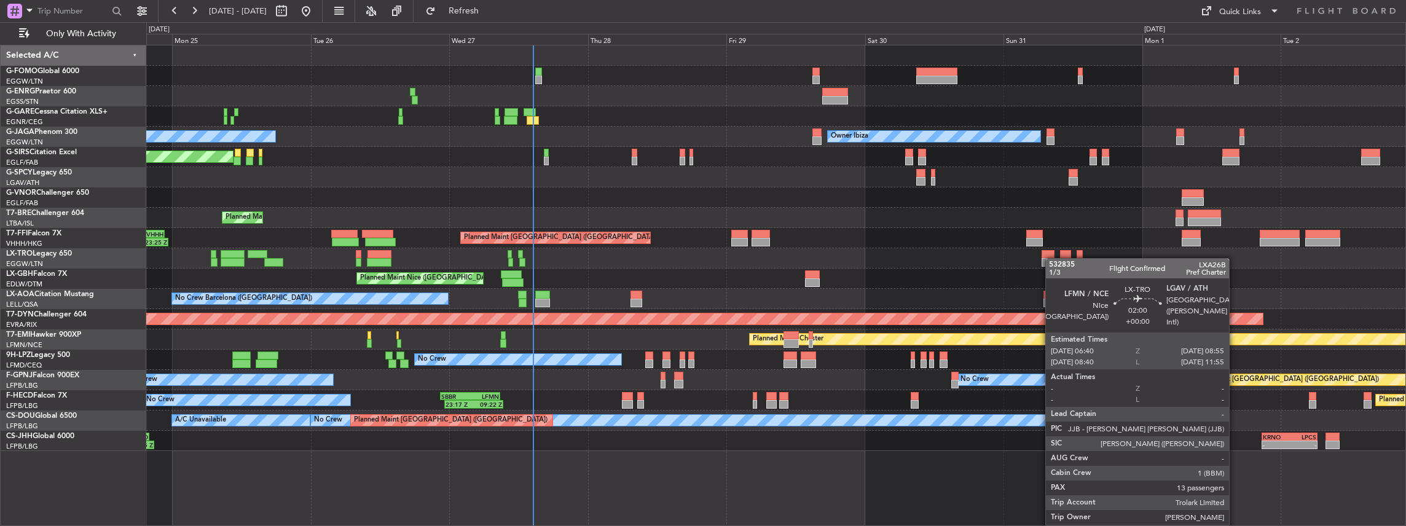
click at [1049, 261] on div "Planned Maint [GEOGRAPHIC_DATA] ([GEOGRAPHIC_DATA])" at bounding box center [776, 258] width 1260 height 20
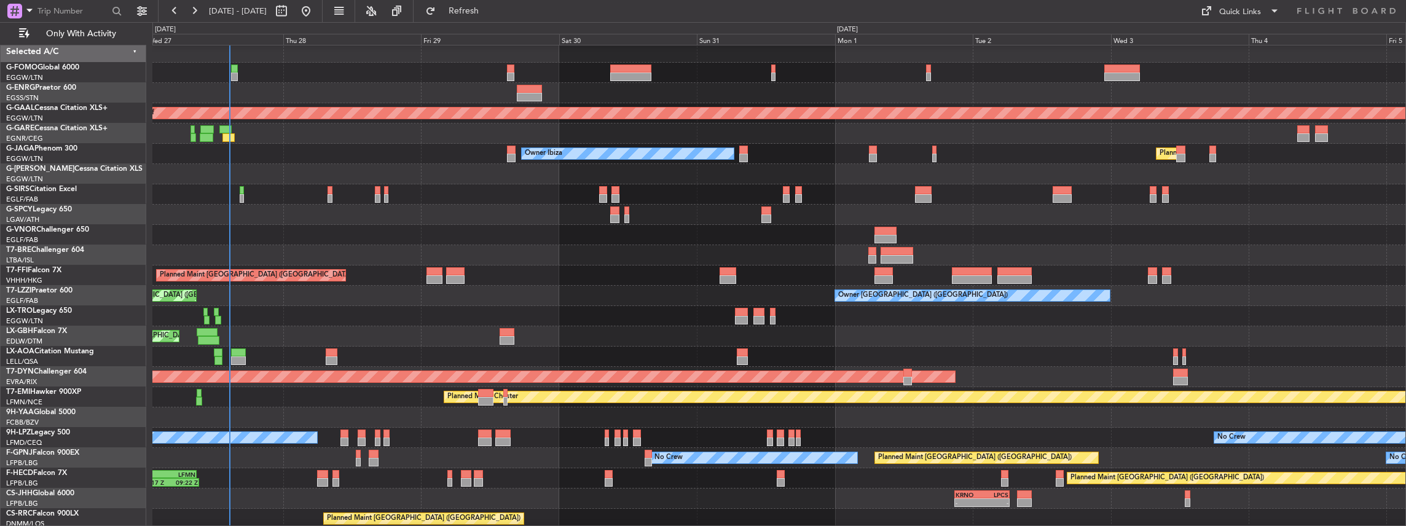
scroll to position [2, 0]
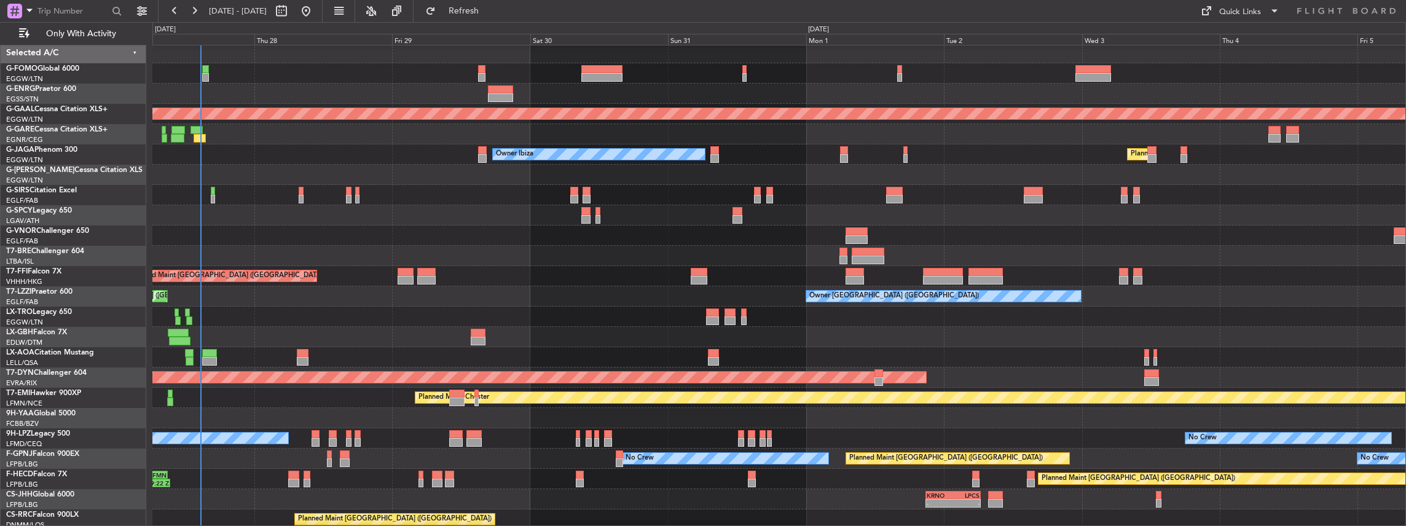
click at [517, 312] on div at bounding box center [778, 317] width 1253 height 20
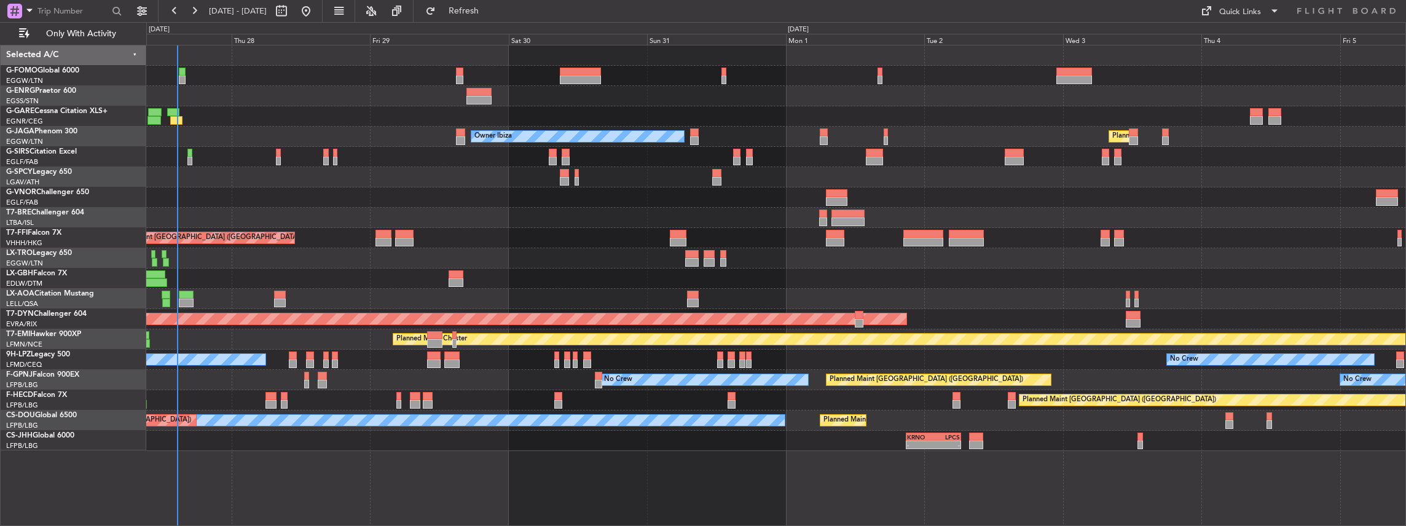
scroll to position [0, 0]
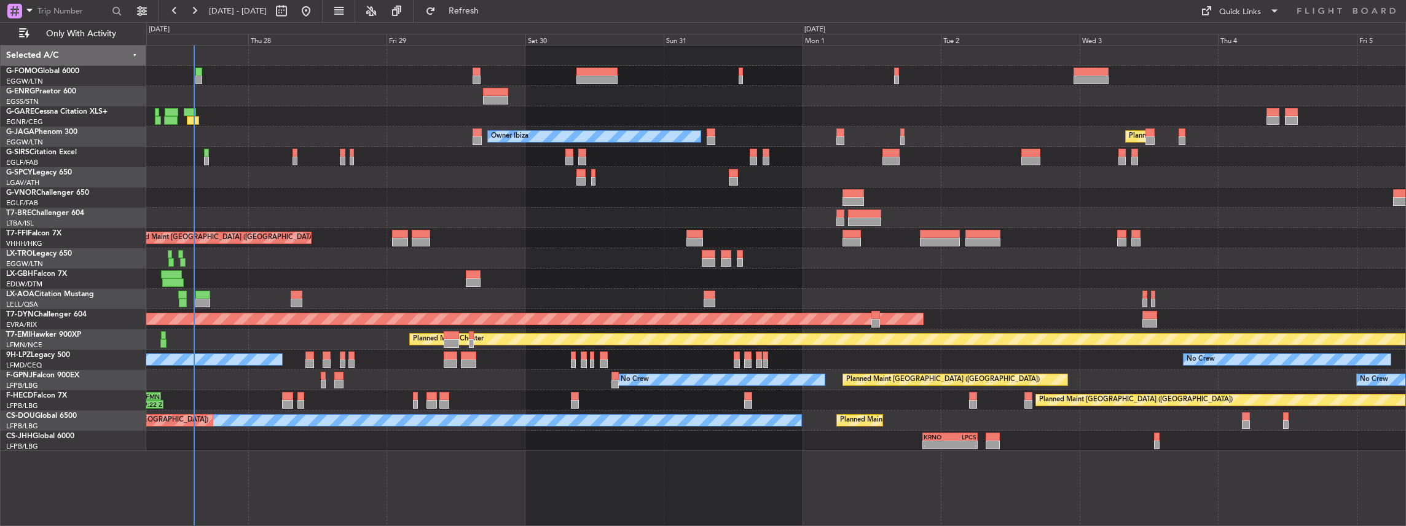
click at [646, 290] on div "Owner Ibiza Planned Maint London (Luton) No Crew Cannes (Mandelieu) Unplanned M…" at bounding box center [776, 248] width 1260 height 406
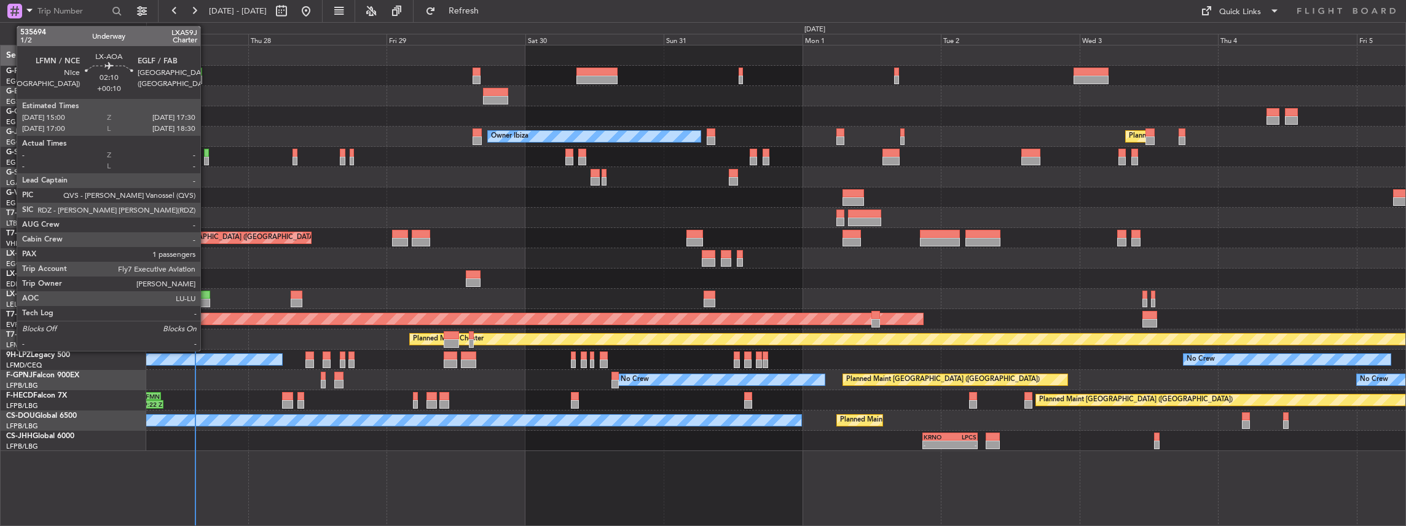
click at [206, 301] on div at bounding box center [202, 303] width 15 height 9
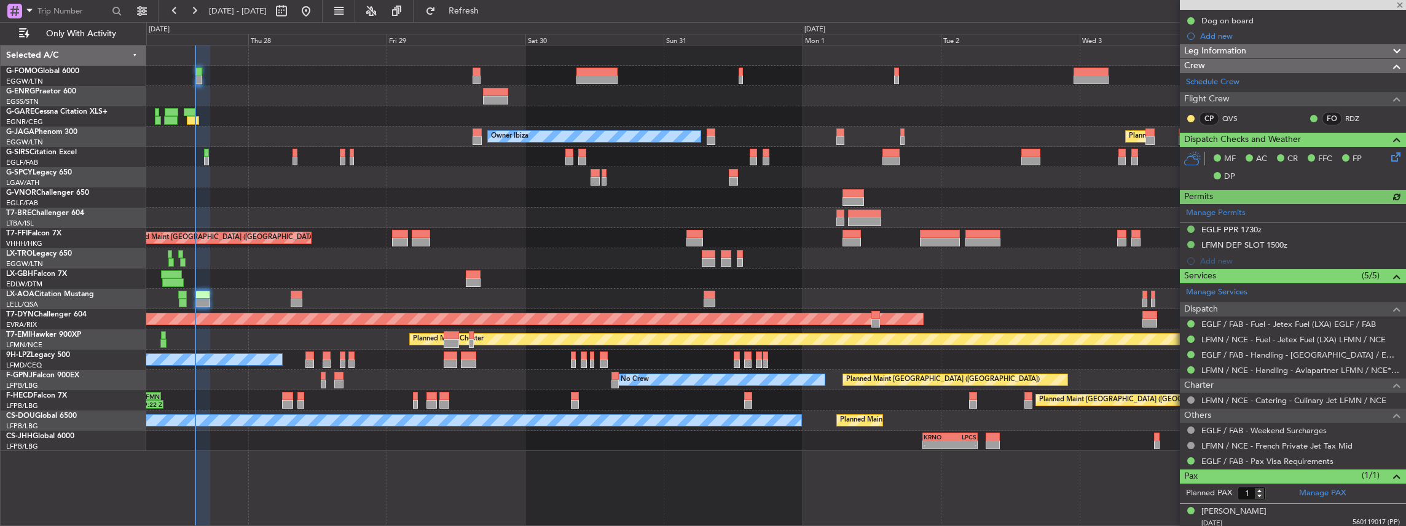
scroll to position [200, 0]
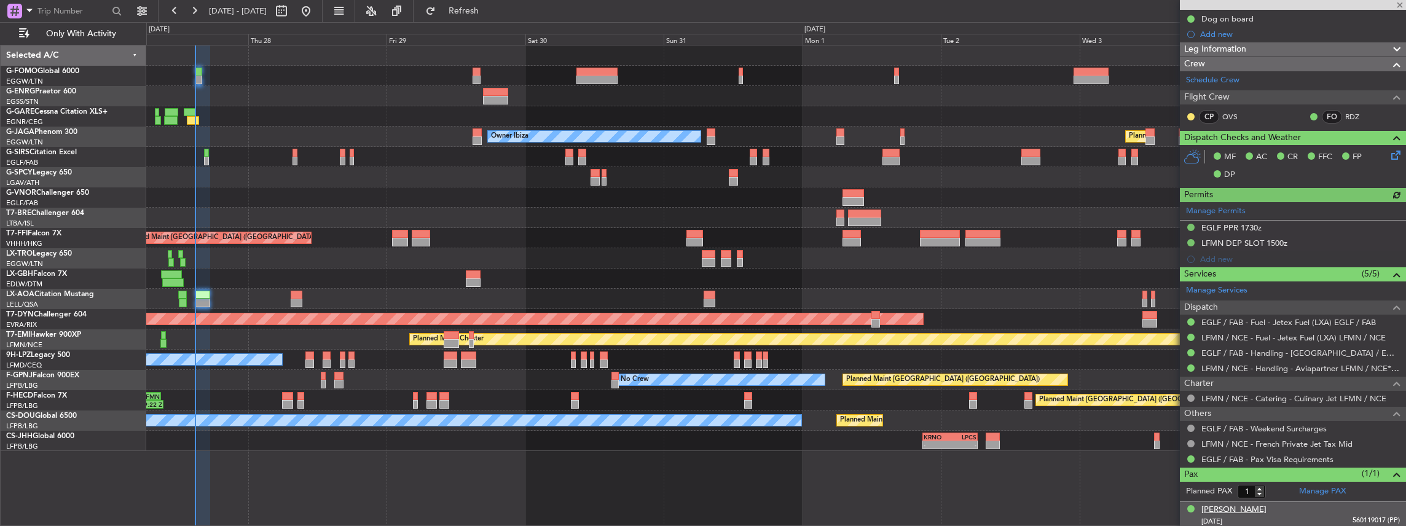
click at [1230, 508] on div "Maria Bukhtoyarova" at bounding box center [1233, 510] width 65 height 12
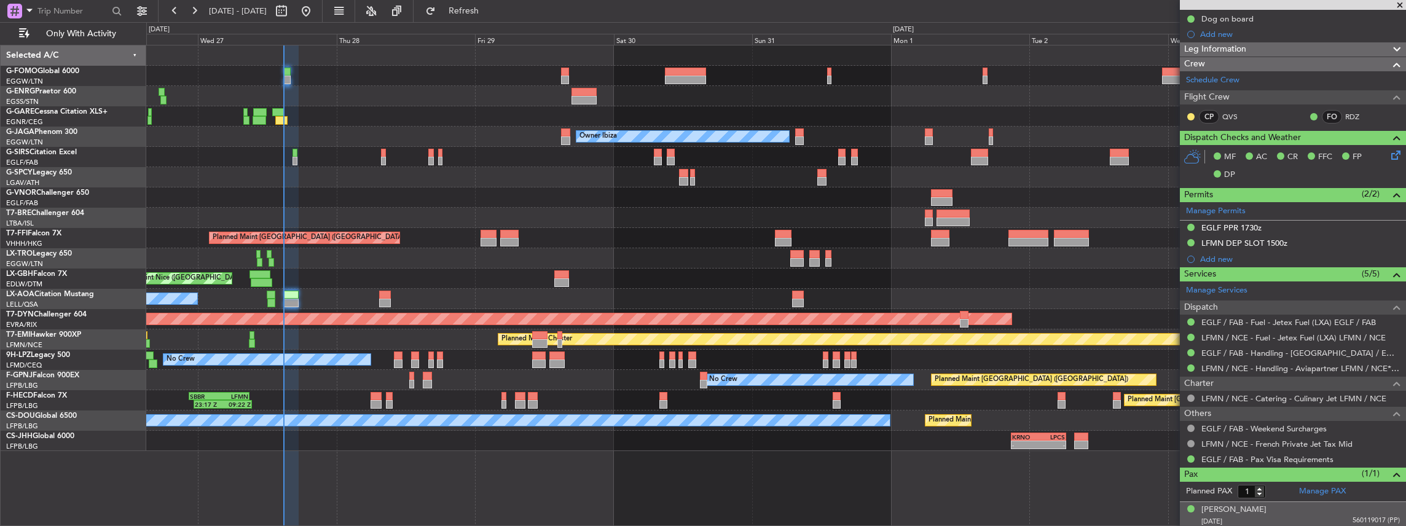
click at [324, 351] on div "No Crew No Crew" at bounding box center [776, 360] width 1260 height 20
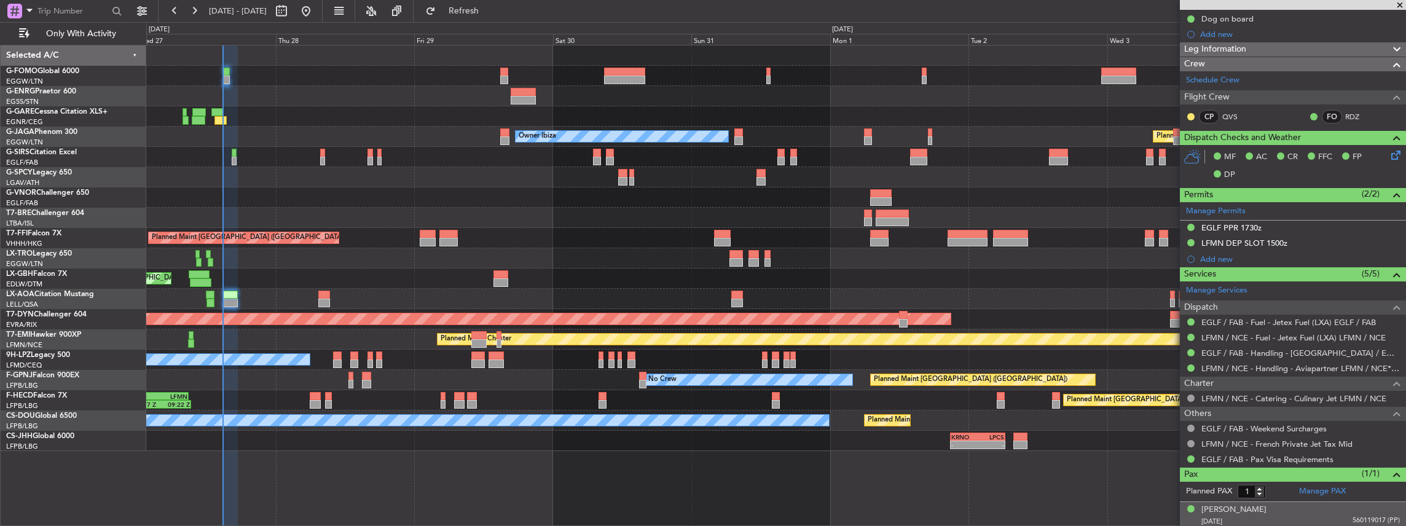
click at [261, 344] on div "Planned Maint Chester" at bounding box center [776, 339] width 1260 height 20
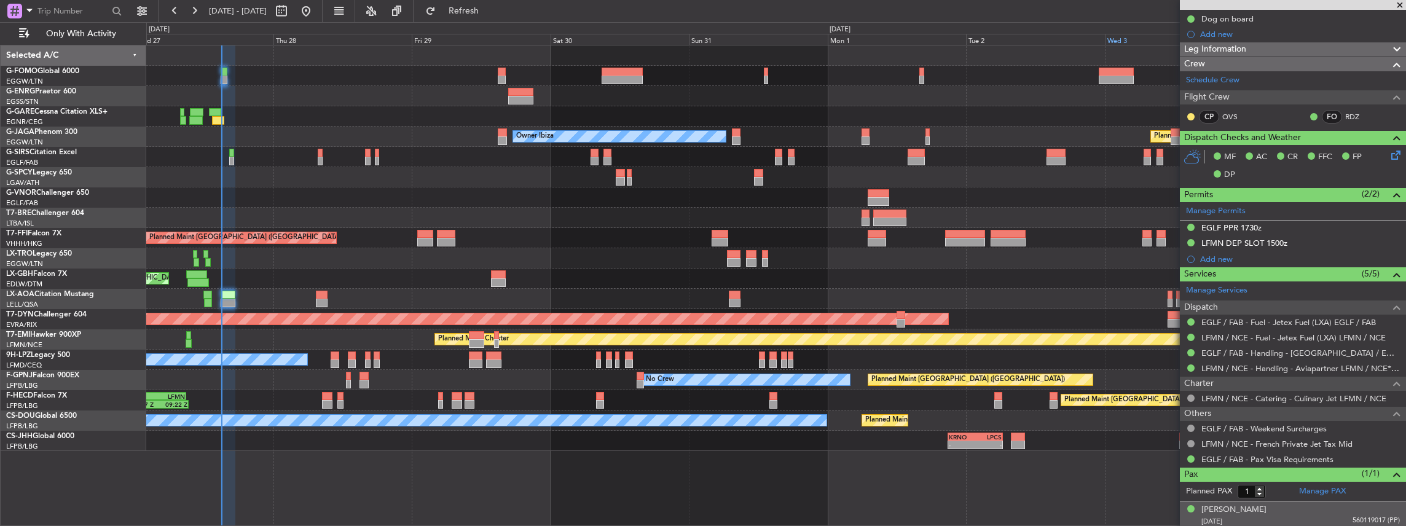
click at [1121, 42] on div "Wed 3" at bounding box center [1174, 39] width 139 height 11
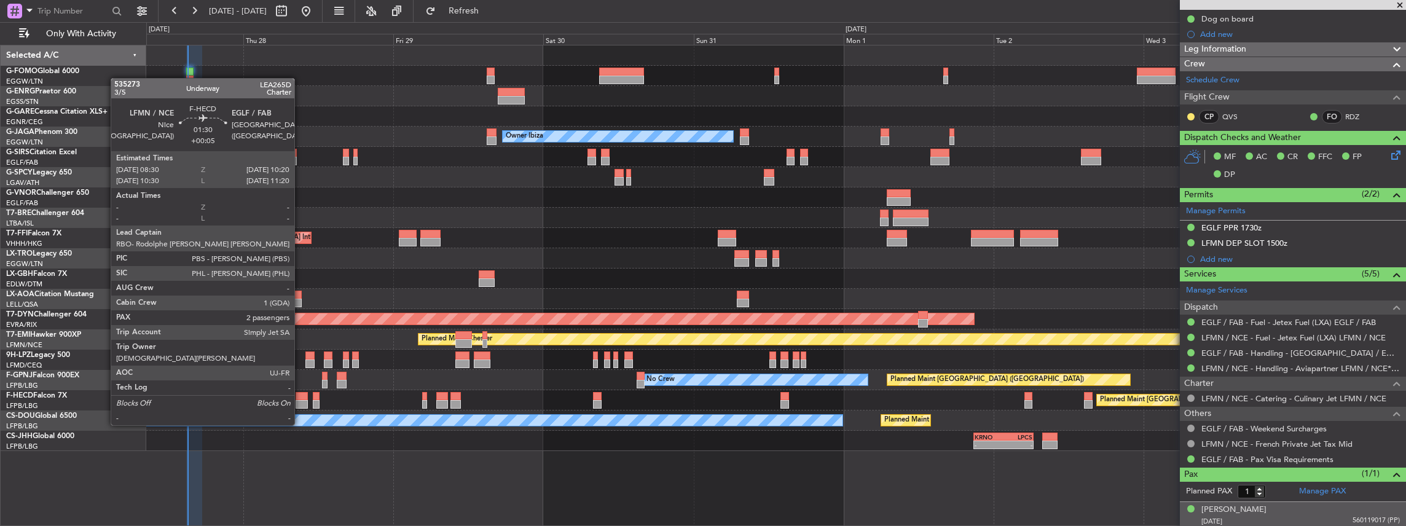
click at [300, 402] on div at bounding box center [302, 404] width 12 height 9
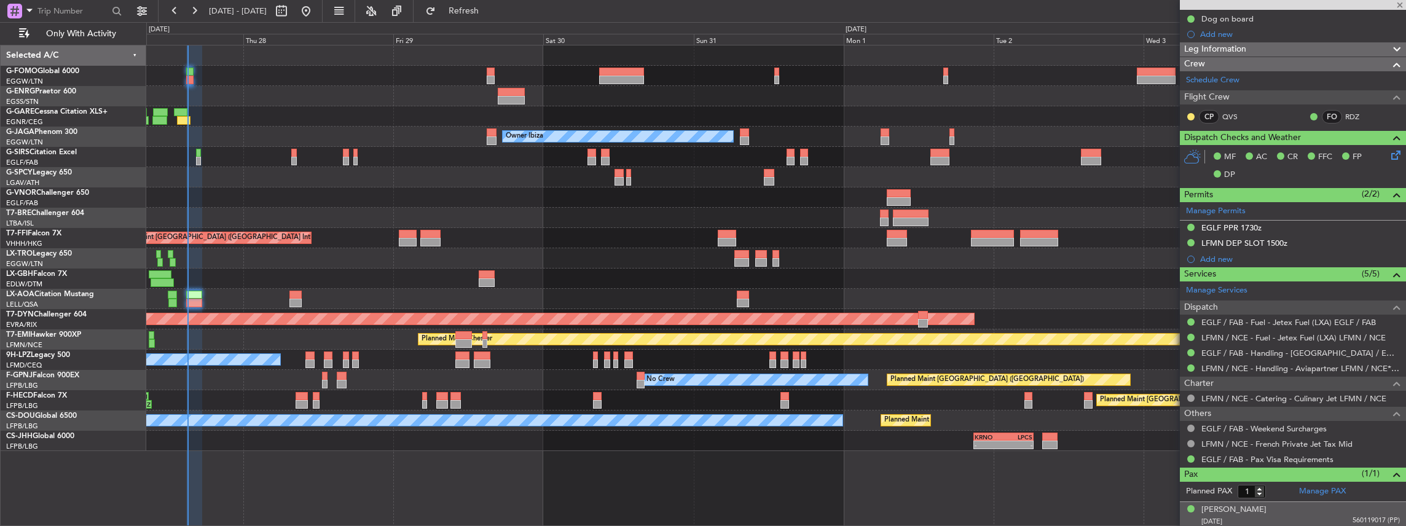
type input "+00:05"
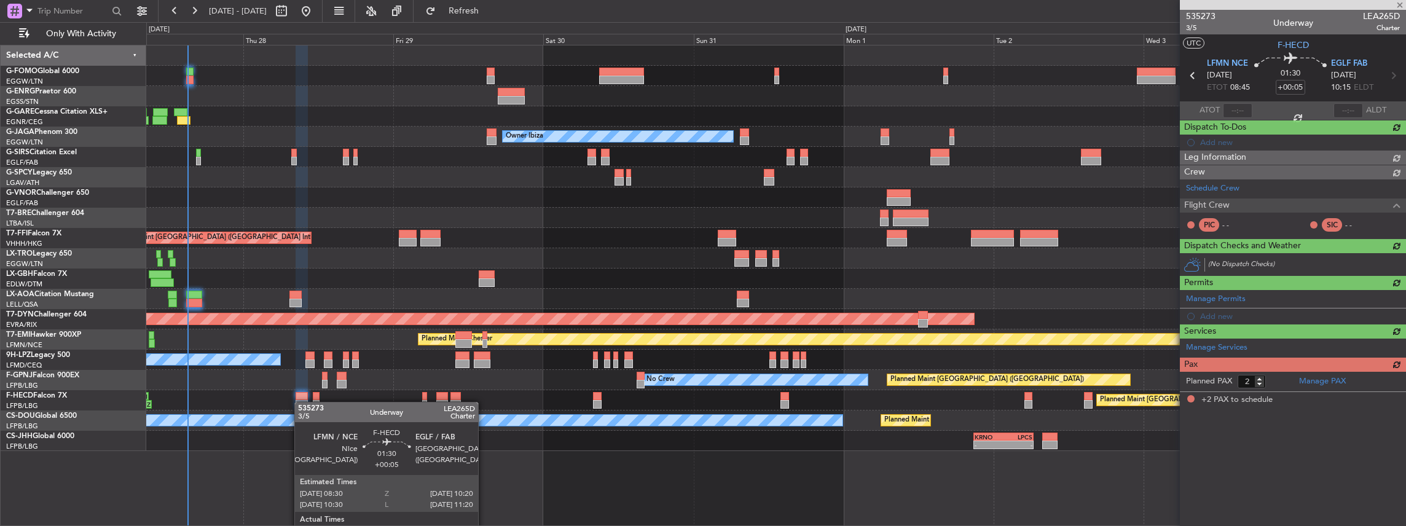
scroll to position [0, 0]
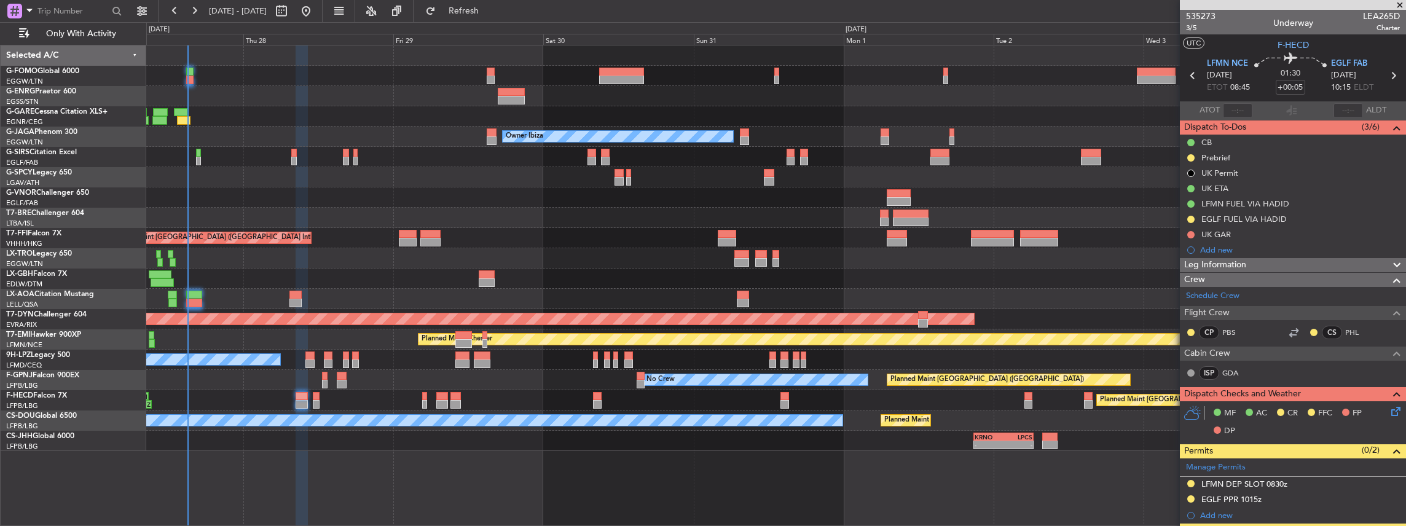
click at [239, 398] on div "Planned Maint Paris (Le Bourget) 23:17 Z 09:22 Z SBBR 22:30 Z LFMN 08:55 Z No C…" at bounding box center [776, 400] width 1260 height 20
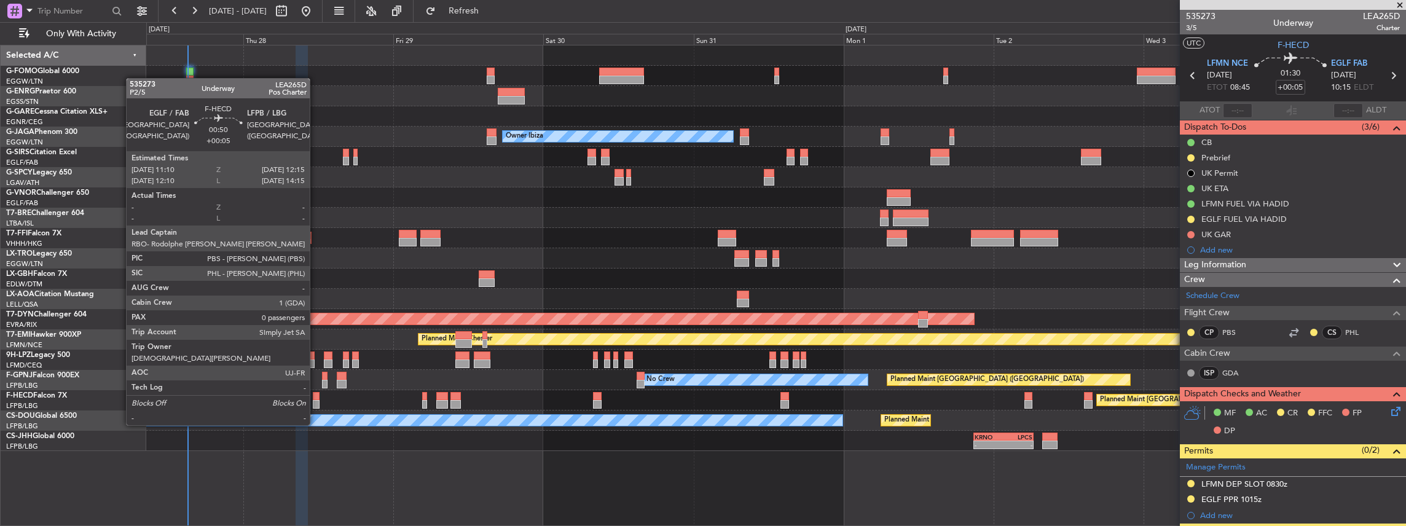
click at [316, 402] on div at bounding box center [316, 404] width 7 height 9
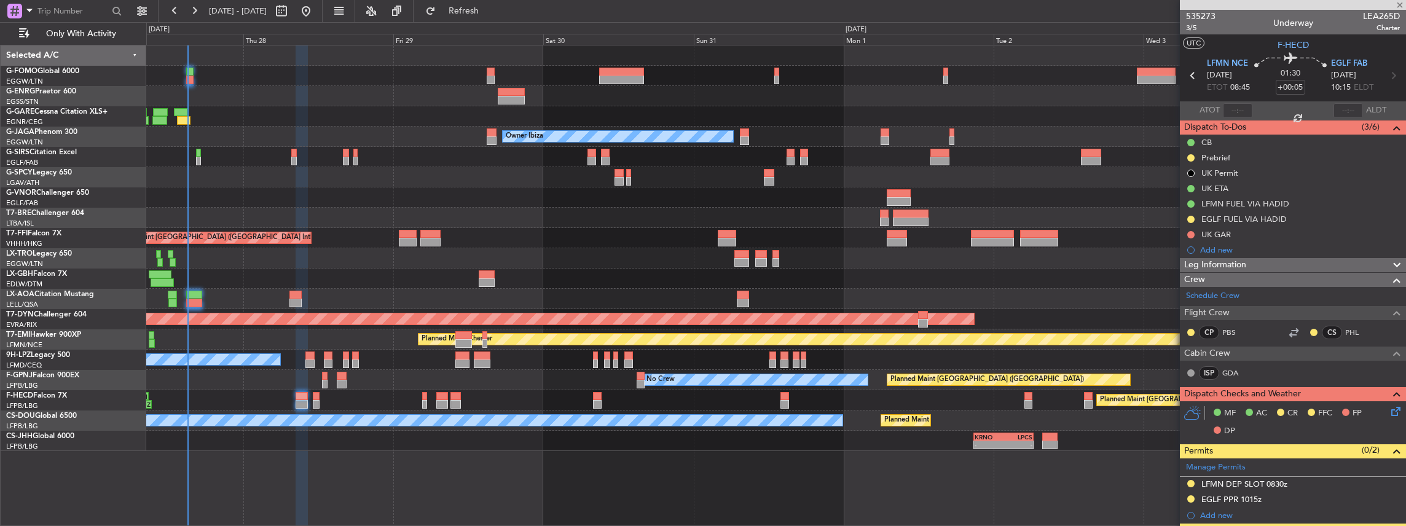
type input "0"
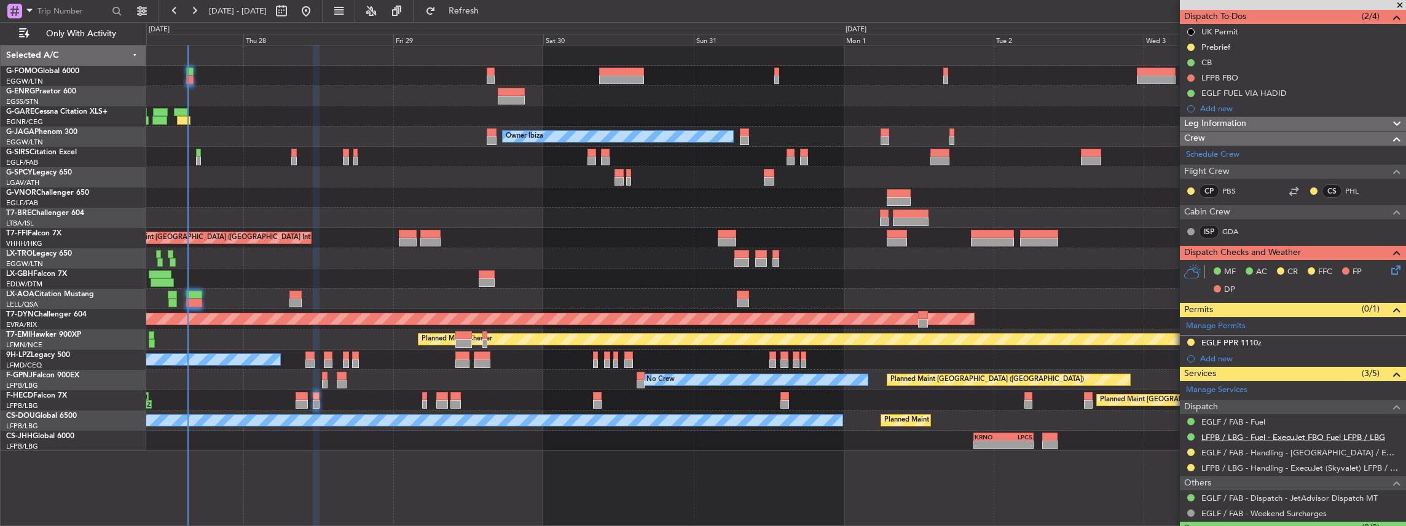
scroll to position [137, 0]
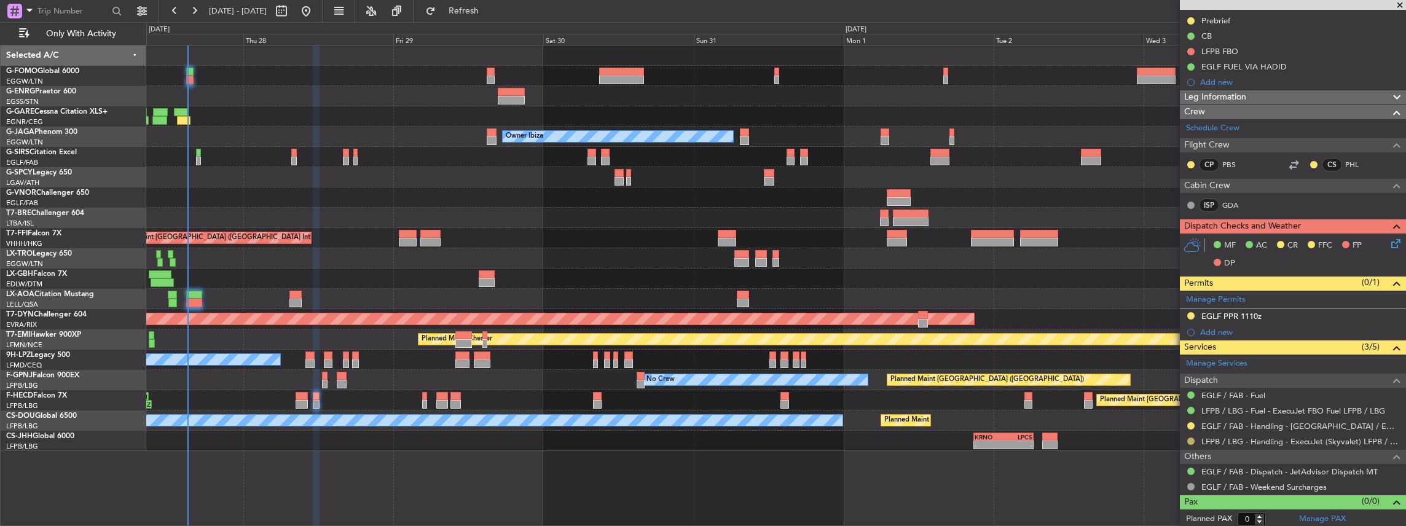
click at [1191, 437] on button at bounding box center [1190, 440] width 7 height 7
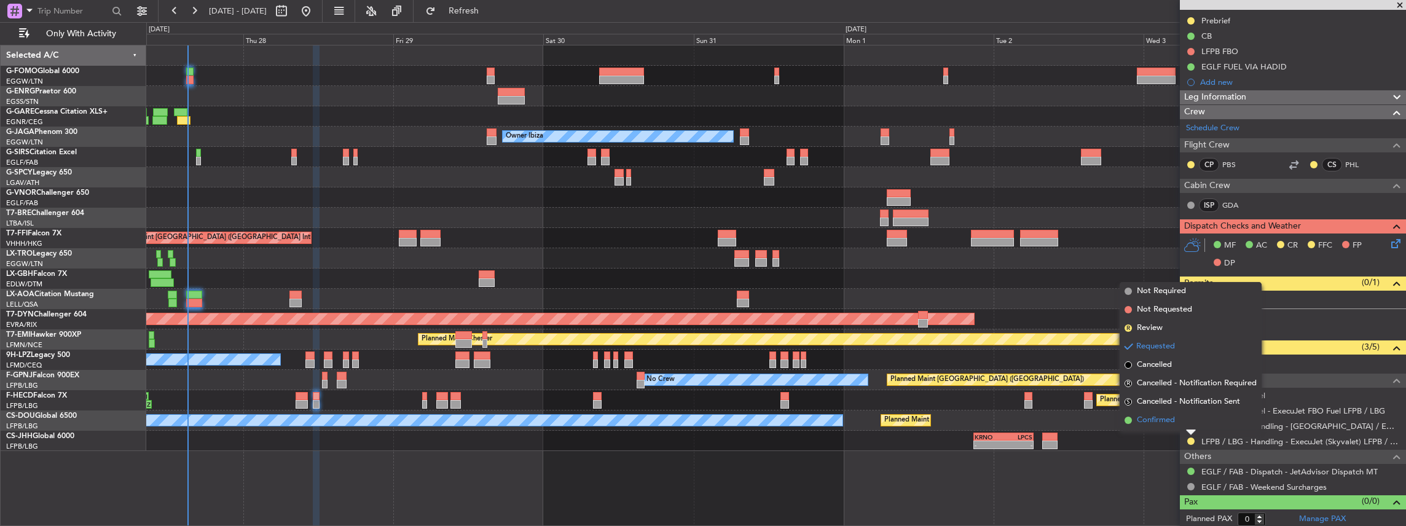
click at [1167, 421] on span "Confirmed" at bounding box center [1156, 420] width 38 height 12
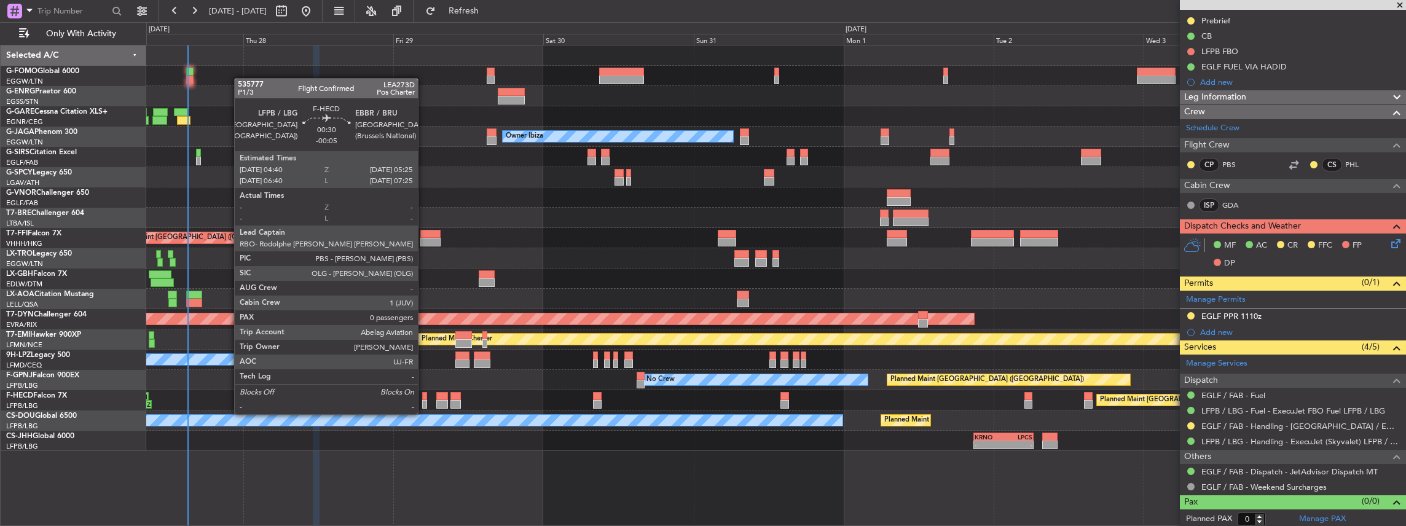
click at [424, 403] on div at bounding box center [424, 404] width 5 height 9
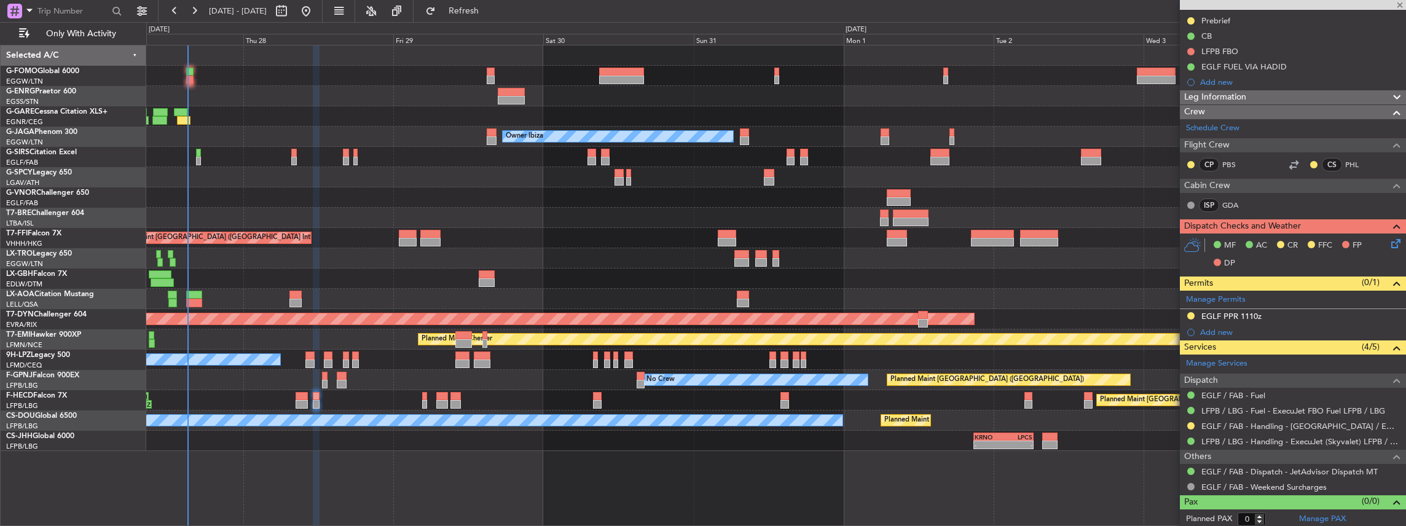
type input "-00:05"
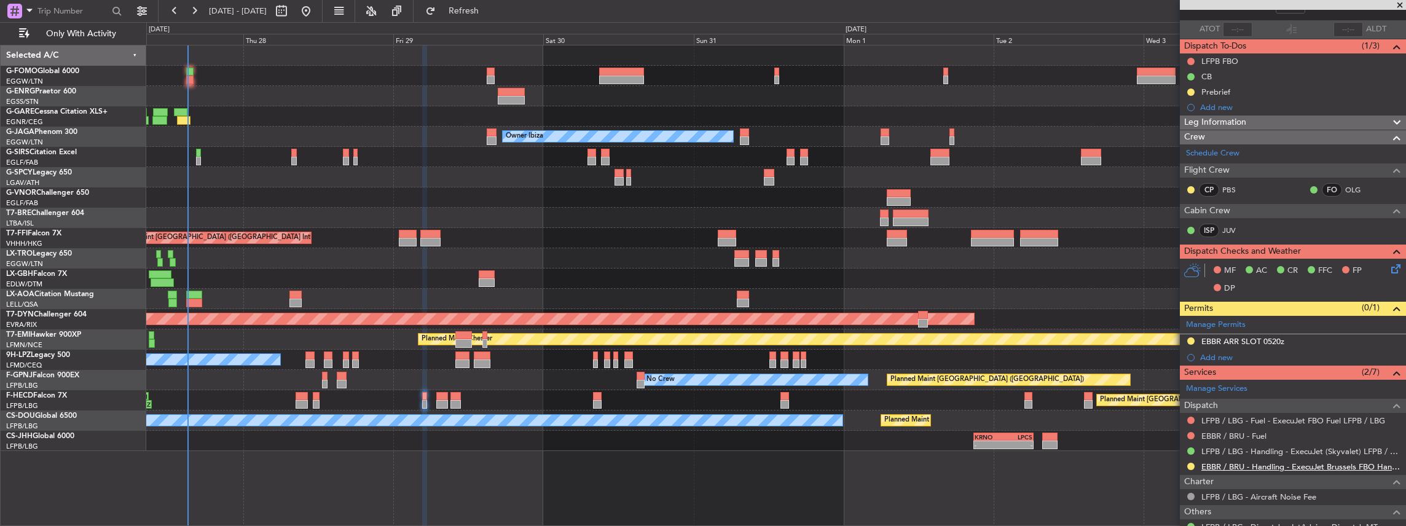
scroll to position [151, 0]
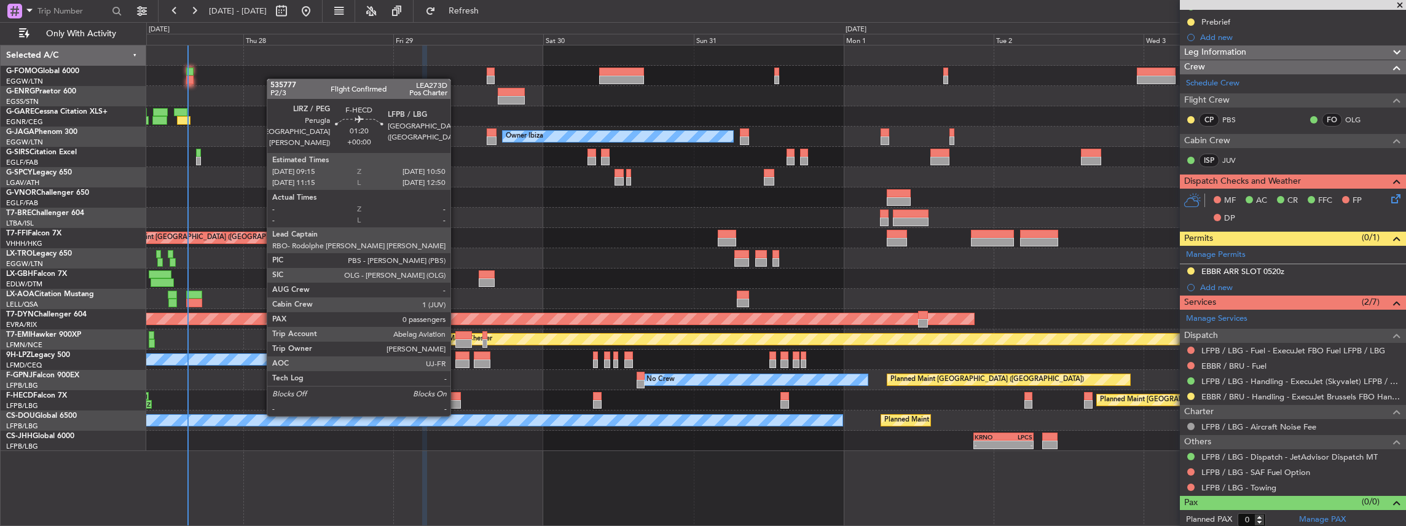
click at [457, 402] on div at bounding box center [455, 404] width 10 height 9
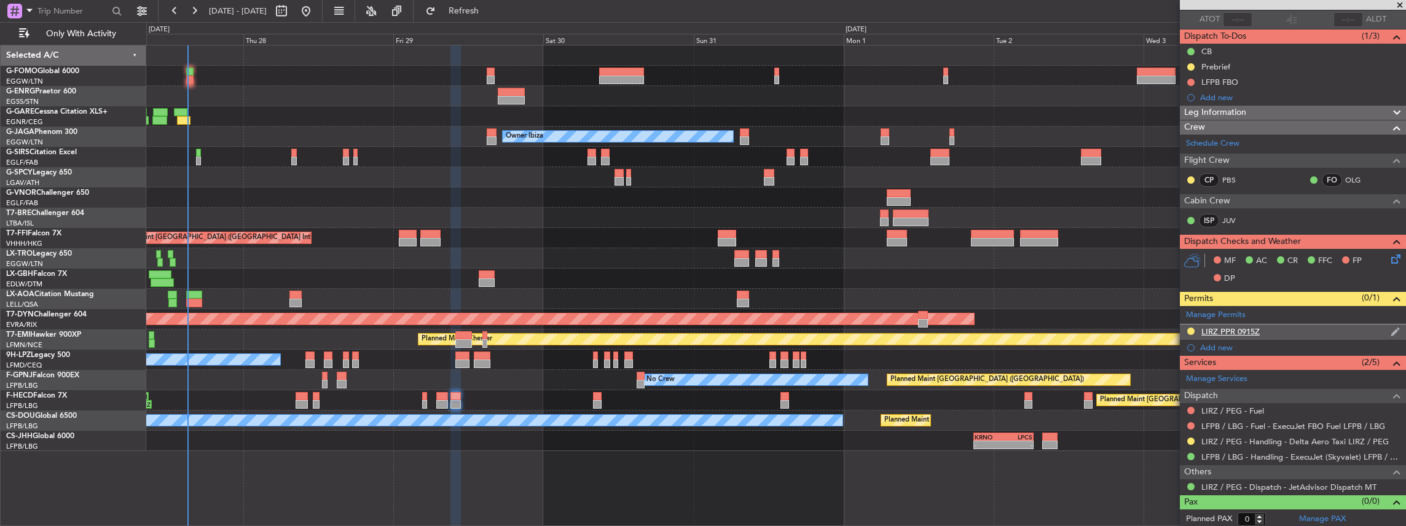
scroll to position [0, 0]
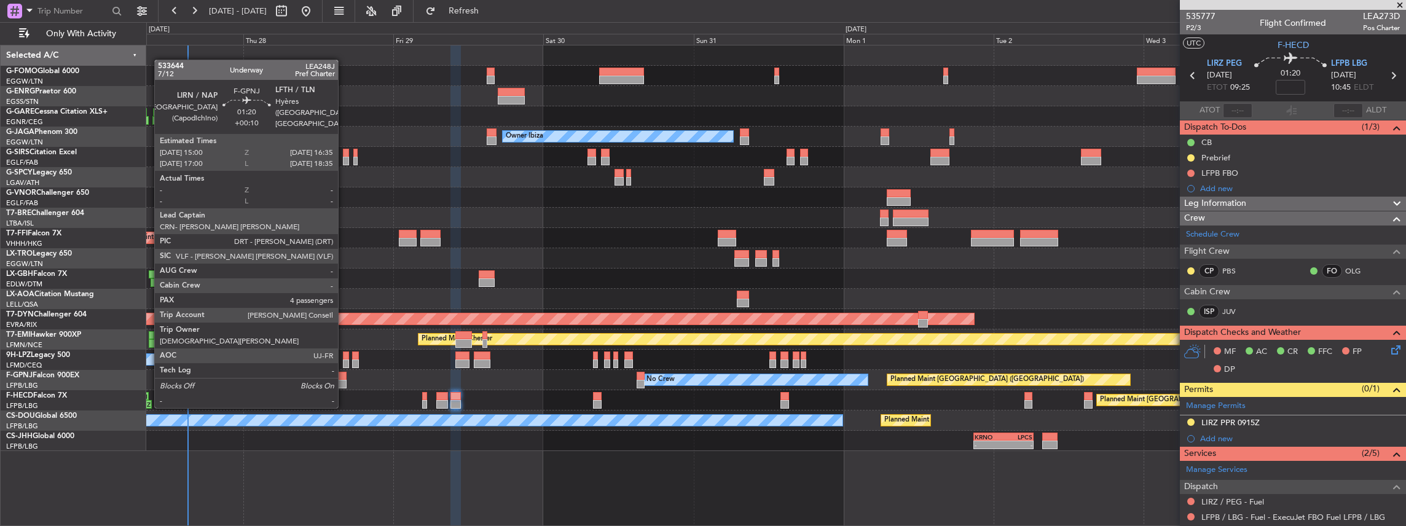
click at [344, 385] on div at bounding box center [342, 384] width 10 height 9
type input "+00:10"
type input "4"
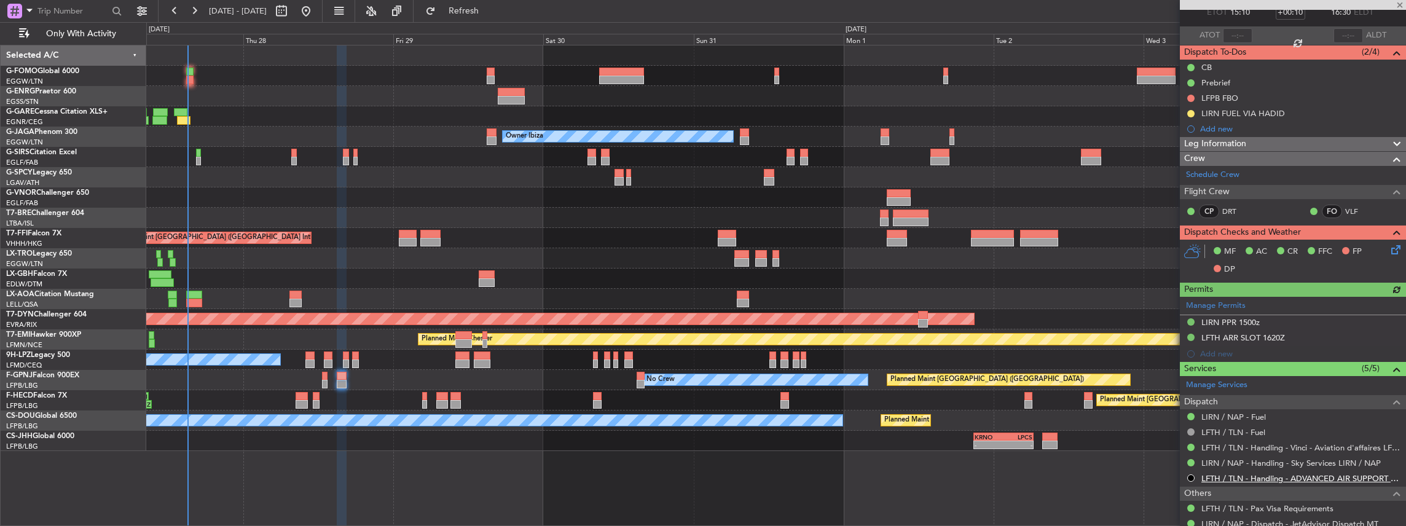
scroll to position [205, 0]
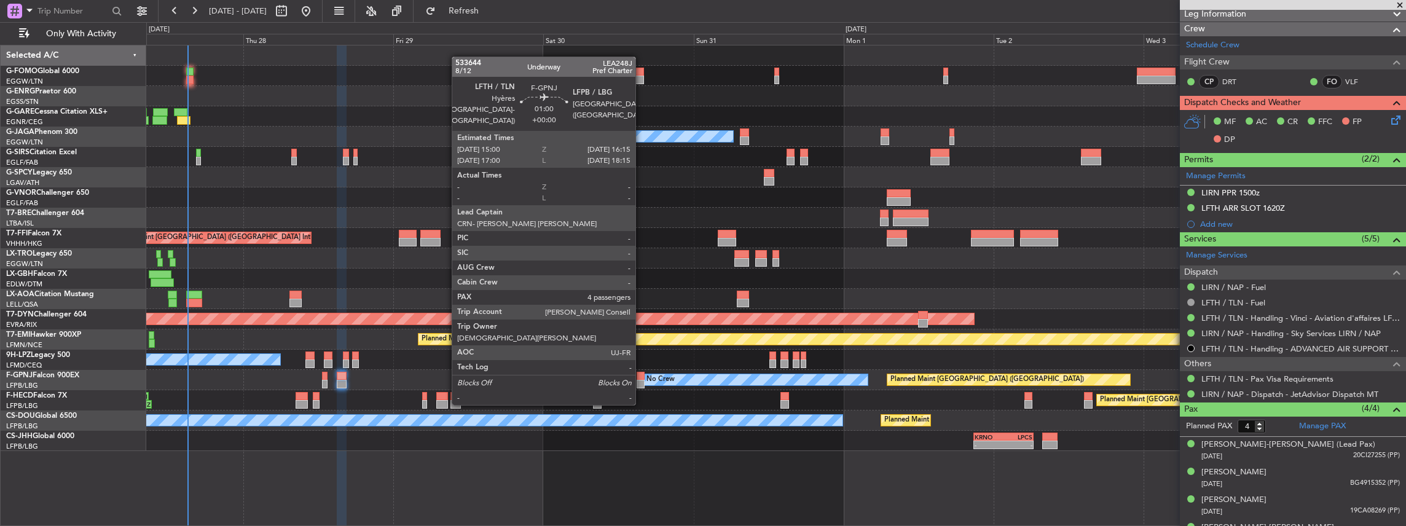
click at [641, 380] on div at bounding box center [641, 384] width 8 height 9
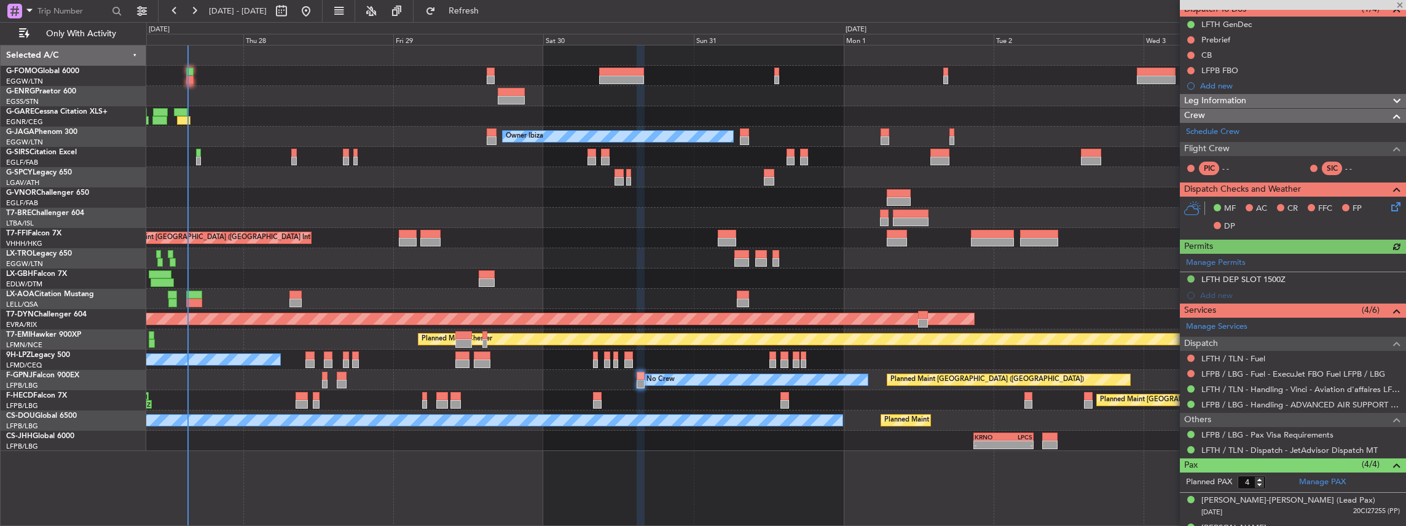
scroll to position [123, 0]
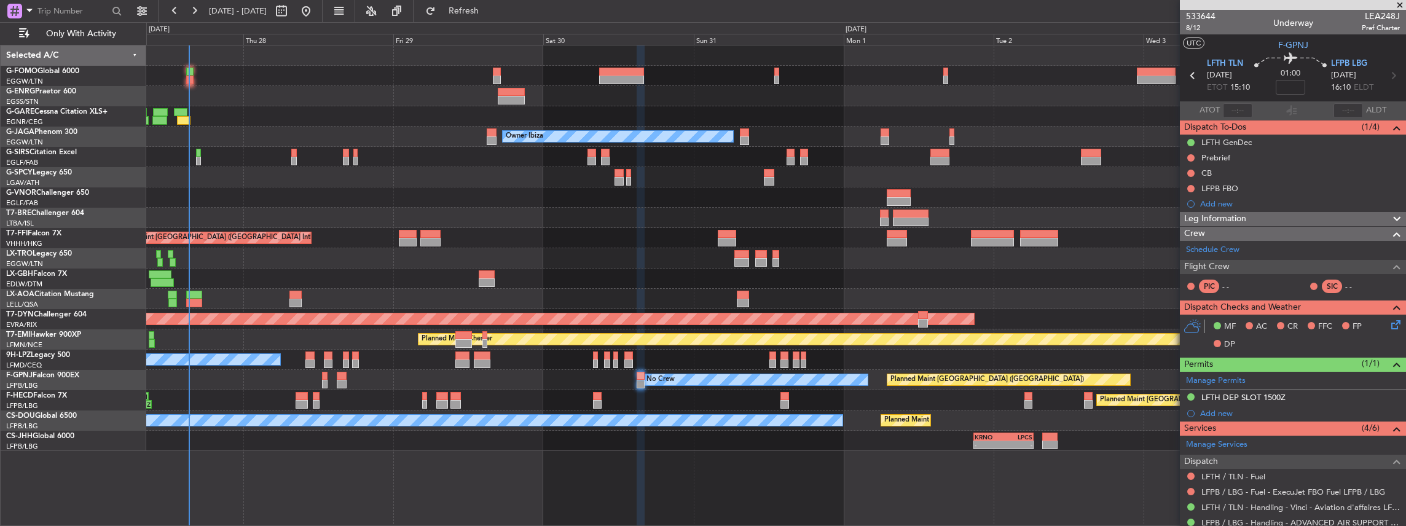
scroll to position [123, 0]
